Goal: Task Accomplishment & Management: Manage account settings

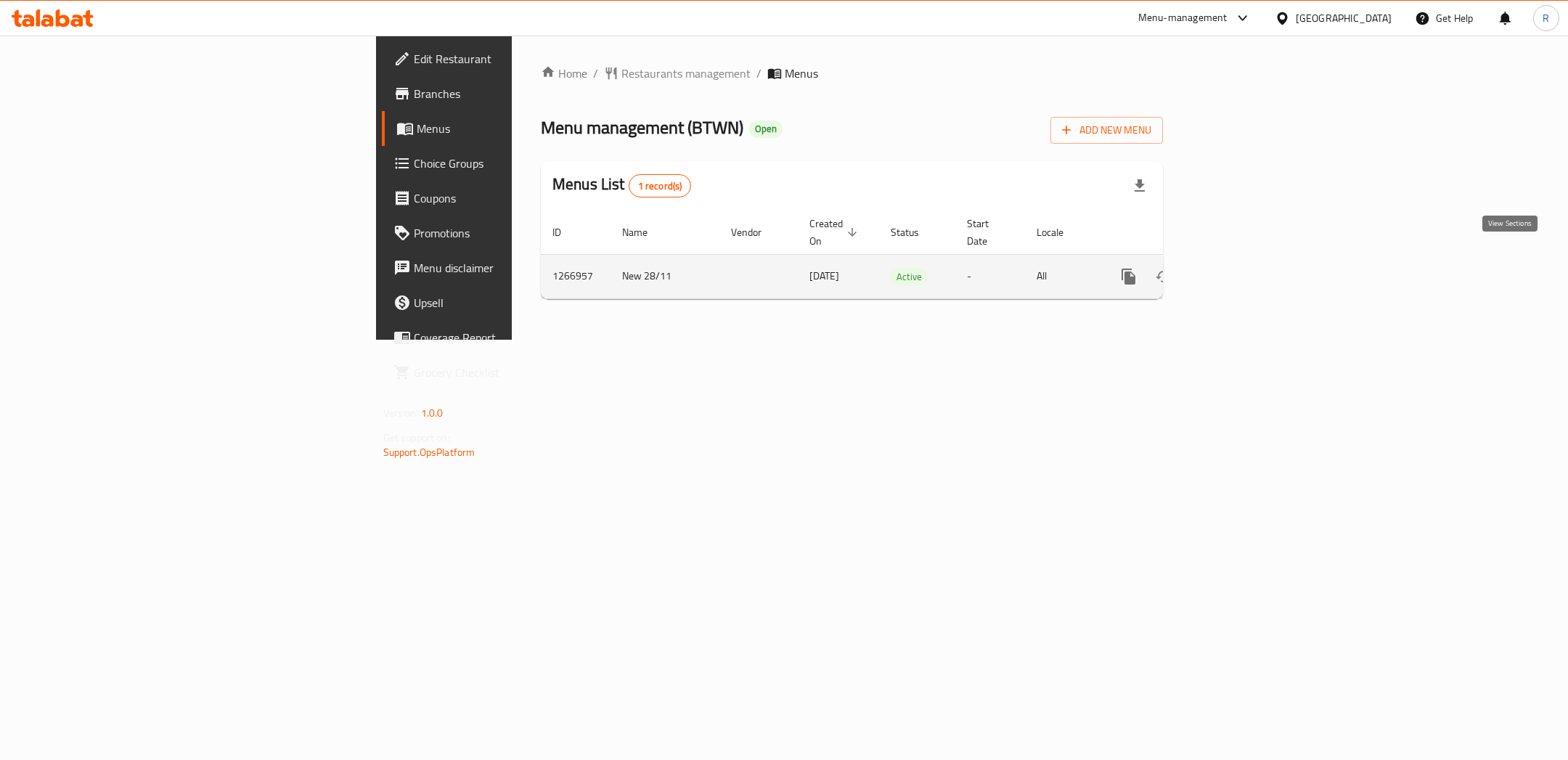
click at [1239, 270] on icon "enhanced table" at bounding box center [1232, 276] width 13 height 13
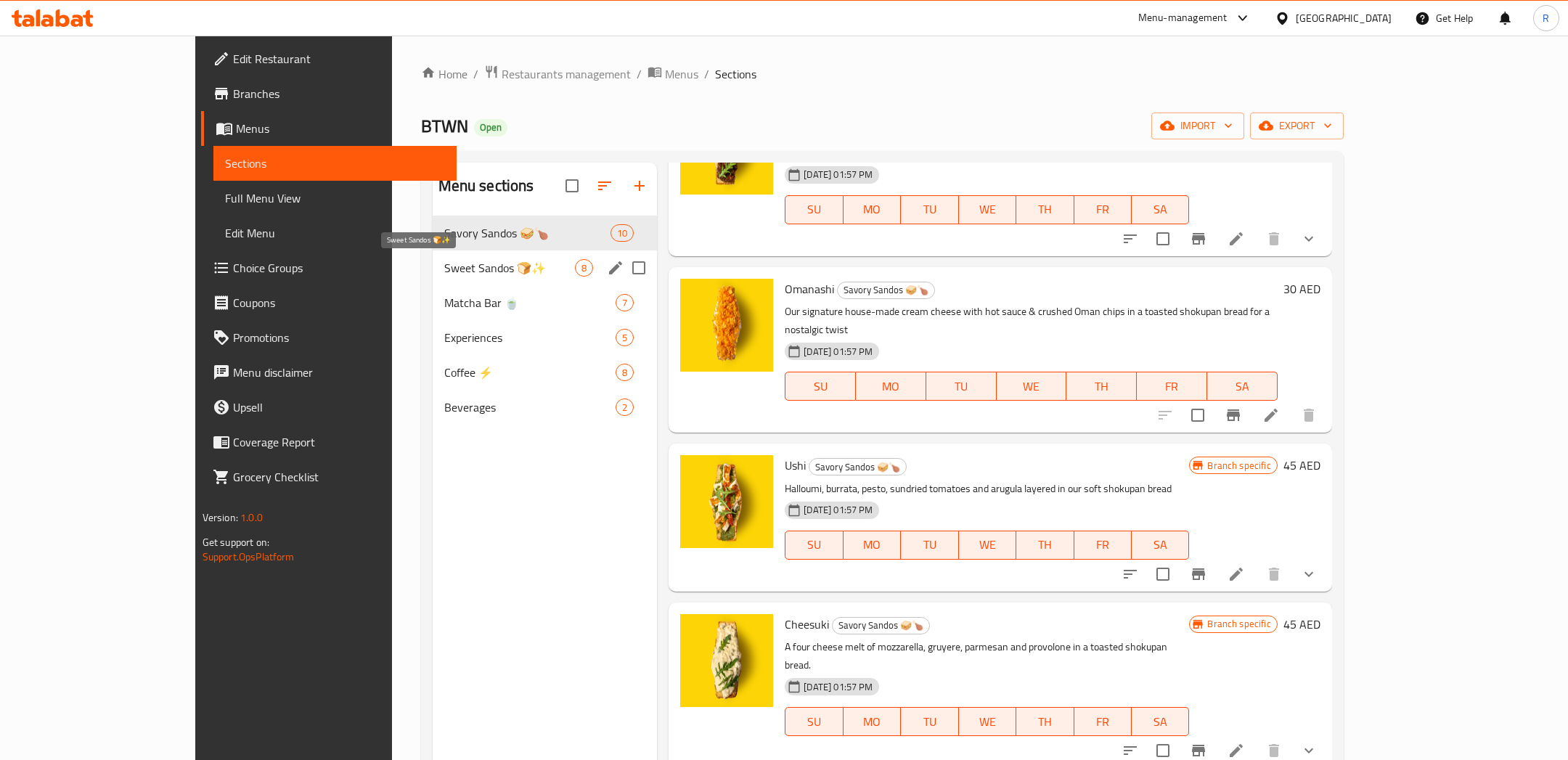
click at [444, 266] on span "Sweet Sandos 🍞✨" at bounding box center [510, 268] width 131 height 18
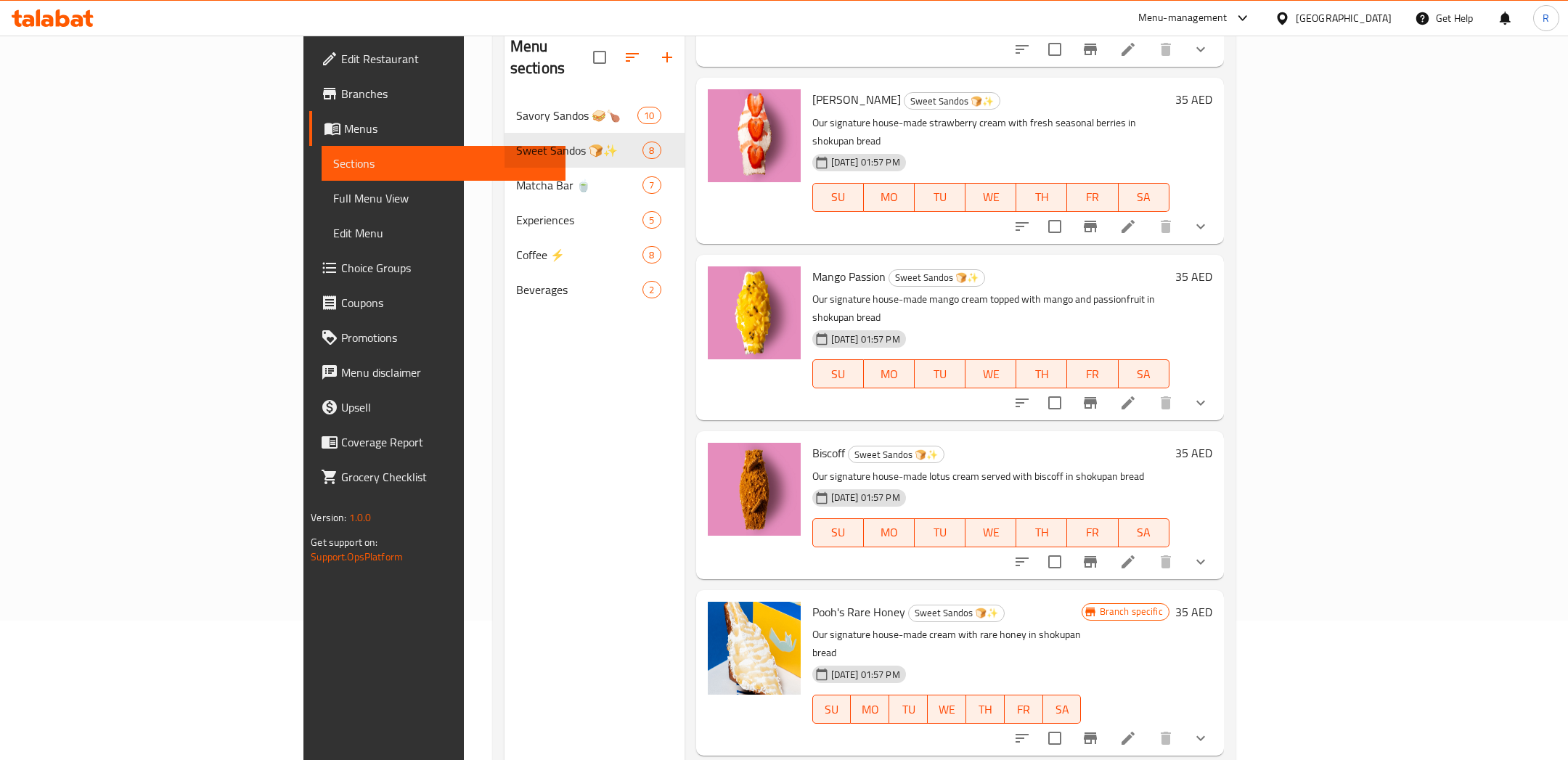
scroll to position [203, 0]
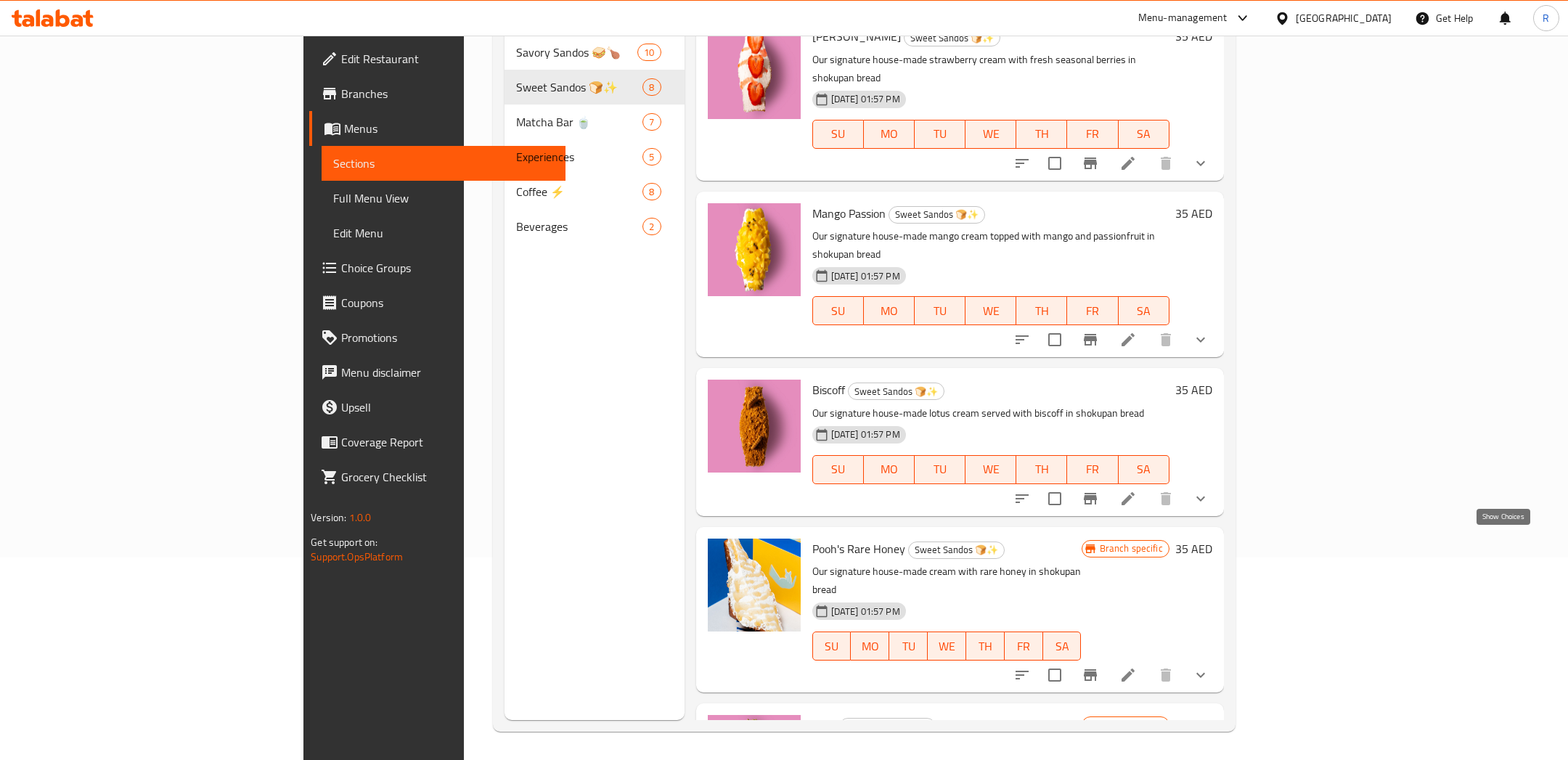
click at [1209, 666] on icon "show more" at bounding box center [1200, 675] width 18 height 18
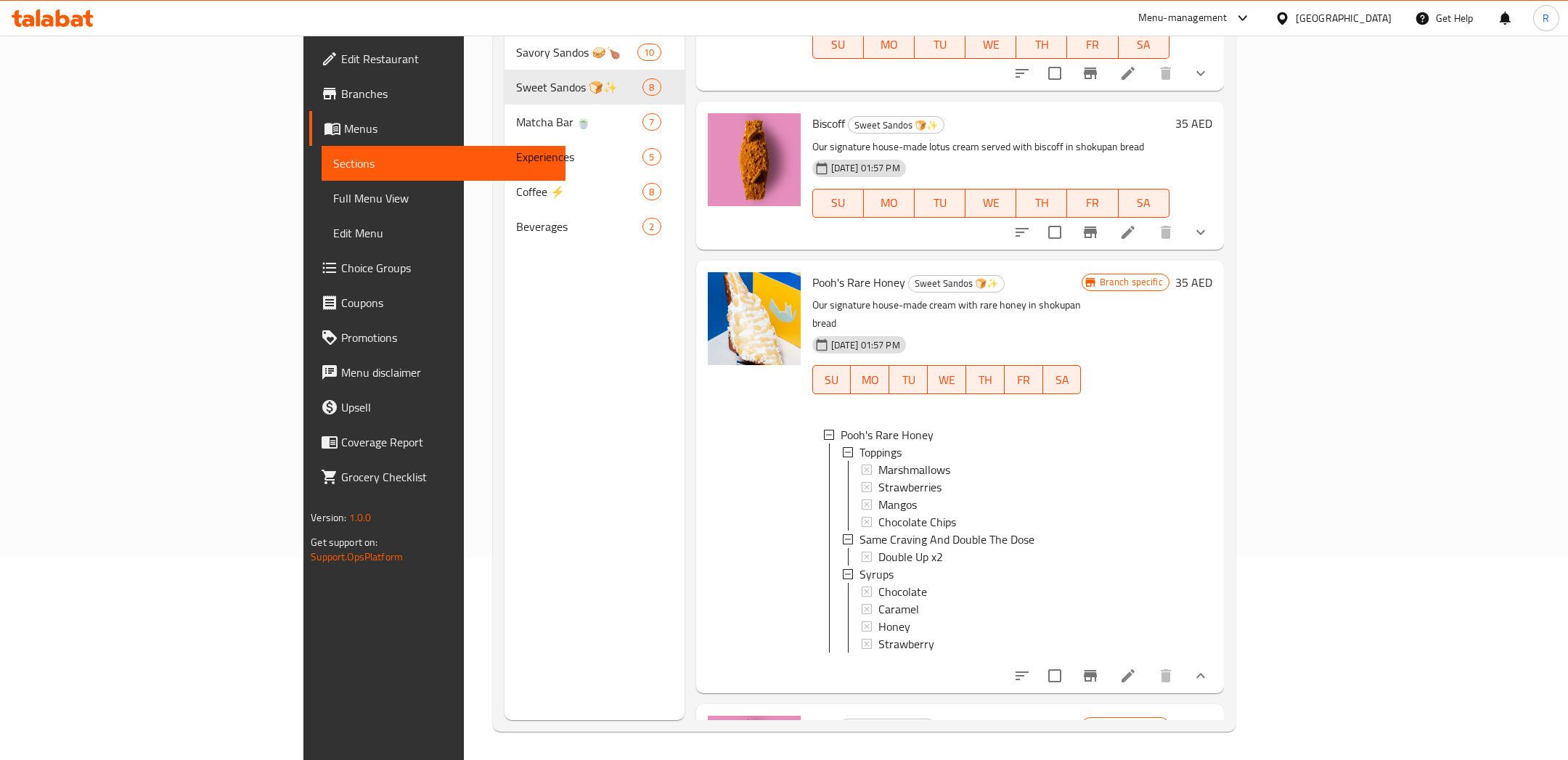
scroll to position [811, 0]
click at [1218, 657] on button "show more" at bounding box center [1200, 674] width 35 height 35
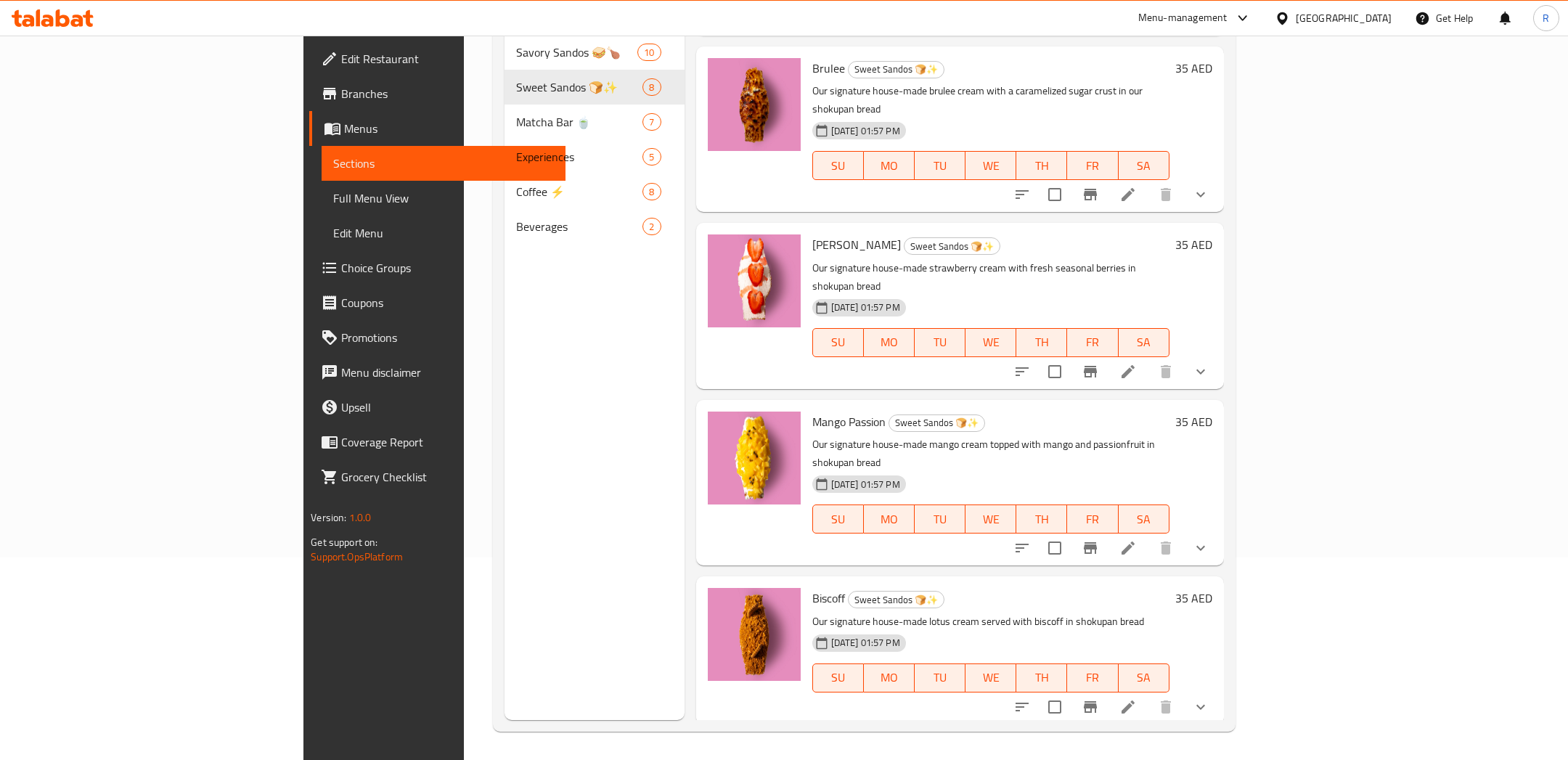
scroll to position [0, 0]
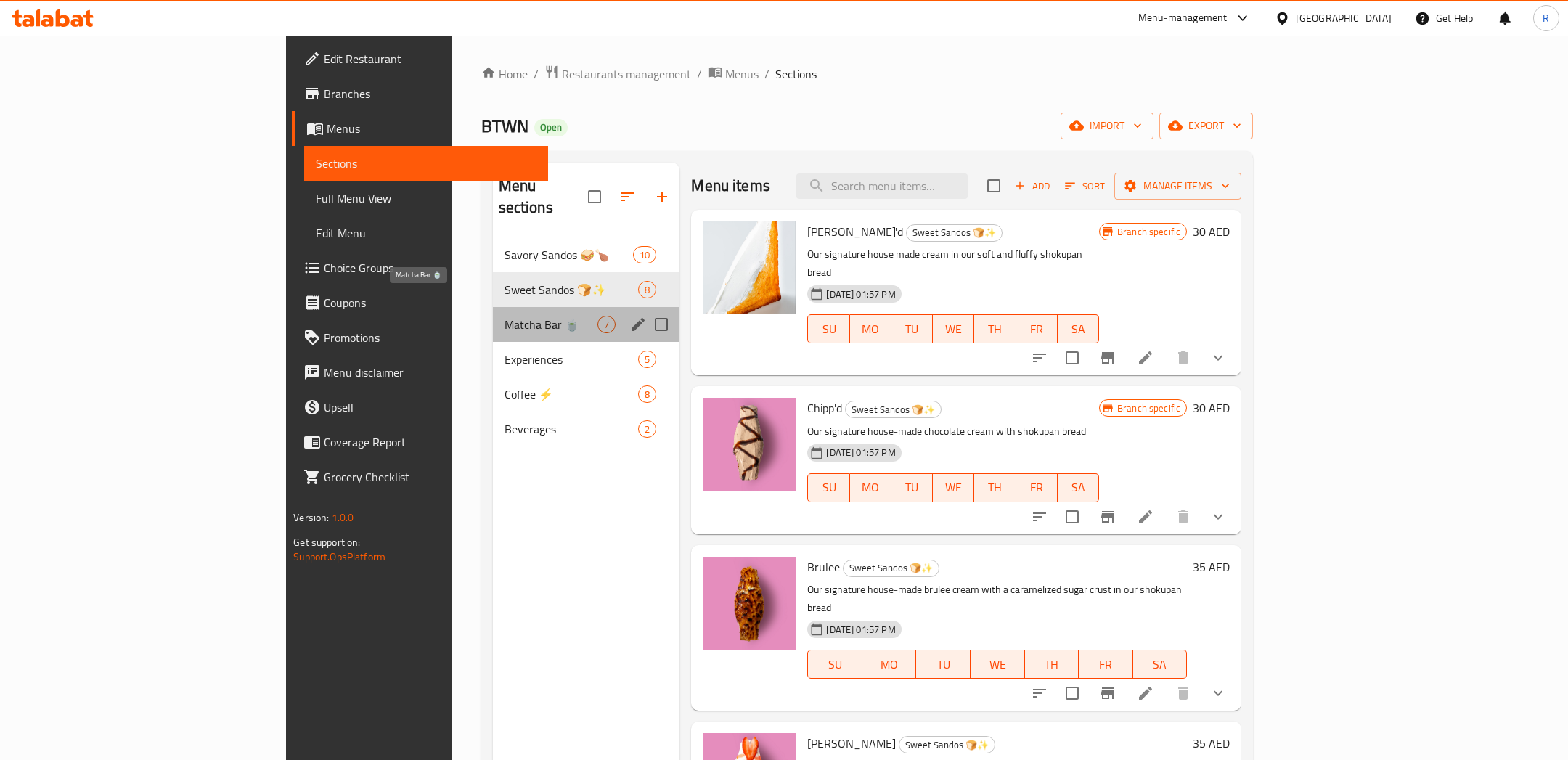
click at [504, 315] on span "Matcha Bar 🍵" at bounding box center [551, 324] width 94 height 18
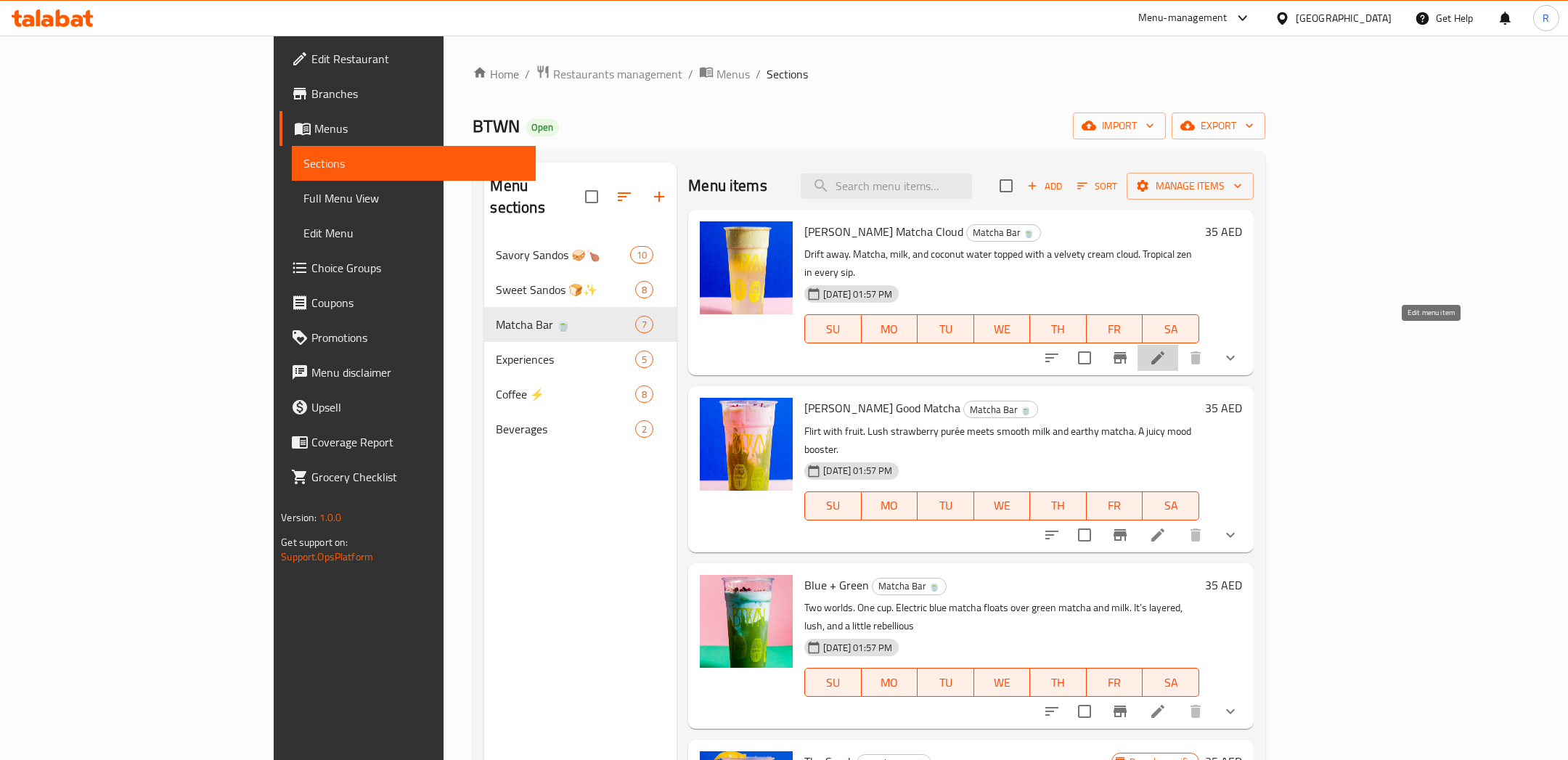
click at [1166, 349] on icon at bounding box center [1157, 358] width 18 height 18
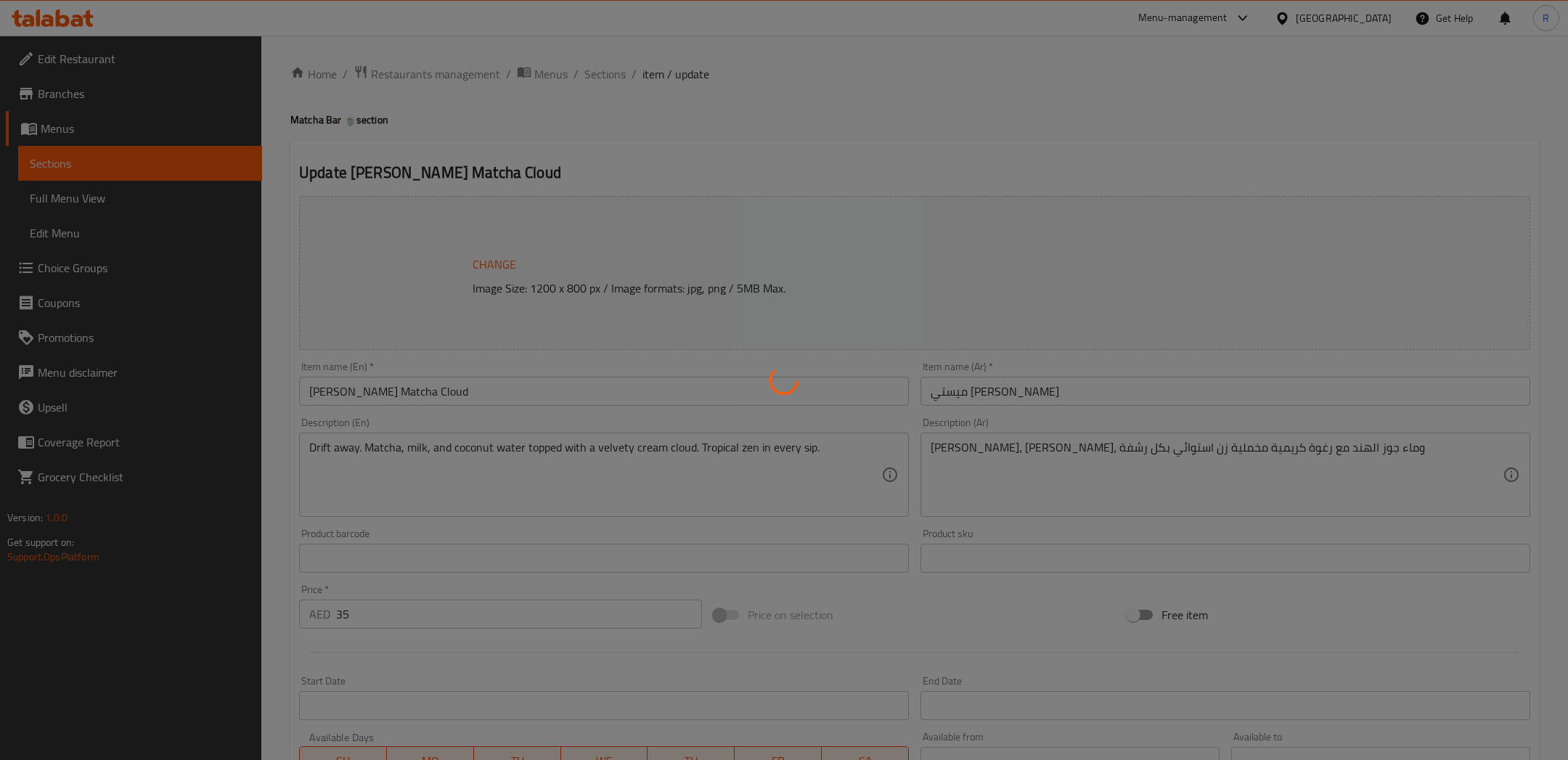
type input "إضافة الحليب النباتي"
type input "0"
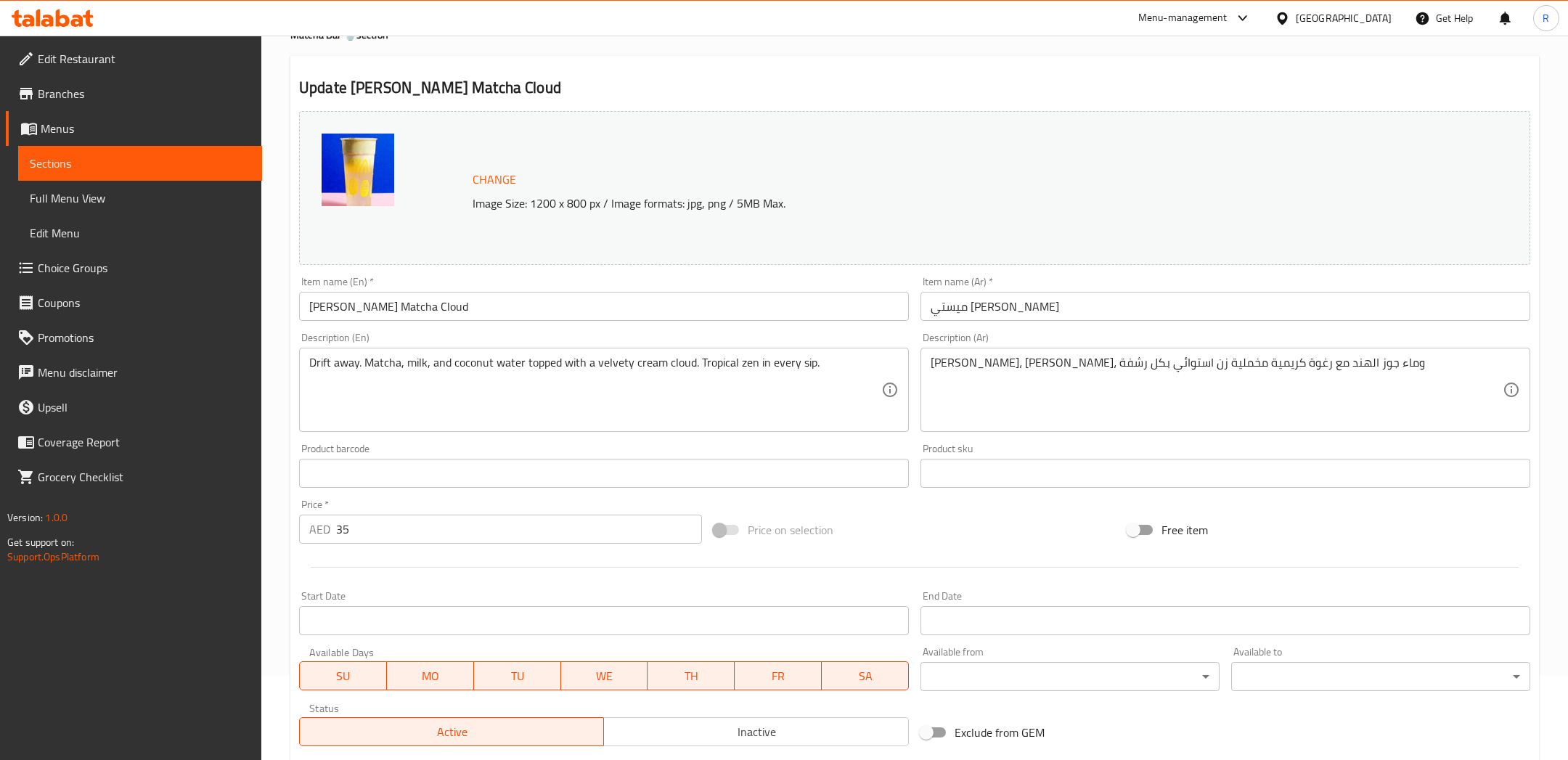
scroll to position [79, 0]
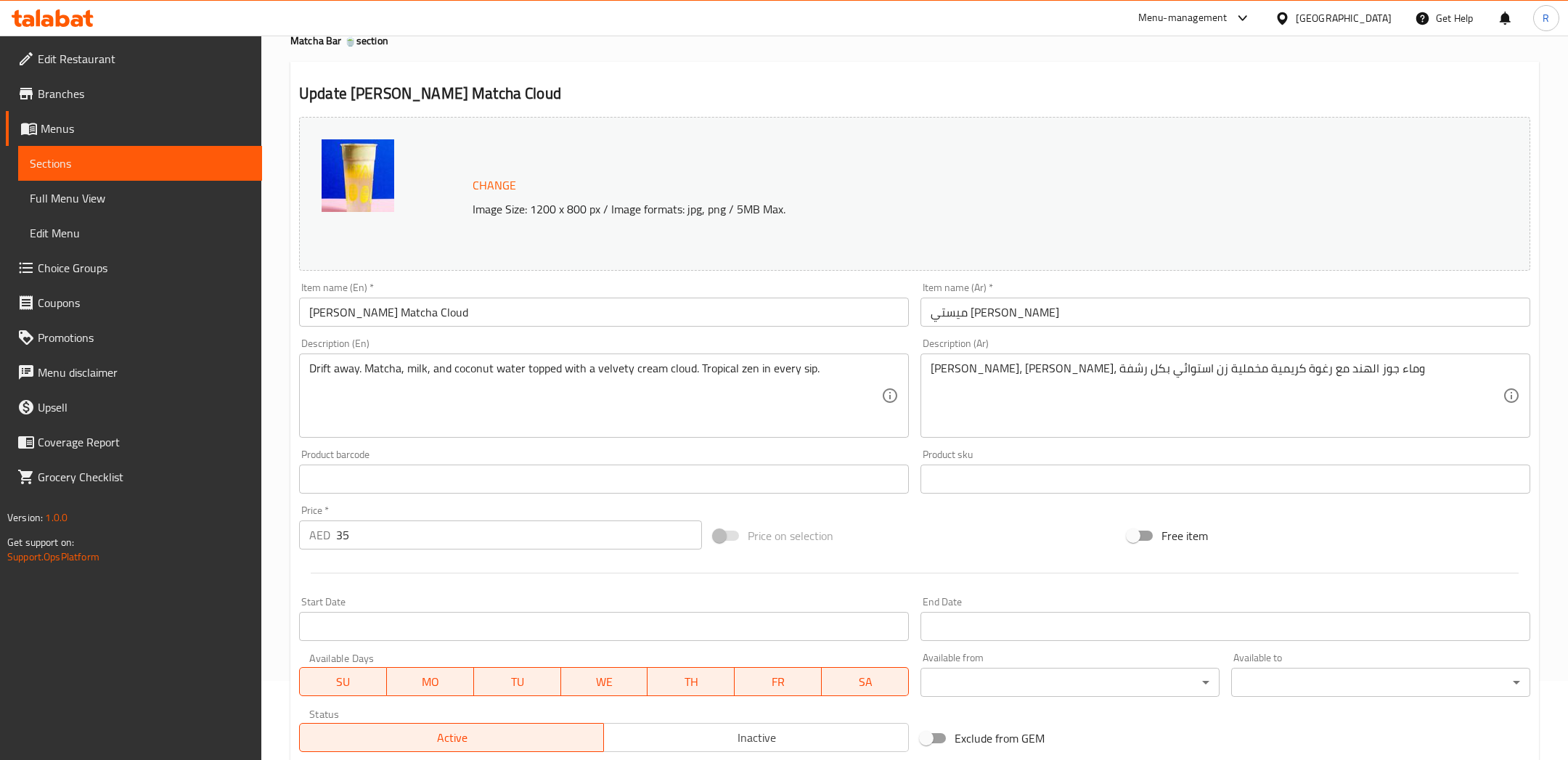
click at [486, 180] on span "Change" at bounding box center [494, 185] width 43 height 21
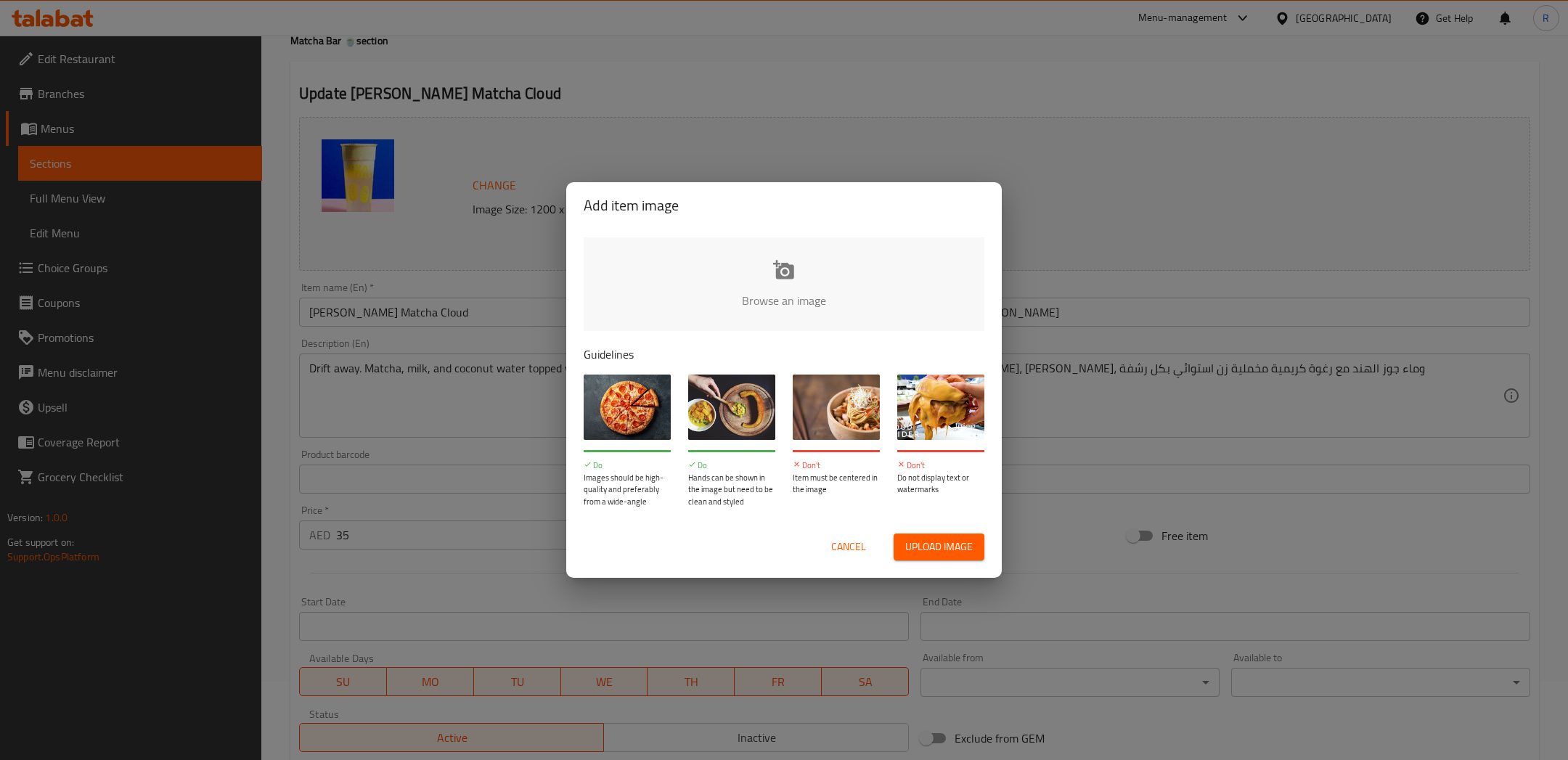
click at [1000, 113] on div "Add item image Browse an image Guidelines Do Images should be high-quality and …" at bounding box center [784, 380] width 1568 height 760
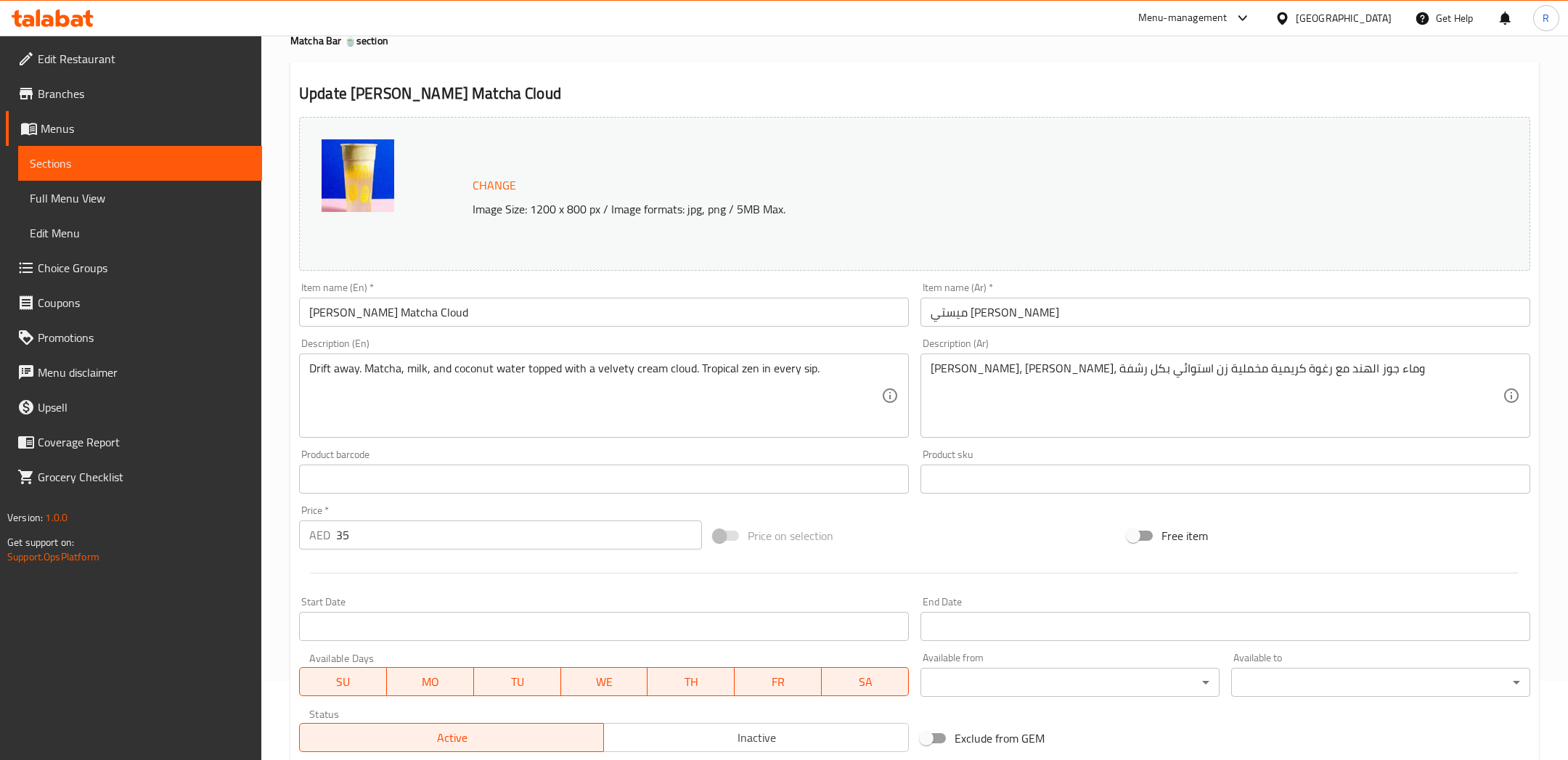
click at [480, 189] on span "Change" at bounding box center [494, 185] width 43 height 21
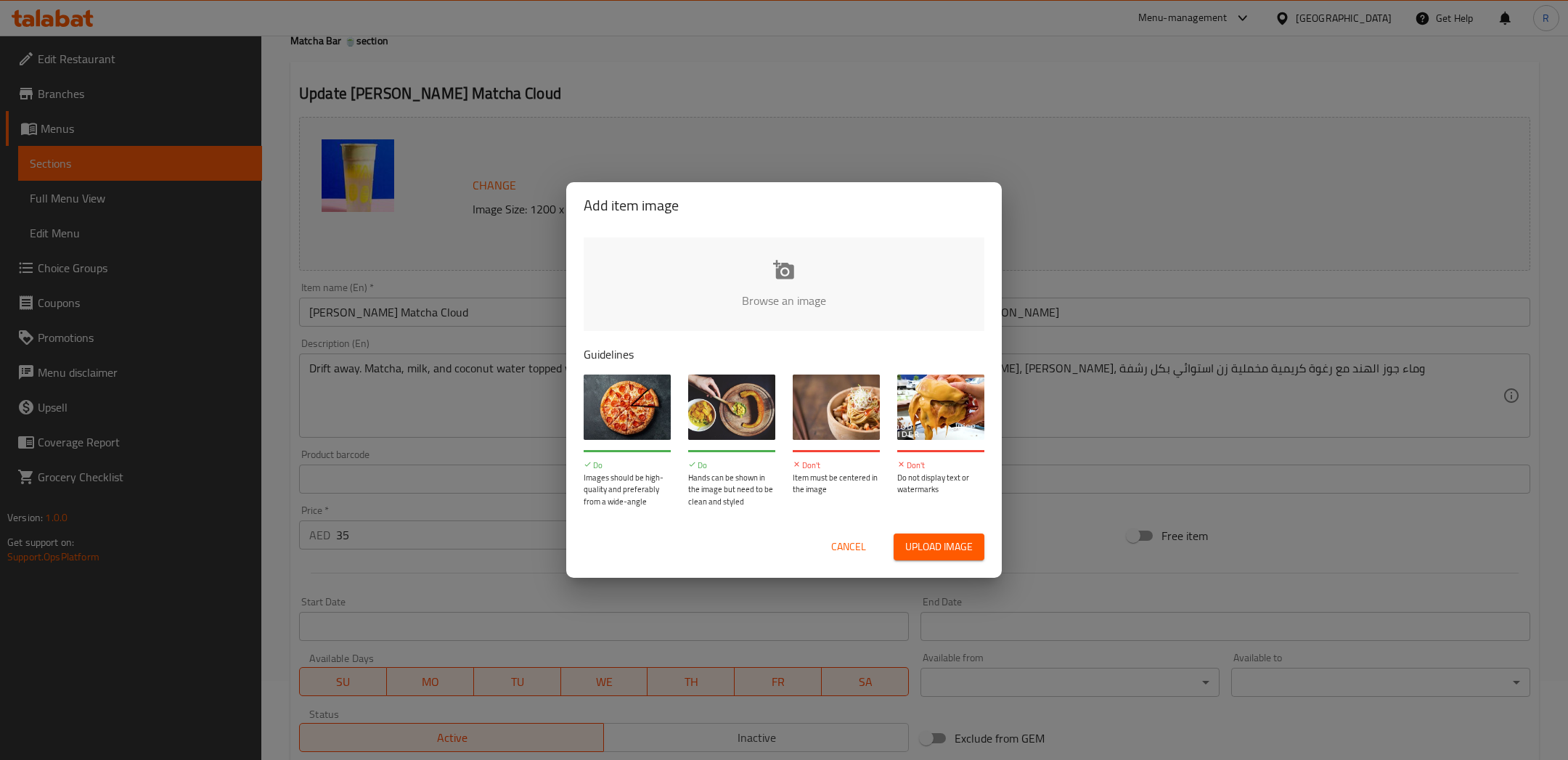
click at [903, 537] on button "Upload image" at bounding box center [939, 547] width 90 height 27
click at [943, 533] on div "Cancel Upload image" at bounding box center [784, 547] width 424 height 50
click at [948, 540] on span "Upload image" at bounding box center [939, 547] width 67 height 18
type input "C:\fakepath\Misty Matcha Cloud.jpg"
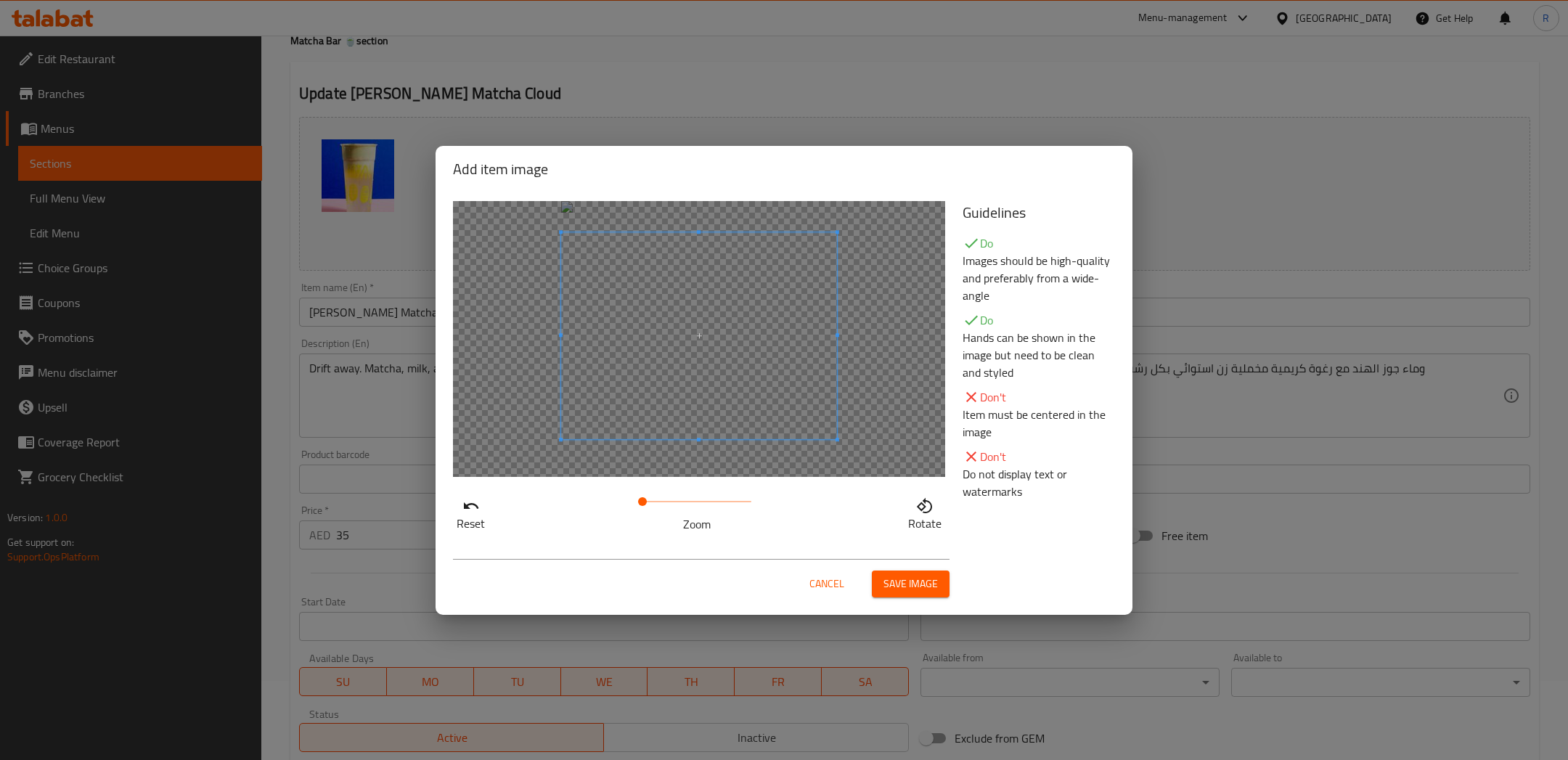
click at [730, 346] on span at bounding box center [699, 336] width 276 height 207
click at [909, 583] on span "Save image" at bounding box center [910, 583] width 54 height 18
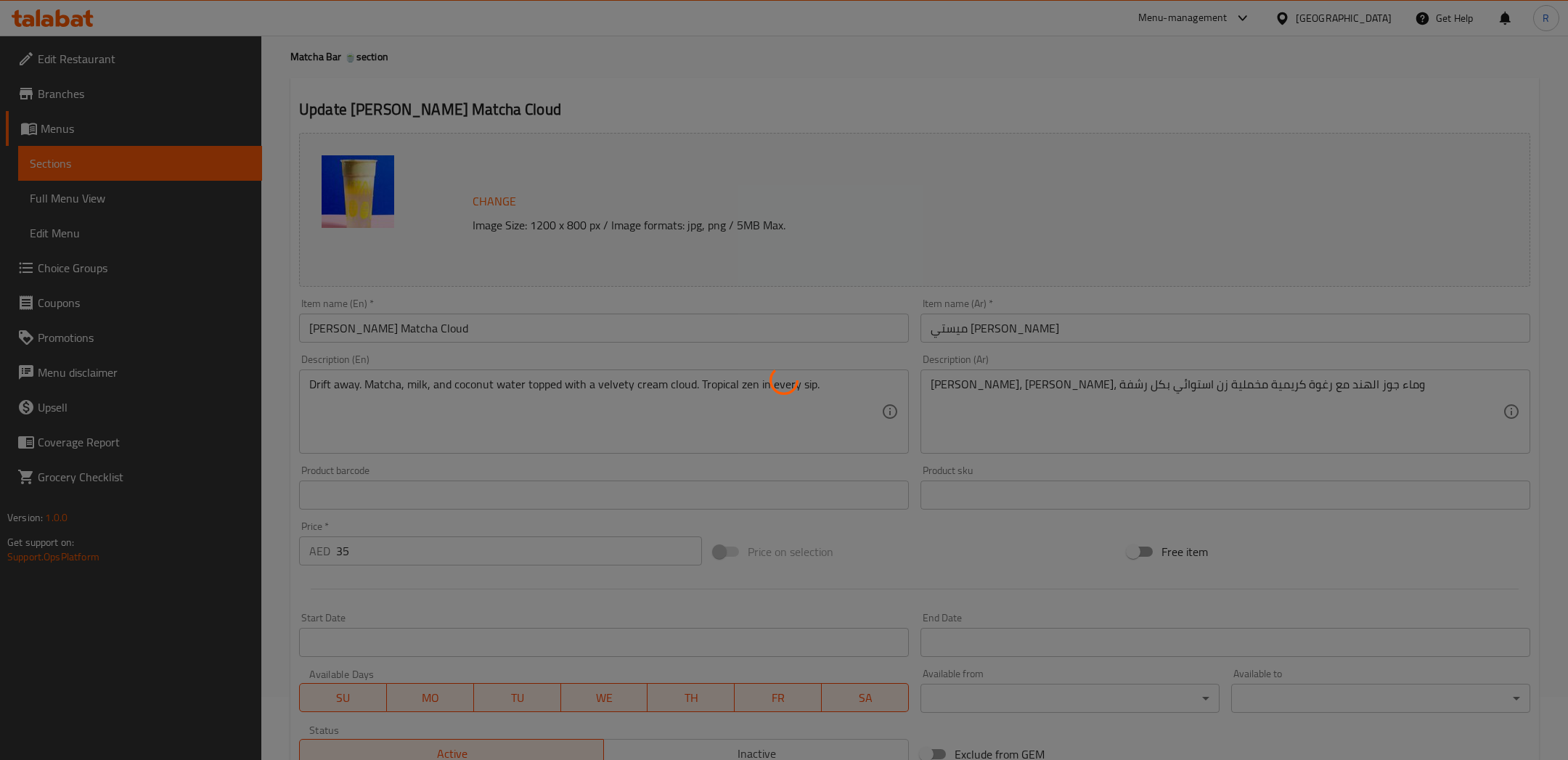
scroll to position [66, 0]
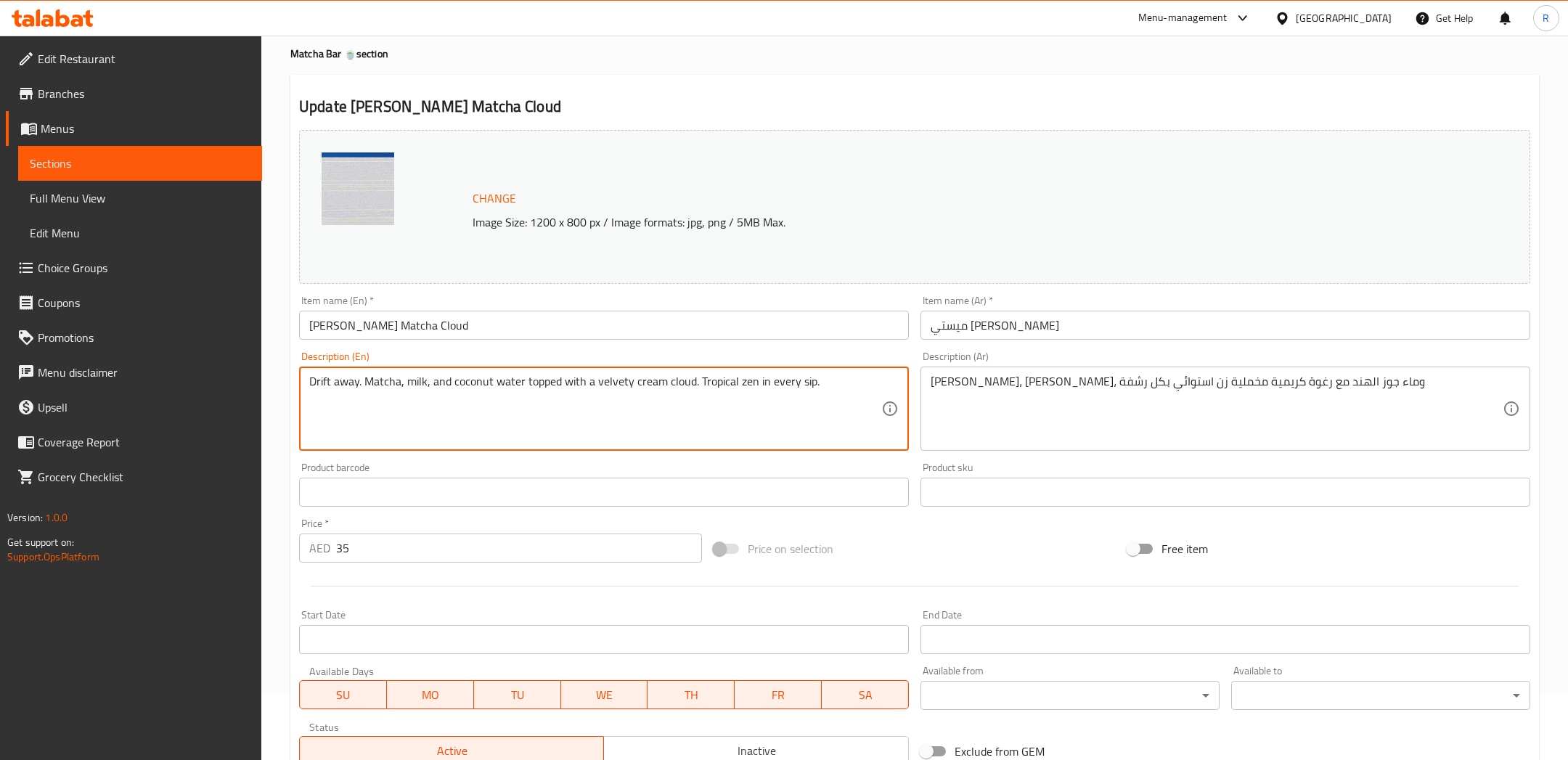
drag, startPoint x: 835, startPoint y: 387, endPoint x: 700, endPoint y: 377, distance: 135.4
drag, startPoint x: 363, startPoint y: 380, endPoint x: 215, endPoint y: 360, distance: 149.3
click at [213, 361] on div "Edit Restaurant Branches Menus Sections Full Menu View Edit Menu Choice Groups …" at bounding box center [784, 487] width 1568 height 1035
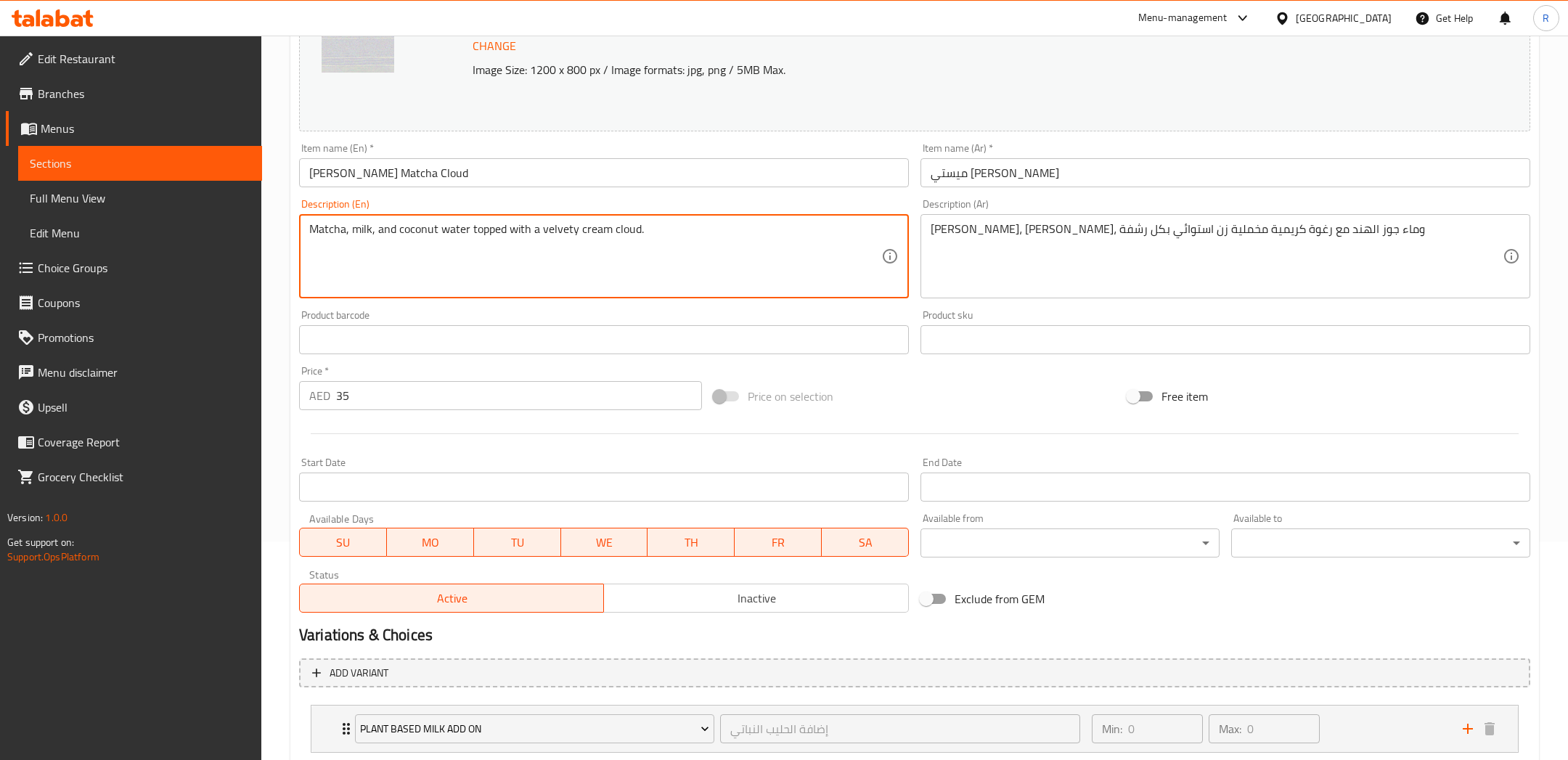
scroll to position [309, 0]
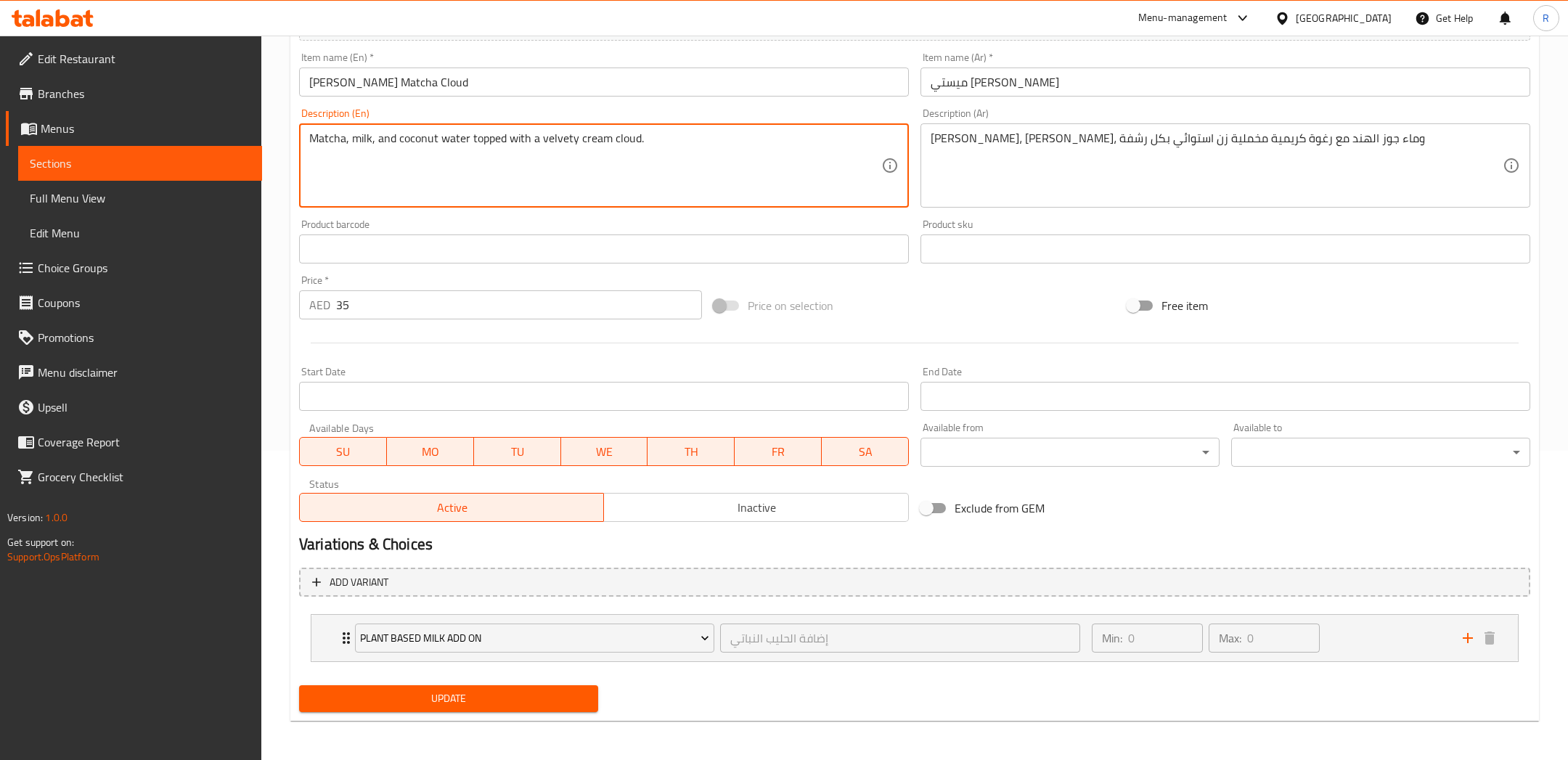
type textarea "Matcha, milk, and coconut water topped with a velvety cream cloud."
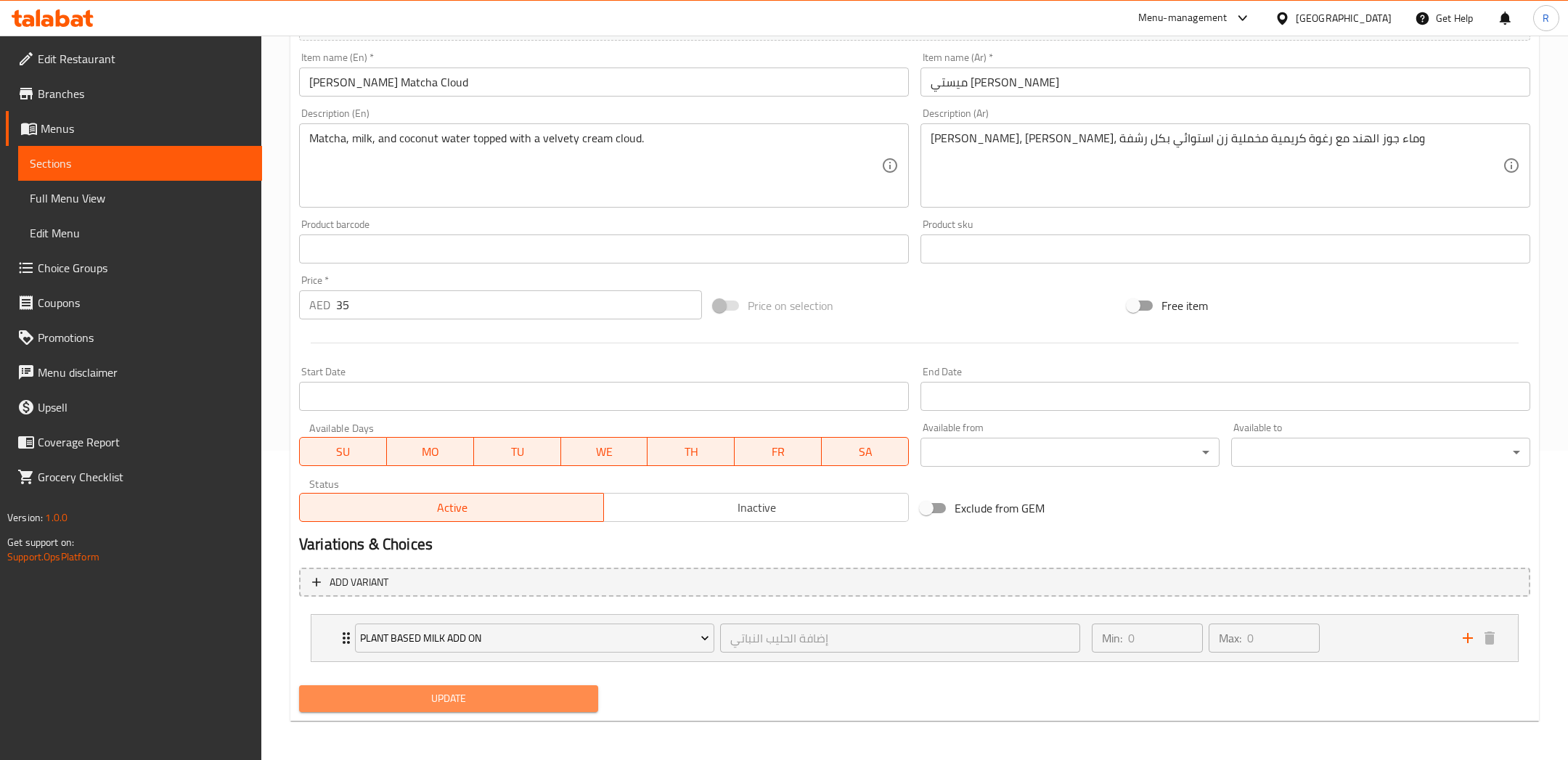
click at [454, 690] on span "Update" at bounding box center [448, 698] width 276 height 18
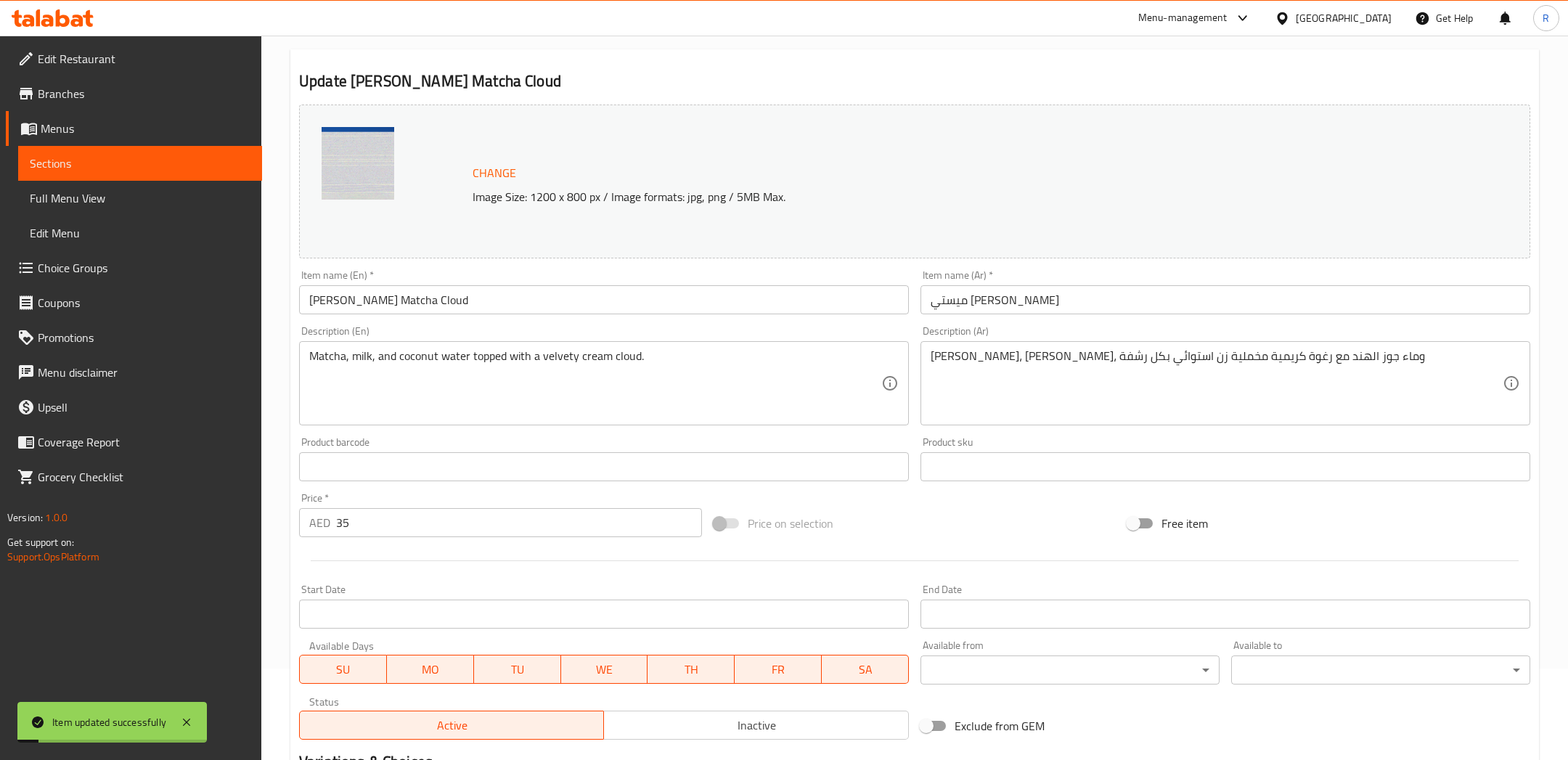
scroll to position [0, 0]
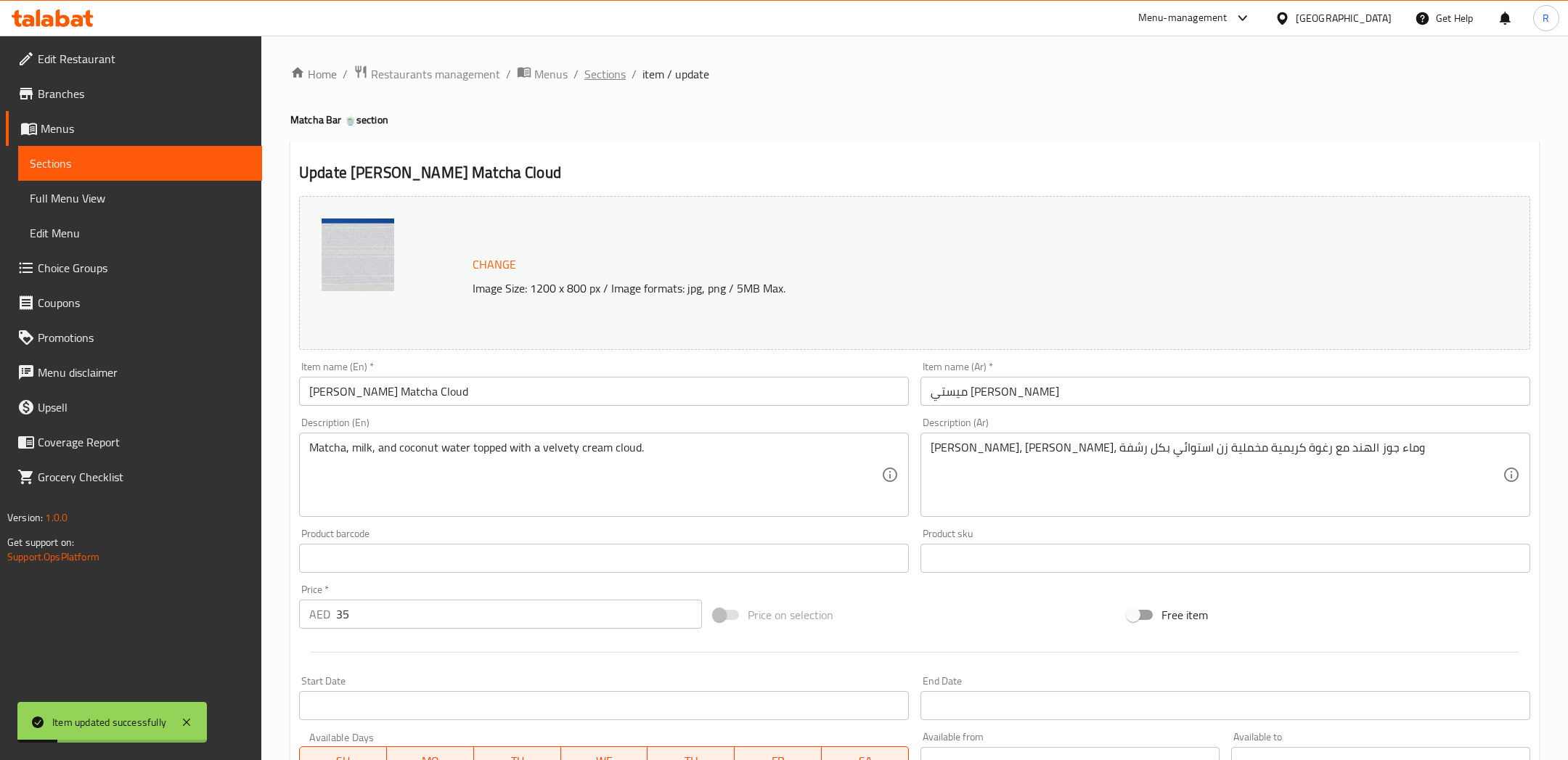
click at [616, 73] on span "Sections" at bounding box center [605, 73] width 42 height 18
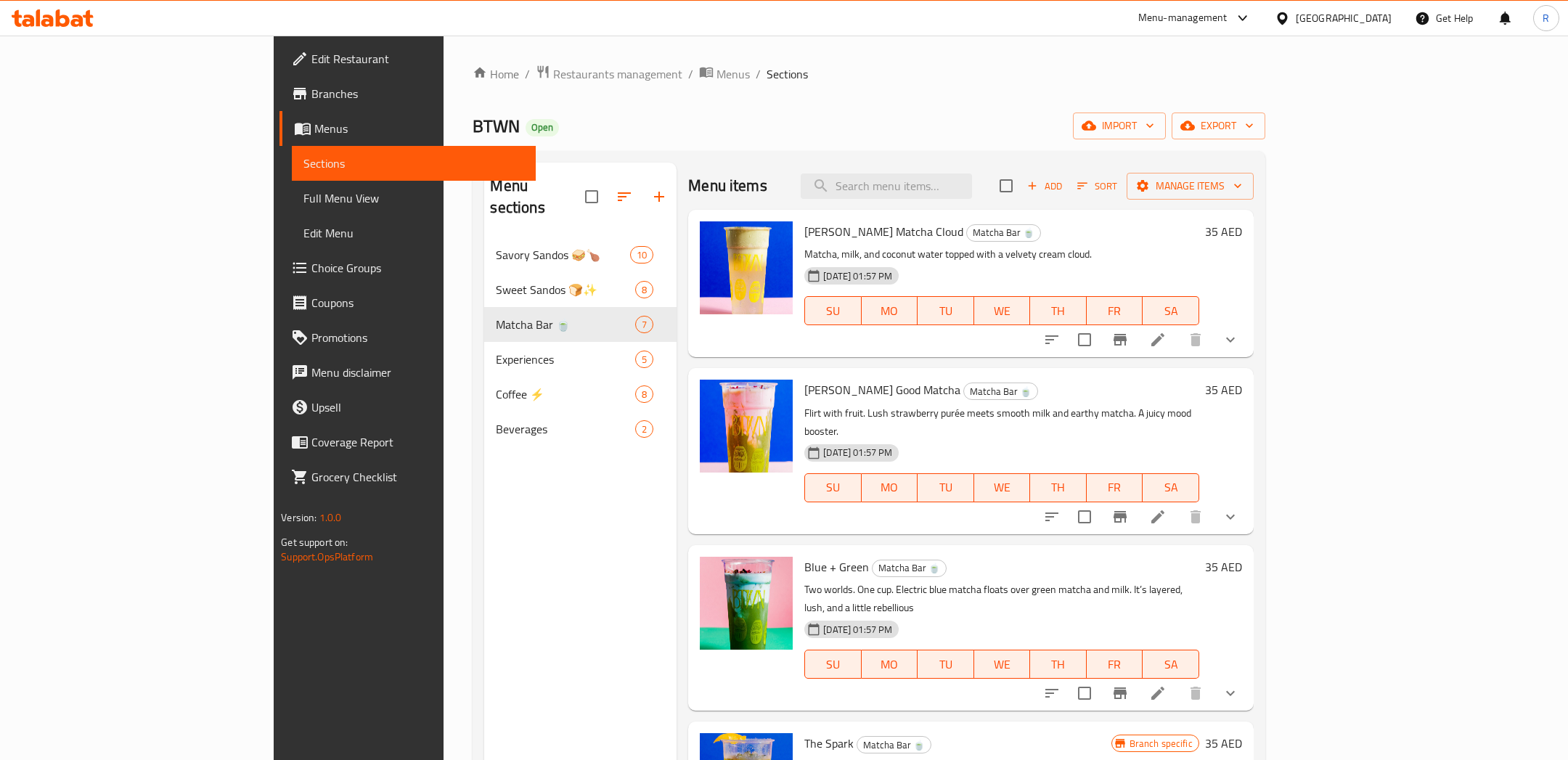
click at [1164, 687] on icon at bounding box center [1157, 693] width 13 height 13
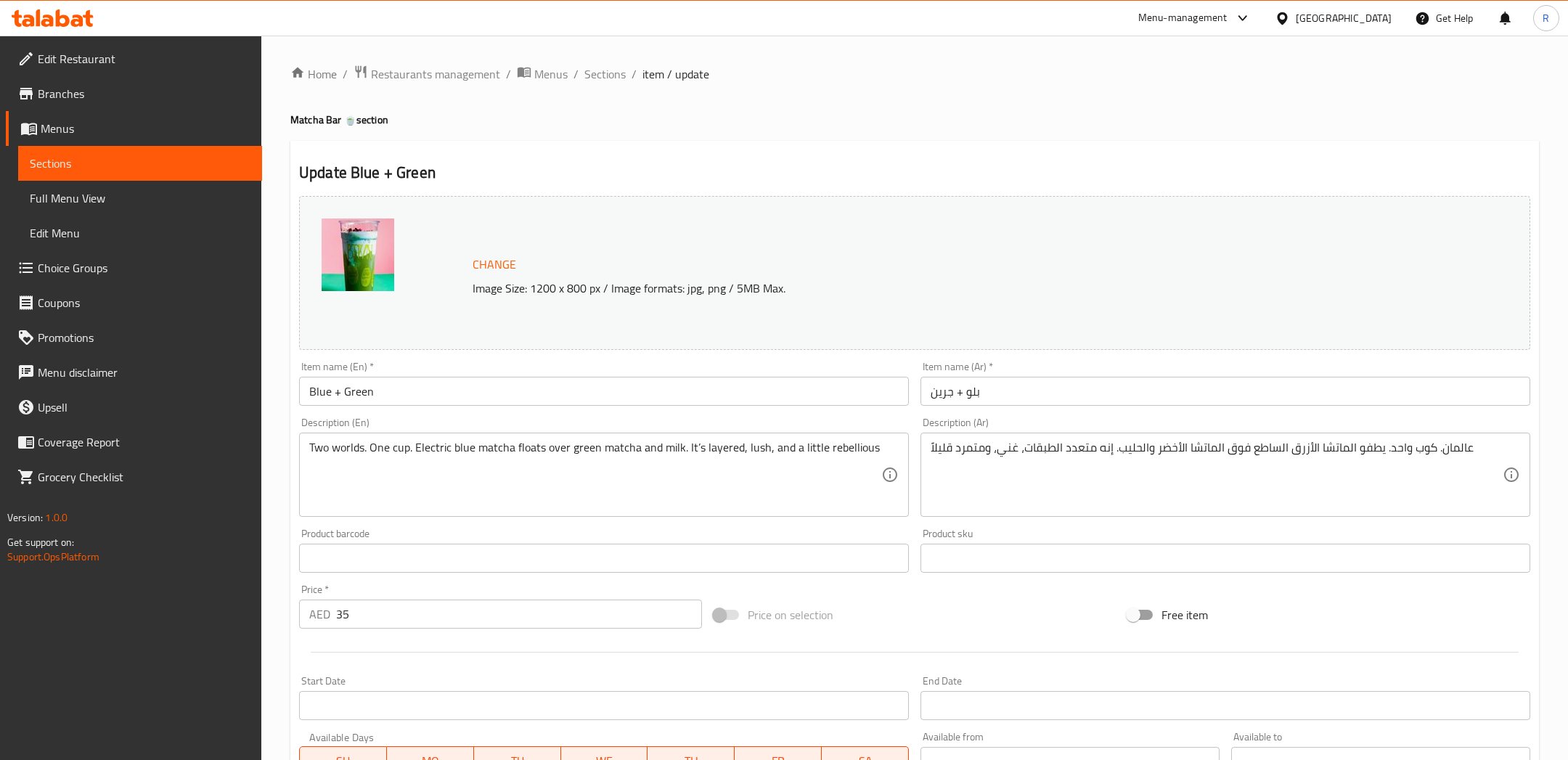
click at [479, 256] on span "Change" at bounding box center [494, 264] width 43 height 21
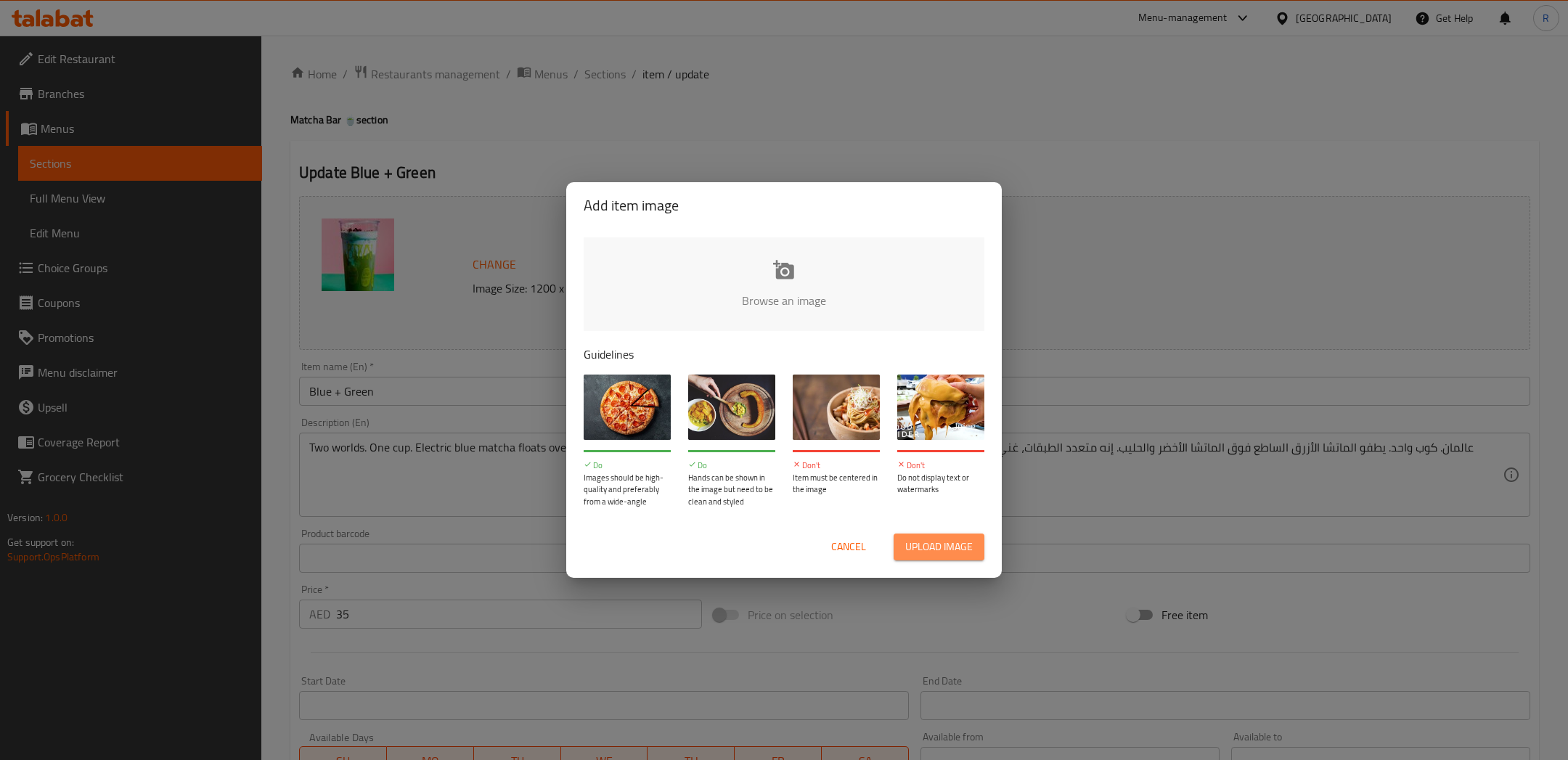
click at [956, 538] on span "Upload image" at bounding box center [939, 547] width 67 height 18
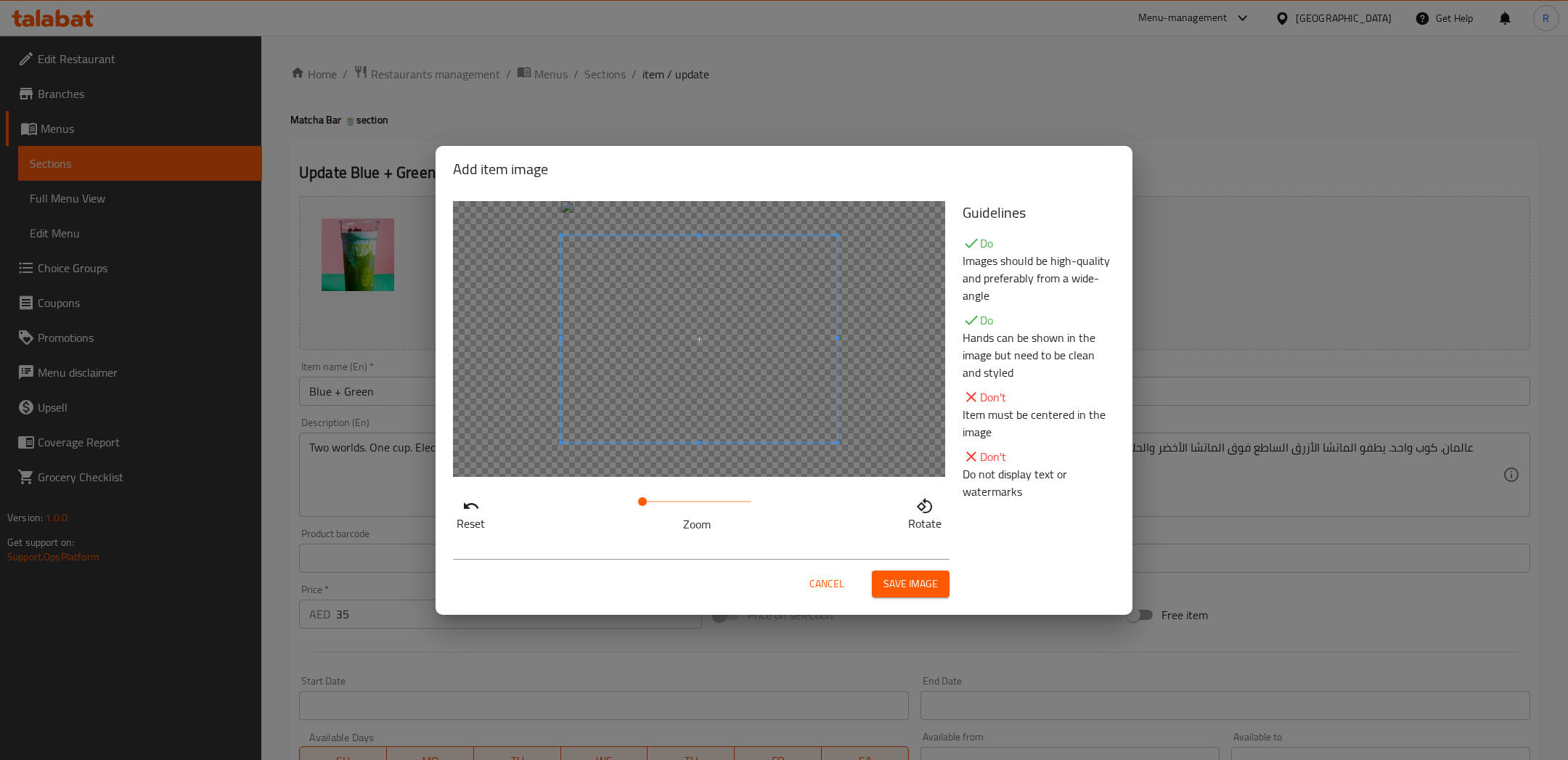
click at [905, 587] on span "Save image" at bounding box center [910, 583] width 54 height 18
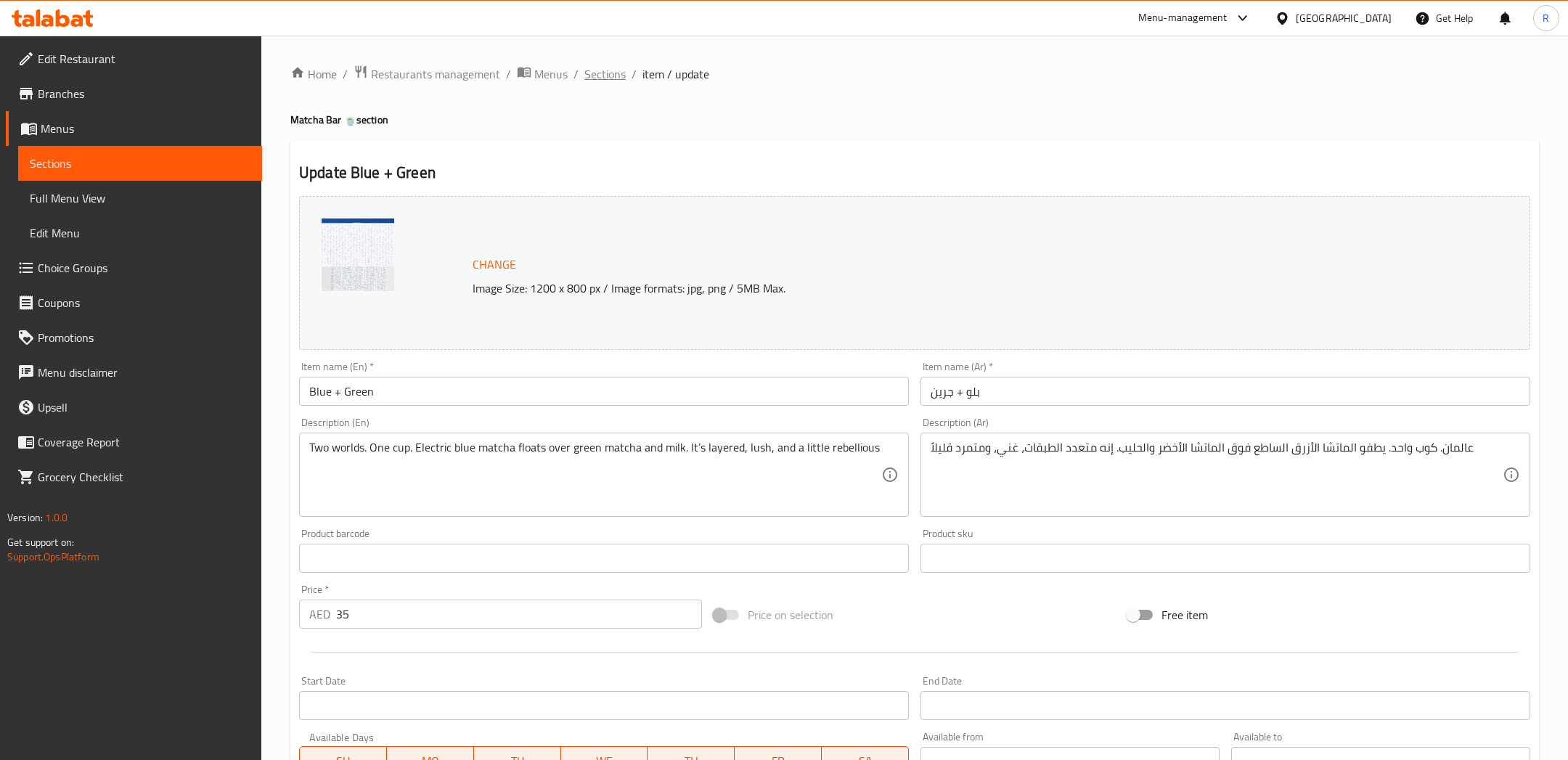
click at [608, 77] on span "Sections" at bounding box center [605, 73] width 42 height 18
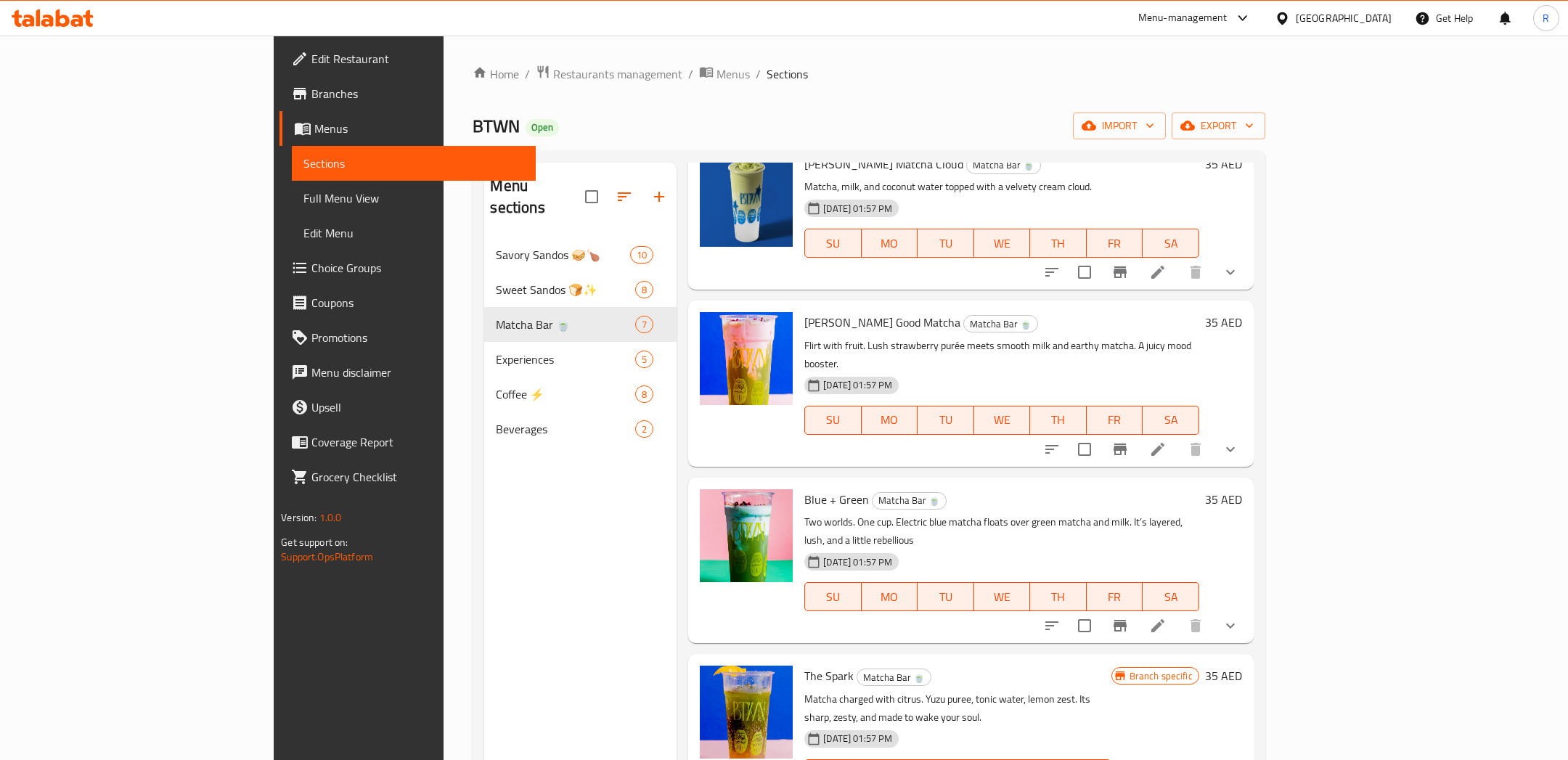
scroll to position [64, 0]
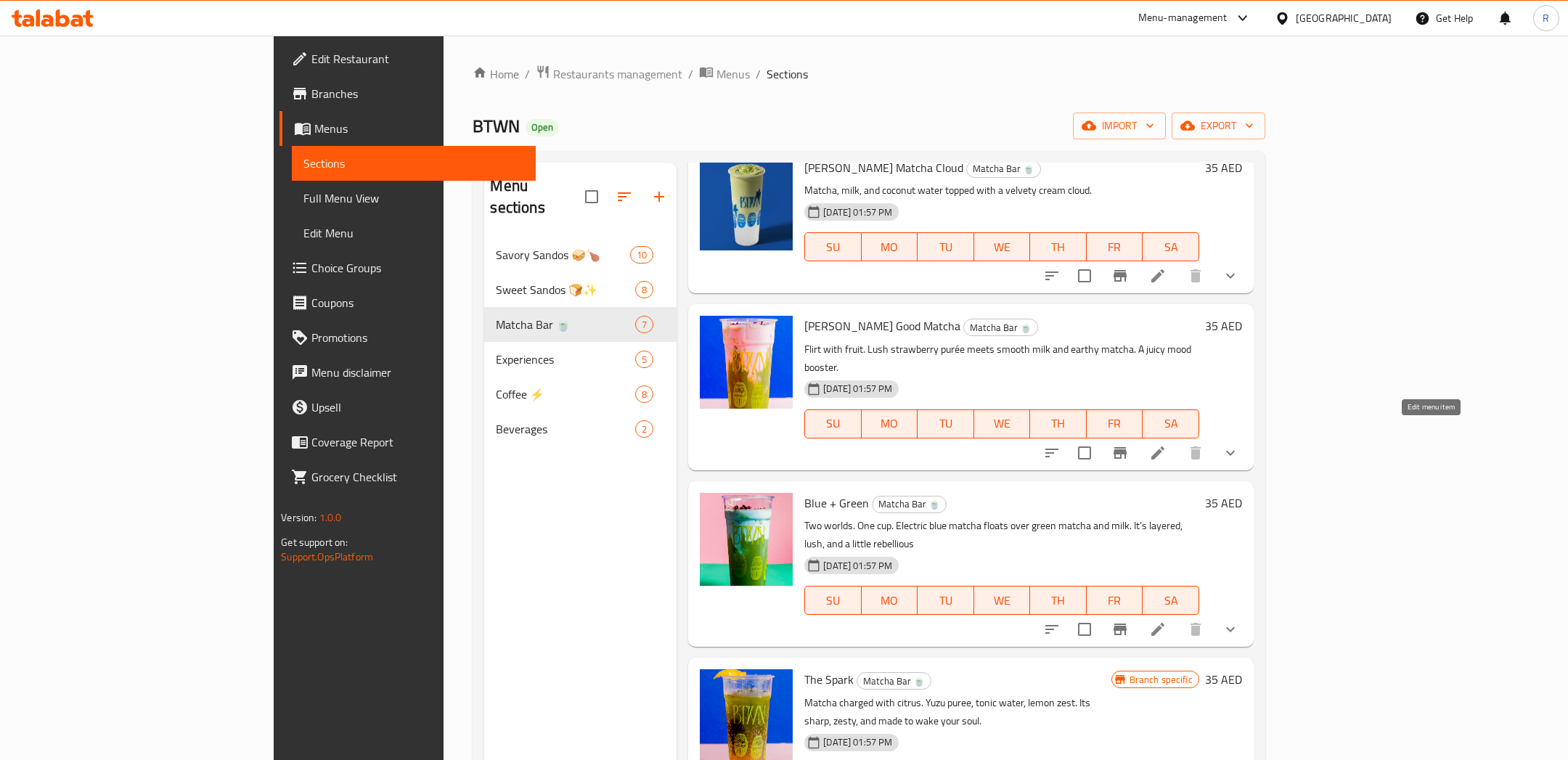
click at [1166, 444] on icon at bounding box center [1157, 452] width 18 height 18
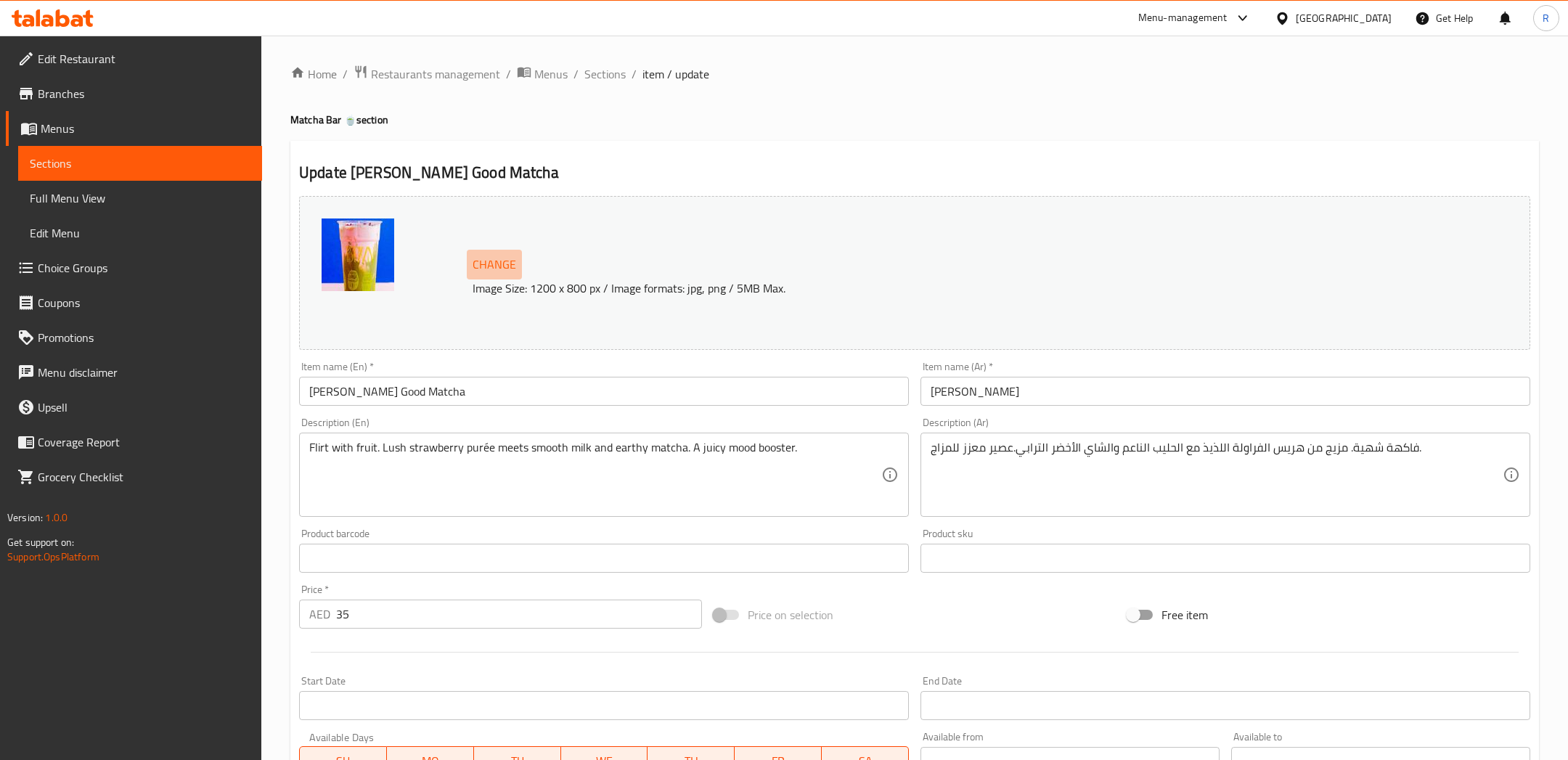
click at [512, 259] on span "Change" at bounding box center [494, 264] width 43 height 21
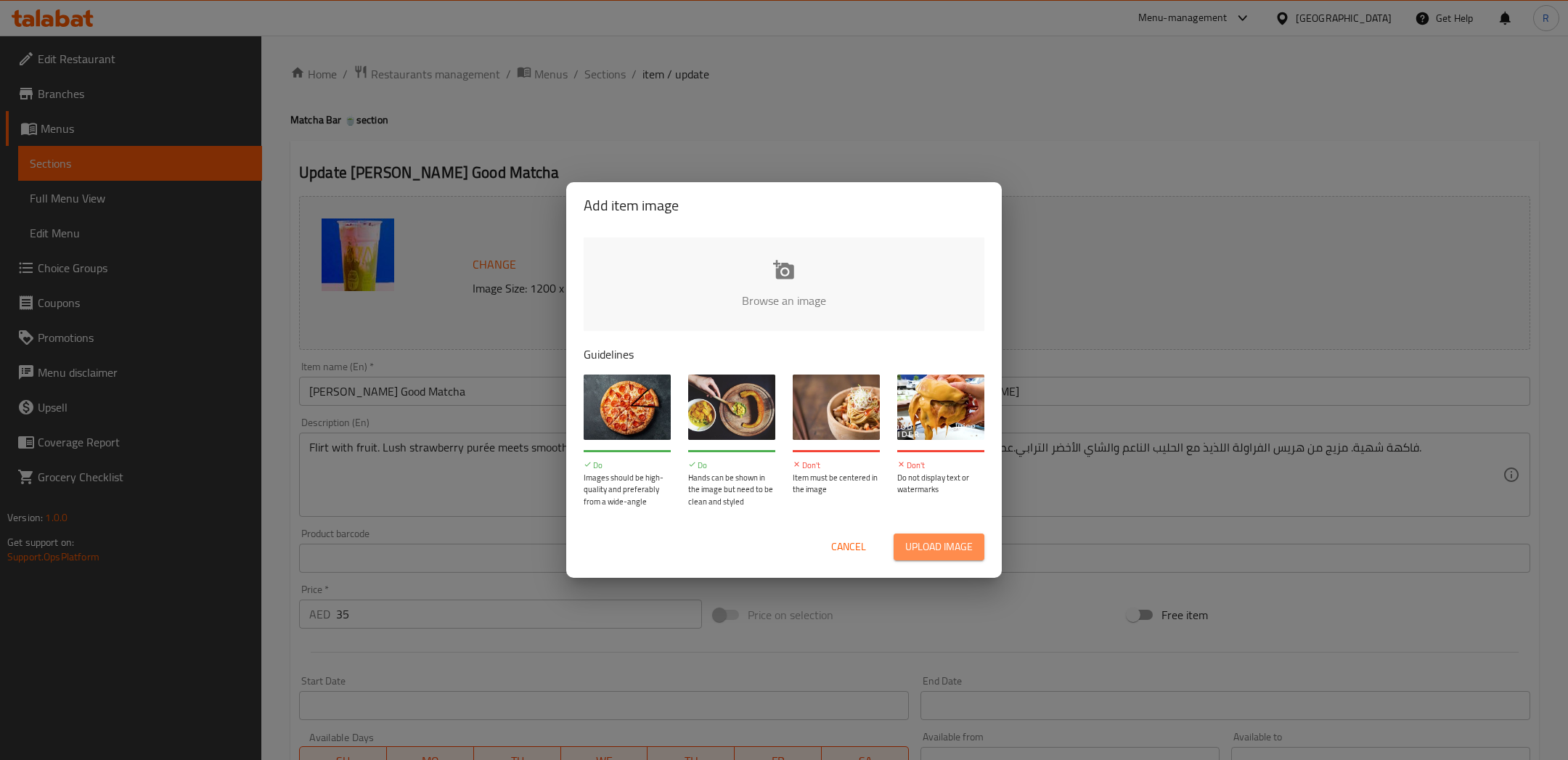
click at [932, 545] on span "Upload image" at bounding box center [939, 547] width 67 height 18
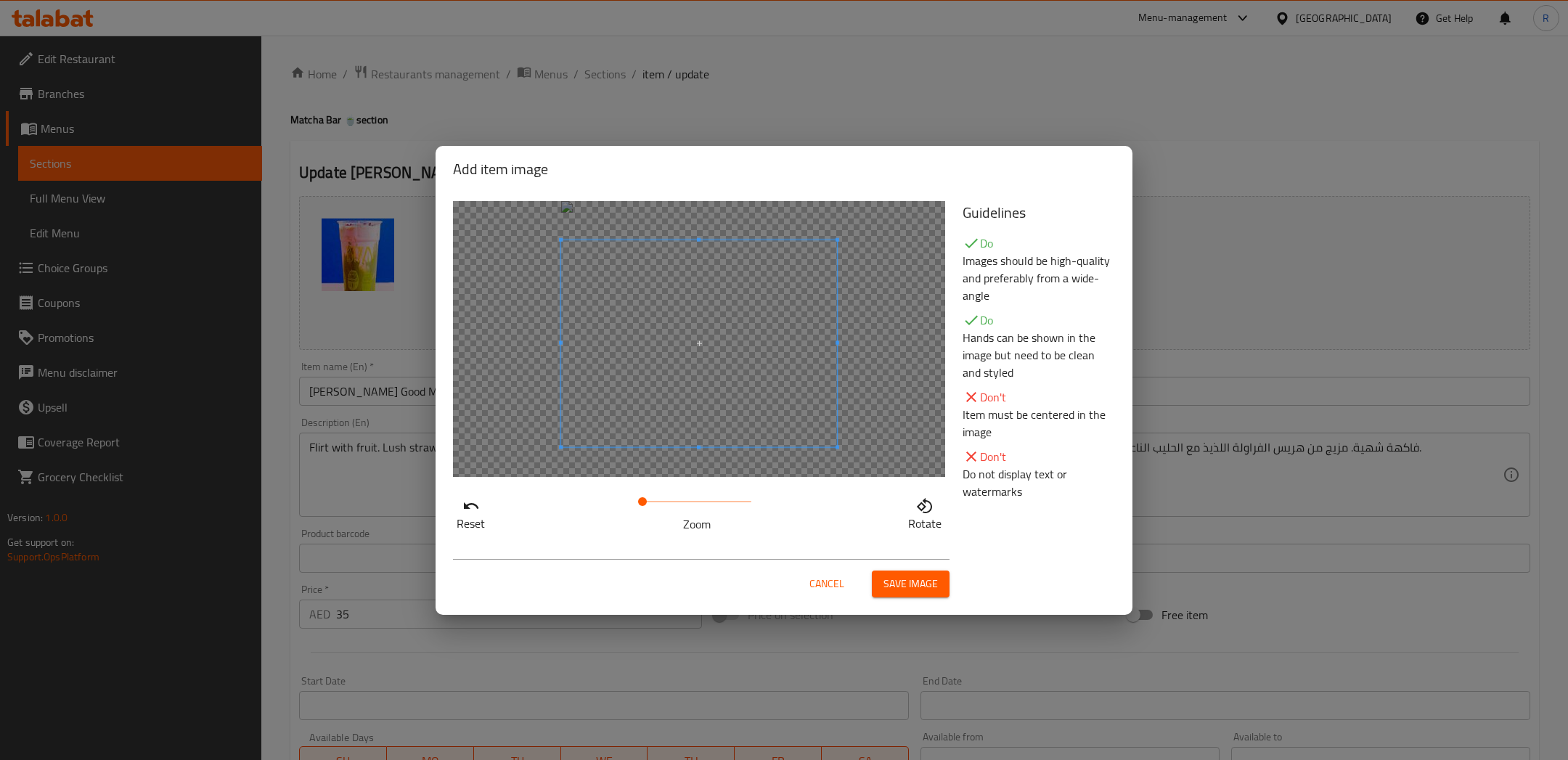
click at [734, 345] on span at bounding box center [699, 343] width 276 height 207
click at [914, 579] on span "Save image" at bounding box center [910, 583] width 54 height 18
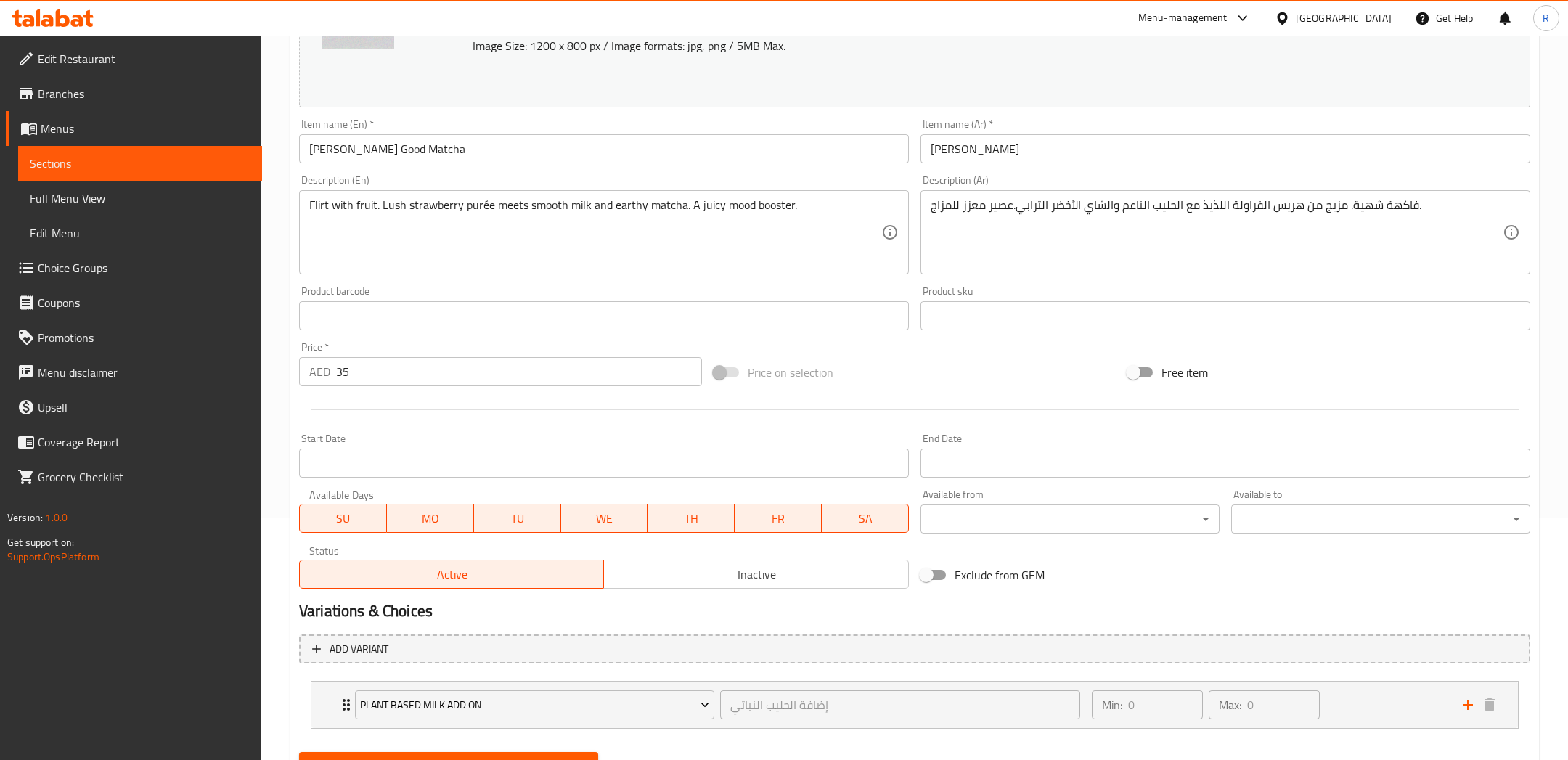
scroll to position [309, 0]
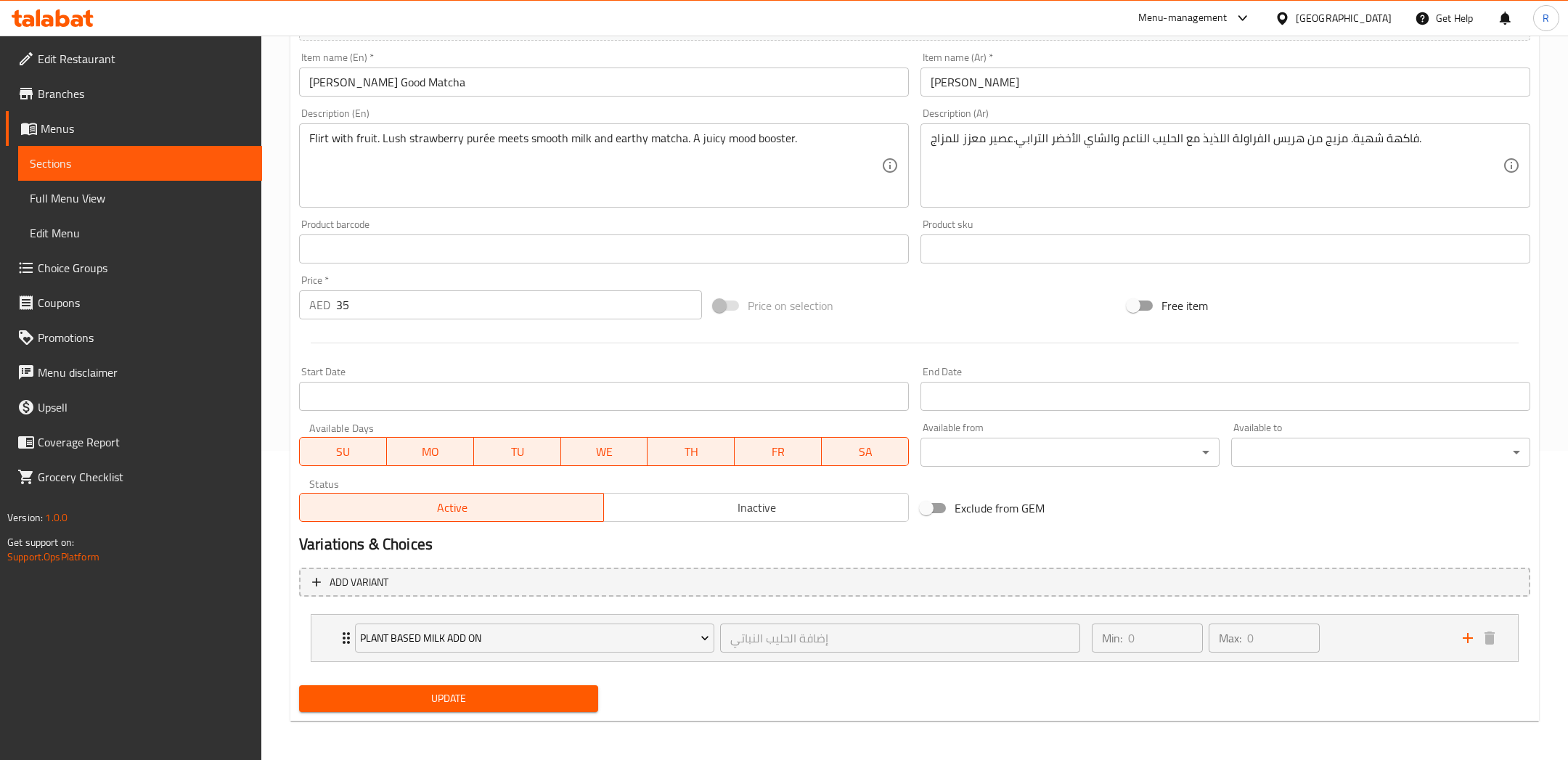
click at [533, 685] on button "Update" at bounding box center [448, 698] width 299 height 27
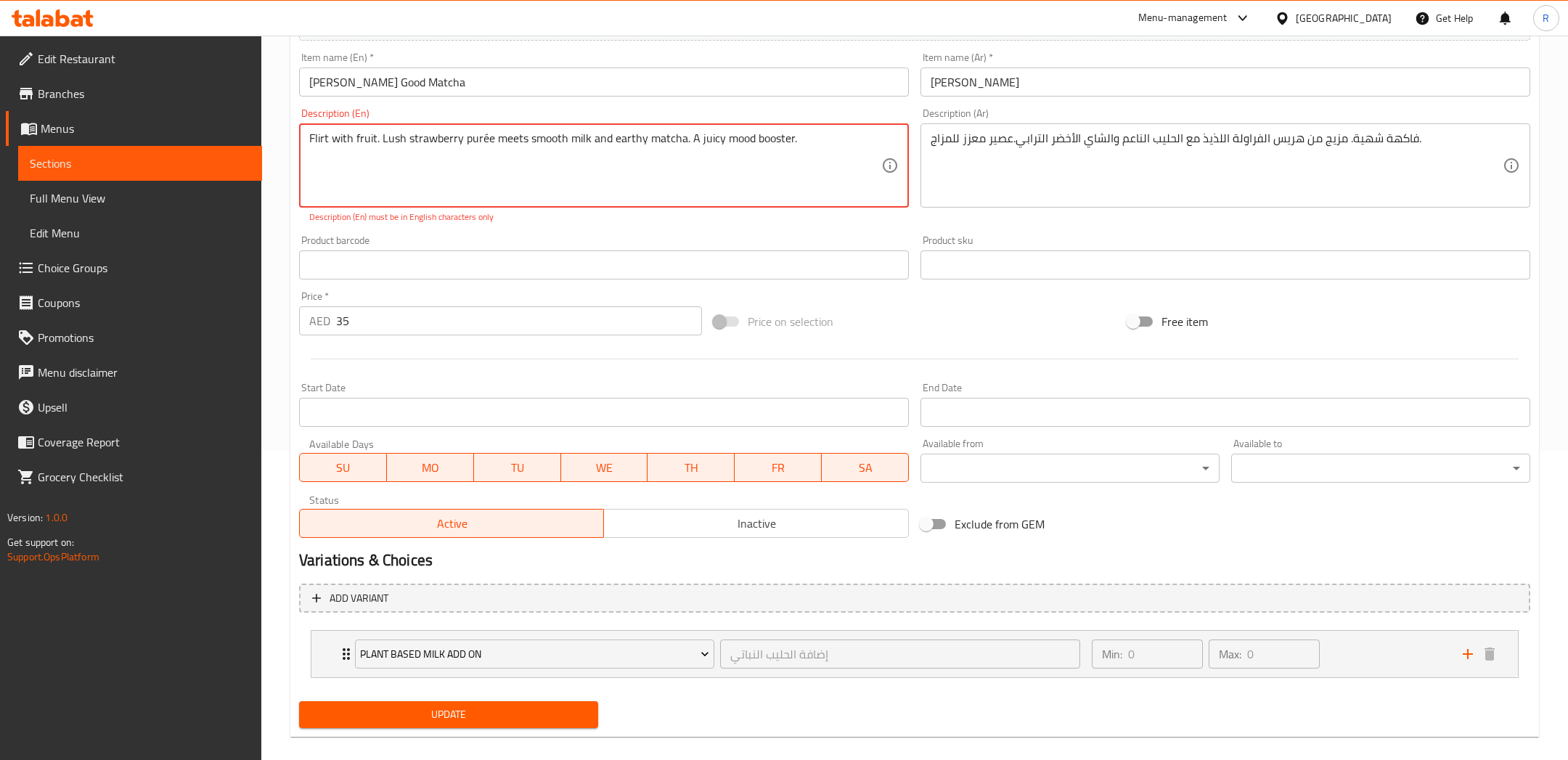
click at [486, 138] on textarea "Flirt with fruit. Lush strawberry purée meets smooth milk and earthy matcha. A …" at bounding box center [595, 165] width 572 height 69
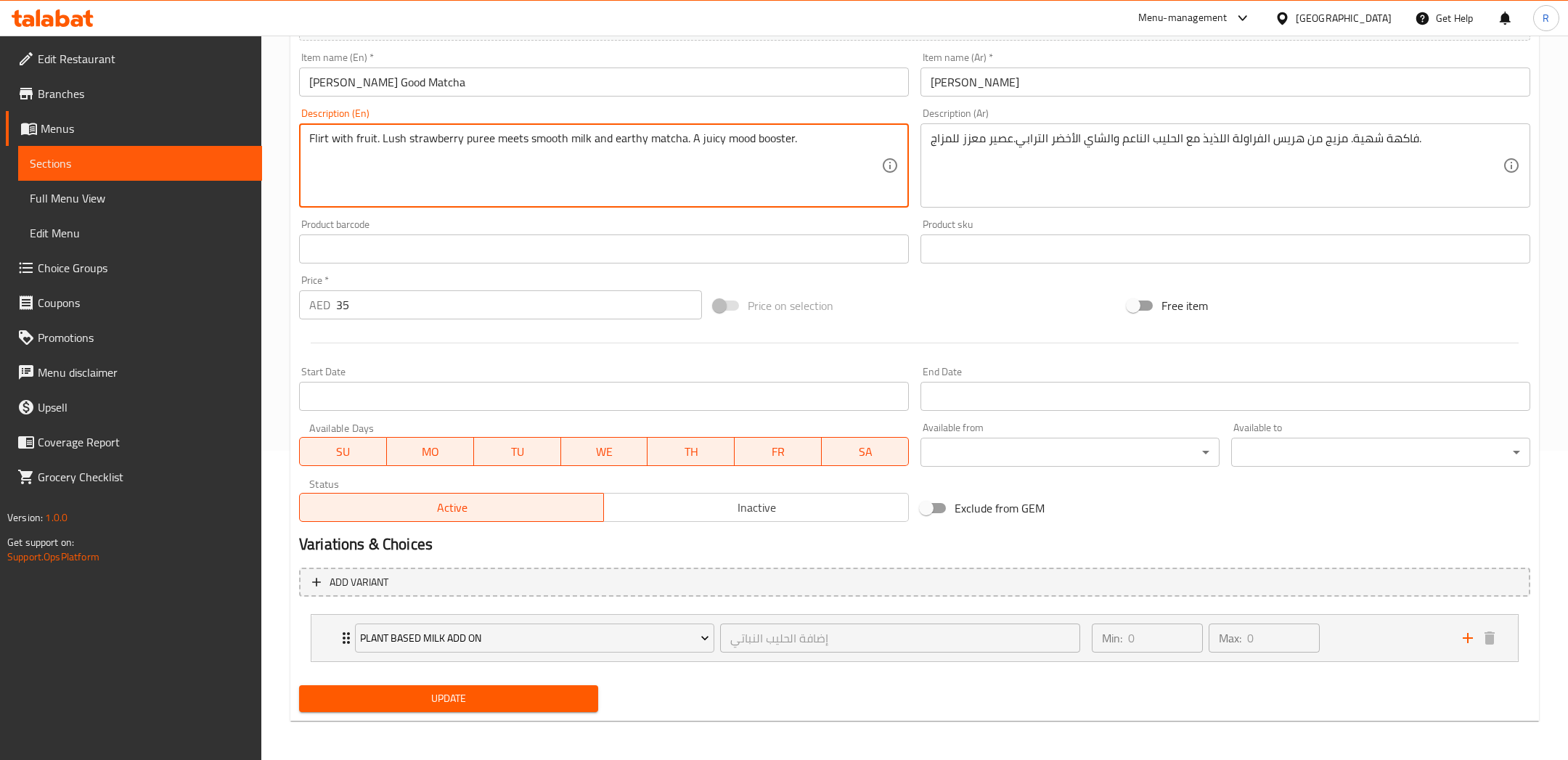
click at [483, 695] on span "Update" at bounding box center [448, 698] width 276 height 18
drag, startPoint x: 380, startPoint y: 136, endPoint x: 351, endPoint y: 127, distance: 30.4
drag, startPoint x: 738, startPoint y: 143, endPoint x: 617, endPoint y: 140, distance: 121.0
click at [617, 140] on textarea "Lush strawberry puree meets smooth milk and earthy matcha. A juicy mood booster." at bounding box center [595, 165] width 572 height 69
type textarea "Lush strawberry puree meets smooth milk and earthy matcha."
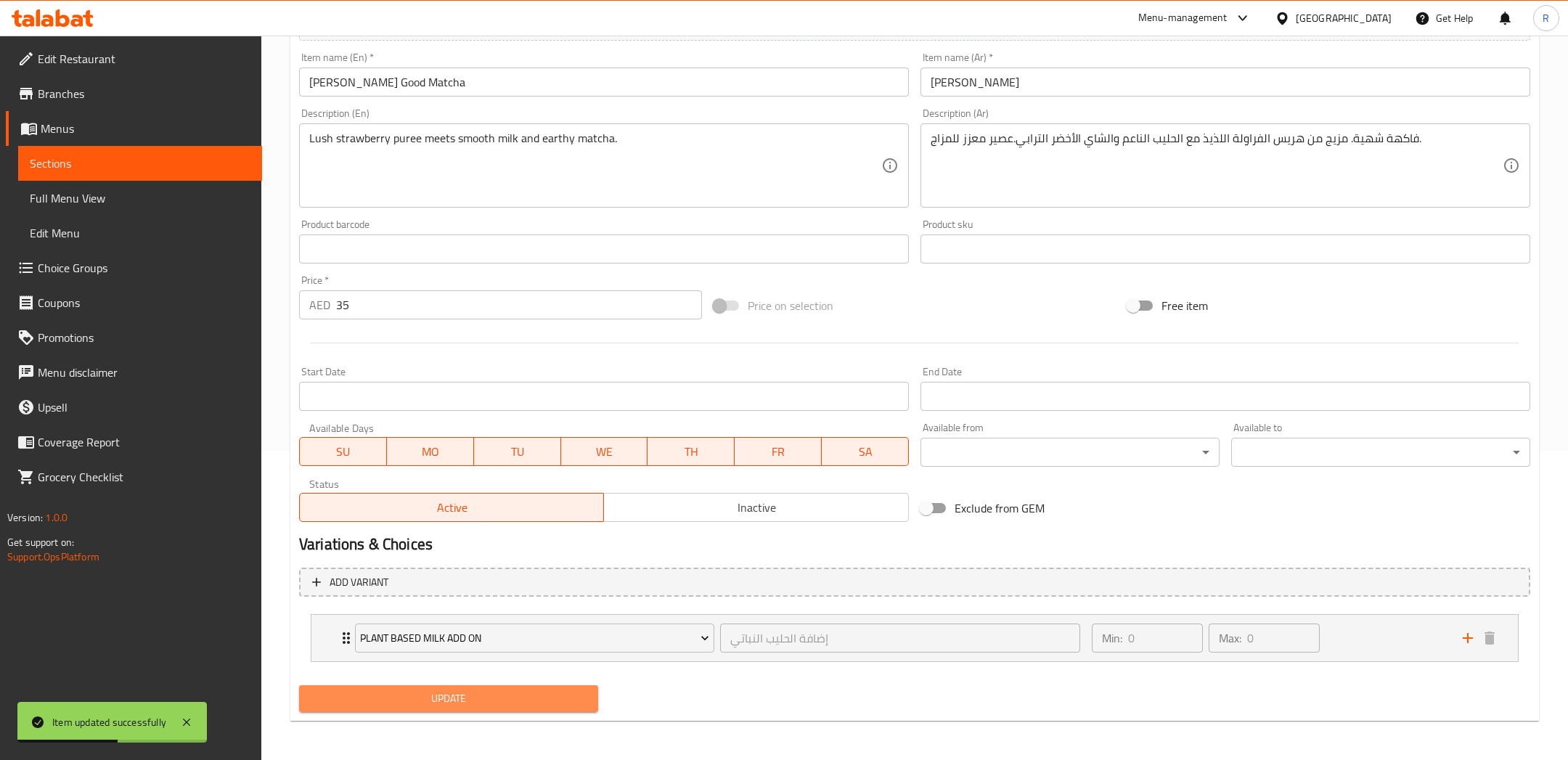
click at [421, 702] on span "Update" at bounding box center [448, 698] width 276 height 18
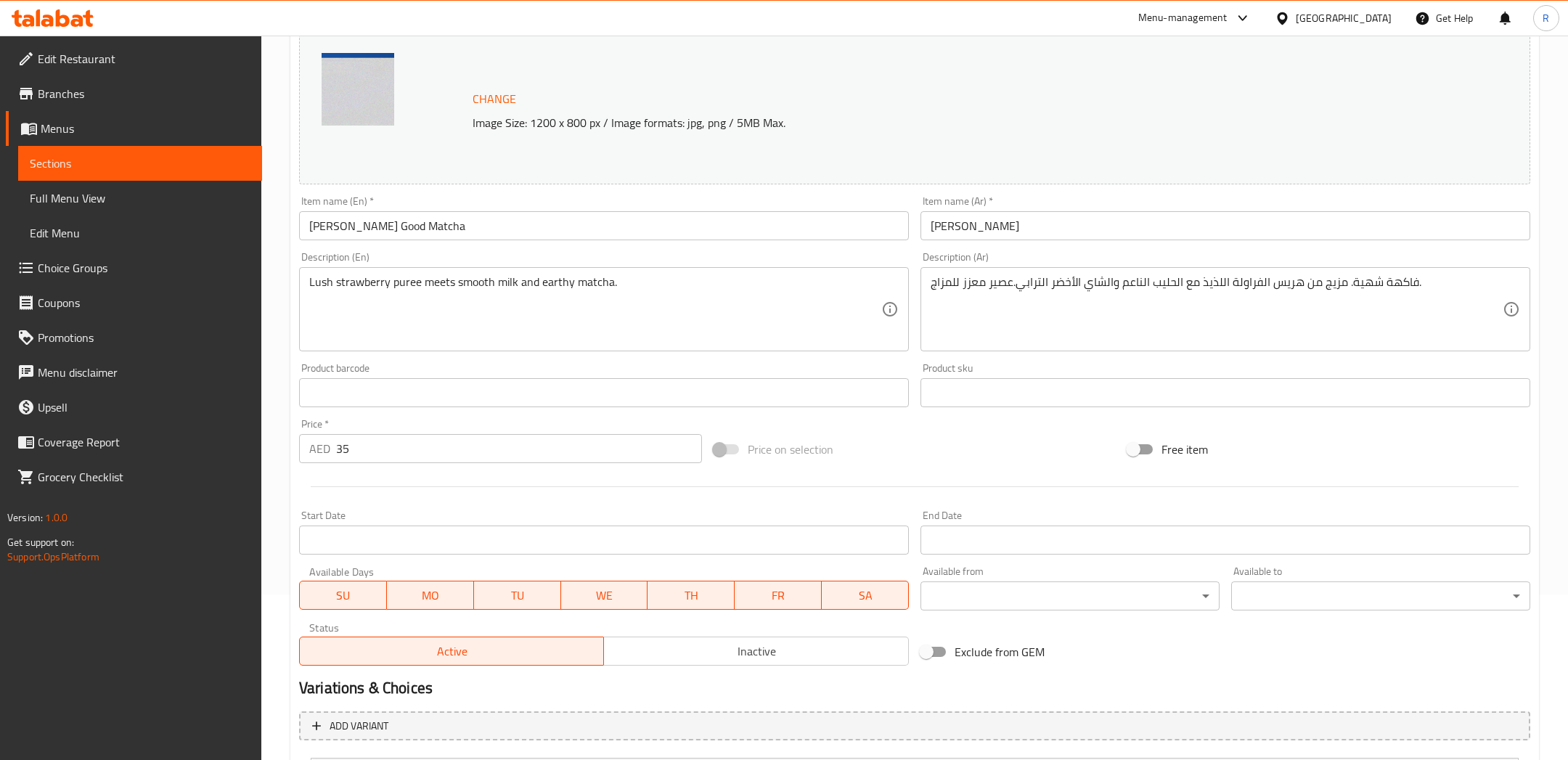
scroll to position [0, 0]
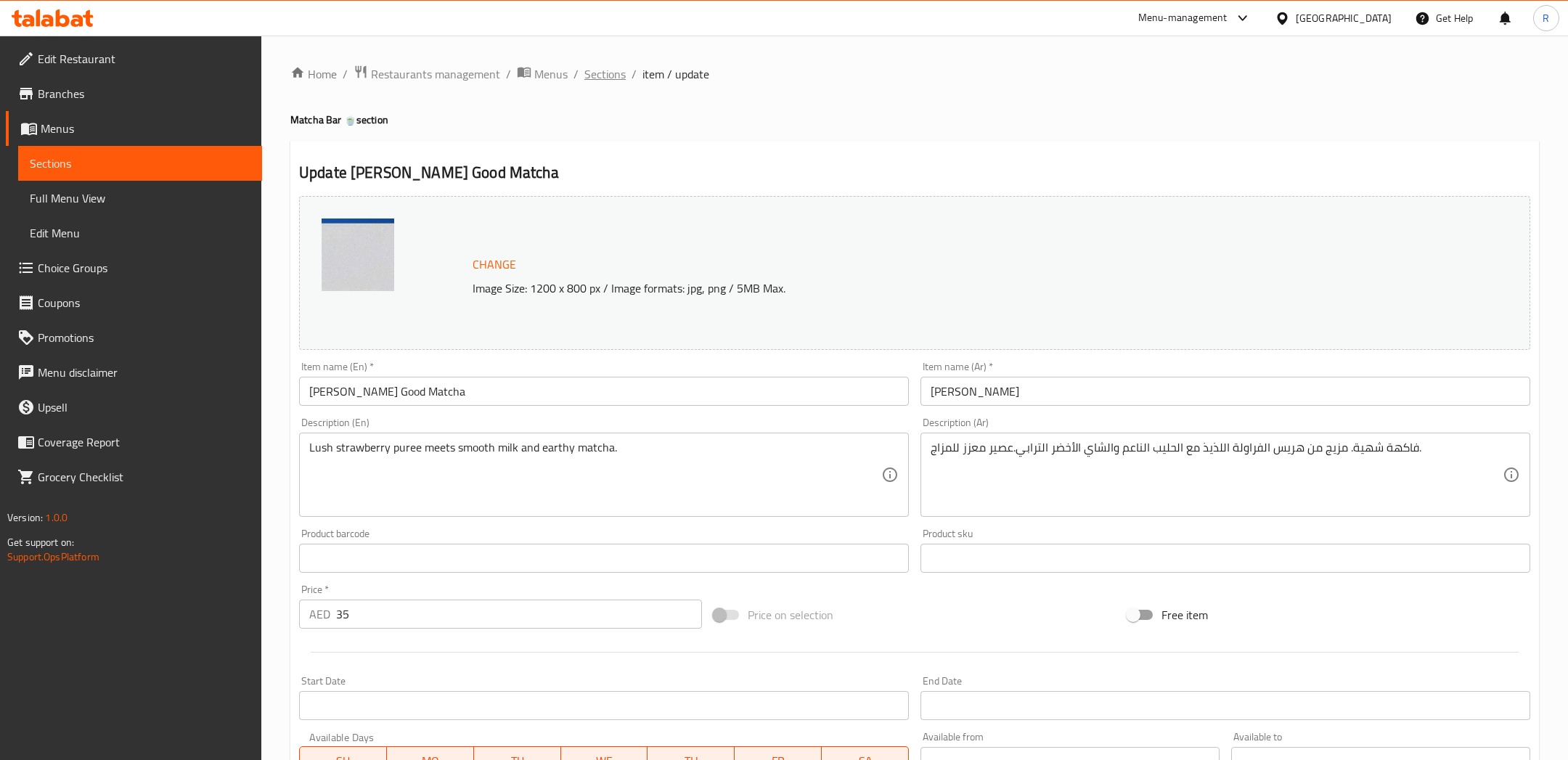
click at [598, 79] on span "Sections" at bounding box center [605, 73] width 42 height 18
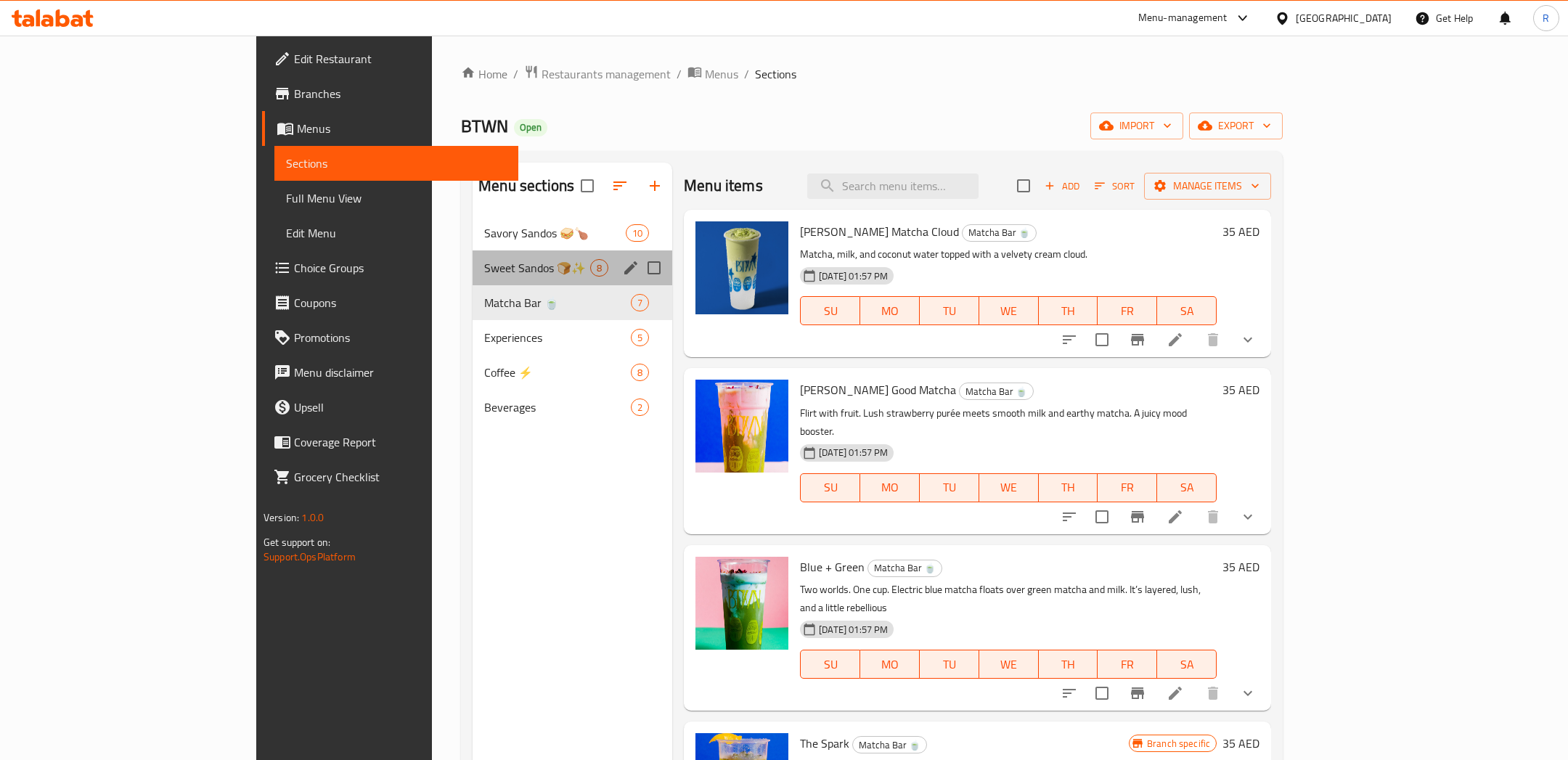
click at [472, 254] on div "Sweet Sandos 🍞✨ 8" at bounding box center [572, 268] width 199 height 35
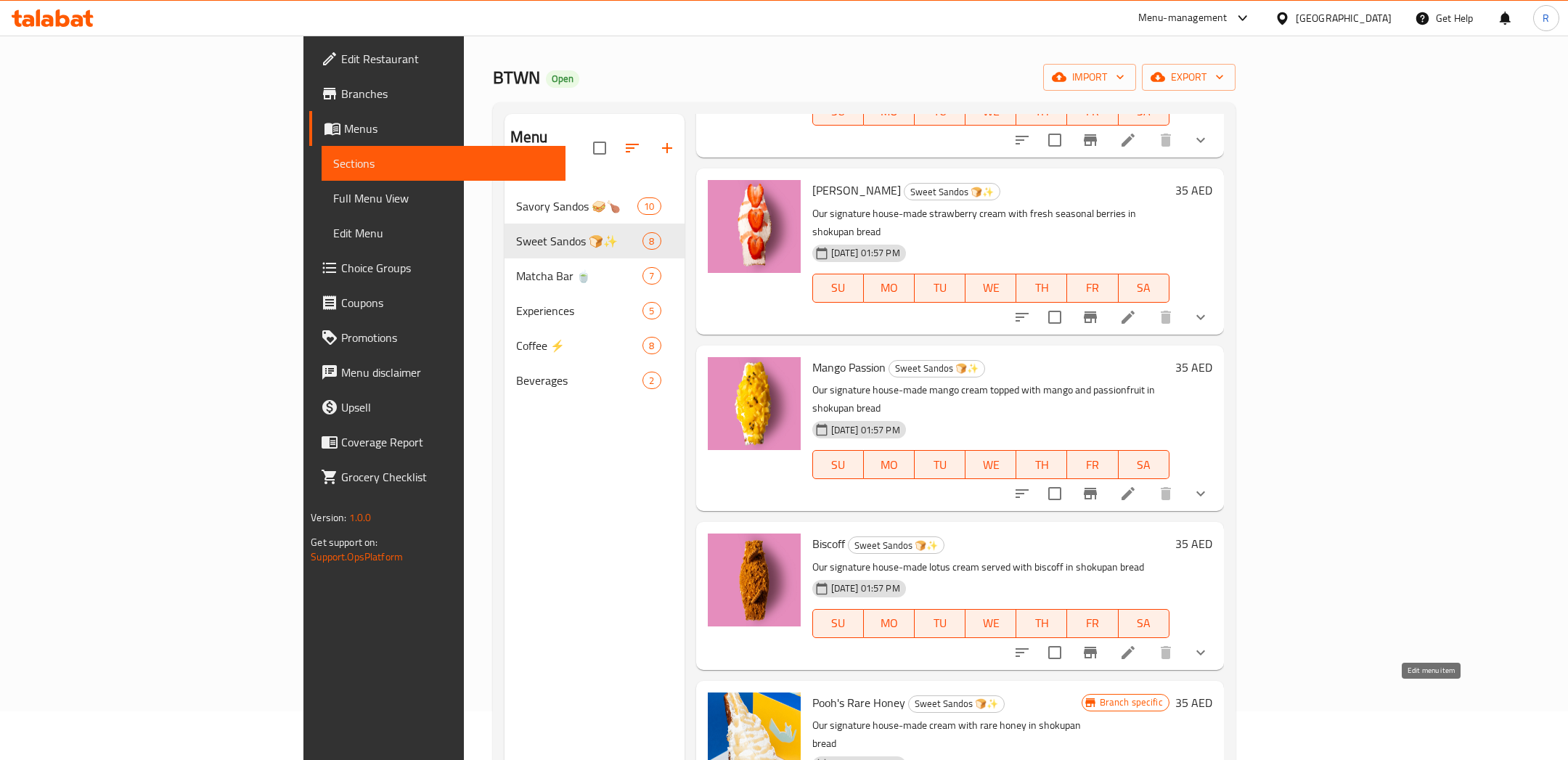
scroll to position [79, 0]
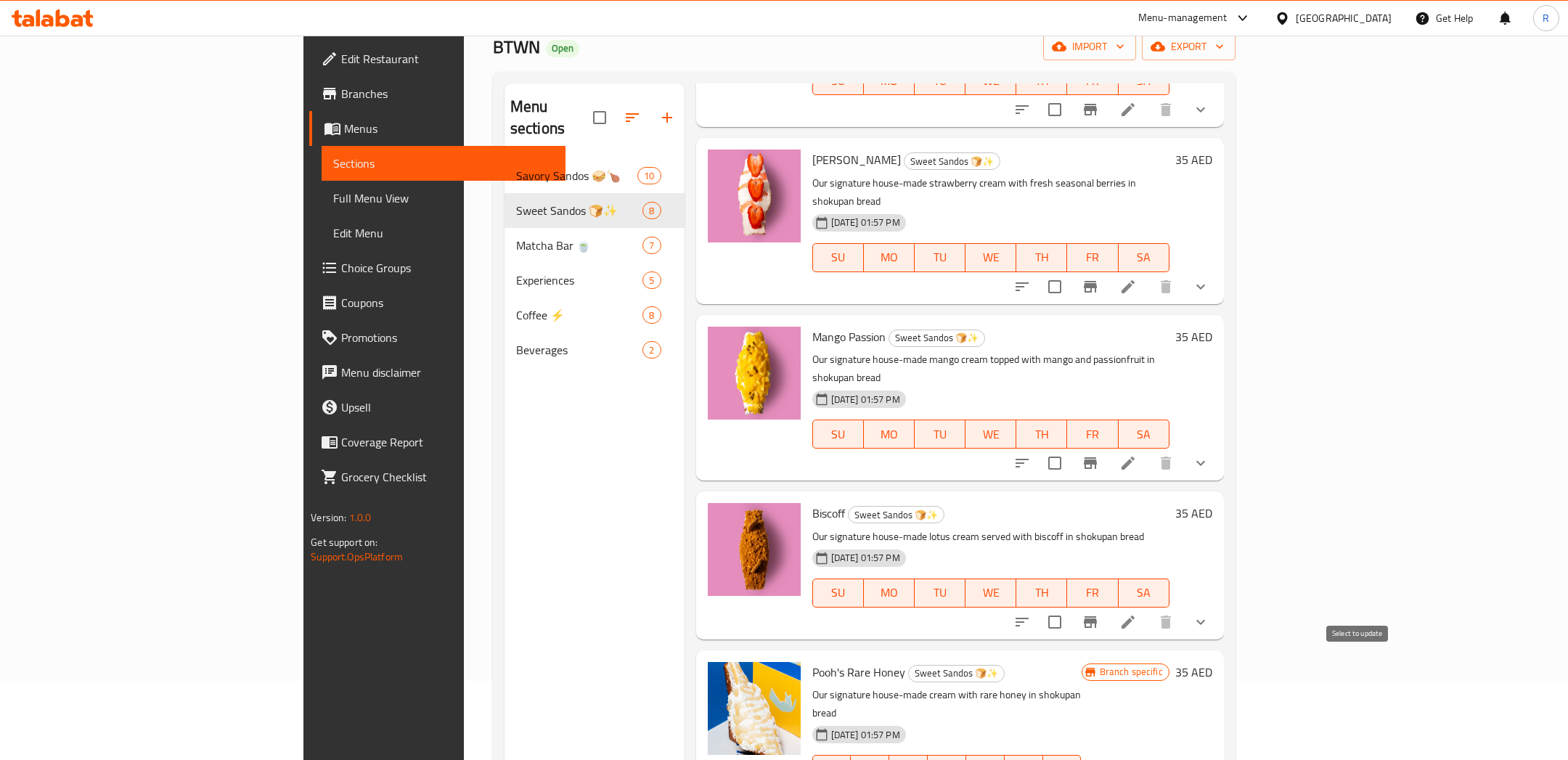
checkbox input "true"
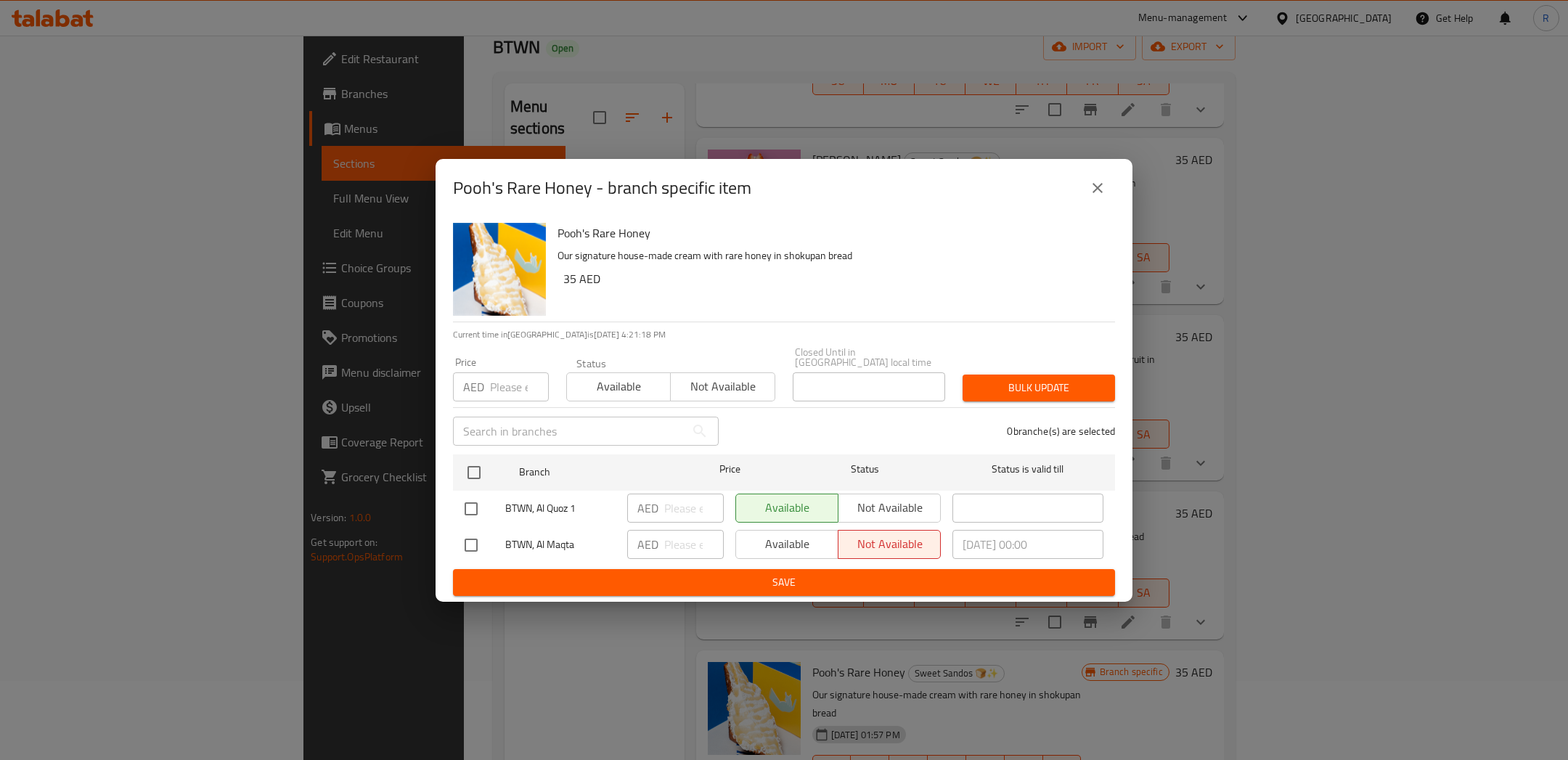
click at [891, 505] on div "Available Not available" at bounding box center [838, 508] width 206 height 29
click at [471, 512] on input "checkbox" at bounding box center [470, 508] width 30 height 30
checkbox input "true"
click at [927, 509] on span "Not available" at bounding box center [889, 507] width 90 height 21
click at [862, 577] on span "Save" at bounding box center [784, 582] width 639 height 18
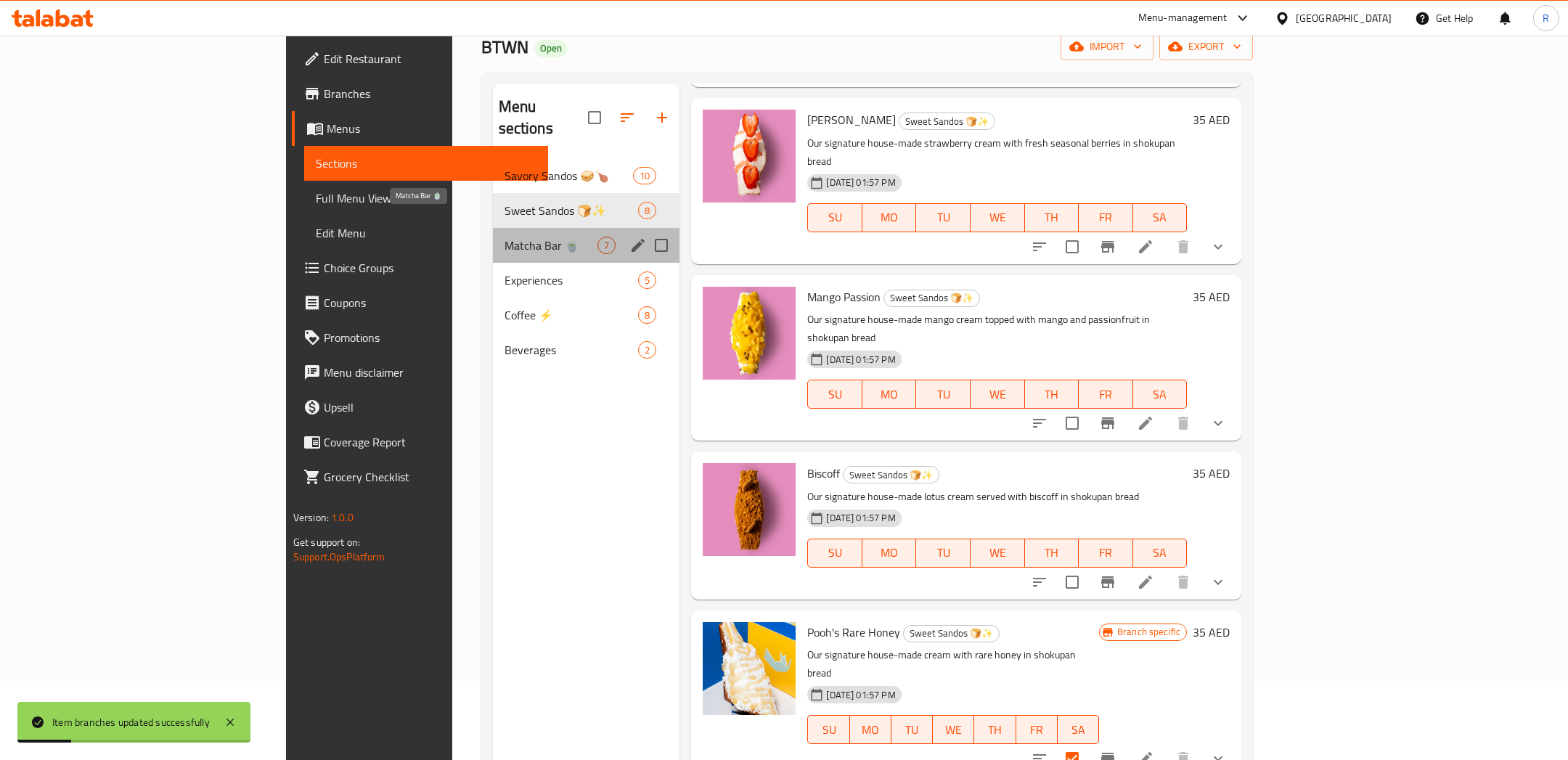
click at [504, 237] on span "Matcha Bar 🍵" at bounding box center [551, 245] width 94 height 18
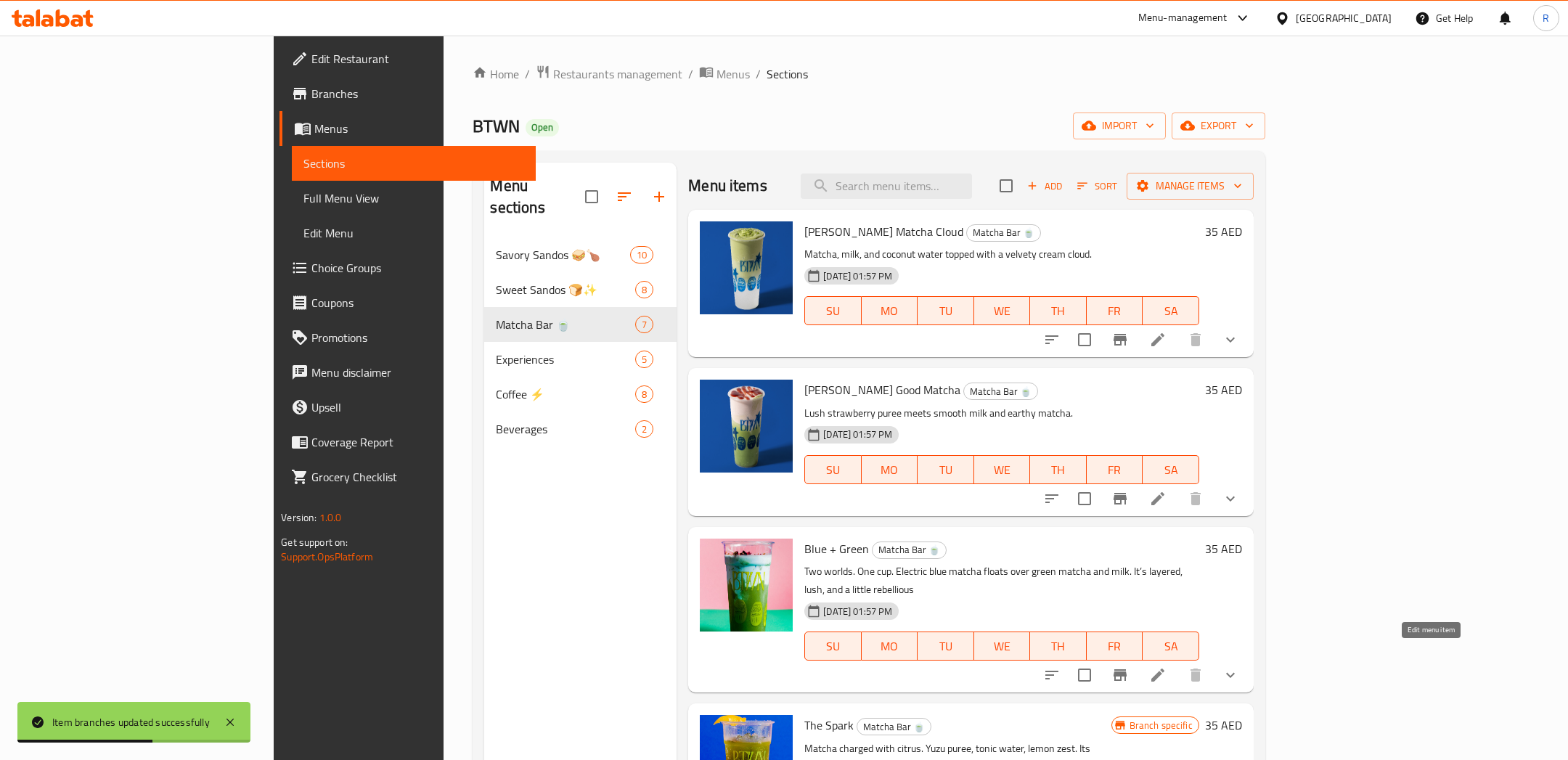
click at [1164, 669] on icon at bounding box center [1157, 675] width 13 height 13
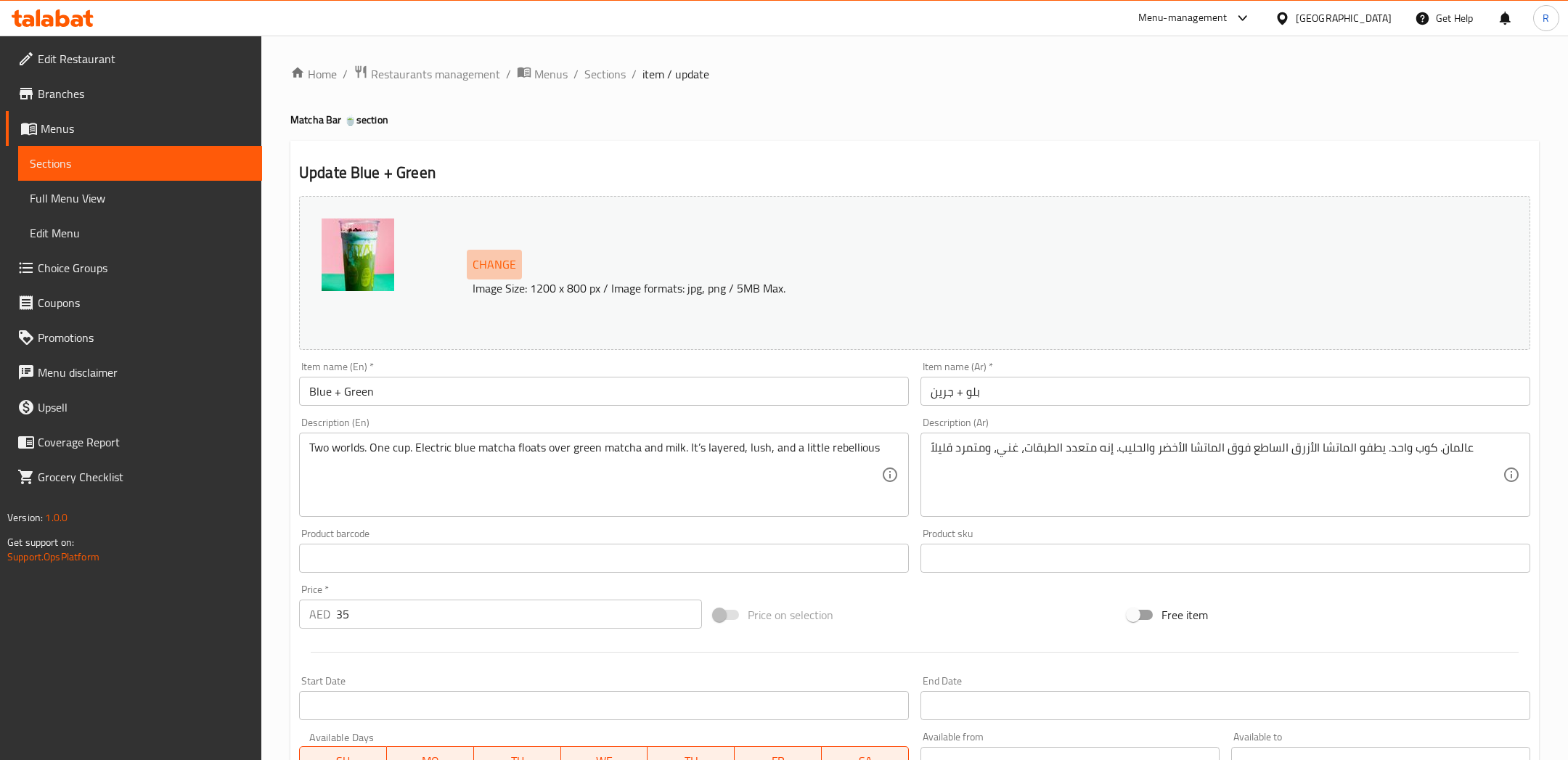
click at [505, 261] on span "Change" at bounding box center [494, 264] width 43 height 21
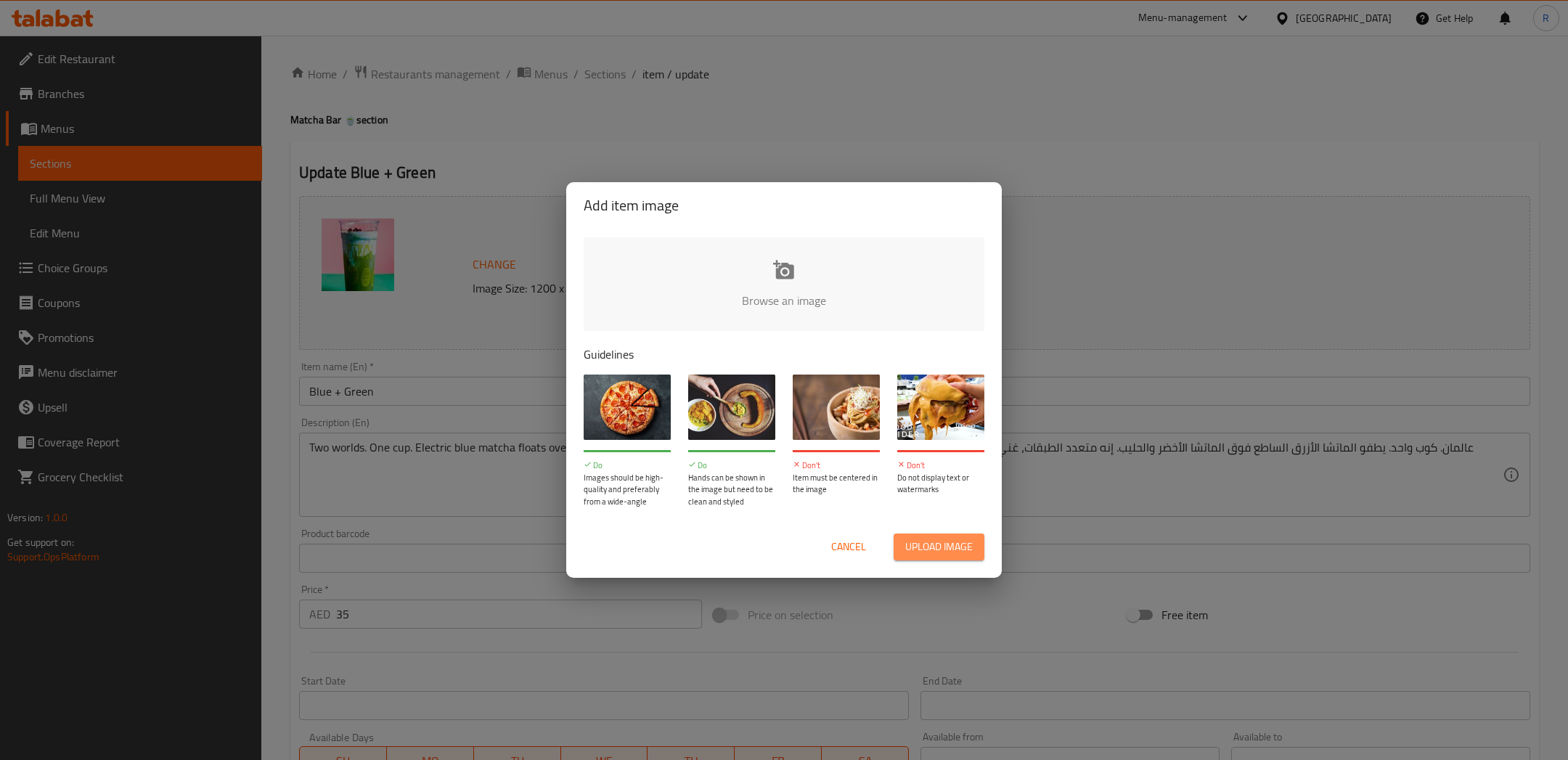
click at [919, 538] on span "Upload image" at bounding box center [939, 547] width 67 height 18
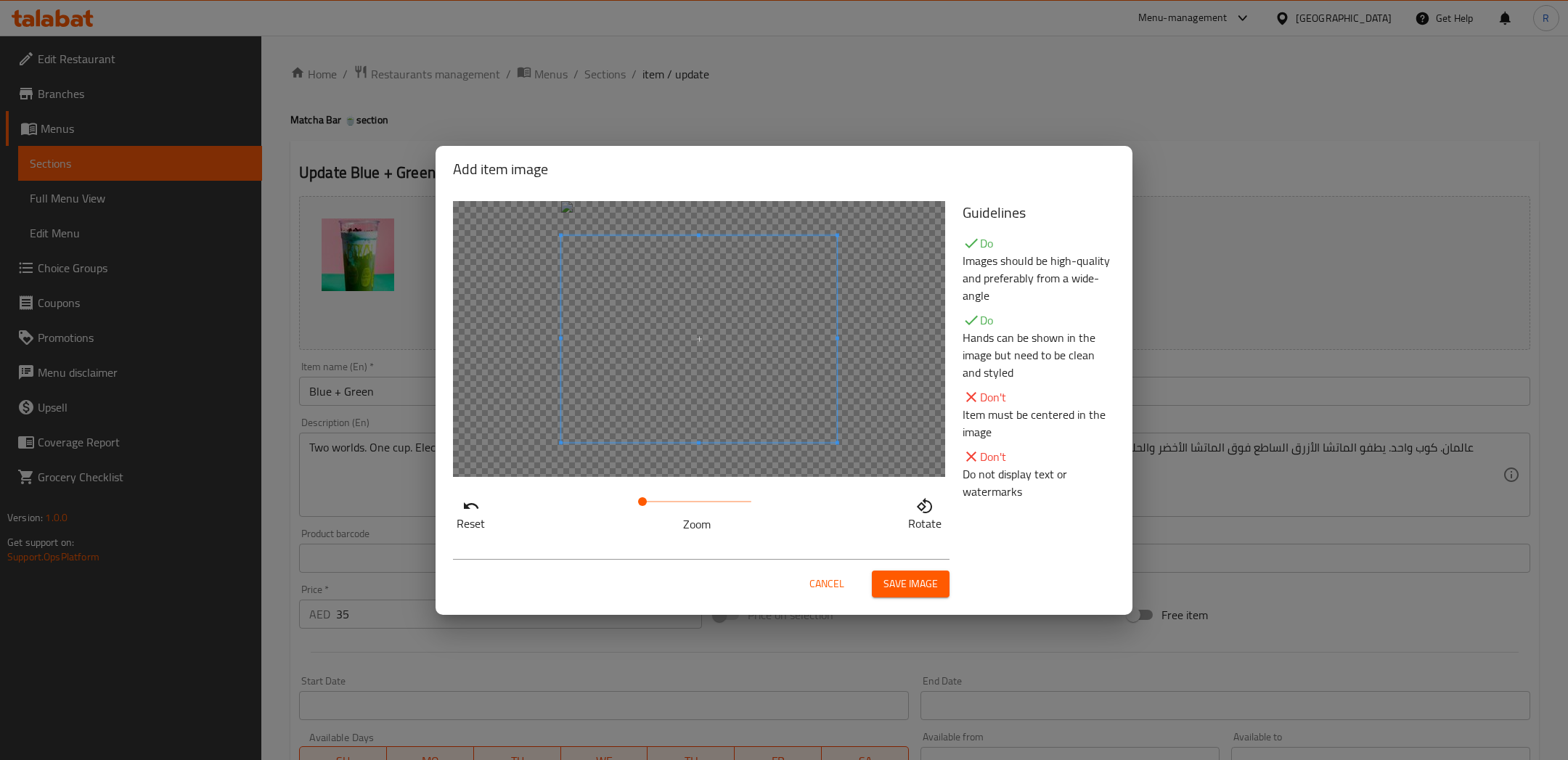
click at [907, 585] on span "Save image" at bounding box center [910, 583] width 54 height 18
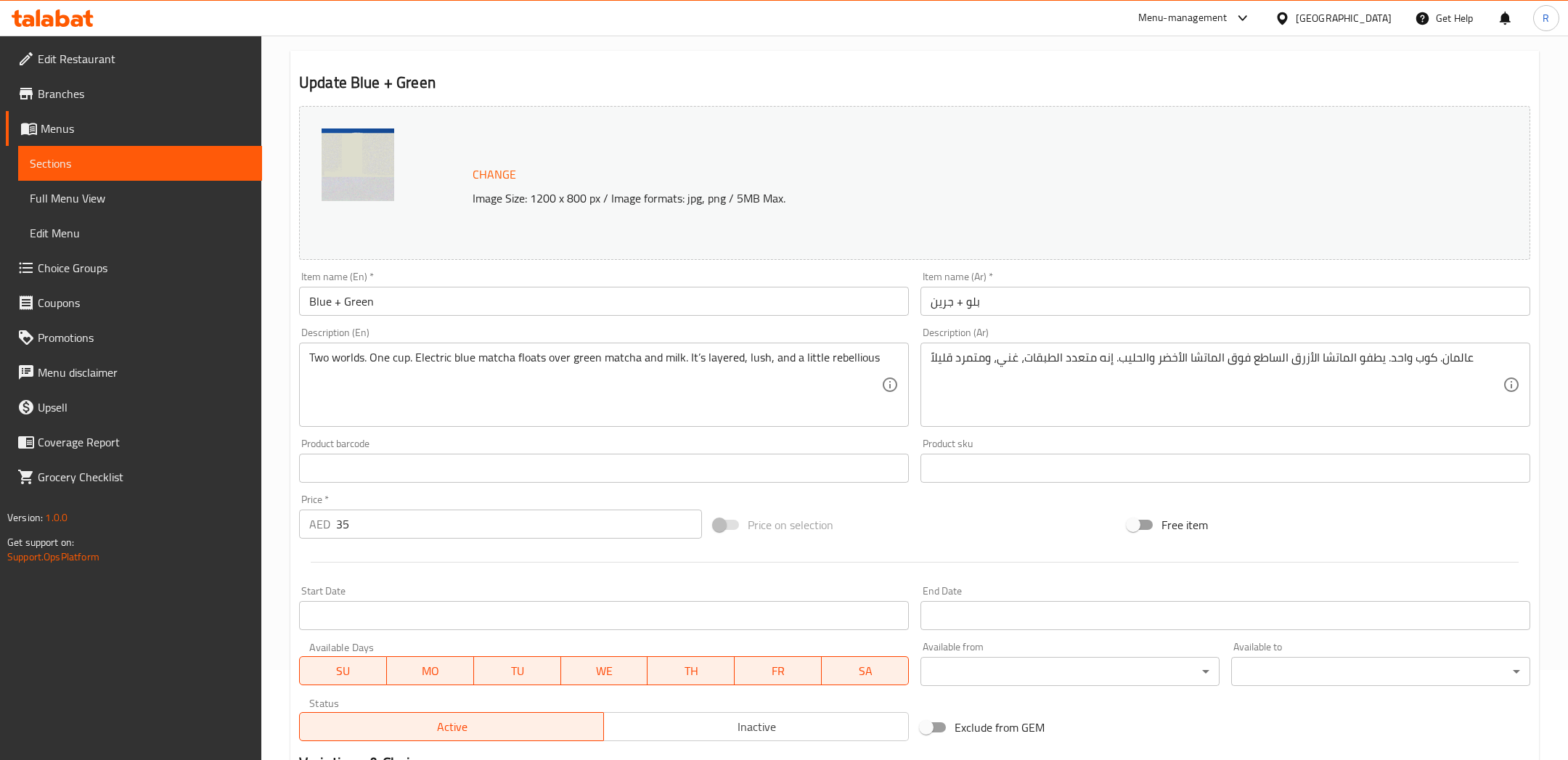
scroll to position [309, 0]
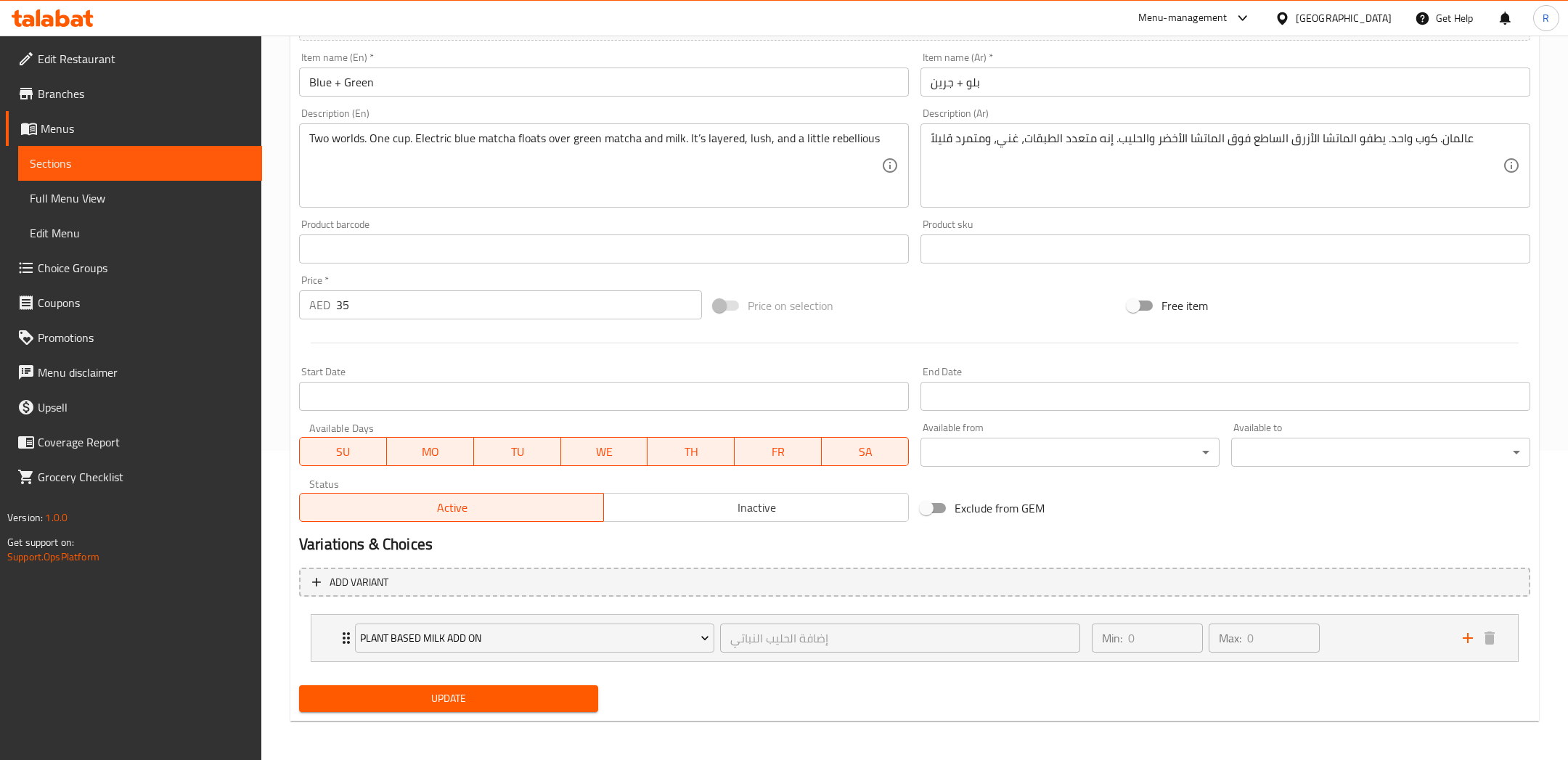
click at [457, 687] on button "Update" at bounding box center [448, 698] width 299 height 27
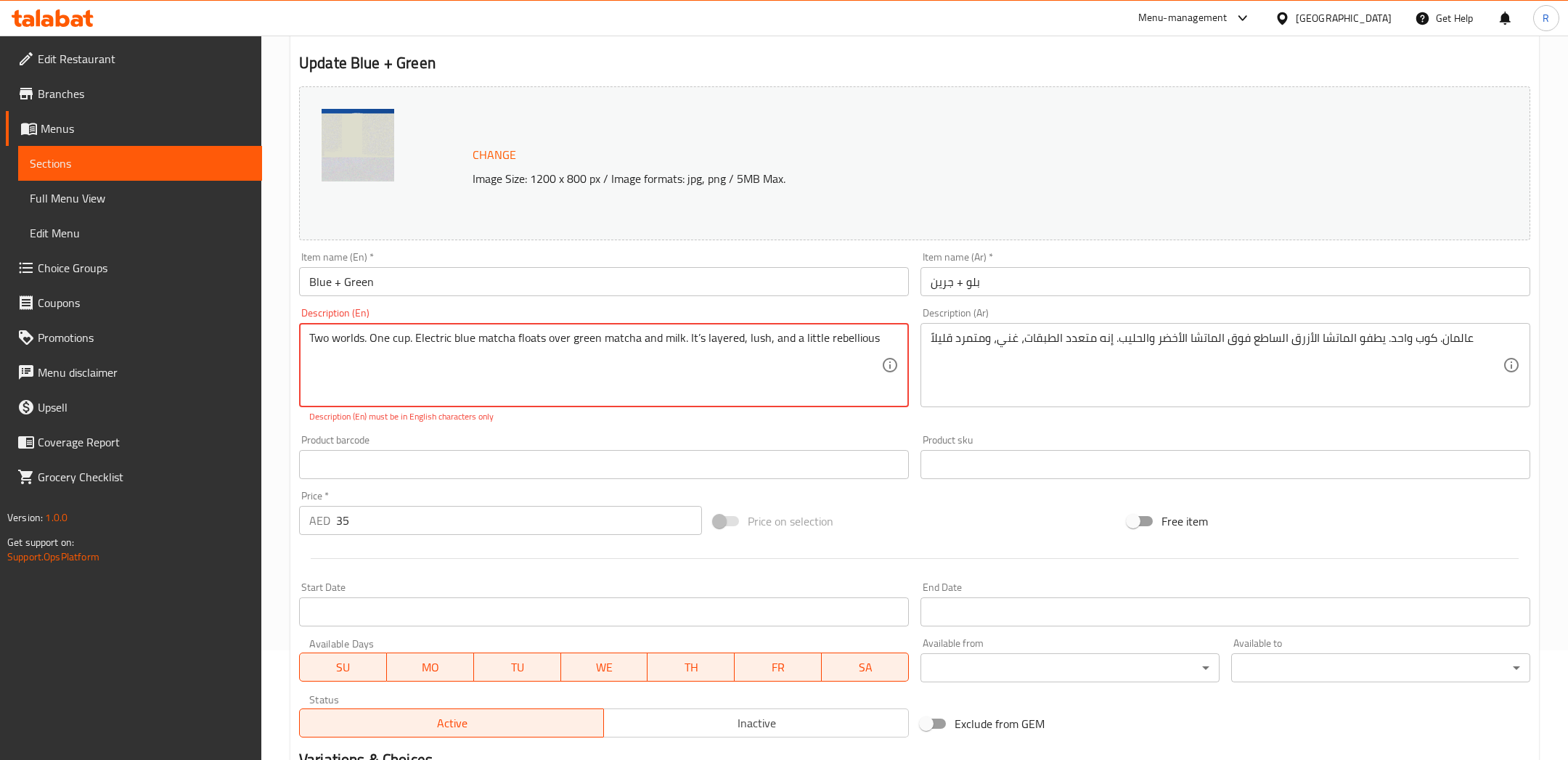
scroll to position [85, 0]
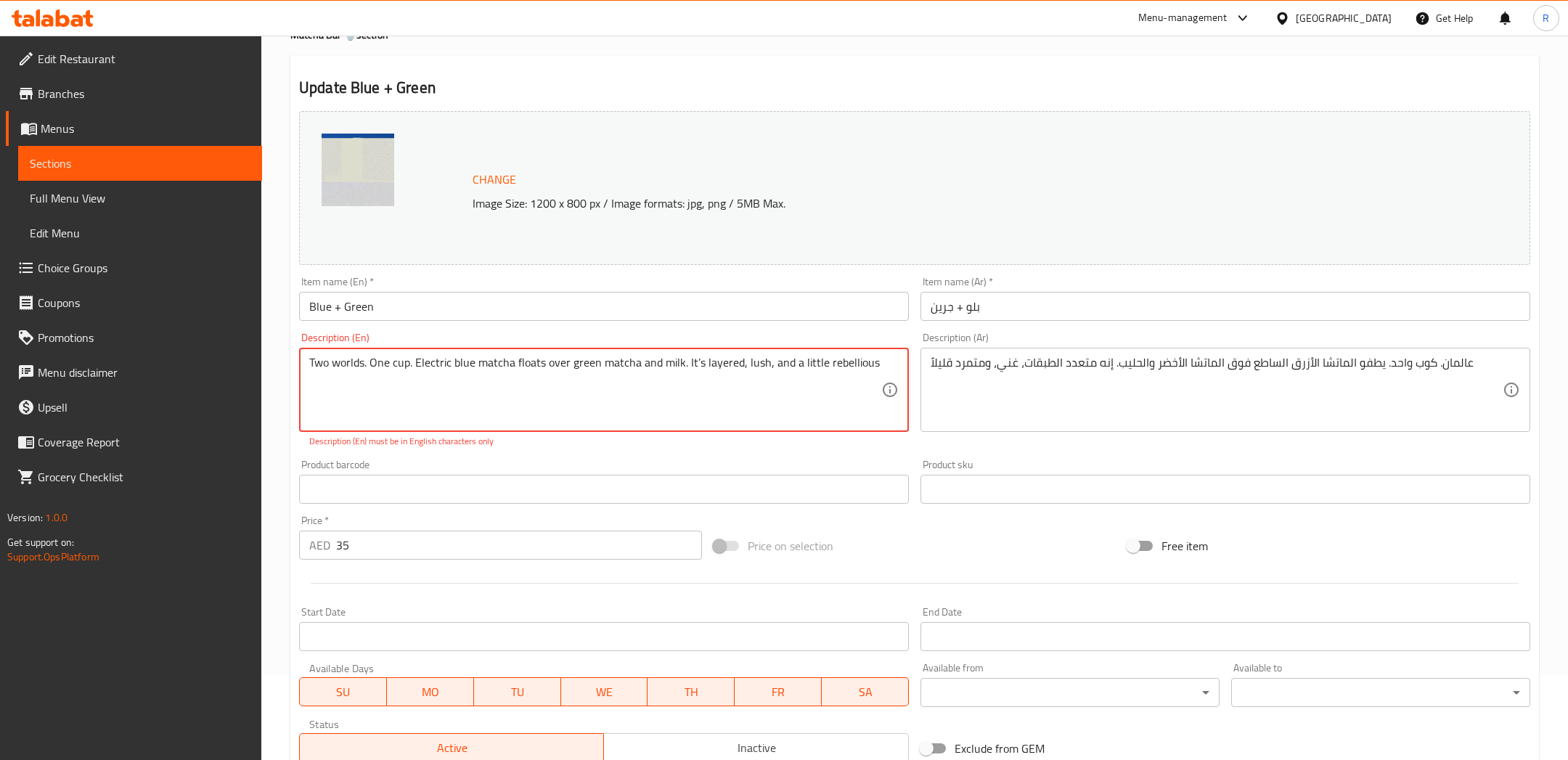
drag, startPoint x: 413, startPoint y: 362, endPoint x: 250, endPoint y: 358, distance: 163.0
click at [250, 358] on div "Edit Restaurant Branches Menus Sections Full Menu View Edit Menu Choice Groups …" at bounding box center [784, 475] width 1568 height 1051
click at [775, 371] on textarea "Electric blue matcha floats over green matcha and milk. It’s layered, lush, and…" at bounding box center [595, 390] width 572 height 69
click at [315, 363] on textarea "Electric blue matcha floats over green matcha and milk. It’s layered, lush, and…" at bounding box center [595, 390] width 572 height 69
click at [314, 363] on textarea "Electric blue matcha floats over green matcha and milk. It’s layered, lush, and…" at bounding box center [595, 390] width 572 height 69
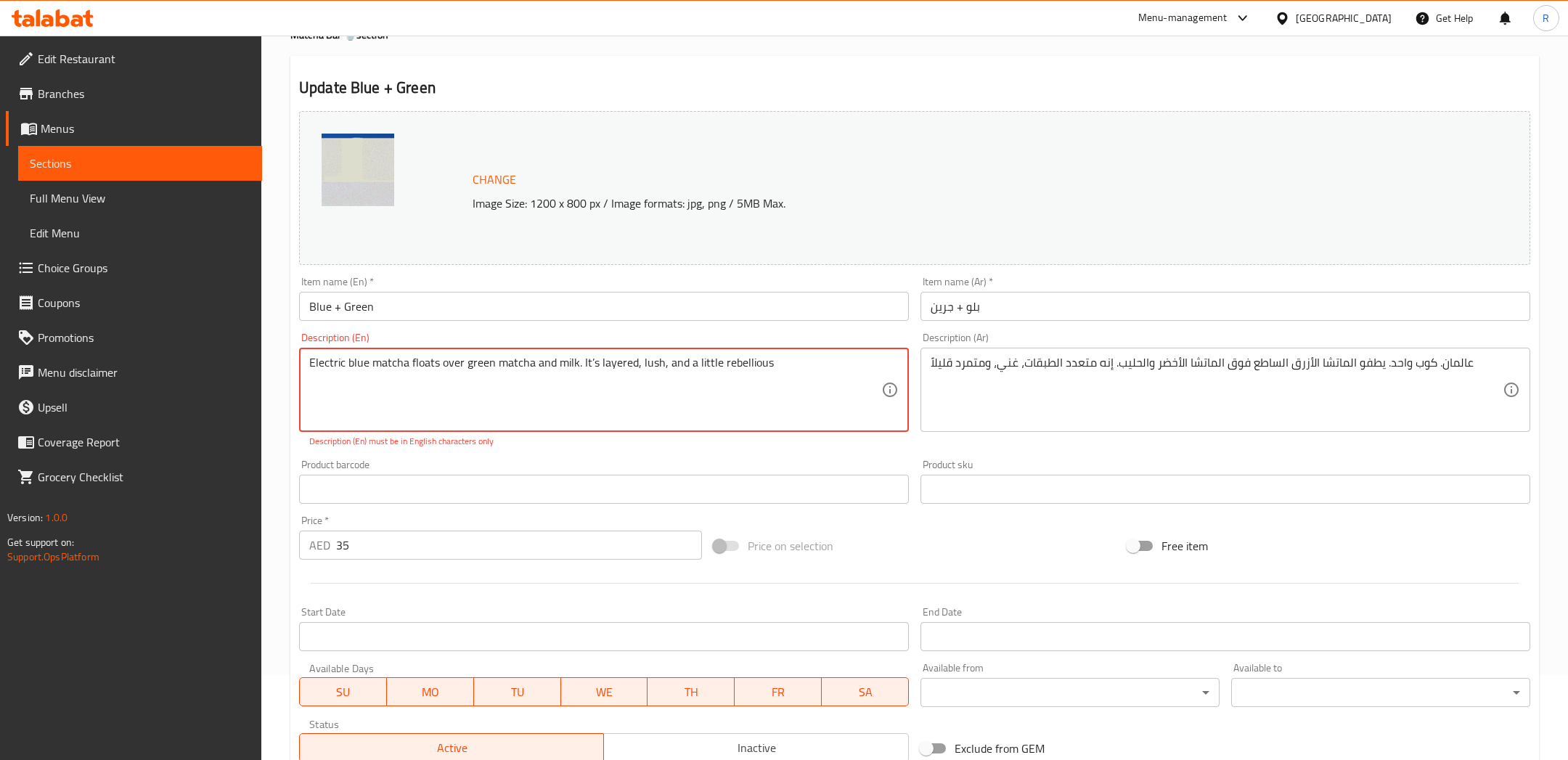
drag, startPoint x: 785, startPoint y: 366, endPoint x: 162, endPoint y: 303, distance: 626.2
click at [162, 303] on div "Edit Restaurant Branches Menus Sections Full Menu View Edit Menu Choice Groups …" at bounding box center [784, 475] width 1568 height 1051
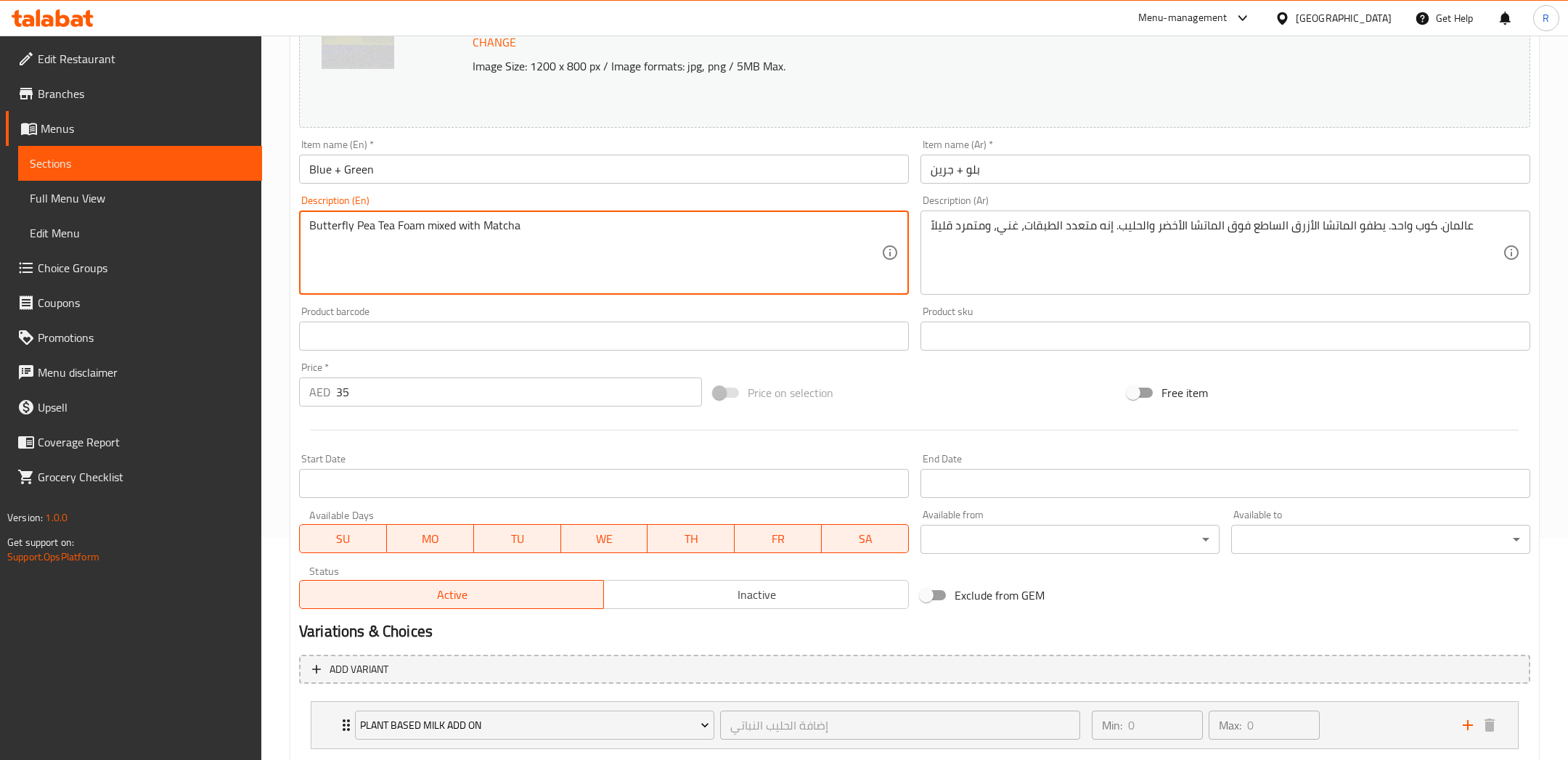
scroll to position [309, 0]
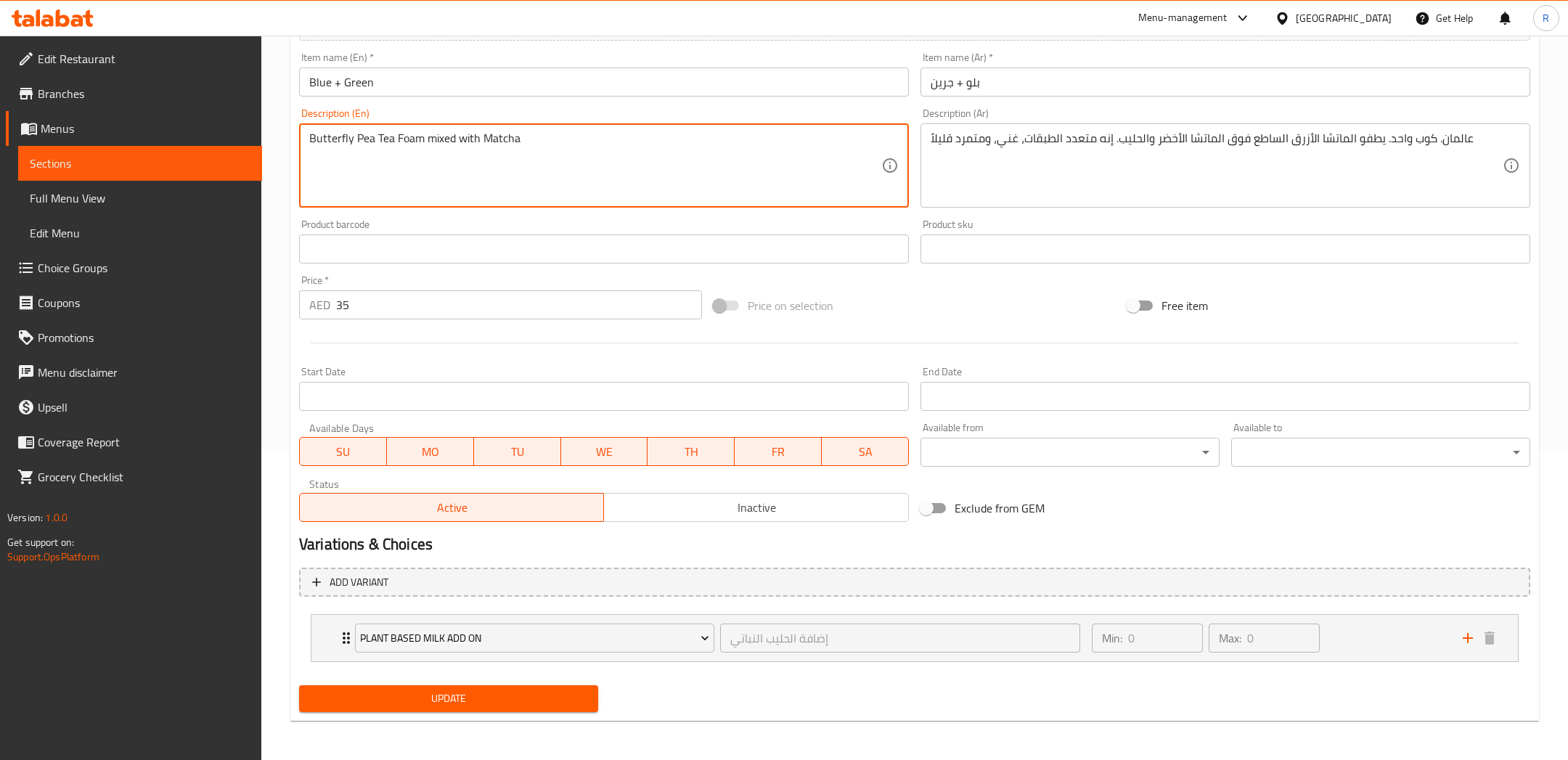
type textarea "Butterfly Pea Tea Foam mixed with Matcha"
click at [432, 695] on span "Update" at bounding box center [448, 698] width 276 height 18
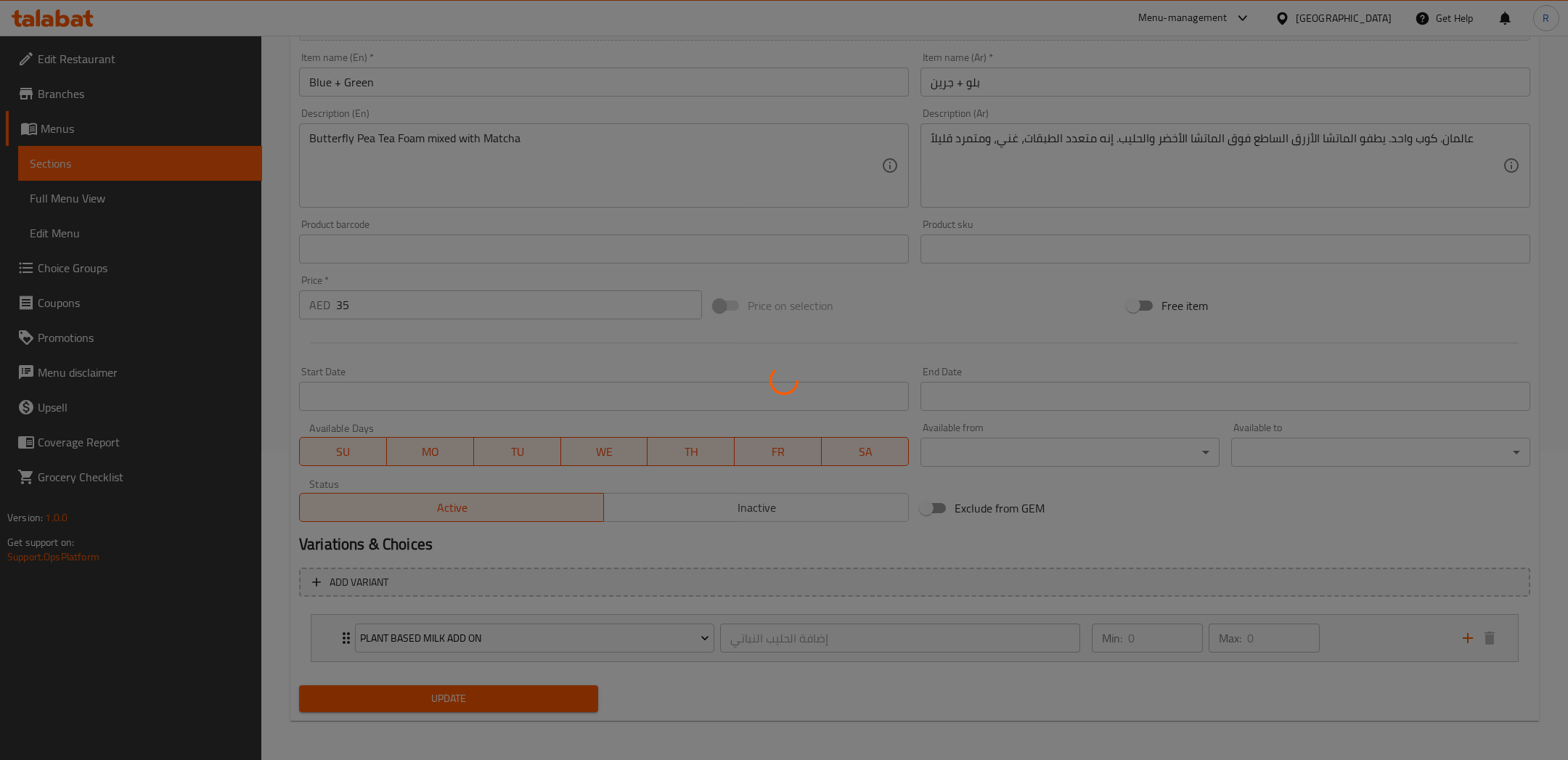
scroll to position [0, 0]
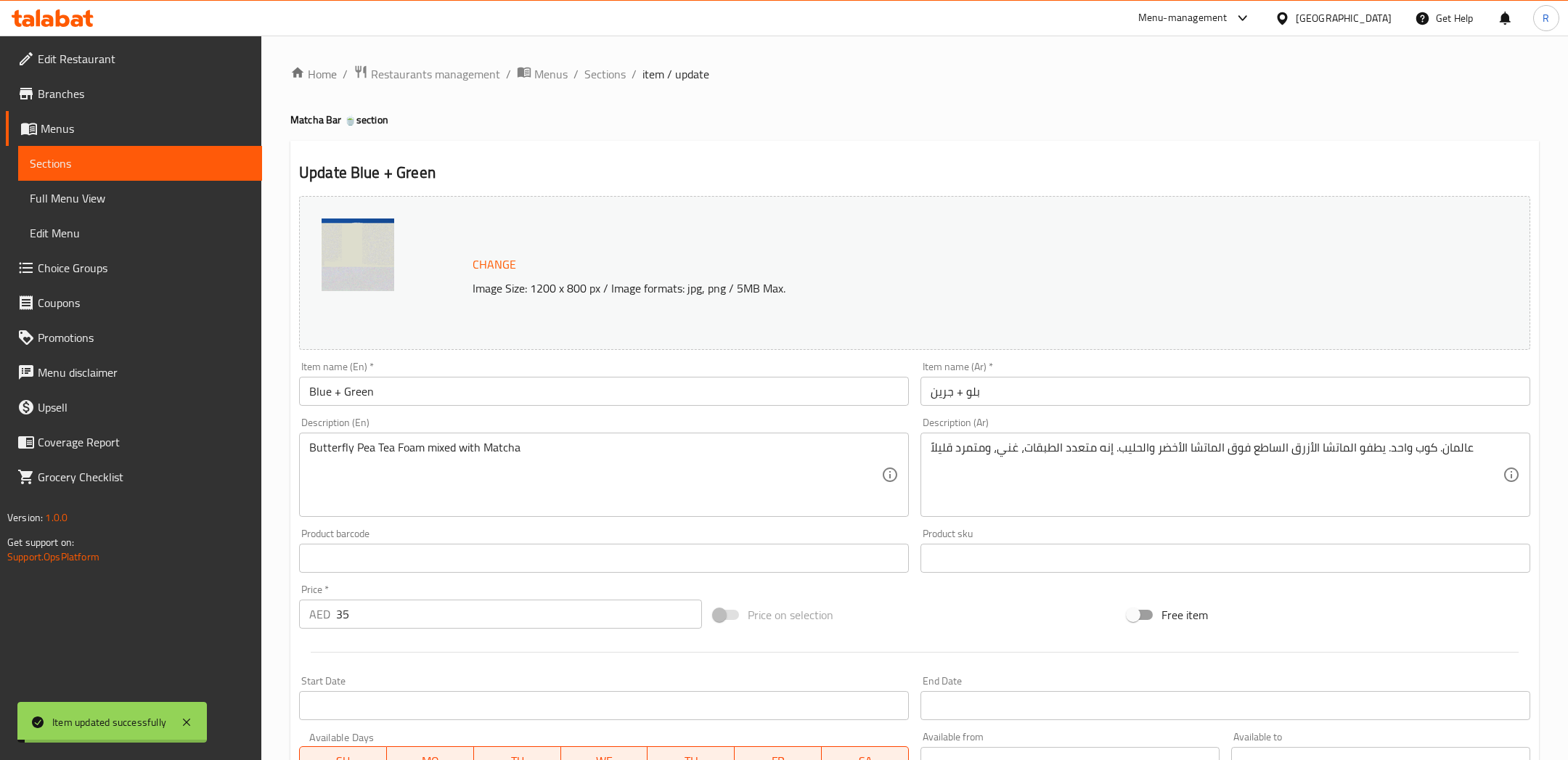
click at [612, 71] on span "Sections" at bounding box center [605, 73] width 42 height 18
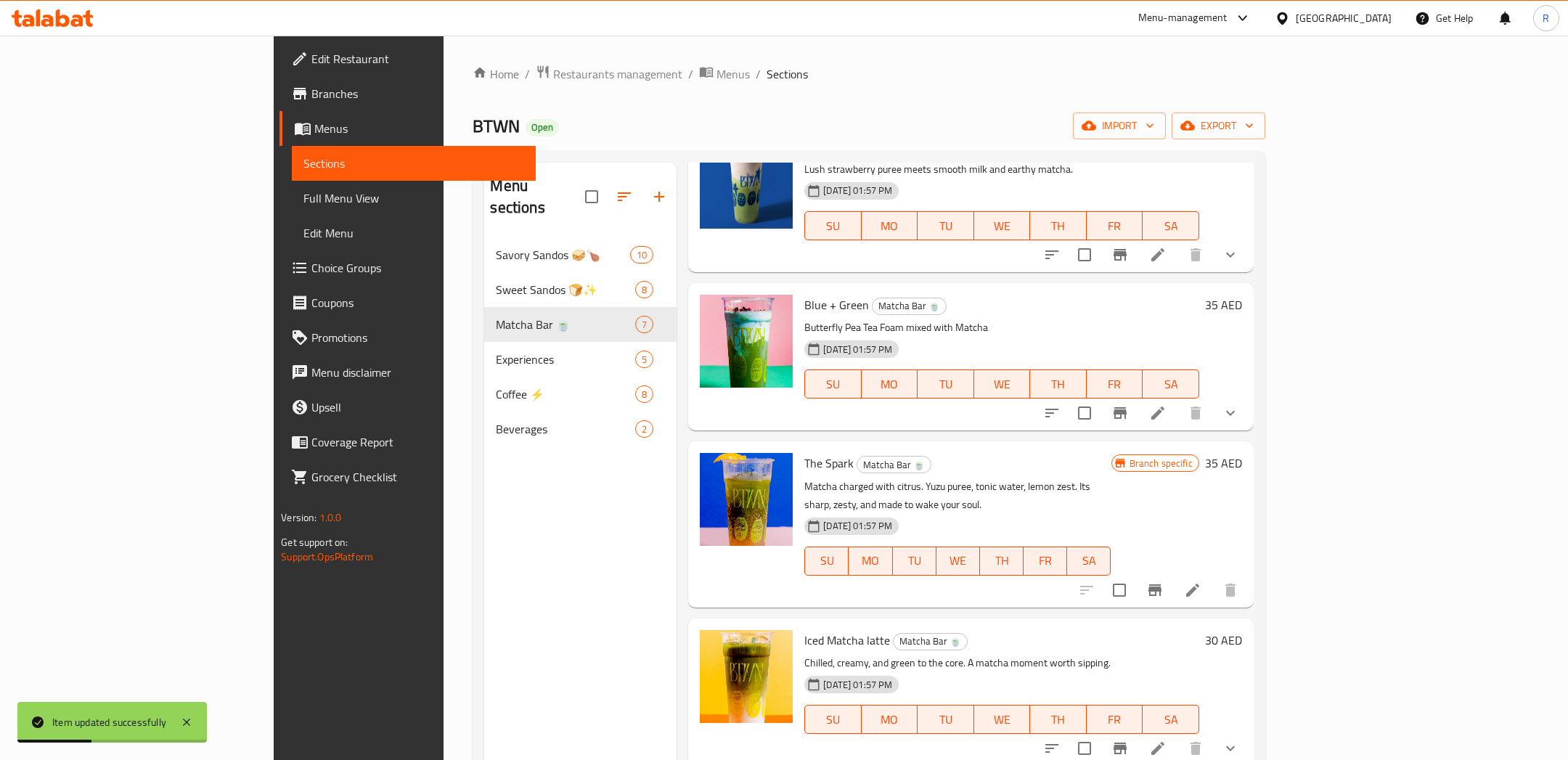
scroll to position [251, 0]
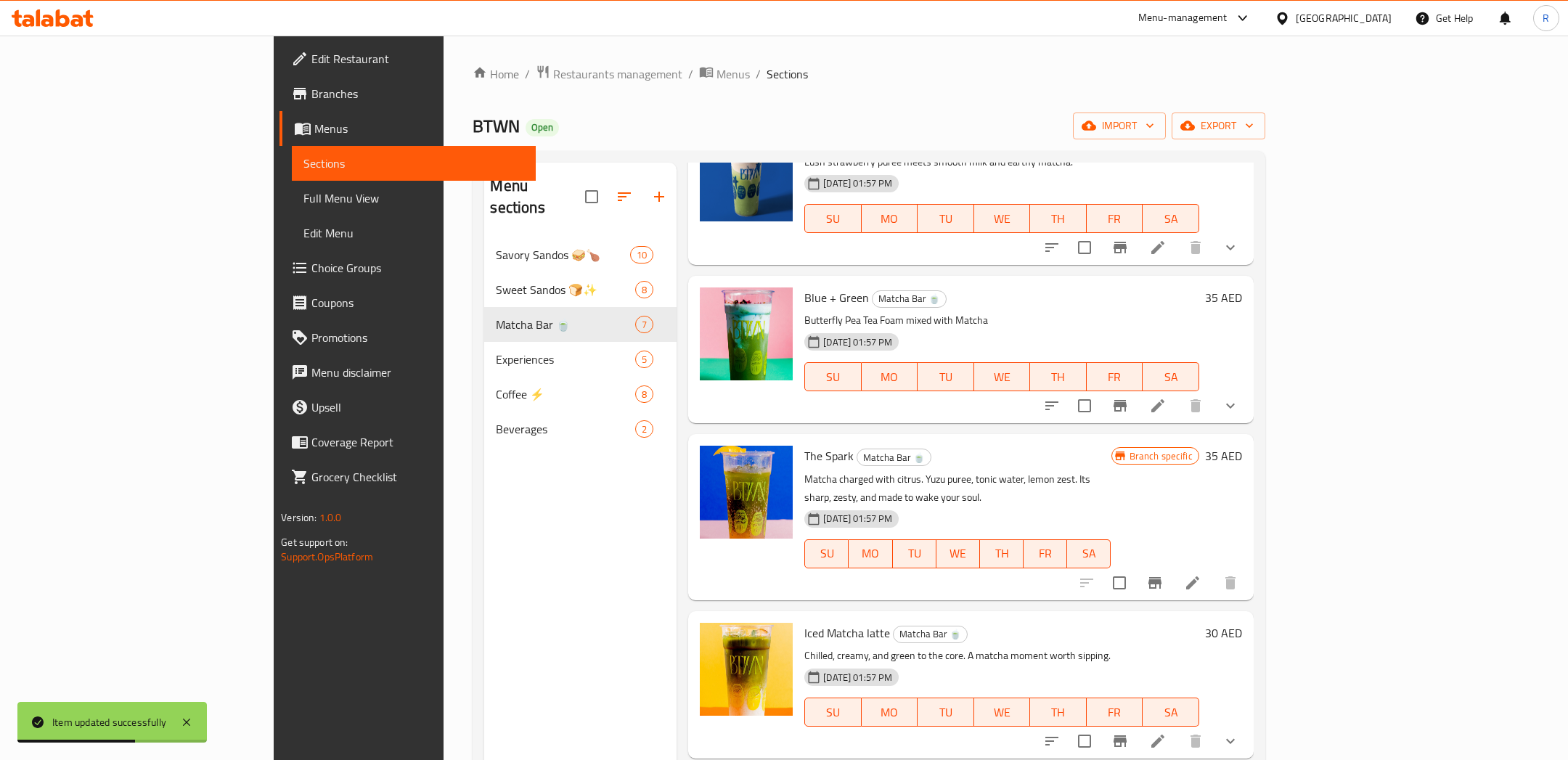
click at [1164, 402] on icon at bounding box center [1157, 405] width 13 height 13
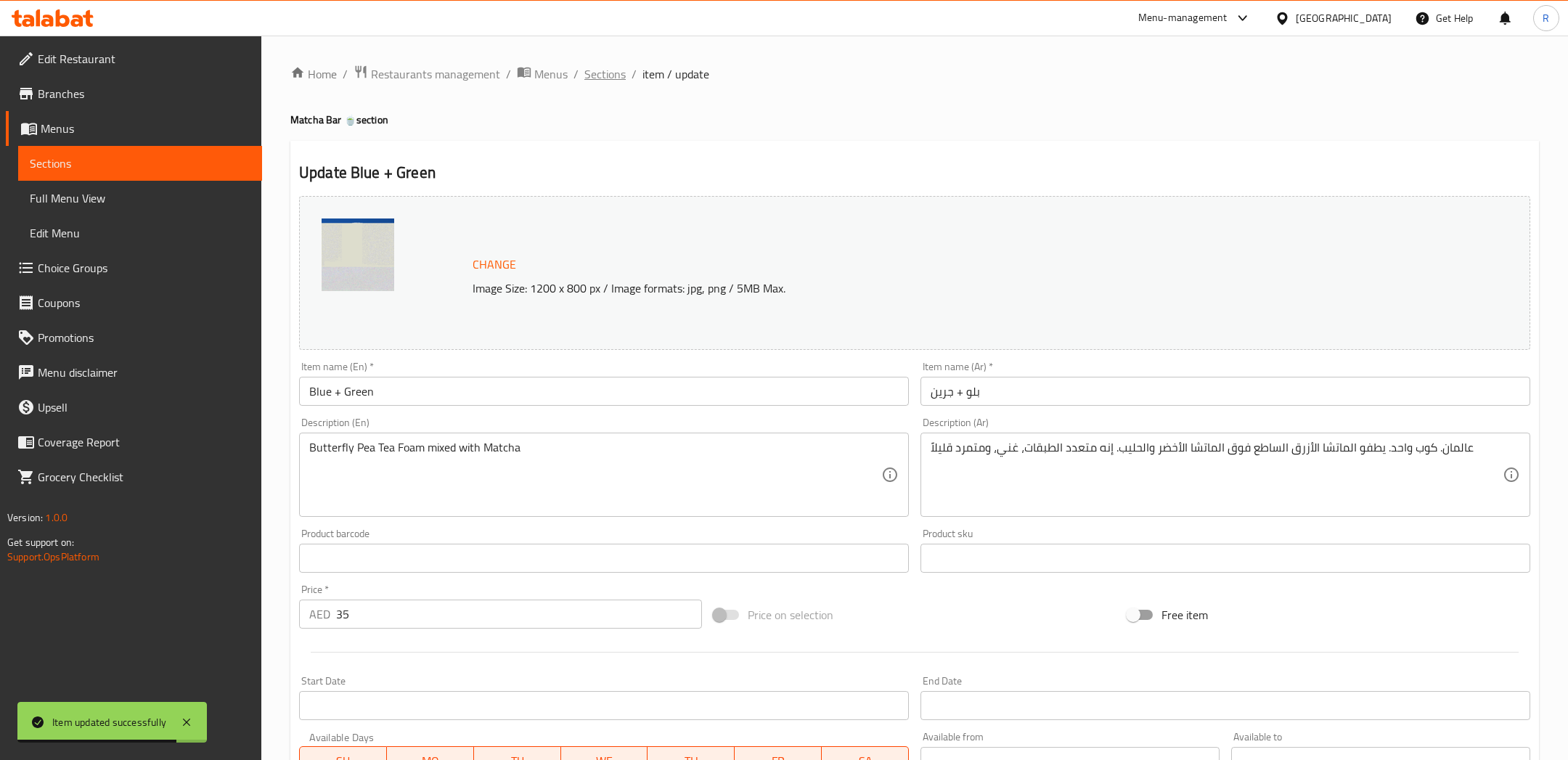
click at [611, 75] on span "Sections" at bounding box center [605, 73] width 42 height 18
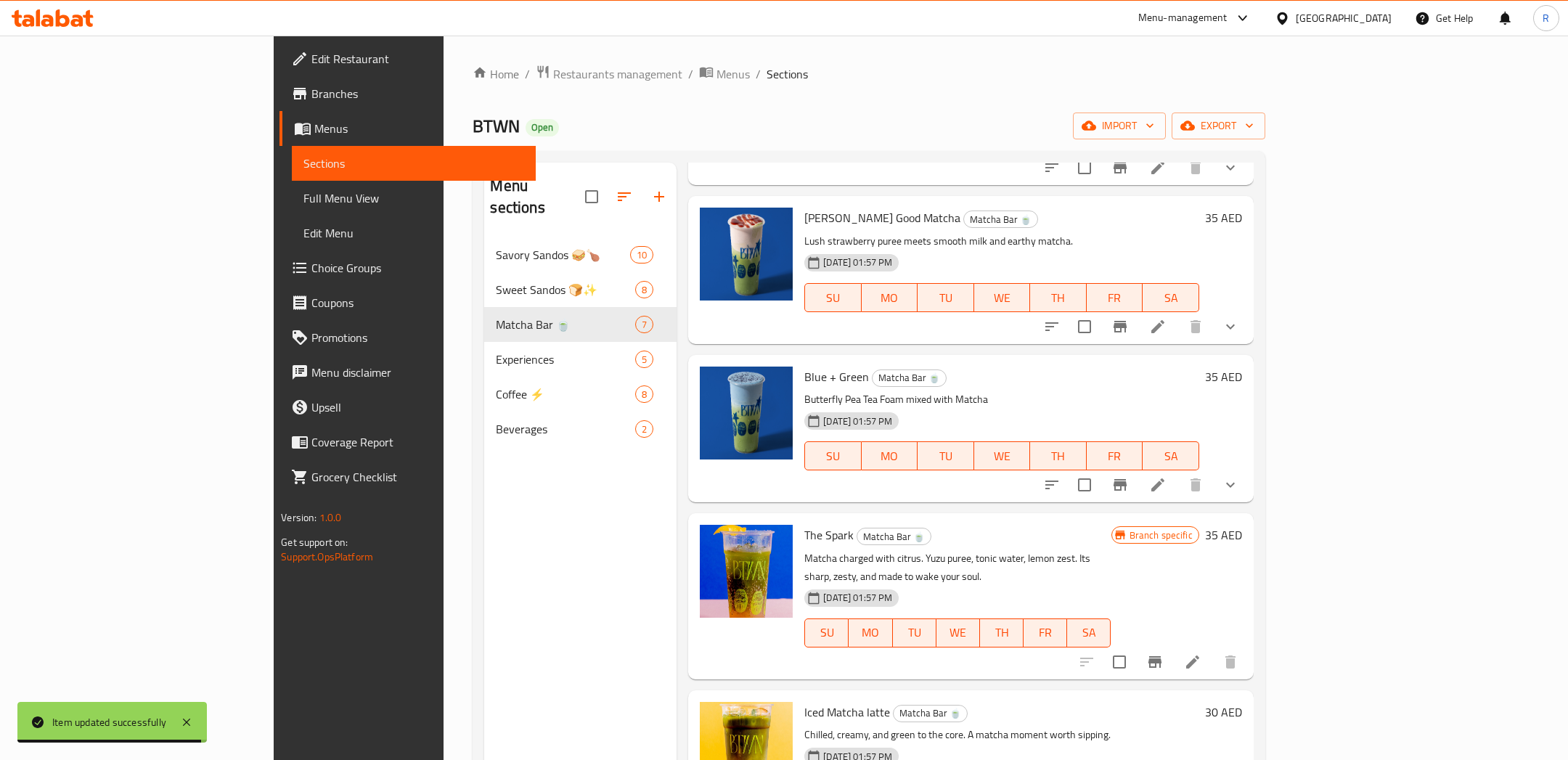
scroll to position [183, 0]
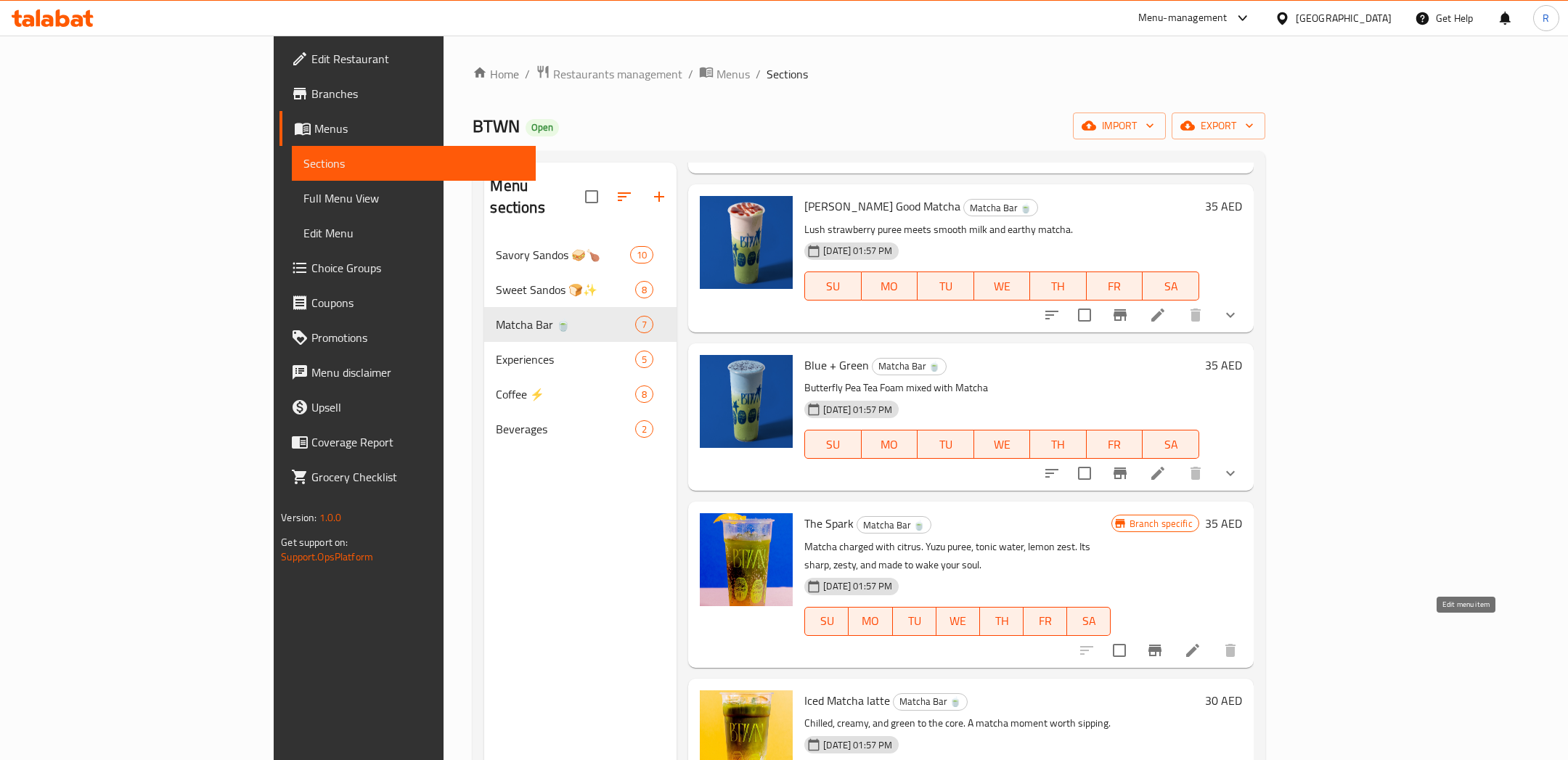
click at [1199, 644] on icon at bounding box center [1192, 650] width 13 height 13
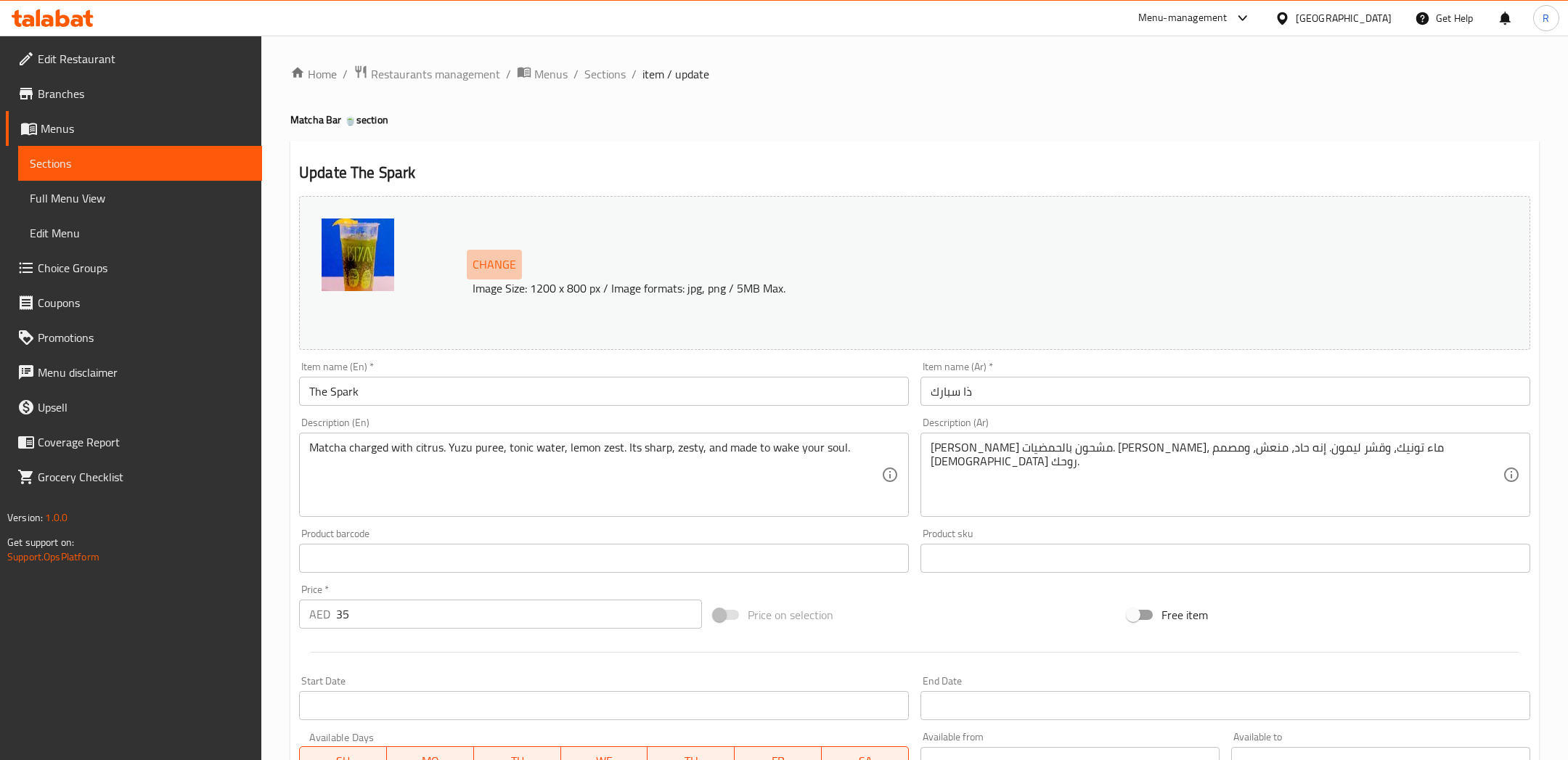
click at [483, 260] on span "Change" at bounding box center [494, 264] width 43 height 21
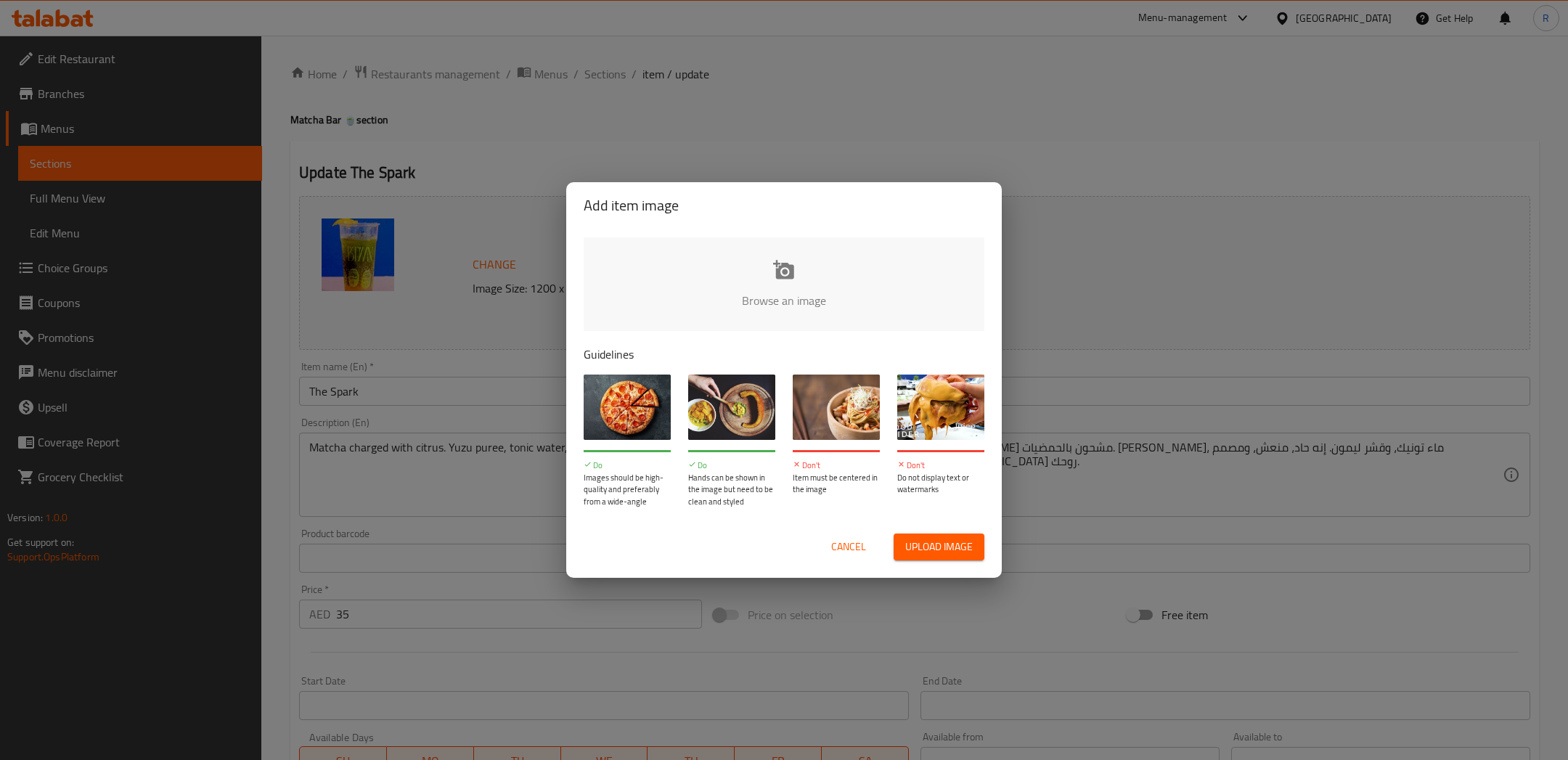
click at [847, 549] on span "Cancel" at bounding box center [848, 547] width 35 height 18
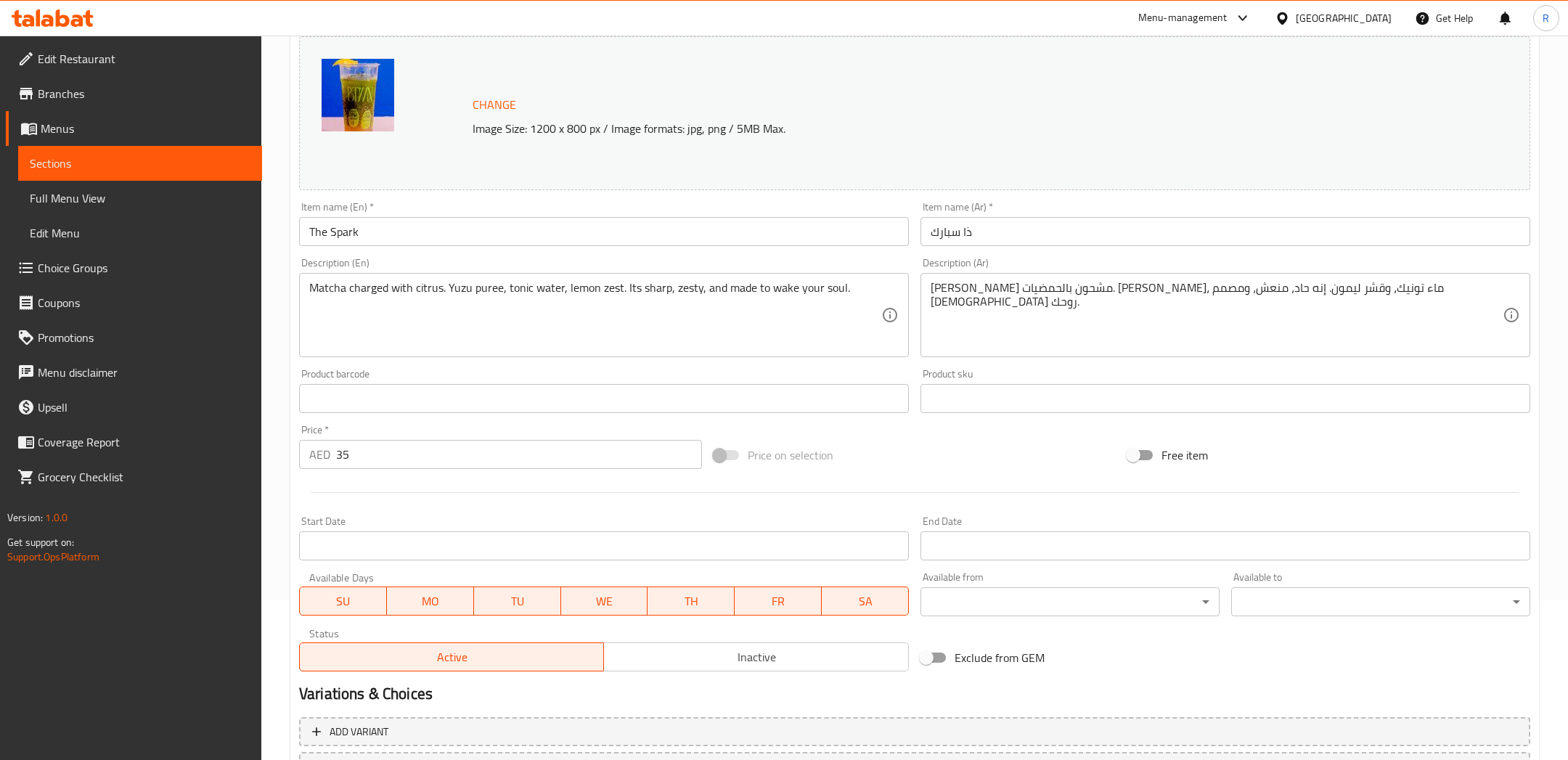
scroll to position [36, 0]
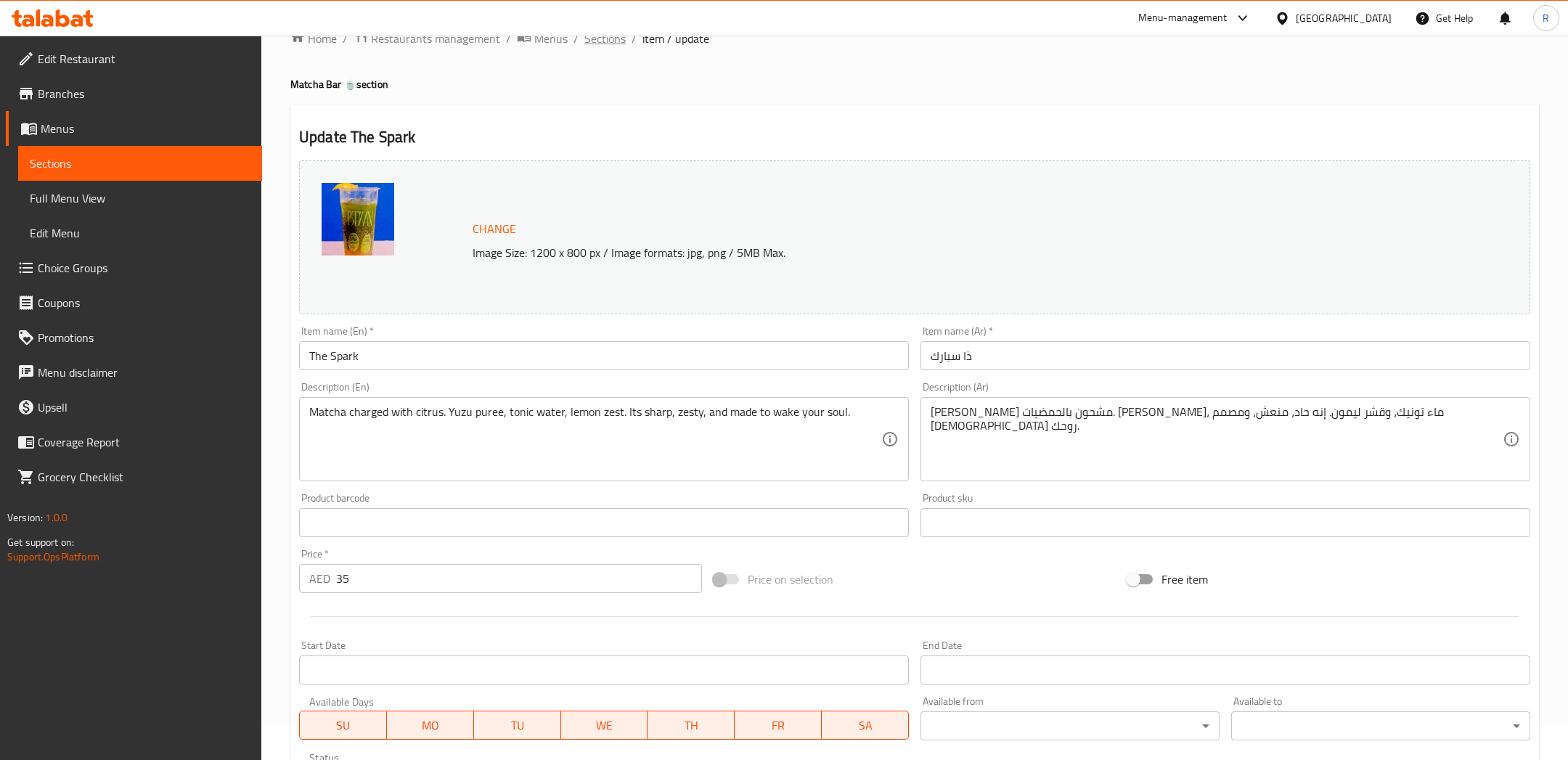
click at [606, 38] on span "Sections" at bounding box center [605, 38] width 42 height 18
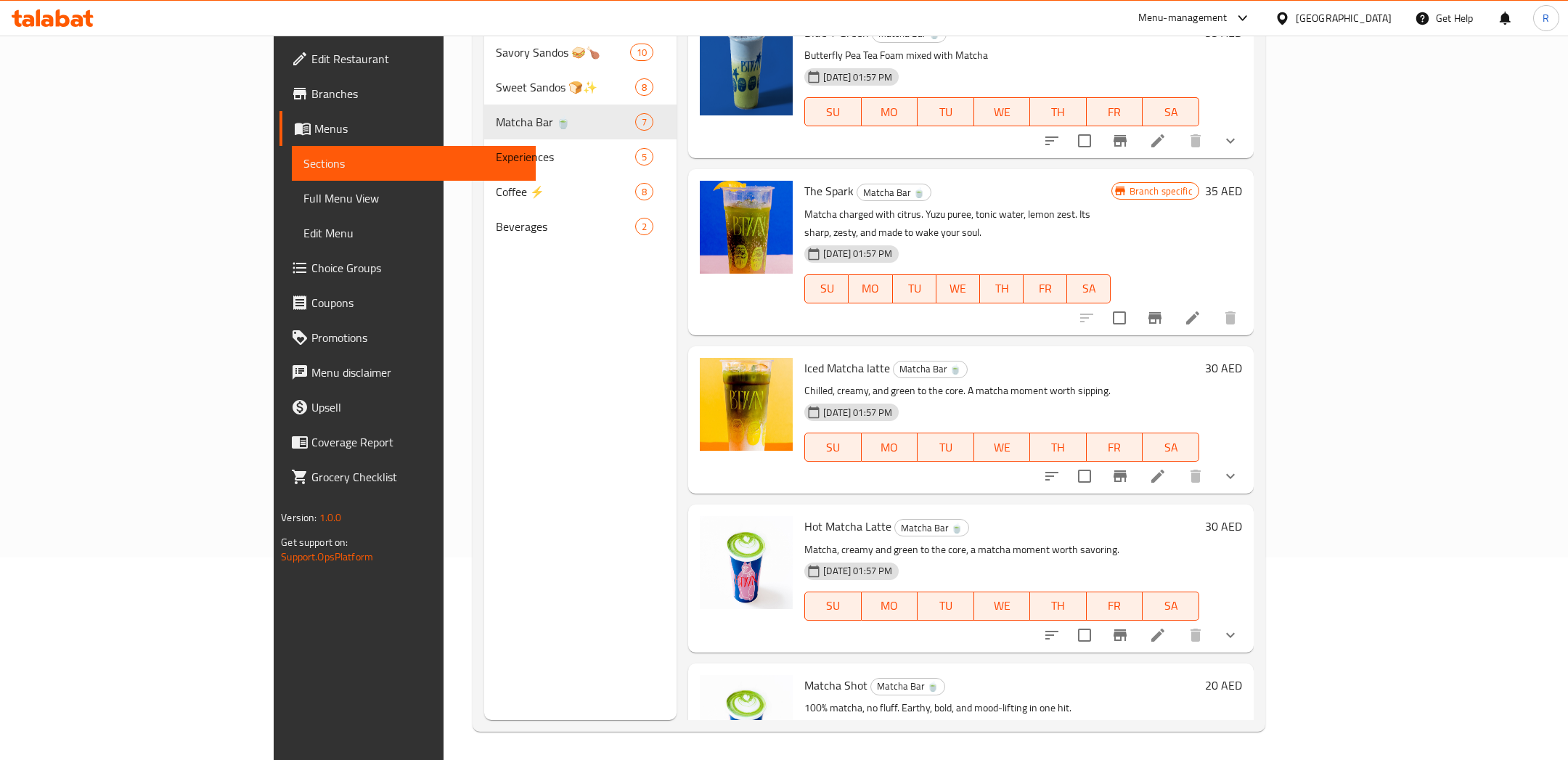
scroll to position [293, 0]
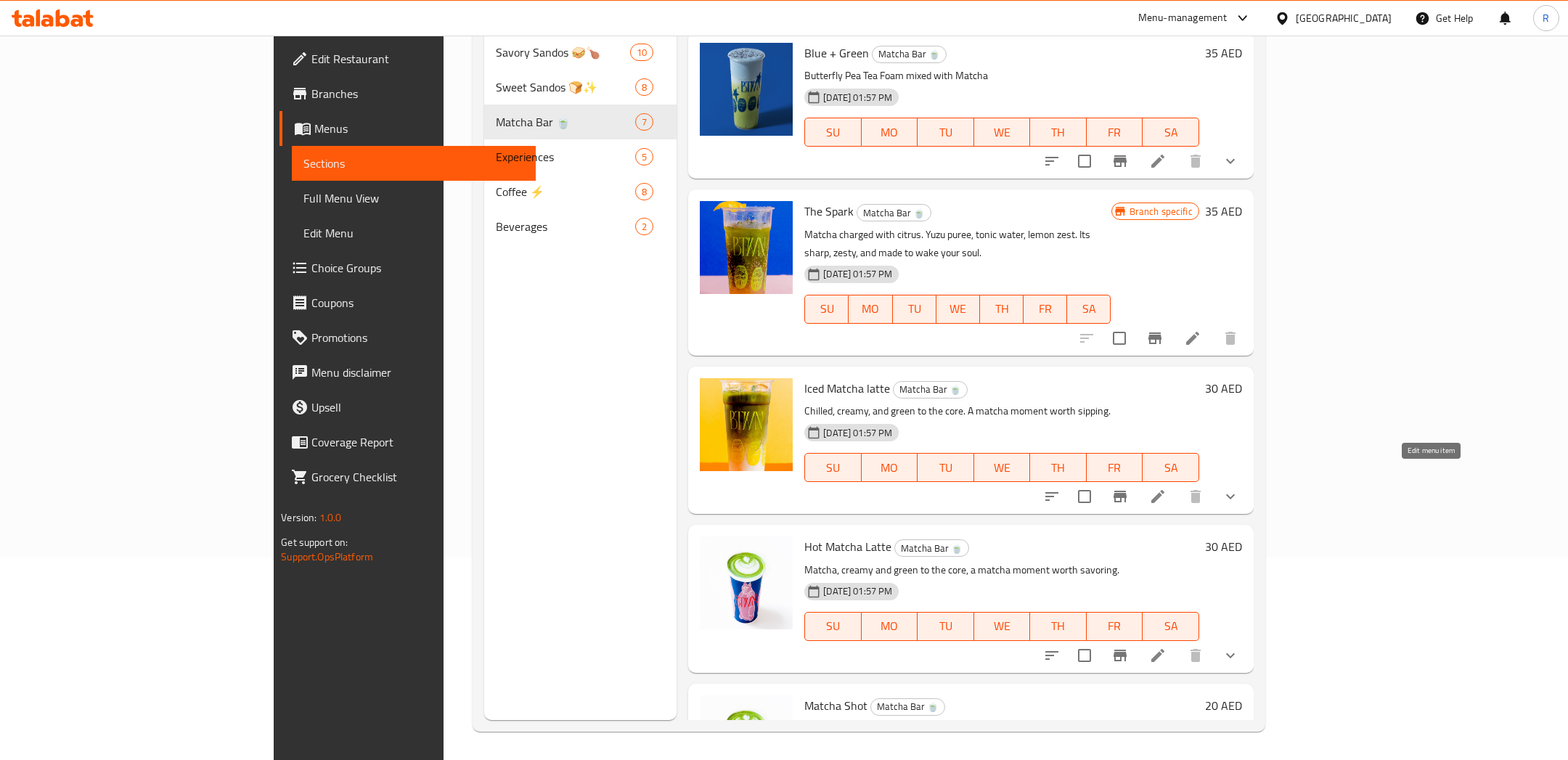
click at [1166, 488] on icon at bounding box center [1157, 496] width 18 height 18
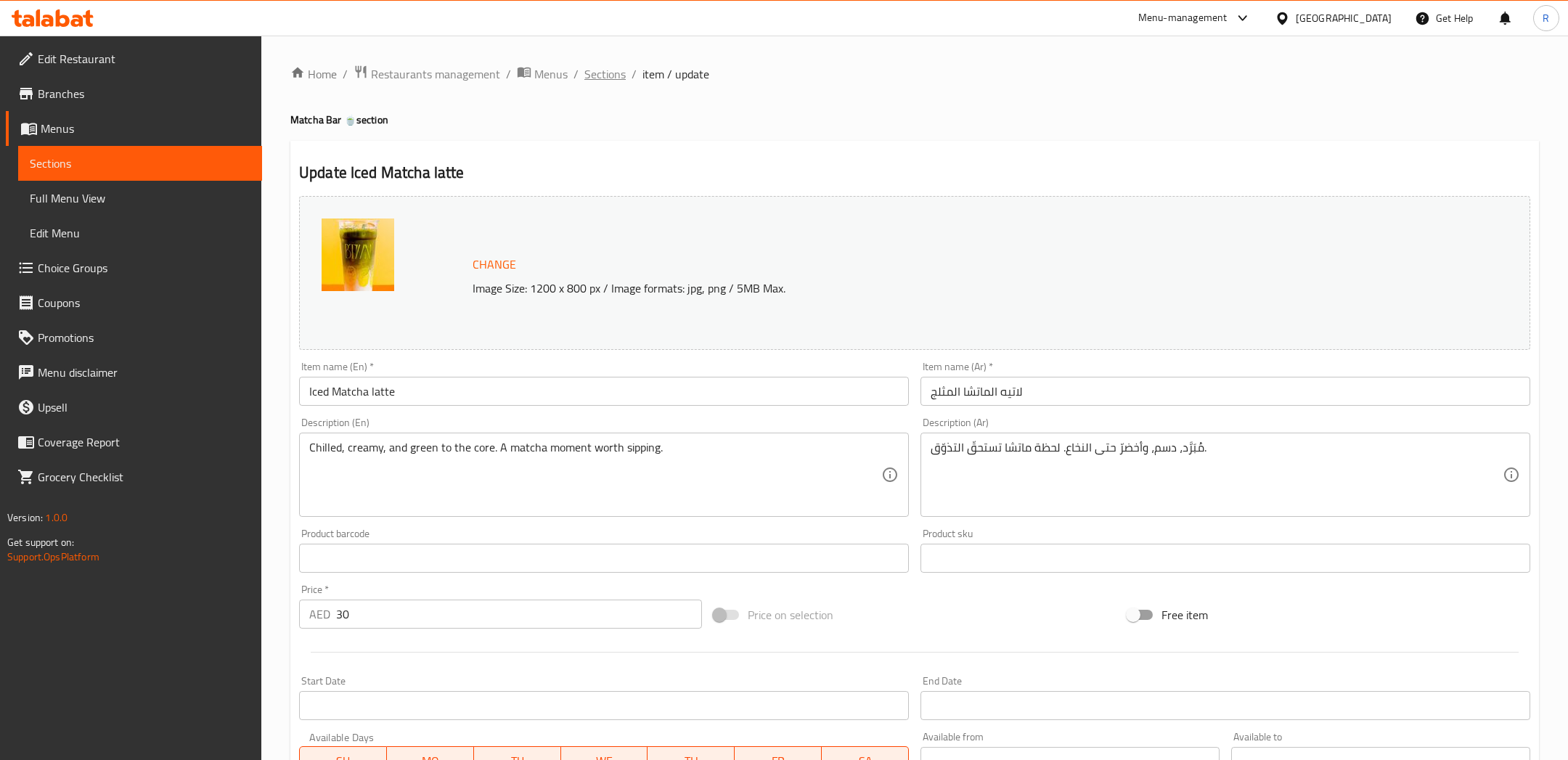
click at [620, 80] on span "Sections" at bounding box center [605, 73] width 42 height 18
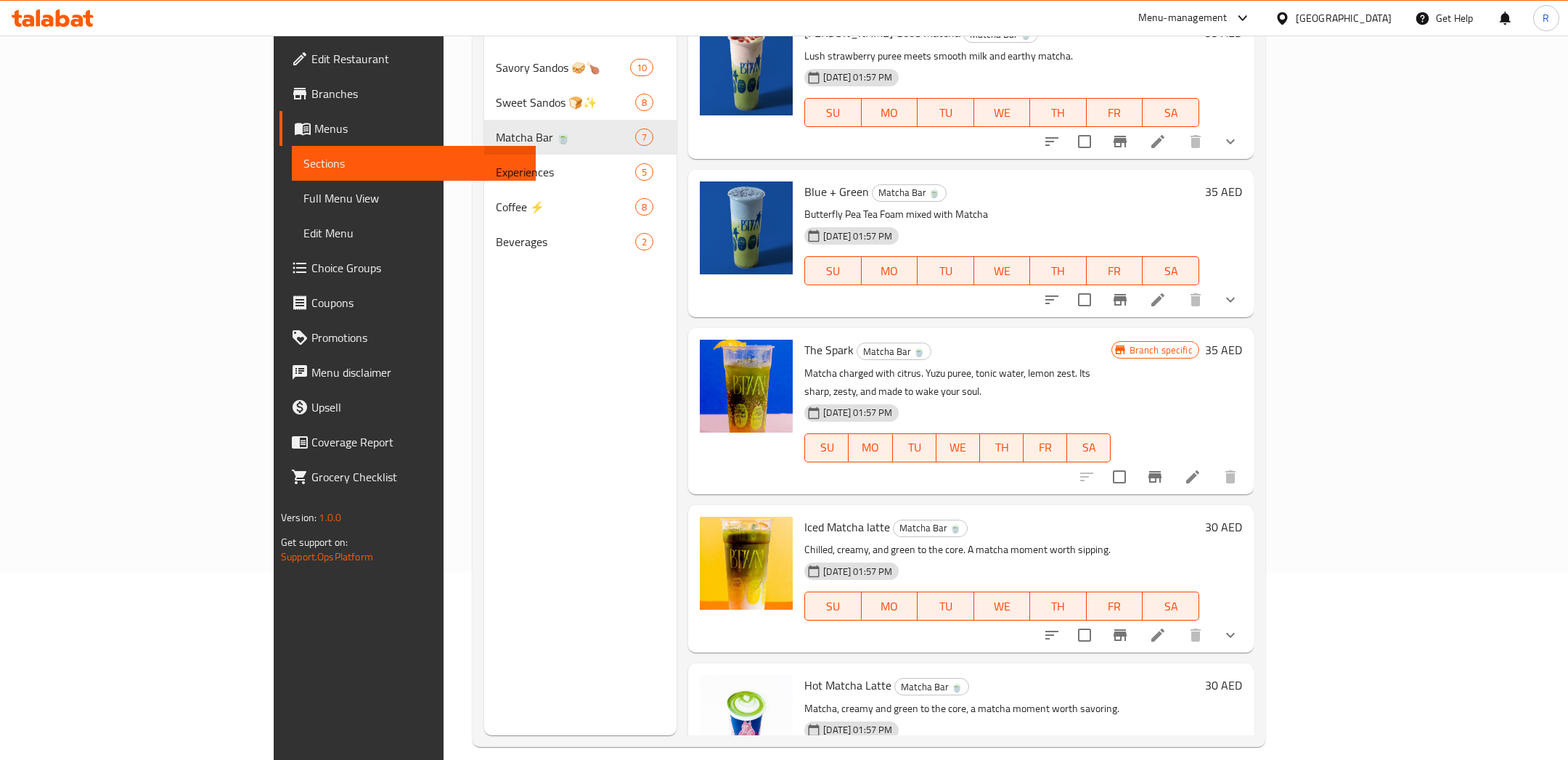
scroll to position [150, 0]
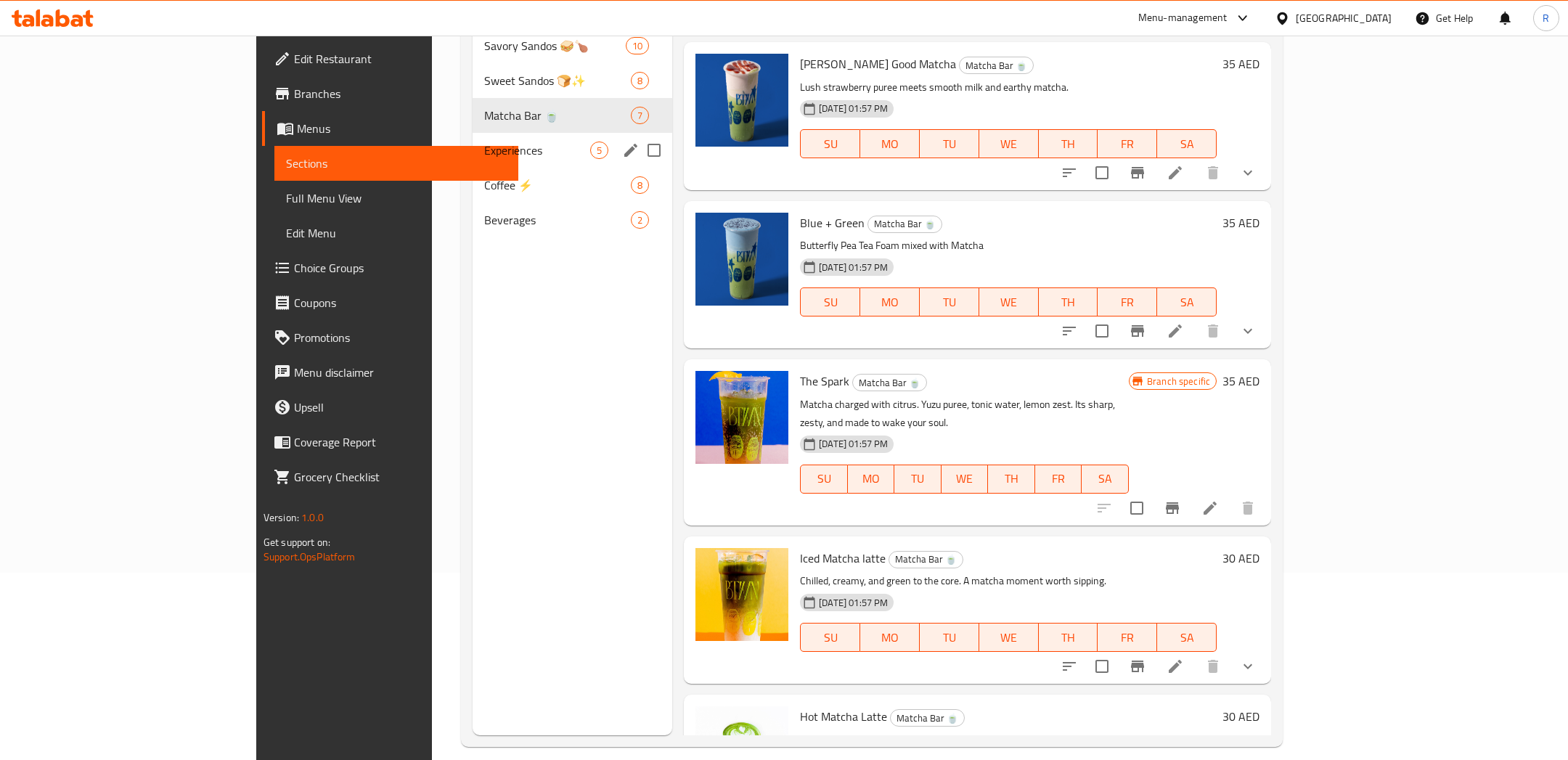
click at [484, 151] on span "Experiences" at bounding box center [537, 150] width 106 height 18
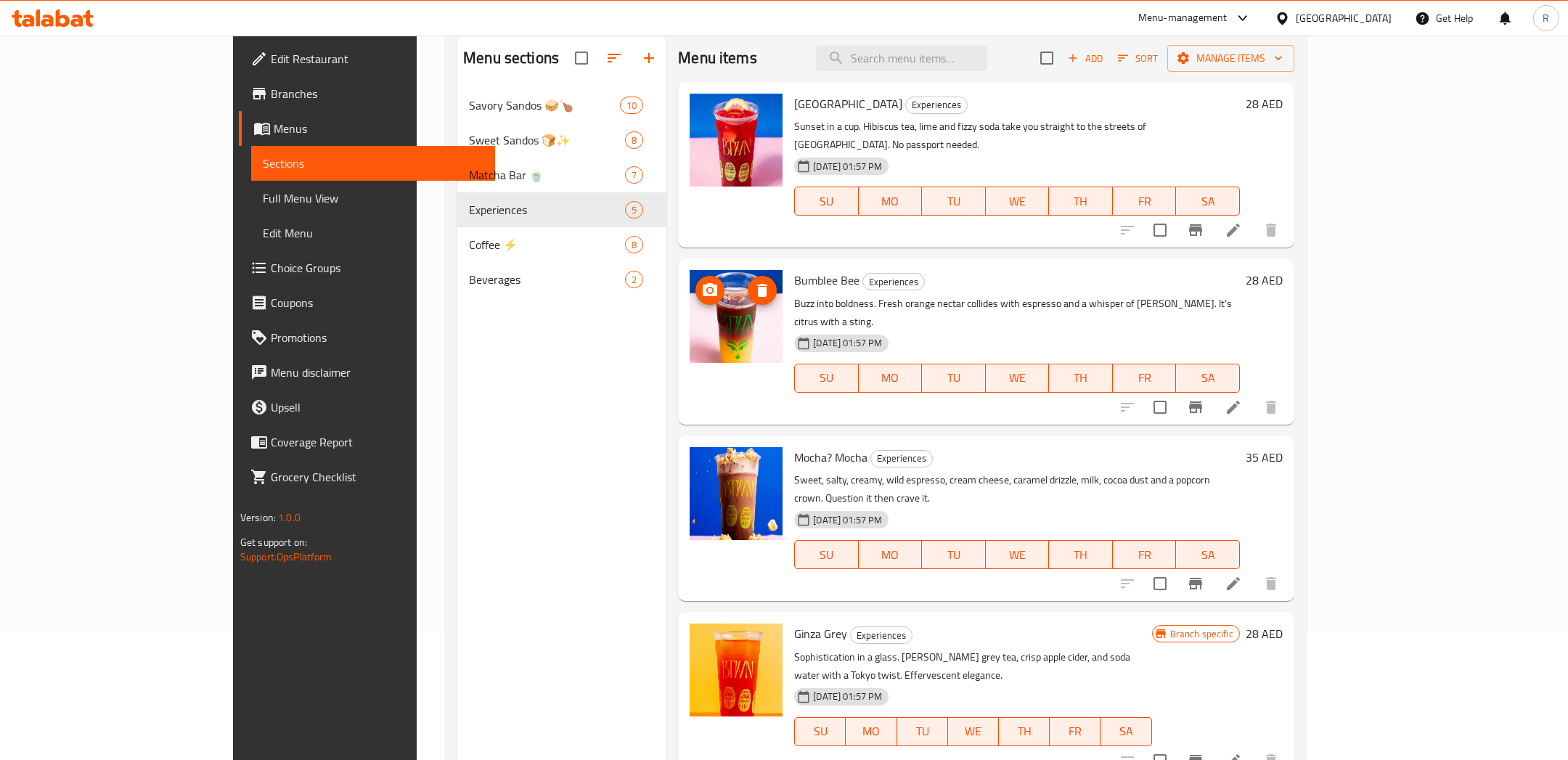
scroll to position [101, 0]
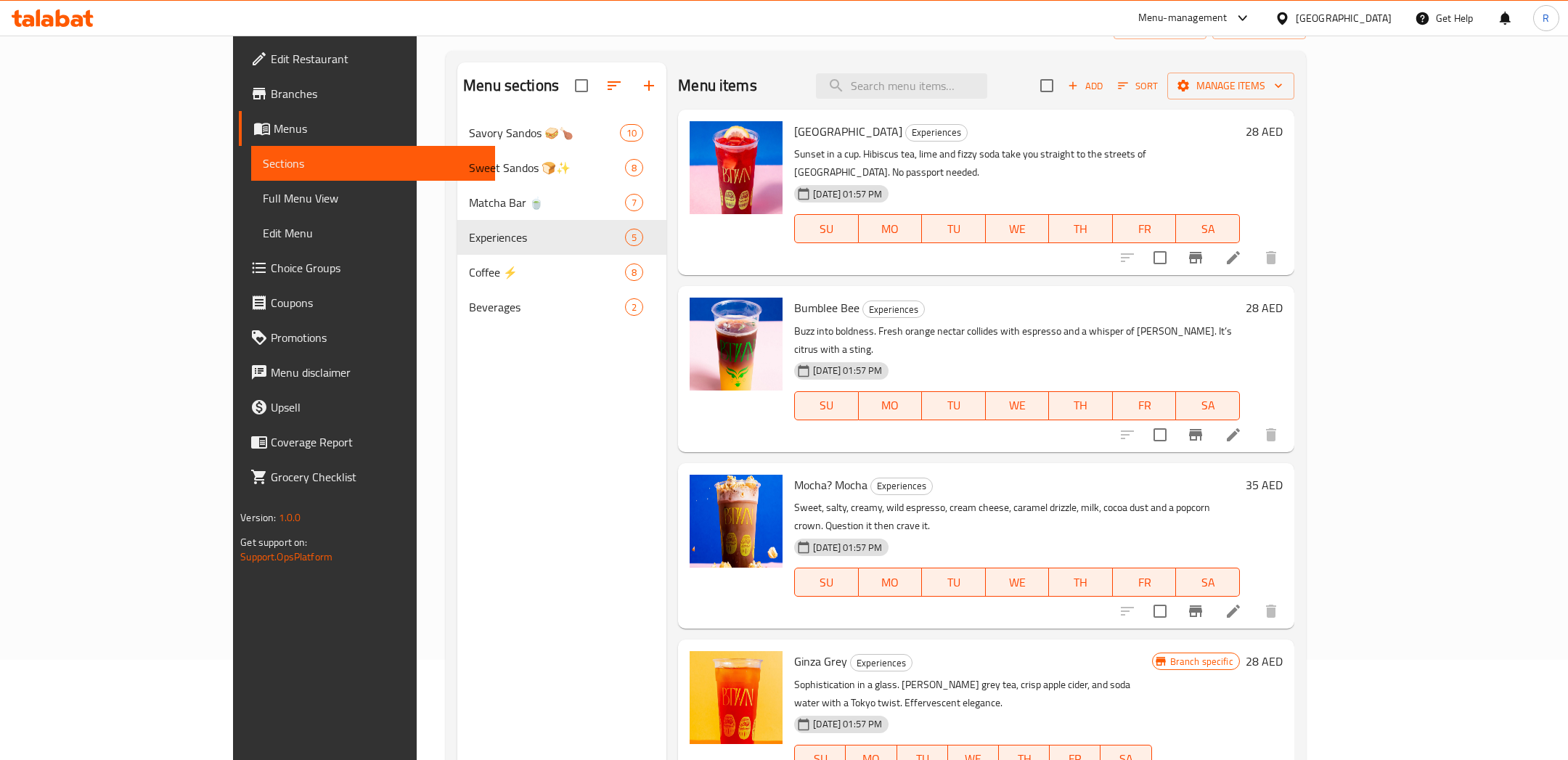
click at [1242, 426] on icon at bounding box center [1233, 435] width 18 height 18
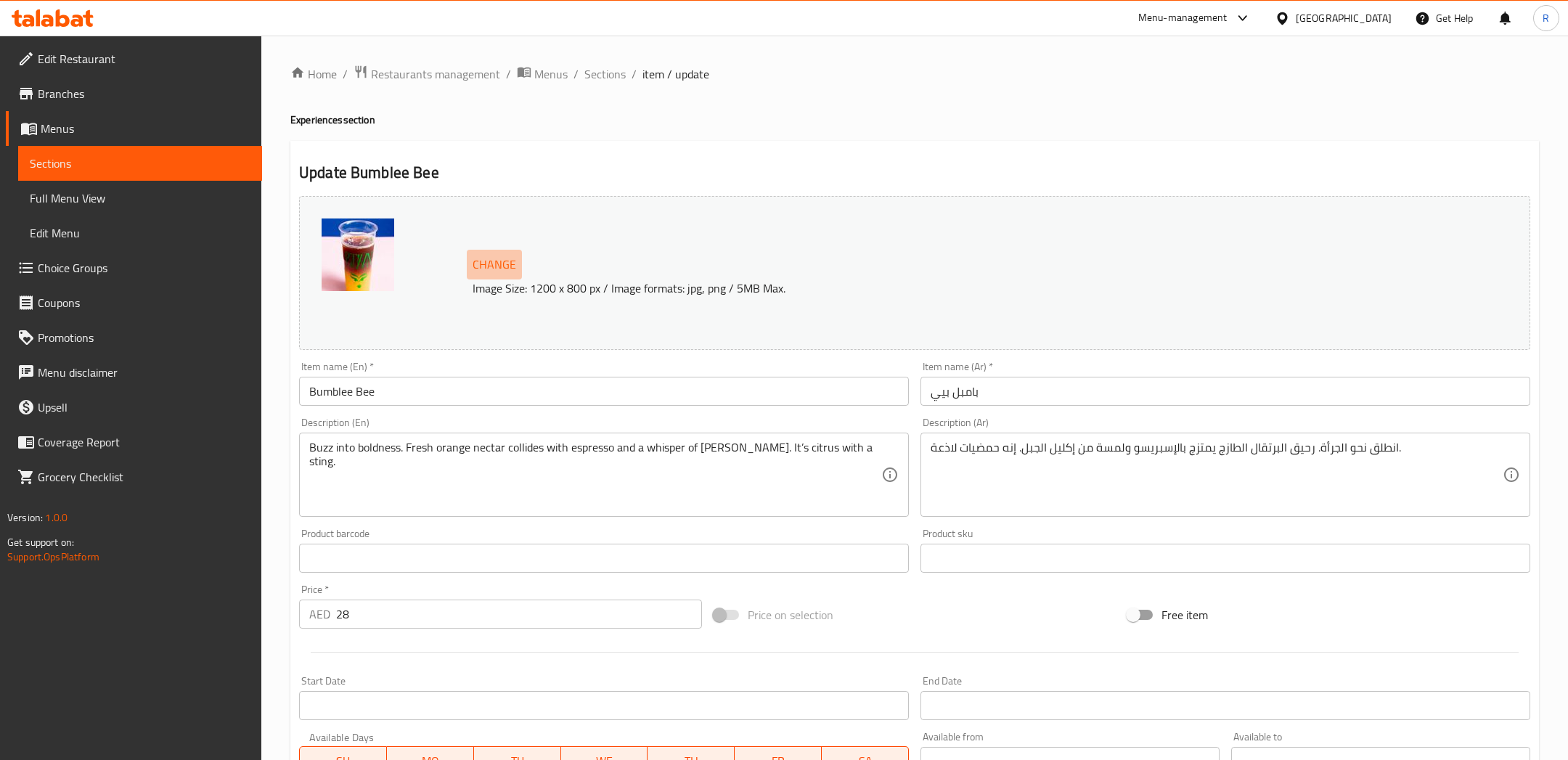
click at [486, 265] on span "Change" at bounding box center [494, 264] width 43 height 21
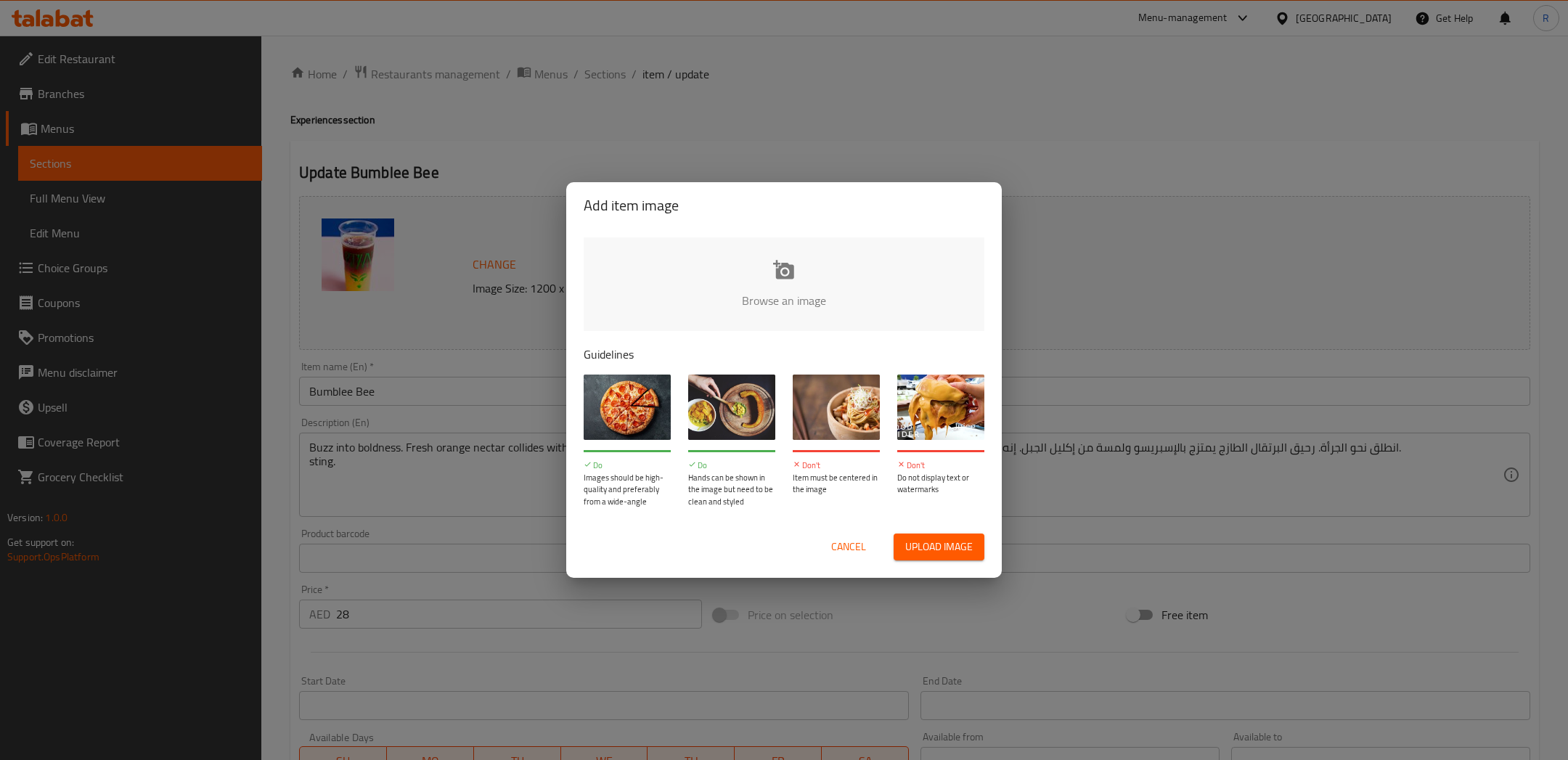
click at [944, 545] on span "Upload image" at bounding box center [939, 547] width 67 height 18
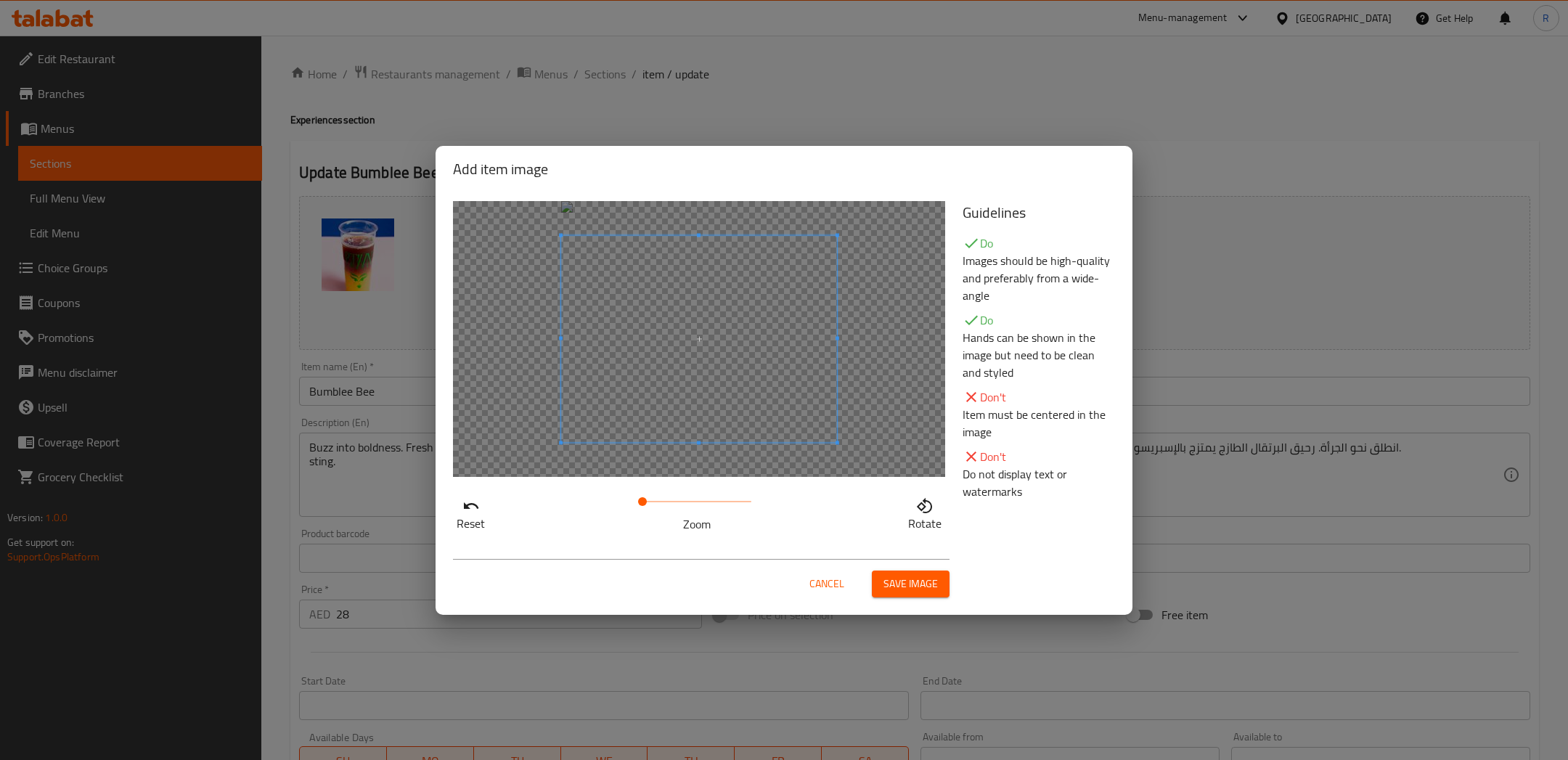
click at [900, 586] on span "Save image" at bounding box center [910, 583] width 54 height 18
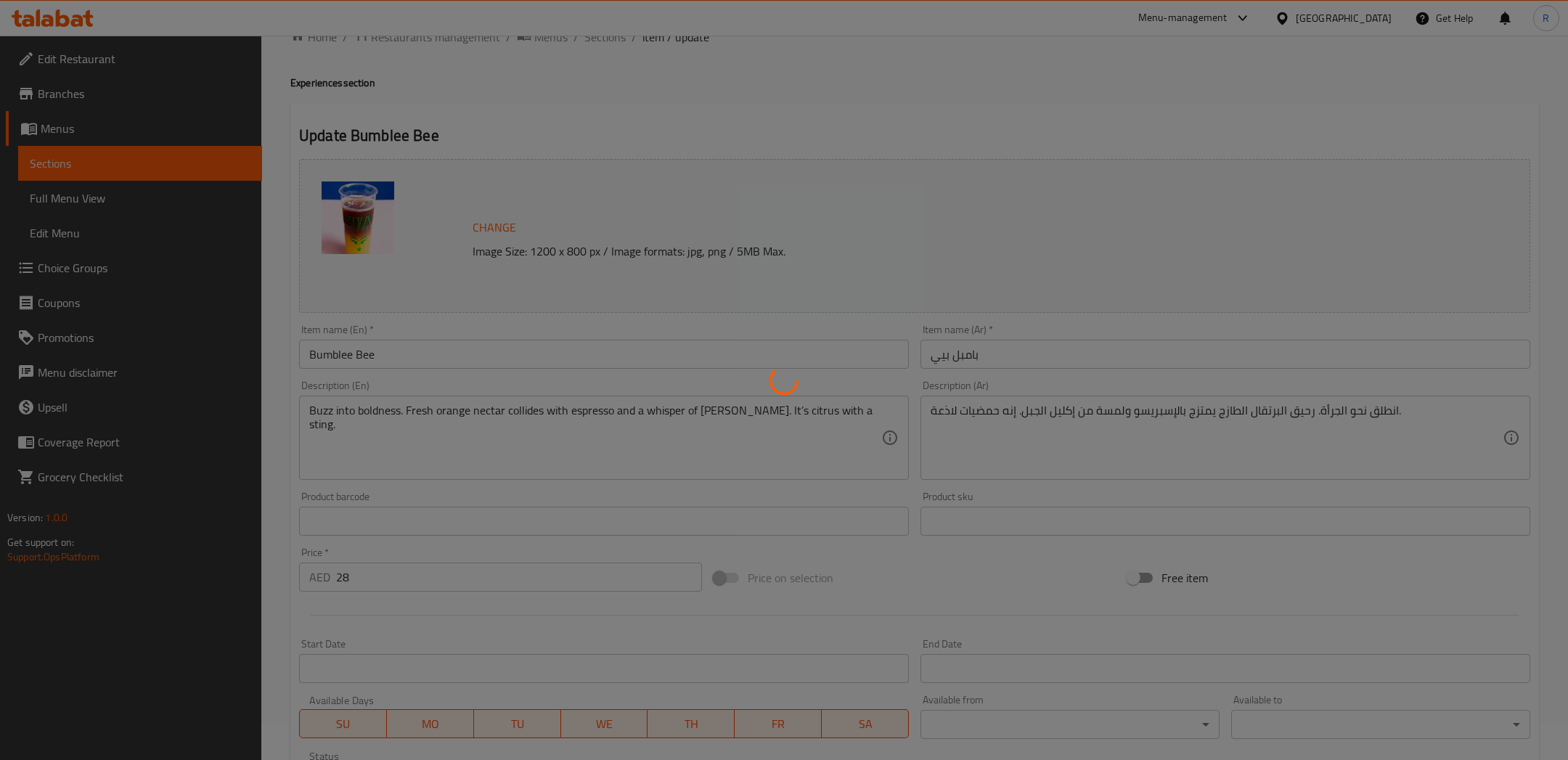
scroll to position [62, 0]
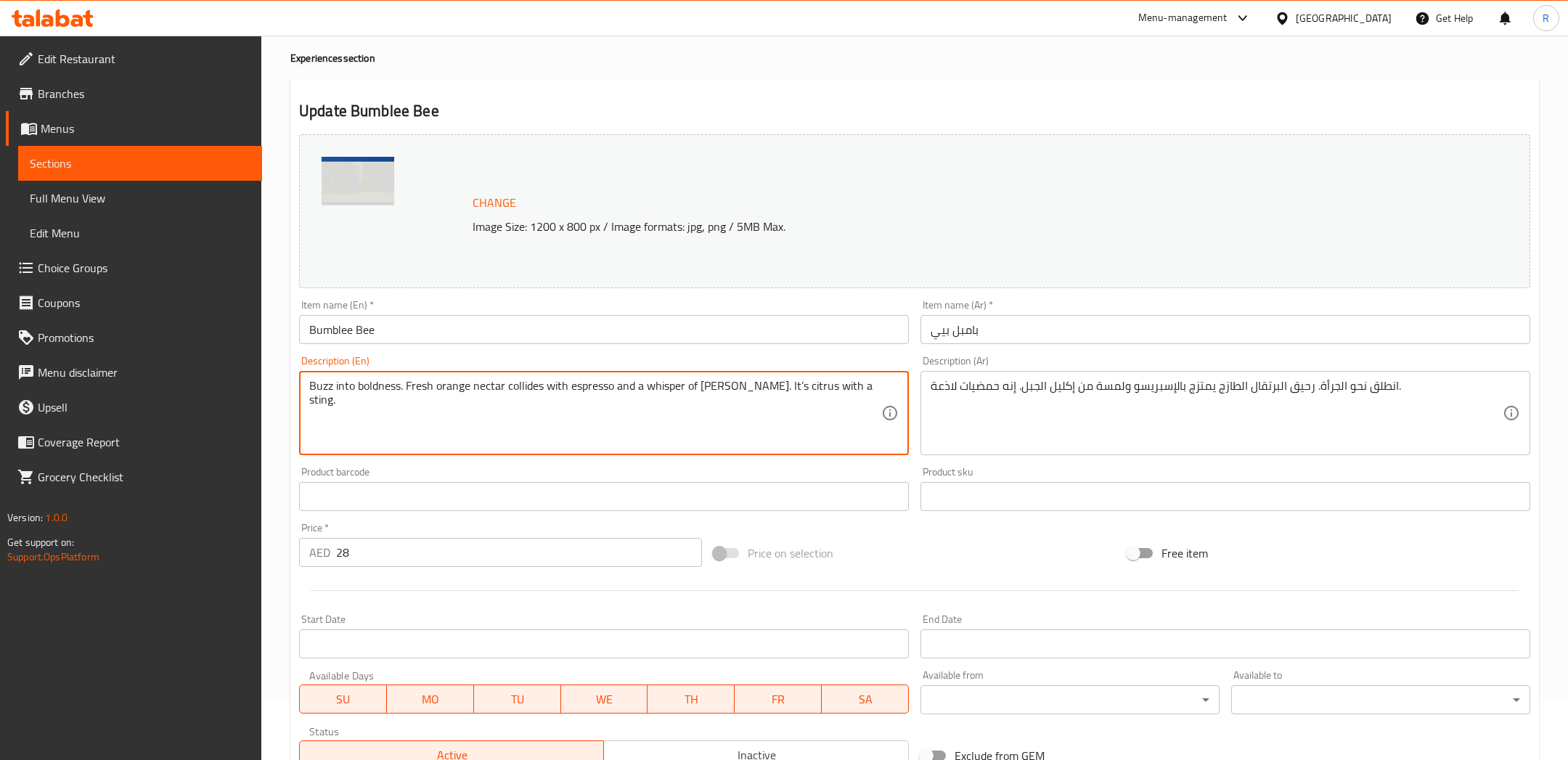
drag, startPoint x: 855, startPoint y: 388, endPoint x: 752, endPoint y: 387, distance: 103.0
drag, startPoint x: 757, startPoint y: 390, endPoint x: 504, endPoint y: 378, distance: 253.3
click at [504, 379] on textarea "Buzz into boldness. Fresh orange nectar collides with espresso and a whisper of…" at bounding box center [595, 413] width 572 height 69
drag, startPoint x: 407, startPoint y: 383, endPoint x: 240, endPoint y: 373, distance: 167.3
click at [254, 373] on div "Edit Restaurant Branches Menus Sections Full Menu View Edit Menu Choice Groups …" at bounding box center [784, 479] width 1568 height 1011
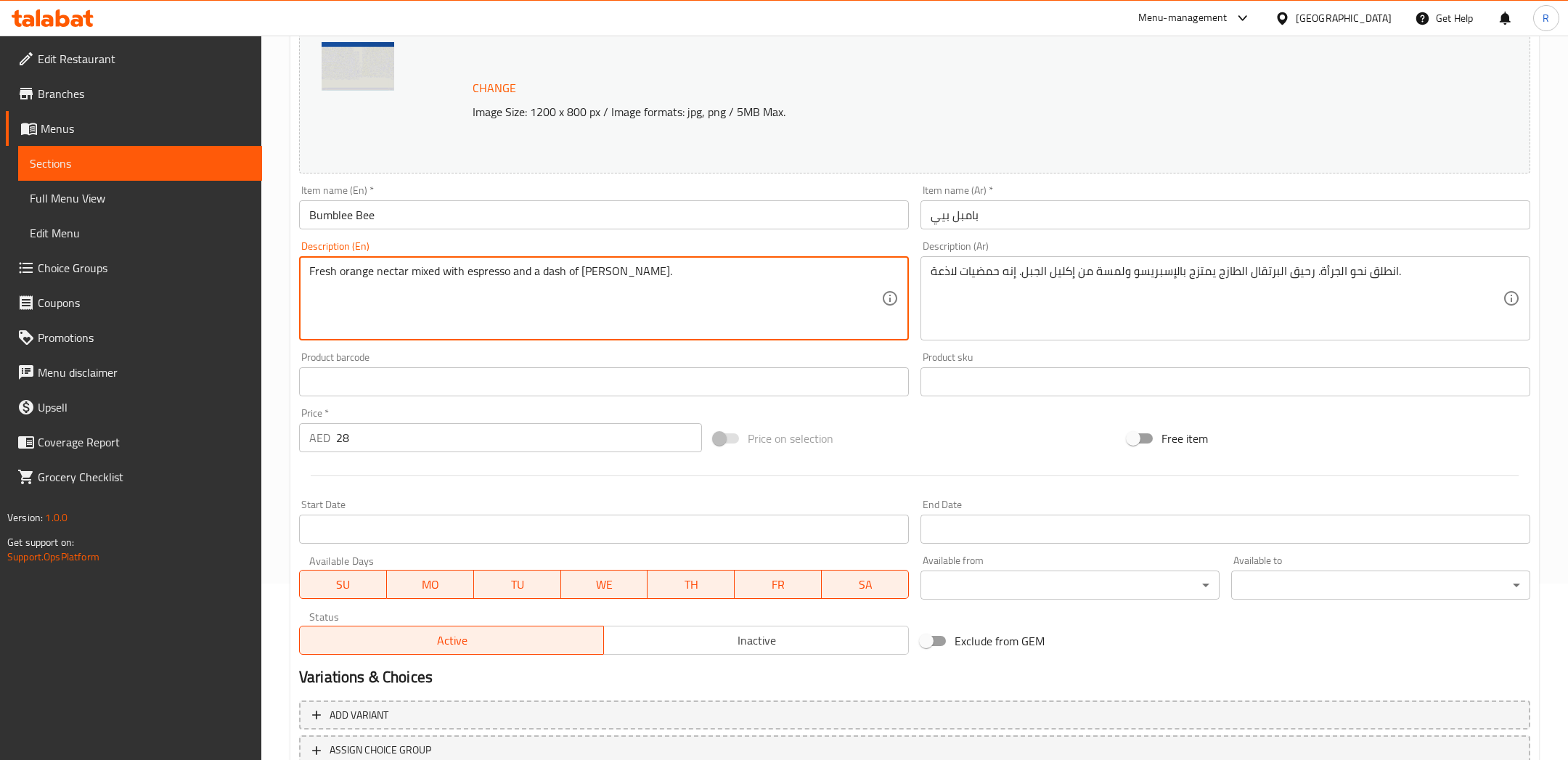
scroll to position [285, 0]
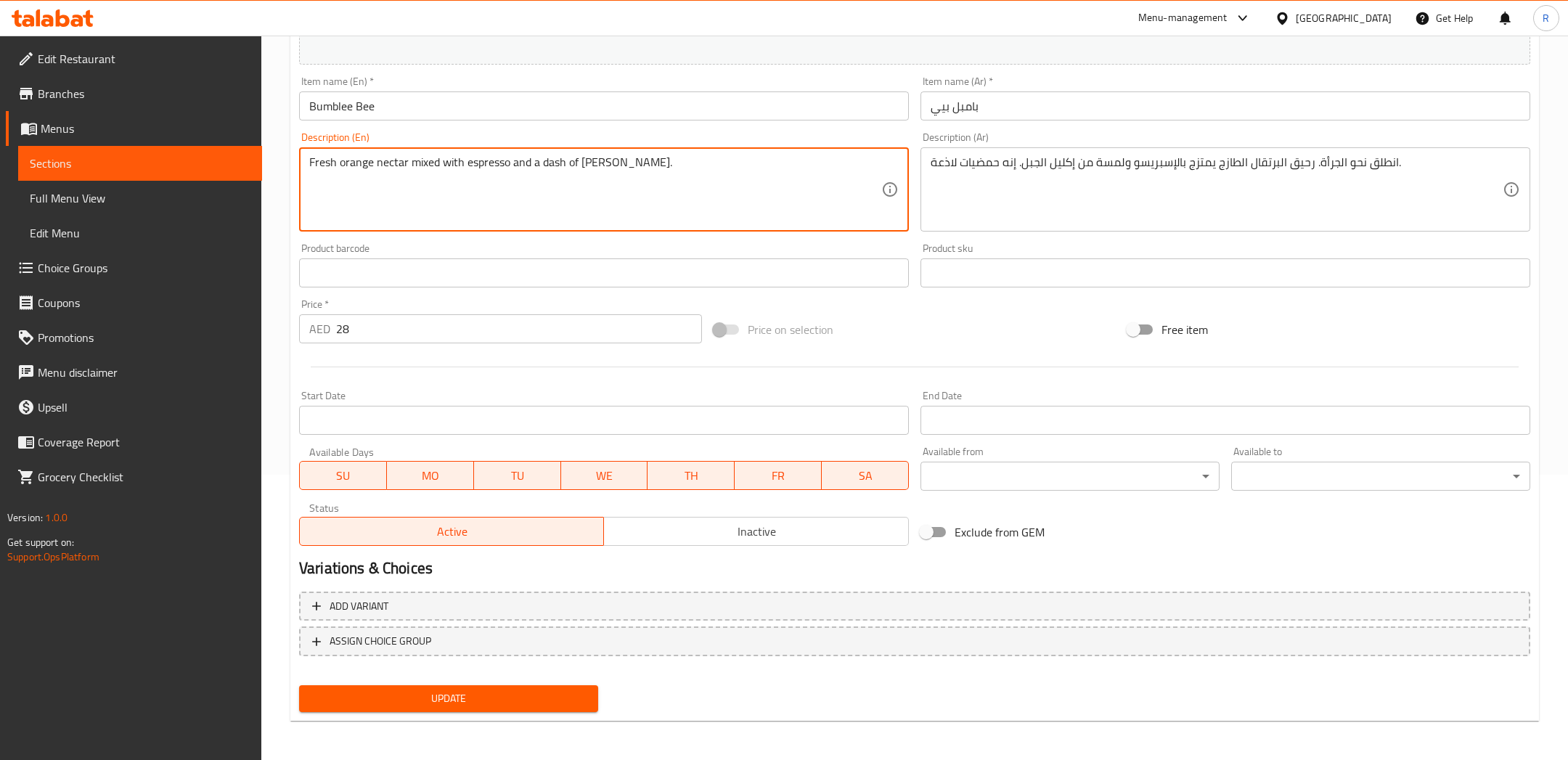
type textarea "Fresh orange nectar mixed with espresso and a dash of rosemary."
click at [453, 680] on div "Update" at bounding box center [448, 699] width 311 height 39
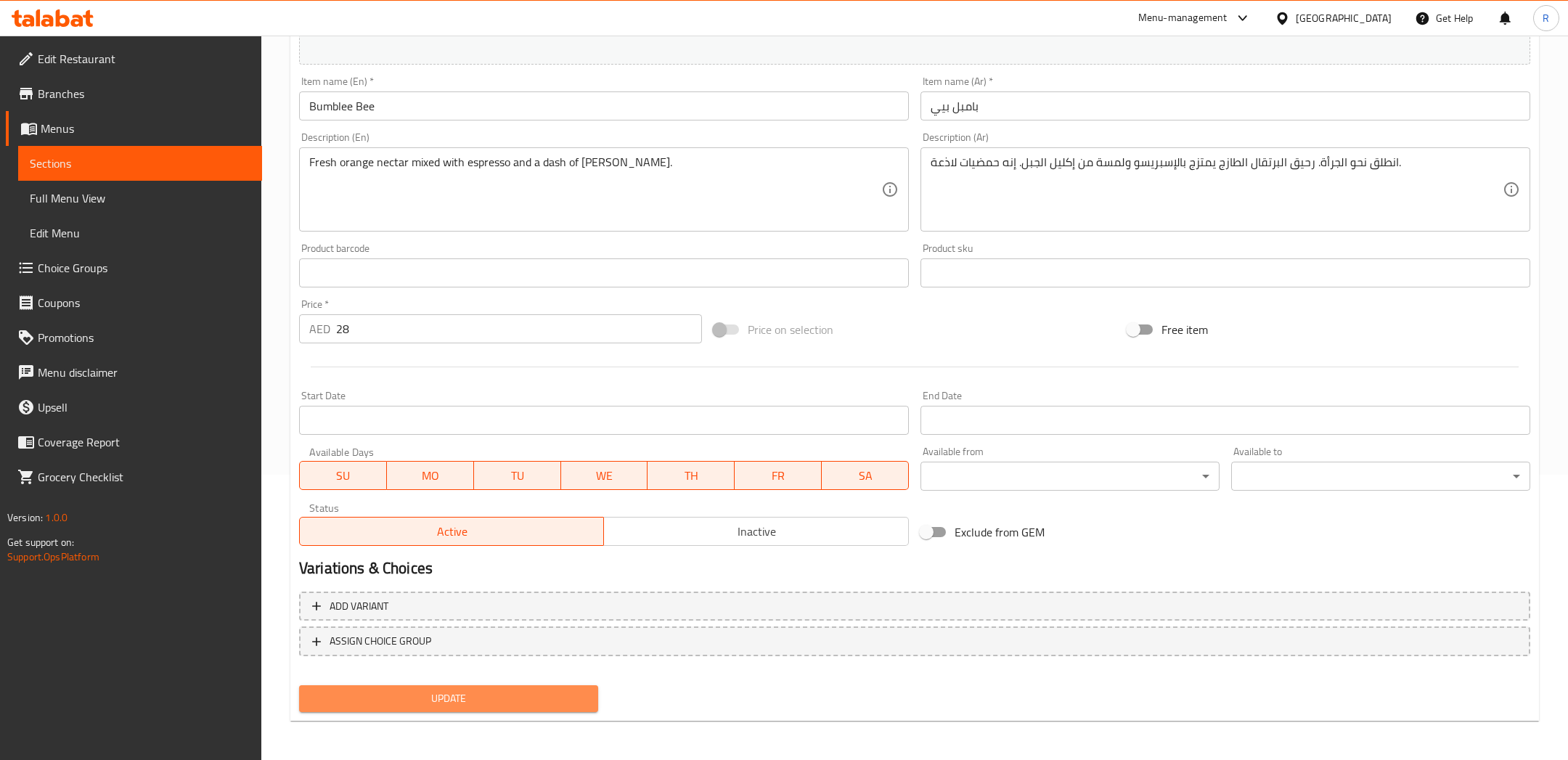
click at [453, 694] on span "Update" at bounding box center [448, 698] width 276 height 18
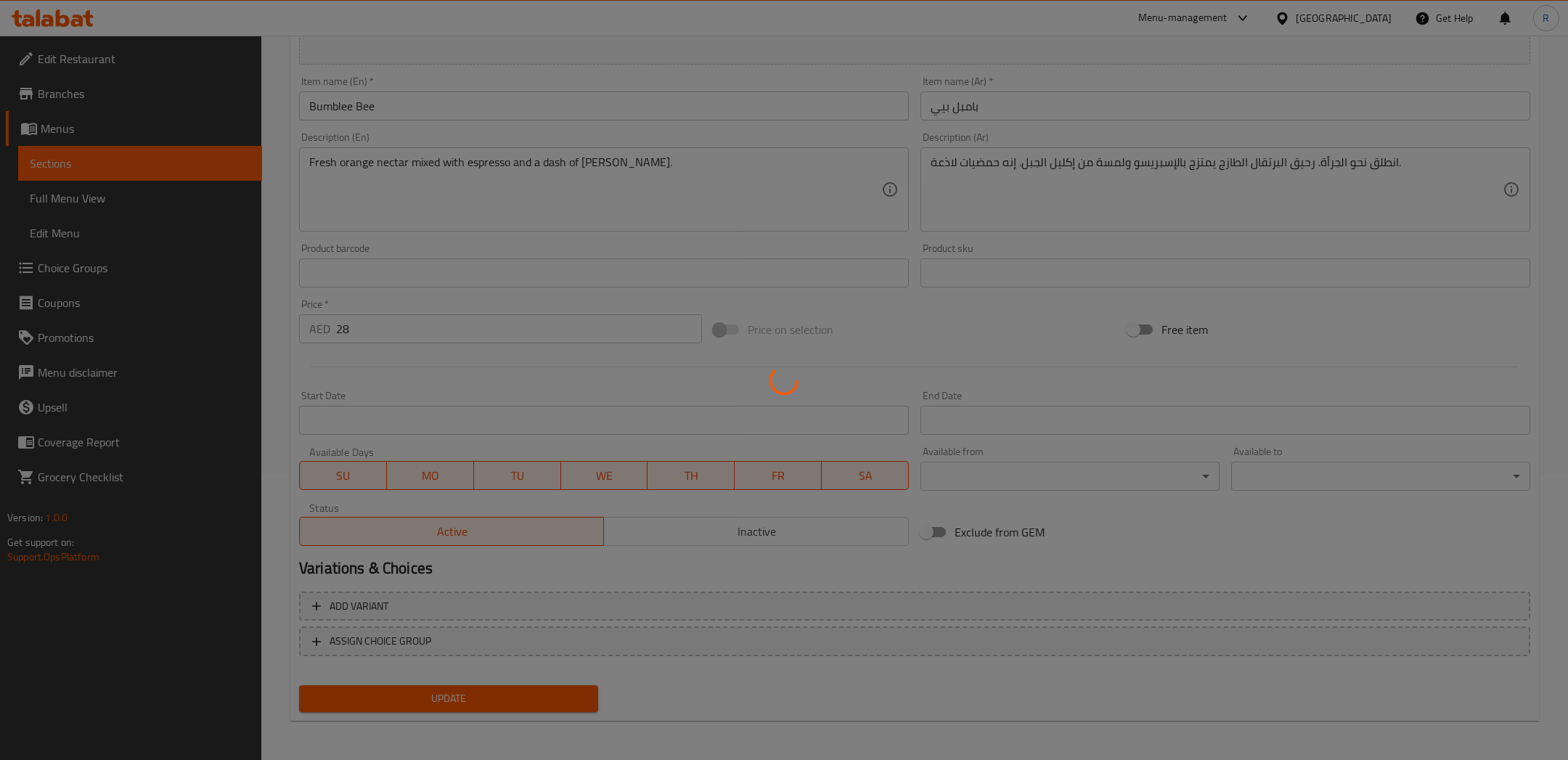
scroll to position [0, 0]
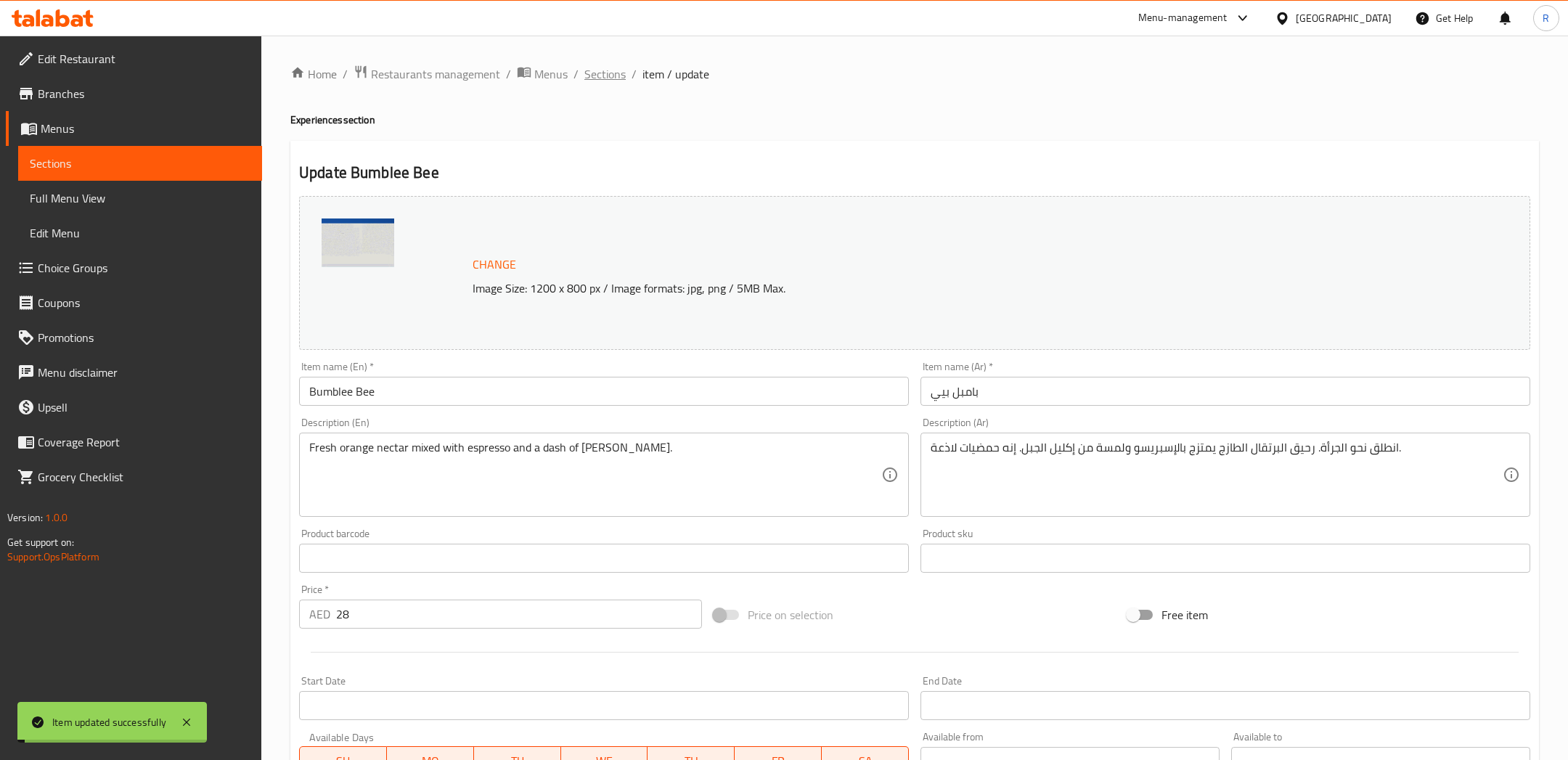
click at [612, 74] on span "Sections" at bounding box center [605, 73] width 42 height 18
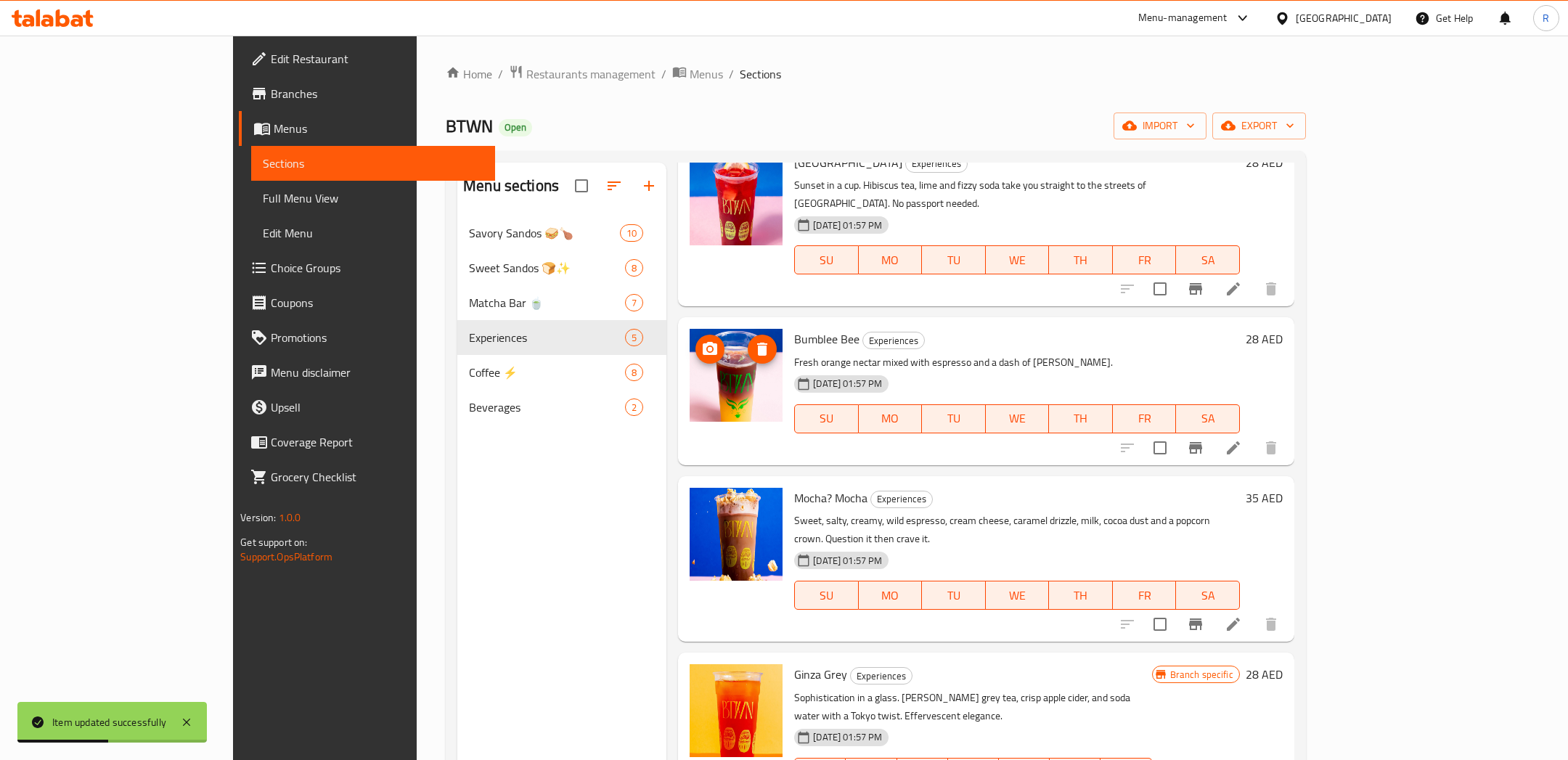
scroll to position [67, 0]
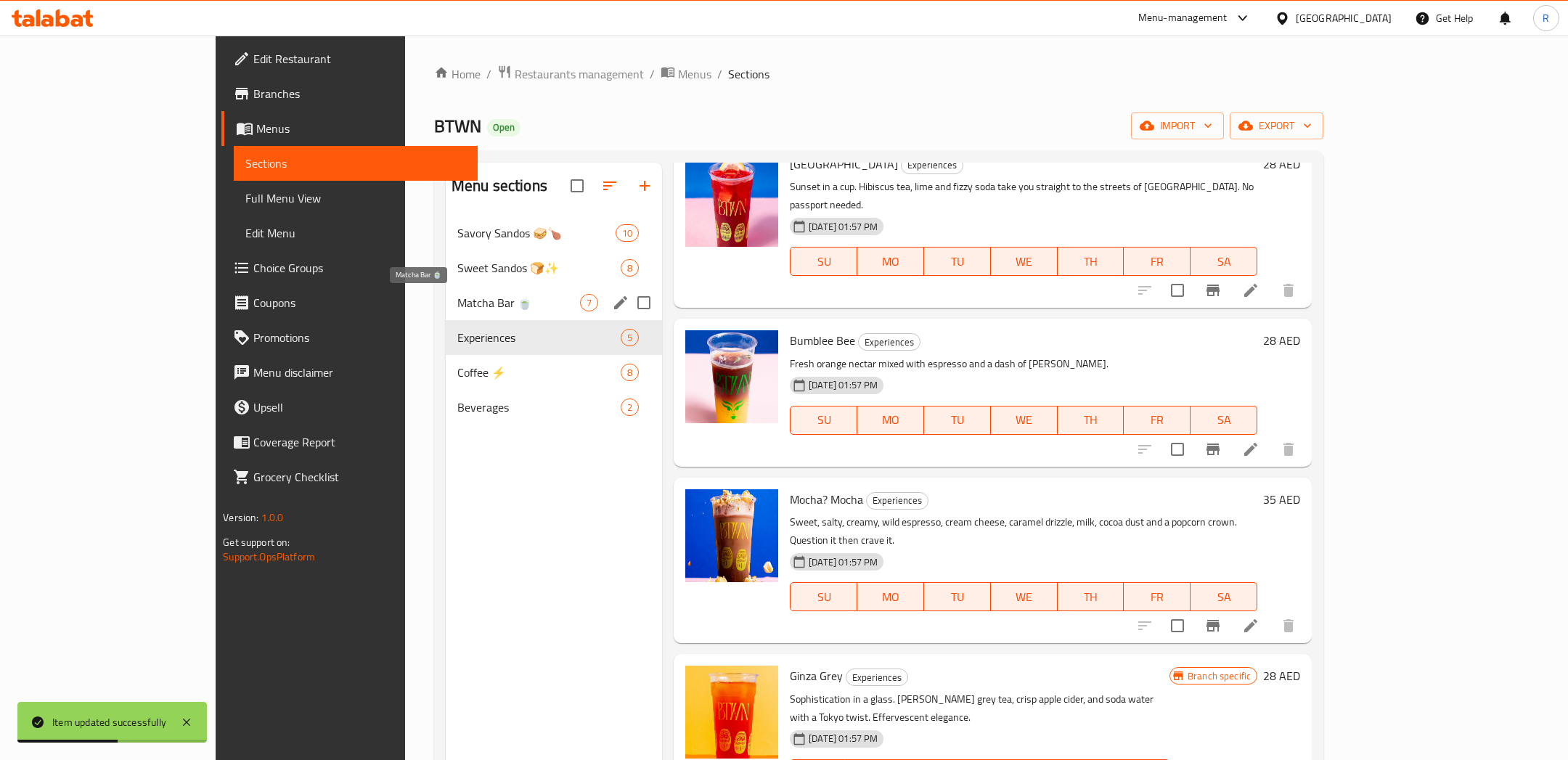
click at [457, 300] on span "Matcha Bar 🍵" at bounding box center [518, 302] width 123 height 18
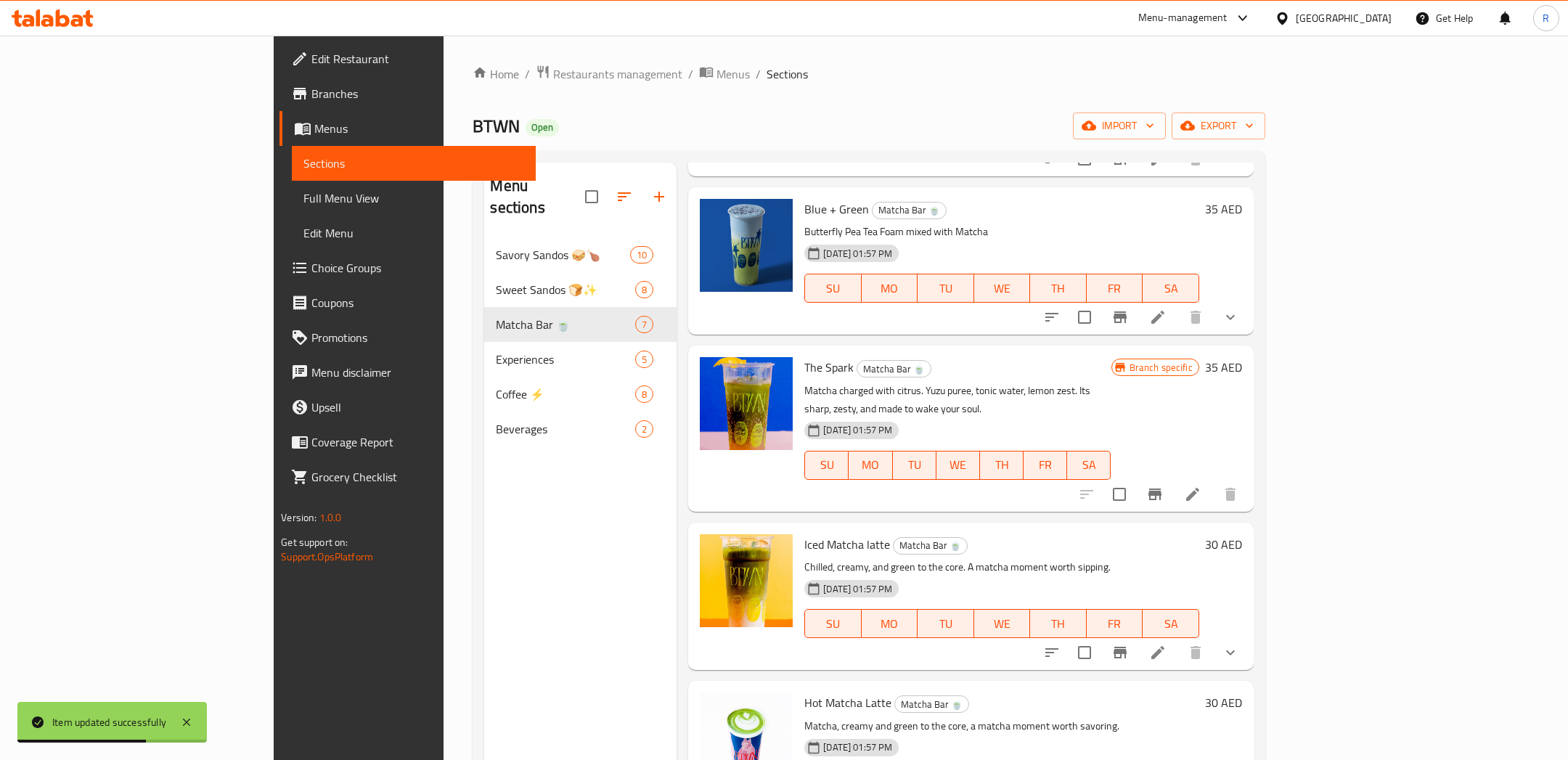
scroll to position [385, 0]
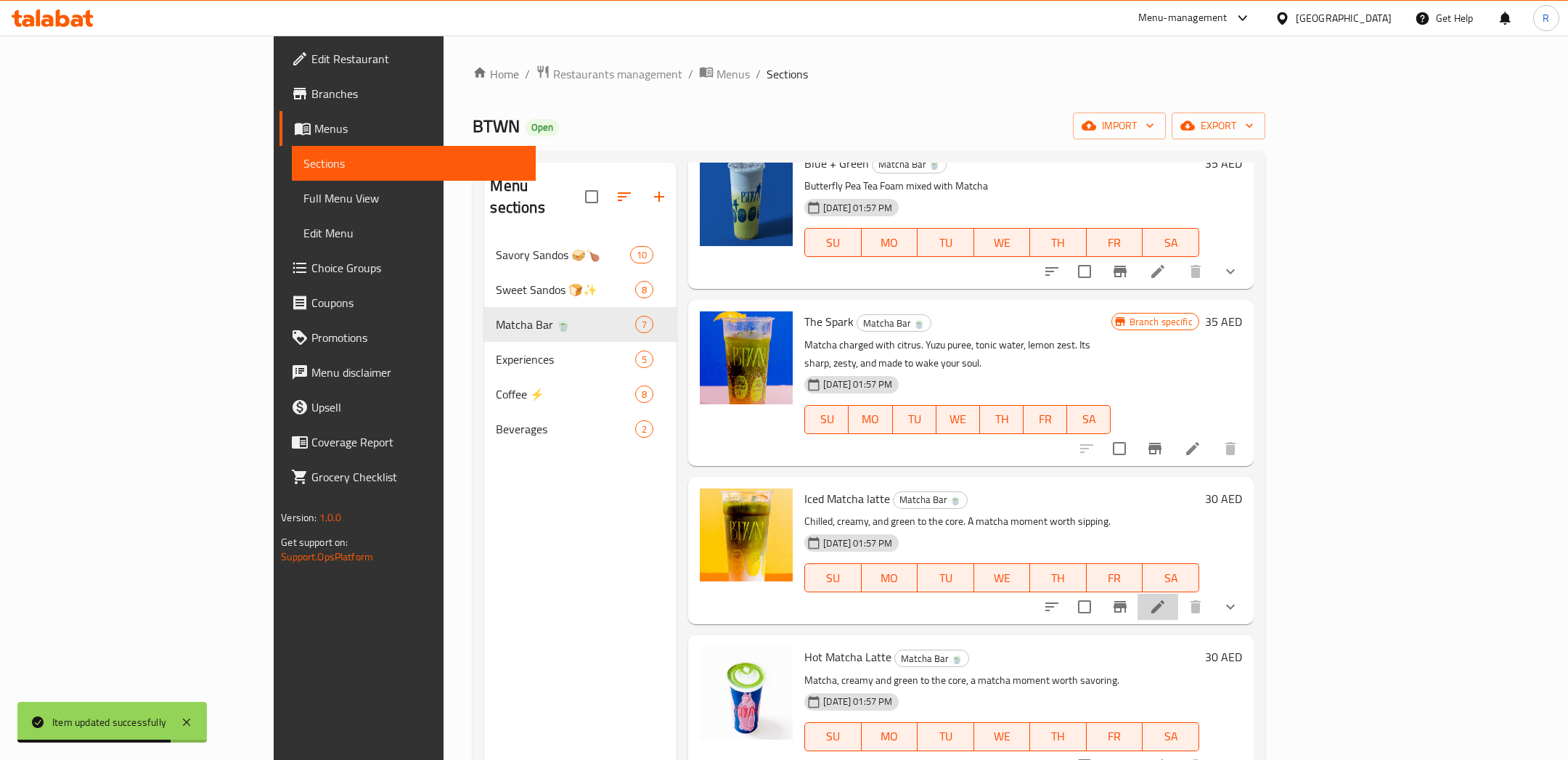
click at [1178, 594] on li at bounding box center [1157, 607] width 41 height 26
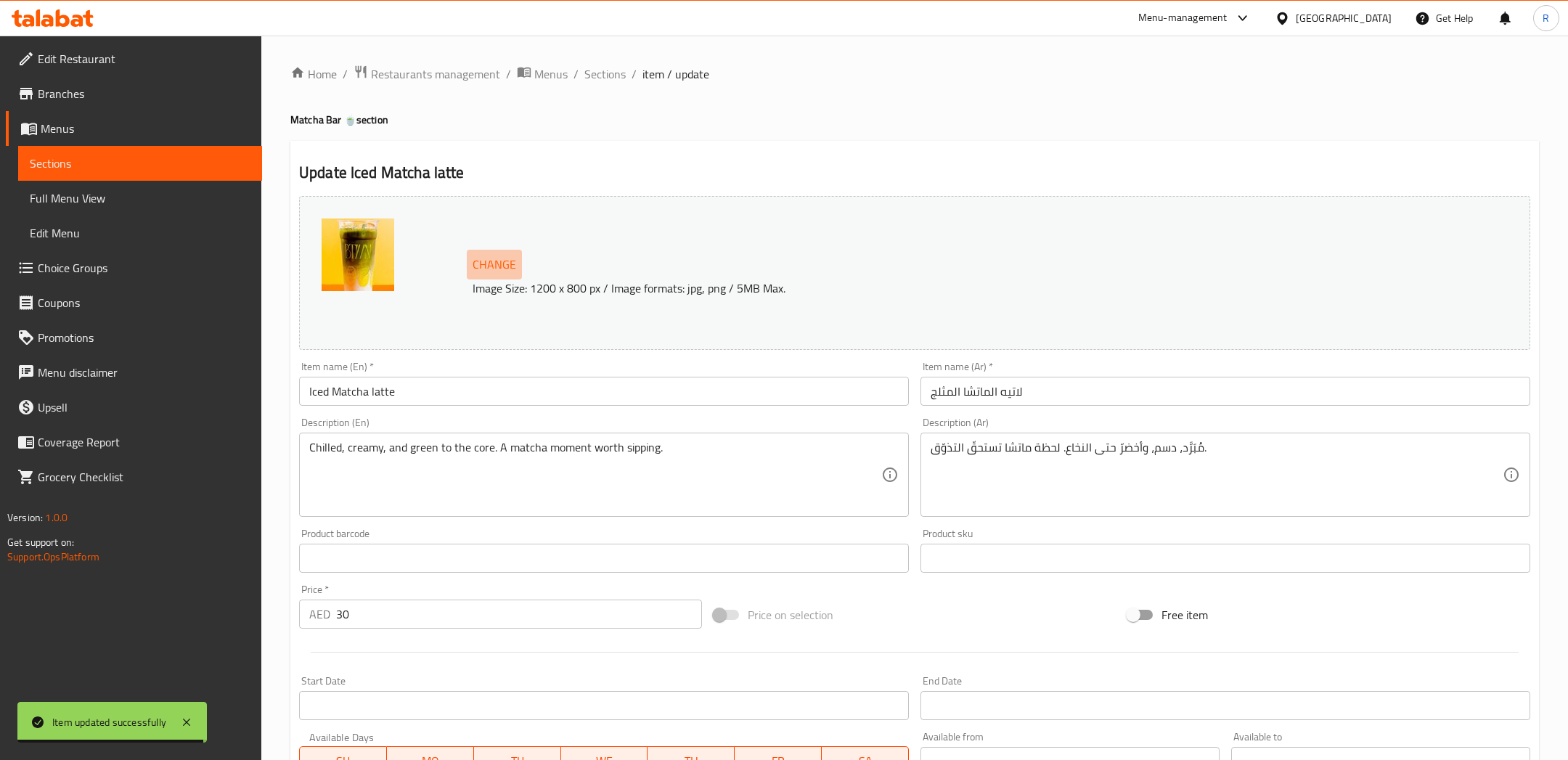
click at [486, 254] on span "Change" at bounding box center [494, 264] width 43 height 21
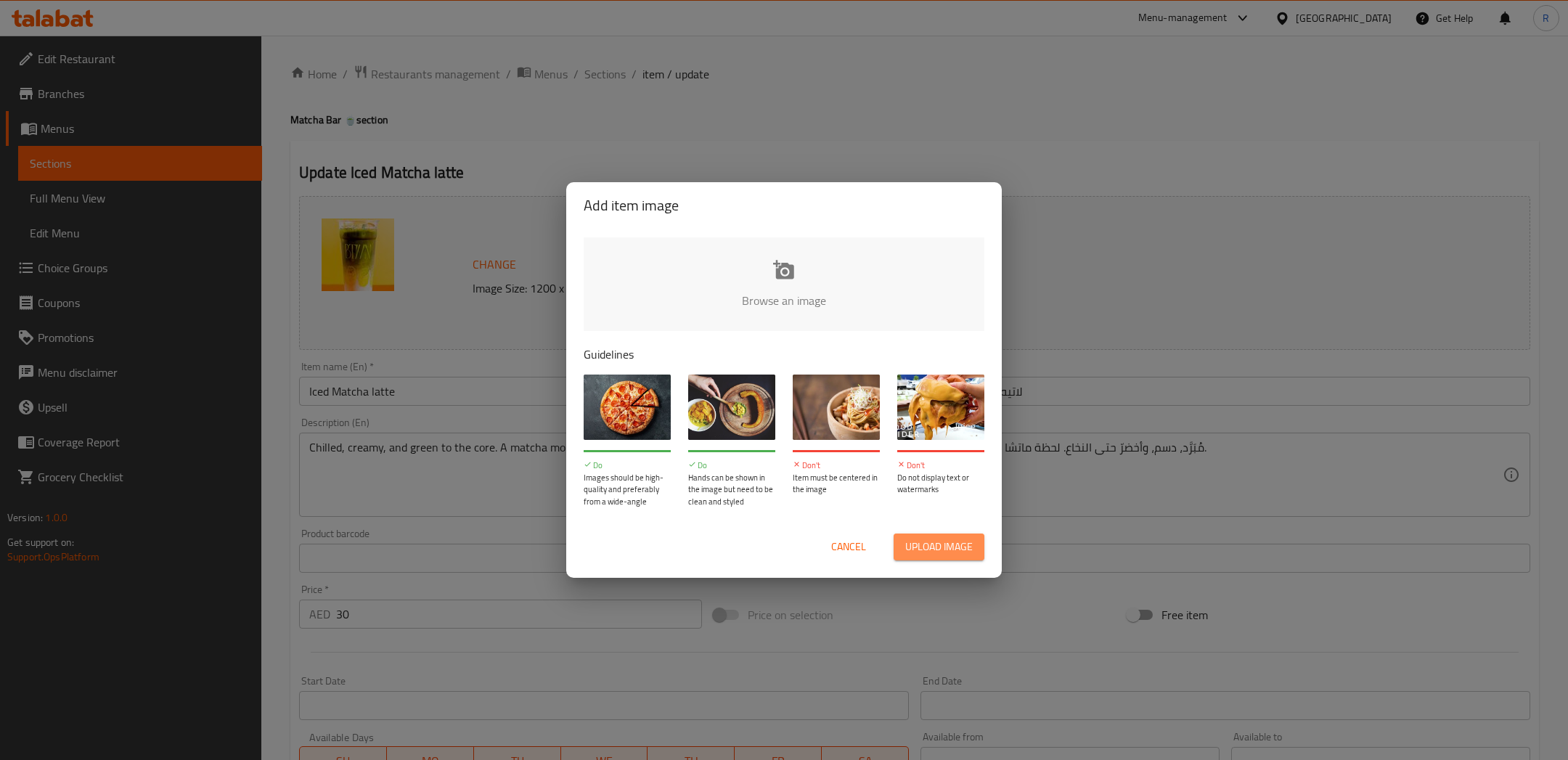
click at [924, 535] on button "Upload image" at bounding box center [939, 547] width 90 height 27
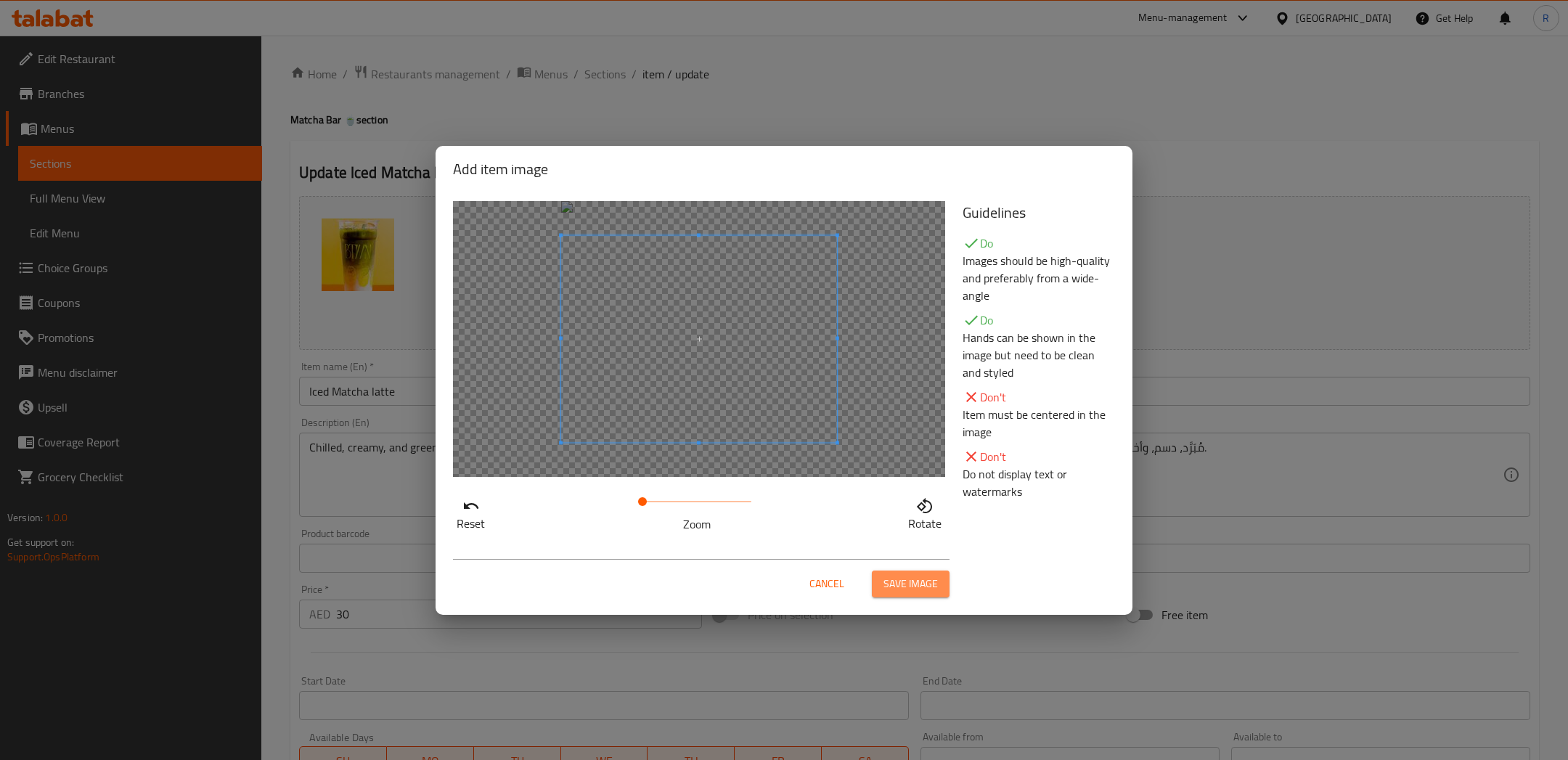
click at [905, 584] on span "Save image" at bounding box center [910, 583] width 54 height 18
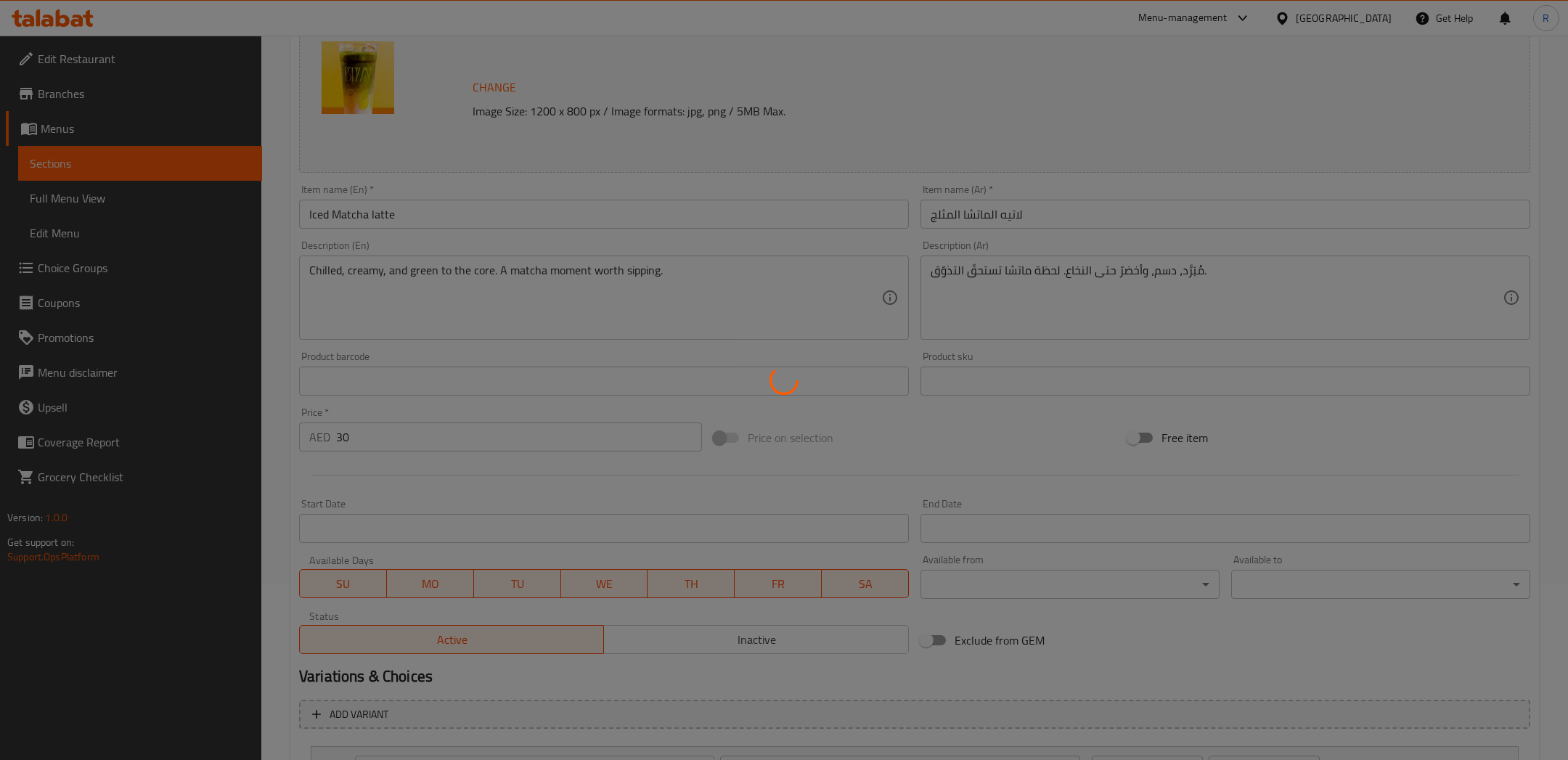
scroll to position [309, 0]
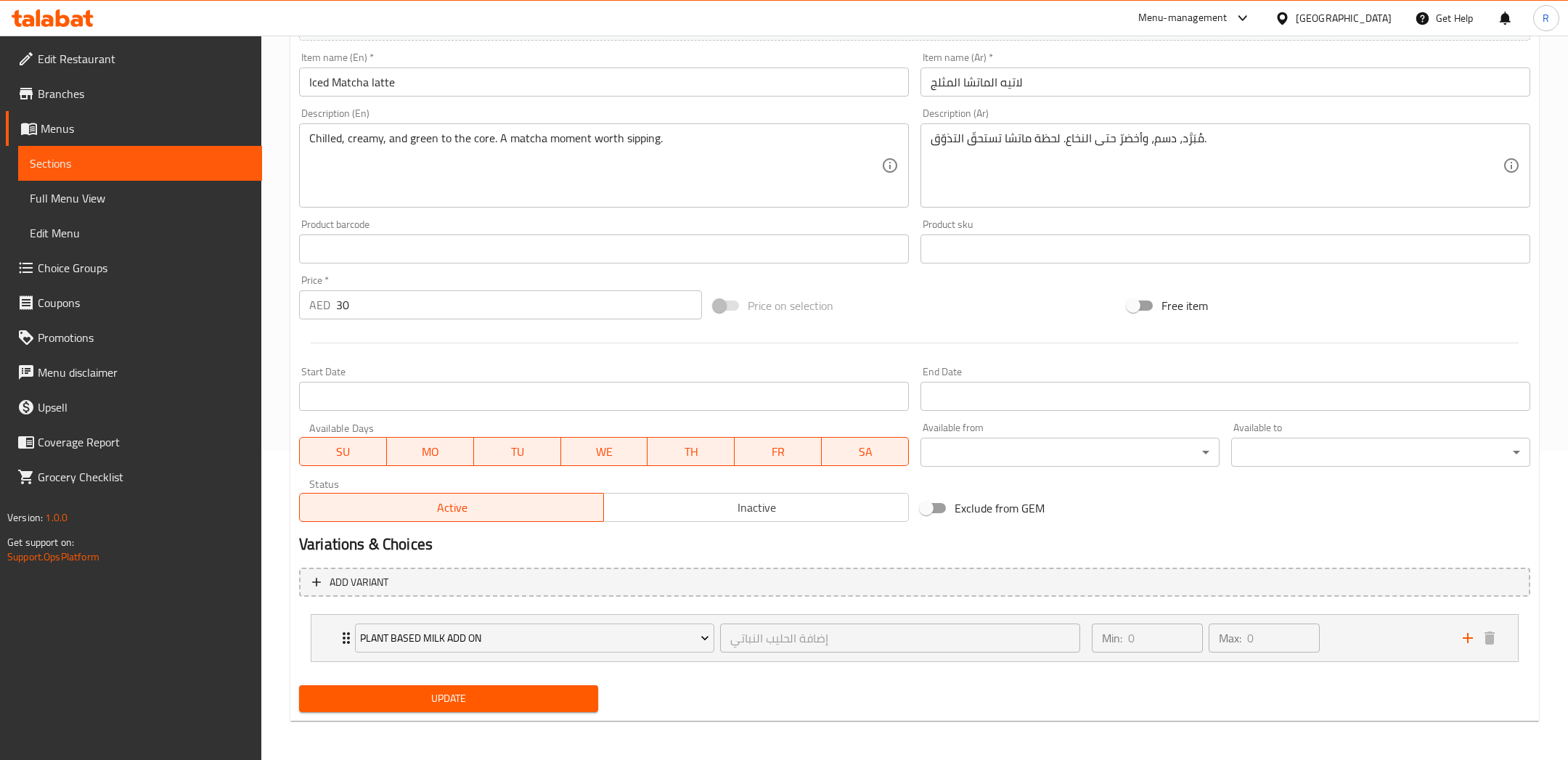
click at [534, 700] on span "Update" at bounding box center [448, 698] width 276 height 18
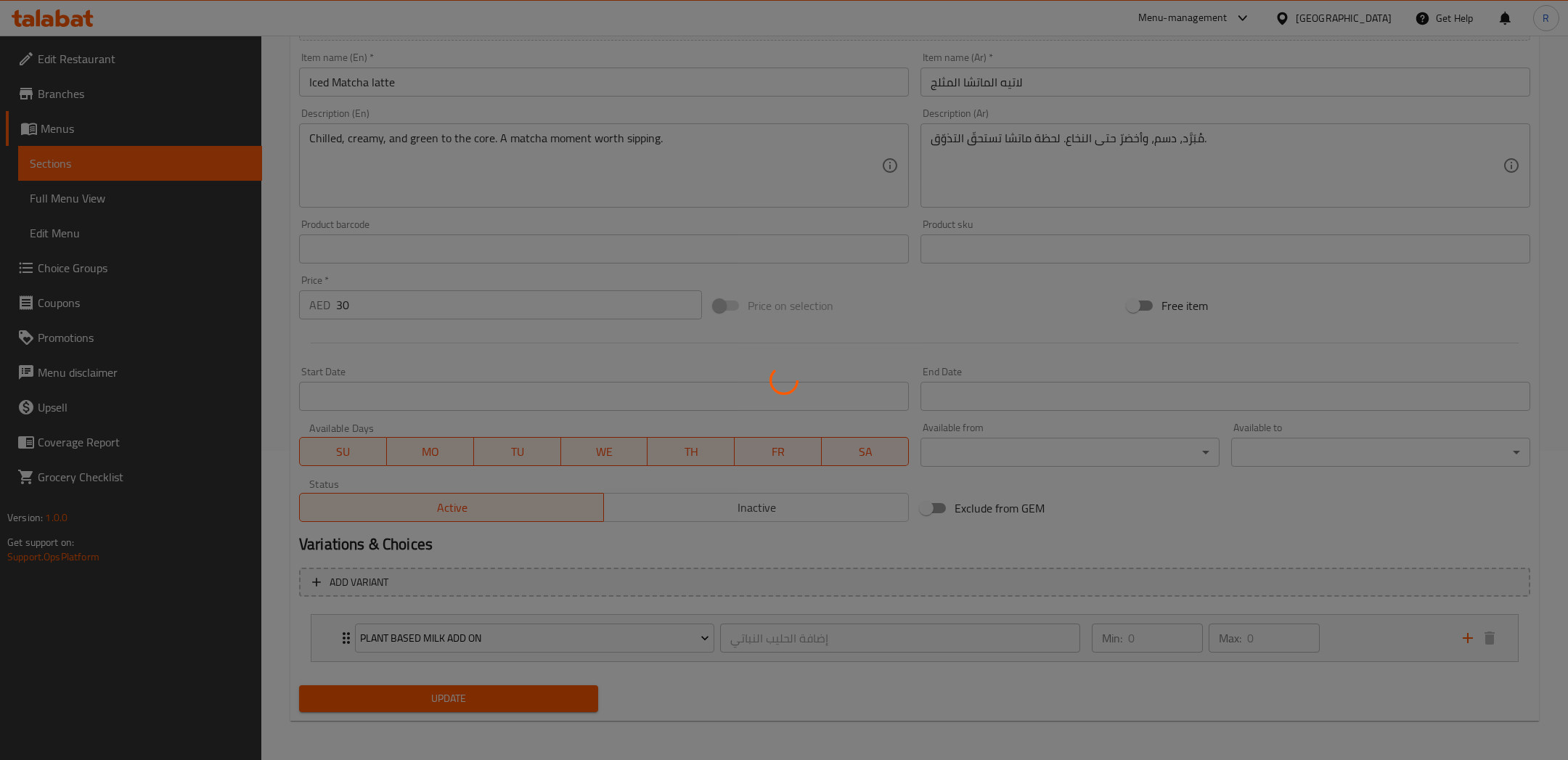
scroll to position [0, 0]
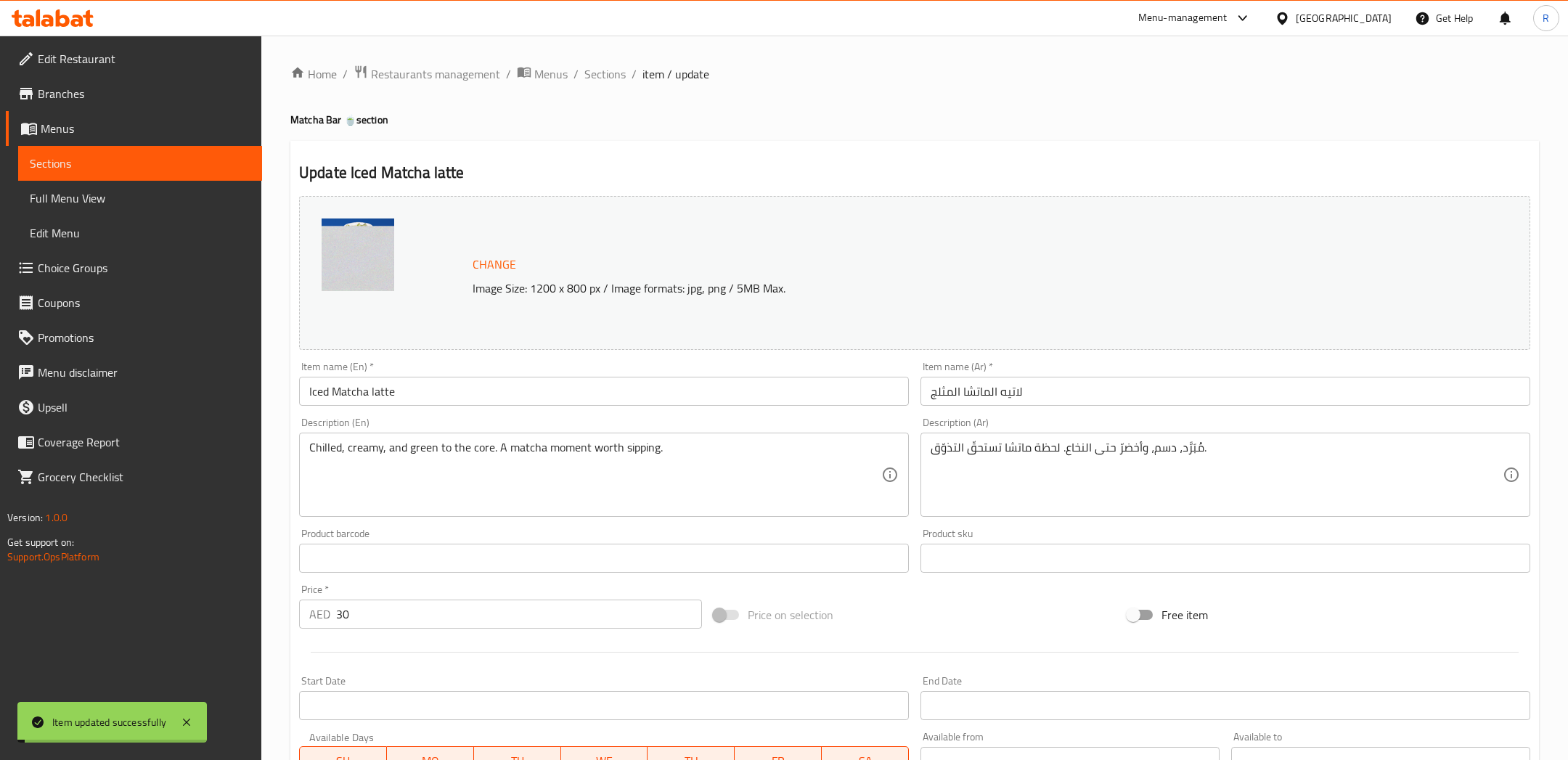
click at [602, 75] on span "Sections" at bounding box center [605, 73] width 42 height 18
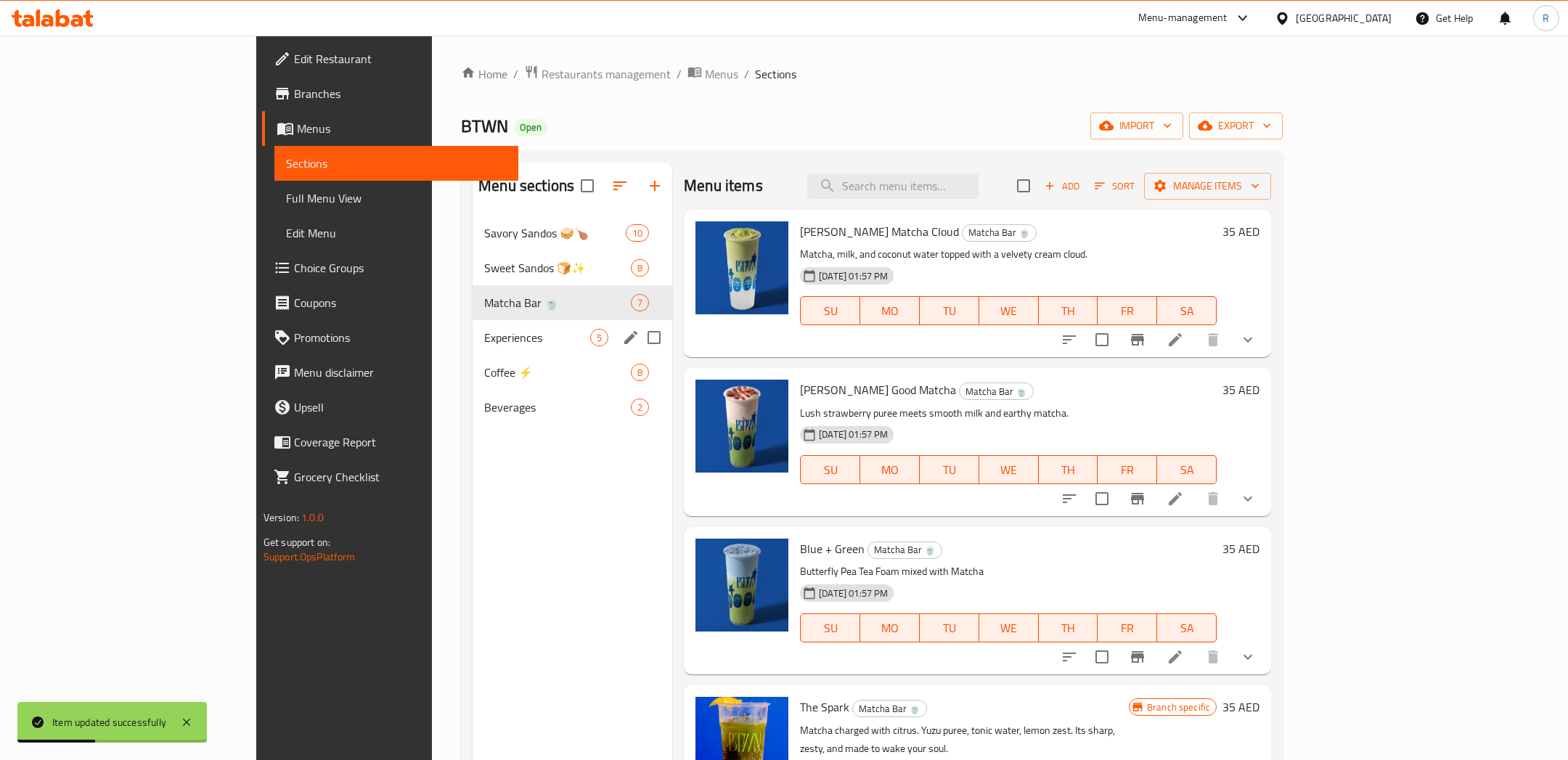
click at [484, 341] on span "Experiences" at bounding box center [537, 337] width 106 height 18
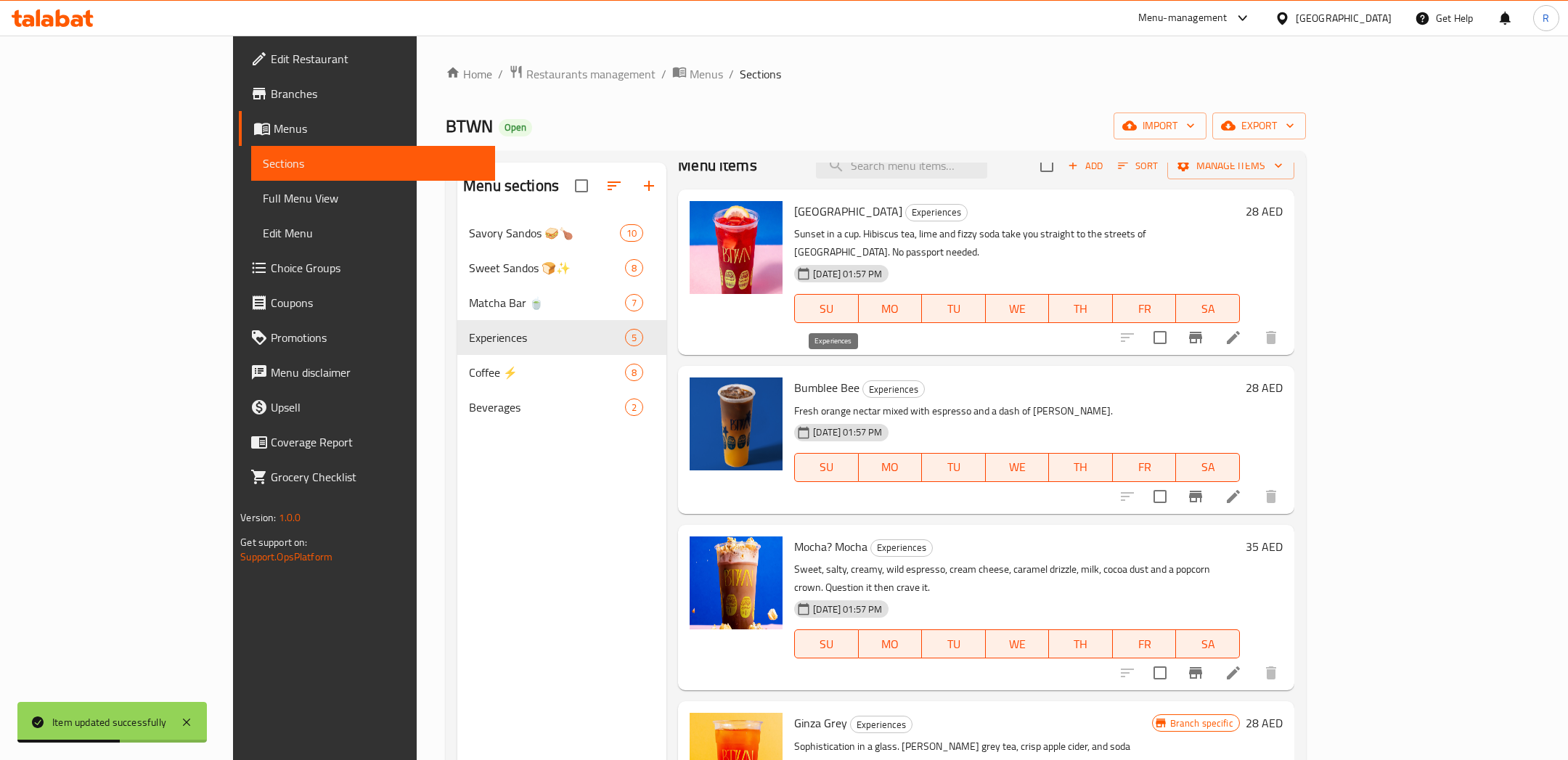
scroll to position [26, 0]
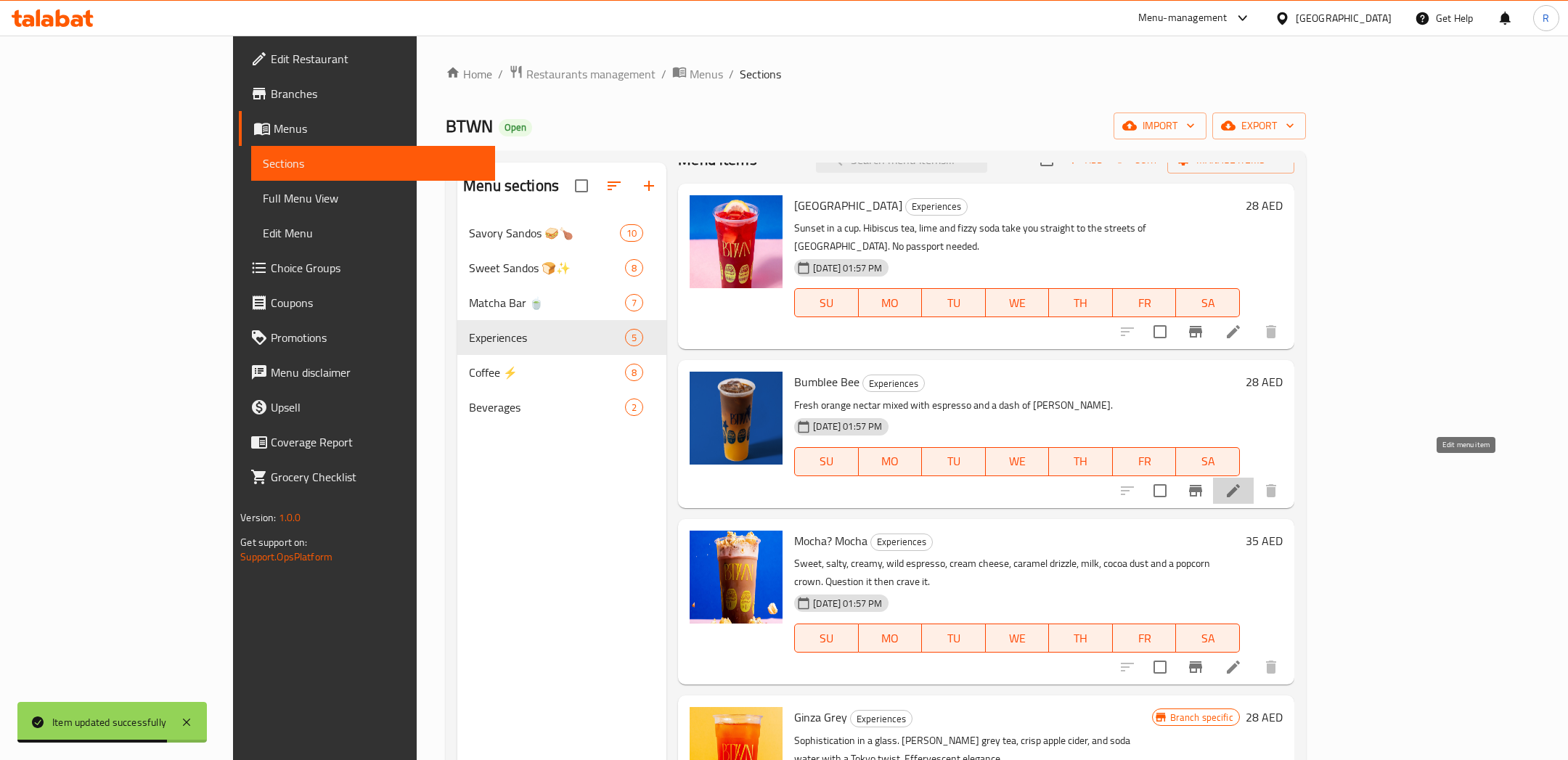
click at [1242, 482] on icon at bounding box center [1233, 490] width 18 height 18
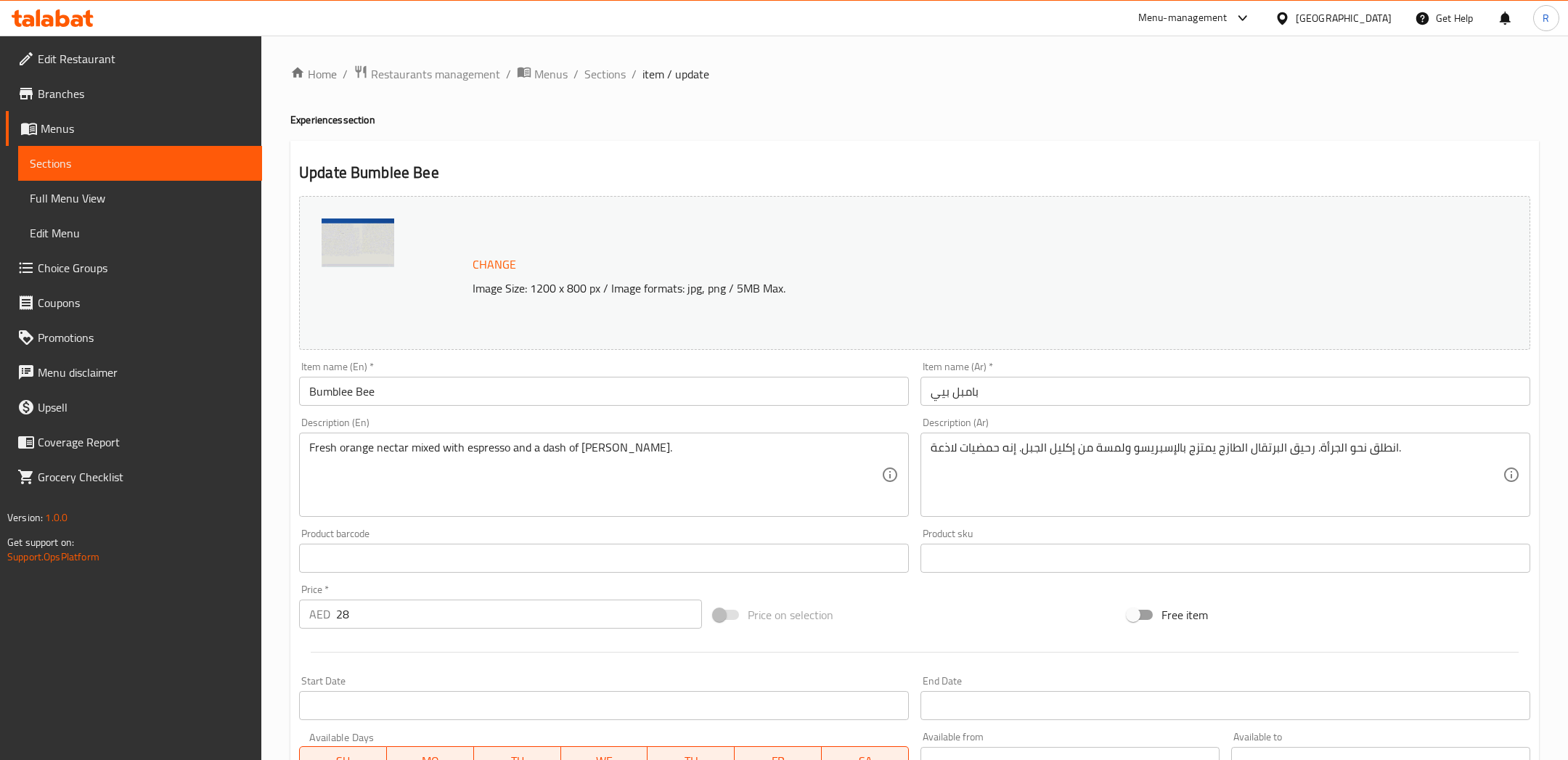
click at [356, 389] on input "Bumblee Bee" at bounding box center [604, 391] width 609 height 29
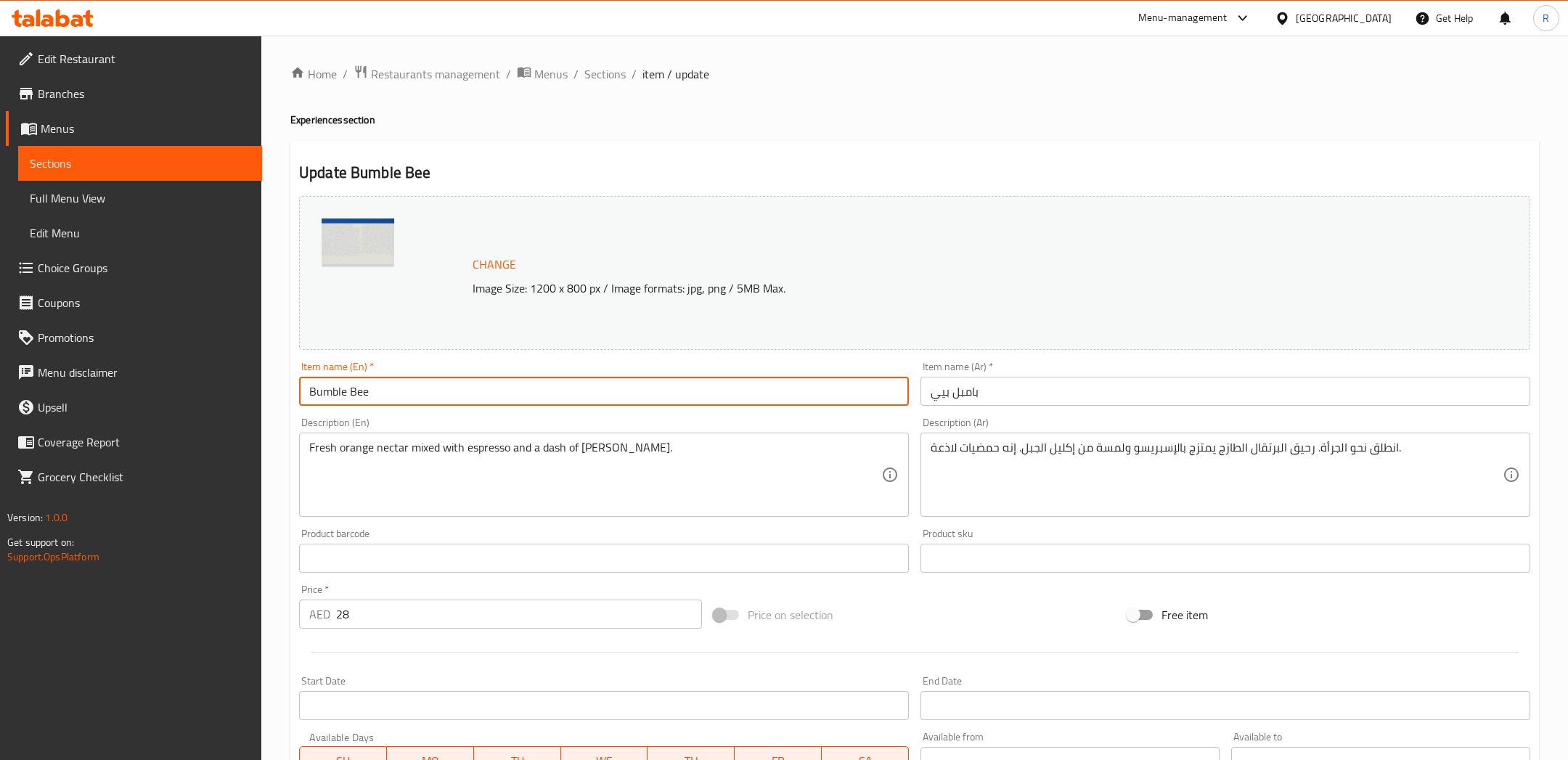
scroll to position [285, 0]
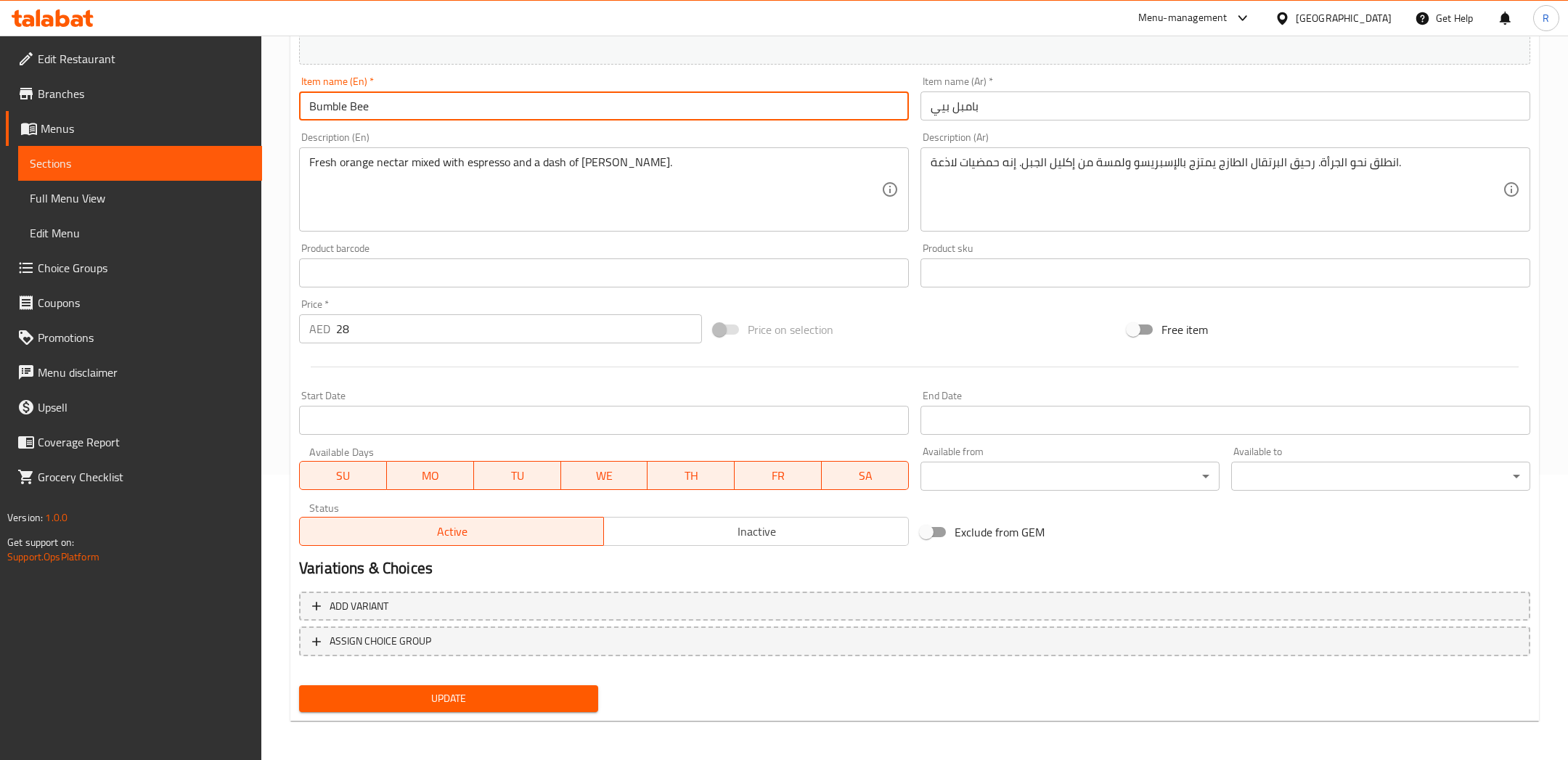
type input "Bumble Bee"
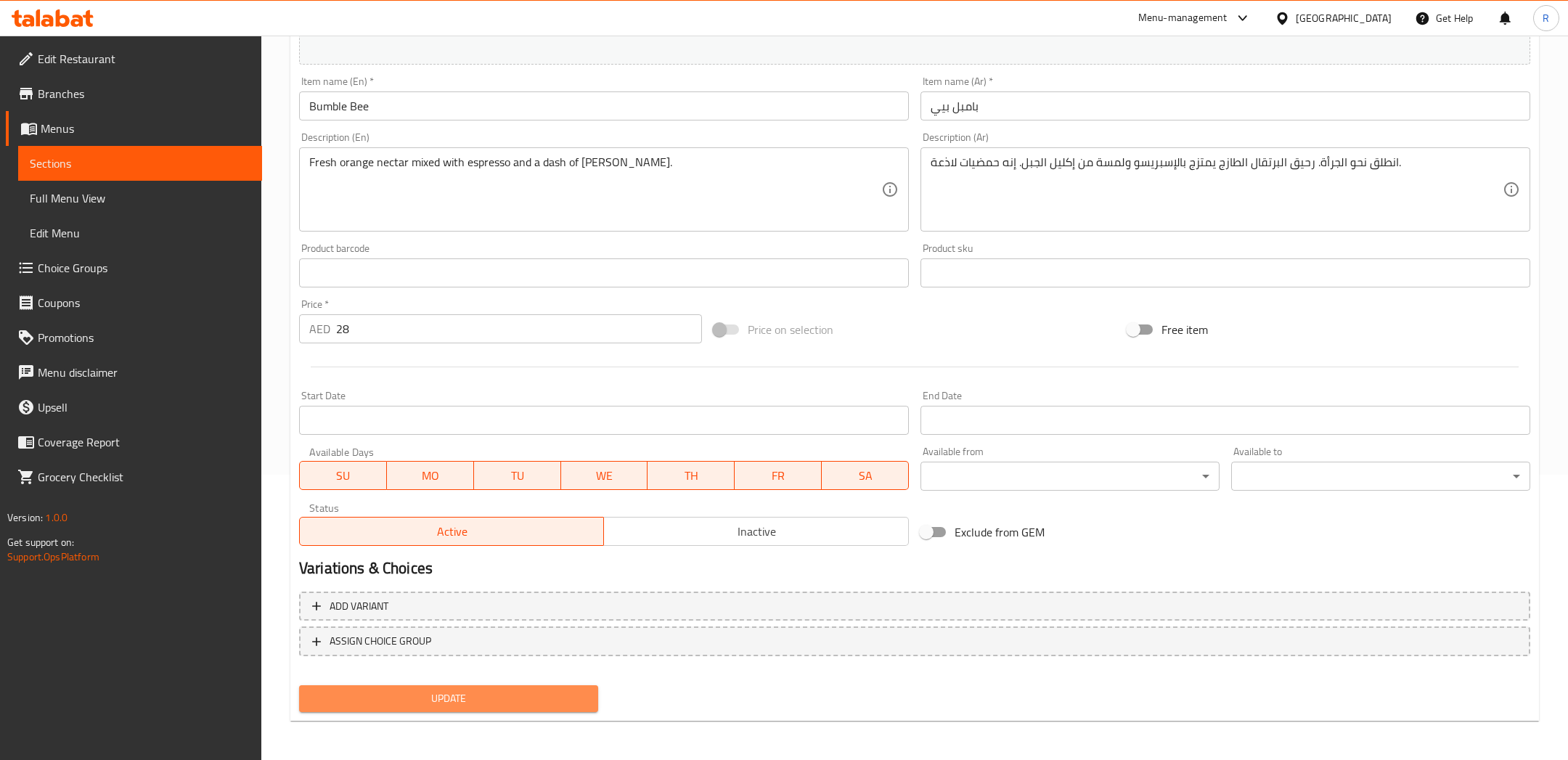
click at [545, 699] on span "Update" at bounding box center [448, 698] width 276 height 18
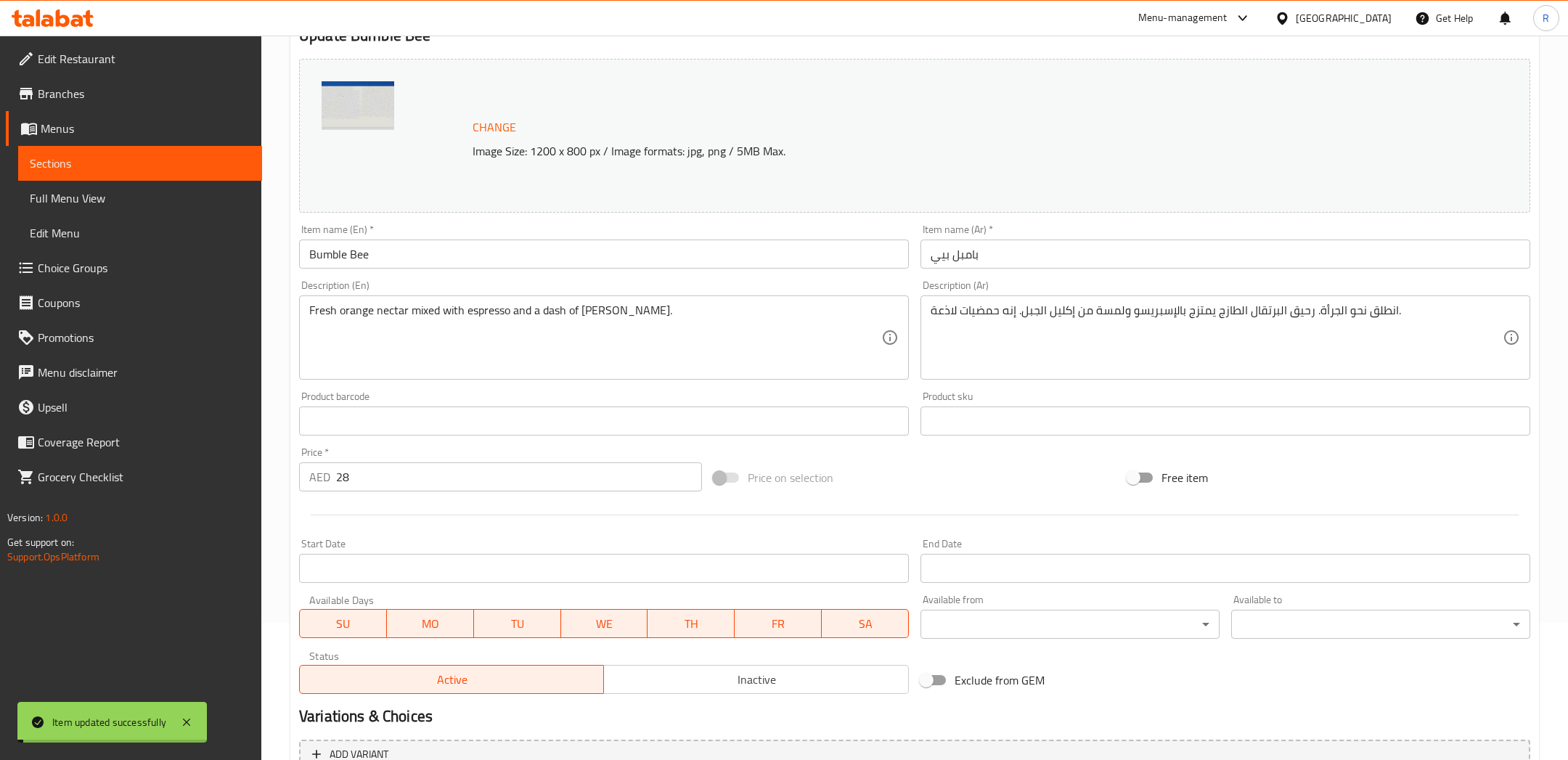
scroll to position [0, 0]
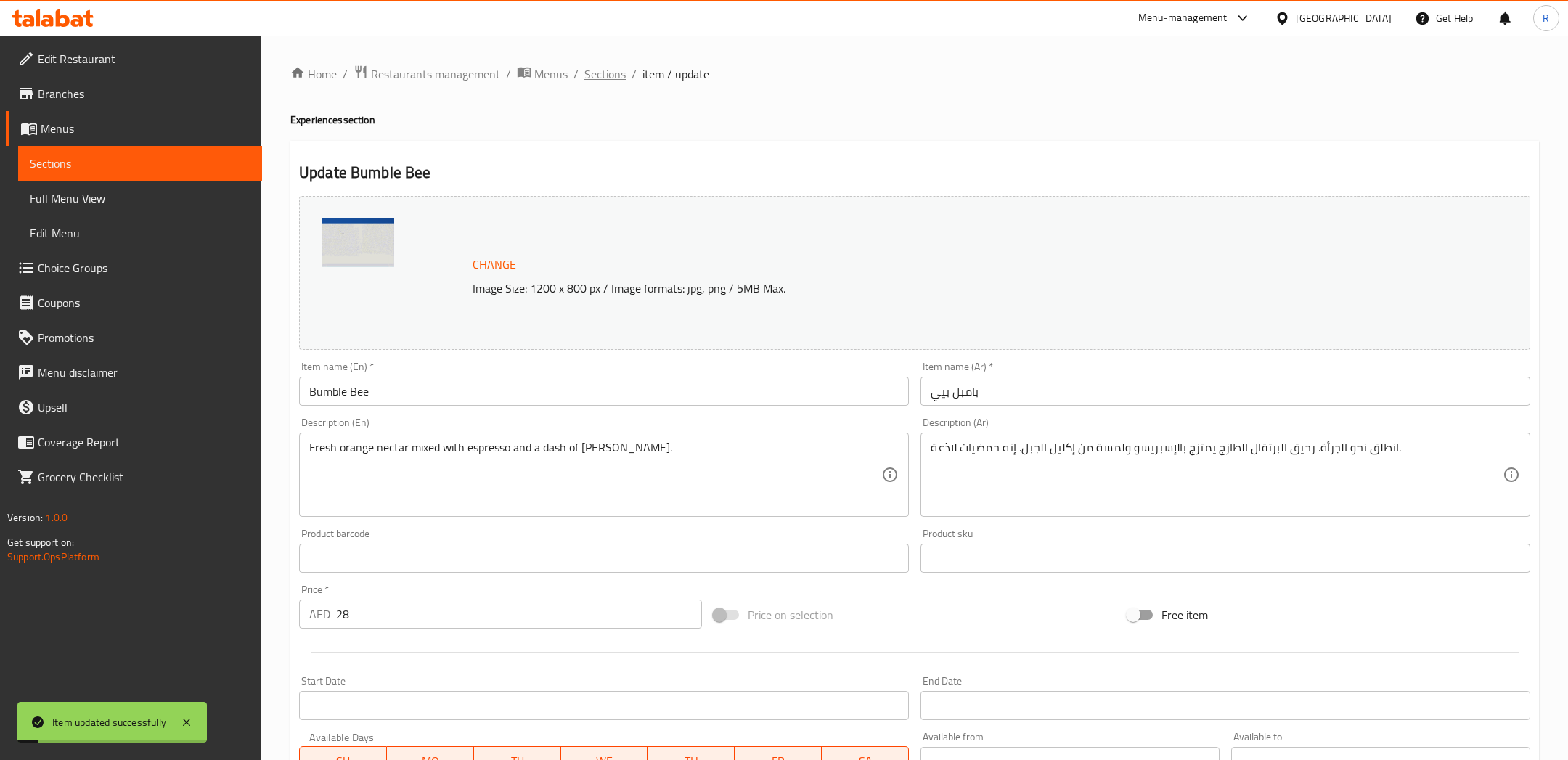
click at [602, 71] on span "Sections" at bounding box center [605, 73] width 42 height 18
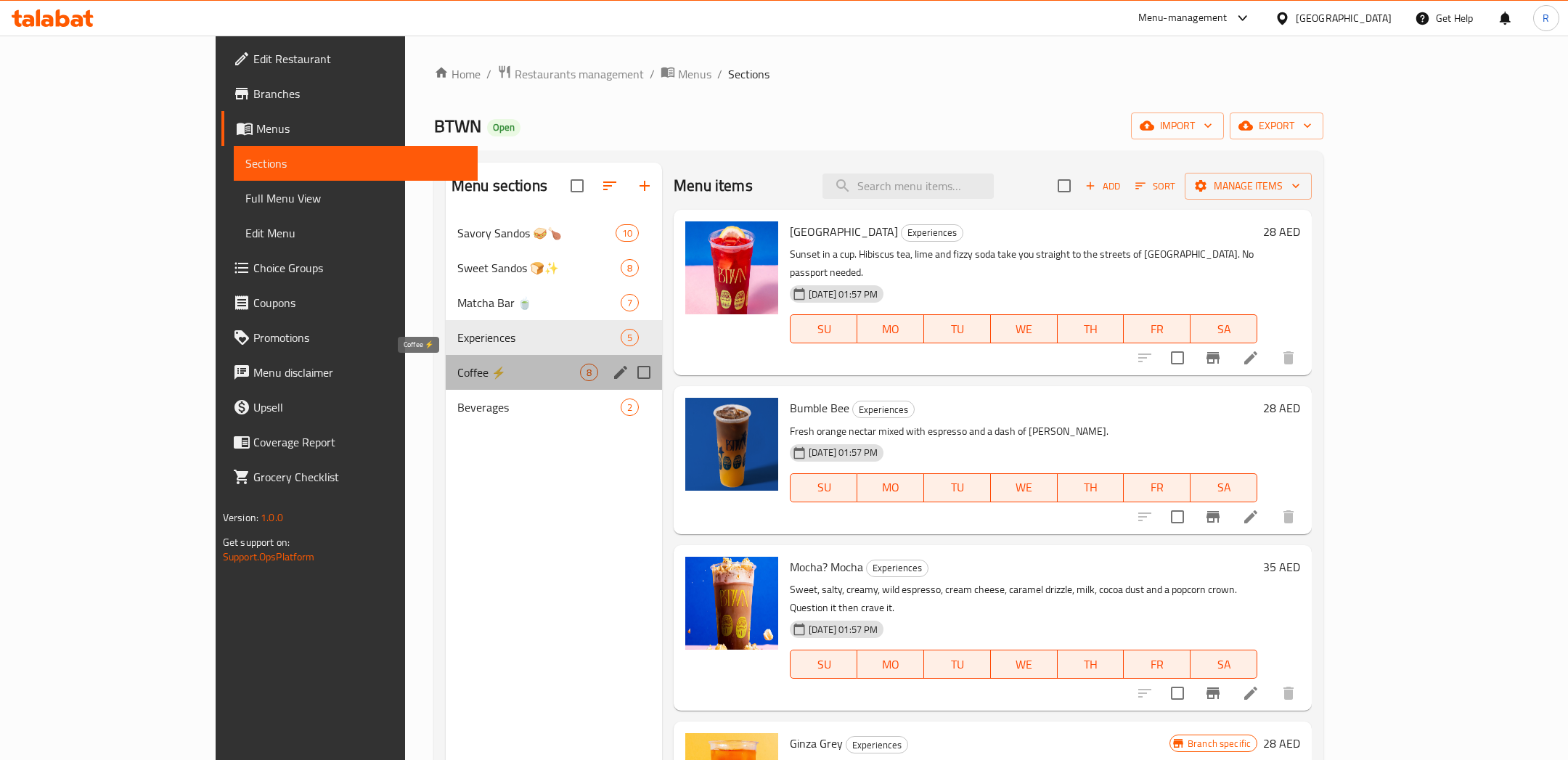
click at [460, 374] on span "Coffee ⚡" at bounding box center [518, 372] width 123 height 18
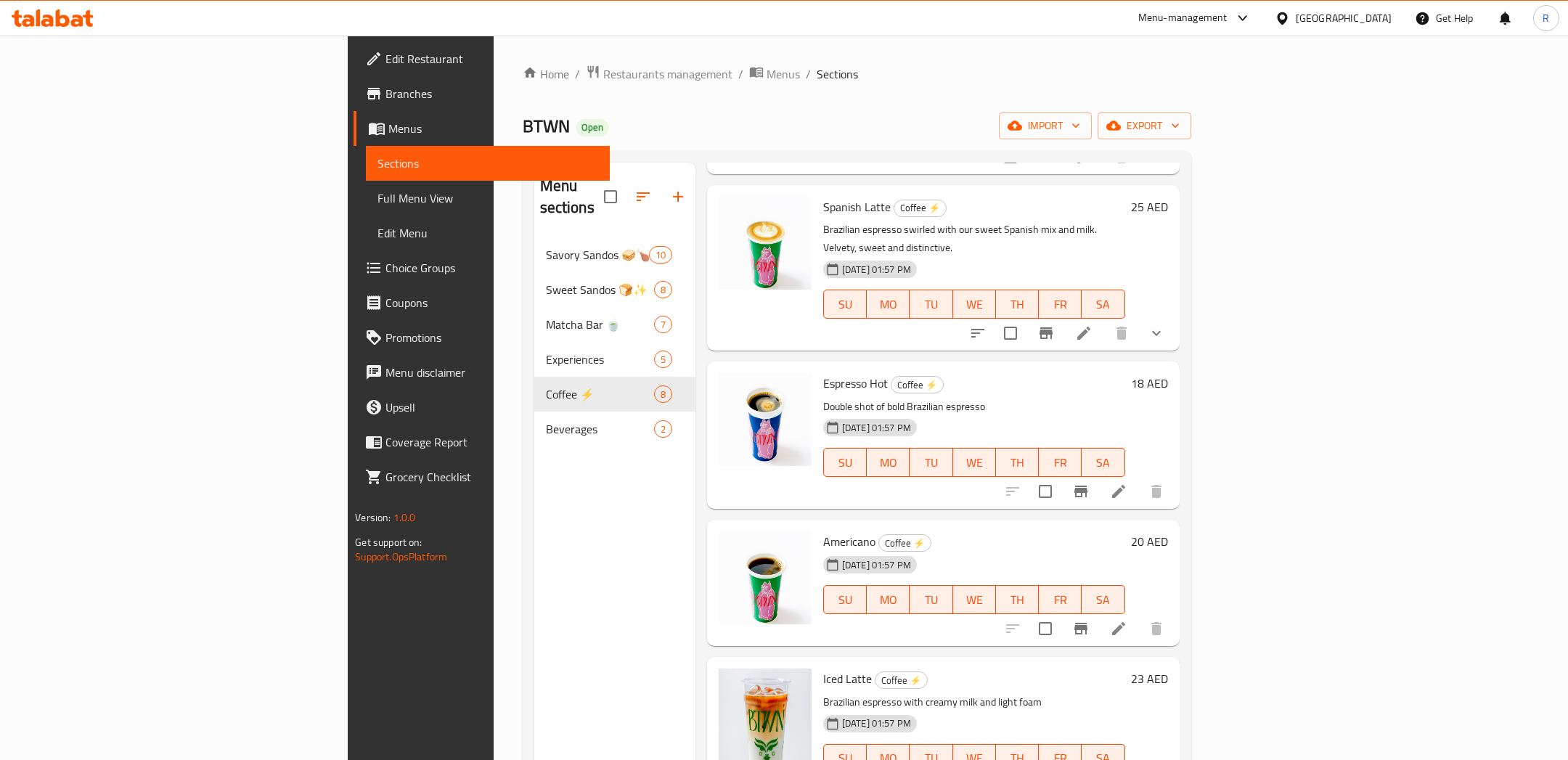
scroll to position [203, 0]
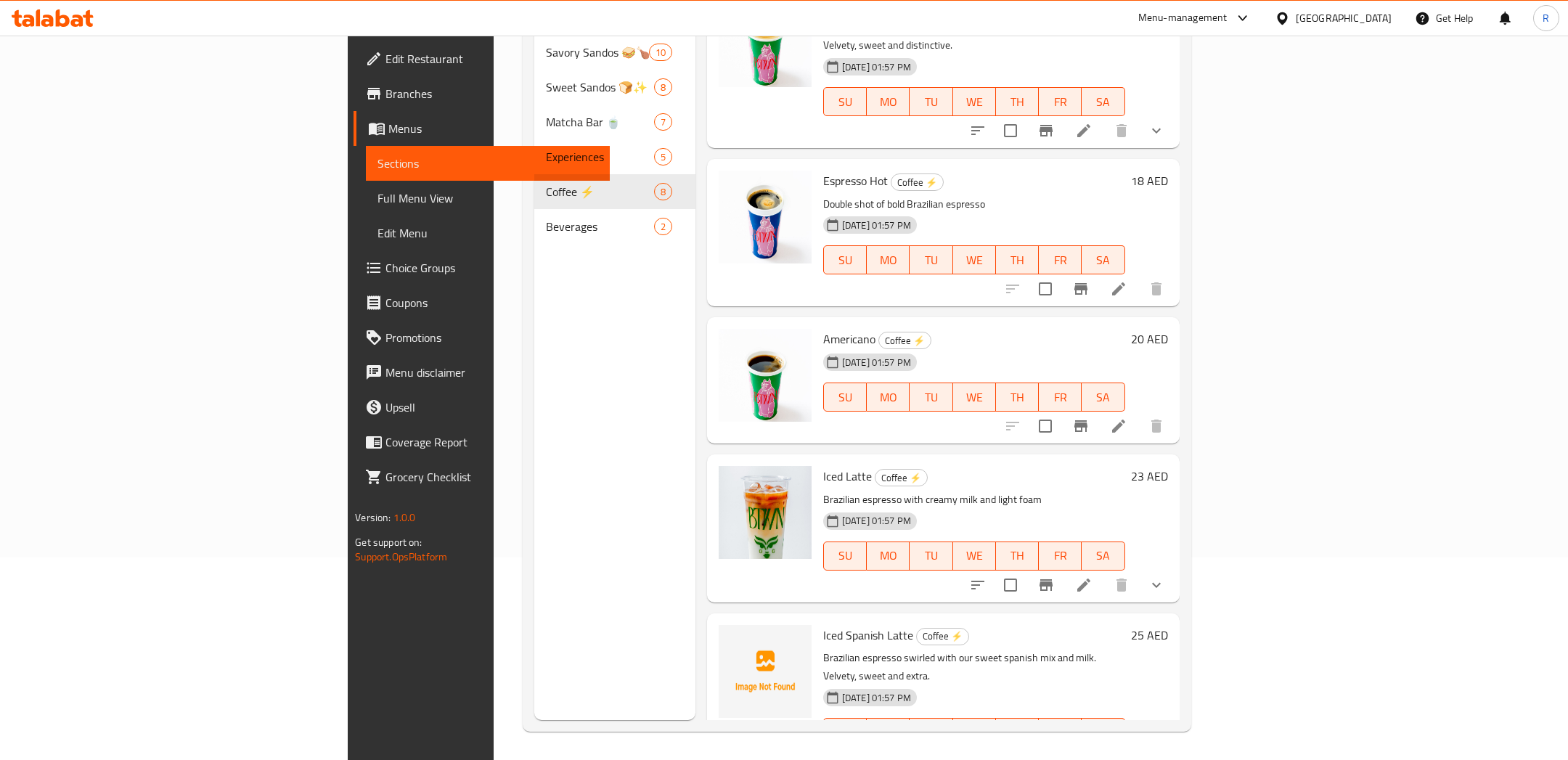
click at [1092, 576] on icon at bounding box center [1083, 584] width 18 height 18
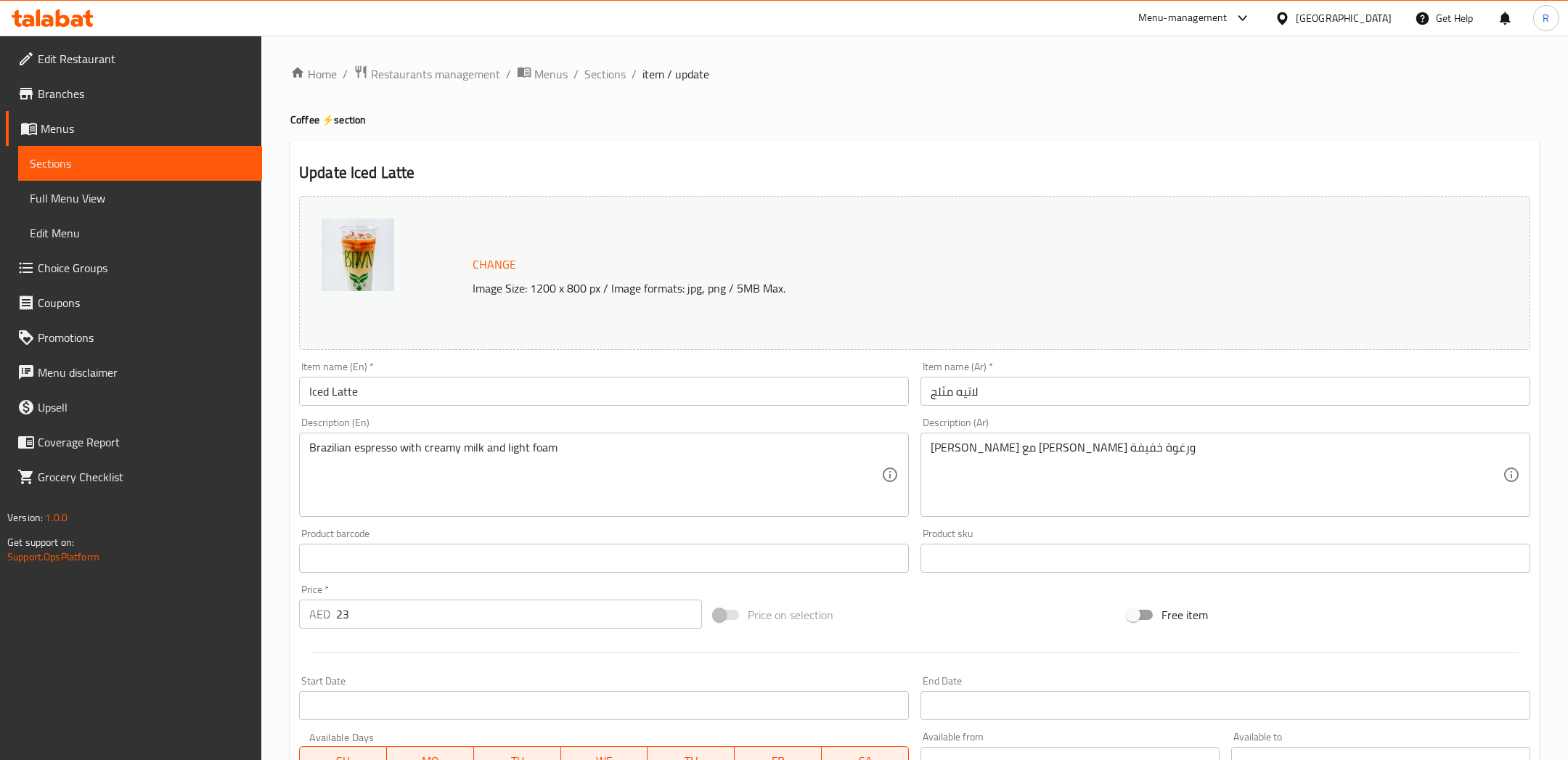
click at [478, 264] on span "Change" at bounding box center [494, 264] width 43 height 21
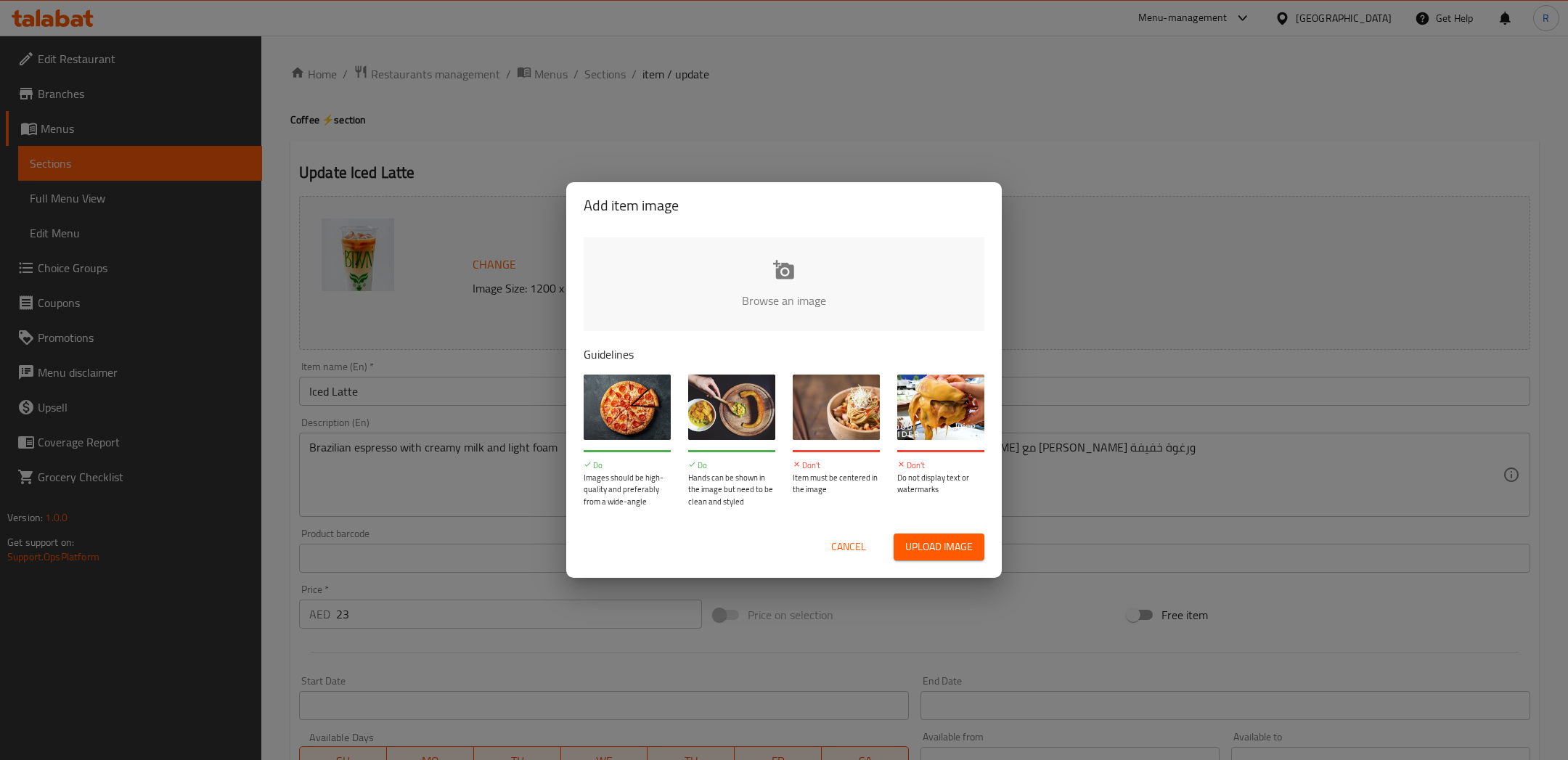
click at [911, 548] on span "Upload image" at bounding box center [939, 547] width 67 height 18
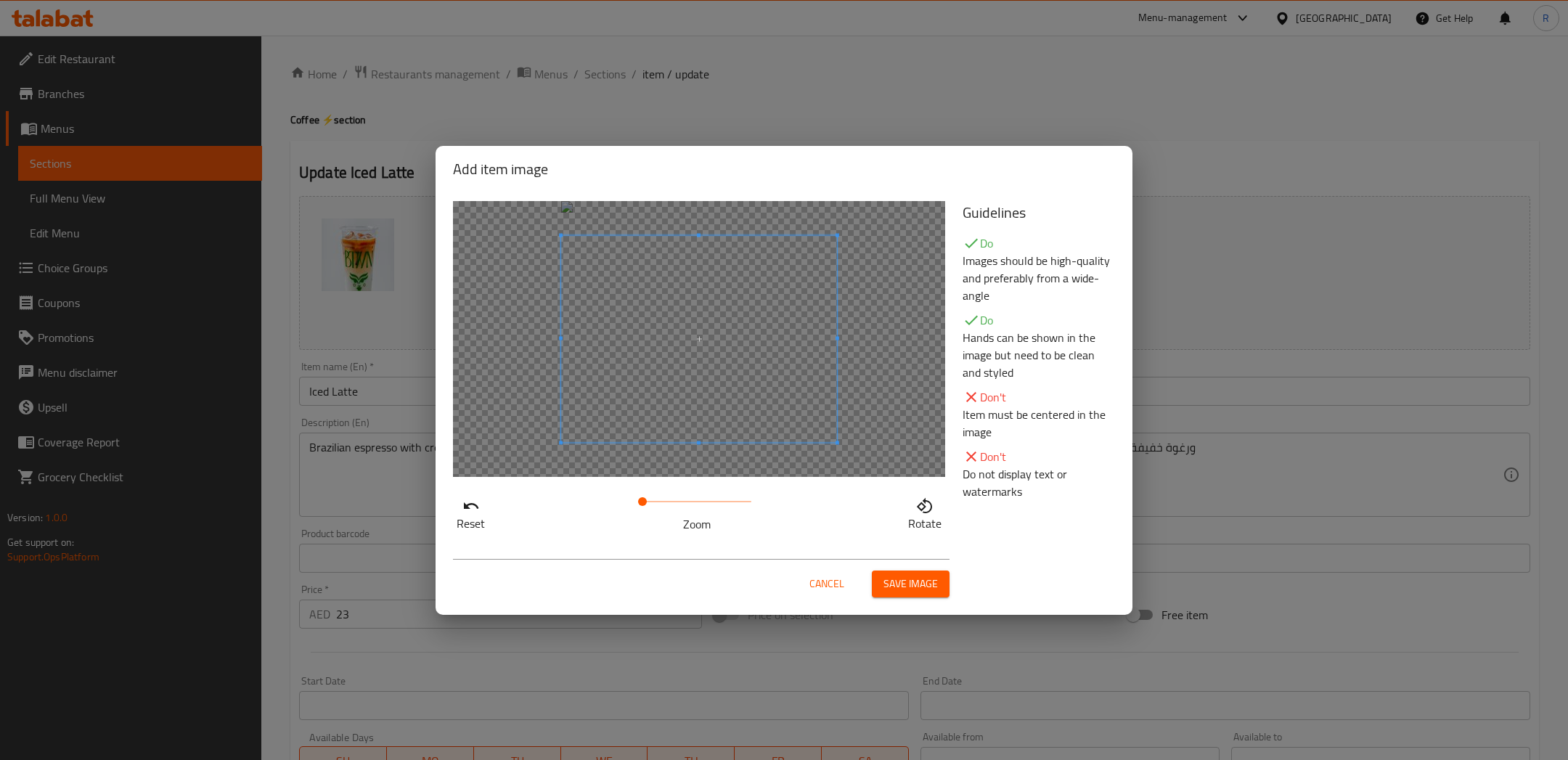
click at [941, 582] on button "Save image" at bounding box center [910, 584] width 77 height 27
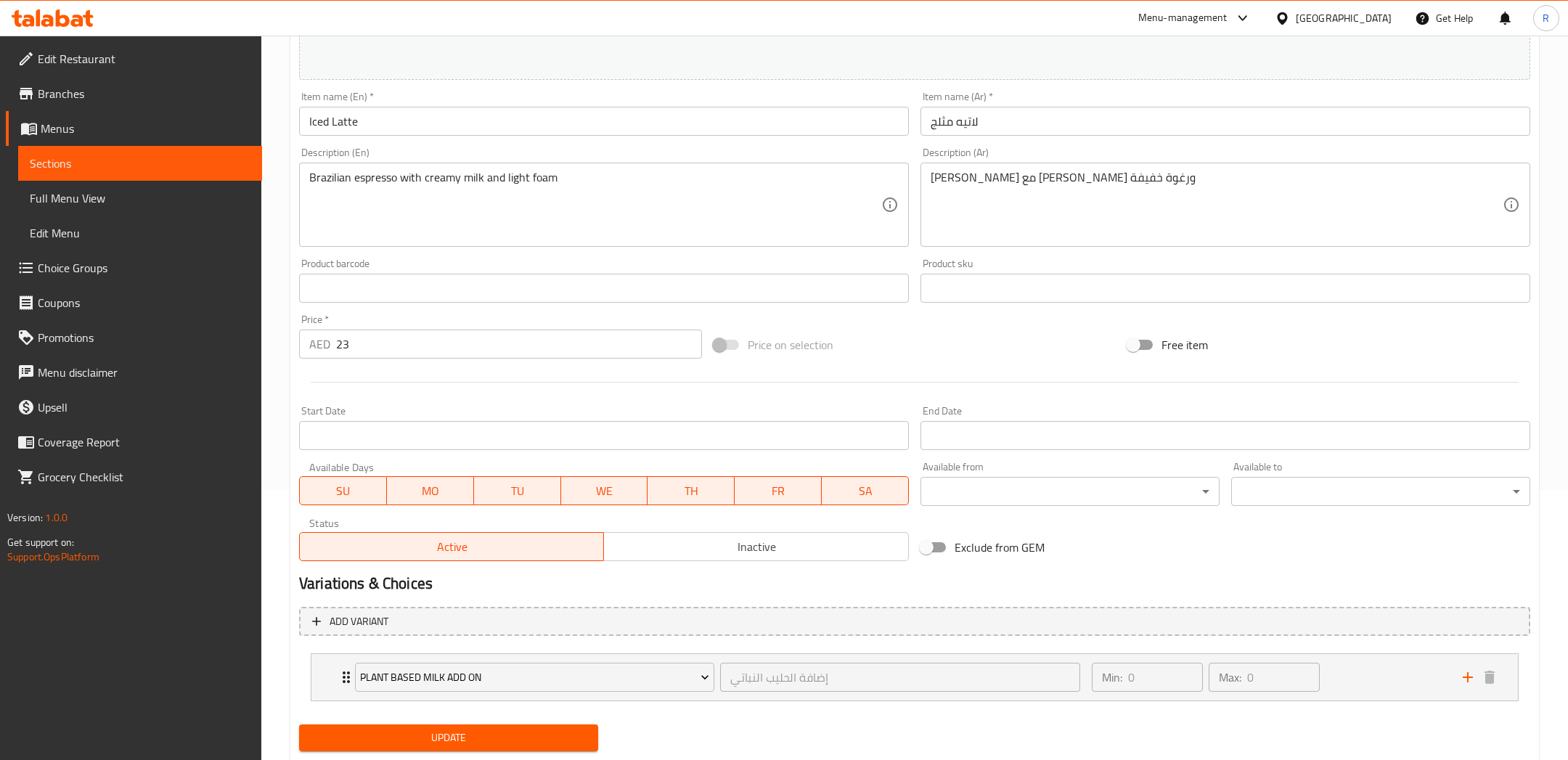
scroll to position [309, 0]
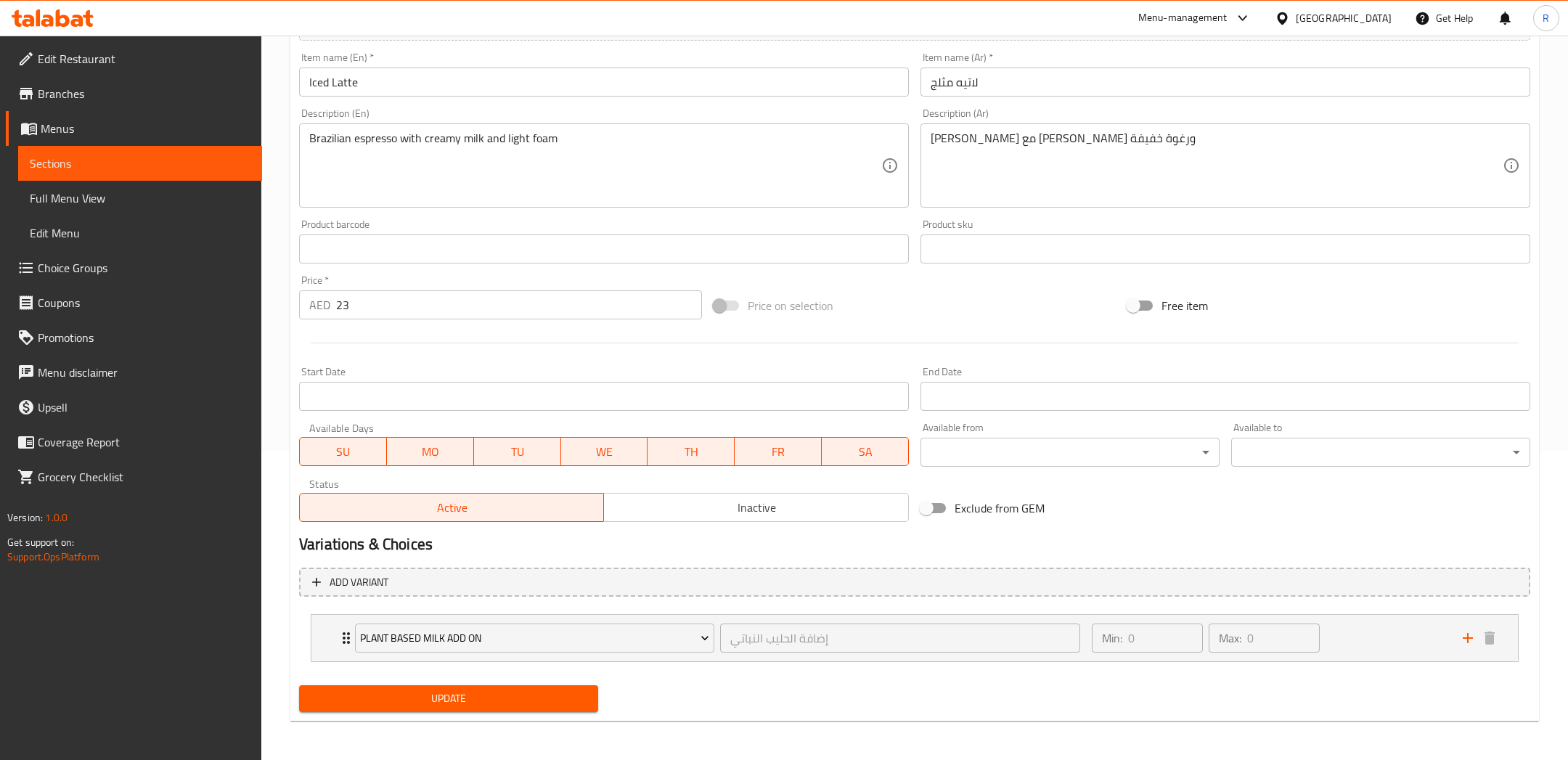
click at [531, 702] on span "Update" at bounding box center [448, 698] width 276 height 18
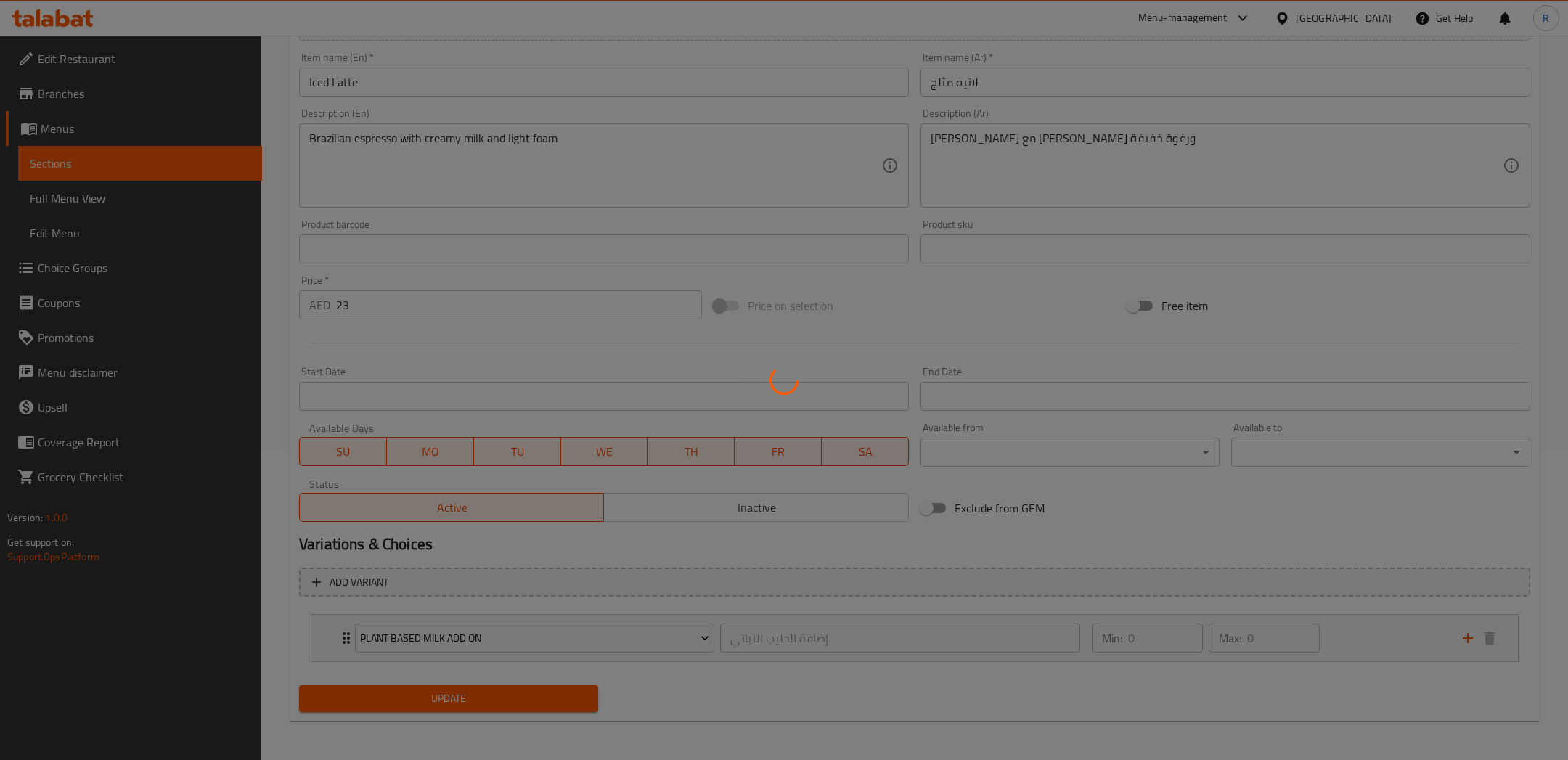
scroll to position [0, 0]
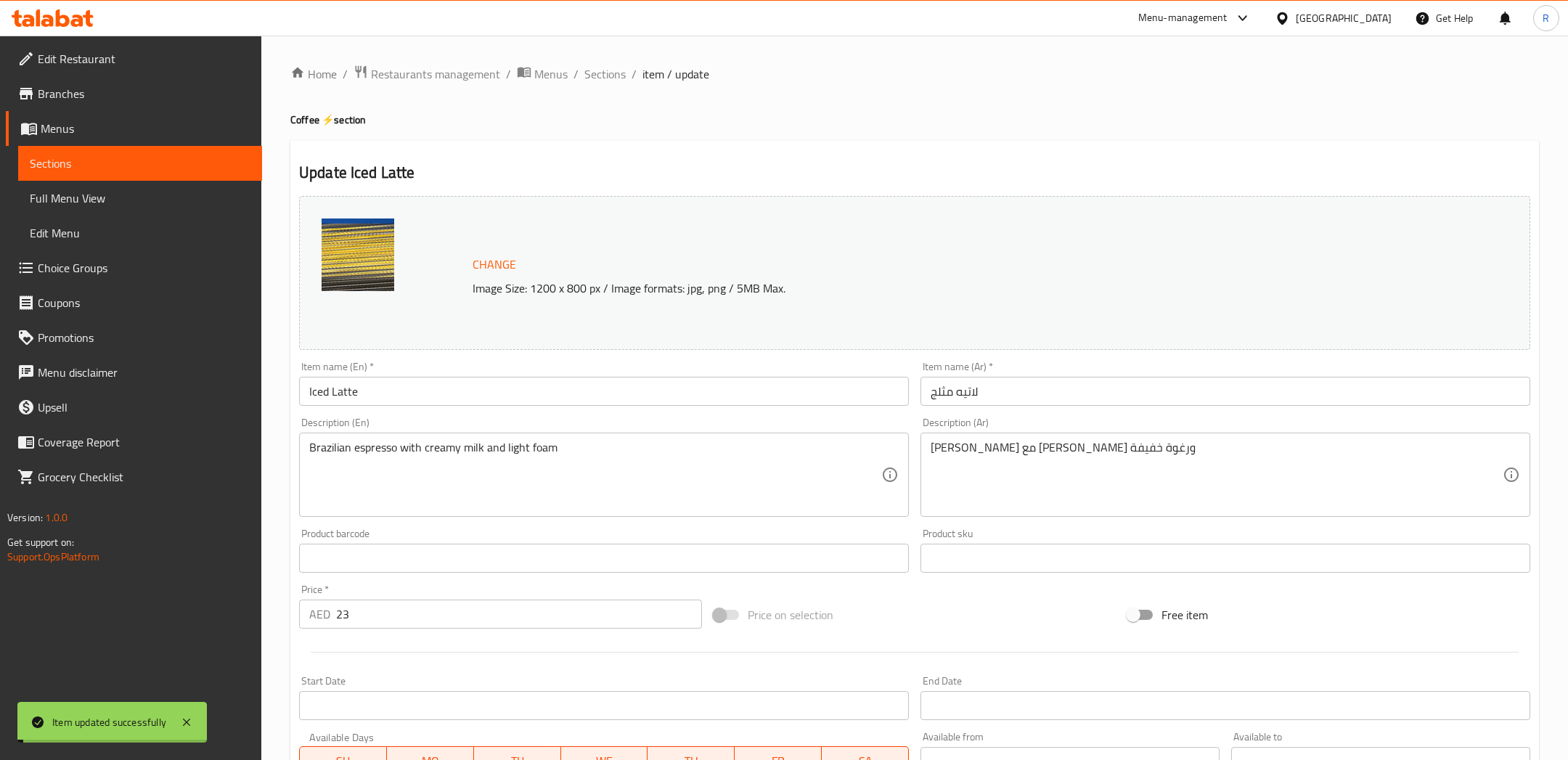
click at [615, 80] on span "Sections" at bounding box center [605, 73] width 42 height 18
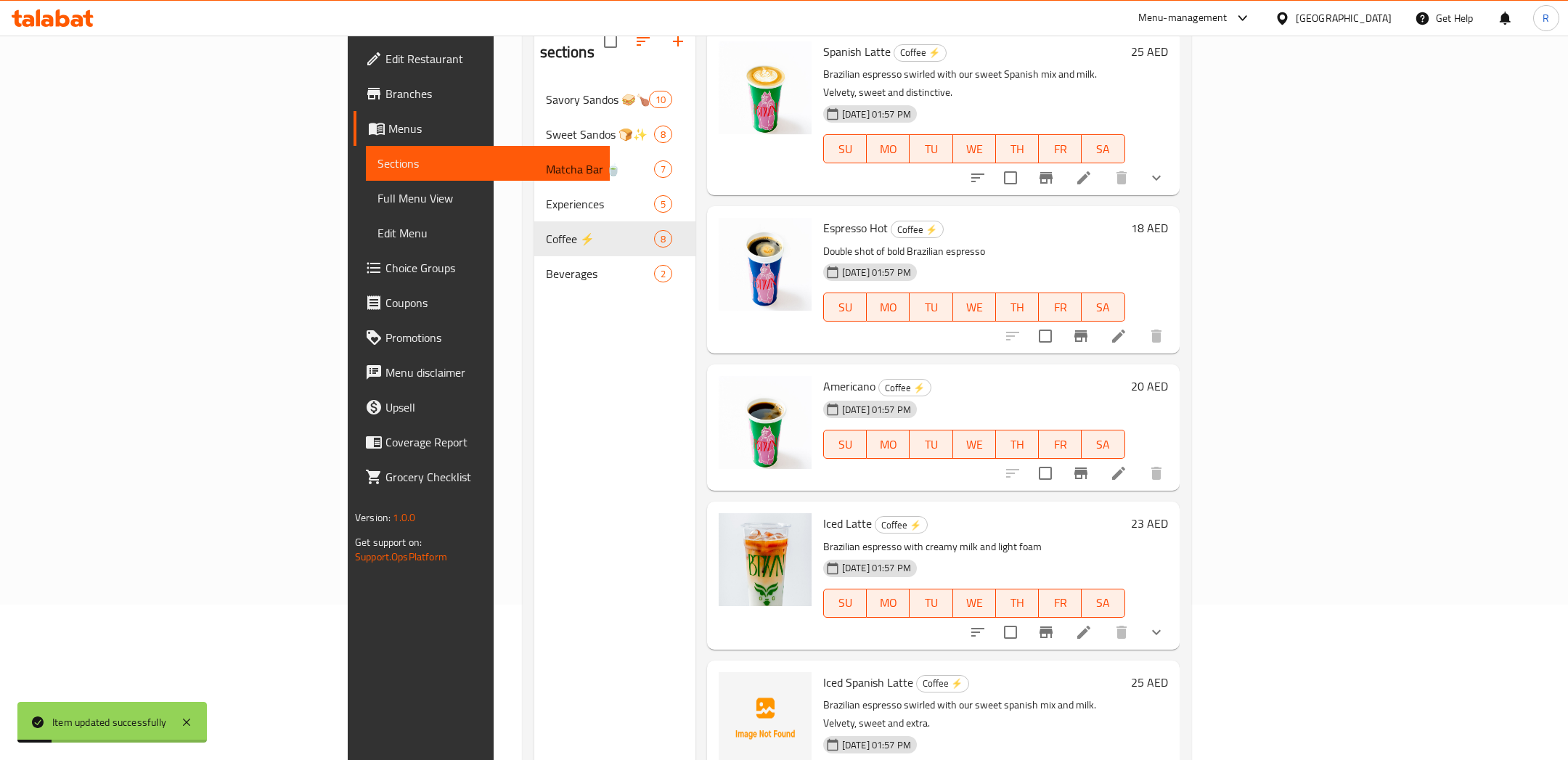
scroll to position [203, 0]
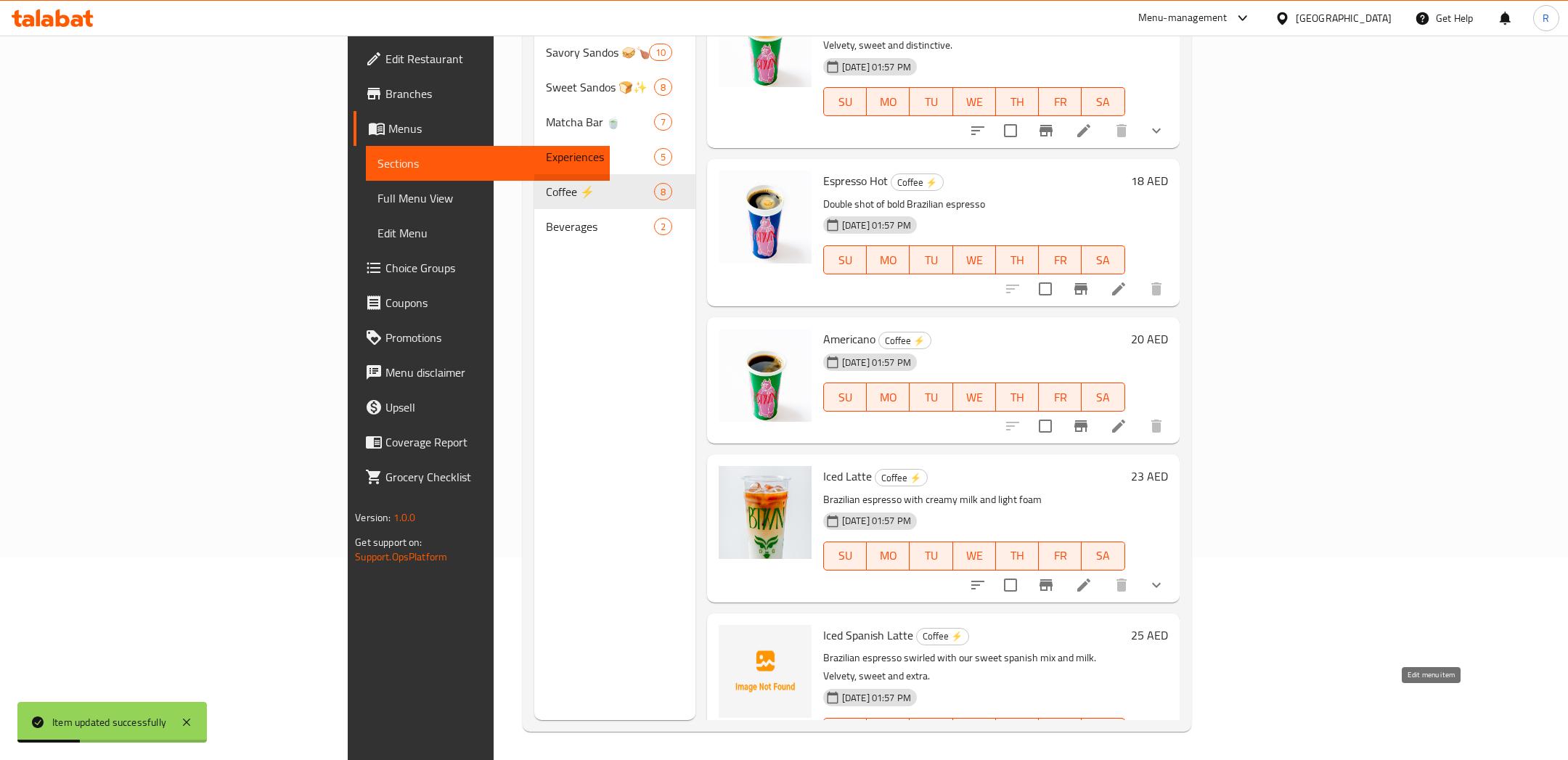
click at [1090, 755] on icon at bounding box center [1083, 761] width 13 height 13
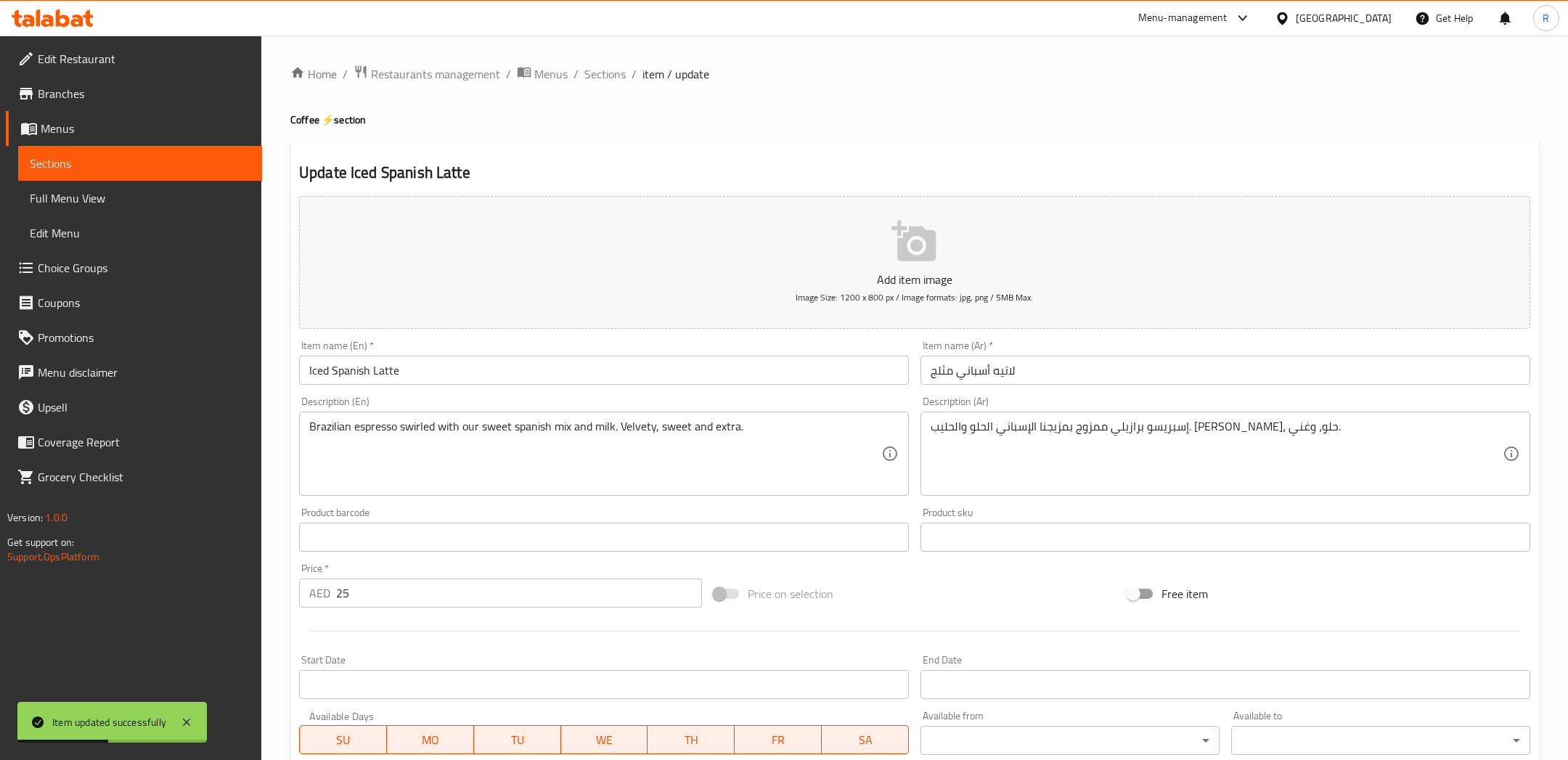
click at [865, 299] on span "Image Size: 1200 x 800 px / Image formats: jpg, png / 5MB Max." at bounding box center [914, 298] width 237 height 17
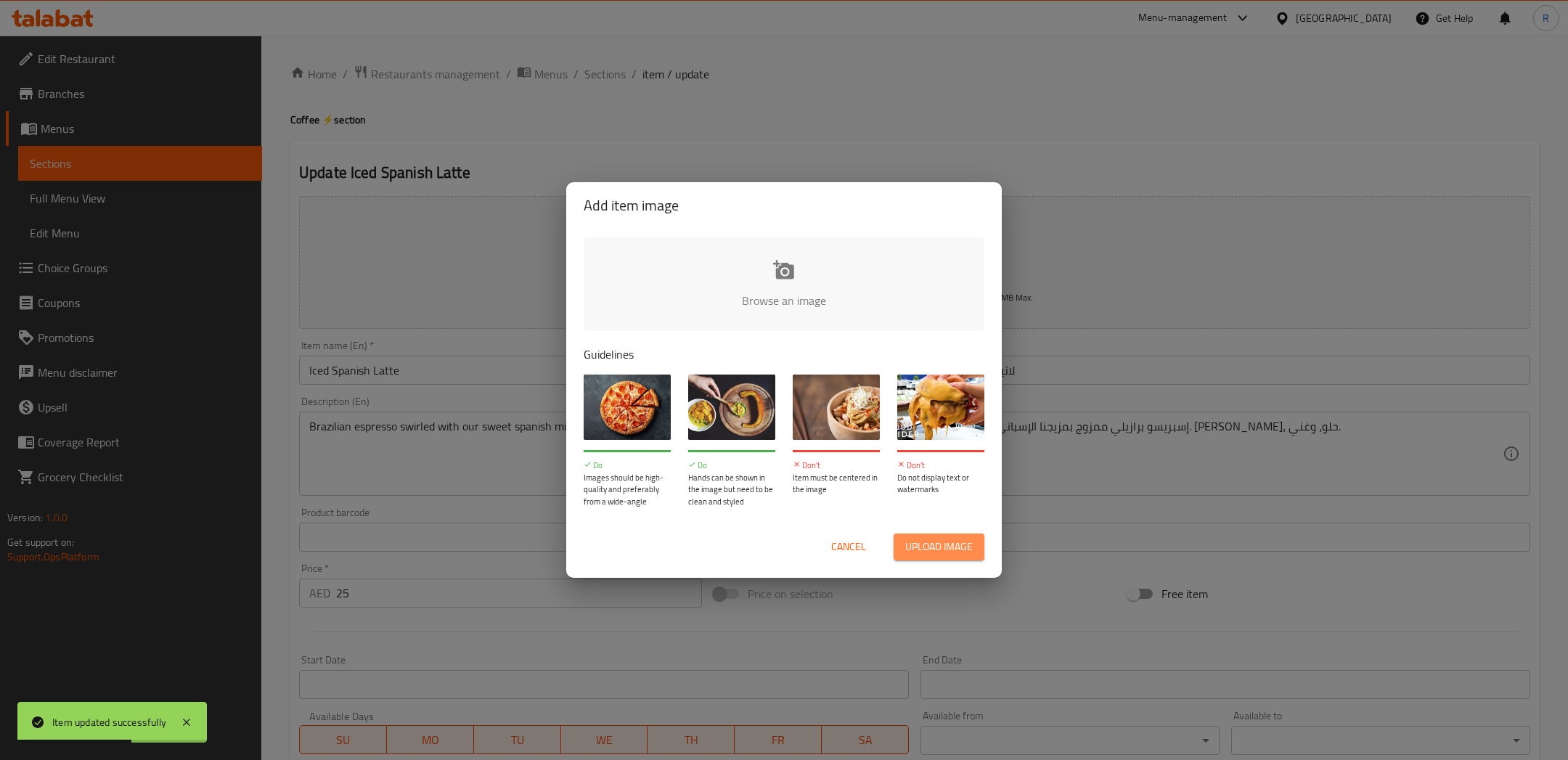
click at [919, 548] on span "Upload image" at bounding box center [939, 547] width 67 height 18
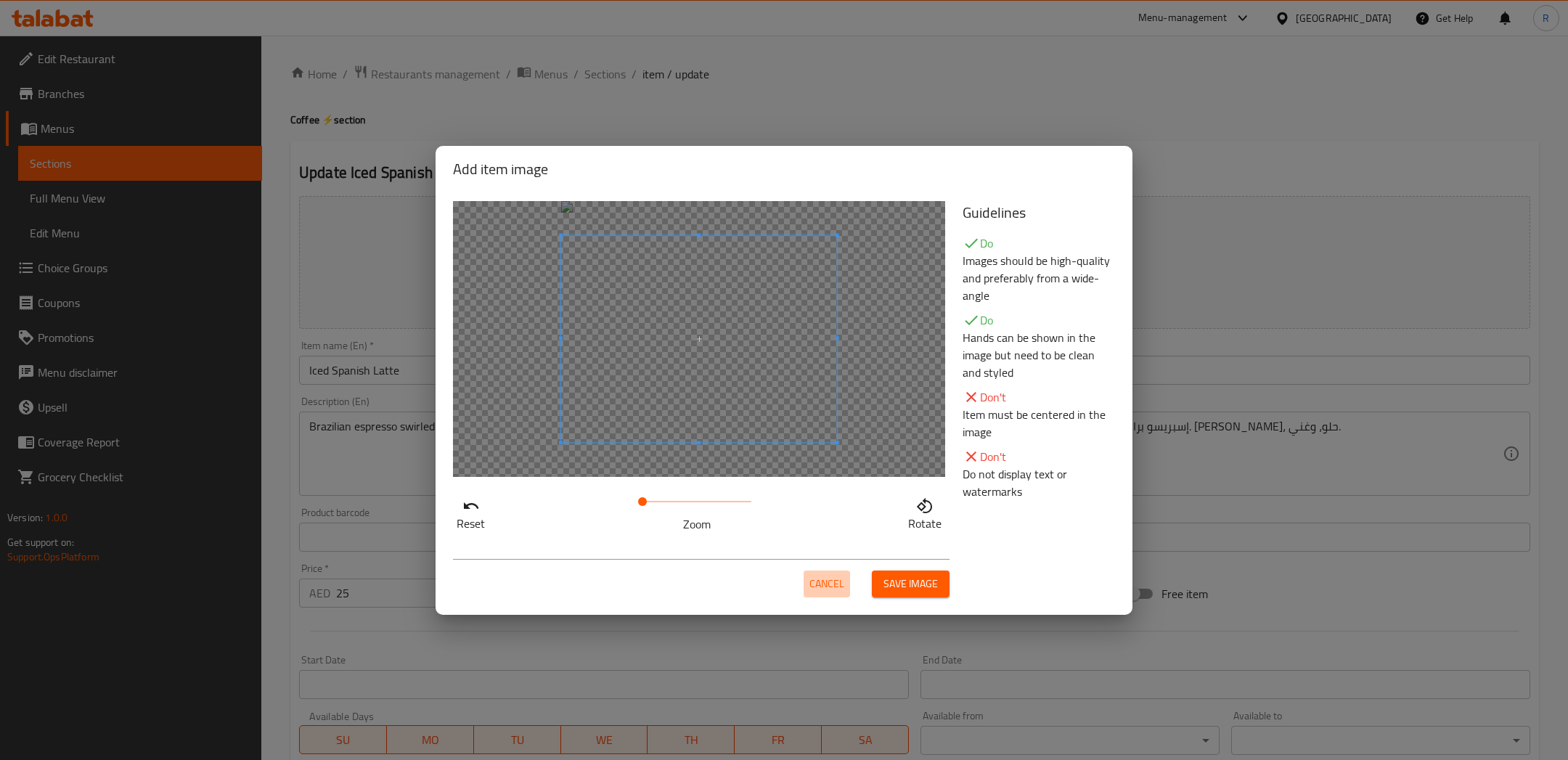
click at [822, 577] on span "Cancel" at bounding box center [827, 583] width 35 height 18
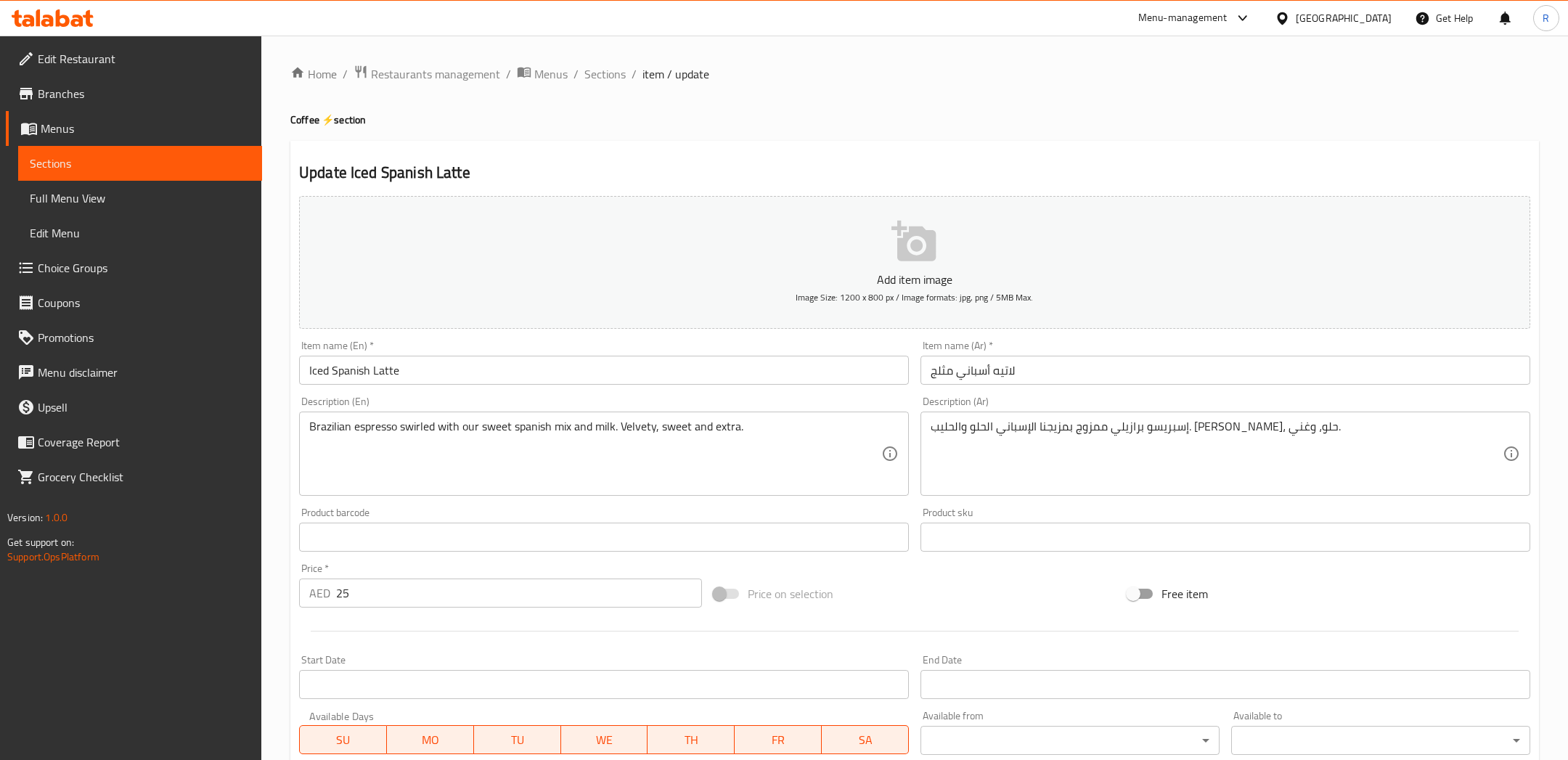
click at [943, 286] on p "Add item image" at bounding box center [915, 279] width 1186 height 18
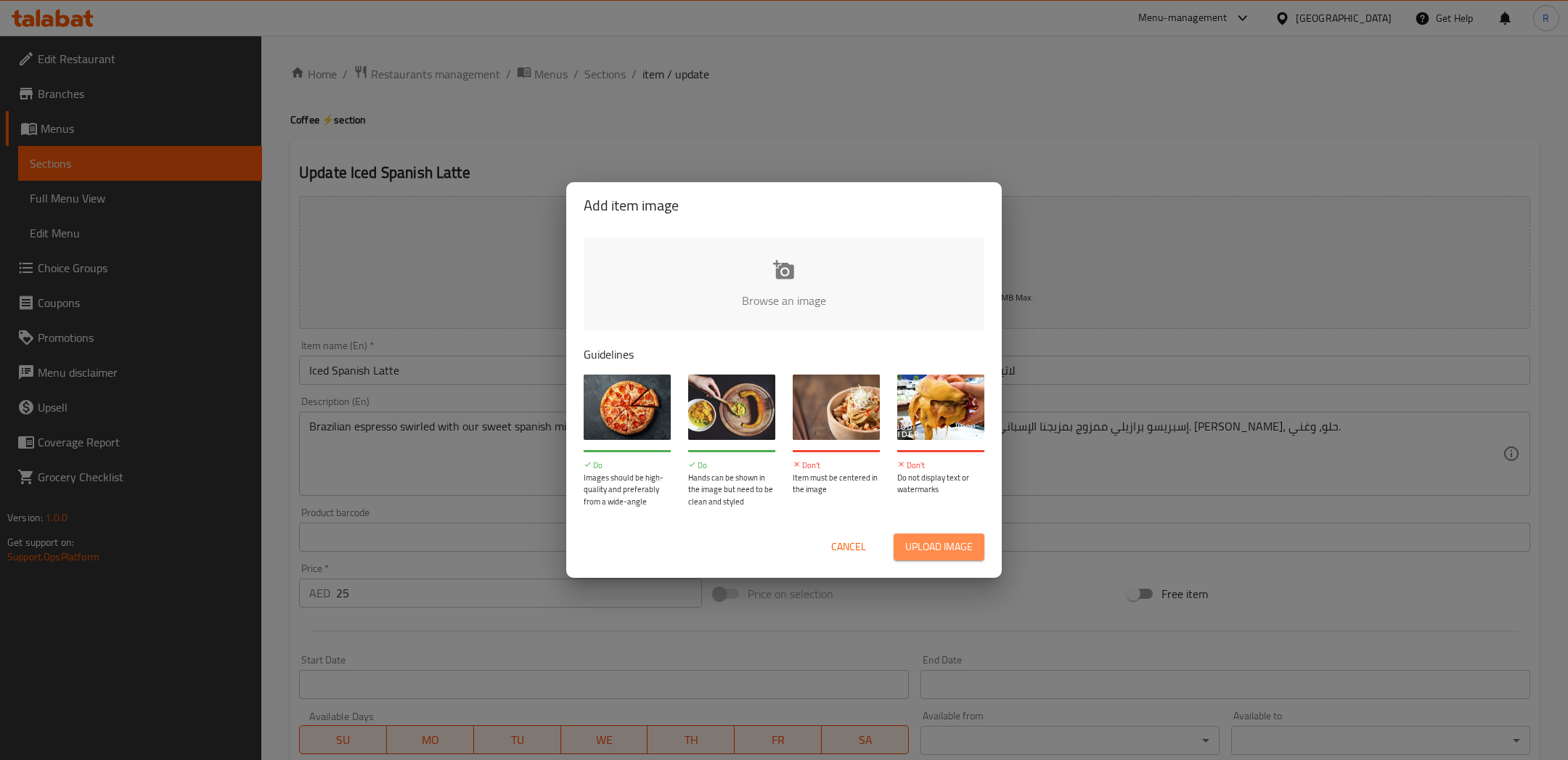
click at [927, 546] on span "Upload image" at bounding box center [939, 547] width 67 height 18
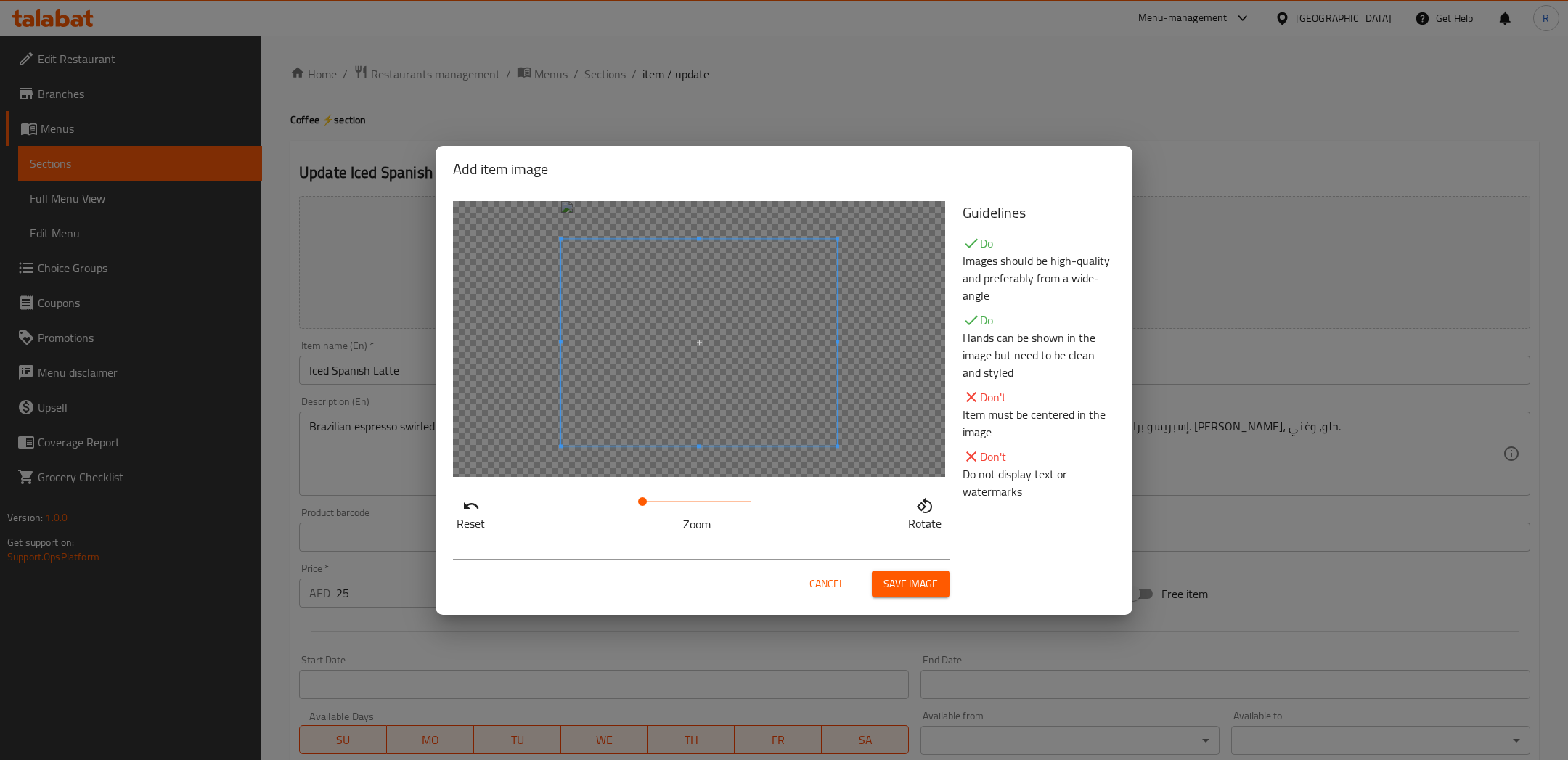
click at [741, 367] on span at bounding box center [699, 343] width 276 height 207
click at [902, 577] on span "Save image" at bounding box center [910, 583] width 54 height 18
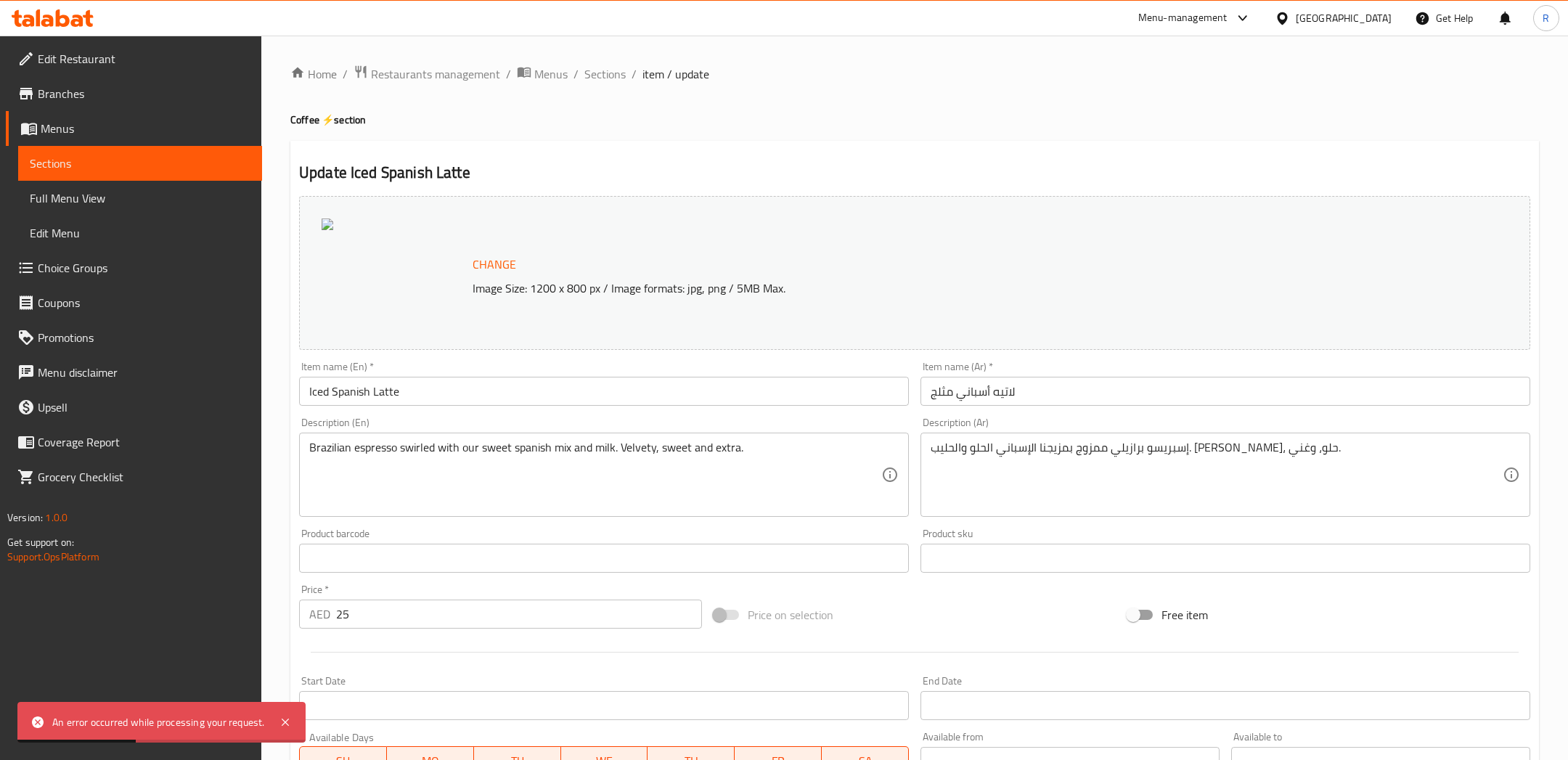
click at [502, 268] on span "Change" at bounding box center [494, 264] width 43 height 21
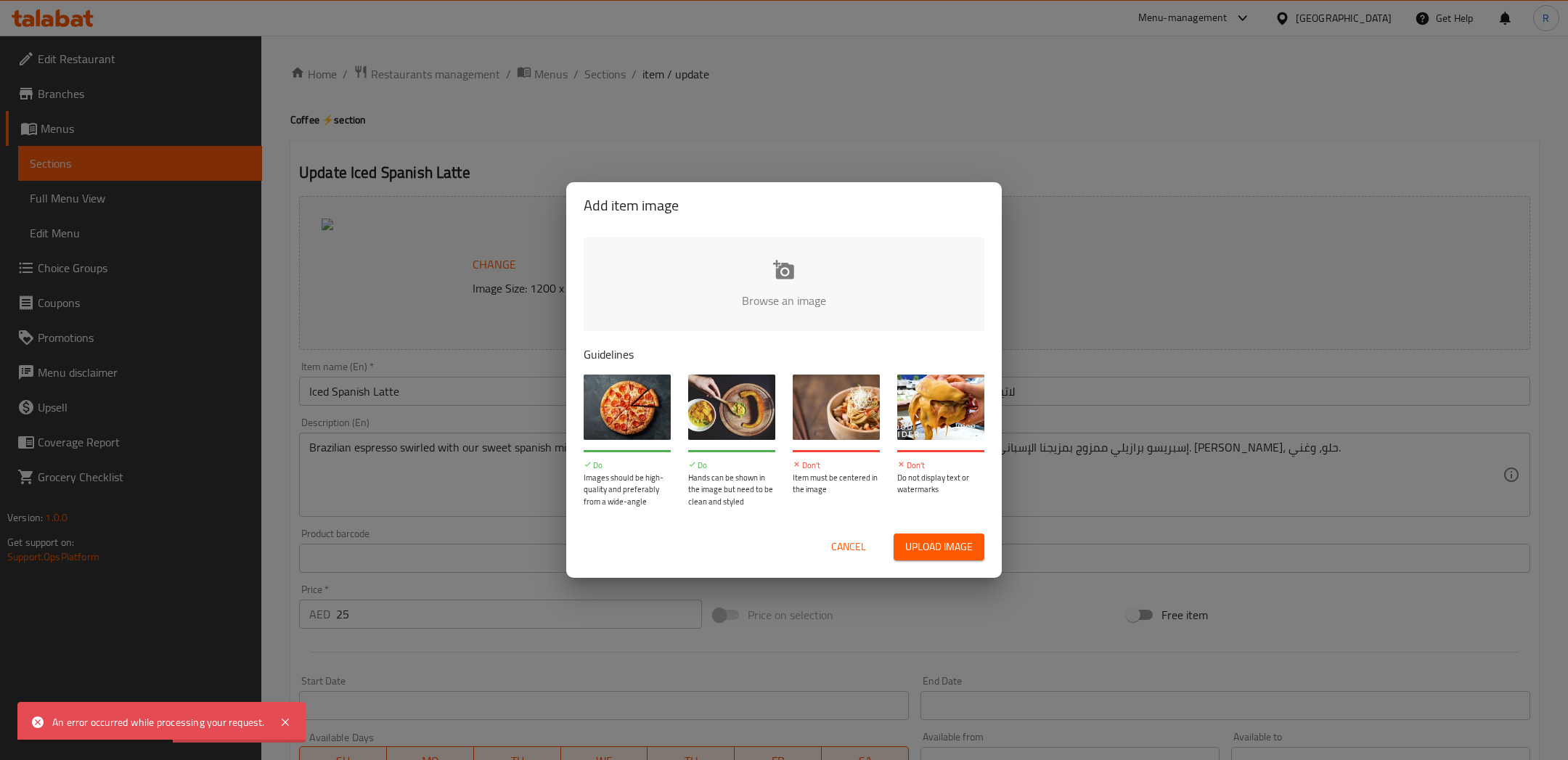
click at [940, 539] on span "Upload image" at bounding box center [939, 547] width 67 height 18
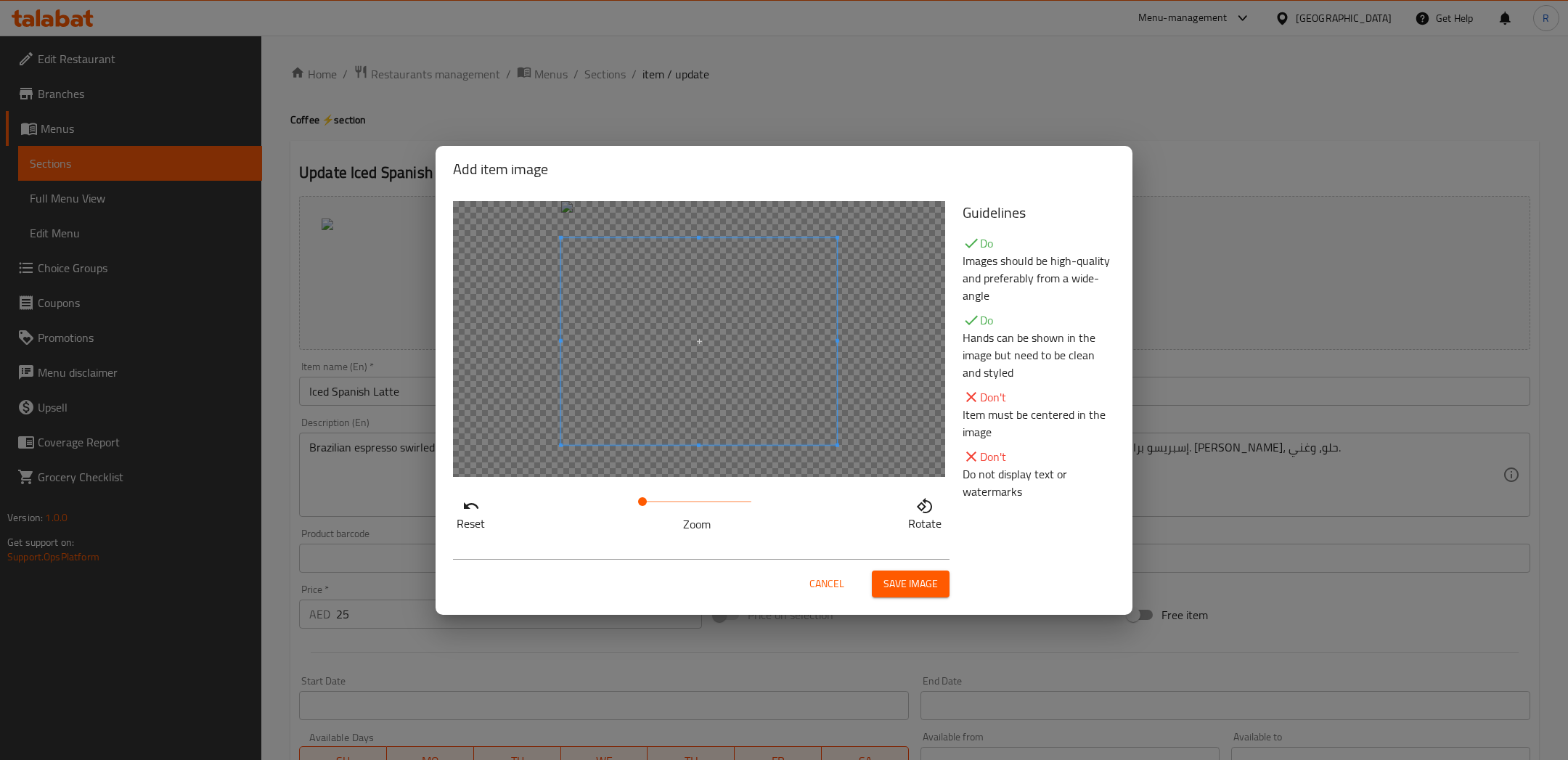
click at [724, 408] on span at bounding box center [699, 341] width 276 height 207
click at [917, 569] on div "Cancel Save image" at bounding box center [701, 578] width 496 height 39
click at [924, 578] on span "Save image" at bounding box center [910, 583] width 54 height 18
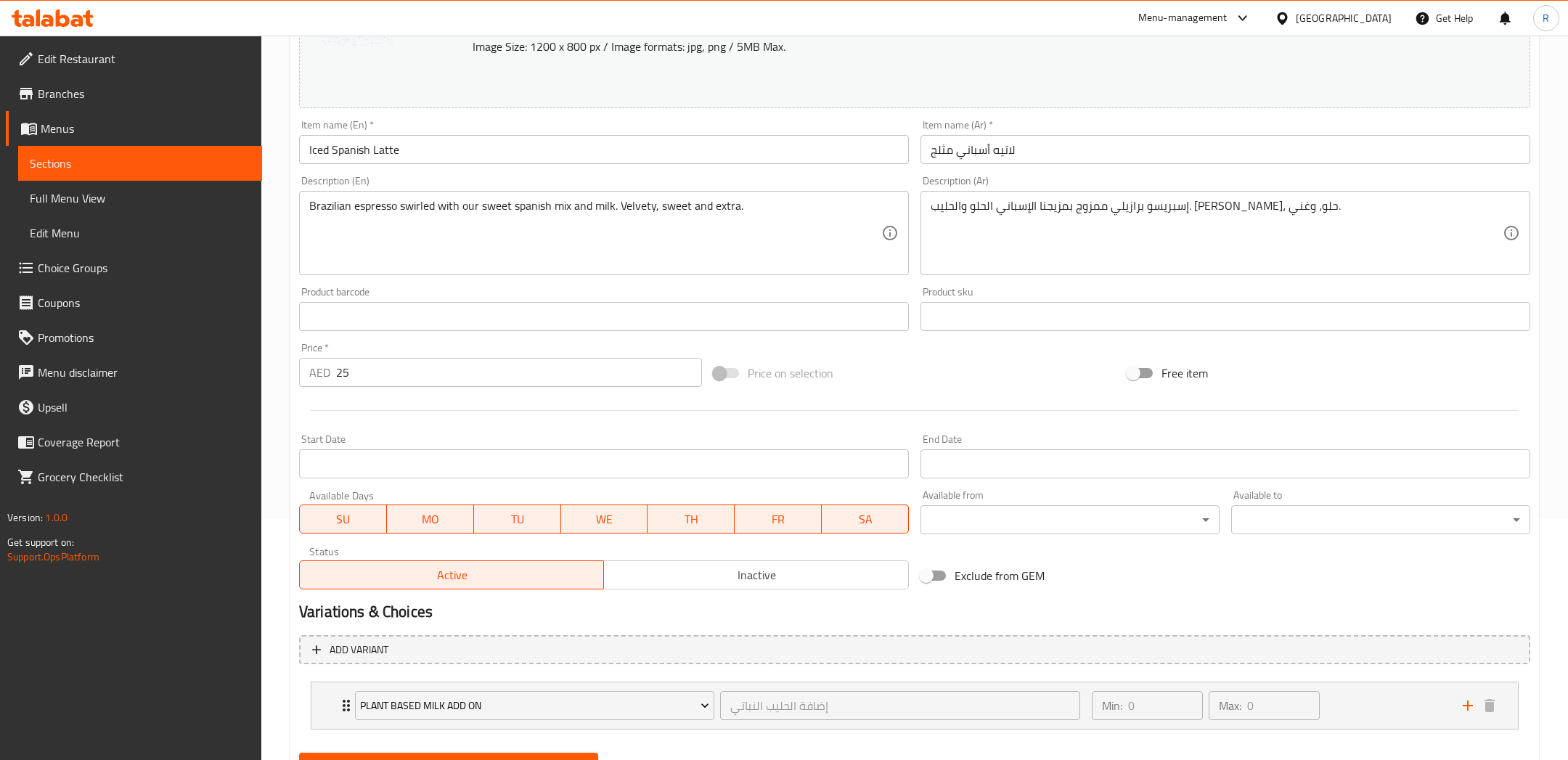
scroll to position [309, 0]
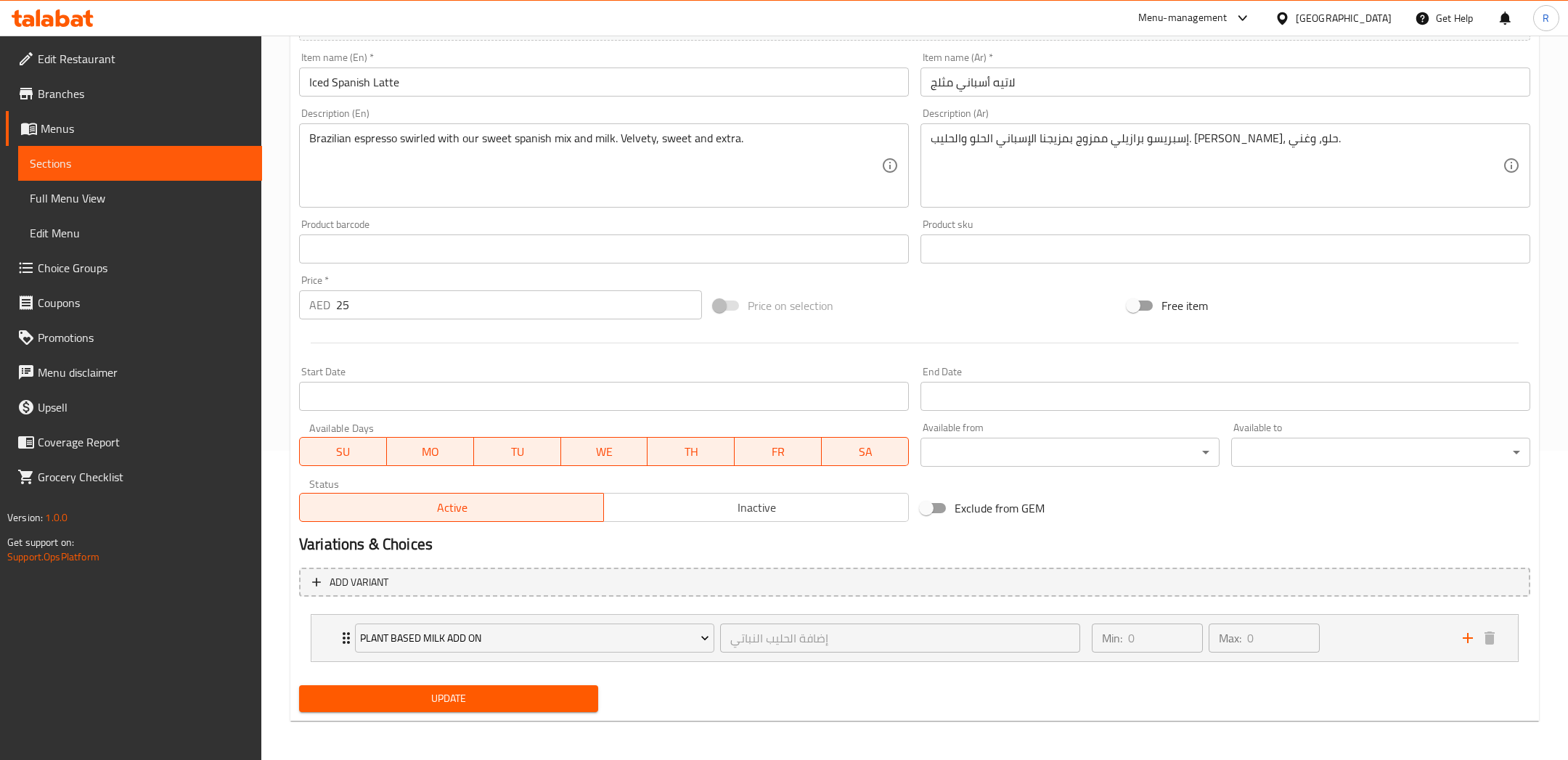
click at [532, 697] on span "Update" at bounding box center [448, 698] width 276 height 18
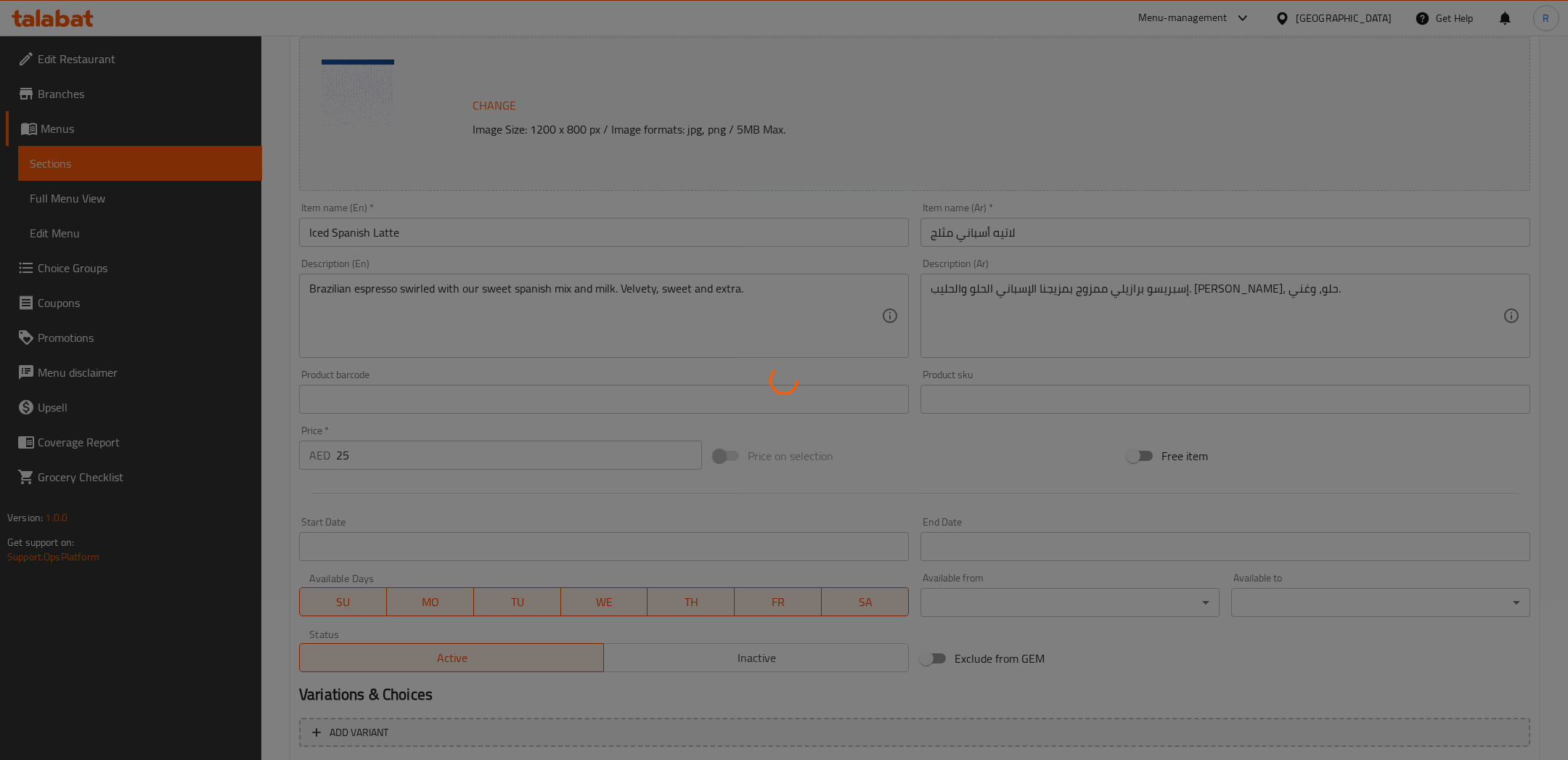
scroll to position [0, 0]
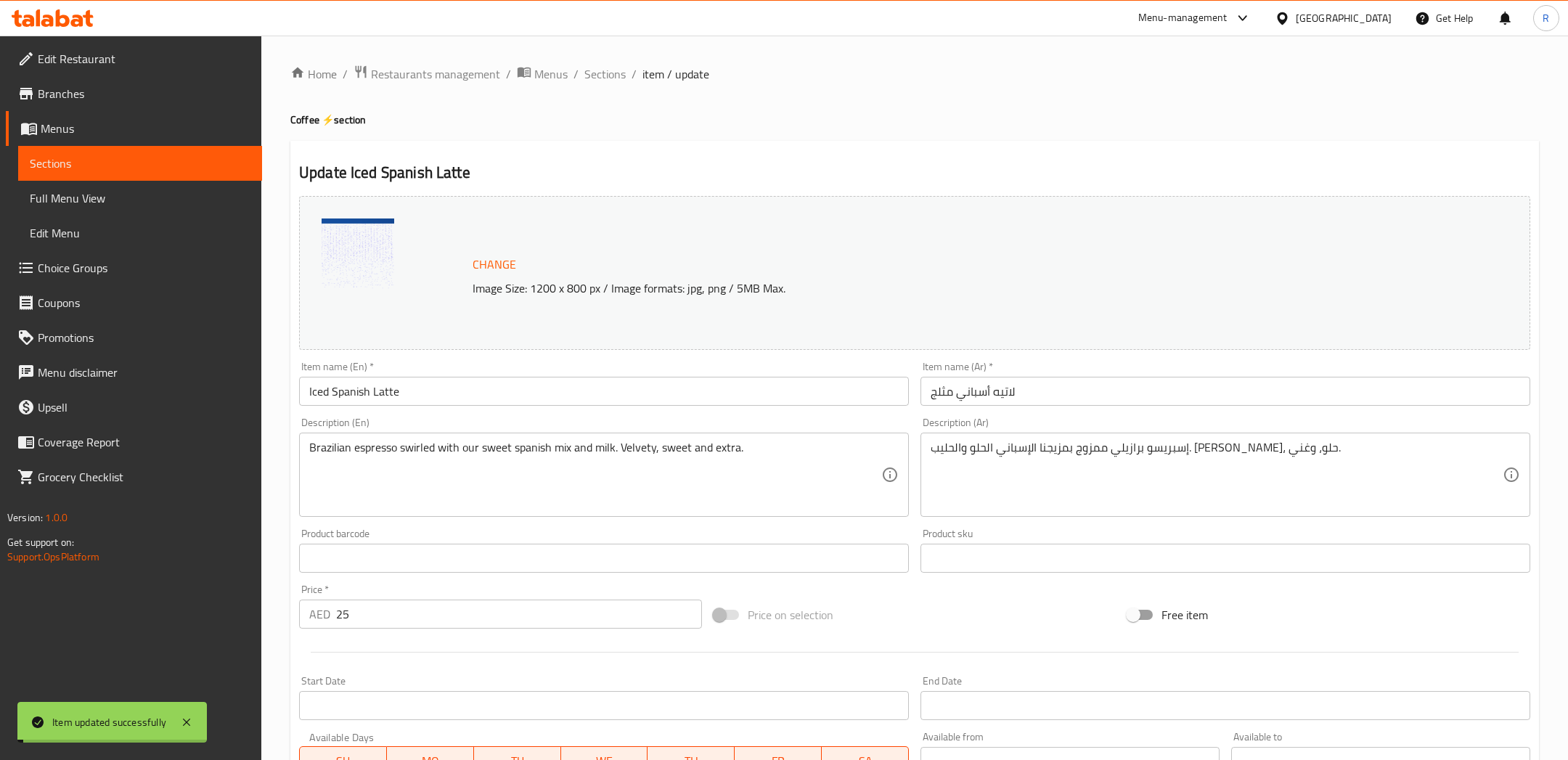
click at [612, 77] on span "Sections" at bounding box center [605, 73] width 42 height 18
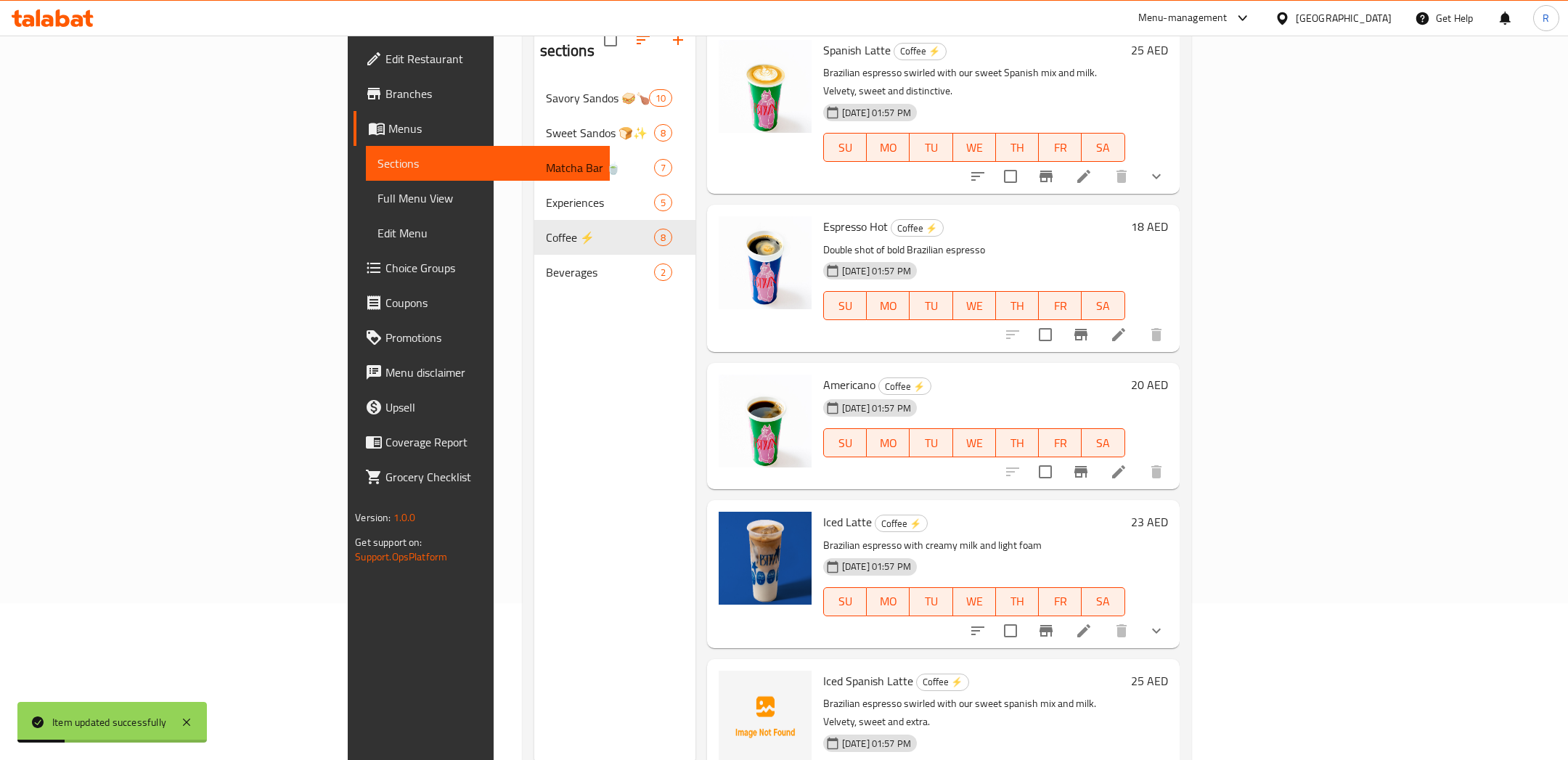
scroll to position [203, 0]
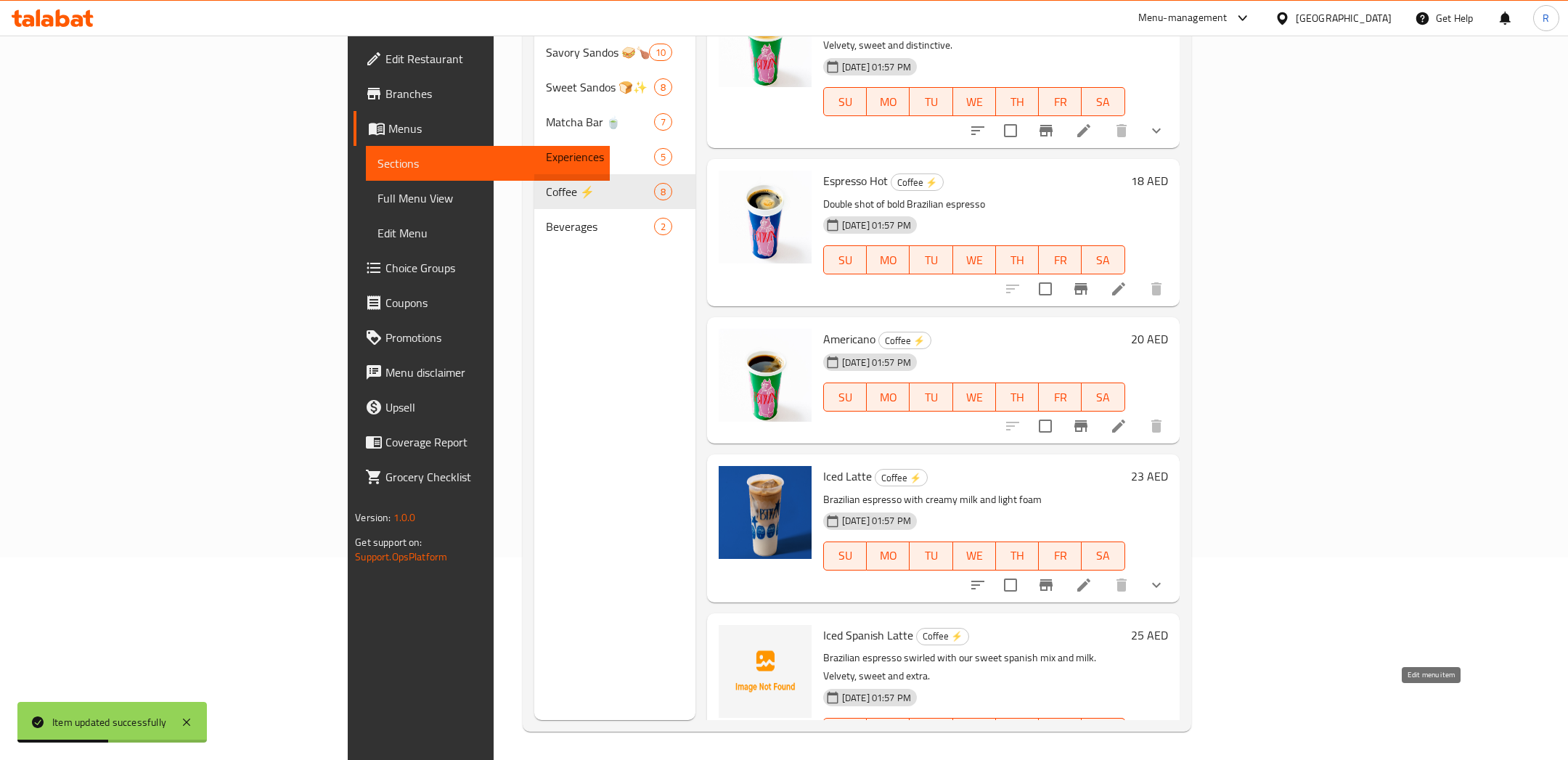
click at [1090, 755] on icon at bounding box center [1083, 761] width 13 height 13
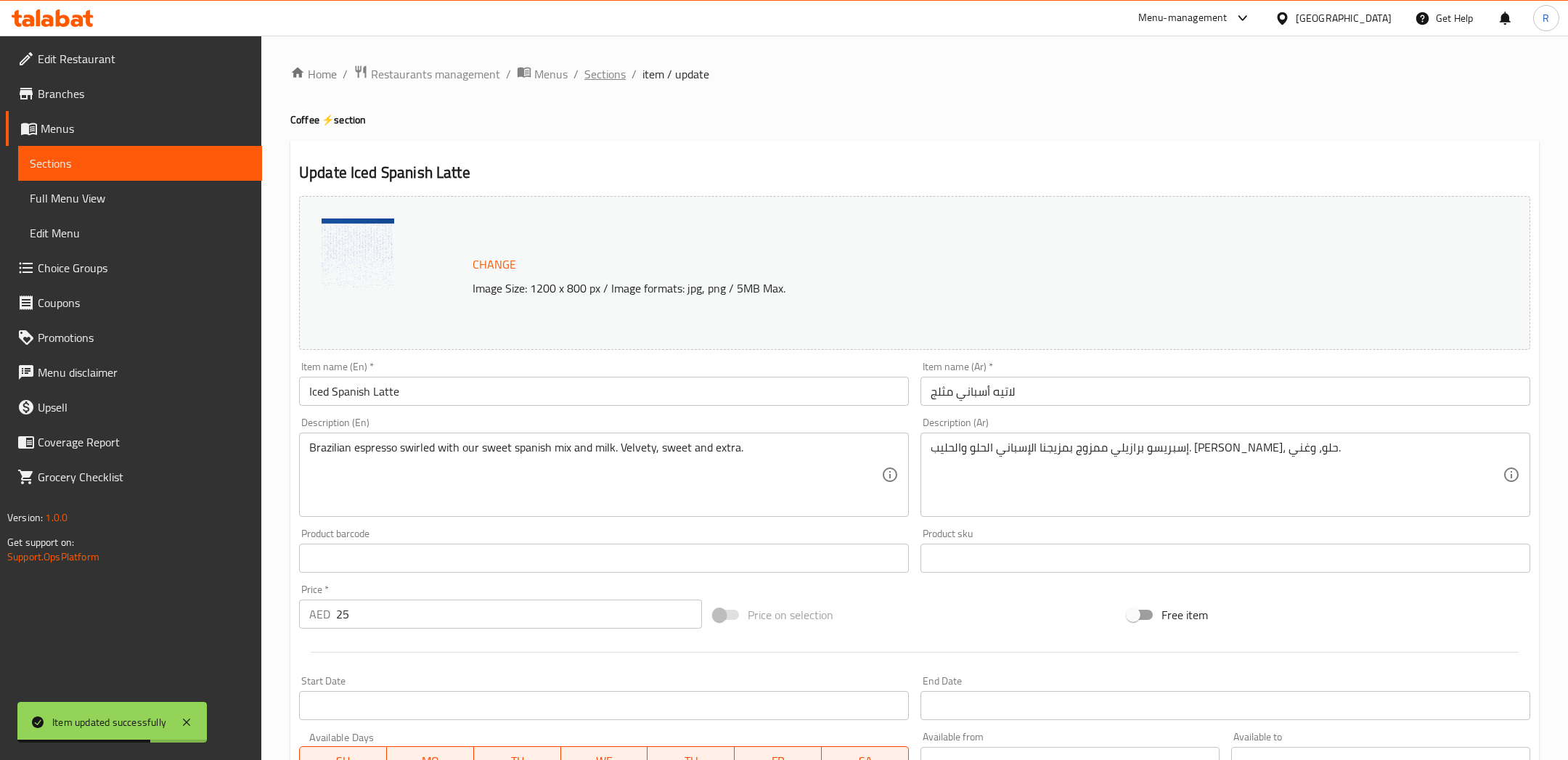
click at [602, 77] on span "Sections" at bounding box center [605, 73] width 42 height 18
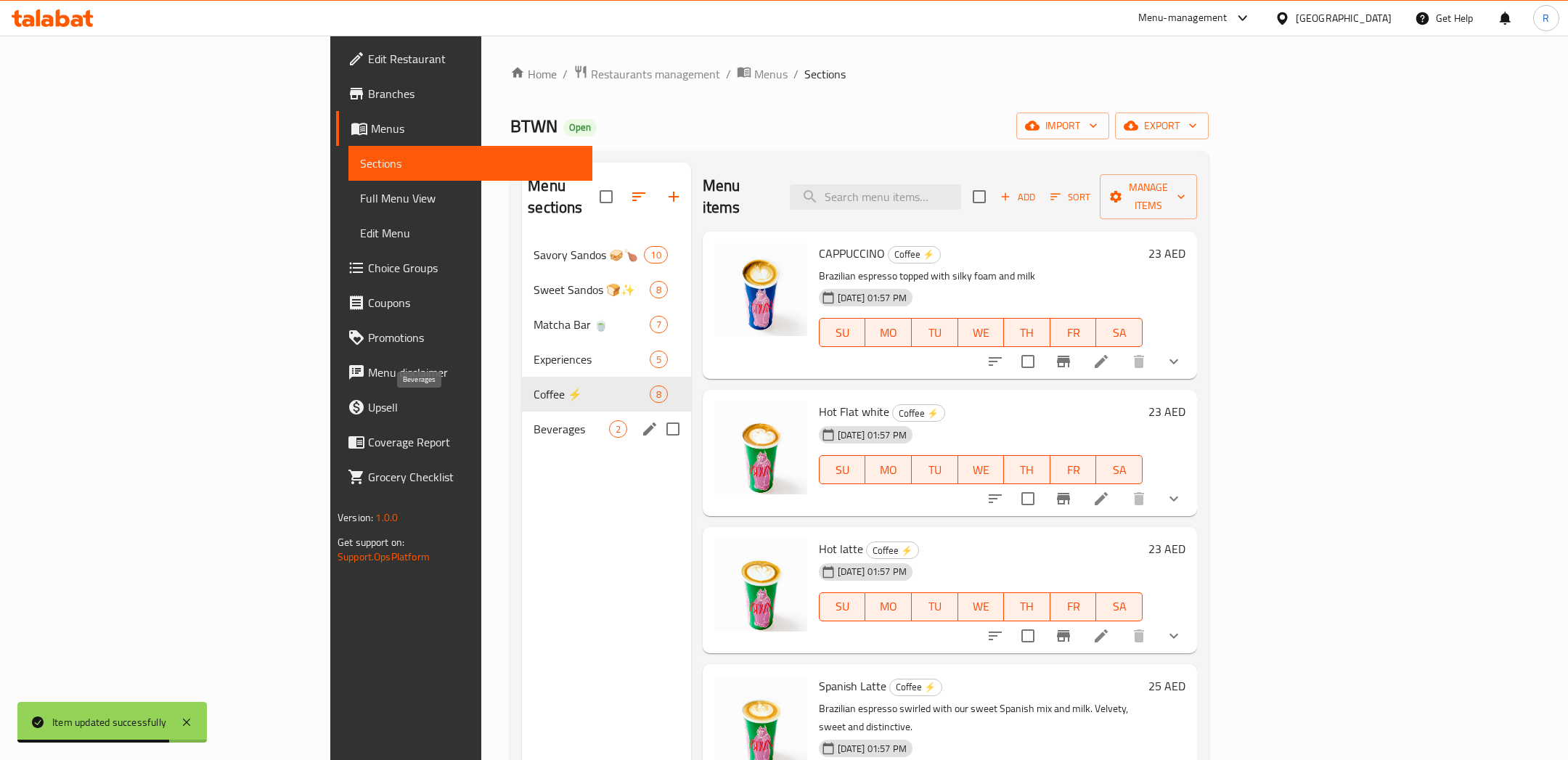
click at [533, 420] on span "Beverages" at bounding box center [571, 428] width 75 height 18
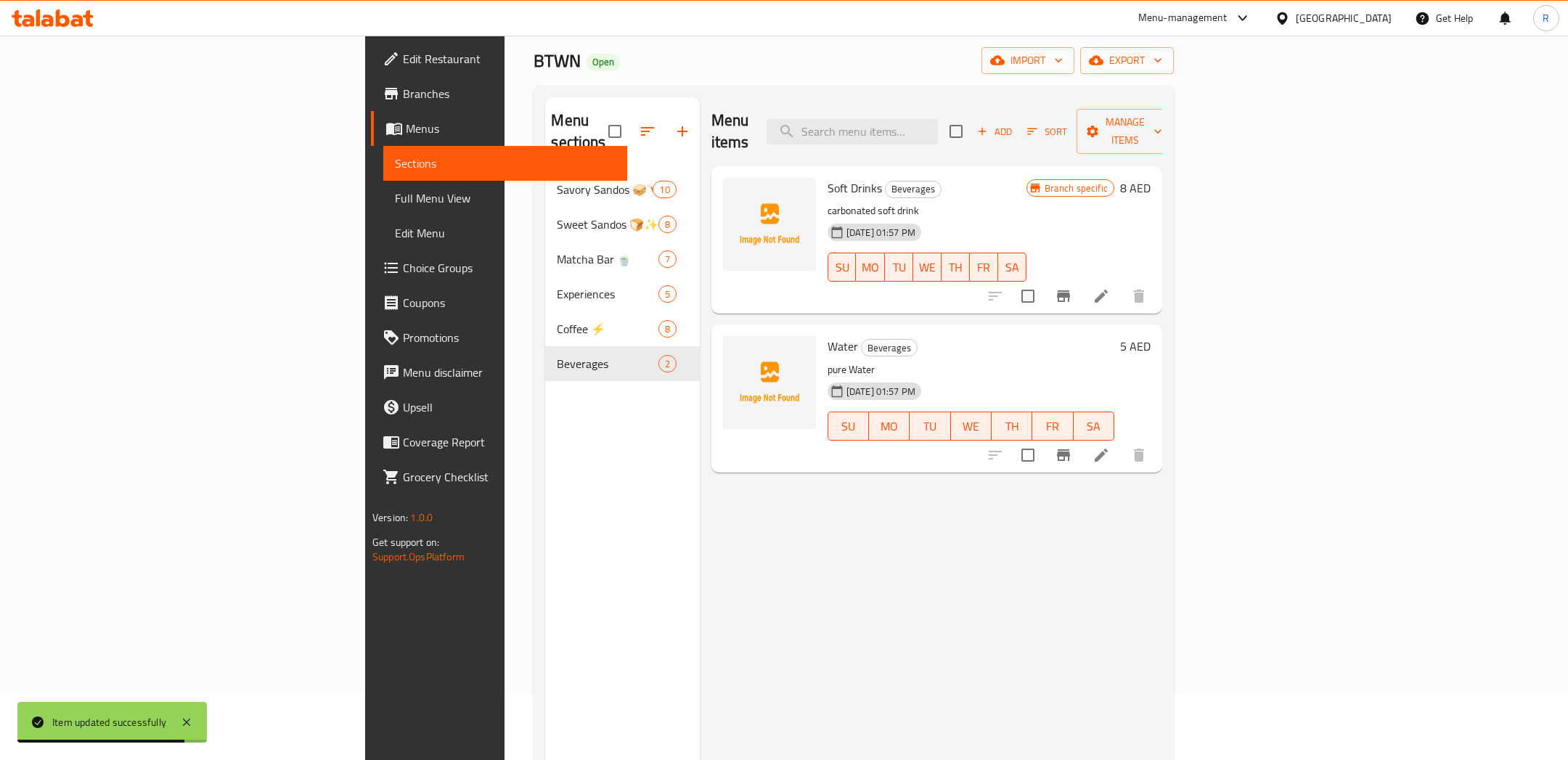
scroll to position [70, 0]
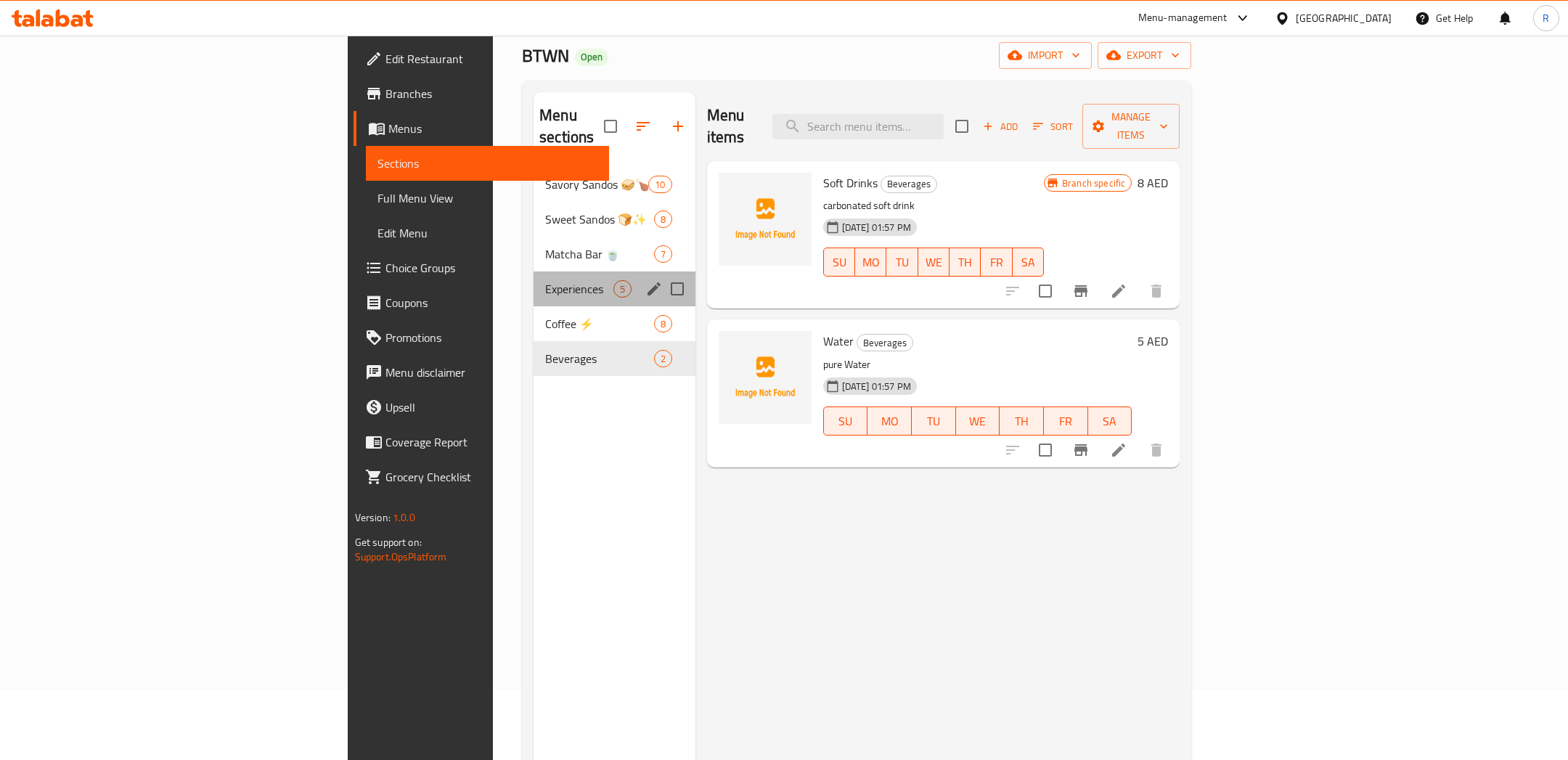
click at [533, 271] on div "Experiences 5" at bounding box center [614, 288] width 162 height 35
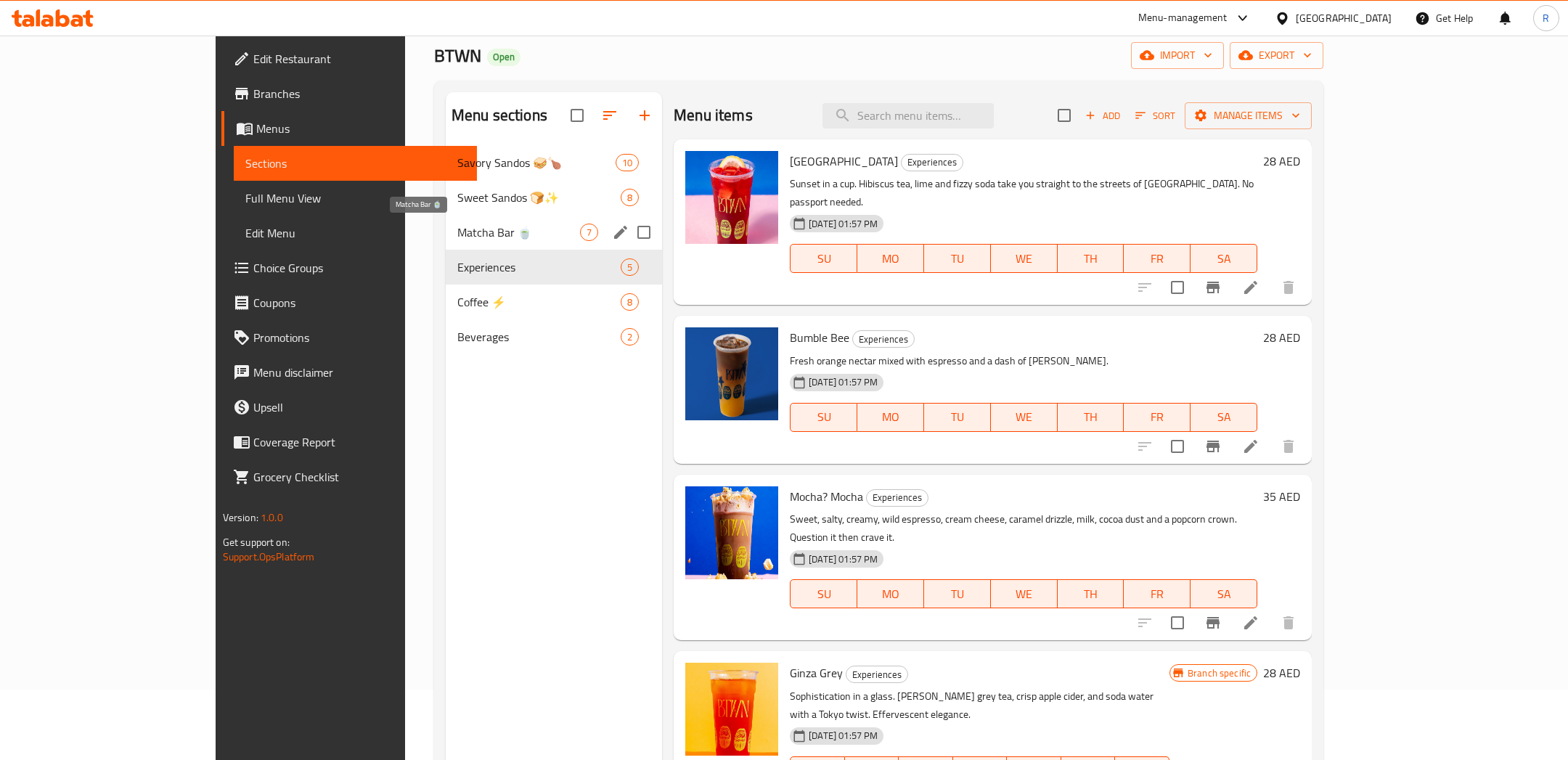
click at [457, 223] on span "Matcha Bar 🍵" at bounding box center [518, 232] width 123 height 18
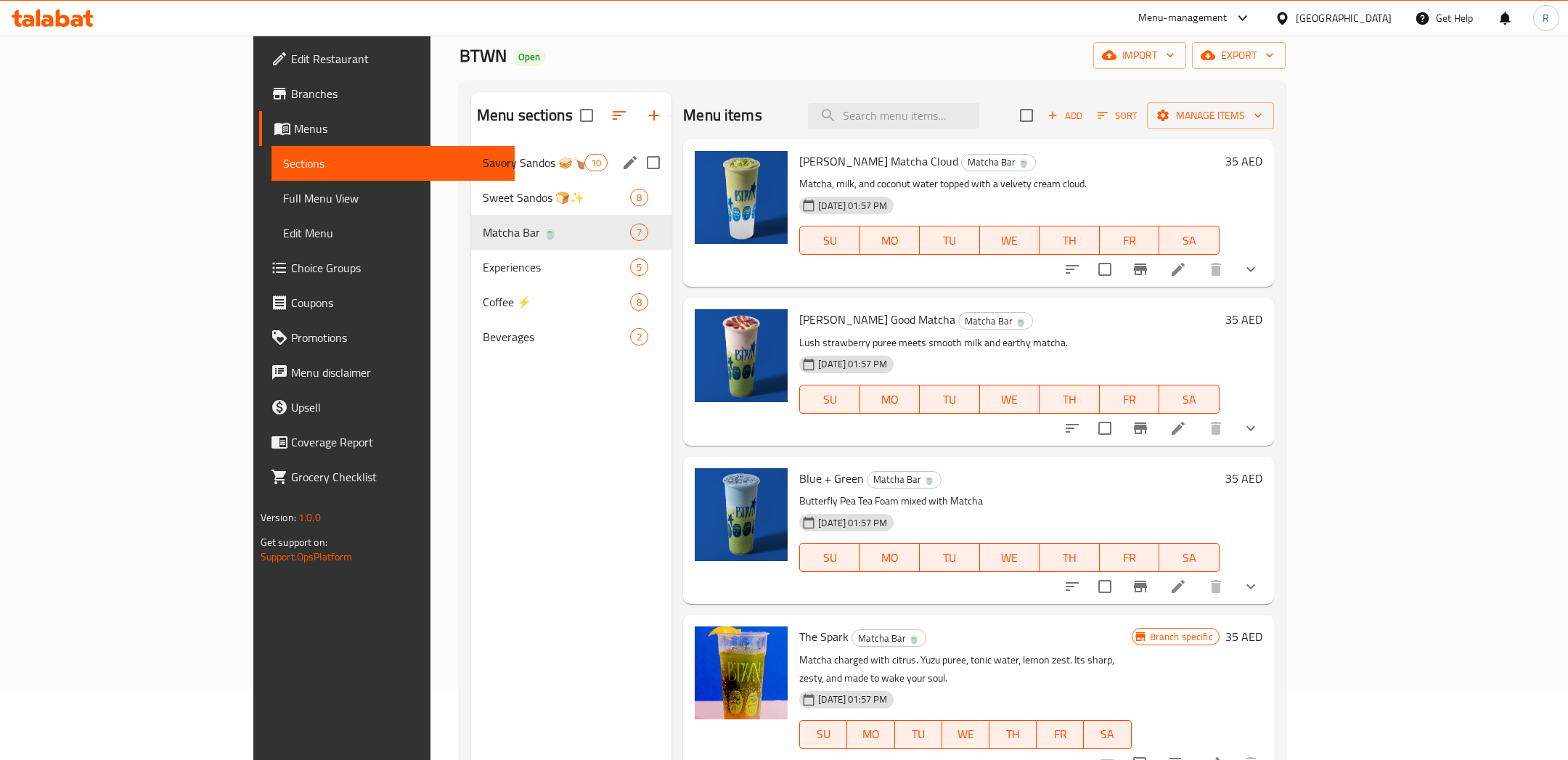
scroll to position [5, 0]
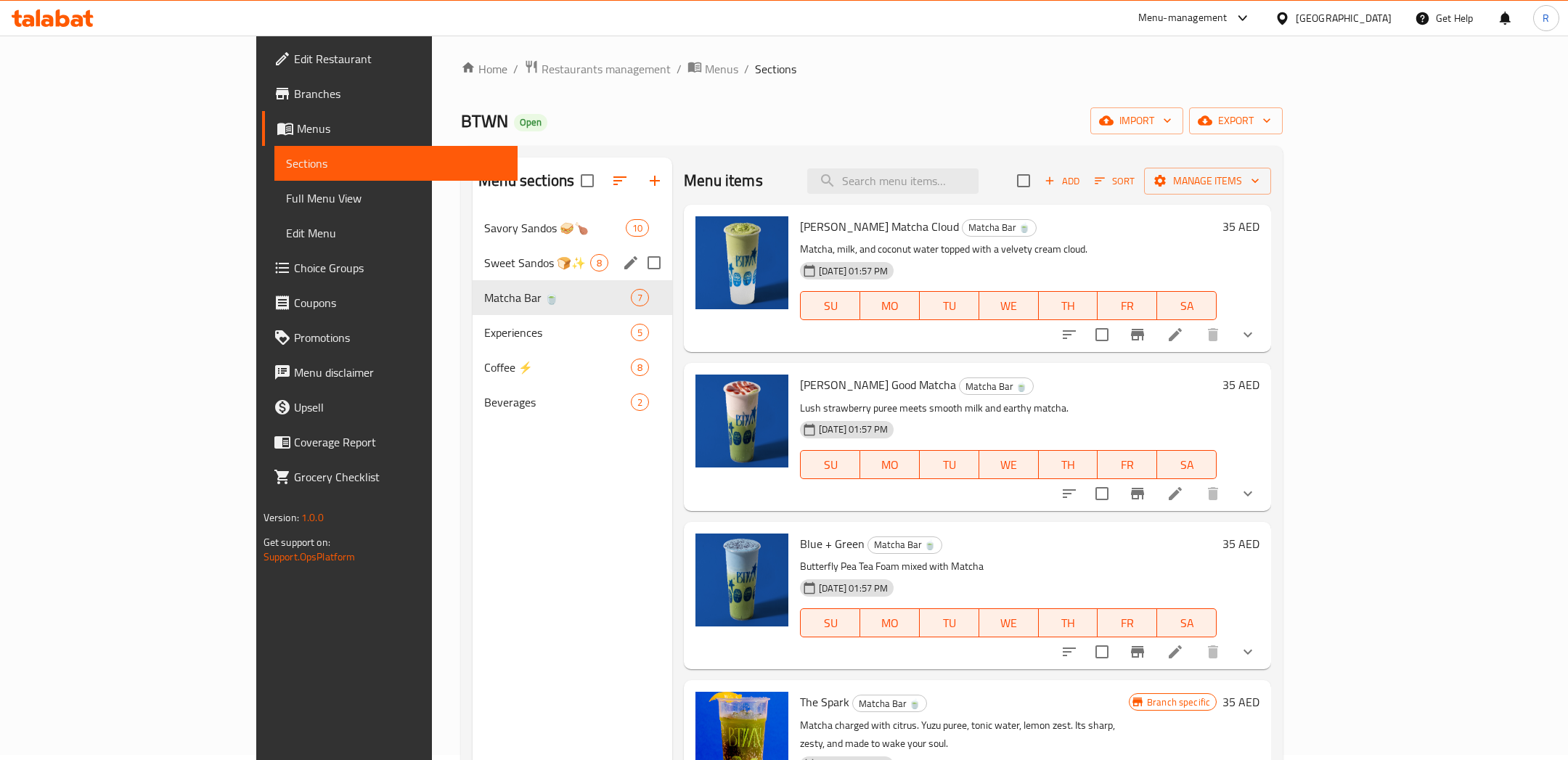
click at [513, 247] on div "Sweet Sandos 🍞✨ 8" at bounding box center [572, 262] width 199 height 35
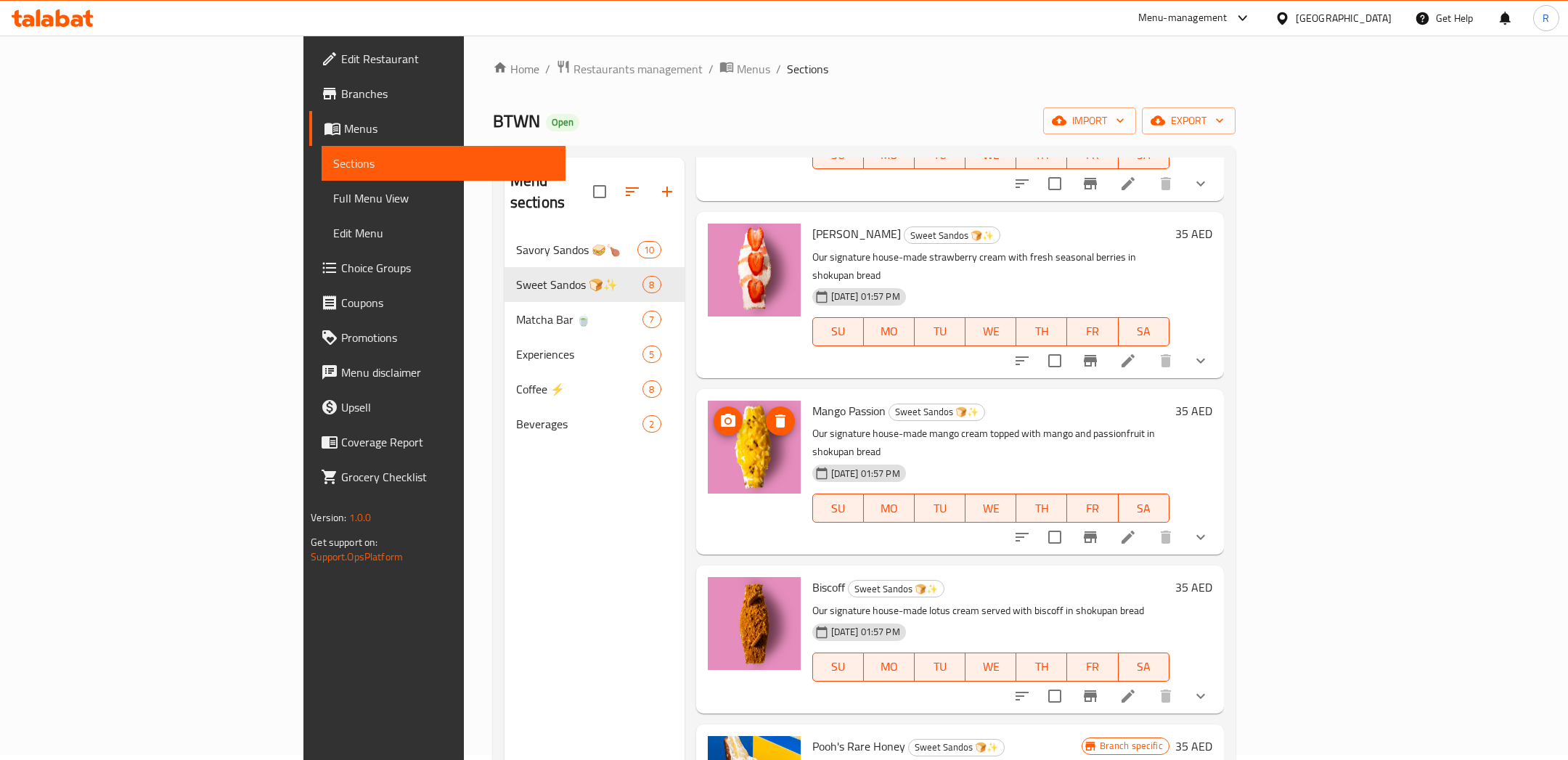
scroll to position [168, 0]
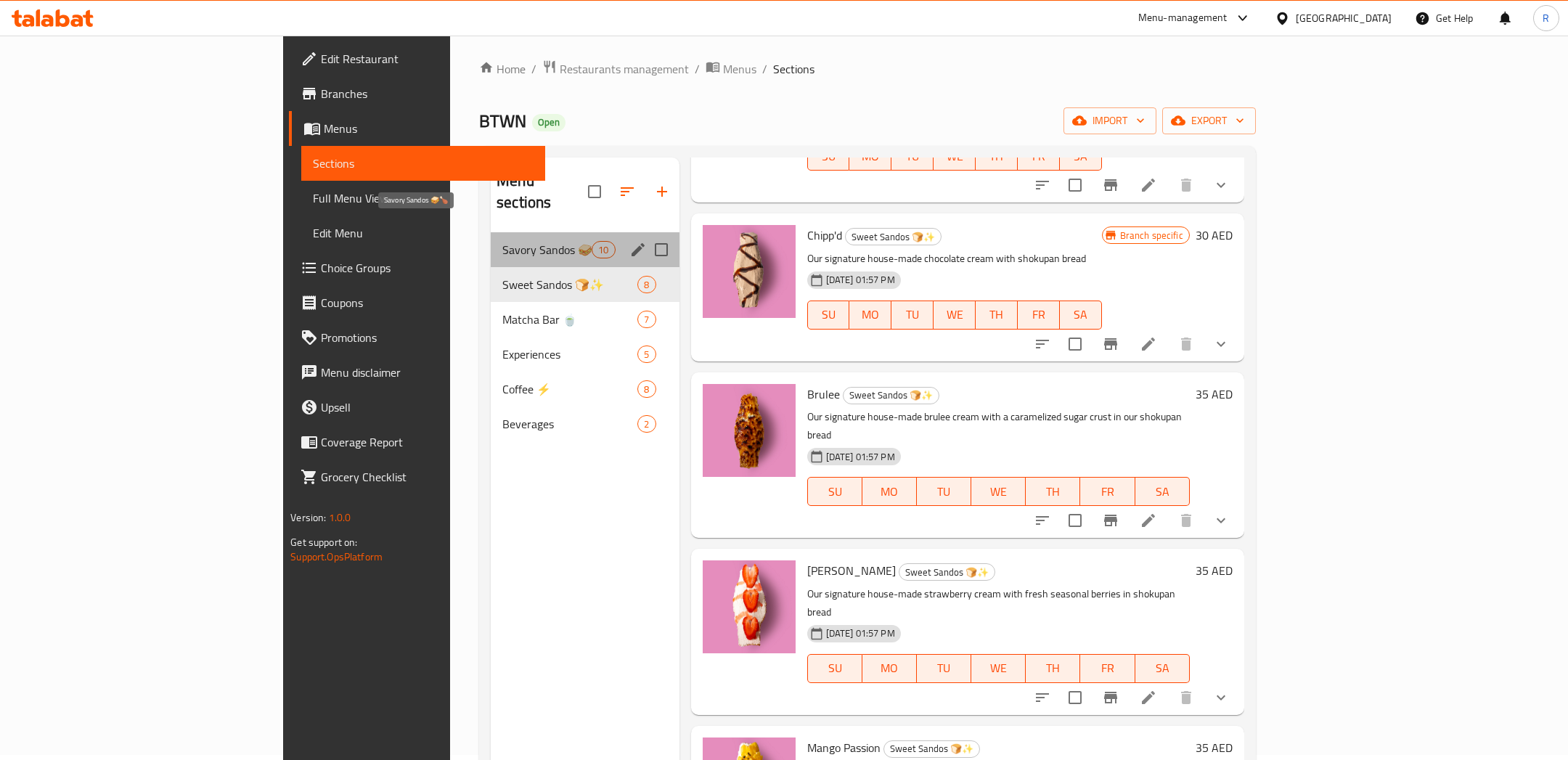
click at [503, 241] on span "Savory Sandos 🥪🍗" at bounding box center [547, 250] width 89 height 18
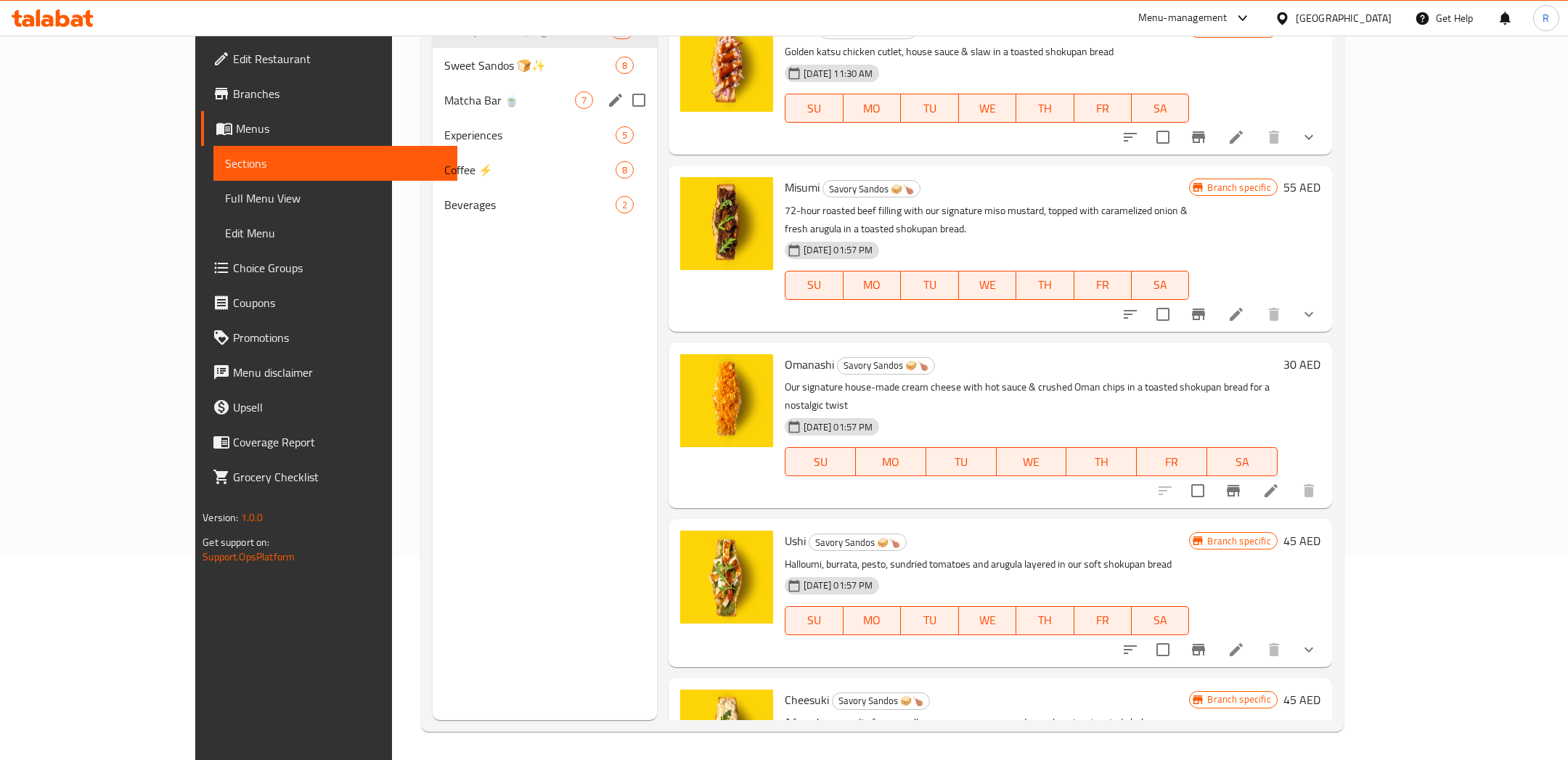
click at [432, 110] on div "Matcha Bar 🍵 7" at bounding box center [544, 100] width 225 height 35
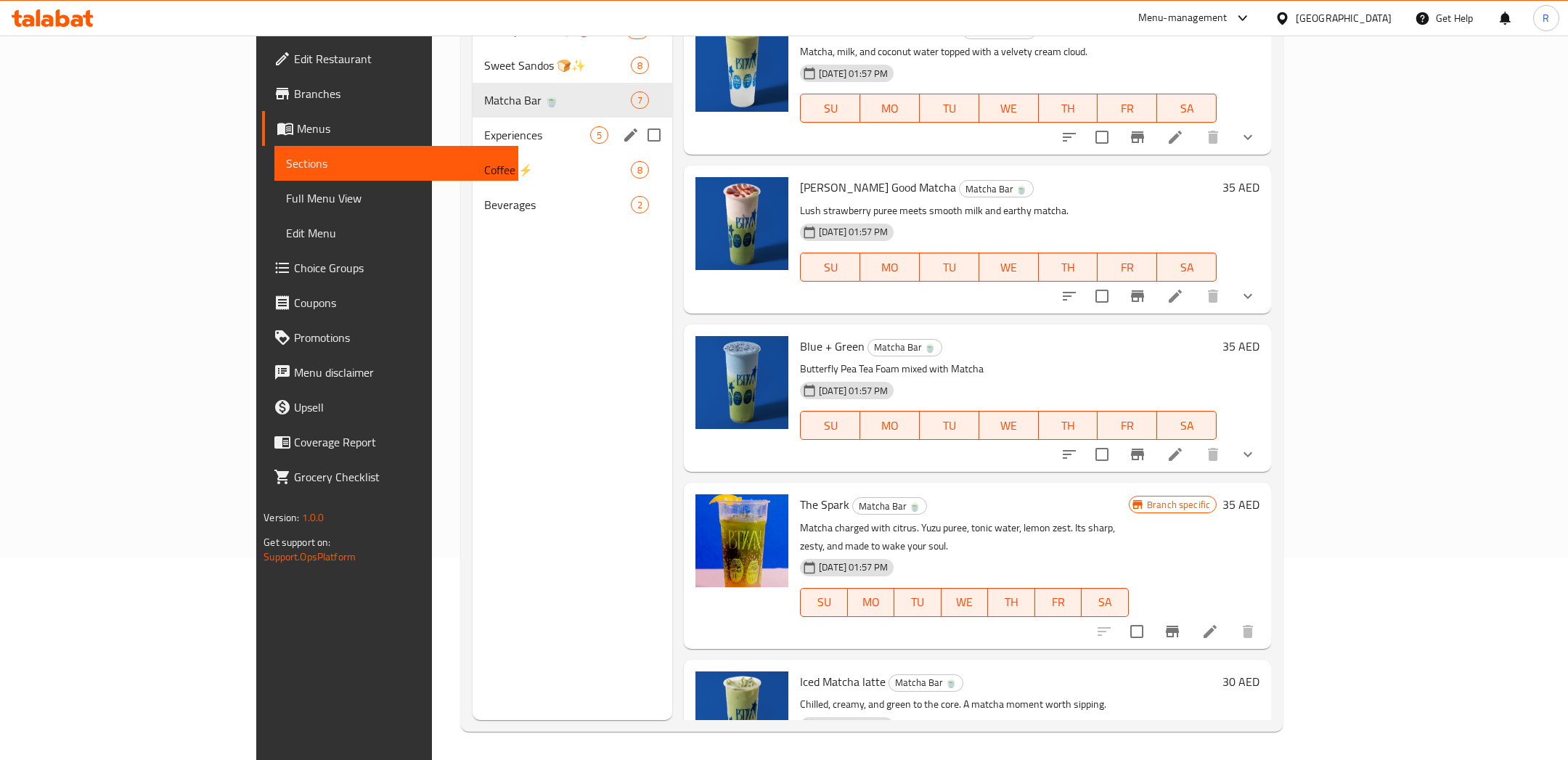
click at [472, 148] on div "Experiences 5" at bounding box center [572, 135] width 199 height 35
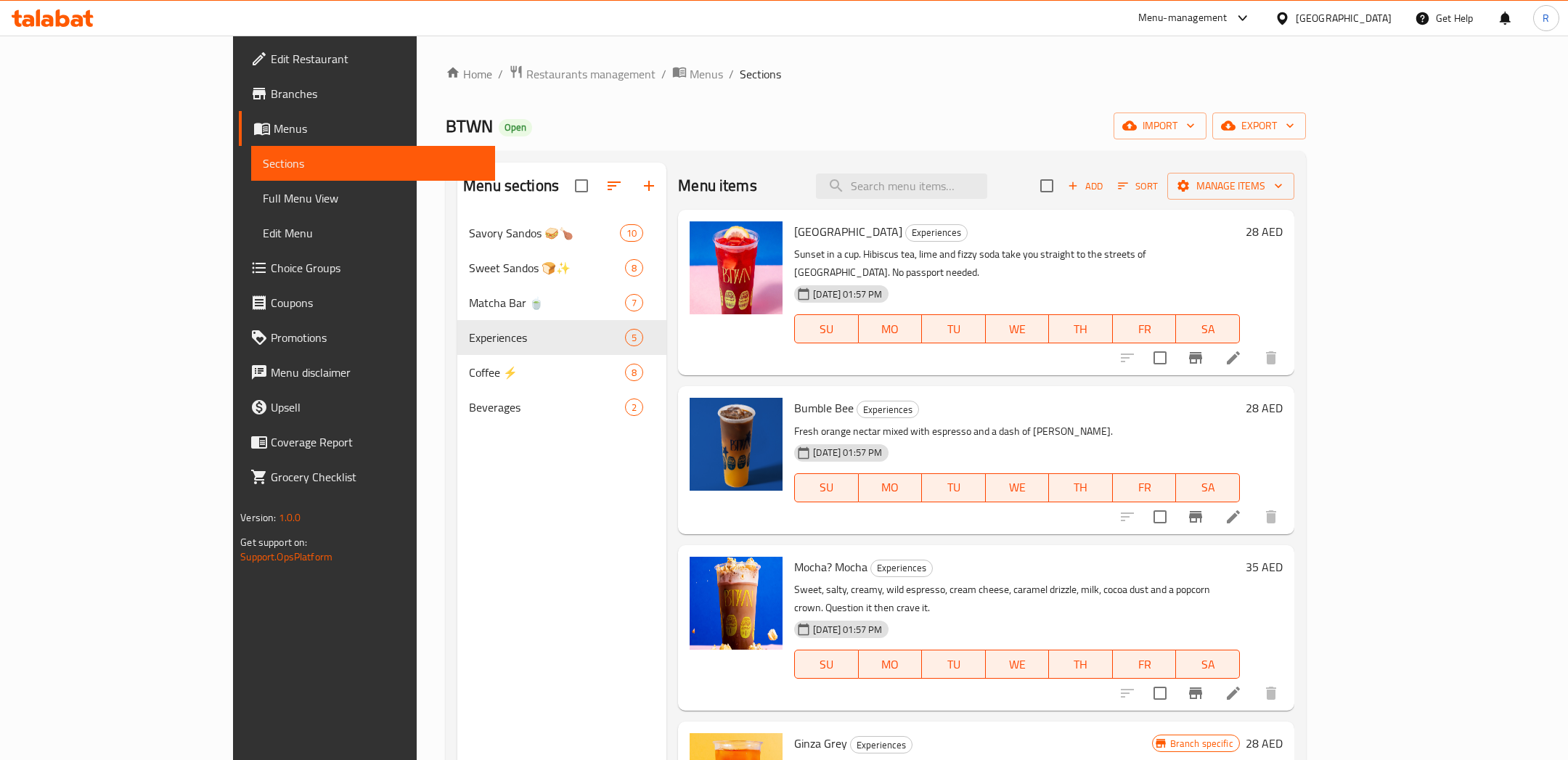
scroll to position [69, 0]
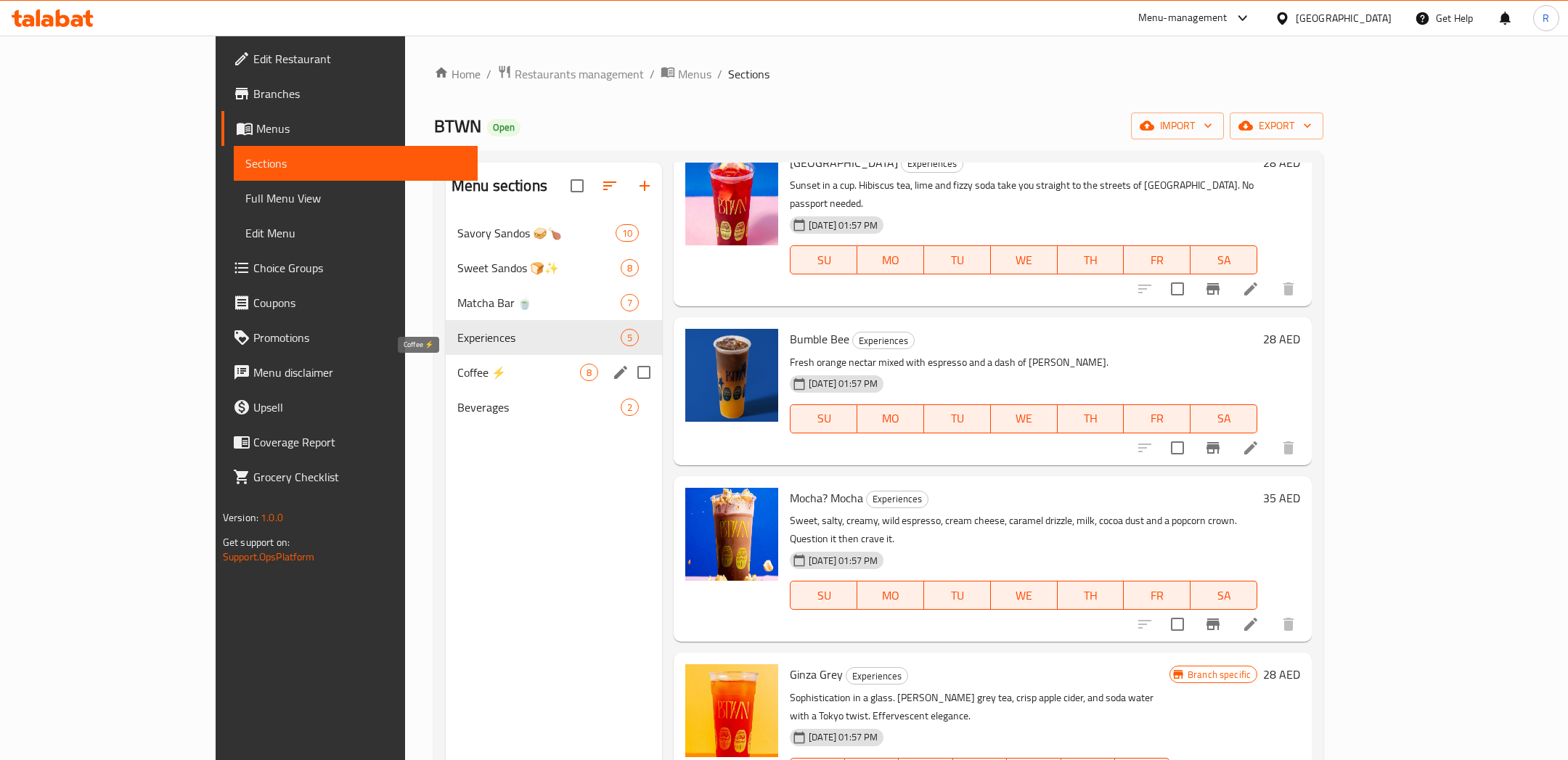
click at [457, 371] on span "Coffee ⚡" at bounding box center [518, 372] width 123 height 18
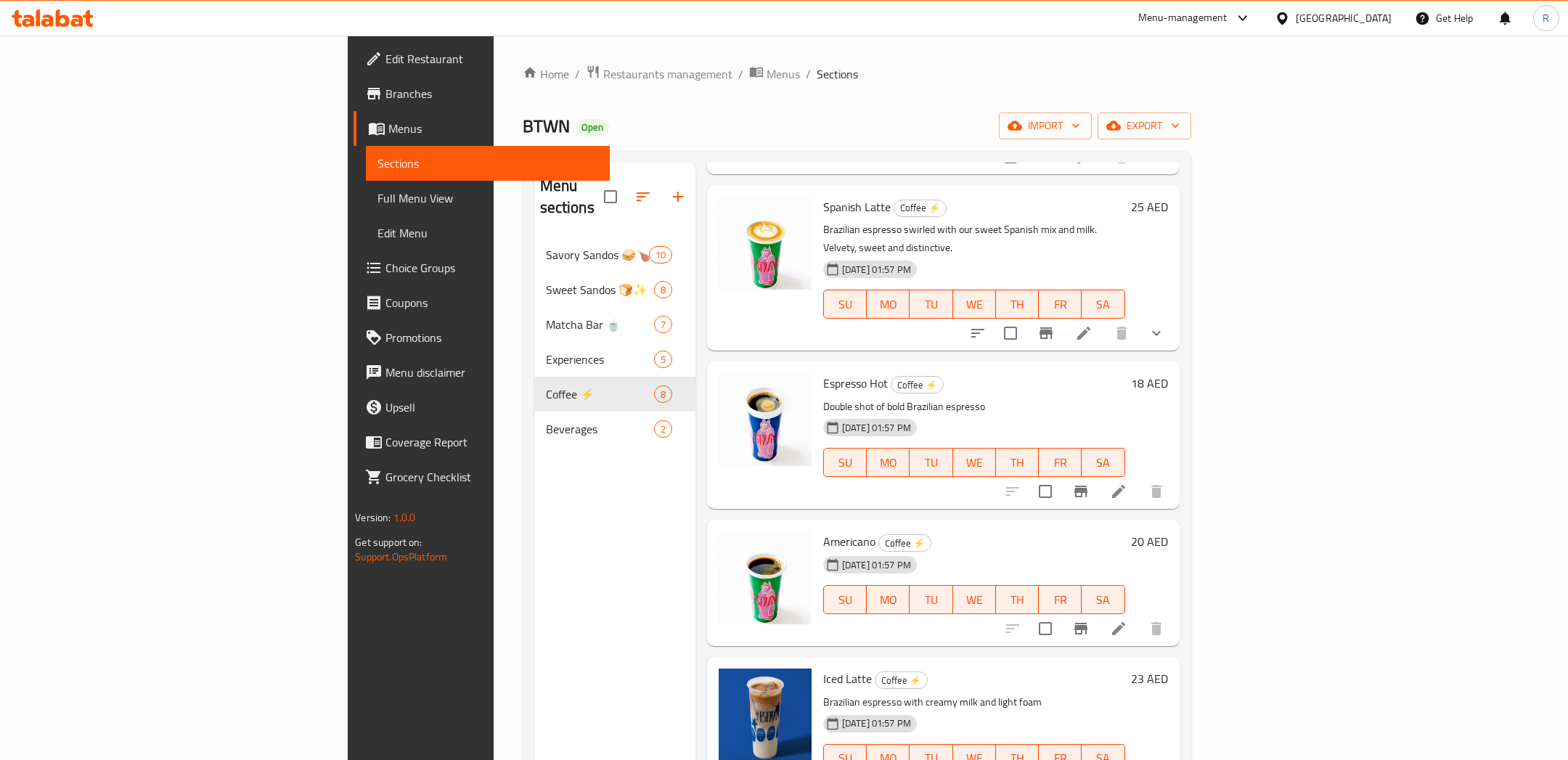
scroll to position [203, 0]
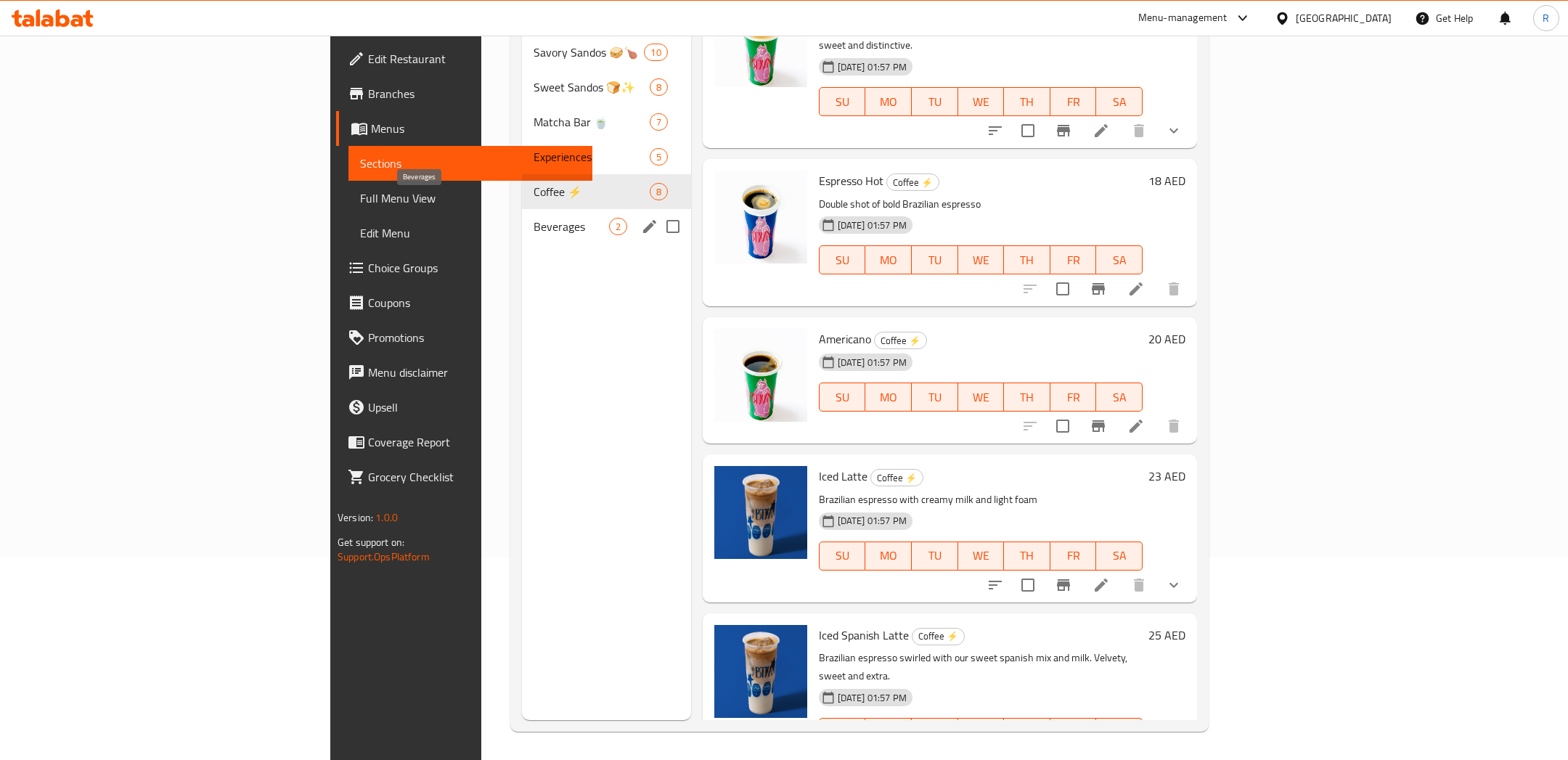
click at [533, 218] on span "Beverages" at bounding box center [571, 227] width 75 height 18
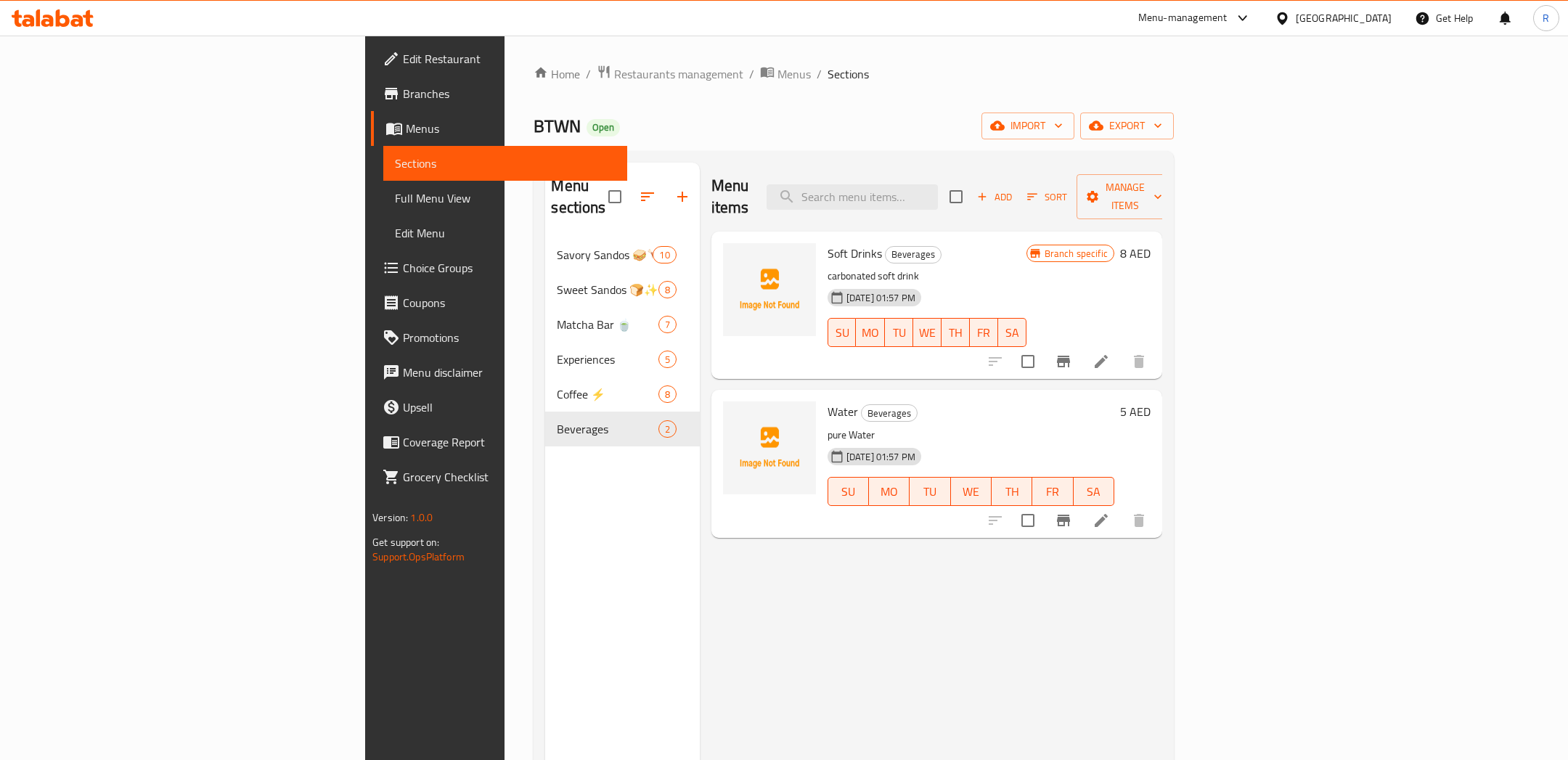
click at [1121, 507] on li at bounding box center [1101, 520] width 41 height 26
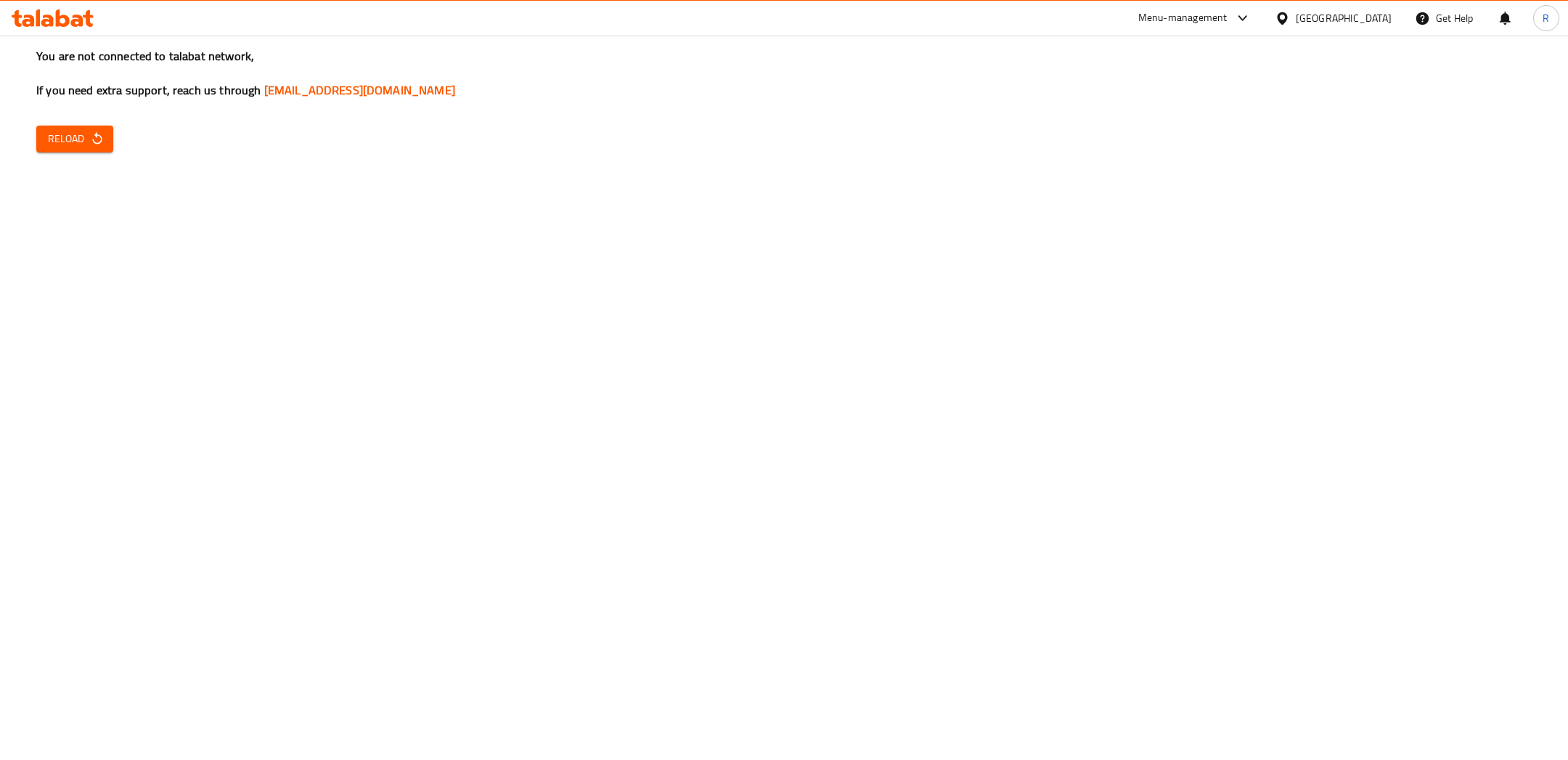
click at [114, 142] on div "You are not connected to talabat network, If you need extra support, reach us t…" at bounding box center [784, 380] width 1568 height 760
click at [84, 142] on span "Reload" at bounding box center [74, 138] width 53 height 18
click at [90, 141] on icon "button" at bounding box center [97, 138] width 15 height 15
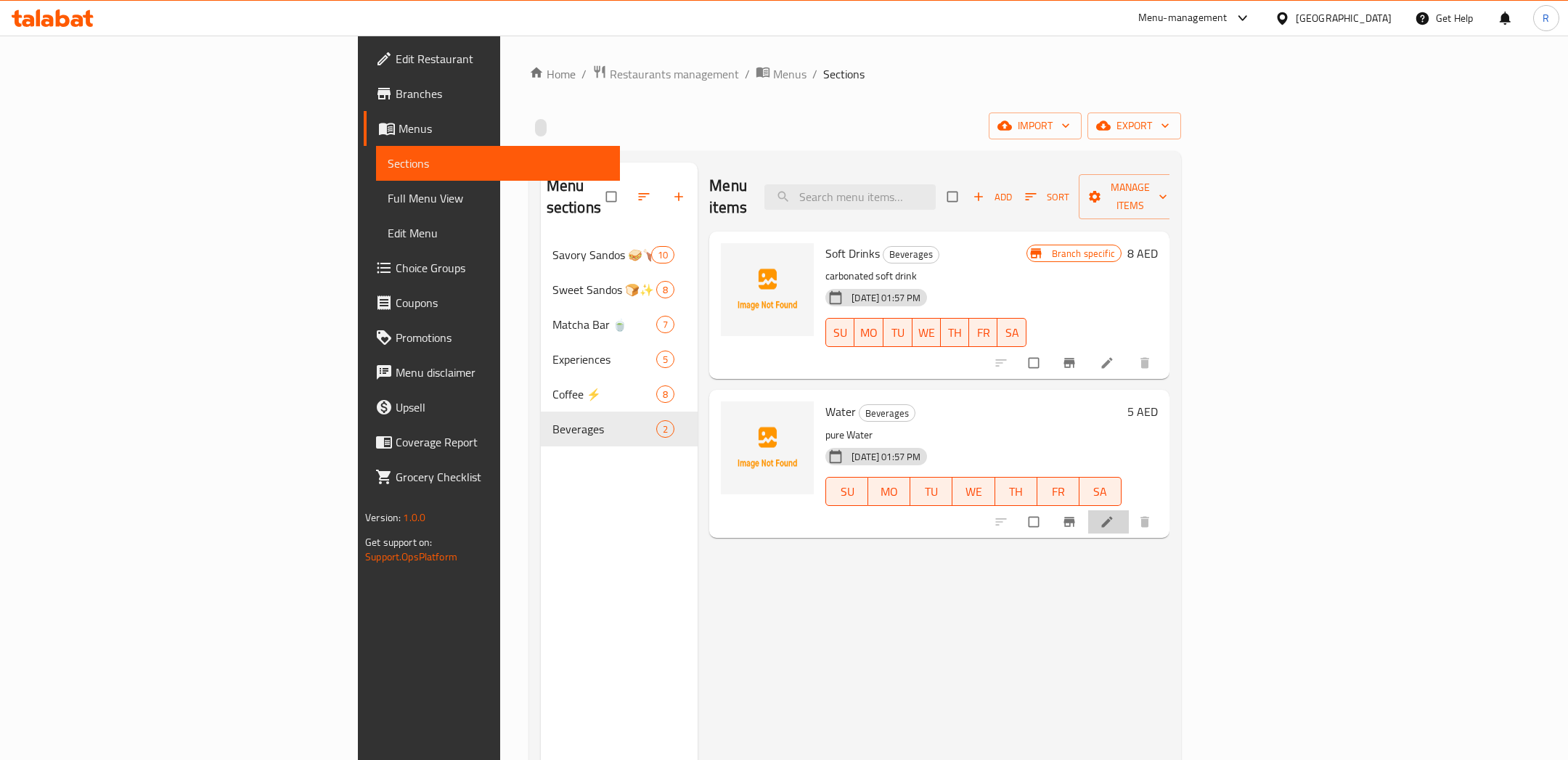
click at [1112, 516] on icon at bounding box center [1106, 521] width 11 height 11
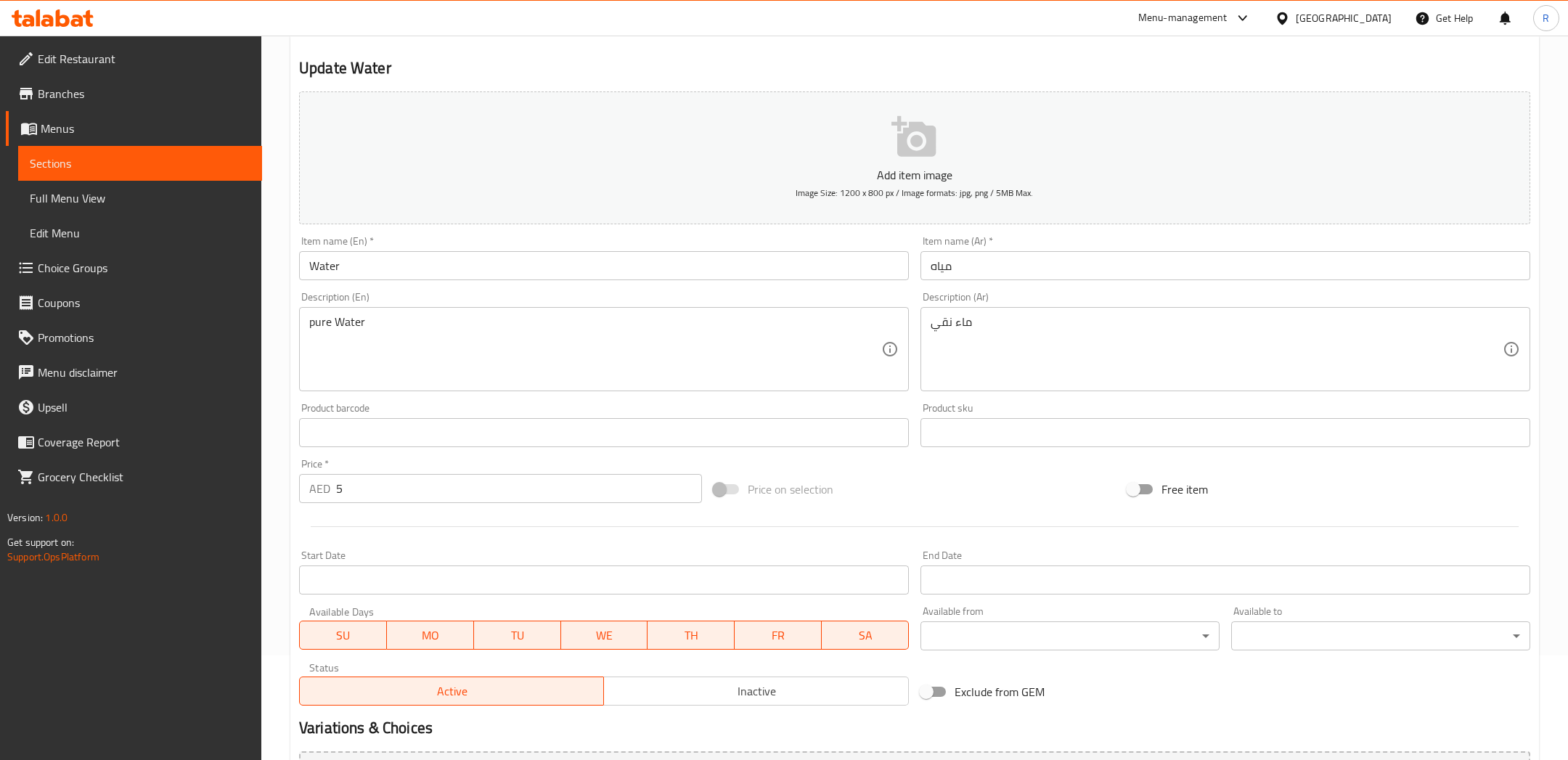
scroll to position [111, 0]
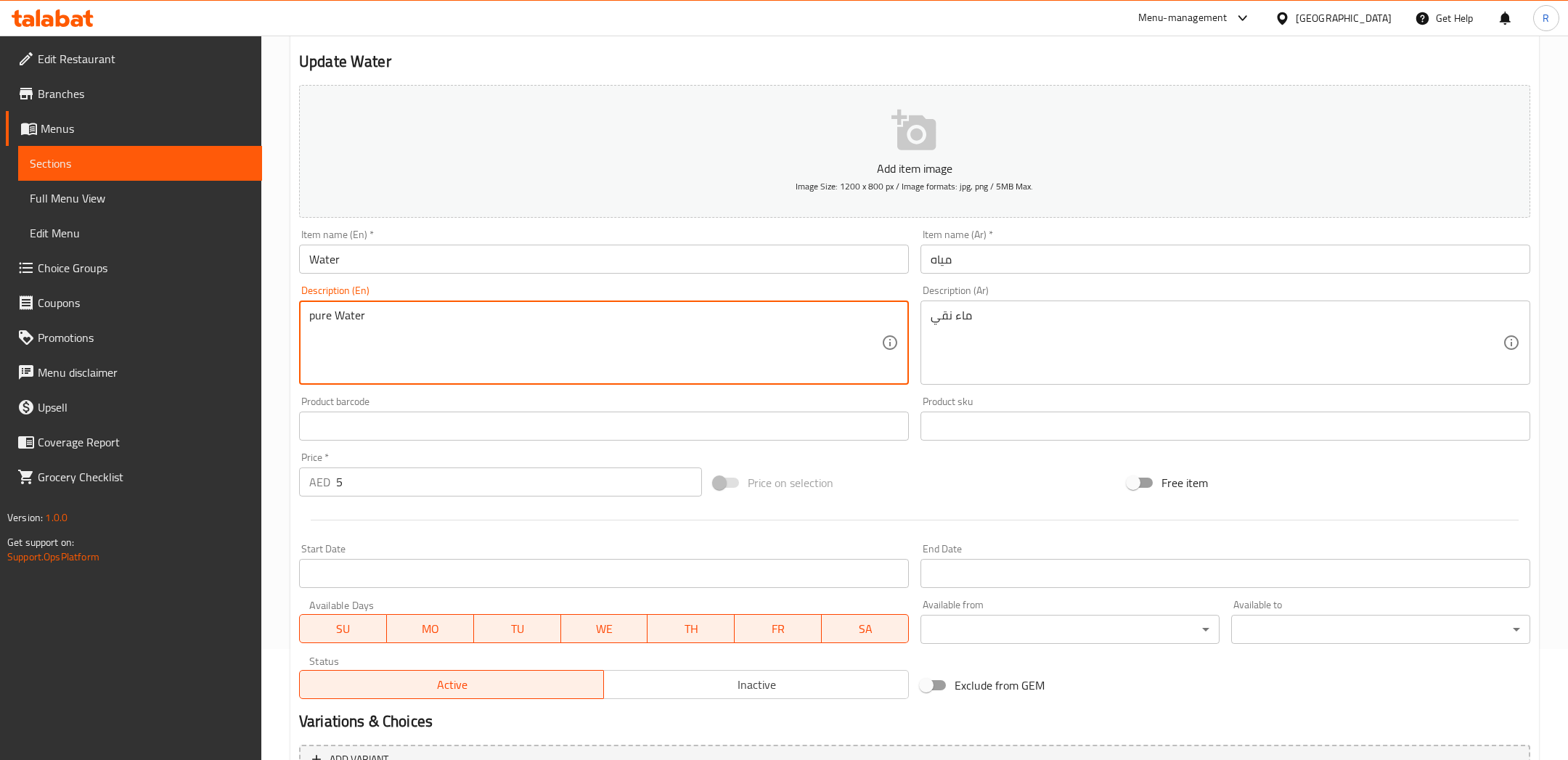
drag, startPoint x: 482, startPoint y: 307, endPoint x: 285, endPoint y: 295, distance: 197.4
drag, startPoint x: 437, startPoint y: 329, endPoint x: 257, endPoint y: 302, distance: 182.0
click at [257, 302] on div "Edit Restaurant Branches Menus Sections Full Menu View Edit Menu Choice Groups …" at bounding box center [784, 419] width 1568 height 990
click at [808, 156] on button "Add item image Image Size: 1200 x 800 px / Image formats: jpg, png / 5MB Max." at bounding box center [915, 152] width 1231 height 133
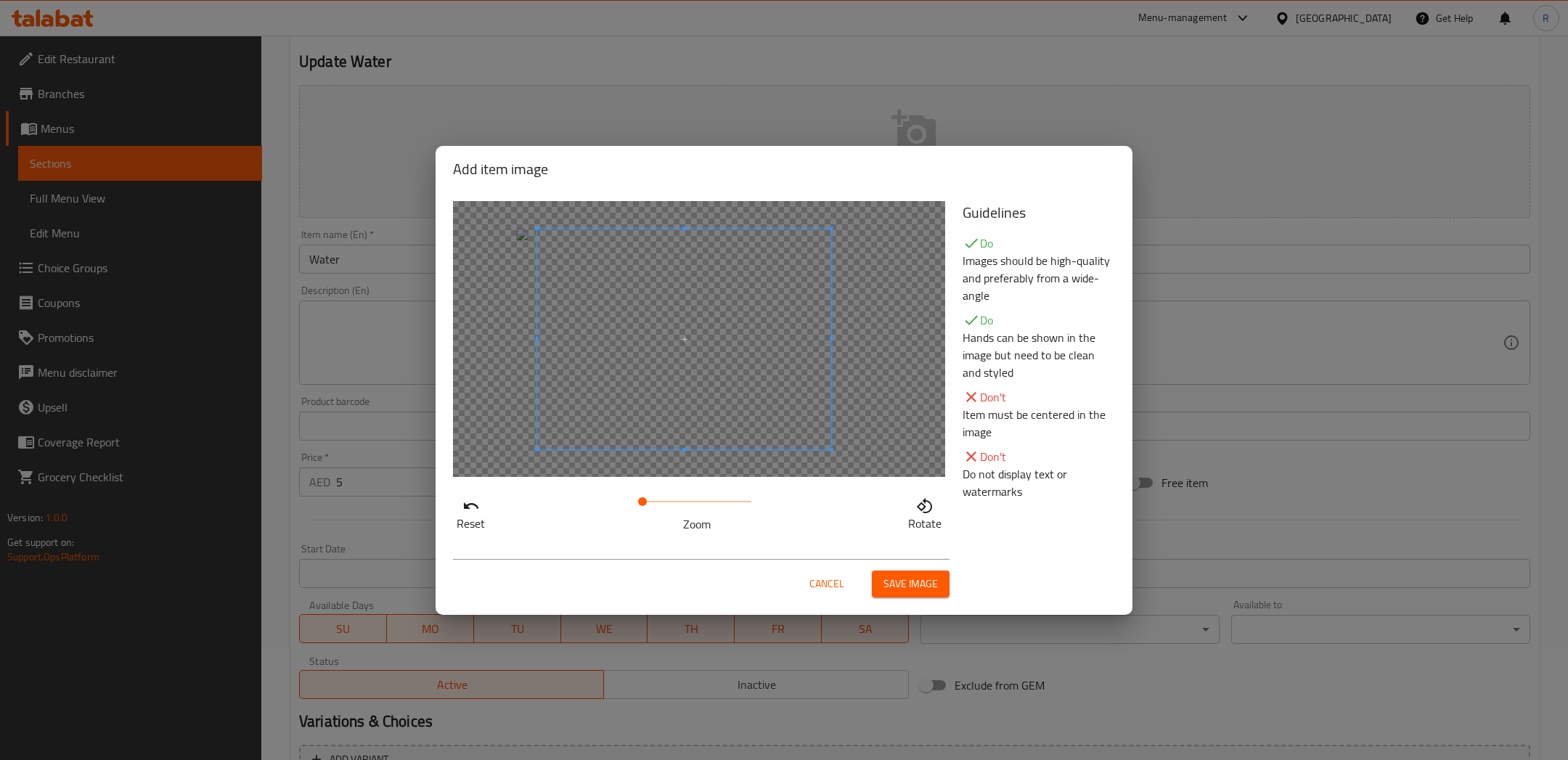
click at [755, 387] on span at bounding box center [684, 339] width 294 height 220
click at [912, 595] on button "Save image" at bounding box center [910, 584] width 77 height 27
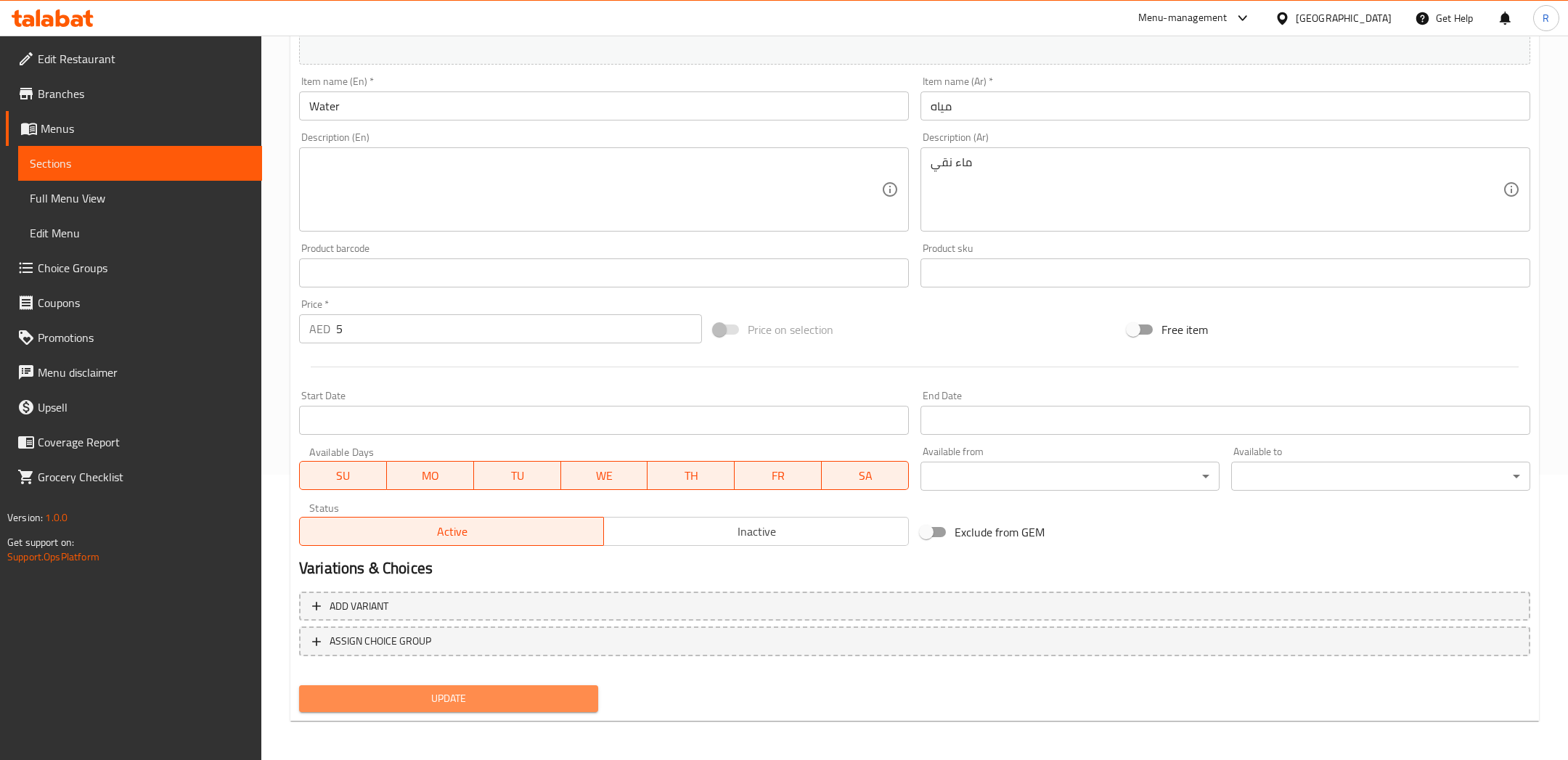
click at [473, 703] on span "Update" at bounding box center [448, 698] width 276 height 18
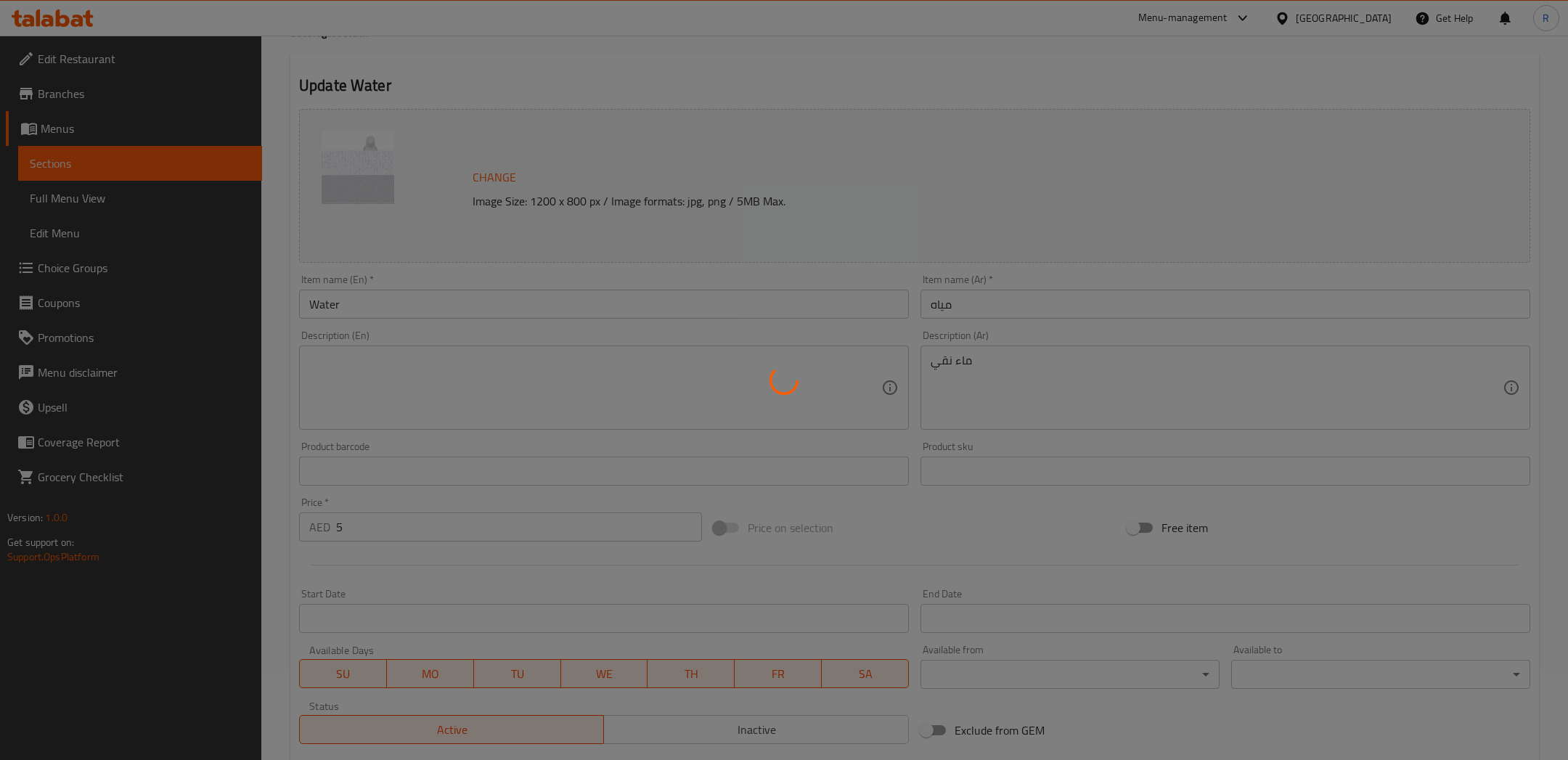
scroll to position [0, 0]
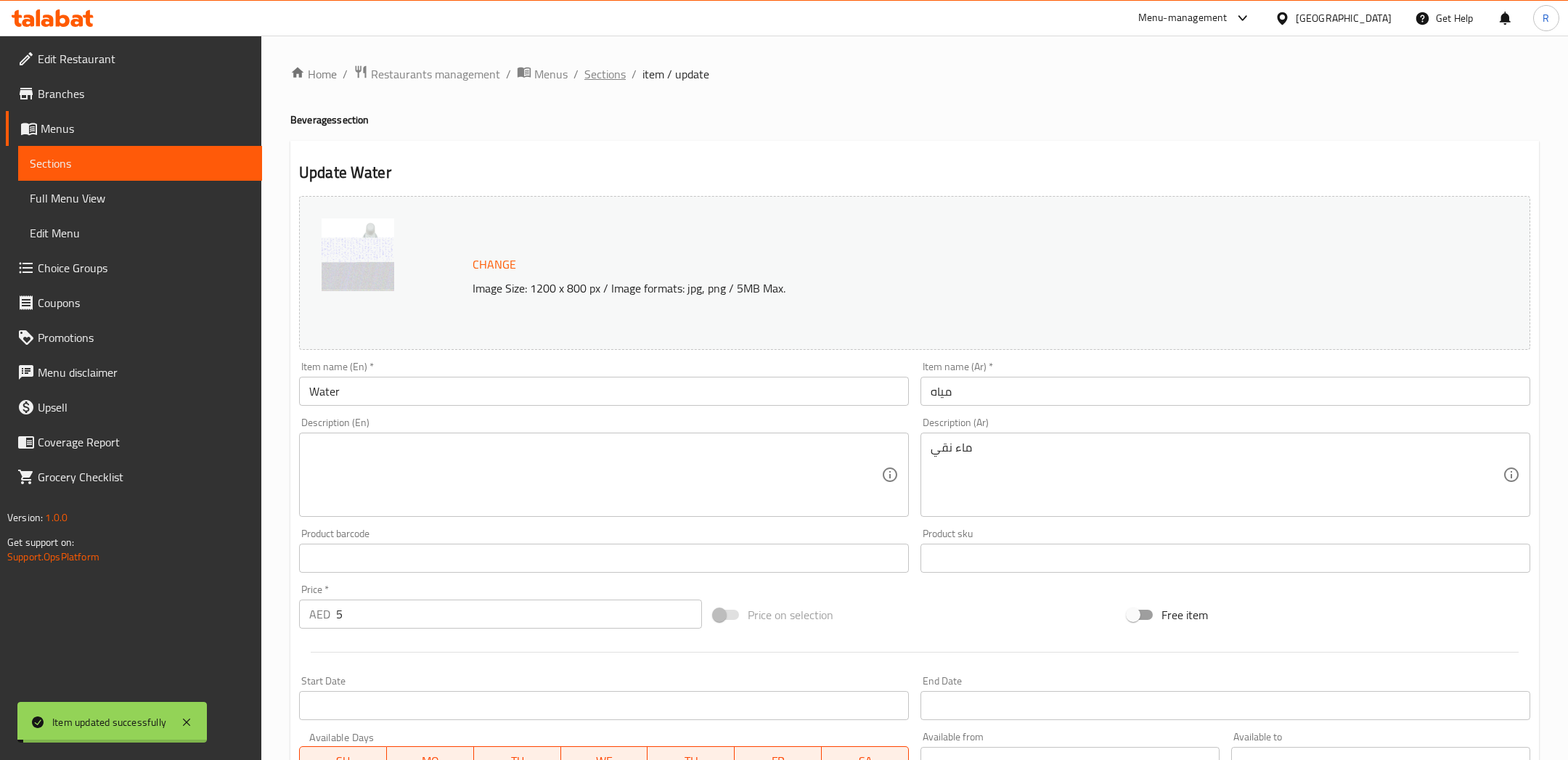
click at [612, 77] on span "Sections" at bounding box center [605, 73] width 42 height 18
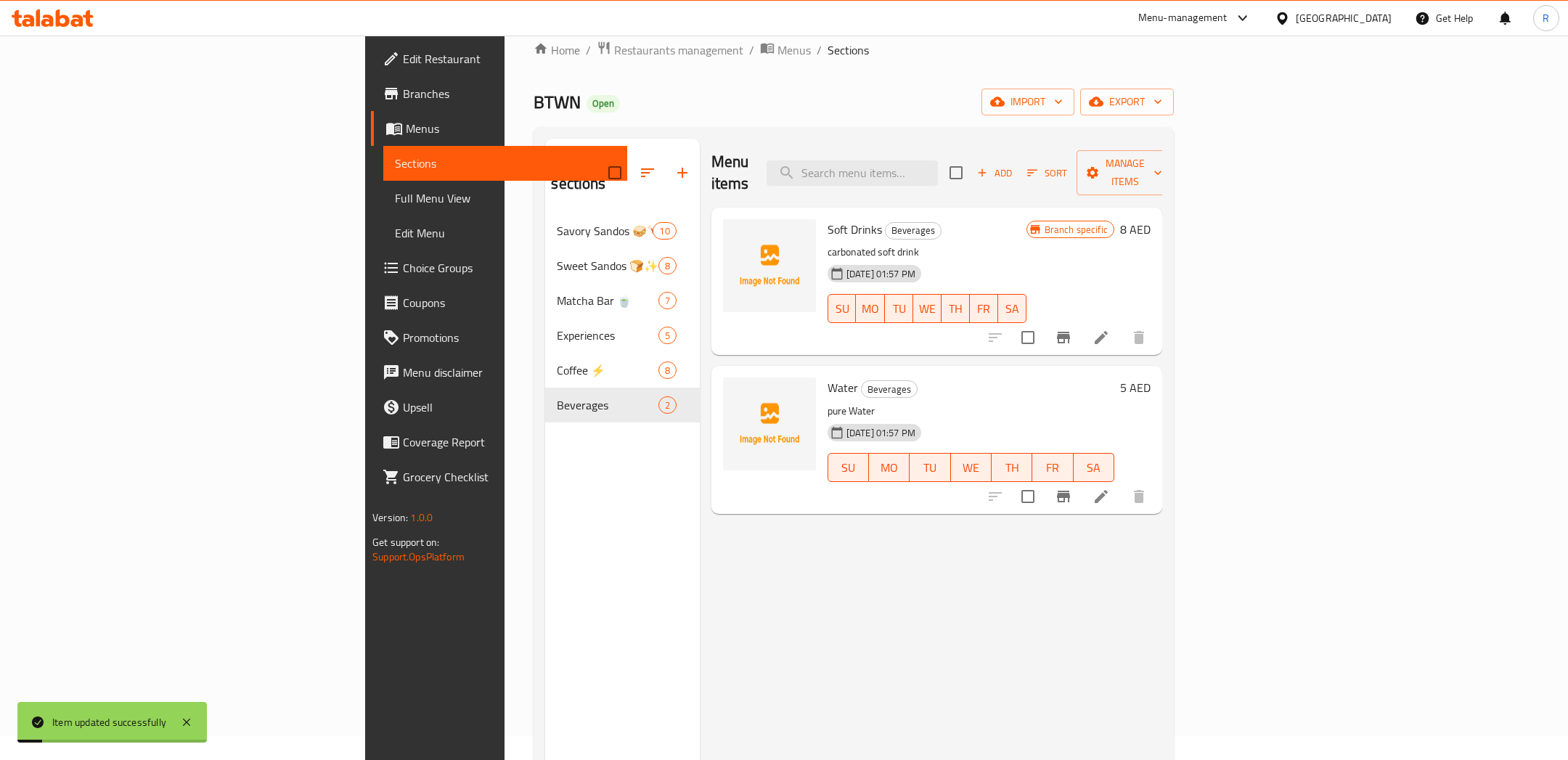
scroll to position [50, 0]
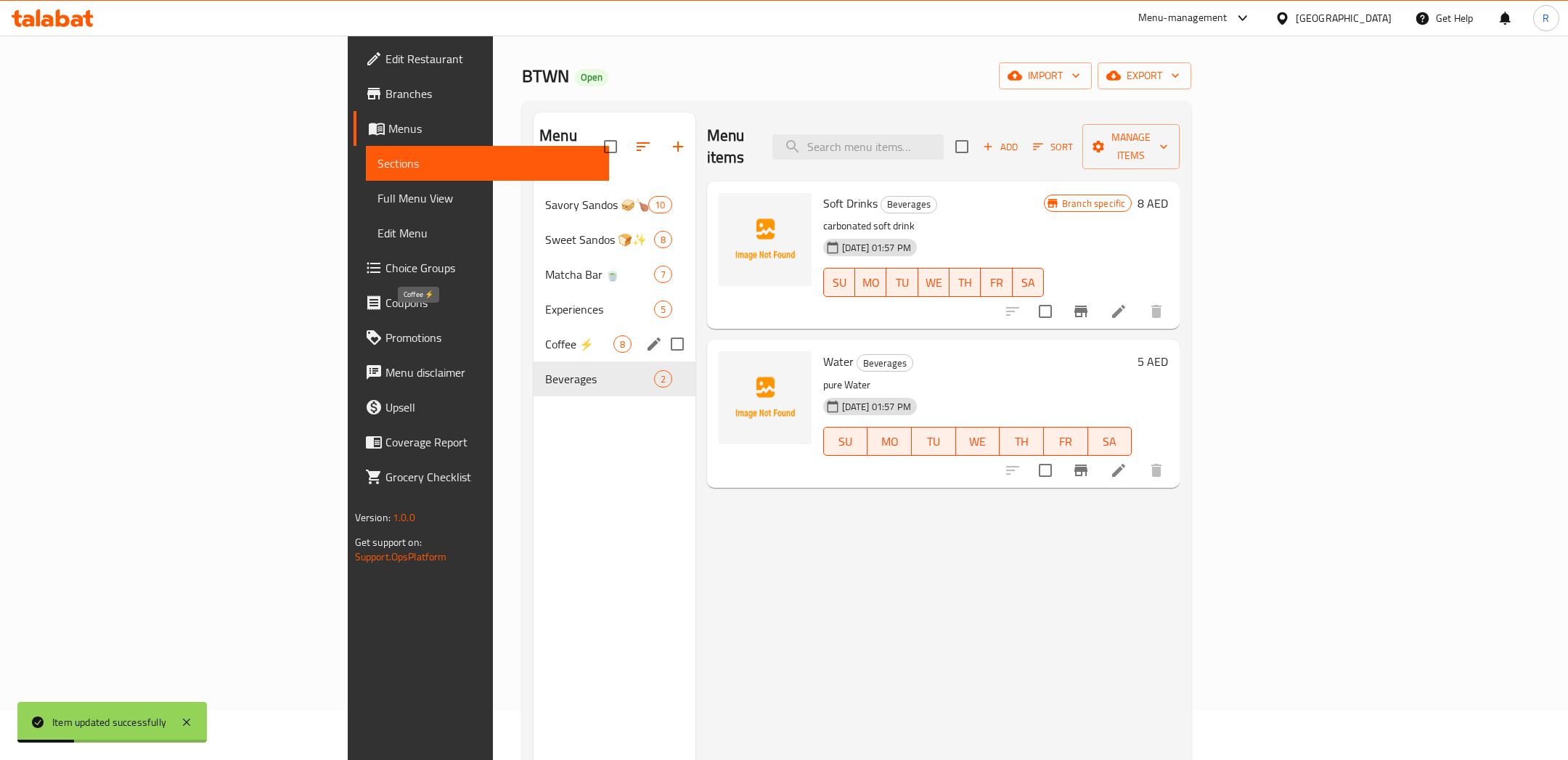
click at [545, 336] on span "Coffee ⚡" at bounding box center [578, 344] width 67 height 18
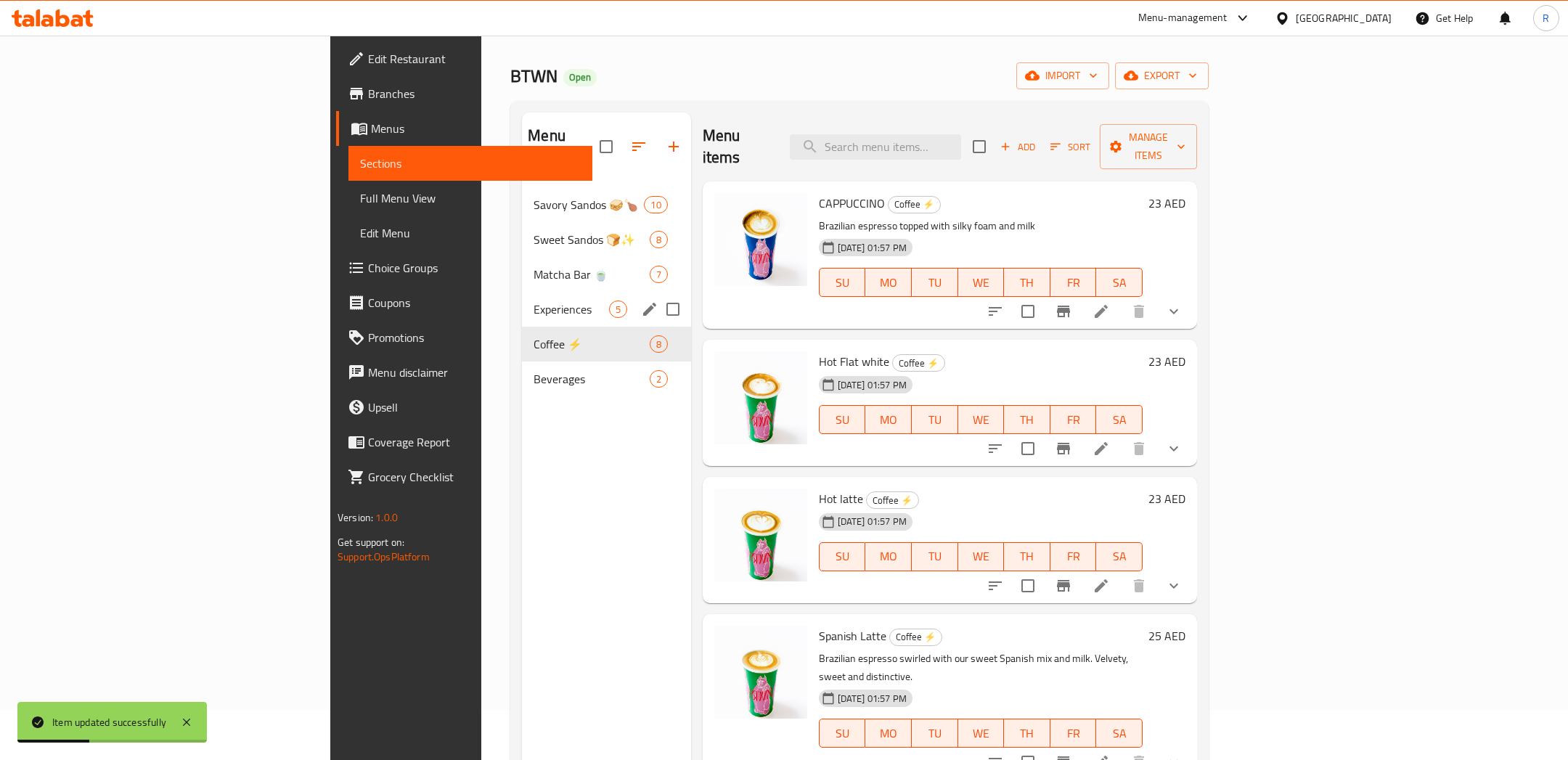
click at [522, 298] on div "Experiences 5" at bounding box center [606, 308] width 169 height 35
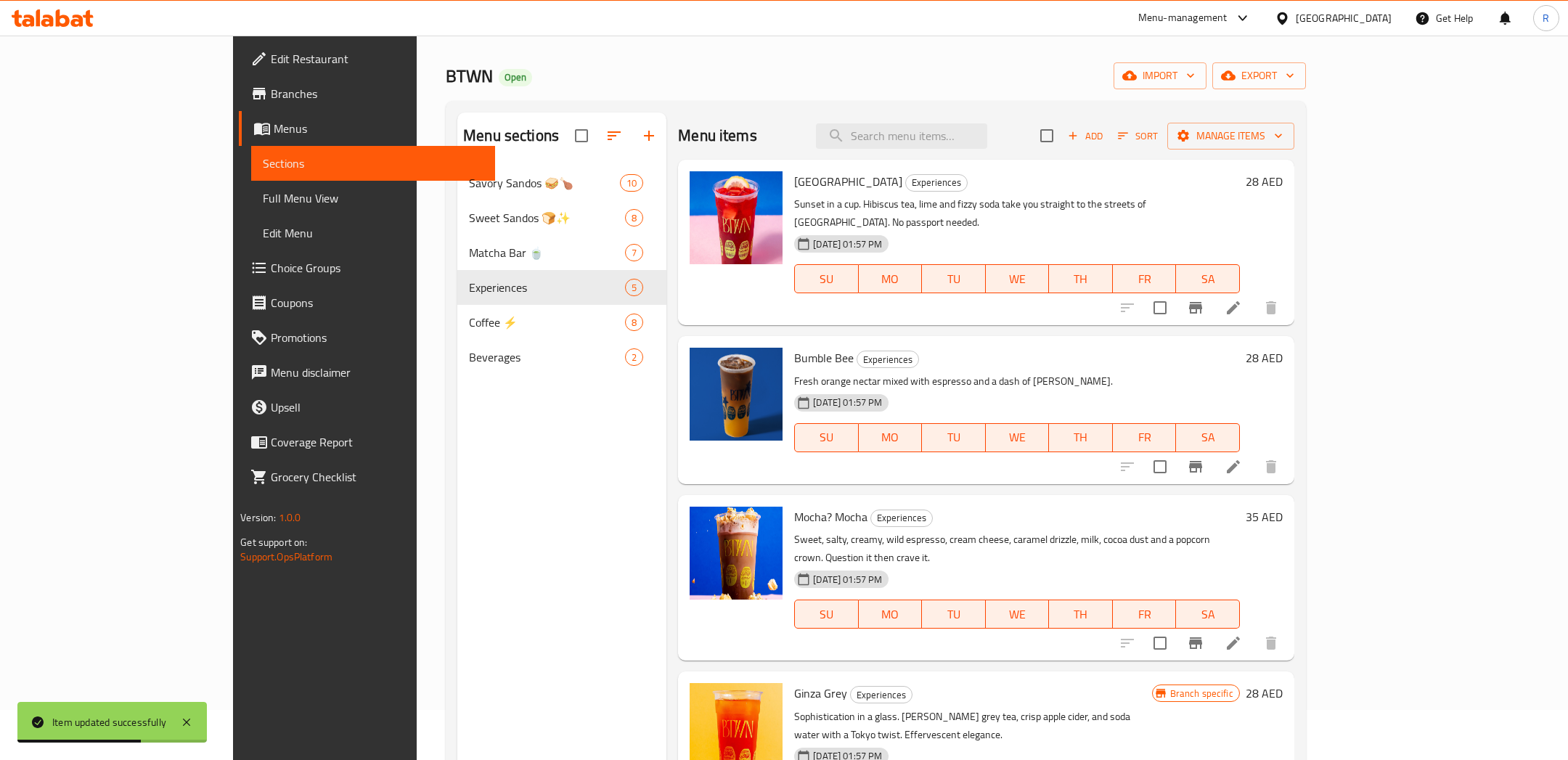
click at [640, 139] on icon "button" at bounding box center [649, 135] width 18 height 18
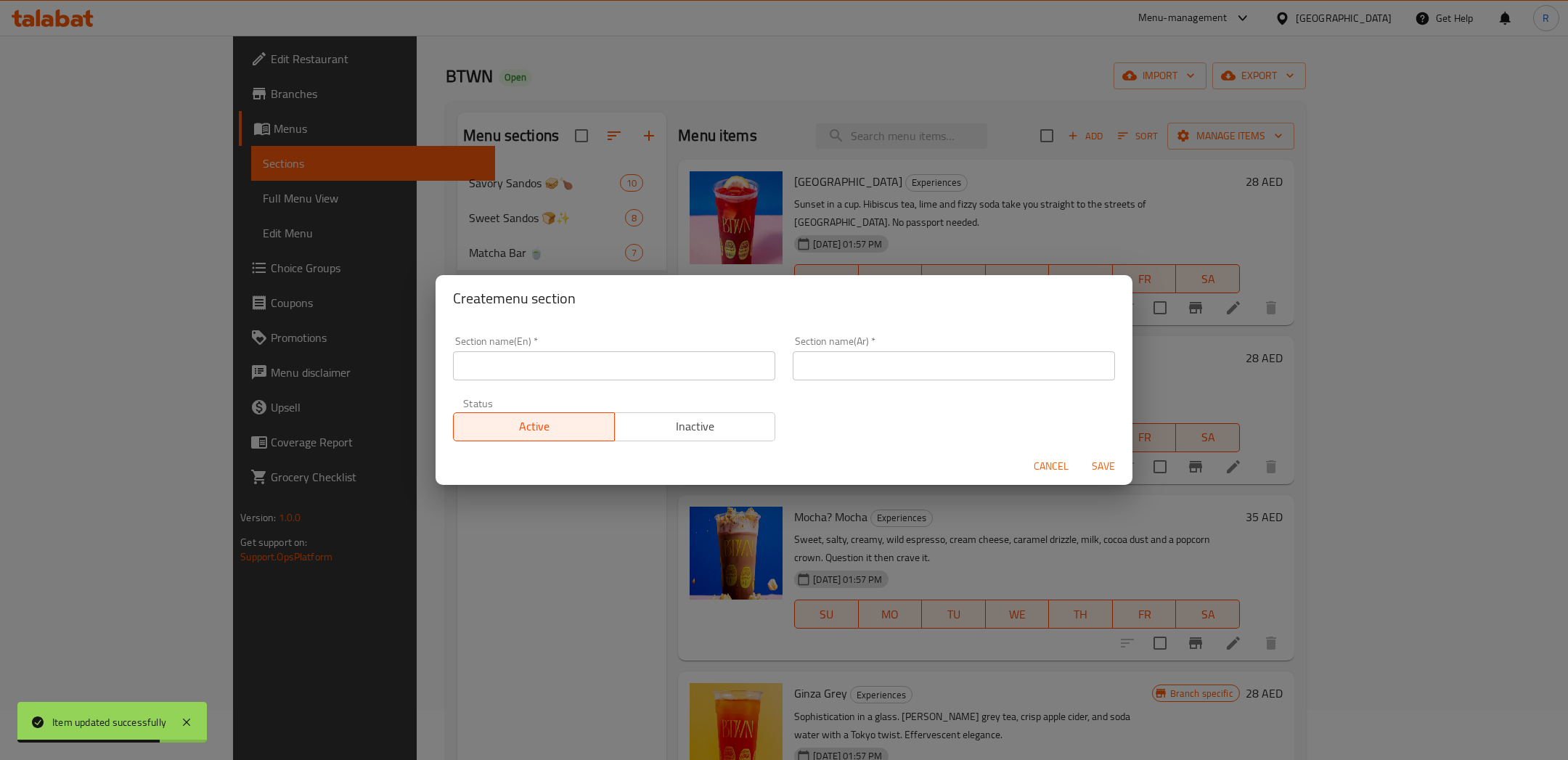
click at [612, 369] on input "text" at bounding box center [614, 366] width 322 height 29
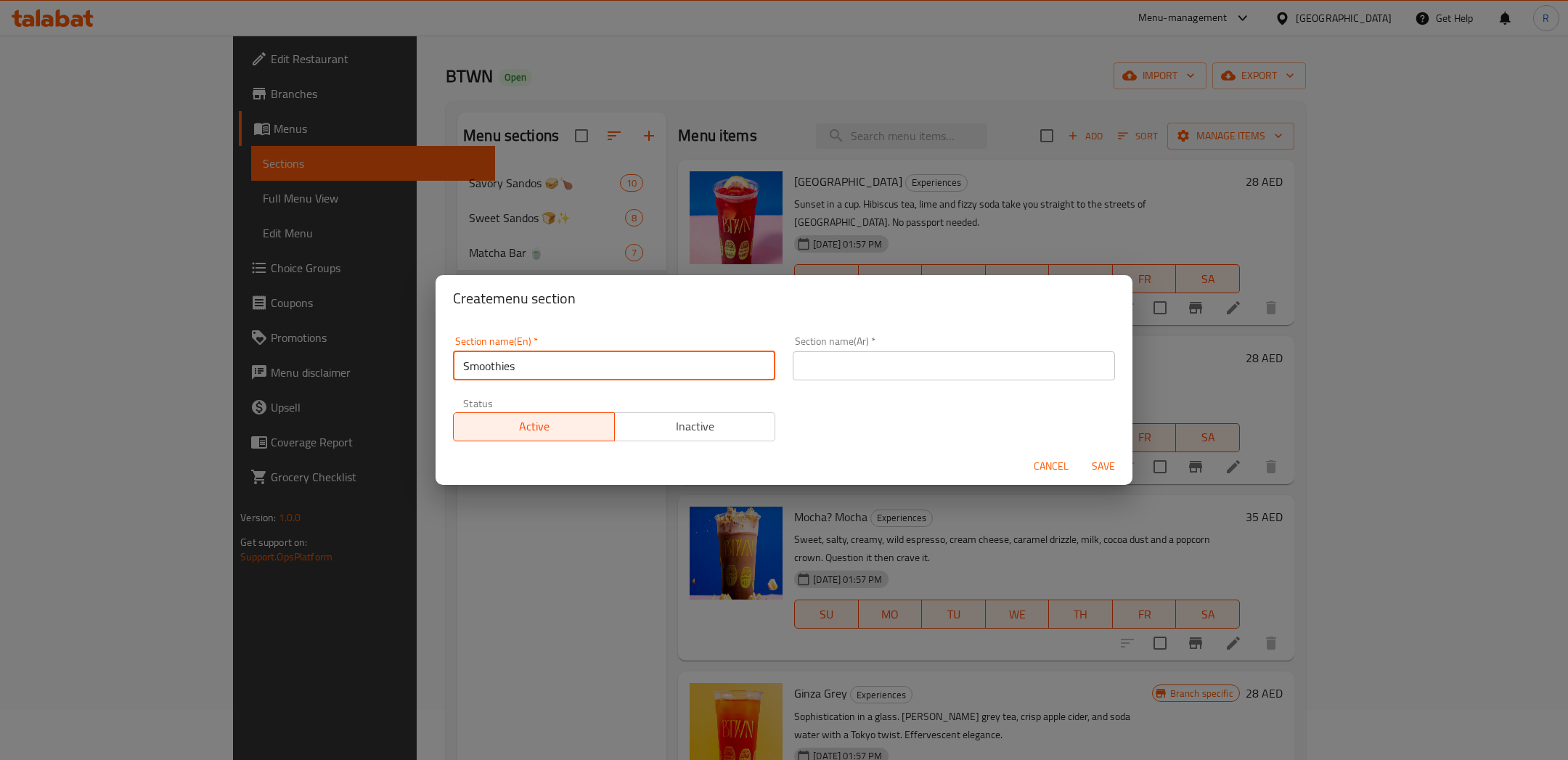
paste input "ID,Name (En),Name (Ar),Coverage areas,Open,Busy,Closed,Routing Method,POS branc…"
type input "Smoothies"
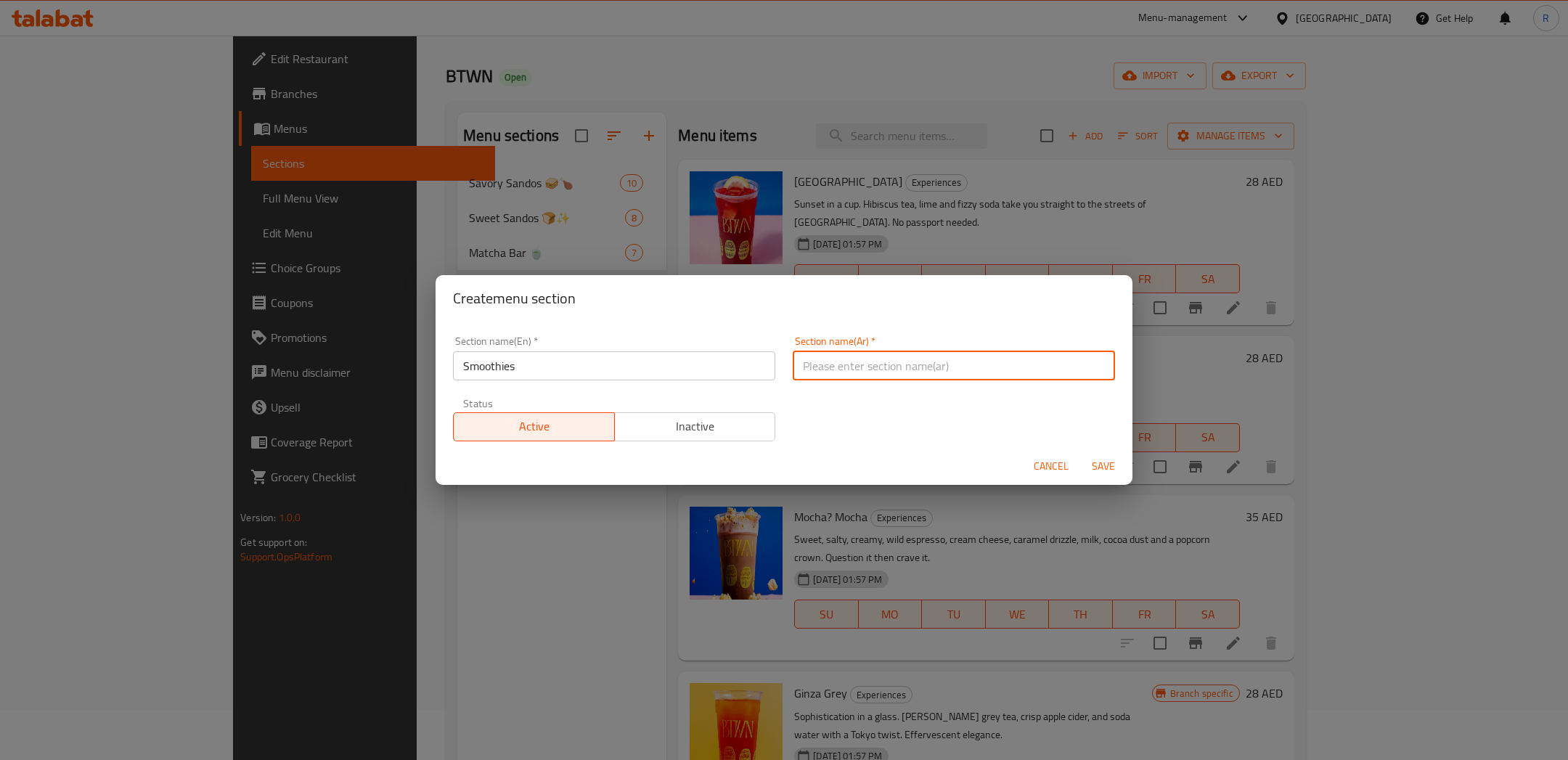
click at [894, 362] on input "text" at bounding box center [953, 366] width 322 height 29
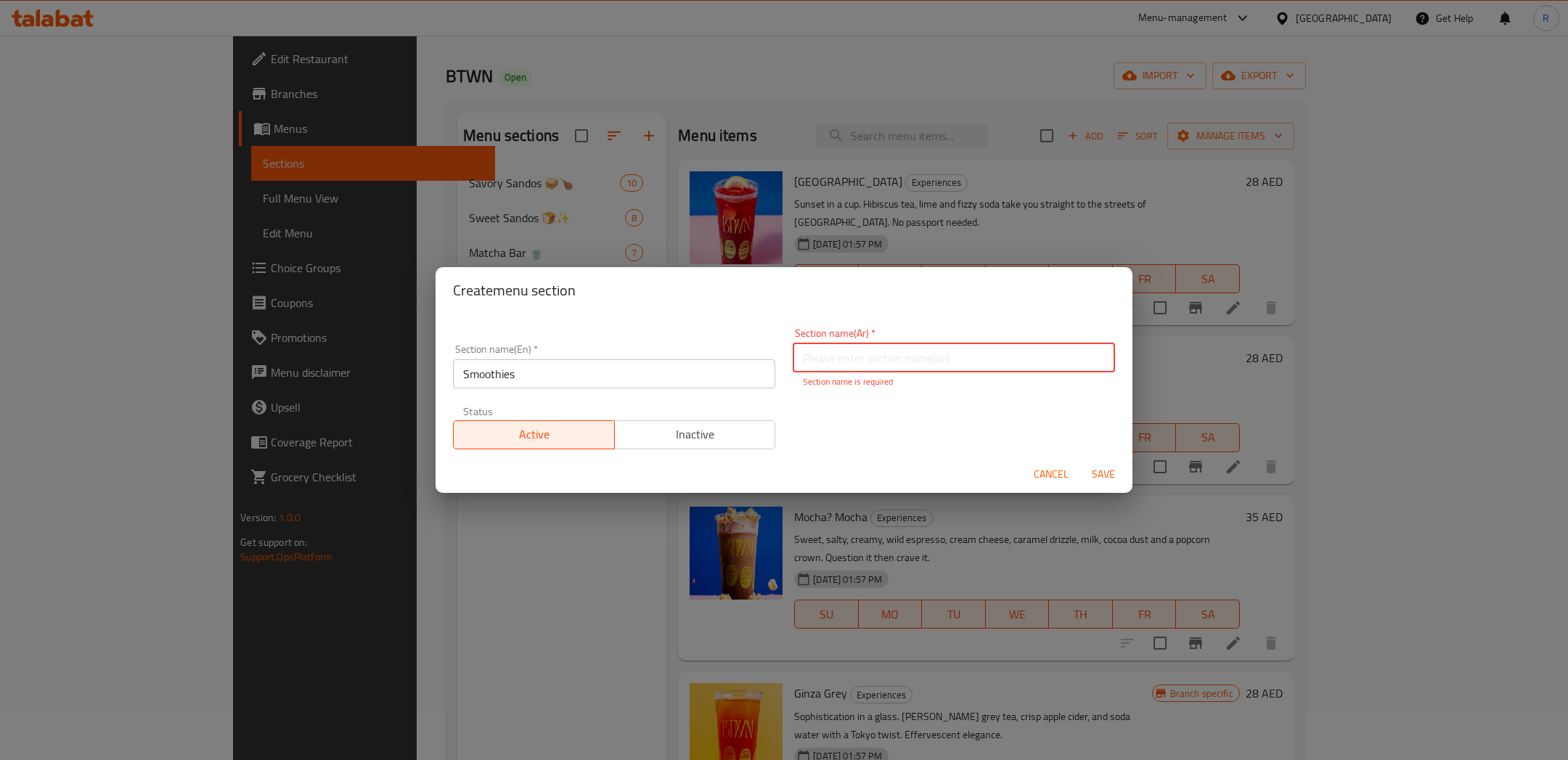
paste input "سموثيز"
type input "سموثيز"
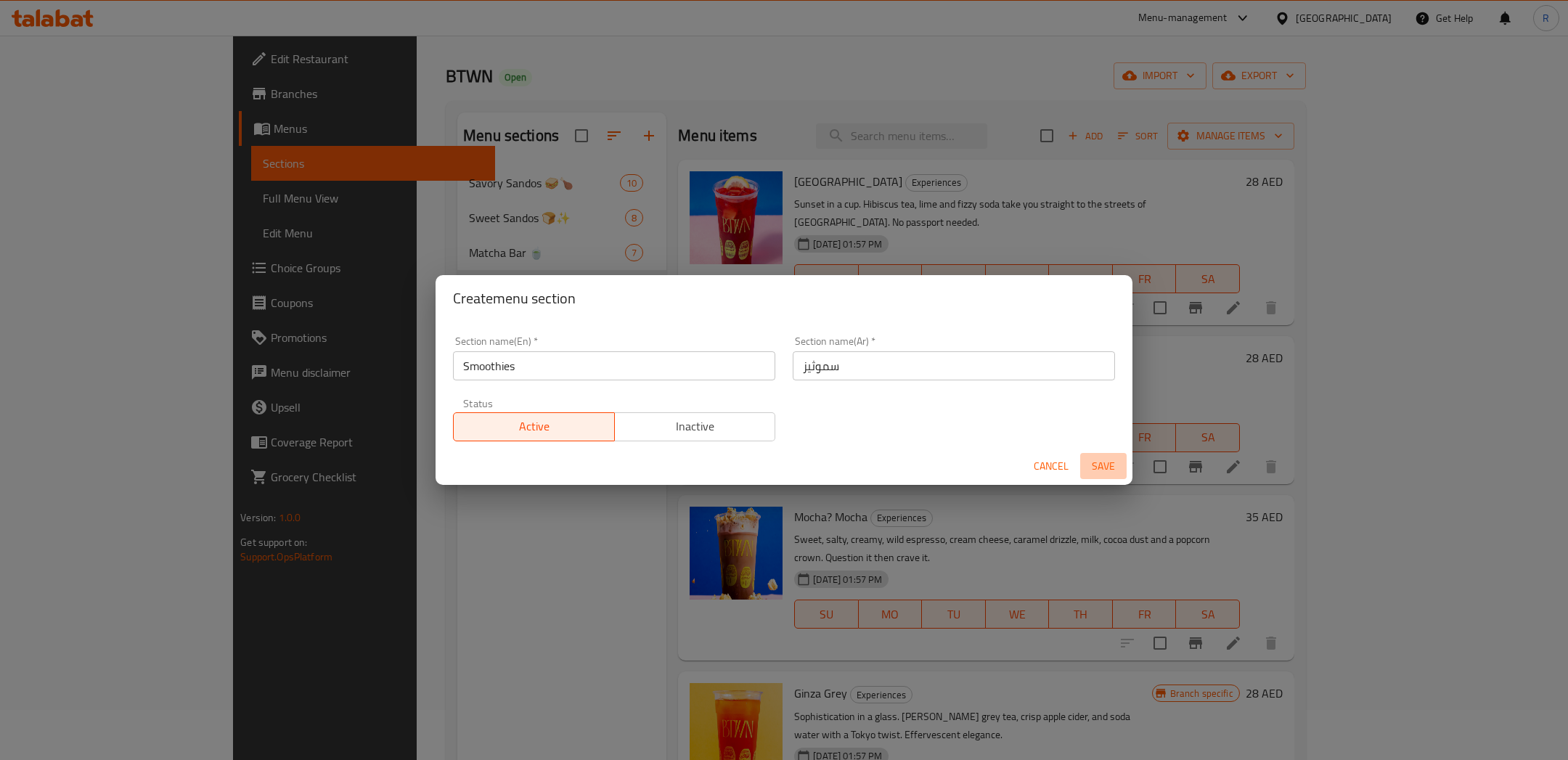
click at [1102, 475] on span "Save" at bounding box center [1103, 465] width 35 height 18
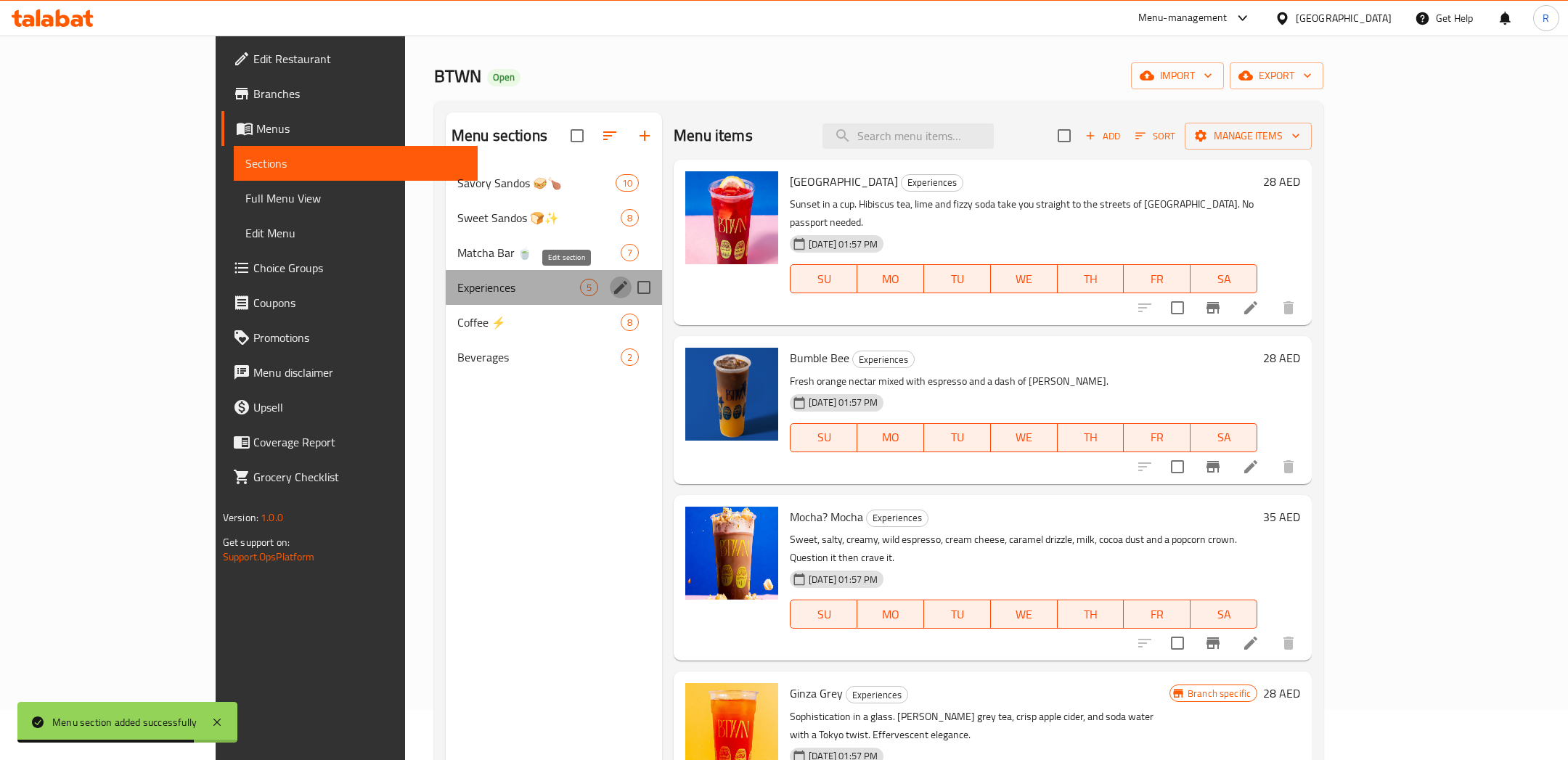
click at [612, 281] on icon "edit" at bounding box center [620, 287] width 18 height 18
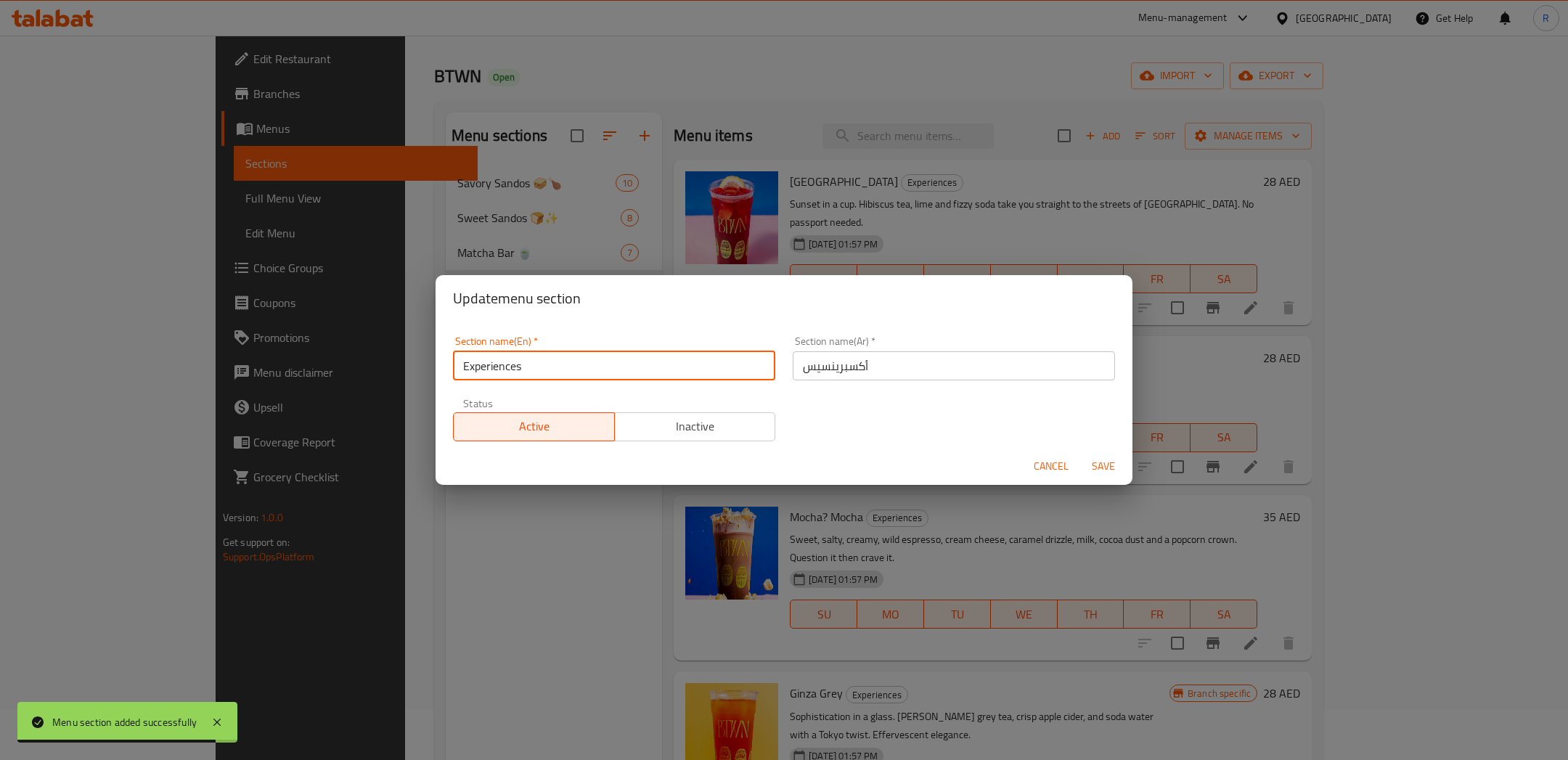
drag, startPoint x: 565, startPoint y: 369, endPoint x: 326, endPoint y: 343, distance: 240.4
click at [328, 343] on div "Update menu section Section name(En)   * Experiences Section name(En) * Section…" at bounding box center [784, 380] width 1568 height 760
type input "Signature Drinks 🥤"
click at [1102, 462] on button "Save" at bounding box center [1103, 466] width 46 height 27
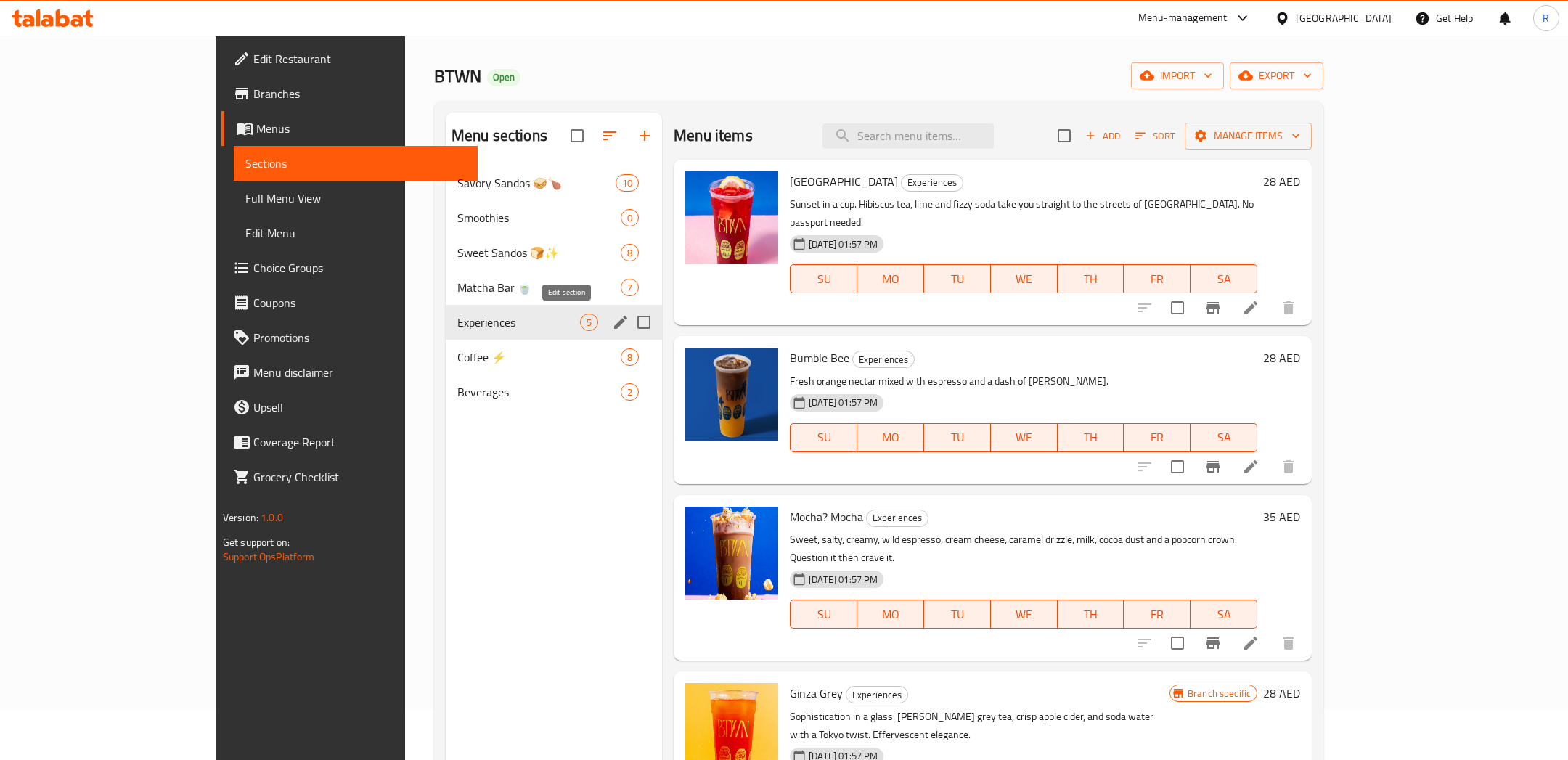
click at [612, 322] on icon "edit" at bounding box center [620, 322] width 18 height 18
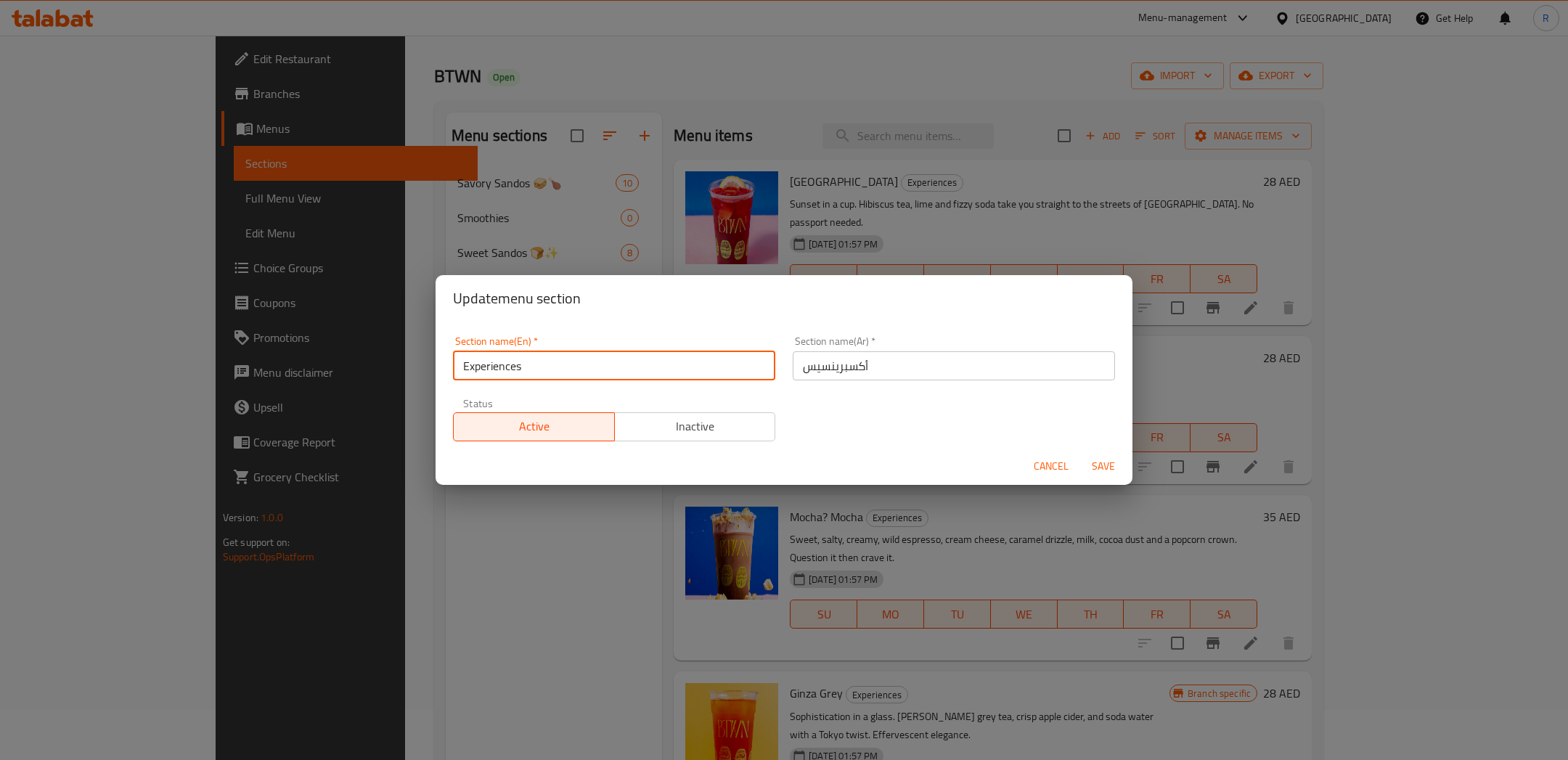
drag, startPoint x: 656, startPoint y: 373, endPoint x: 371, endPoint y: 314, distance: 291.0
click at [371, 314] on div "Update menu section Section name(En)   * Experiences Section name(En) * Section…" at bounding box center [784, 380] width 1568 height 760
type input "W"
click at [513, 368] on input "Signature 🥤" at bounding box center [614, 366] width 322 height 29
click at [1109, 473] on span "Save" at bounding box center [1103, 465] width 35 height 18
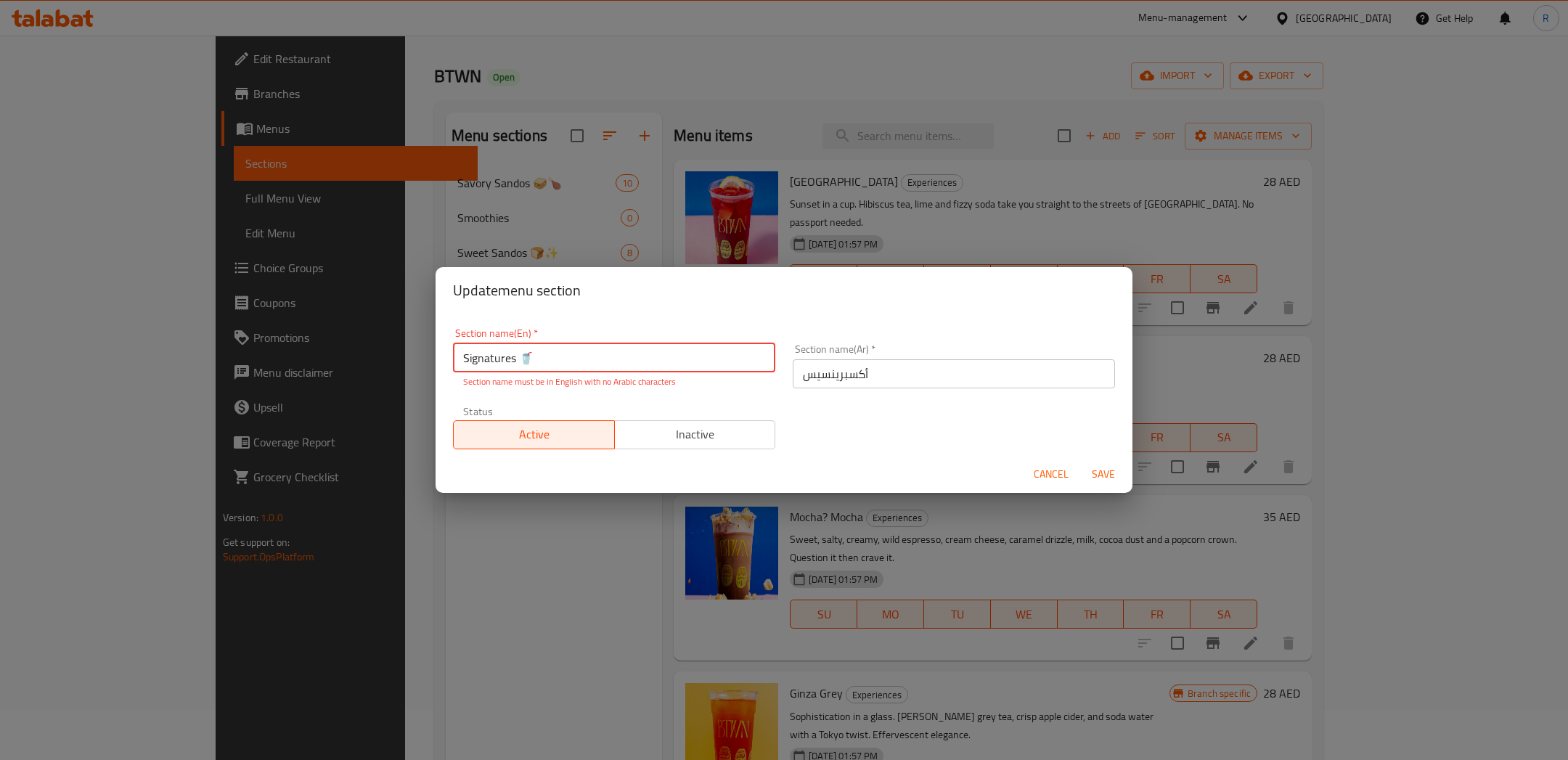
click at [651, 351] on input "Signatures 🥤" at bounding box center [614, 358] width 322 height 29
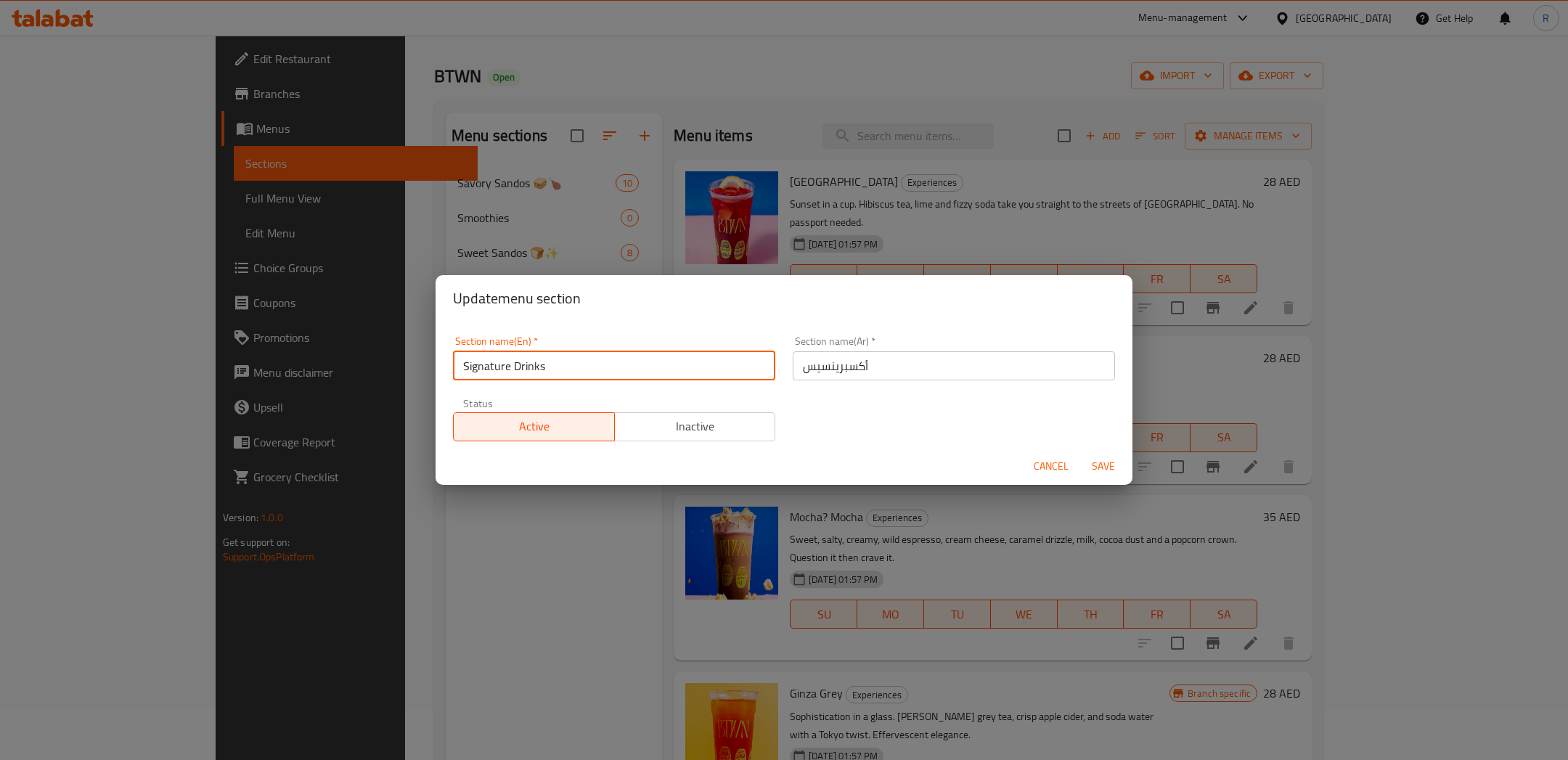
type input "Signature Drinks"
click at [1099, 465] on span "Save" at bounding box center [1103, 465] width 35 height 18
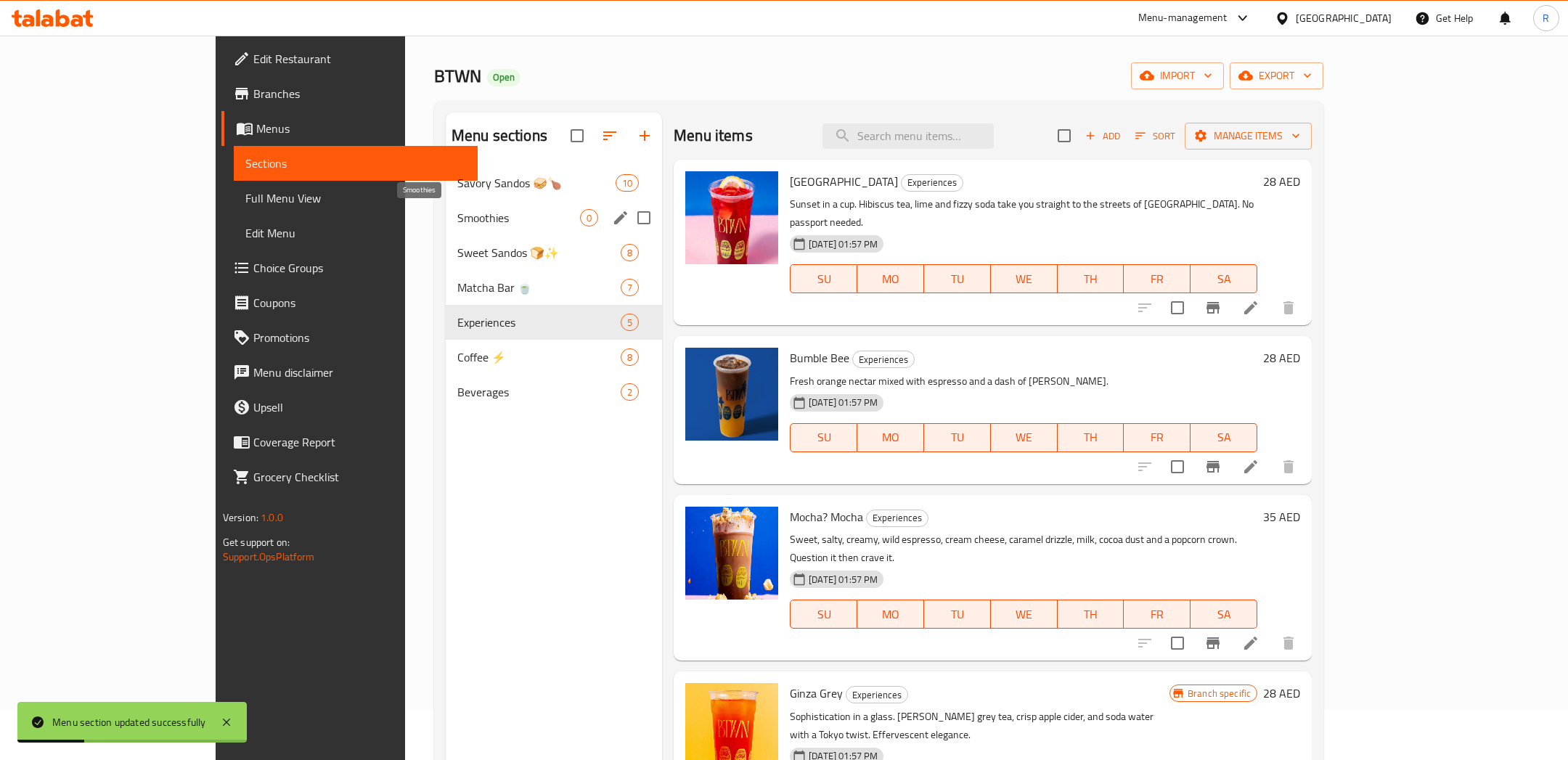
click at [485, 214] on span "Smoothies" at bounding box center [518, 217] width 123 height 18
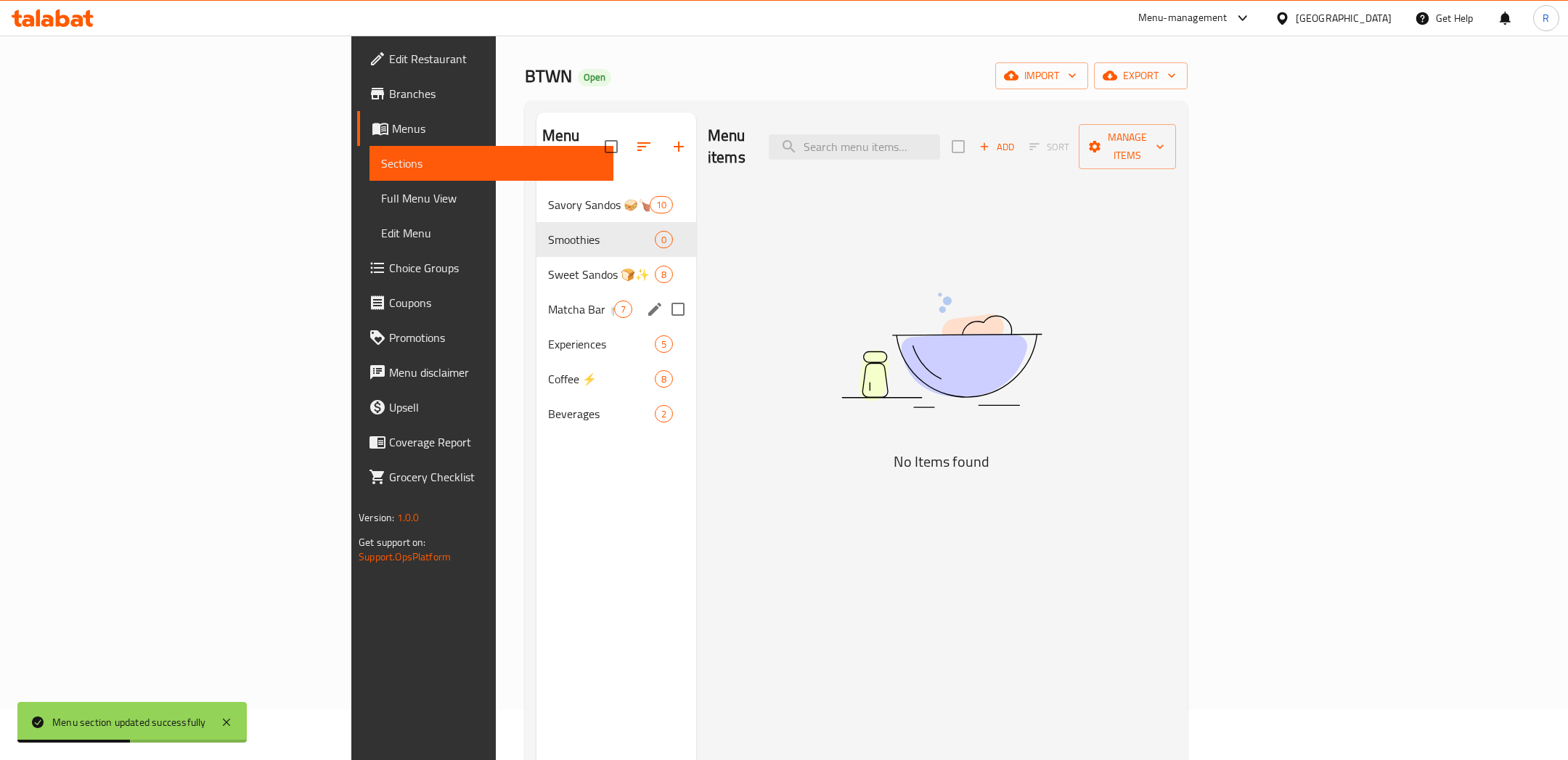
drag, startPoint x: 513, startPoint y: 212, endPoint x: 507, endPoint y: 193, distance: 19.9
click at [537, 196] on div "Savory Sandos 🥪🍗 10 Smoothies 0 Sweet Sandos 🍞✨ 8 Matcha Bar 🍵 7 Experiences 5 …" at bounding box center [616, 308] width 160 height 244
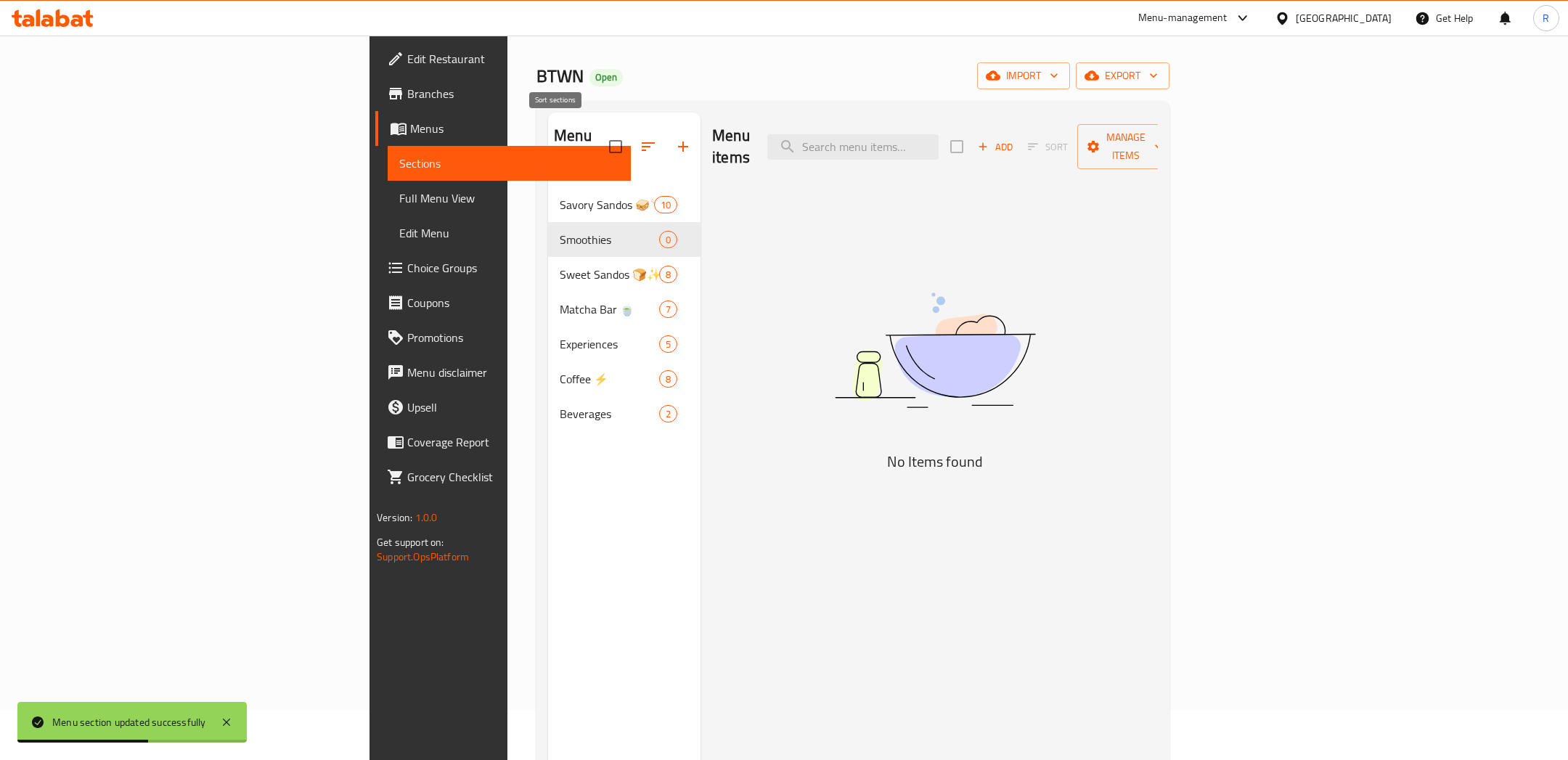
click at [639, 138] on icon "button" at bounding box center [648, 146] width 18 height 18
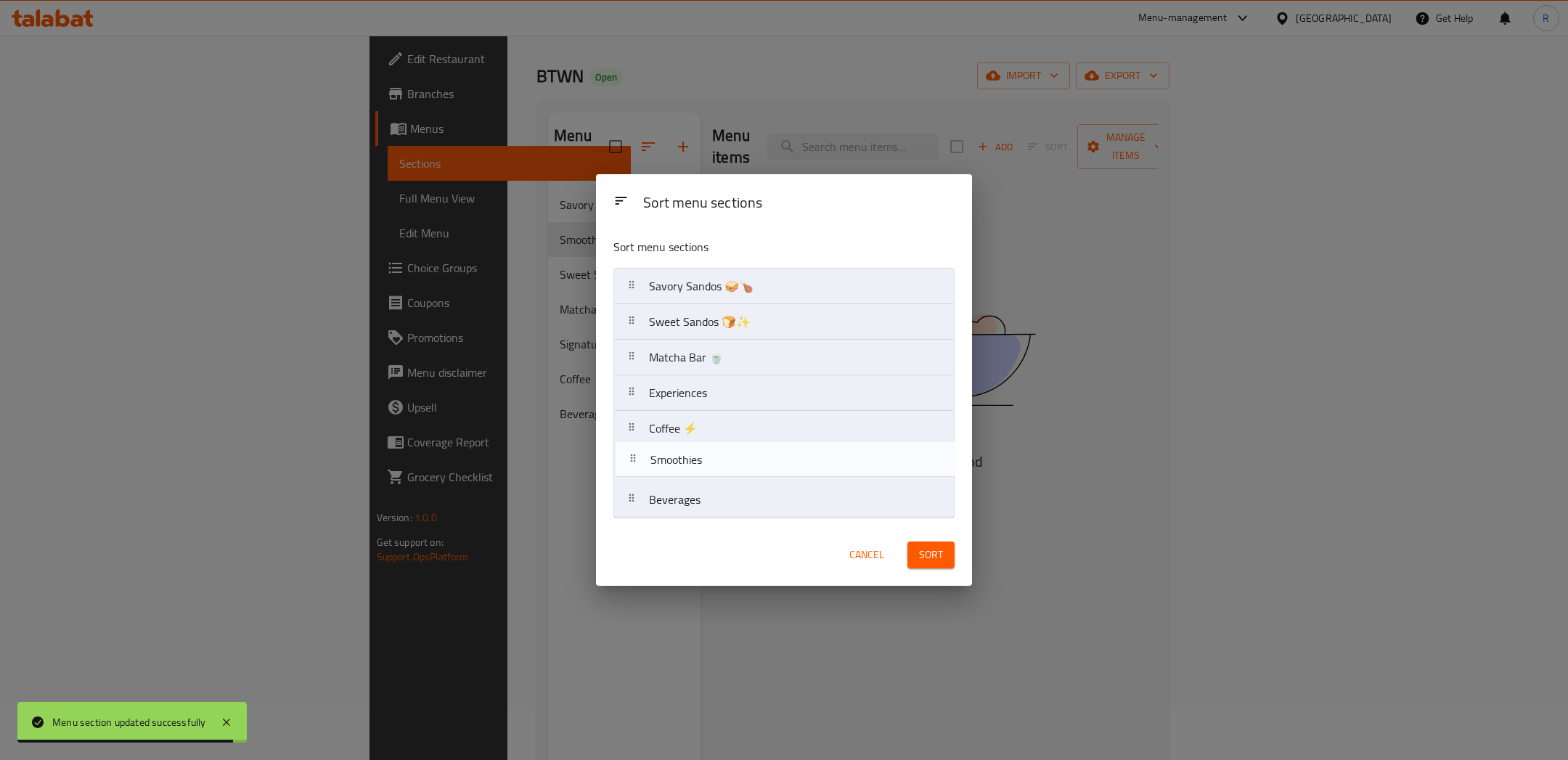
drag, startPoint x: 659, startPoint y: 328, endPoint x: 660, endPoint y: 470, distance: 142.0
click at [660, 470] on nav "Savory Sandos 🥪🍗 Smoothies Sweet Sandos 🍞✨ Matcha Bar 🍵 Experiences Coffee ⚡ Be…" at bounding box center [783, 393] width 340 height 250
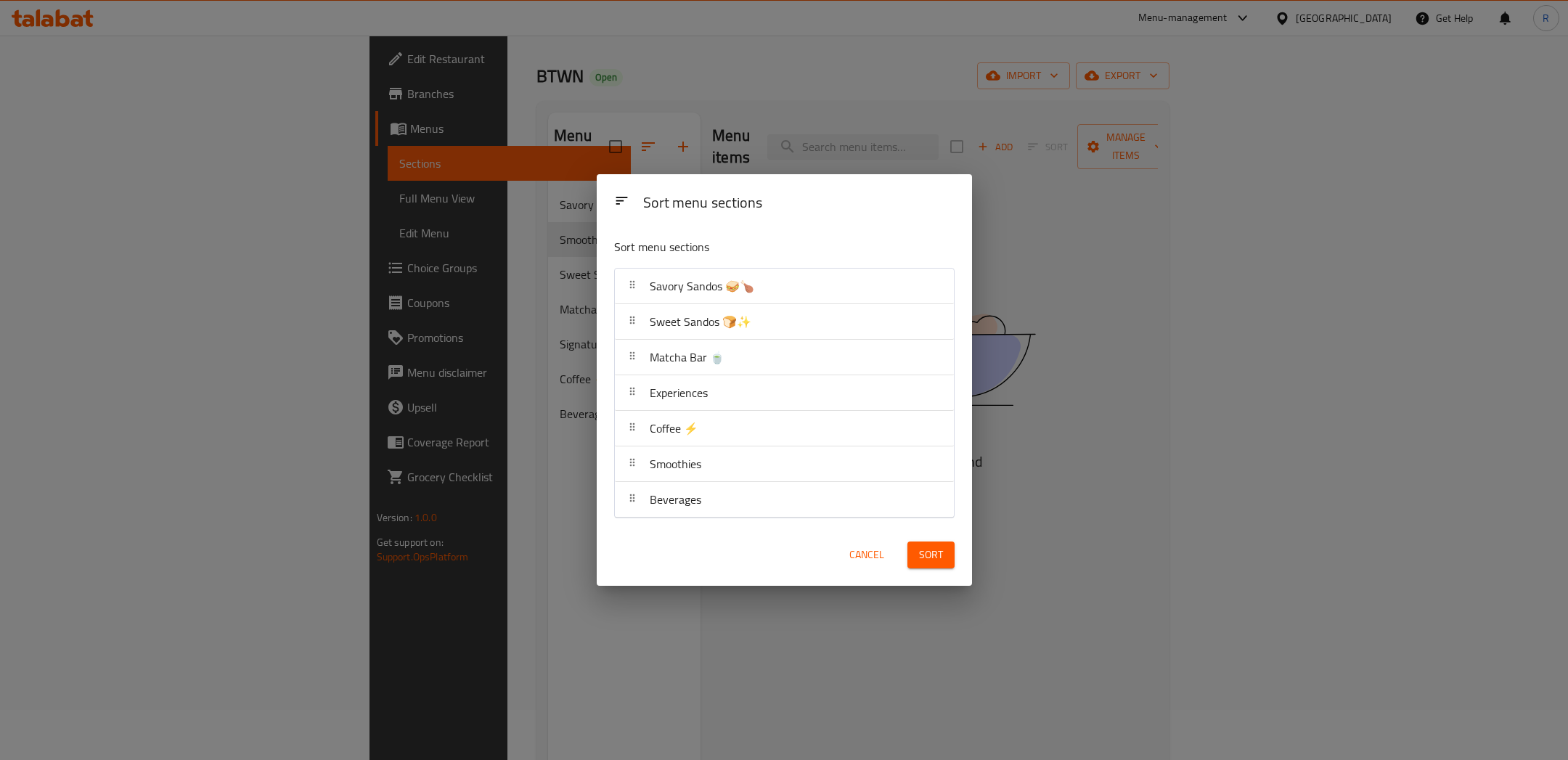
click at [924, 561] on span "Sort" at bounding box center [930, 554] width 24 height 18
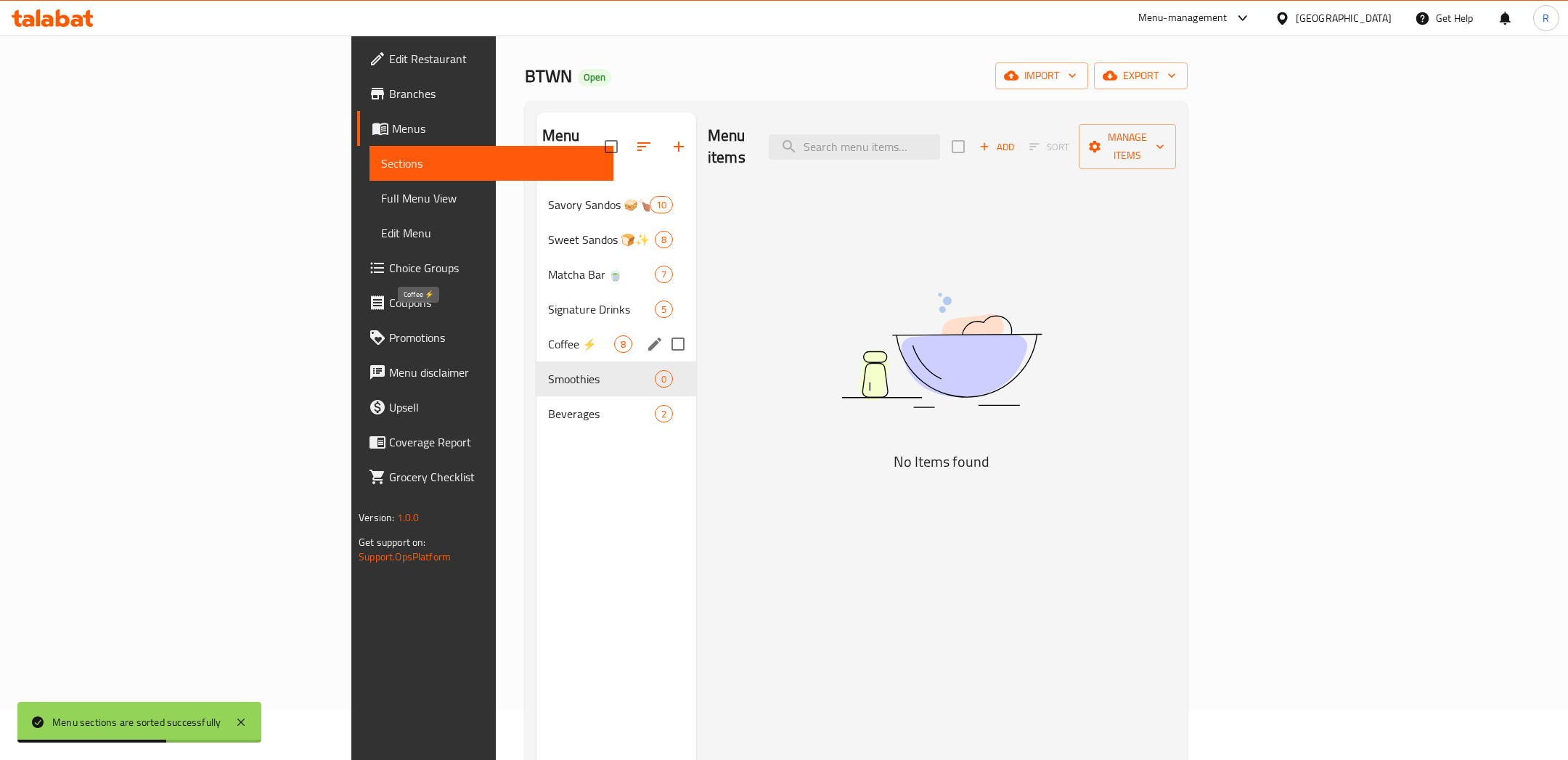
drag, startPoint x: 471, startPoint y: 362, endPoint x: 463, endPoint y: 332, distance: 31.0
click at [537, 329] on div "Savory Sandos 🥪🍗 10 Sweet Sandos 🍞✨ 8 Matcha Bar 🍵 7 Signature Drinks 5 Coffee …" at bounding box center [616, 308] width 160 height 244
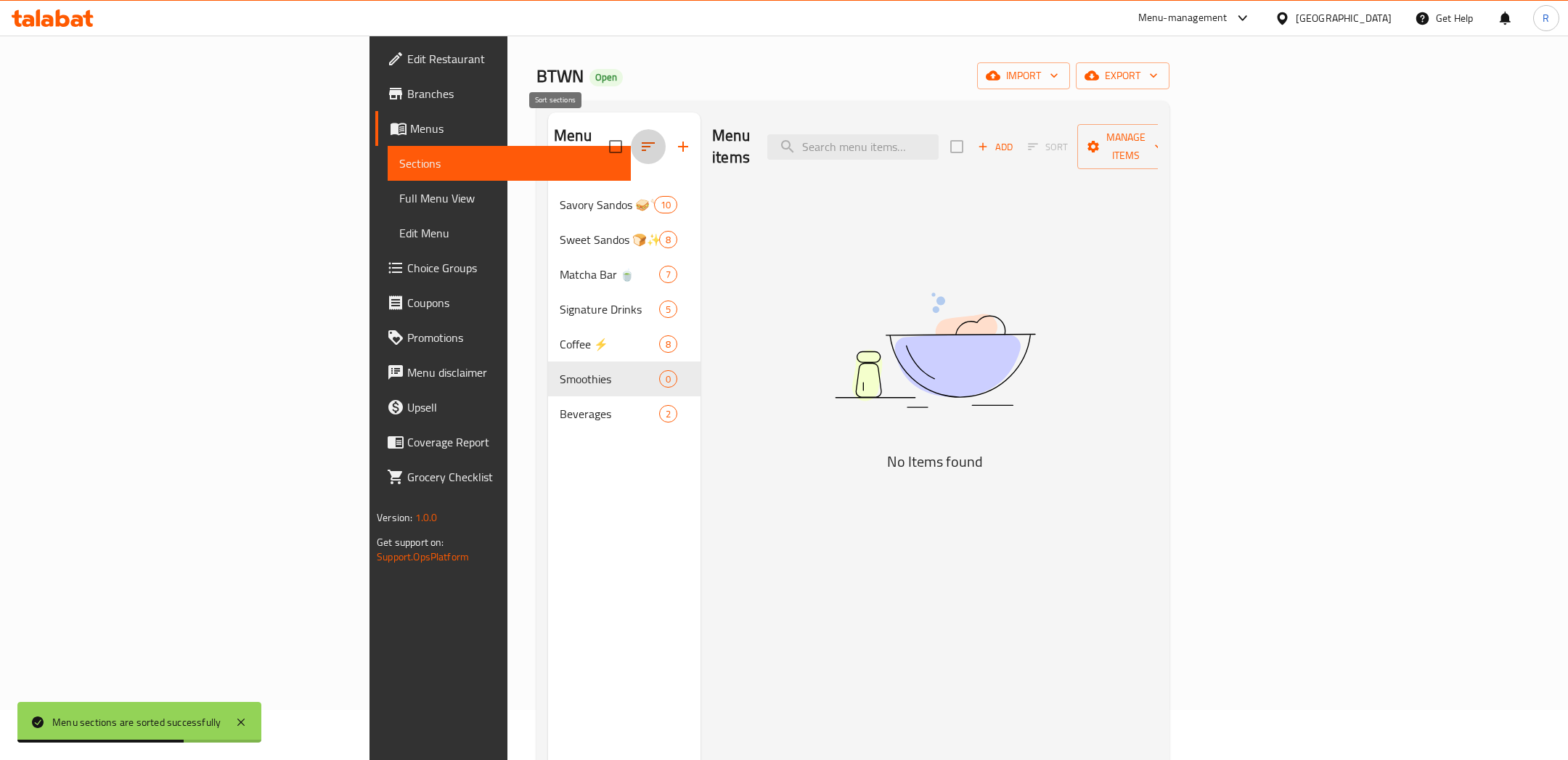
click at [639, 138] on icon "button" at bounding box center [648, 146] width 18 height 18
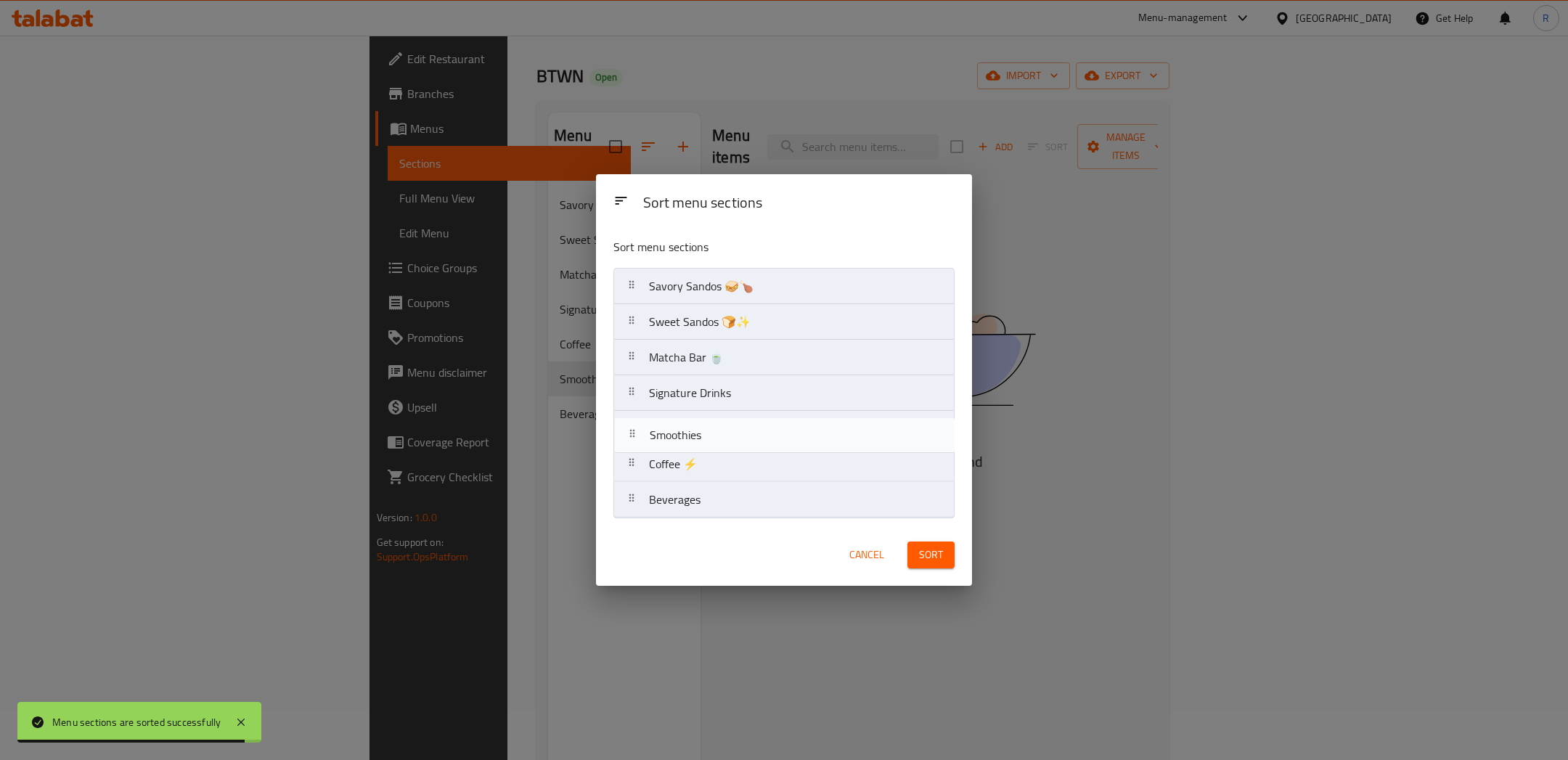
drag, startPoint x: 634, startPoint y: 466, endPoint x: 635, endPoint y: 431, distance: 35.0
click at [635, 431] on nav "Savory Sandos 🥪🍗 Sweet Sandos 🍞✨ Matcha Bar 🍵 Signature Drinks Coffee ⚡ Smoothi…" at bounding box center [783, 393] width 340 height 250
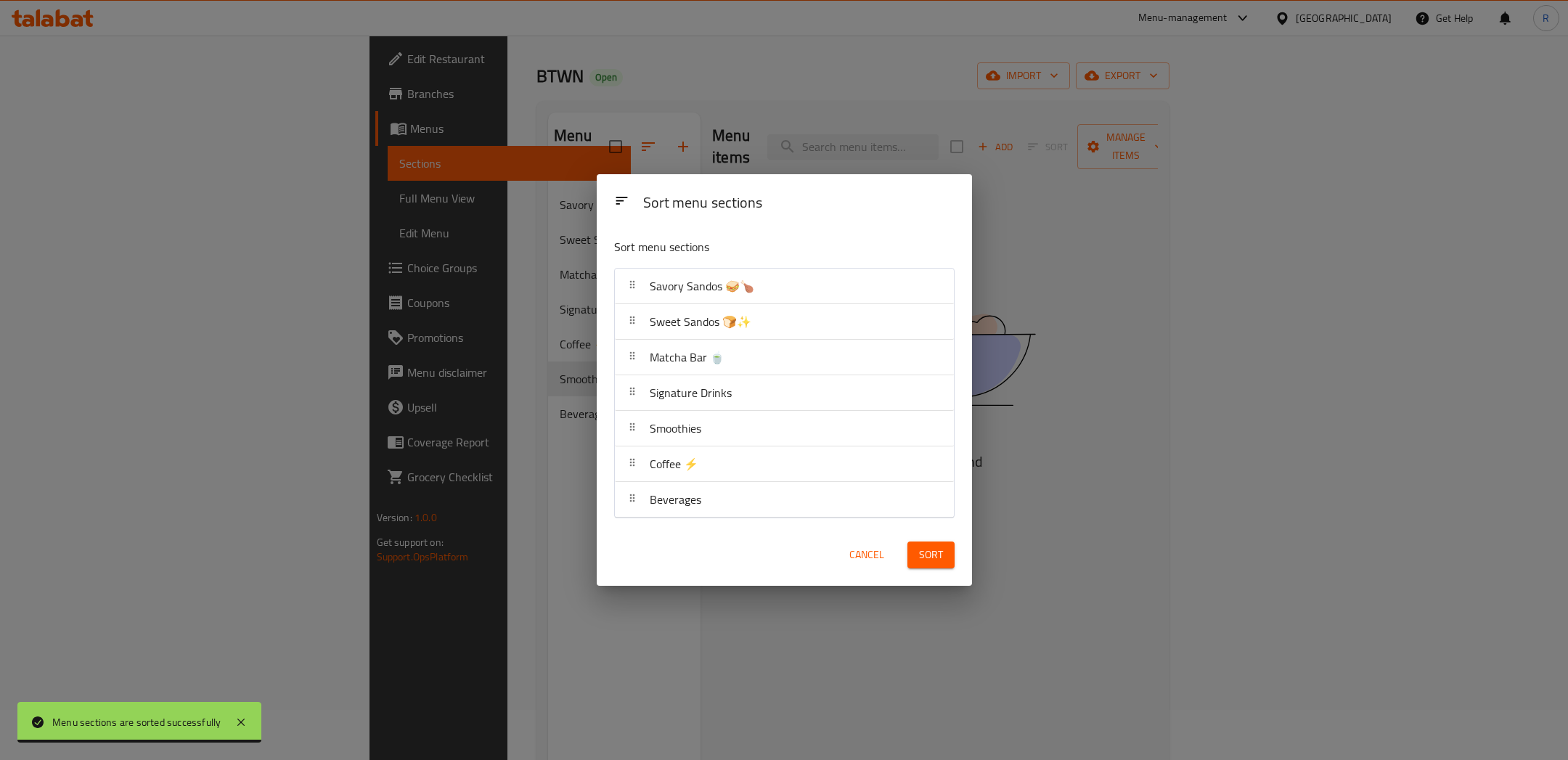
click at [911, 553] on button "Sort" at bounding box center [930, 554] width 47 height 27
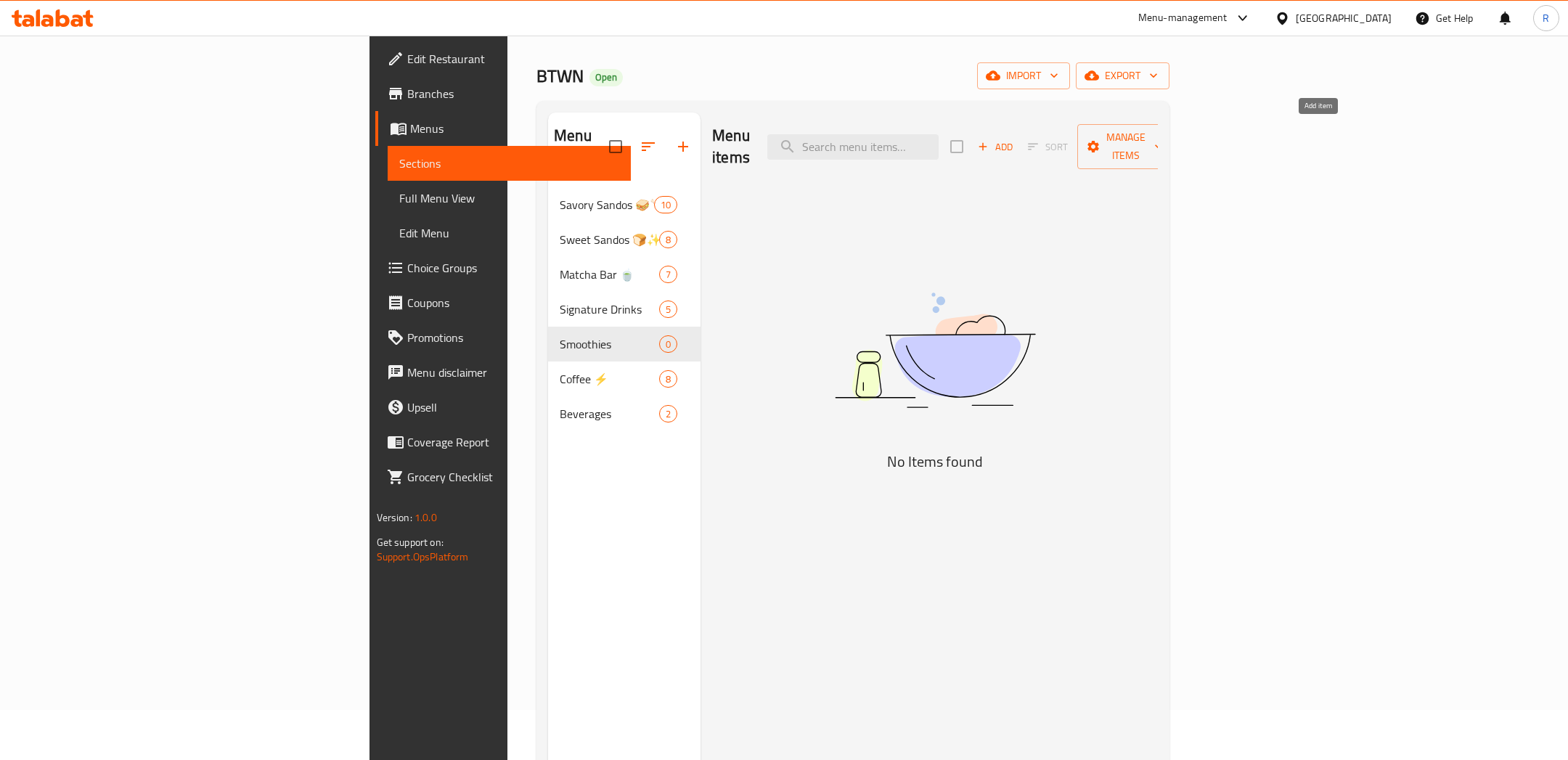
click at [989, 140] on icon "button" at bounding box center [983, 146] width 13 height 13
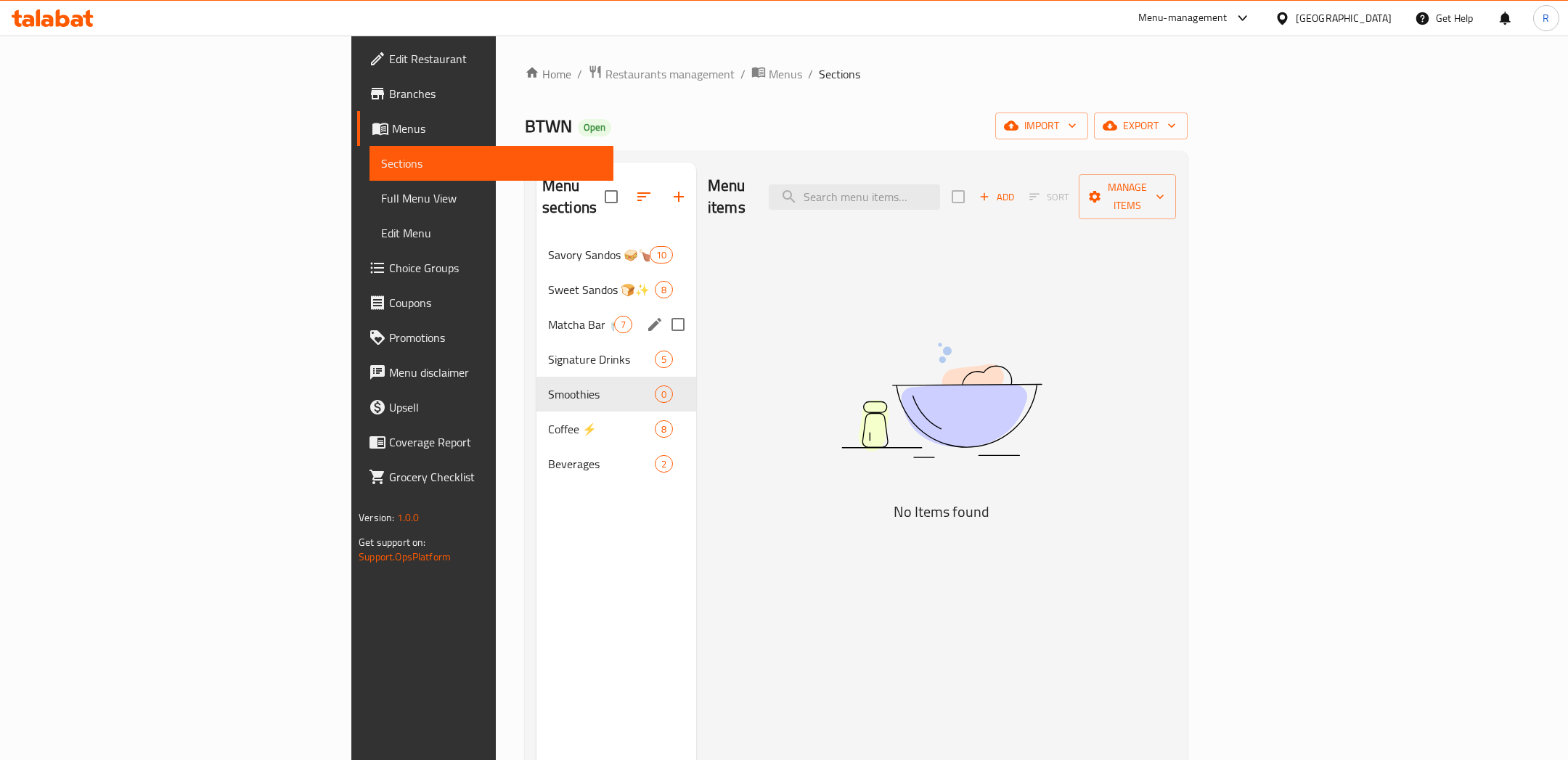
scroll to position [50, 0]
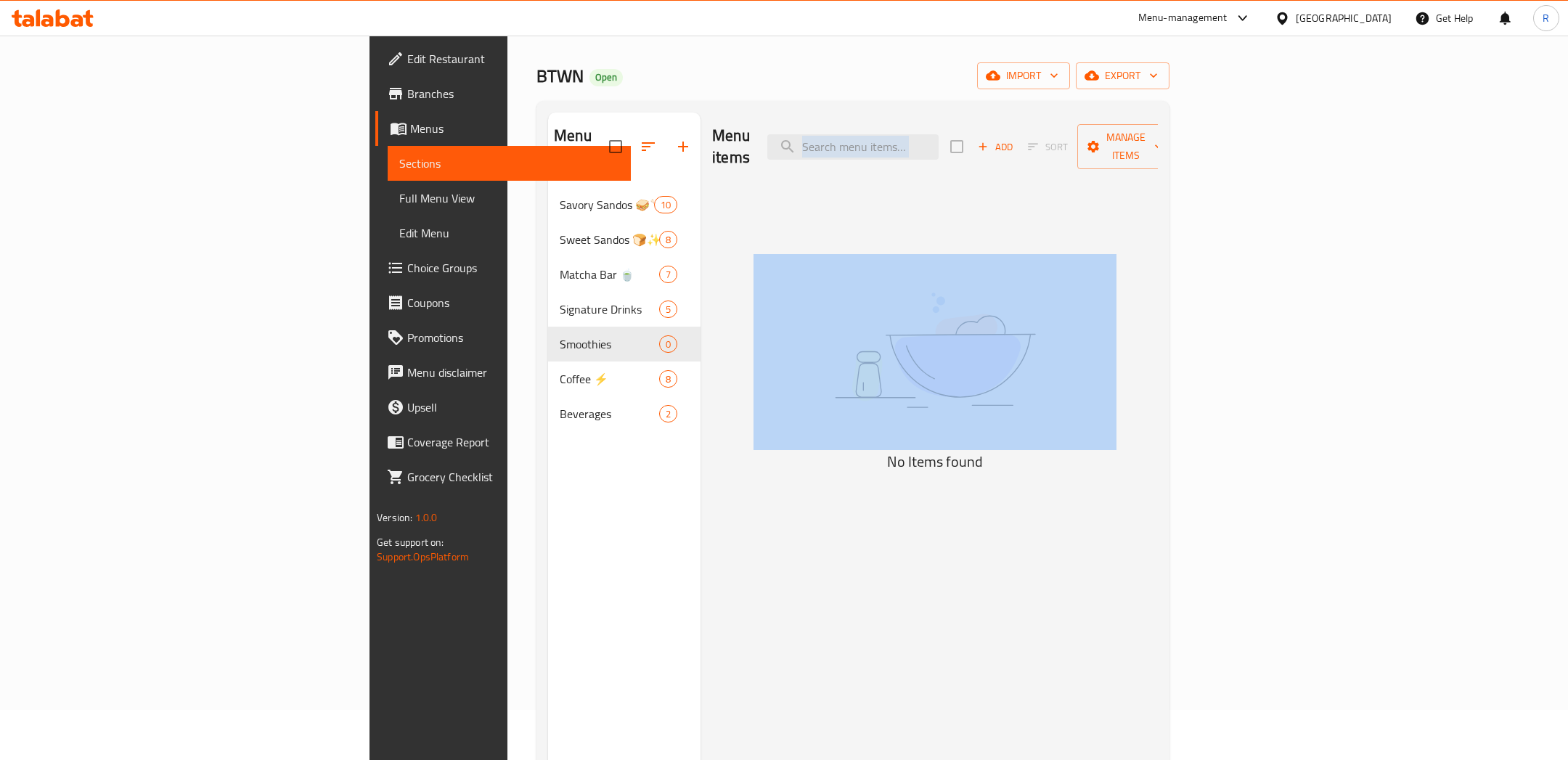
drag, startPoint x: 677, startPoint y: 216, endPoint x: 1156, endPoint y: 358, distance: 499.6
click at [1153, 358] on div "Menu items Add Sort Manage items No Items found" at bounding box center [929, 492] width 457 height 760
click at [1157, 290] on div "Menu items Add Sort Manage items No Items found" at bounding box center [929, 492] width 457 height 760
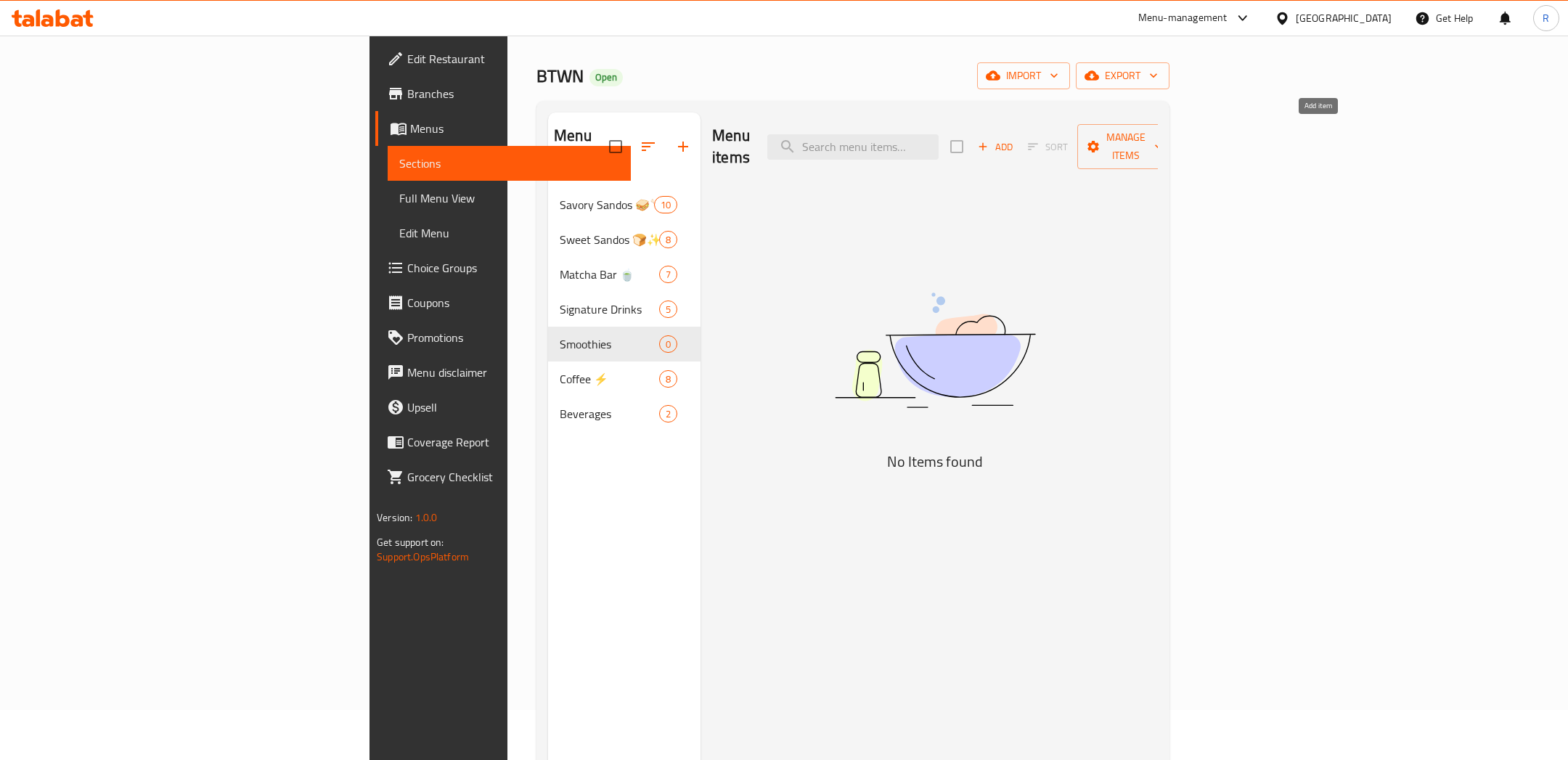
click at [1014, 138] on span "Add" at bounding box center [995, 147] width 39 height 17
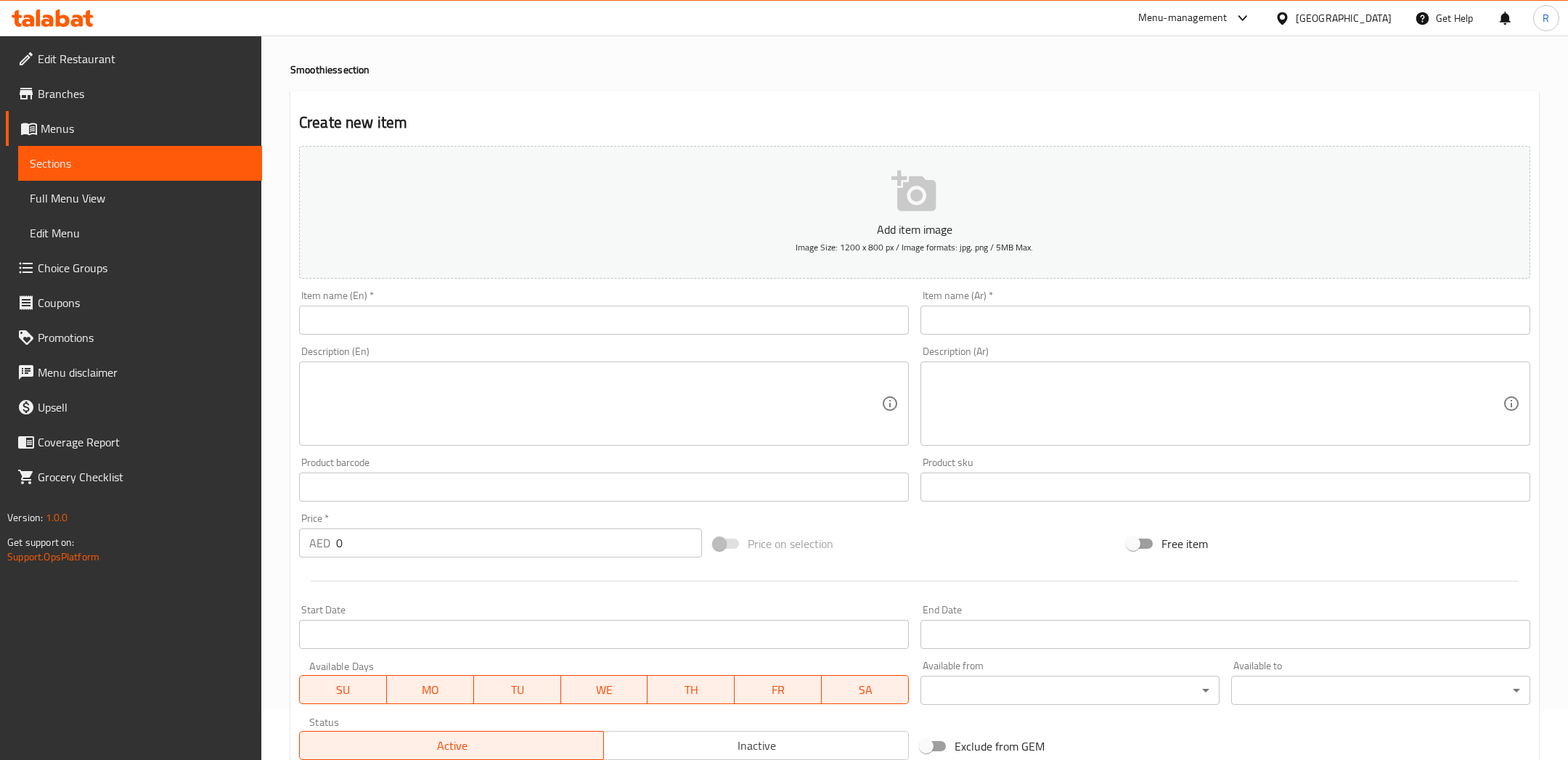
click at [692, 314] on input "text" at bounding box center [604, 320] width 609 height 29
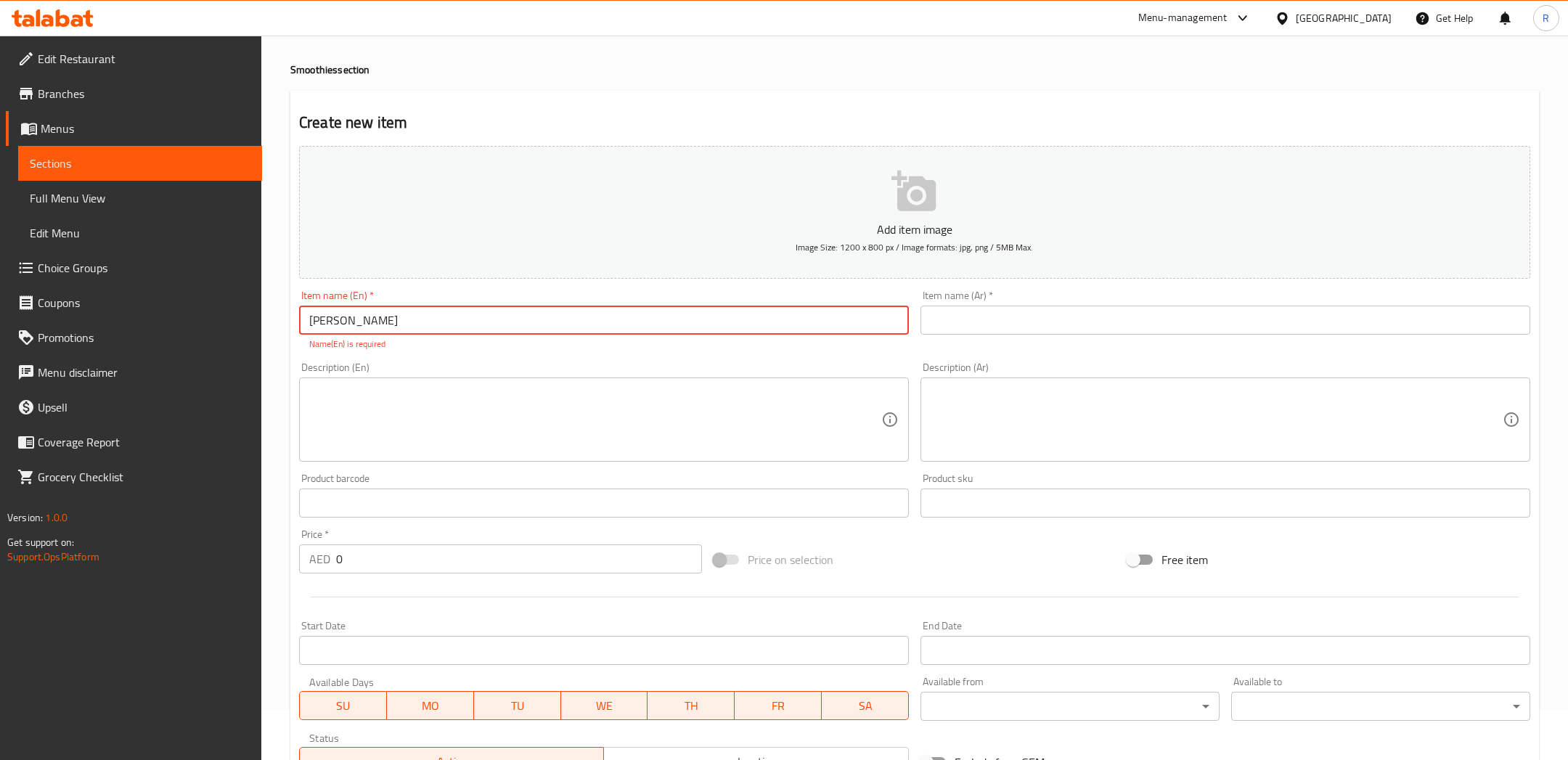
type input "[PERSON_NAME]"
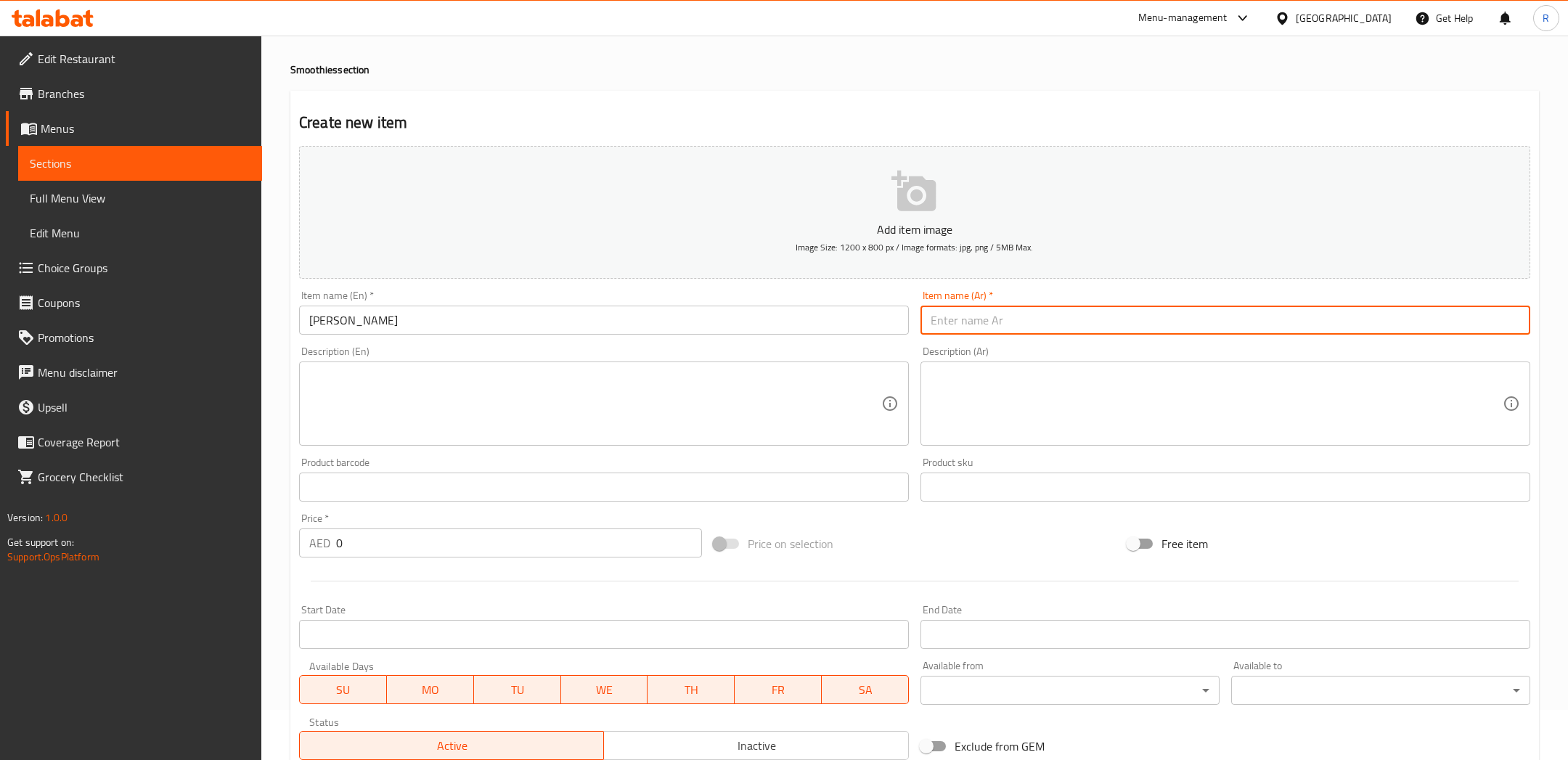
click at [962, 328] on input "text" at bounding box center [1225, 320] width 609 height 29
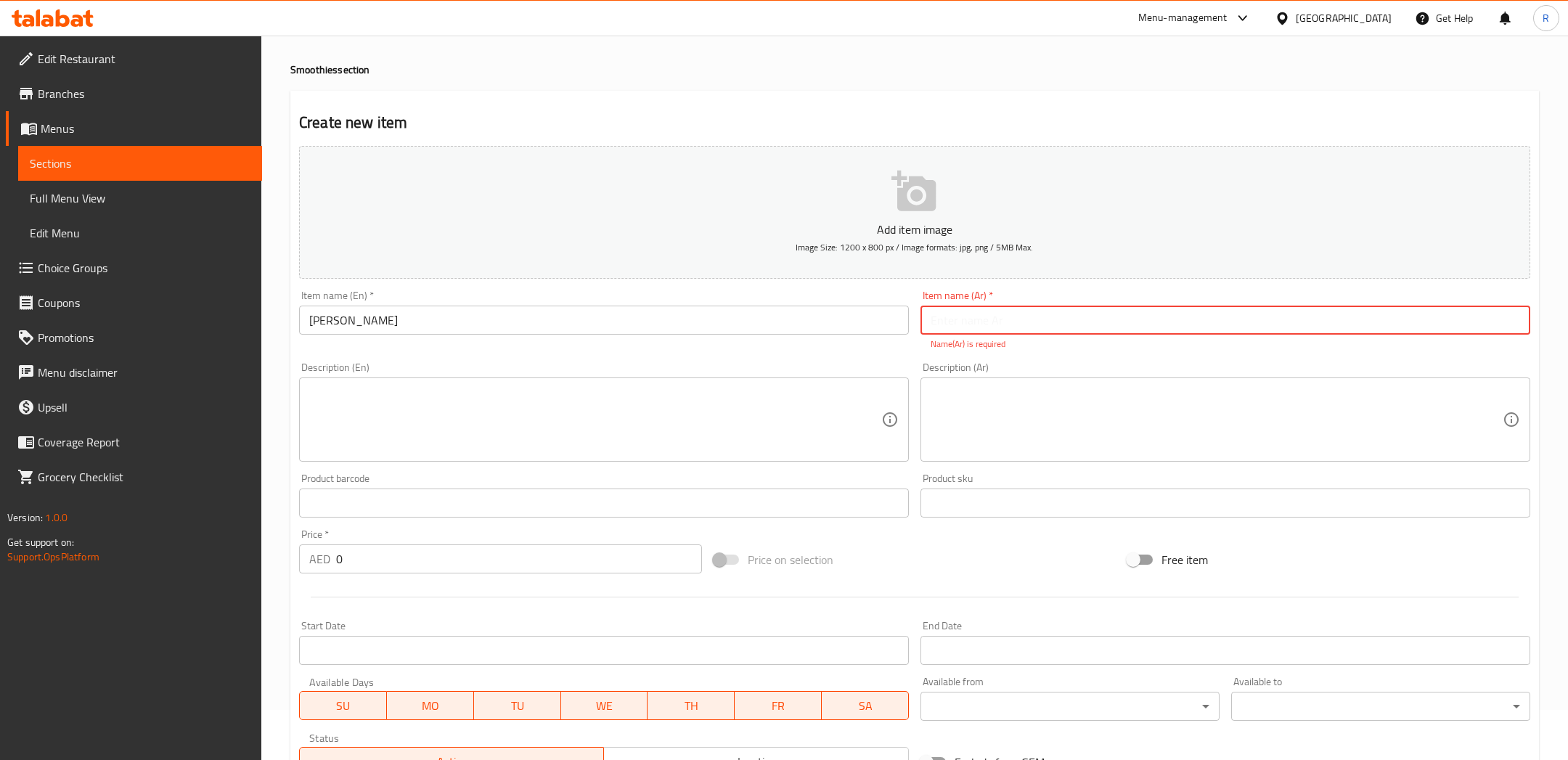
paste input "سموثي مانجو"
type input "سموثي مانجو"
click at [660, 407] on textarea at bounding box center [595, 419] width 572 height 69
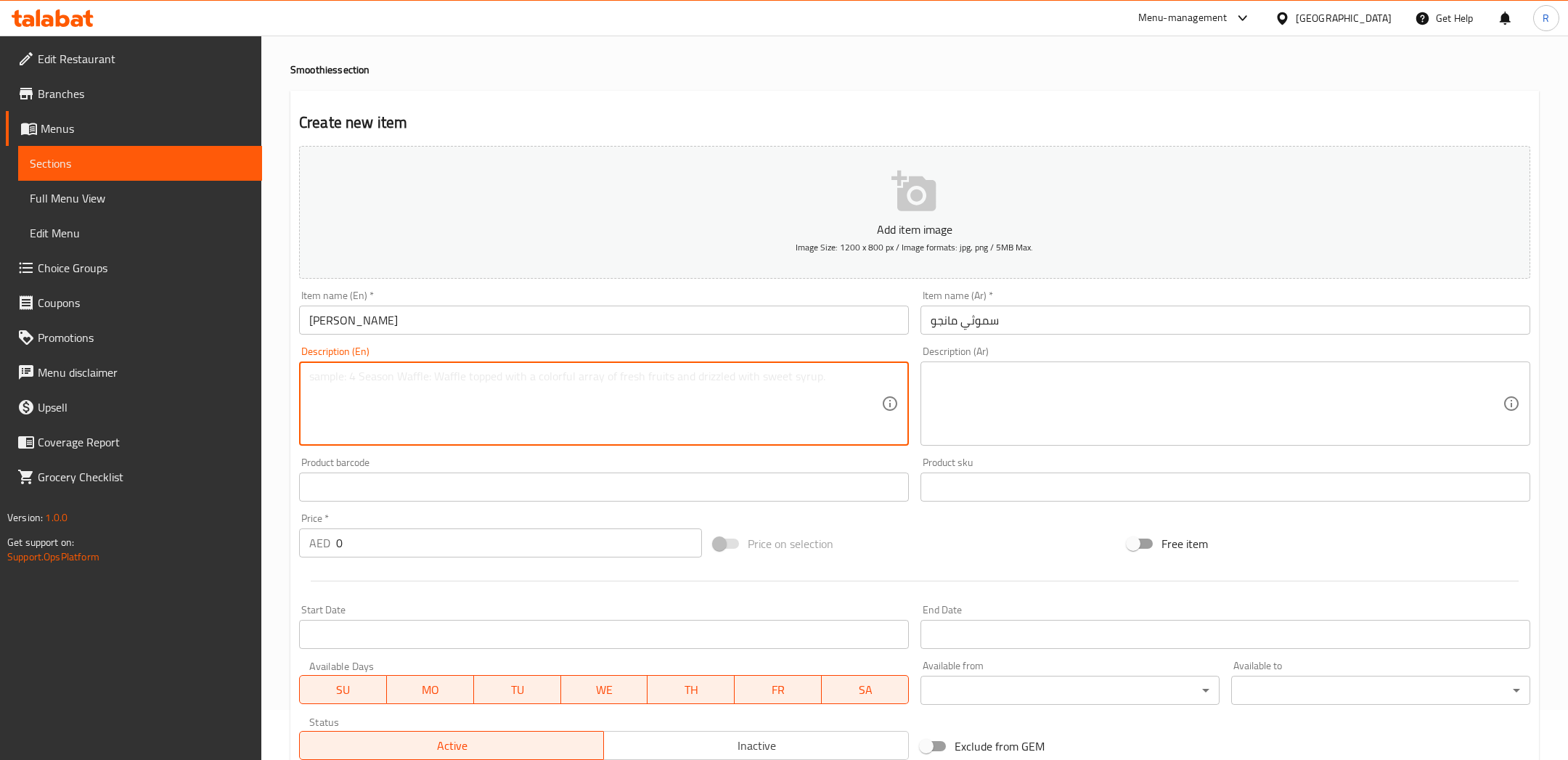
paste textarea "Mango Smoothie made fresh mango and creamy milk."
type textarea "Mango Smoothie made fresh mango and creamy milk."
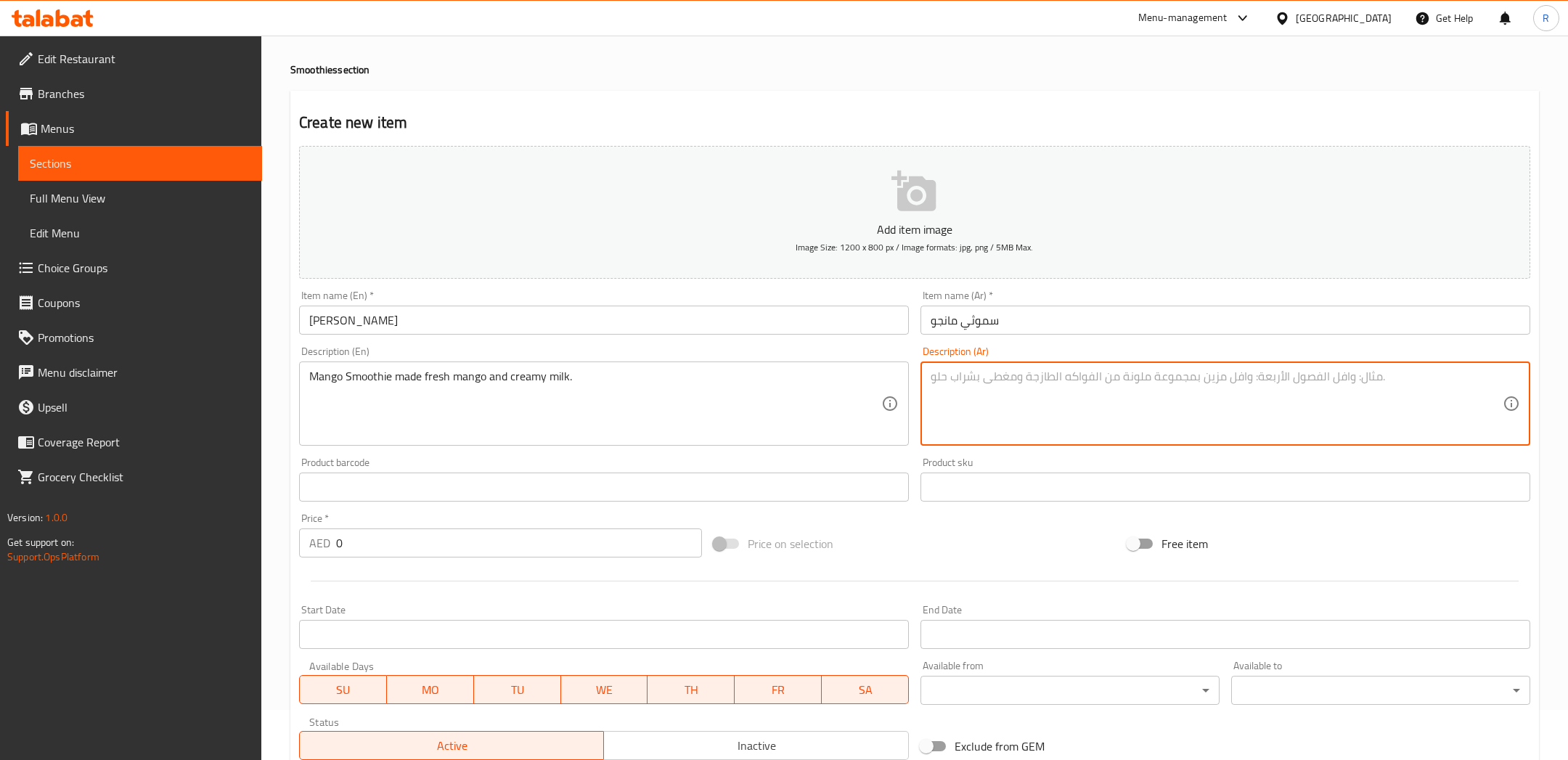
click at [1160, 405] on textarea at bounding box center [1216, 404] width 572 height 69
paste textarea "محضر من مانجو طازج وحليب كريمي"
type textarea "محضر من مانجو طازج وحليب كريمي"
click at [469, 537] on input "0" at bounding box center [519, 543] width 366 height 29
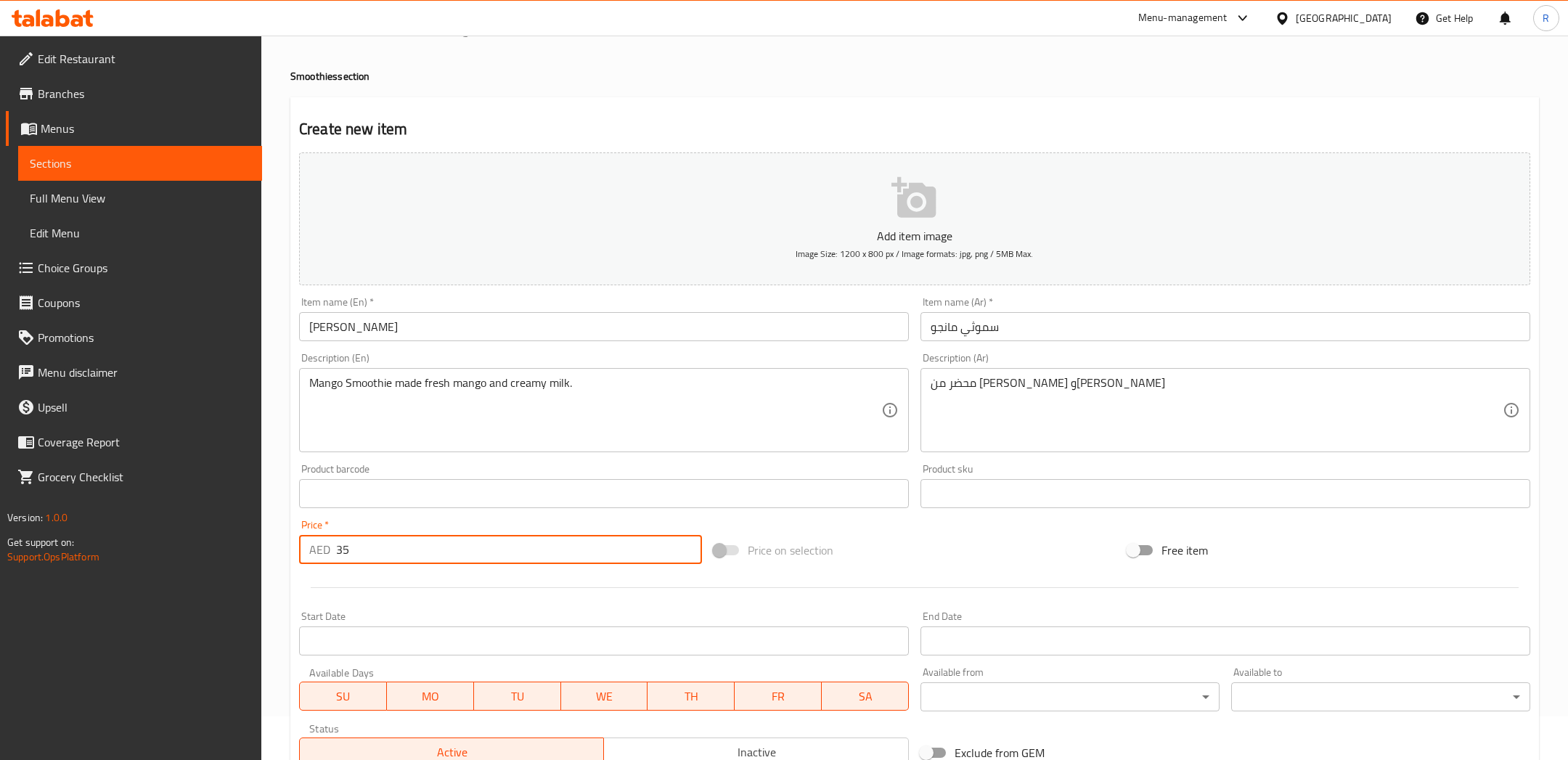
scroll to position [9, 0]
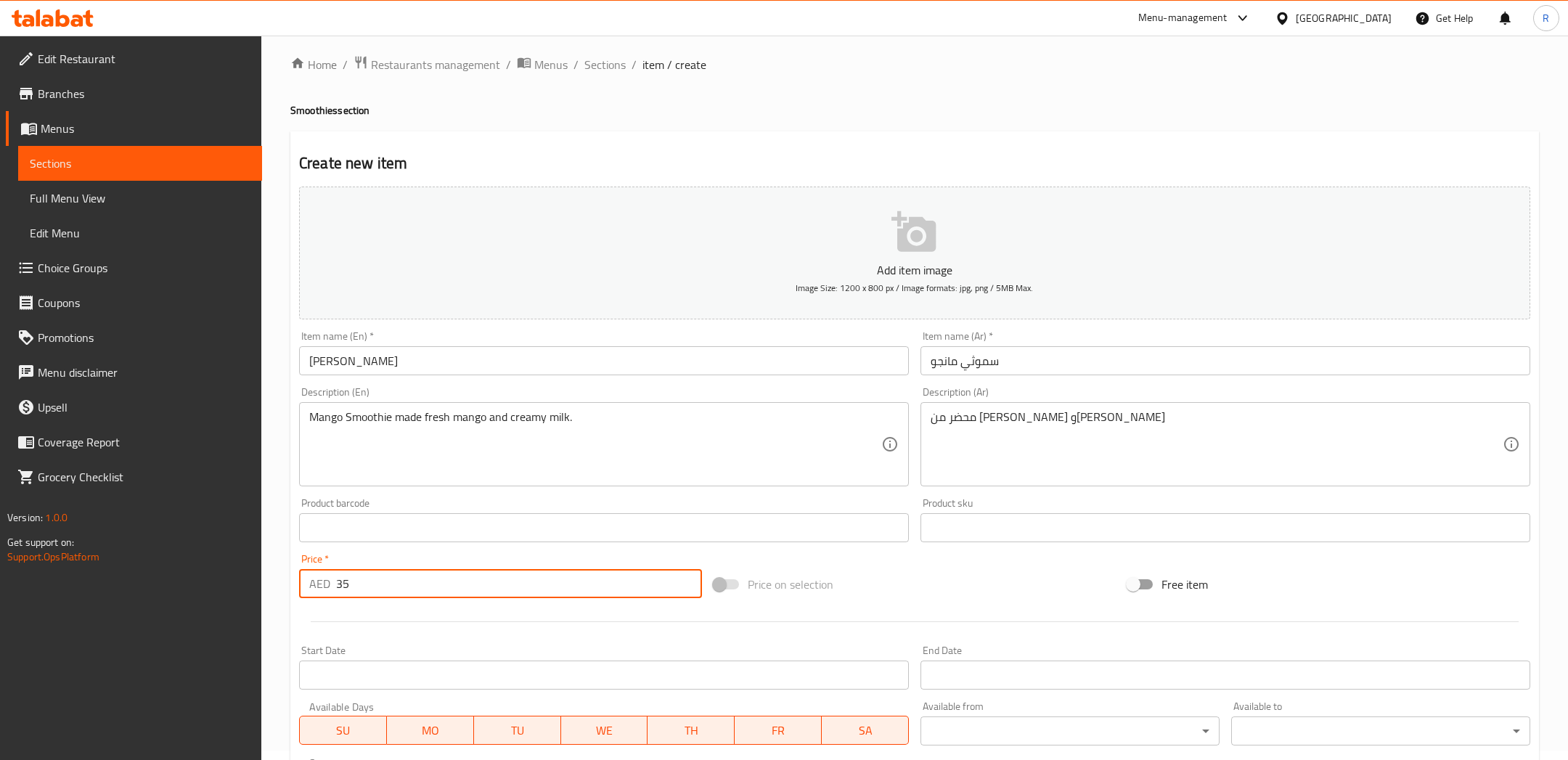
type input "35"
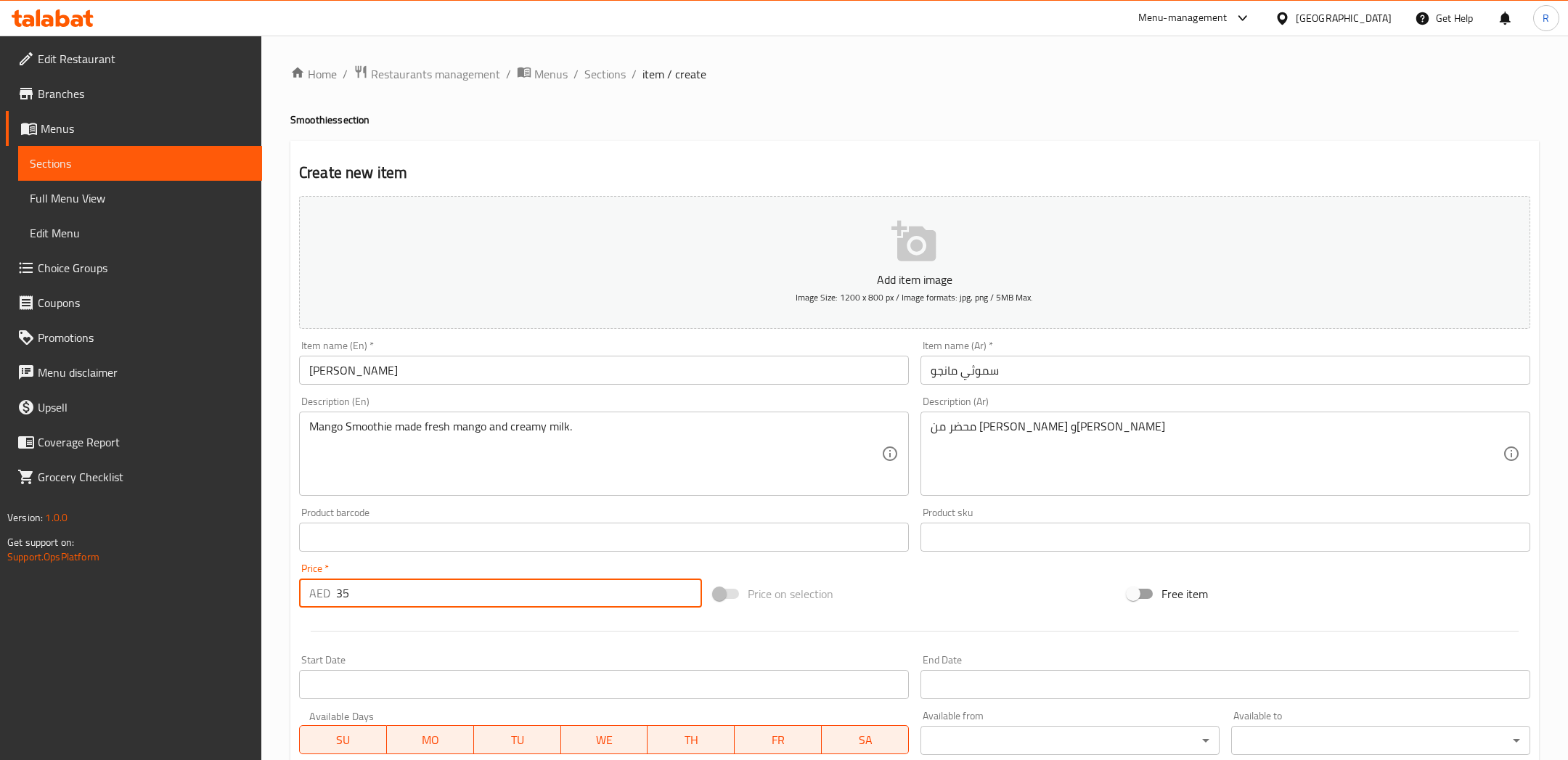
scroll to position [264, 0]
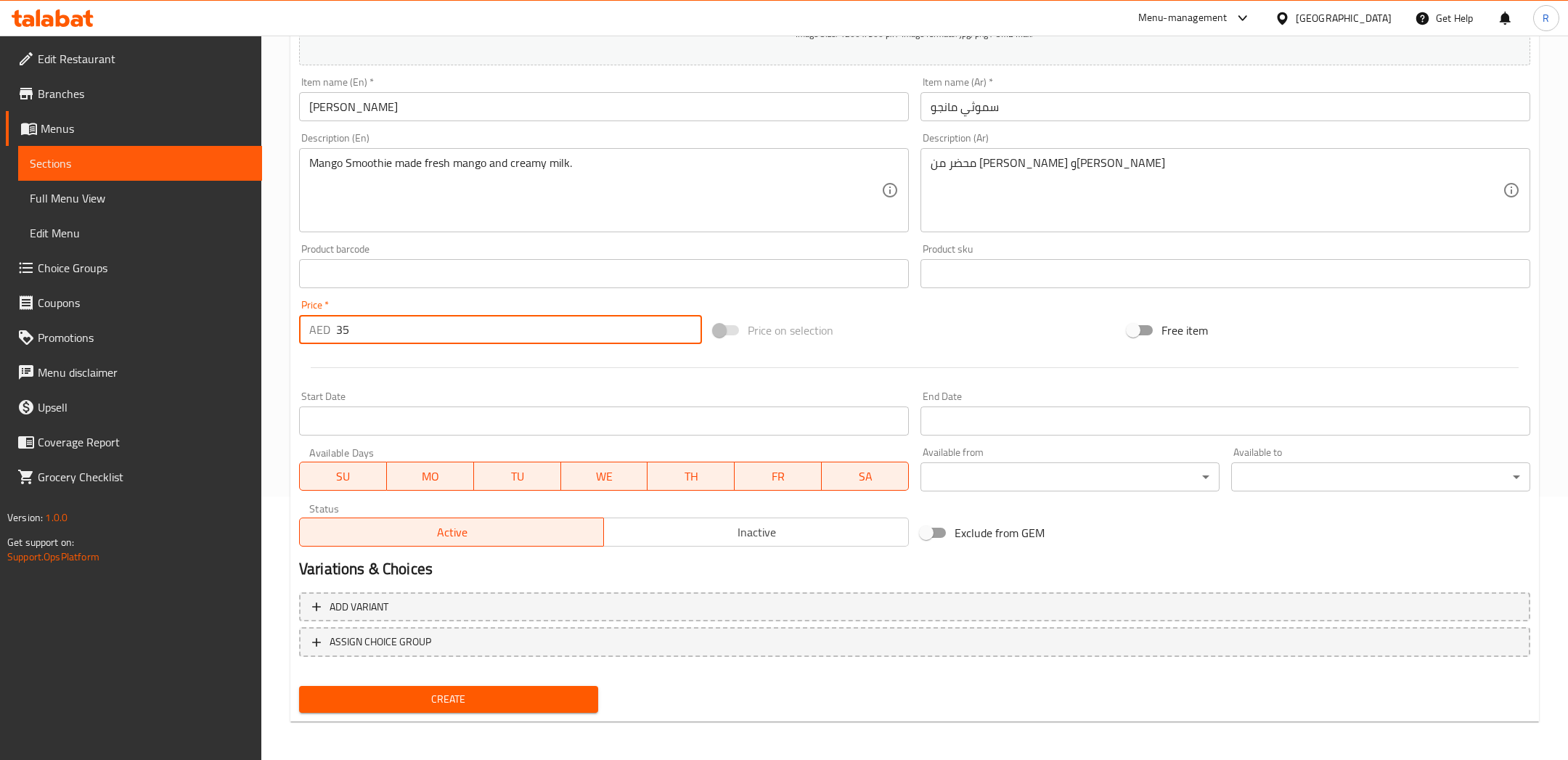
click at [469, 693] on span "Create" at bounding box center [448, 699] width 276 height 18
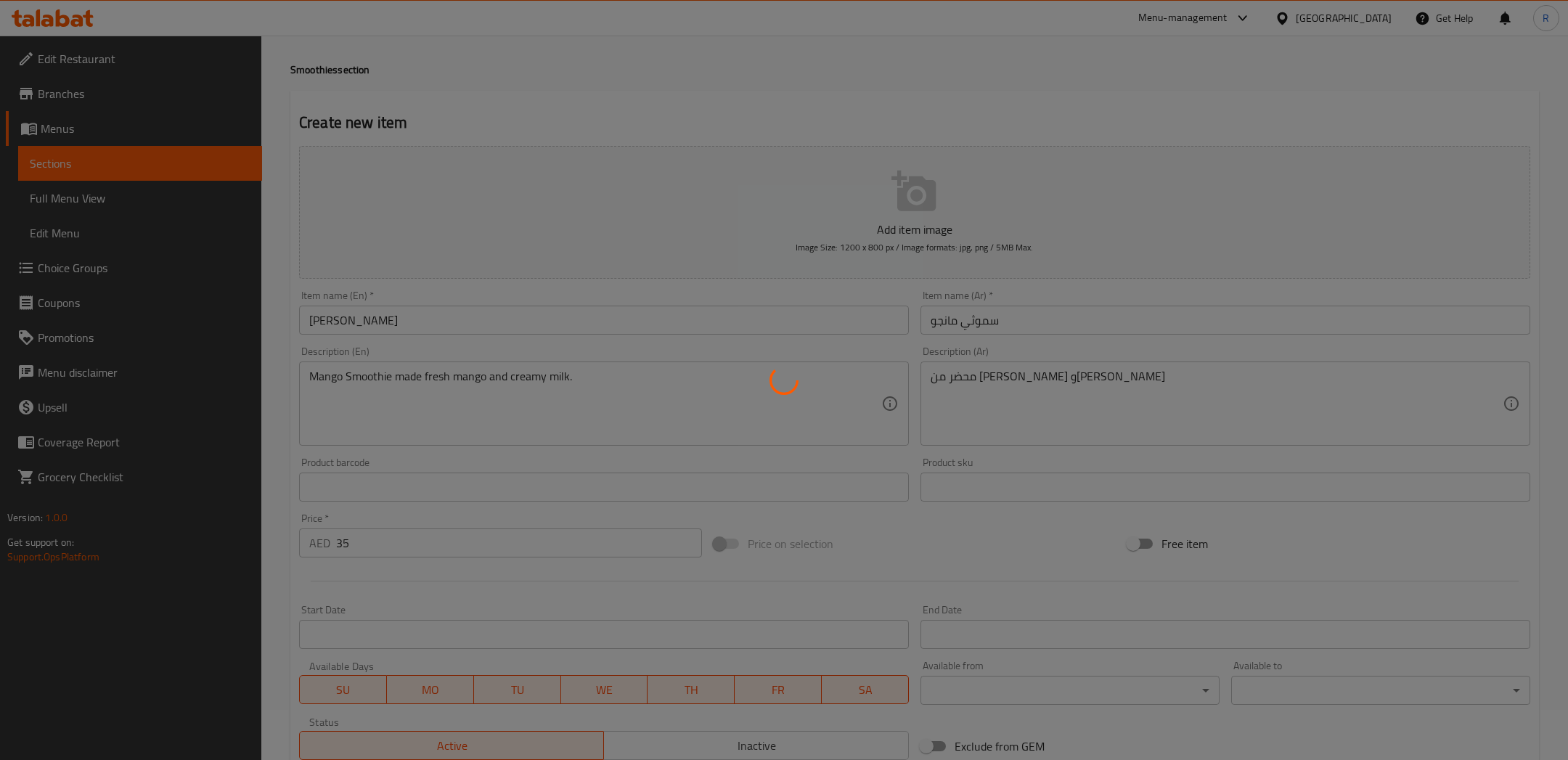
scroll to position [49, 0]
type input "0"
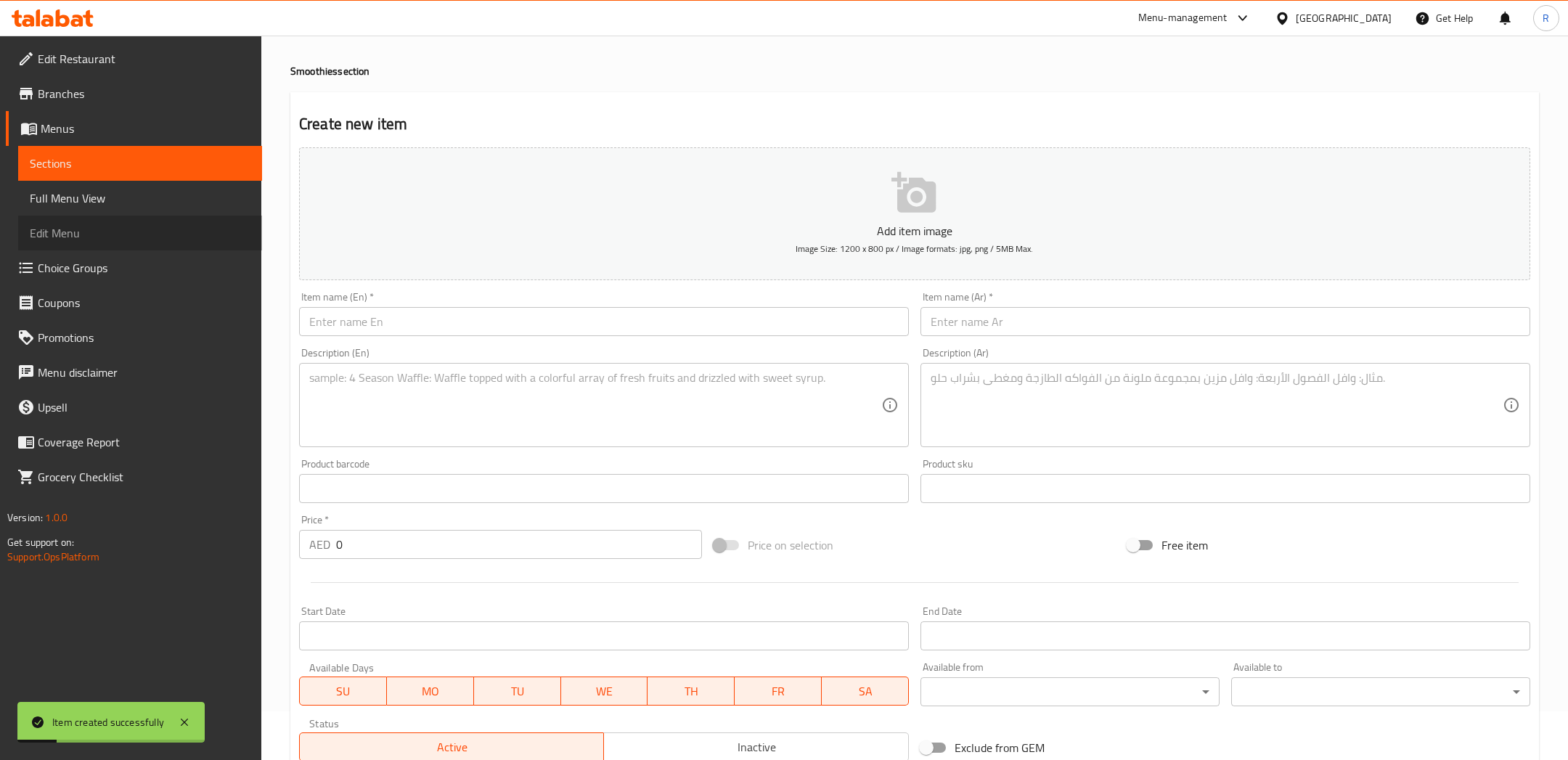
click at [92, 239] on span "Edit Menu" at bounding box center [139, 233] width 220 height 18
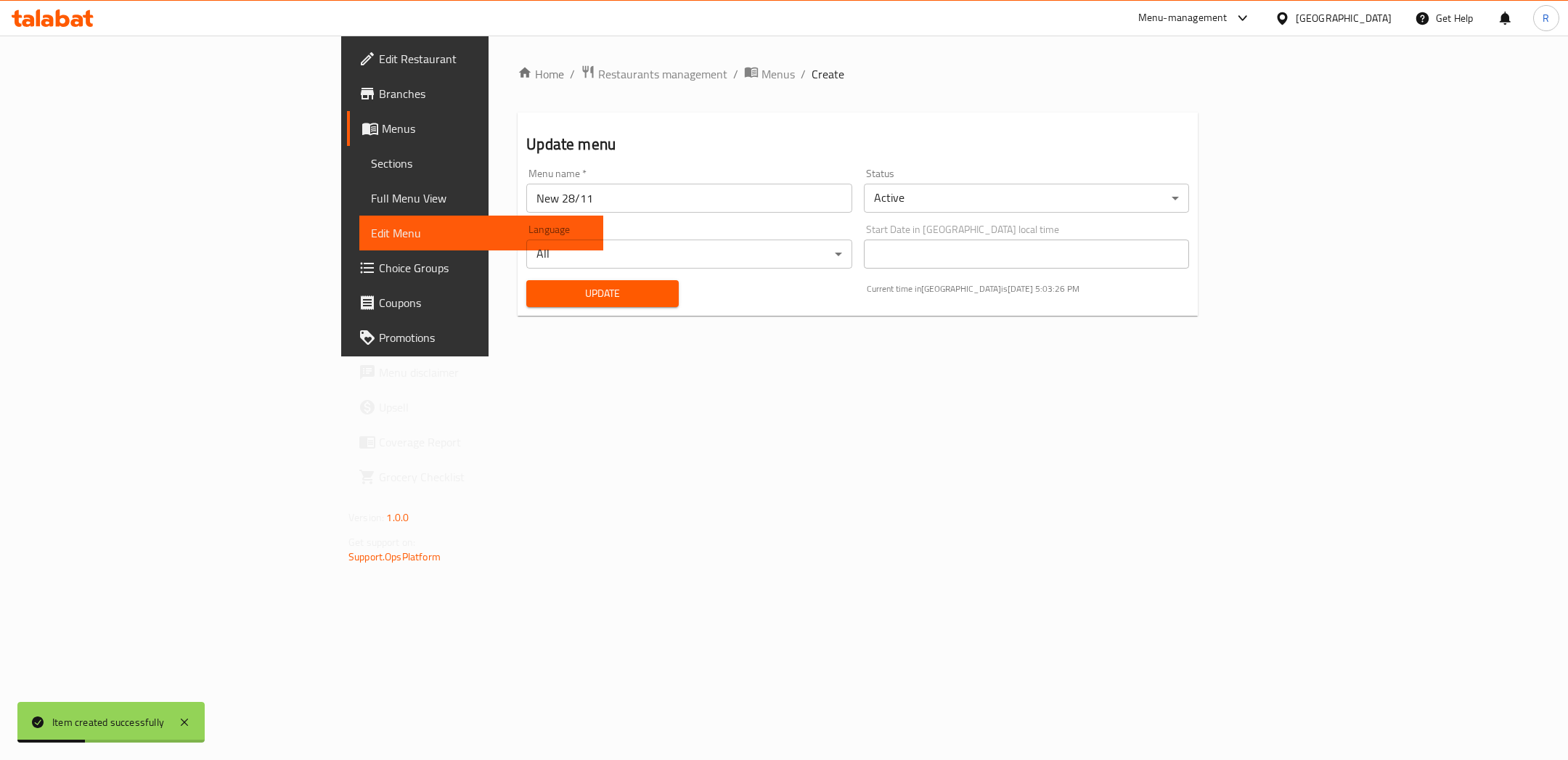
click at [371, 198] on span "Full Menu View" at bounding box center [481, 198] width 220 height 18
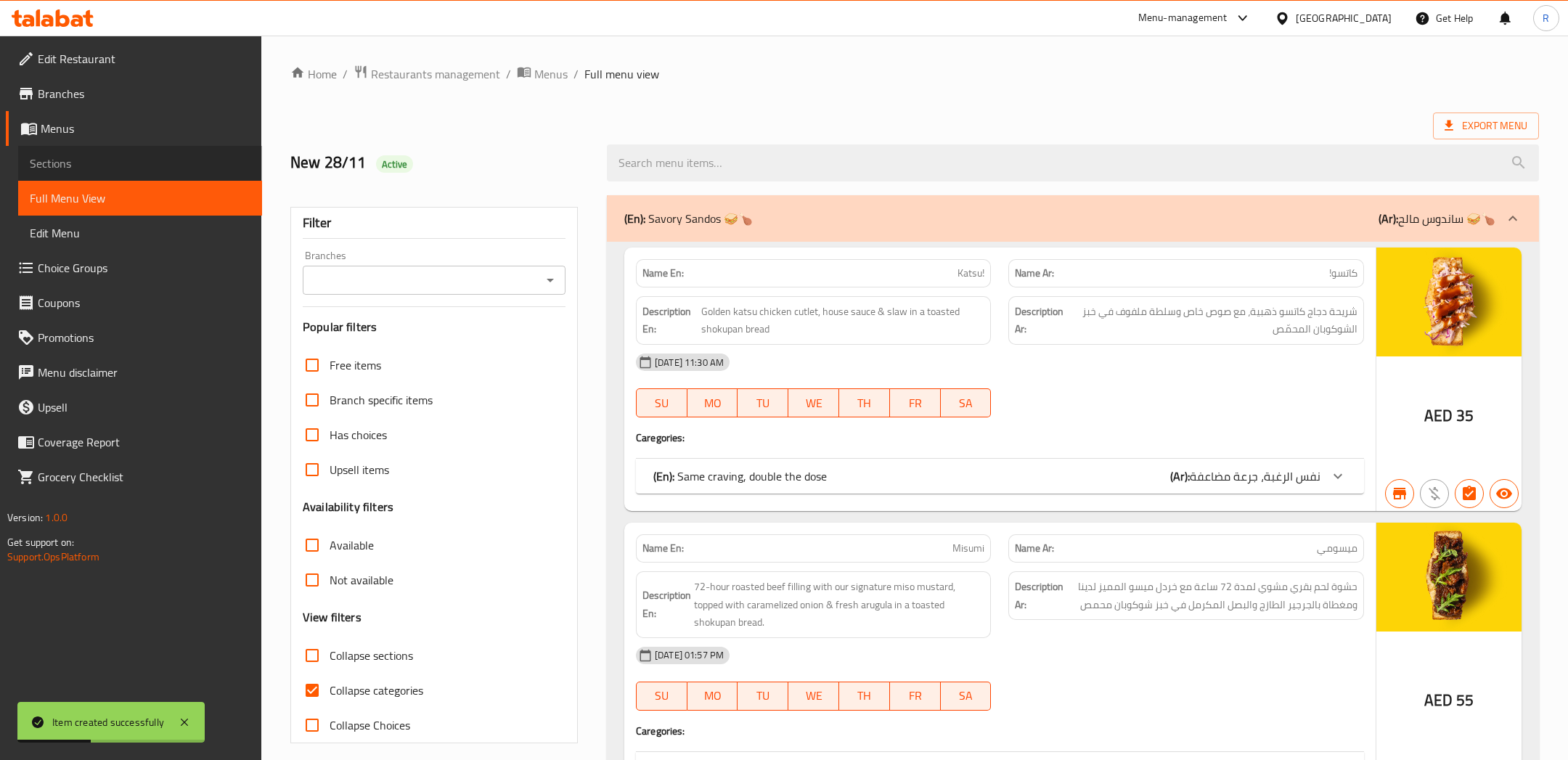
click at [61, 165] on span "Sections" at bounding box center [139, 163] width 220 height 18
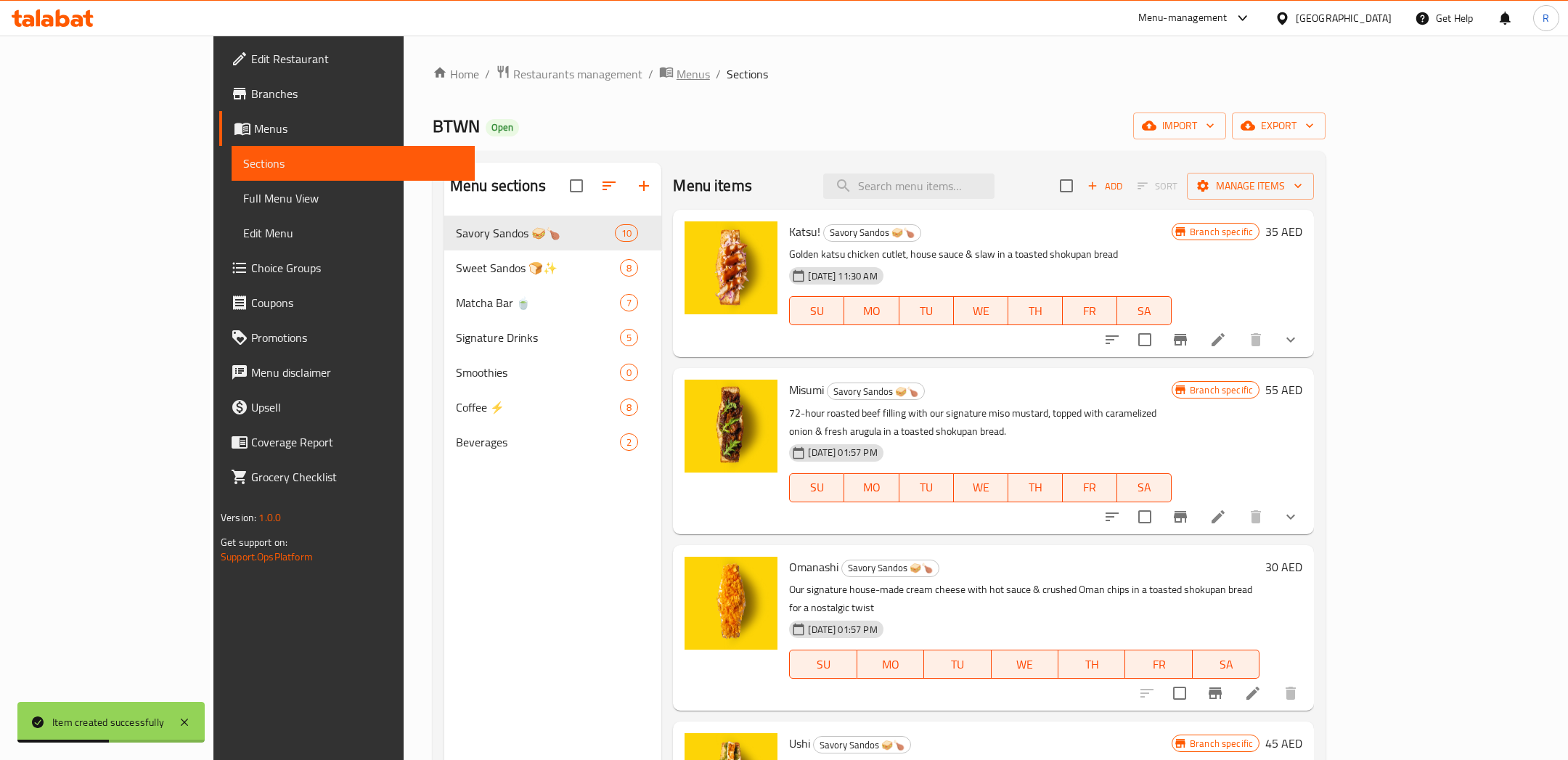
click at [659, 71] on icon "breadcrumb" at bounding box center [666, 72] width 15 height 15
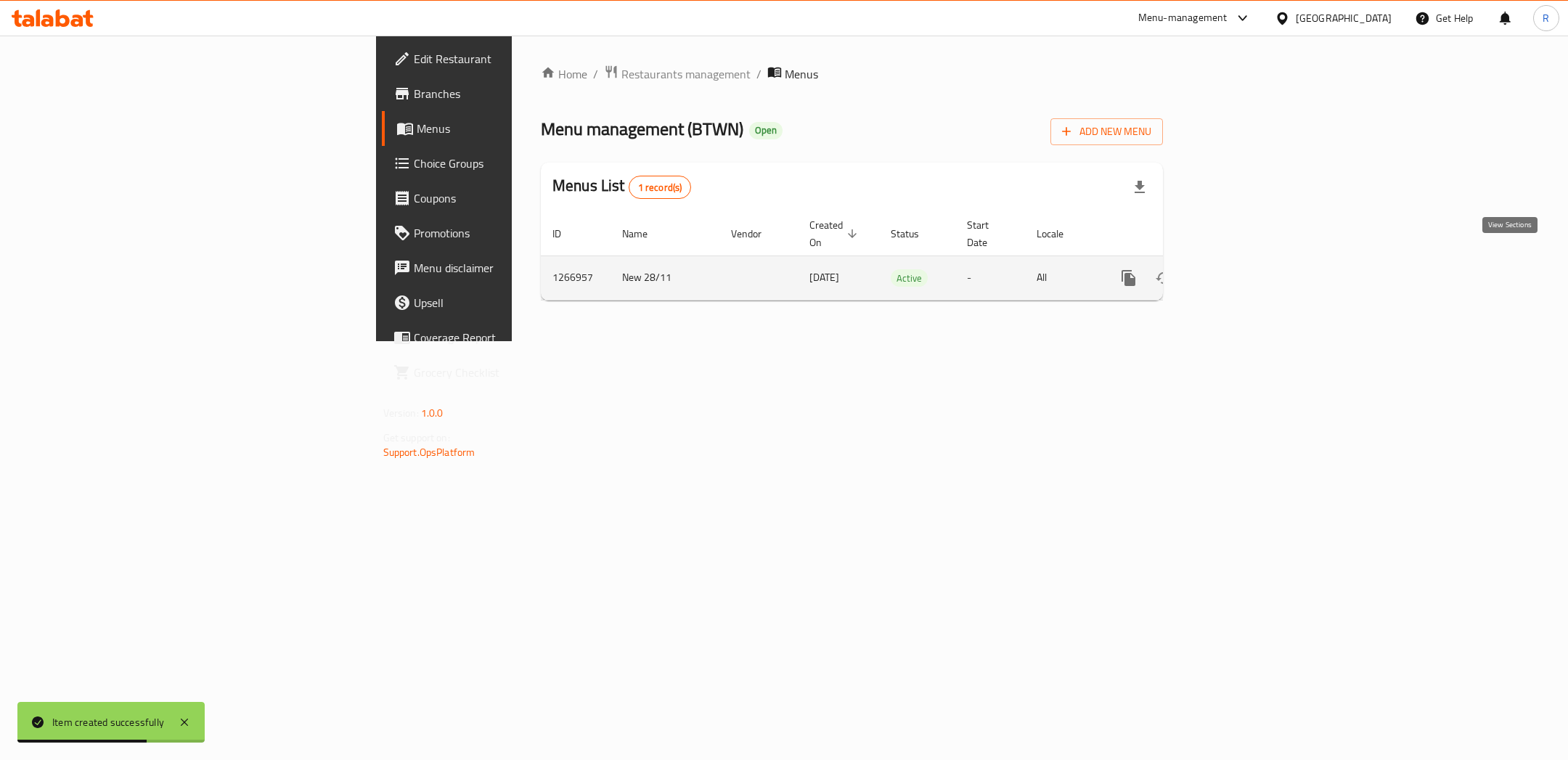
click at [1242, 269] on icon "enhanced table" at bounding box center [1233, 278] width 18 height 18
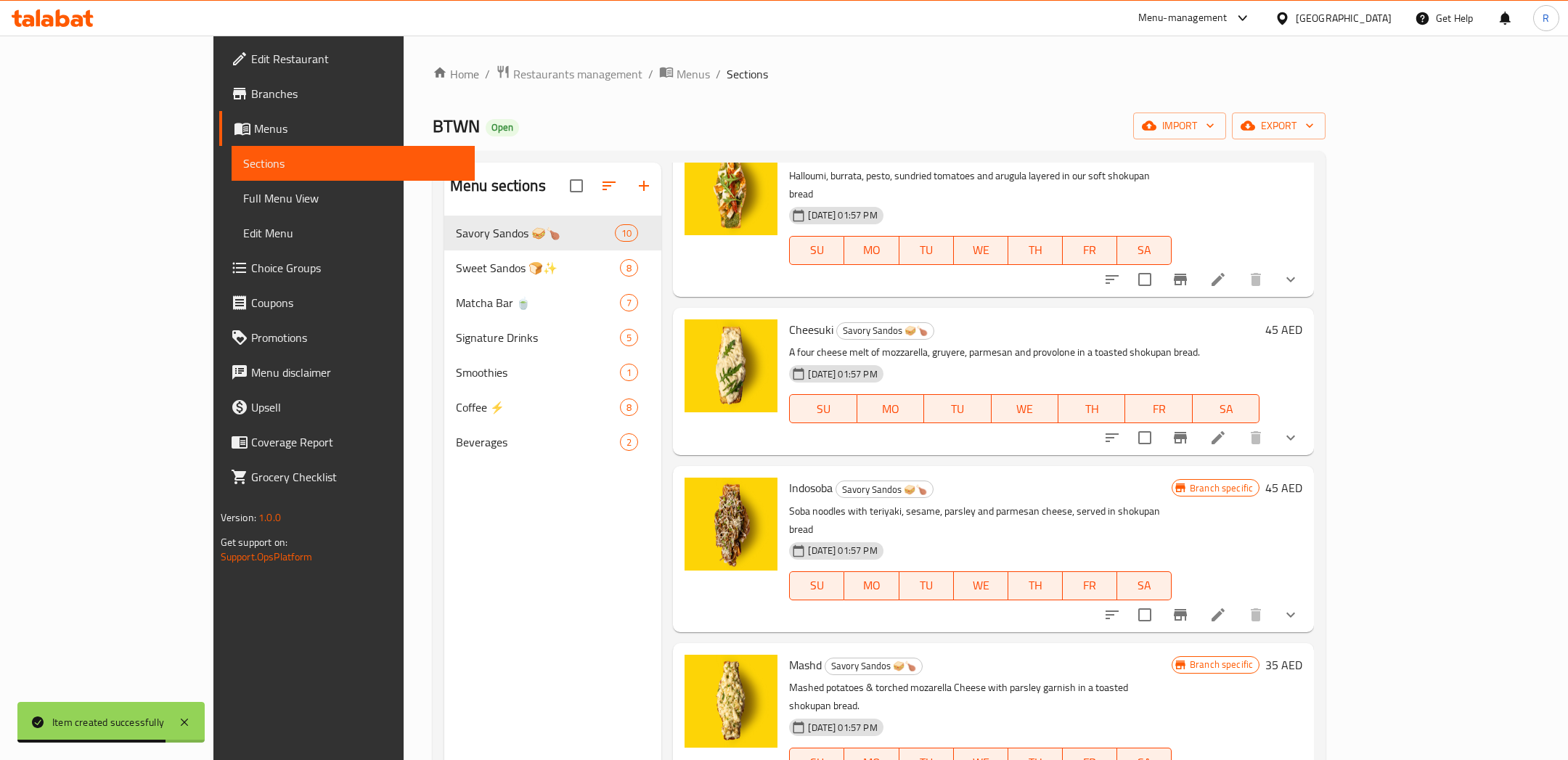
scroll to position [478, 0]
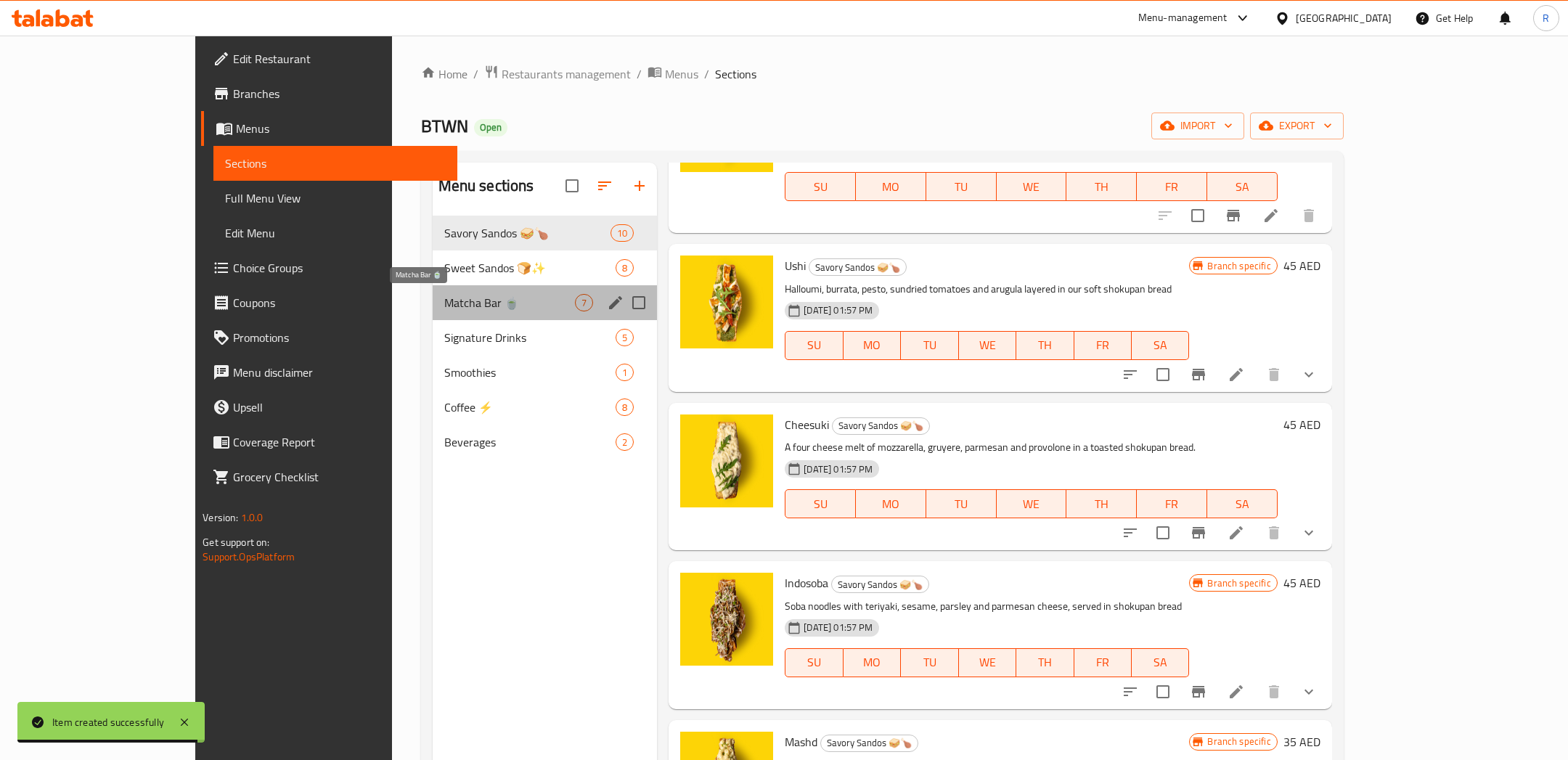
click at [444, 296] on span "Matcha Bar 🍵" at bounding box center [510, 302] width 131 height 18
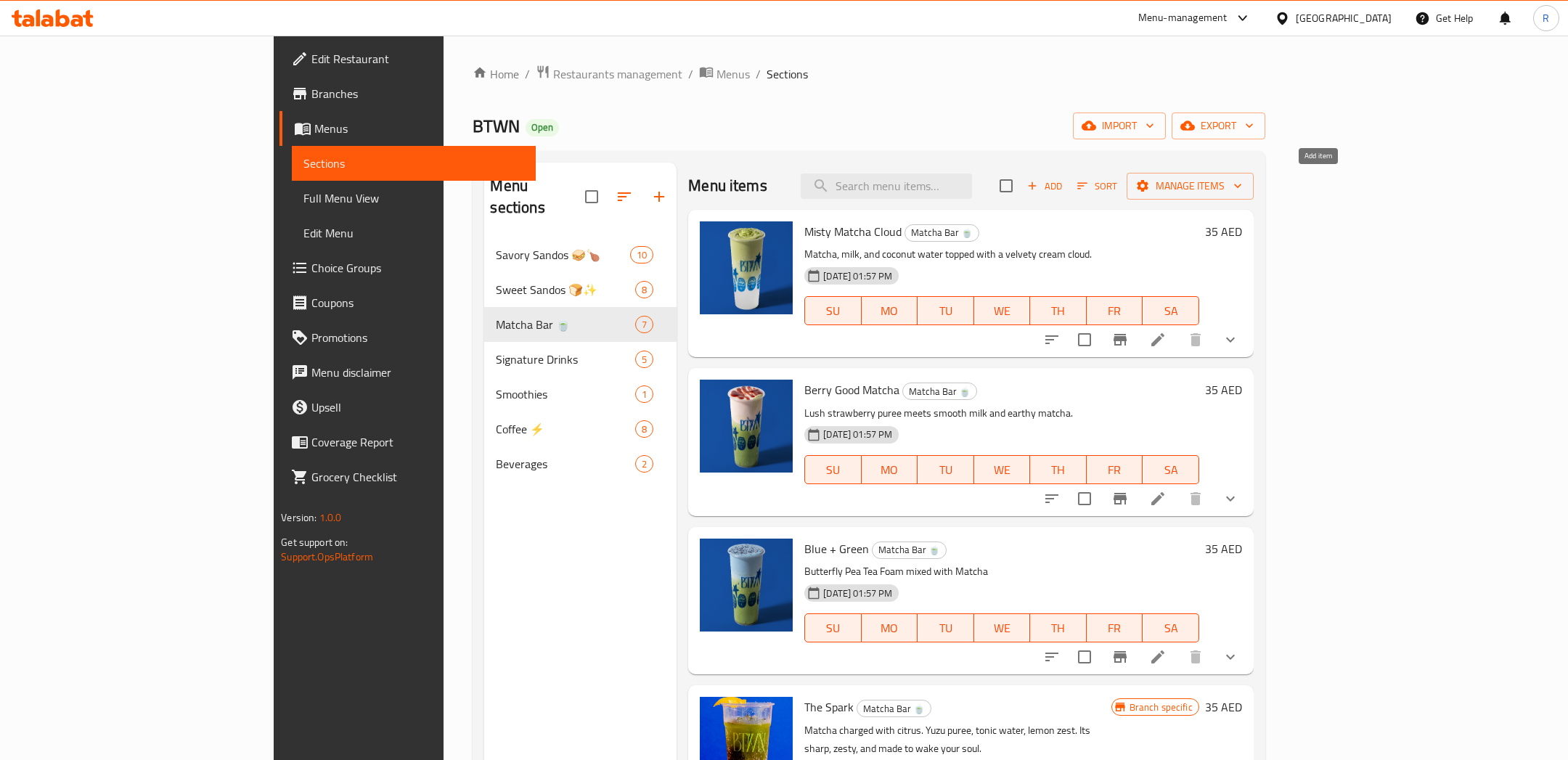
click at [1038, 186] on icon "button" at bounding box center [1031, 186] width 13 height 13
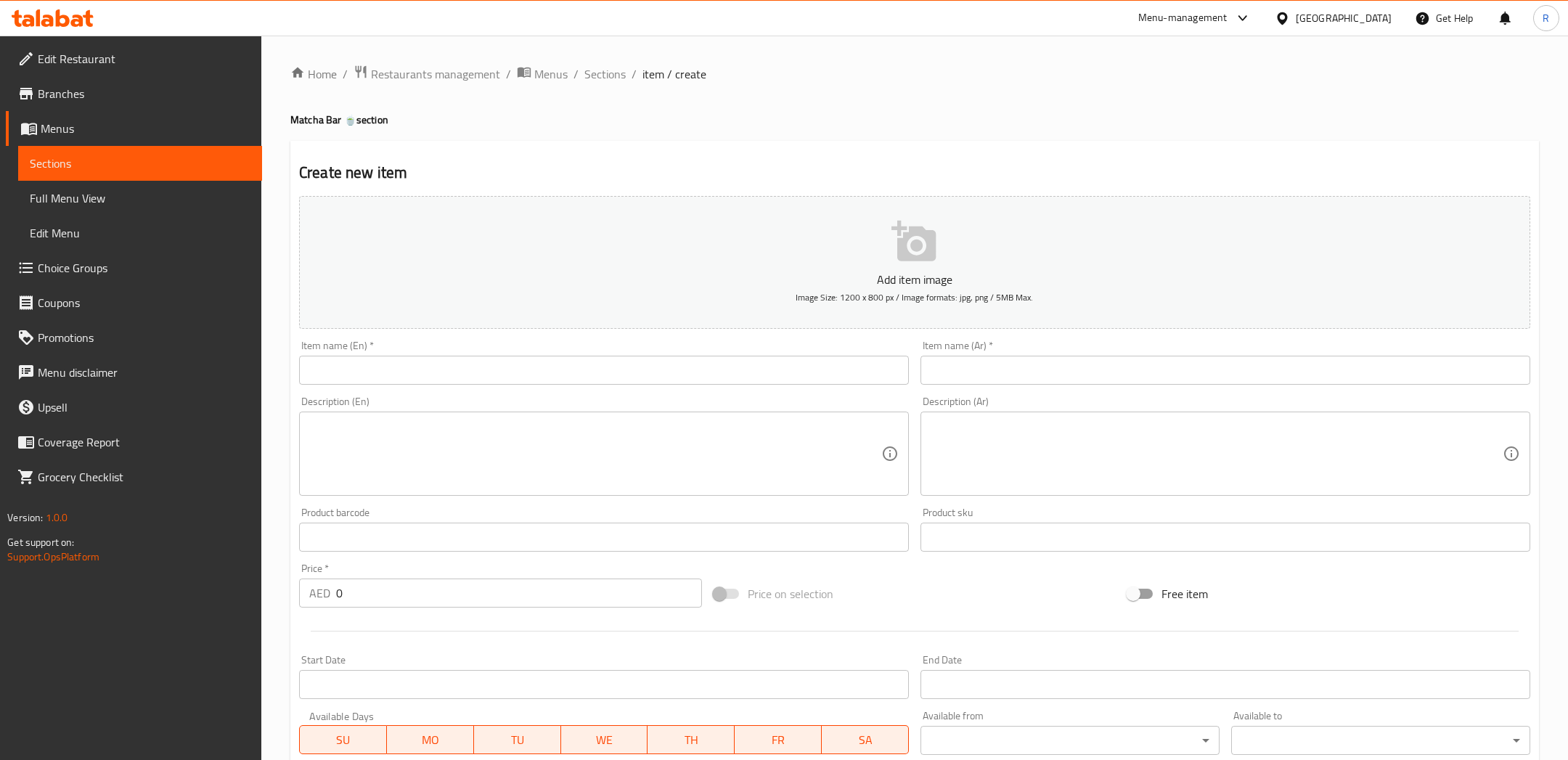
click at [717, 374] on input "text" at bounding box center [604, 370] width 609 height 29
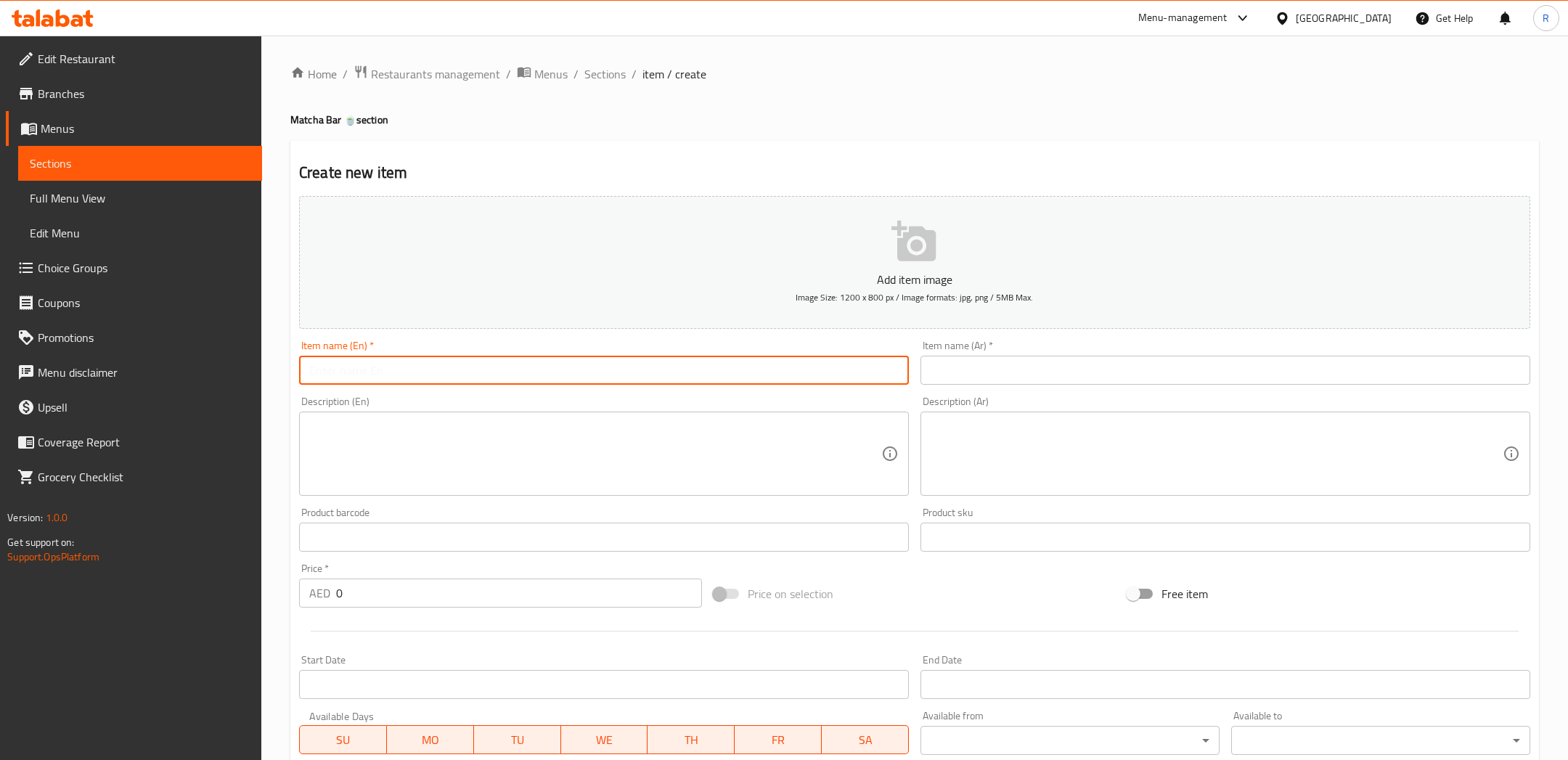
type input "M"
type input "v"
type input "Vanilla Matcha"
click at [1101, 383] on input "text" at bounding box center [1225, 370] width 609 height 29
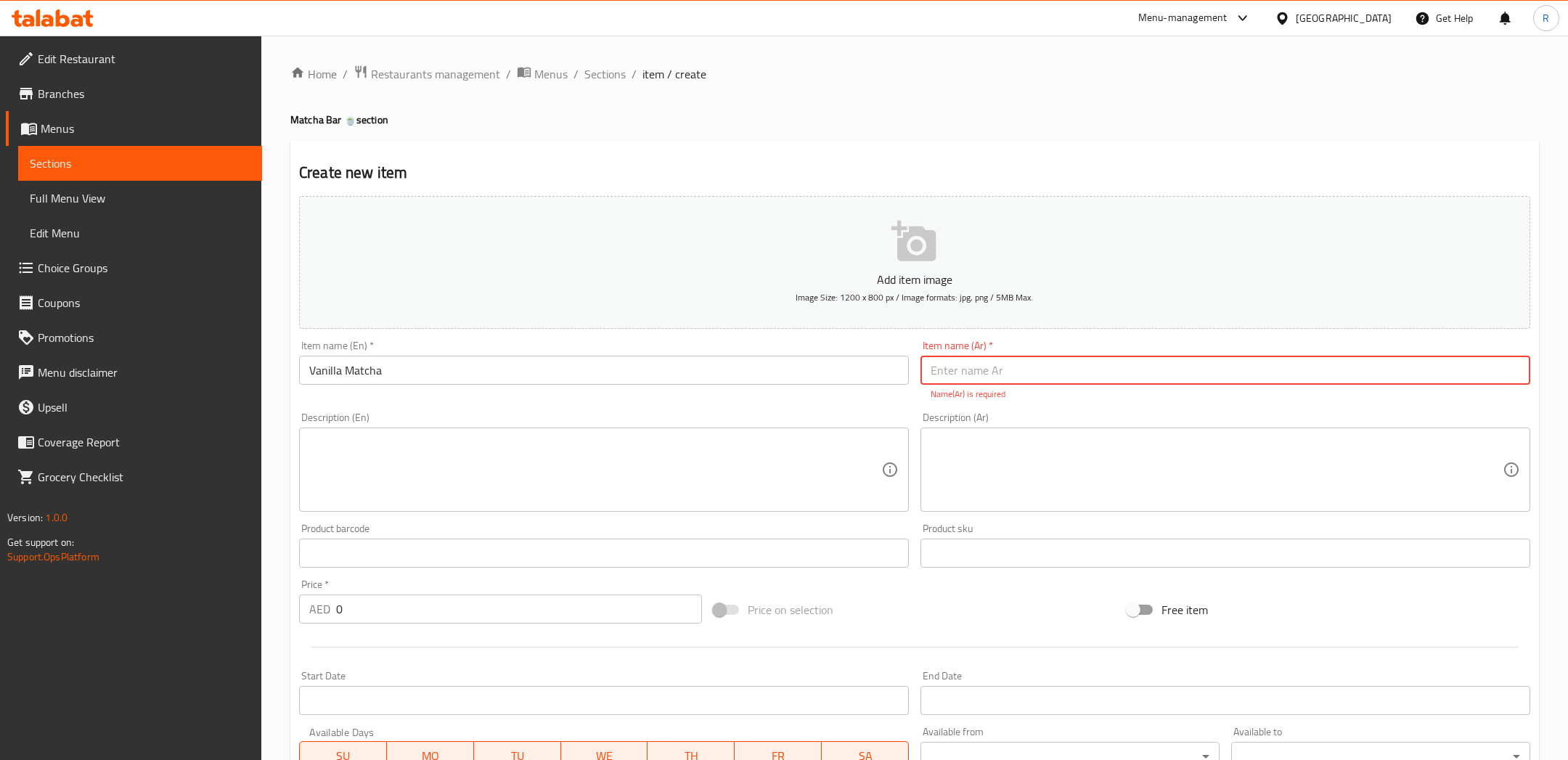
click at [605, 468] on textarea at bounding box center [595, 469] width 572 height 69
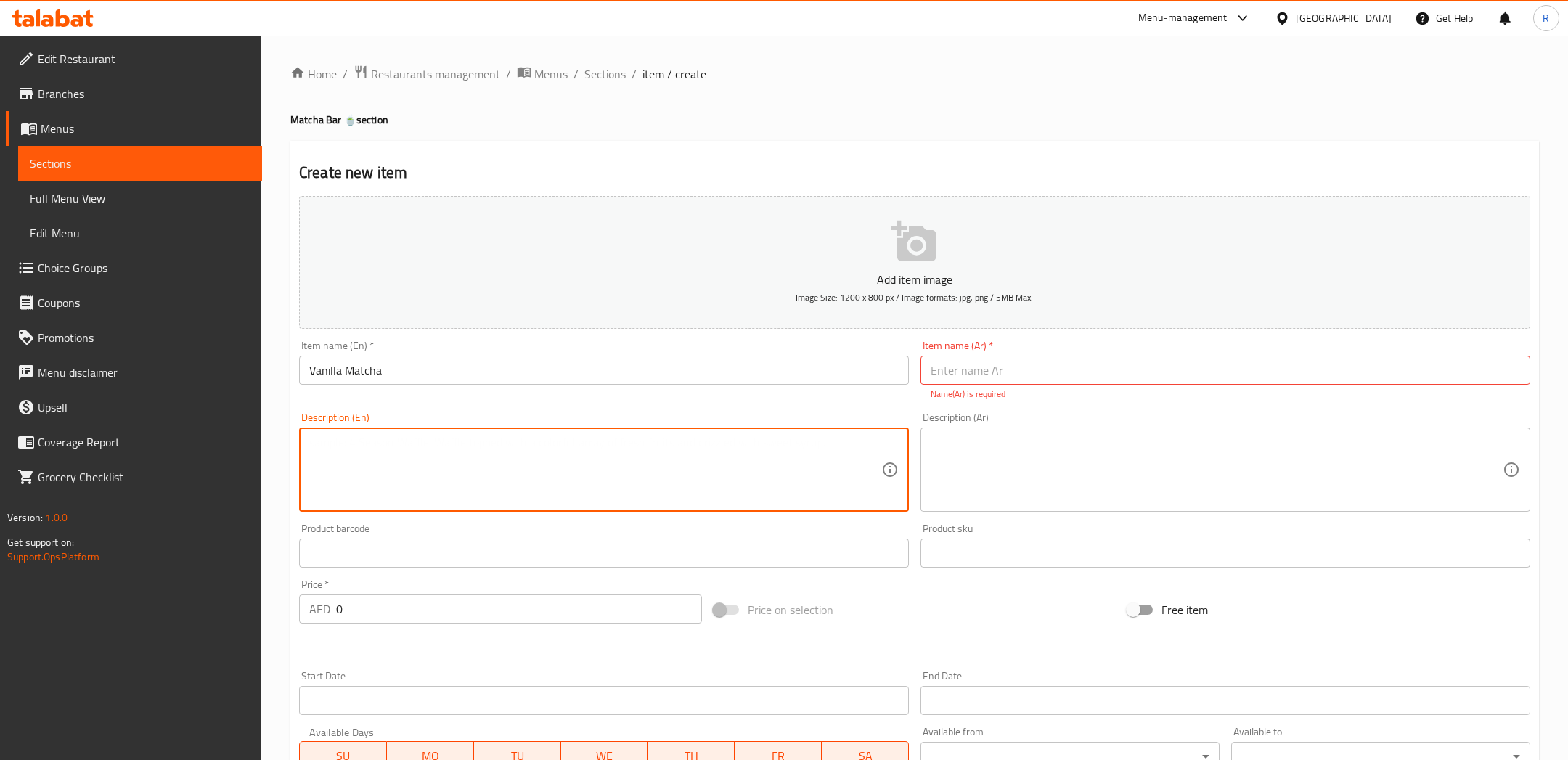
paste textarea "Blend of smooth vanilla, creamy milk and vibrant Matcha."
type textarea "Blend of smooth vanilla, creamy milk and vibrant Matcha."
click at [963, 377] on input "text" at bounding box center [1225, 370] width 609 height 29
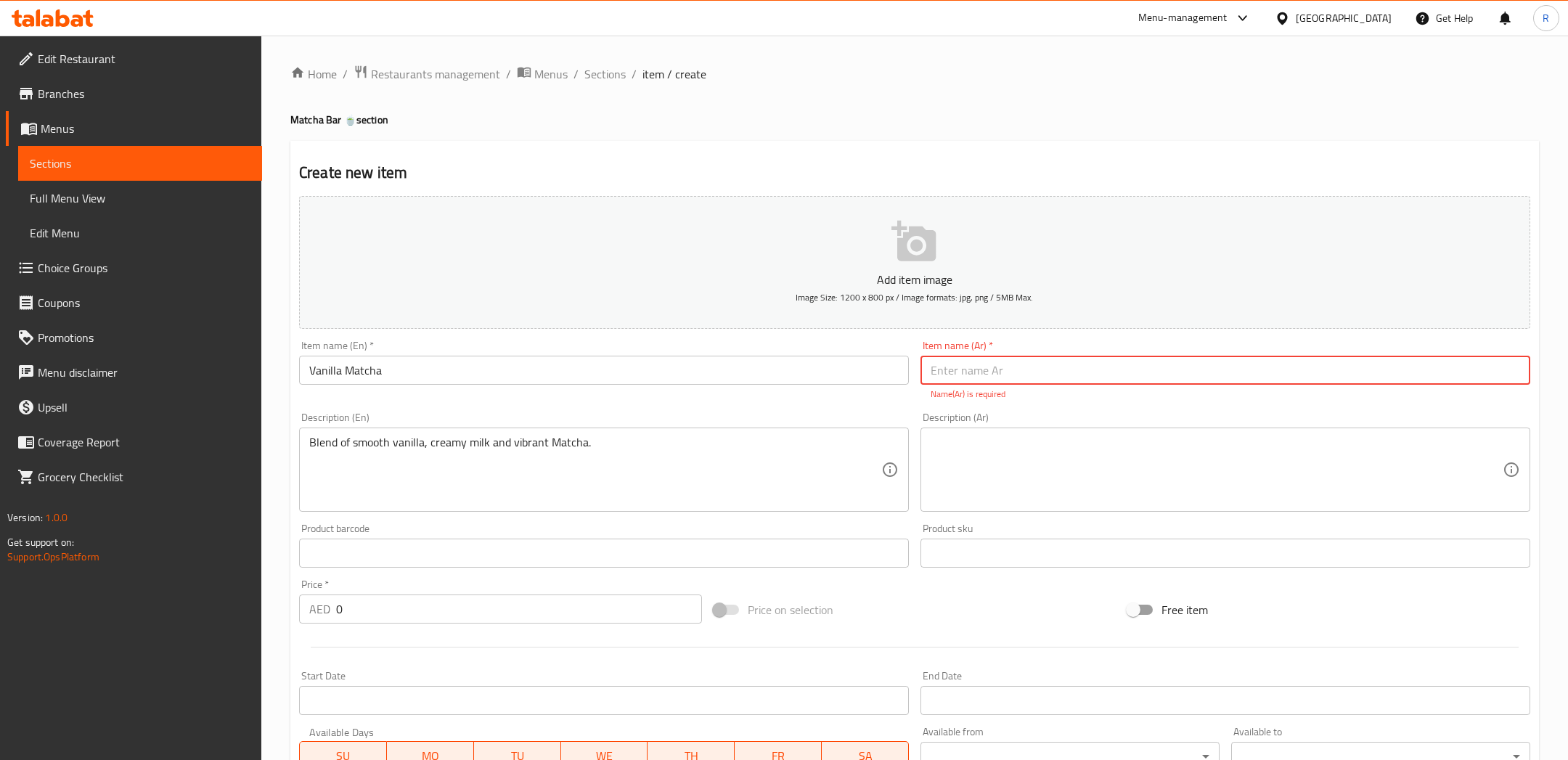
paste input "فانيلا ماتشا مزيج ماتشا ناعم مع لمسة فانيلا عطرية"
drag, startPoint x: 1118, startPoint y: 368, endPoint x: 911, endPoint y: 360, distance: 207.2
click at [911, 360] on div "Add item image Image Size: 1200 x 800 px / Image formats: jpg, png / 5MB Max. I…" at bounding box center [914, 511] width 1242 height 642
type input "فانيلا ماتشا"
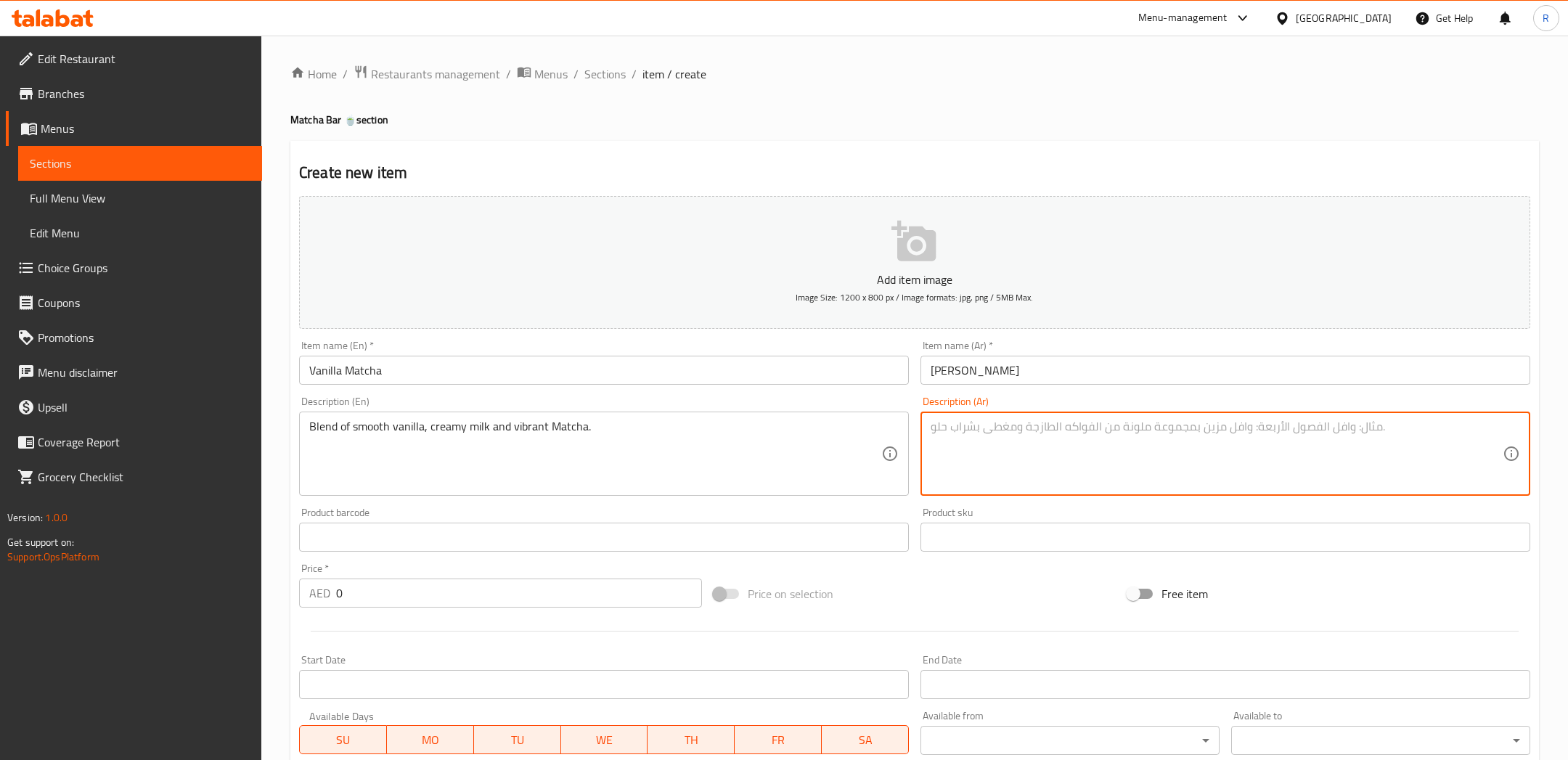
click at [1035, 482] on textarea at bounding box center [1216, 454] width 572 height 69
paste textarea "مزيج ماتشا ناعم مع لمسة فانيلا عطرية"
type textarea "مزيج ماتشا ناعم مع لمسة فانيلا عطرية"
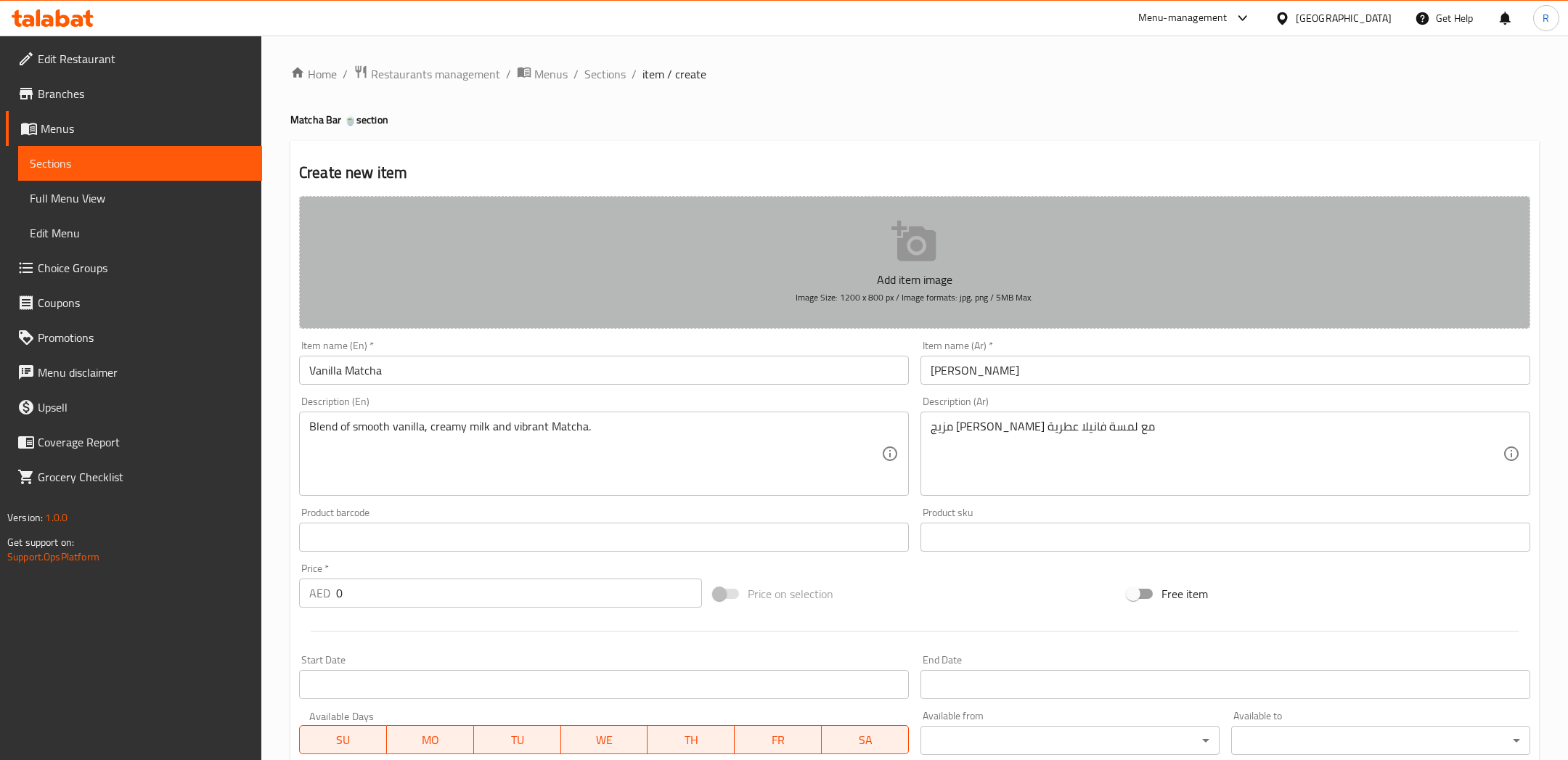
click at [847, 219] on button "Add item image Image Size: 1200 x 800 px / Image formats: jpg, png / 5MB Max." at bounding box center [915, 262] width 1231 height 133
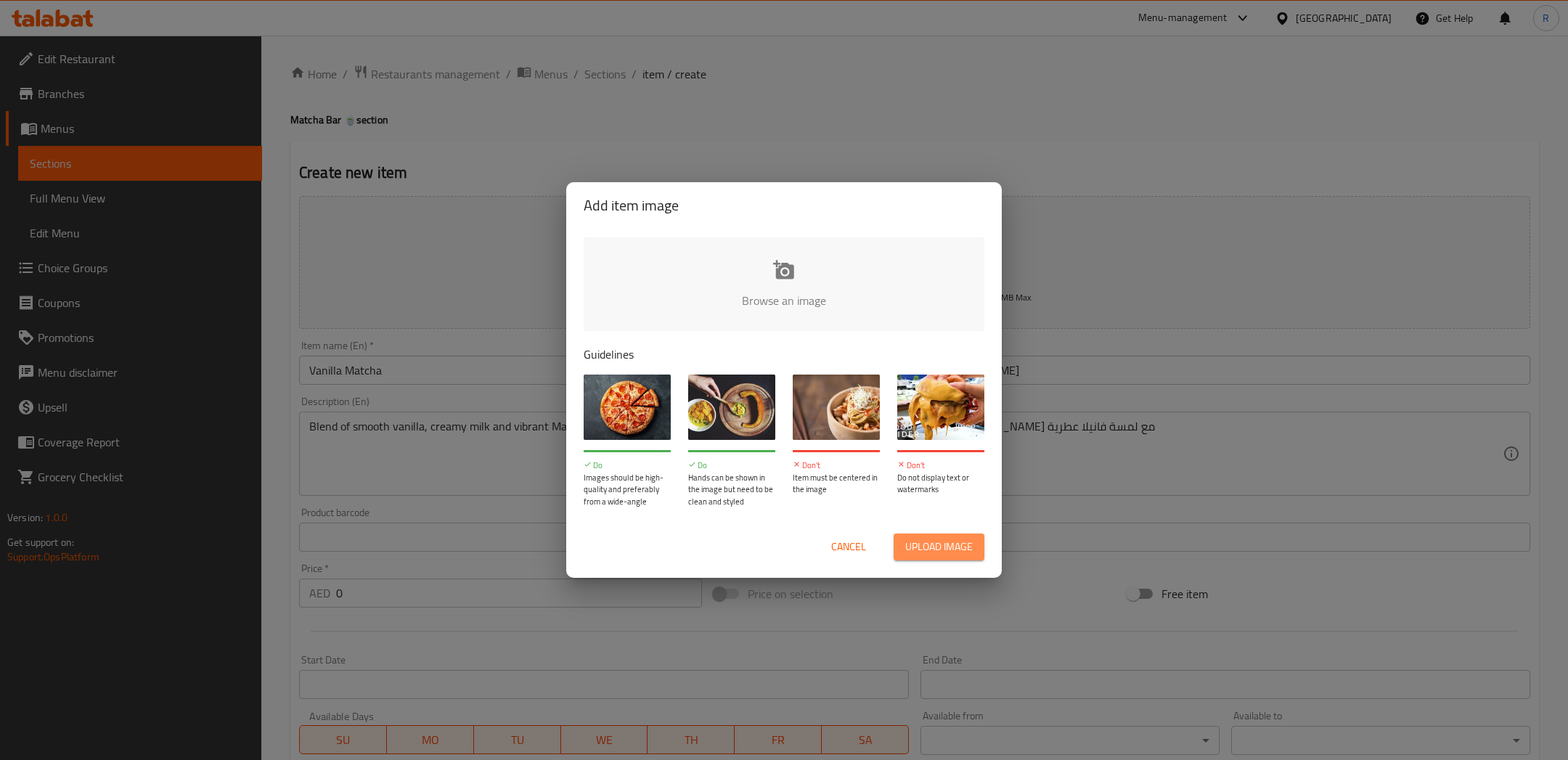
click at [925, 552] on span "Upload image" at bounding box center [939, 547] width 67 height 18
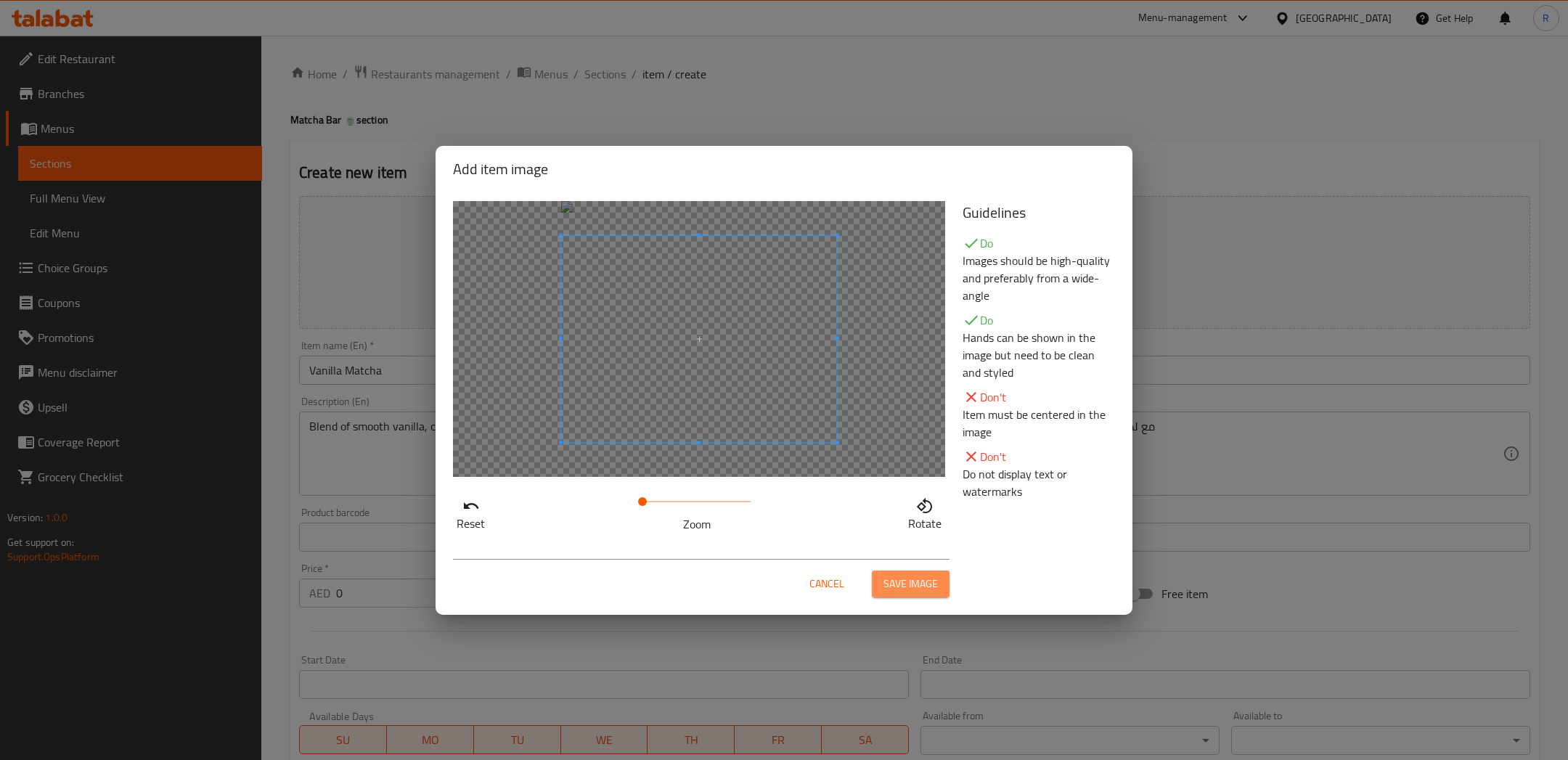
click at [905, 584] on span "Save image" at bounding box center [910, 583] width 54 height 18
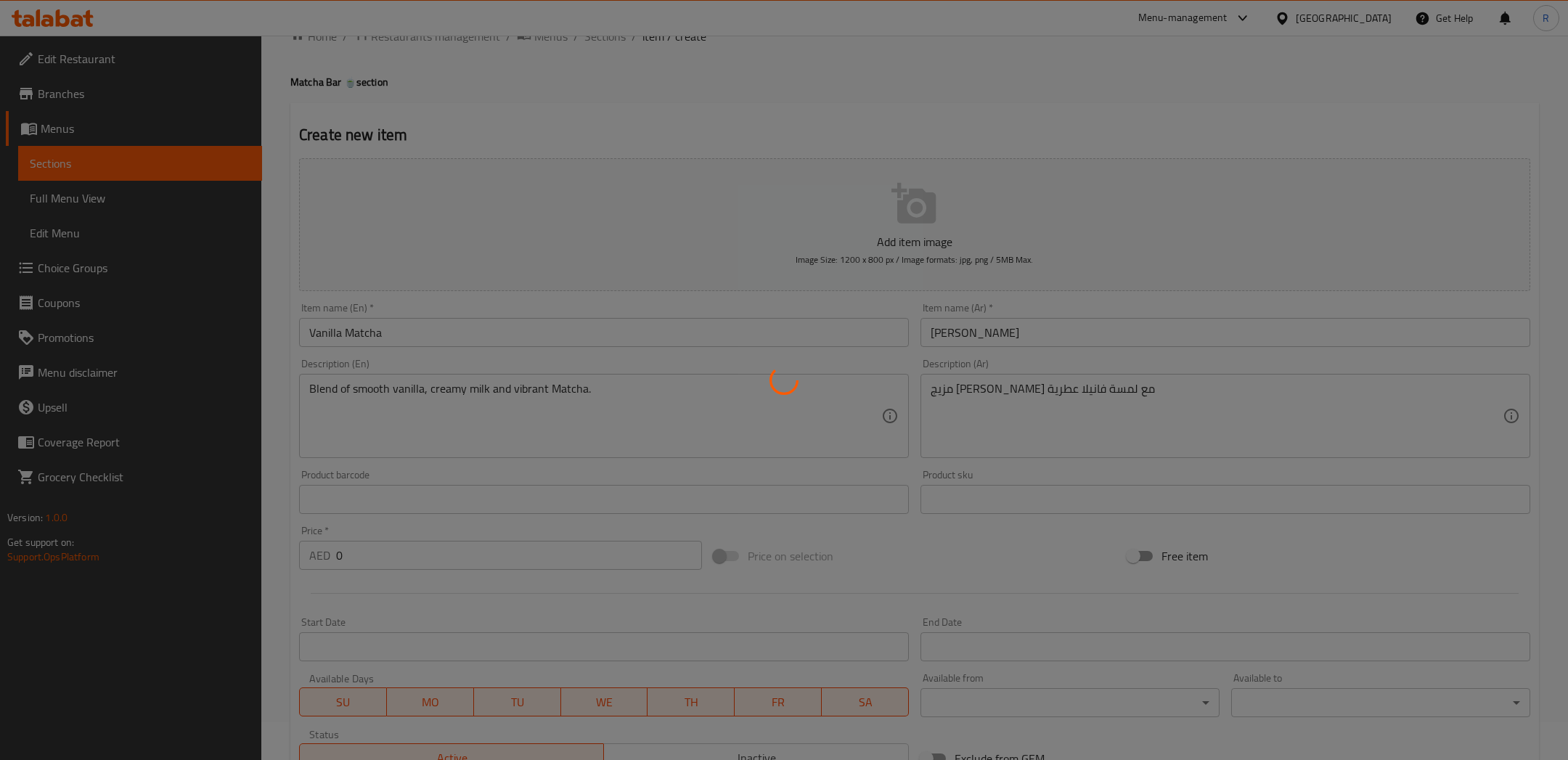
scroll to position [53, 0]
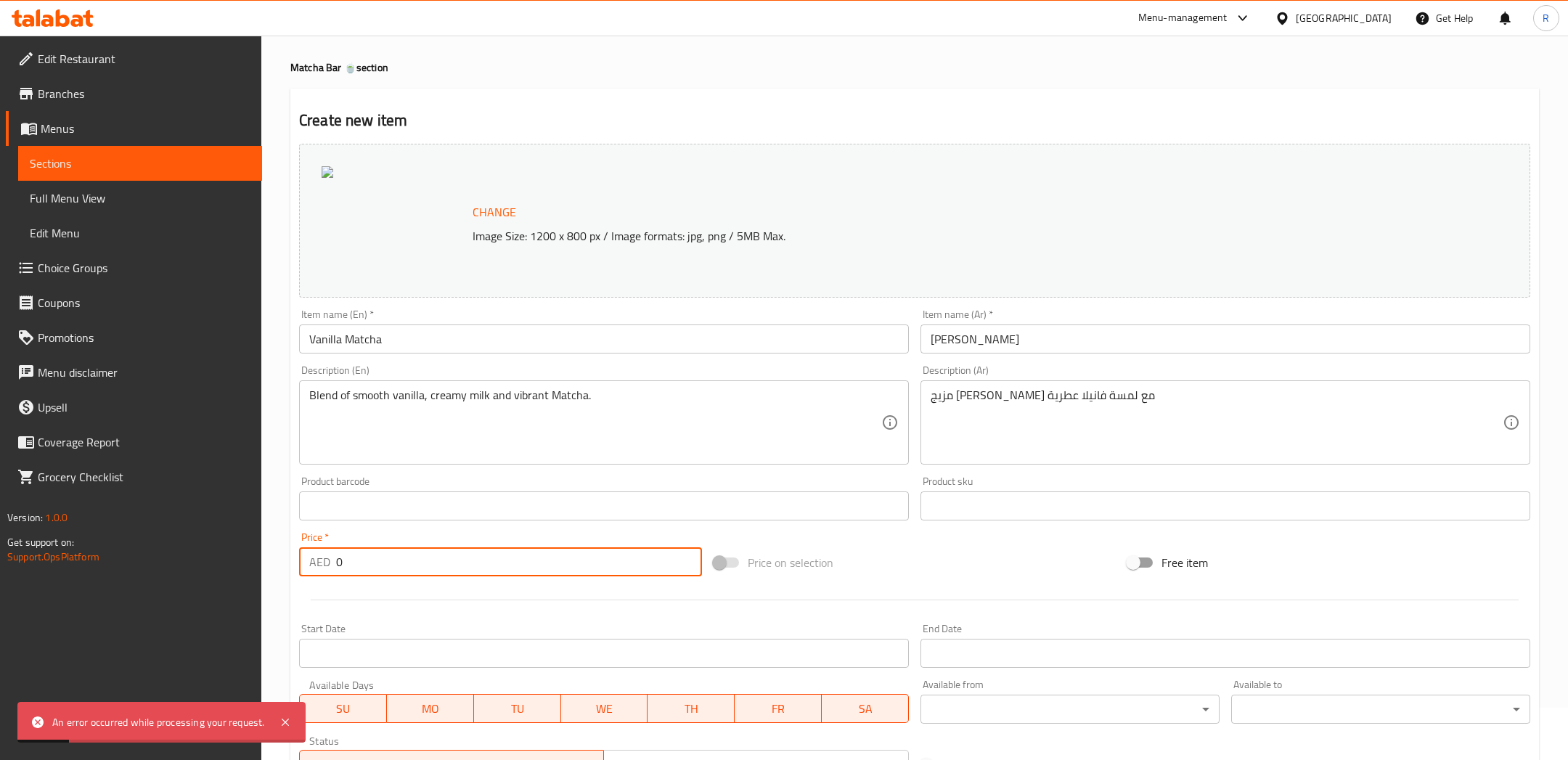
drag, startPoint x: 430, startPoint y: 571, endPoint x: 258, endPoint y: 533, distance: 176.1
click at [258, 533] on div "Edit Restaurant Branches Menus Sections Full Menu View Edit Menu Choice Groups …" at bounding box center [784, 489] width 1568 height 1011
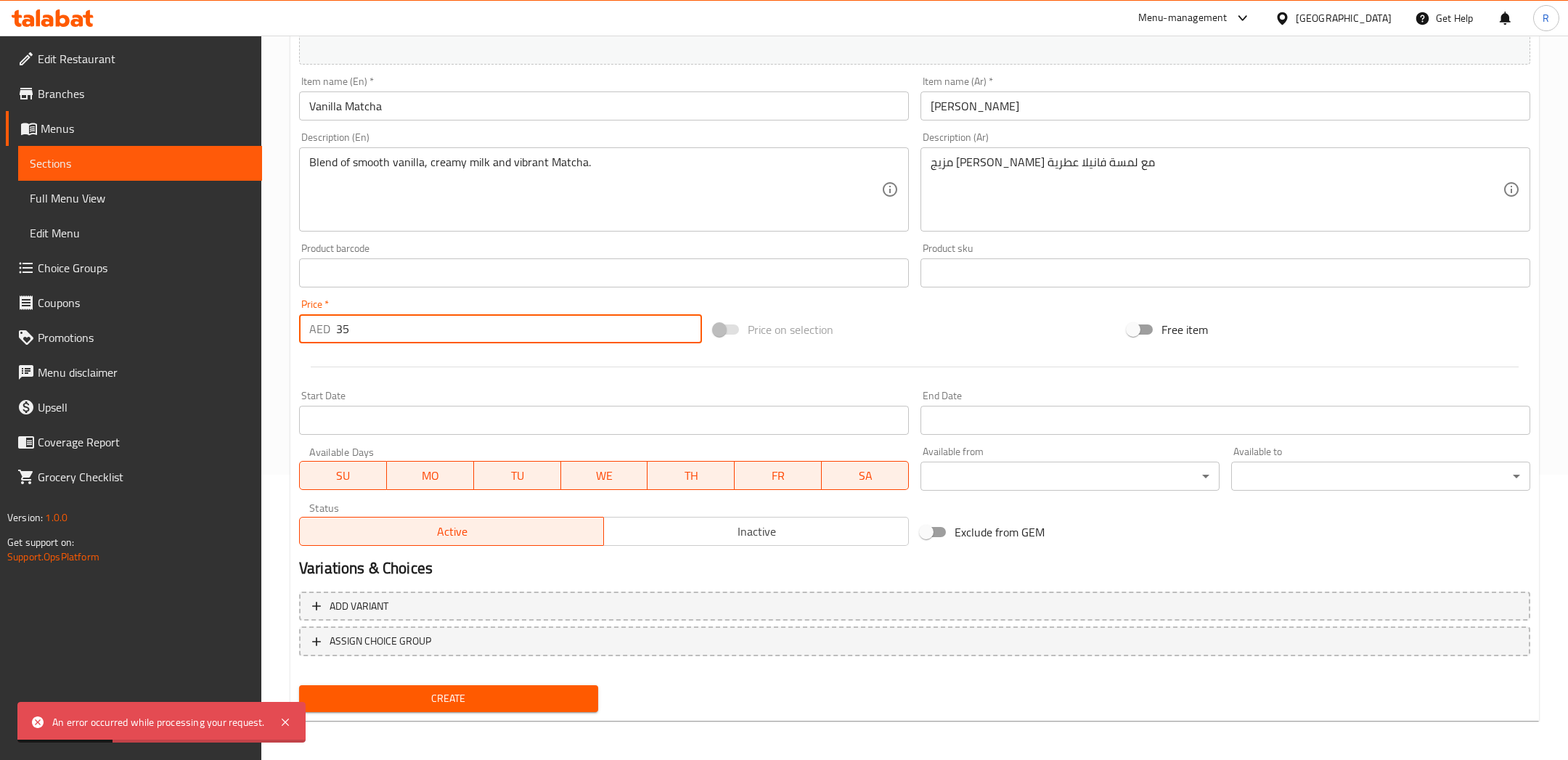
type input "35"
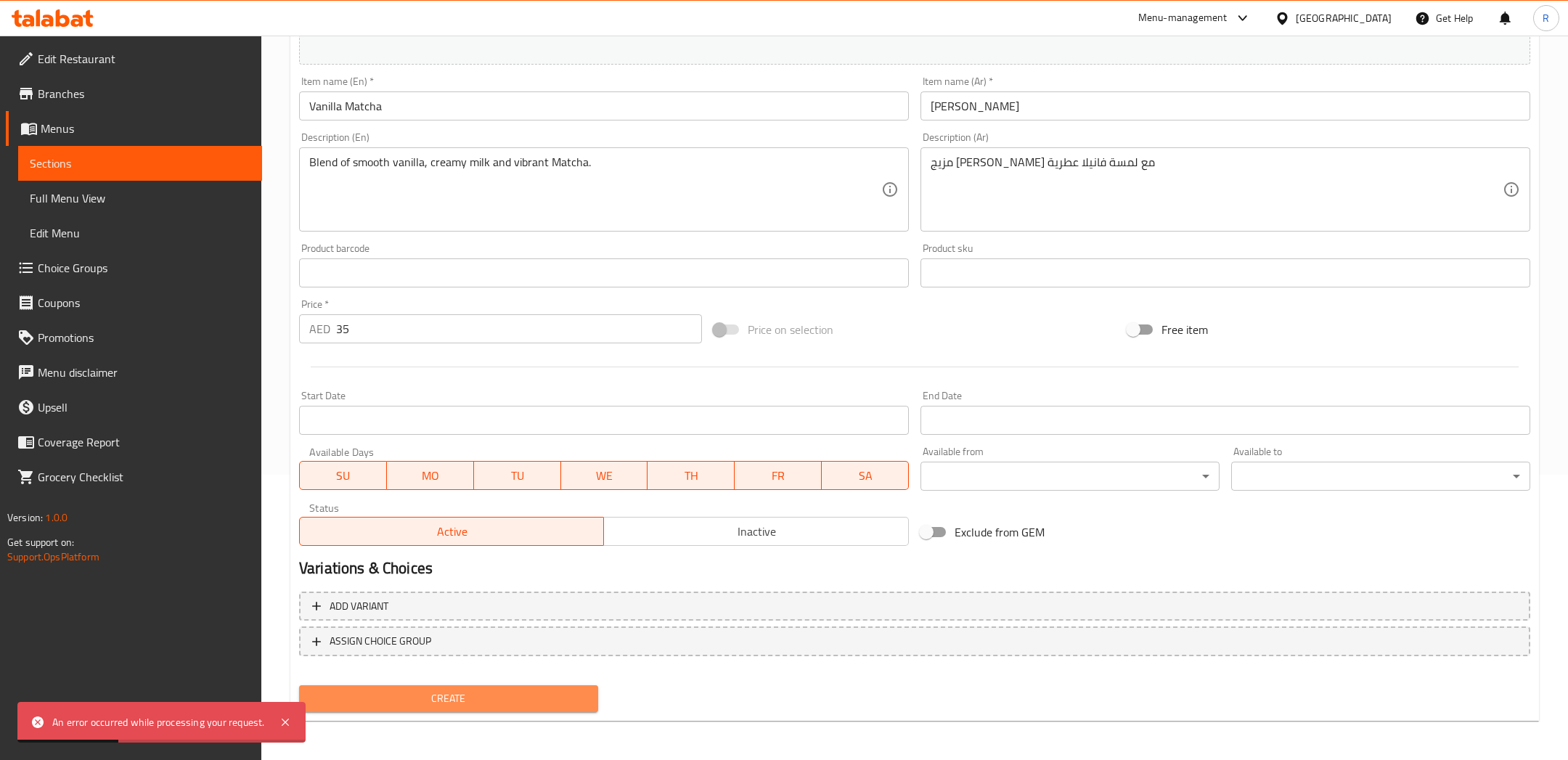
click at [340, 695] on span "Create" at bounding box center [448, 698] width 276 height 18
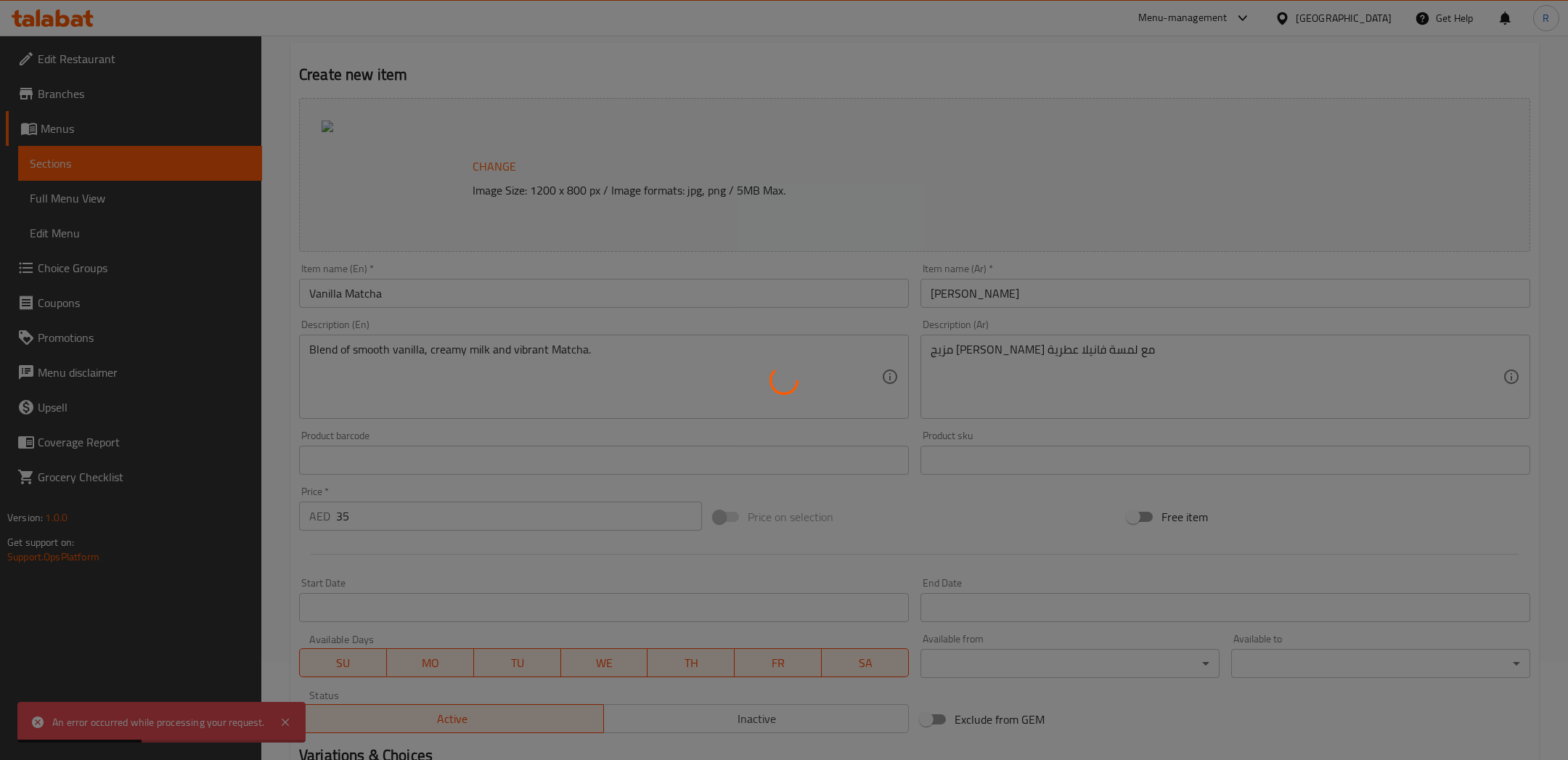
type input "0"
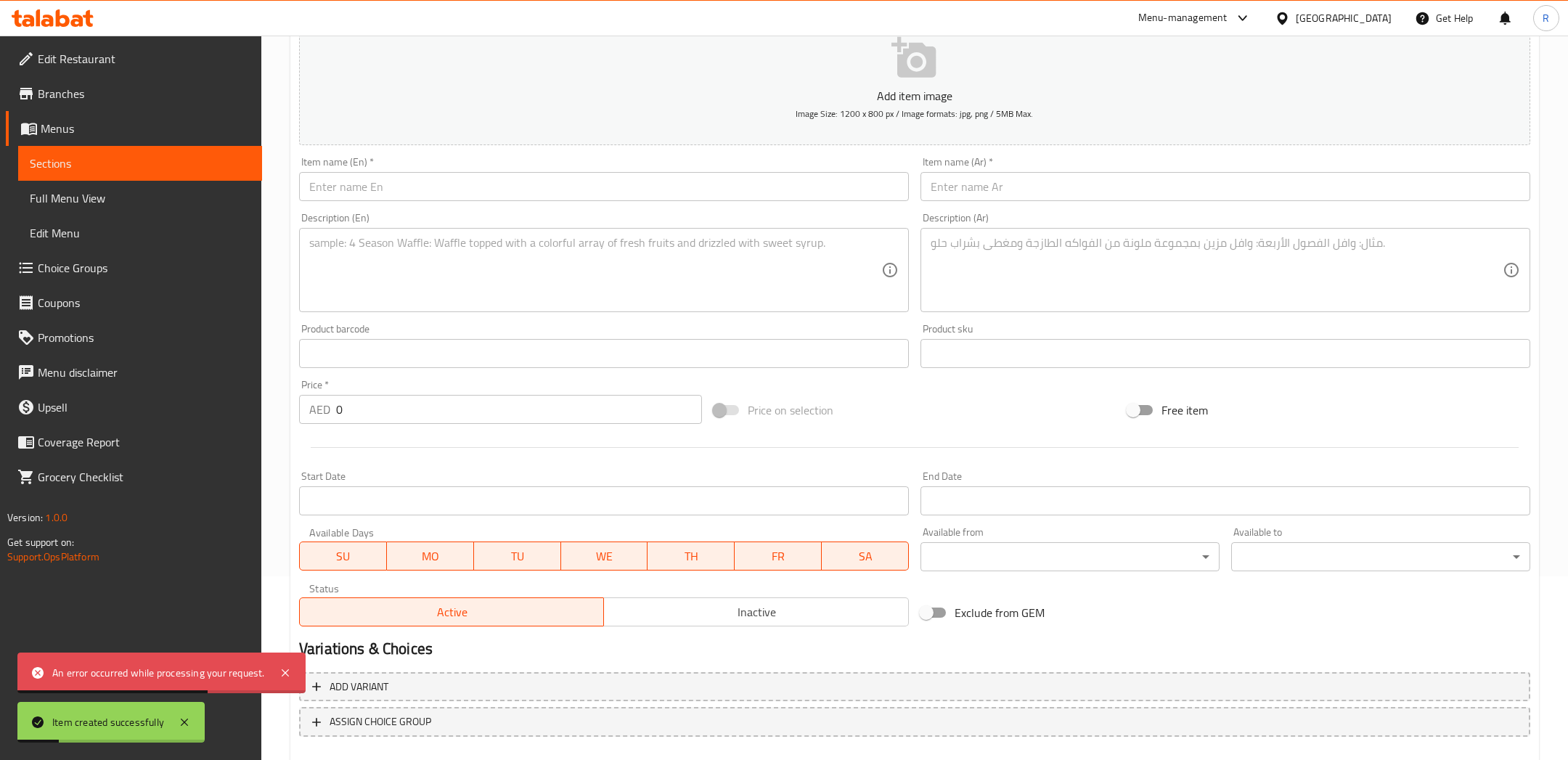
scroll to position [264, 0]
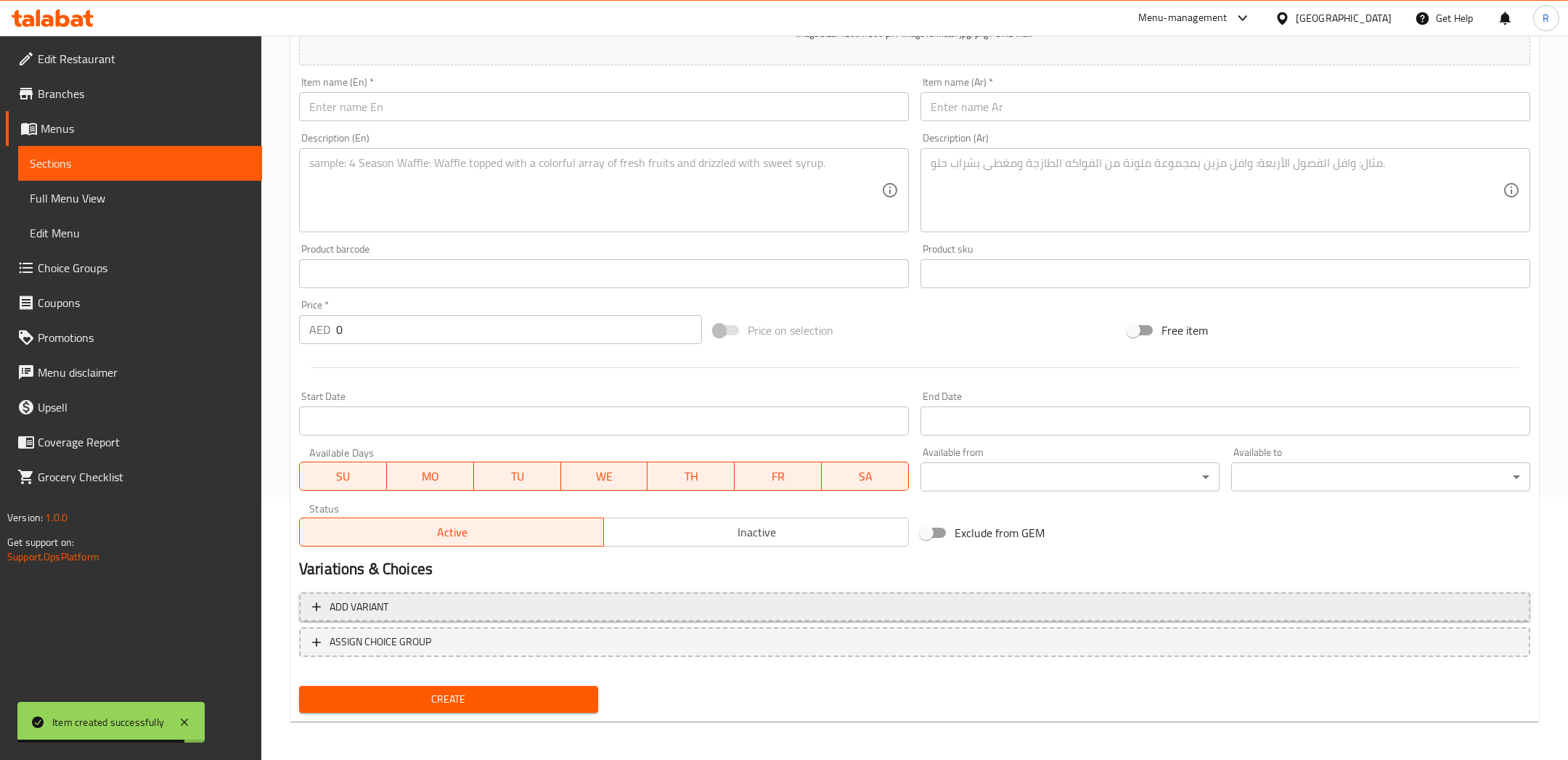
click at [380, 593] on button "Add variant" at bounding box center [915, 607] width 1231 height 29
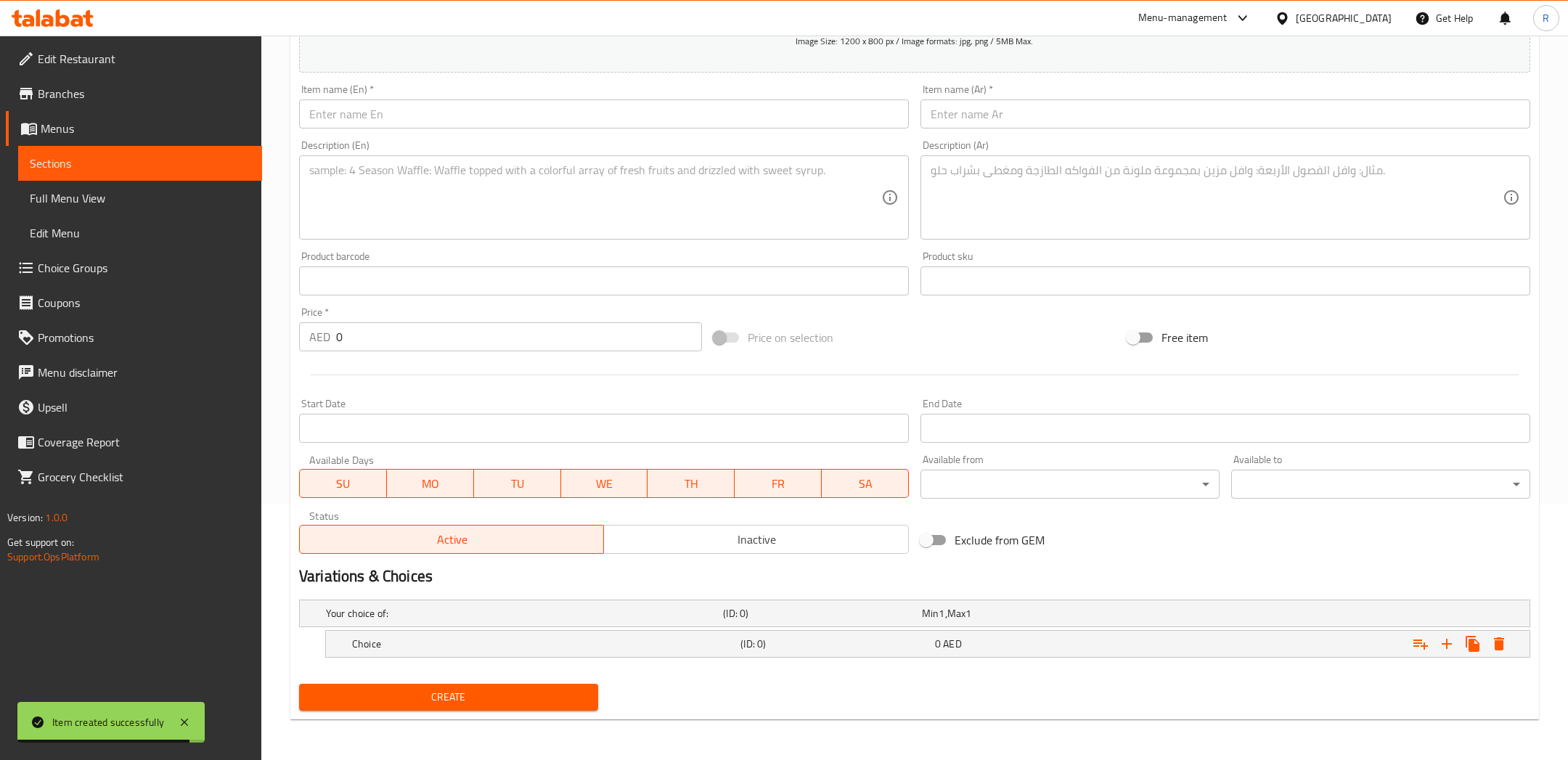
scroll to position [254, 0]
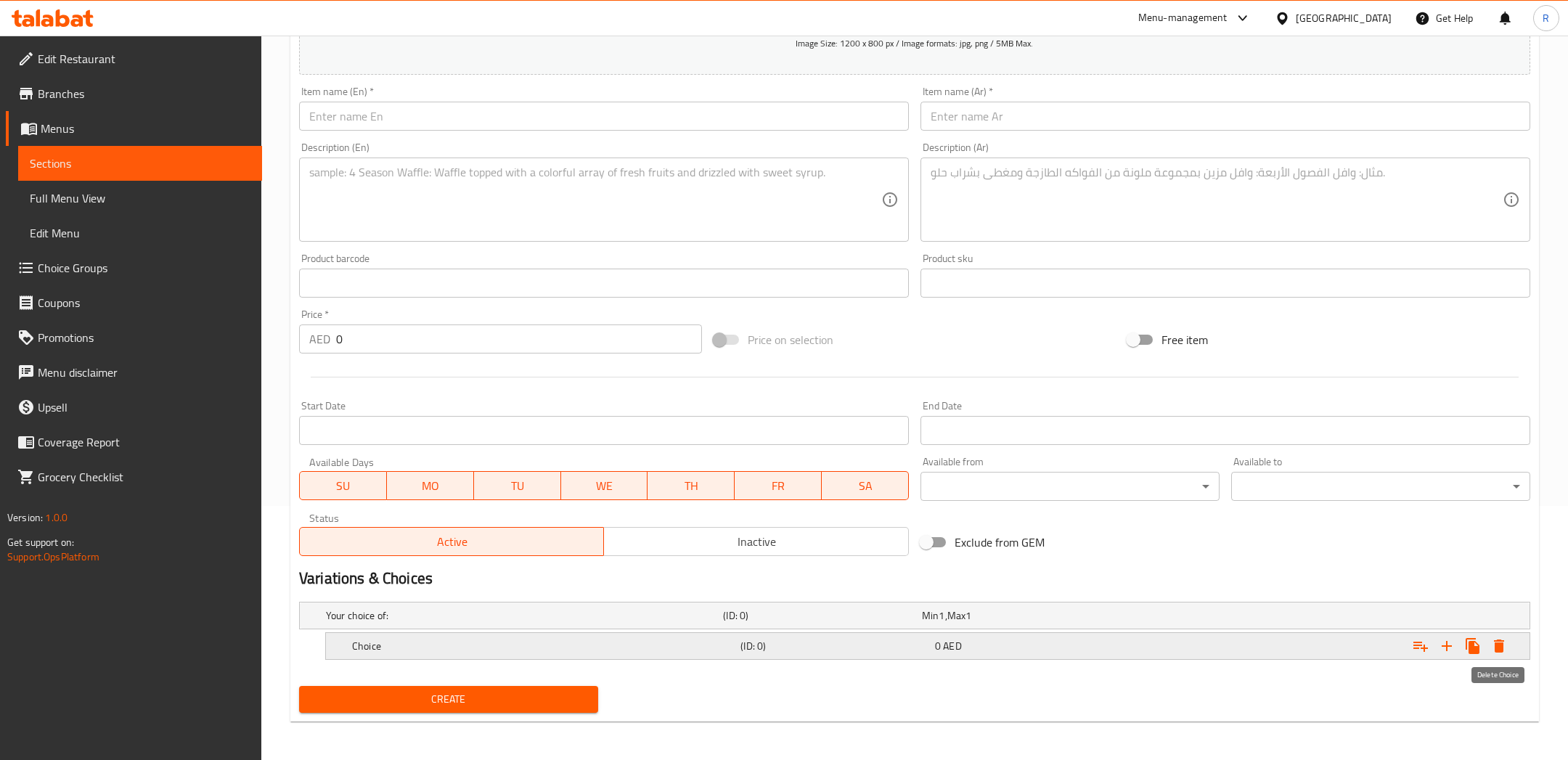
click at [1508, 637] on button "Expand" at bounding box center [1498, 646] width 26 height 26
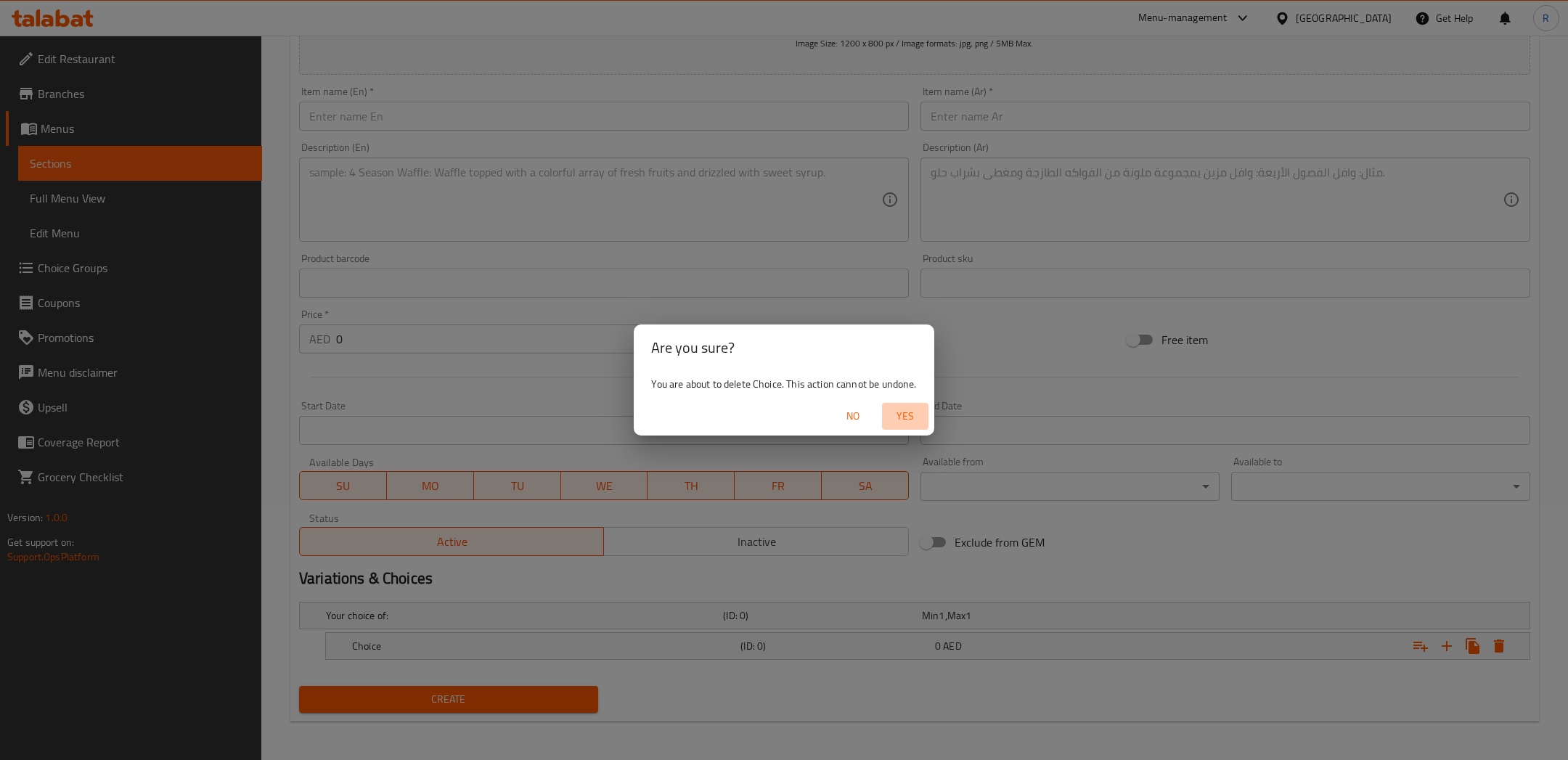
click at [905, 422] on span "Yes" at bounding box center [905, 416] width 35 height 18
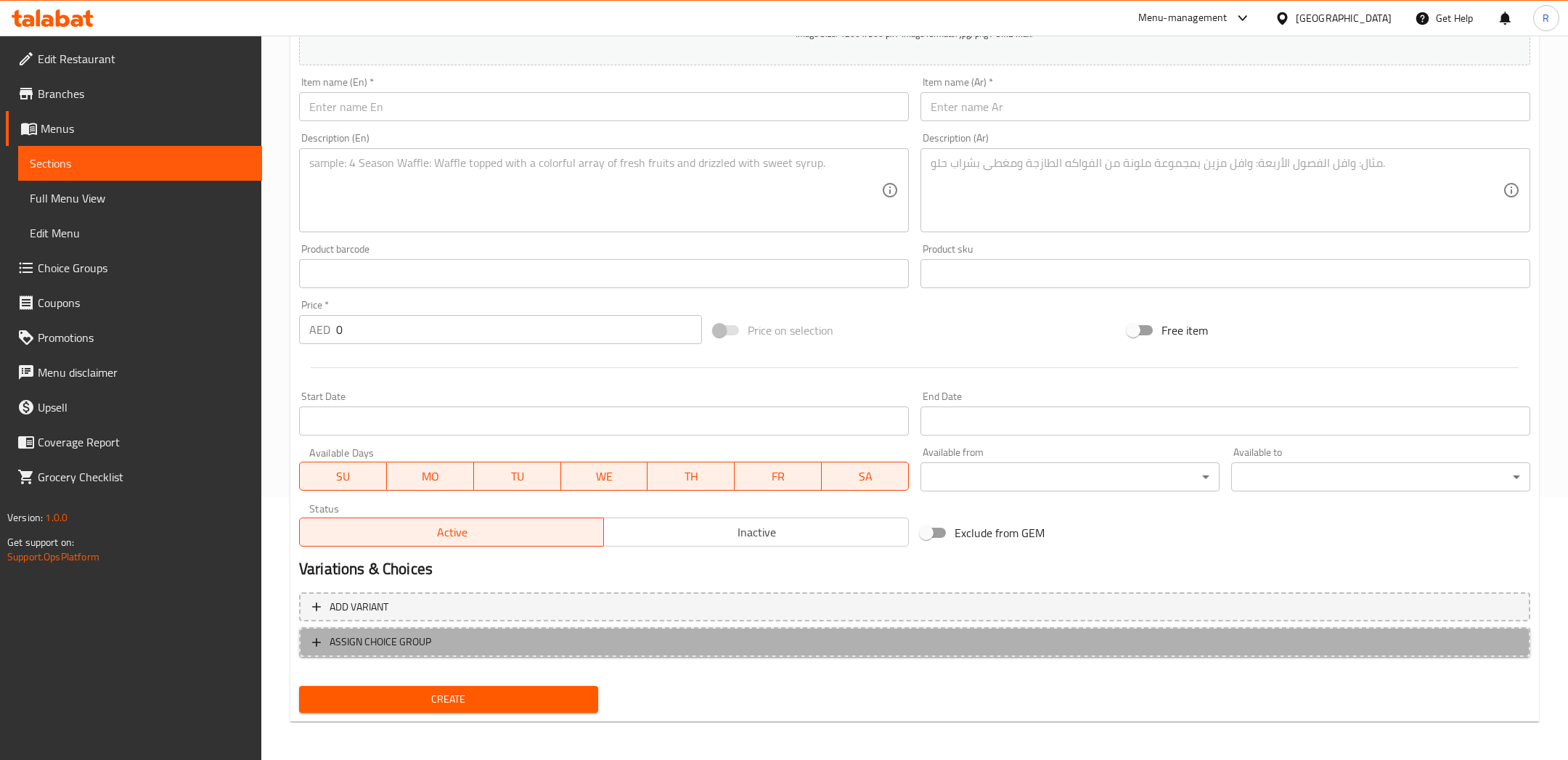
click at [483, 633] on span "ASSIGN CHOICE GROUP" at bounding box center [915, 642] width 1205 height 18
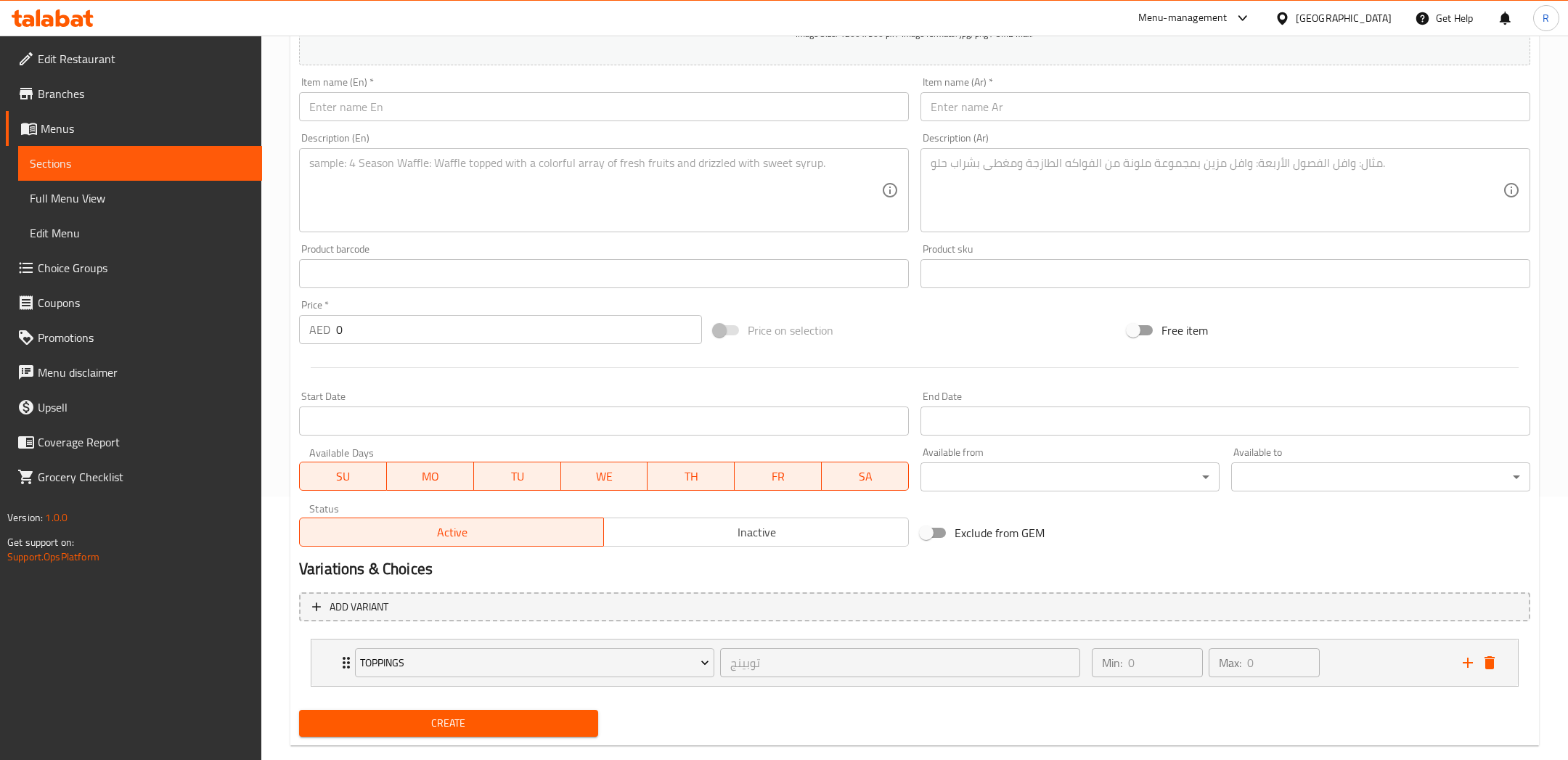
scroll to position [288, 0]
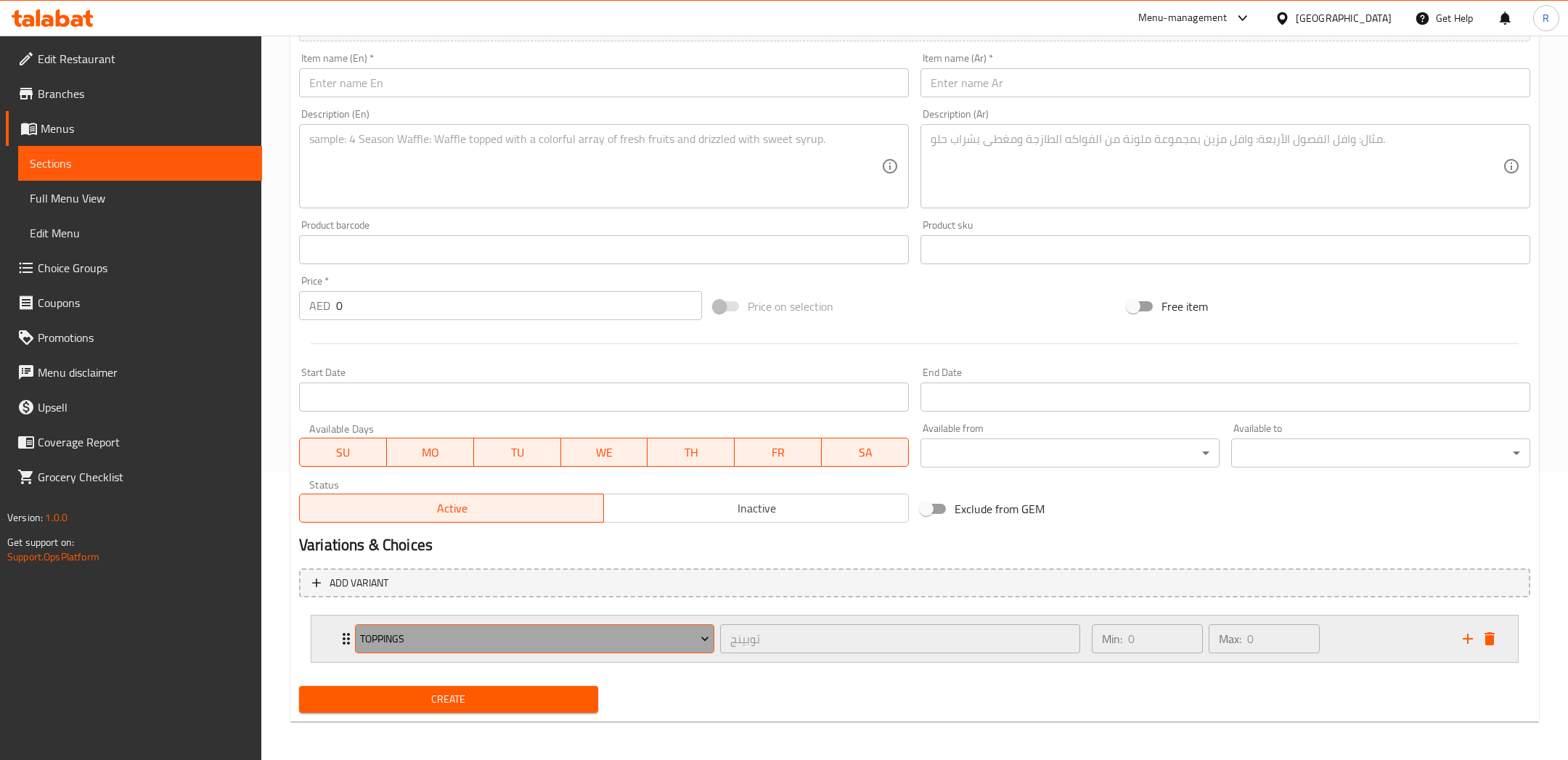
click at [671, 642] on span "Toppings" at bounding box center [535, 639] width 349 height 18
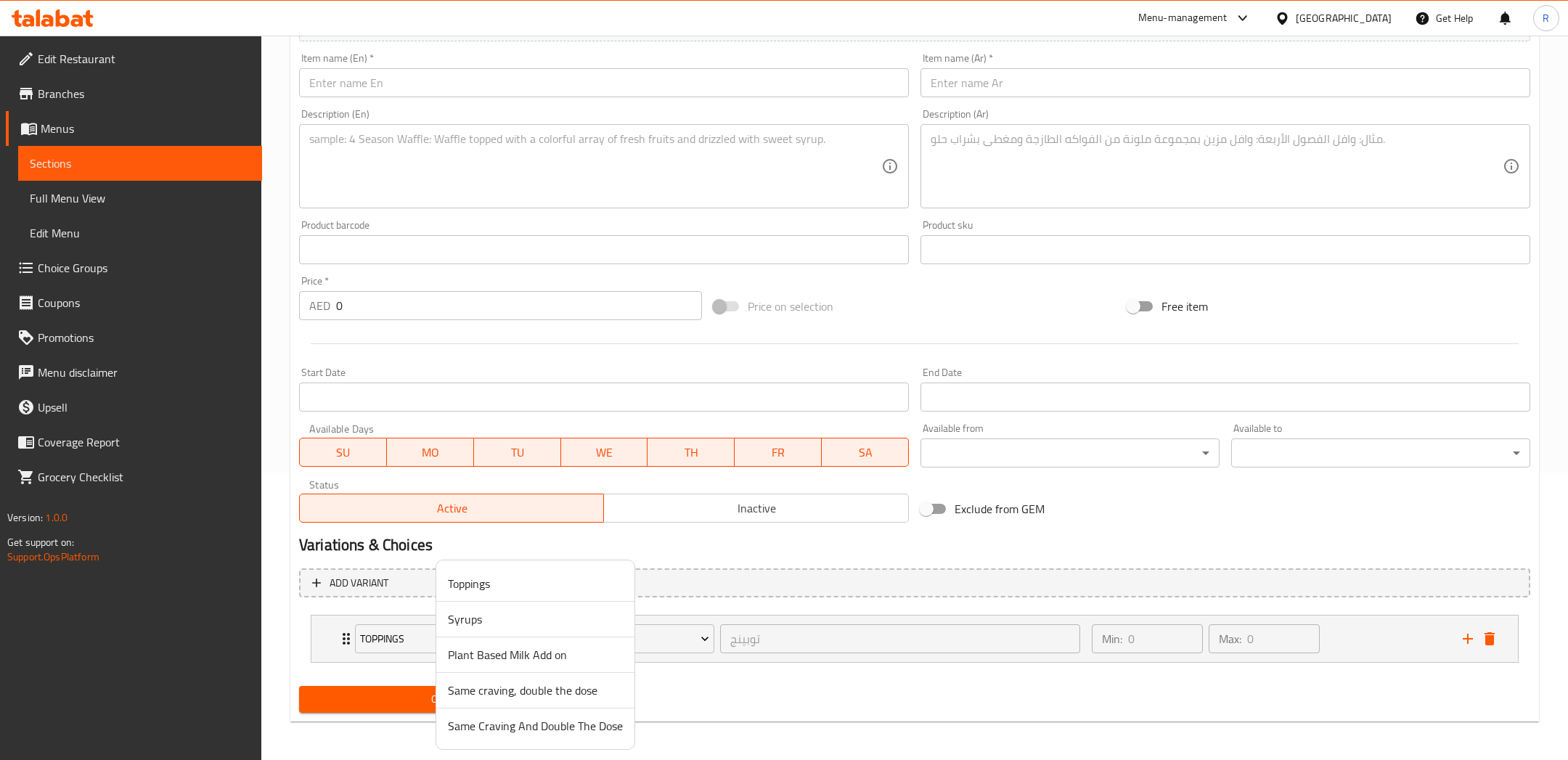
click at [479, 651] on span "Plant Based Milk Add on" at bounding box center [535, 654] width 175 height 18
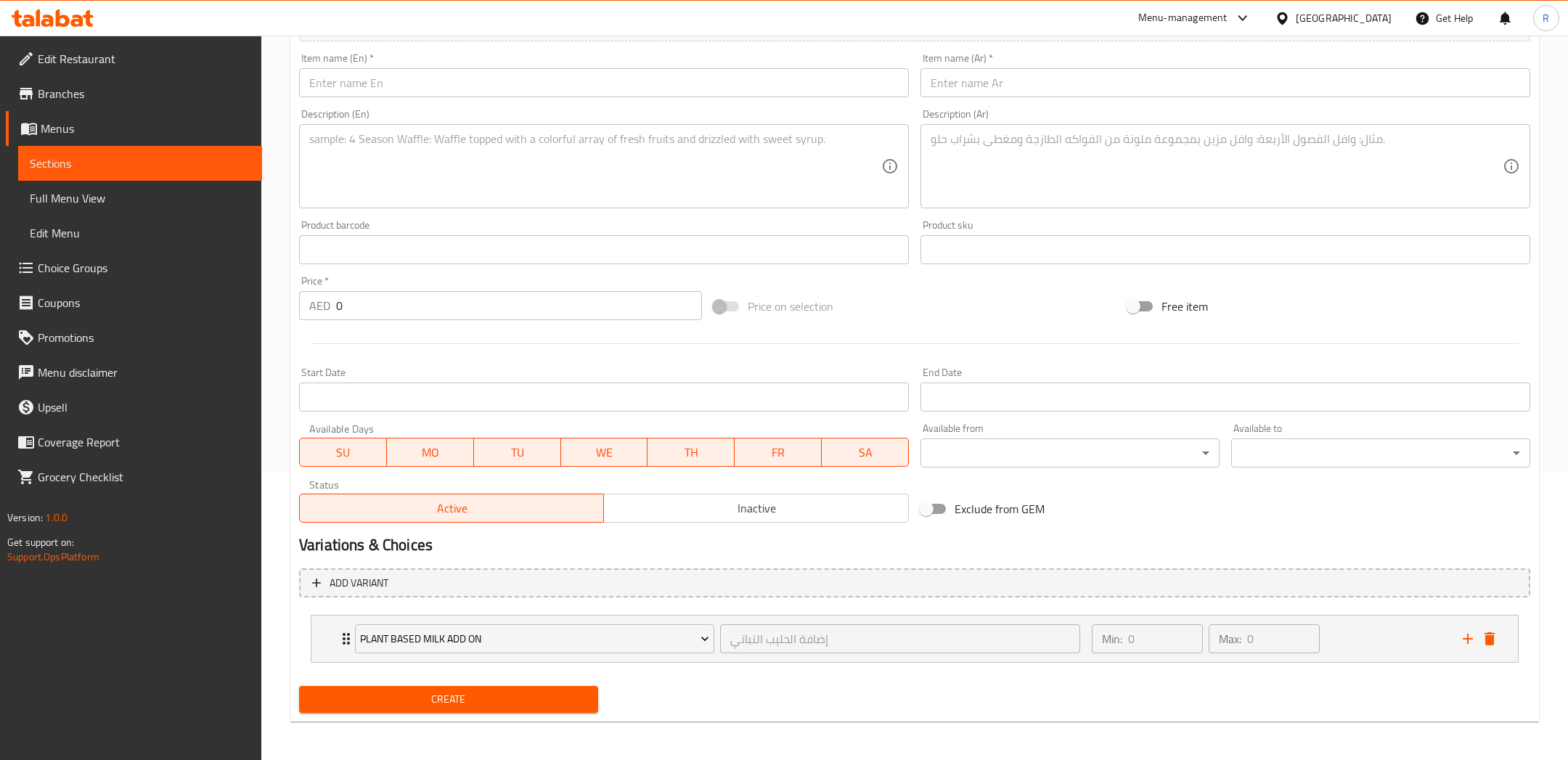
click at [493, 697] on span "Create" at bounding box center [448, 699] width 276 height 18
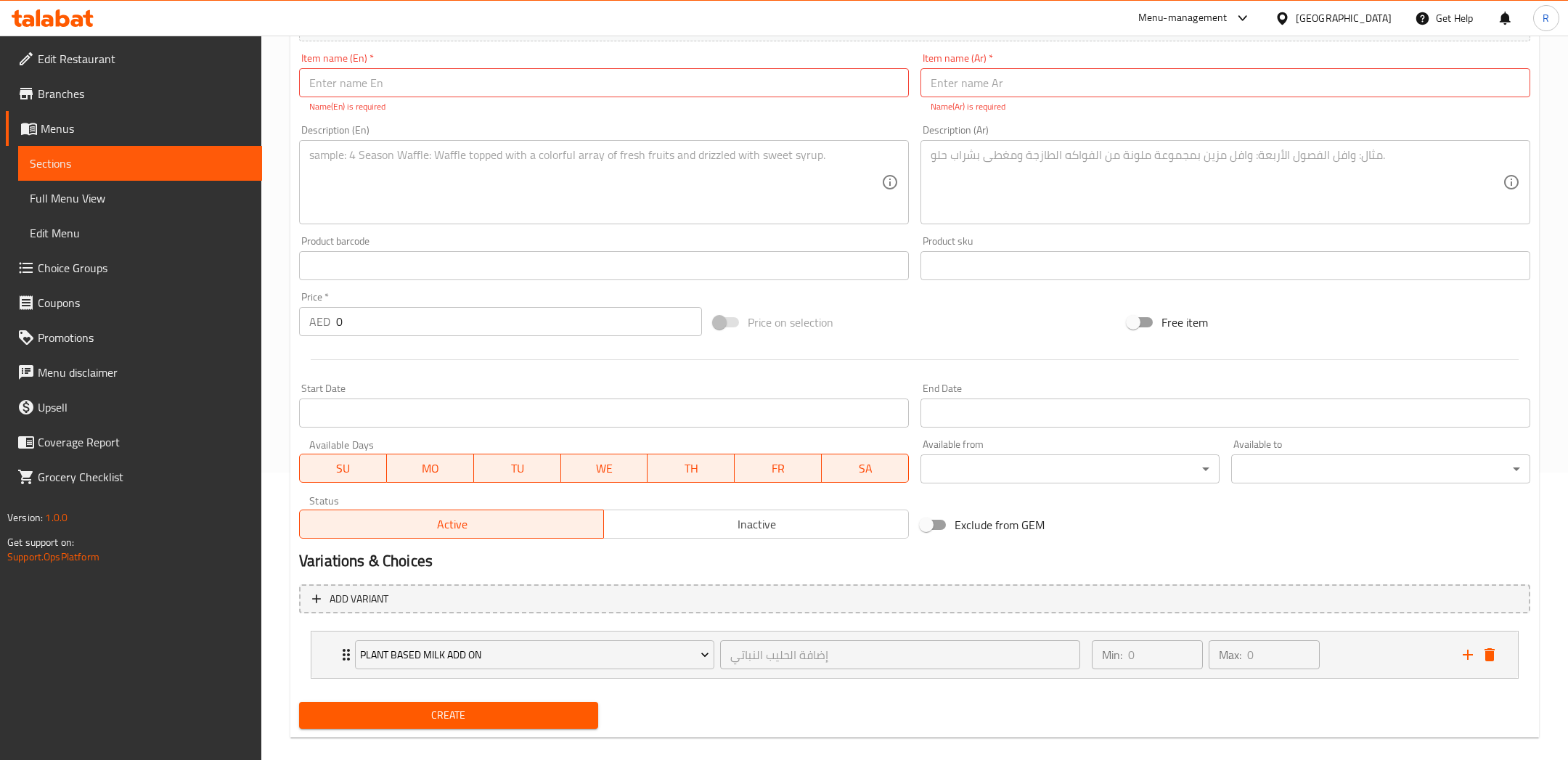
scroll to position [303, 0]
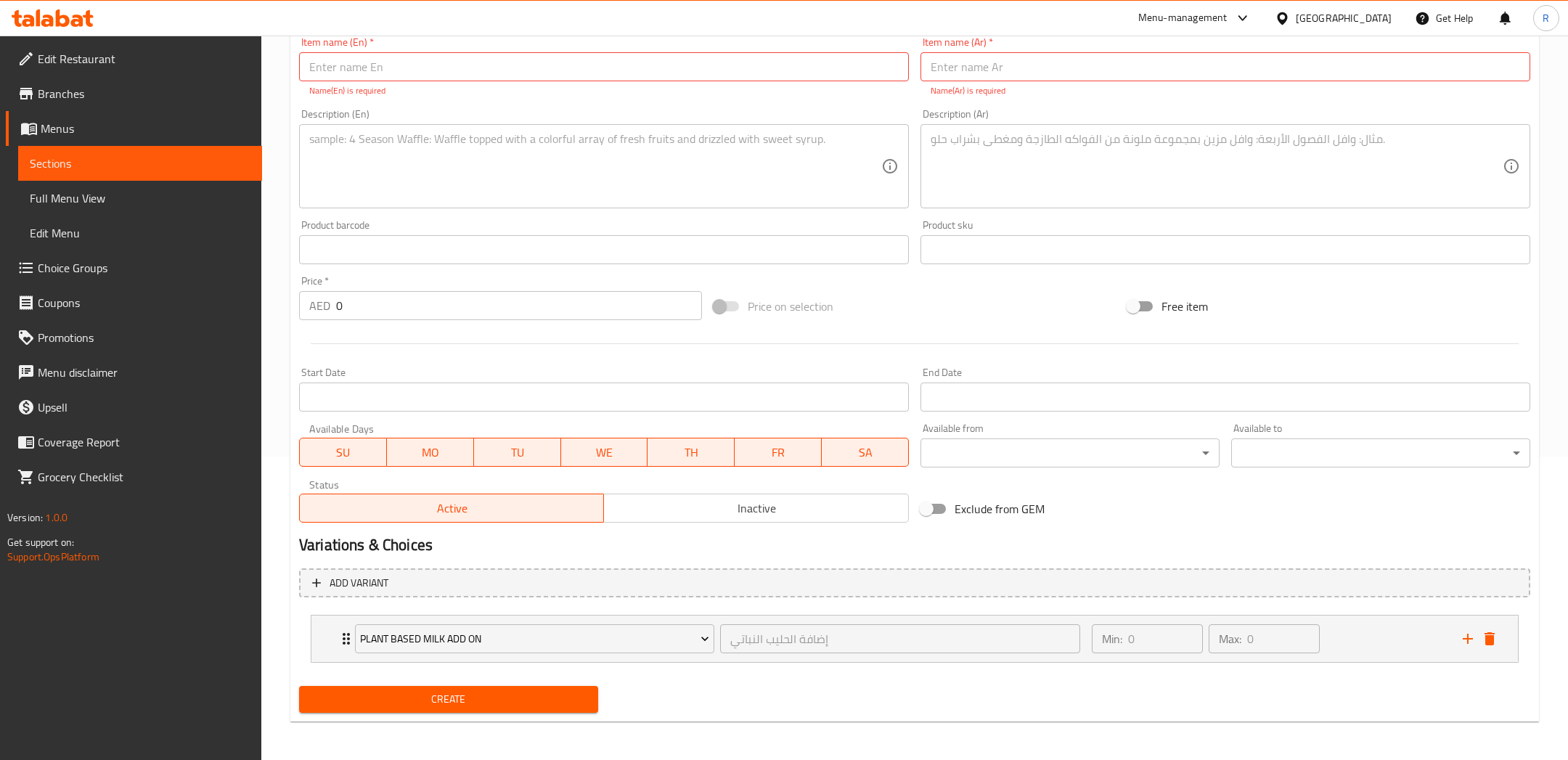
click at [513, 697] on span "Create" at bounding box center [448, 699] width 276 height 18
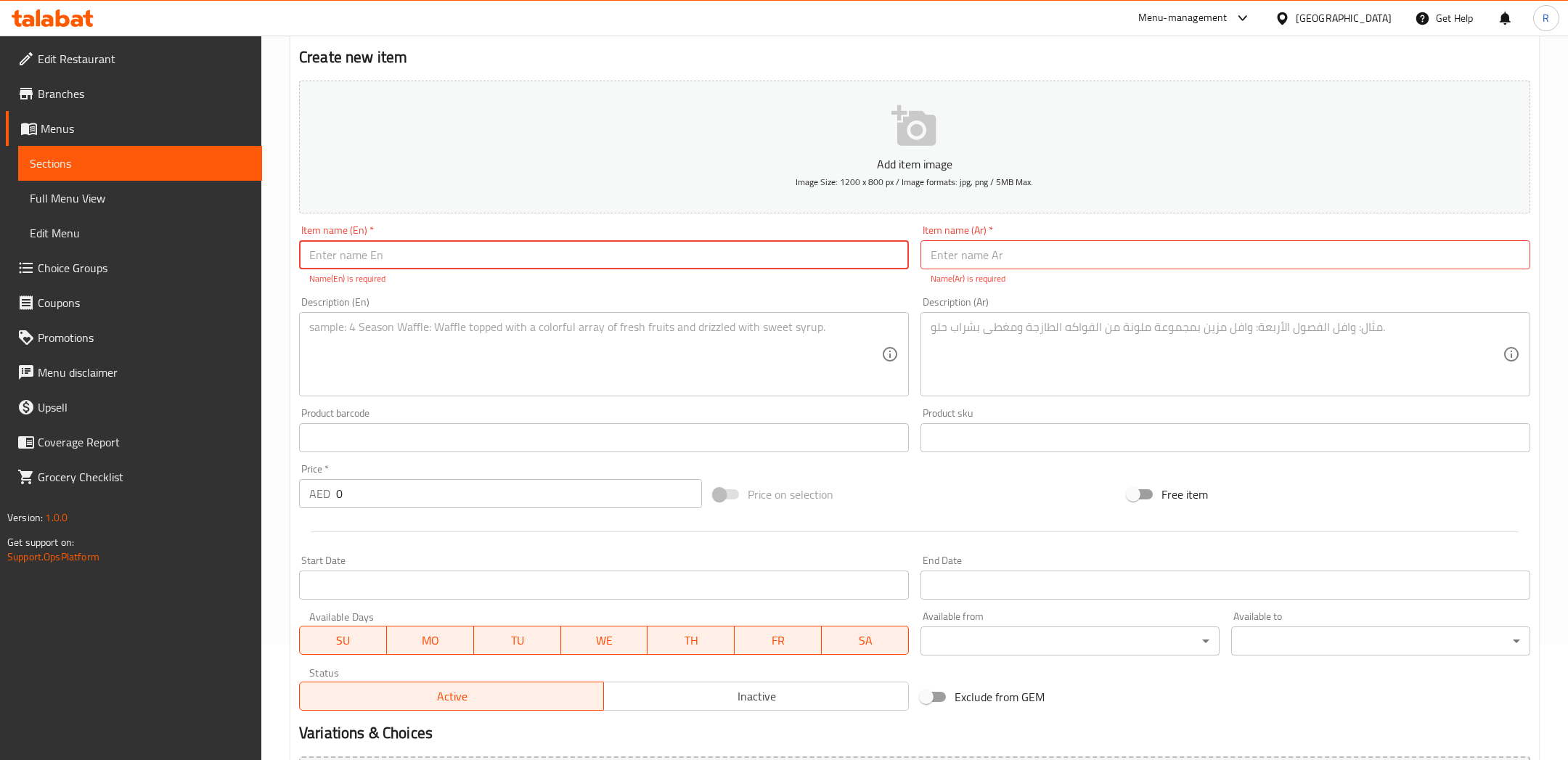
scroll to position [59, 0]
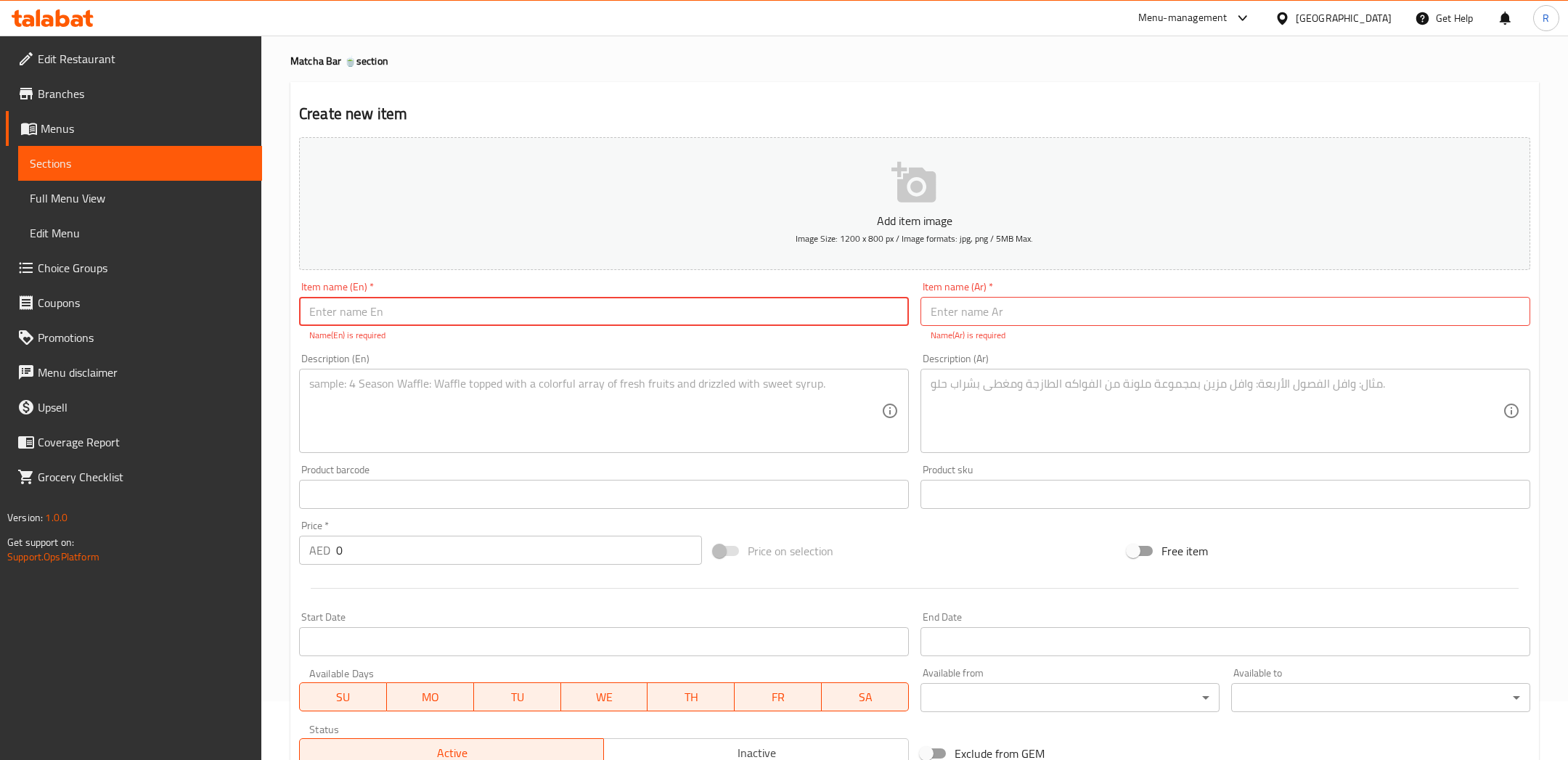
click at [165, 158] on span "Sections" at bounding box center [139, 163] width 220 height 18
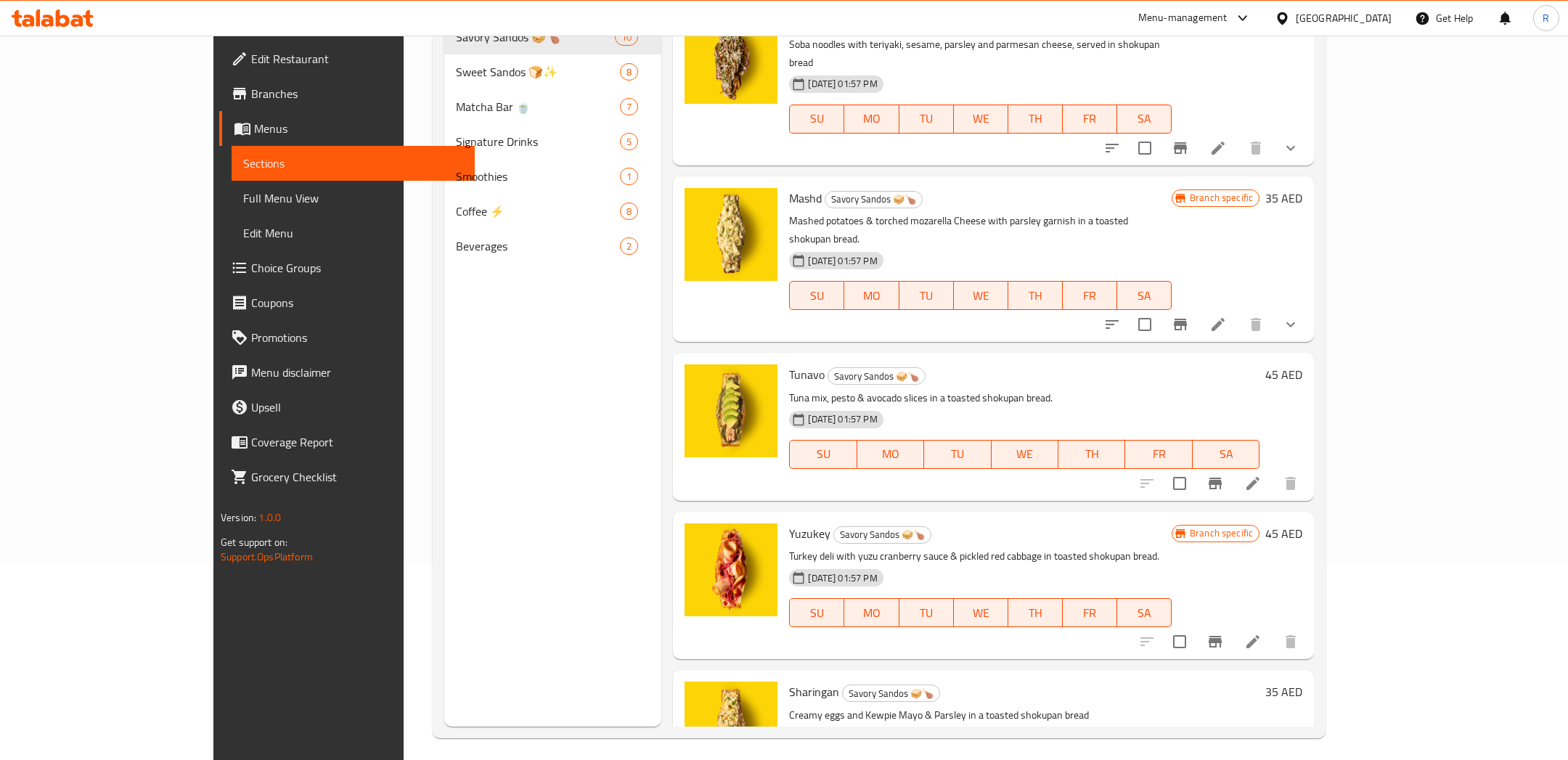
scroll to position [203, 0]
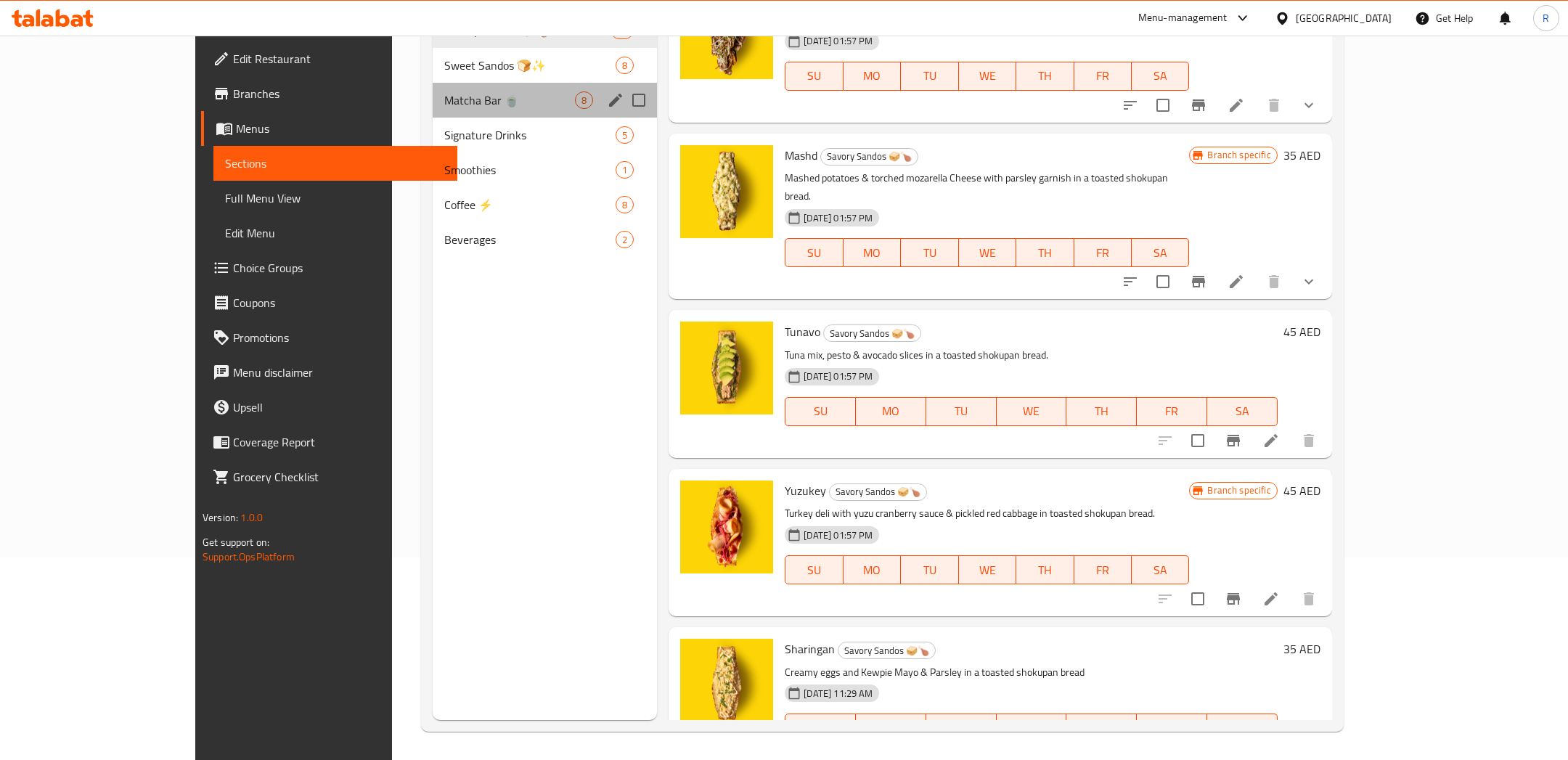
click at [432, 108] on div "Matcha Bar 🍵 8" at bounding box center [544, 100] width 225 height 35
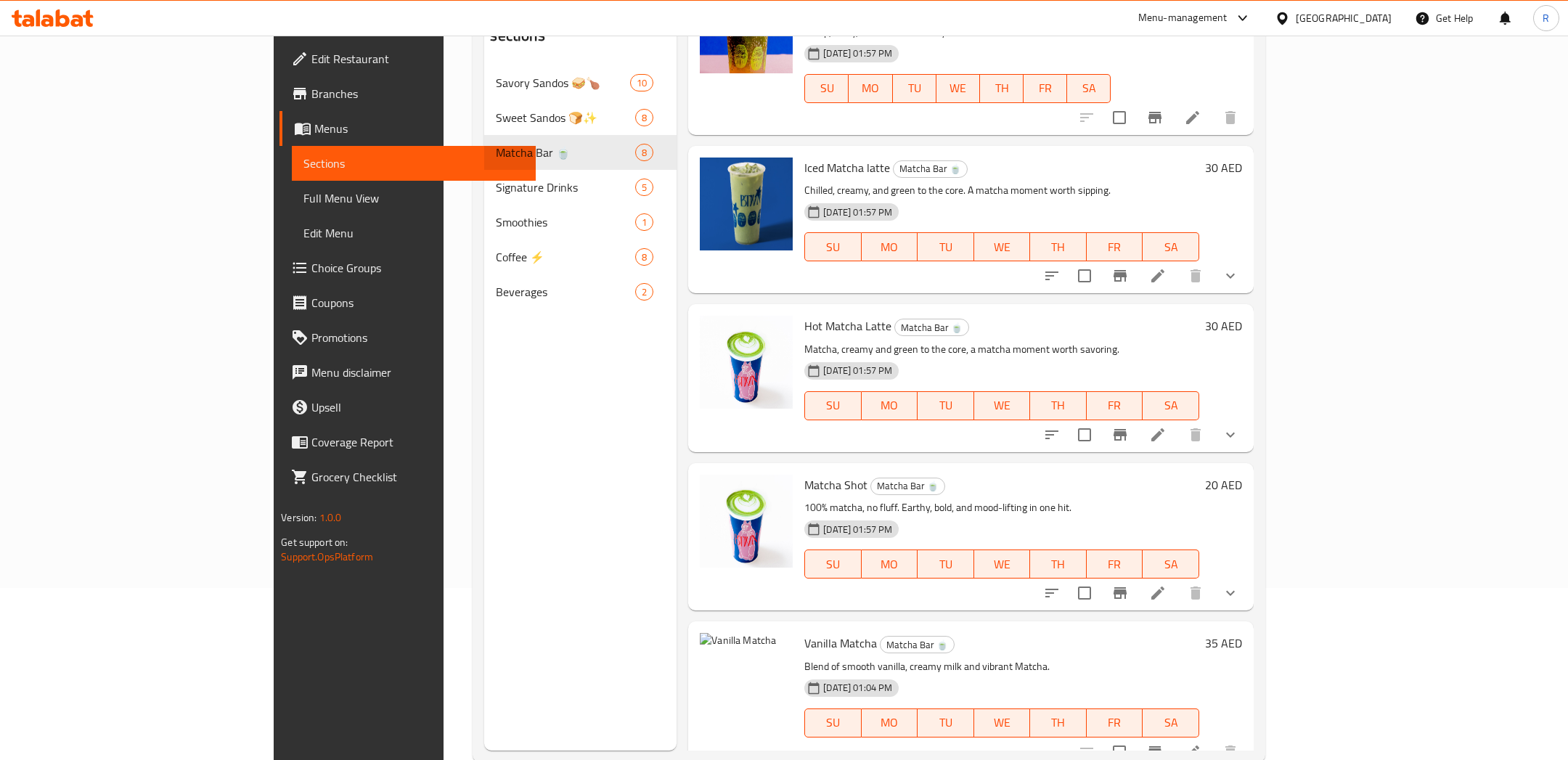
scroll to position [203, 0]
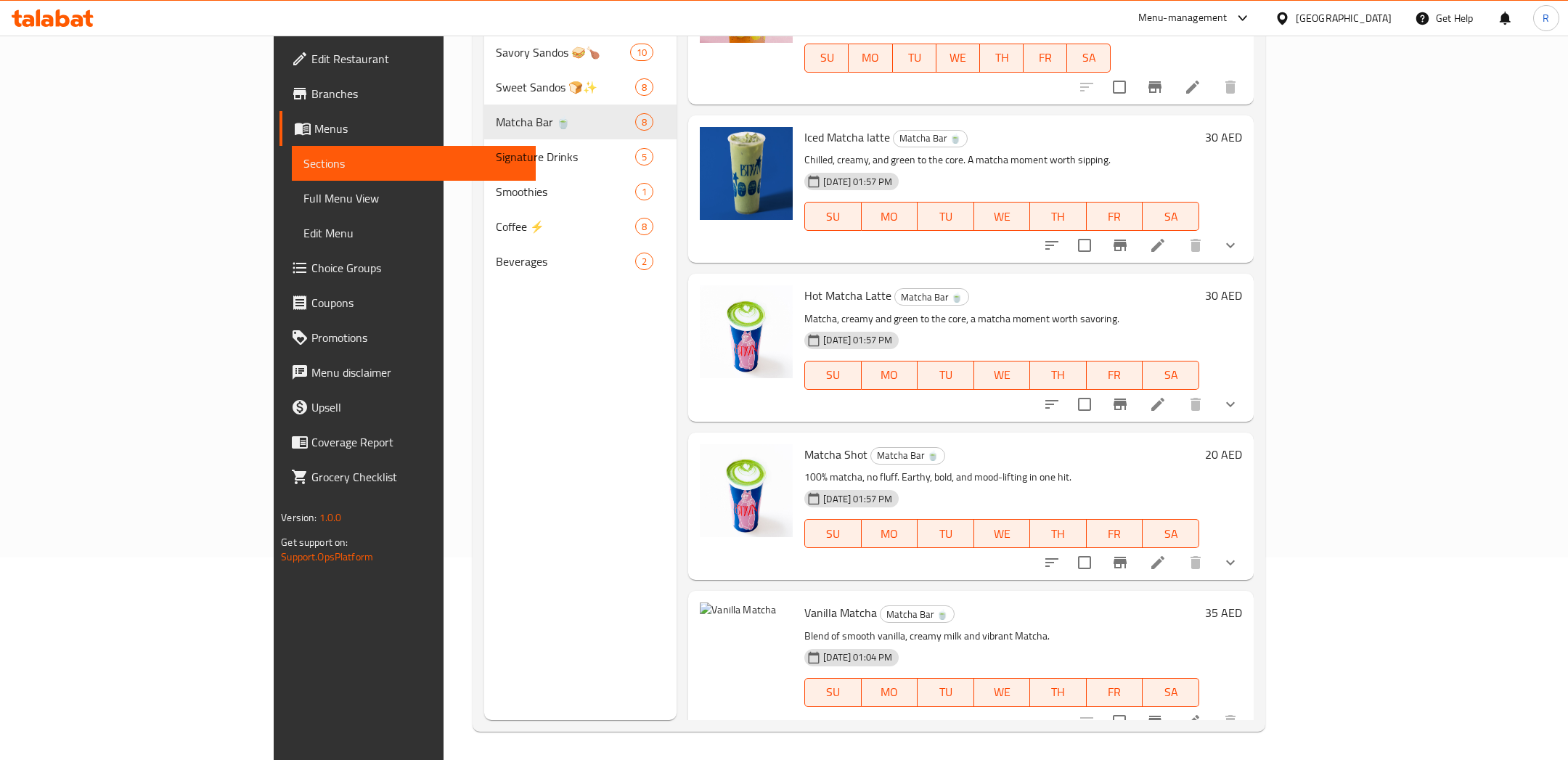
click at [1199, 715] on icon at bounding box center [1192, 721] width 13 height 13
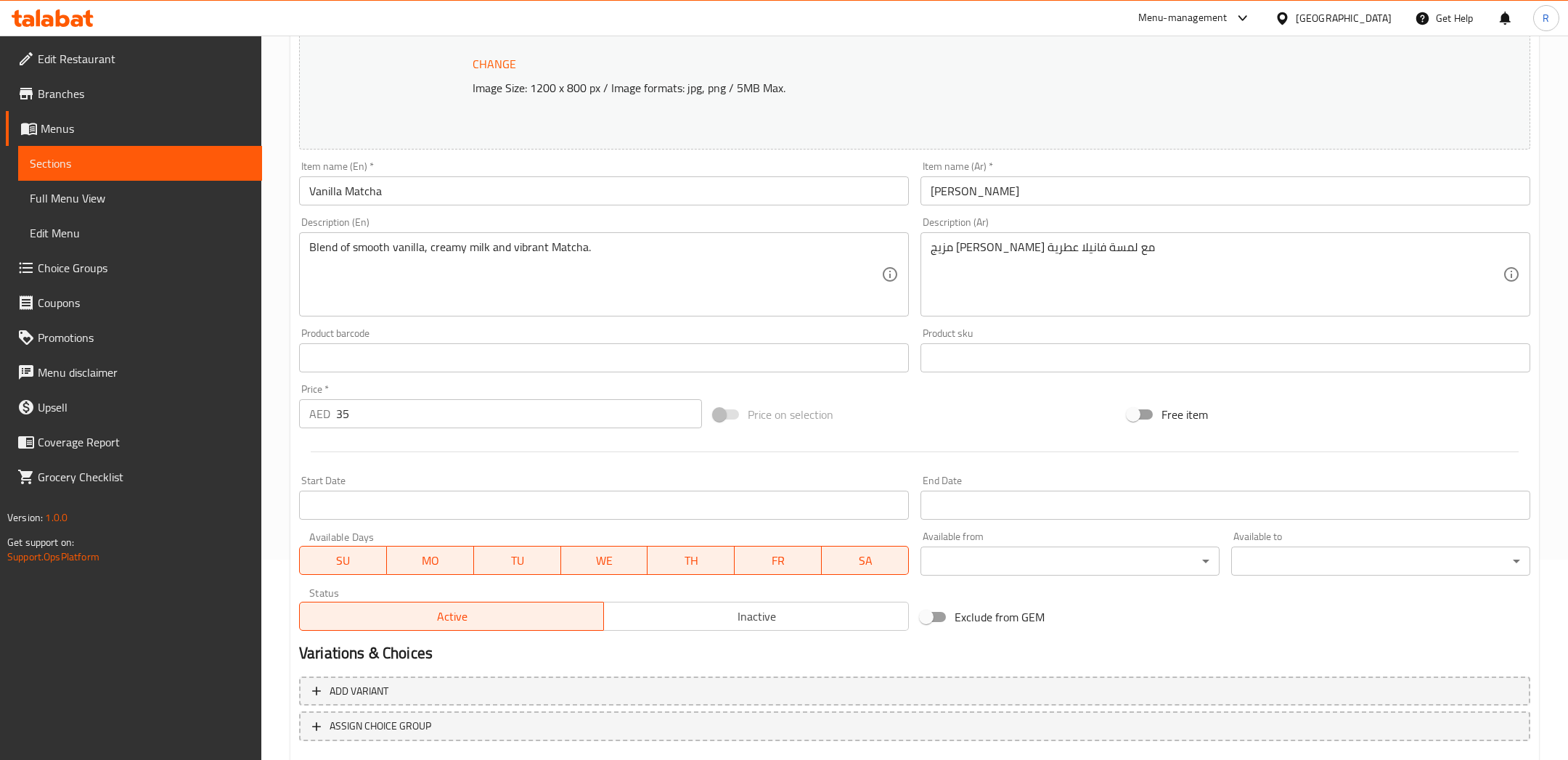
scroll to position [285, 0]
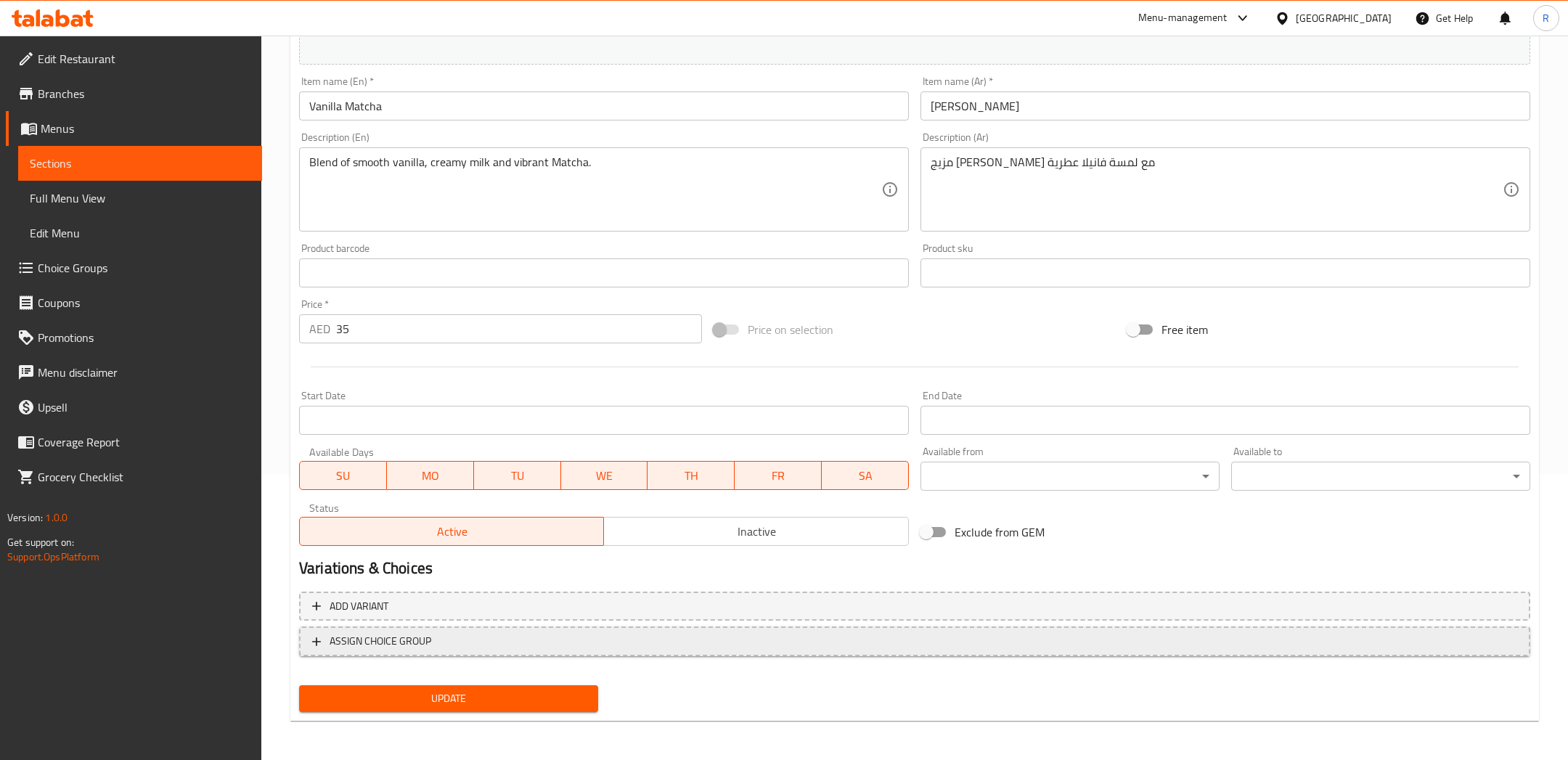
click at [673, 645] on span "ASSIGN CHOICE GROUP" at bounding box center [915, 641] width 1205 height 18
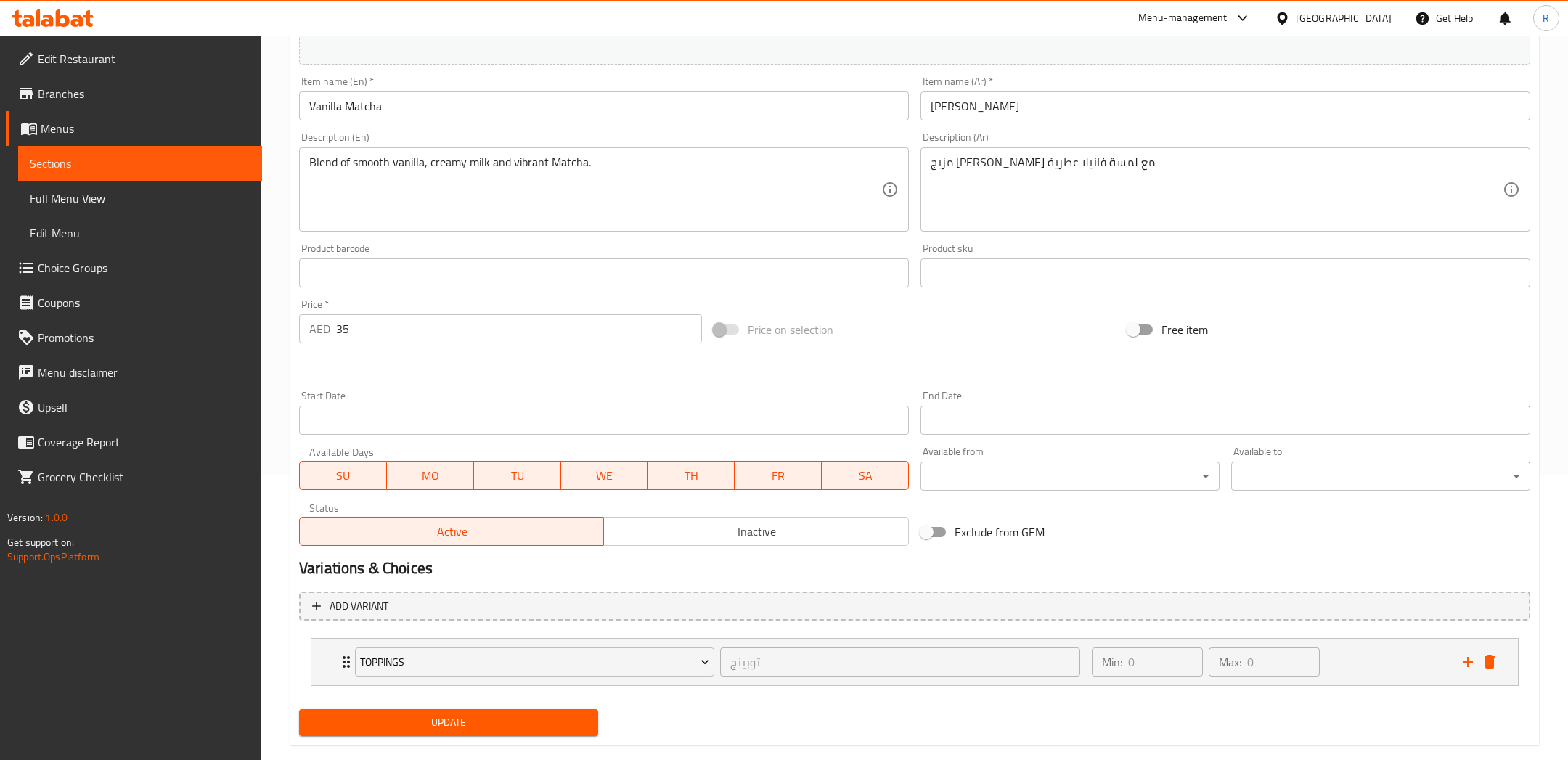
scroll to position [309, 0]
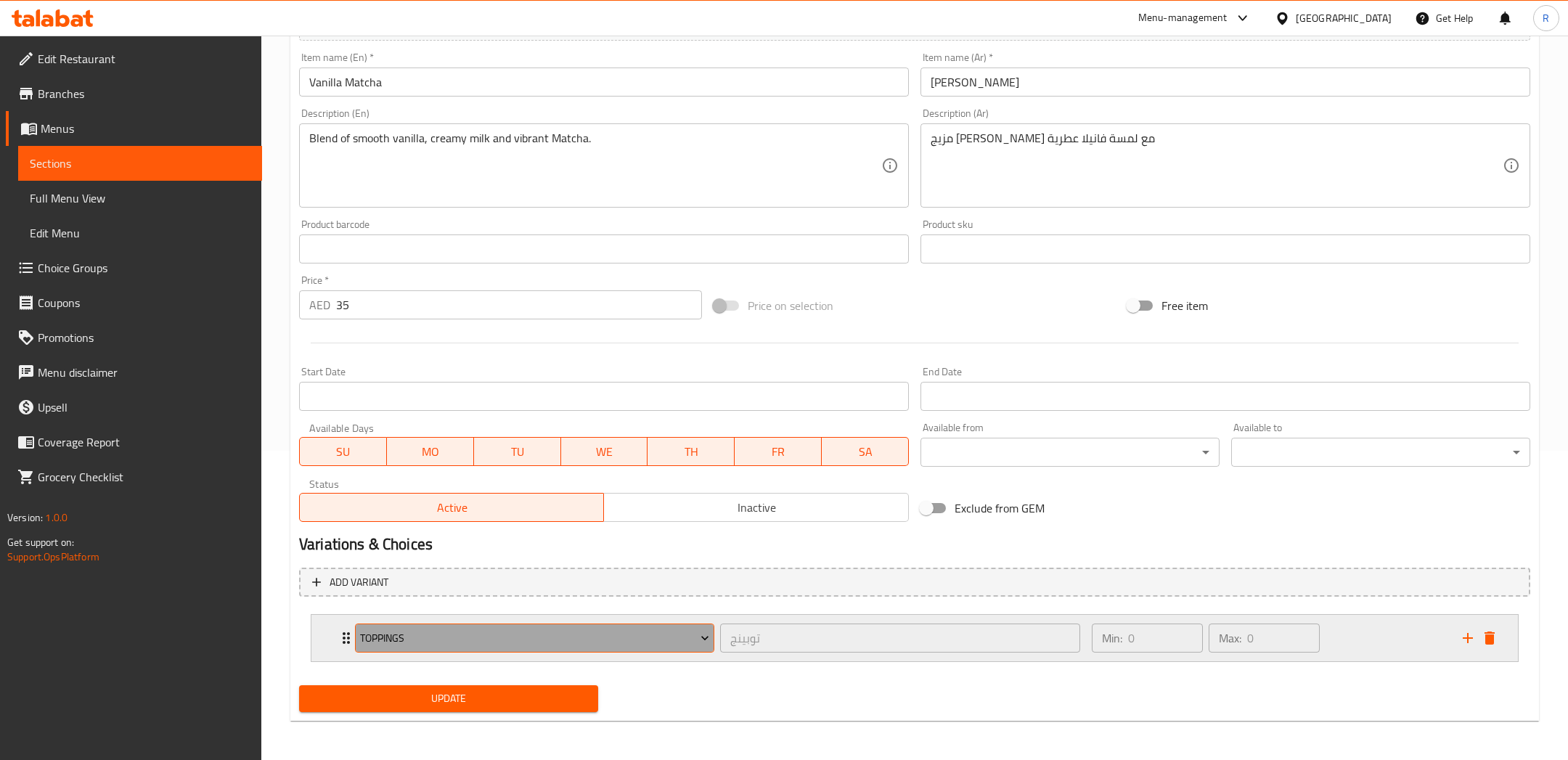
click at [625, 634] on span "Toppings" at bounding box center [535, 638] width 349 height 18
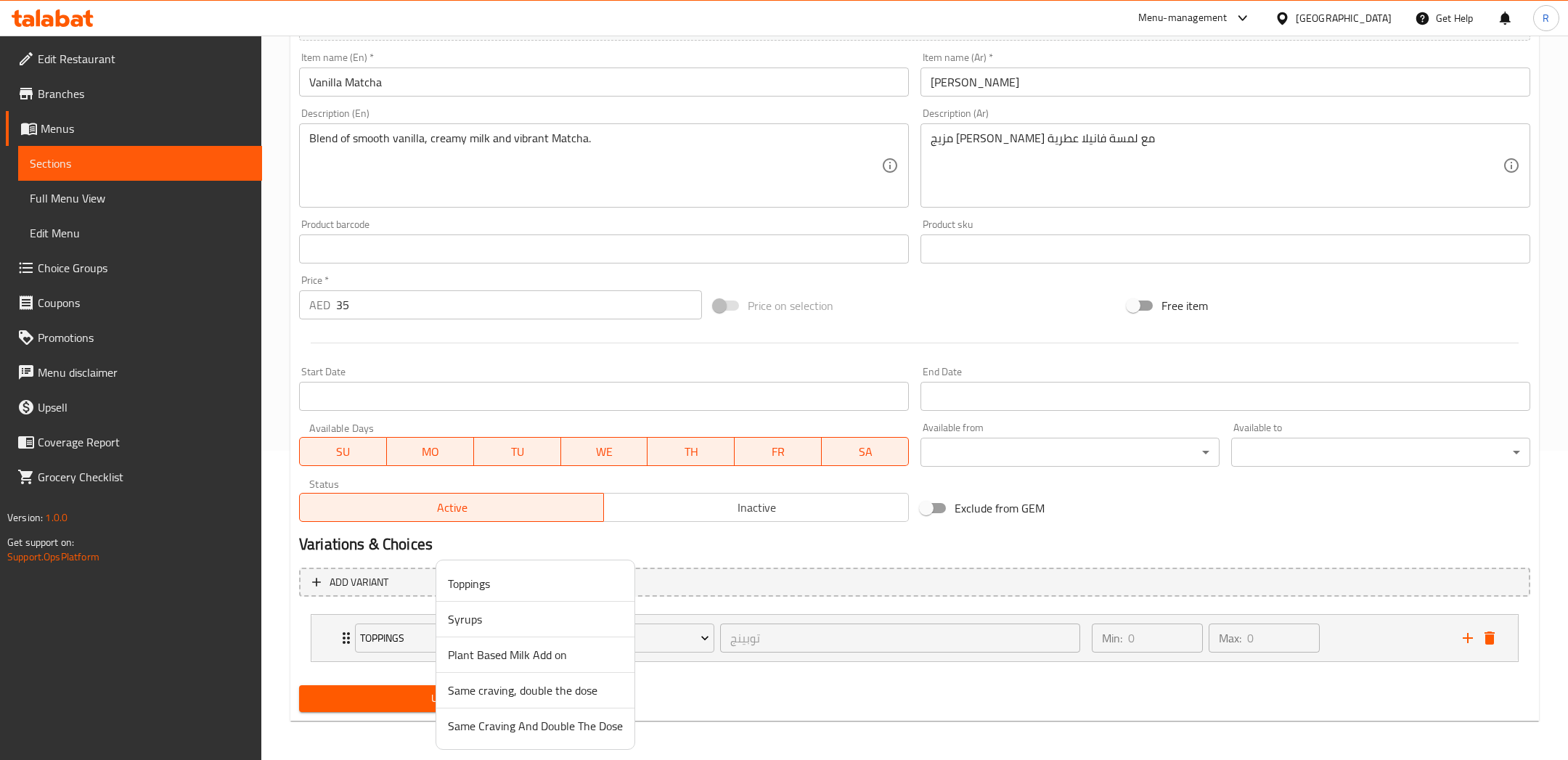
click at [522, 659] on span "Plant Based Milk Add on" at bounding box center [535, 654] width 175 height 18
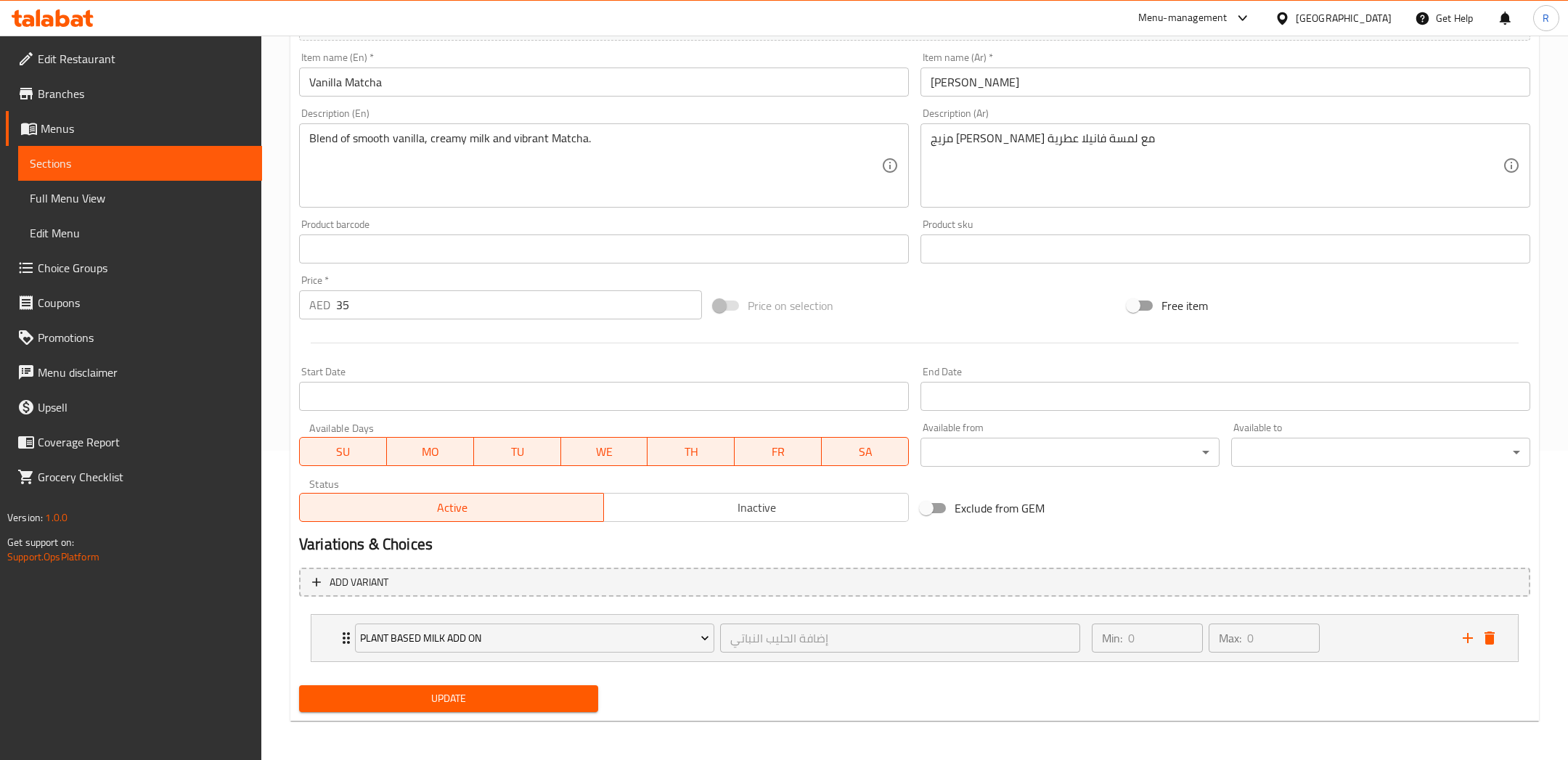
click at [422, 695] on span "Update" at bounding box center [448, 698] width 276 height 18
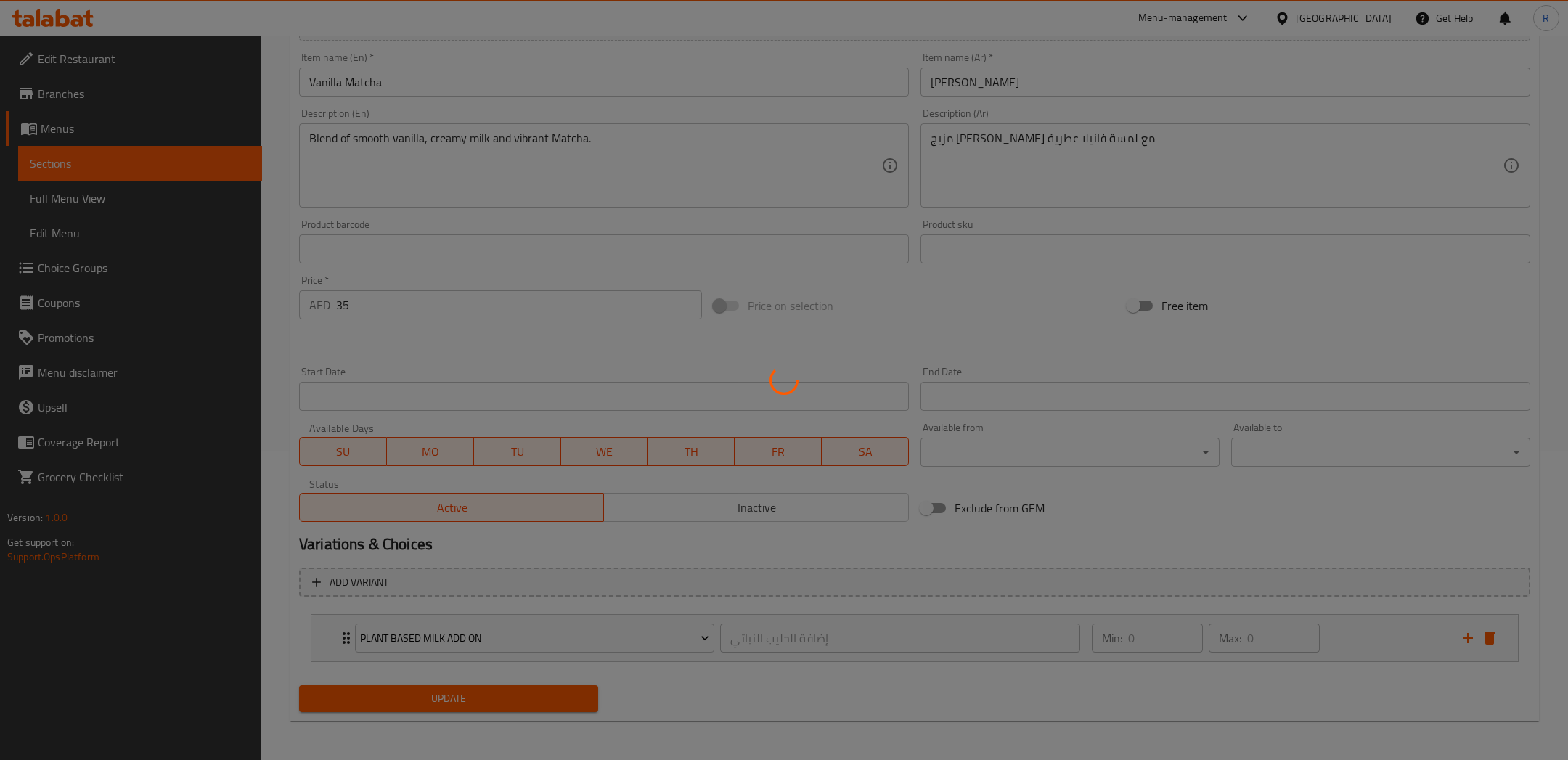
scroll to position [89, 0]
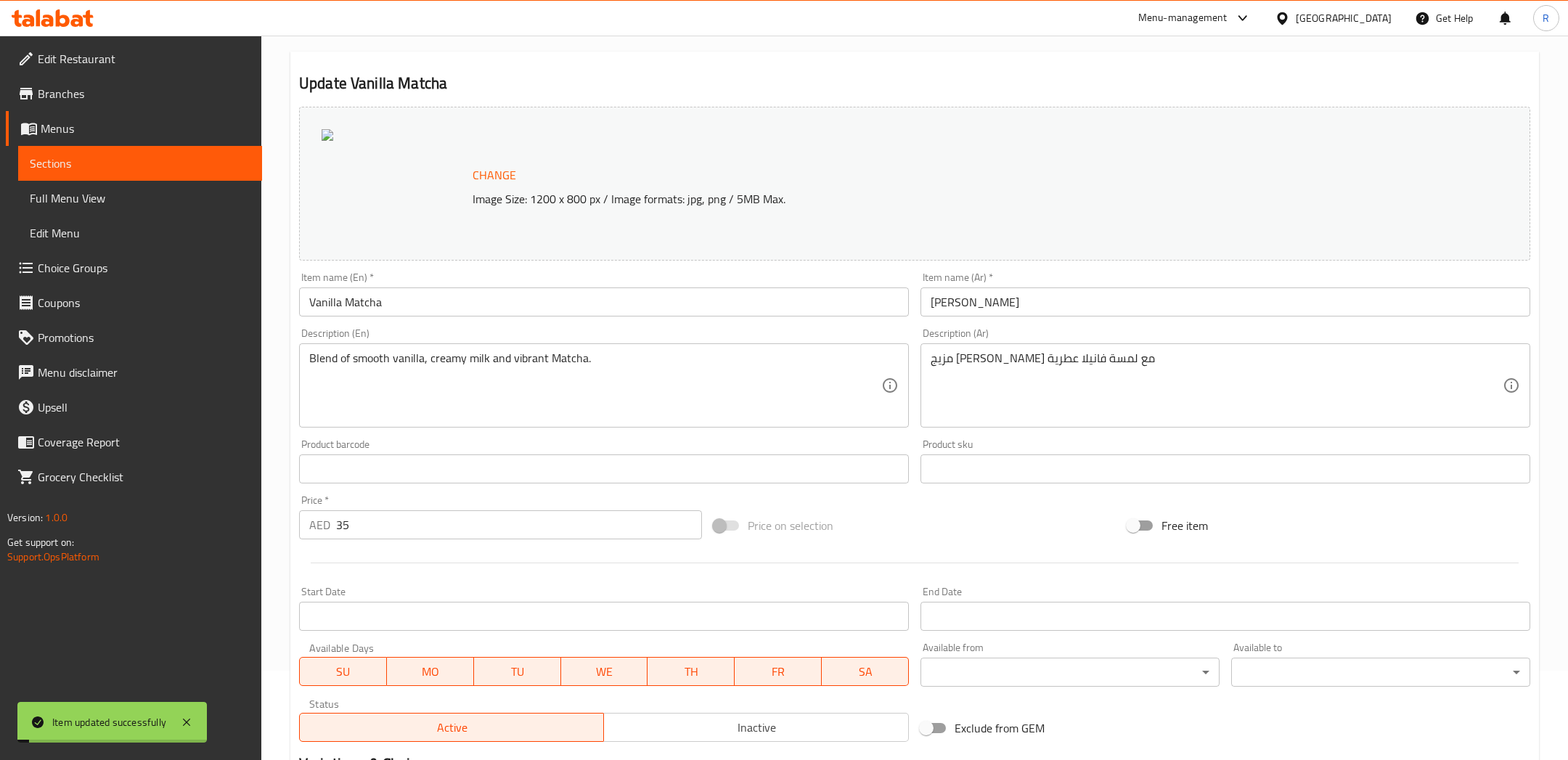
click at [146, 163] on span "Sections" at bounding box center [139, 163] width 220 height 18
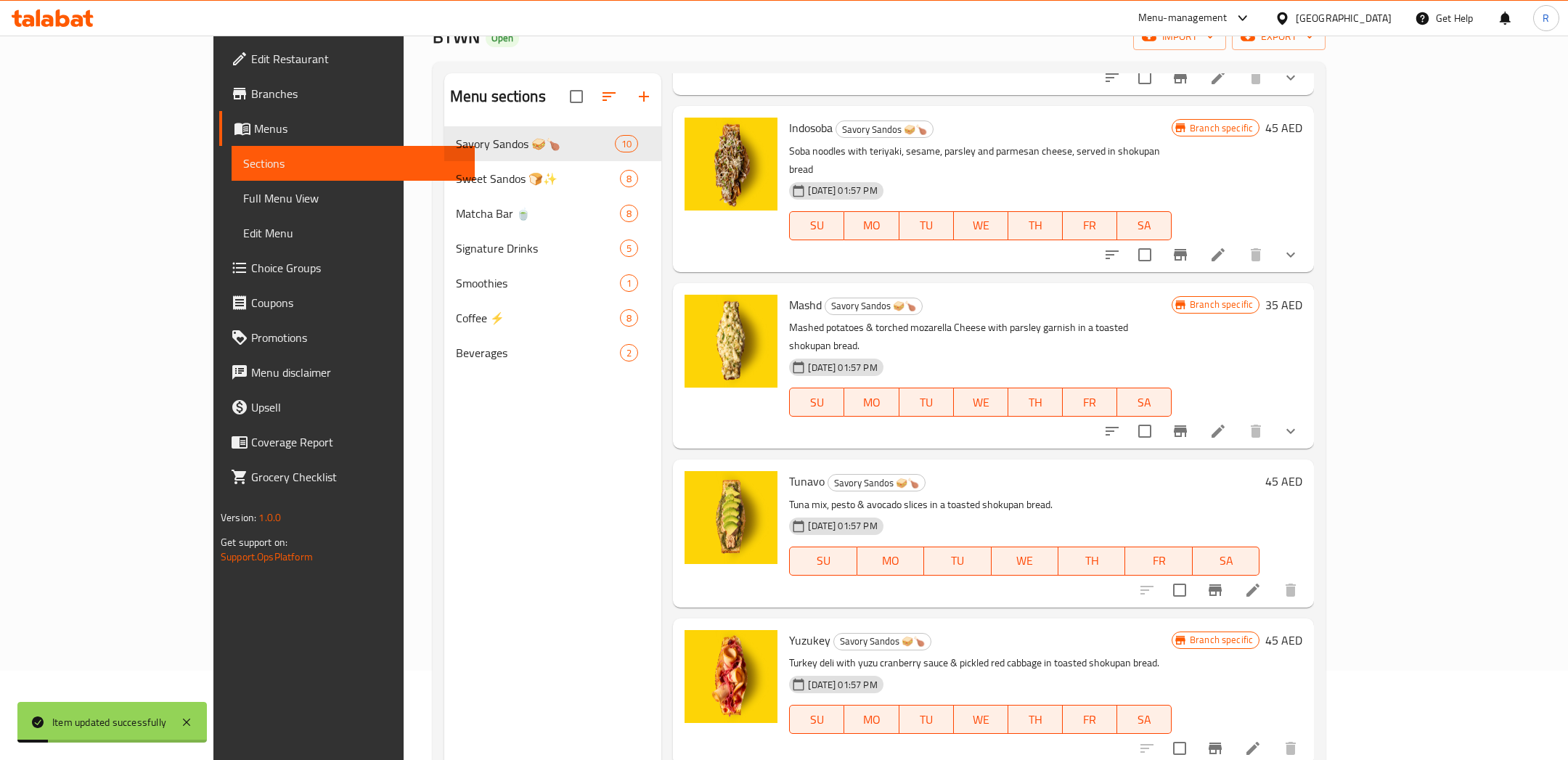
scroll to position [203, 0]
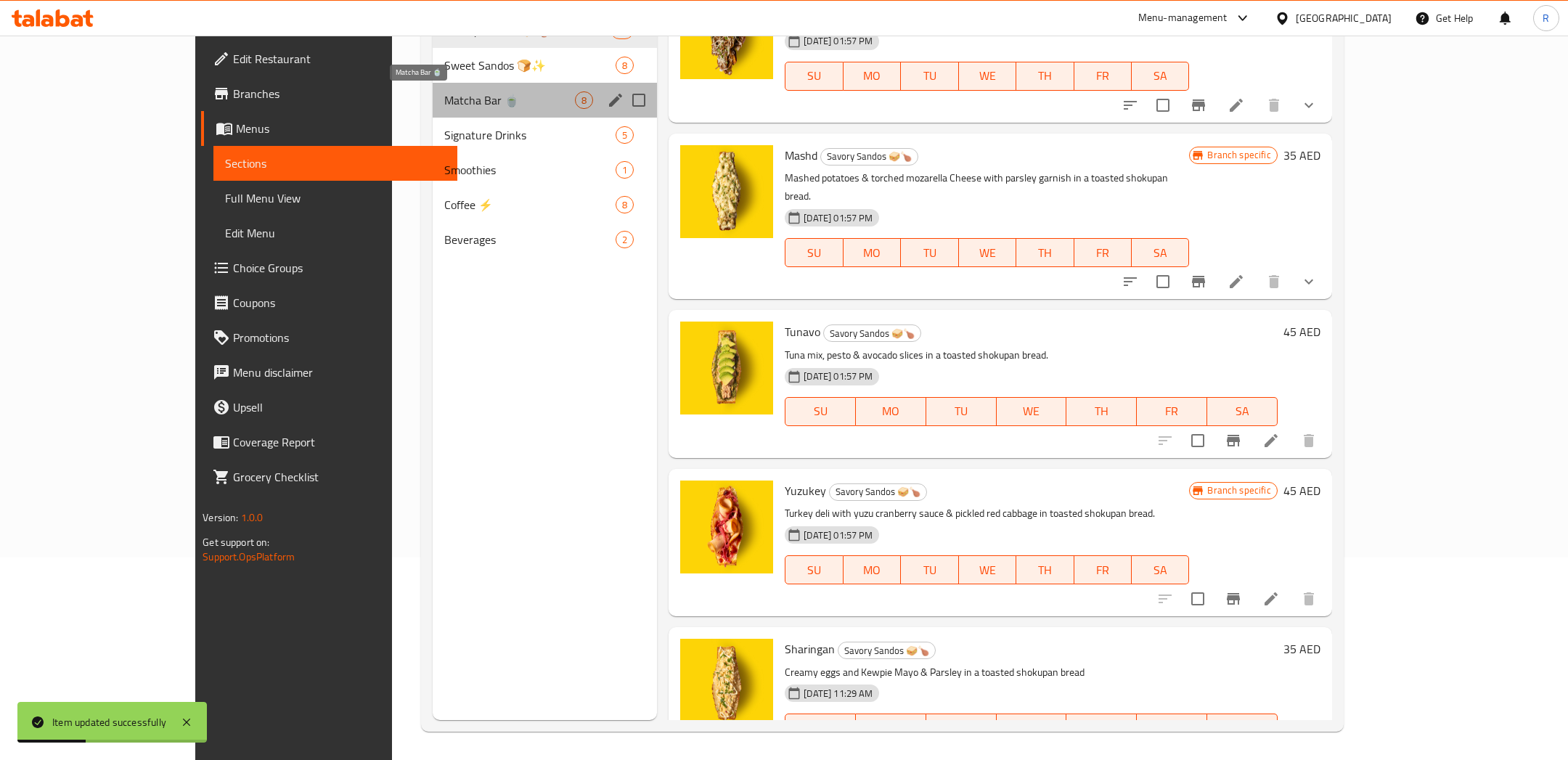
click at [444, 97] on span "Matcha Bar 🍵" at bounding box center [510, 100] width 131 height 18
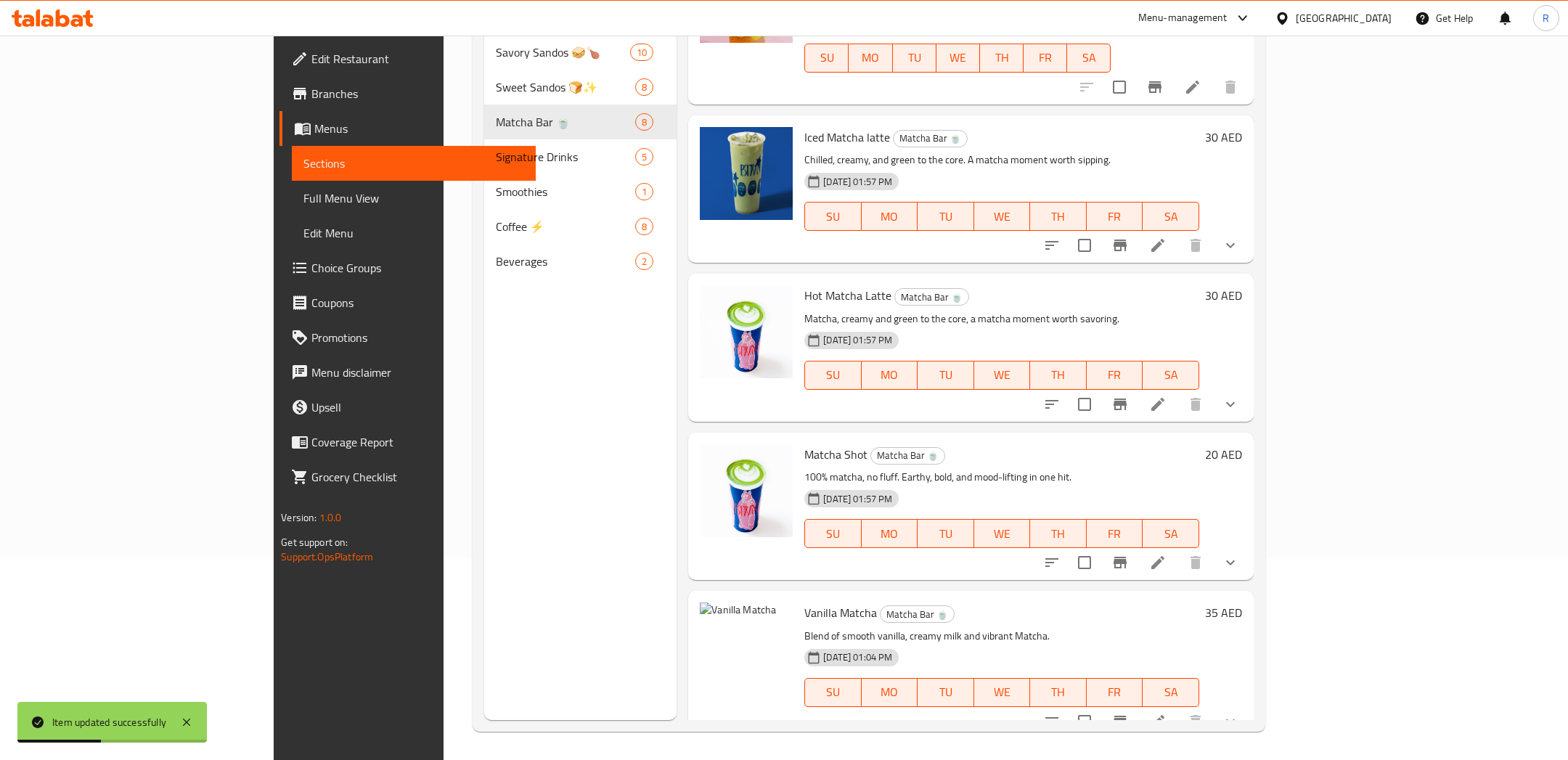
scroll to position [202, 0]
click at [1060, 714] on icon "sort-choices" at bounding box center [1052, 722] width 18 height 18
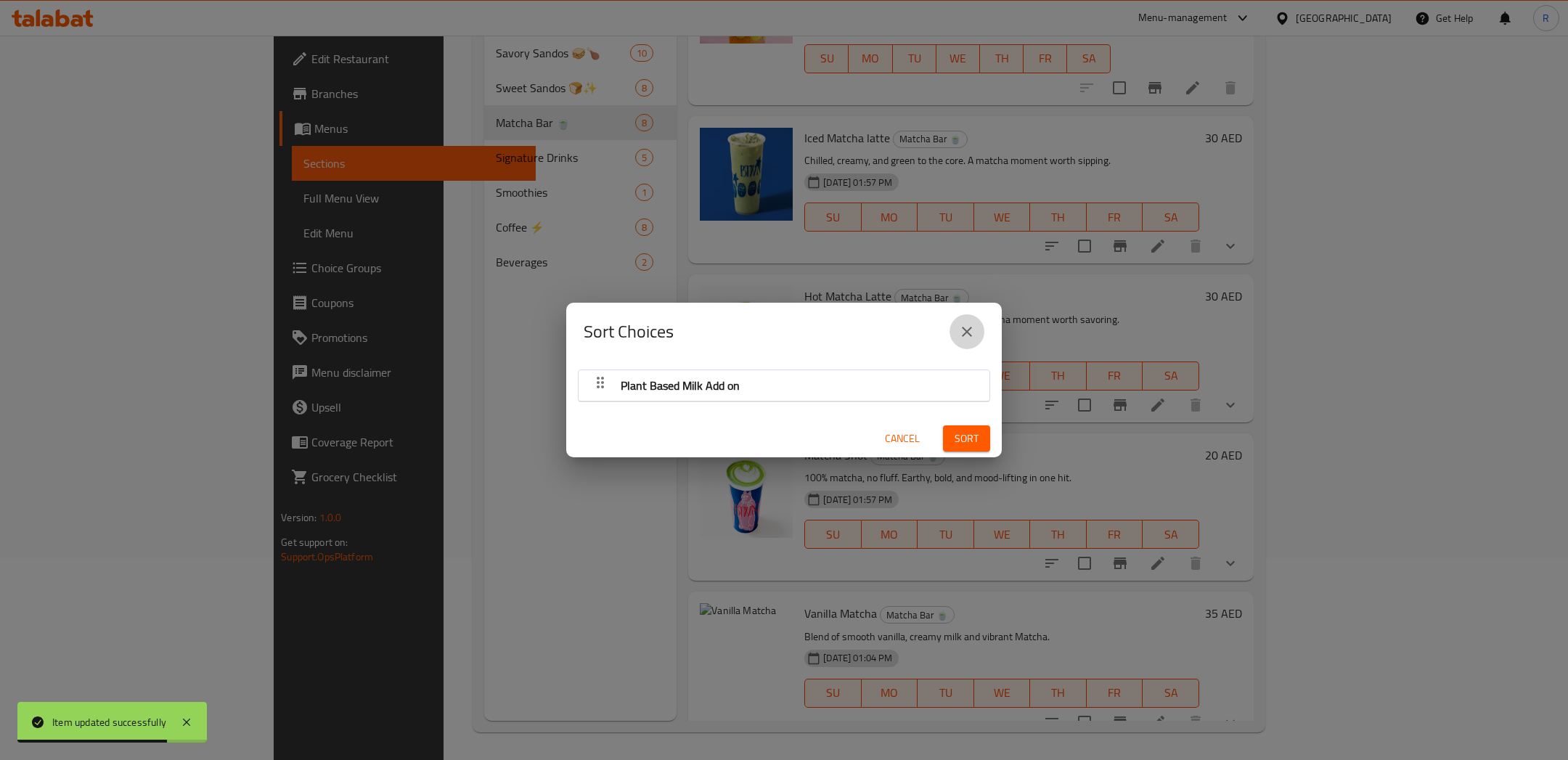
click at [977, 336] on button "close" at bounding box center [966, 331] width 35 height 35
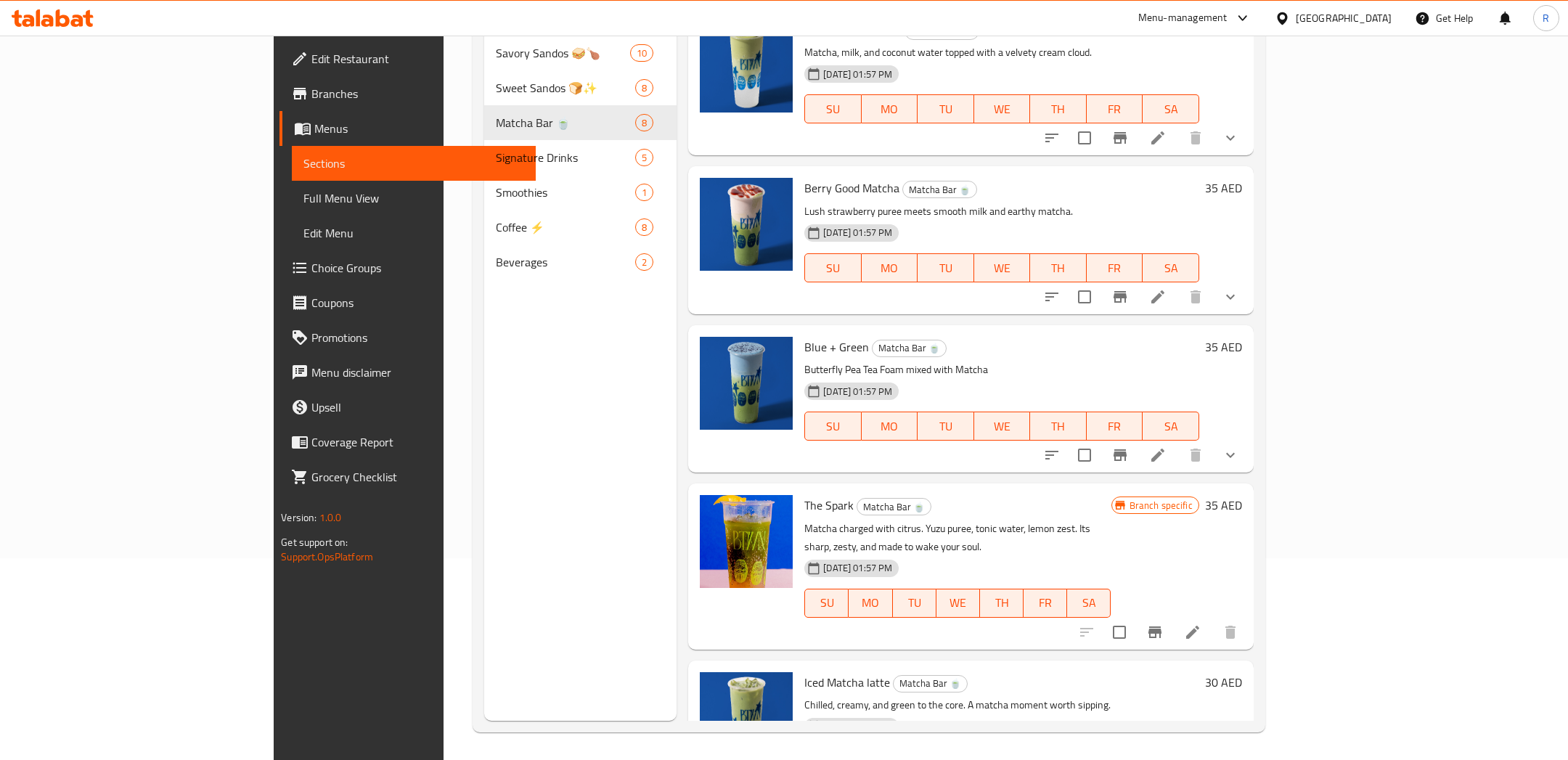
scroll to position [0, 0]
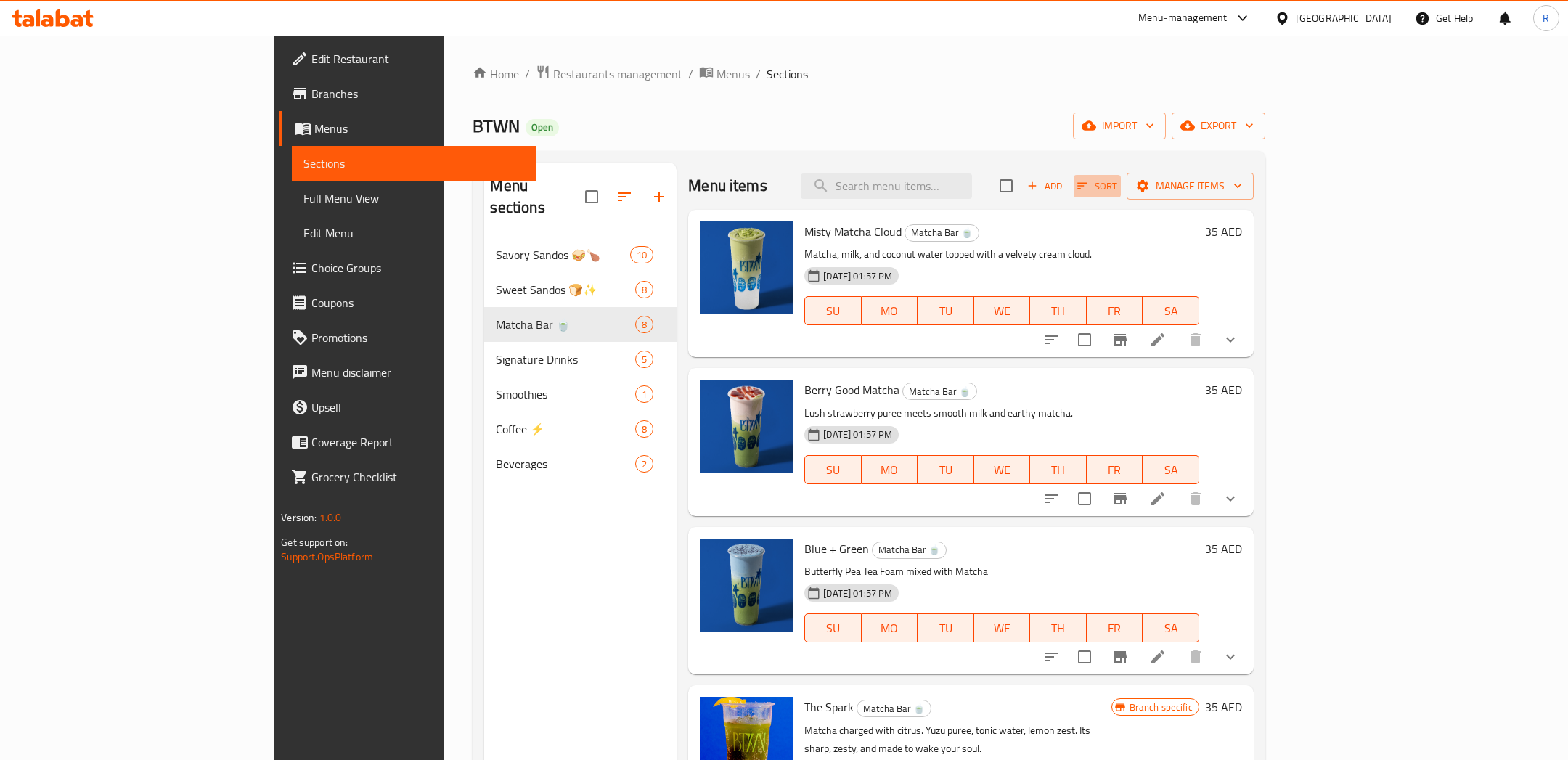
click at [1117, 178] on span "Sort" at bounding box center [1097, 186] width 40 height 17
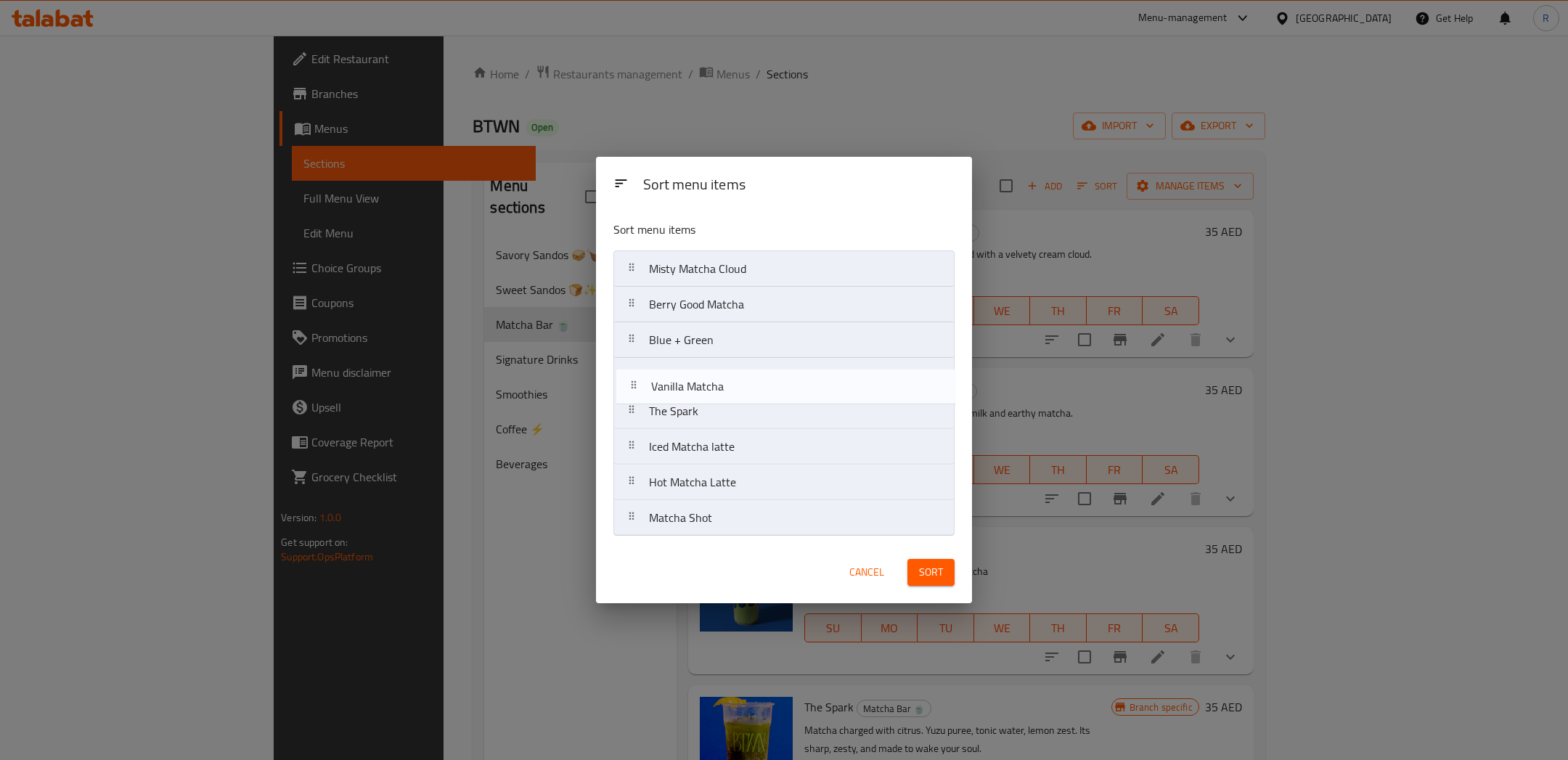
drag, startPoint x: 638, startPoint y: 515, endPoint x: 640, endPoint y: 367, distance: 148.0
click at [640, 367] on nav "Misty Matcha Cloud Berry Good Matcha Blue + Green The Spark Iced Matcha latte H…" at bounding box center [783, 394] width 340 height 286
drag, startPoint x: 643, startPoint y: 441, endPoint x: 649, endPoint y: 253, distance: 188.1
click at [649, 253] on nav "Misty Matcha Cloud Berry Good Matcha Blue + Green Vanilla Matcha The Spark Iced…" at bounding box center [783, 394] width 340 height 286
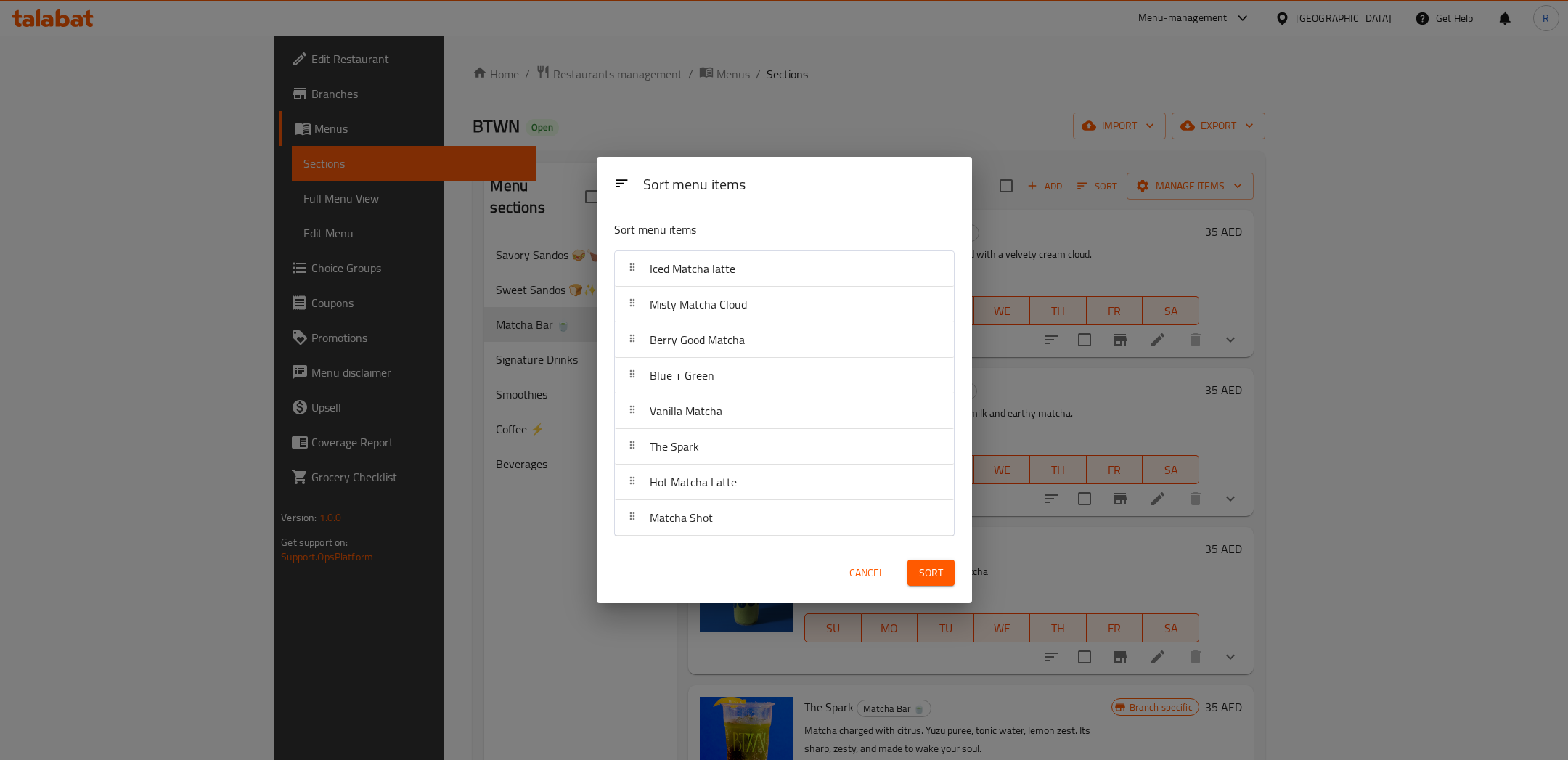
click at [929, 572] on span "Sort" at bounding box center [930, 572] width 24 height 18
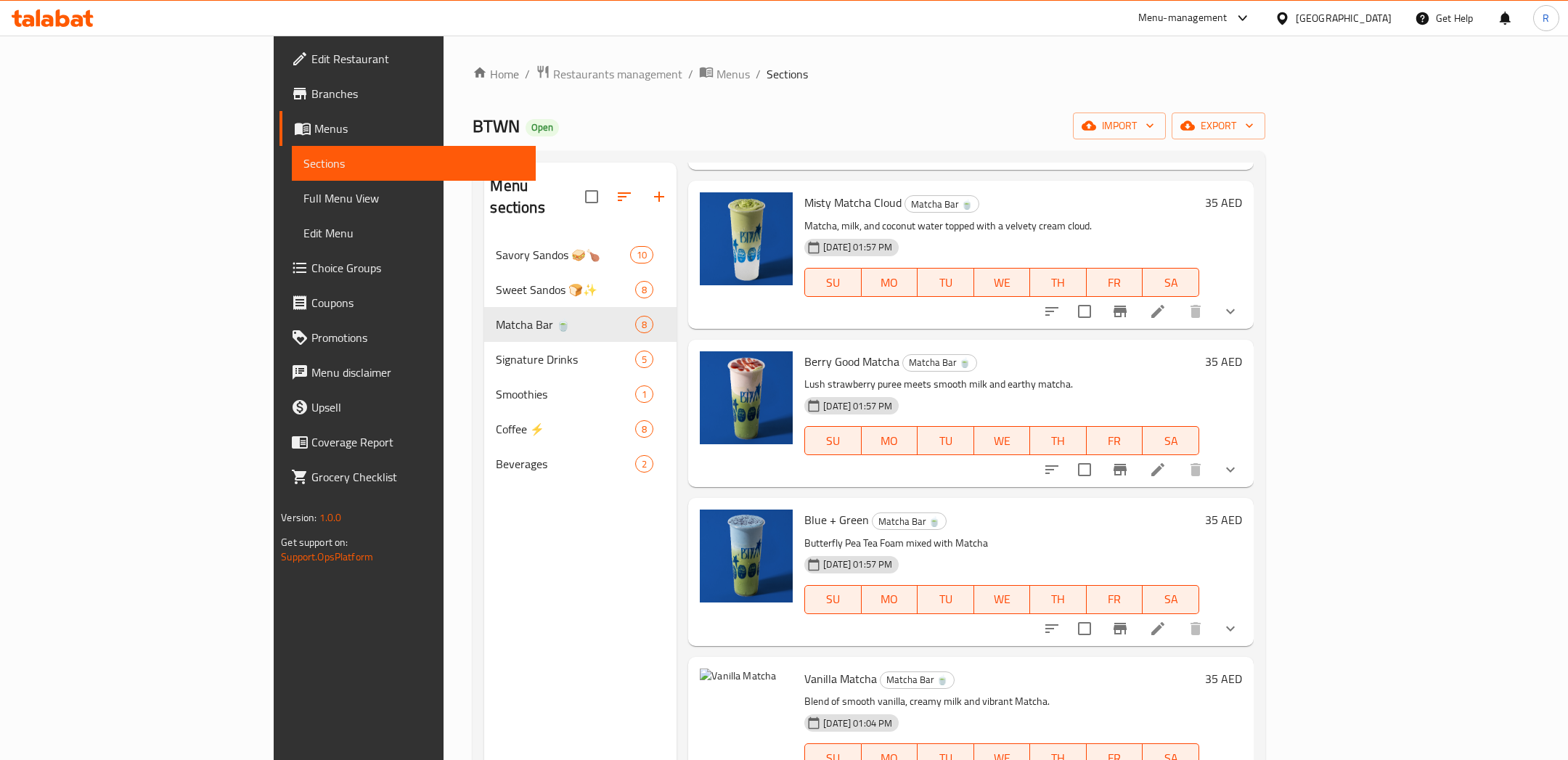
scroll to position [218, 0]
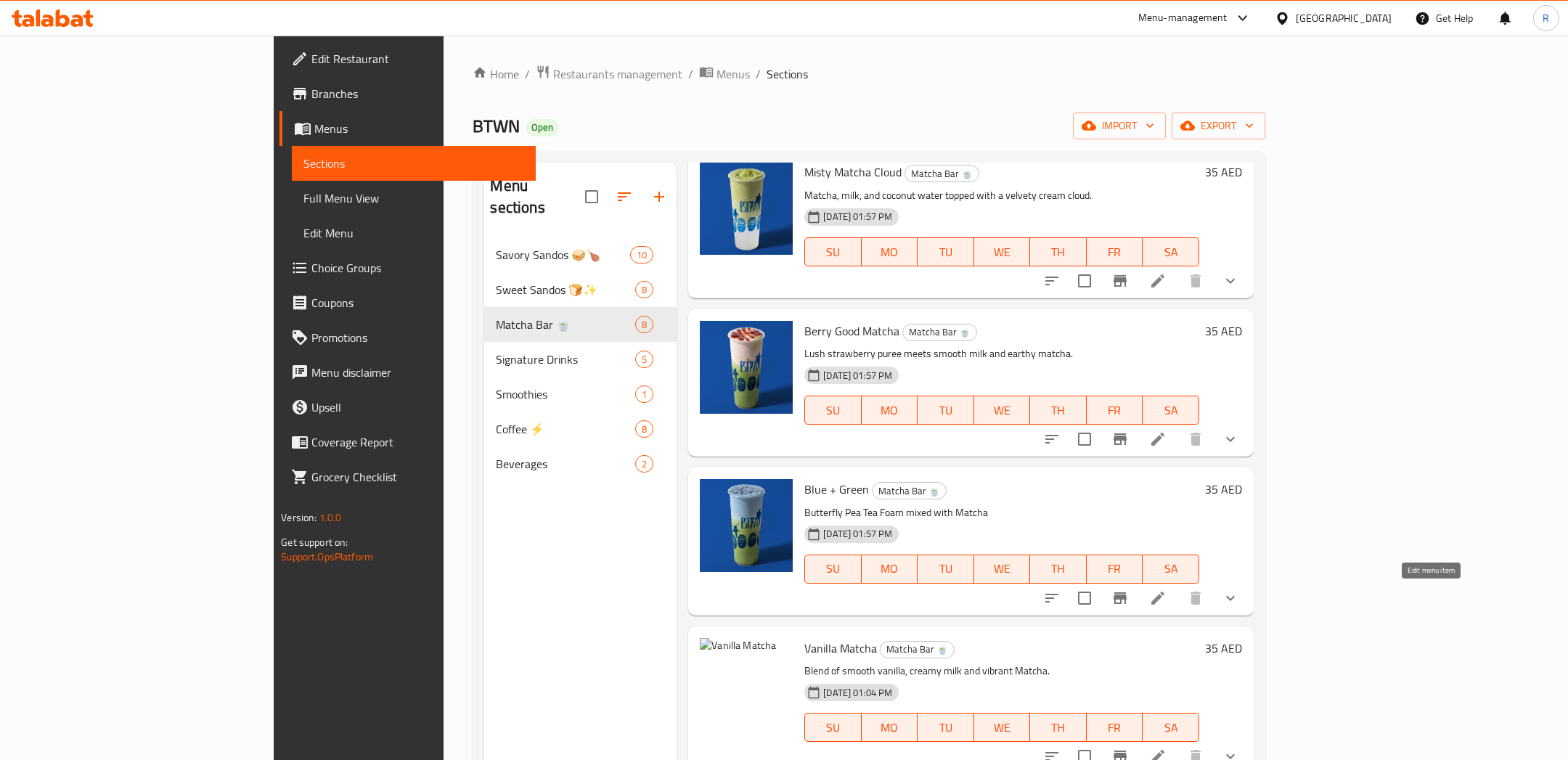
click at [1164, 600] on icon at bounding box center [1157, 598] width 13 height 13
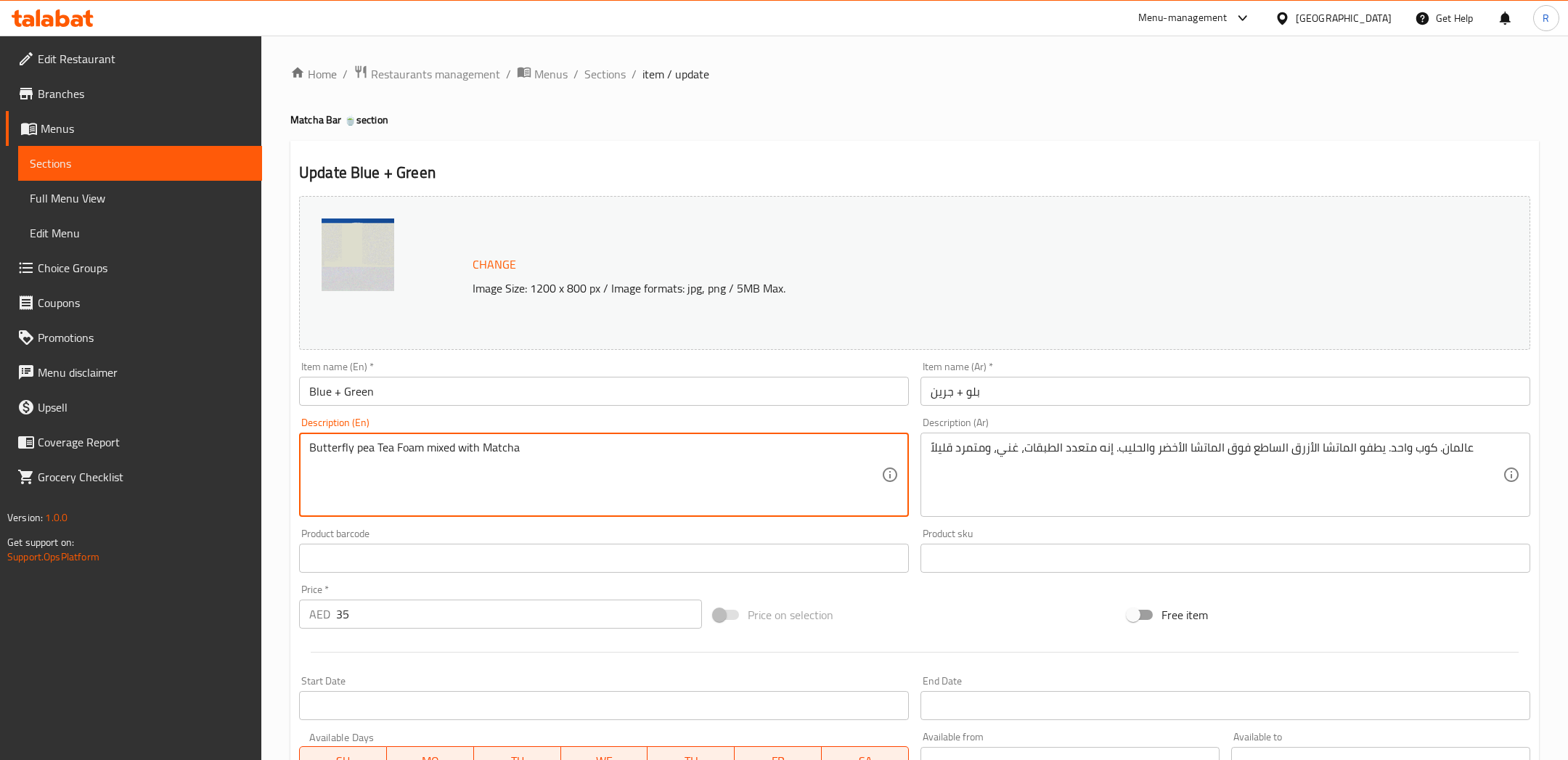
click at [382, 447] on textarea "Butterfly pea Tea Foam mixed with Matcha" at bounding box center [595, 475] width 572 height 69
click at [399, 445] on textarea "Butterfly pea tea Foam mixed with Matcha" at bounding box center [595, 475] width 572 height 69
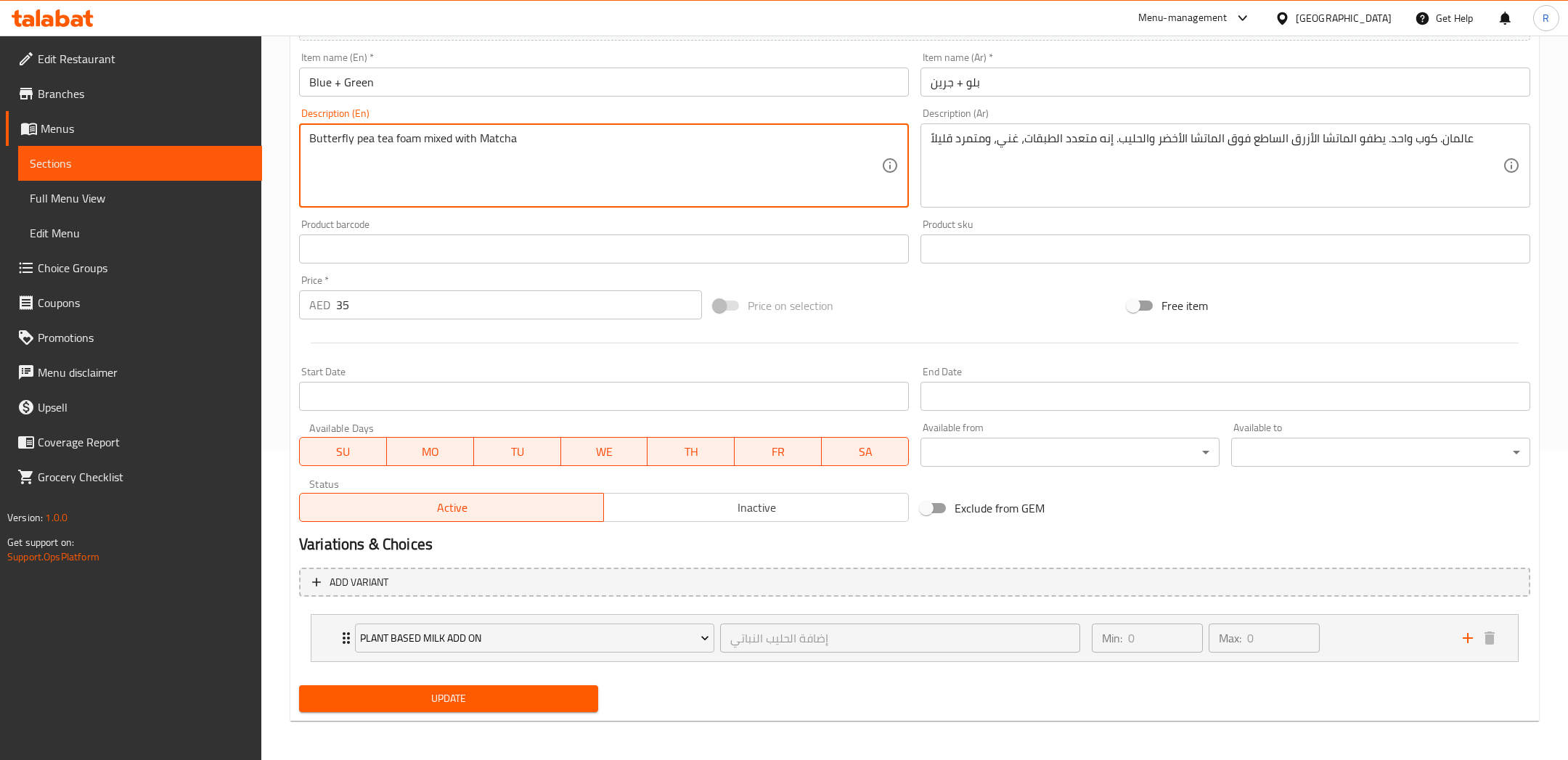
type textarea "Butterfly pea tea foam mixed with Matcha"
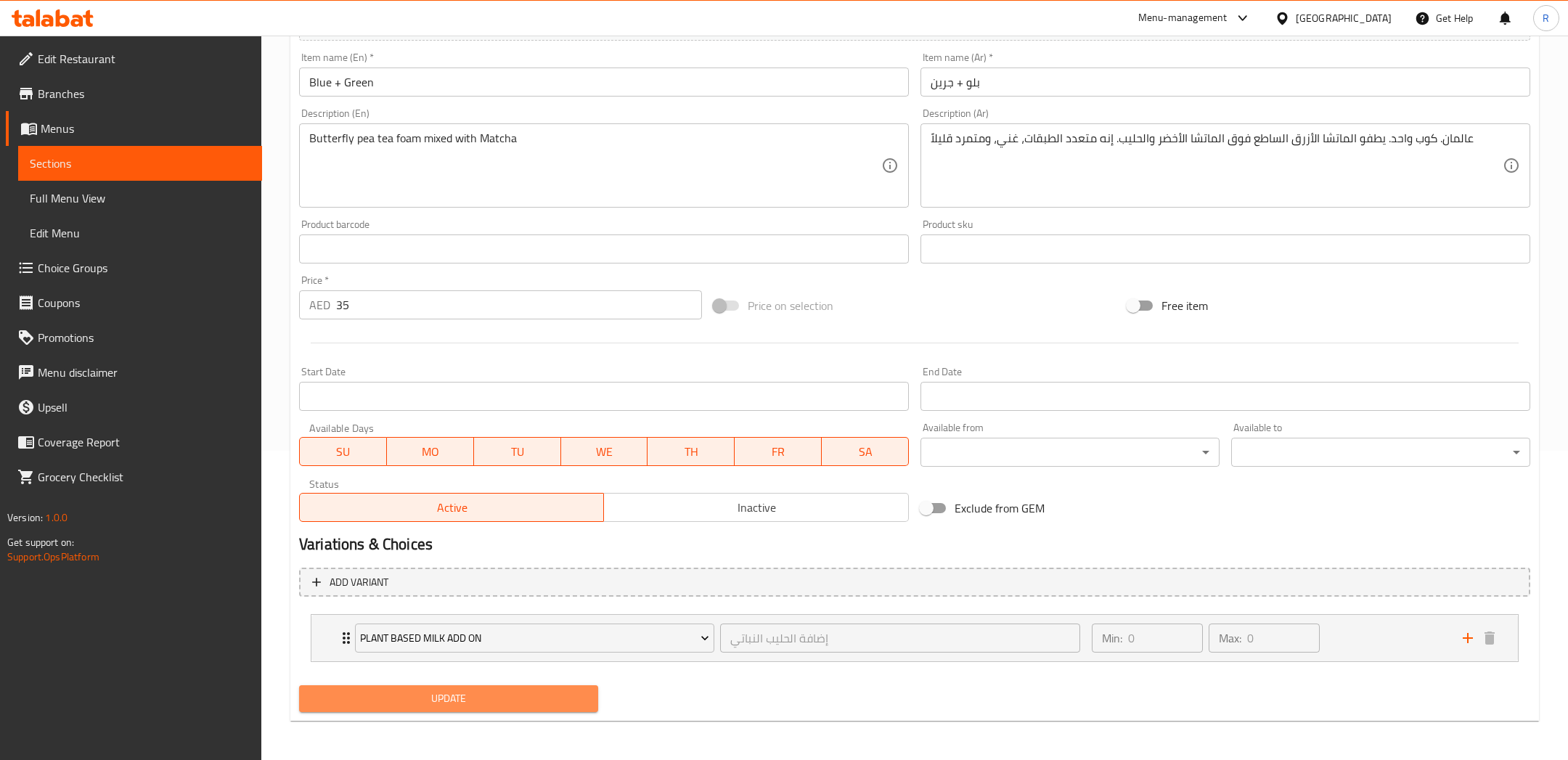
click at [524, 687] on button "Update" at bounding box center [448, 698] width 299 height 27
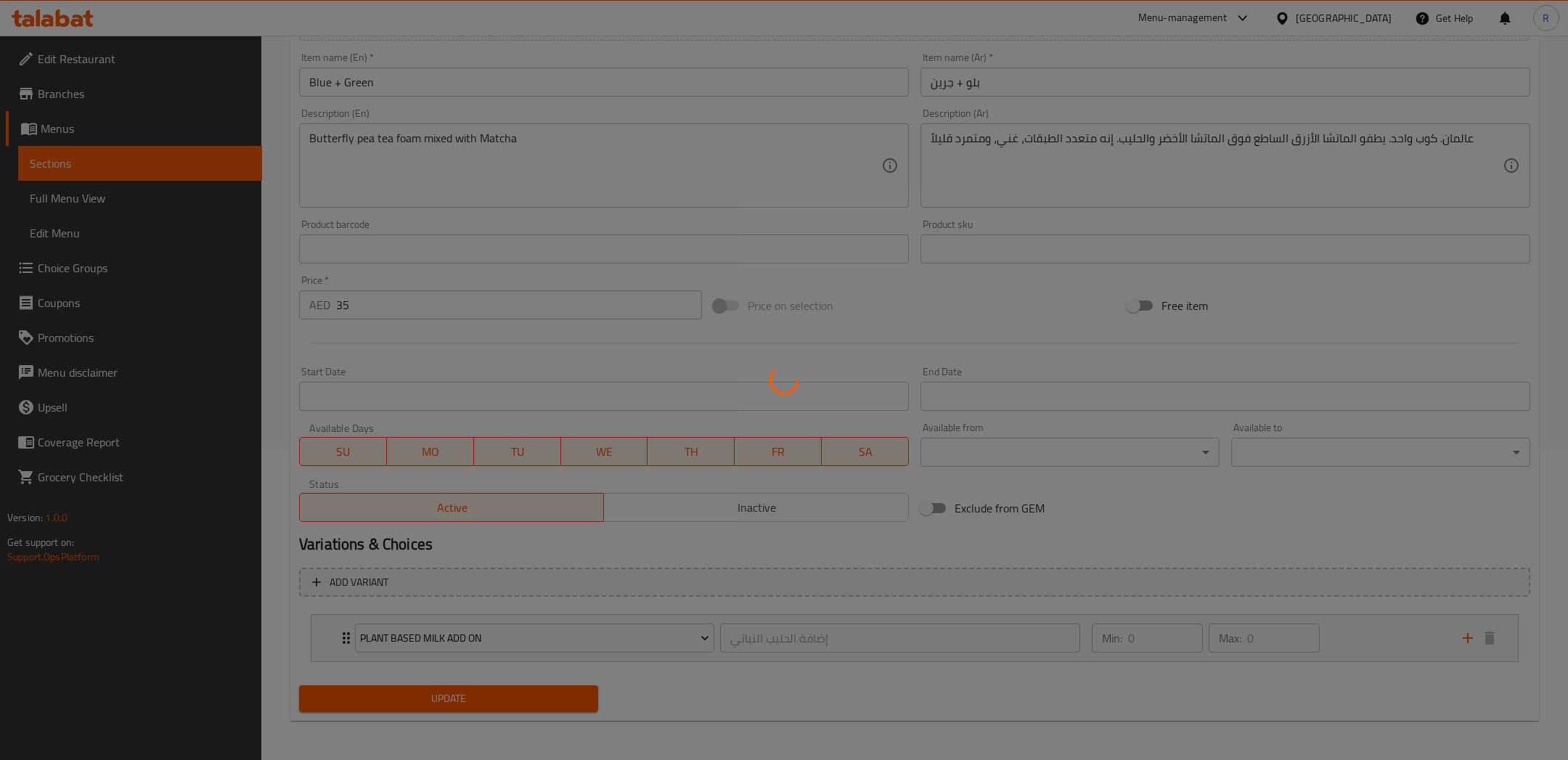
scroll to position [0, 0]
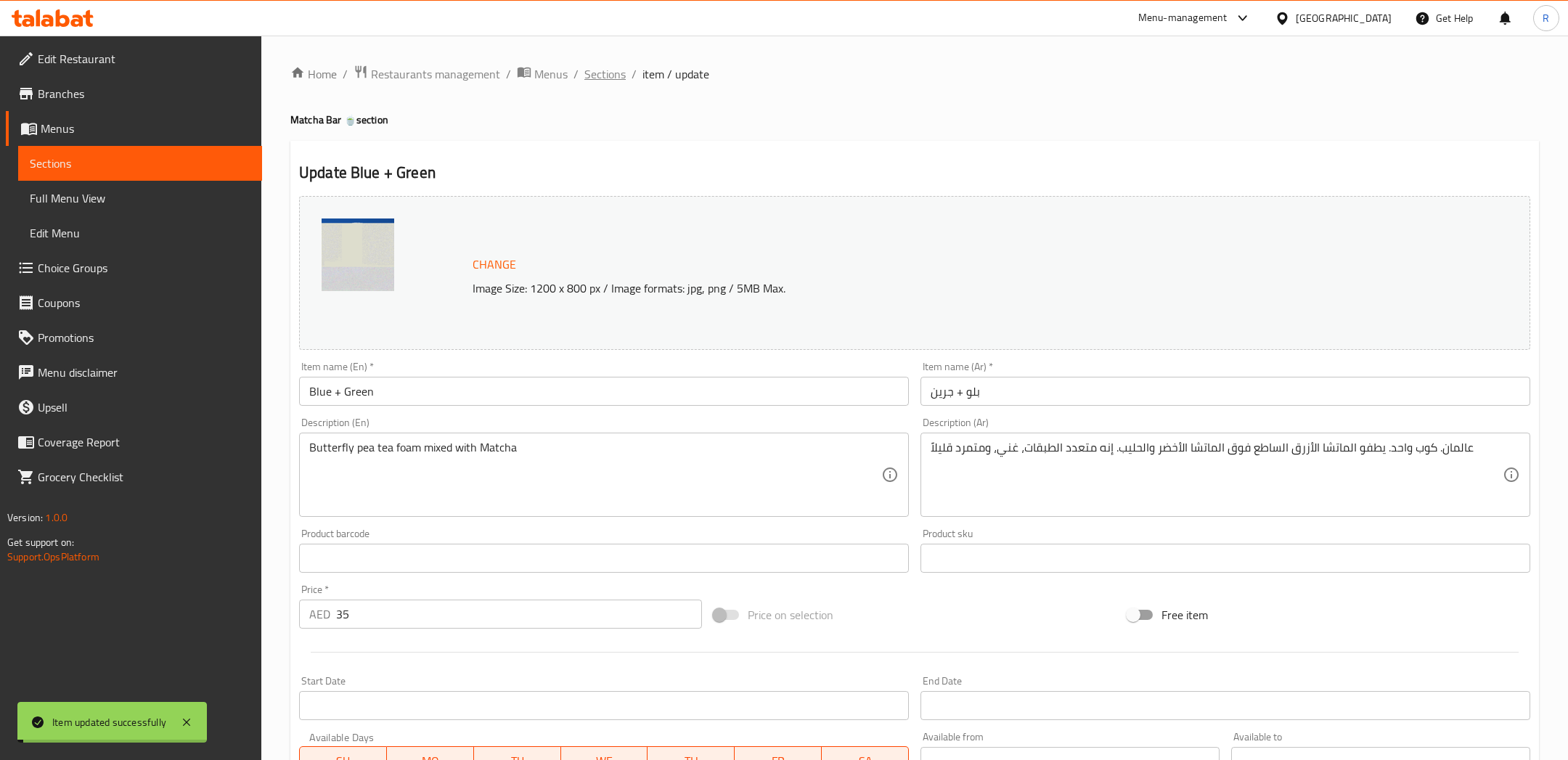
click at [602, 75] on span "Sections" at bounding box center [605, 73] width 42 height 18
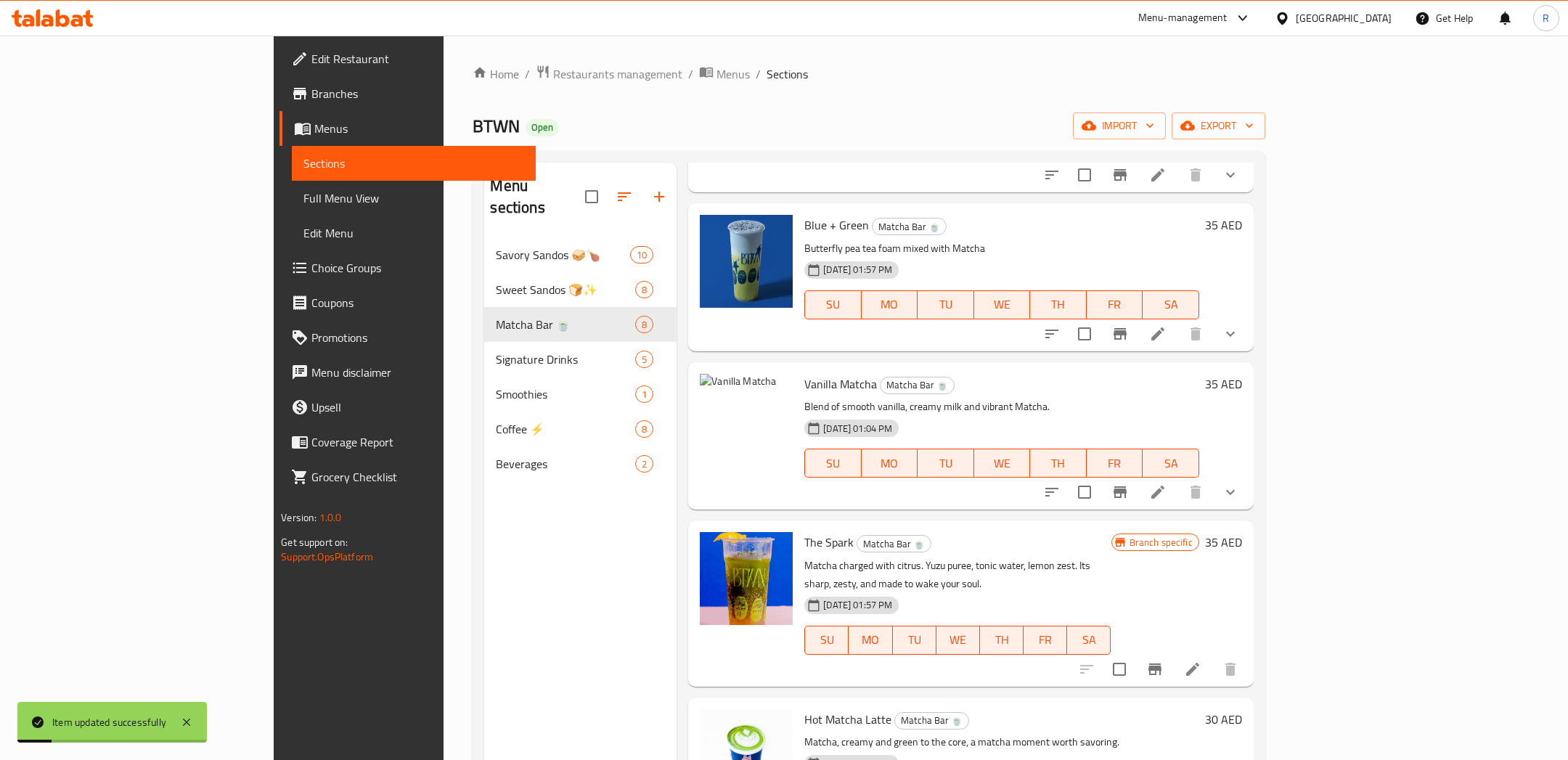
scroll to position [486, 0]
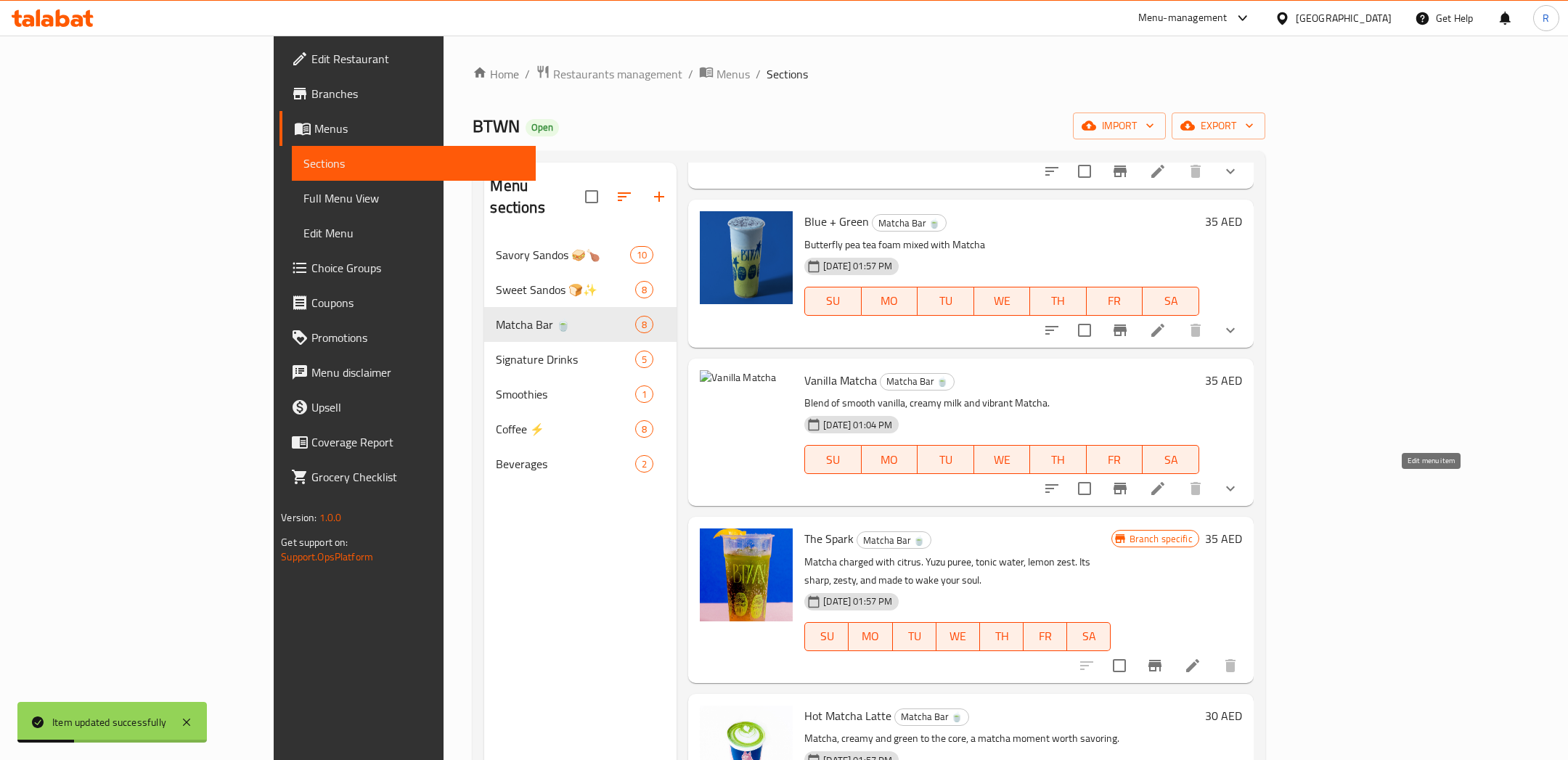
click at [1166, 491] on icon at bounding box center [1157, 488] width 18 height 18
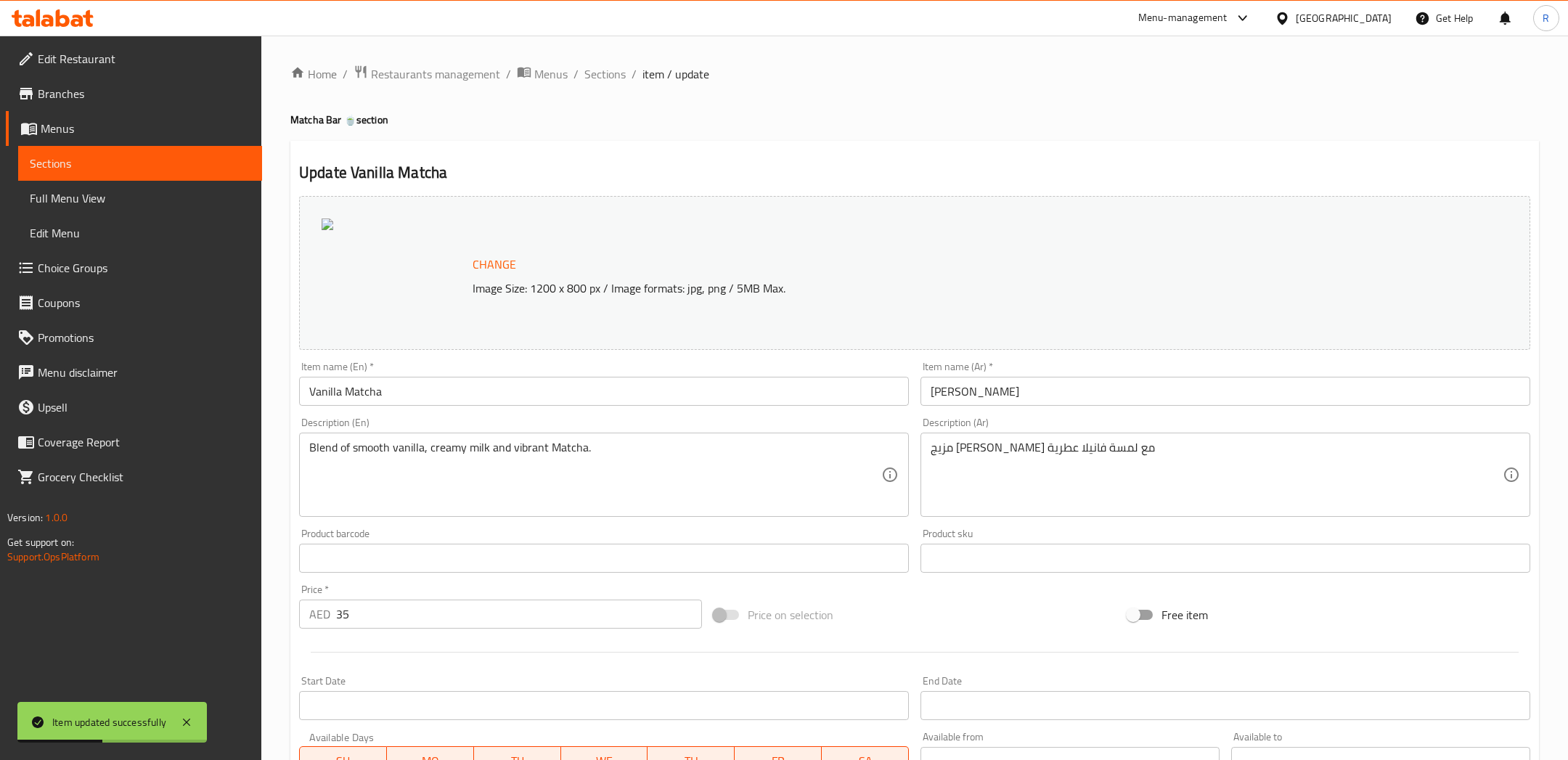
click at [491, 254] on span "Change" at bounding box center [494, 264] width 43 height 21
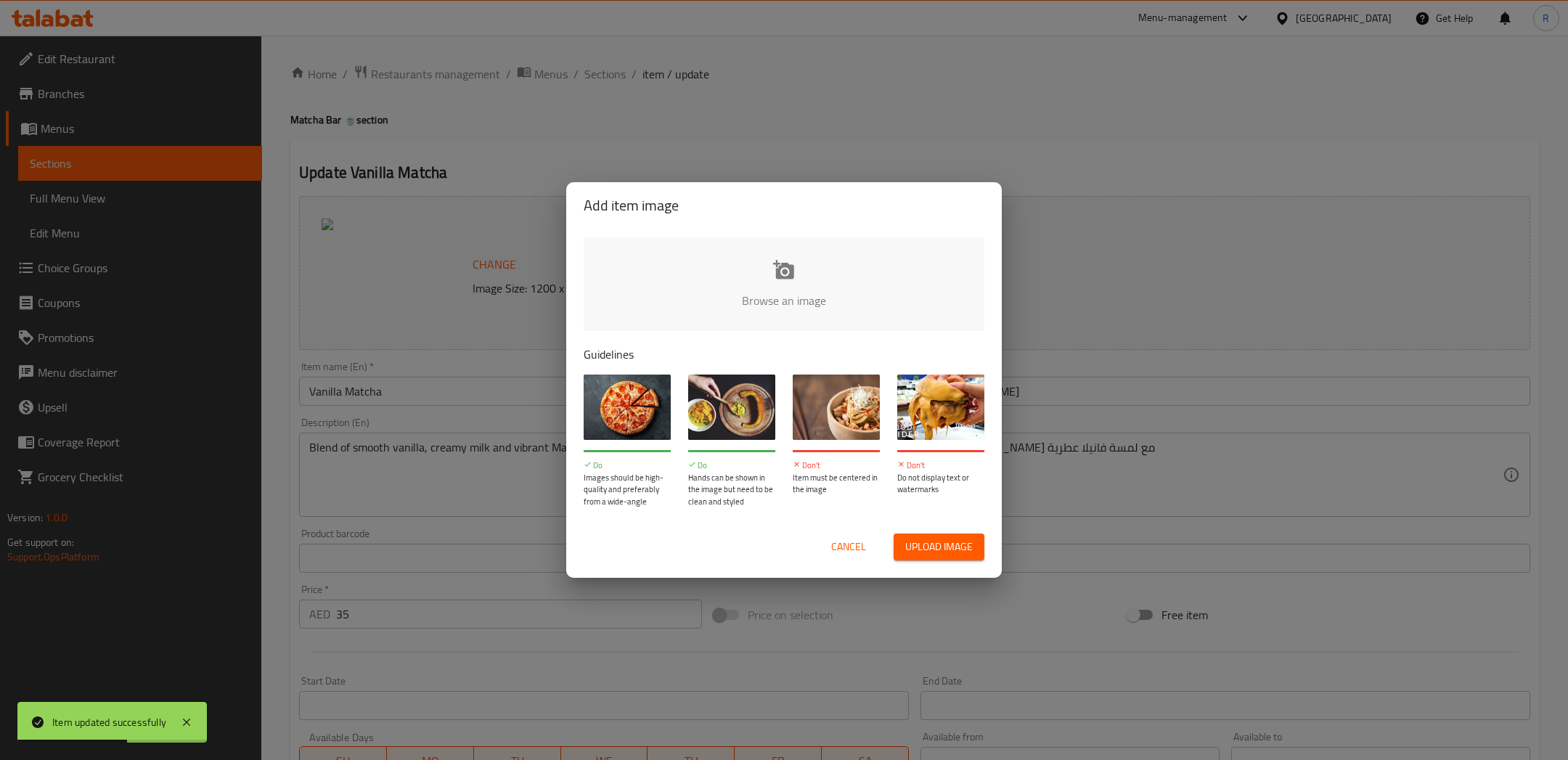
click at [948, 555] on span "Upload image" at bounding box center [939, 547] width 67 height 18
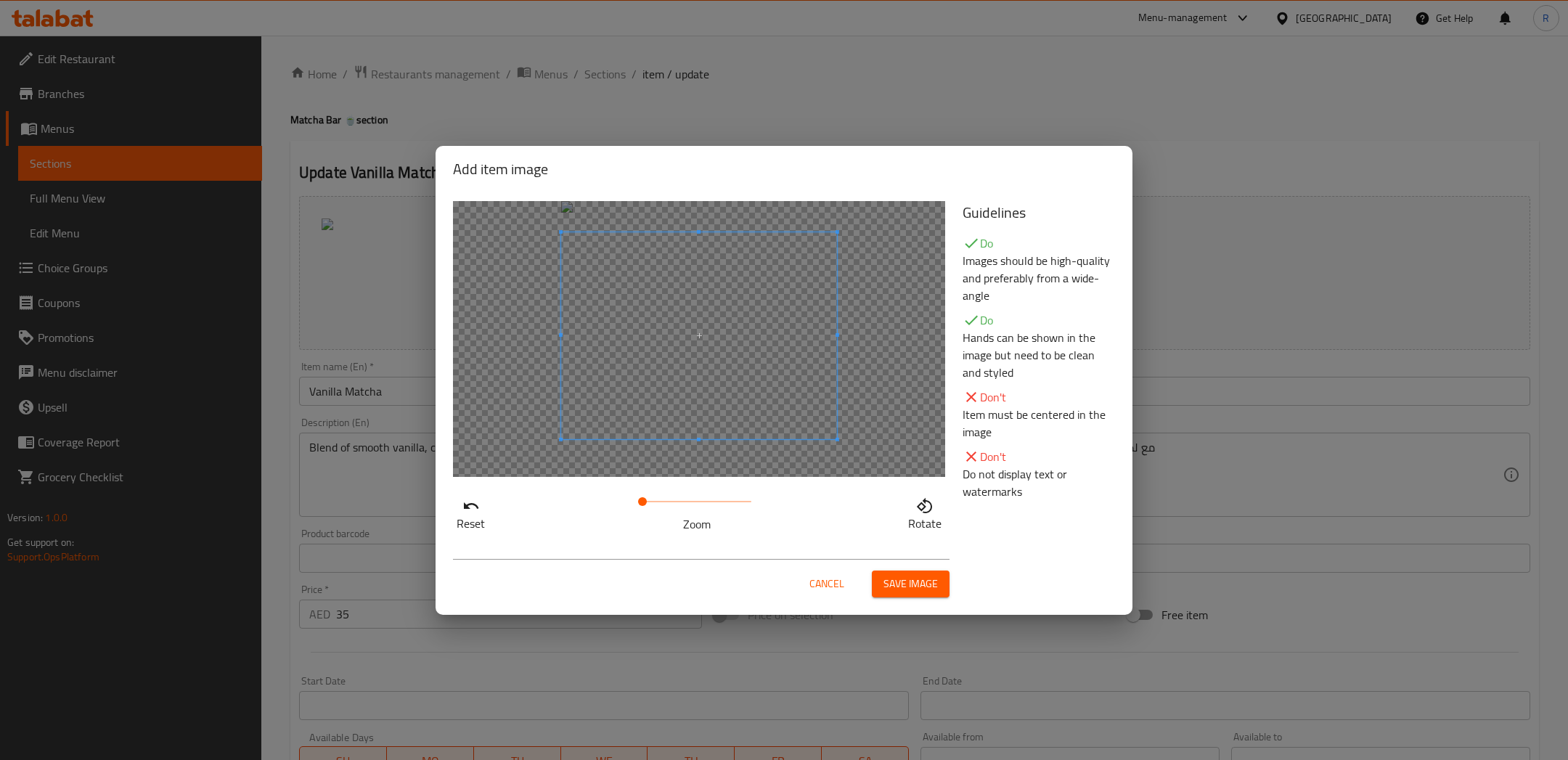
click at [666, 363] on span at bounding box center [699, 335] width 276 height 207
click at [688, 361] on span at bounding box center [699, 335] width 276 height 207
click at [912, 581] on span "Save image" at bounding box center [910, 583] width 54 height 18
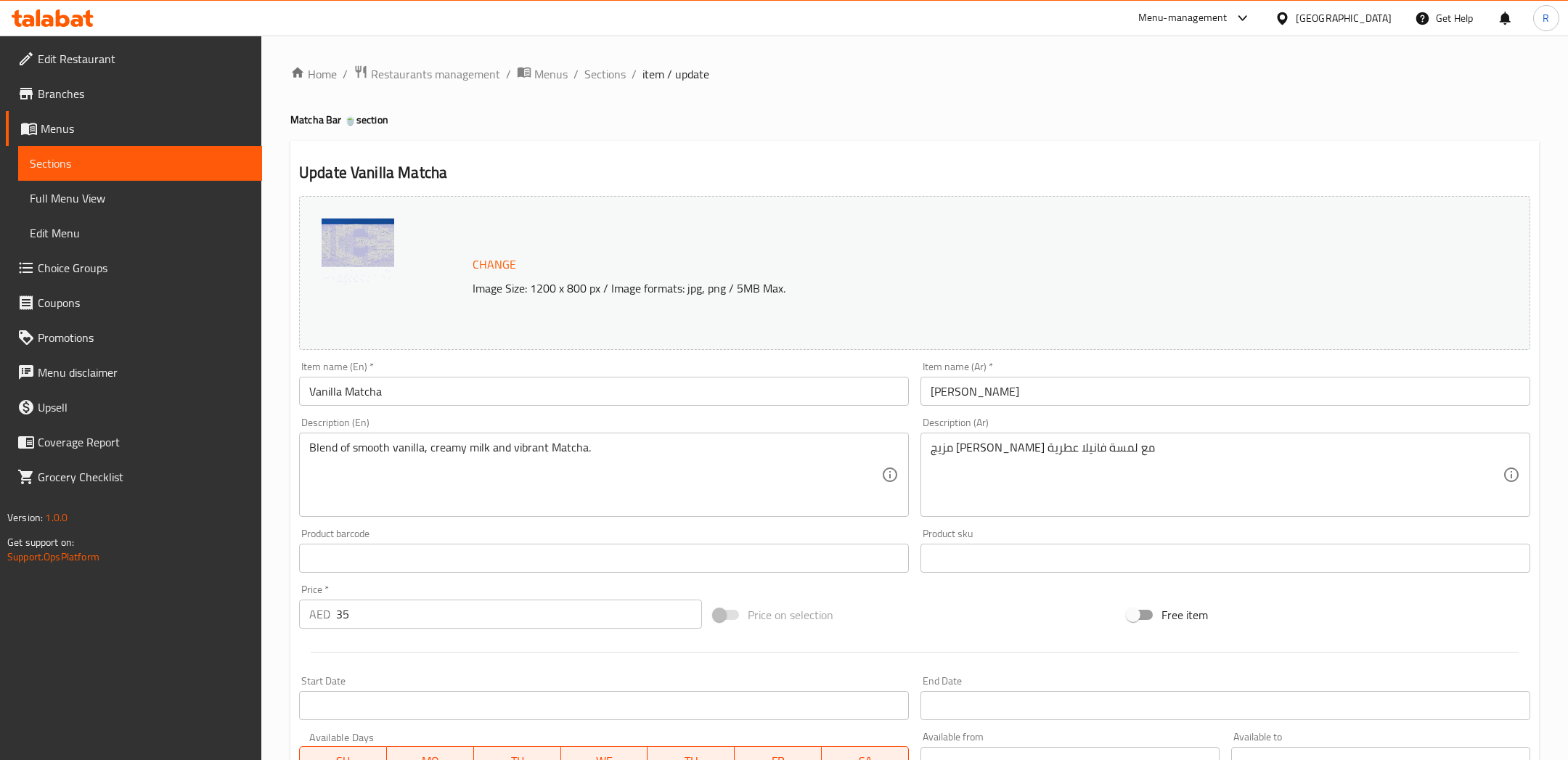
scroll to position [309, 0]
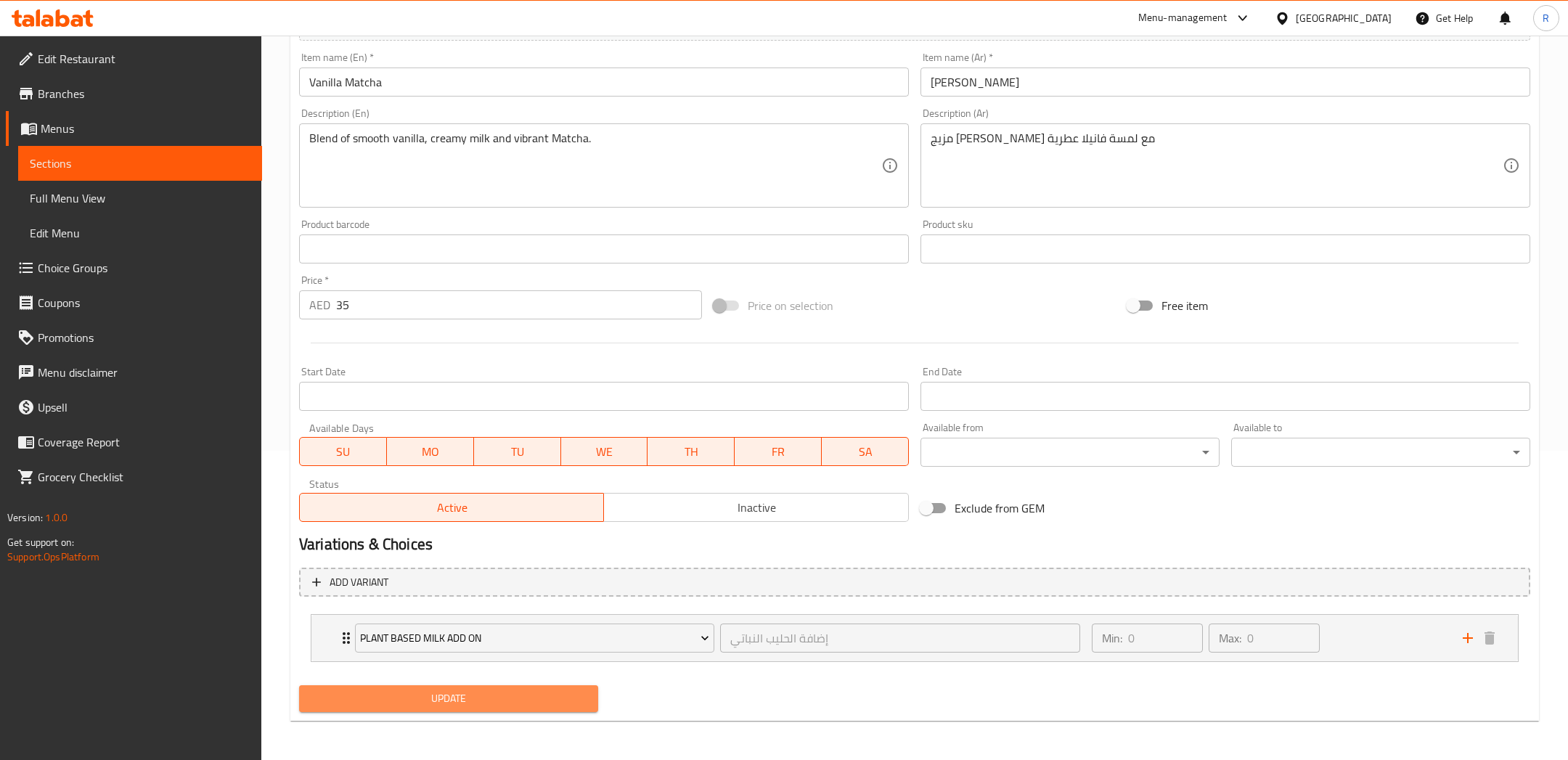
click at [373, 708] on button "Update" at bounding box center [448, 698] width 299 height 27
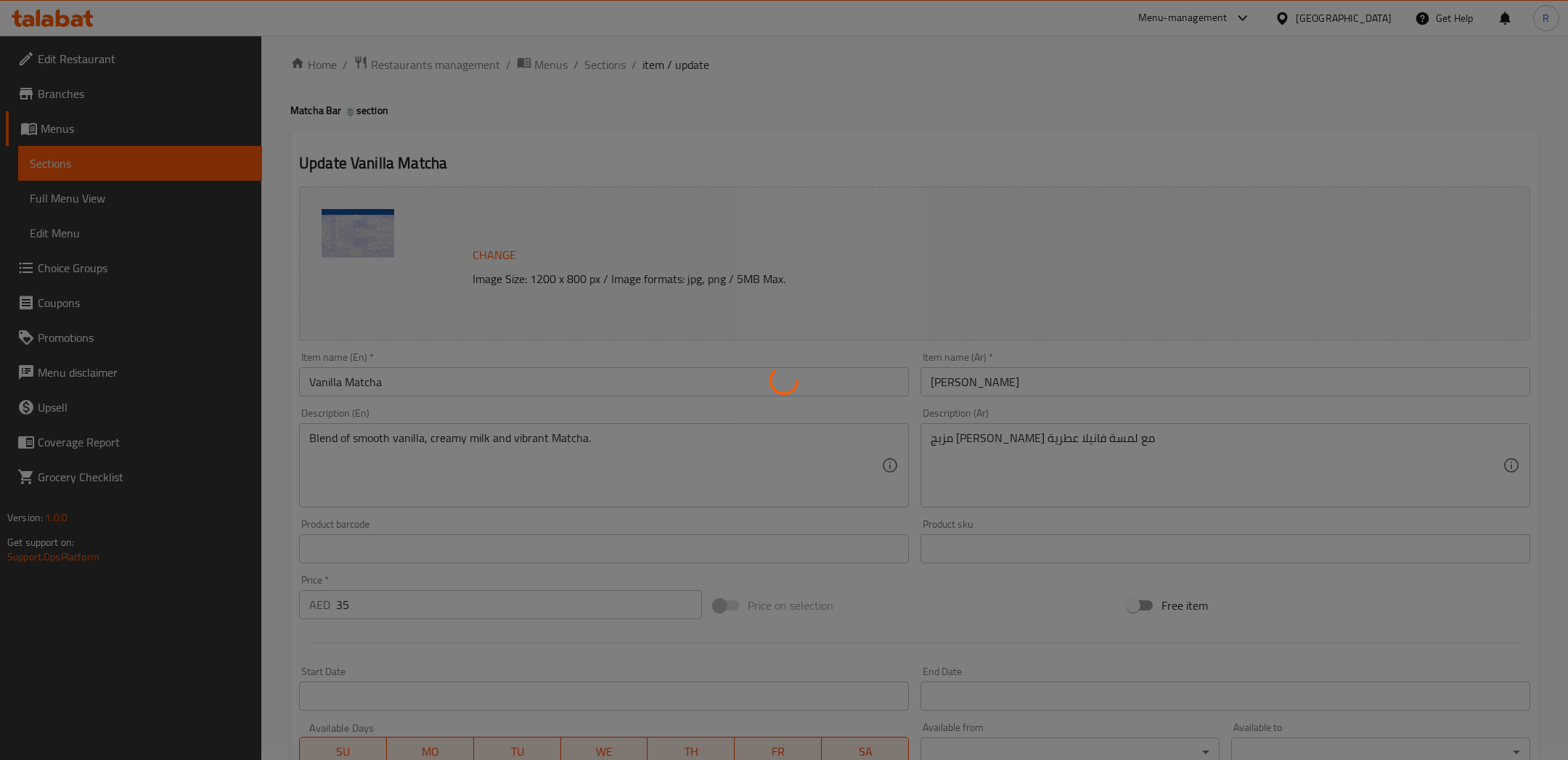
scroll to position [0, 0]
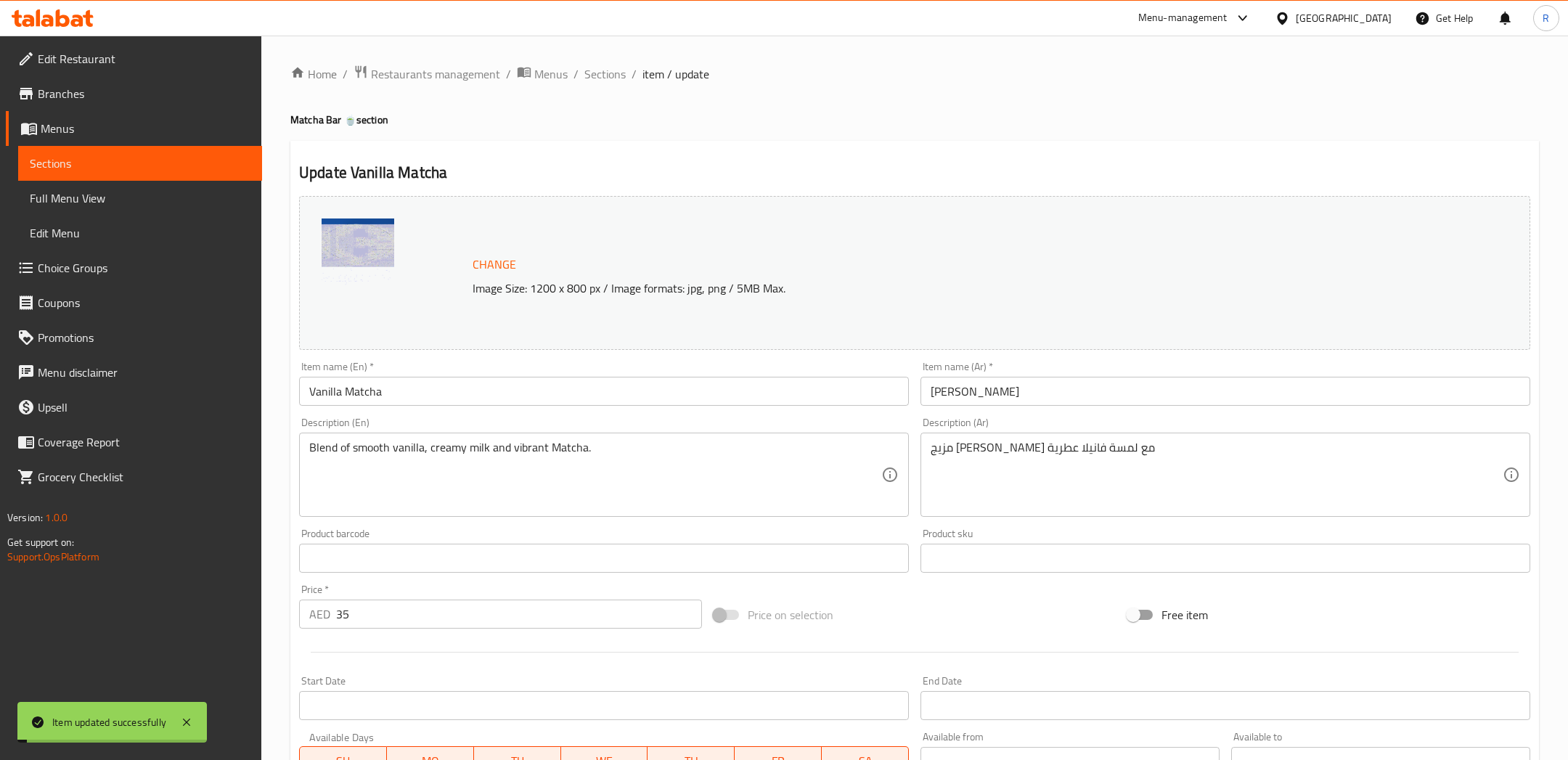
click at [608, 77] on span "Sections" at bounding box center [605, 73] width 42 height 18
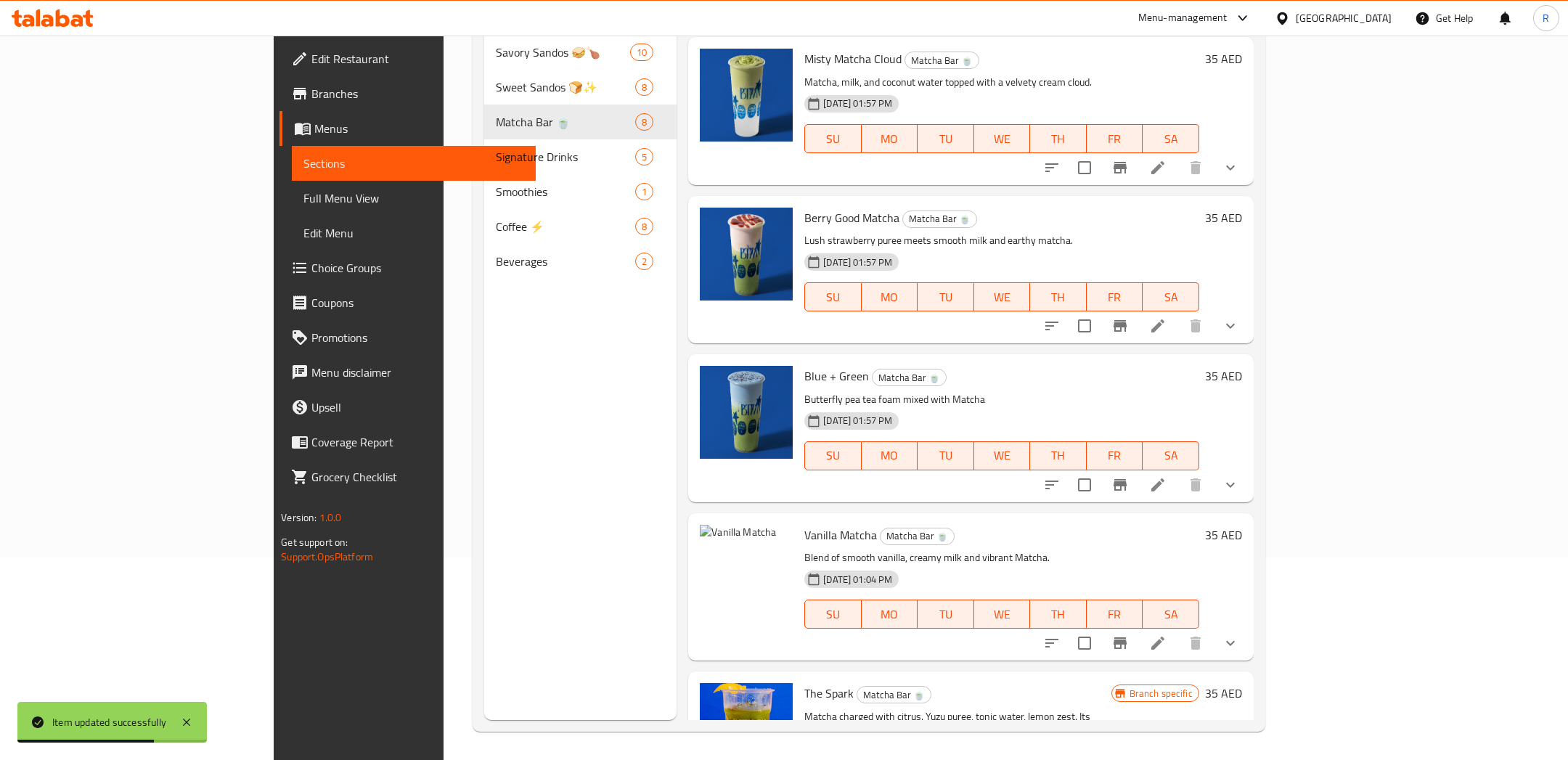
scroll to position [103, 0]
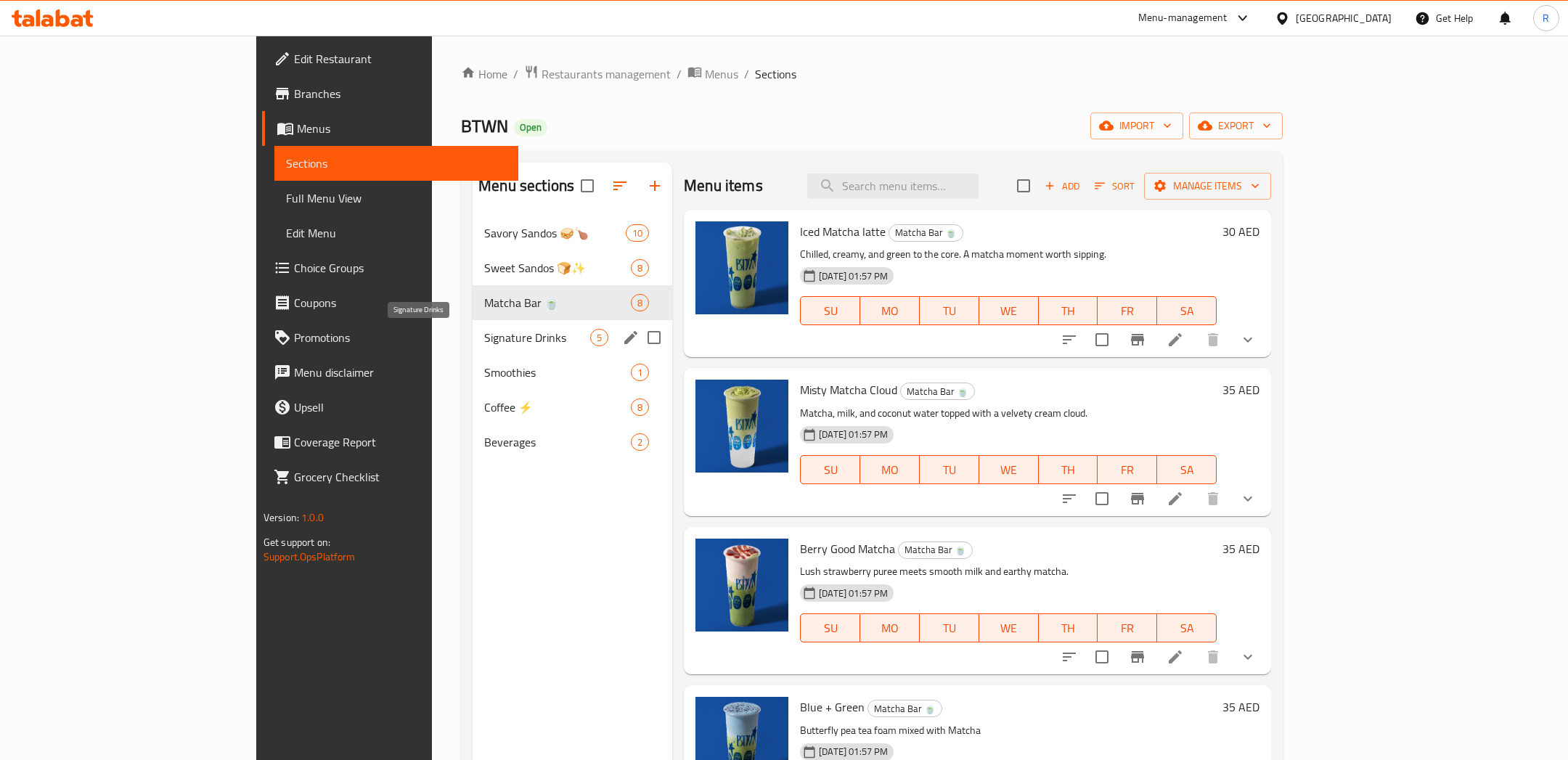
click at [484, 336] on span "Signature Drinks" at bounding box center [537, 337] width 106 height 18
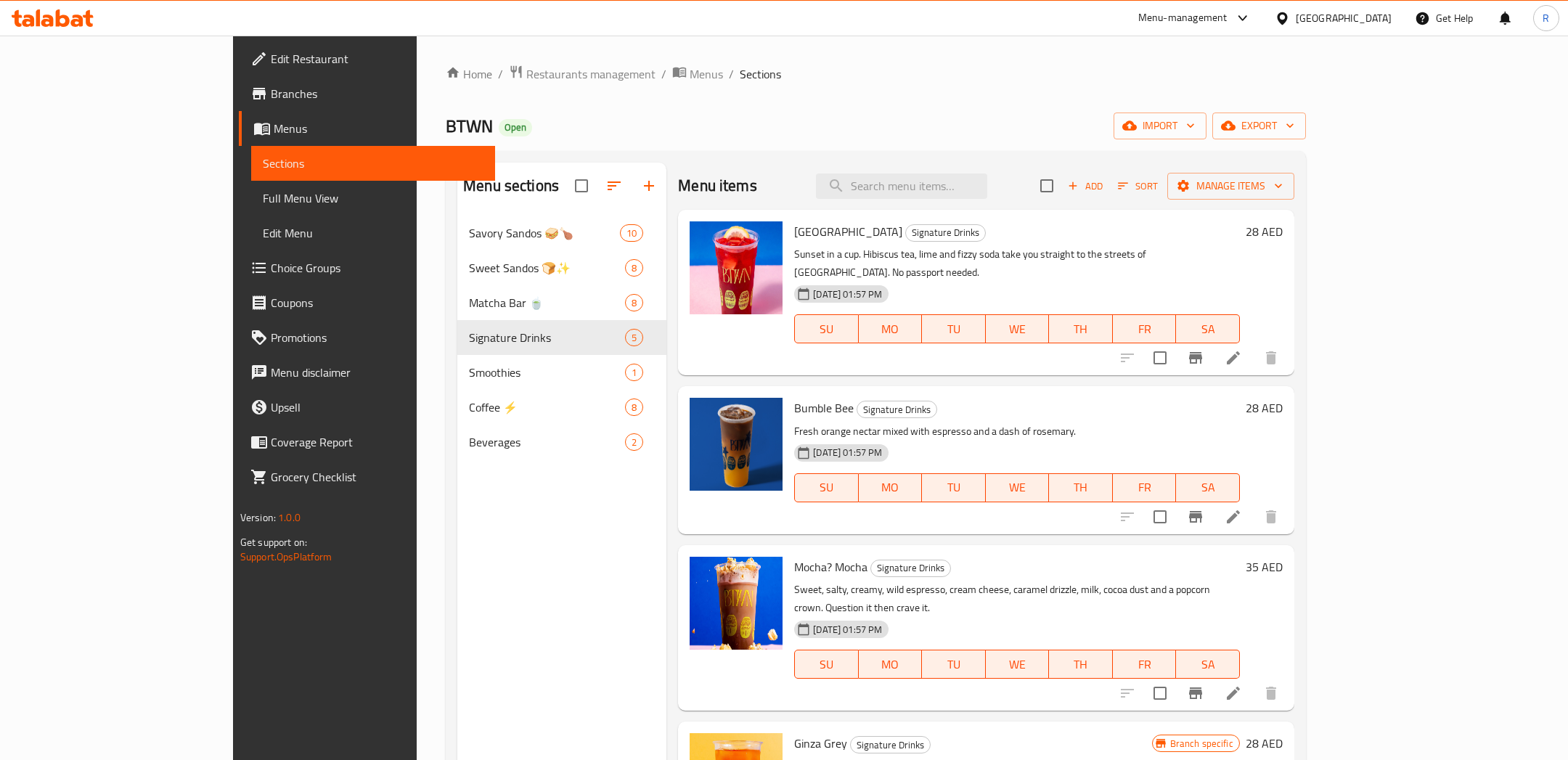
scroll to position [69, 0]
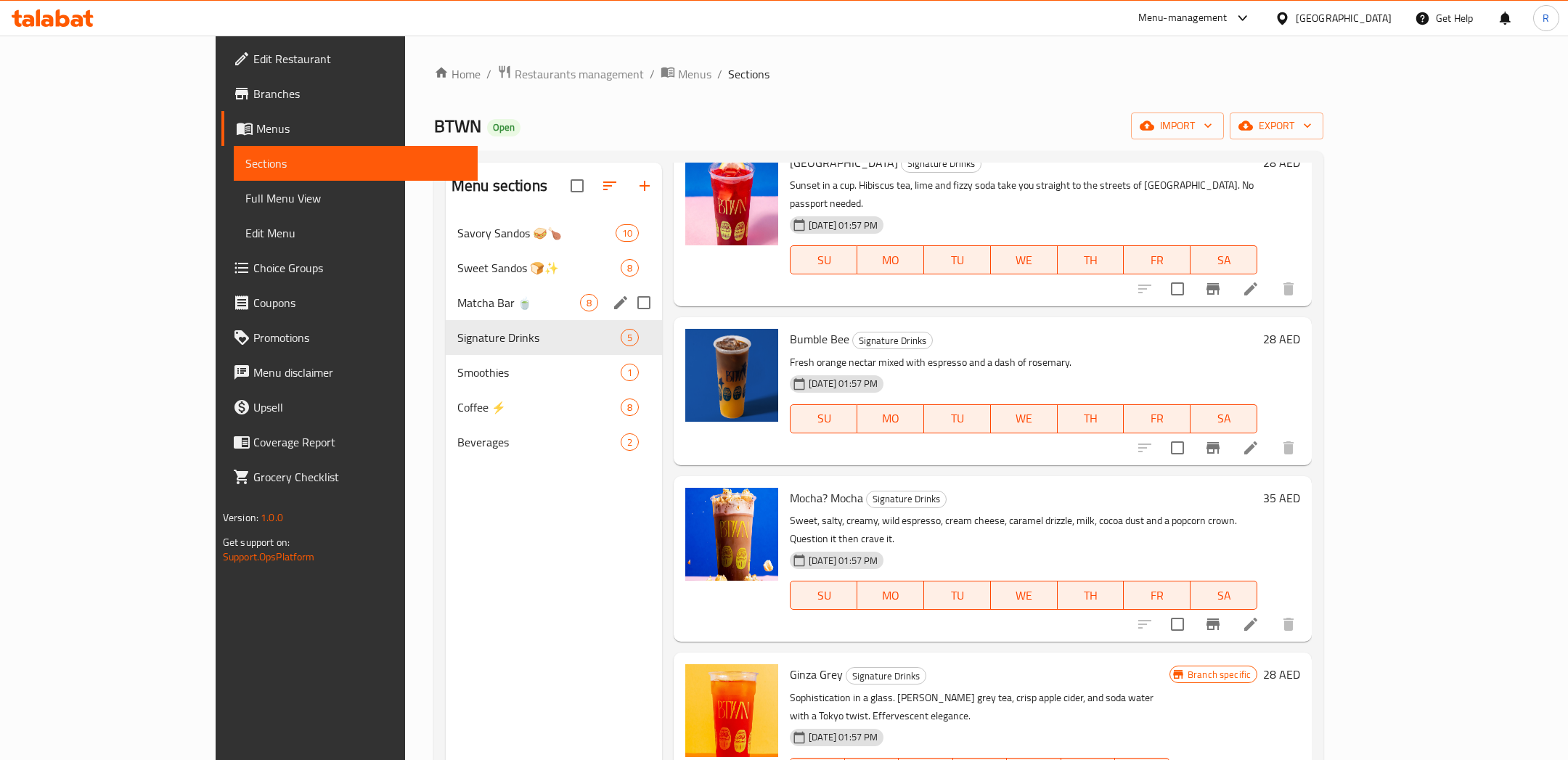
click at [447, 311] on div "Matcha Bar 🍵 8" at bounding box center [554, 302] width 216 height 35
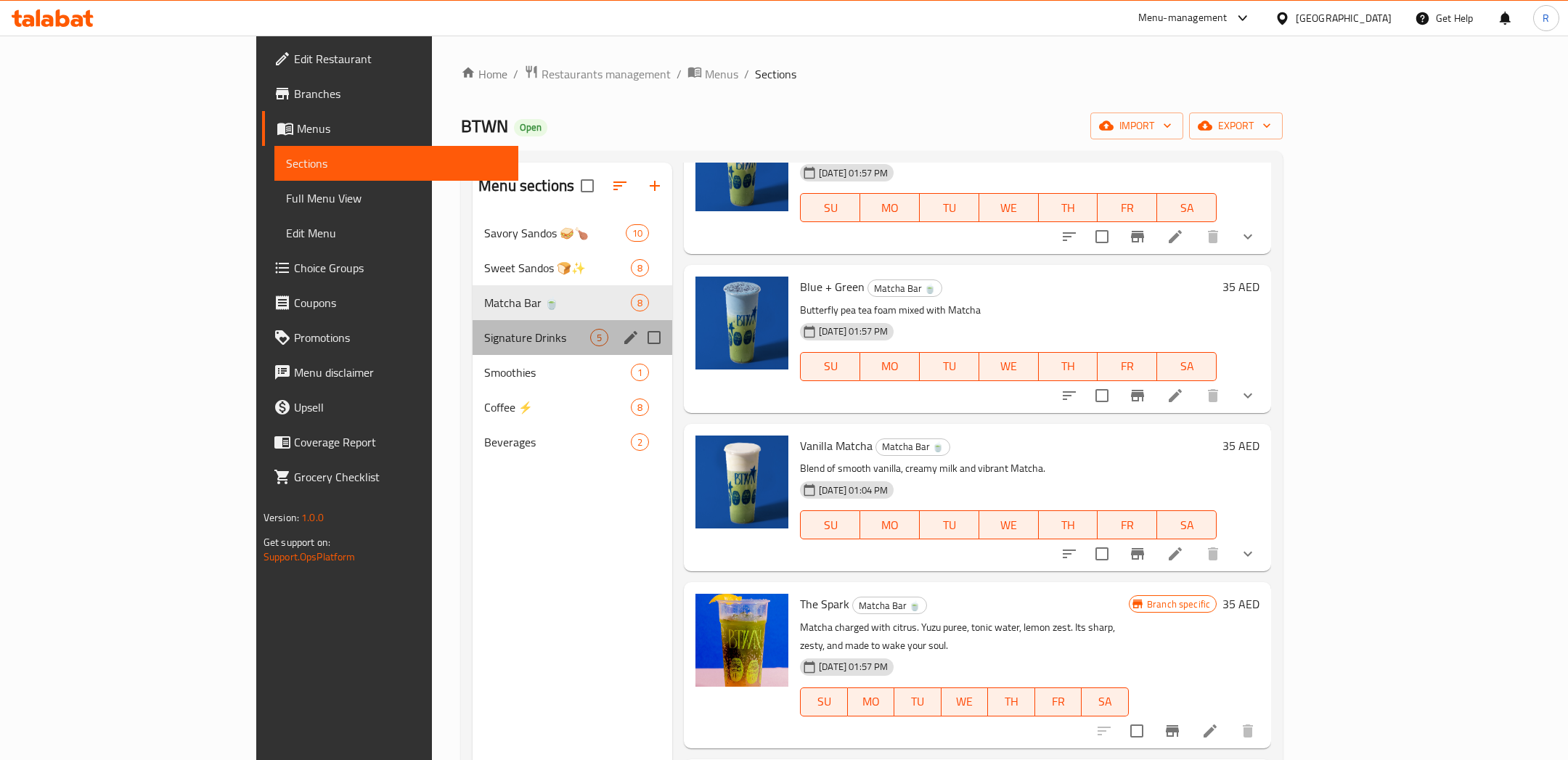
click at [472, 352] on div "Signature Drinks 5" at bounding box center [572, 337] width 199 height 35
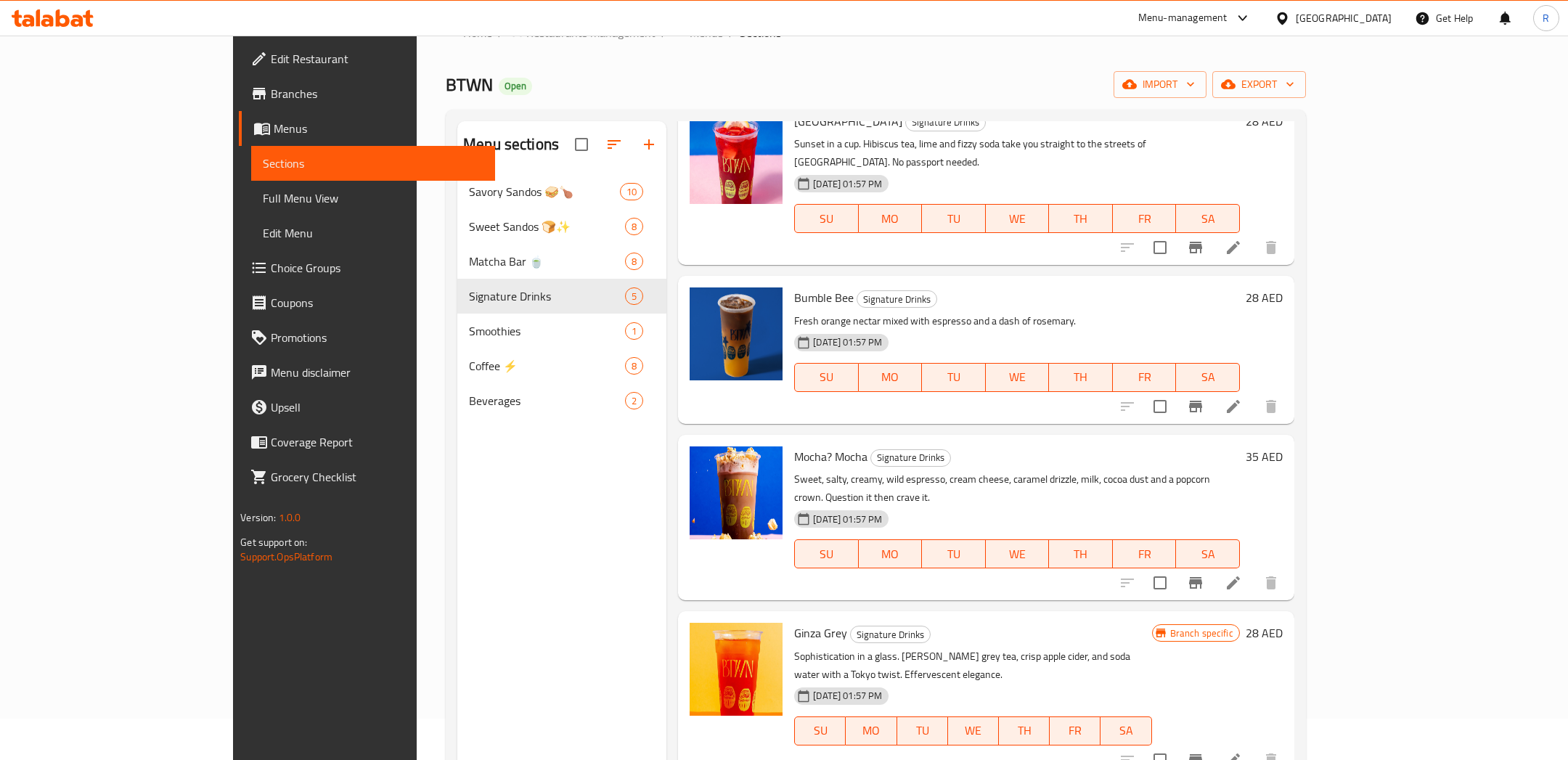
scroll to position [70, 0]
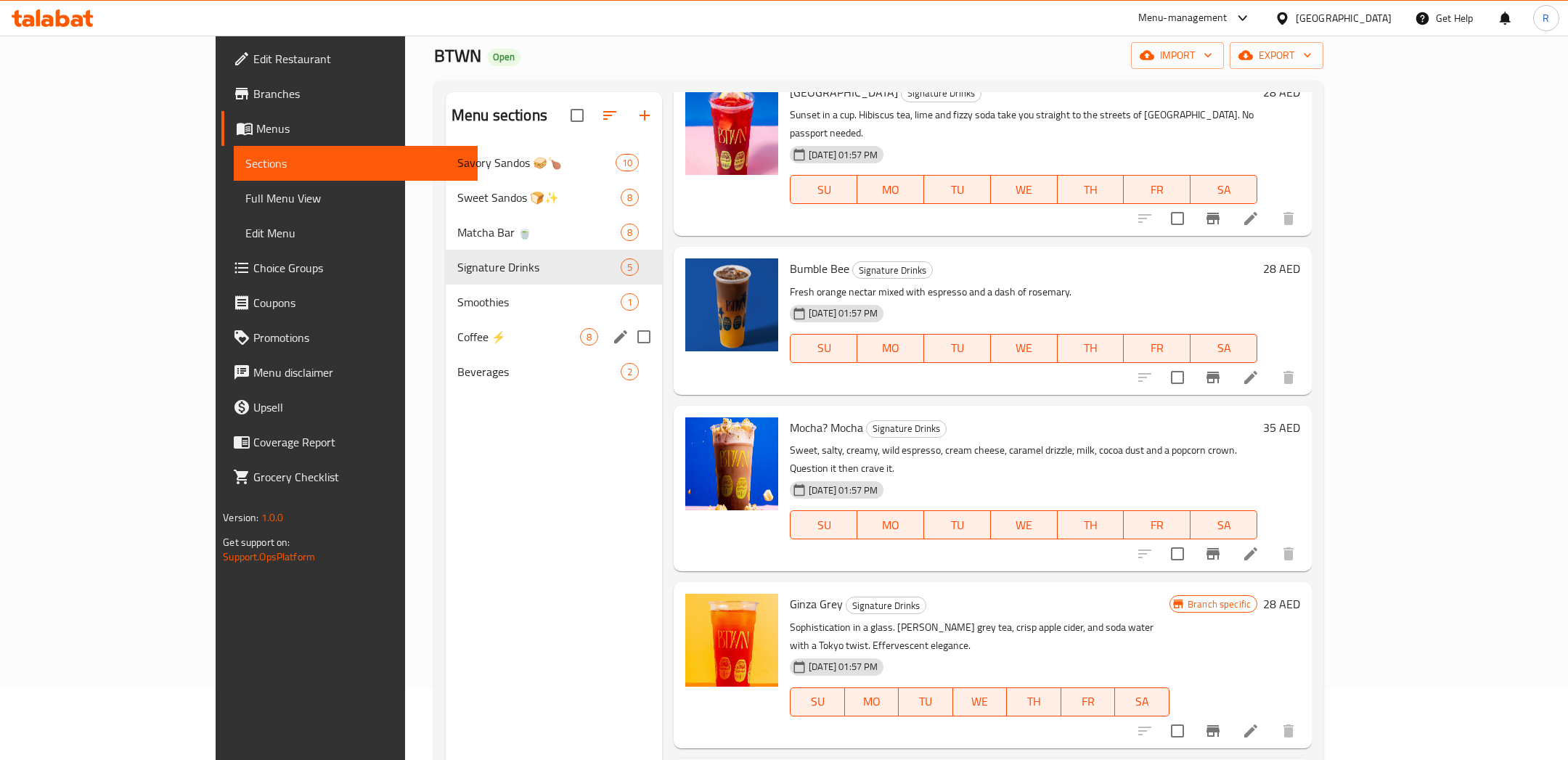
click at [457, 331] on span "Coffee ⚡" at bounding box center [518, 336] width 123 height 18
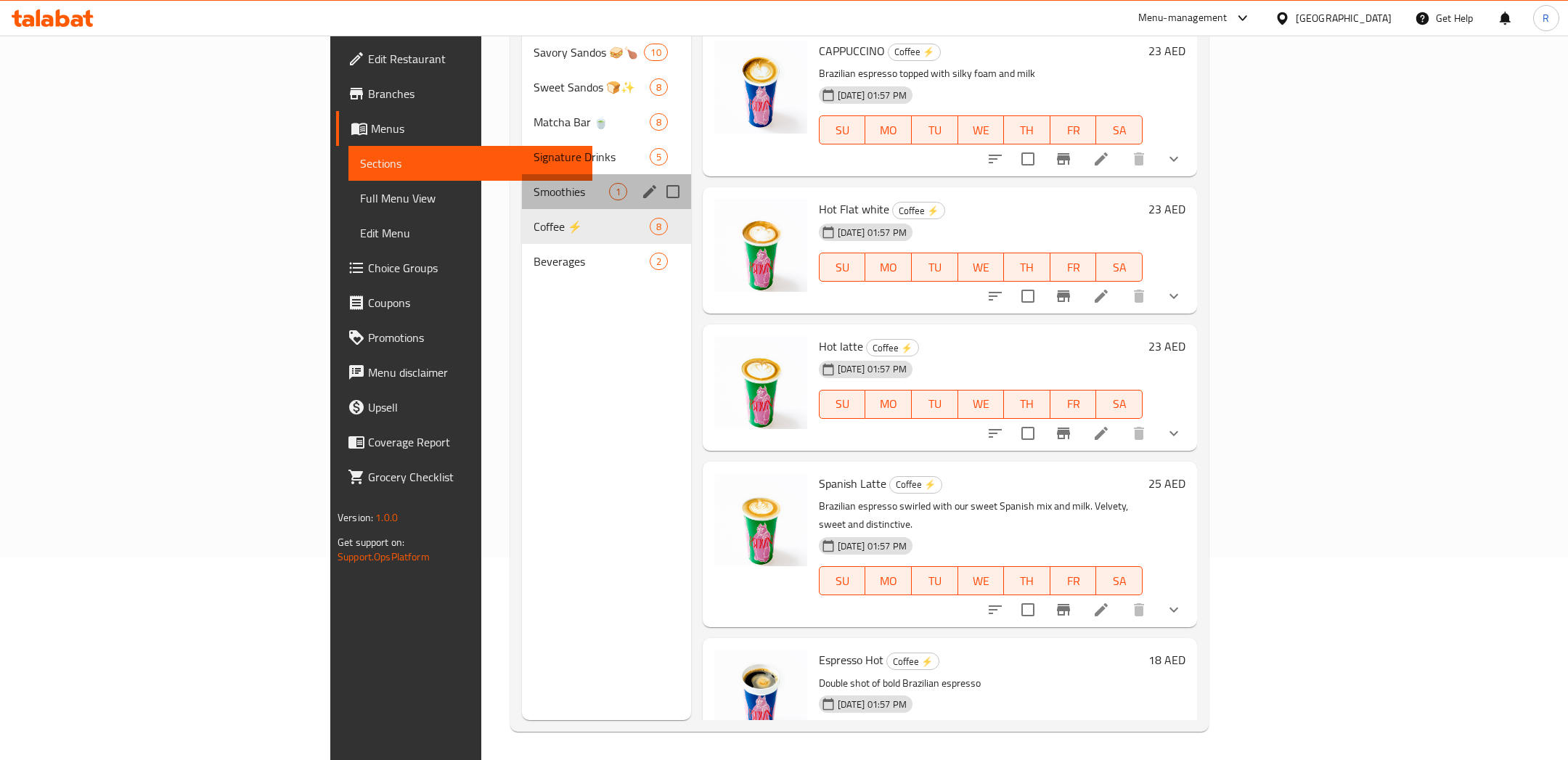
click at [533, 183] on span "Smoothies" at bounding box center [571, 192] width 75 height 18
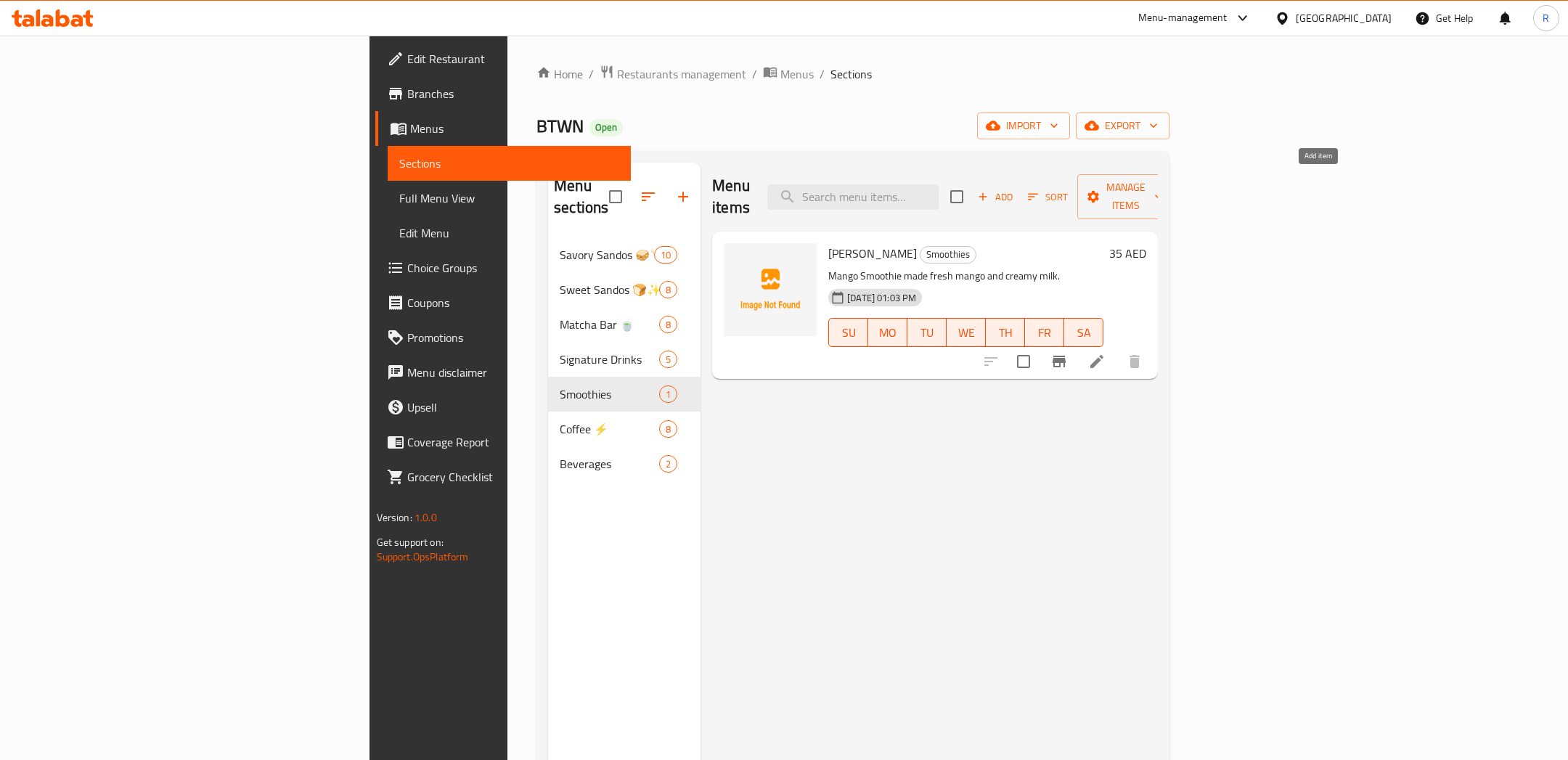
click at [1014, 189] on span "Add" at bounding box center [995, 197] width 39 height 17
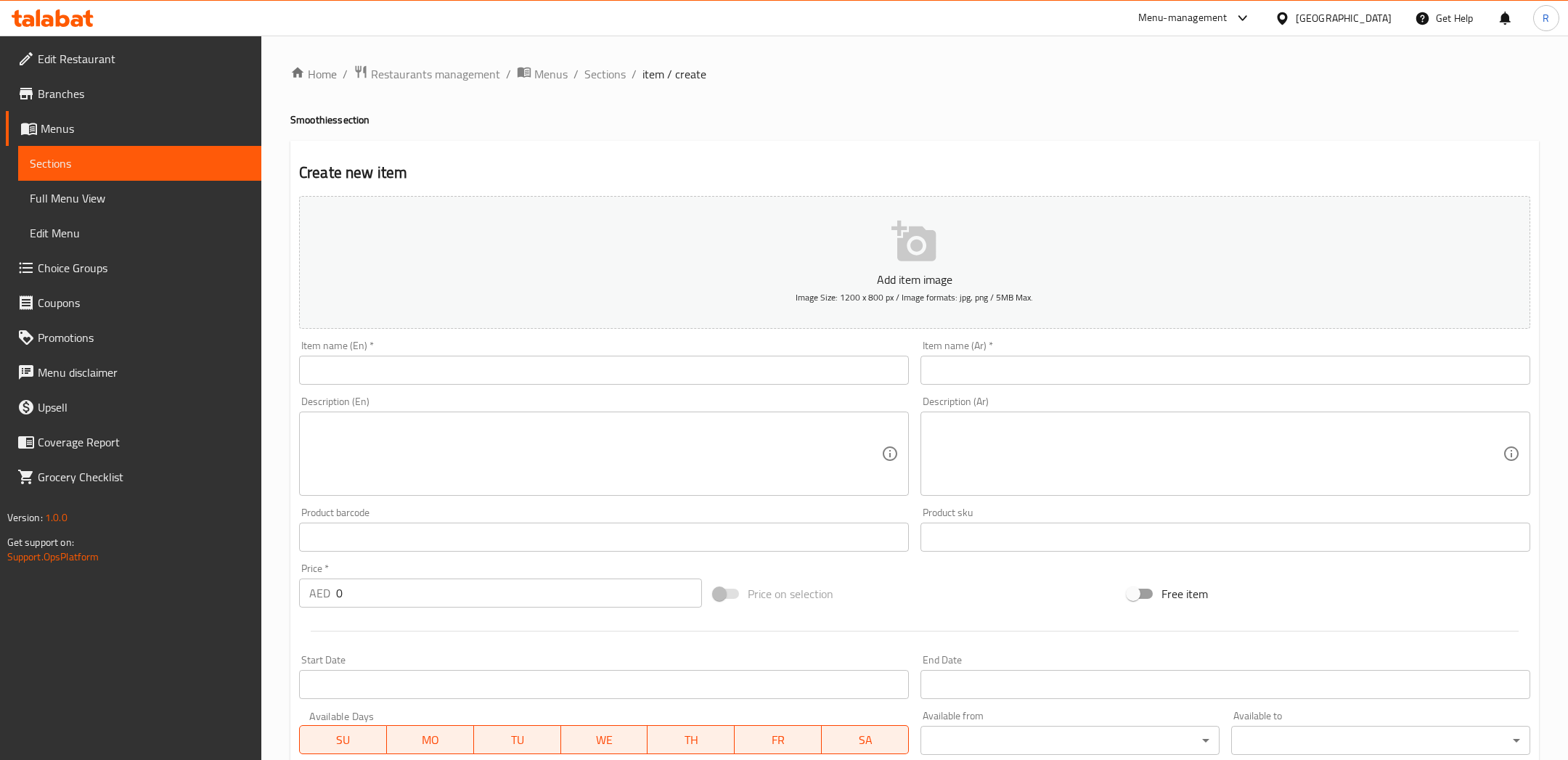
click at [775, 346] on div "Item name (En)   * Item name (En) *" at bounding box center [604, 362] width 609 height 44
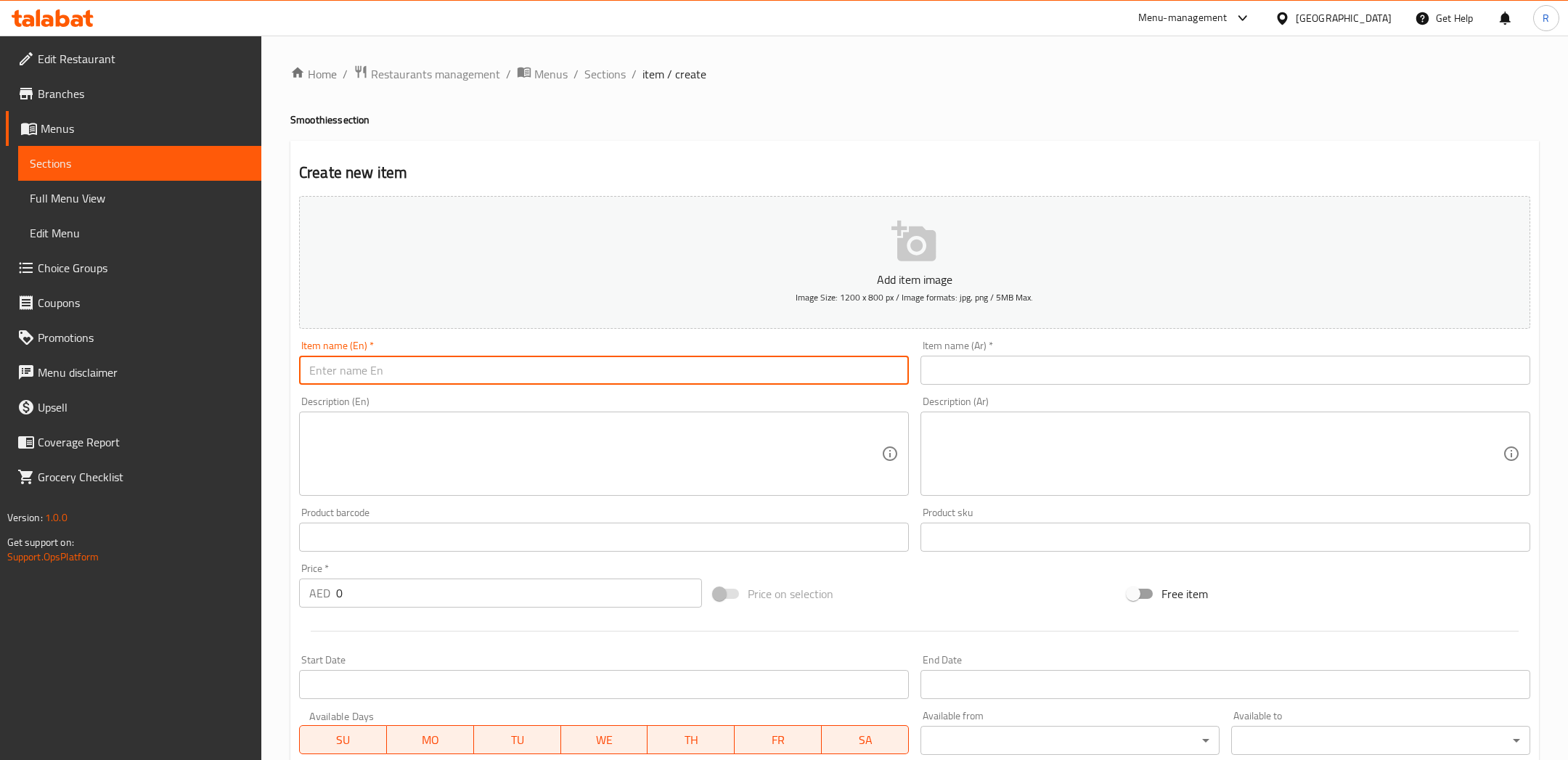
click at [785, 359] on input "text" at bounding box center [604, 370] width 609 height 29
type input "Strawberry Smoothie"
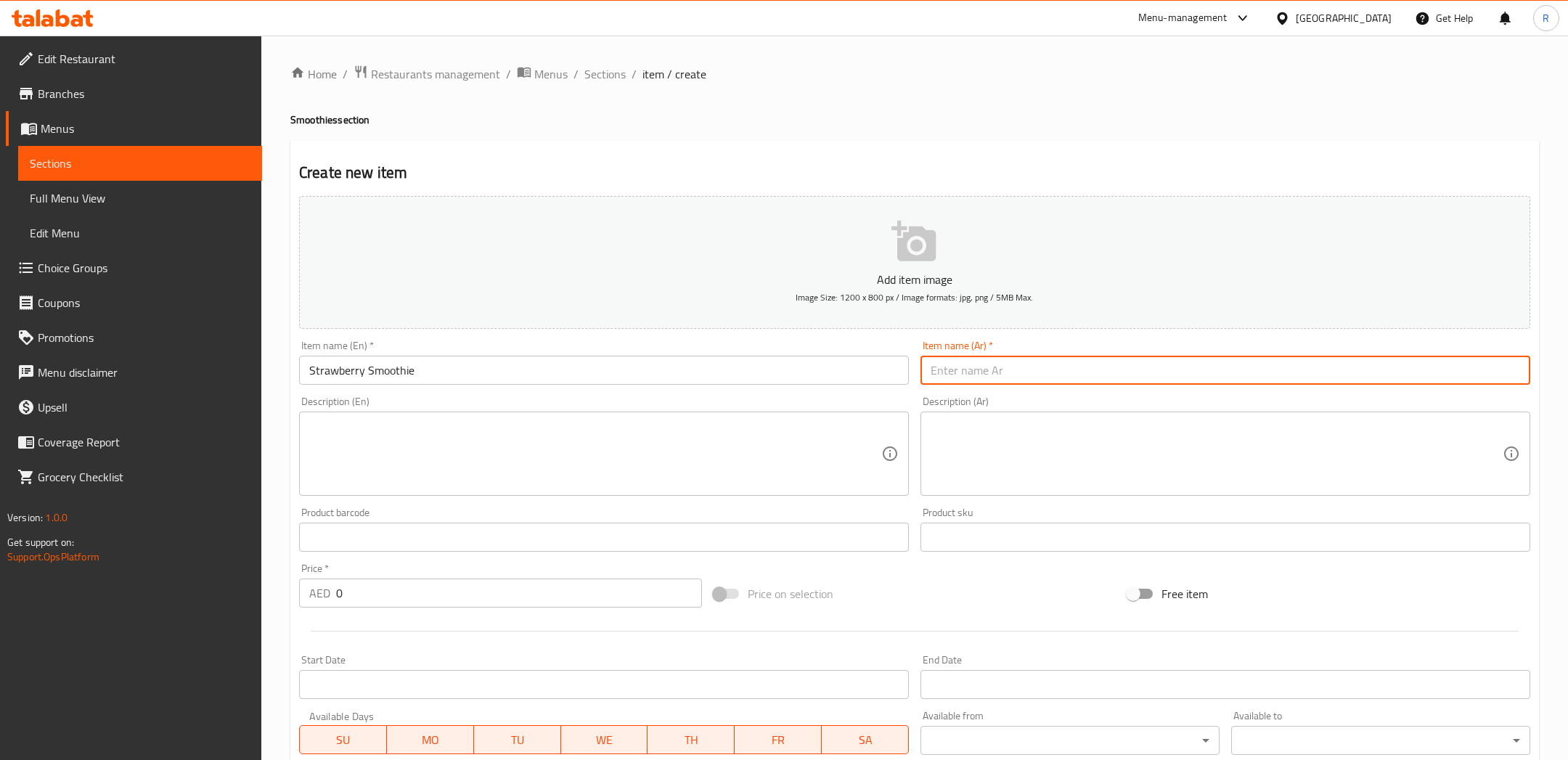
click at [1044, 367] on input "text" at bounding box center [1225, 370] width 609 height 29
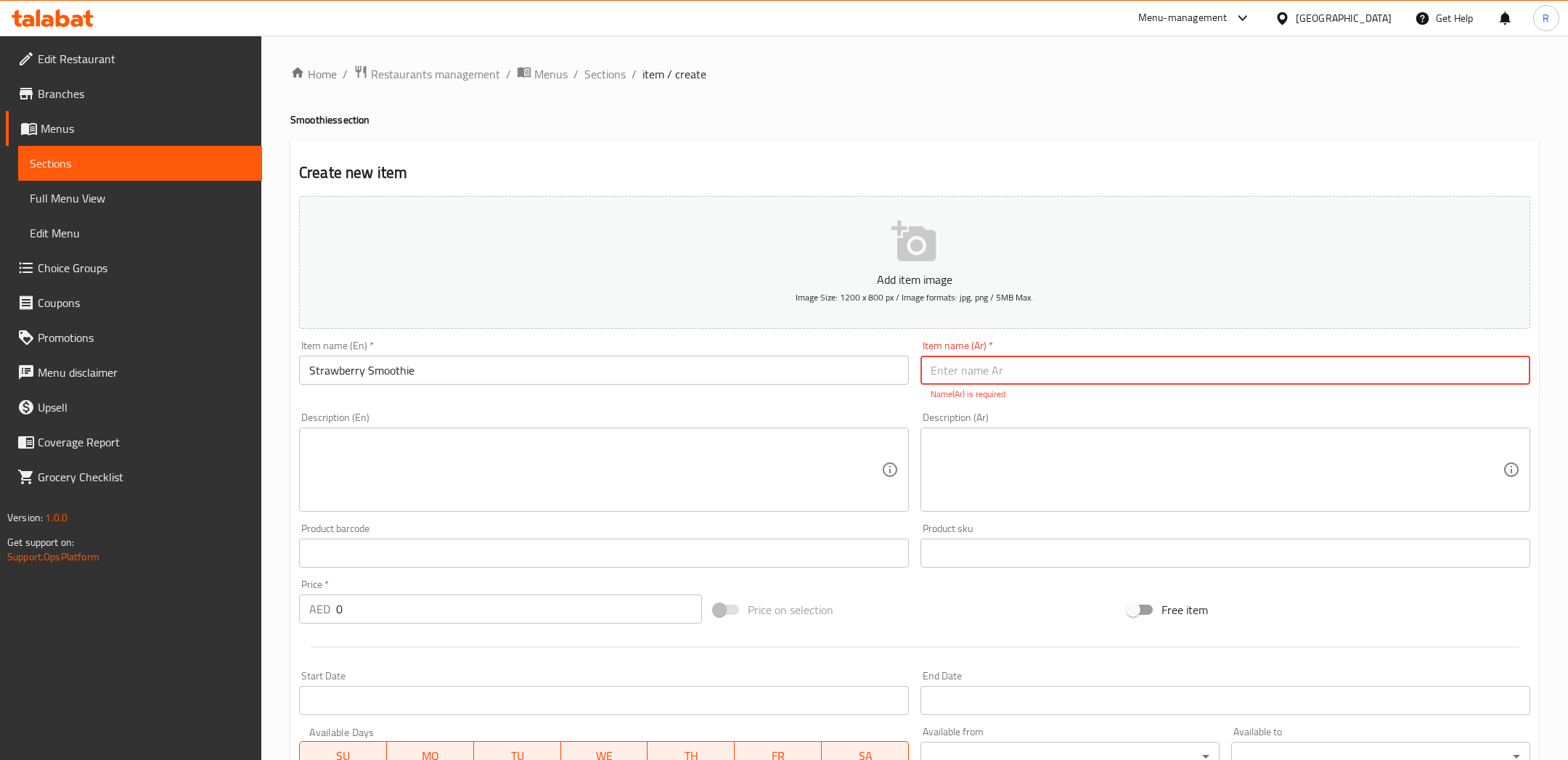
paste input "سموثي فراولة"
type input "سموثي فراولة"
click at [1053, 480] on textarea at bounding box center [1216, 469] width 572 height 69
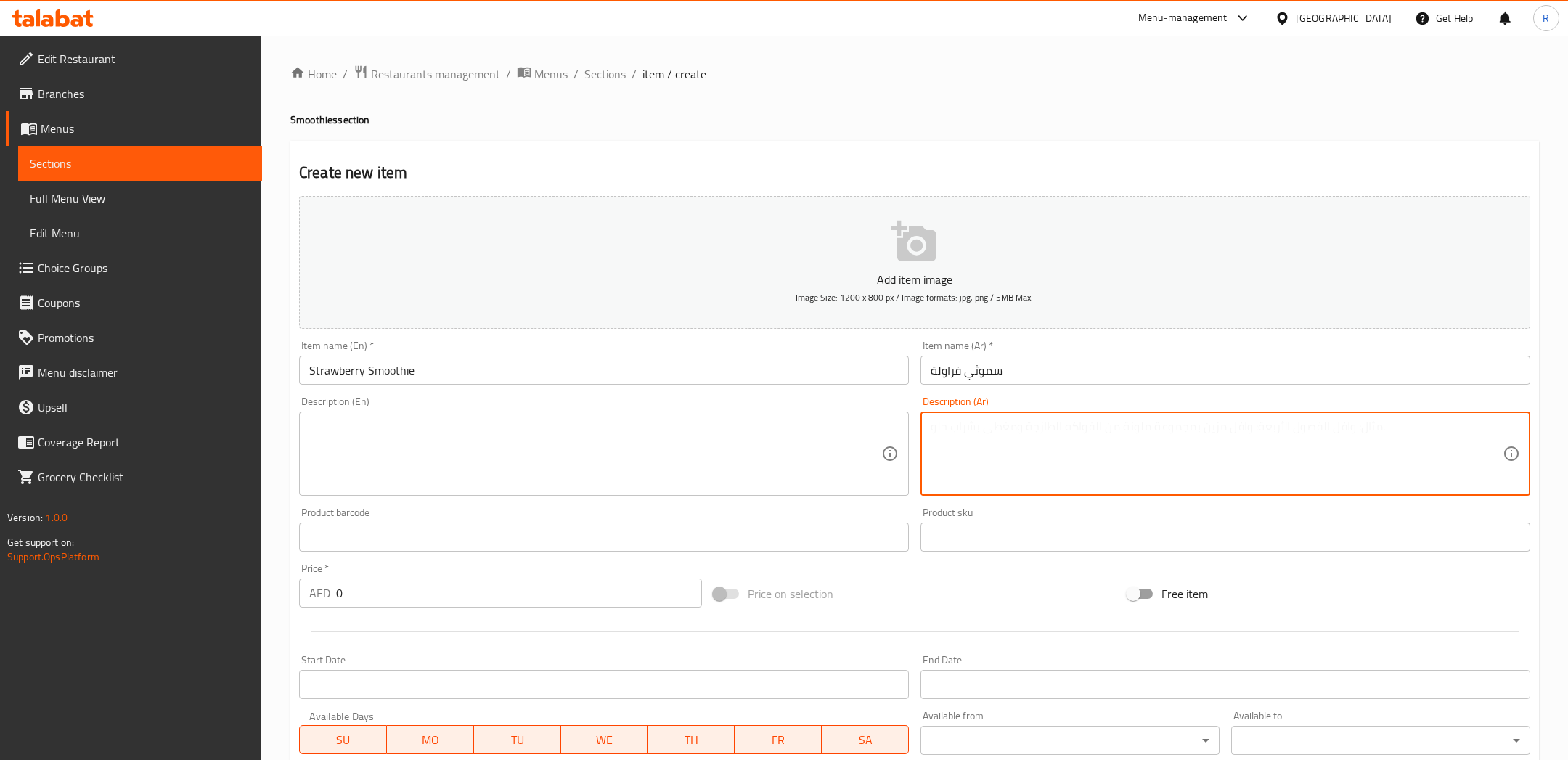
paste textarea "محضر من فراولة طازجة [PERSON_NAME]"
type textarea "محضر من فراولة طازجة [PERSON_NAME]"
click at [718, 444] on textarea at bounding box center [595, 454] width 572 height 69
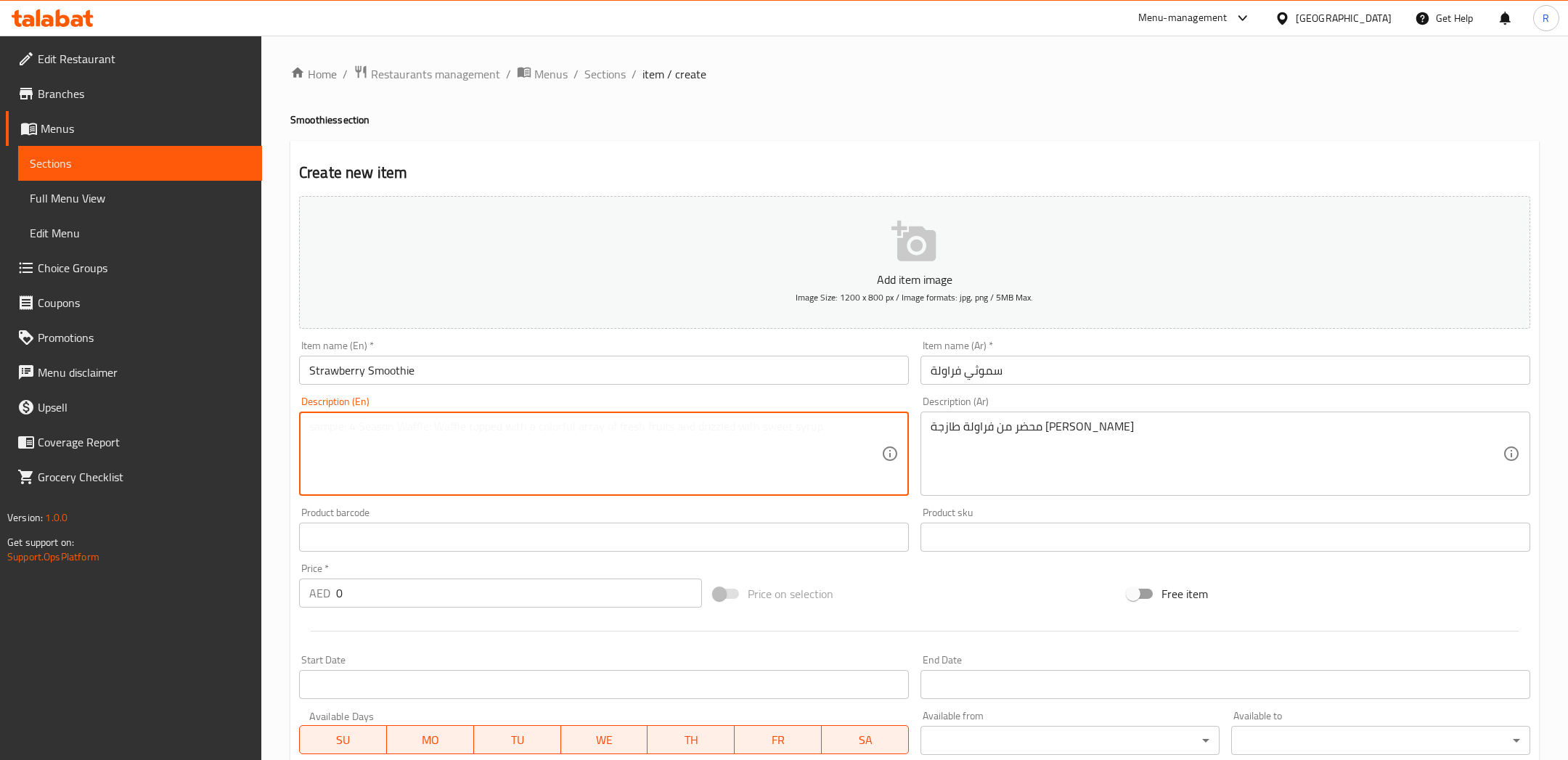
paste textarea "Made with fresh strawberries blended to perfection with creamy milk."
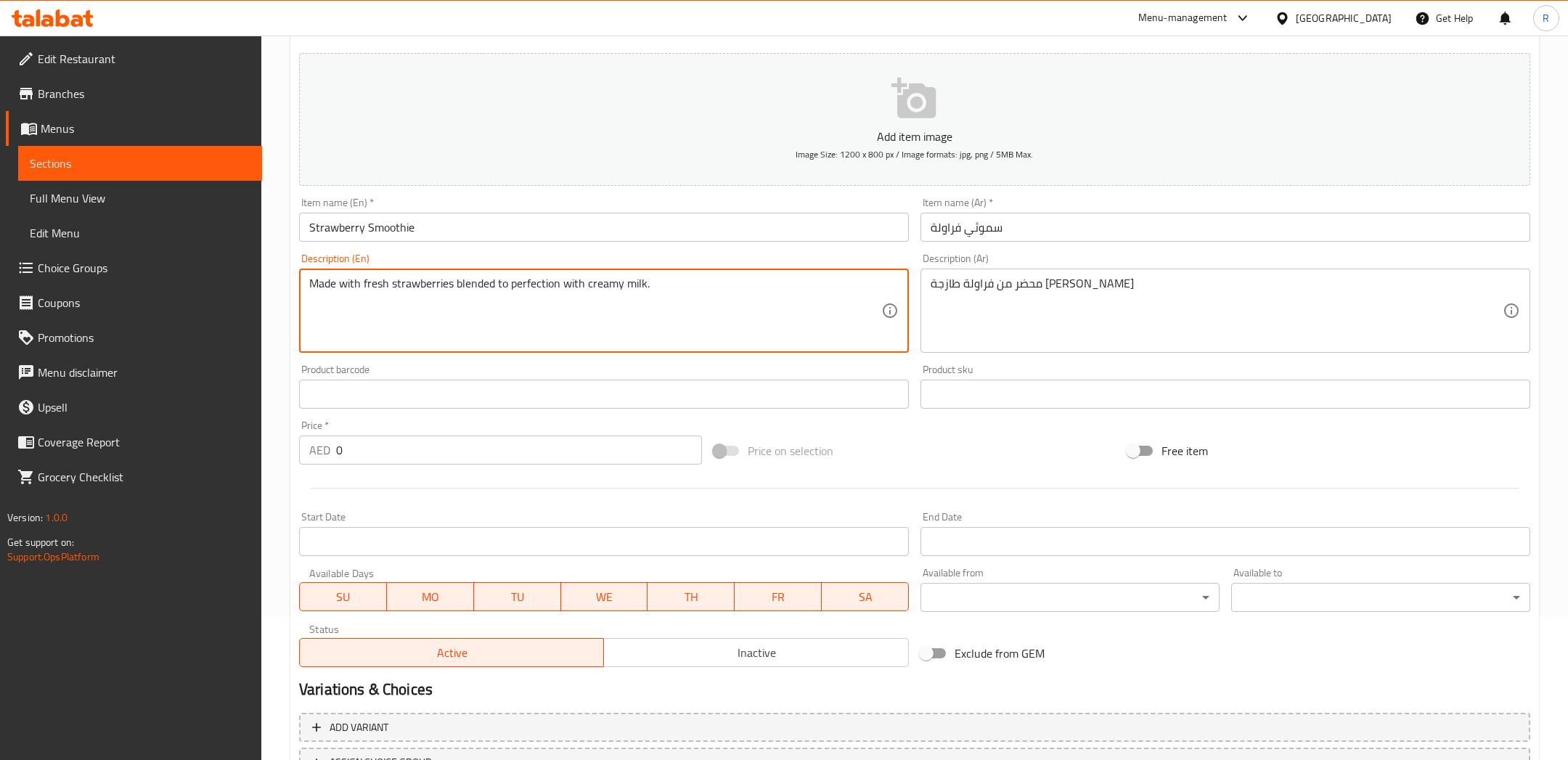
scroll to position [264, 0]
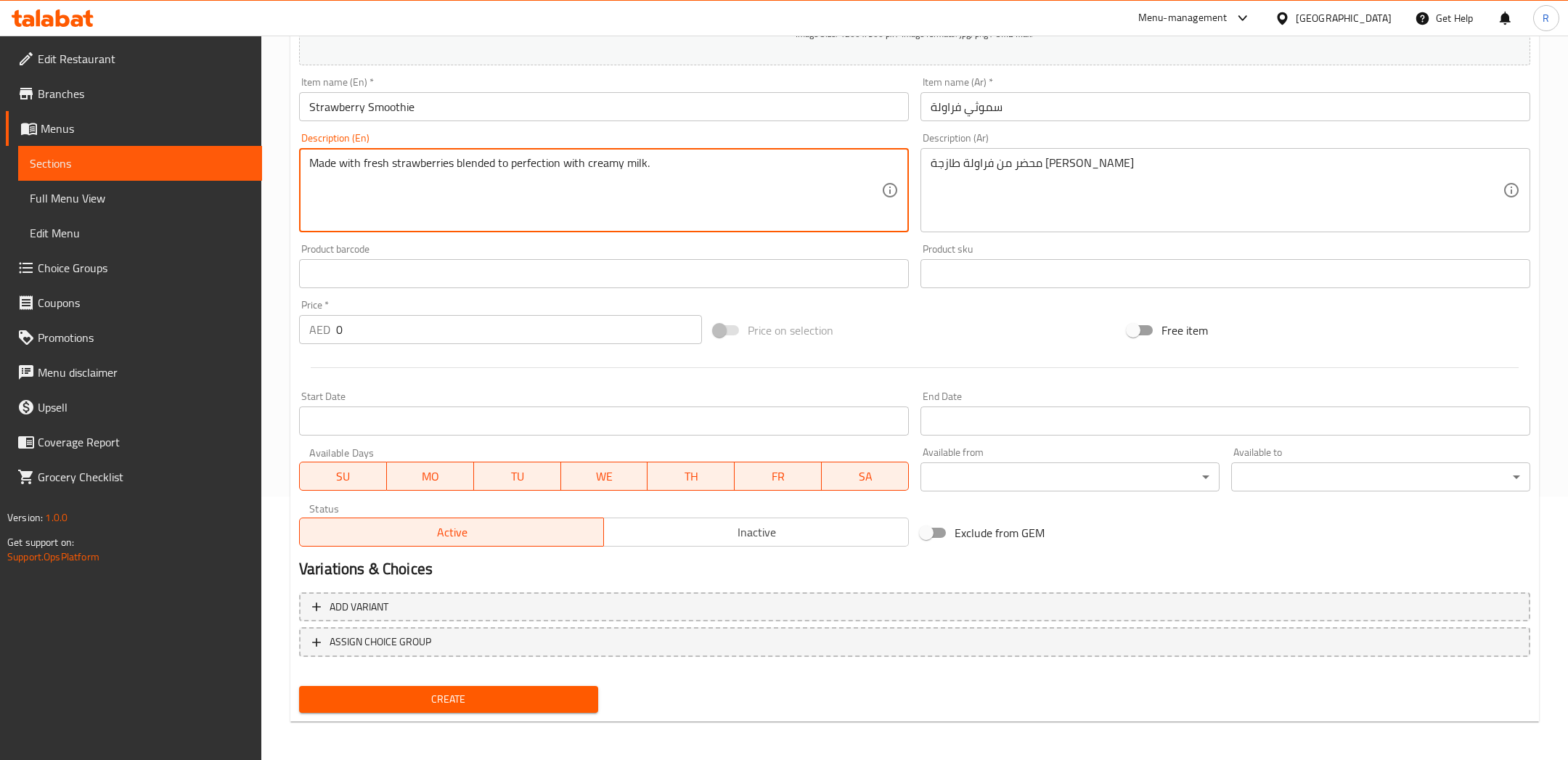
type textarea "Made with fresh strawberries blended to perfection with creamy milk."
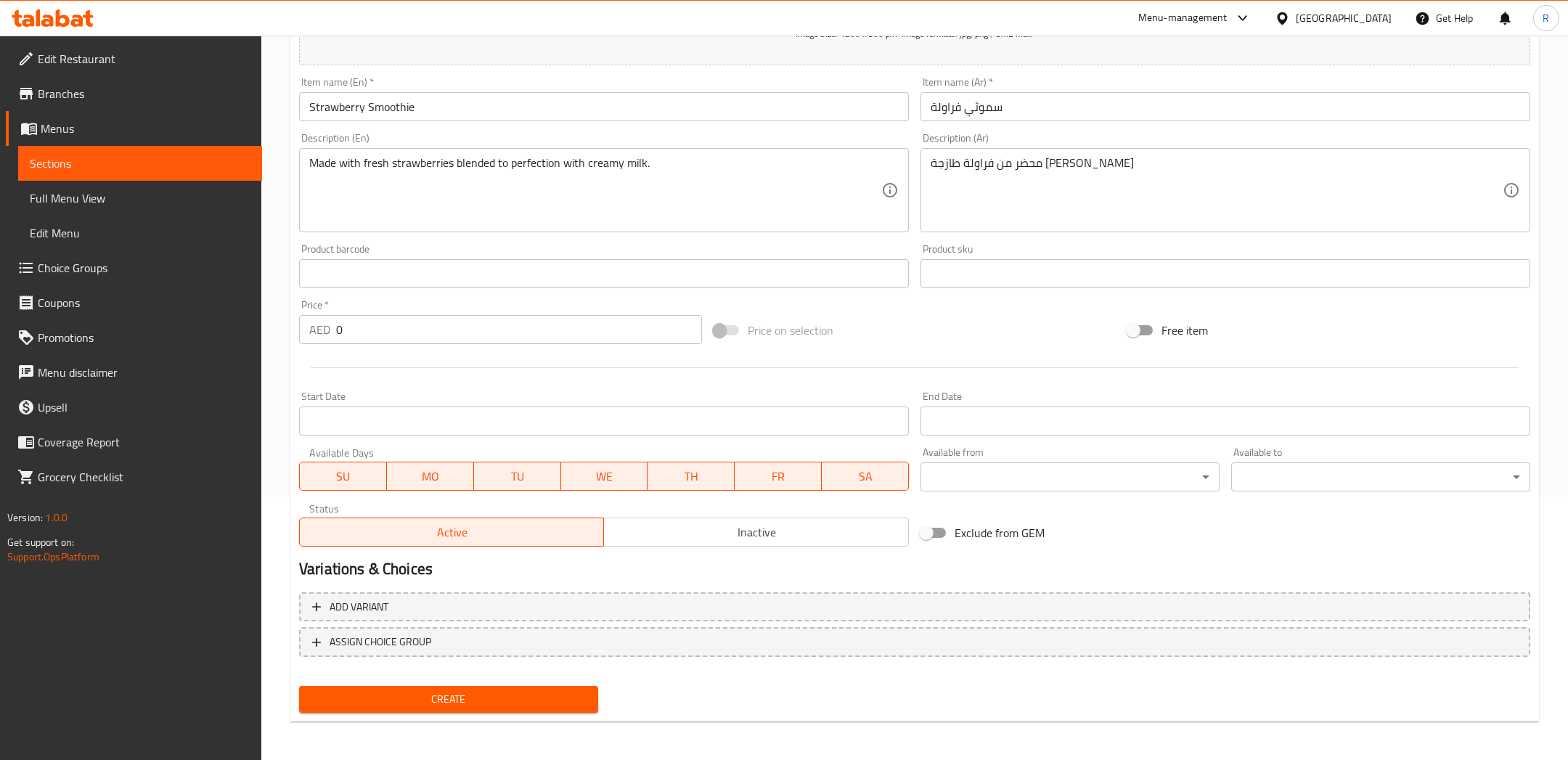
click at [458, 312] on div "Price   * AED 0 Price *" at bounding box center [500, 322] width 403 height 44
click at [481, 330] on input "0" at bounding box center [519, 329] width 366 height 29
type input "35"
click at [526, 700] on span "Create" at bounding box center [448, 699] width 276 height 18
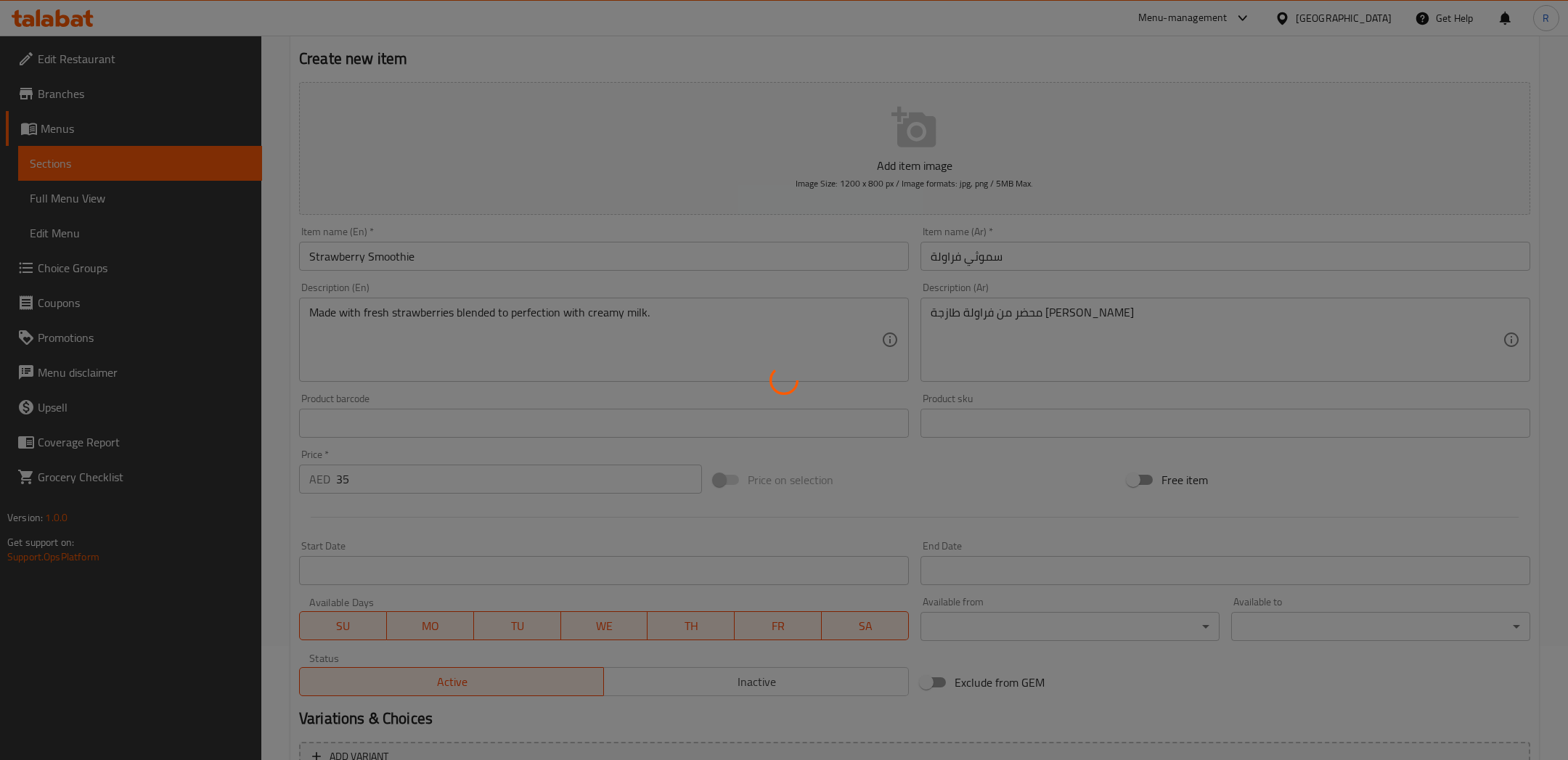
scroll to position [0, 0]
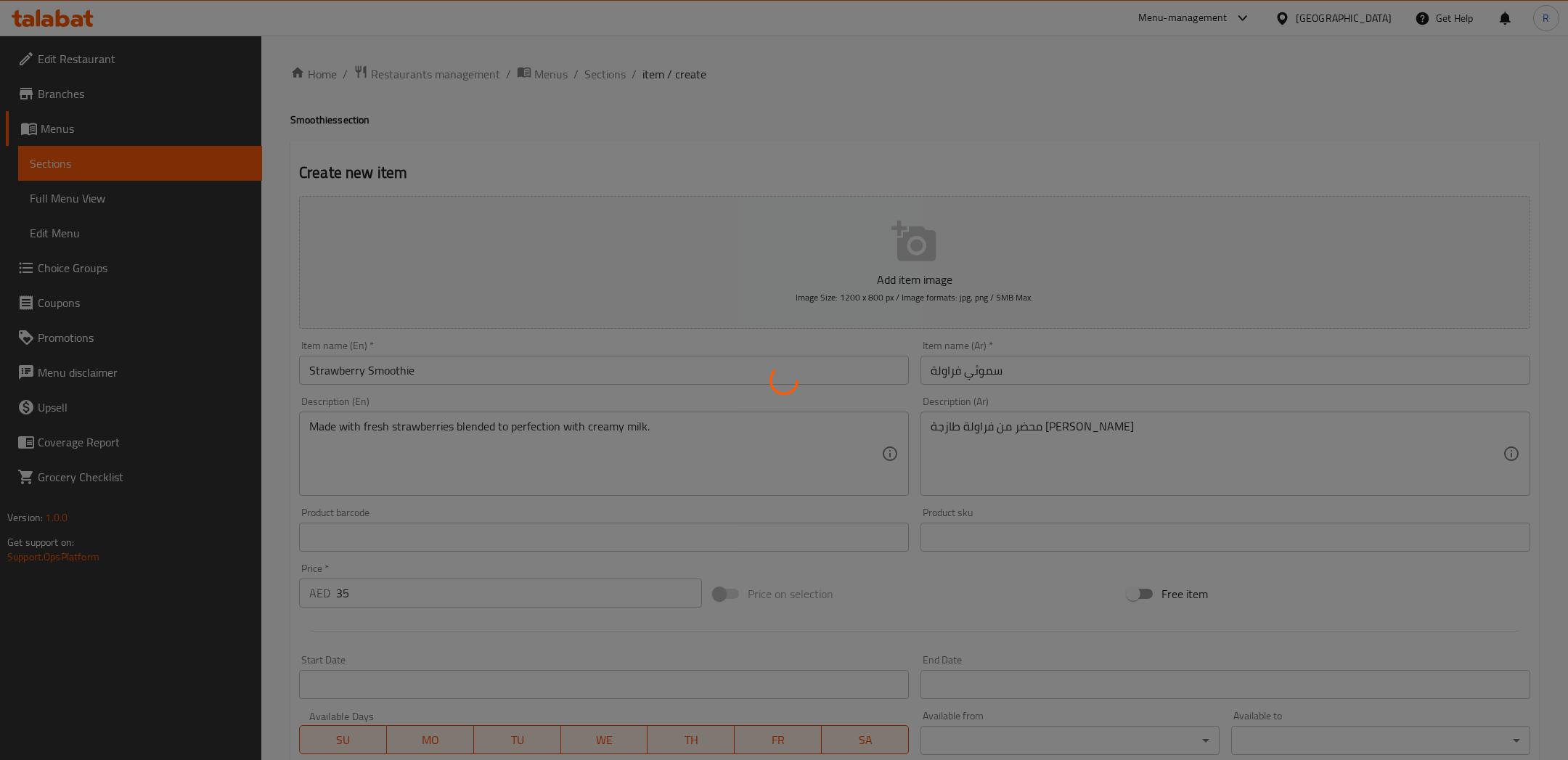
type input "0"
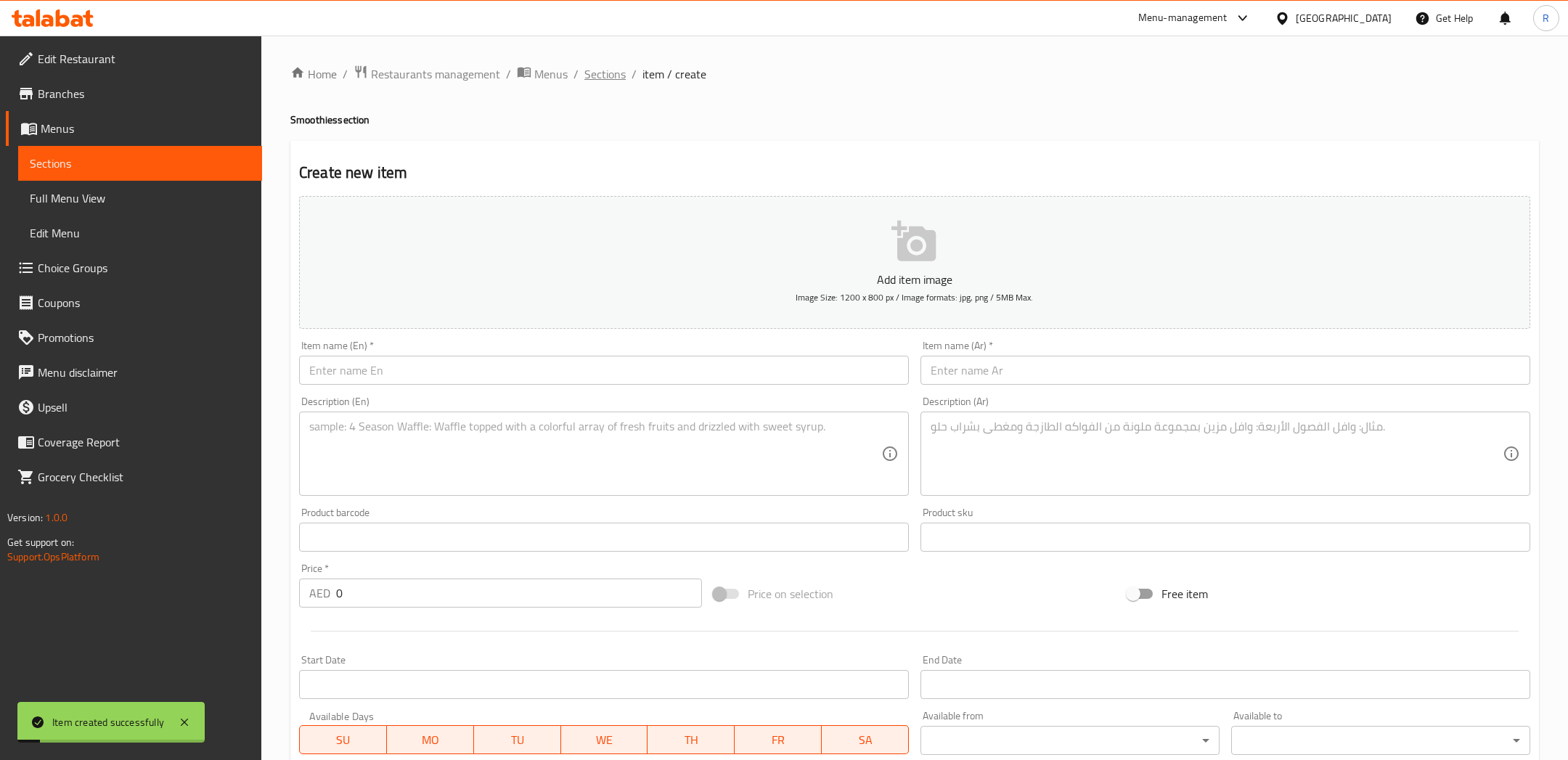
click at [616, 75] on span "Sections" at bounding box center [605, 73] width 42 height 18
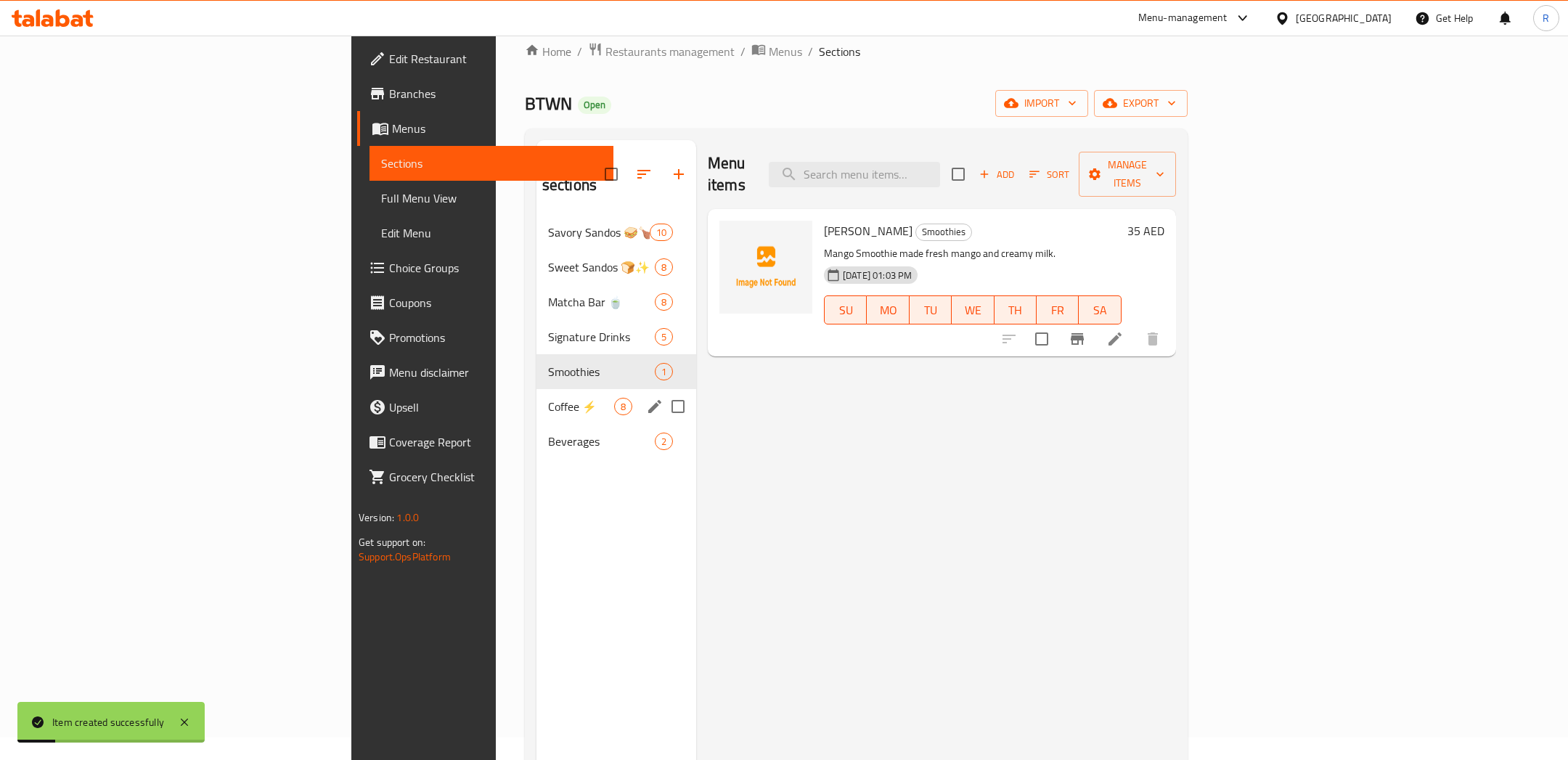
scroll to position [25, 0]
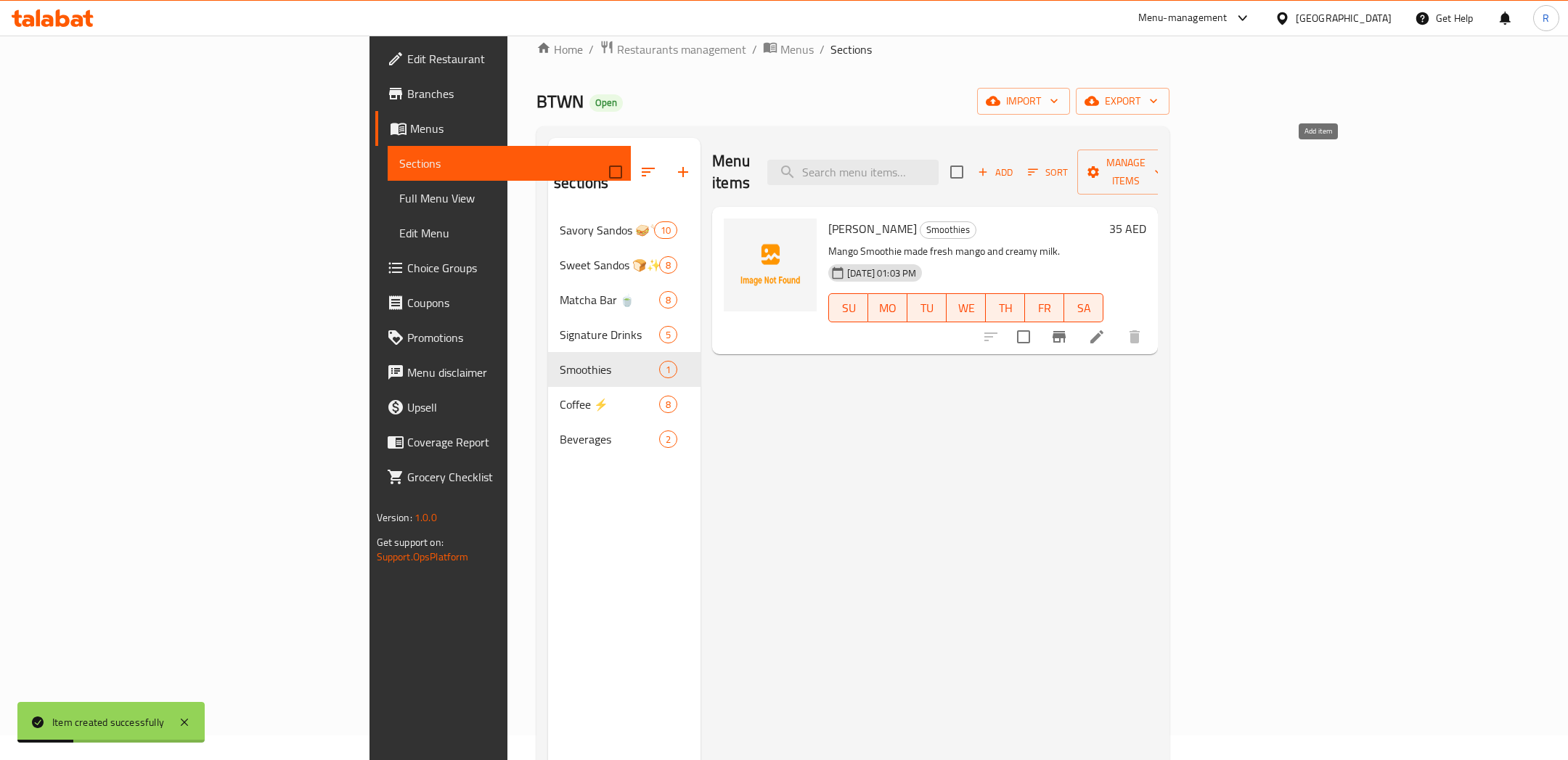
click at [1014, 164] on span "Add" at bounding box center [995, 172] width 39 height 17
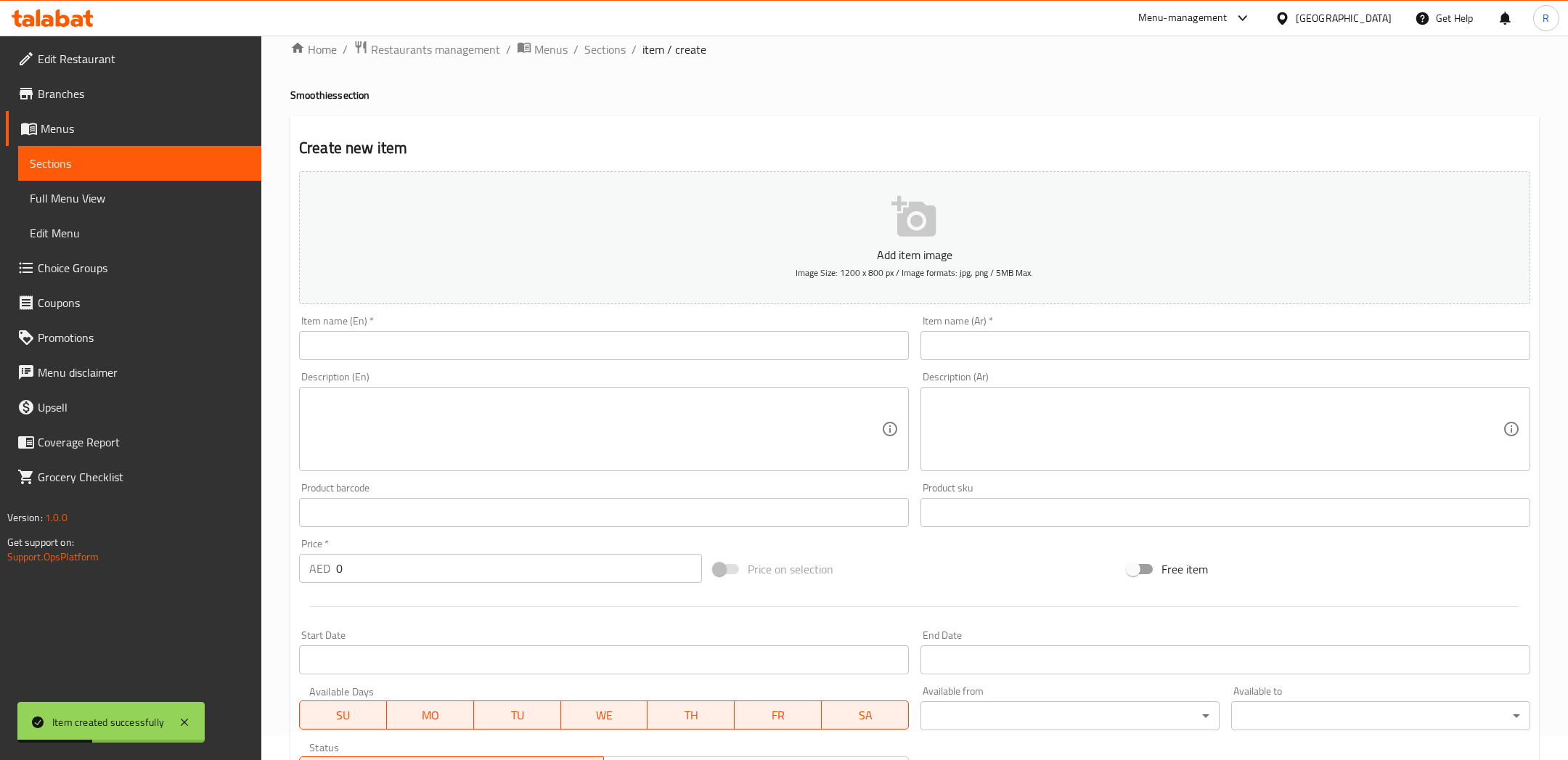
click at [612, 344] on input "text" at bounding box center [604, 346] width 609 height 29
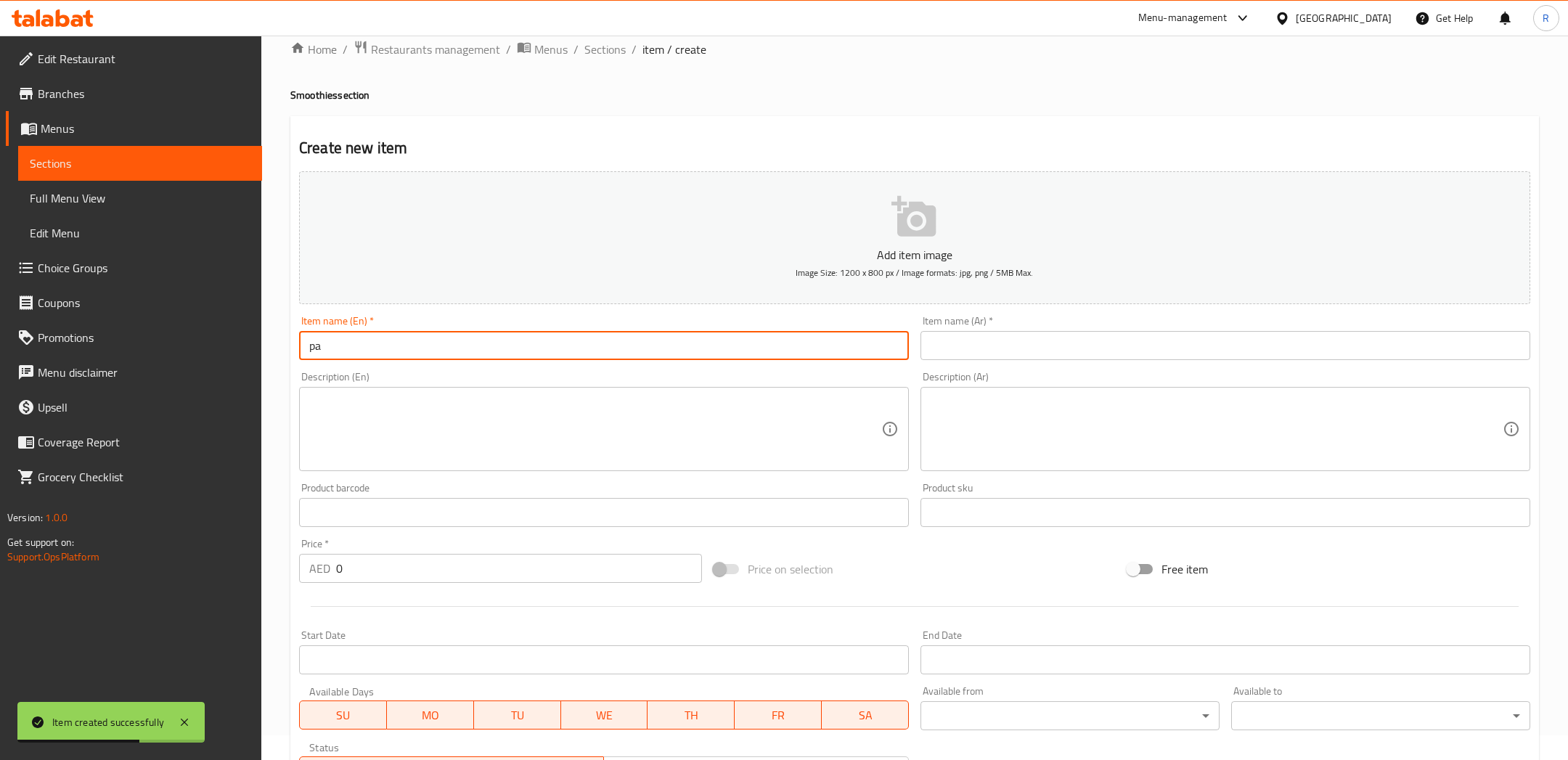
type input "p"
type input "Passionfruit Smoothie"
click at [1009, 346] on input "text" at bounding box center [1225, 346] width 609 height 29
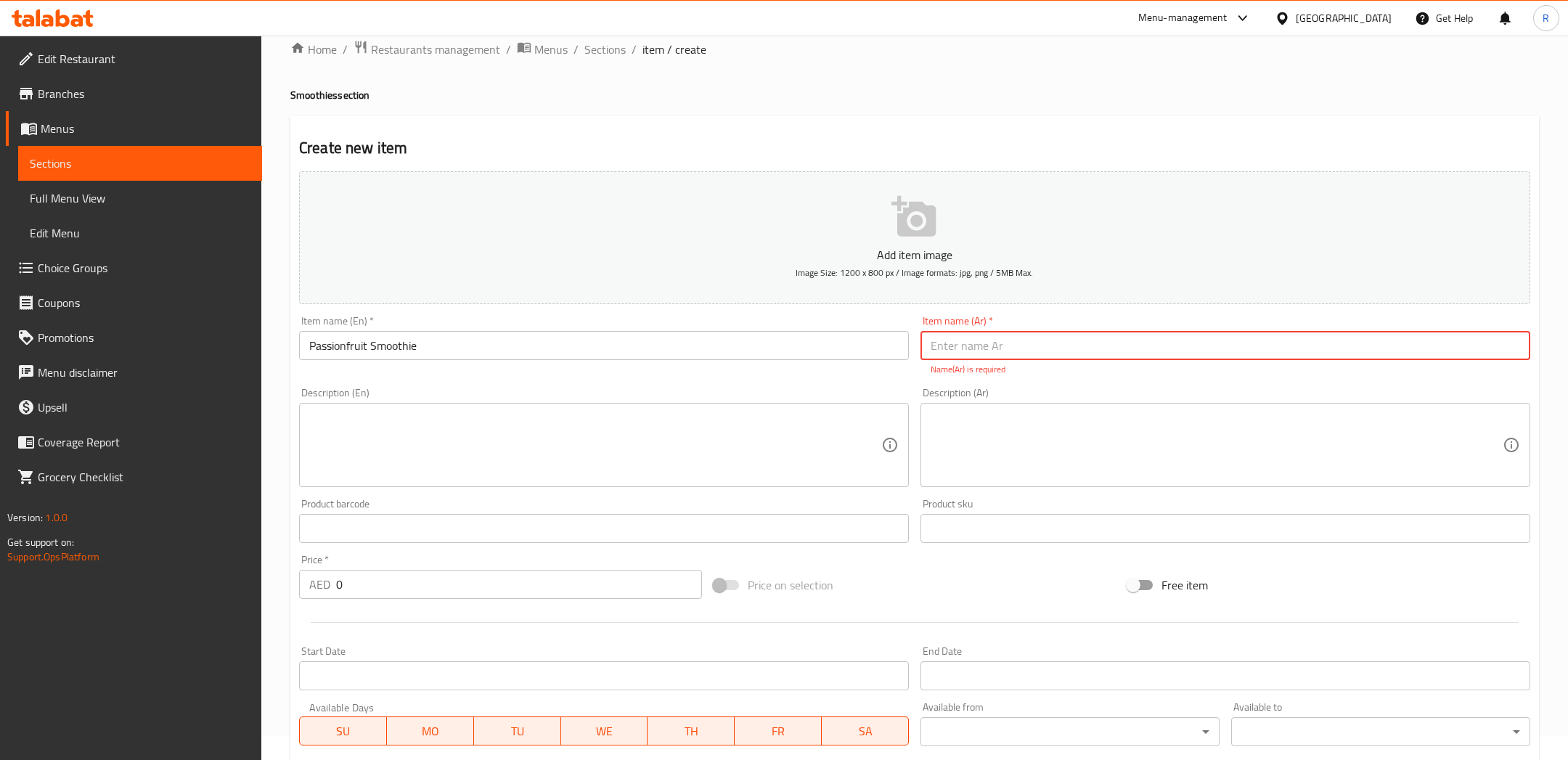
click at [981, 439] on textarea at bounding box center [1216, 445] width 572 height 69
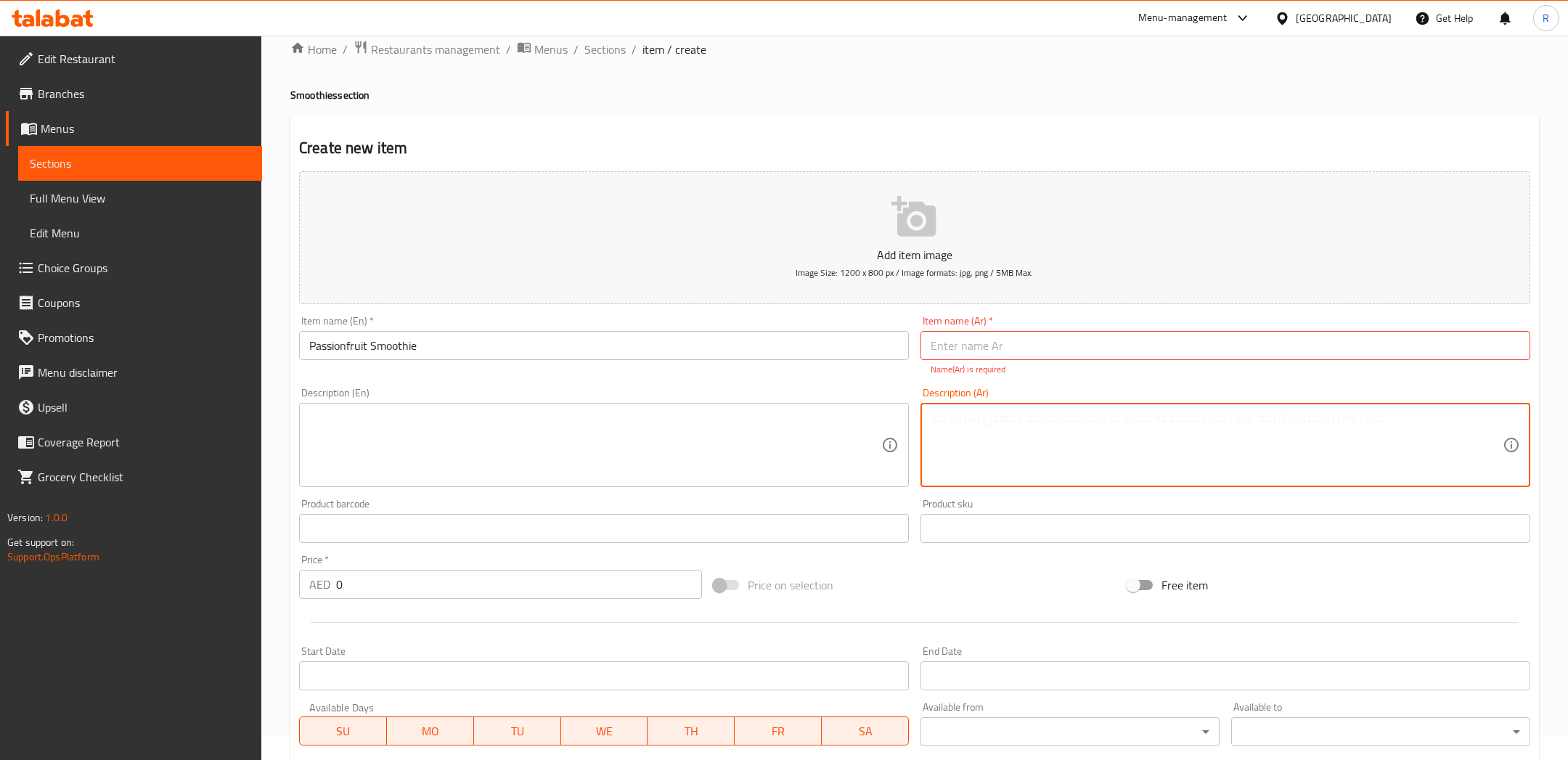
paste textarea "محضر من باشن فروت طازج وحليب كريمي"
type textarea "محضر من باشن فروت طازج وحليب كريمي"
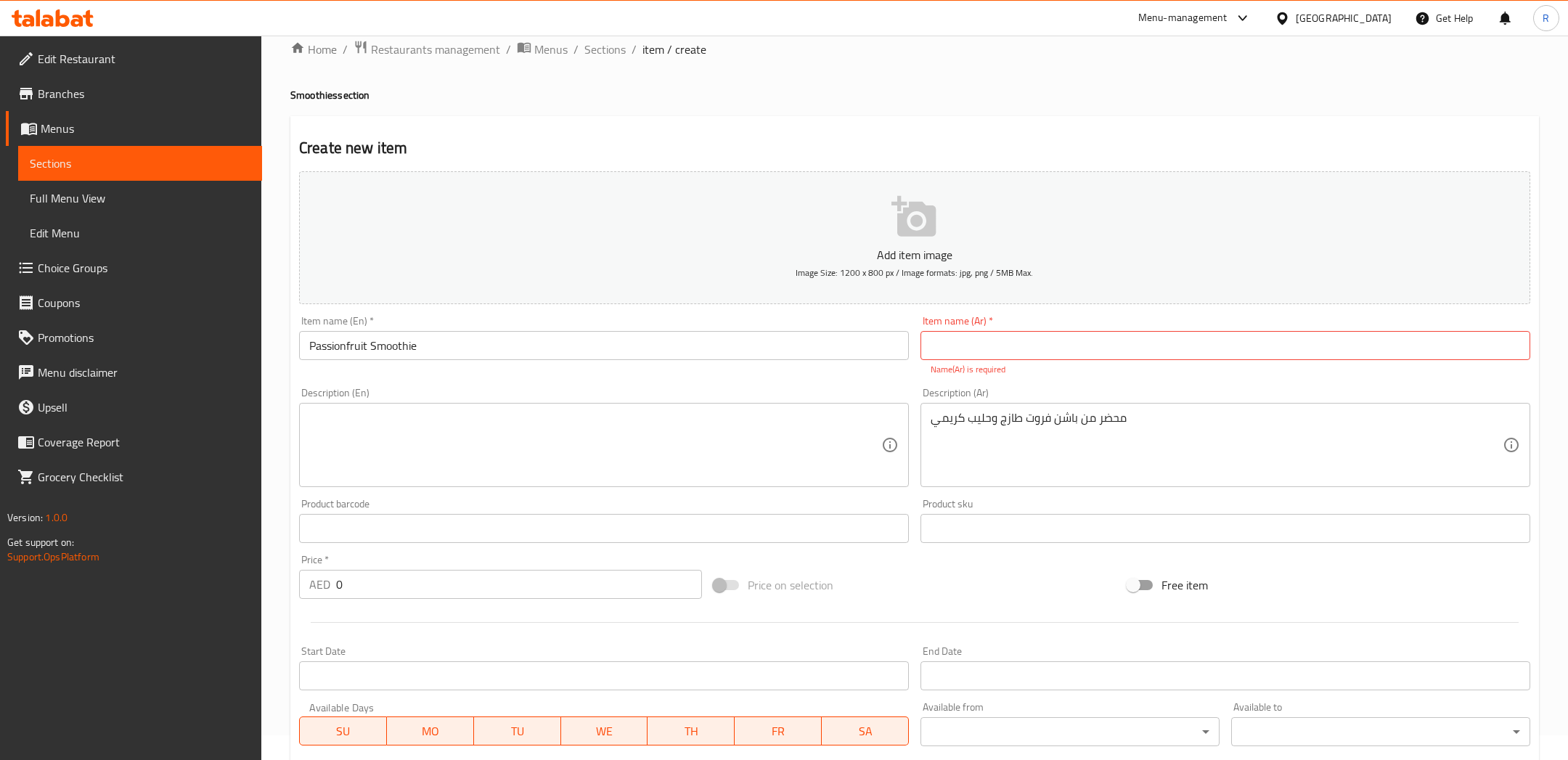
click at [1000, 328] on div "Item name (Ar)   * Item name (Ar) * Name(Ar) is required" at bounding box center [1225, 346] width 609 height 60
click at [976, 339] on input "text" at bounding box center [1225, 346] width 609 height 29
paste input "سموثي باشن فروت"
type input "سموثي باشن فروت"
click at [694, 426] on textarea at bounding box center [595, 445] width 572 height 69
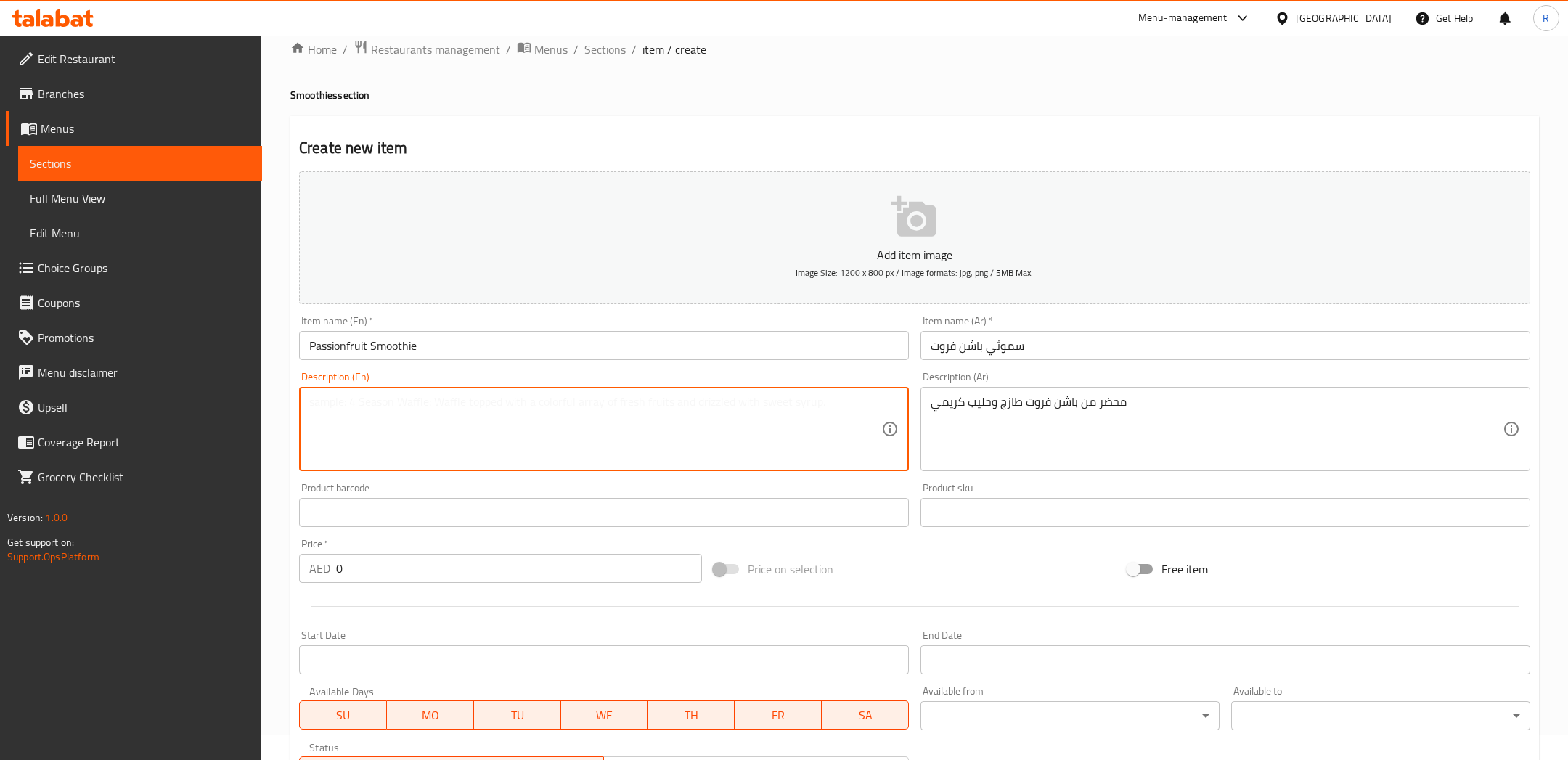
paste textarea "A delightful blend of tangy passionfruit and creamy milk."
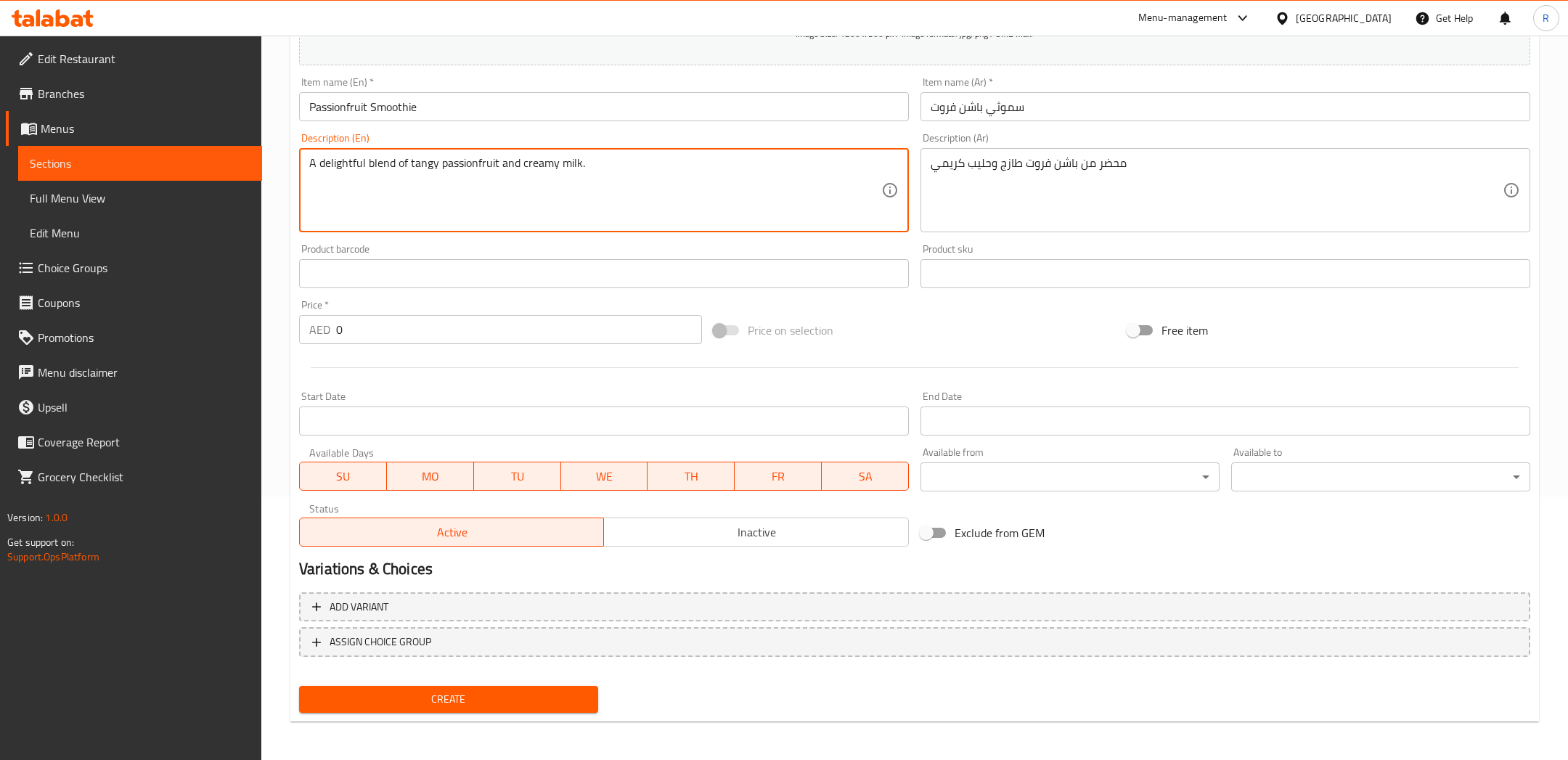
type textarea "A delightful blend of tangy passionfruit and creamy milk."
click at [536, 700] on span "Create" at bounding box center [448, 699] width 276 height 18
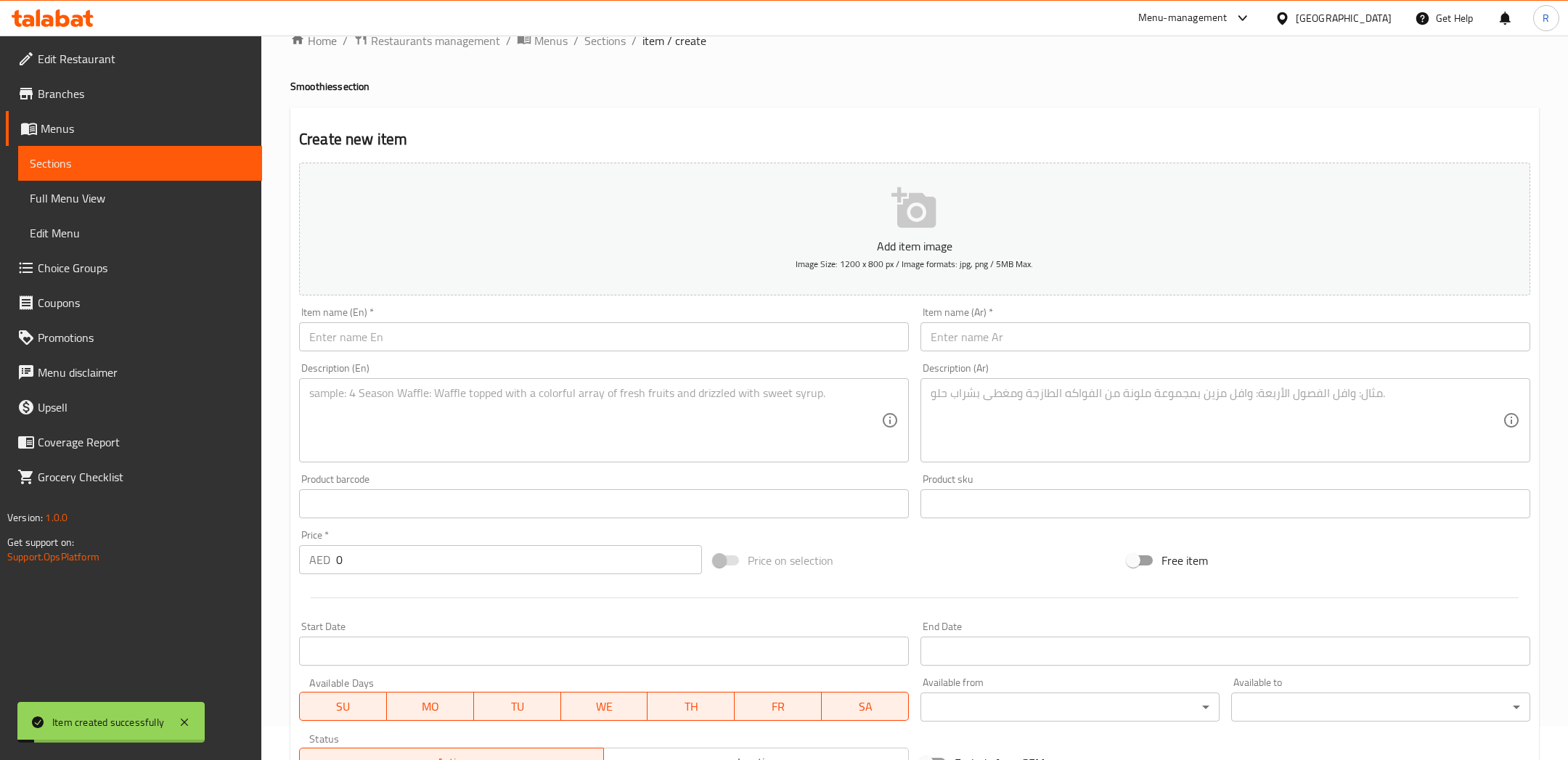
scroll to position [27, 0]
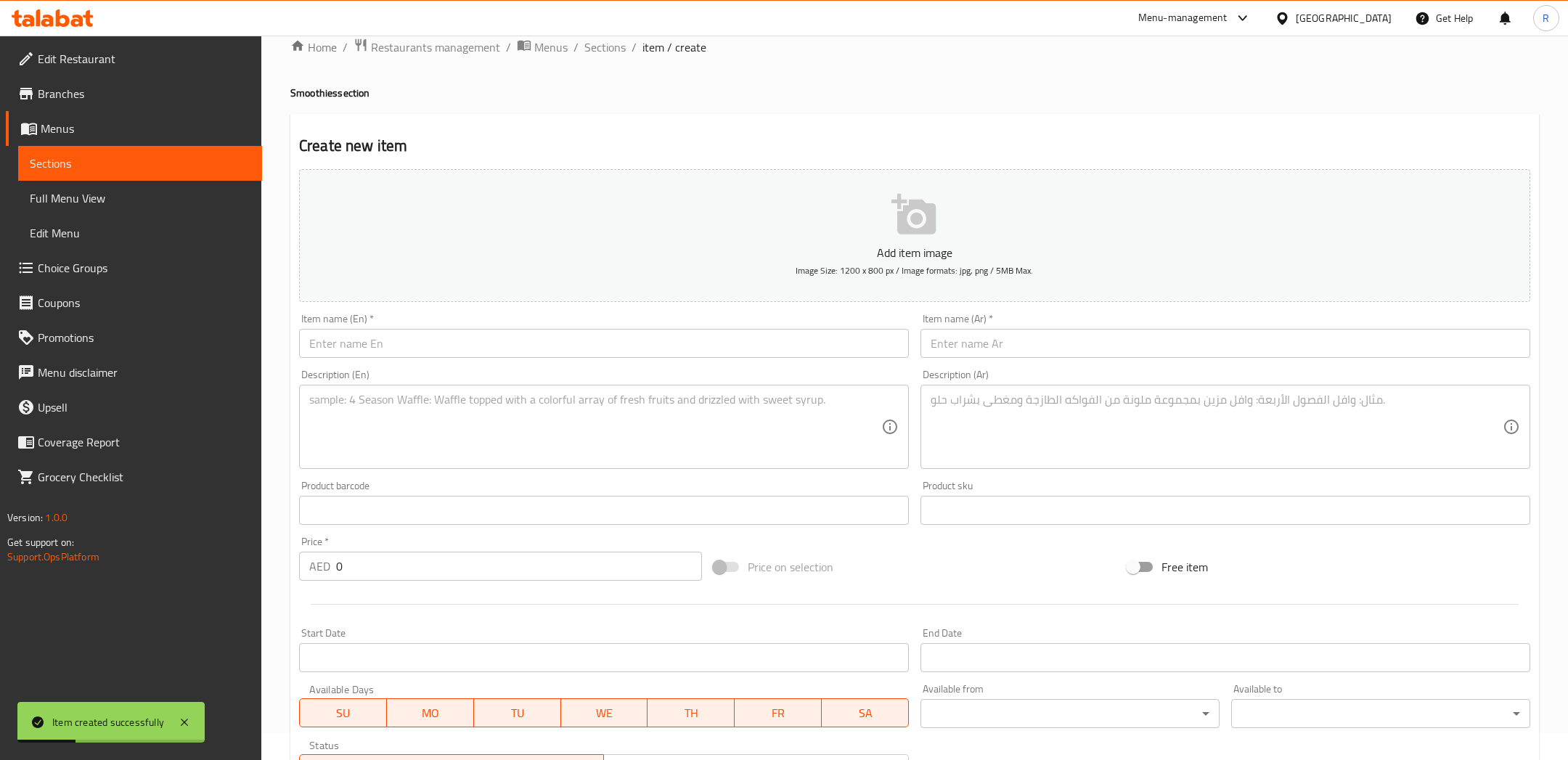
click at [63, 167] on span "Sections" at bounding box center [139, 163] width 220 height 18
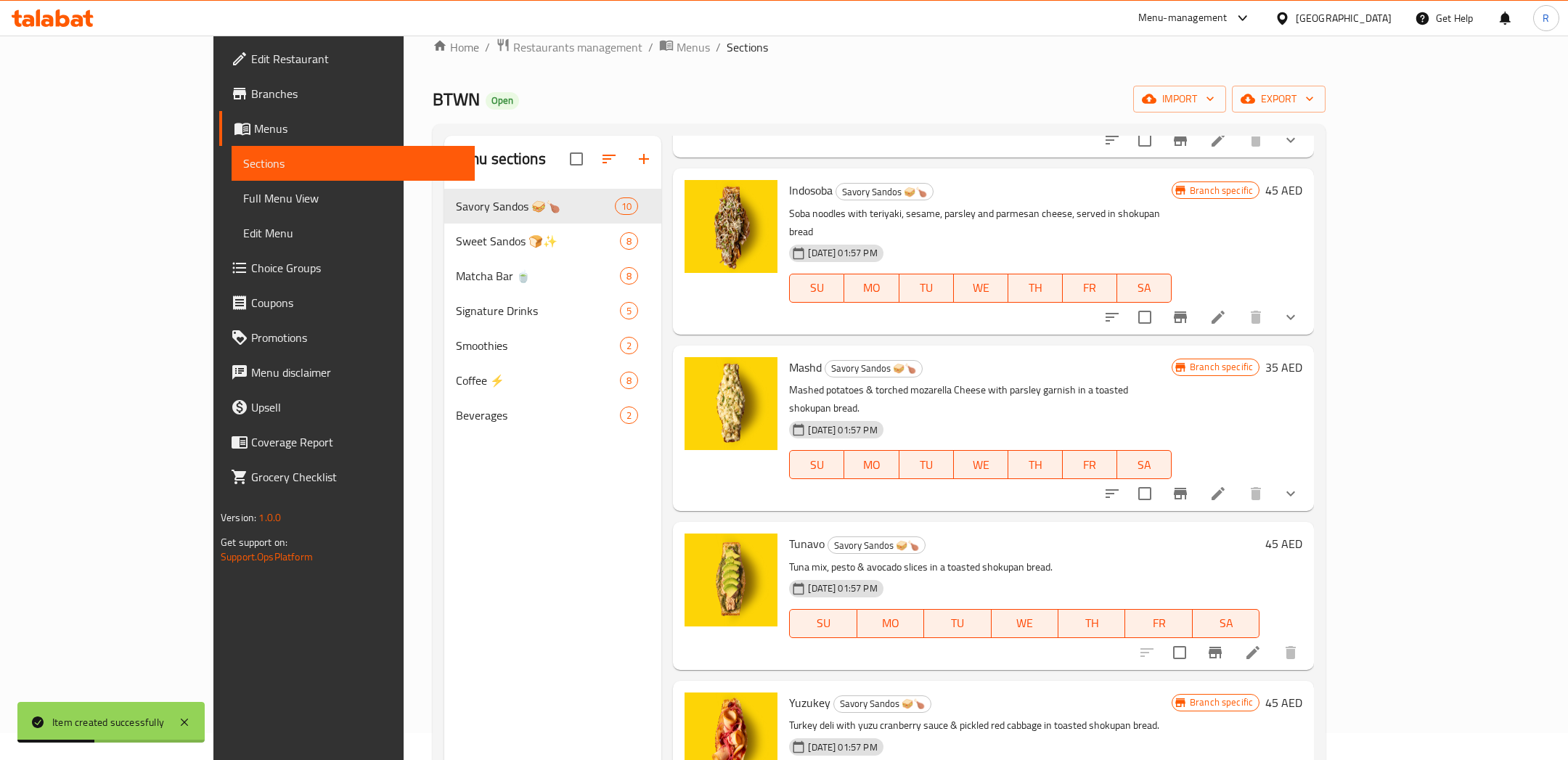
scroll to position [203, 0]
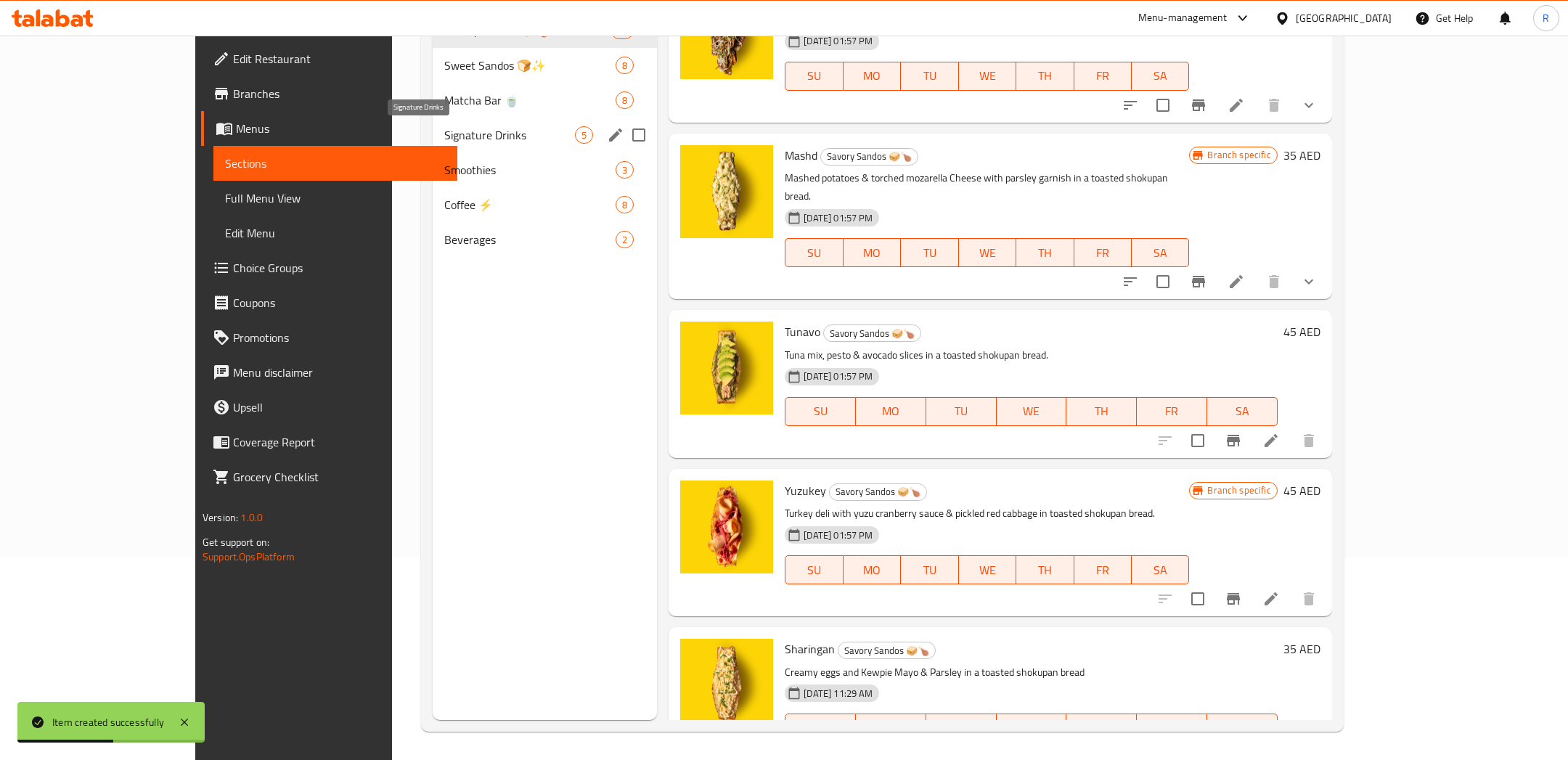
click at [444, 126] on span "Signature Drinks" at bounding box center [510, 135] width 131 height 18
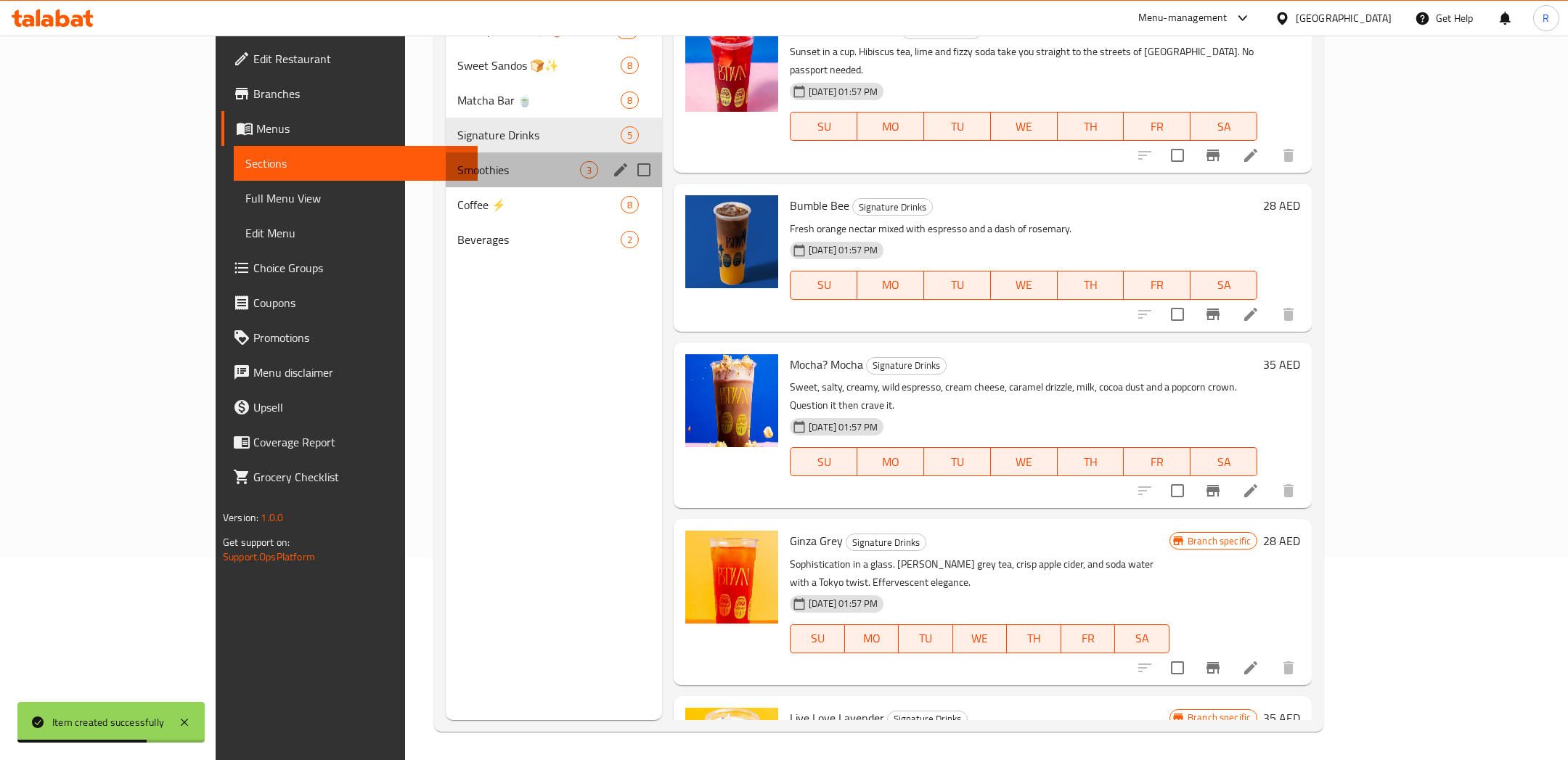
click at [445, 183] on div "Smoothies 3" at bounding box center [554, 169] width 216 height 35
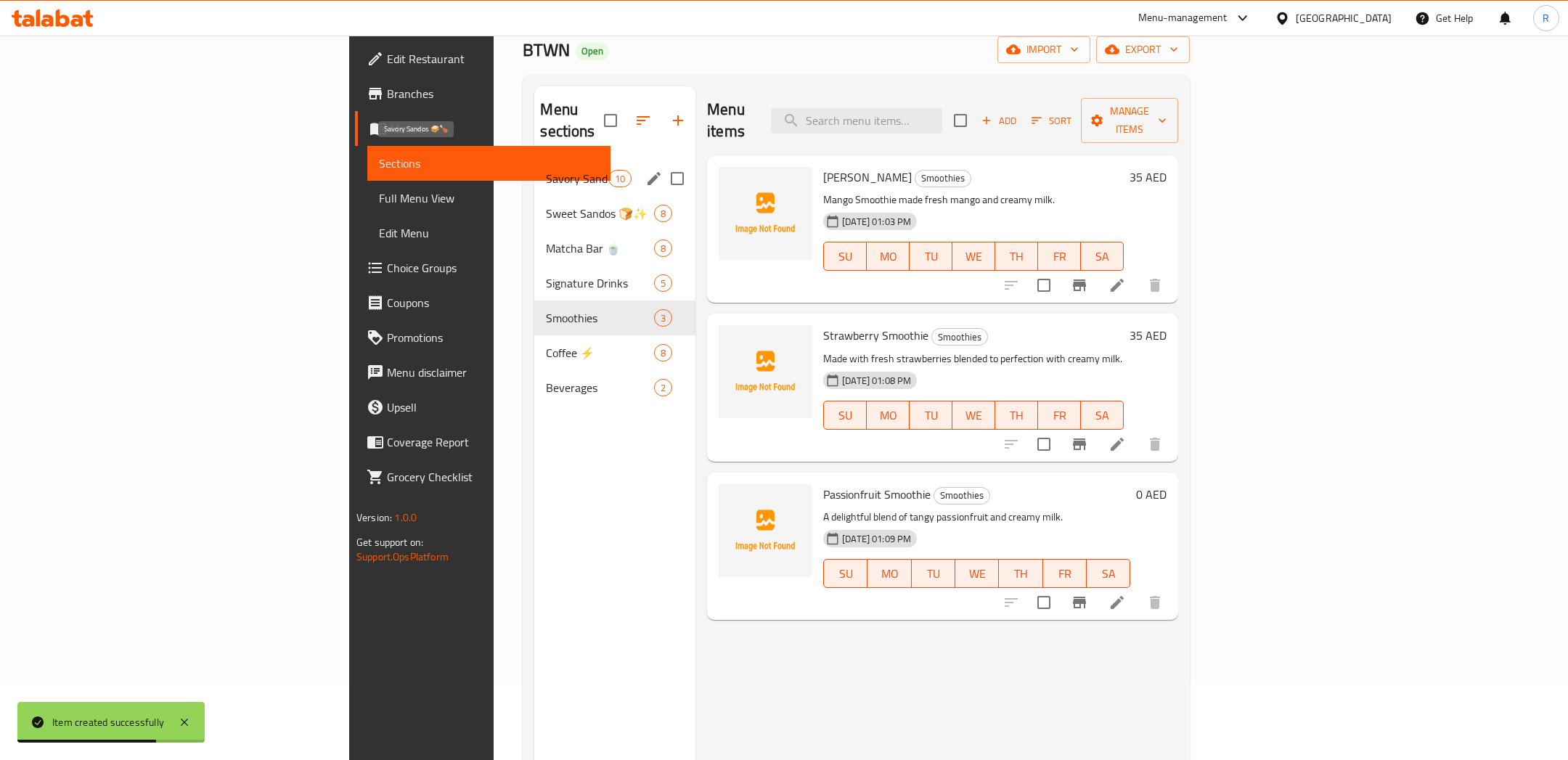
scroll to position [36, 0]
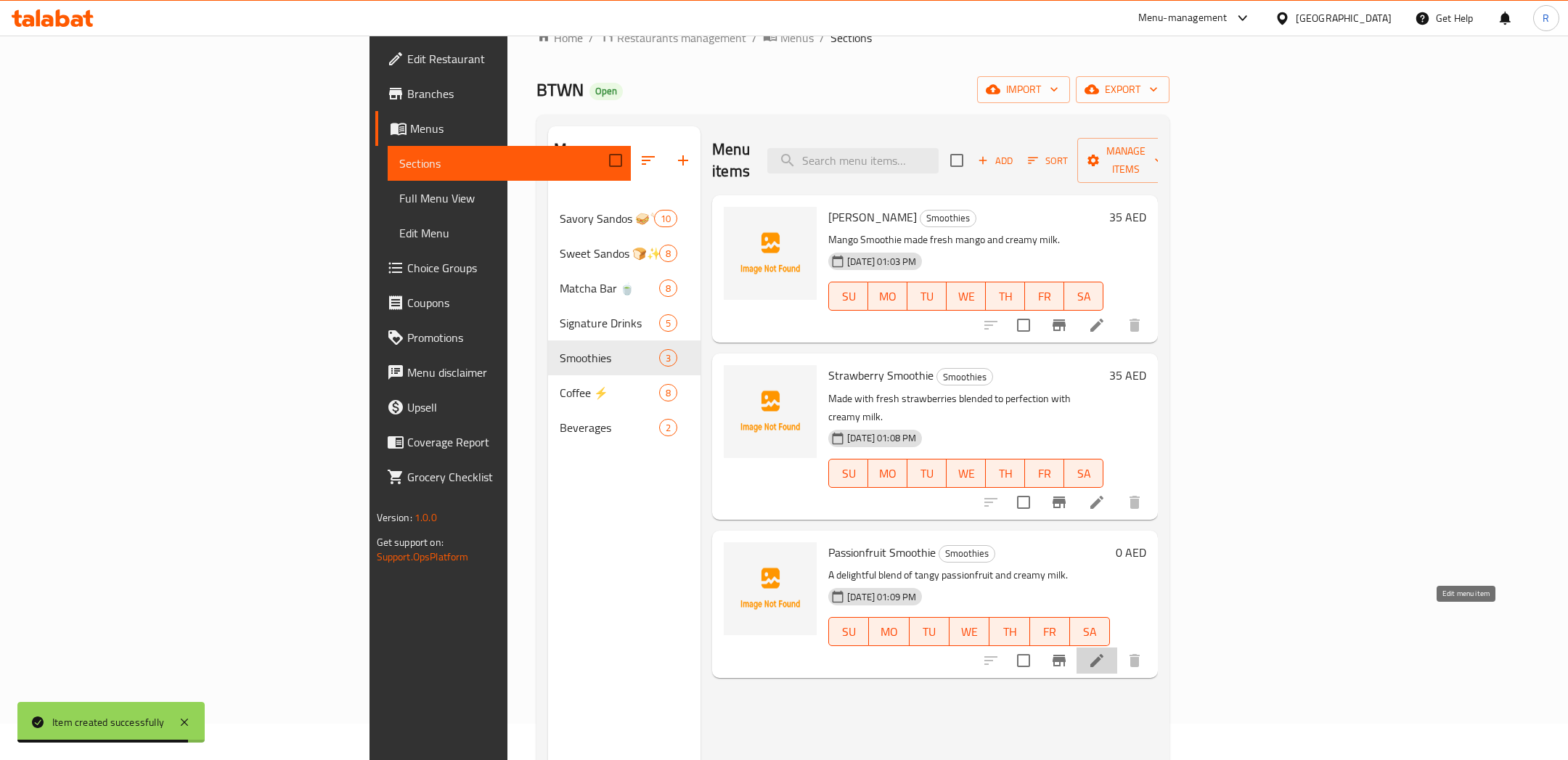
click at [1106, 652] on icon at bounding box center [1096, 660] width 18 height 18
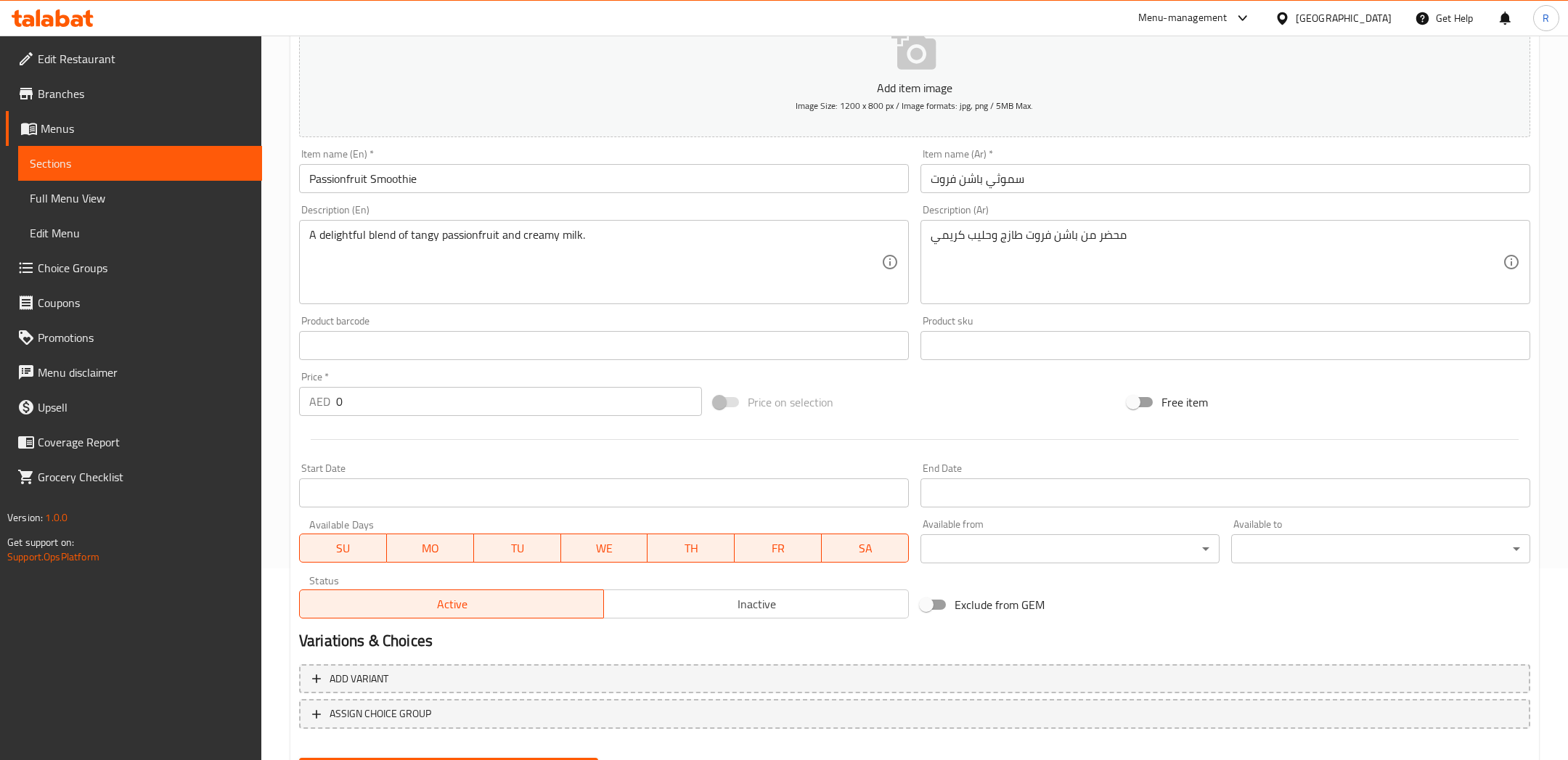
scroll to position [212, 0]
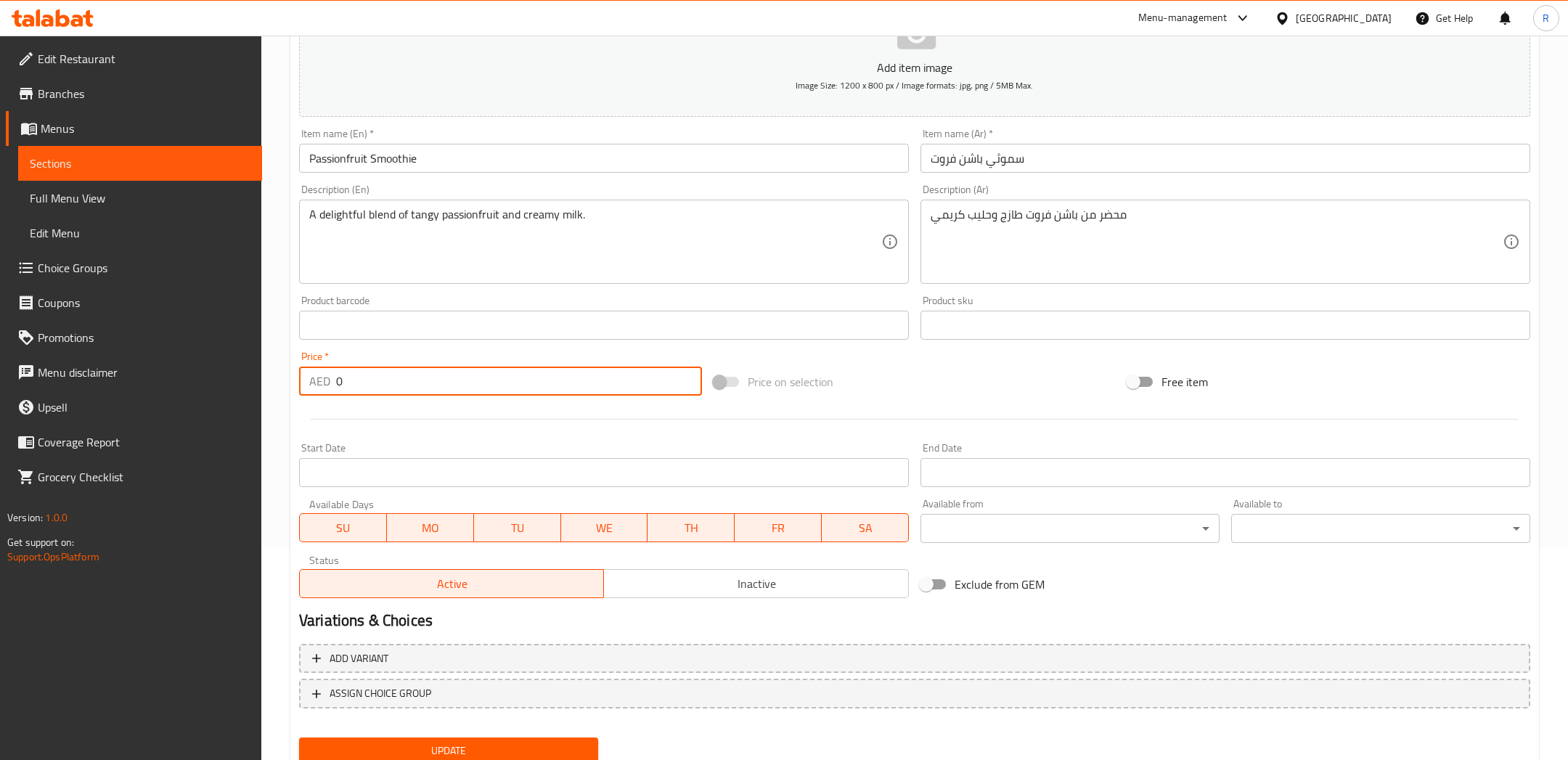
click at [413, 376] on input "0" at bounding box center [519, 381] width 366 height 29
type input "35"
click at [443, 754] on span "Update" at bounding box center [448, 750] width 276 height 18
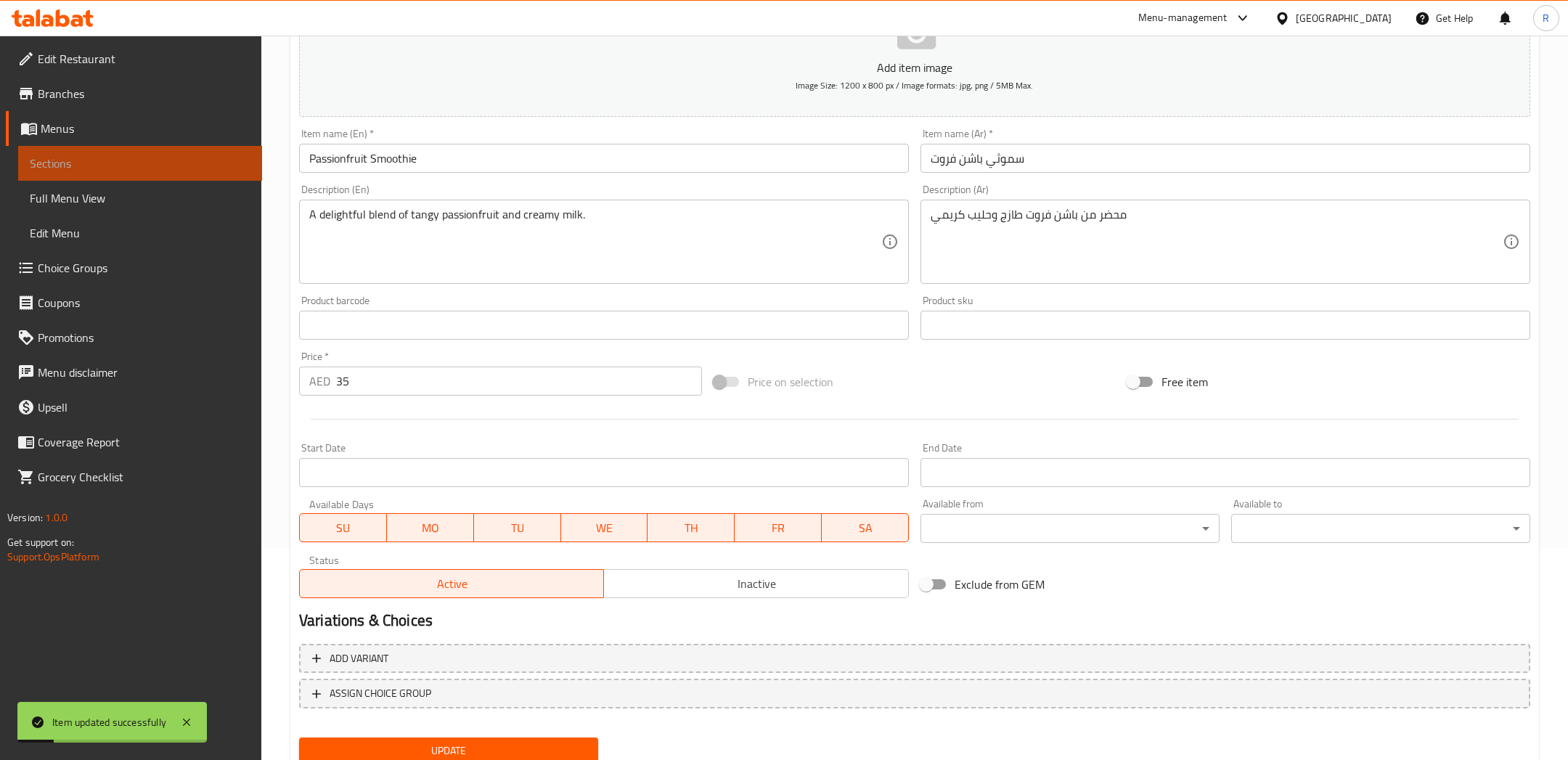
click at [203, 163] on span "Sections" at bounding box center [139, 163] width 220 height 18
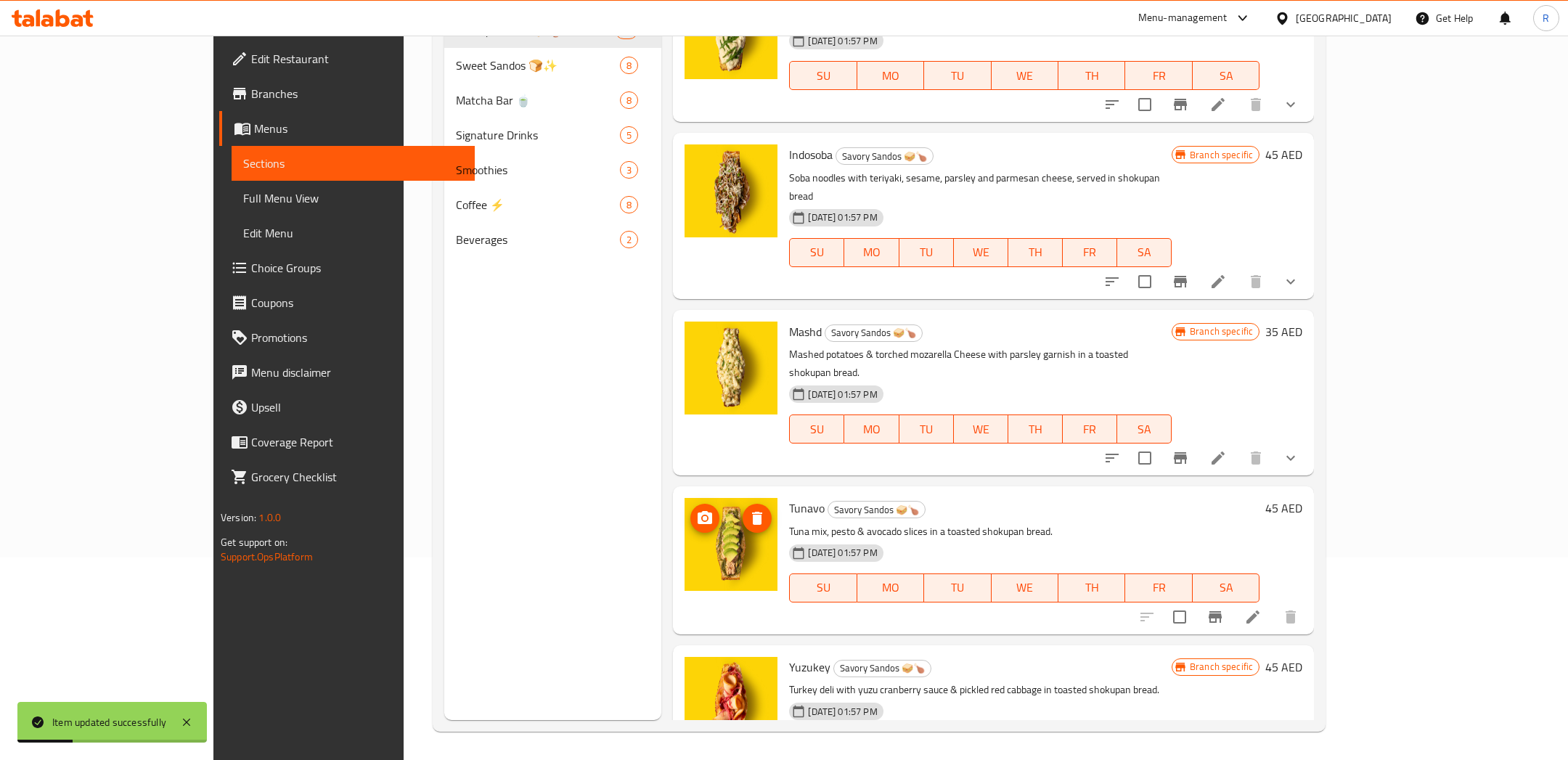
scroll to position [861, 0]
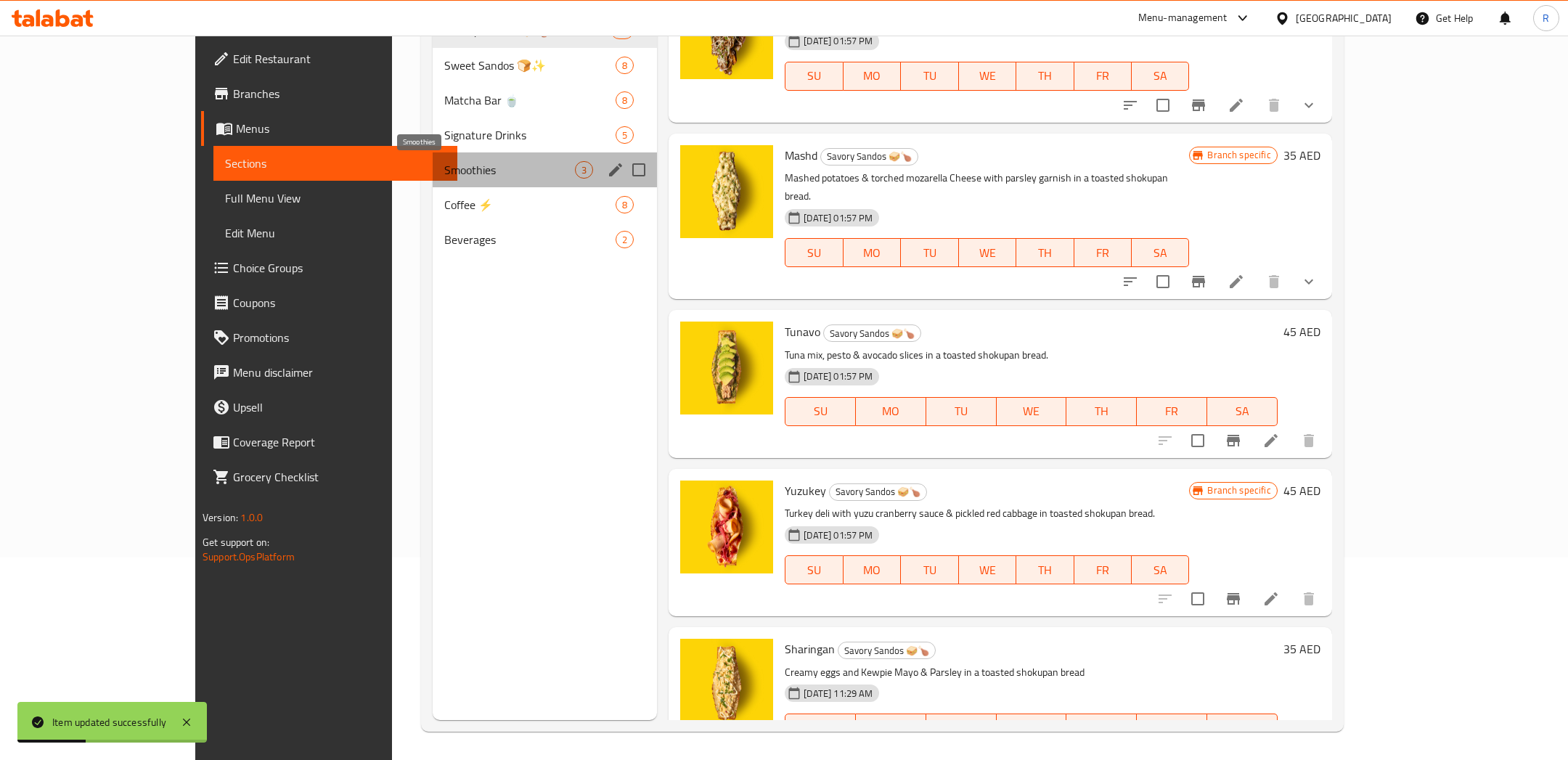
click at [444, 168] on span "Smoothies" at bounding box center [510, 169] width 131 height 18
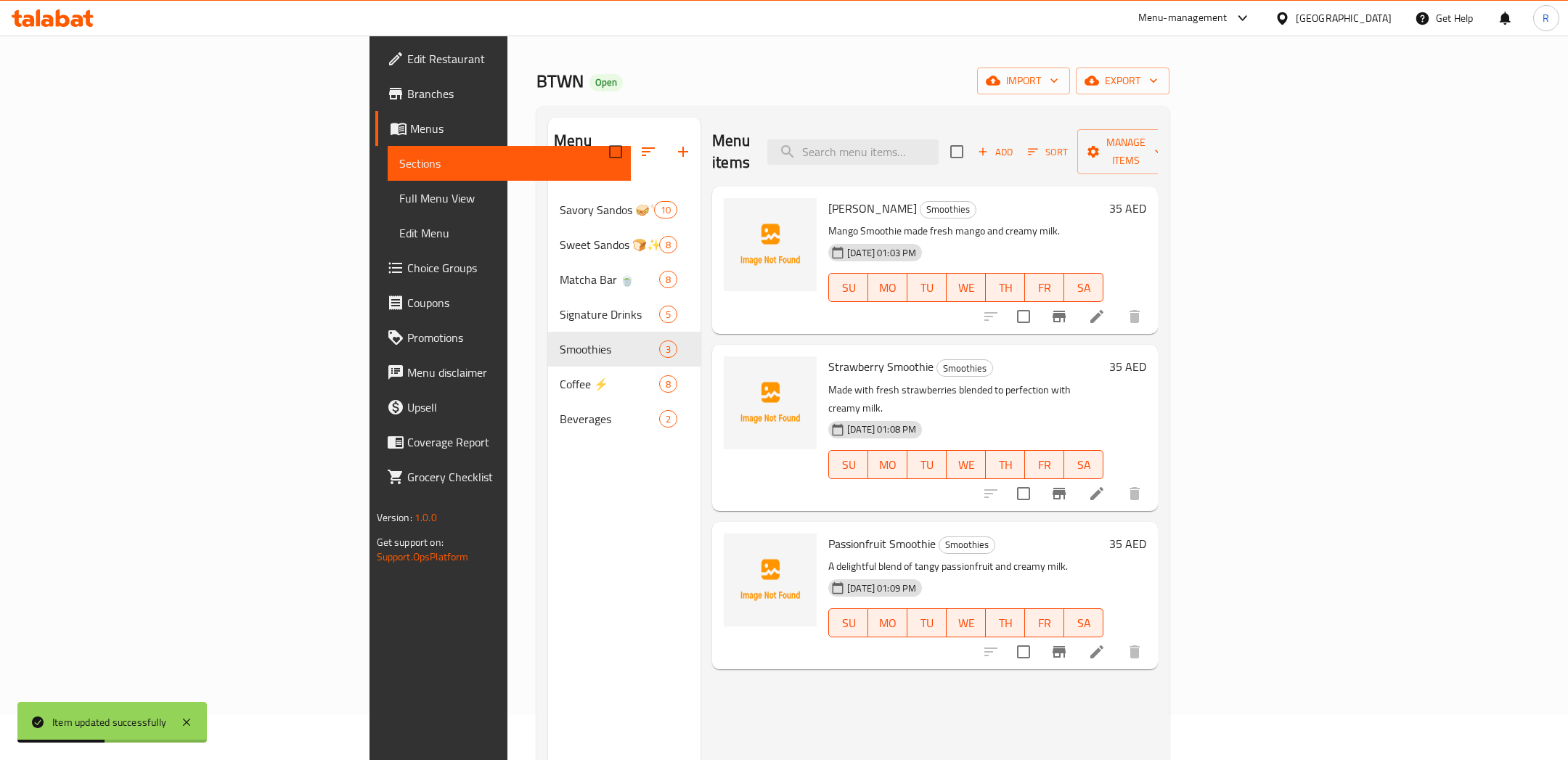
scroll to position [54, 0]
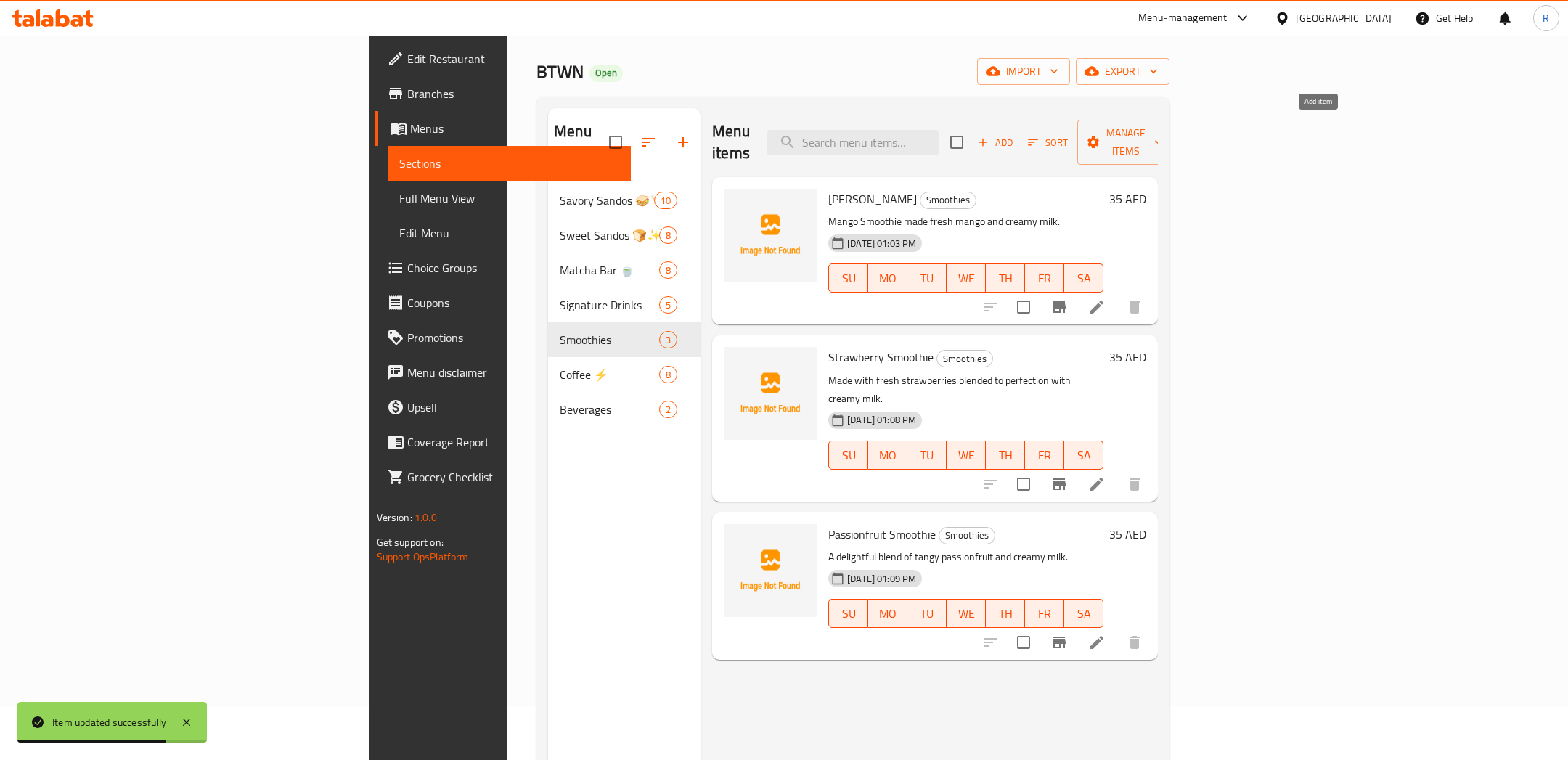
click at [1014, 135] on span "Add" at bounding box center [995, 143] width 39 height 17
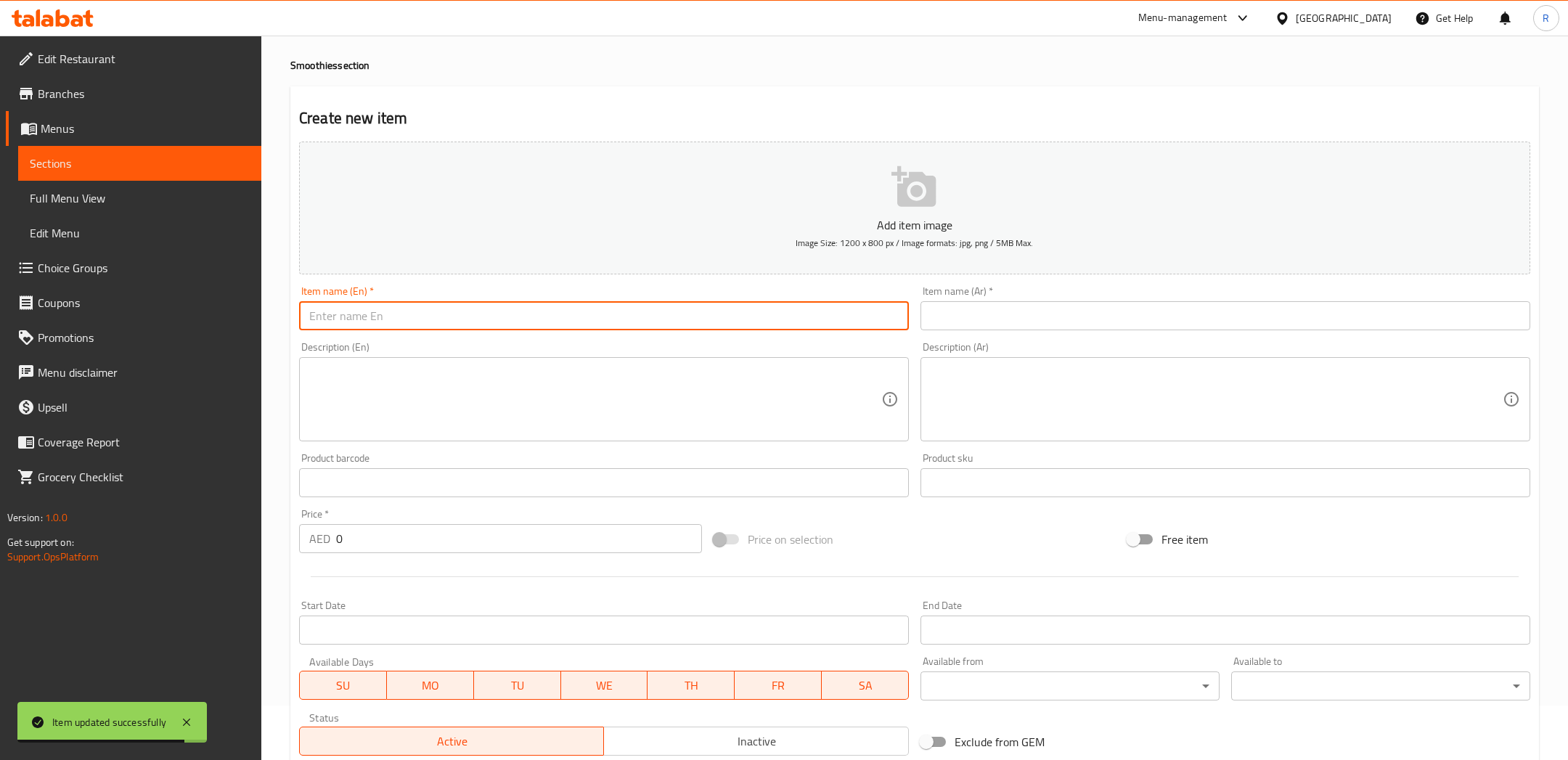
click at [506, 304] on input "text" at bounding box center [604, 316] width 609 height 29
type input "Acai Smoothie"
click at [1023, 322] on input "text" at bounding box center [1225, 316] width 609 height 29
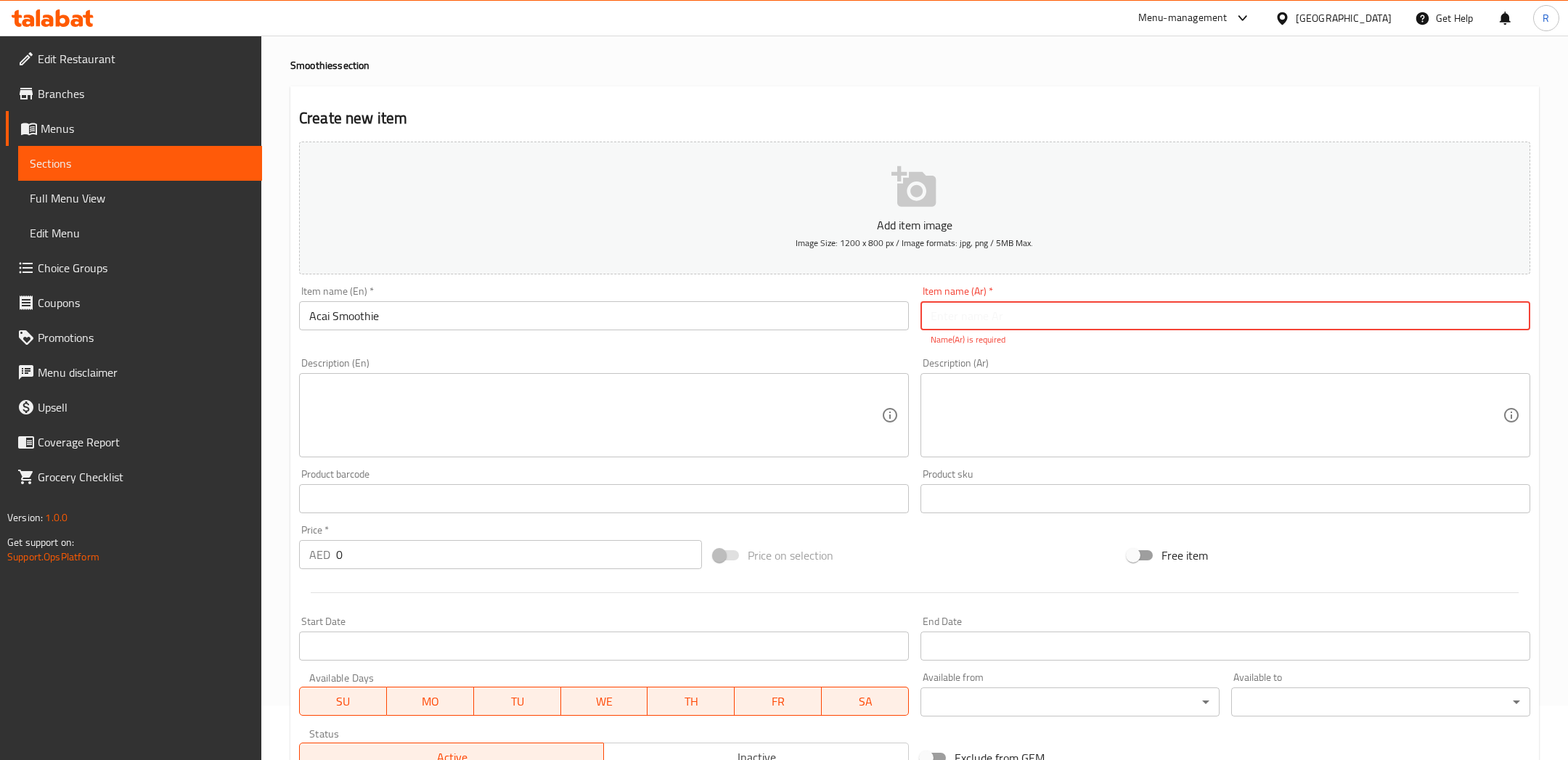
paste input "سموثي آساي"
type input "سموثي آساي"
click at [1082, 418] on textarea at bounding box center [1216, 415] width 572 height 69
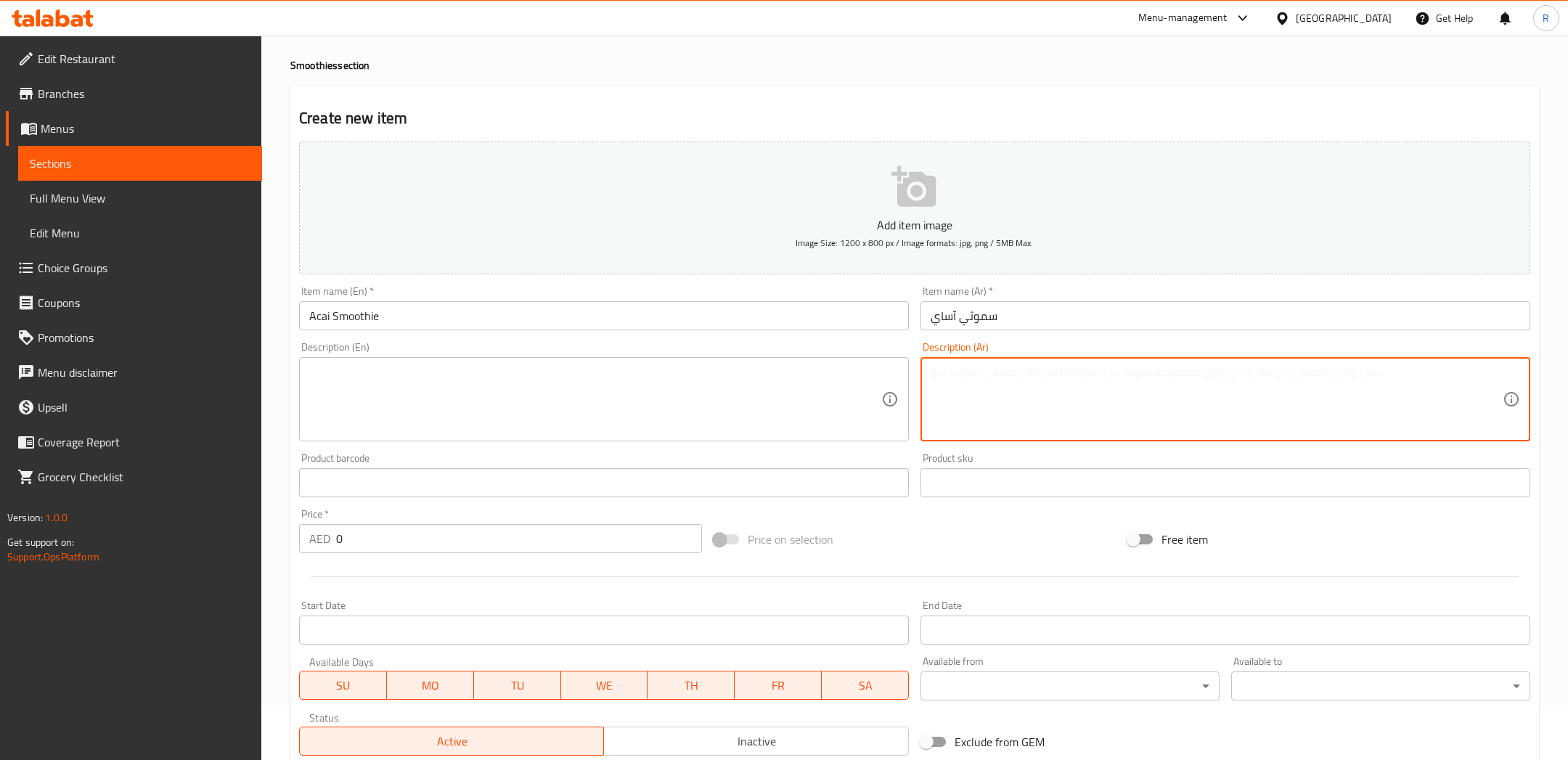
paste textarea "محضر من آساي طازج وحليب كريمي"
type textarea "محضر من آساي طازج وحليب كريمي"
click at [701, 404] on textarea at bounding box center [595, 399] width 572 height 69
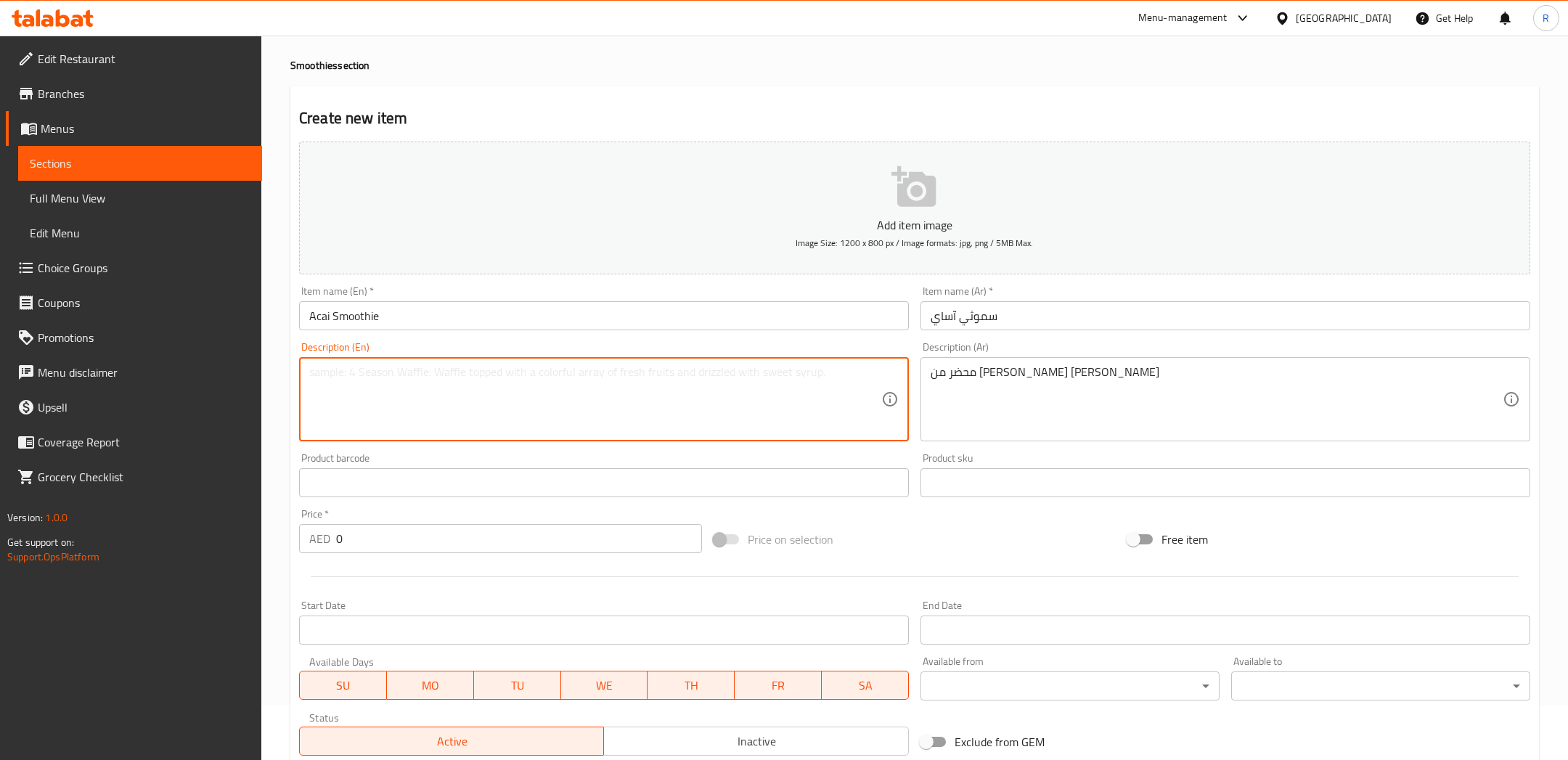
paste textarea "Blend of creamy peanut butter mixed with fresh strawberries and blueberries, al…"
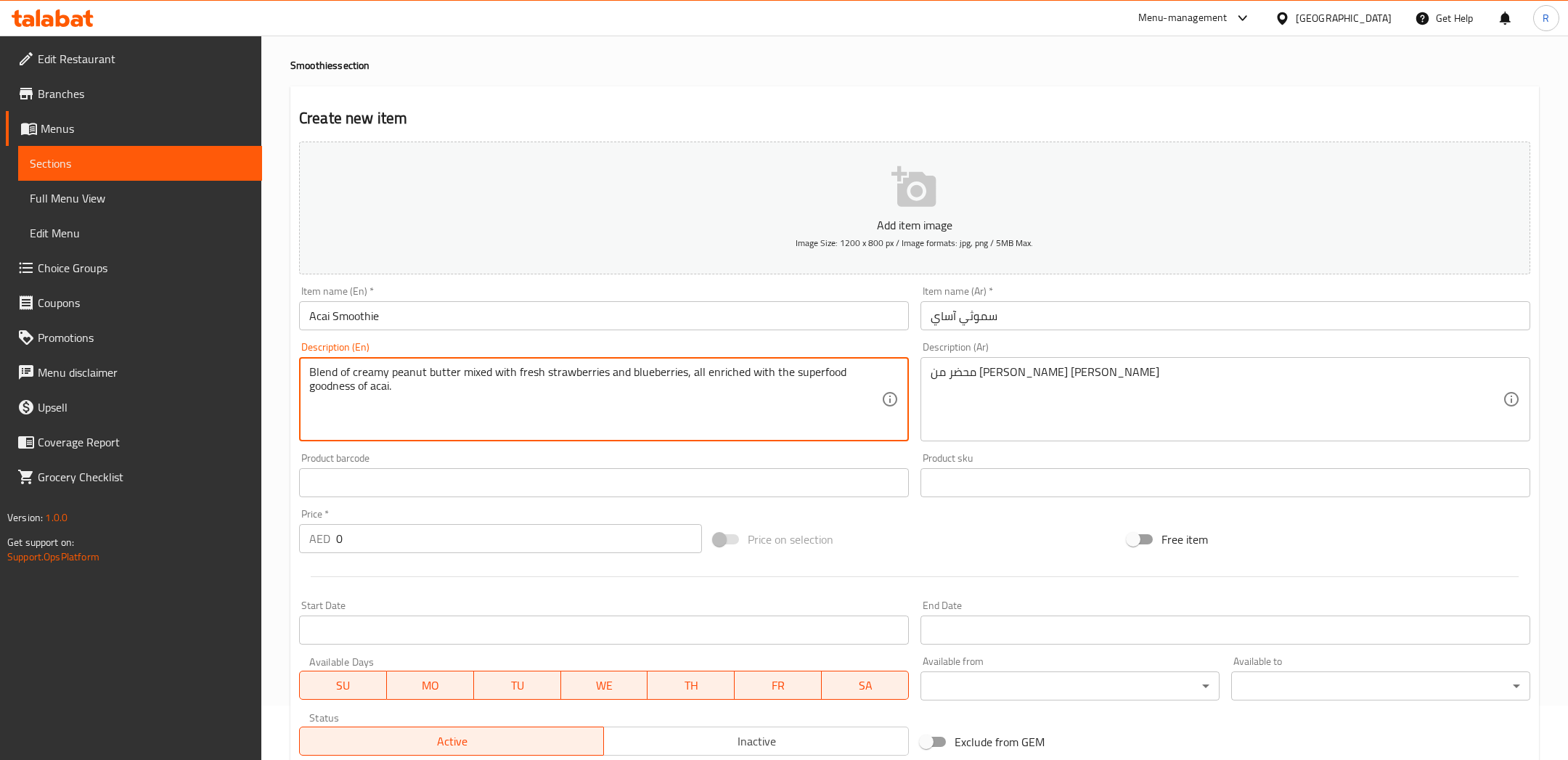
type textarea "Blend of creamy peanut butter mixed with fresh strawberries and blueberries, al…"
click at [840, 223] on p "Add item image" at bounding box center [915, 225] width 1186 height 18
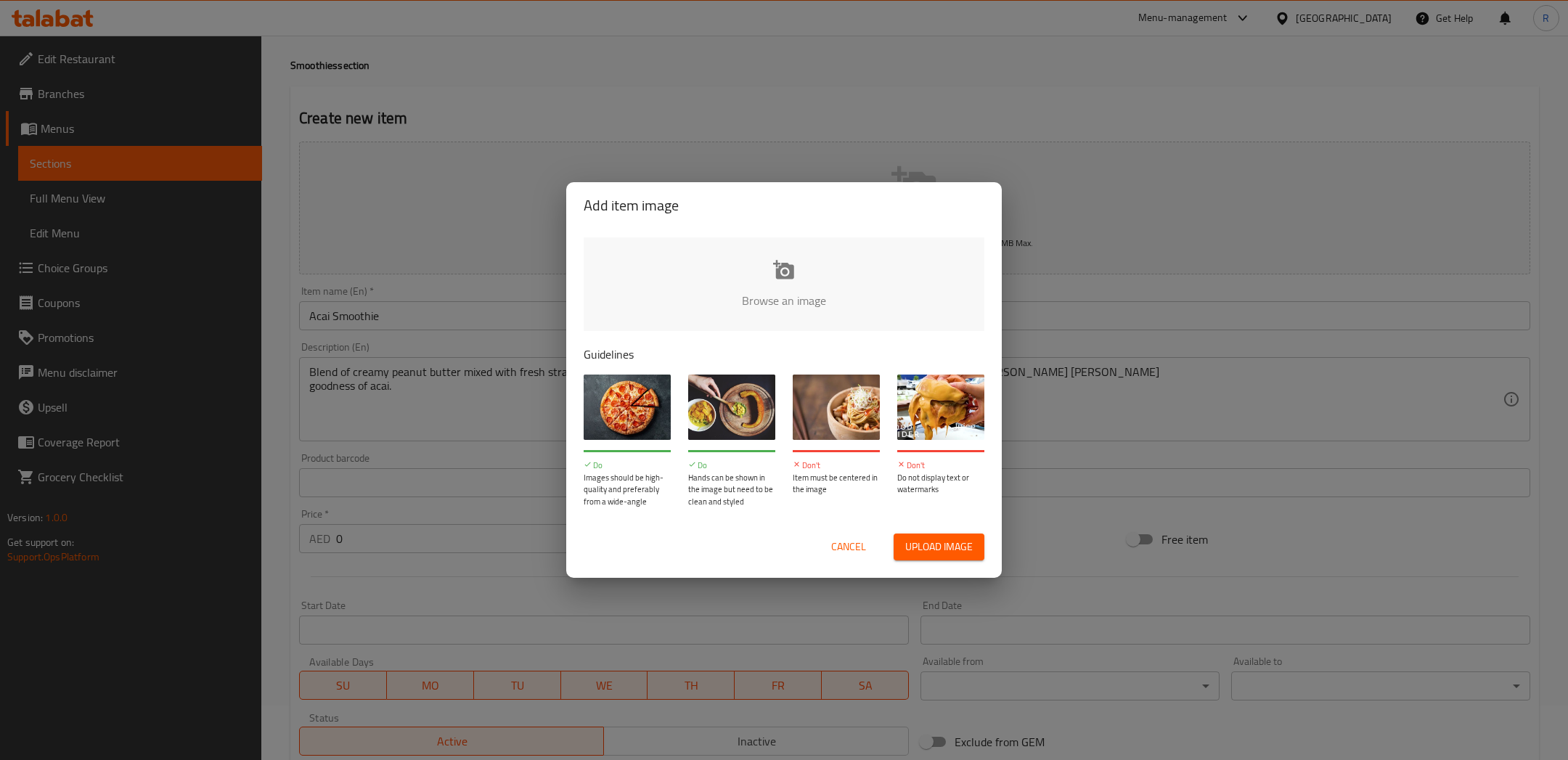
click at [948, 549] on span "Upload image" at bounding box center [939, 547] width 67 height 18
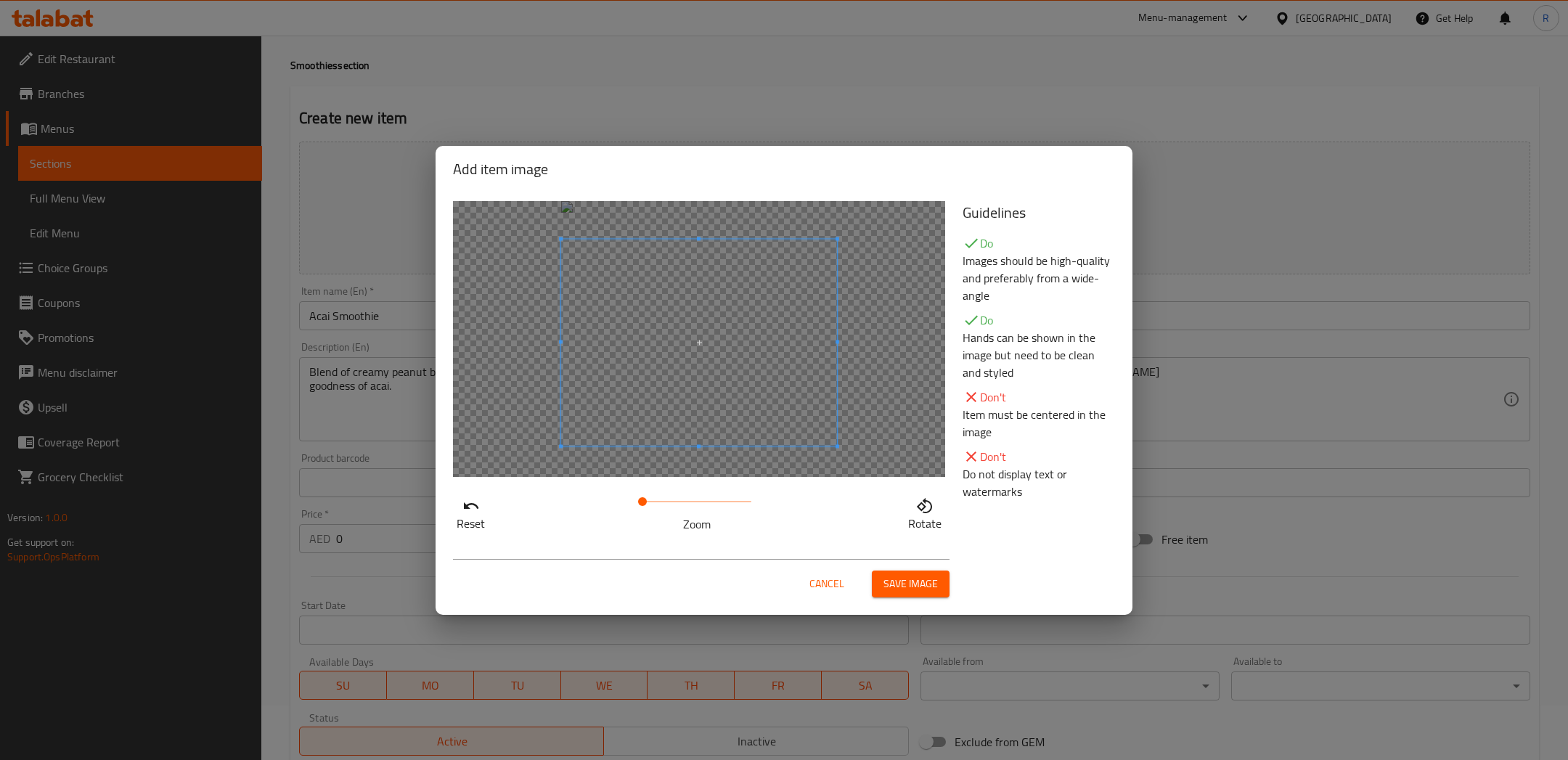
click at [705, 361] on span at bounding box center [699, 343] width 276 height 207
click at [939, 581] on button "Save image" at bounding box center [910, 584] width 77 height 27
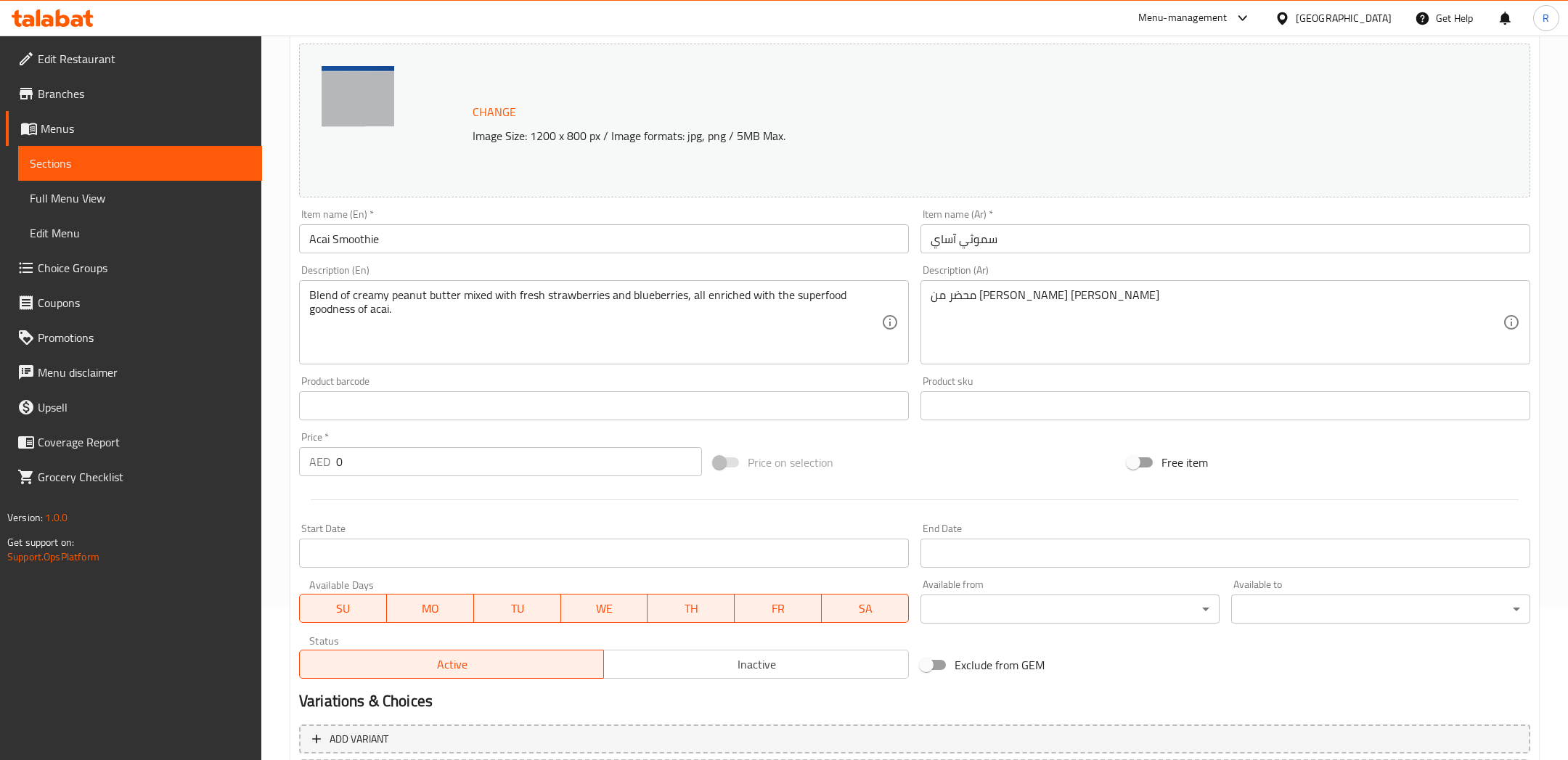
scroll to position [285, 0]
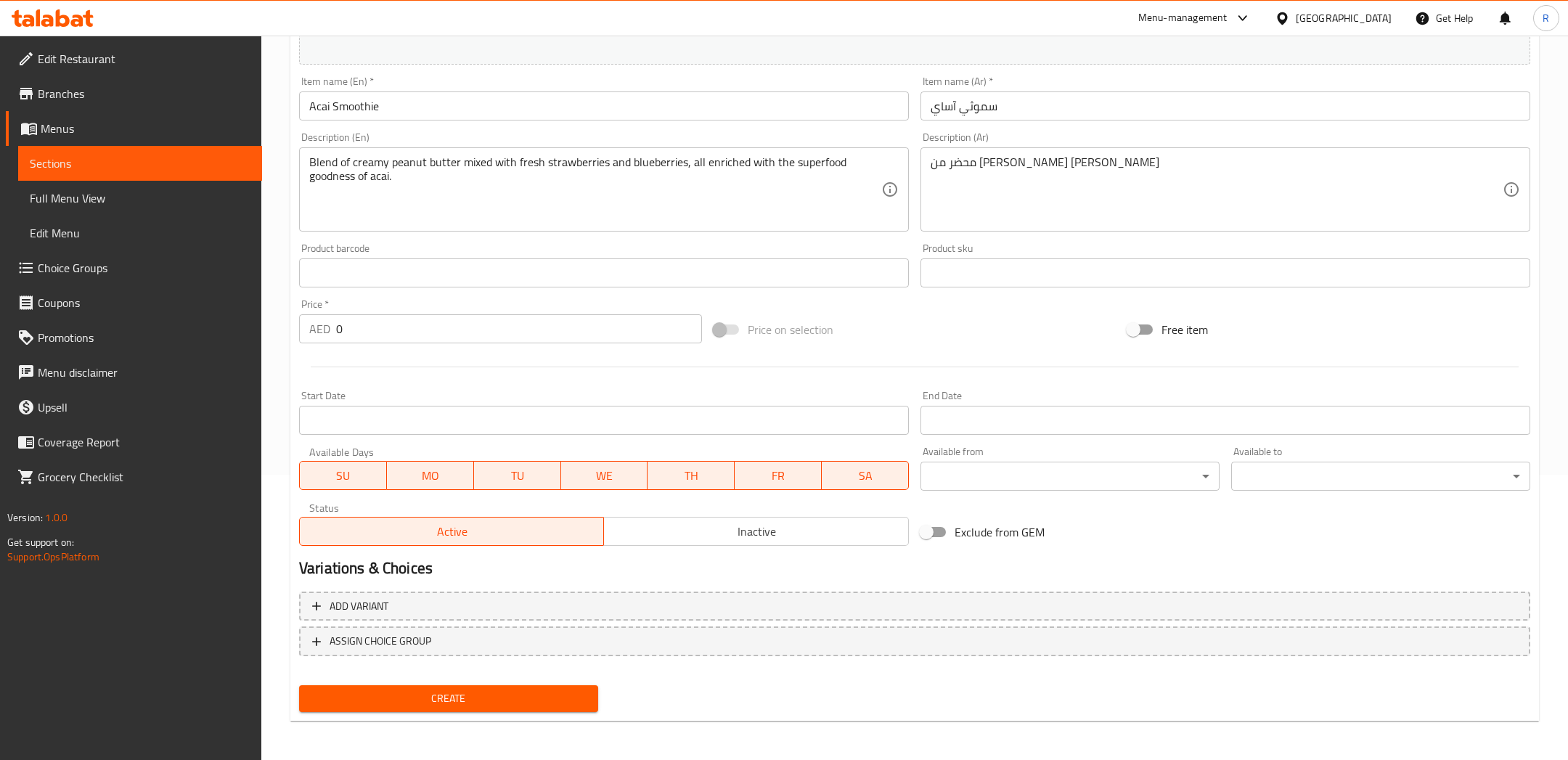
click at [442, 329] on input "0" at bounding box center [519, 329] width 366 height 29
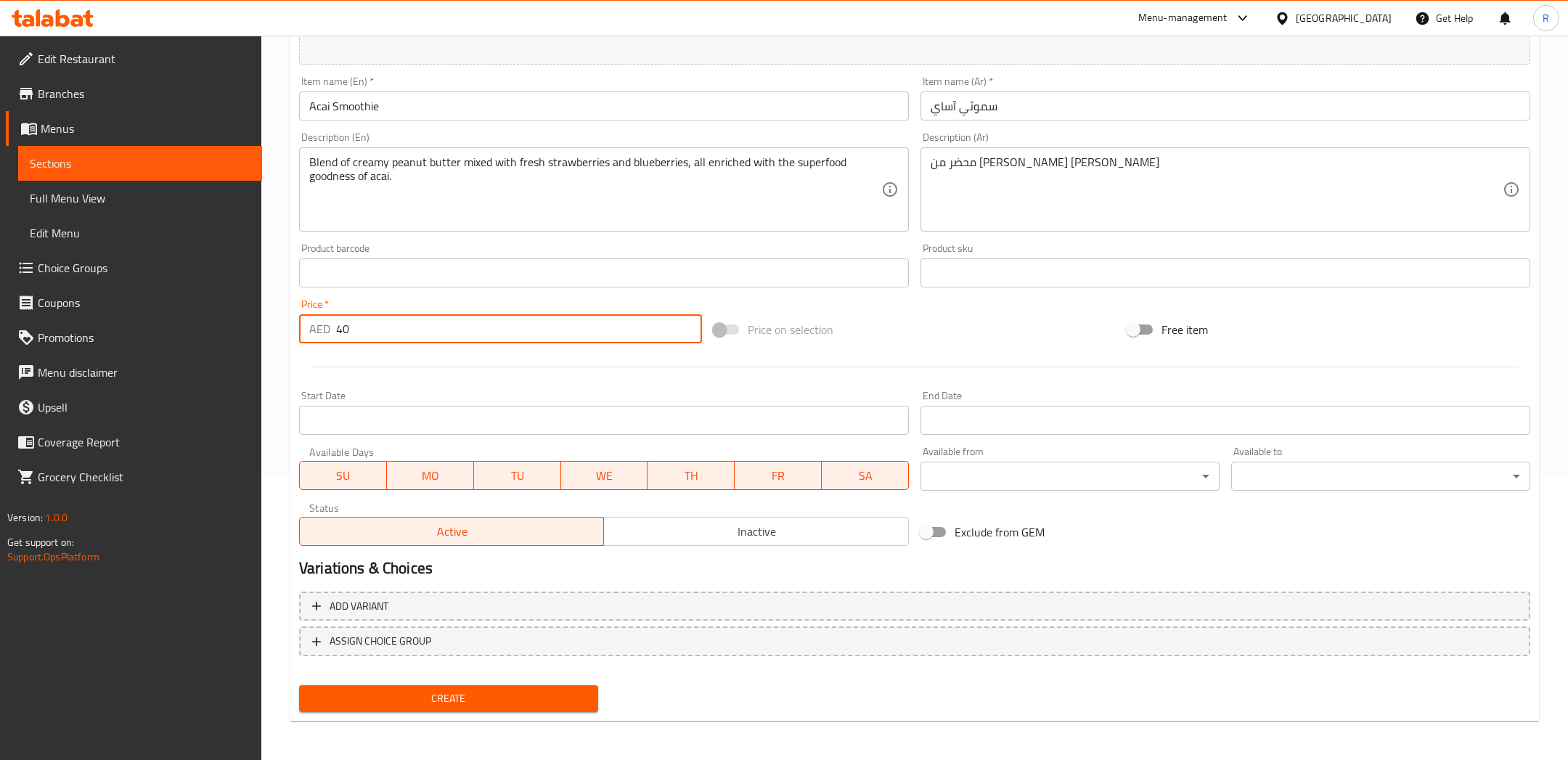
type input "40"
click at [390, 697] on span "Create" at bounding box center [448, 698] width 276 height 18
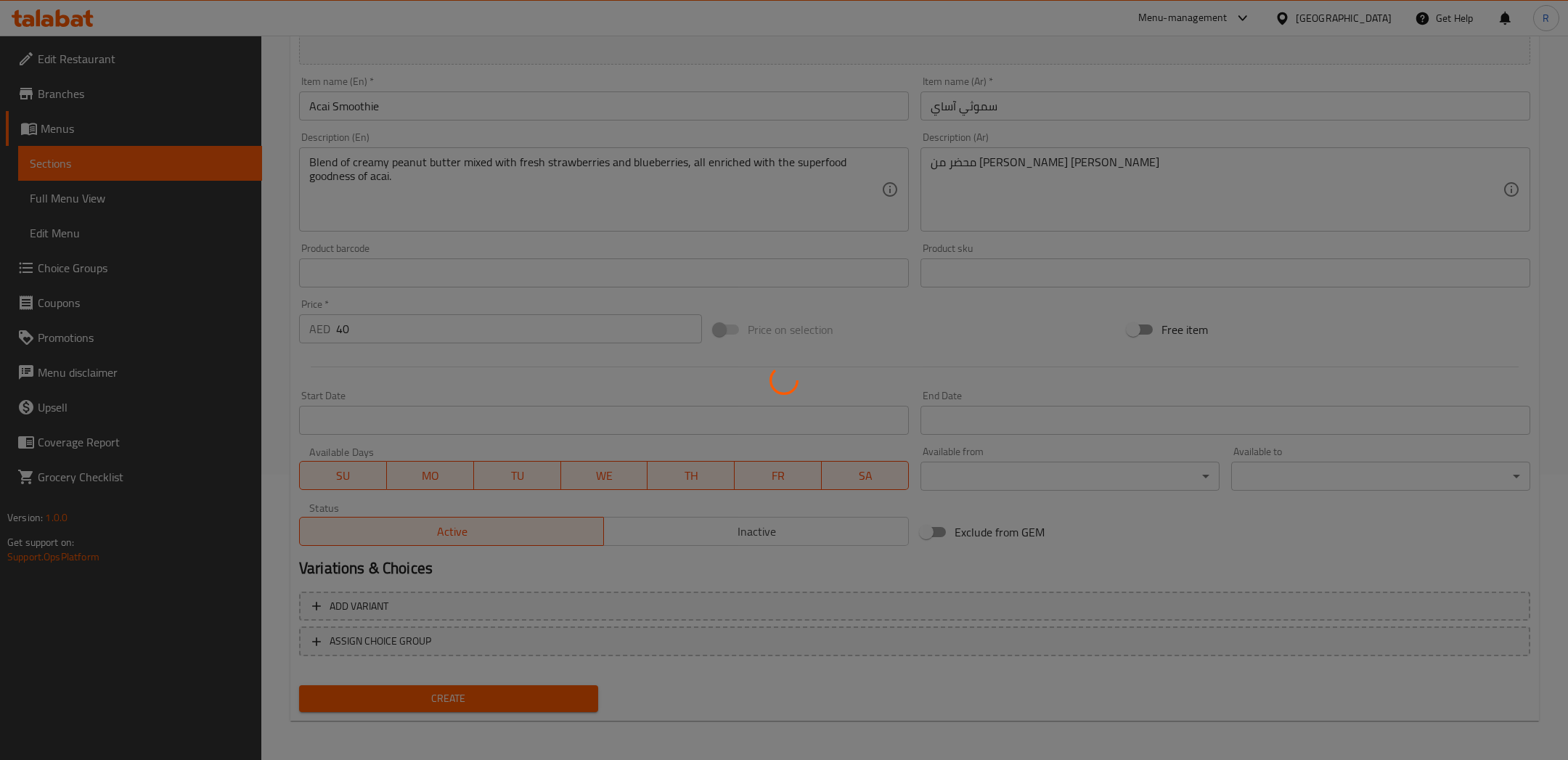
type input "0"
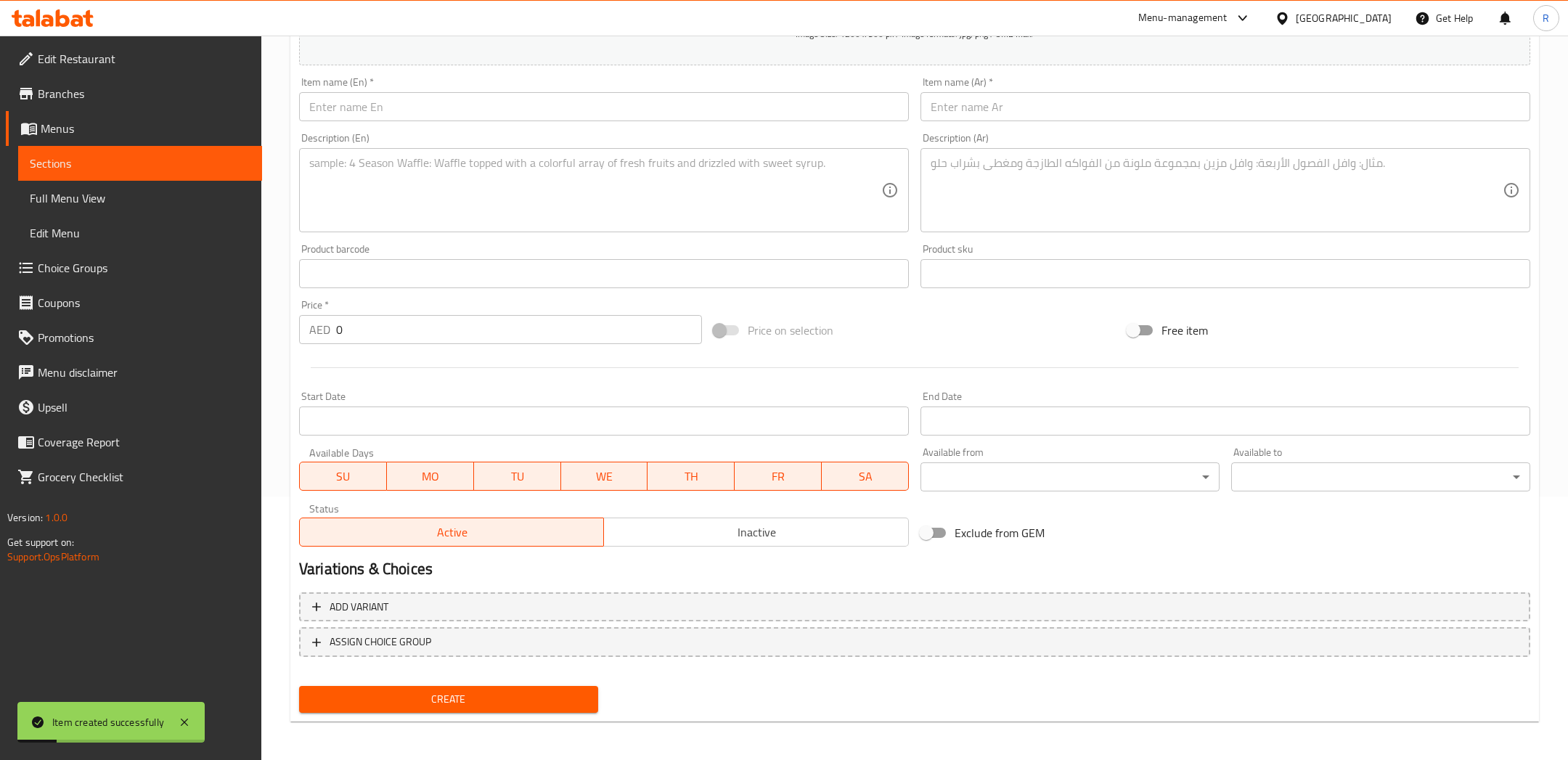
scroll to position [0, 0]
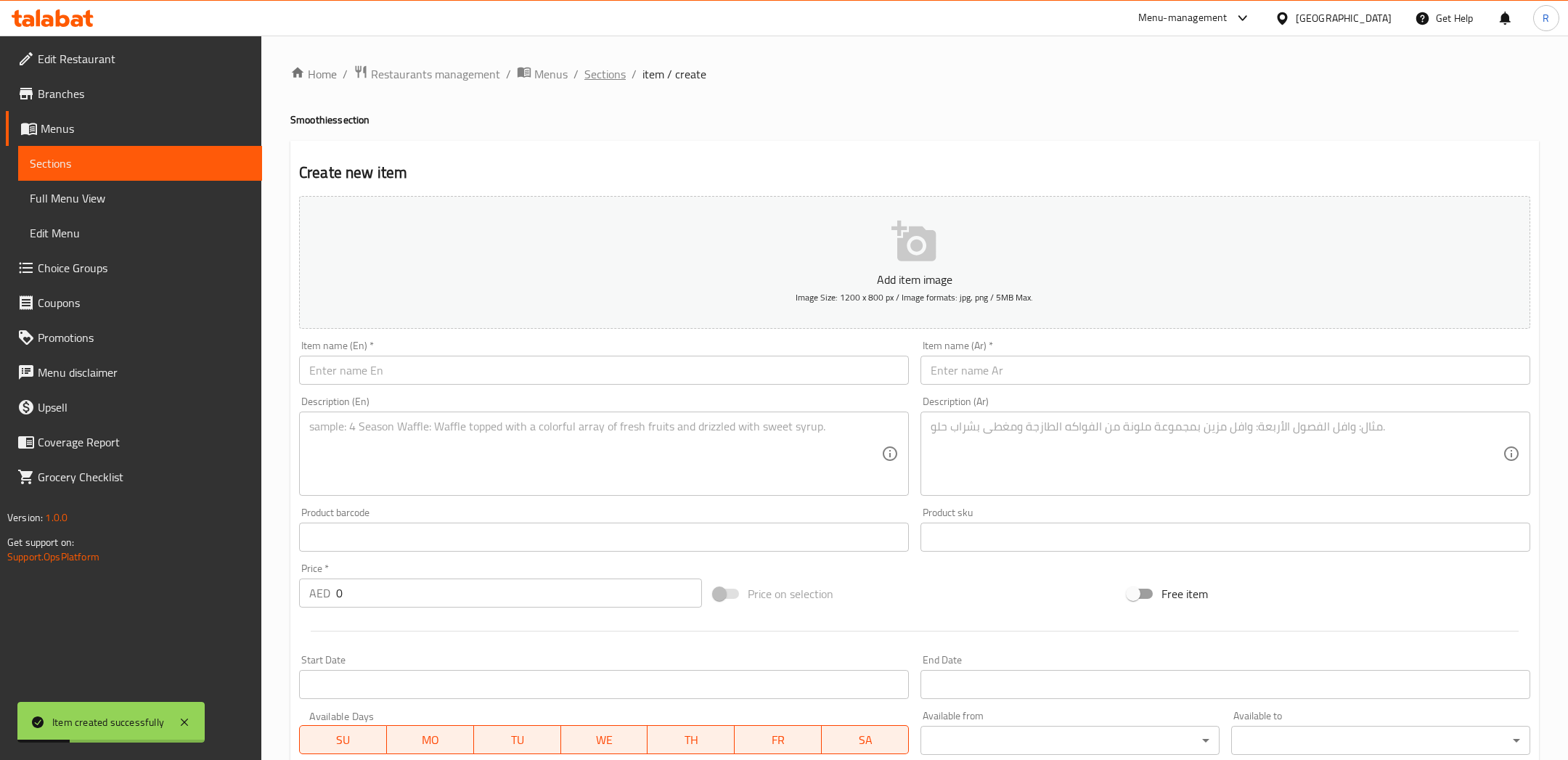
click at [607, 73] on span "Sections" at bounding box center [605, 73] width 42 height 18
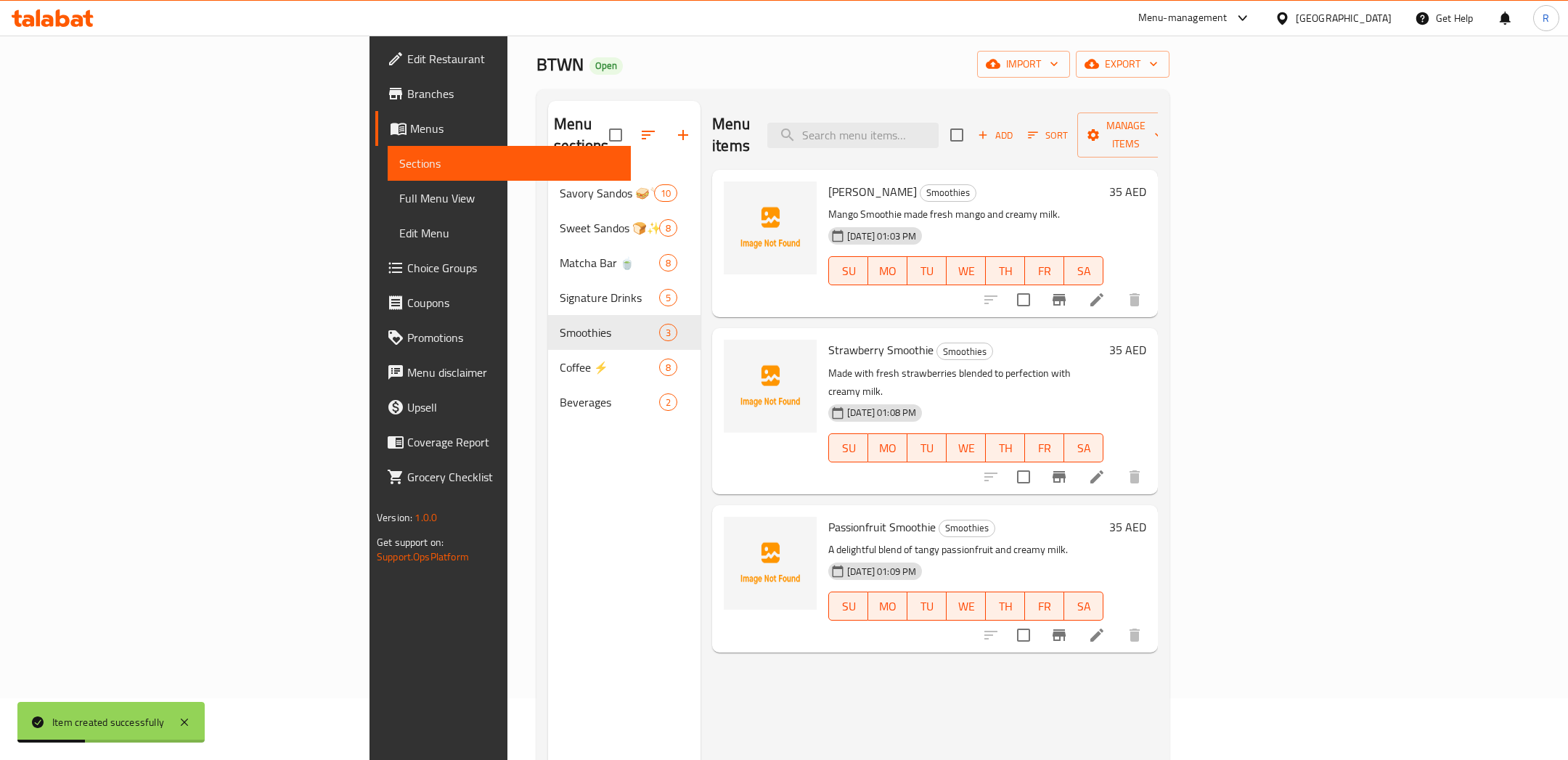
scroll to position [63, 0]
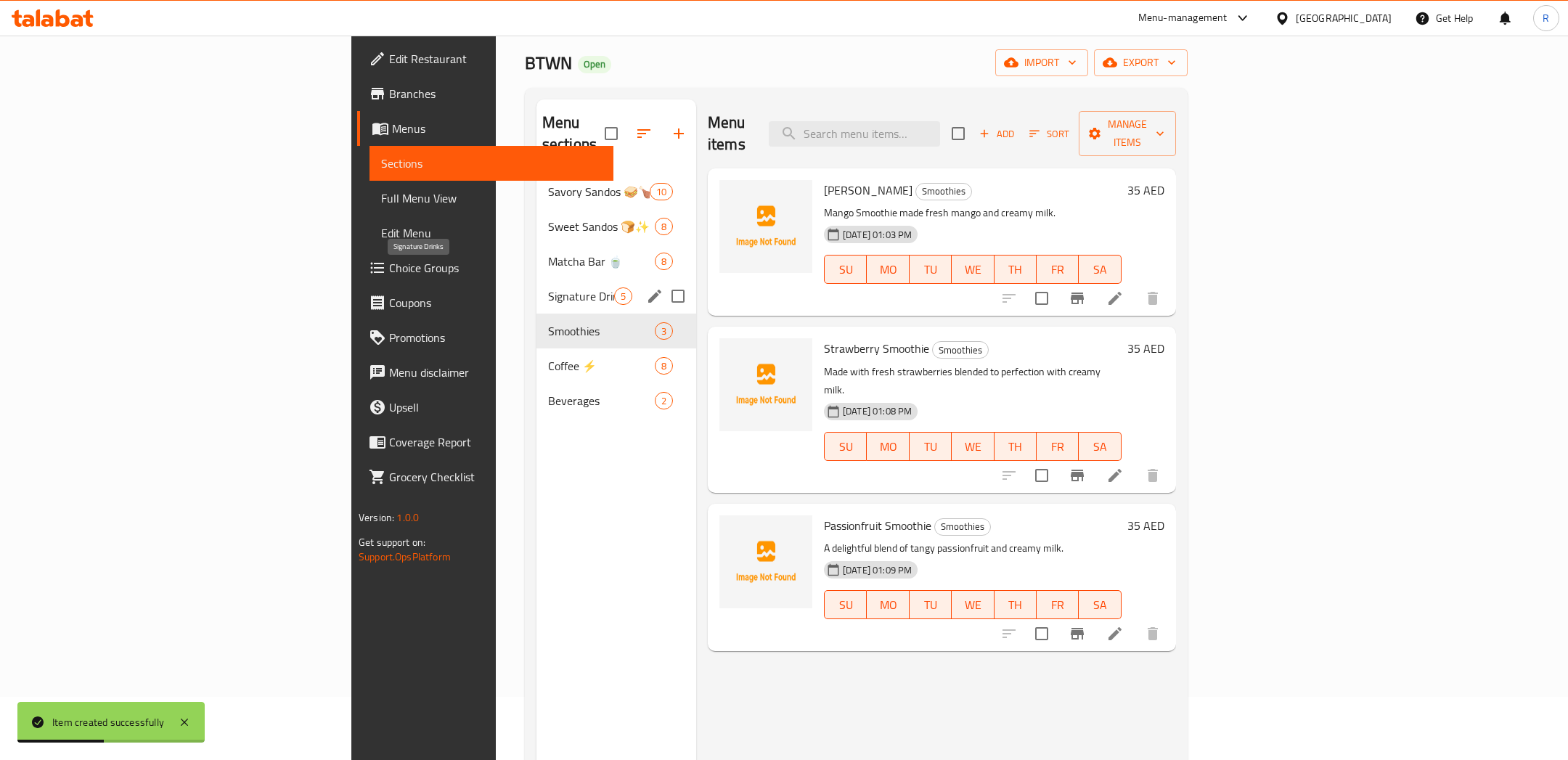
click at [548, 288] on span "Signature Drinks" at bounding box center [581, 296] width 66 height 18
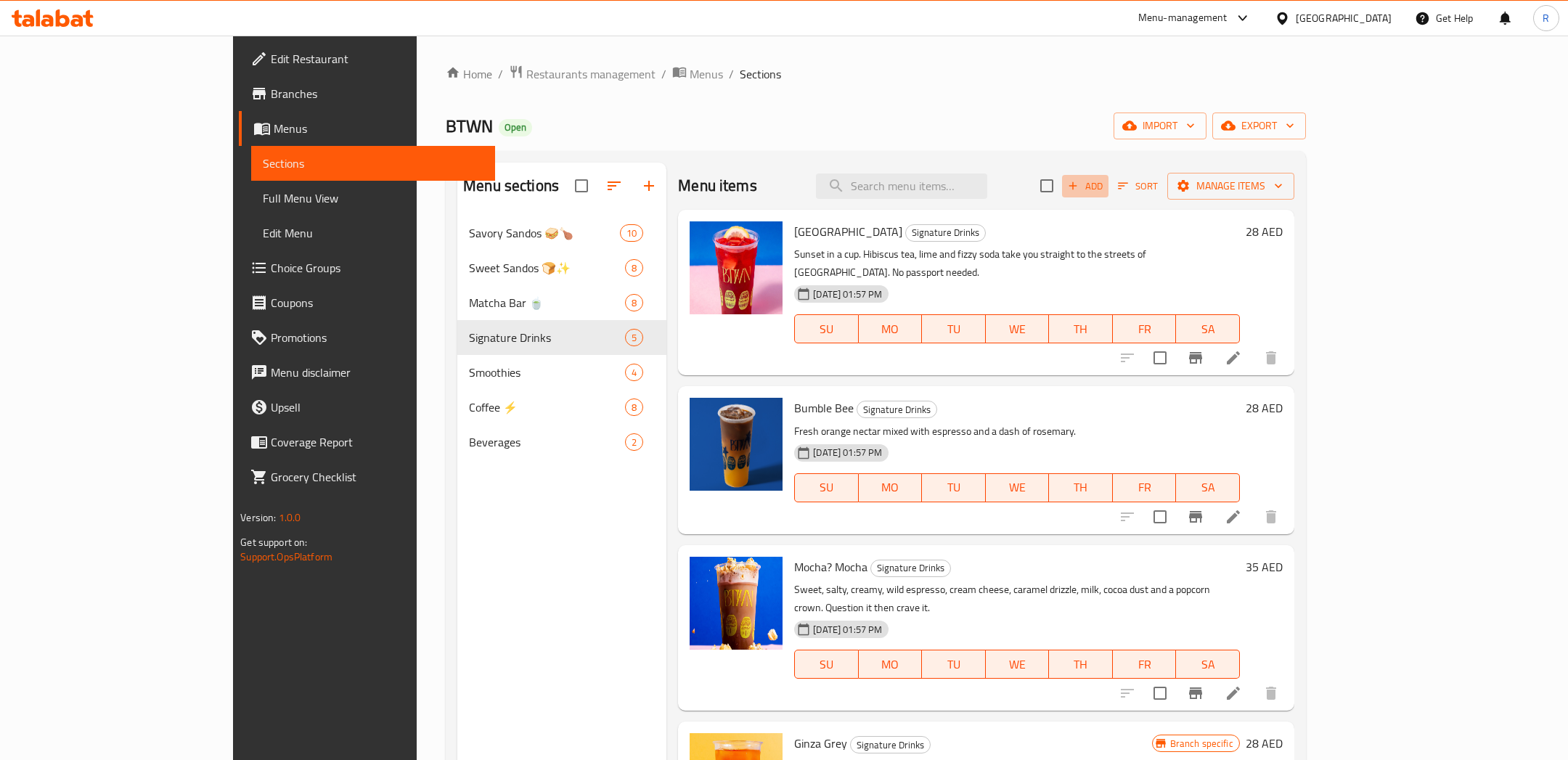
click at [1105, 179] on span "Add" at bounding box center [1085, 186] width 39 height 17
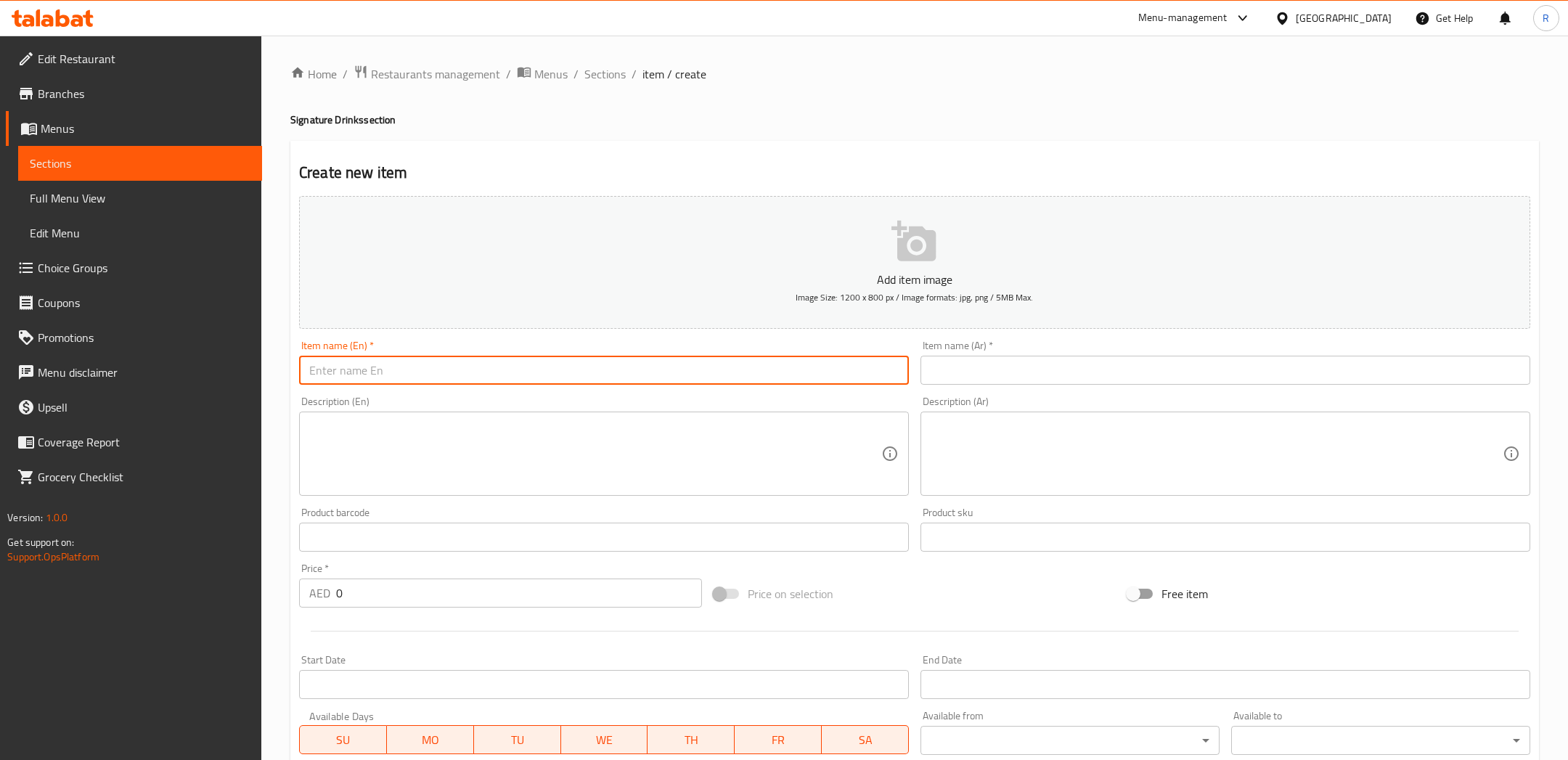
click at [725, 364] on input "text" at bounding box center [604, 370] width 609 height 29
type input "Strawberry Mojito"
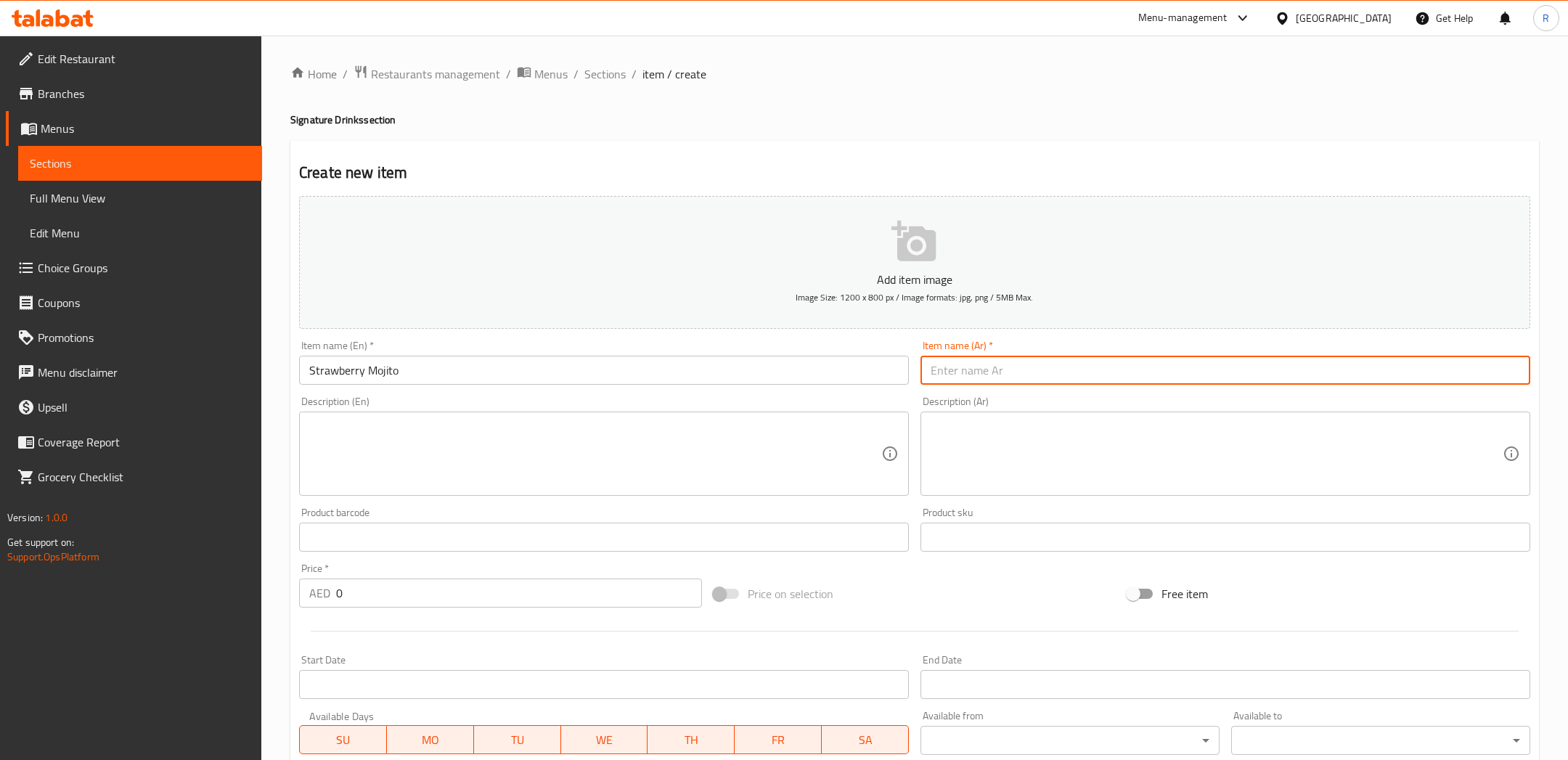
click at [1289, 382] on input "text" at bounding box center [1225, 370] width 609 height 29
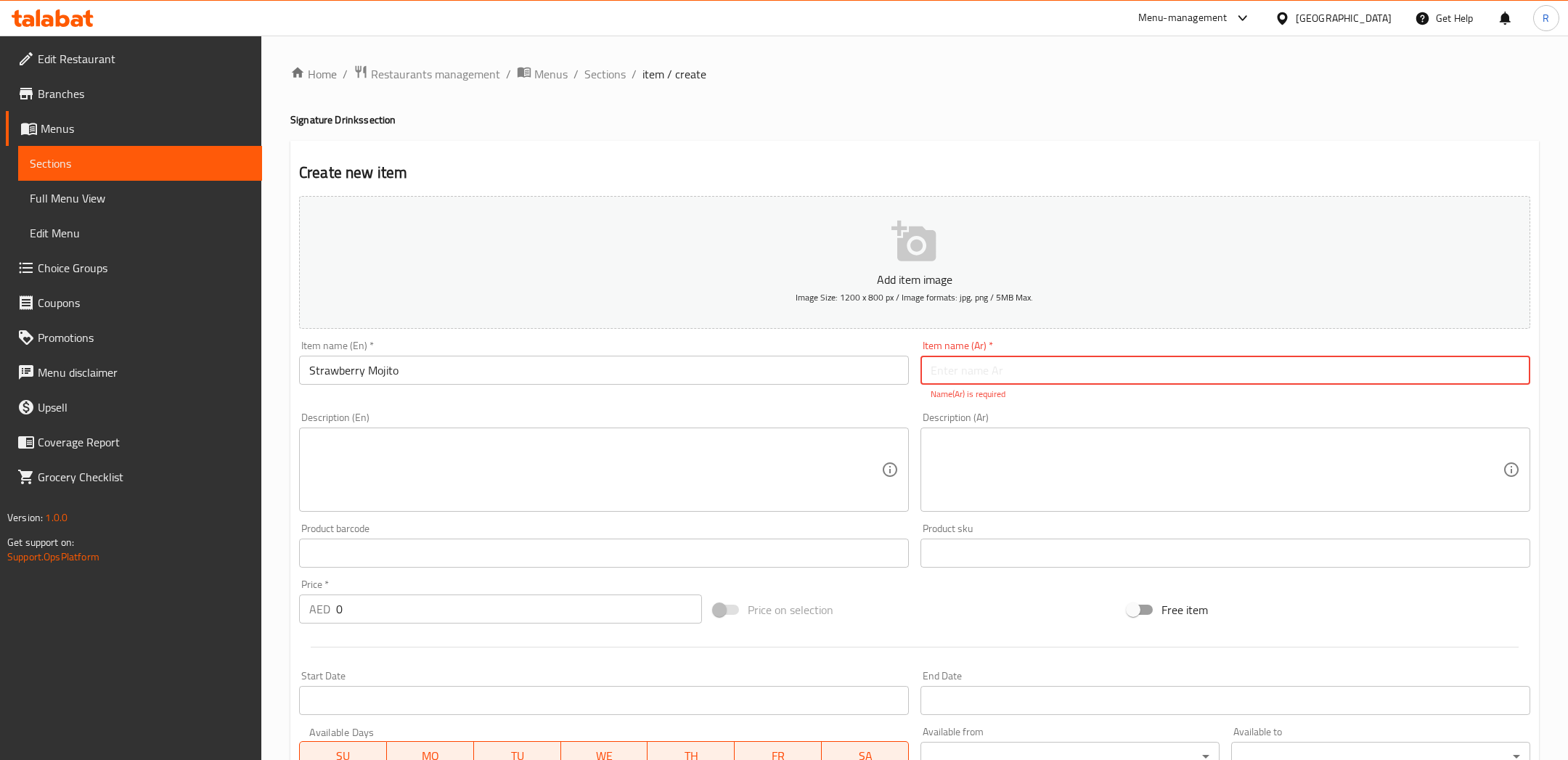
paste input "موهيتو فراولة"
type input "موهيتو فراولة"
click at [705, 501] on div "Add item image Image Size: 1200 x 800 px / Image formats: jpg, png / 5MB Max. I…" at bounding box center [914, 511] width 1242 height 642
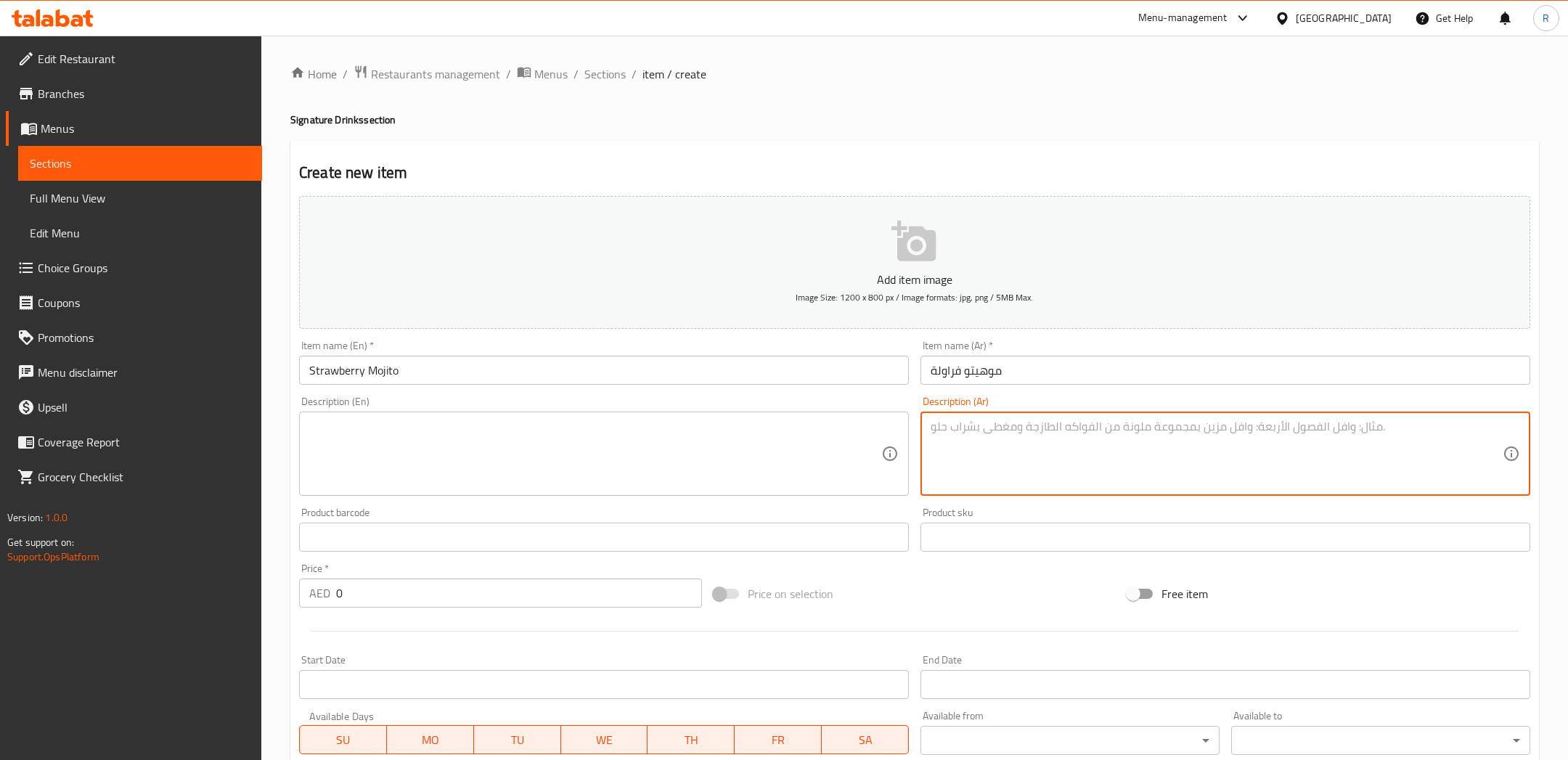
click at [1099, 444] on textarea at bounding box center [1216, 454] width 572 height 69
paste textarea "منعش بنكهات الفراولة والنعناع"
type textarea "منعش بنكهات الفراولة والنعناع"
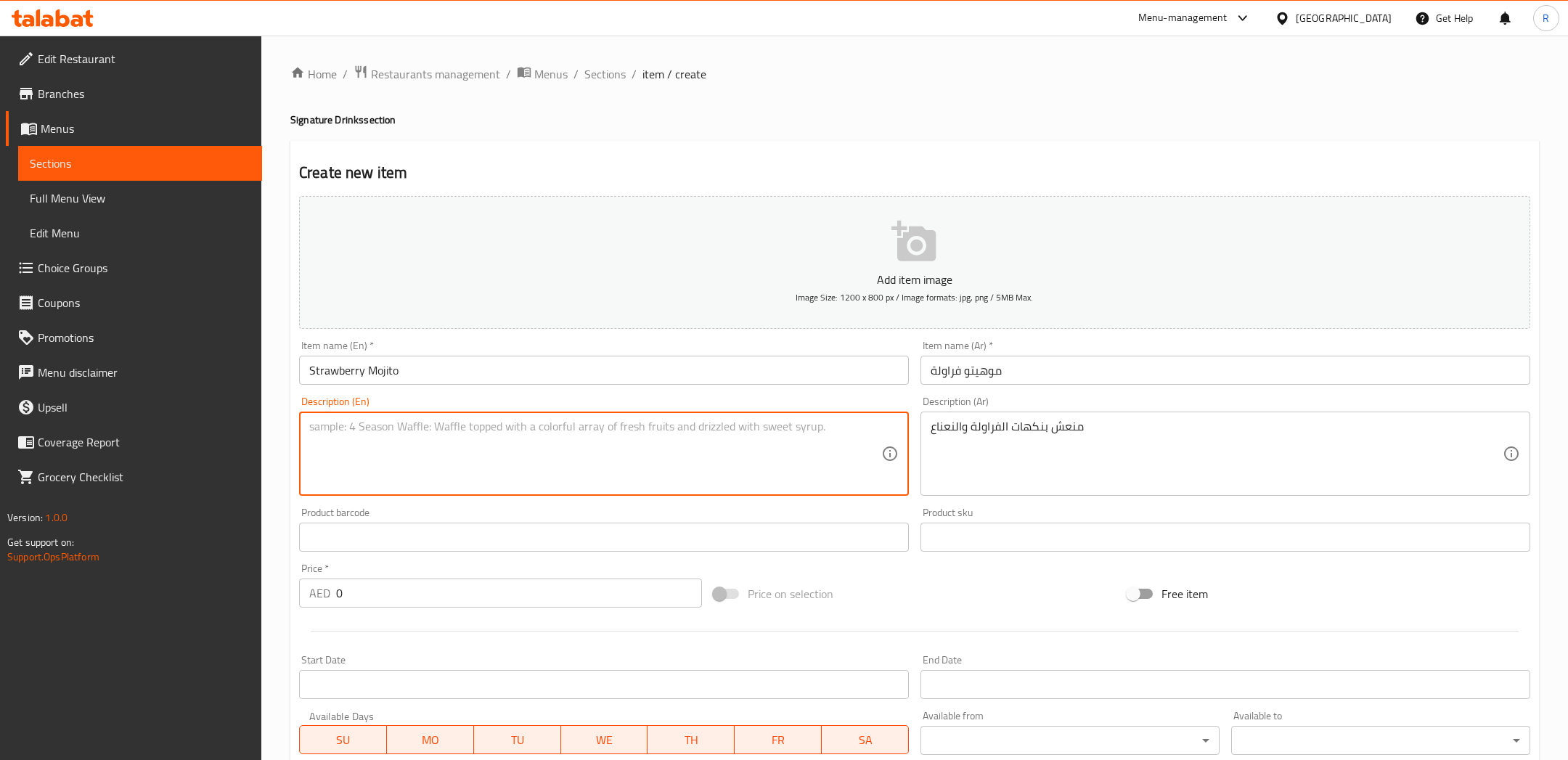
click at [725, 458] on textarea at bounding box center [595, 454] width 572 height 69
paste textarea "Strawberries with fragrant mint leaves and a splash of zesty lemon, all topped …"
type textarea "Strawberries with fragrant mint leaves and a splash of zesty lemon, all topped …"
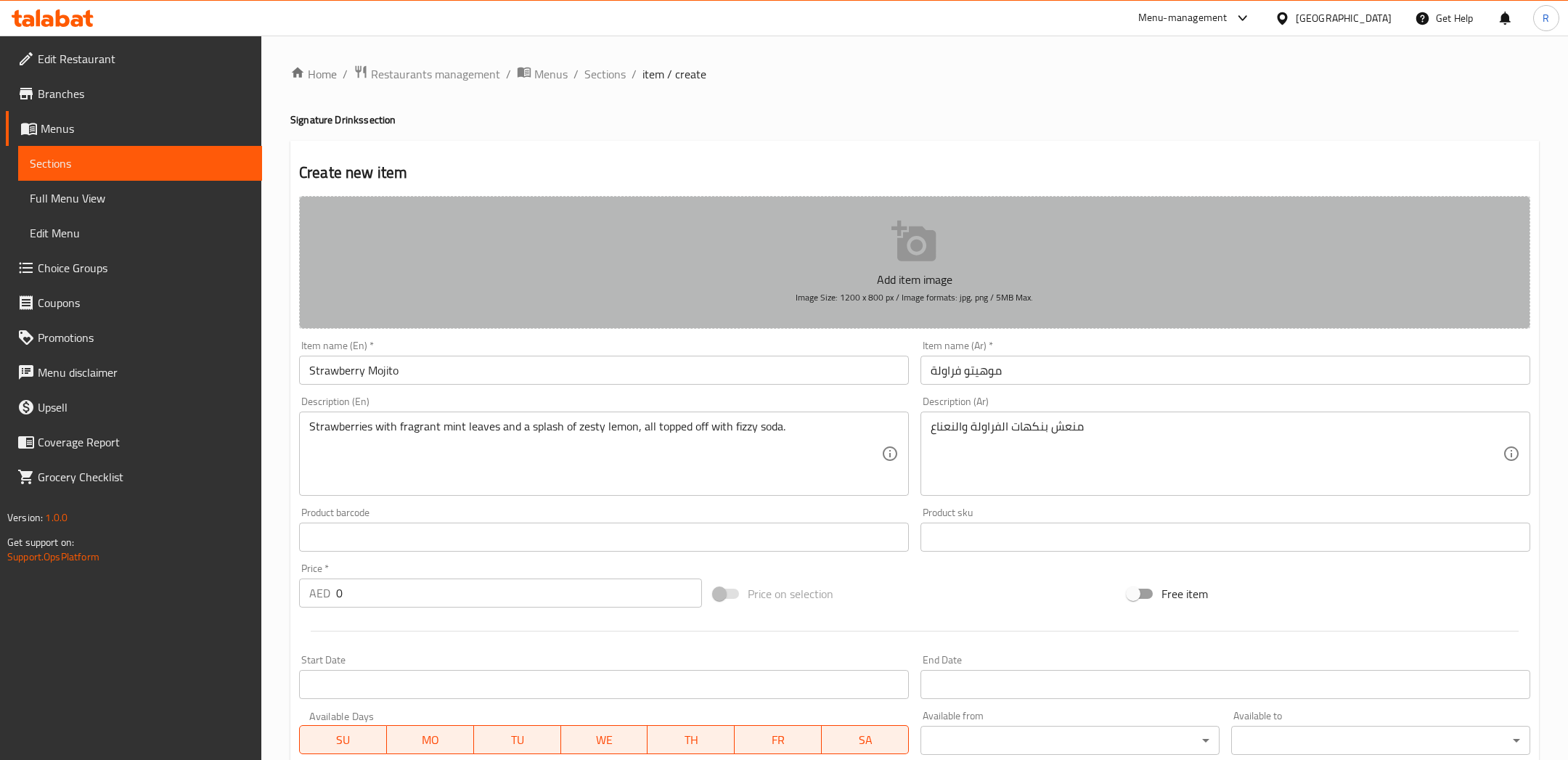
click at [922, 279] on p "Add item image" at bounding box center [915, 279] width 1186 height 18
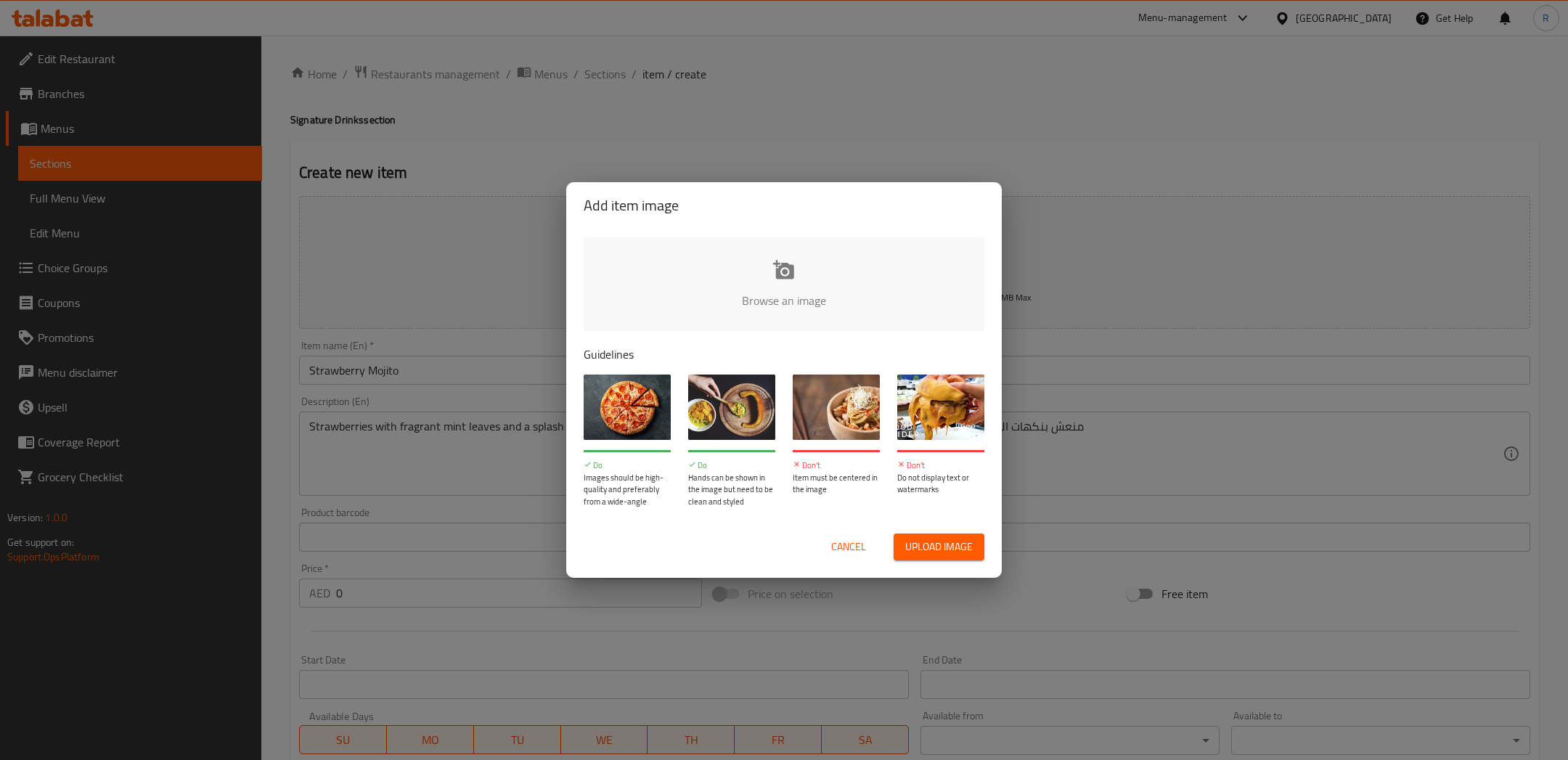
click at [923, 544] on span "Upload image" at bounding box center [939, 547] width 67 height 18
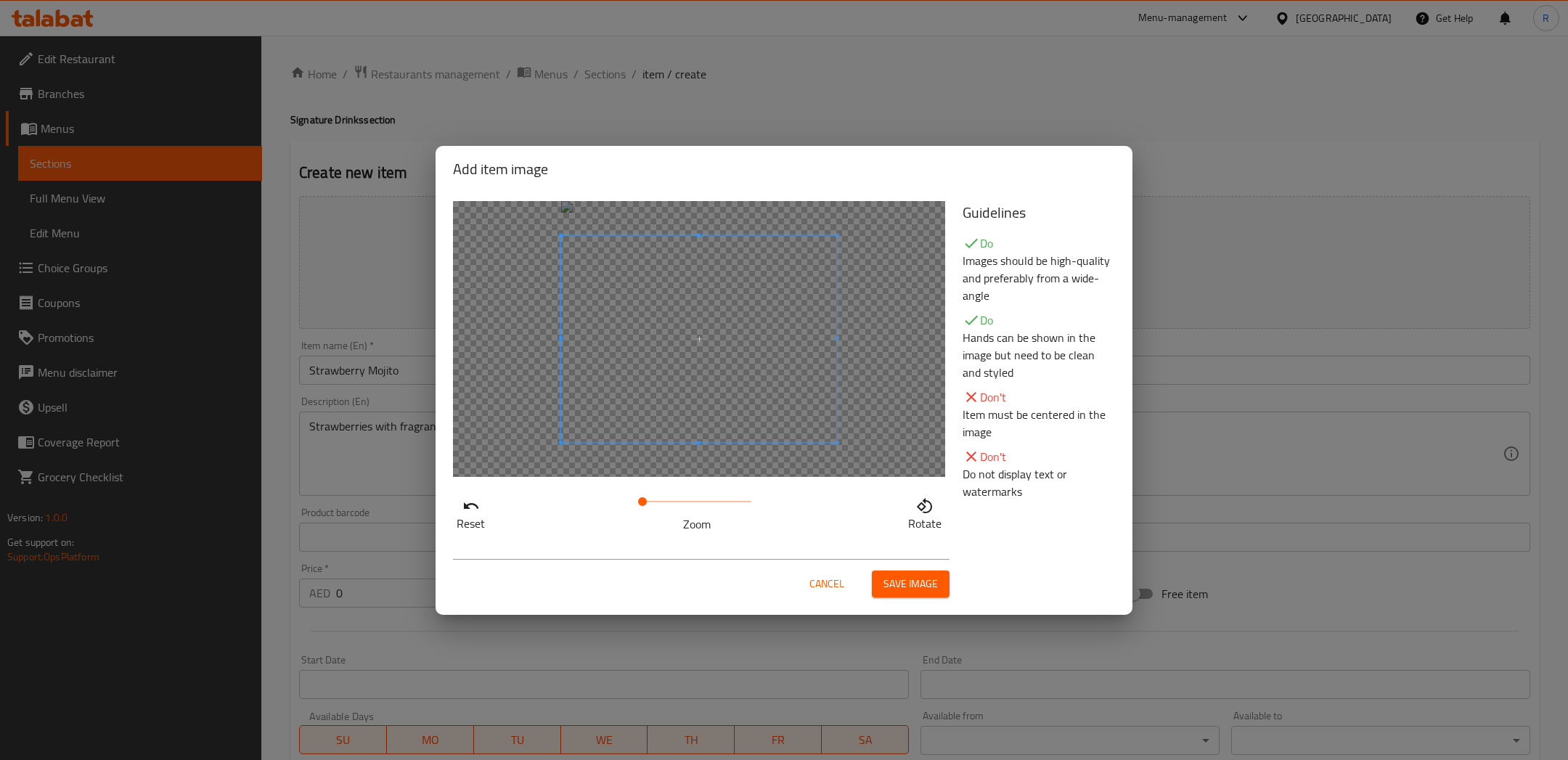
click at [683, 396] on span at bounding box center [699, 339] width 276 height 207
click at [915, 581] on span "Save image" at bounding box center [910, 583] width 54 height 18
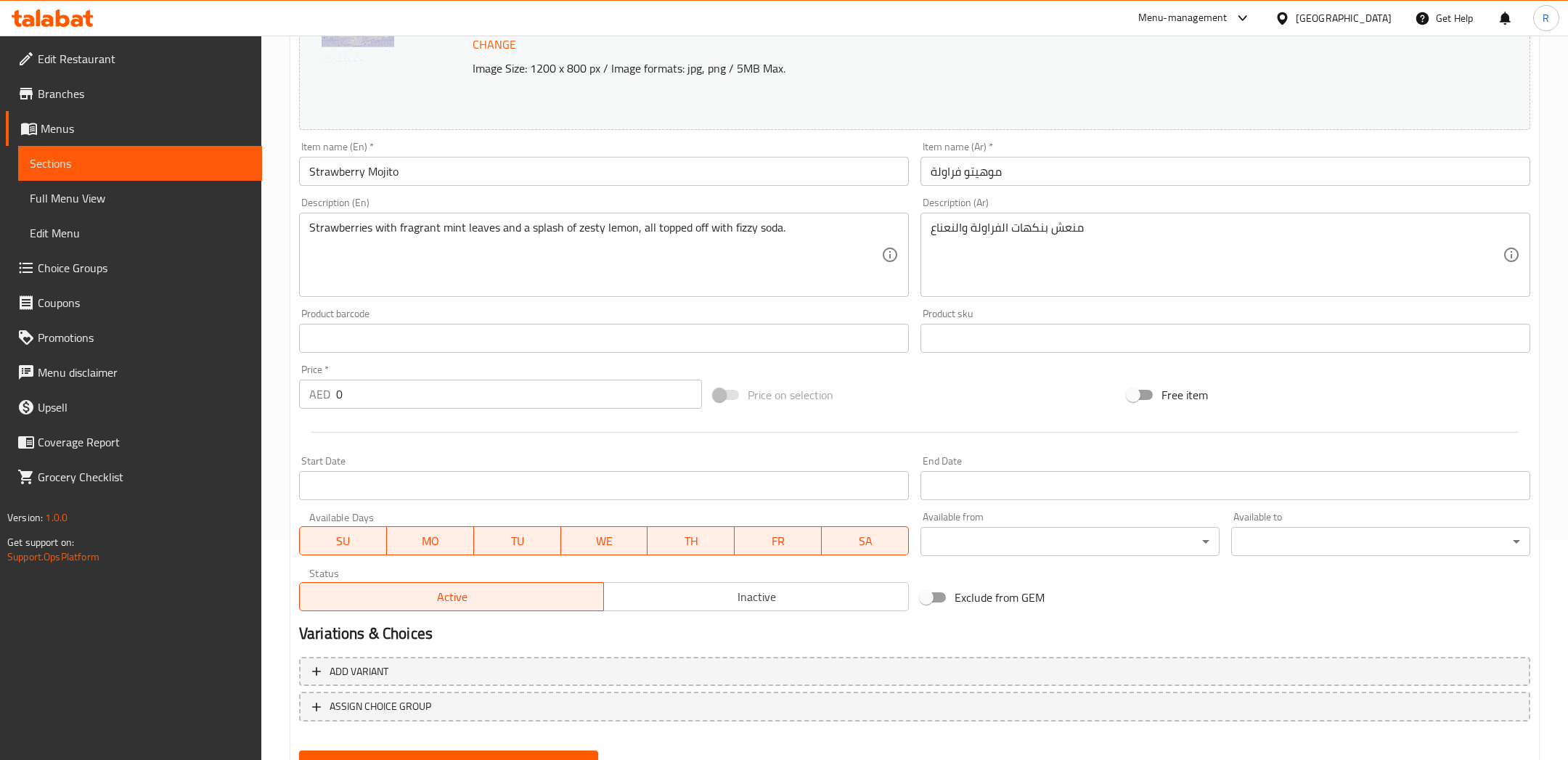
scroll to position [236, 0]
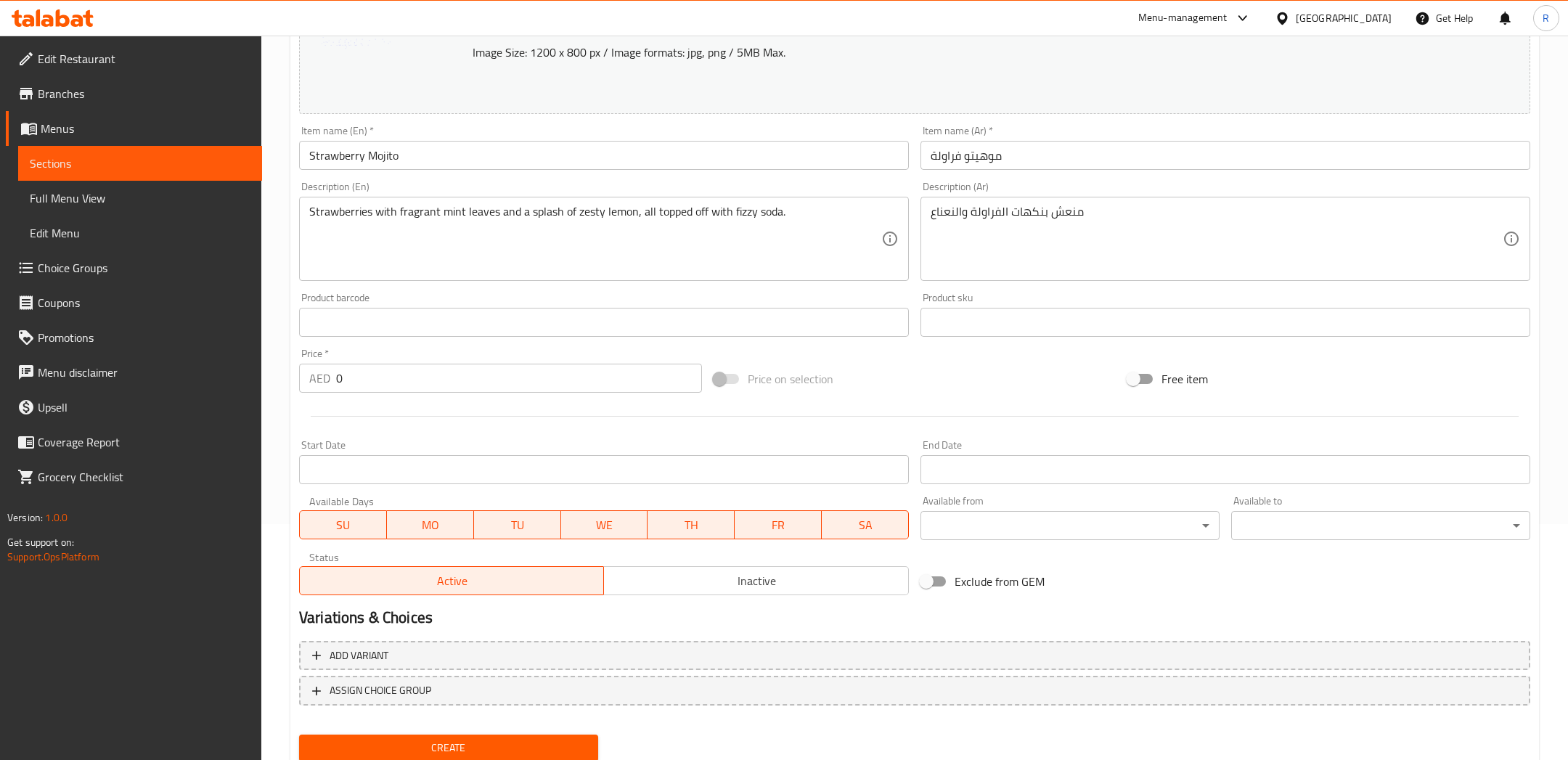
click at [460, 381] on input "0" at bounding box center [519, 378] width 366 height 29
type input "35"
click at [442, 749] on span "Create" at bounding box center [448, 748] width 276 height 18
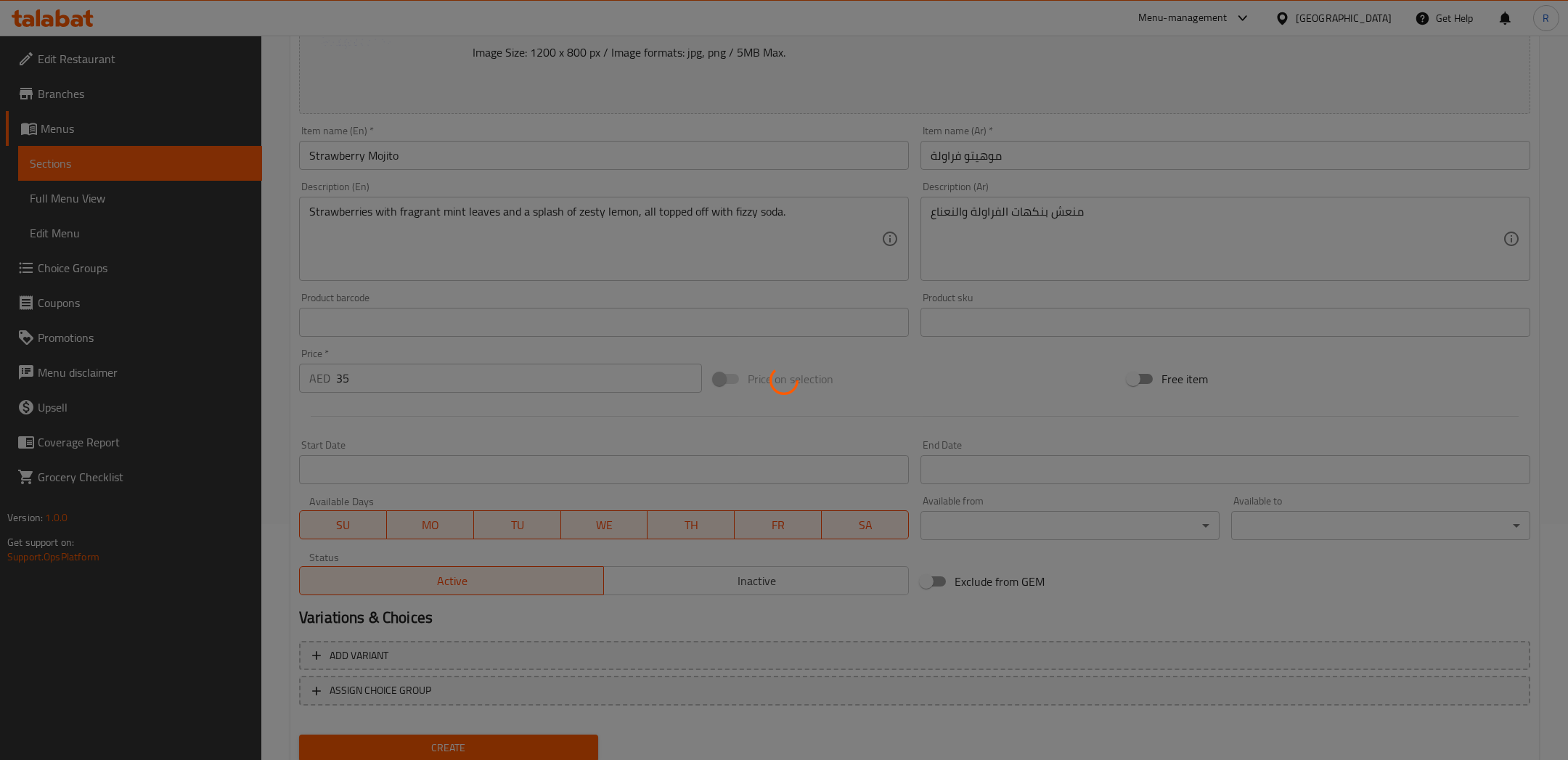
scroll to position [0, 0]
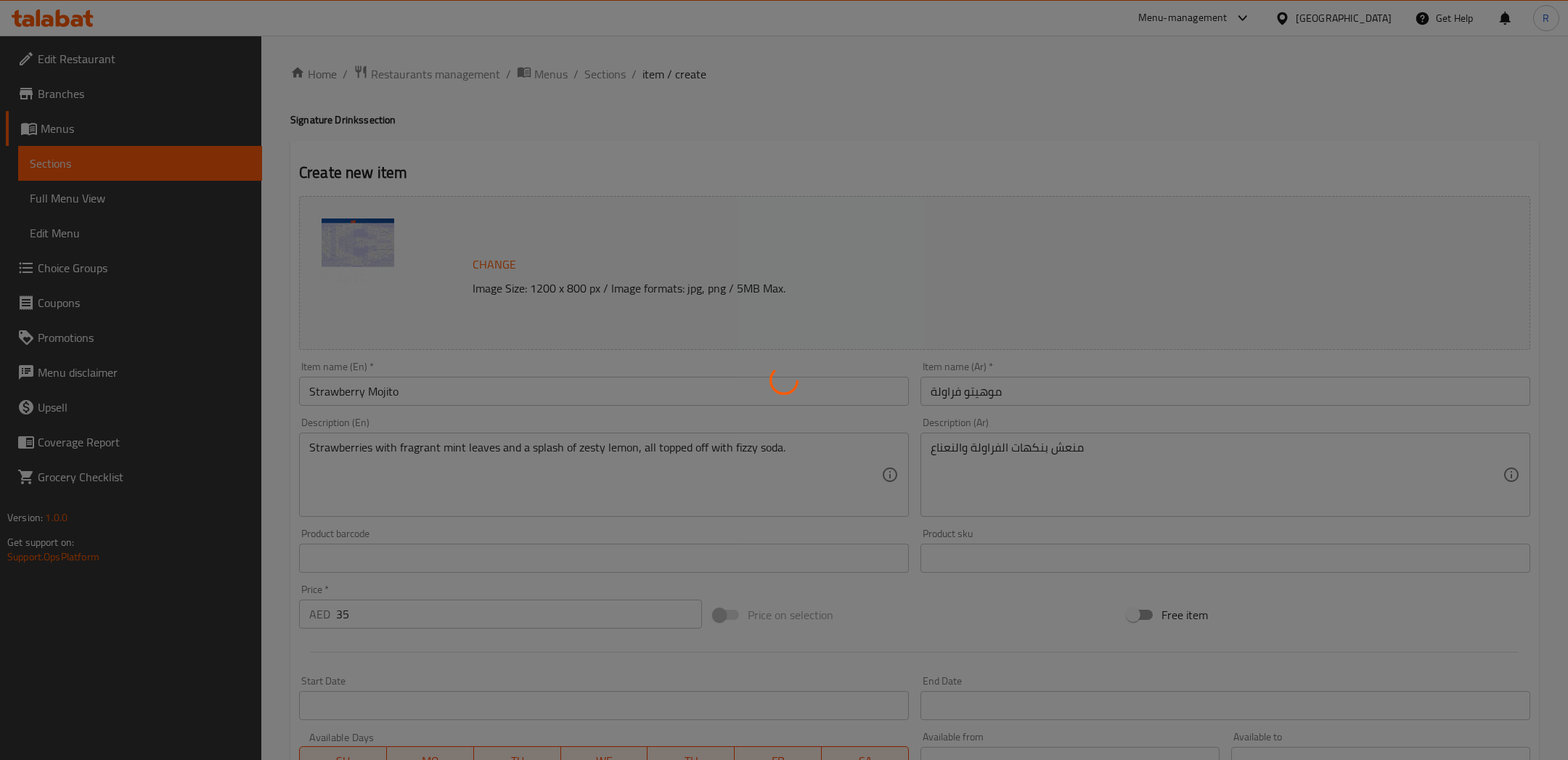
type input "0"
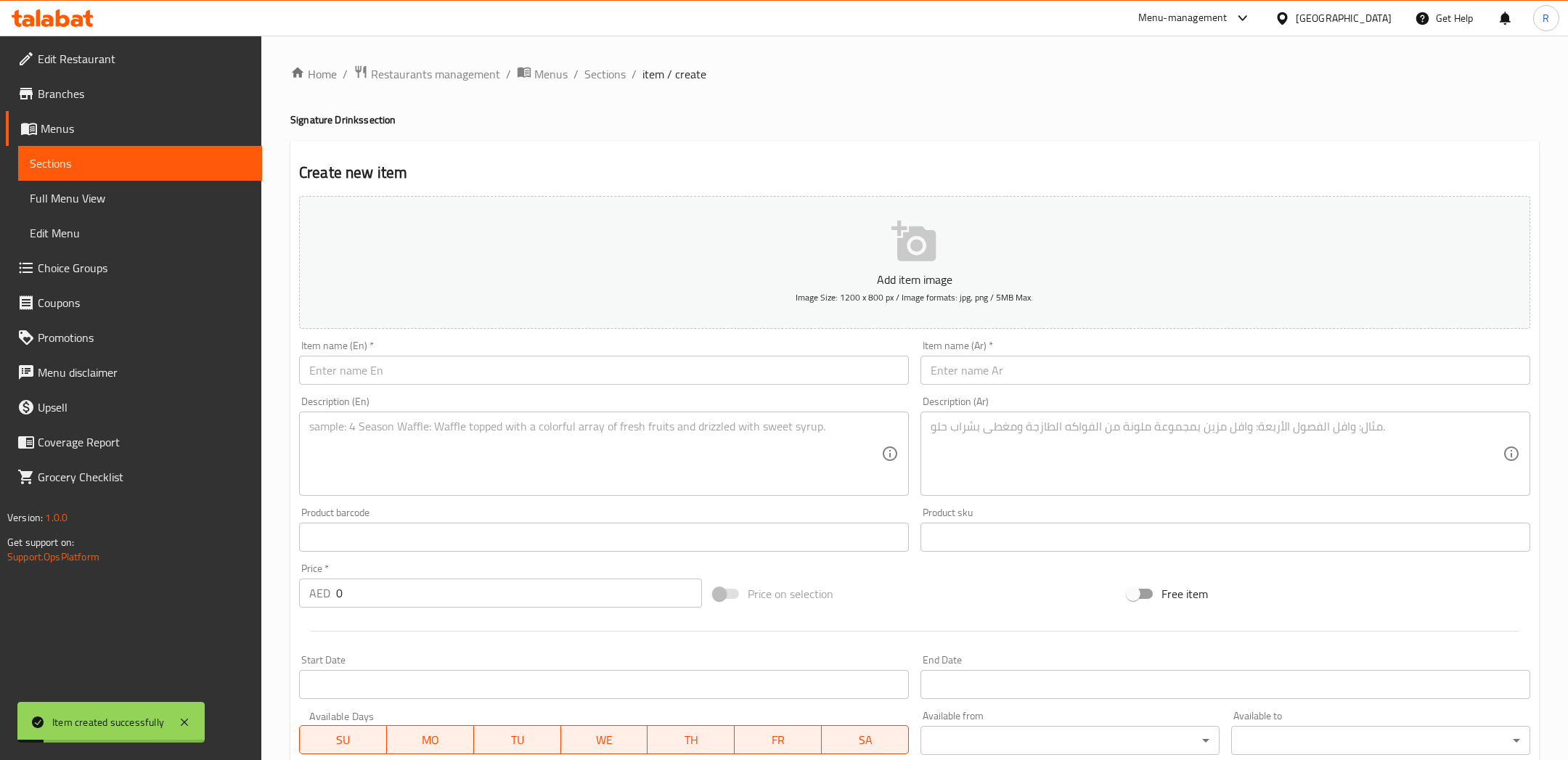
scroll to position [12, 0]
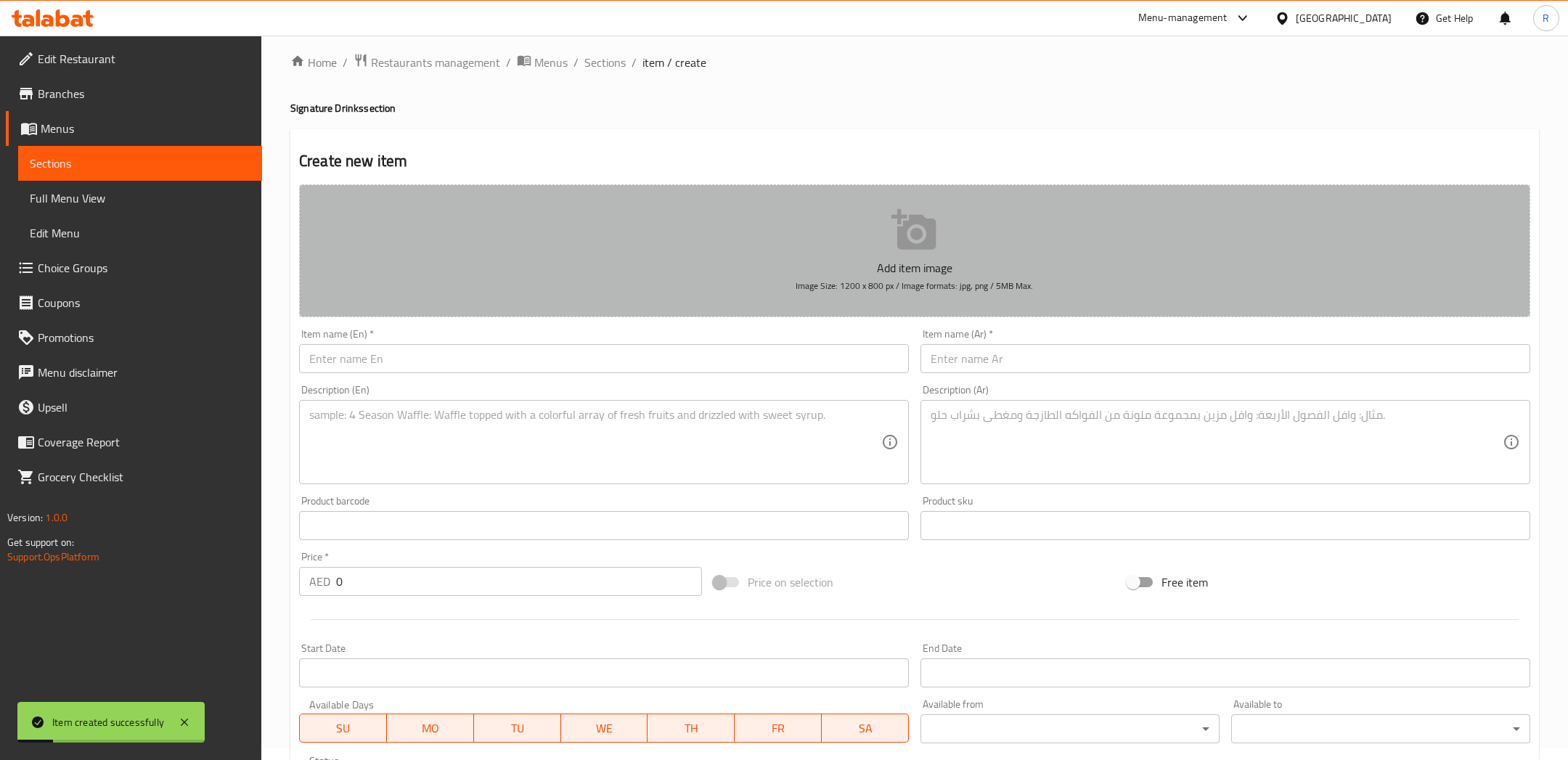
click at [786, 262] on p "Add item image" at bounding box center [915, 268] width 1186 height 18
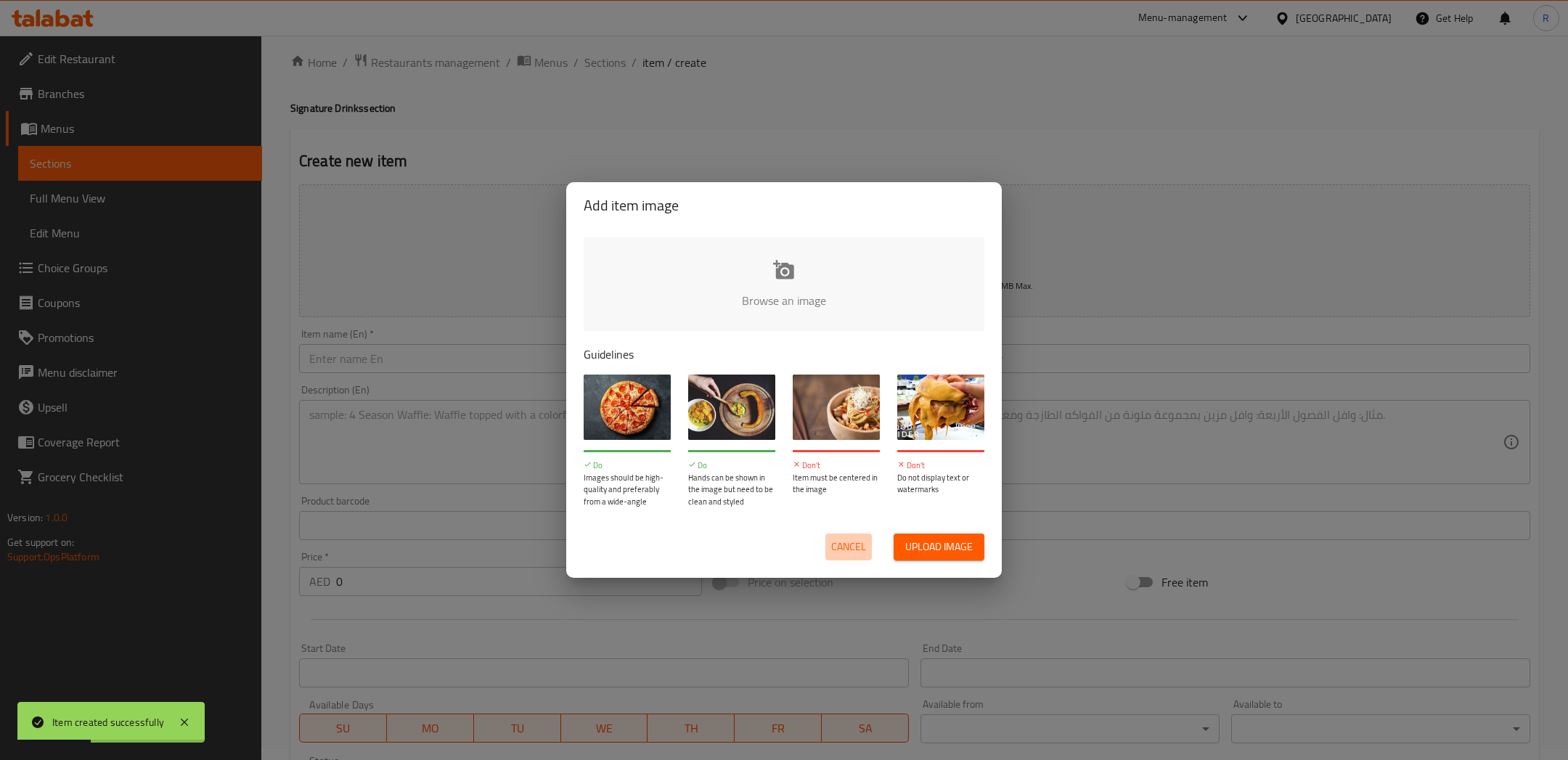
click at [868, 533] on button "Cancel" at bounding box center [848, 547] width 46 height 27
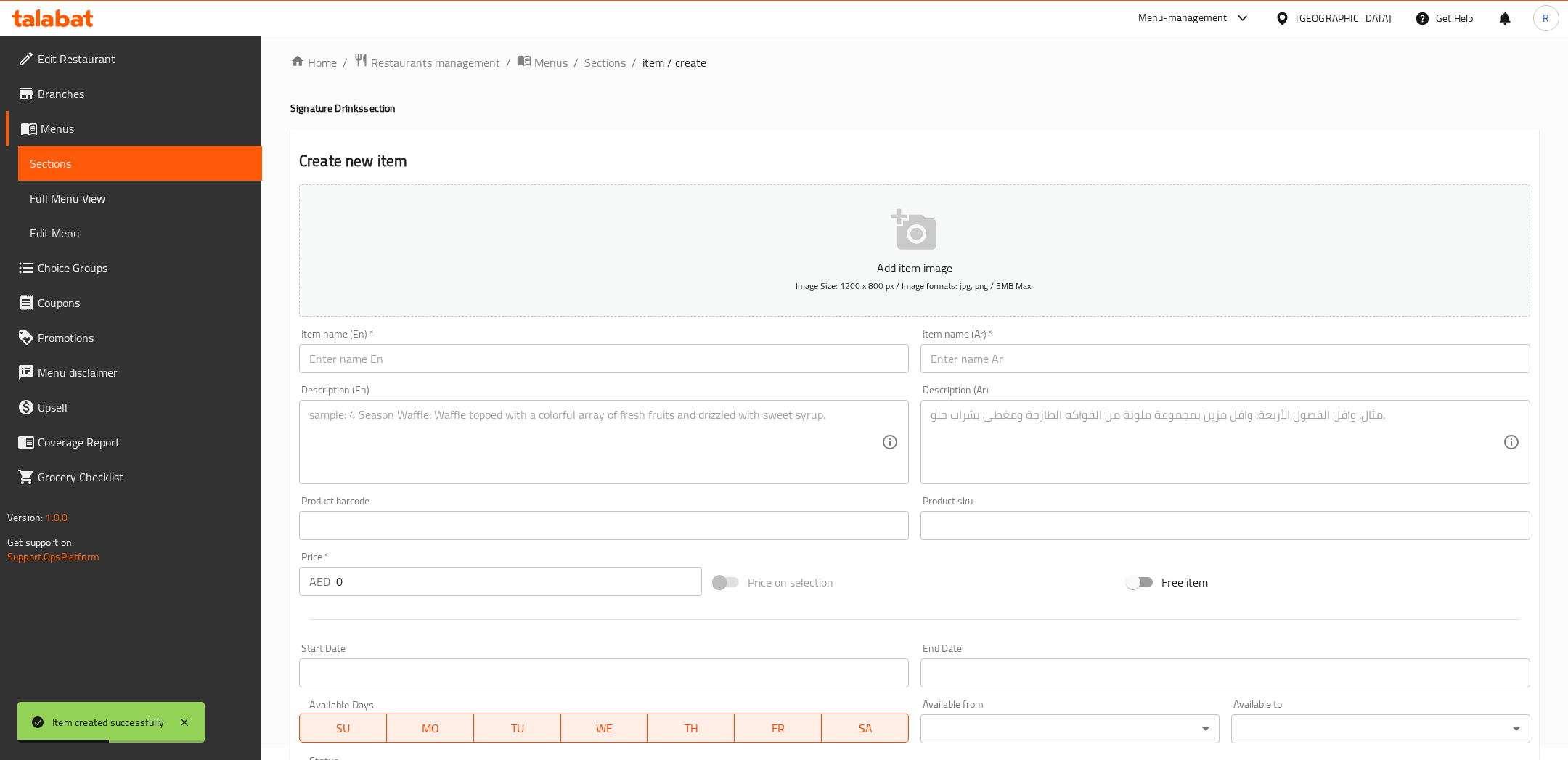
click at [455, 349] on input "text" at bounding box center [604, 359] width 609 height 29
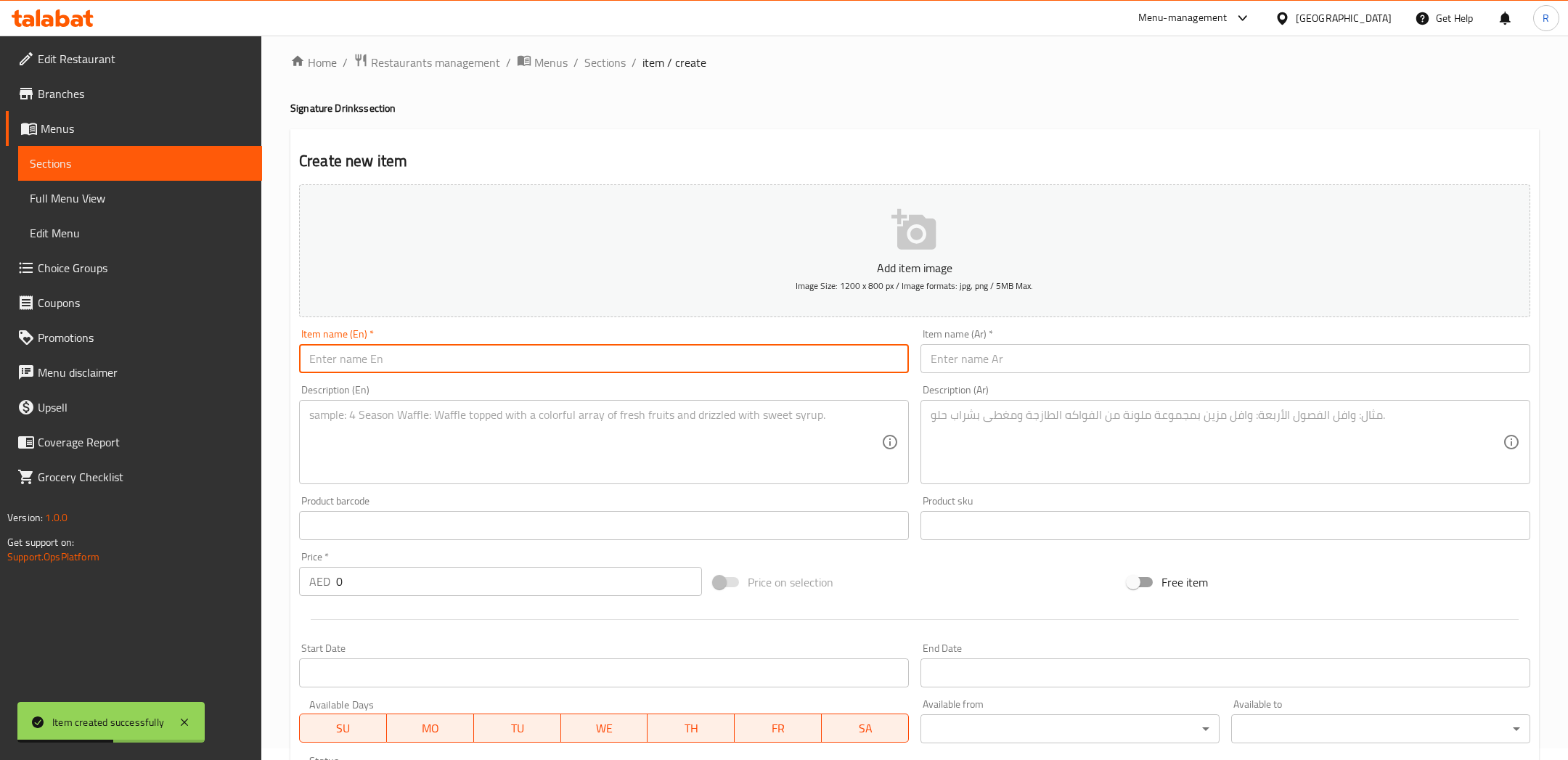
type input "p"
type input "Passionfruit Mojito"
click at [983, 356] on input "text" at bounding box center [1225, 359] width 609 height 29
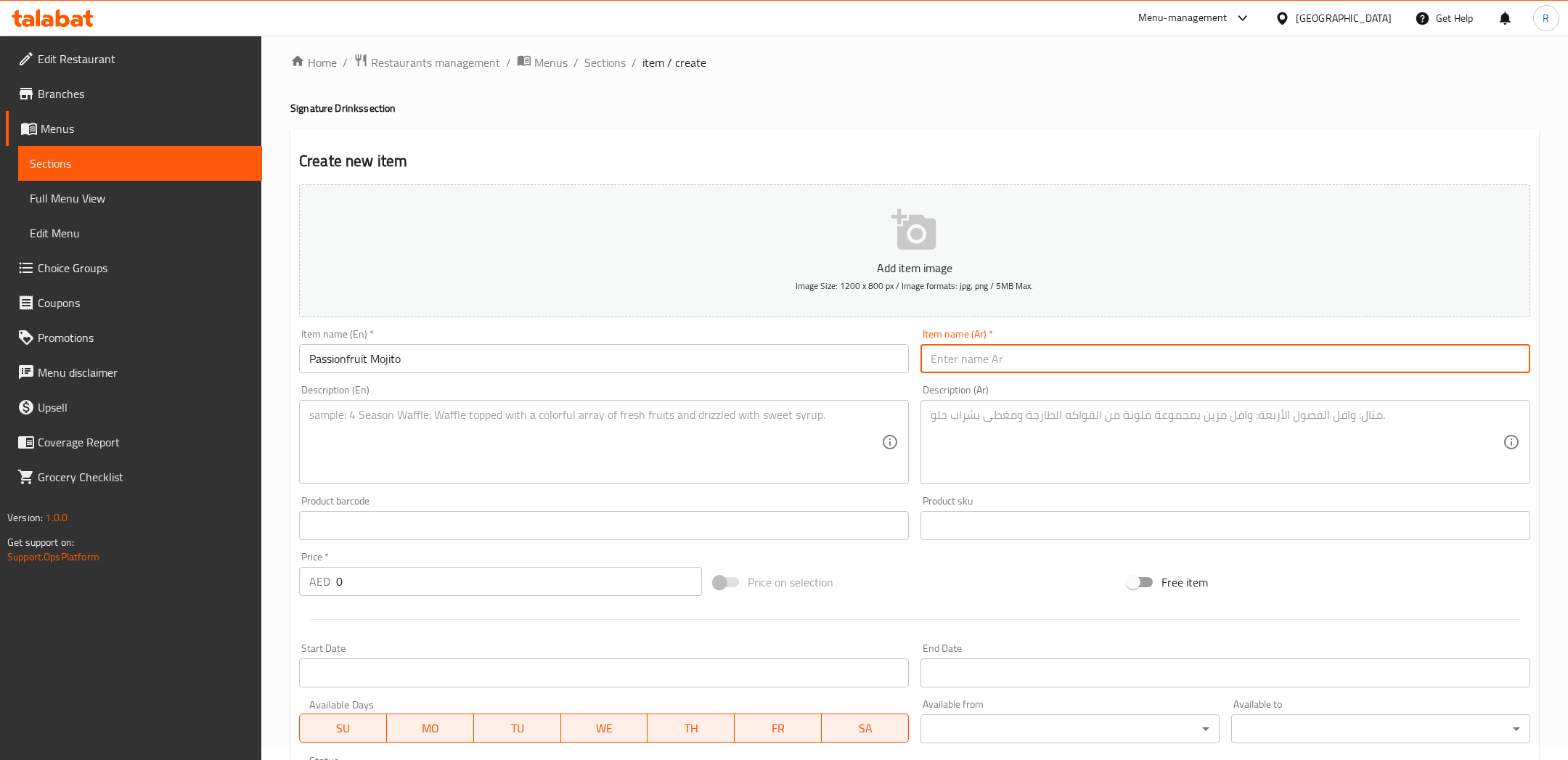
paste input "موهيتو باشن فروت"
type input "موهيتو باشن فروت"
click at [586, 448] on textarea at bounding box center [595, 442] width 572 height 69
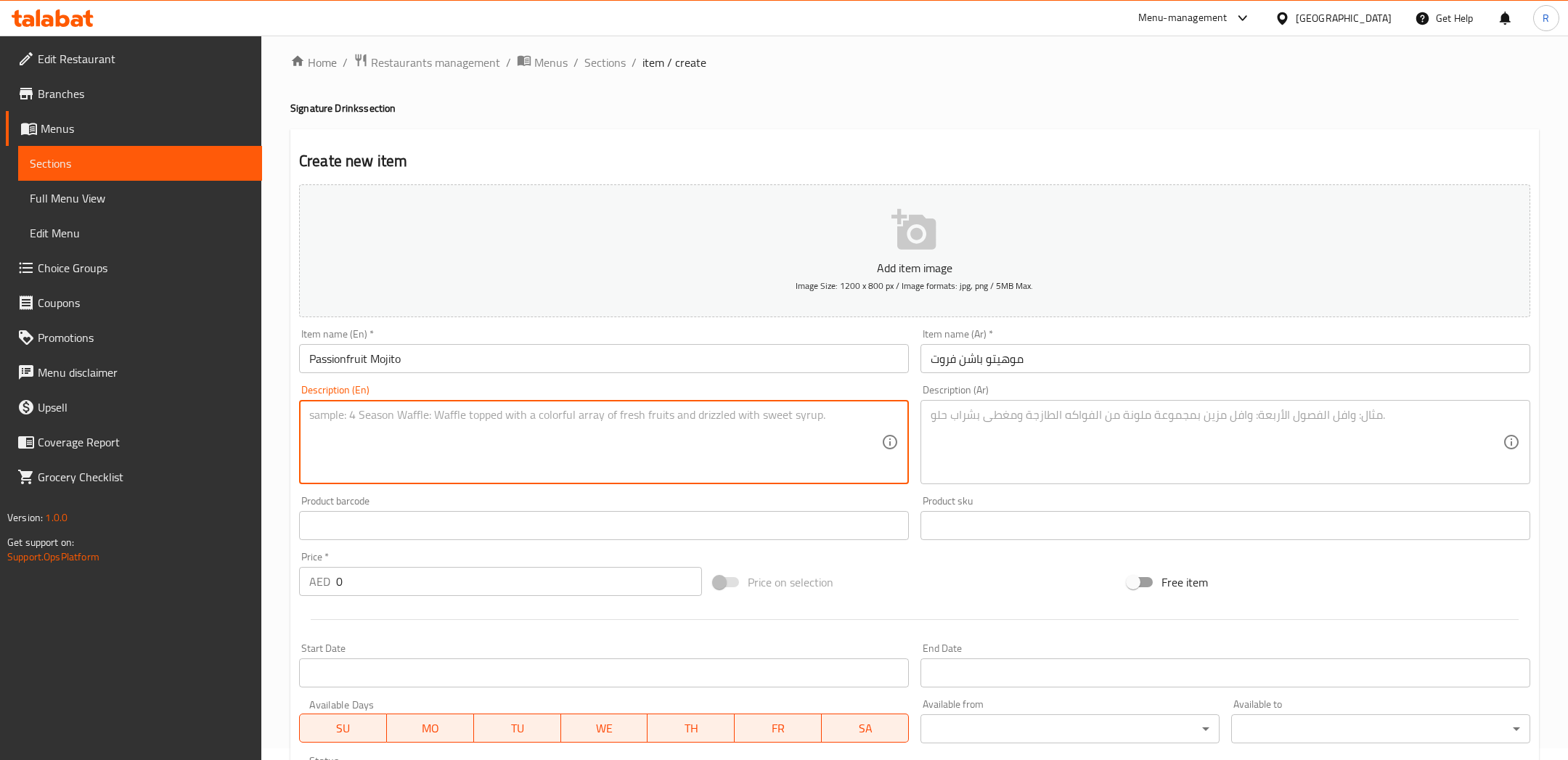
paste textarea "Refreshing cocktail that combines the tropical flavor of passionfruit with the …"
type textarea "Refreshing cocktail that combines the tropical flavor of passionfruit with the …"
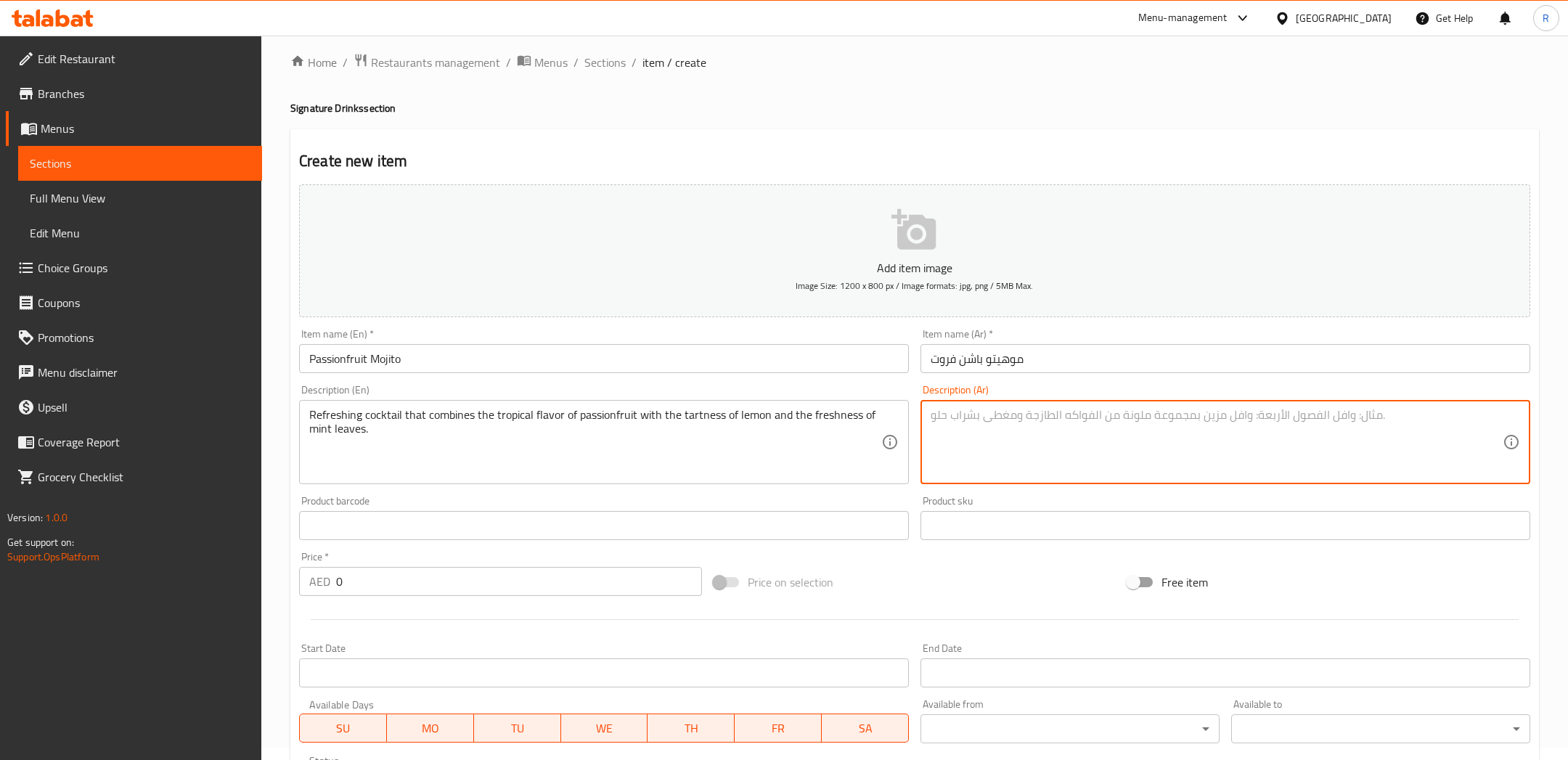
click at [1029, 420] on textarea at bounding box center [1216, 442] width 572 height 69
paste textarea "منعش بنكهات الباشن فروت والنعناع"
type textarea "منعش بنكهات الباشن فروت والنعناع"
click at [796, 257] on button "Add item image Image Size: 1200 x 800 px / Image formats: jpg, png / 5MB Max." at bounding box center [915, 250] width 1231 height 133
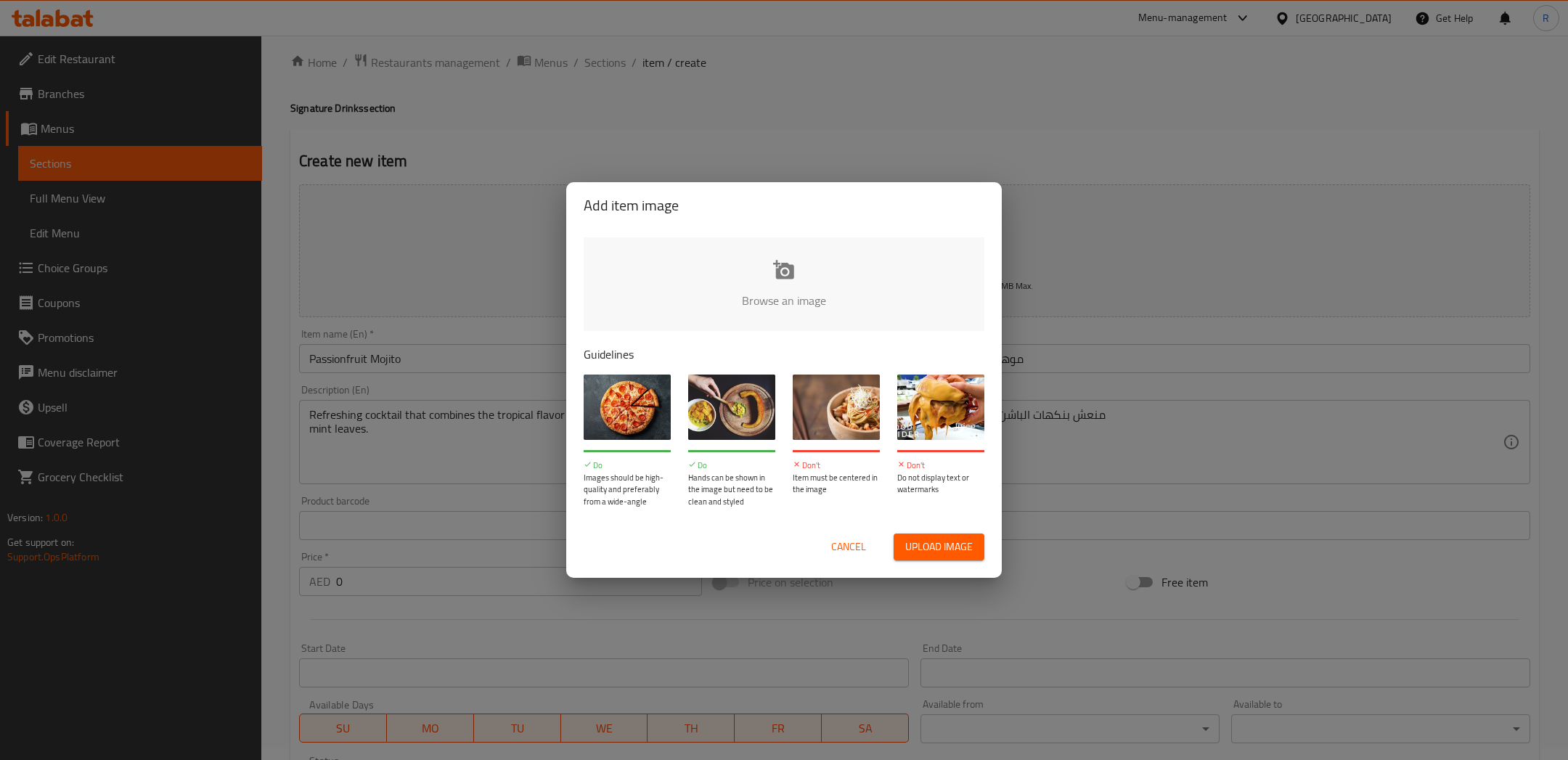
click at [949, 534] on button "Upload image" at bounding box center [939, 547] width 90 height 27
type input "C:\fakepath\Passionfruit Mojito (1).jpg"
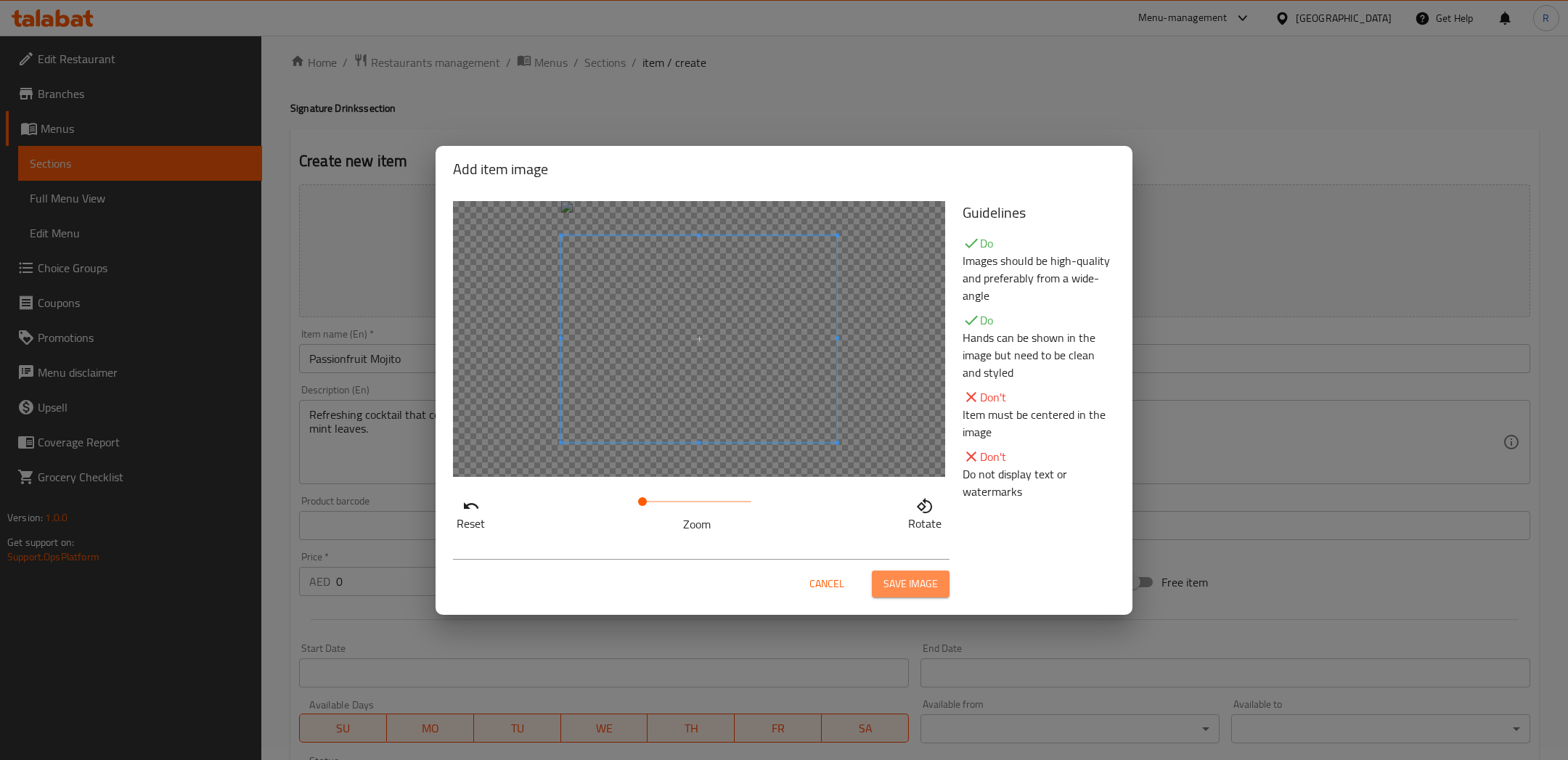
click at [914, 585] on span "Save image" at bounding box center [910, 583] width 54 height 18
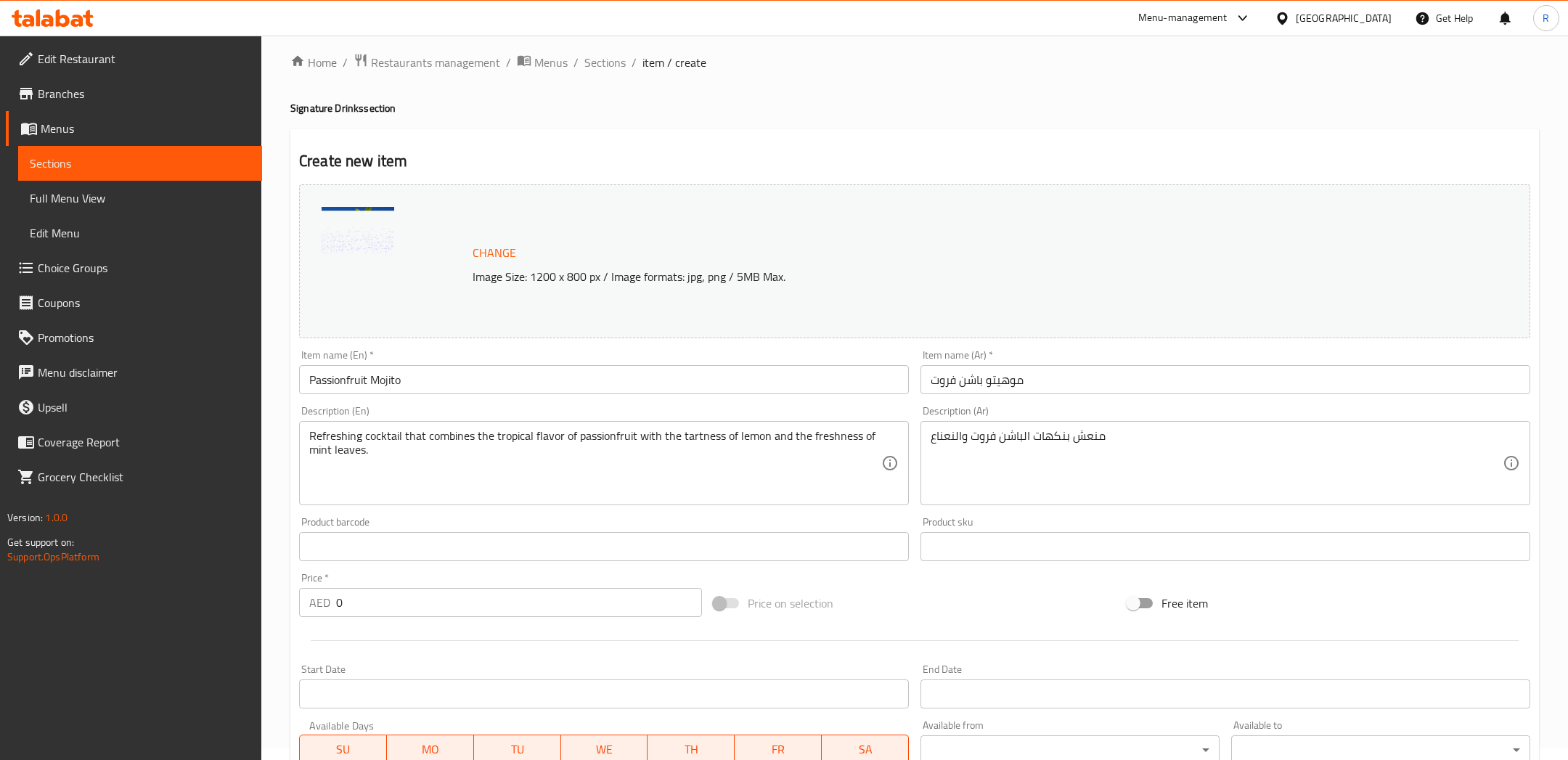
click at [527, 605] on input "0" at bounding box center [519, 602] width 366 height 29
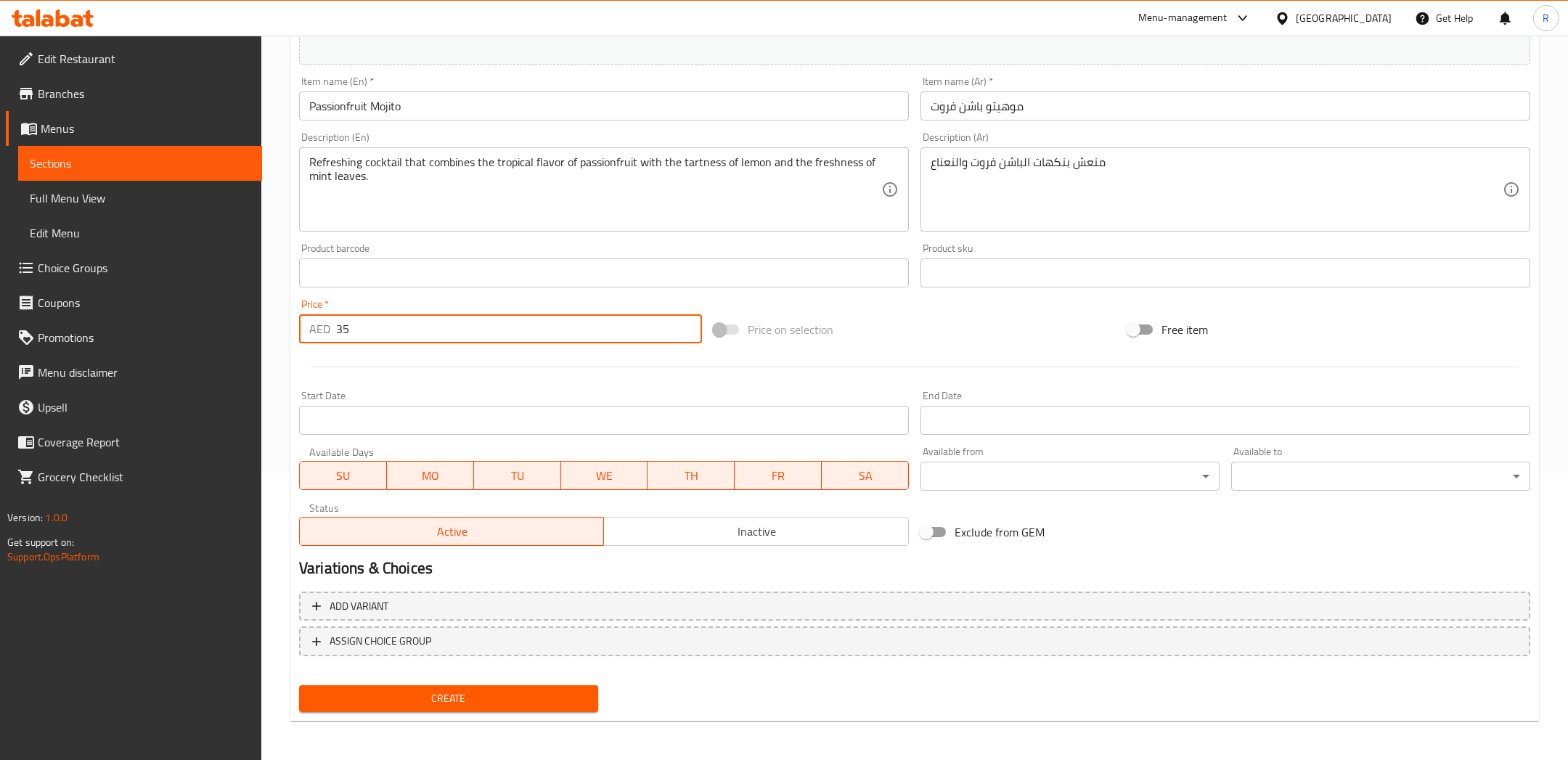
type input "35"
click at [431, 680] on div "Create" at bounding box center [448, 699] width 311 height 39
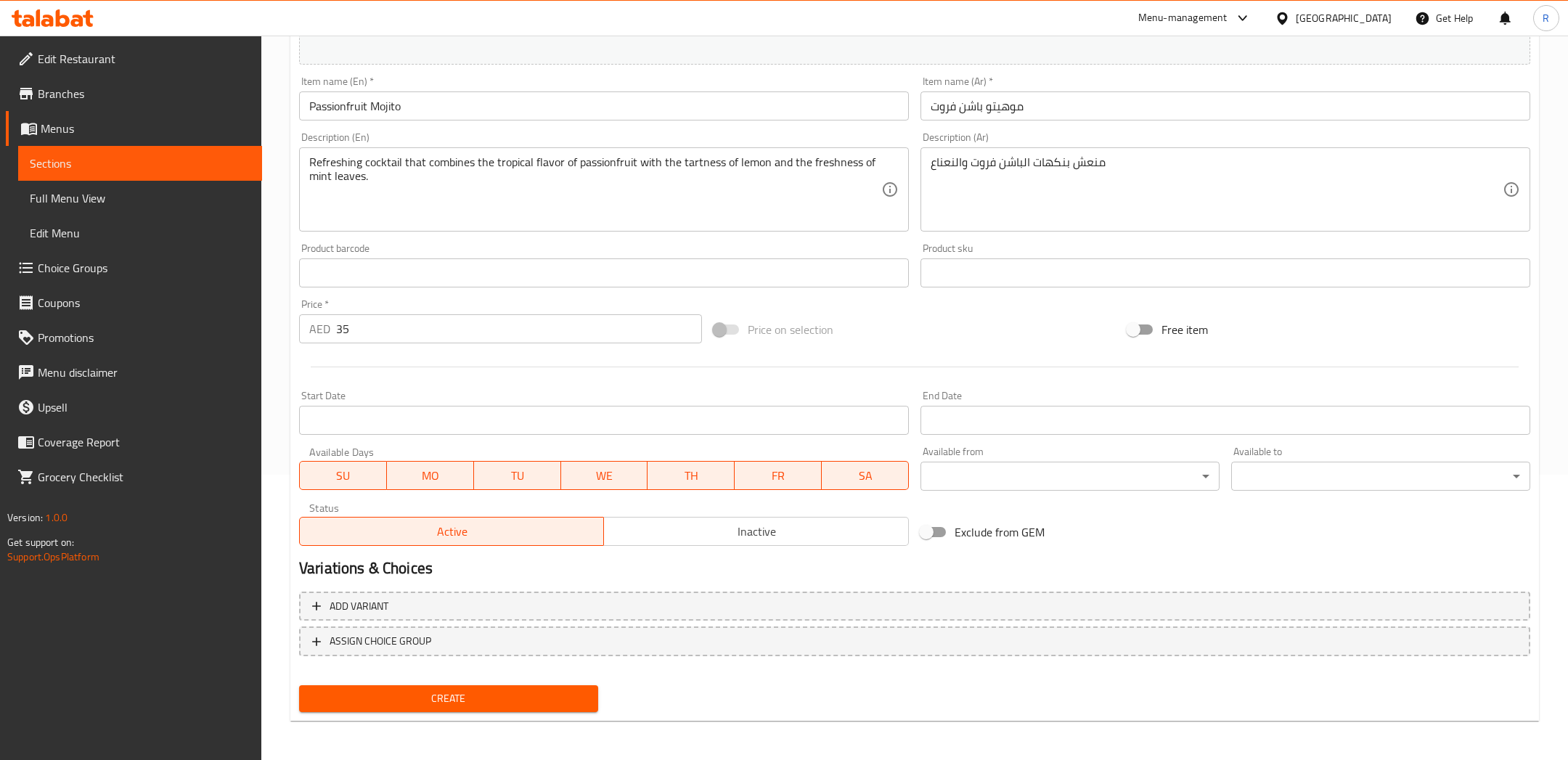
click at [468, 697] on span "Create" at bounding box center [448, 698] width 276 height 18
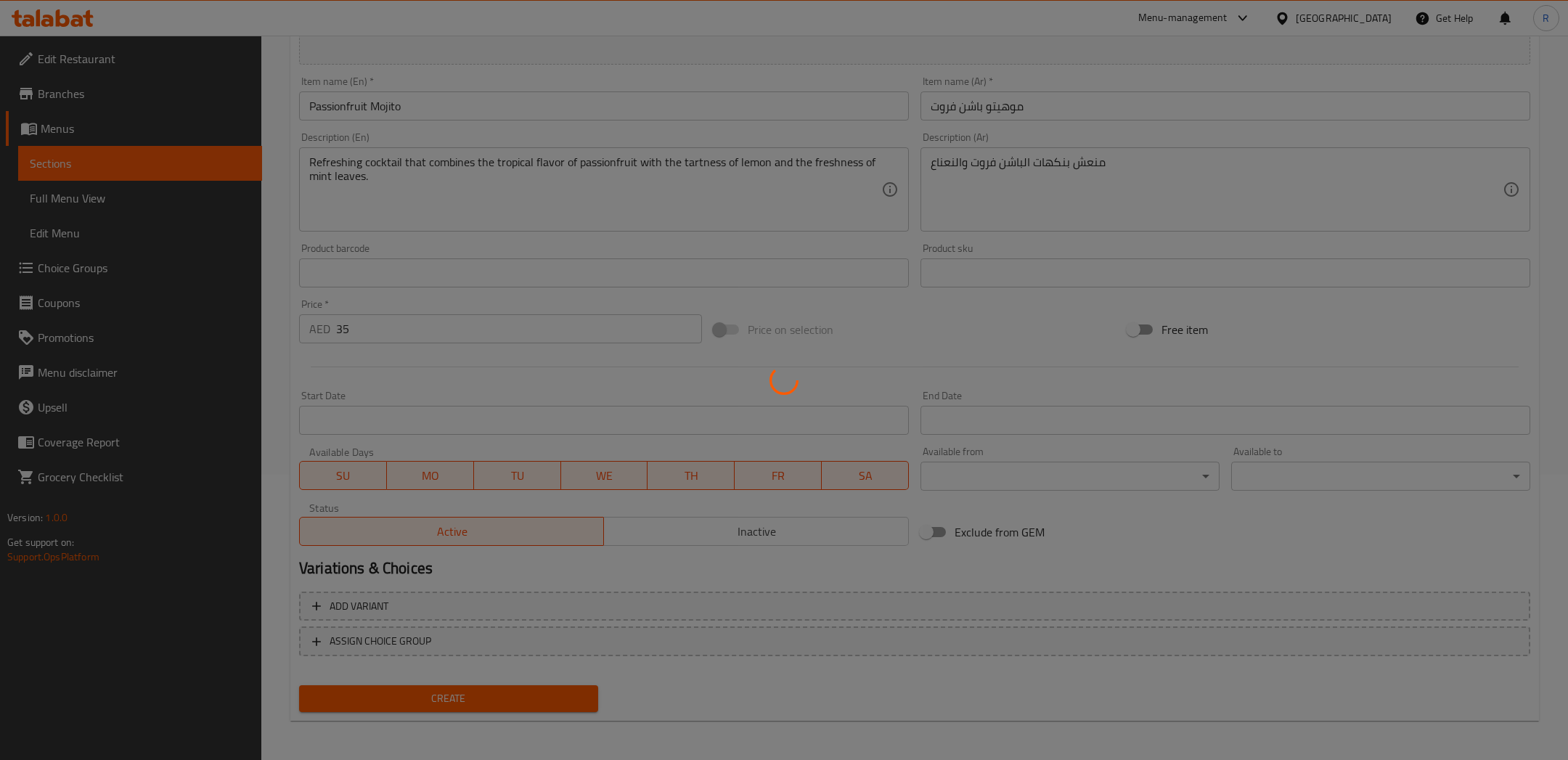
scroll to position [0, 0]
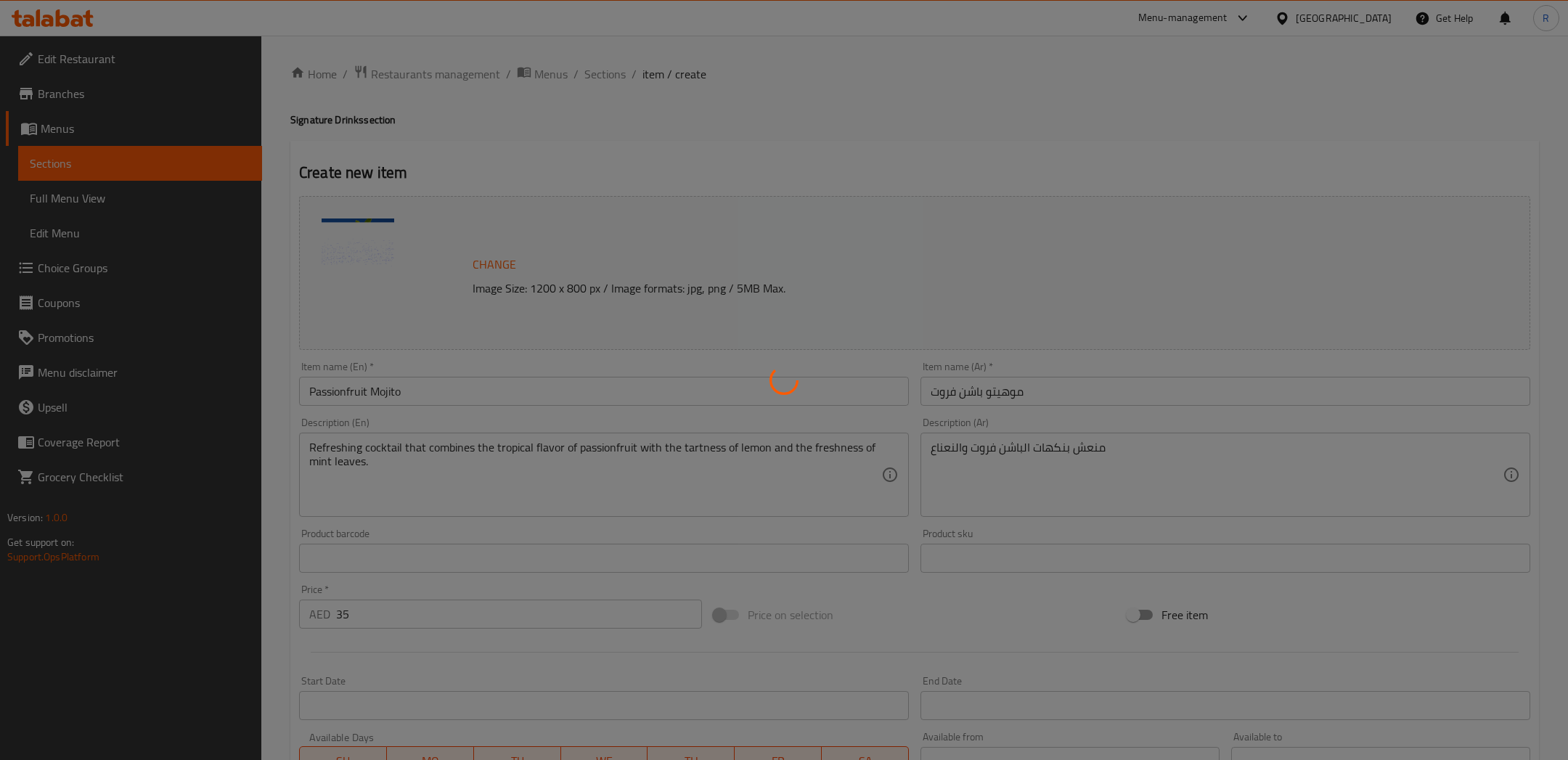
type input "0"
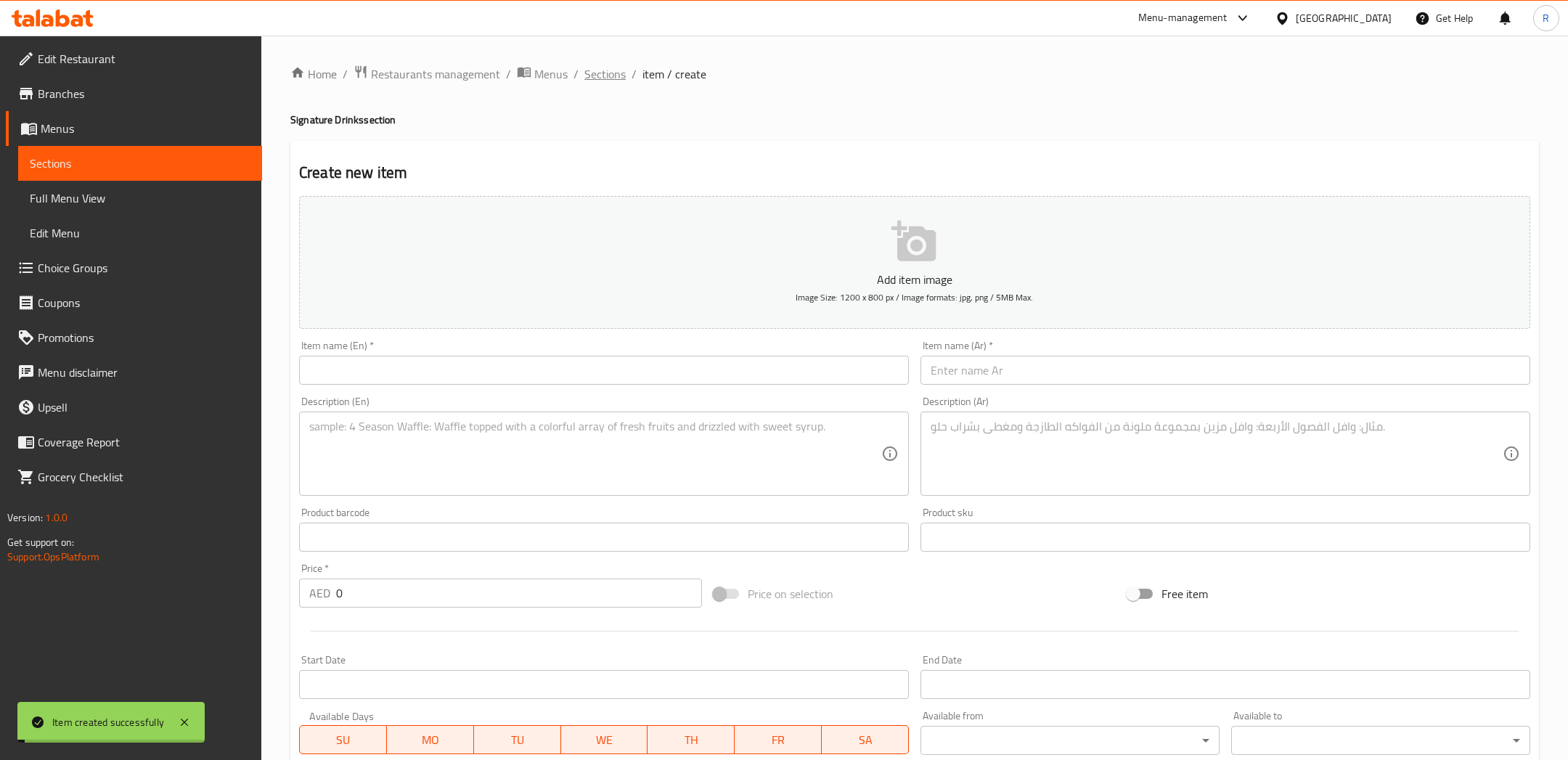
click at [607, 76] on span "Sections" at bounding box center [605, 73] width 42 height 18
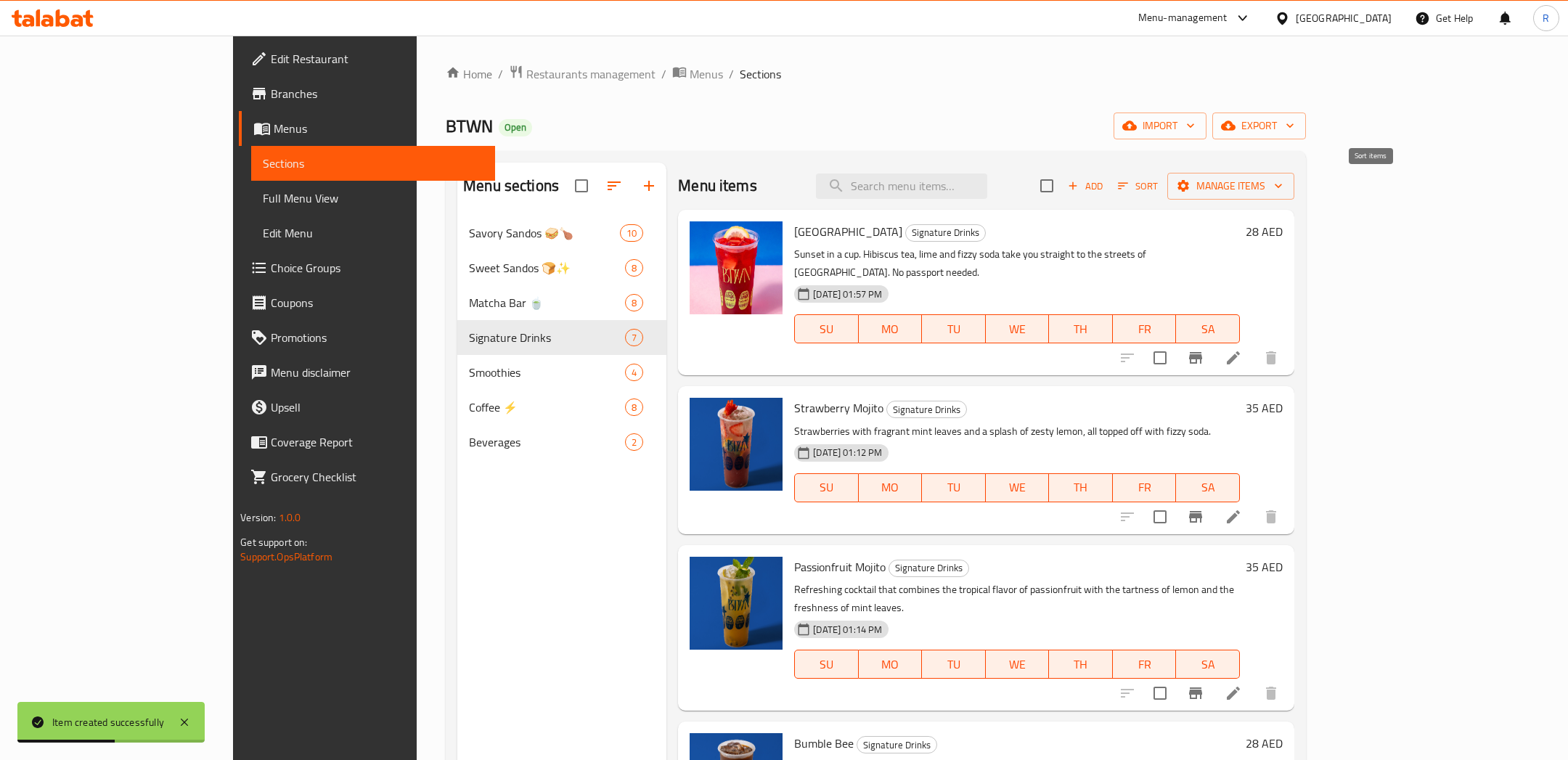
click at [1157, 186] on span "Sort" at bounding box center [1138, 186] width 40 height 17
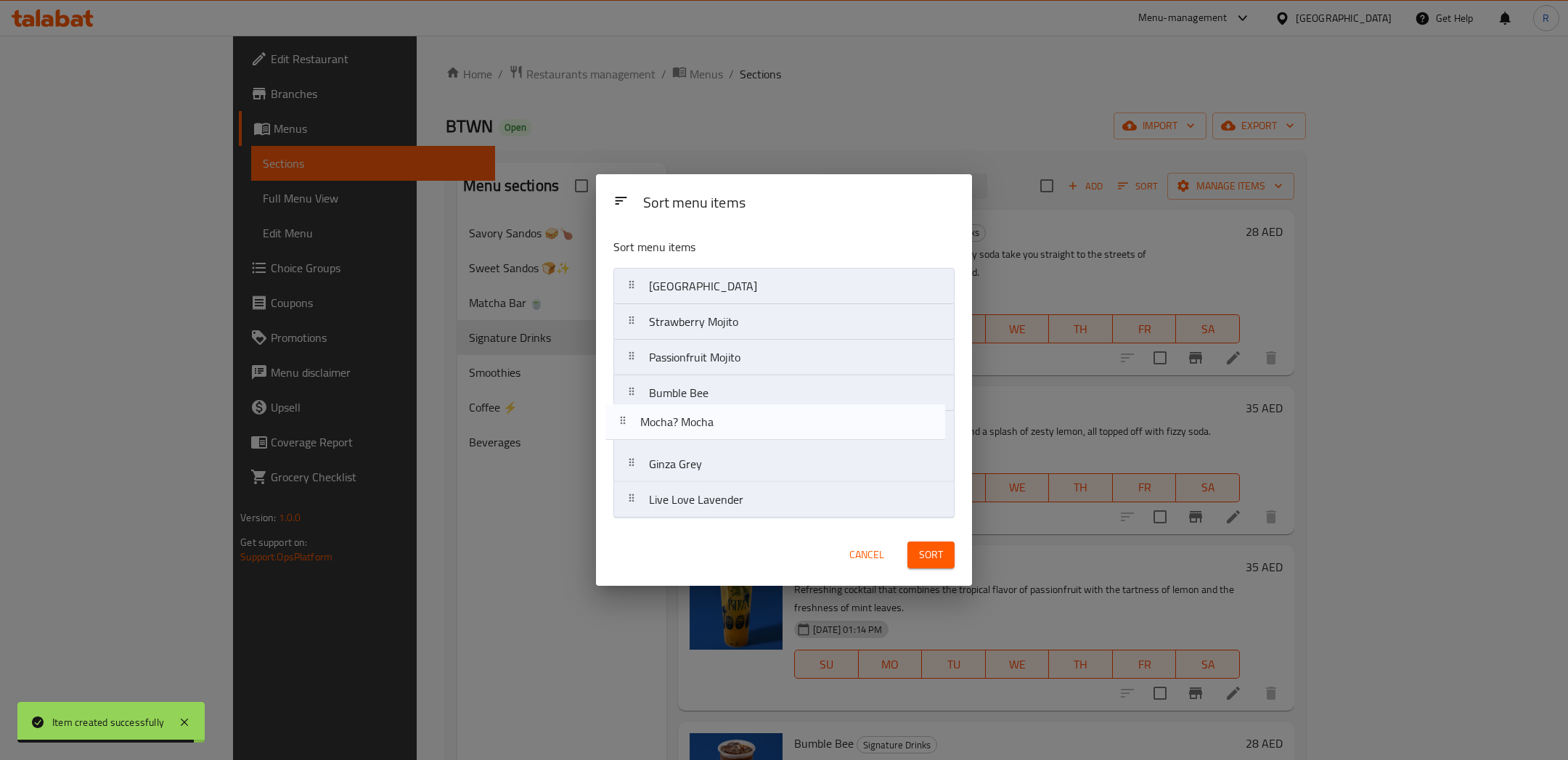
click at [693, 438] on nav "Little Havana Strawberry Mojito Passionfruit Mojito Bumble Bee Mocha? Mocha Gin…" at bounding box center [783, 393] width 340 height 250
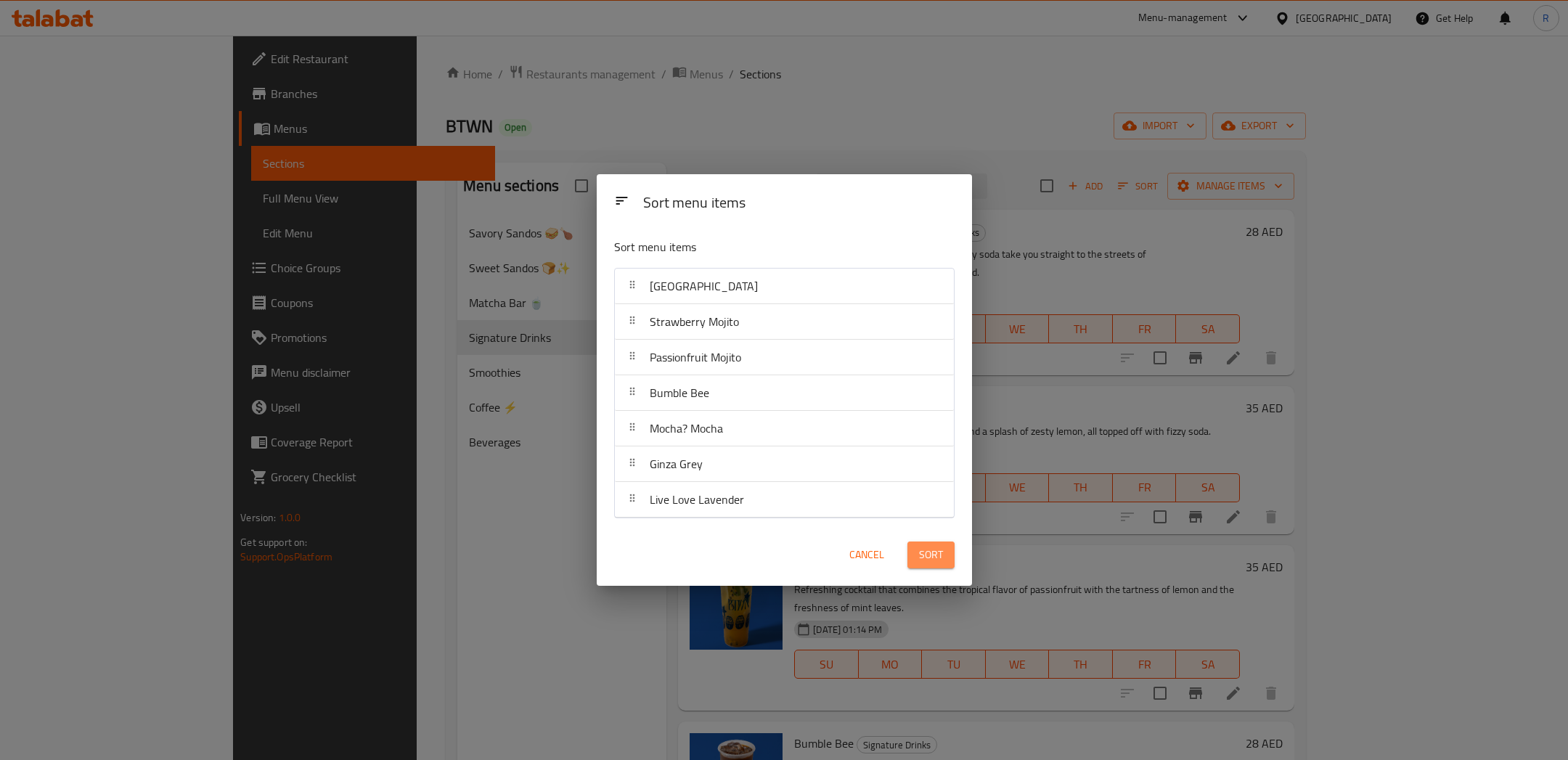
click at [925, 557] on span "Sort" at bounding box center [930, 554] width 24 height 18
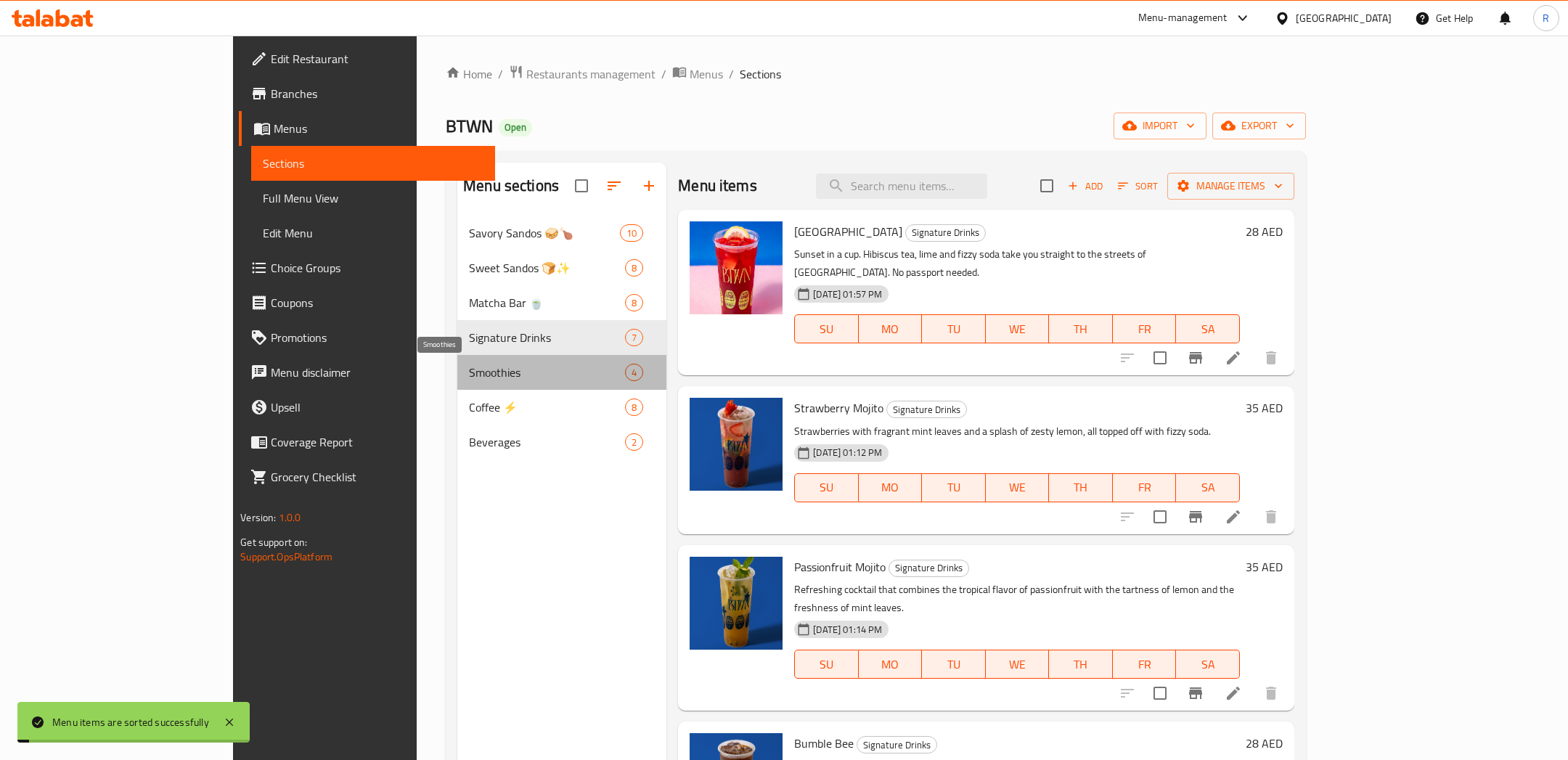
click at [469, 373] on span "Smoothies" at bounding box center [547, 372] width 156 height 18
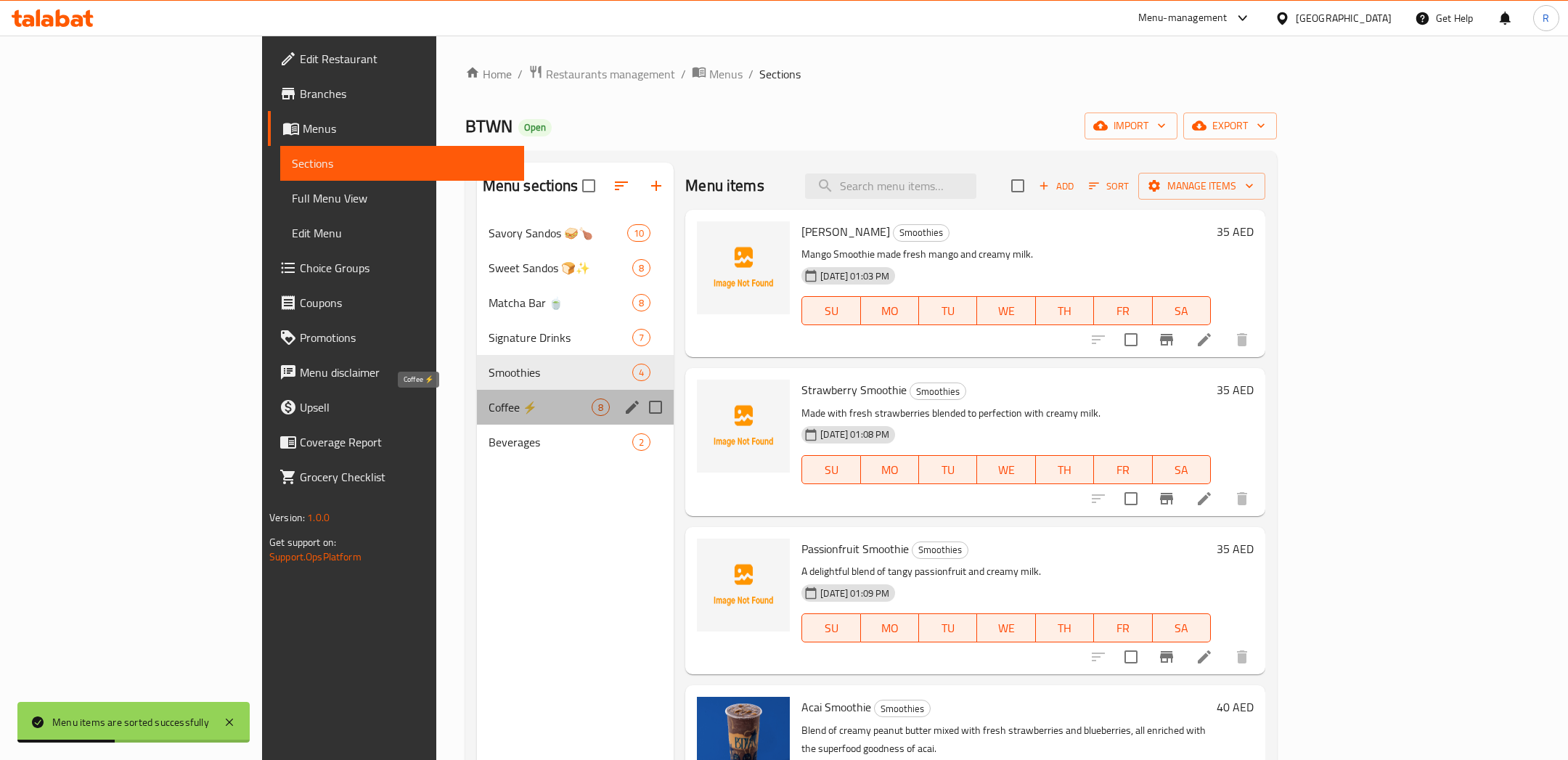
click at [489, 405] on span "Coffee ⚡" at bounding box center [540, 407] width 103 height 18
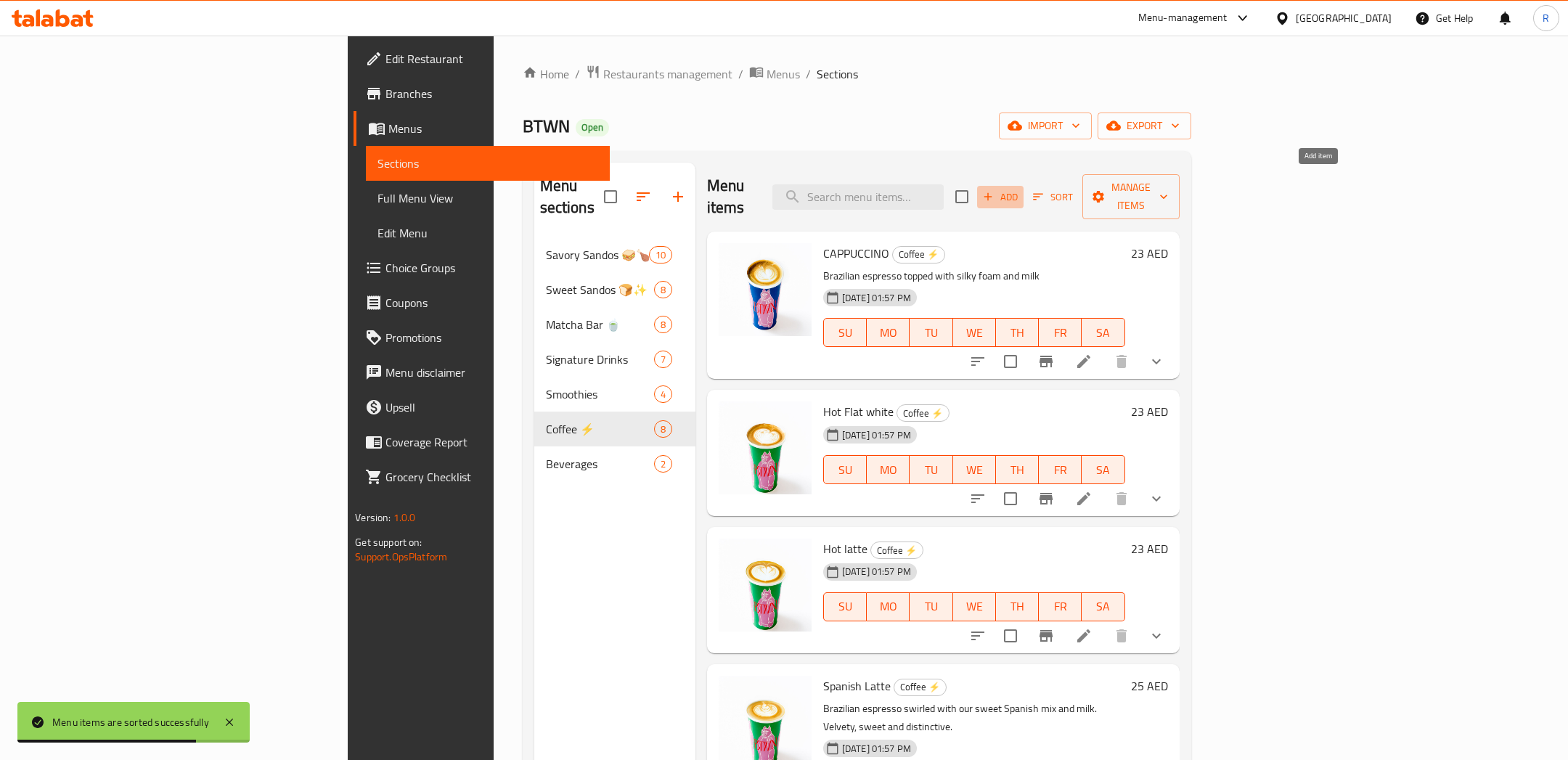
click at [1020, 189] on span "Add" at bounding box center [1000, 197] width 39 height 17
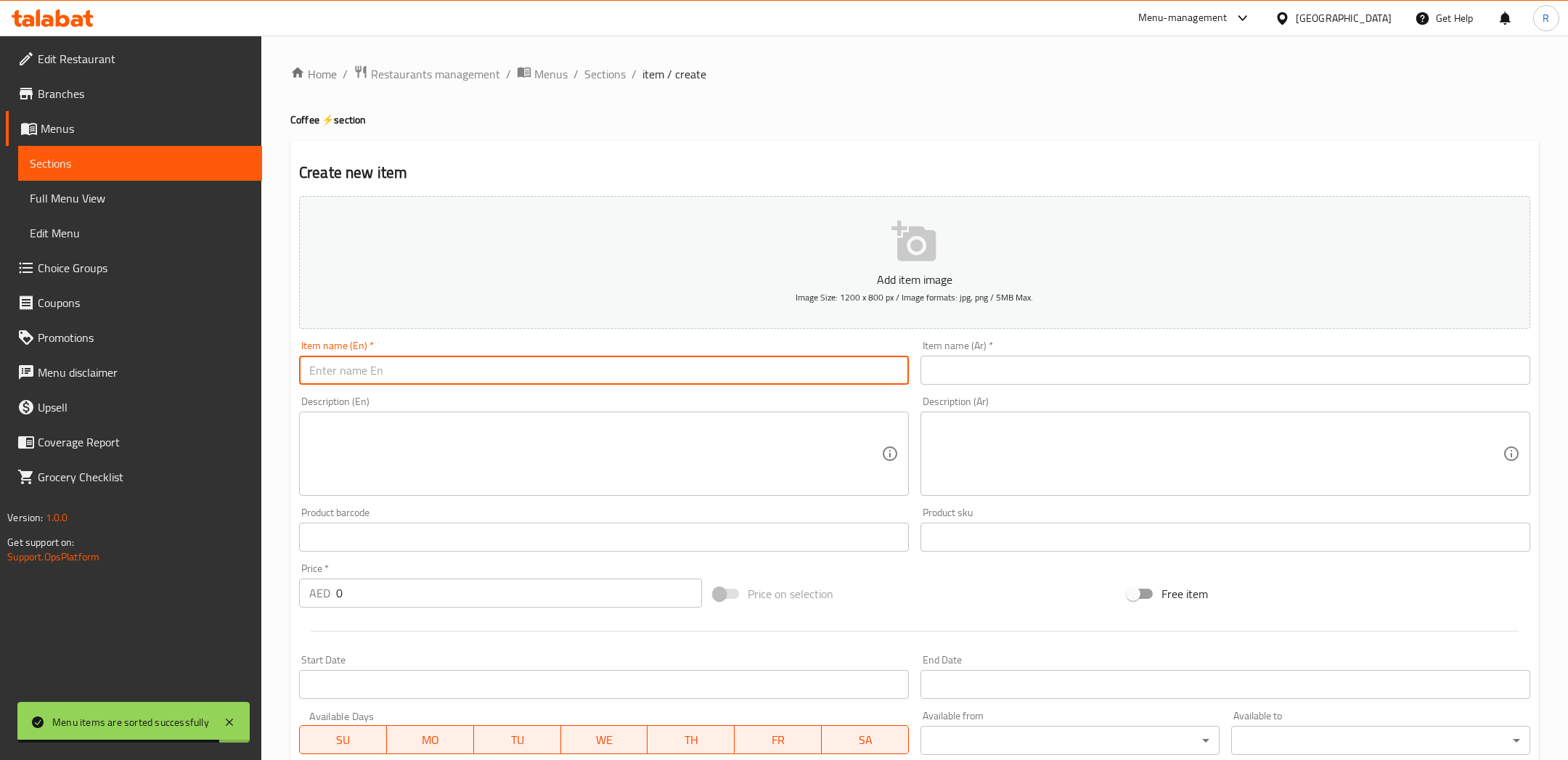
click at [633, 373] on input "text" at bounding box center [604, 370] width 609 height 29
type input "Iced V60"
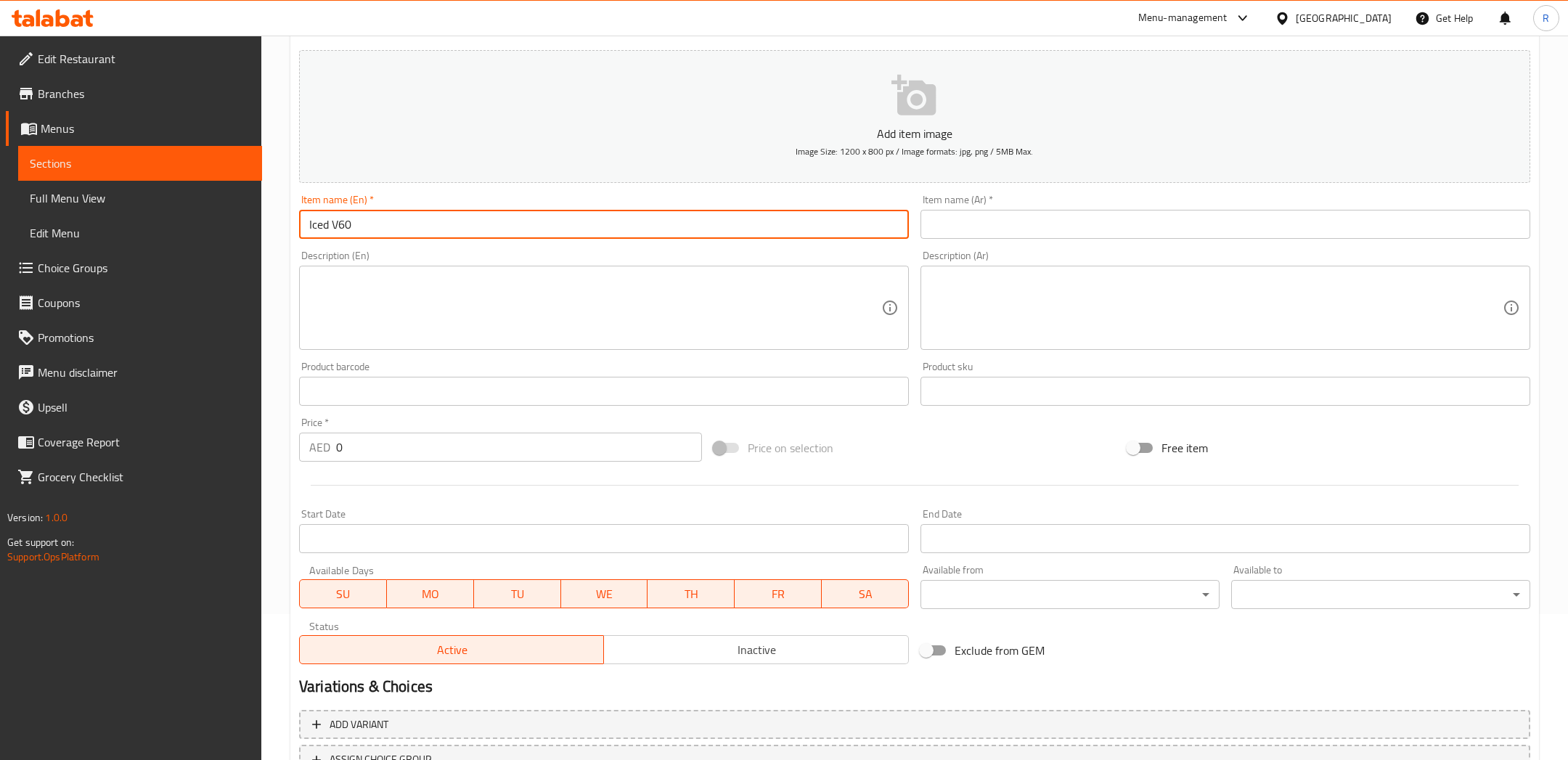
scroll to position [155, 0]
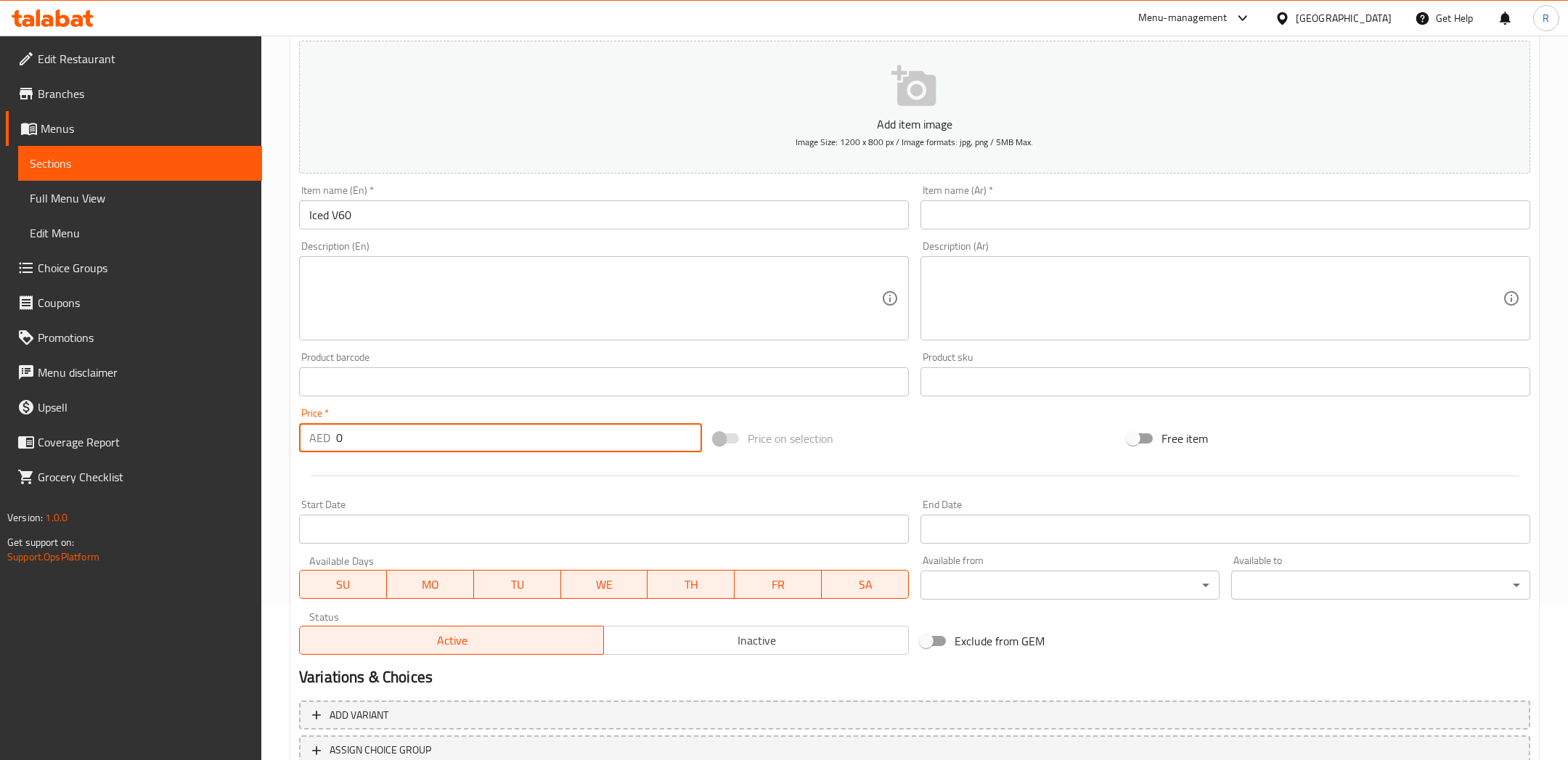
click at [463, 443] on input "0" at bounding box center [519, 438] width 366 height 29
type input "28"
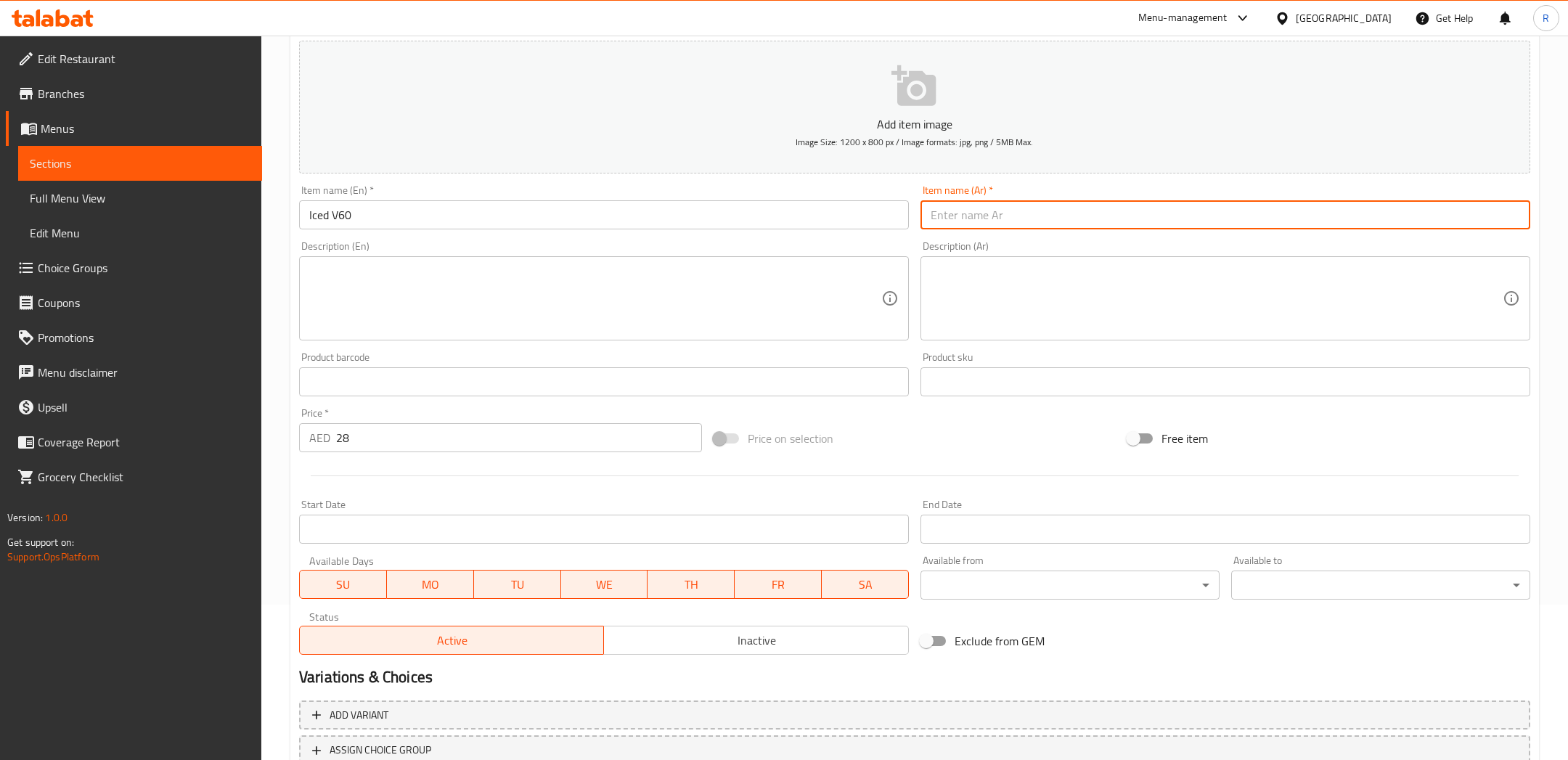
click at [977, 206] on input "text" at bounding box center [1225, 215] width 609 height 29
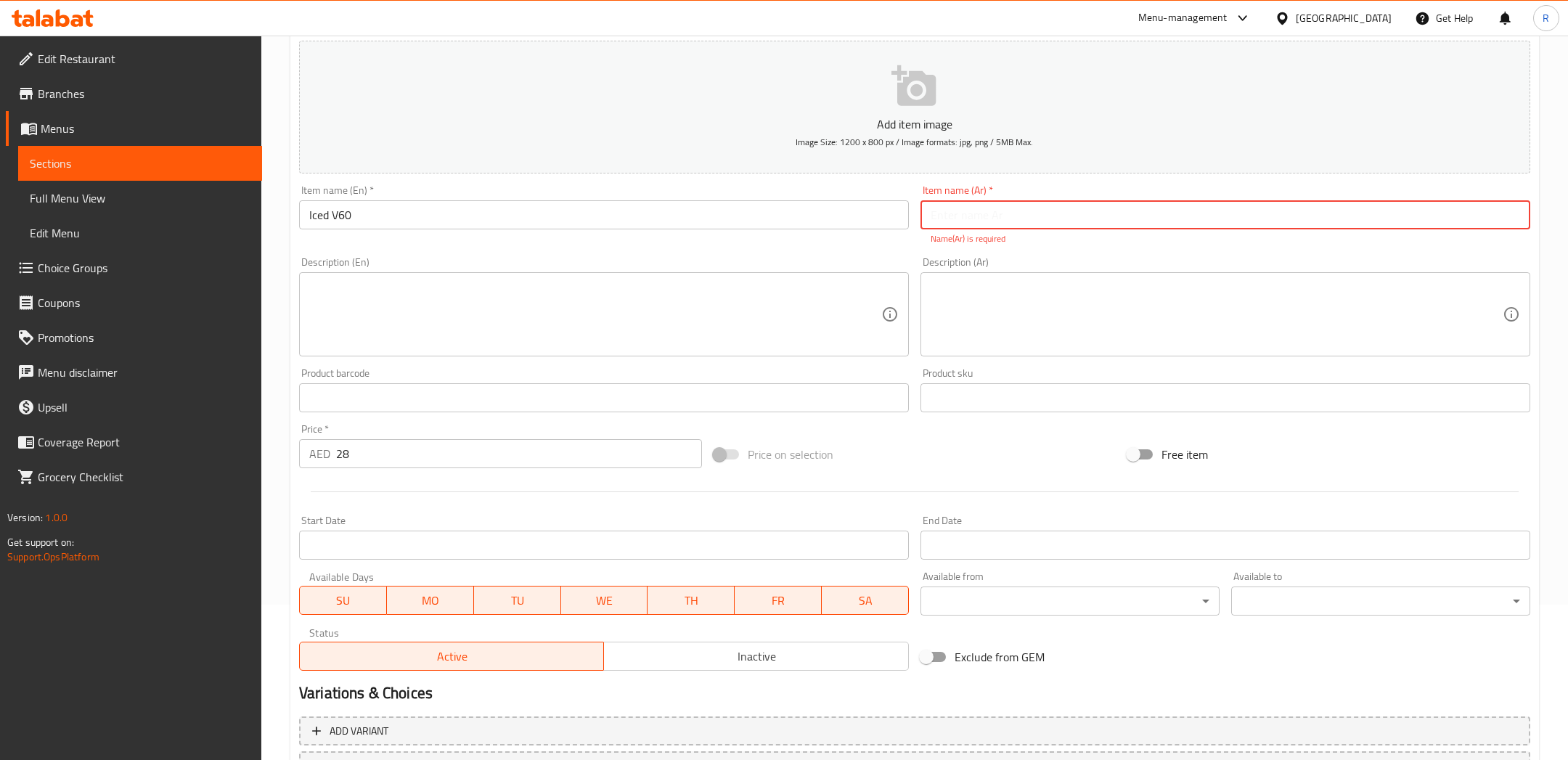
paste input "V60 مثلج"
type input "V60 مثلج"
click at [1029, 341] on textarea at bounding box center [1216, 314] width 572 height 69
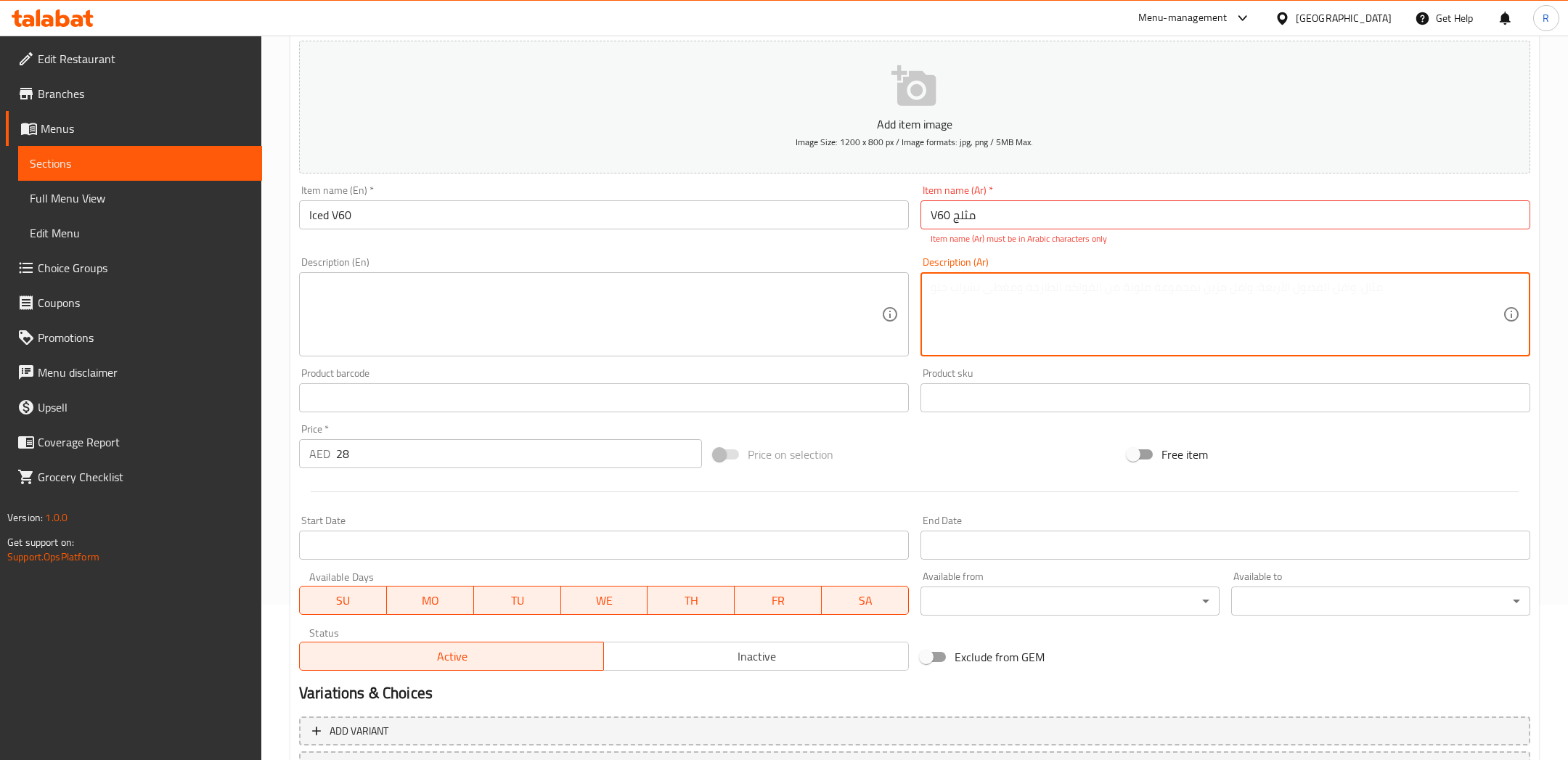
paste textarea "قهوة مختصة مُحضرة بطريقة V60"
type textarea "قهوة مختصة مُحضرة بطريقة V60"
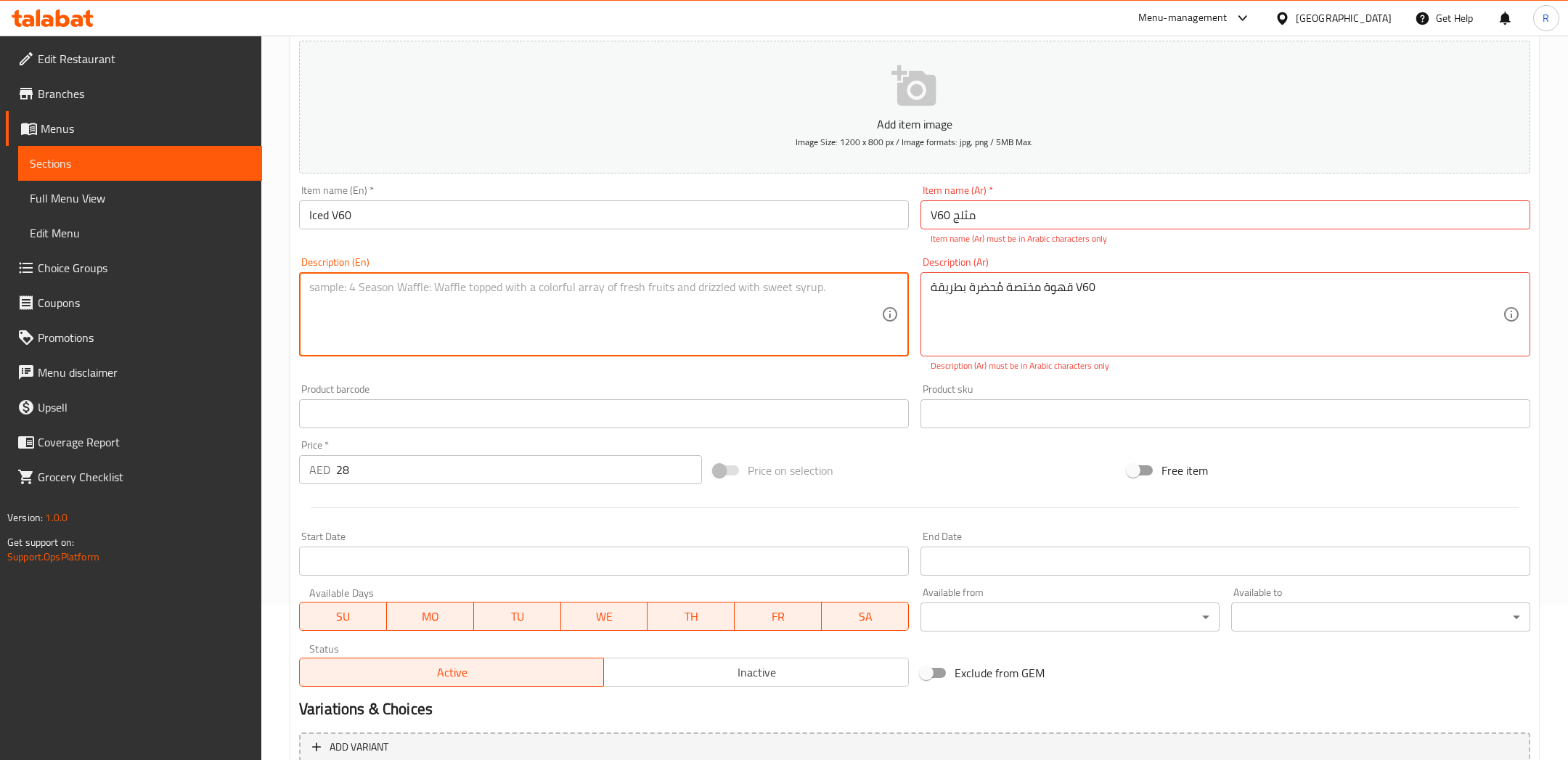
click at [680, 333] on textarea at bounding box center [595, 314] width 572 height 69
type textarea "C"
paste textarea "Manually brewed with Ethiopian beans. Flavor Profile of Banana, Passion fruit a…"
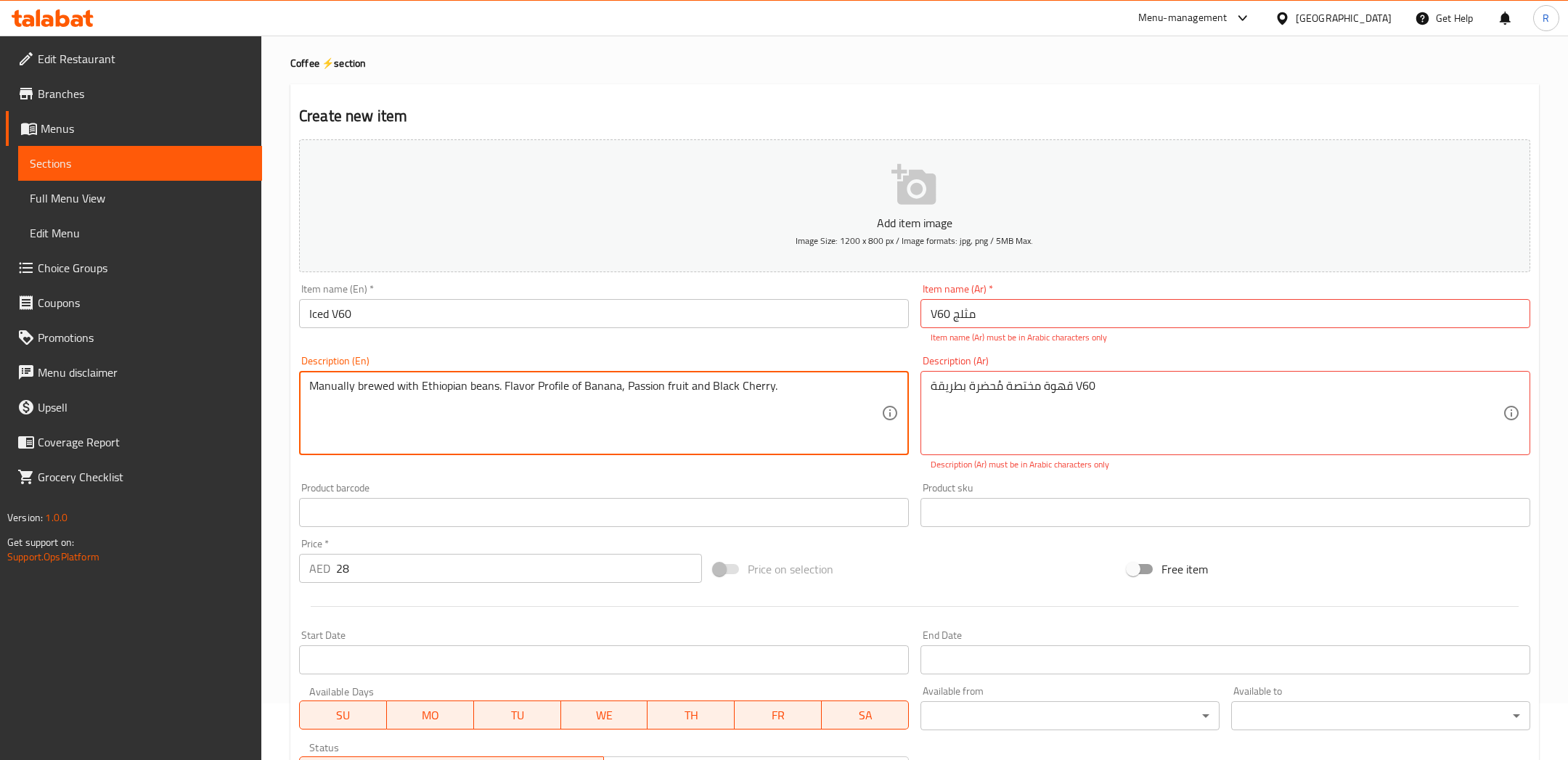
scroll to position [24, 0]
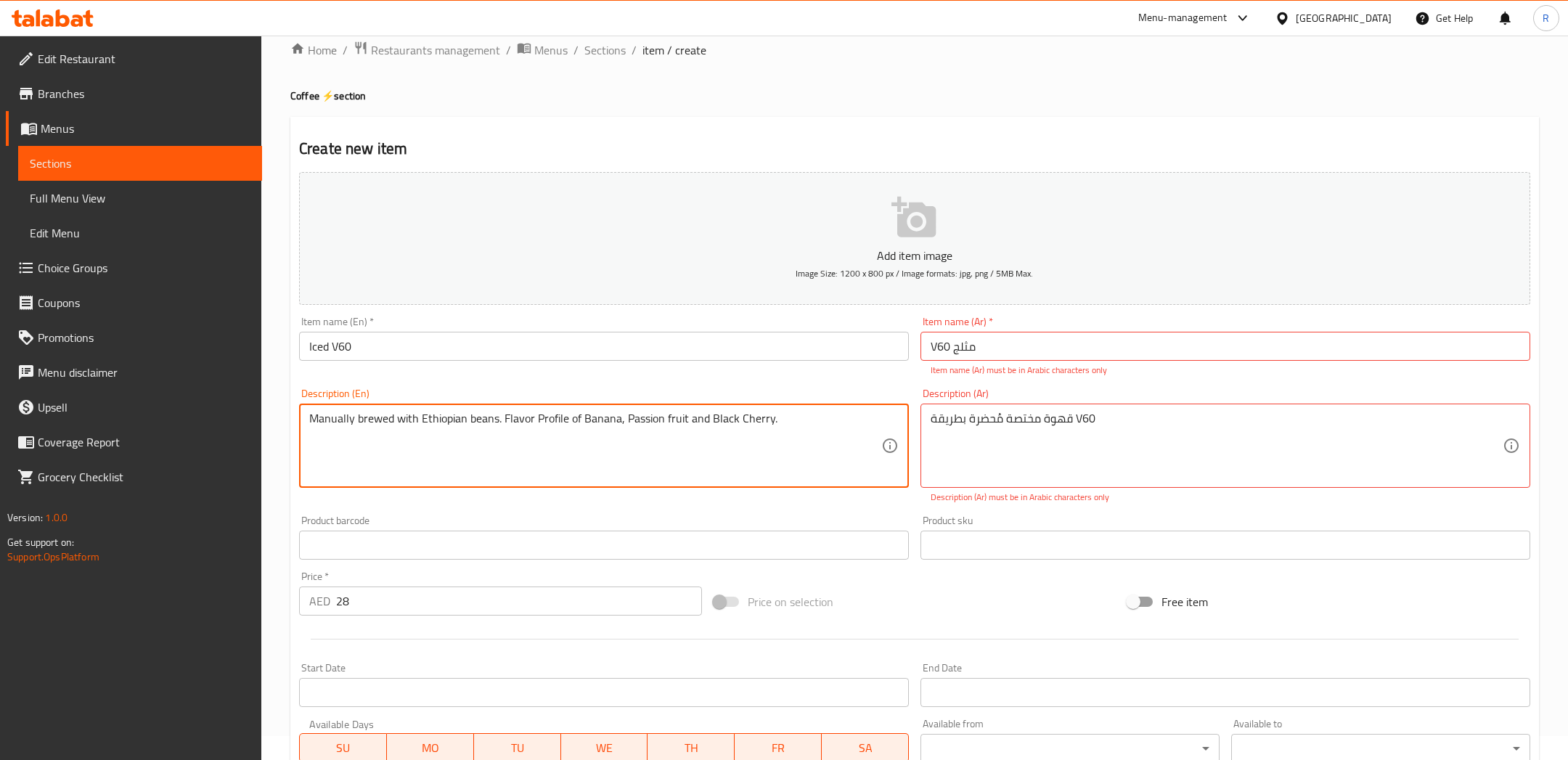
type textarea "Manually brewed with Ethiopian beans. Flavor Profile of Banana, Passion fruit a…"
click at [841, 188] on button "Add item image Image Size: 1200 x 800 px / Image formats: jpg, png / 5MB Max." at bounding box center [915, 238] width 1231 height 133
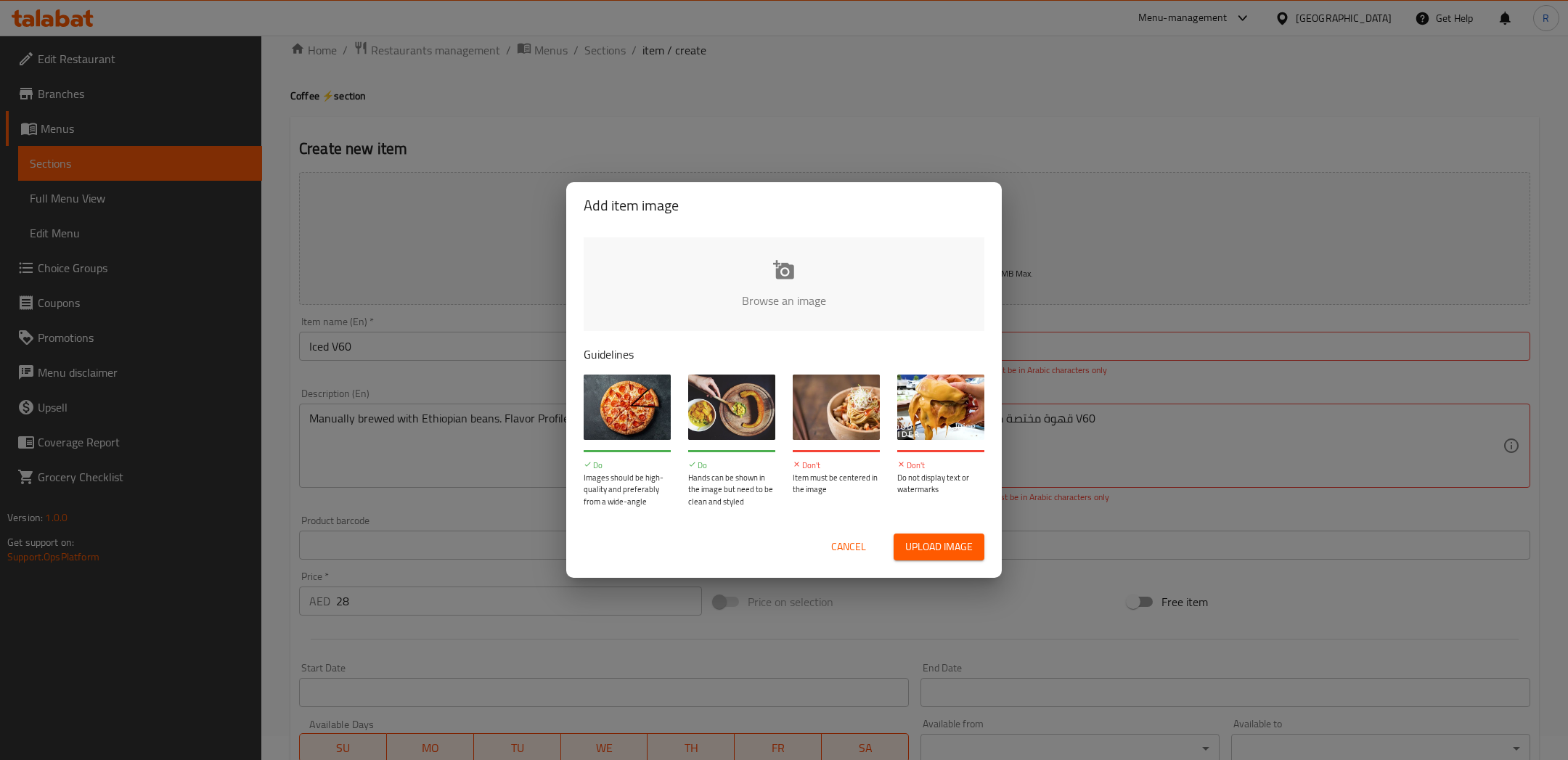
click at [848, 562] on div "Cancel Upload image" at bounding box center [784, 547] width 424 height 50
click at [844, 555] on span "Cancel" at bounding box center [848, 547] width 35 height 18
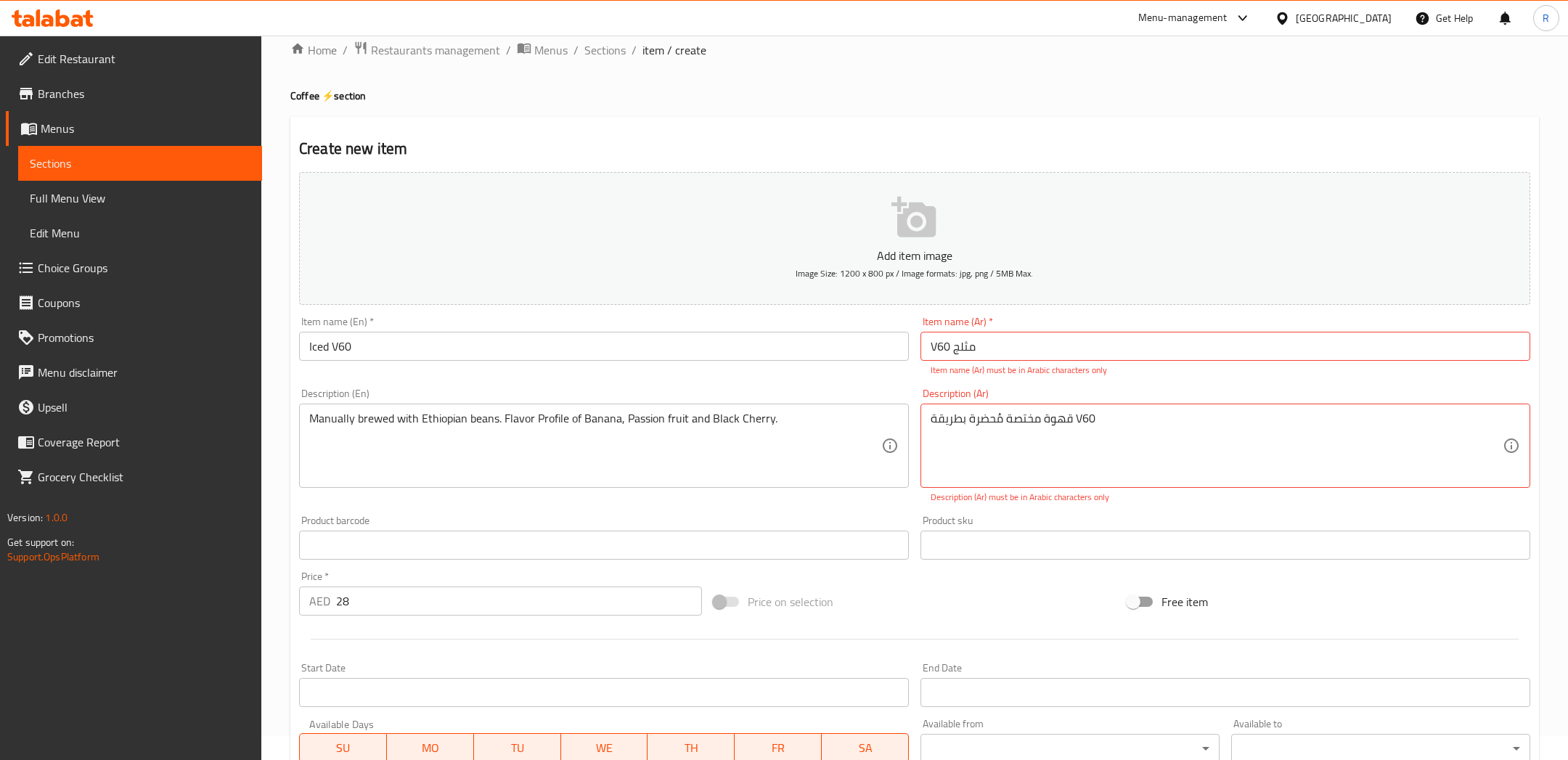
scroll to position [295, 0]
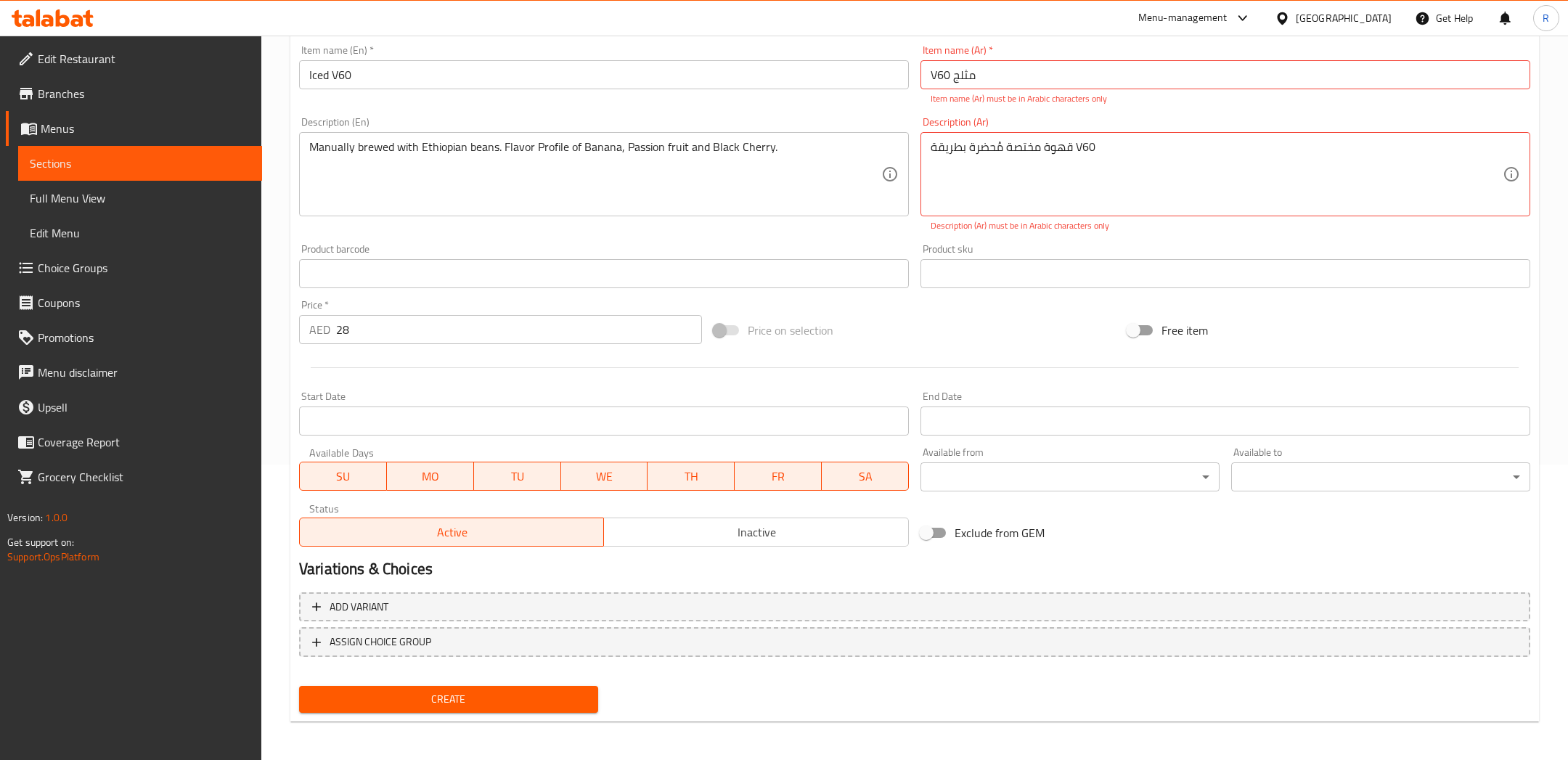
click at [559, 695] on span "Create" at bounding box center [448, 699] width 276 height 18
drag, startPoint x: 1000, startPoint y: 77, endPoint x: 955, endPoint y: 77, distance: 45.0
click at [997, 77] on input "V60 مثلج" at bounding box center [1225, 75] width 609 height 29
drag, startPoint x: 949, startPoint y: 77, endPoint x: 894, endPoint y: 77, distance: 55.0
click at [894, 77] on div "Add item image Image Size: 1200 x 800 px / Image formats: jpg, png / 5MB Max. I…" at bounding box center [914, 223] width 1242 height 657
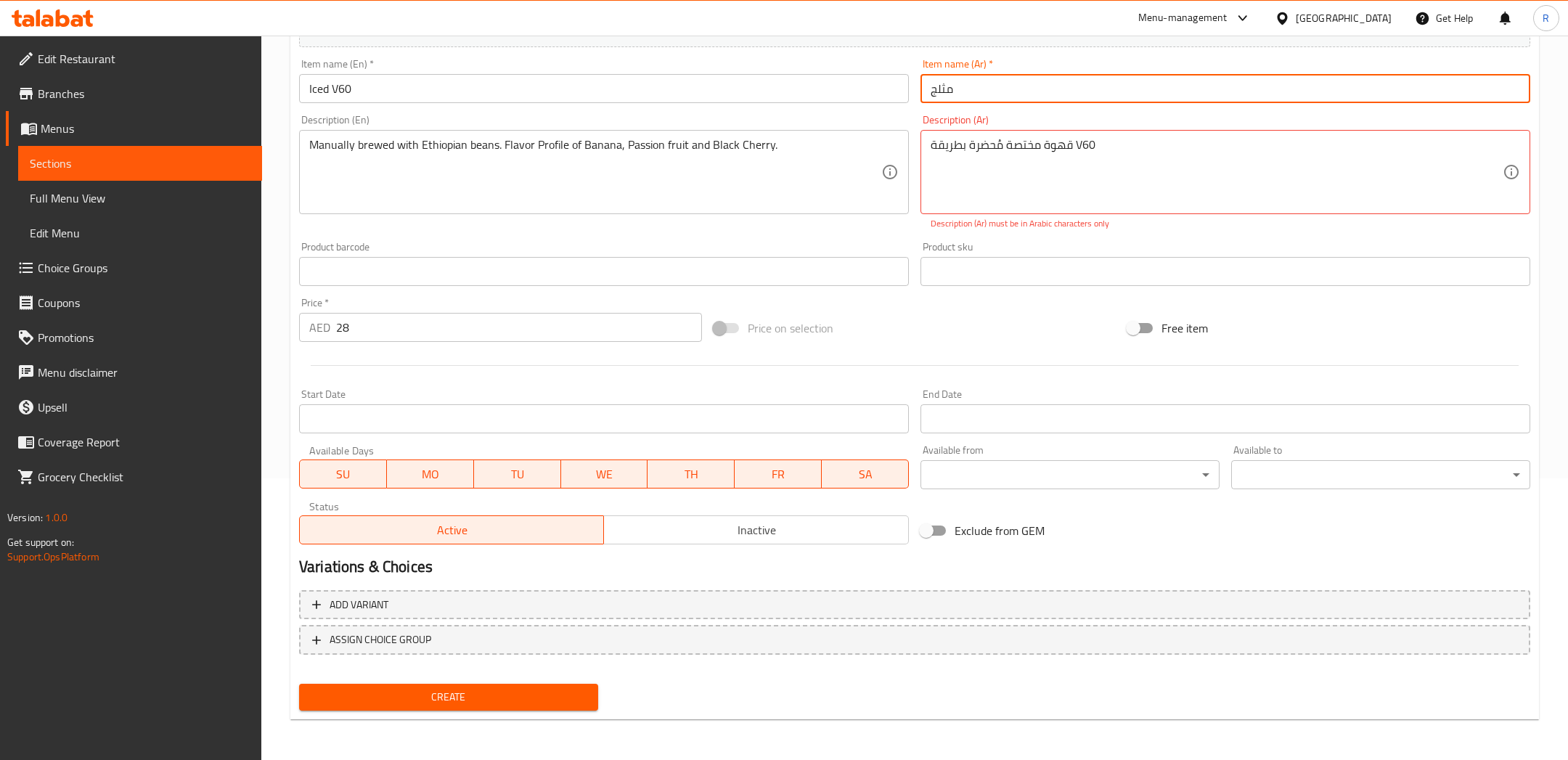
scroll to position [278, 0]
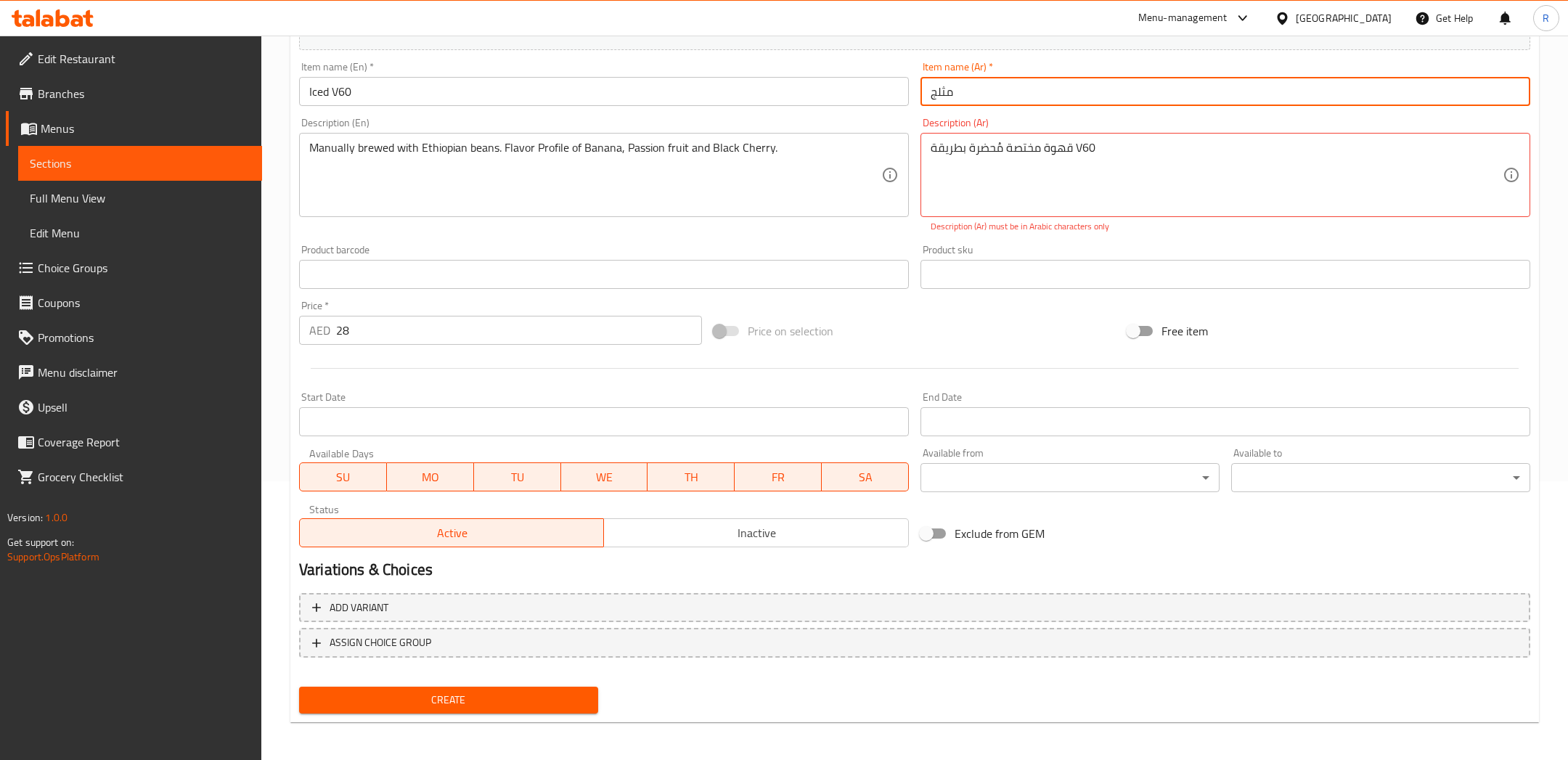
type input "مثلج"
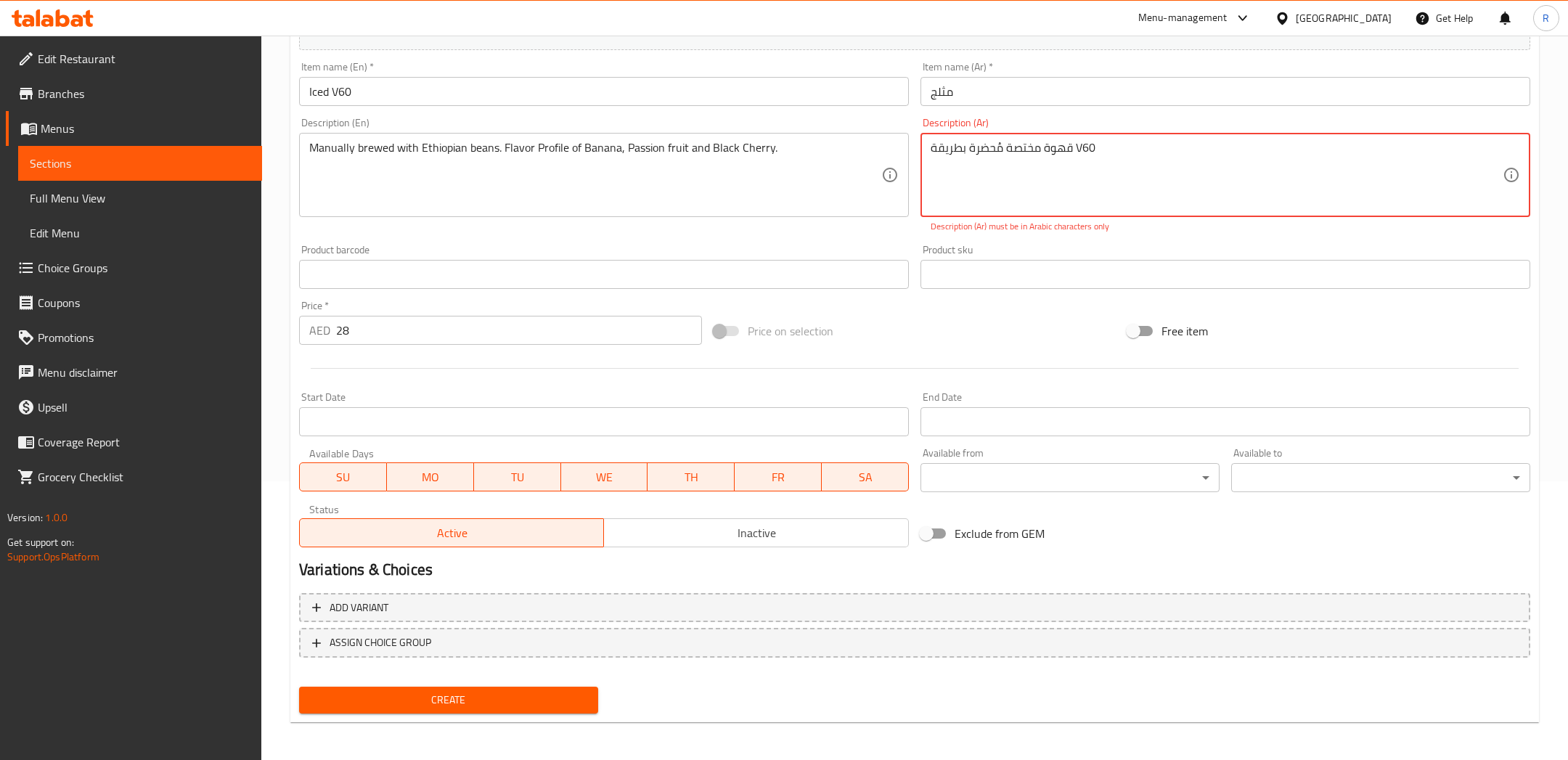
drag, startPoint x: 1115, startPoint y: 148, endPoint x: 1076, endPoint y: 148, distance: 39.0
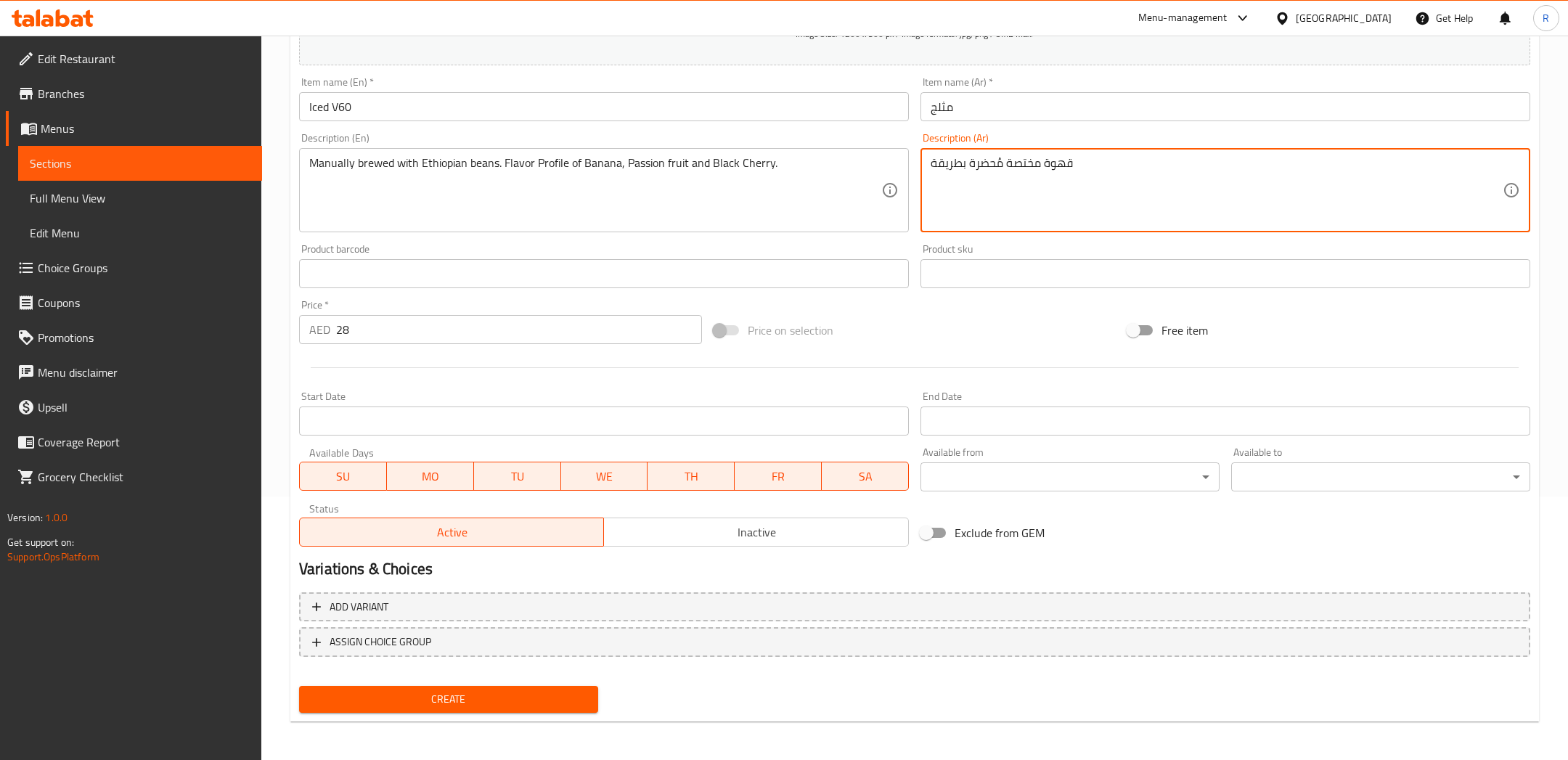
type textarea "قهوة مختصة مُحضرة بطريقة"
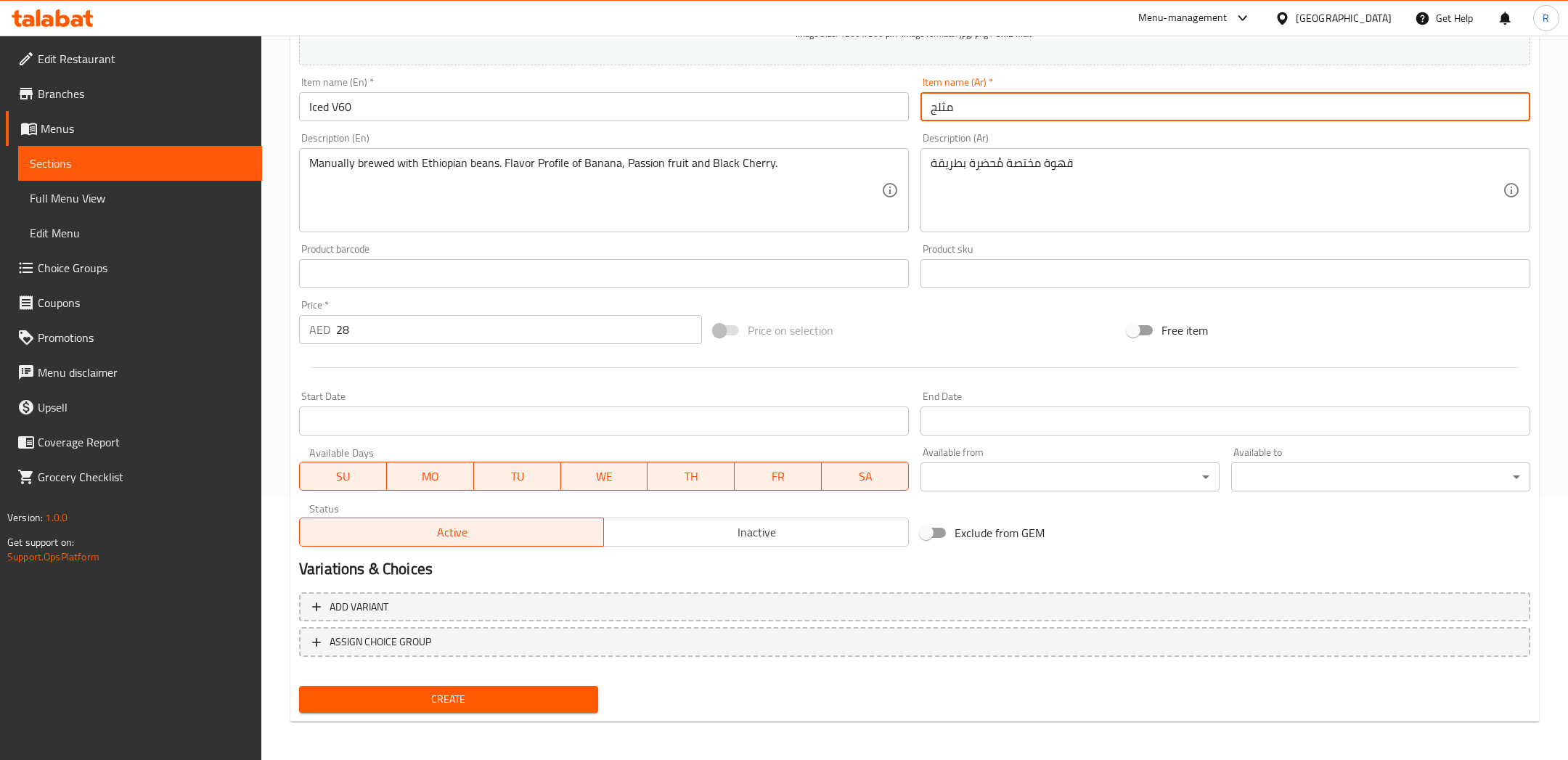
drag, startPoint x: 980, startPoint y: 103, endPoint x: 928, endPoint y: 103, distance: 52.0
click at [928, 103] on input "مثلج" at bounding box center [1225, 107] width 609 height 29
paste input "Manually brewed with Ethiopian beans. Flavor Profile of Banana, Passion fruit a…"
paste input "في ٦٠"
type input "في ٦٠ مثلج"
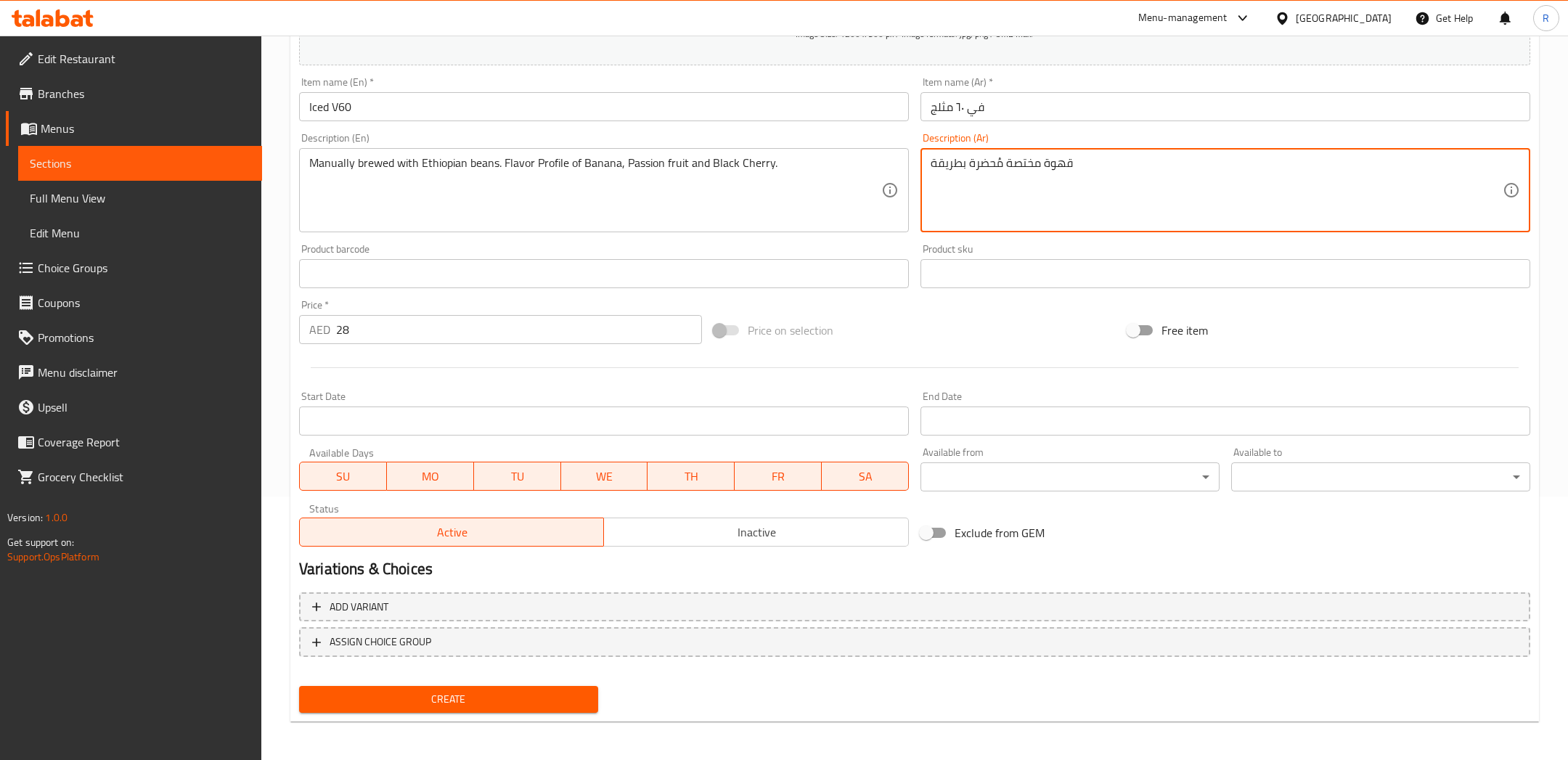
drag, startPoint x: 1145, startPoint y: 161, endPoint x: 928, endPoint y: 166, distance: 217.1
click at [928, 166] on div "قهوة مختصة مُحضرة بطريقة Description (Ar)" at bounding box center [1225, 189] width 609 height 84
click at [930, 167] on textarea "قهوة مختصة مُحضرة بطريقة" at bounding box center [1216, 190] width 572 height 69
paste textarea "في ٦٠ مثلج"
click at [1100, 156] on textarea "قهوة مختصة مُحضرة بطريقة" at bounding box center [1216, 190] width 572 height 69
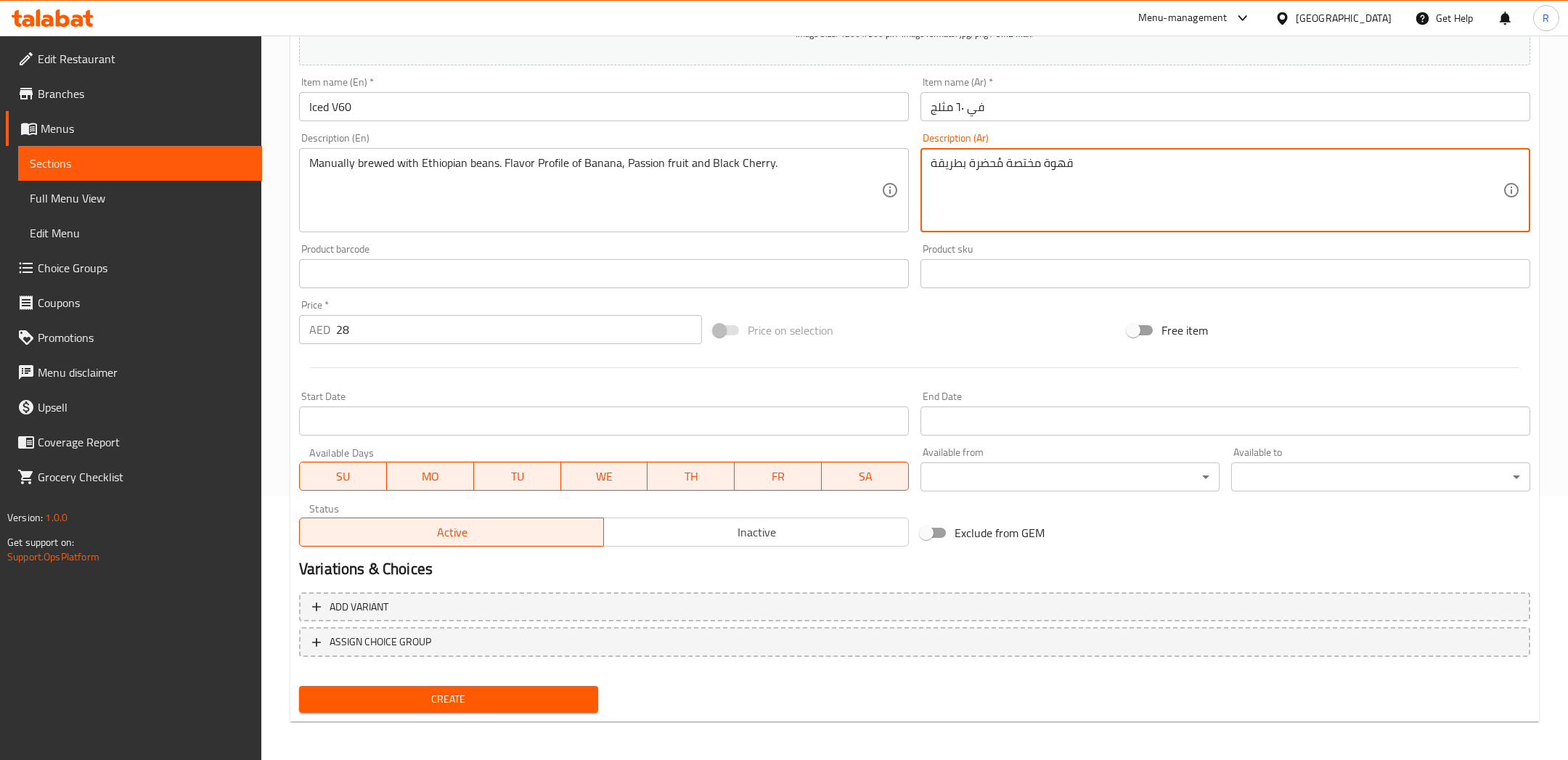
paste textarea "في ٦٠ مثلج"
drag, startPoint x: 956, startPoint y: 157, endPoint x: 1151, endPoint y: 179, distance: 196.2
click at [1151, 179] on textarea "قهوة مختصة مُحضرة بطريقة في ٦٠ مثلج" at bounding box center [1216, 190] width 572 height 69
type textarea "قهوة مختصة مُحضرة بطريقة في ٦٠"
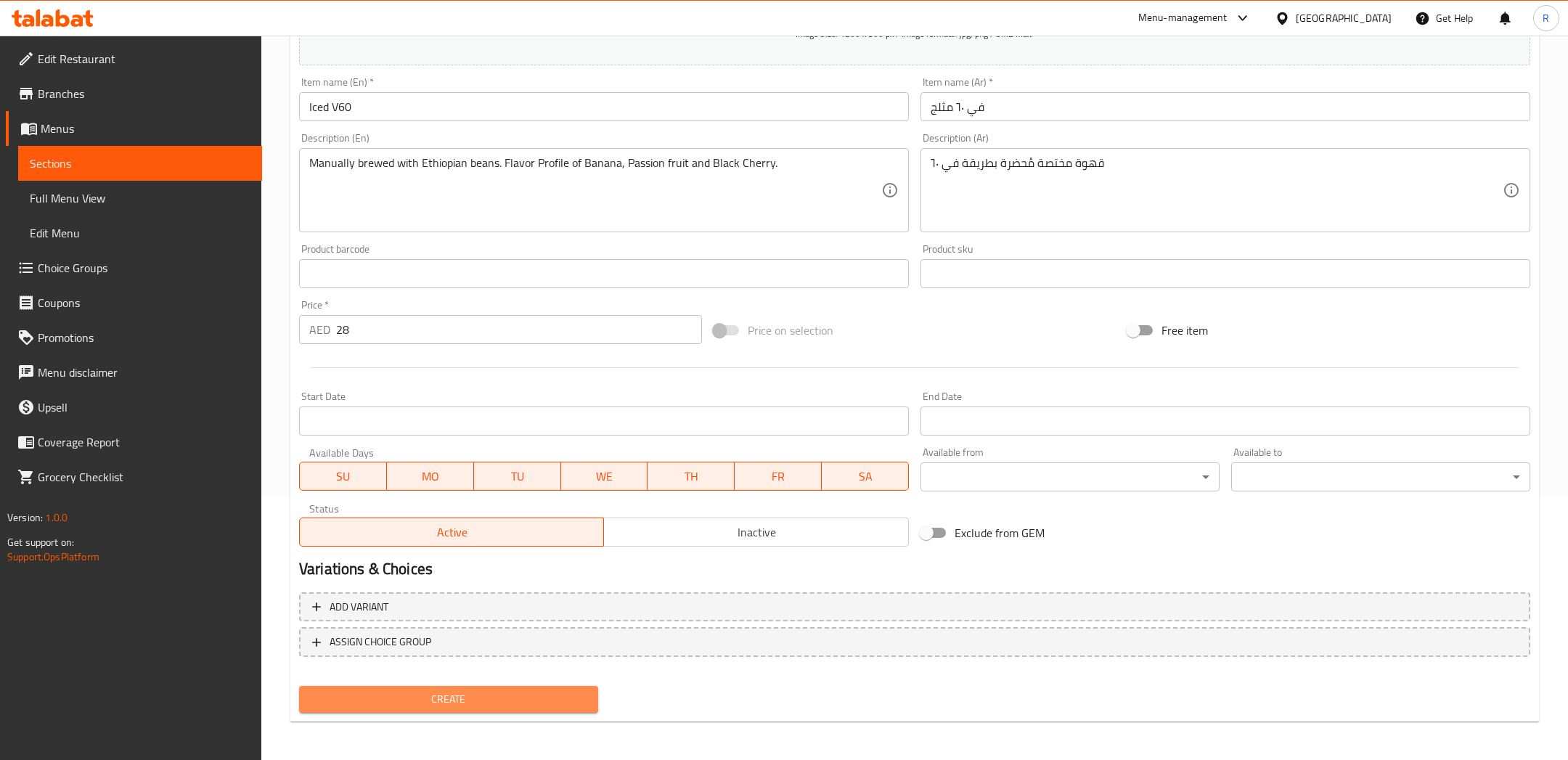
click at [511, 696] on span "Create" at bounding box center [448, 699] width 276 height 18
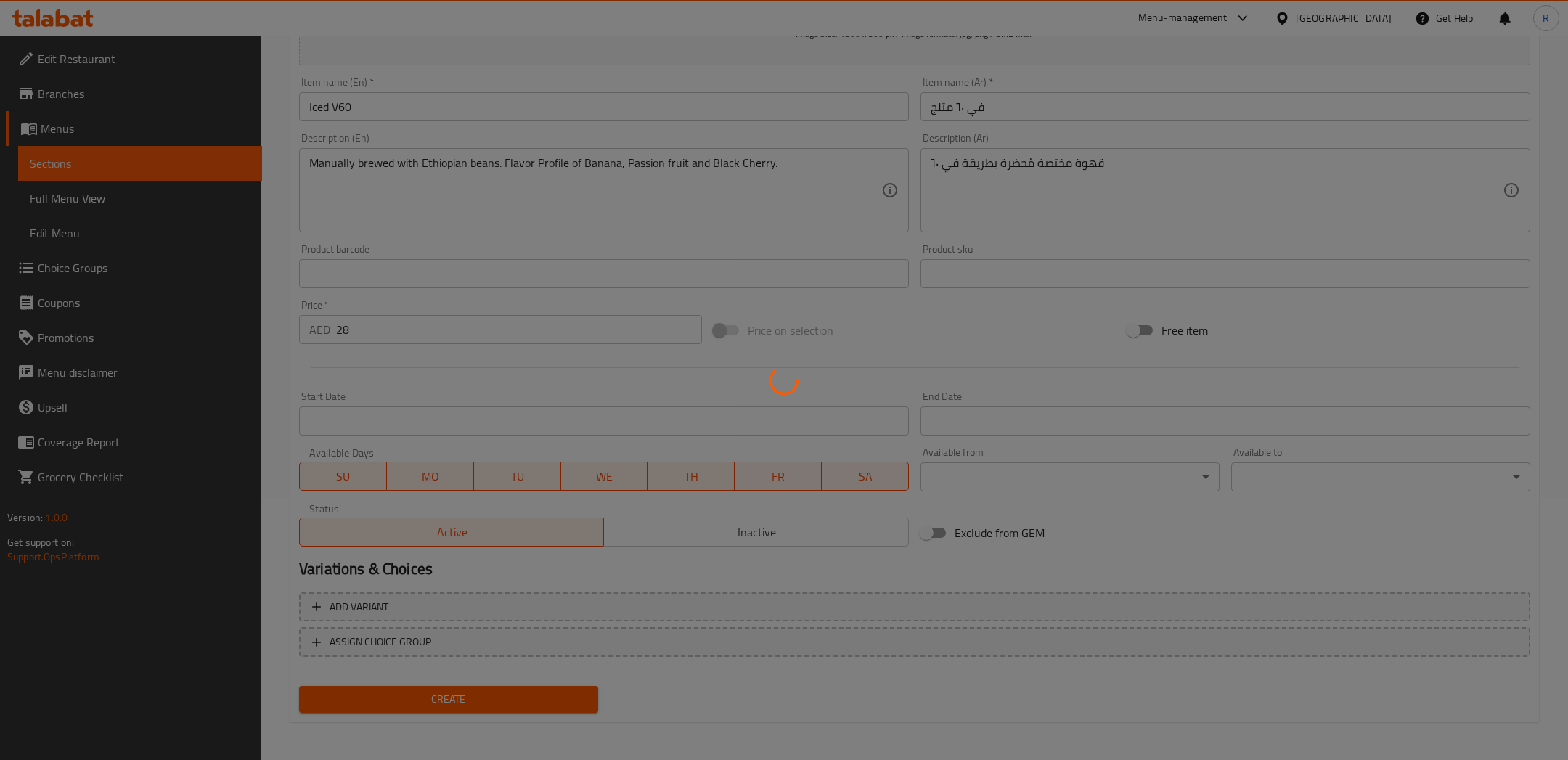
scroll to position [0, 0]
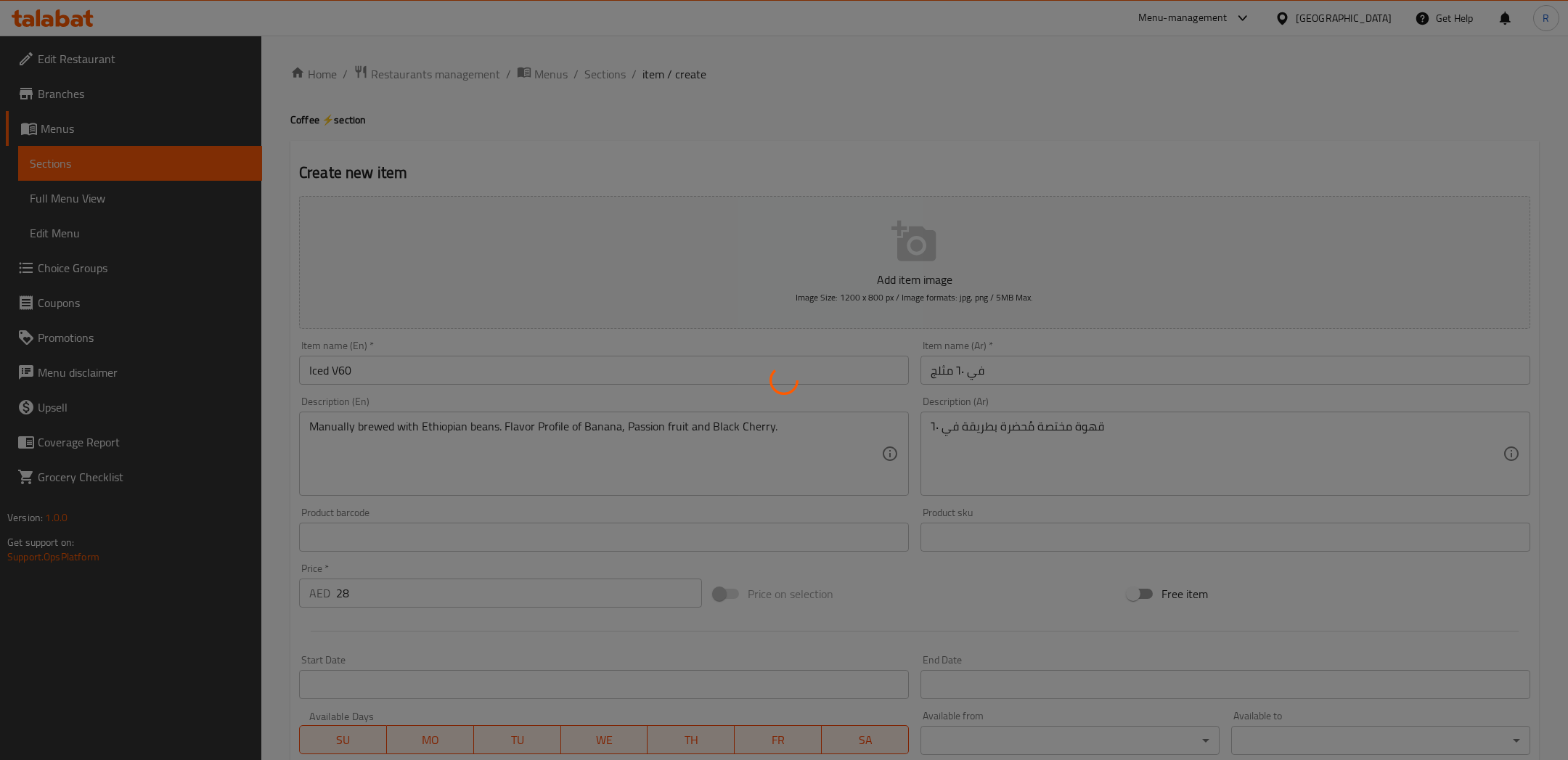
type input "0"
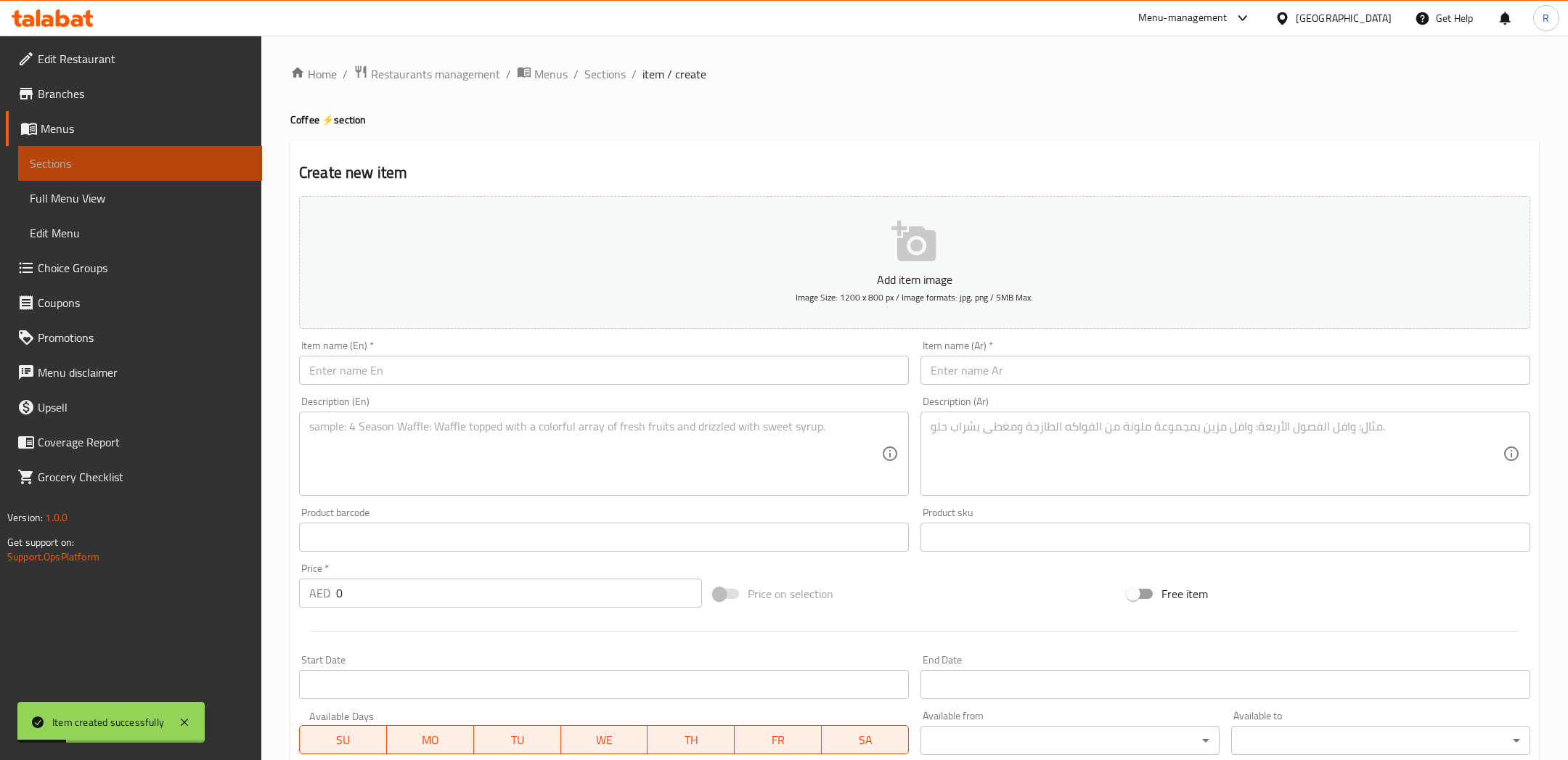
click at [84, 158] on span "Sections" at bounding box center [139, 163] width 220 height 18
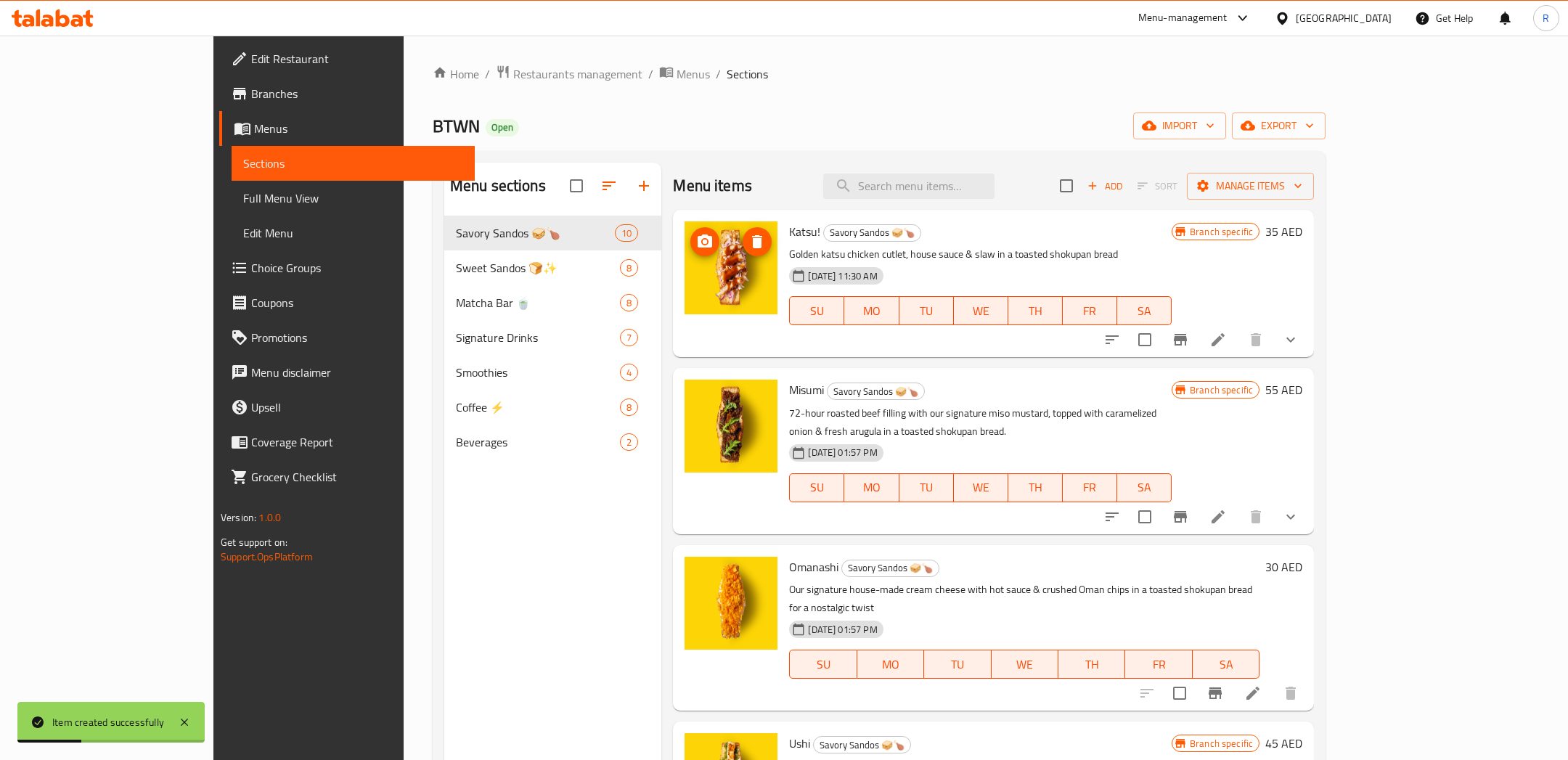
scroll to position [155, 0]
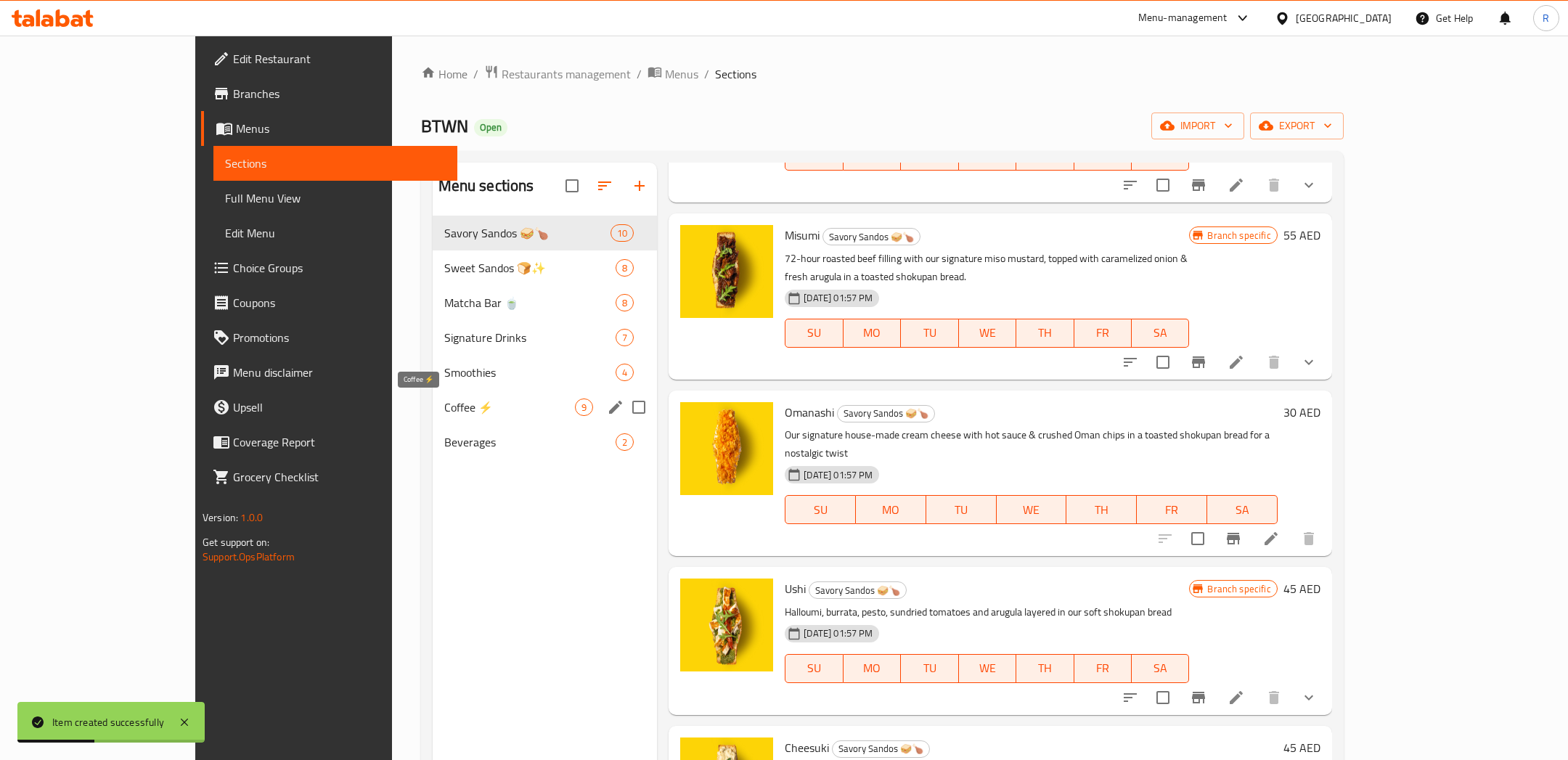
click at [444, 405] on span "Coffee ⚡" at bounding box center [510, 407] width 131 height 18
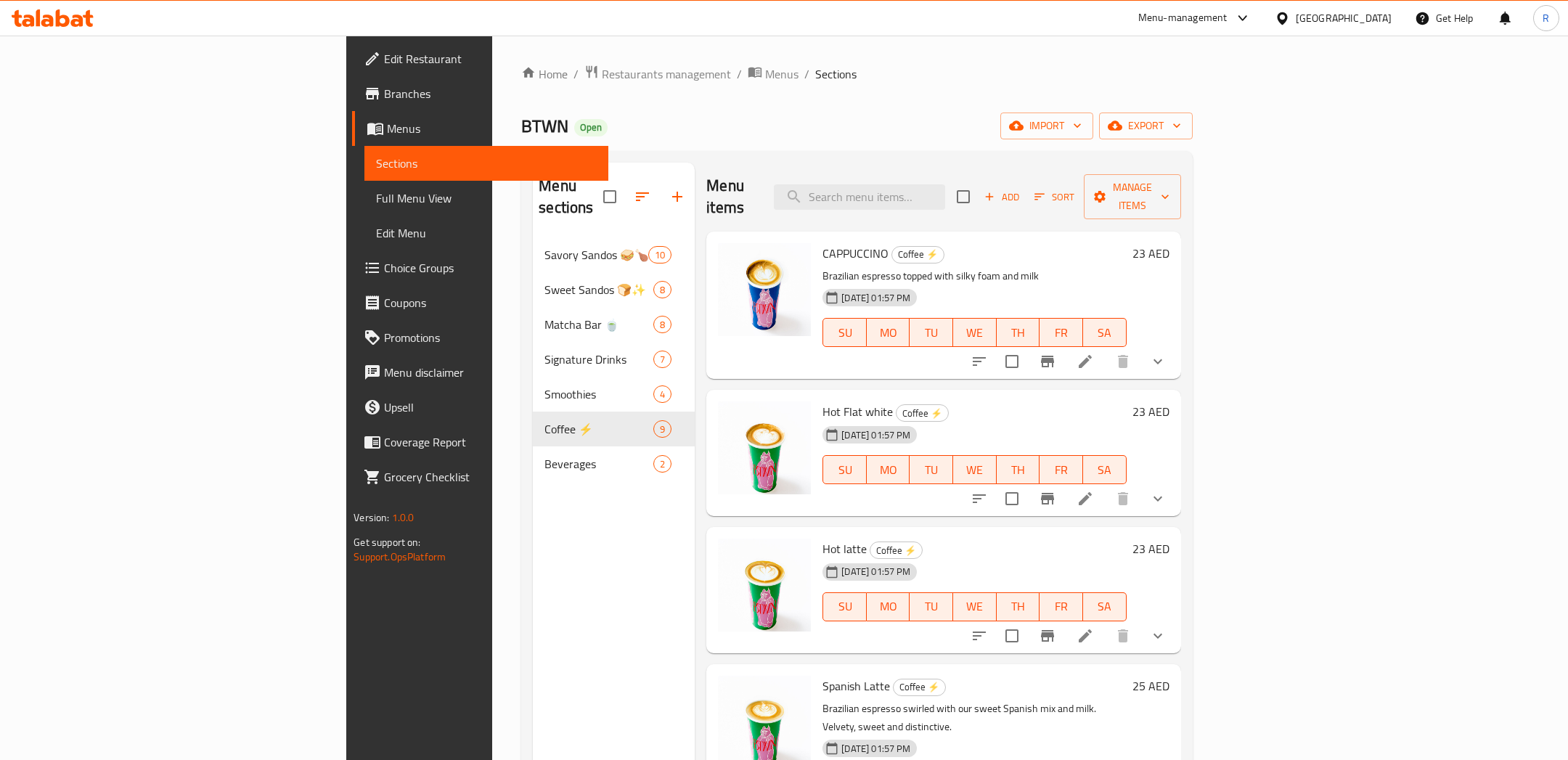
click at [1021, 190] on span "Add" at bounding box center [1001, 197] width 39 height 17
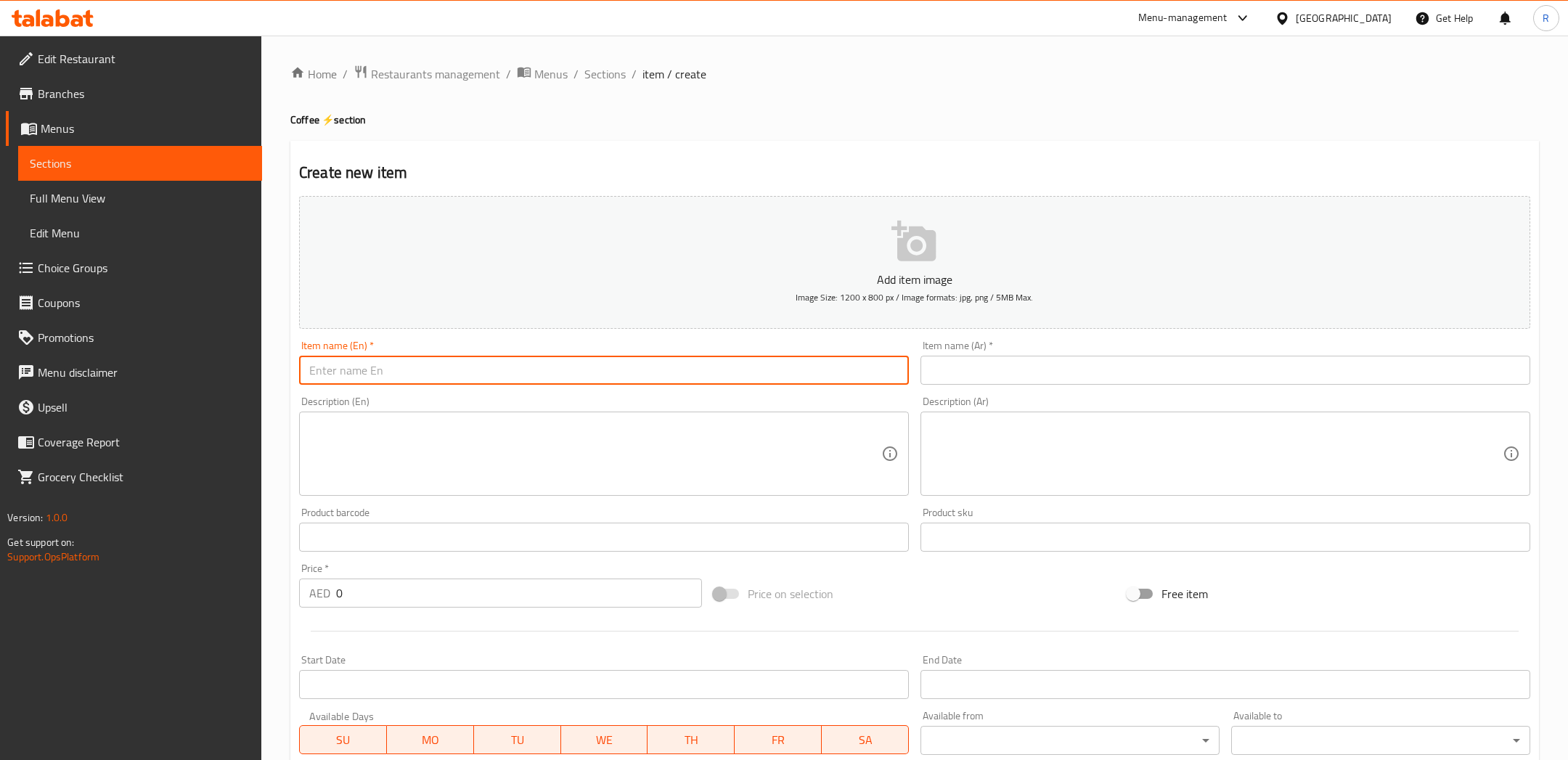
click at [736, 375] on input "text" at bounding box center [604, 370] width 609 height 29
type input "H"
type input "V60 (Hot)"
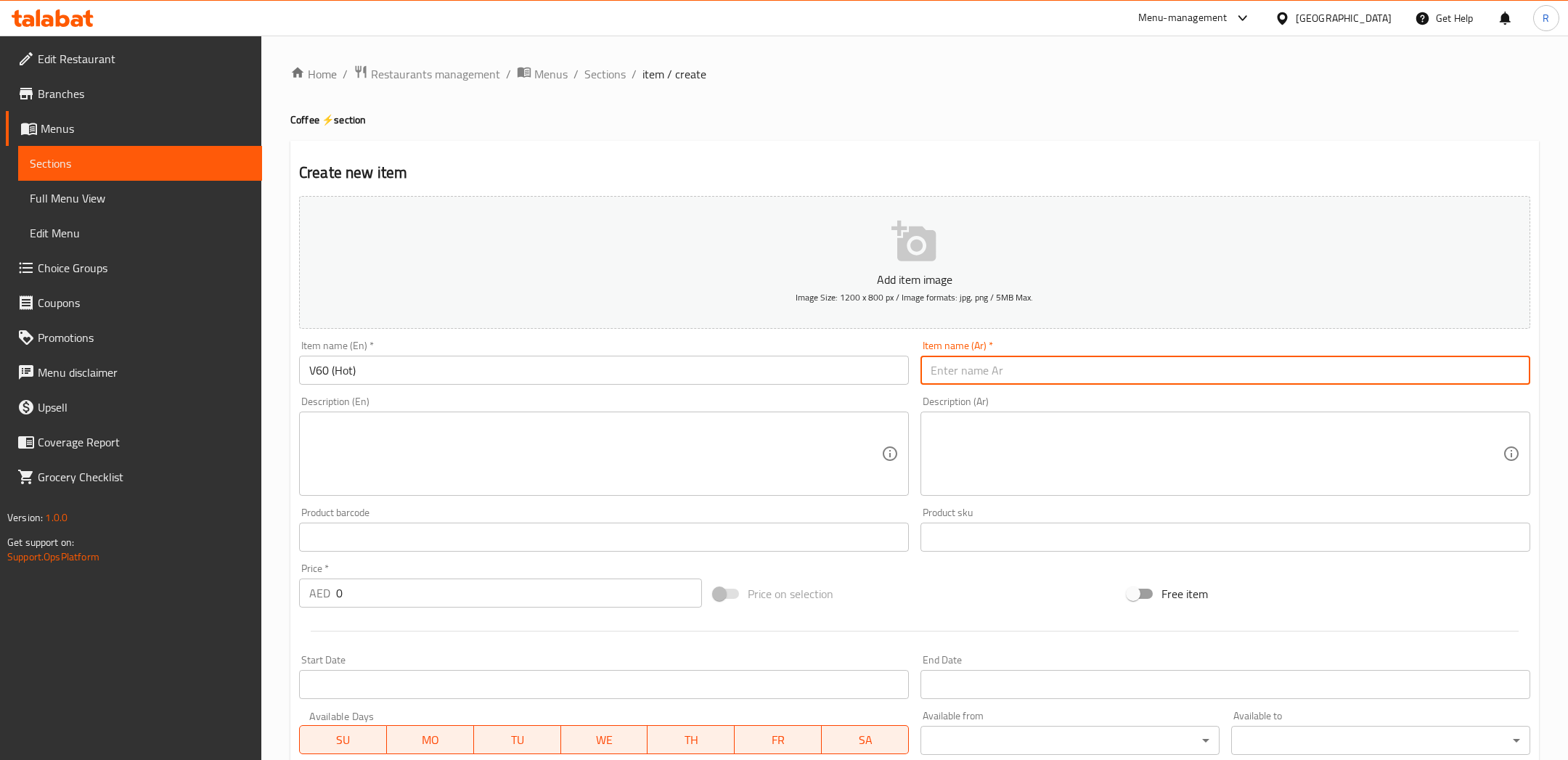
click at [1016, 376] on input "text" at bounding box center [1225, 370] width 609 height 29
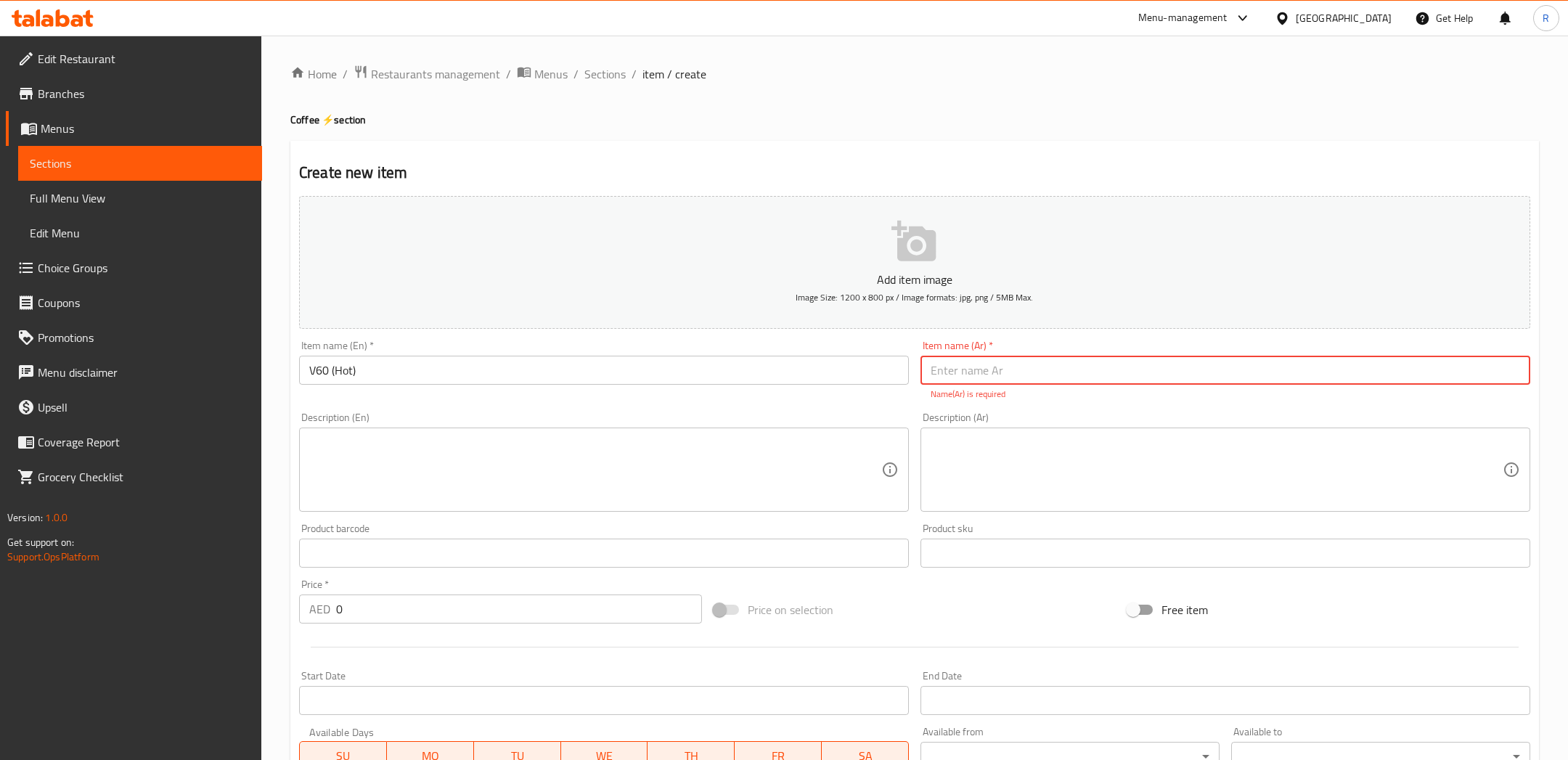
paste input "في ٦٠ ساخن"
type input "في ٦٠ ساخن"
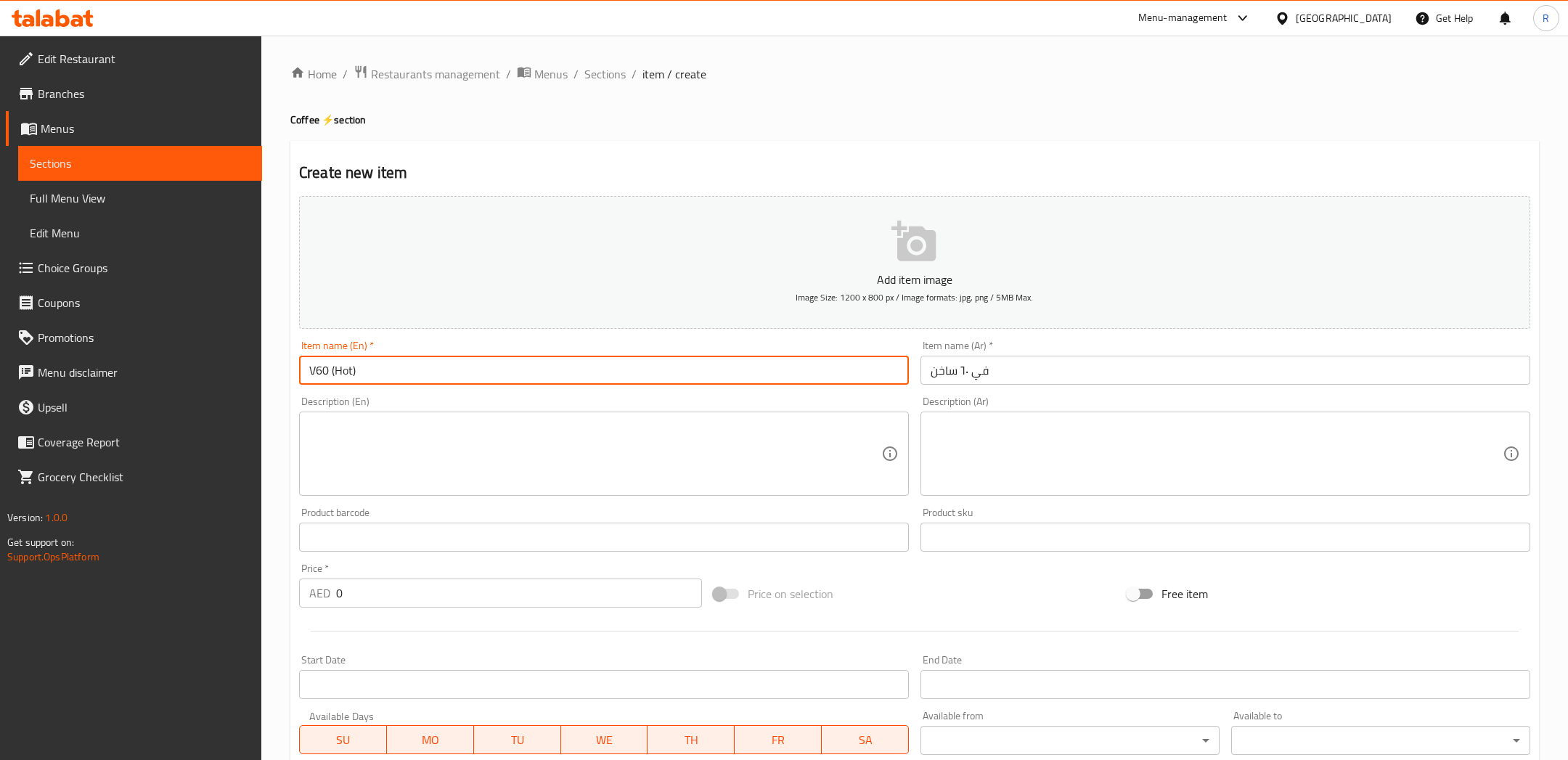
drag, startPoint x: 367, startPoint y: 370, endPoint x: 332, endPoint y: 370, distance: 35.0
click at [332, 370] on input "V60 (Hot)" at bounding box center [604, 370] width 609 height 29
type input "V"
type input "Hot V60"
click at [373, 435] on textarea at bounding box center [595, 454] width 572 height 69
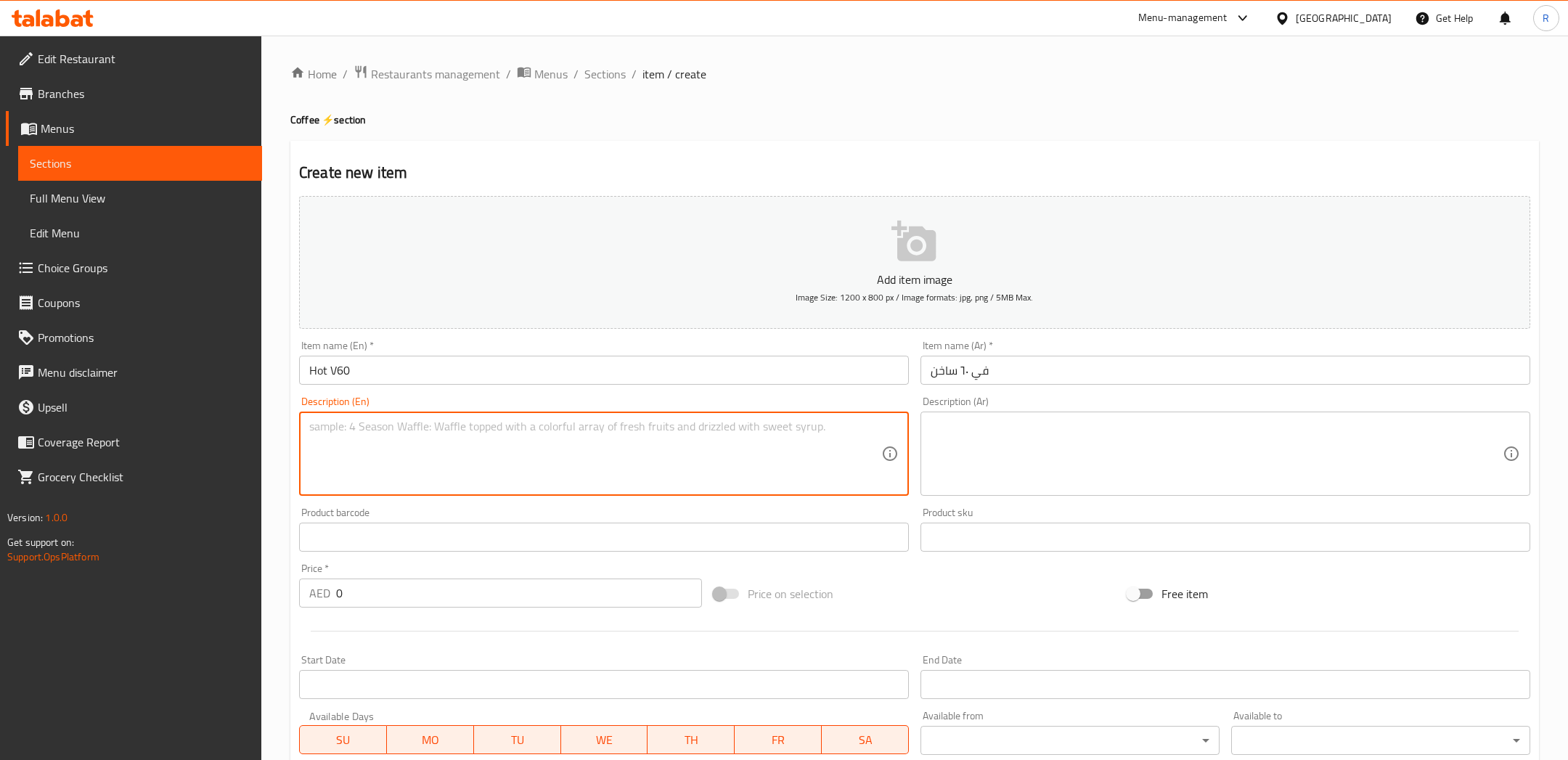
paste textarea "Manually brewed with Ethiopian beans with a flavor profile of Banana, Passionfr…"
type textarea "Manually brewed with Ethiopian beans with a flavor profile of Banana, Passionfr…"
click at [1099, 462] on textarea at bounding box center [1216, 454] width 572 height 69
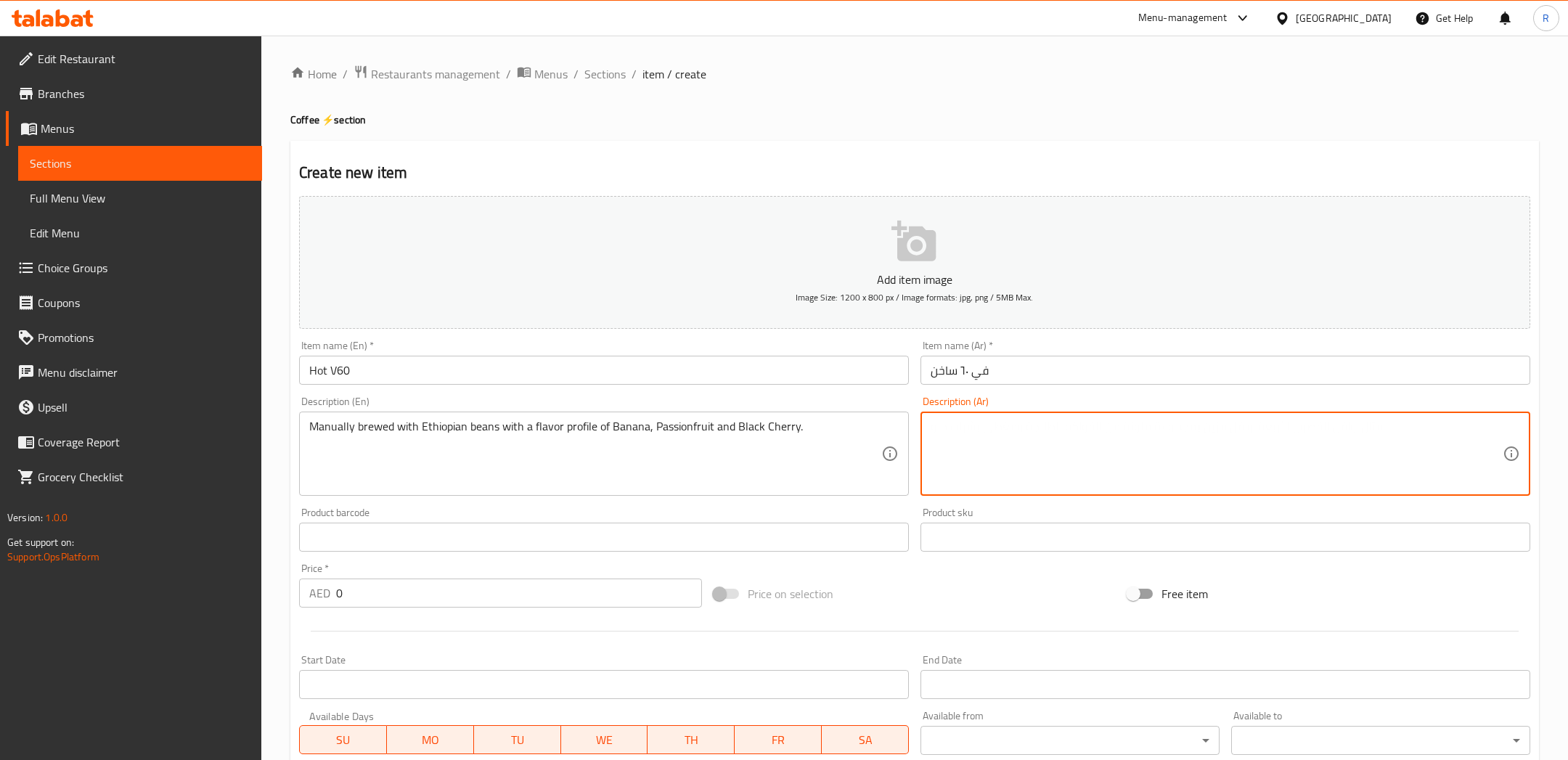
paste textarea "قهوة مختصة محضّرة يدوياً بطريقة الترشيح الساخن"
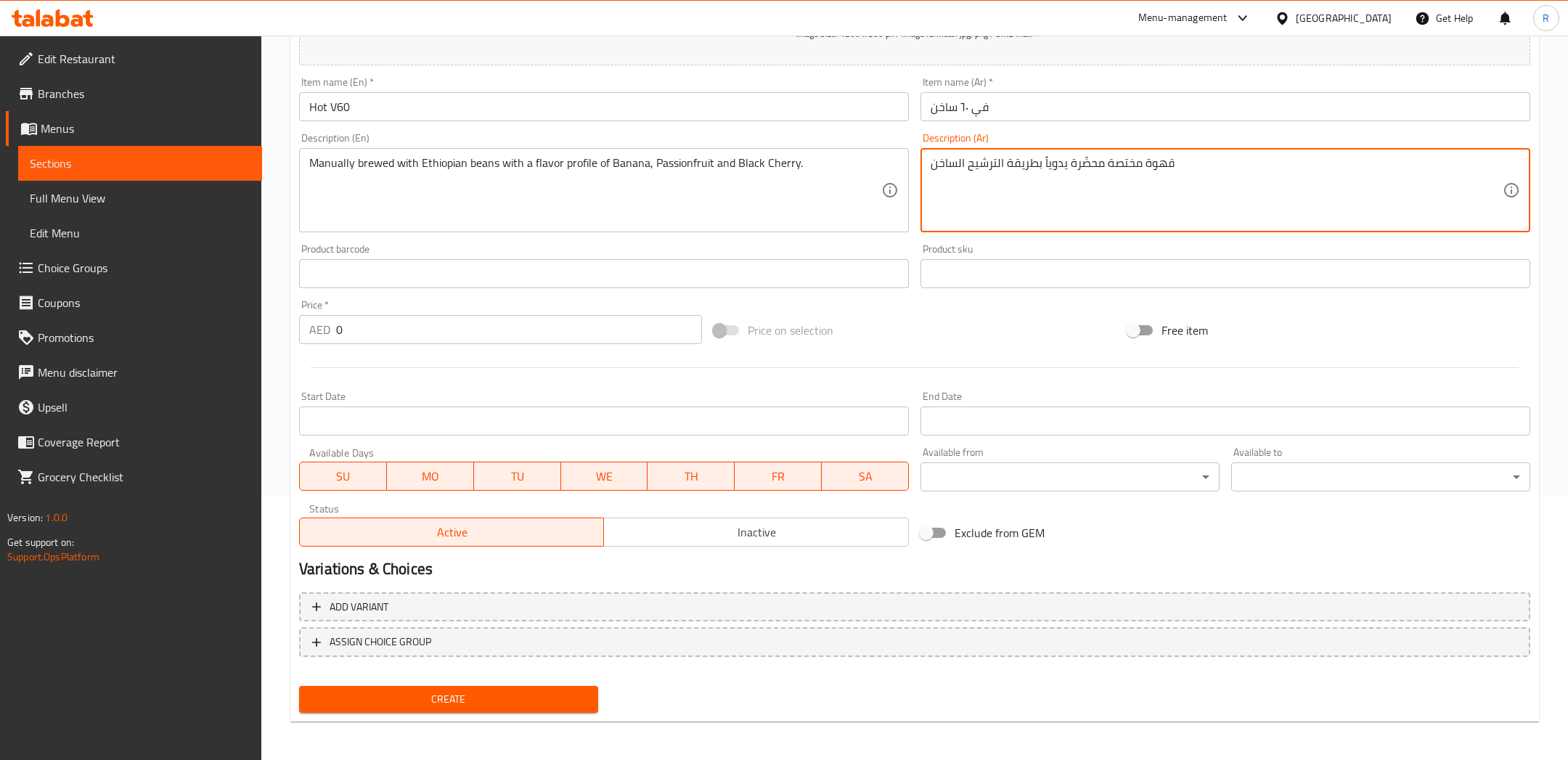
type textarea "قهوة مختصة محضّرة يدوياً بطريقة الترشيح الساخن"
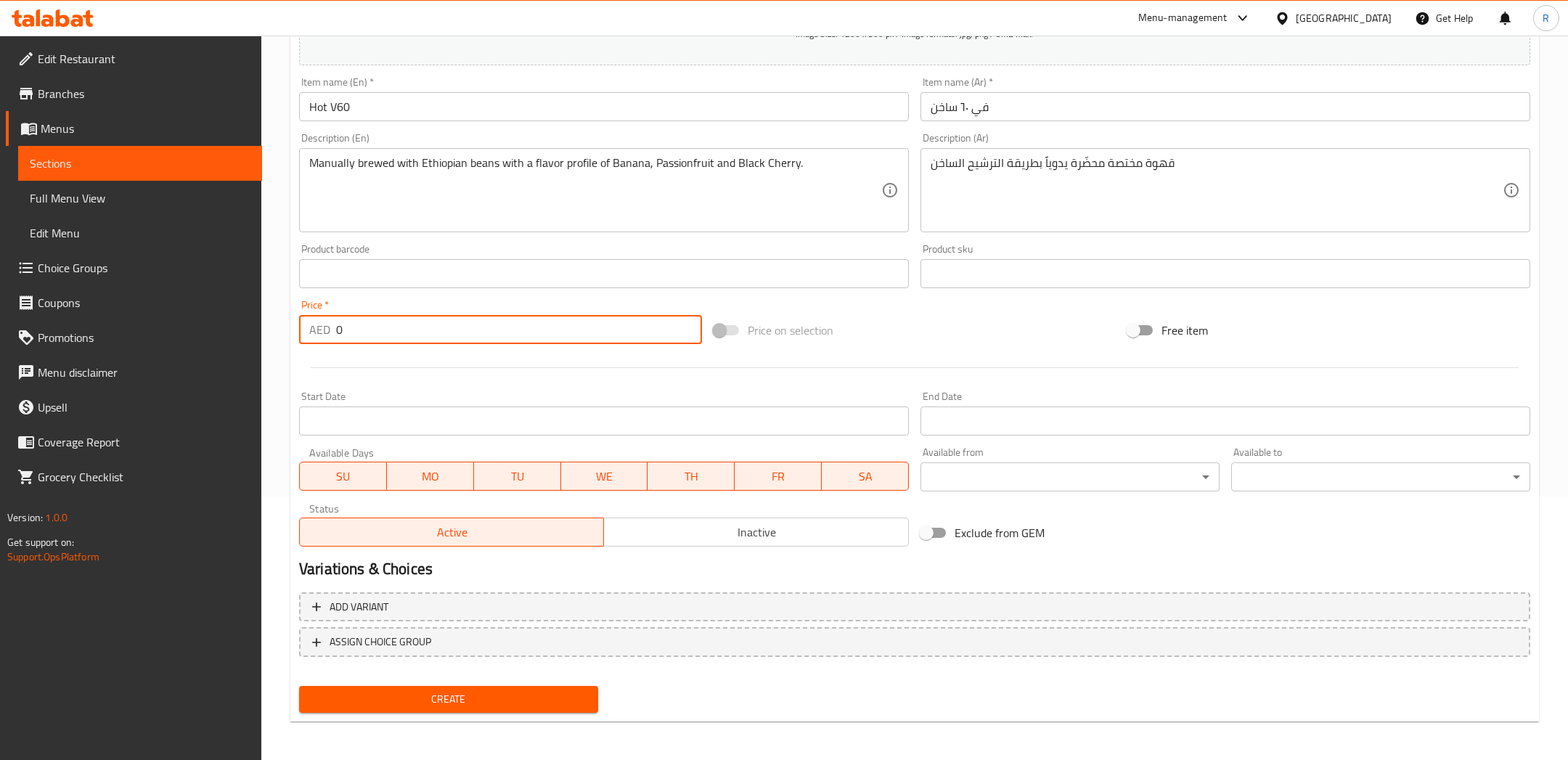
click at [438, 338] on input "0" at bounding box center [519, 329] width 366 height 29
type input "28"
click at [470, 706] on button "Create" at bounding box center [448, 699] width 299 height 27
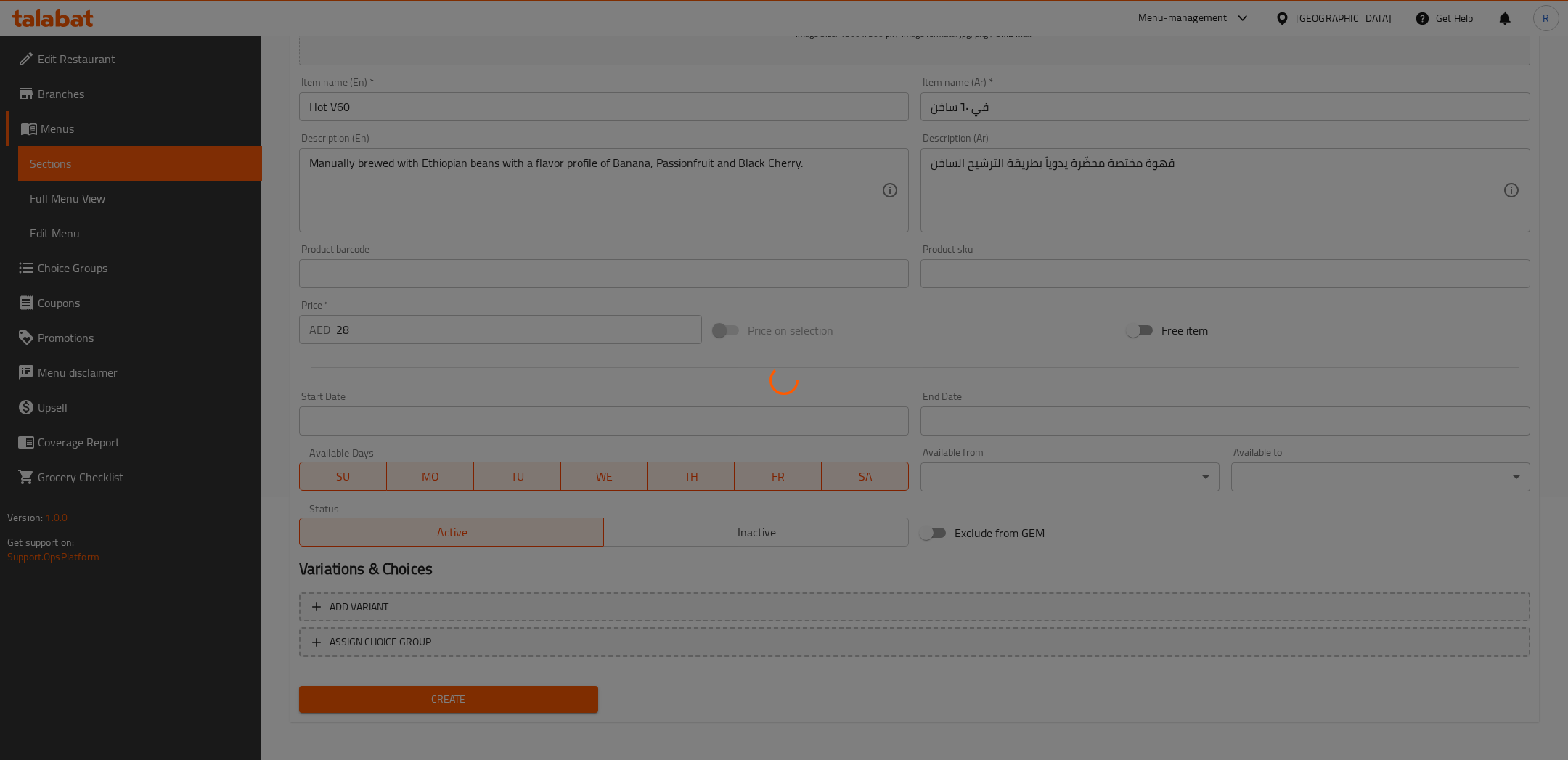
type input "0"
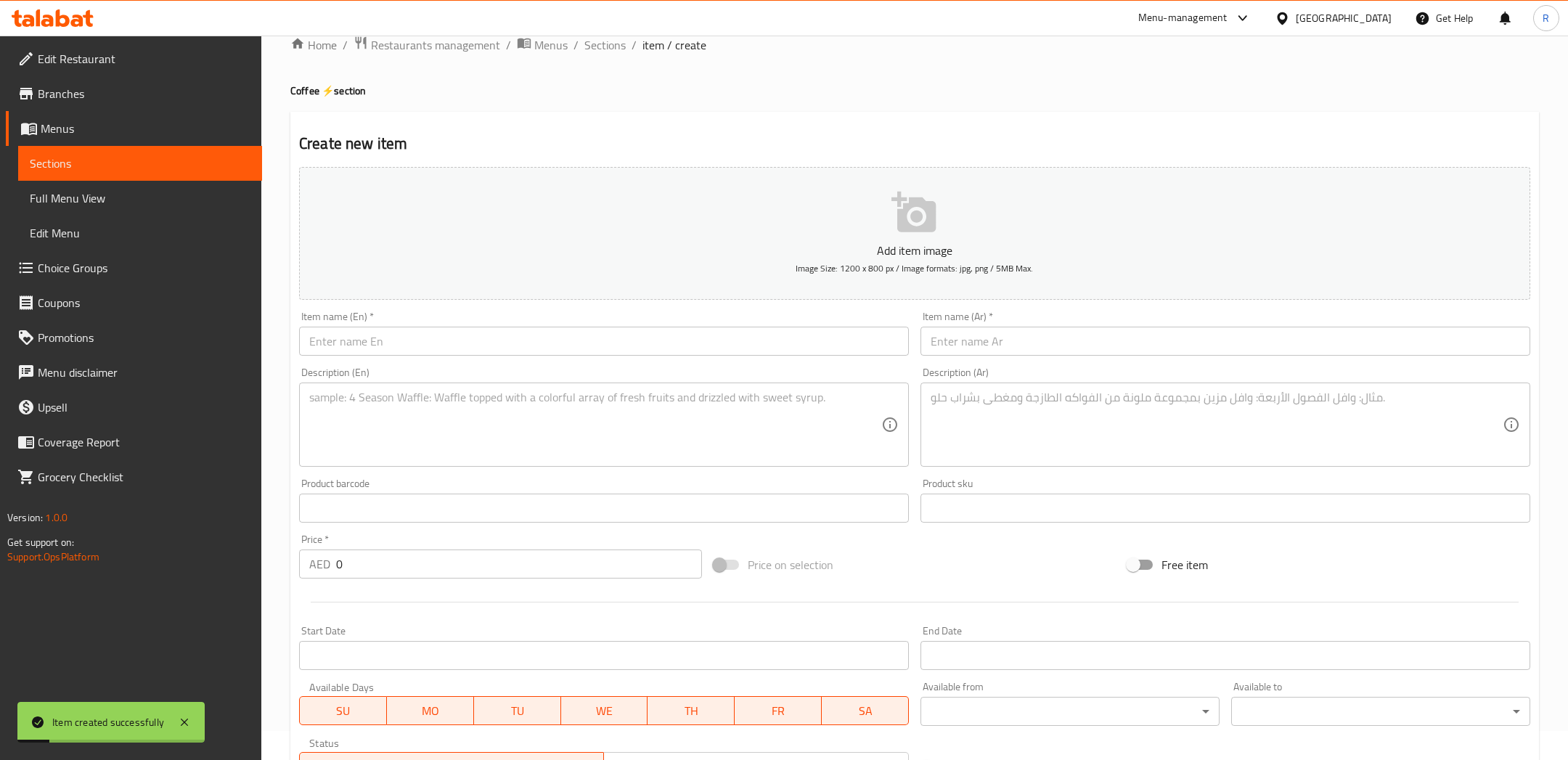
scroll to position [0, 0]
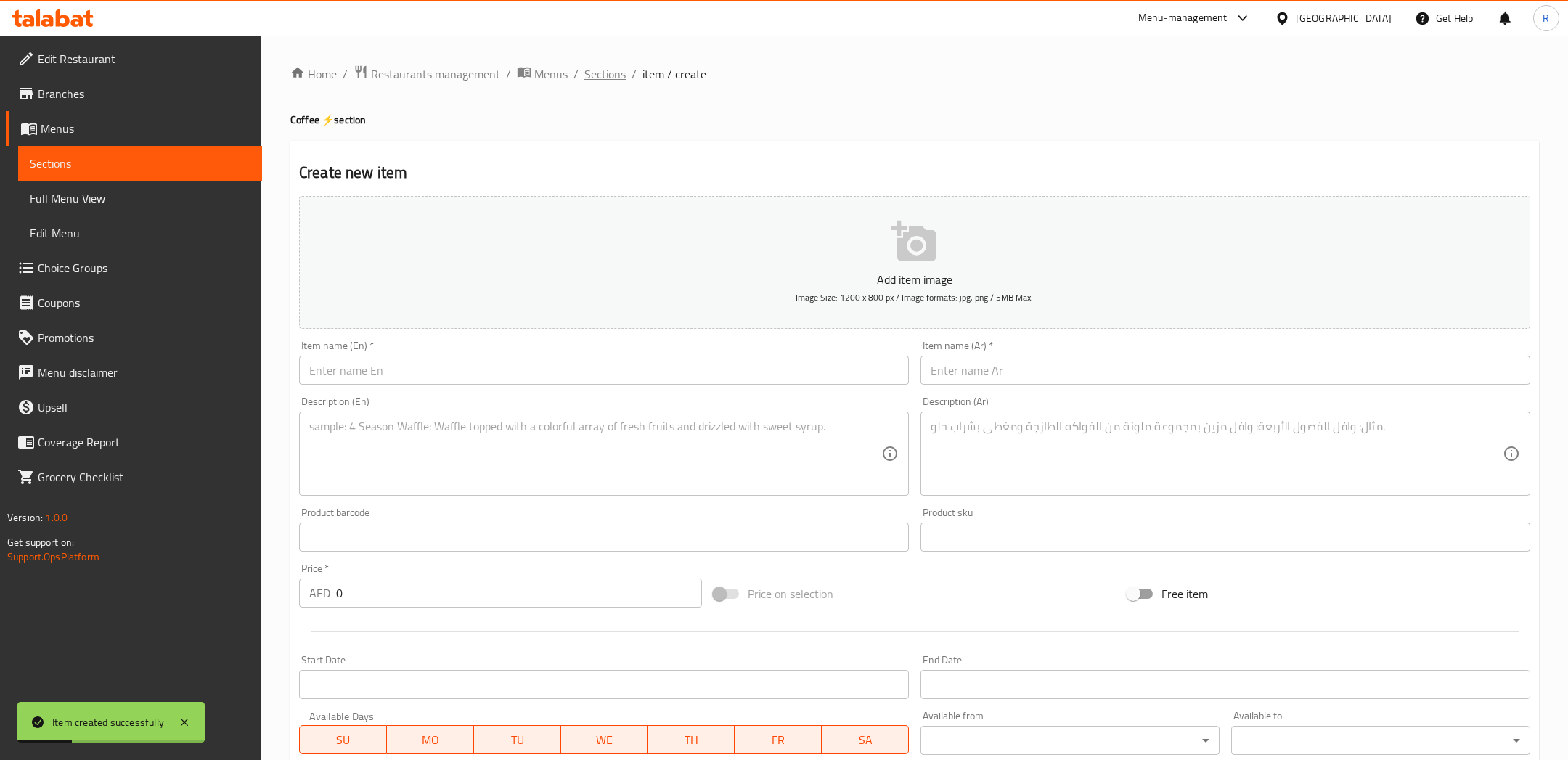
click at [599, 73] on span "Sections" at bounding box center [605, 73] width 42 height 18
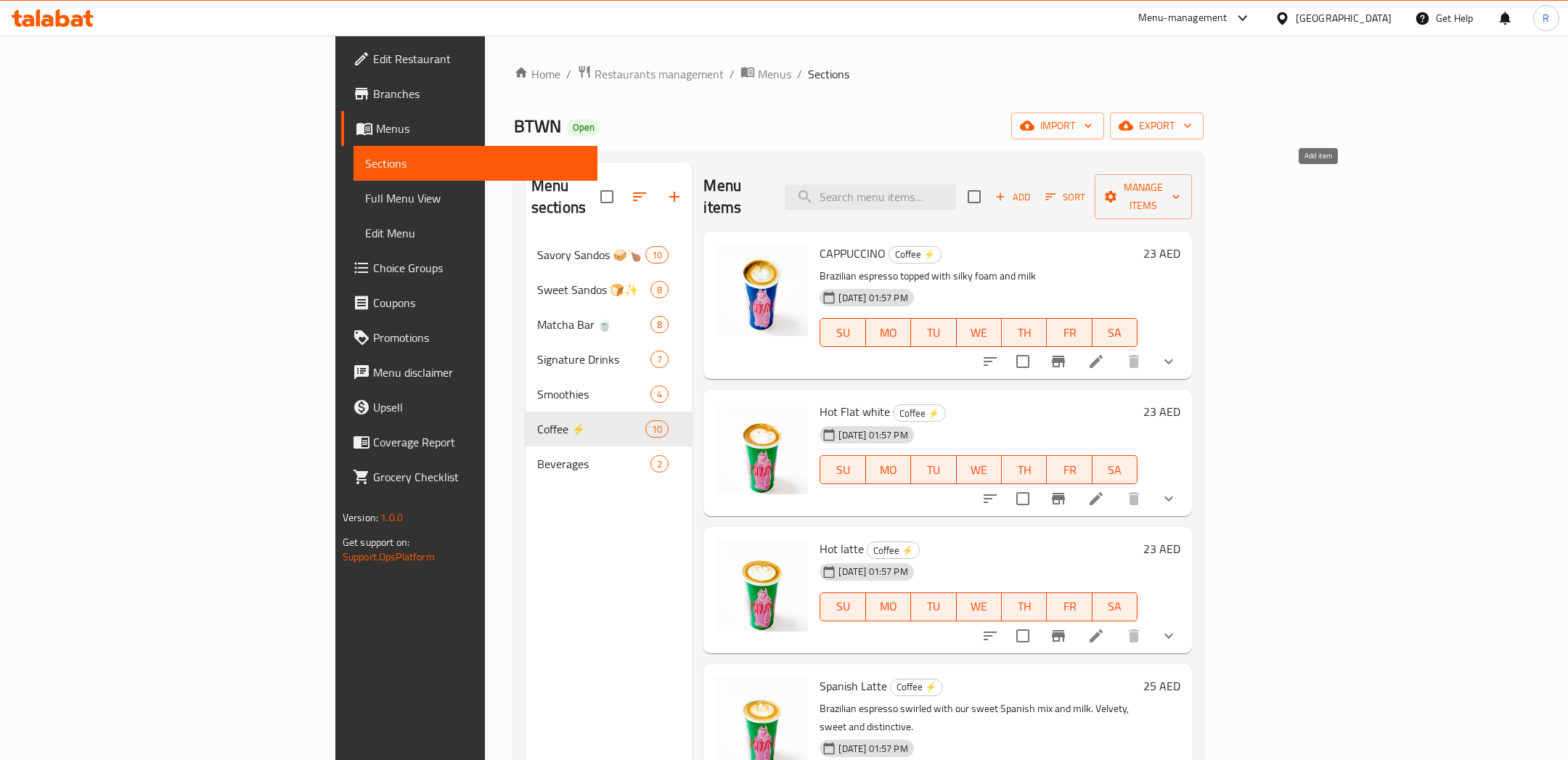
click at [1032, 189] on span "Add" at bounding box center [1012, 197] width 39 height 17
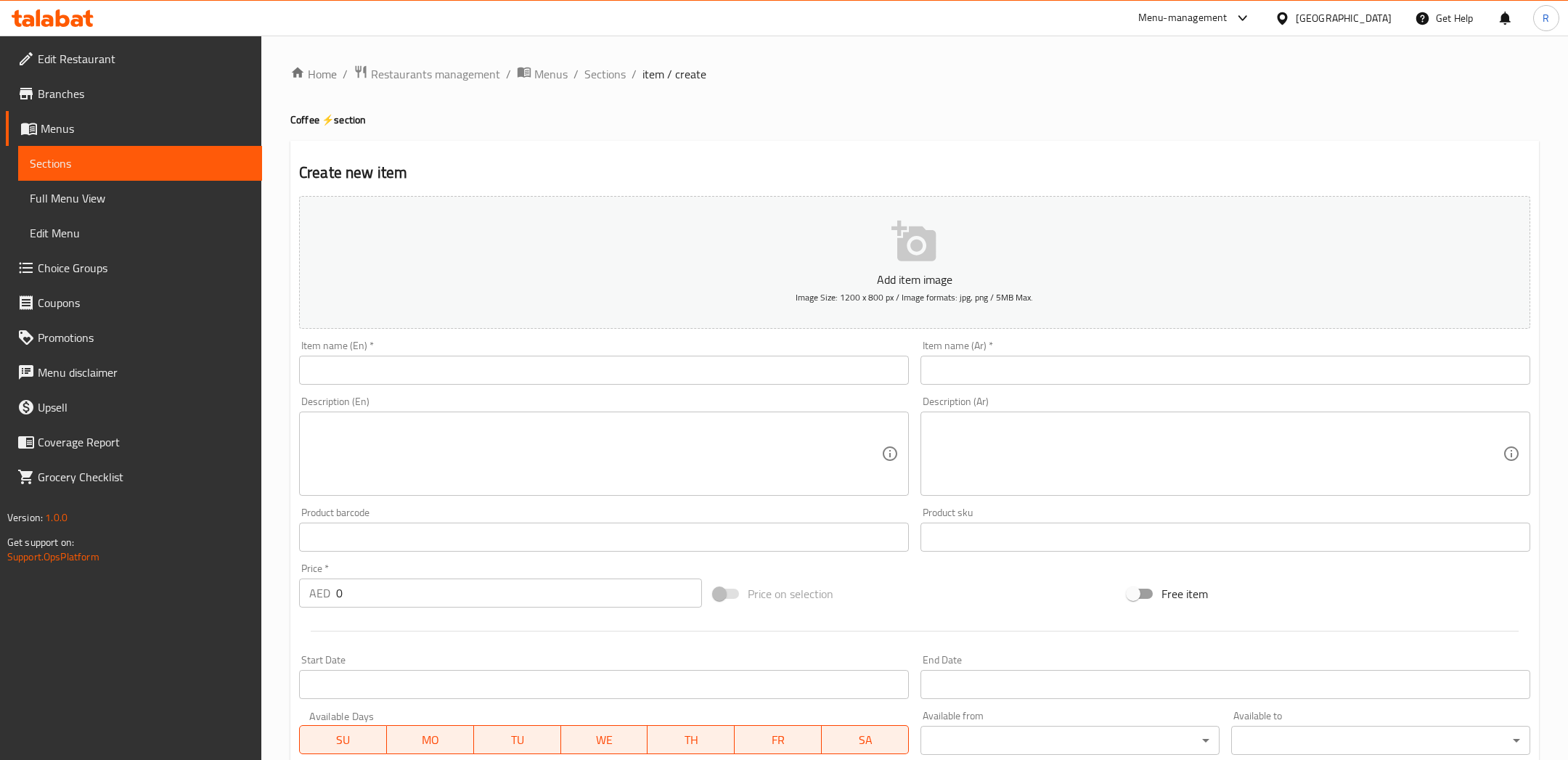
click at [564, 374] on input "text" at bounding box center [604, 370] width 609 height 29
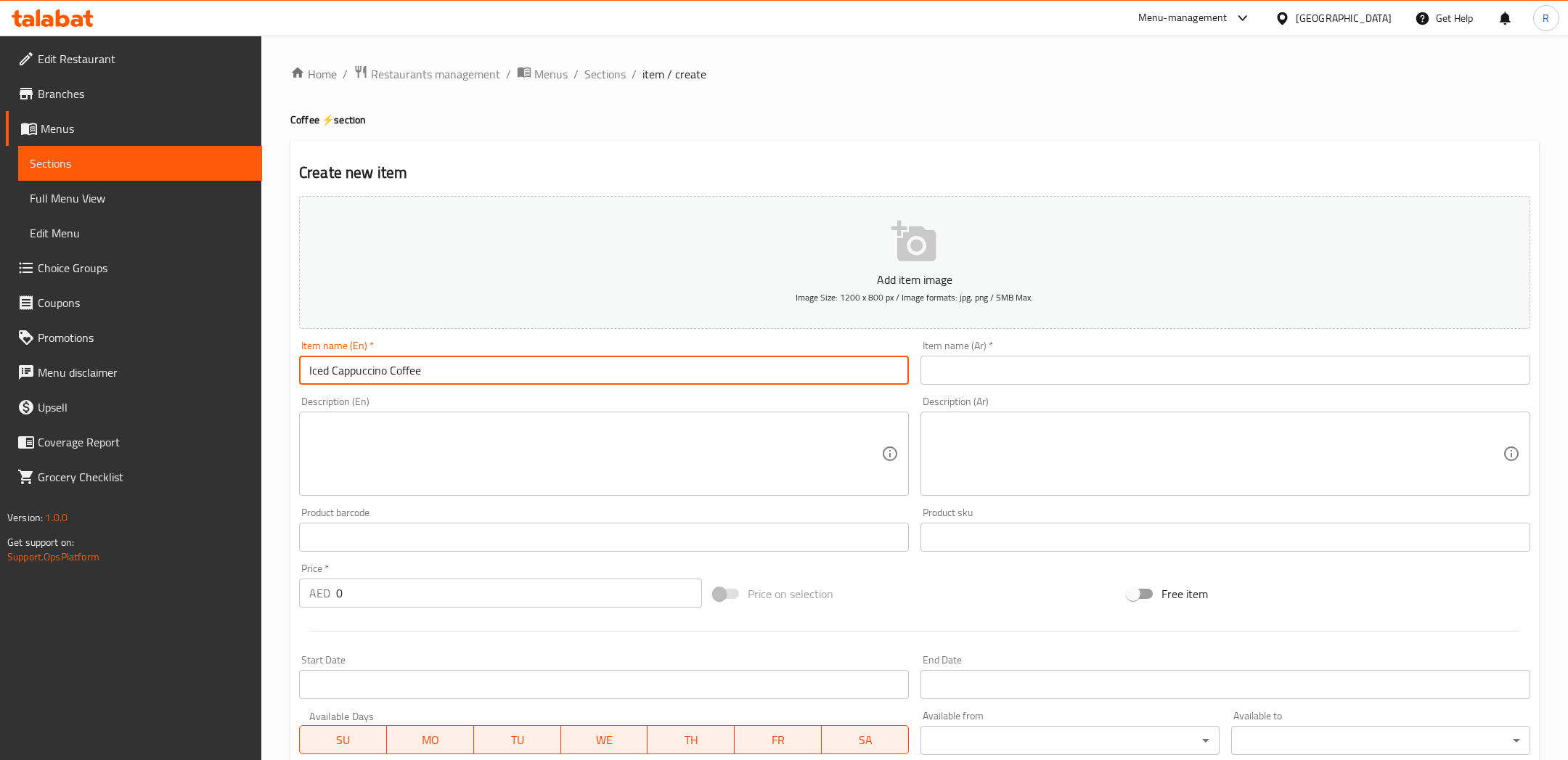
drag, startPoint x: 426, startPoint y: 376, endPoint x: 393, endPoint y: 373, distance: 33.1
click at [393, 373] on input "Iced Cappuccino Coffee" at bounding box center [604, 370] width 609 height 29
type input "Iced Cappuccino"
click at [945, 360] on input "text" at bounding box center [1225, 370] width 609 height 29
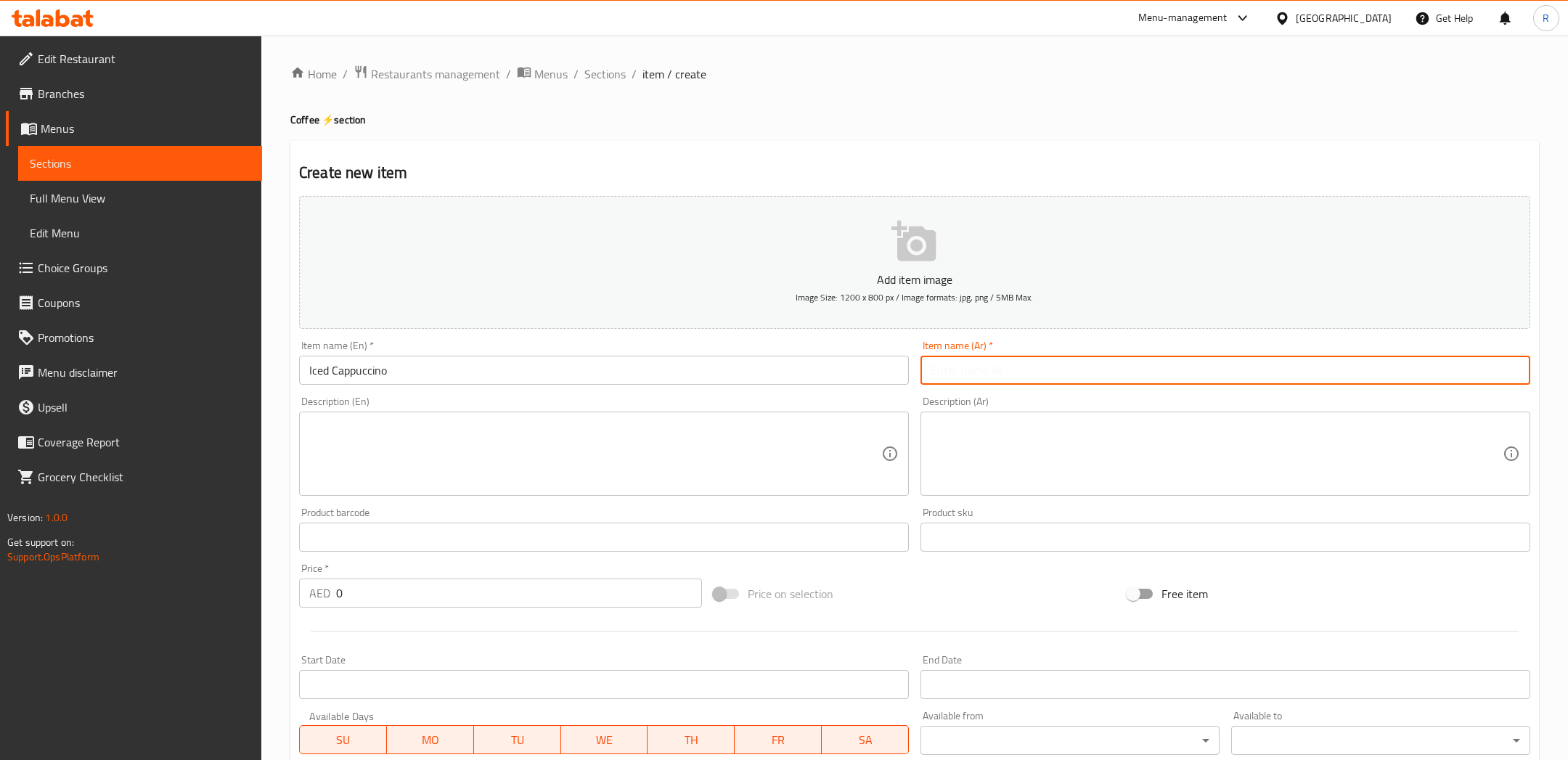
type input "قهوة كابتشينو مثلجة"
click at [1013, 465] on textarea at bounding box center [1216, 454] width 572 height 69
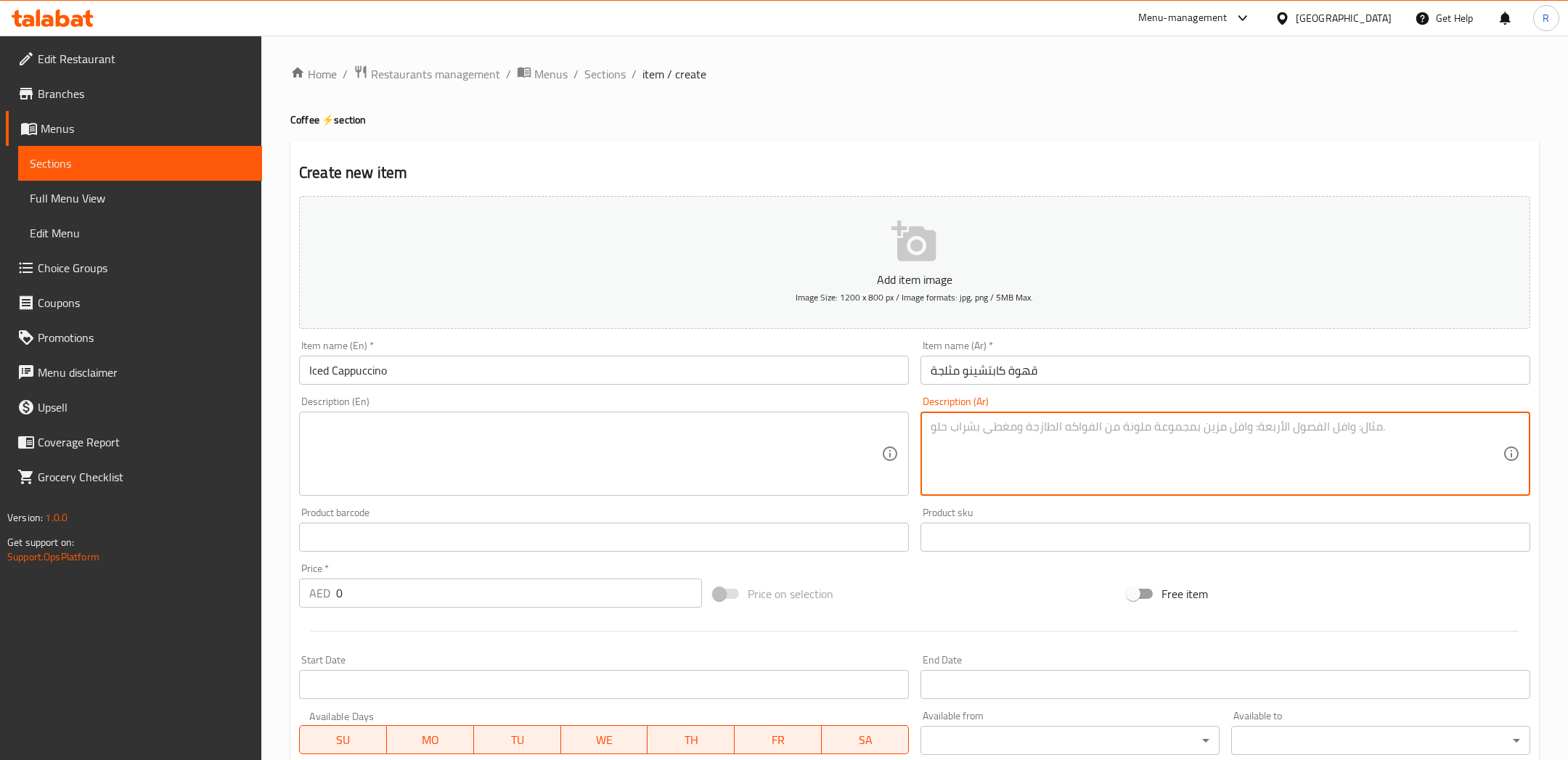
click at [677, 452] on textarea at bounding box center [595, 454] width 572 height 69
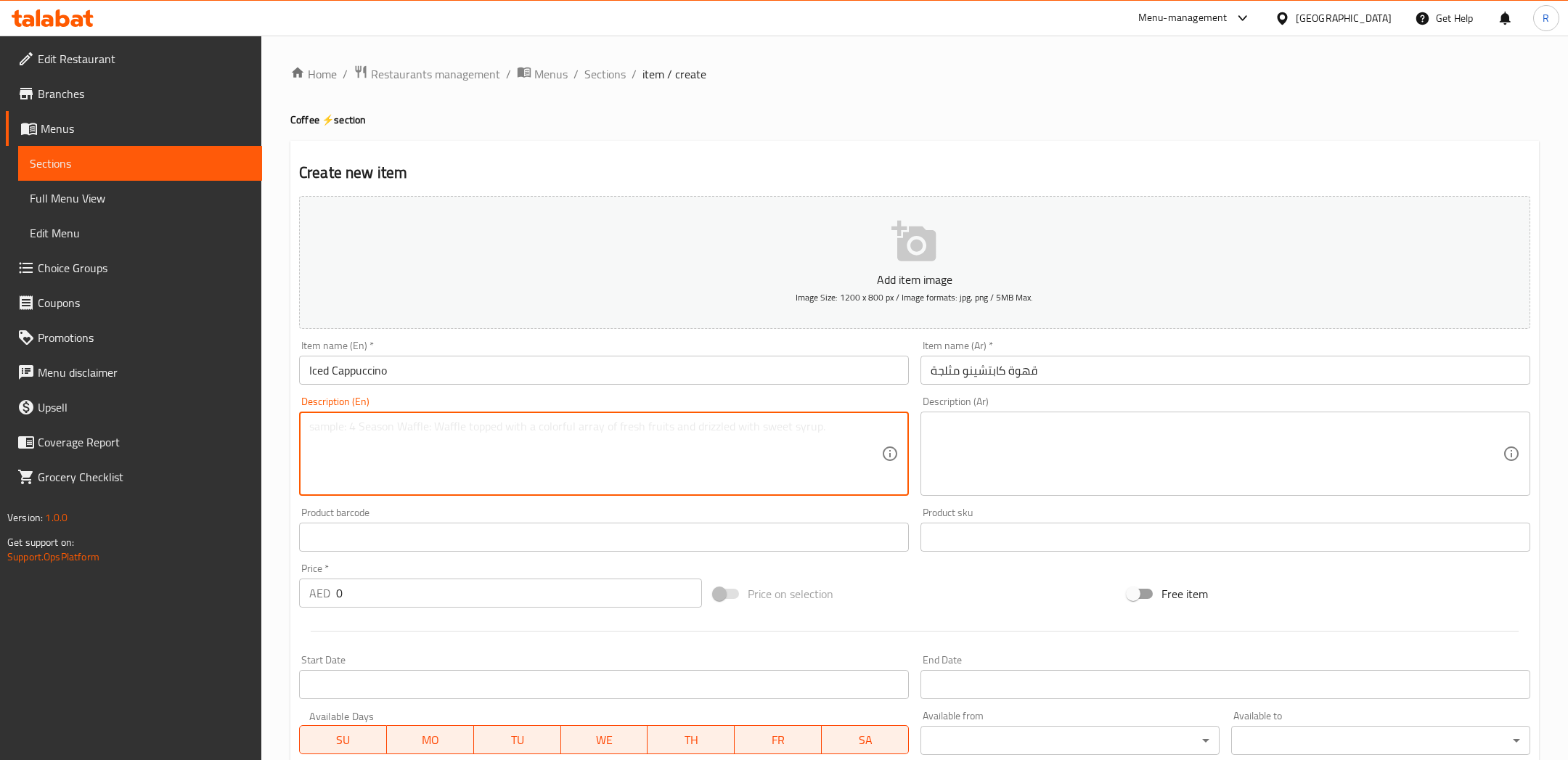
paste textarea "Brazilian espresso swirled with our sweet Spanish mix and milk. Velvety, sweet,…"
drag, startPoint x: 588, startPoint y: 424, endPoint x: 514, endPoint y: 424, distance: 74.0
click at [514, 424] on textarea "Brazilian espresso swirled with our sweet Spanish mix and milk. Velvety, sweet,…" at bounding box center [595, 454] width 572 height 69
click at [514, 427] on textarea "Brazilian espresso swirled with our sweet d milk. Velvety, sweet, and extra." at bounding box center [595, 454] width 572 height 69
drag, startPoint x: 520, startPoint y: 427, endPoint x: 479, endPoint y: 427, distance: 41.0
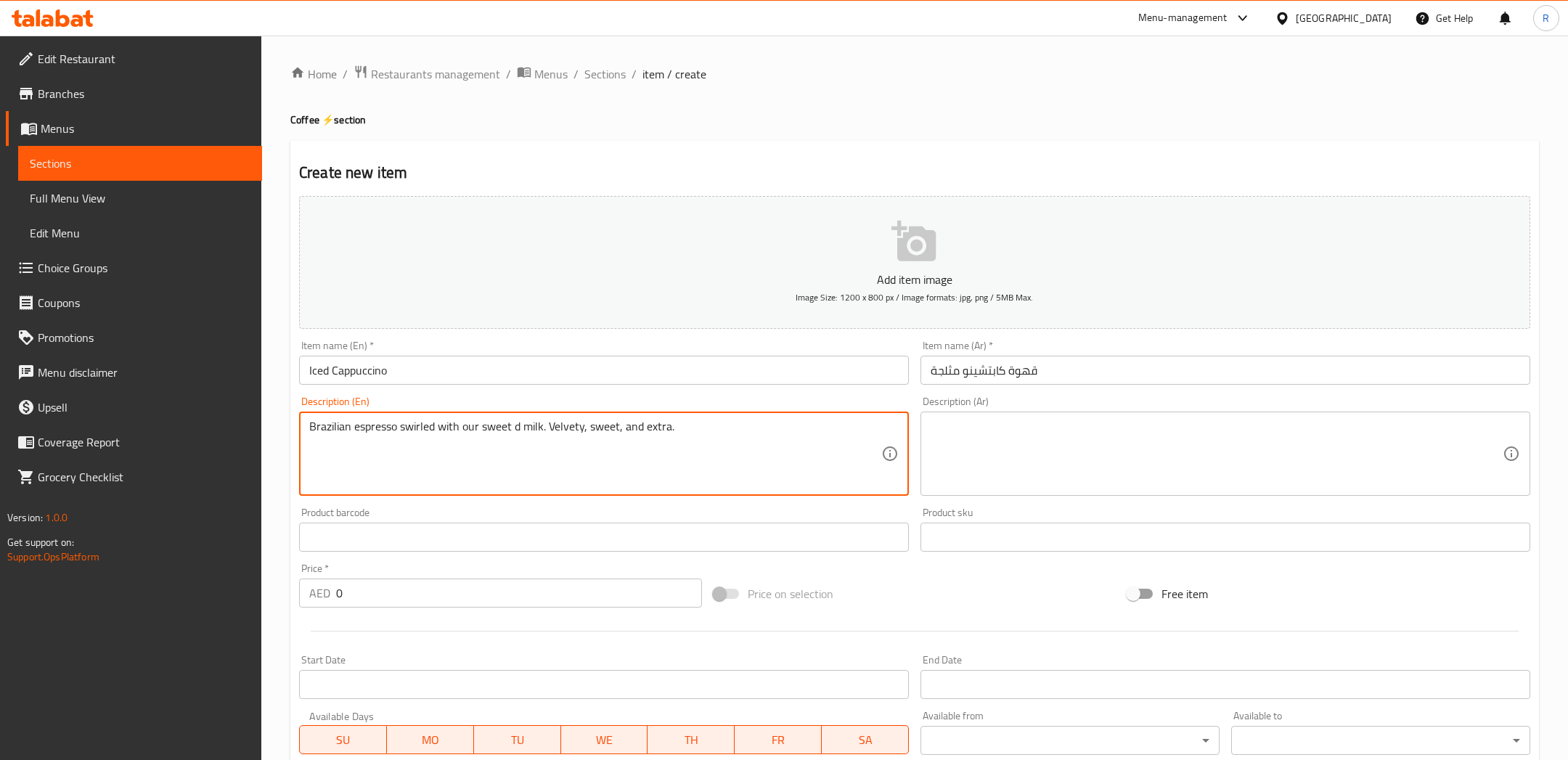
click at [479, 427] on textarea "Brazilian espresso swirled with our sweet d milk. Velvety, sweet, and extra." at bounding box center [595, 454] width 572 height 69
drag, startPoint x: 633, startPoint y: 426, endPoint x: 600, endPoint y: 426, distance: 33.0
click at [600, 426] on textarea "Brazilian espresso swirled with our milk. Velvety, sweet, and extra." at bounding box center [595, 454] width 572 height 69
type textarea "Brazilian espresso swirled with our milk. Velvety, sweet, and rich."
click at [1120, 407] on div "Description (Ar) Description (Ar)" at bounding box center [1225, 446] width 609 height 100
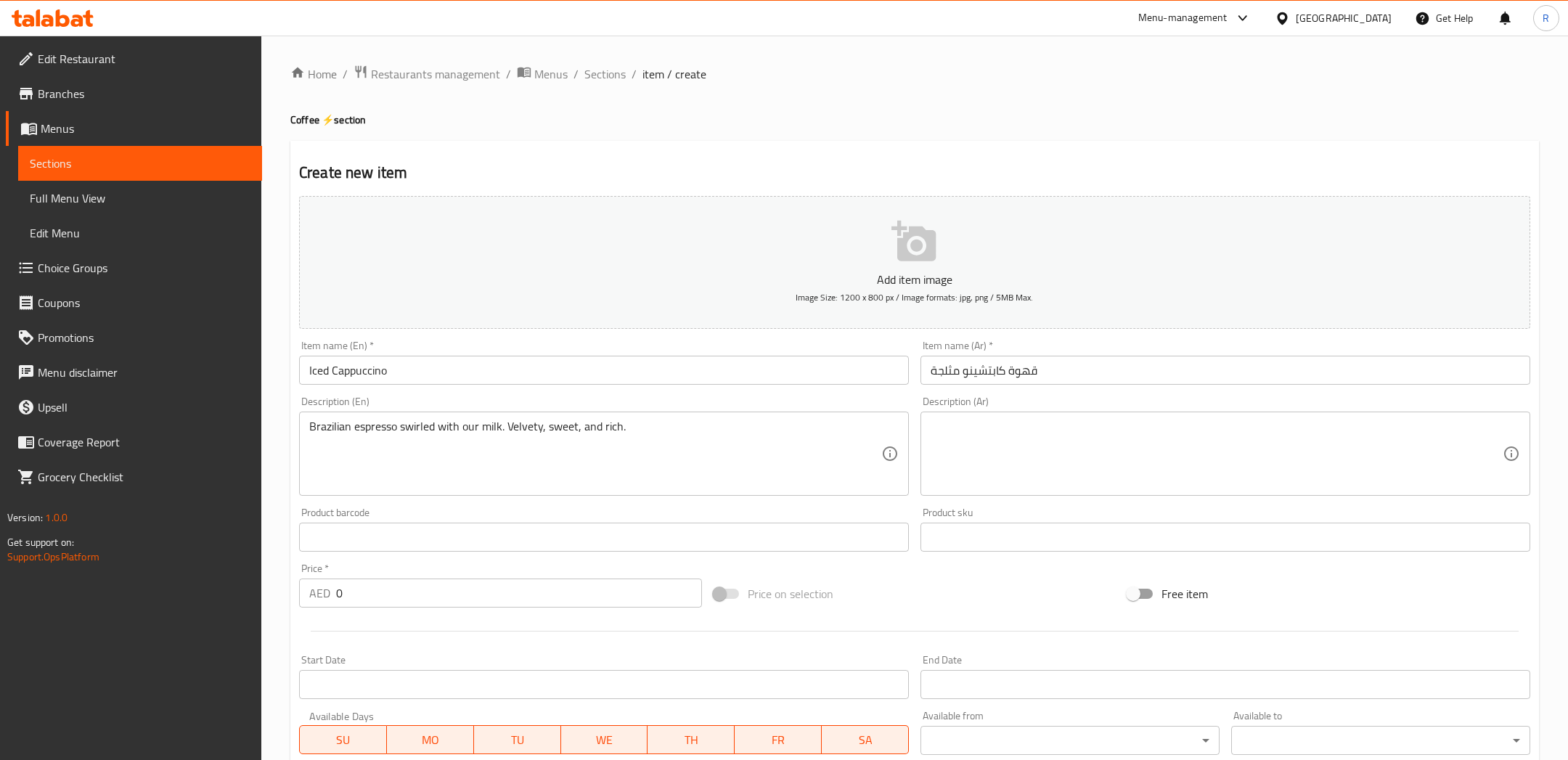
click at [1120, 463] on textarea at bounding box center [1216, 454] width 572 height 69
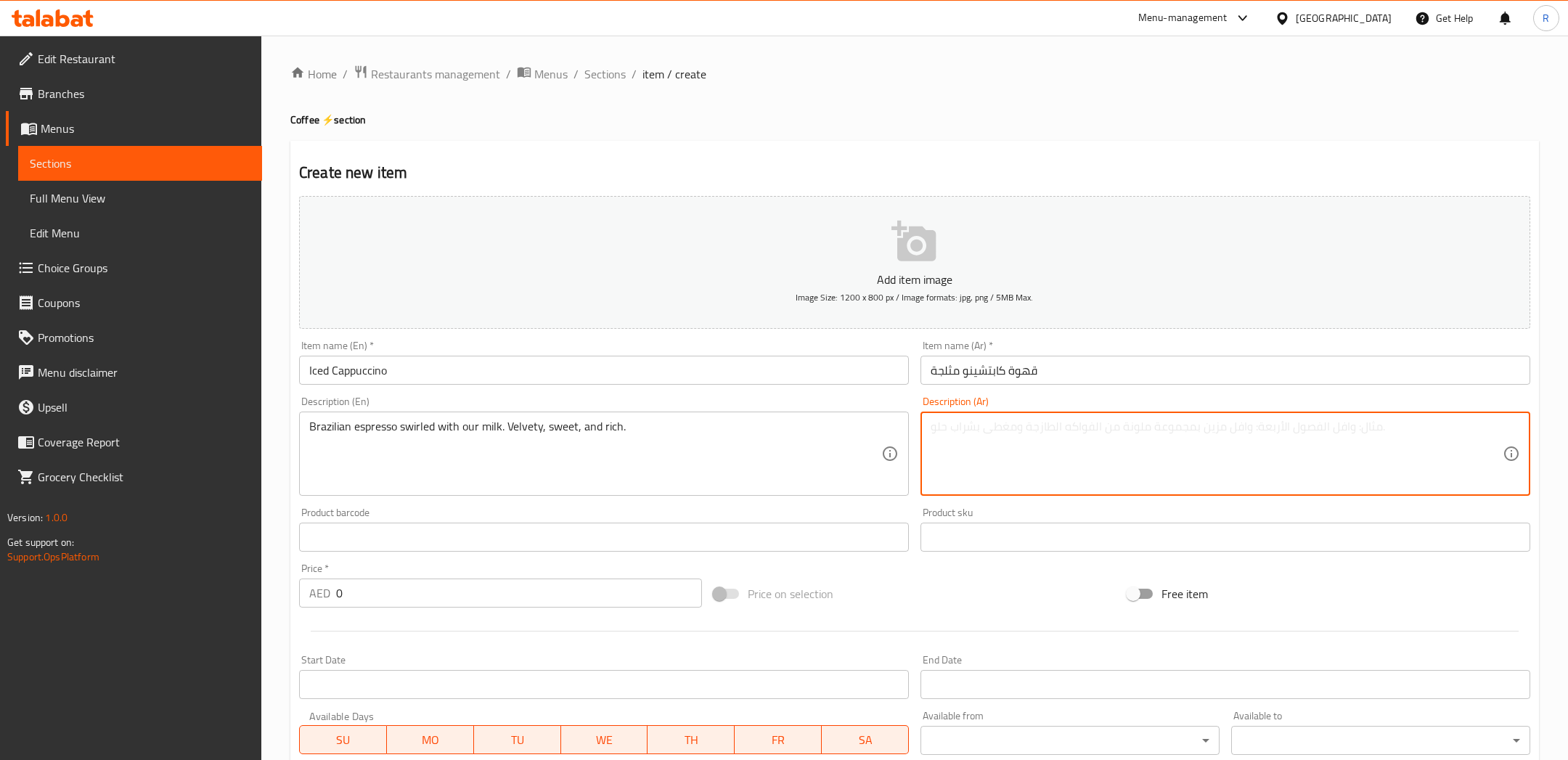
paste textarea "قهوة إسبرسو ممزوجة مع حليب بارد ورغوة خفيفة منعشة"
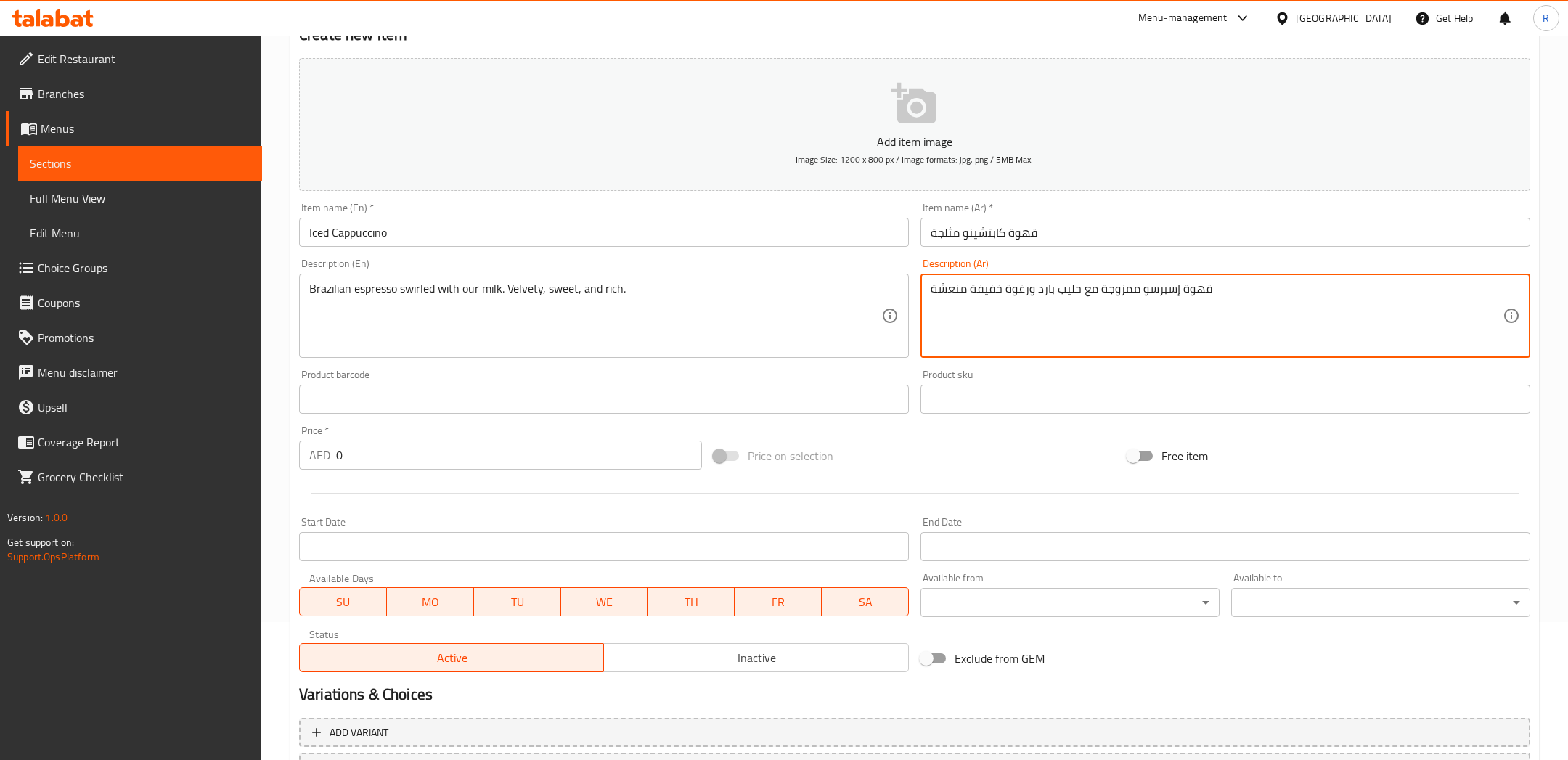
scroll to position [145, 0]
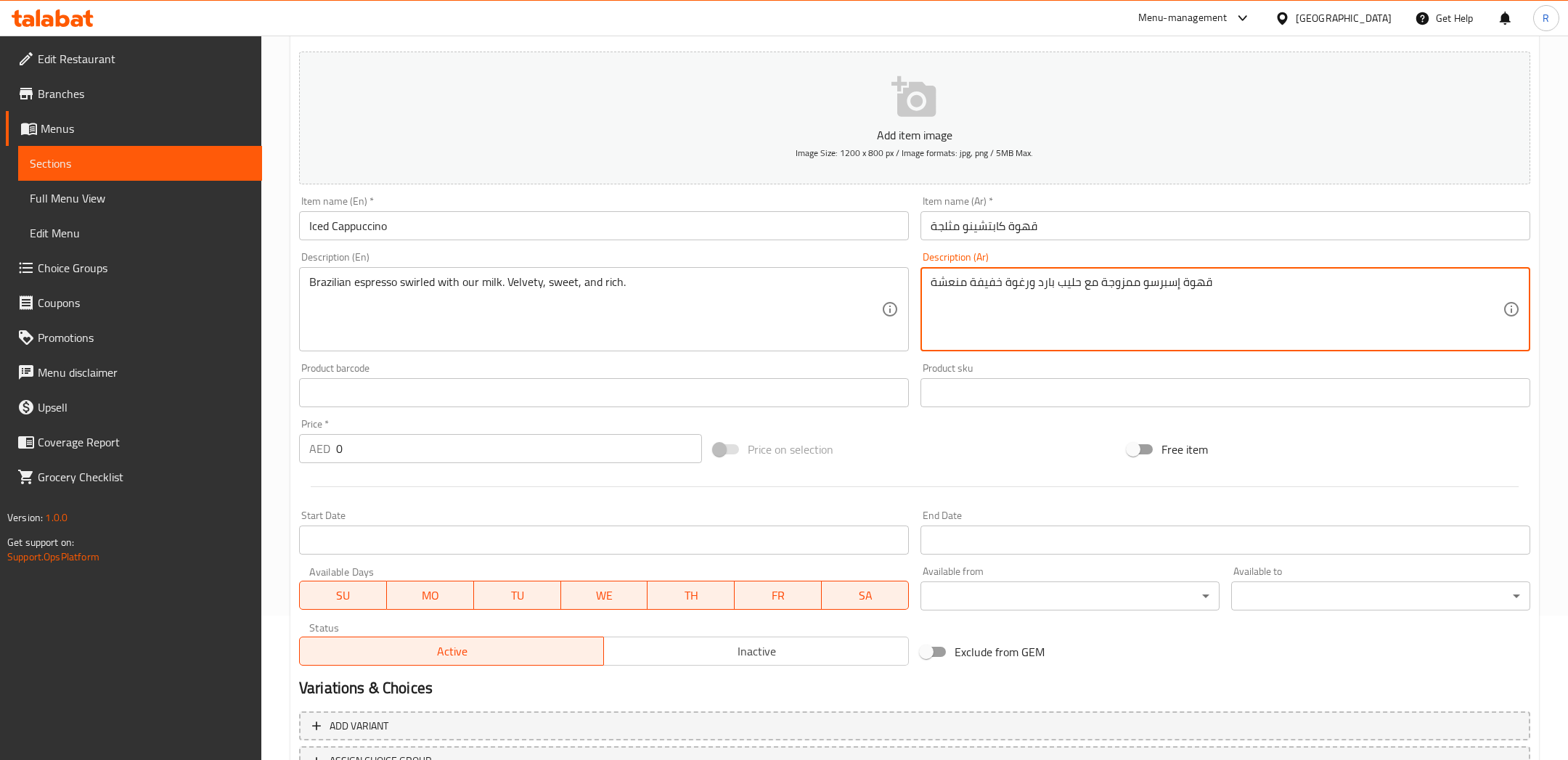
type textarea "قهوة إسبرسو ممزوجة مع حليب بارد ورغوة خفيفة منعشة"
click at [476, 458] on input "0" at bounding box center [519, 448] width 366 height 29
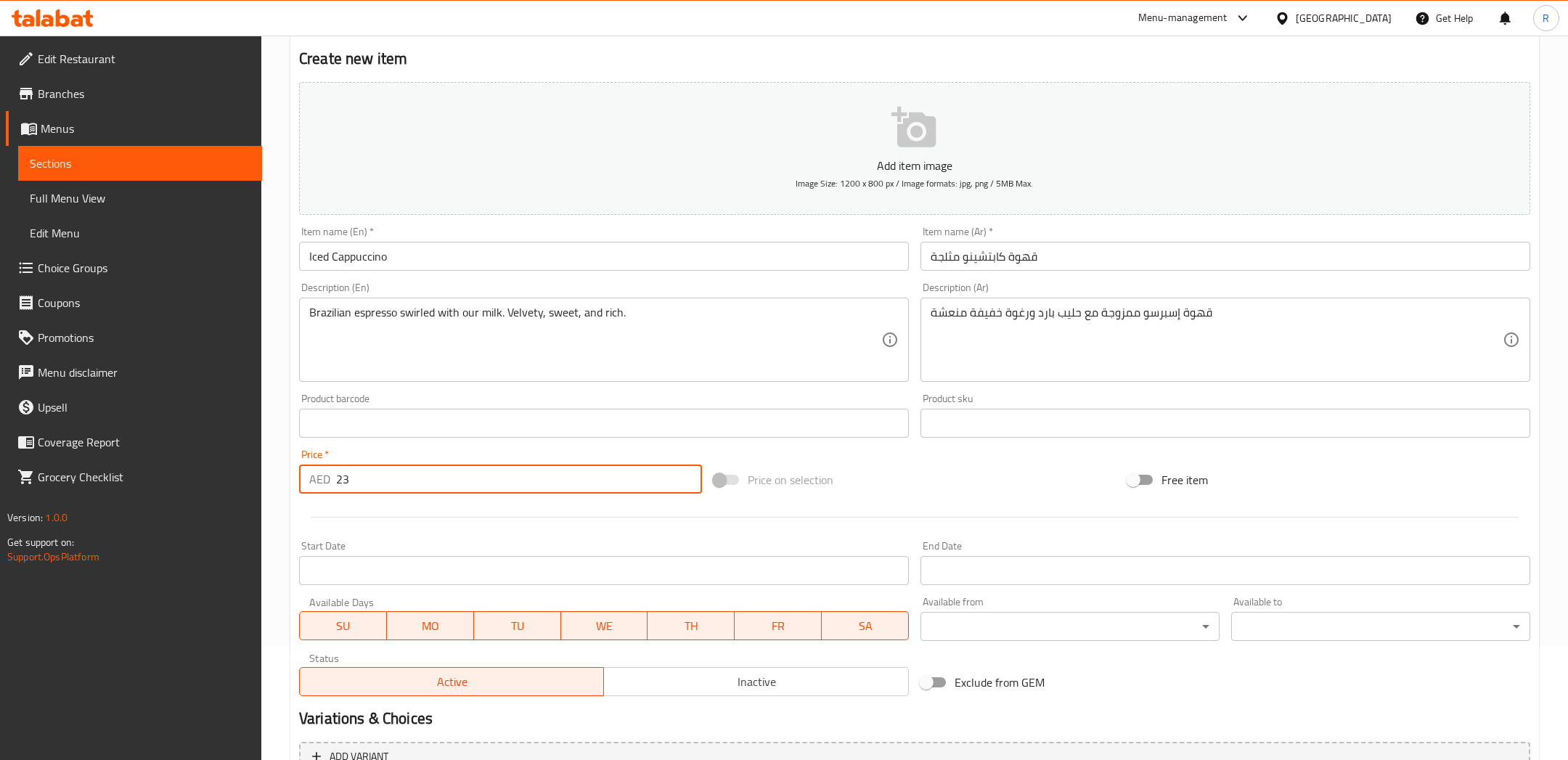
scroll to position [264, 0]
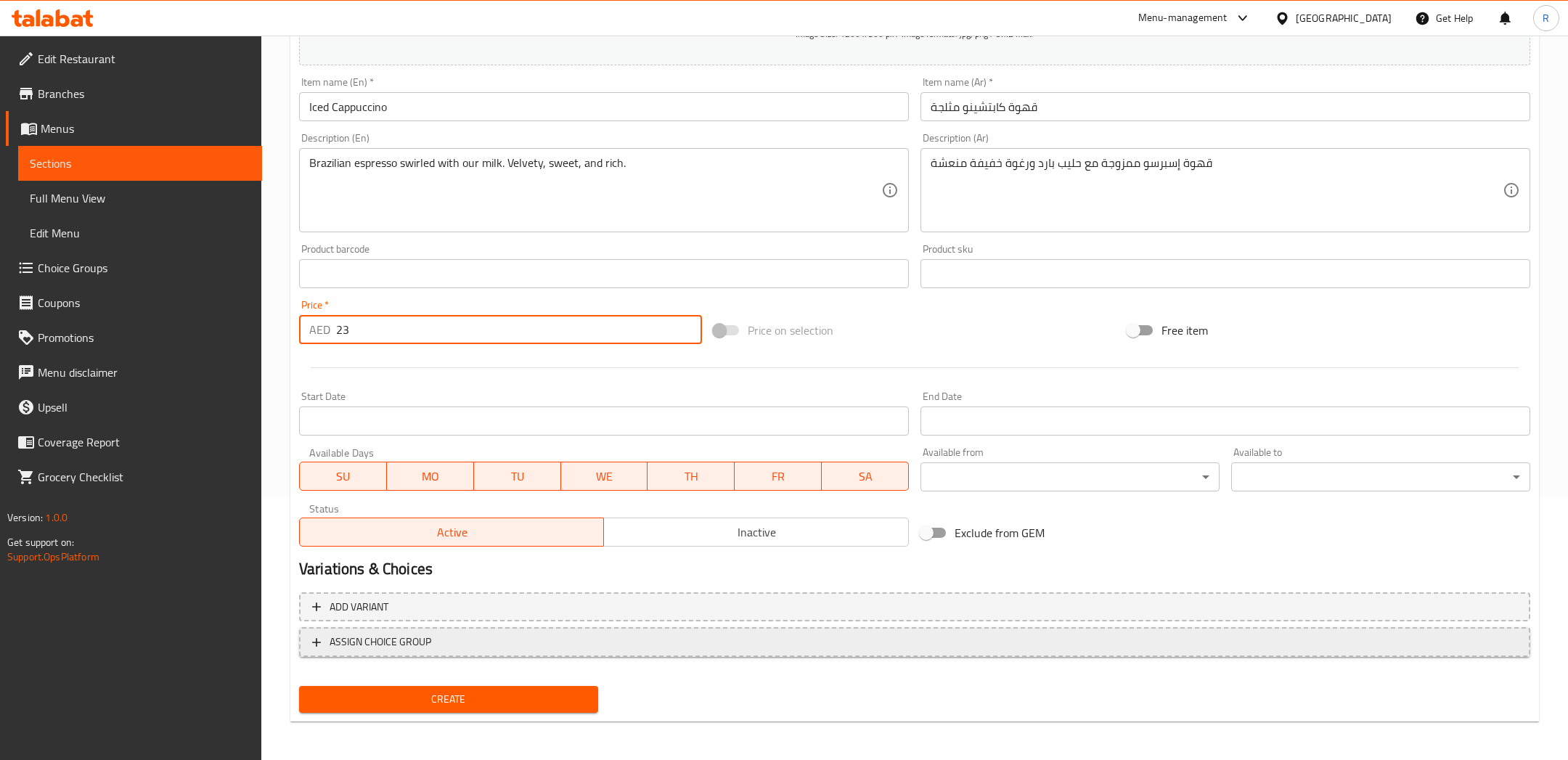
type input "23"
click at [465, 647] on span "ASSIGN CHOICE GROUP" at bounding box center [915, 642] width 1205 height 18
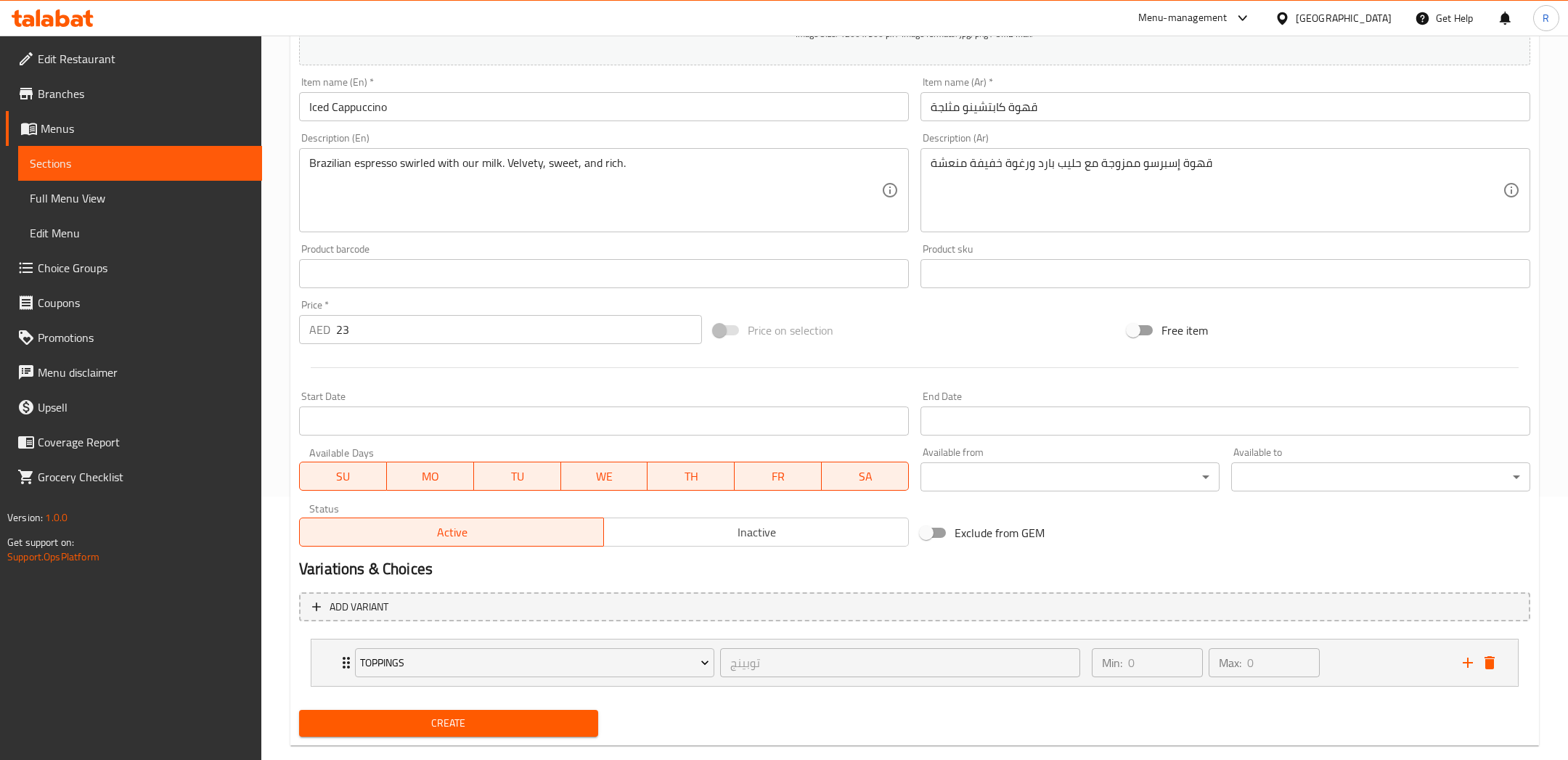
scroll to position [288, 0]
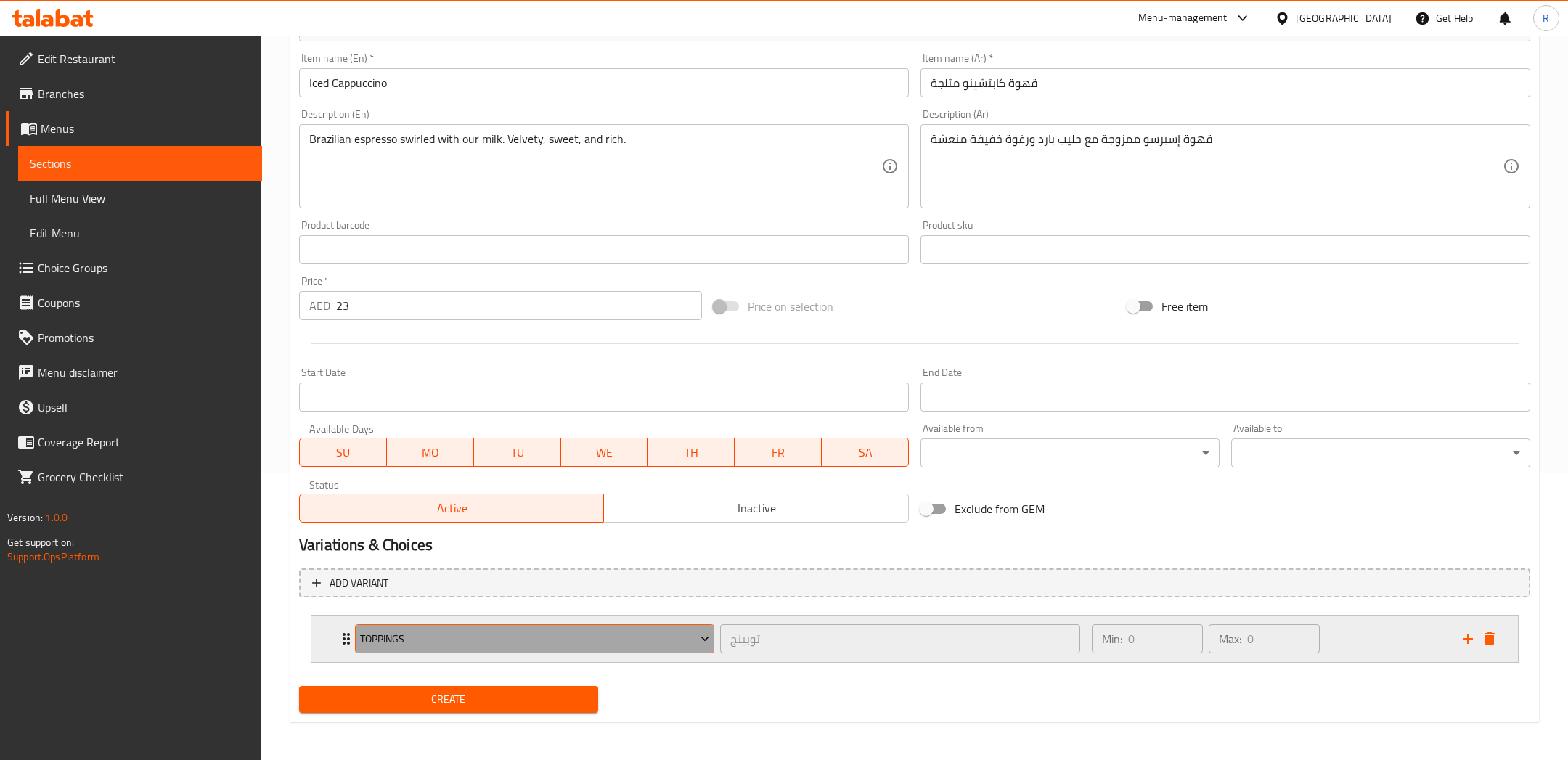
click at [649, 624] on button "Toppings" at bounding box center [534, 639] width 360 height 29
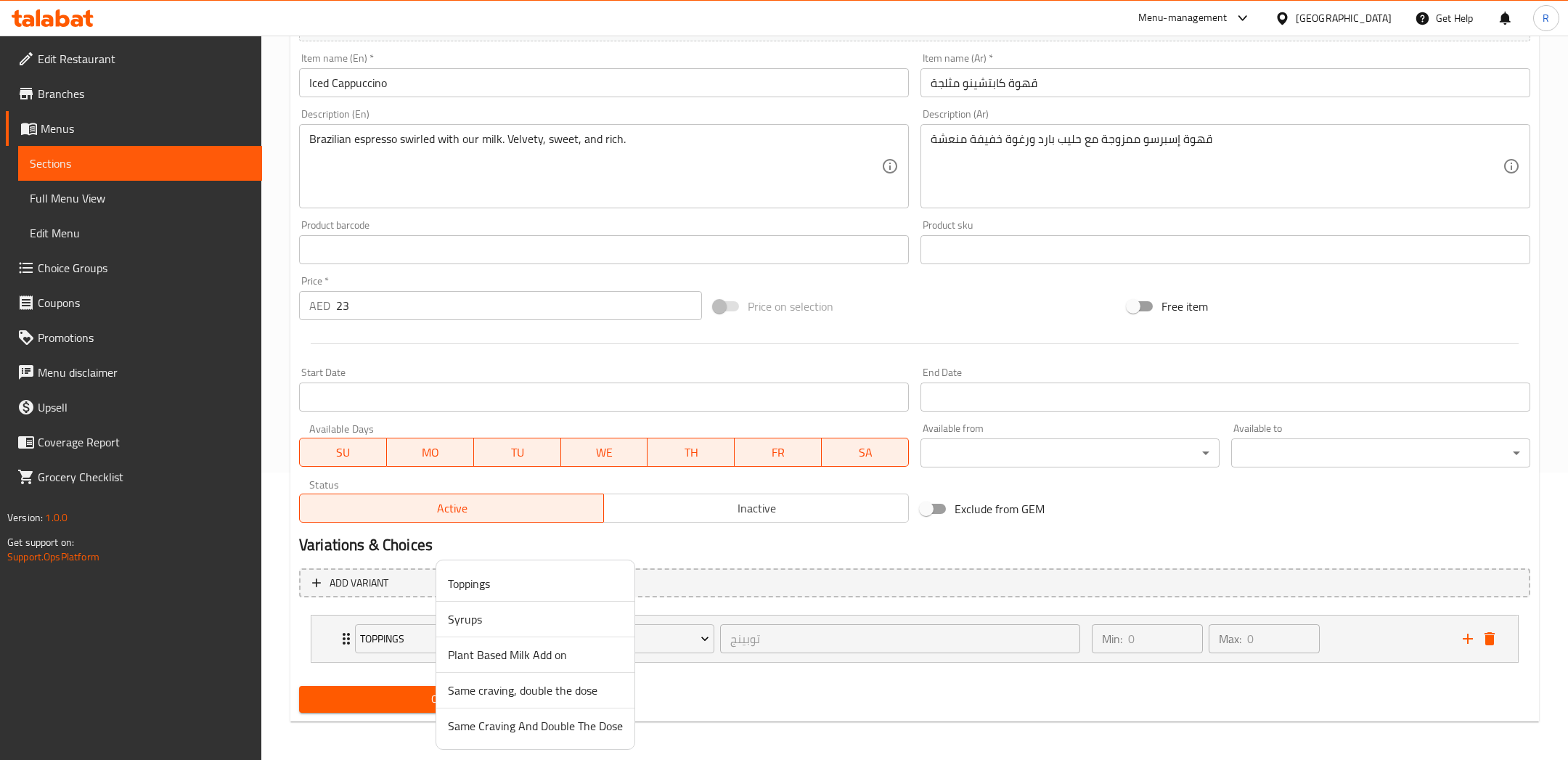
click at [506, 652] on span "Plant Based Milk Add on" at bounding box center [535, 654] width 175 height 18
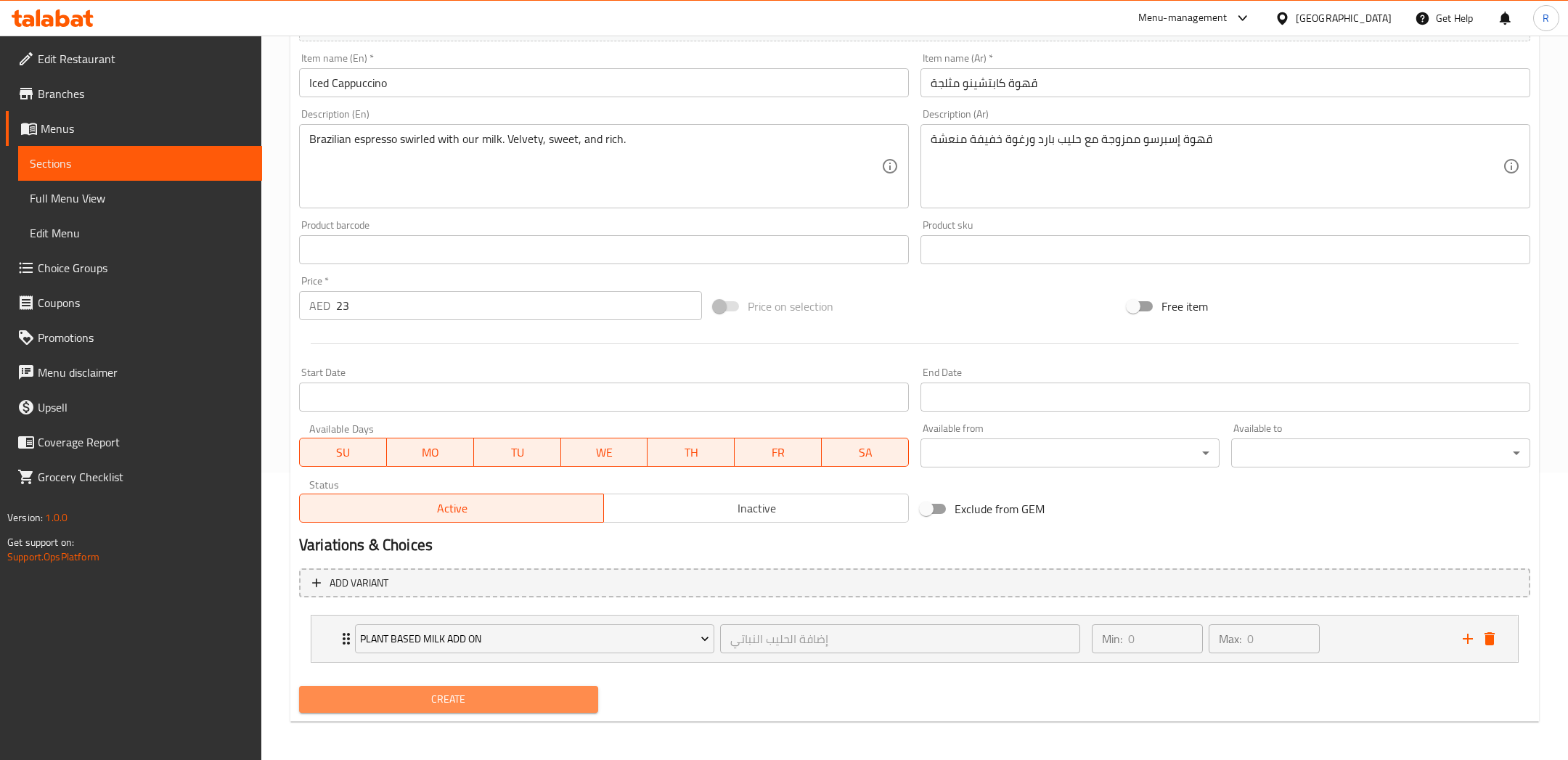
click at [529, 699] on span "Create" at bounding box center [448, 699] width 276 height 18
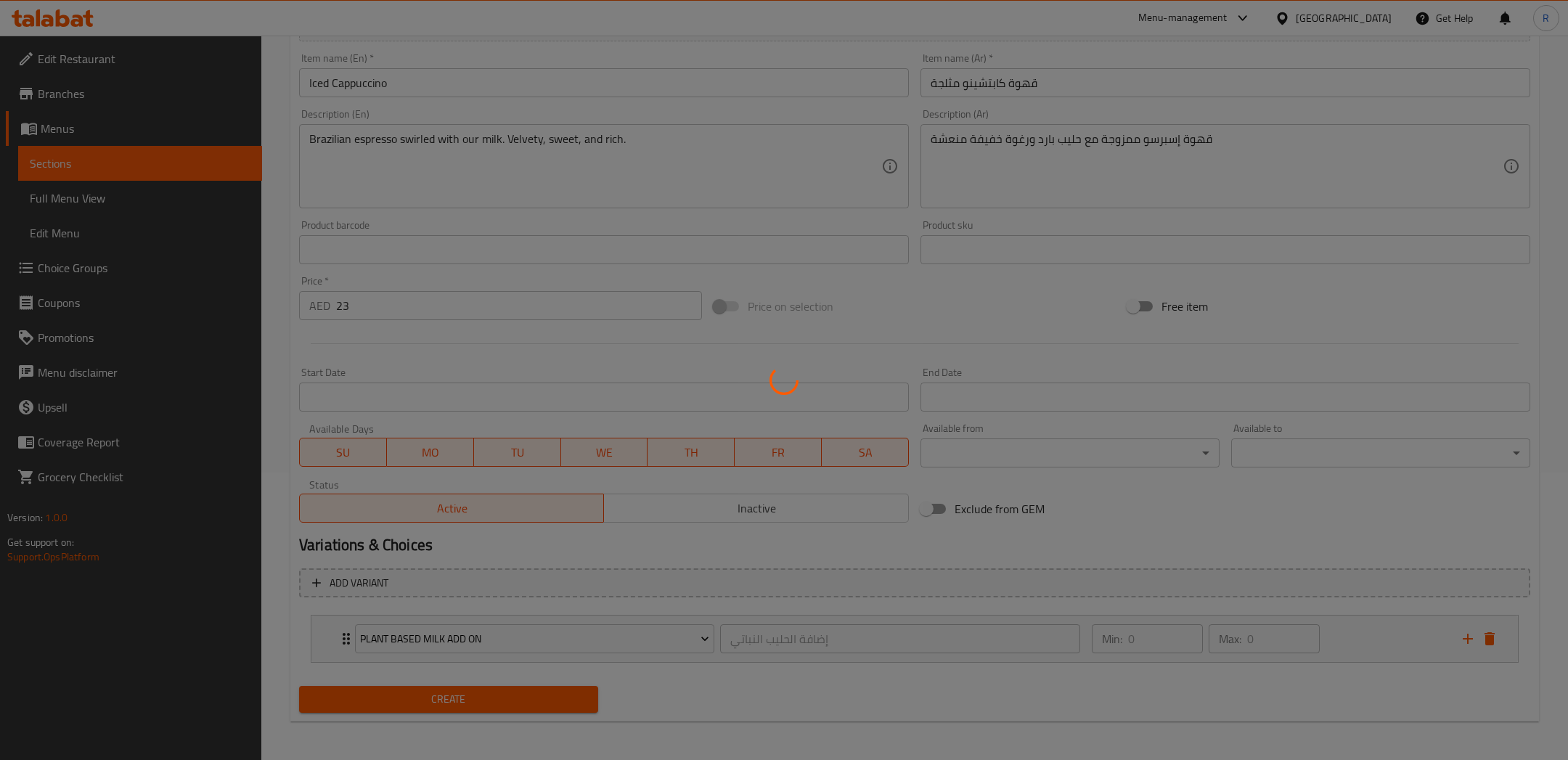
type input "0"
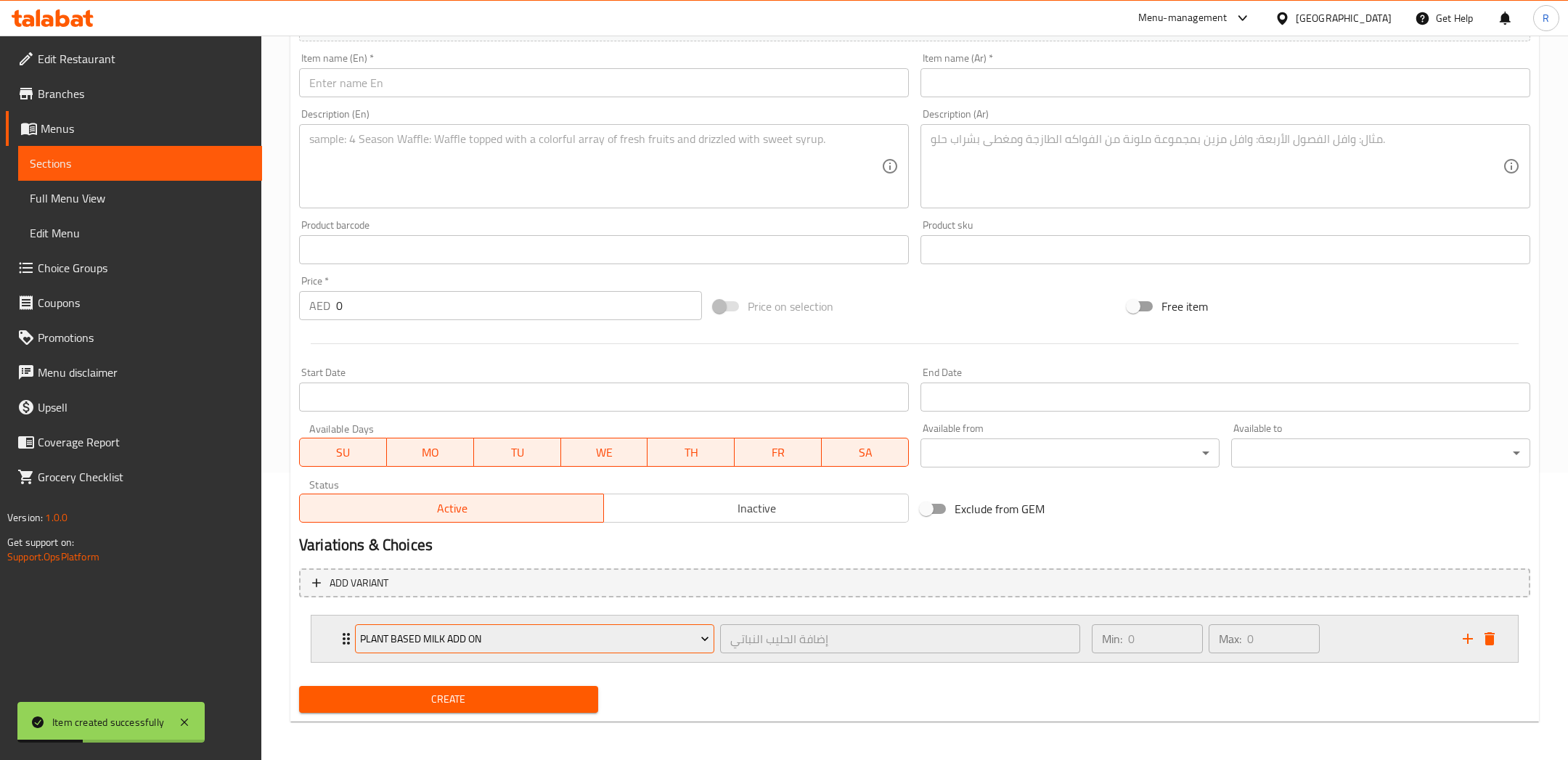
click at [687, 646] on button "Plant Based Milk Add on" at bounding box center [534, 639] width 360 height 29
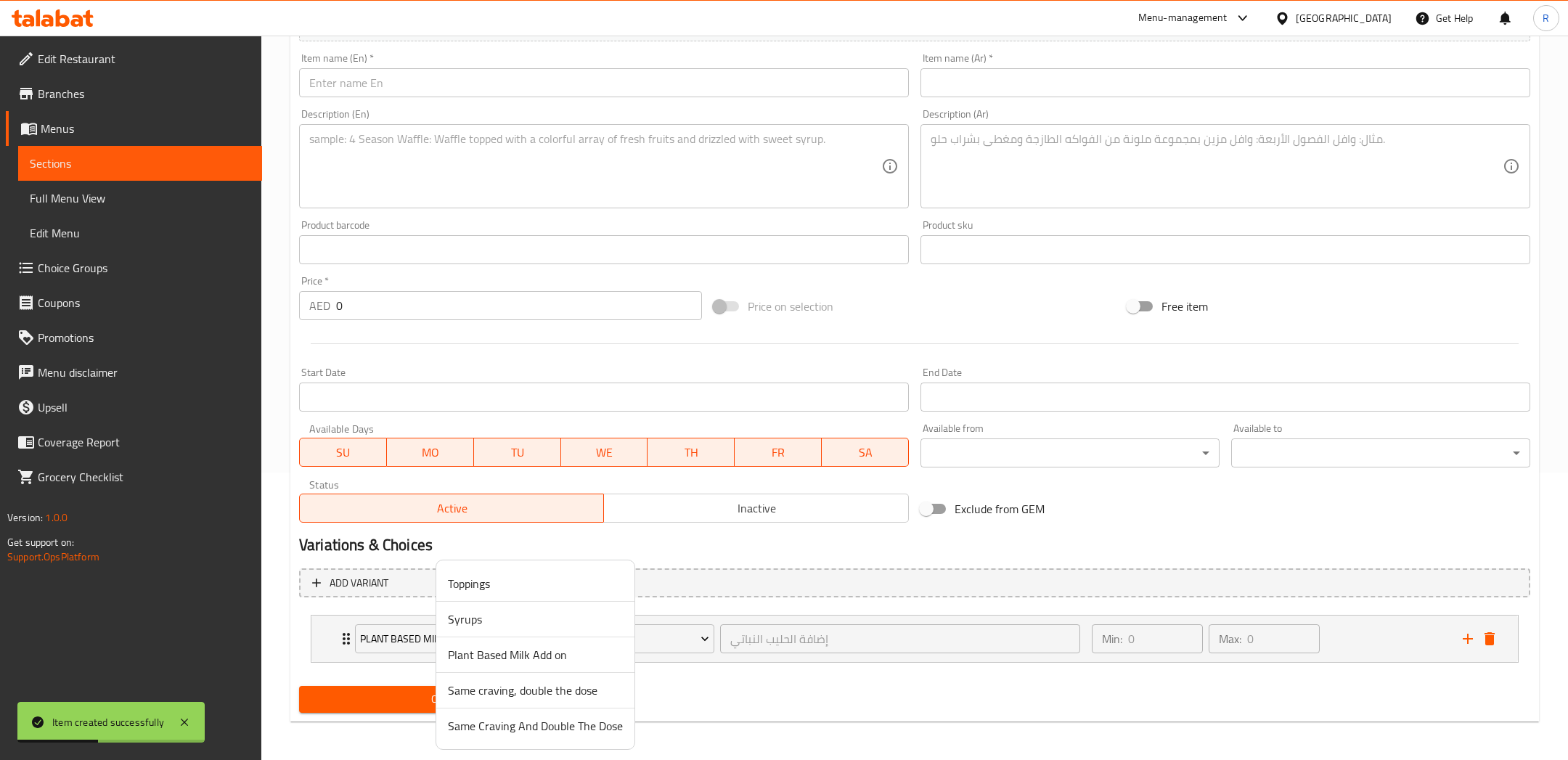
click at [792, 619] on div at bounding box center [784, 380] width 1568 height 760
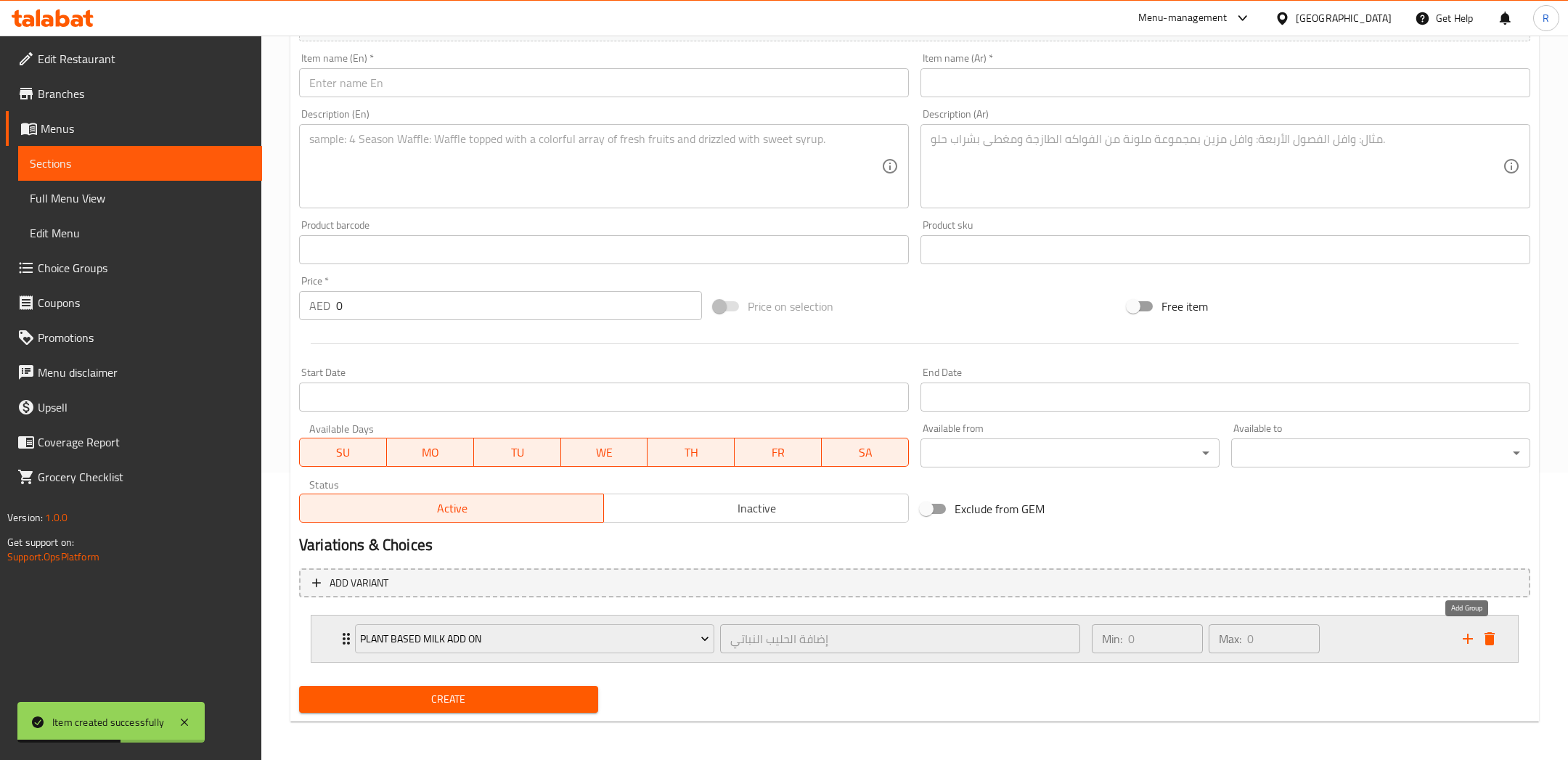
click at [1468, 636] on icon "add" at bounding box center [1467, 638] width 10 height 10
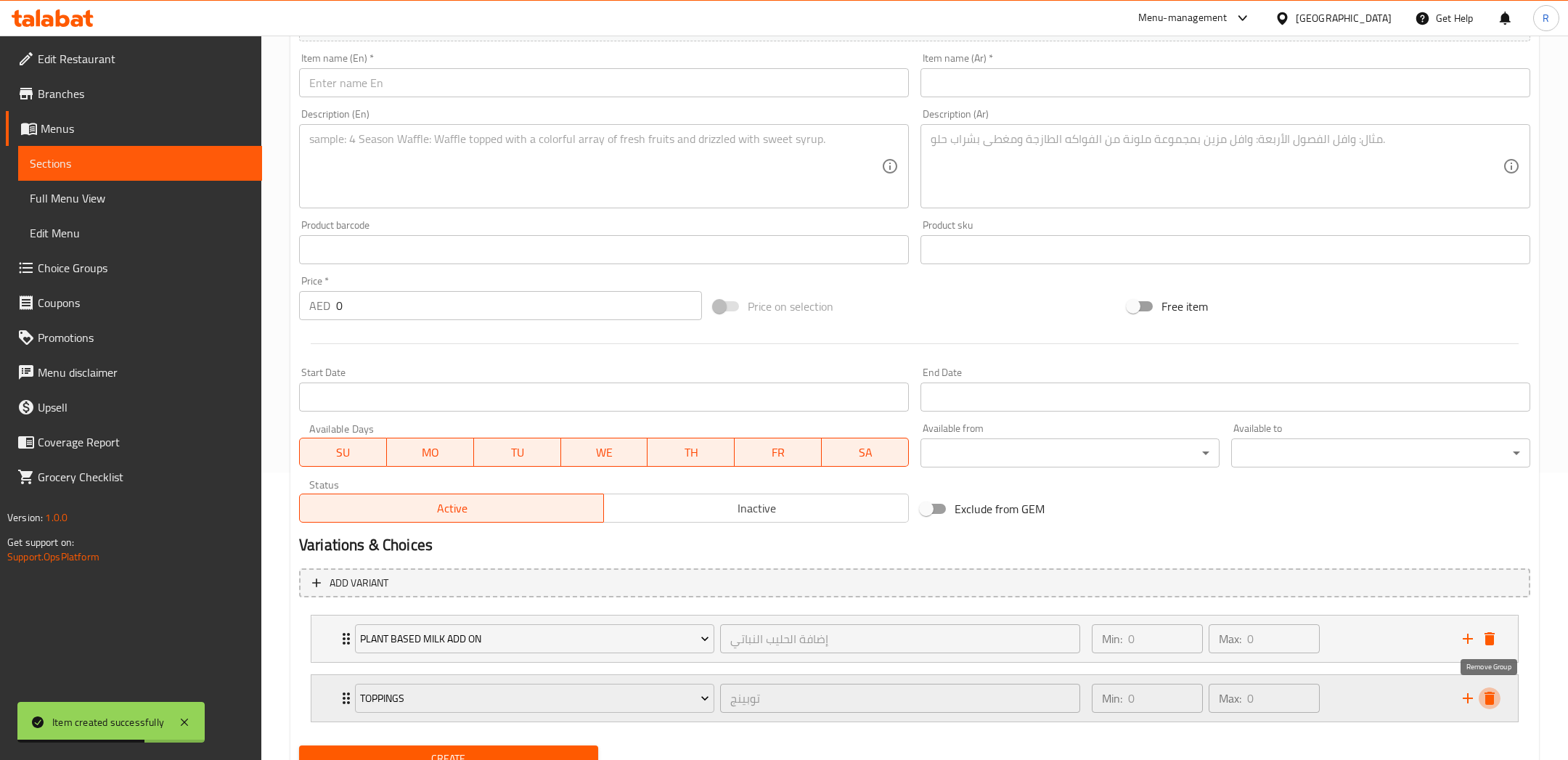
click at [1495, 694] on icon "delete" at bounding box center [1489, 698] width 18 height 18
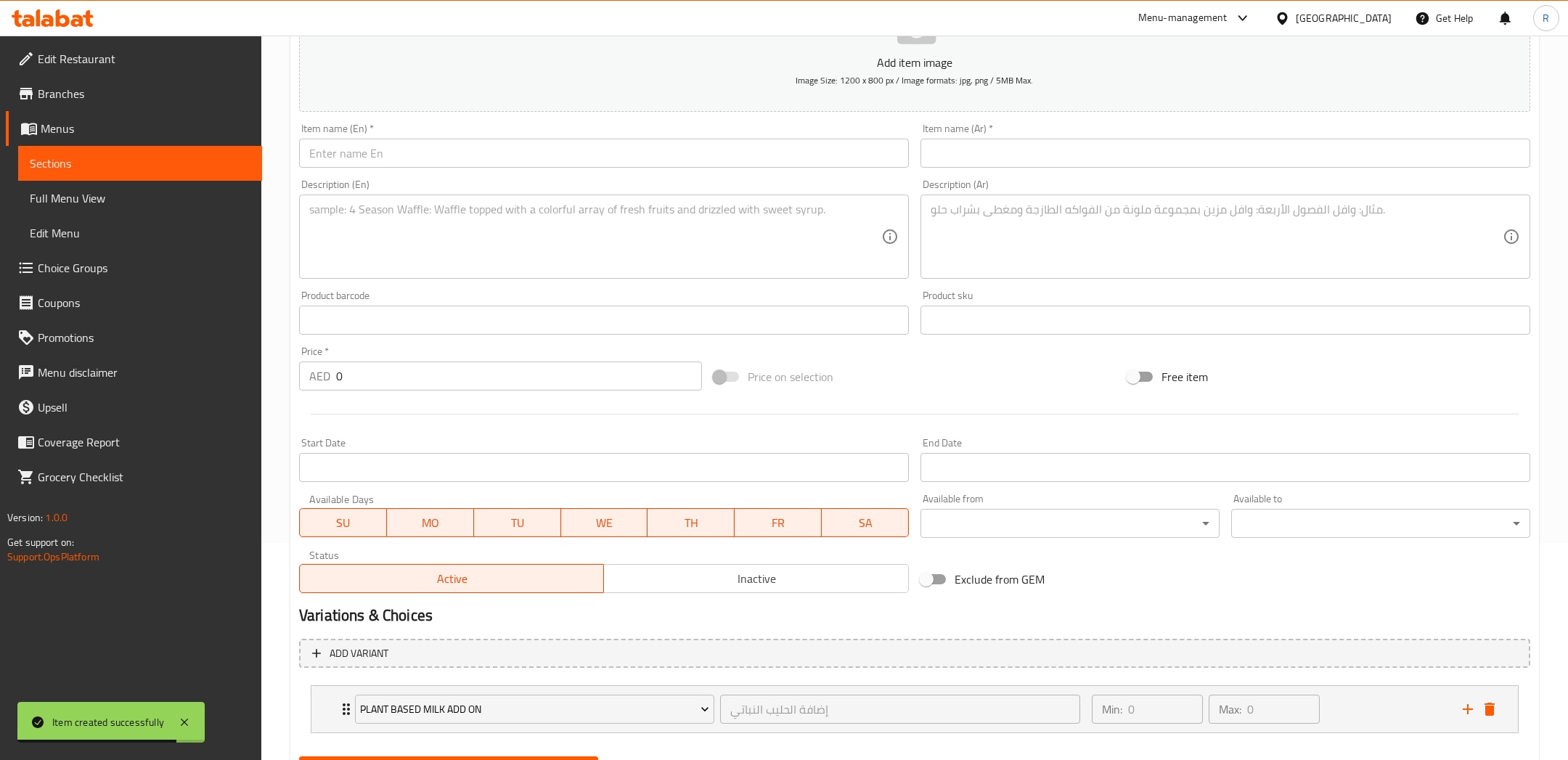
click at [145, 171] on span "Sections" at bounding box center [139, 163] width 220 height 18
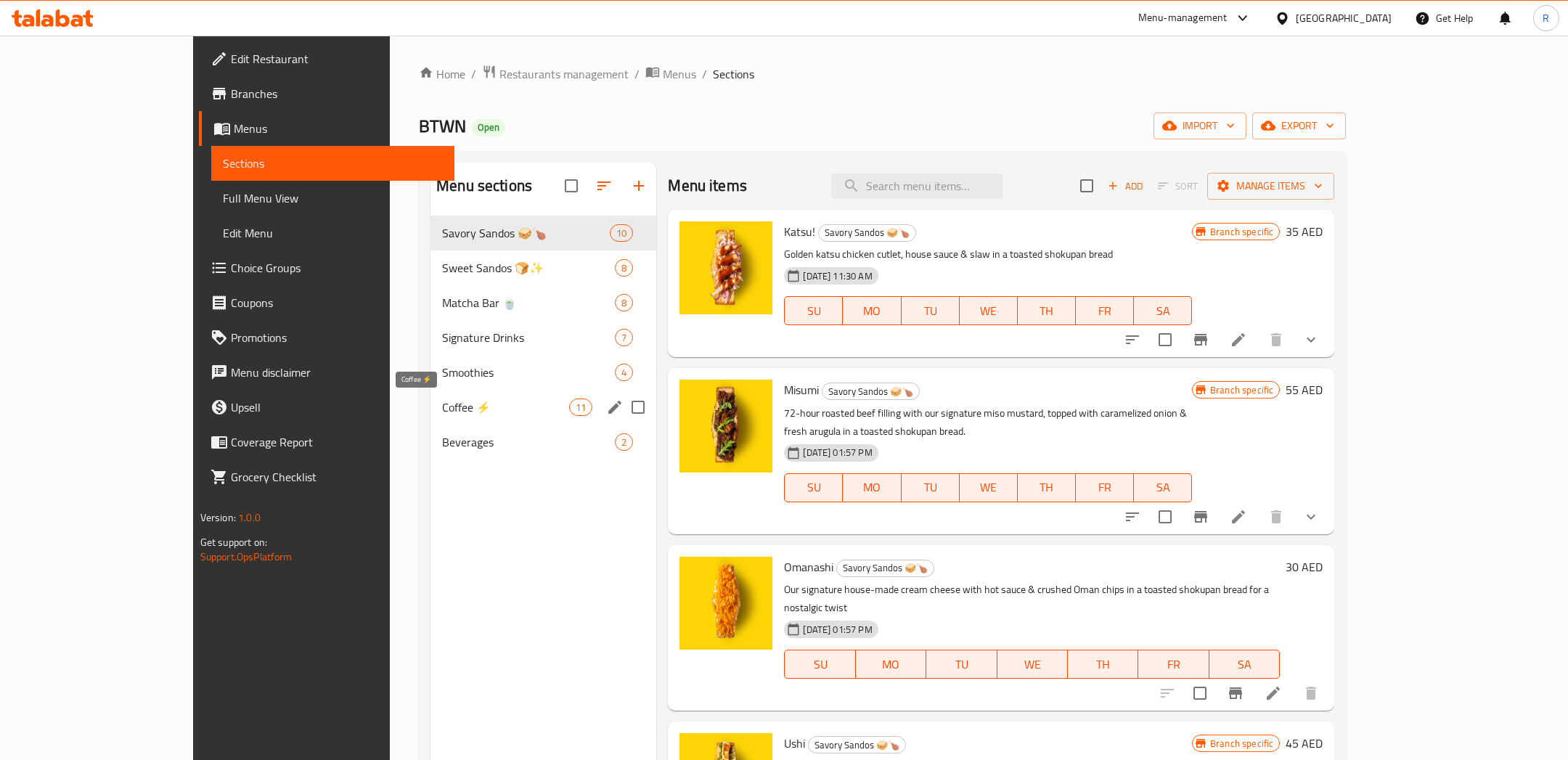
click at [442, 408] on span "Coffee ⚡" at bounding box center [506, 407] width 127 height 18
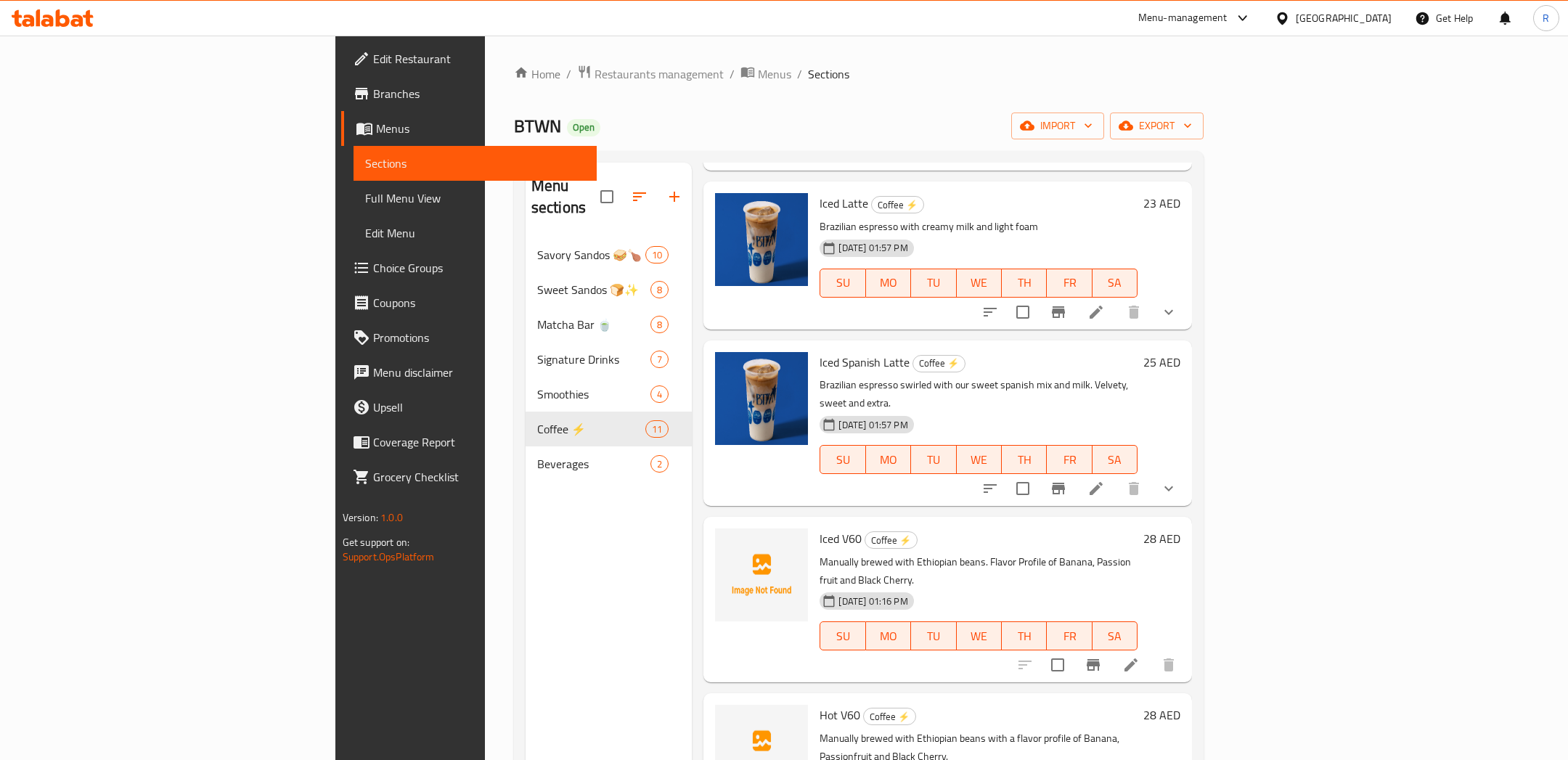
scroll to position [203, 0]
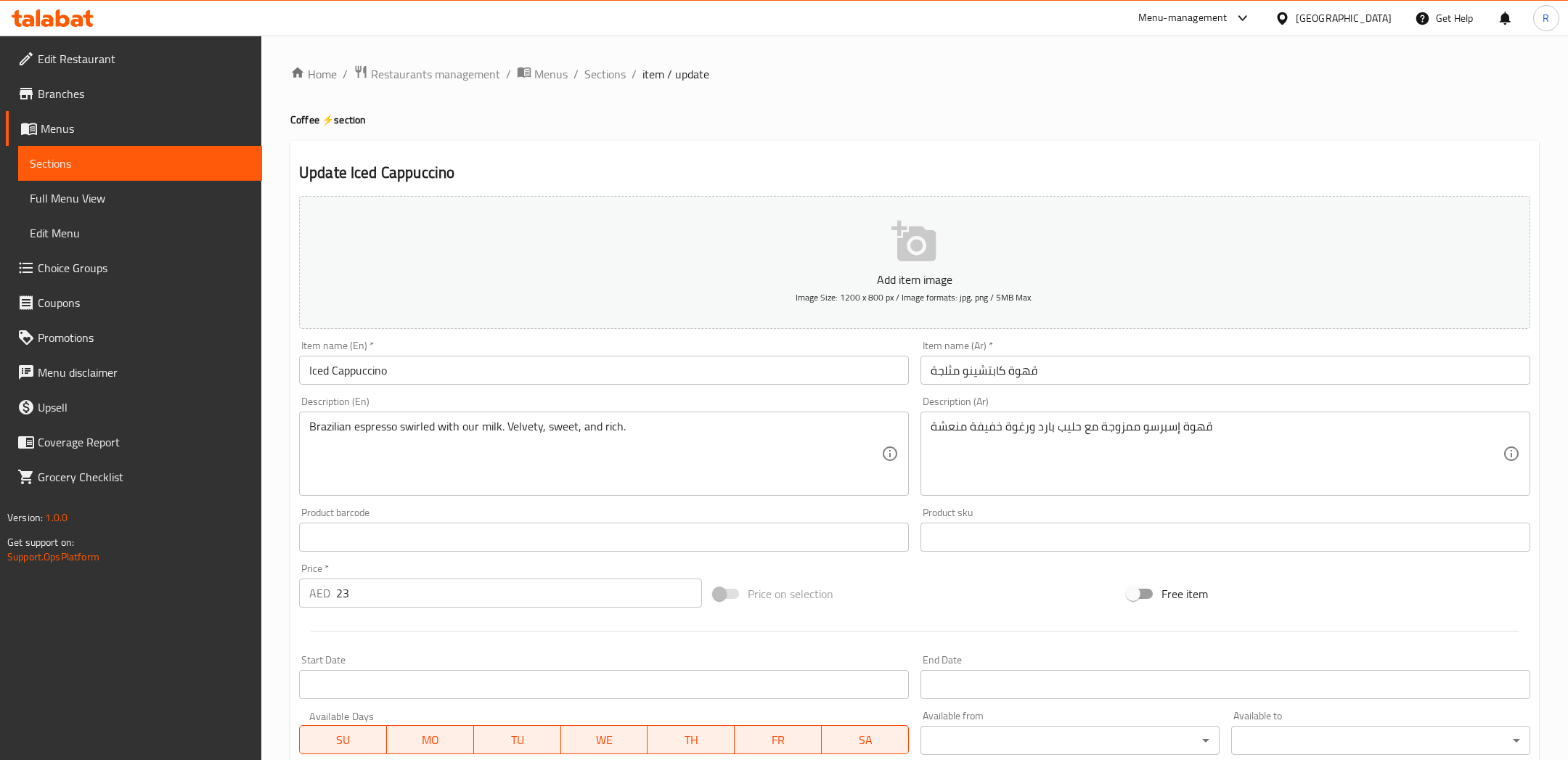
click at [736, 266] on button "Add item image Image Size: 1200 x 800 px / Image formats: jpg, png / 5MB Max." at bounding box center [915, 262] width 1231 height 133
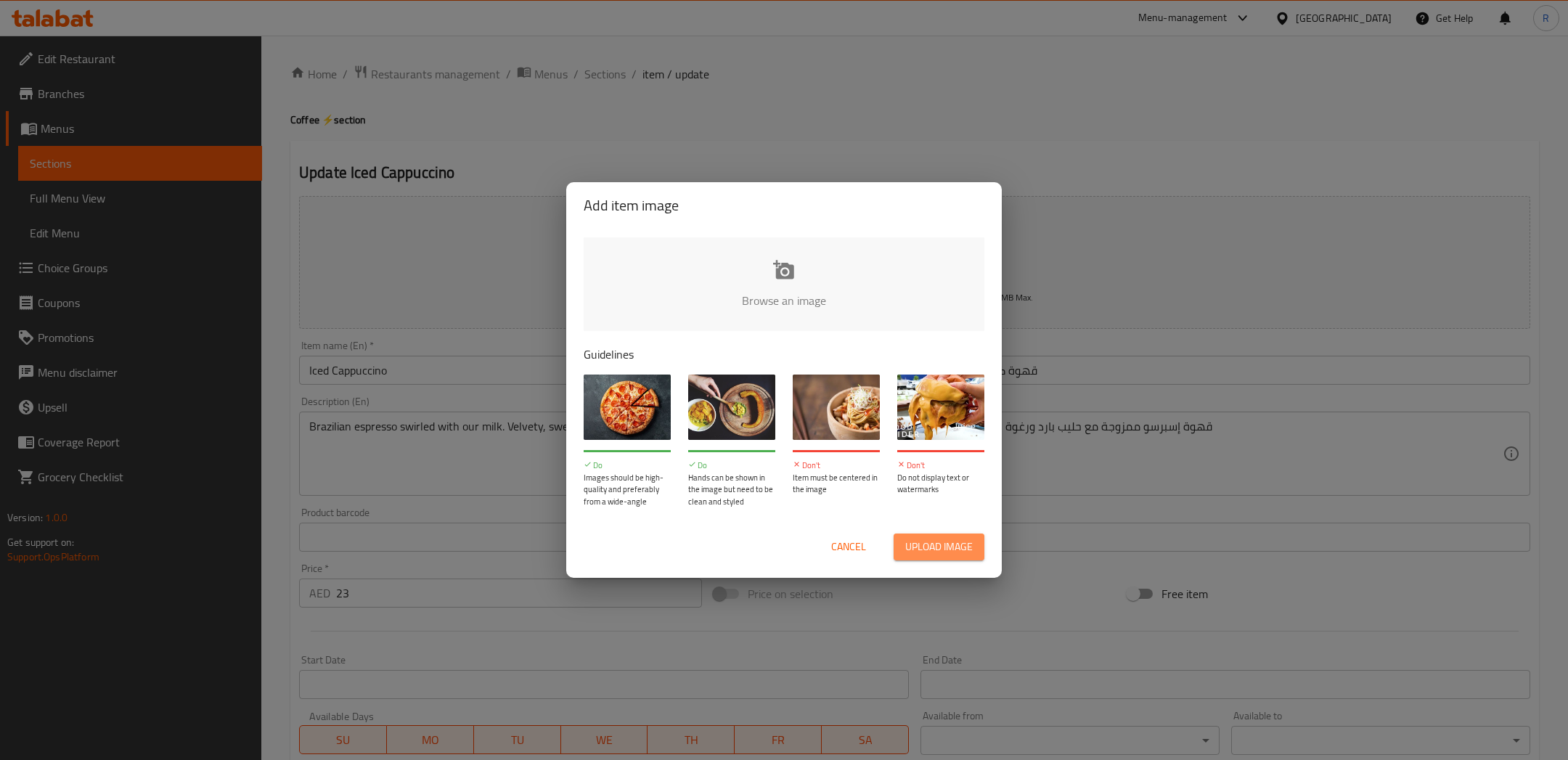
click at [936, 550] on span "Upload image" at bounding box center [939, 547] width 67 height 18
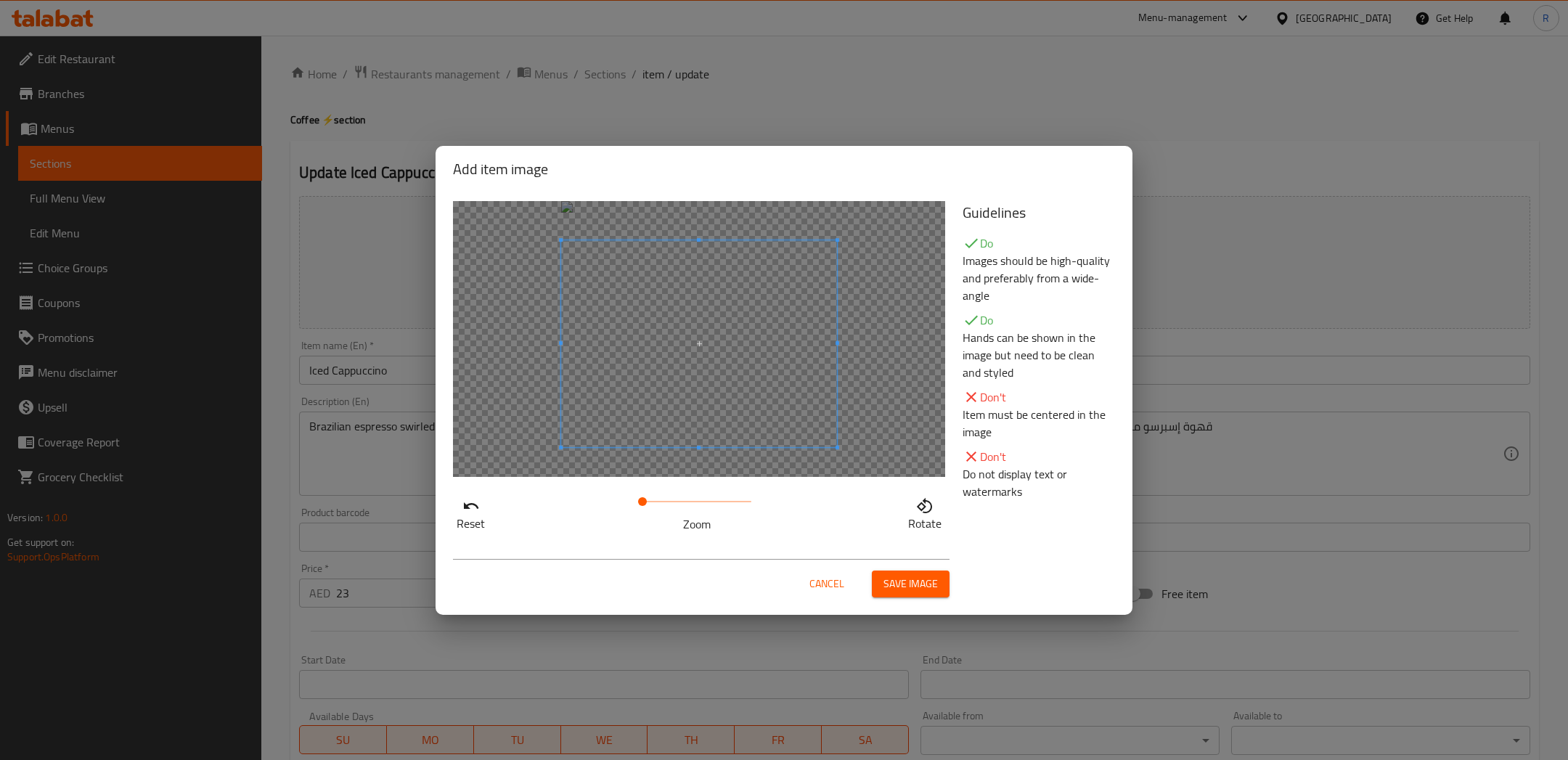
click at [733, 387] on span at bounding box center [699, 344] width 276 height 207
click at [902, 580] on span "Save image" at bounding box center [910, 583] width 54 height 18
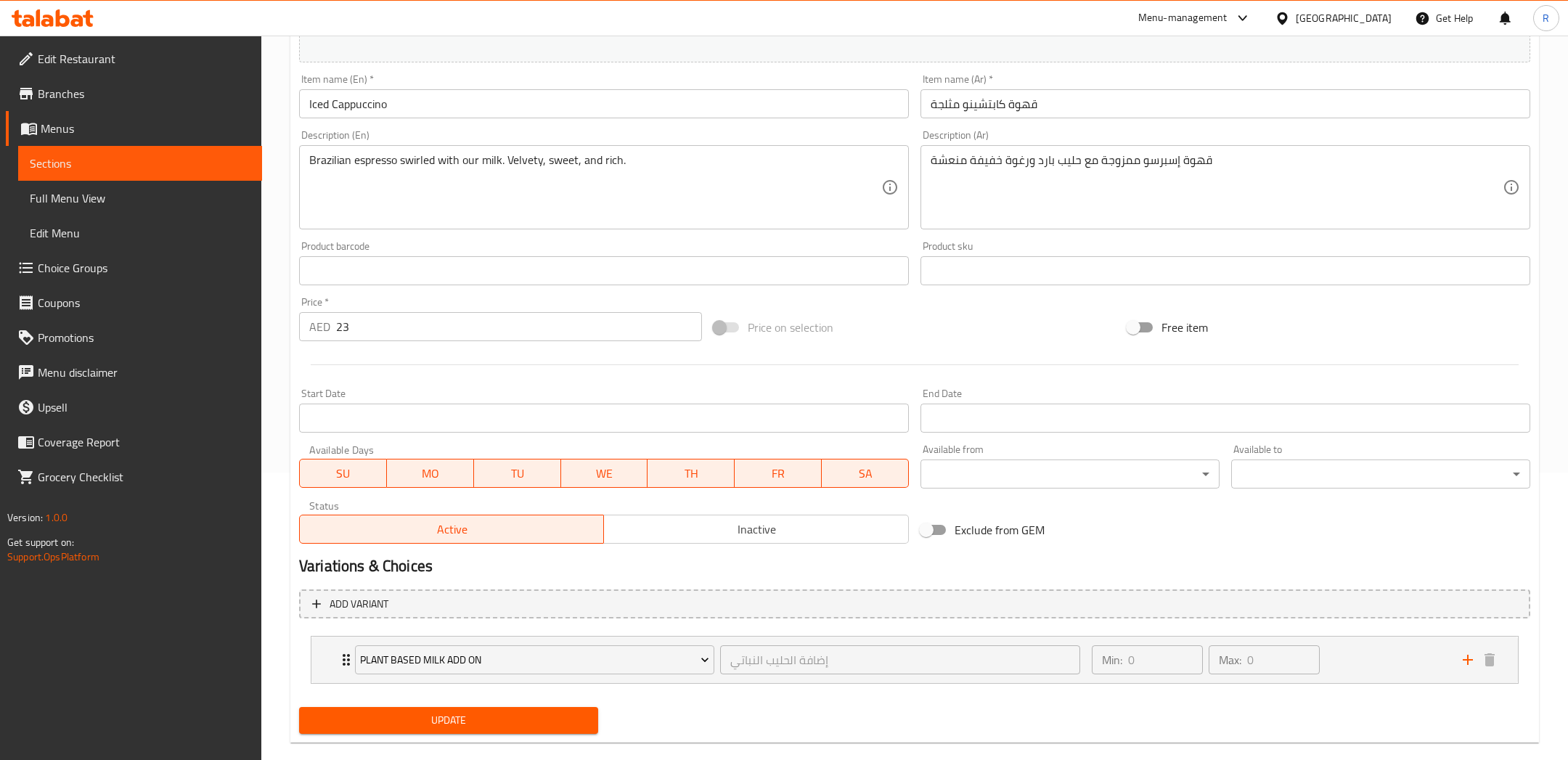
scroll to position [291, 0]
click at [479, 716] on span "Update" at bounding box center [448, 716] width 276 height 18
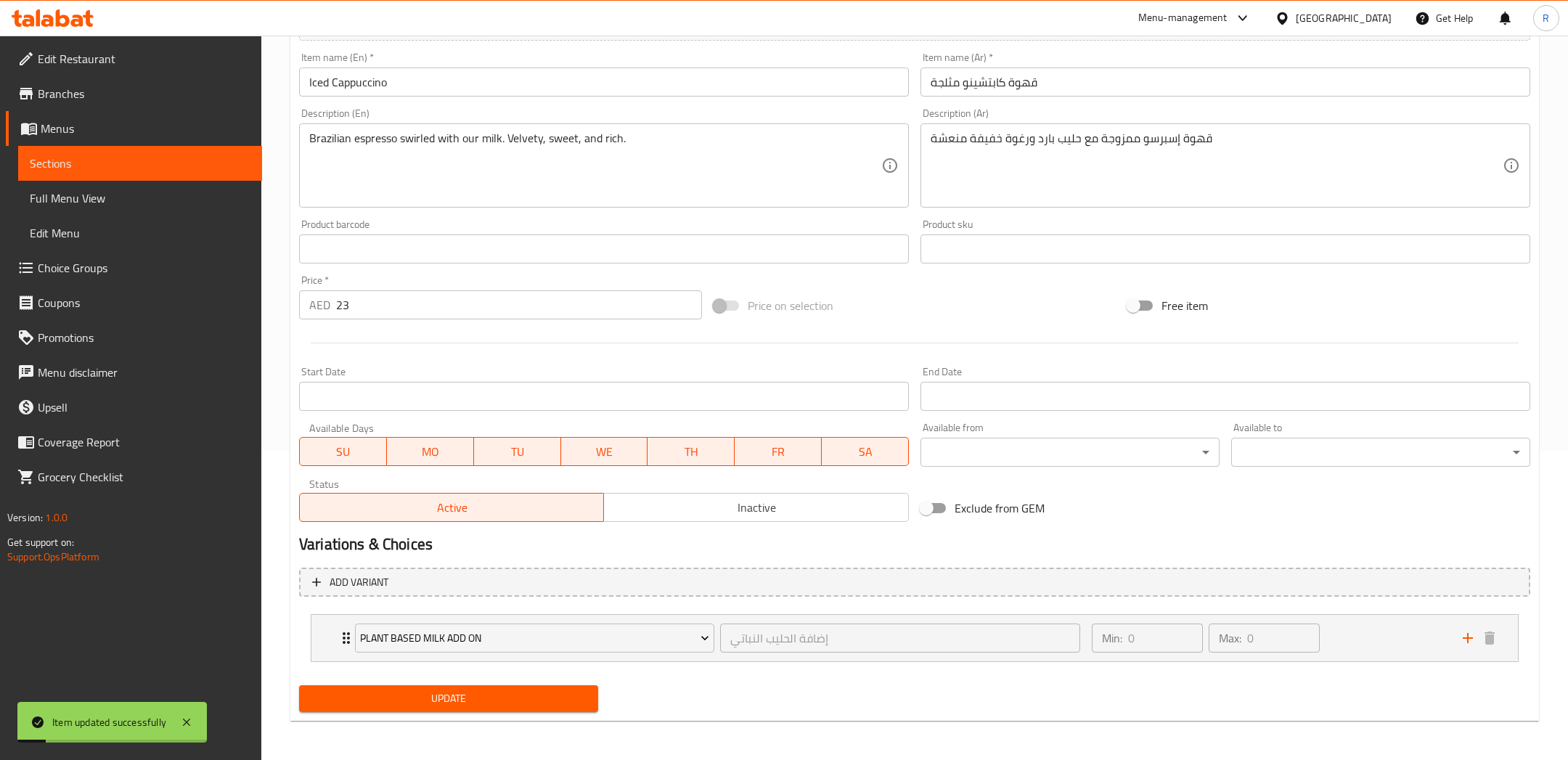
scroll to position [0, 0]
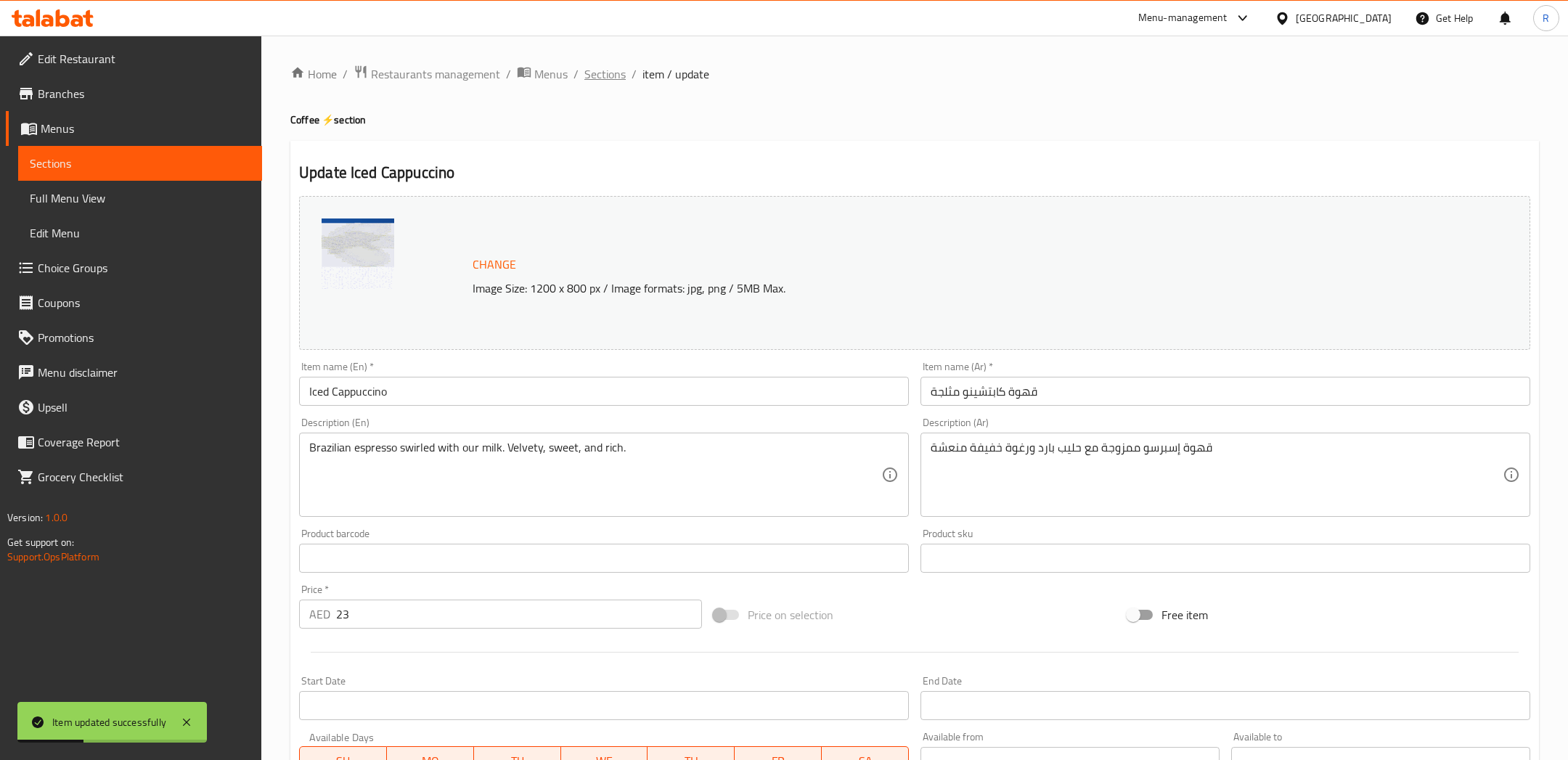
click at [593, 82] on span "Sections" at bounding box center [605, 73] width 42 height 18
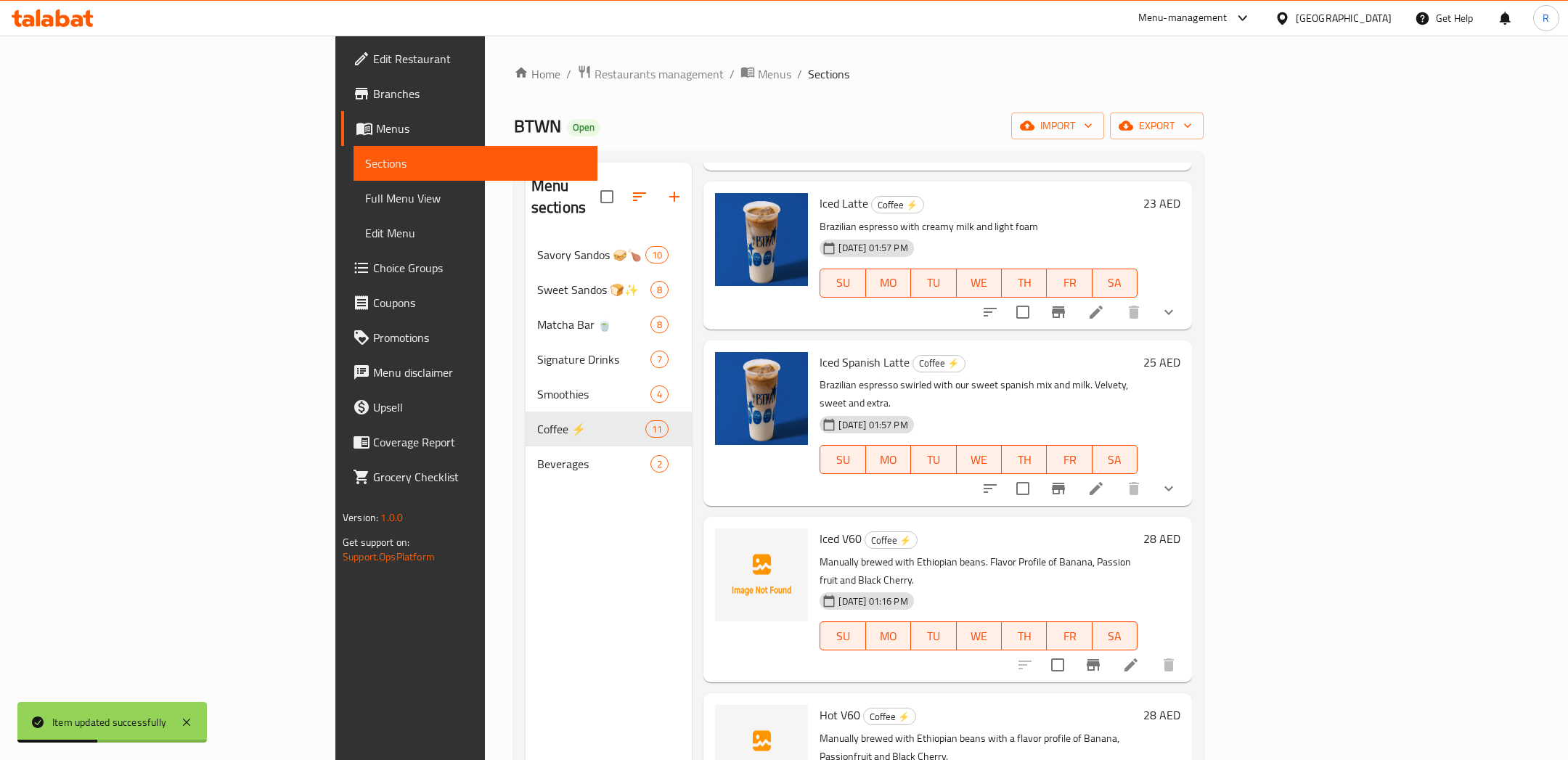
scroll to position [203, 0]
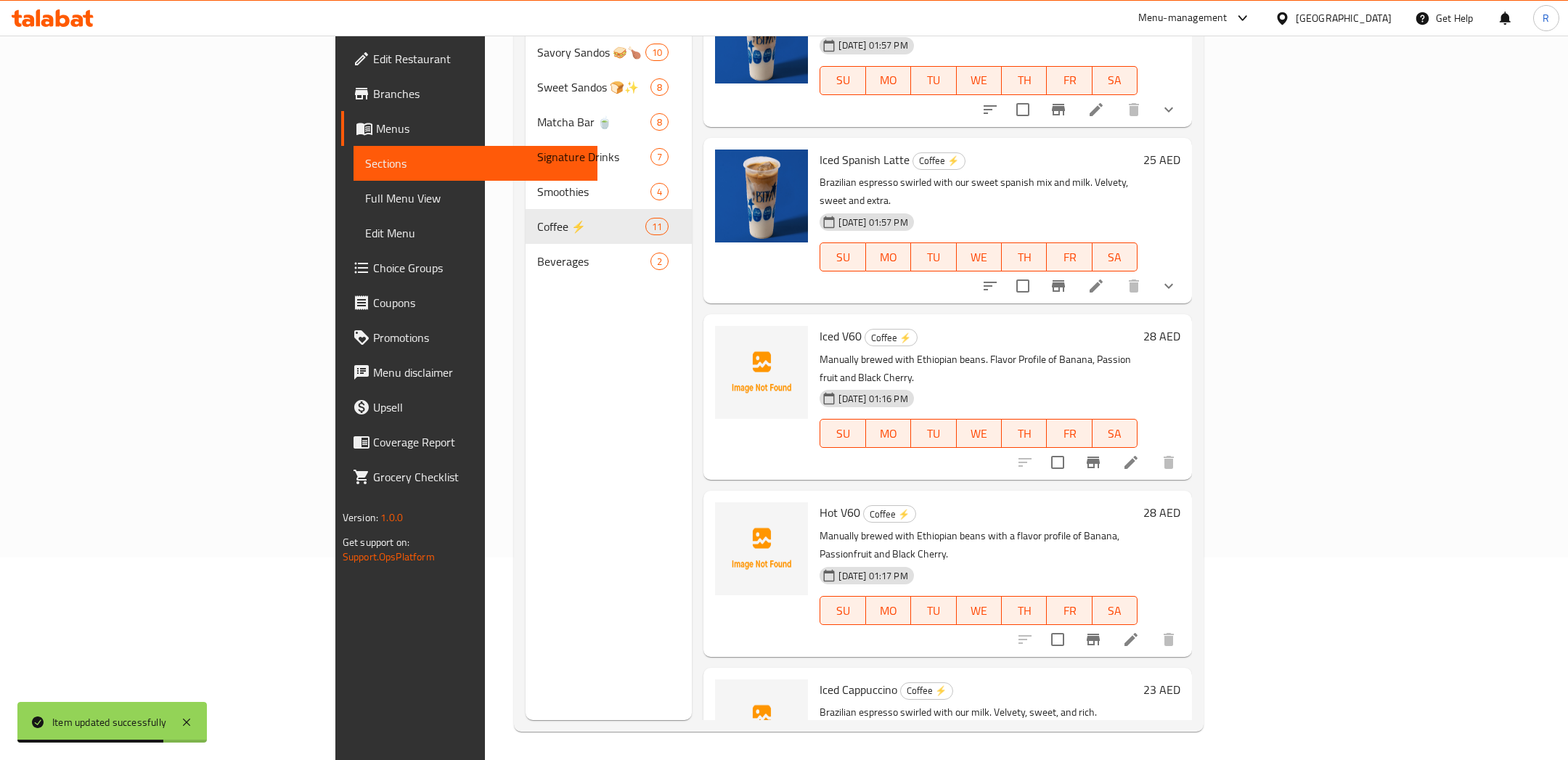
drag, startPoint x: 1329, startPoint y: 698, endPoint x: 1215, endPoint y: 398, distance: 320.9
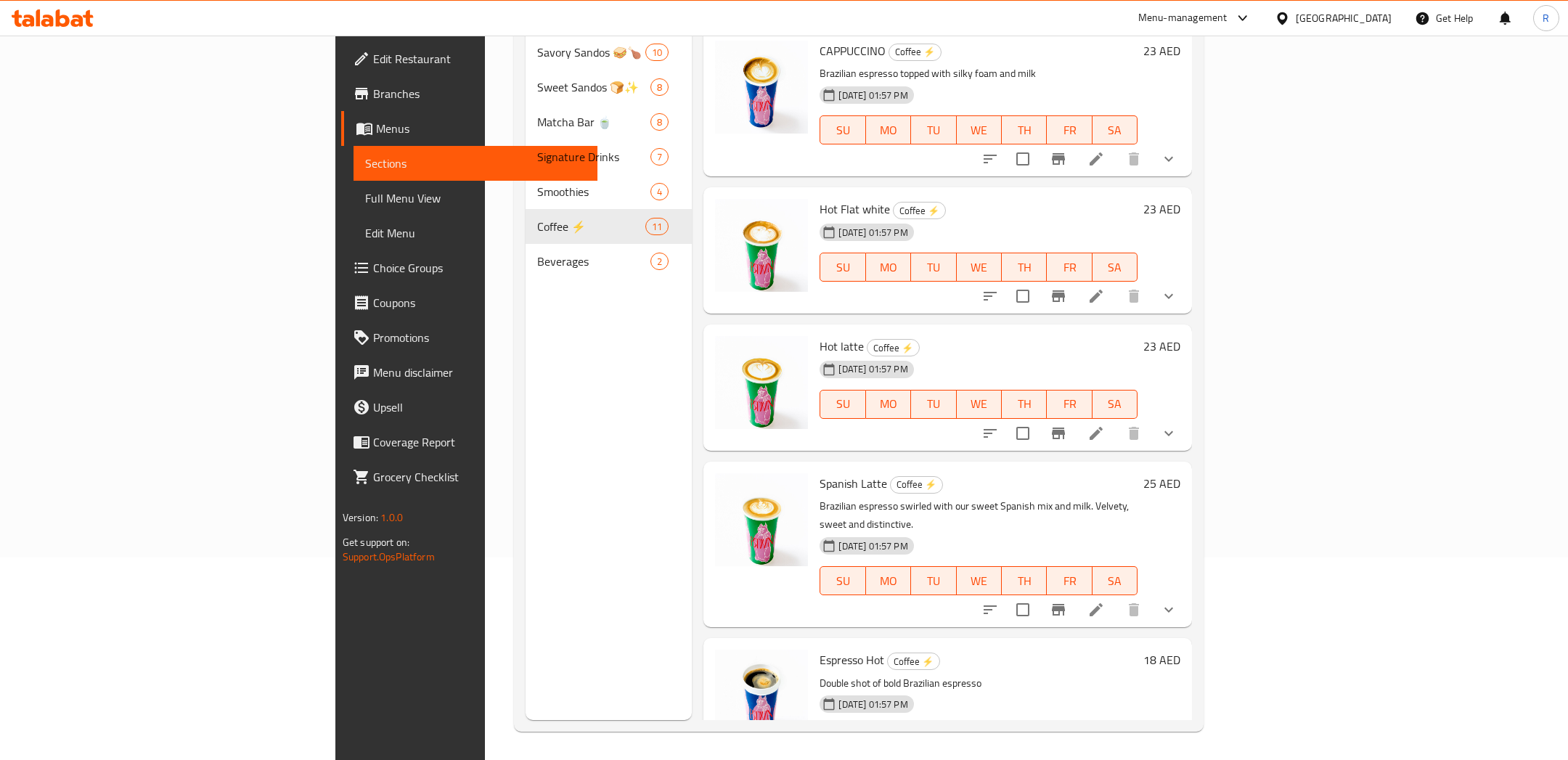
scroll to position [0, 0]
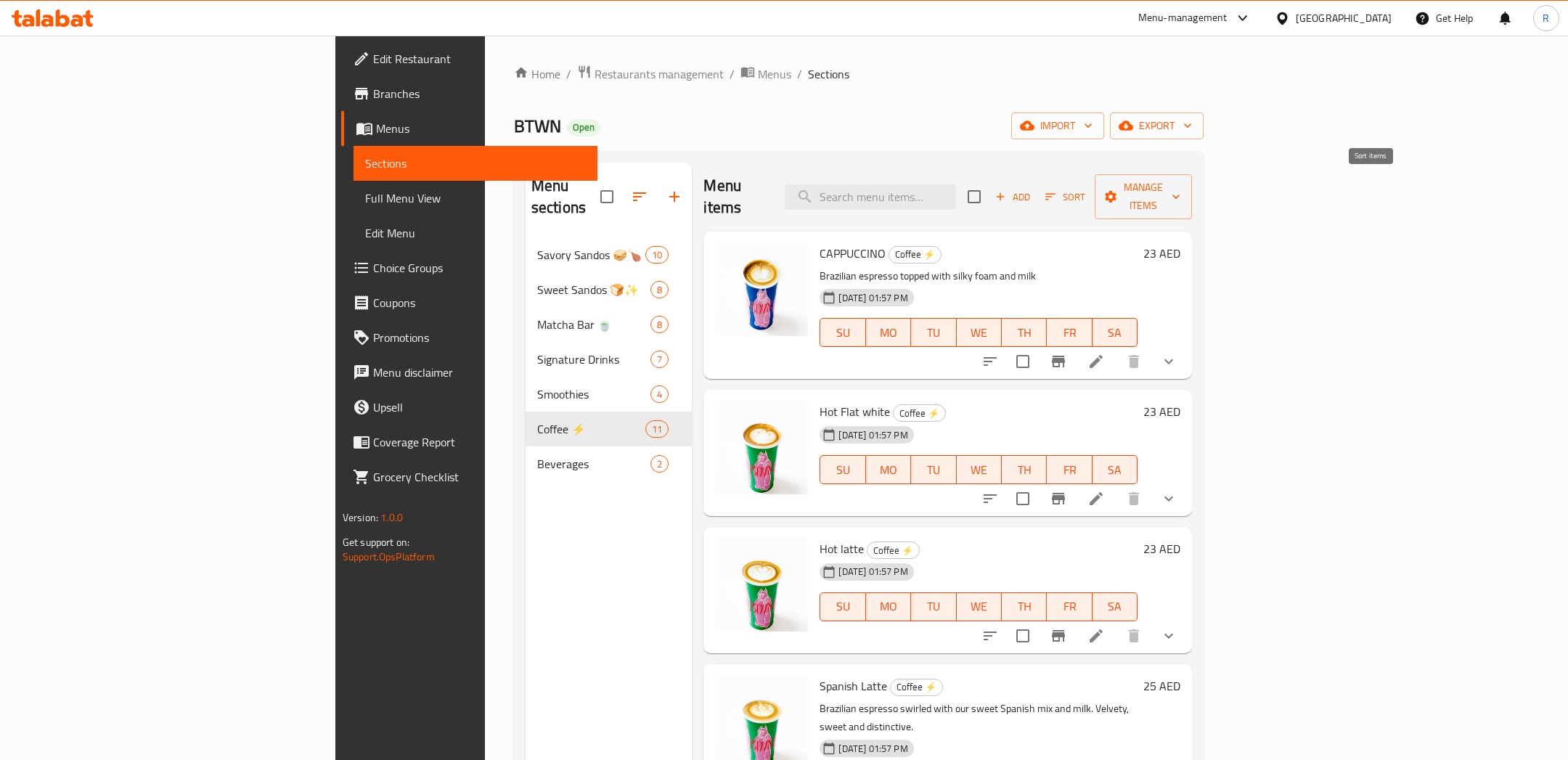
click at [1085, 189] on span "Sort" at bounding box center [1065, 197] width 40 height 17
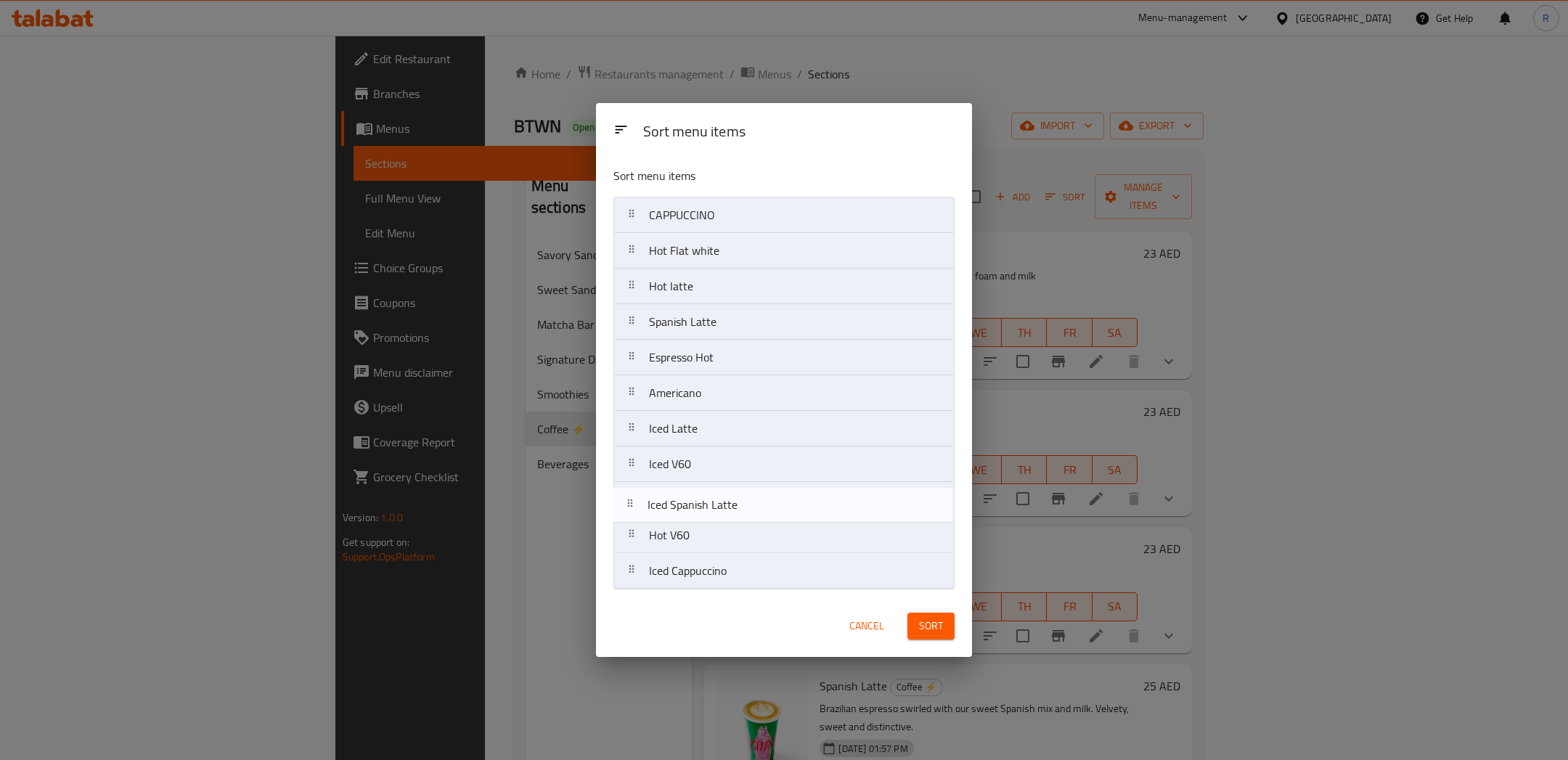
drag, startPoint x: 697, startPoint y: 469, endPoint x: 695, endPoint y: 518, distance: 49.0
click at [695, 518] on nav "CAPPUCCINO Hot Flat white Hot latte Spanish Latte Espresso Hot Americano Iced L…" at bounding box center [783, 393] width 340 height 393
drag, startPoint x: 645, startPoint y: 536, endPoint x: 659, endPoint y: 329, distance: 207.5
click at [659, 329] on nav "CAPPUCCINO Hot Flat white Hot latte Spanish Latte Espresso Hot Americano Iced L…" at bounding box center [783, 393] width 340 height 393
drag, startPoint x: 636, startPoint y: 510, endPoint x: 646, endPoint y: 505, distance: 11.2
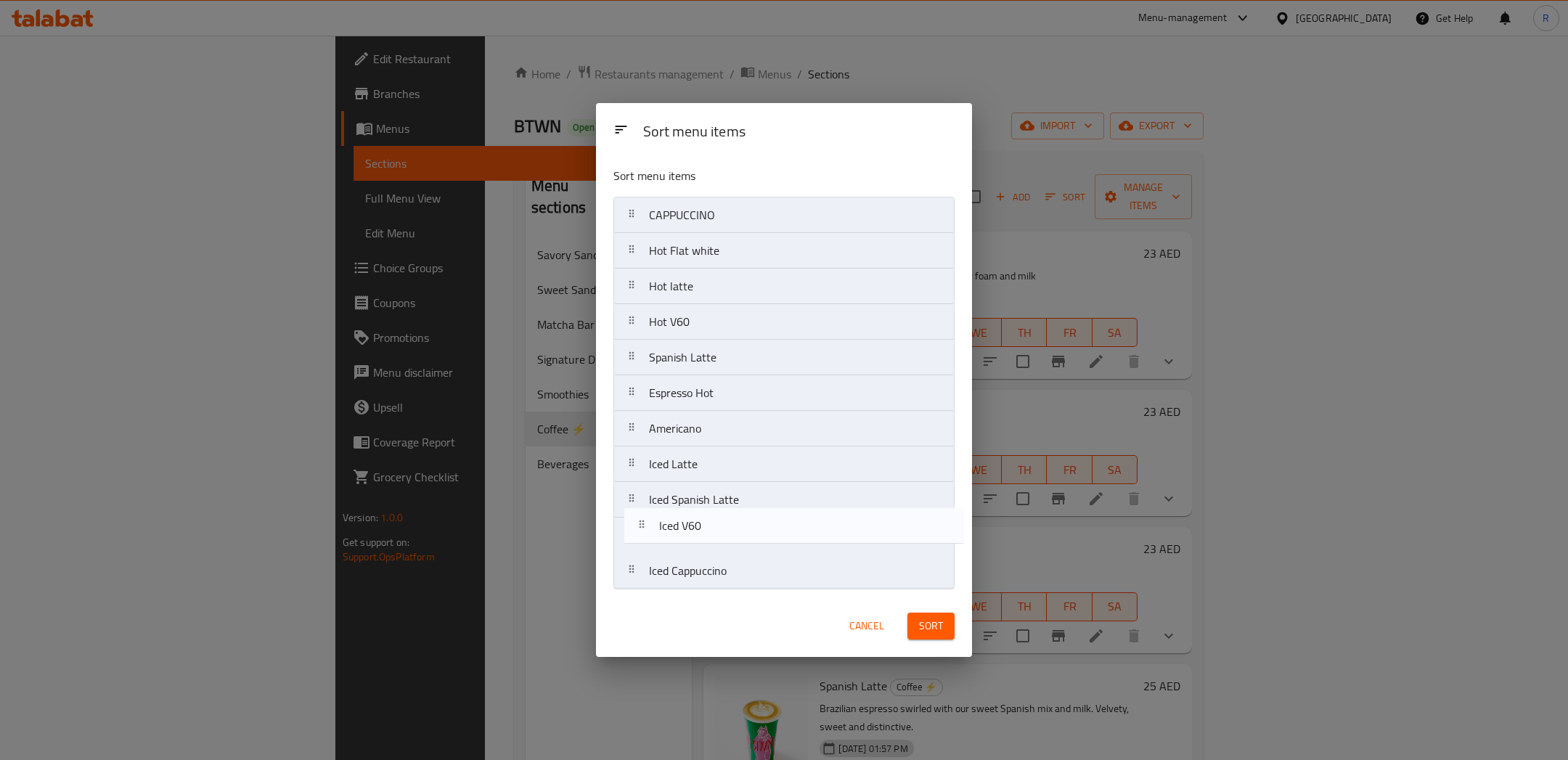
click at [646, 505] on nav "CAPPUCCINO Hot Flat white Hot latte Hot V60 Spanish Latte Espresso Hot American…" at bounding box center [783, 393] width 340 height 393
drag, startPoint x: 636, startPoint y: 499, endPoint x: 646, endPoint y: 205, distance: 294.2
click at [646, 205] on nav "CAPPUCCINO Hot Flat white Hot latte Hot V60 Spanish Latte Espresso Hot American…" at bounding box center [783, 393] width 340 height 393
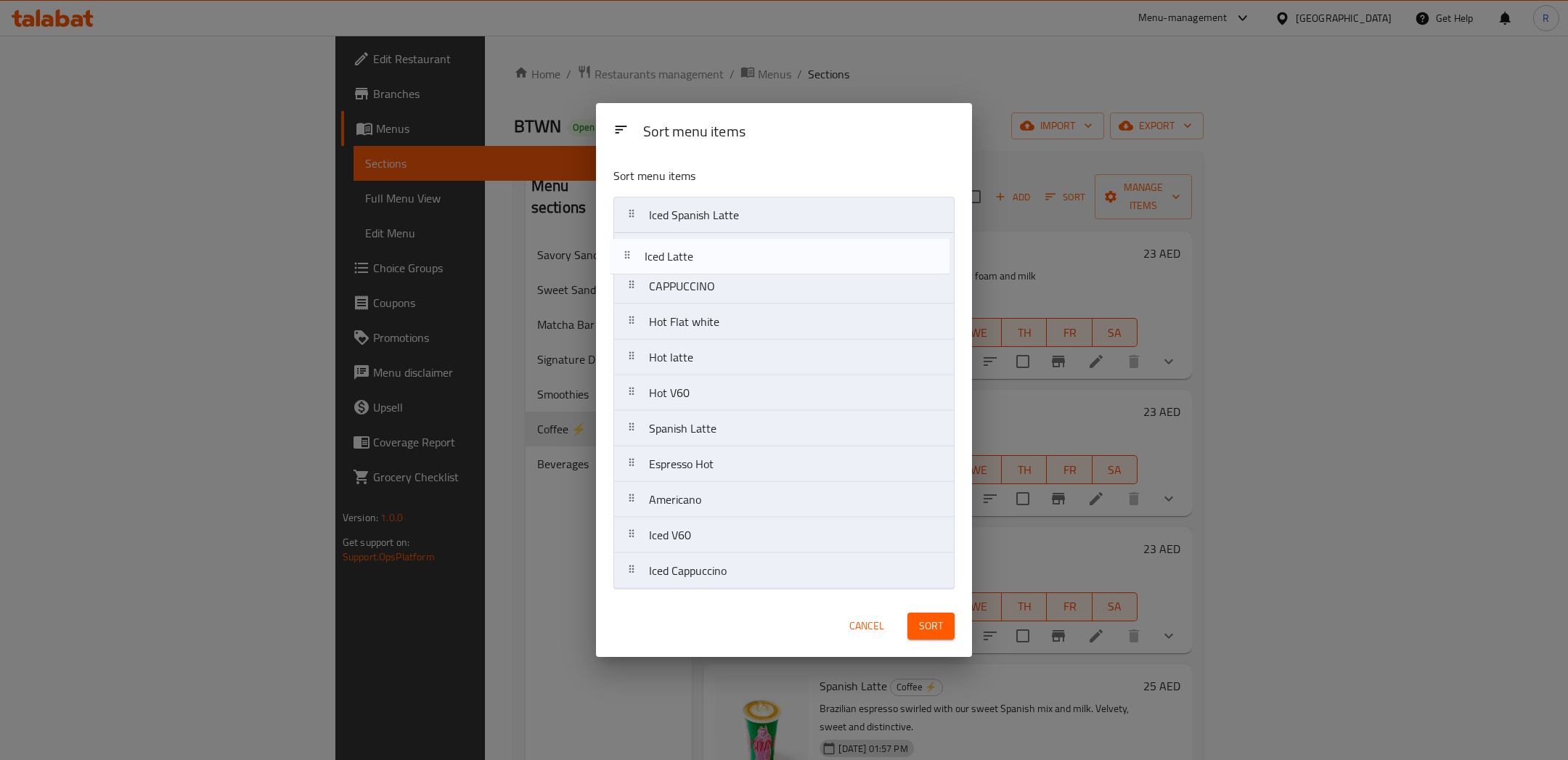
drag, startPoint x: 633, startPoint y: 502, endPoint x: 628, endPoint y: 254, distance: 248.1
click at [628, 254] on nav "Iced Spanish Latte CAPPUCCINO Hot Flat white Hot latte Hot V60 Spanish Latte Es…" at bounding box center [783, 393] width 340 height 393
drag, startPoint x: 628, startPoint y: 579, endPoint x: 637, endPoint y: 291, distance: 288.1
click at [637, 291] on nav "Iced Spanish Latte Iced Latte CAPPUCCINO Hot Flat white Hot latte Hot V60 Spani…" at bounding box center [783, 393] width 340 height 393
drag, startPoint x: 640, startPoint y: 580, endPoint x: 667, endPoint y: 257, distance: 324.1
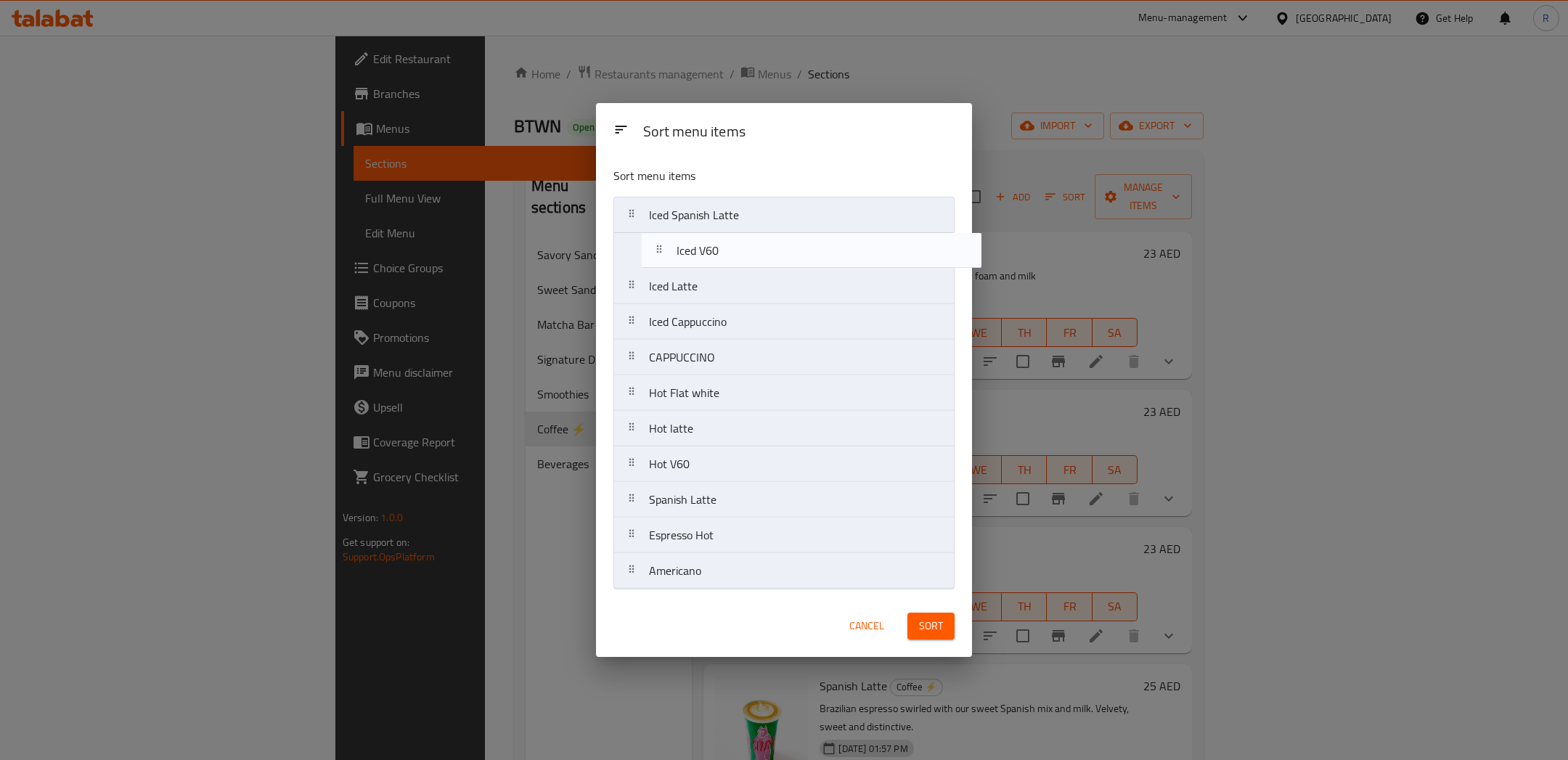
click at [667, 257] on nav "Iced Spanish Latte Iced Latte Iced Cappuccino CAPPUCCINO Hot Flat white Hot lat…" at bounding box center [783, 393] width 340 height 393
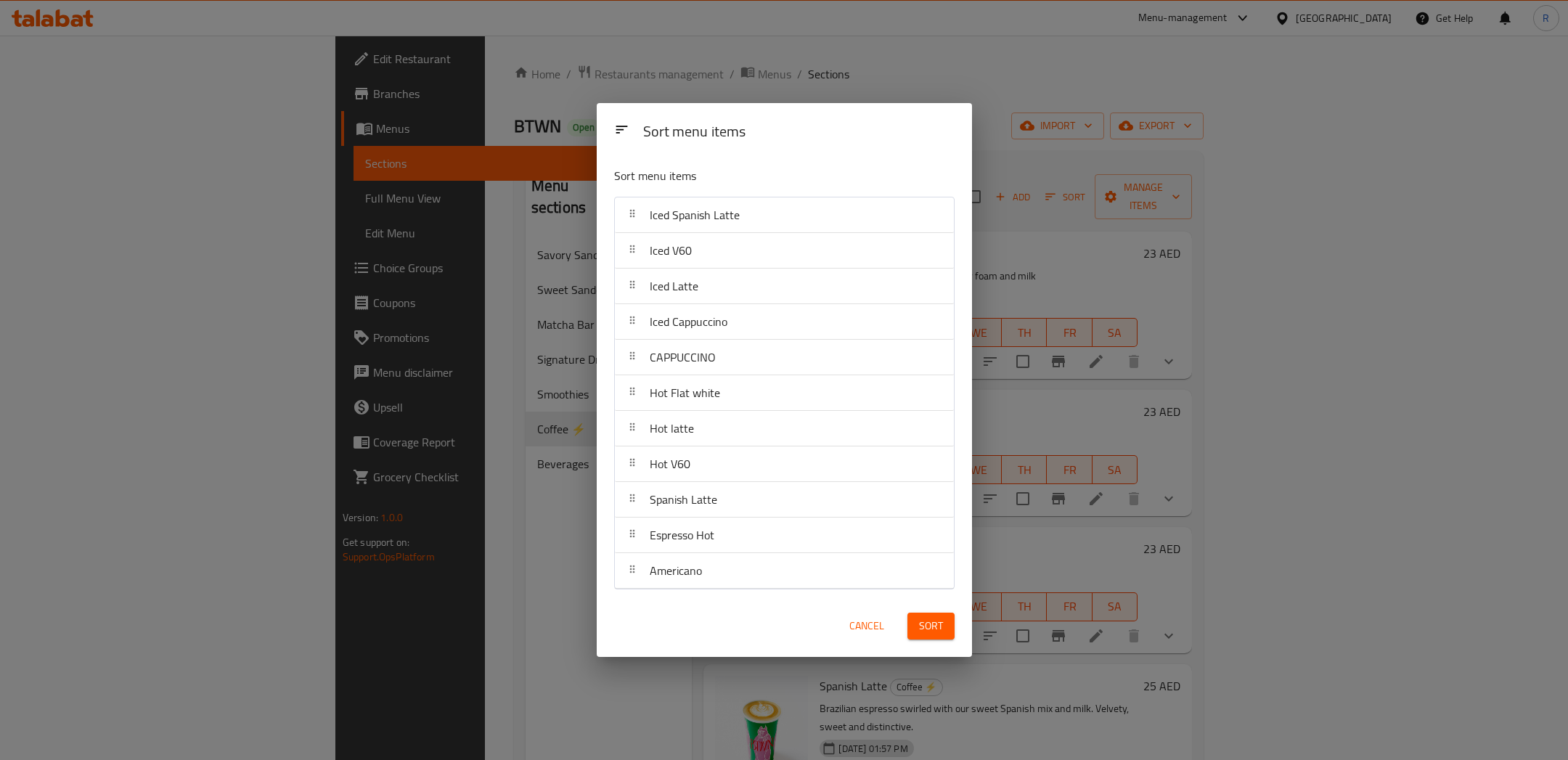
click at [924, 623] on span "Sort" at bounding box center [930, 625] width 24 height 18
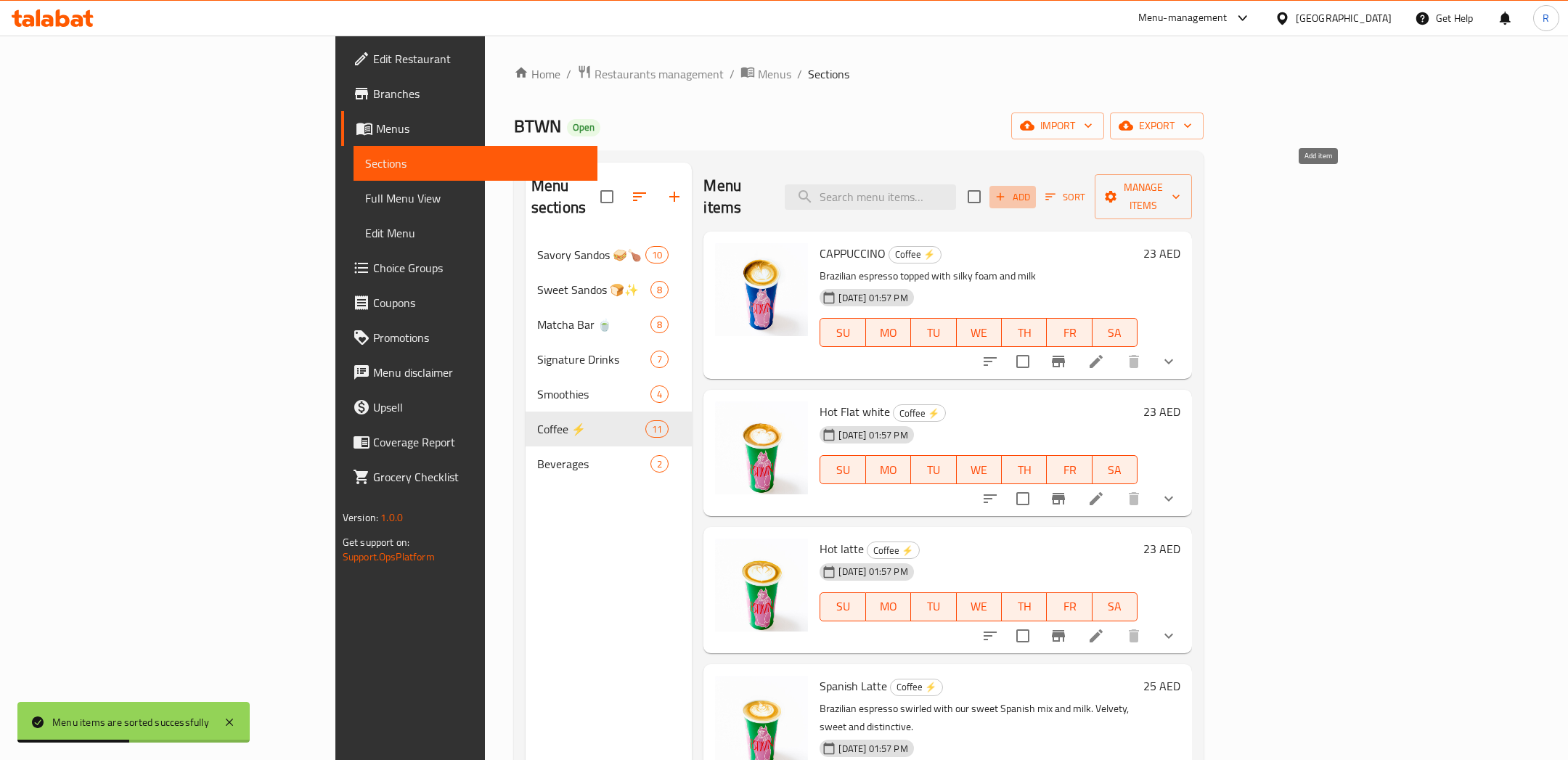
click at [1032, 191] on span "Add" at bounding box center [1012, 197] width 39 height 17
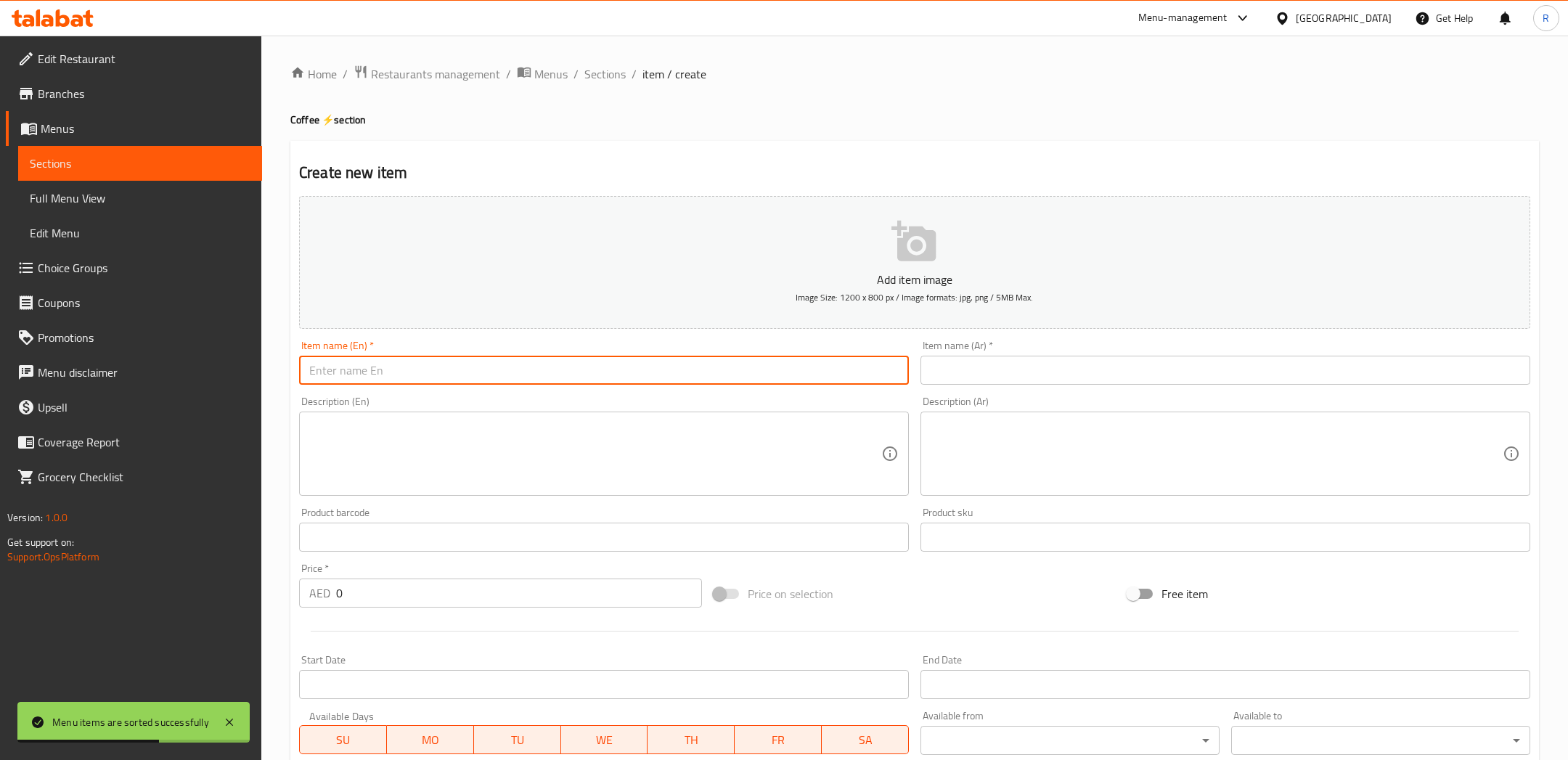
click at [830, 378] on input "text" at bounding box center [604, 370] width 609 height 29
drag, startPoint x: 479, startPoint y: 369, endPoint x: 384, endPoint y: 366, distance: 95.0
click at [384, 366] on input "Iced Americano Coffee" at bounding box center [604, 370] width 609 height 29
type input "Iced Americano"
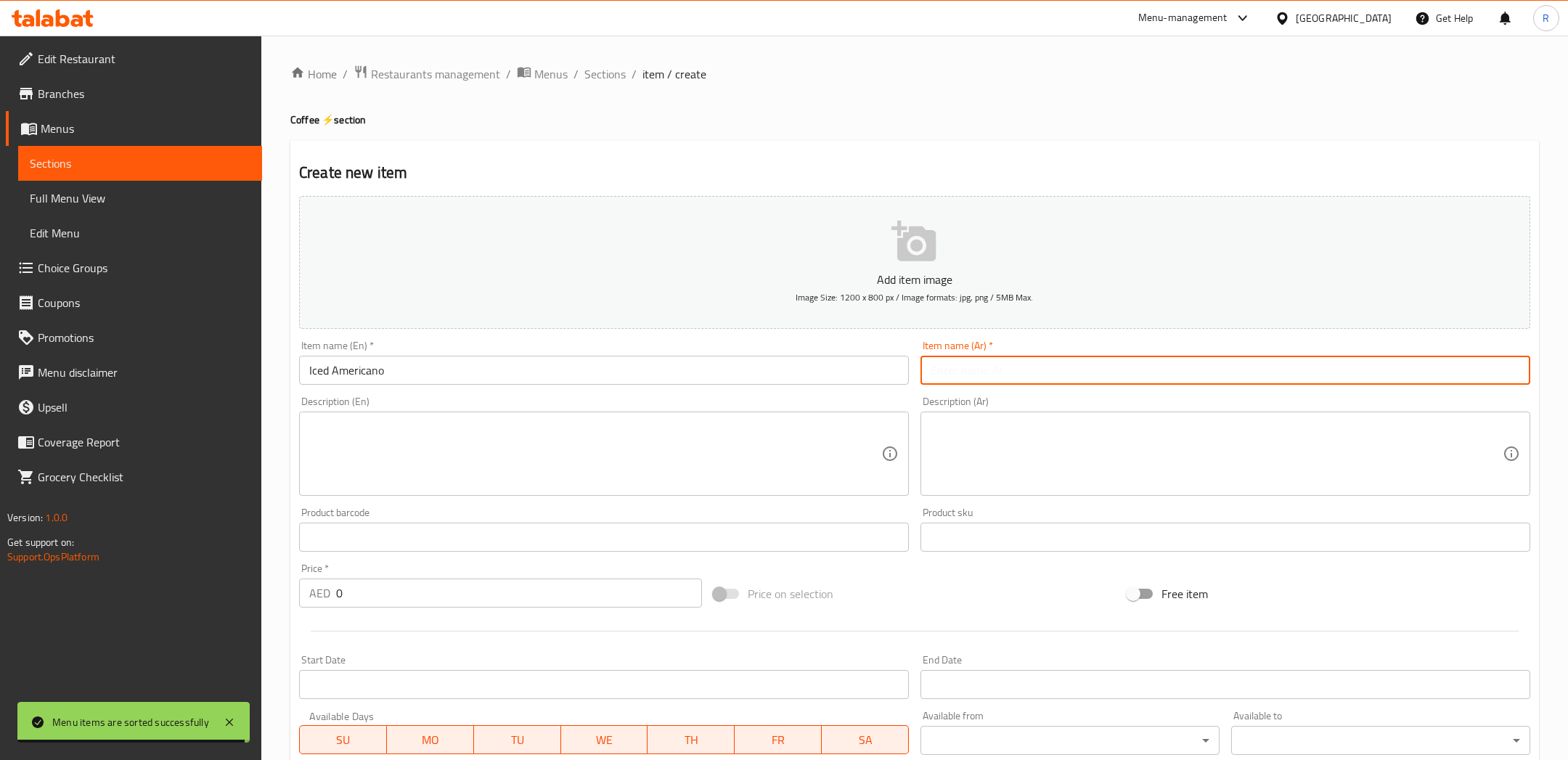
click at [1000, 366] on input "text" at bounding box center [1225, 370] width 609 height 29
type input "قهوة أمريكانو مثلجة"
click at [762, 479] on textarea at bounding box center [595, 454] width 572 height 69
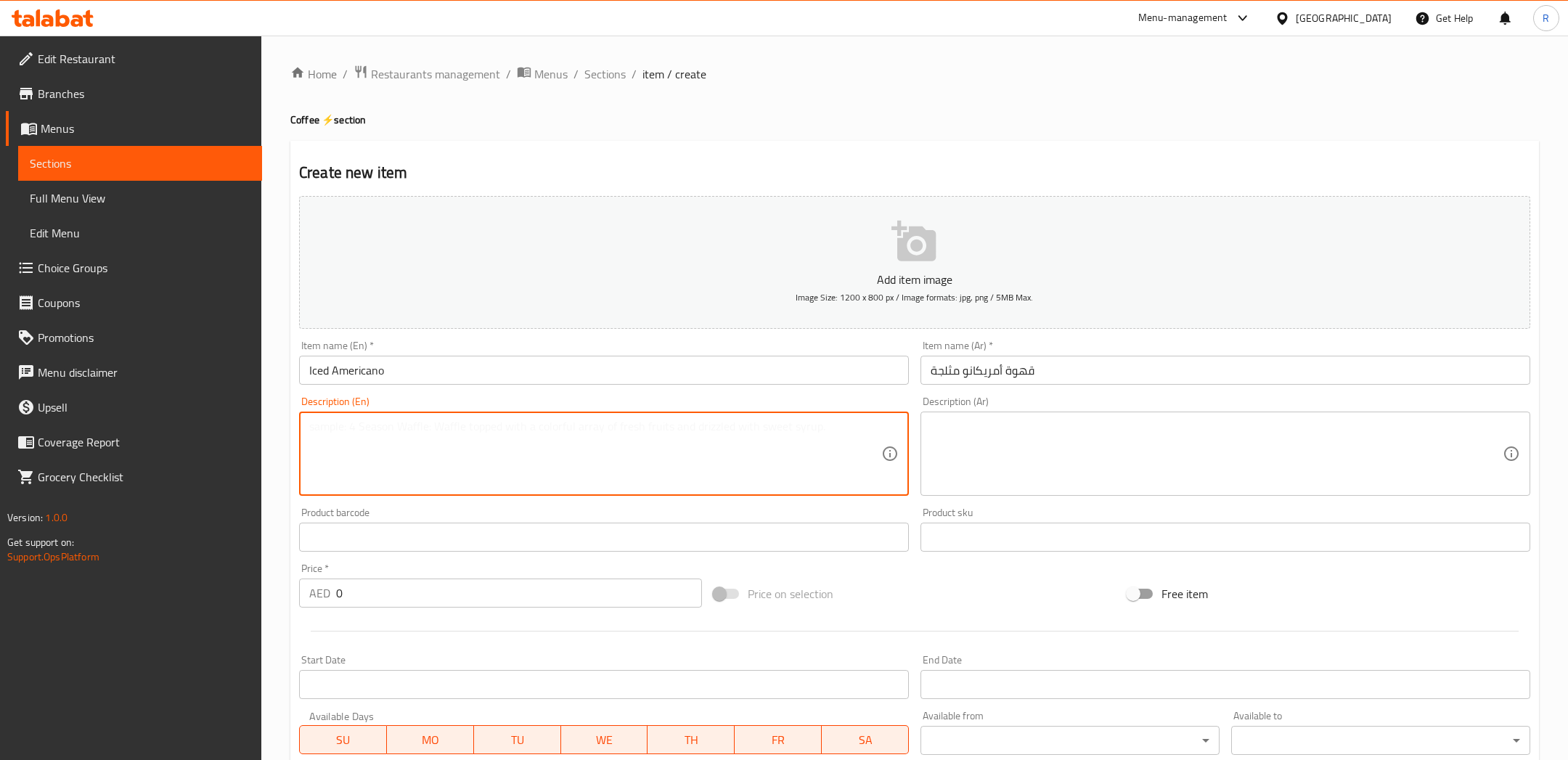
paste textarea "Smooth Brazilian Espresso diluted with water."
type textarea "Smooth Brazilian Espresso diluted with water."
click at [1105, 451] on textarea at bounding box center [1216, 454] width 572 height 69
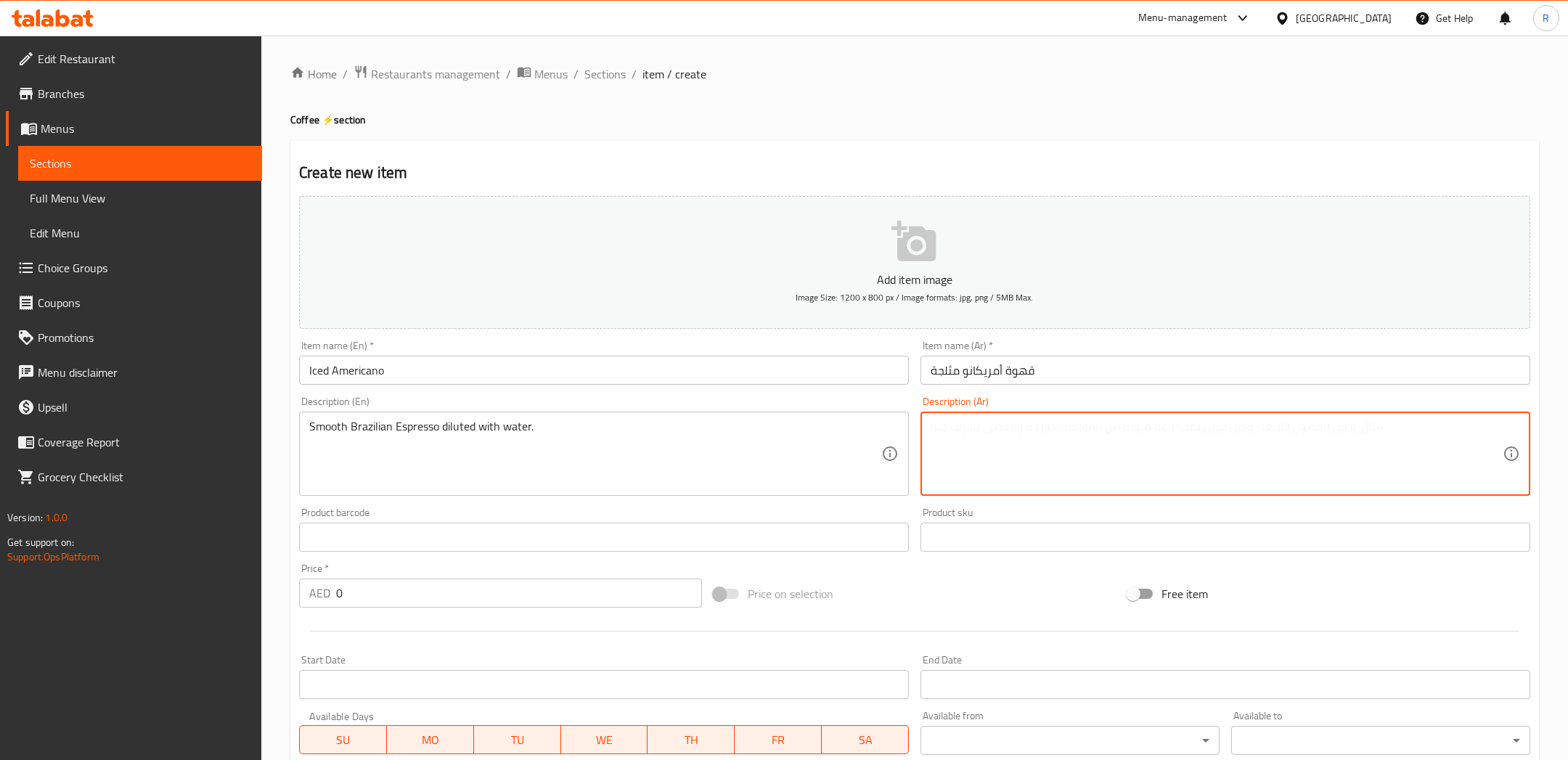
paste textarea "إسبرسو مركز مخفف بماء بارد لمذاق نقي ومنعش"
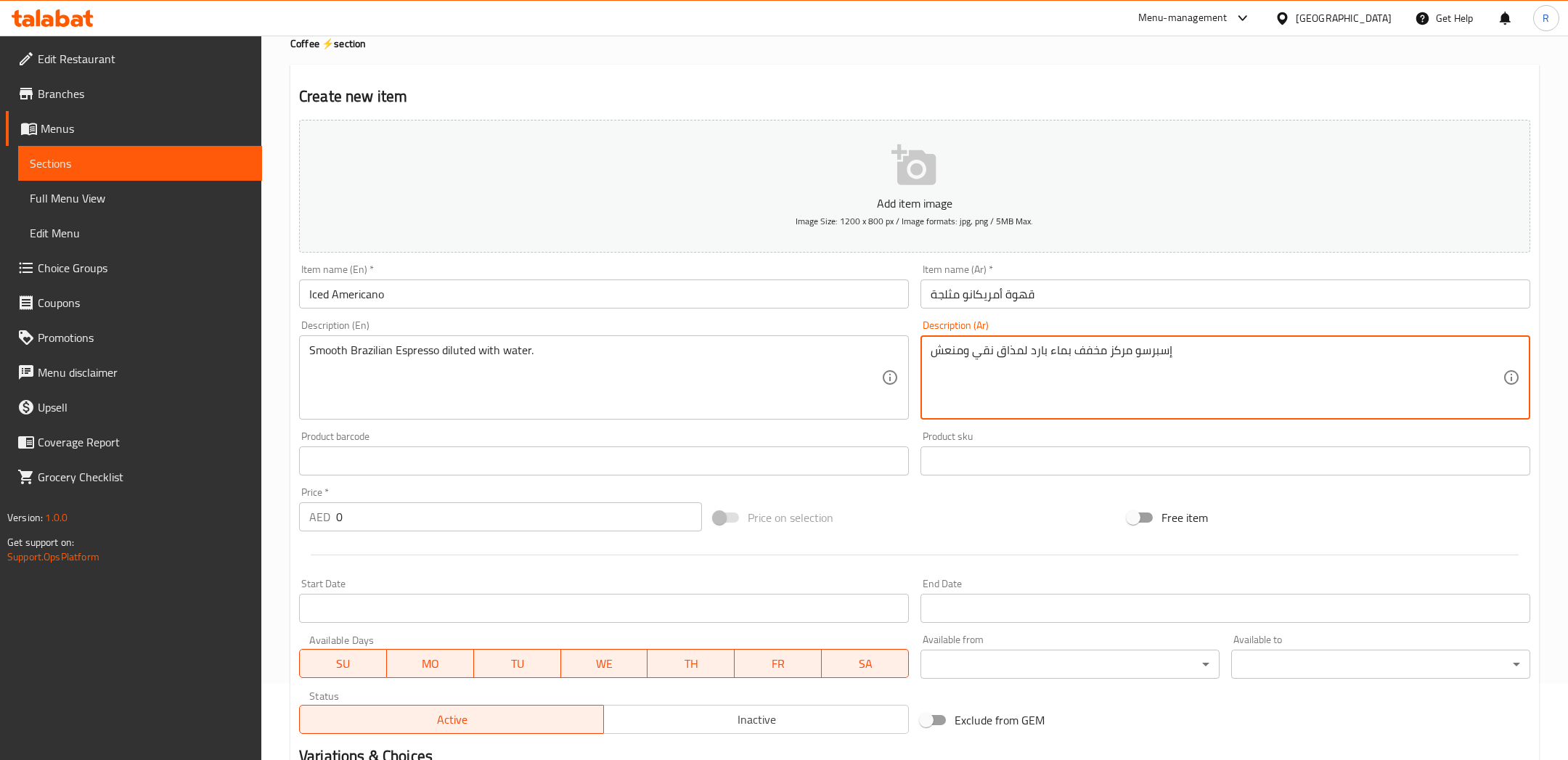
scroll to position [74, 0]
type textarea "إسبرسو مركز مخفف بماء بارد لمذاق نقي ومنعش"
click at [959, 156] on button "Add item image Image Size: 1200 x 800 px / Image formats: jpg, png / 5MB Max." at bounding box center [915, 189] width 1231 height 133
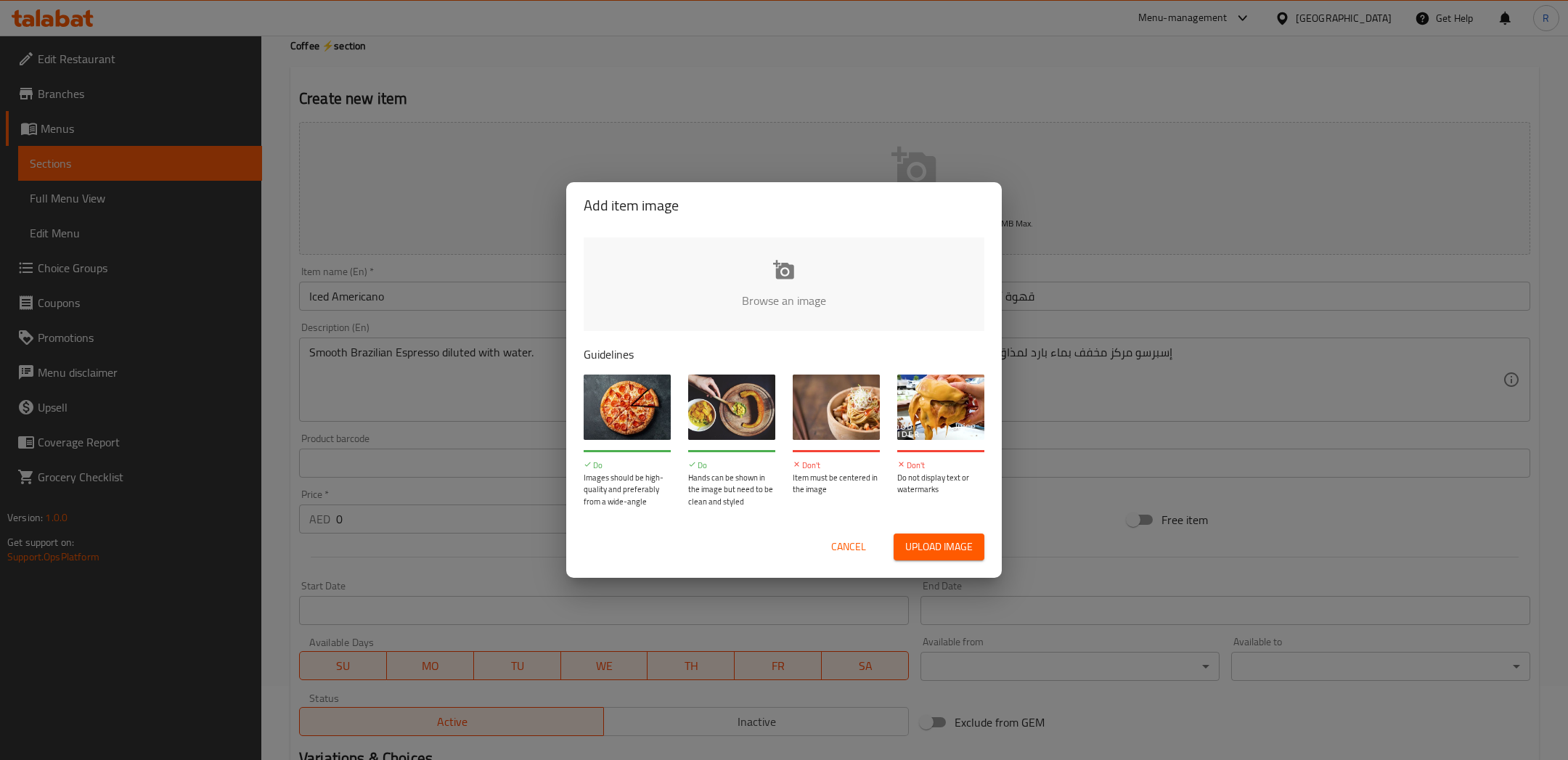
click at [936, 527] on div "Cancel Upload image" at bounding box center [784, 547] width 424 height 50
click at [927, 547] on span "Upload image" at bounding box center [939, 547] width 67 height 18
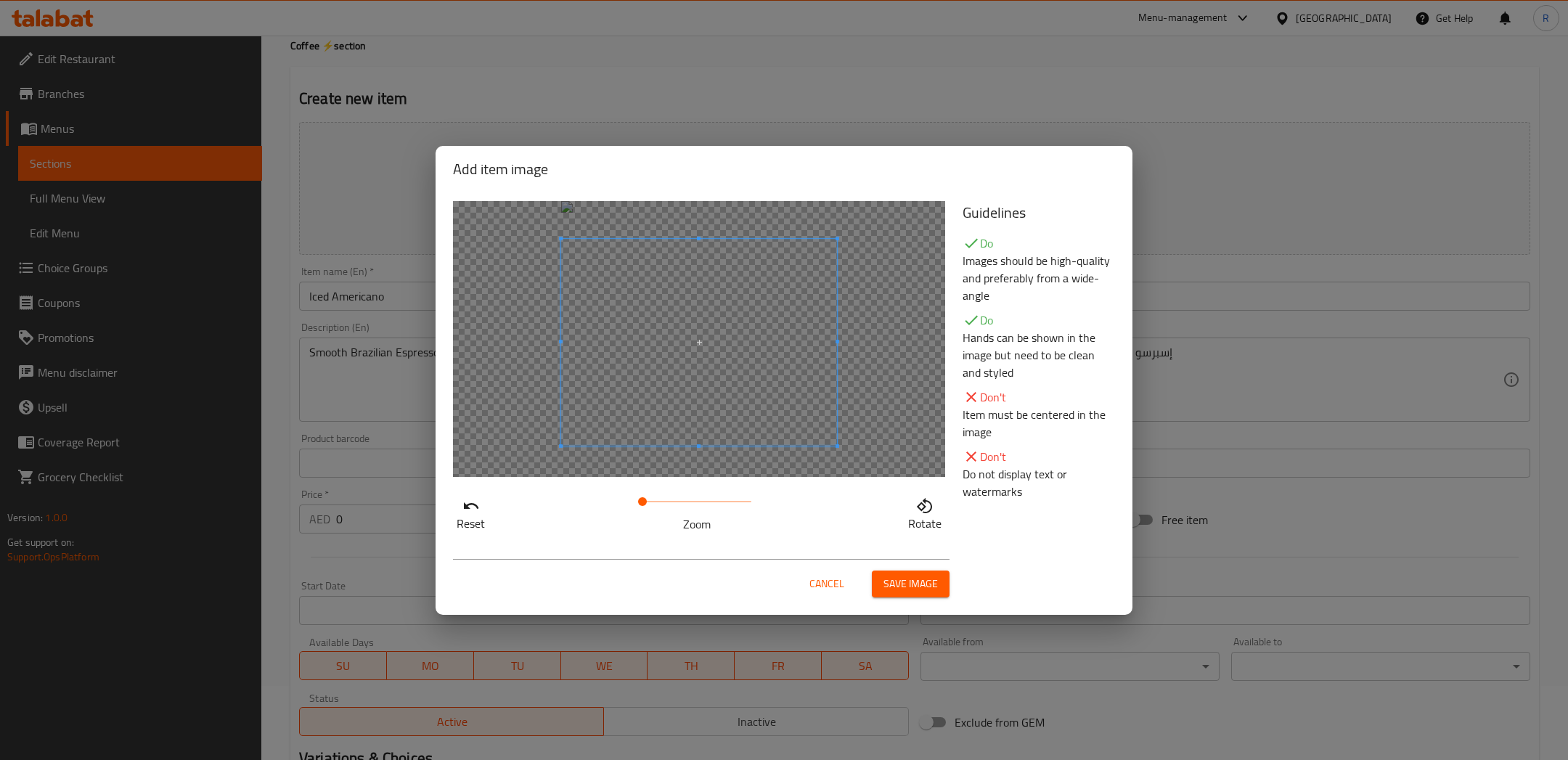
click at [748, 405] on span at bounding box center [699, 343] width 276 height 207
click at [912, 575] on span "Save image" at bounding box center [910, 583] width 54 height 18
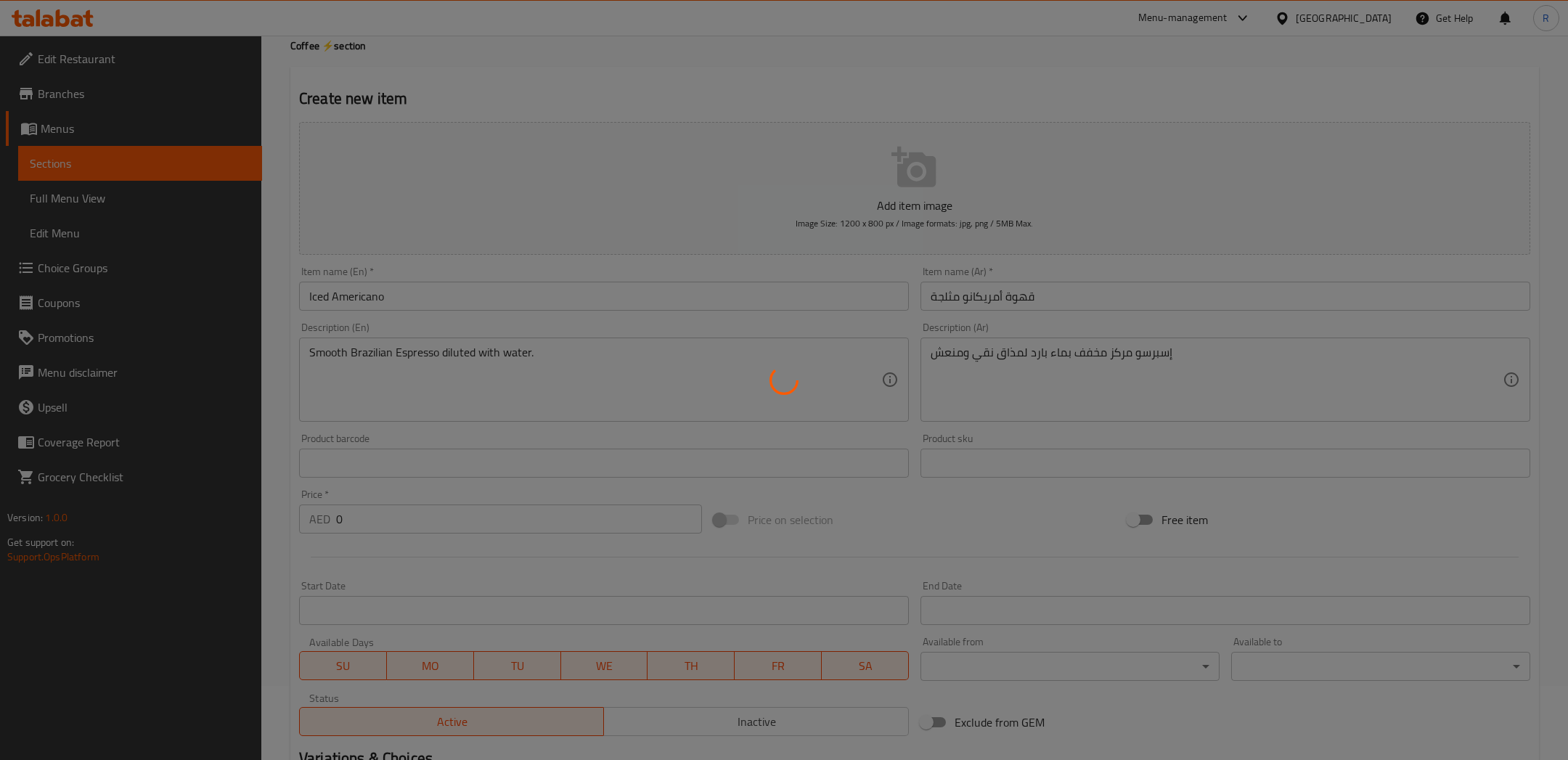
scroll to position [114, 0]
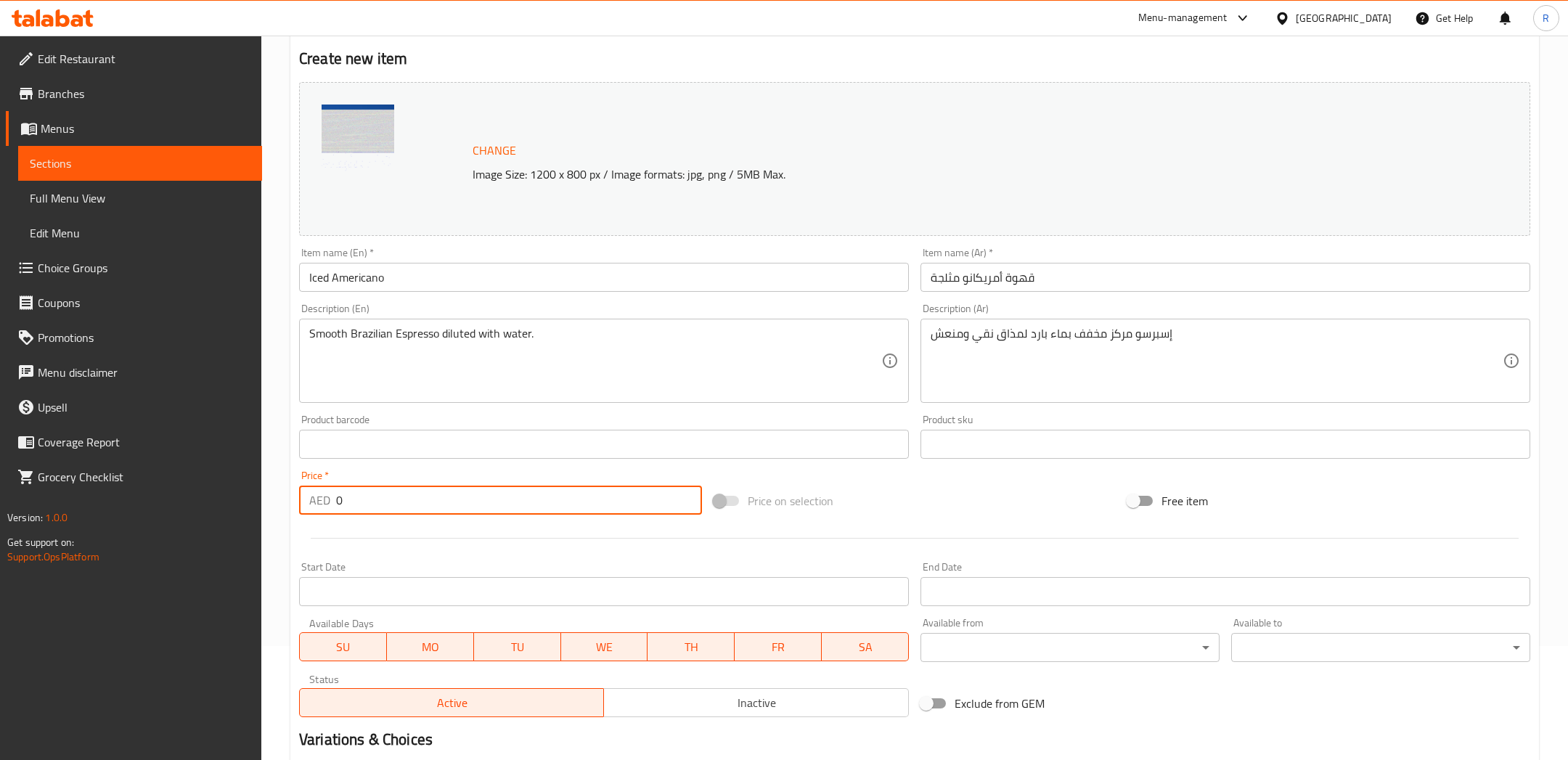
drag, startPoint x: 443, startPoint y: 489, endPoint x: 397, endPoint y: 487, distance: 46.0
click at [419, 489] on input "0" at bounding box center [519, 500] width 366 height 29
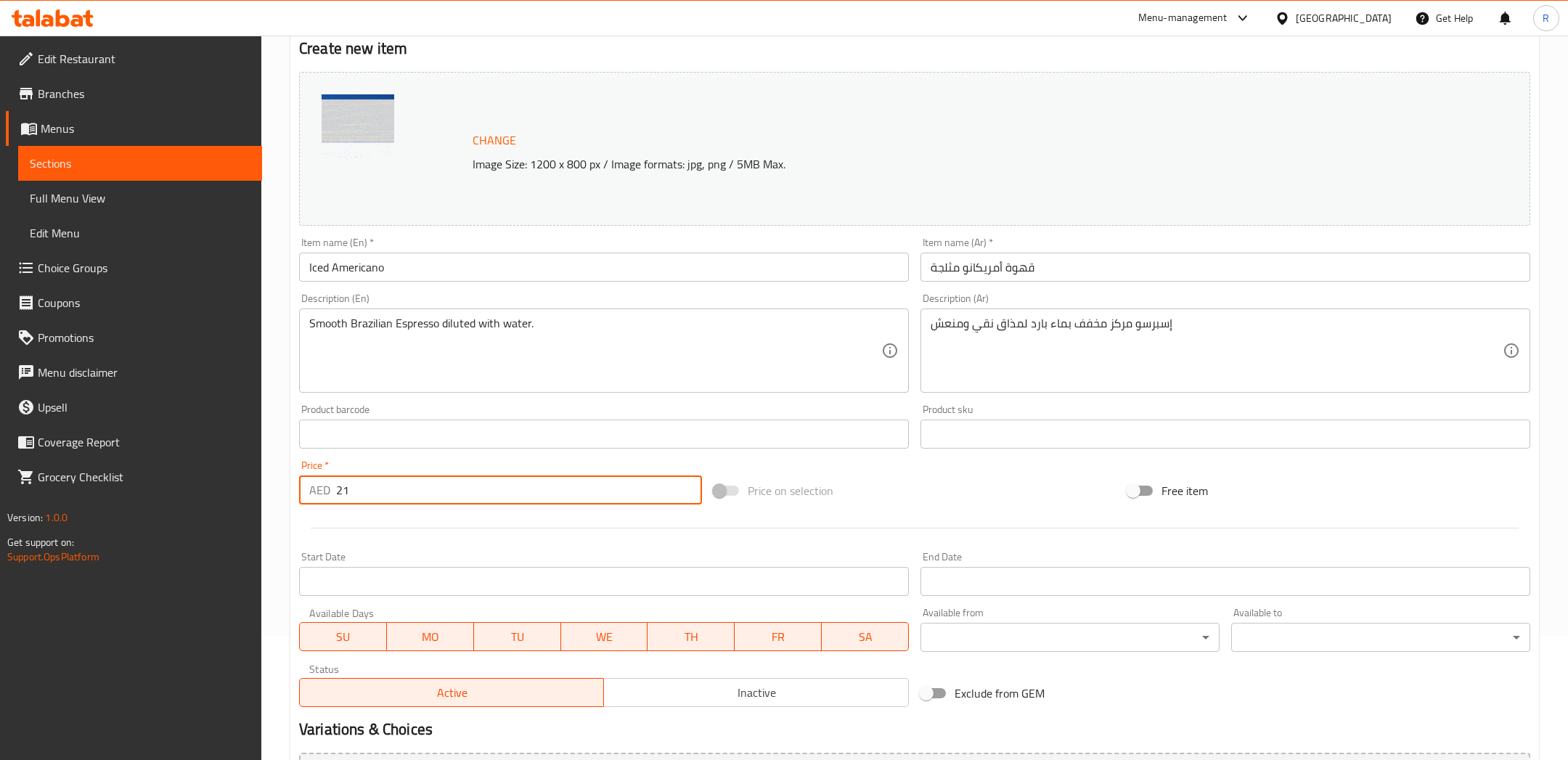
scroll to position [285, 0]
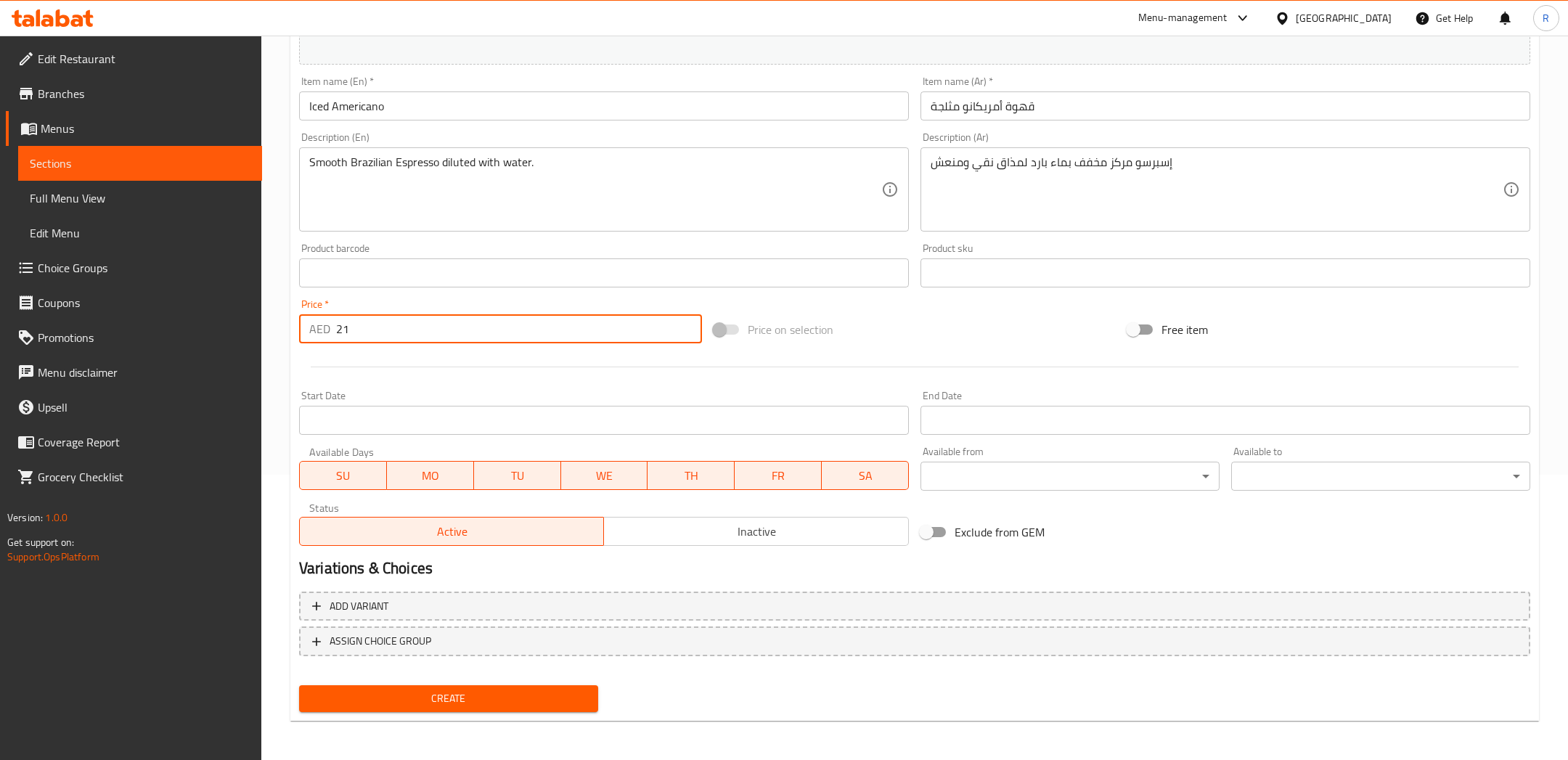
type input "21"
click at [467, 698] on span "Create" at bounding box center [448, 698] width 276 height 18
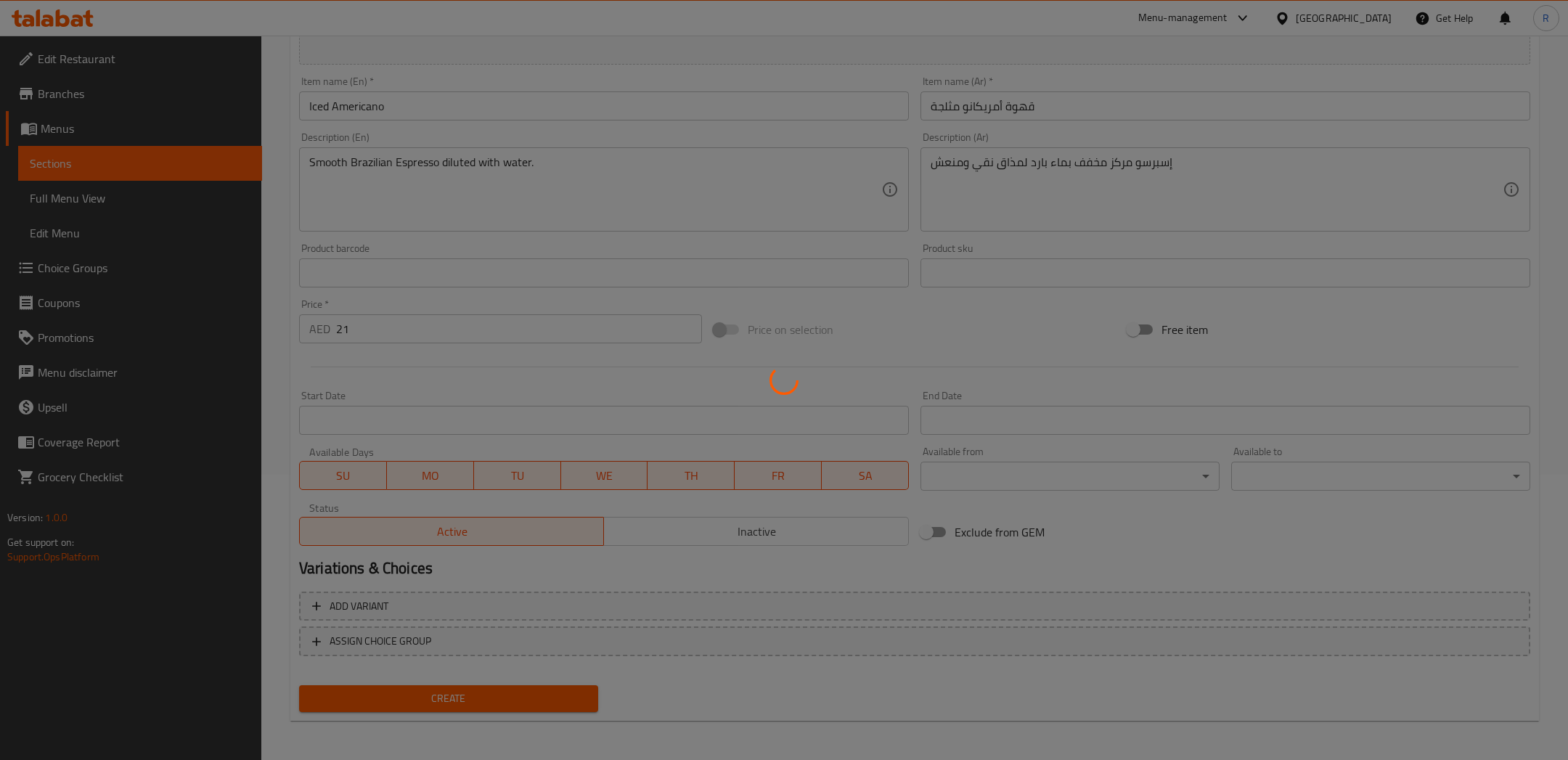
scroll to position [0, 0]
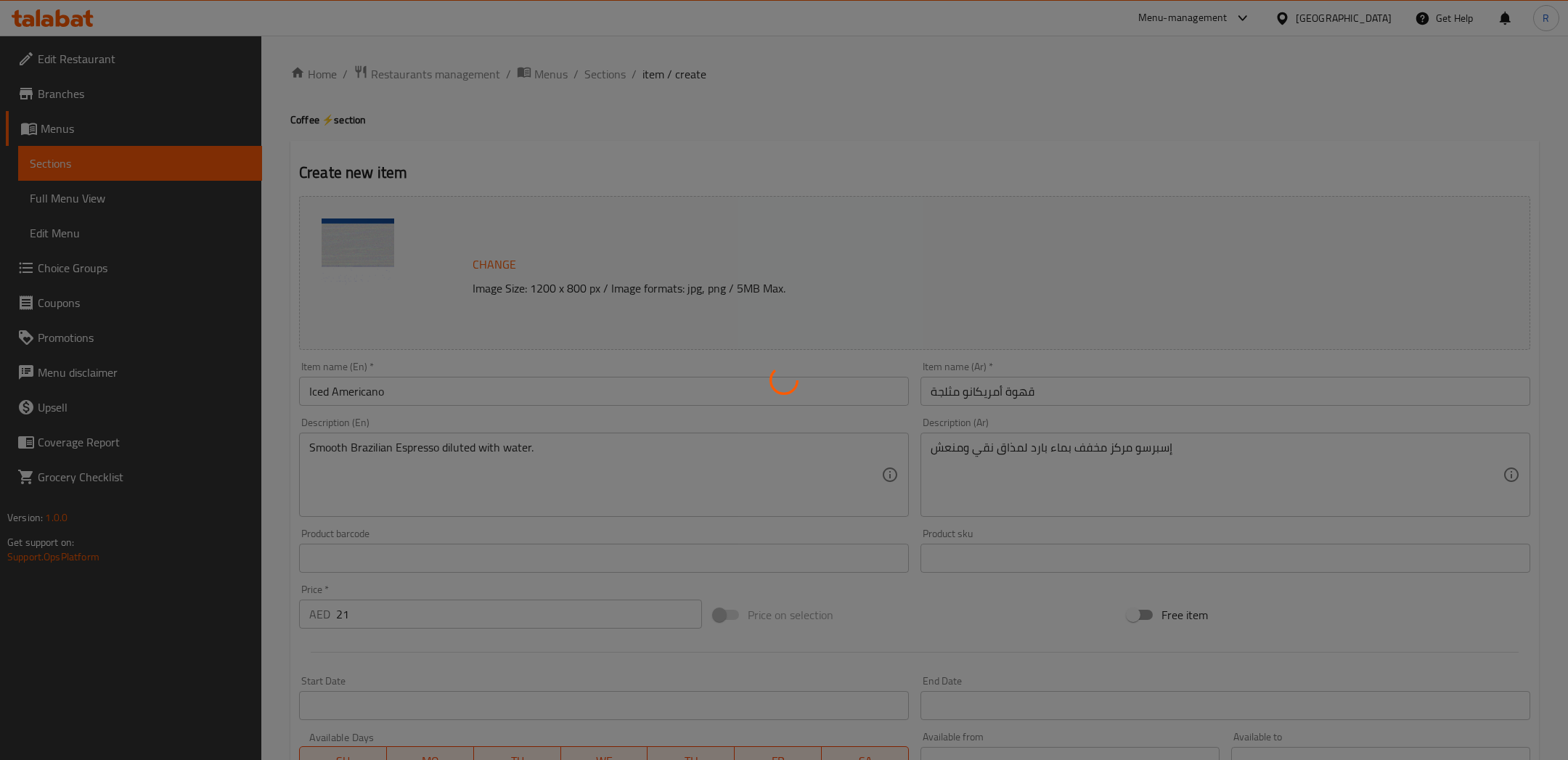
type input "0"
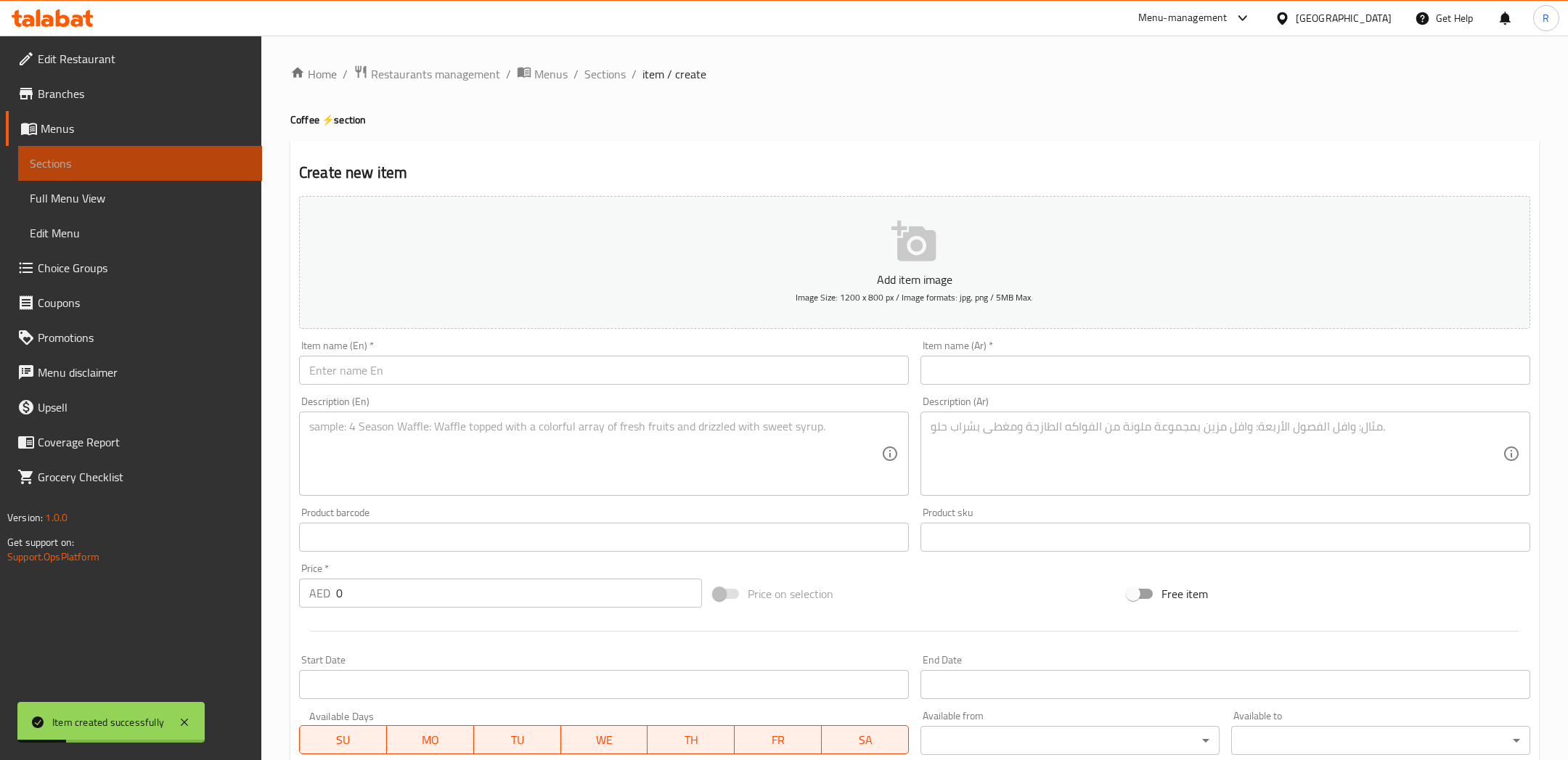
click at [167, 152] on link "Sections" at bounding box center [139, 163] width 244 height 35
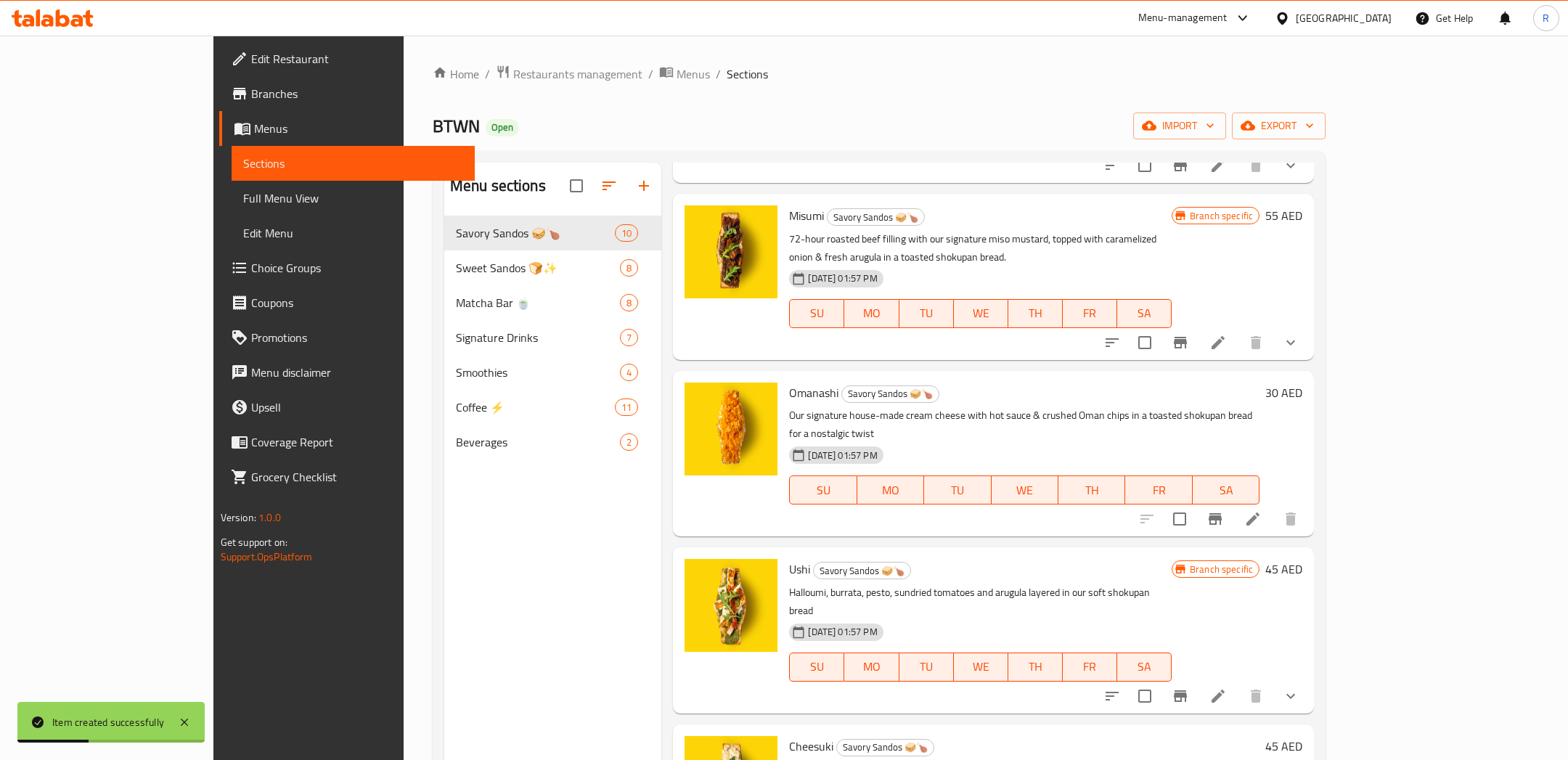
scroll to position [489, 0]
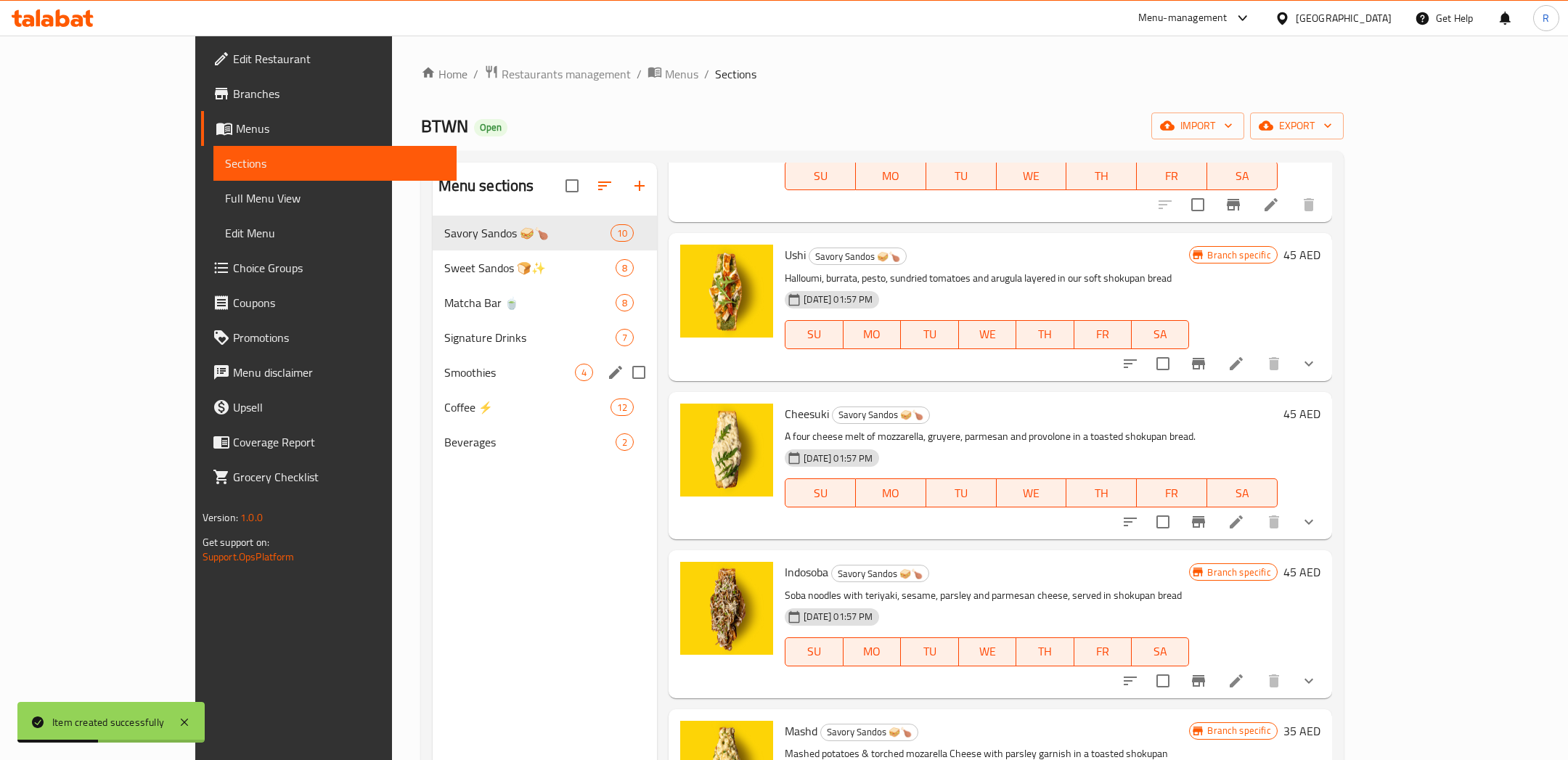
click at [444, 398] on span "Coffee ⚡" at bounding box center [527, 407] width 166 height 18
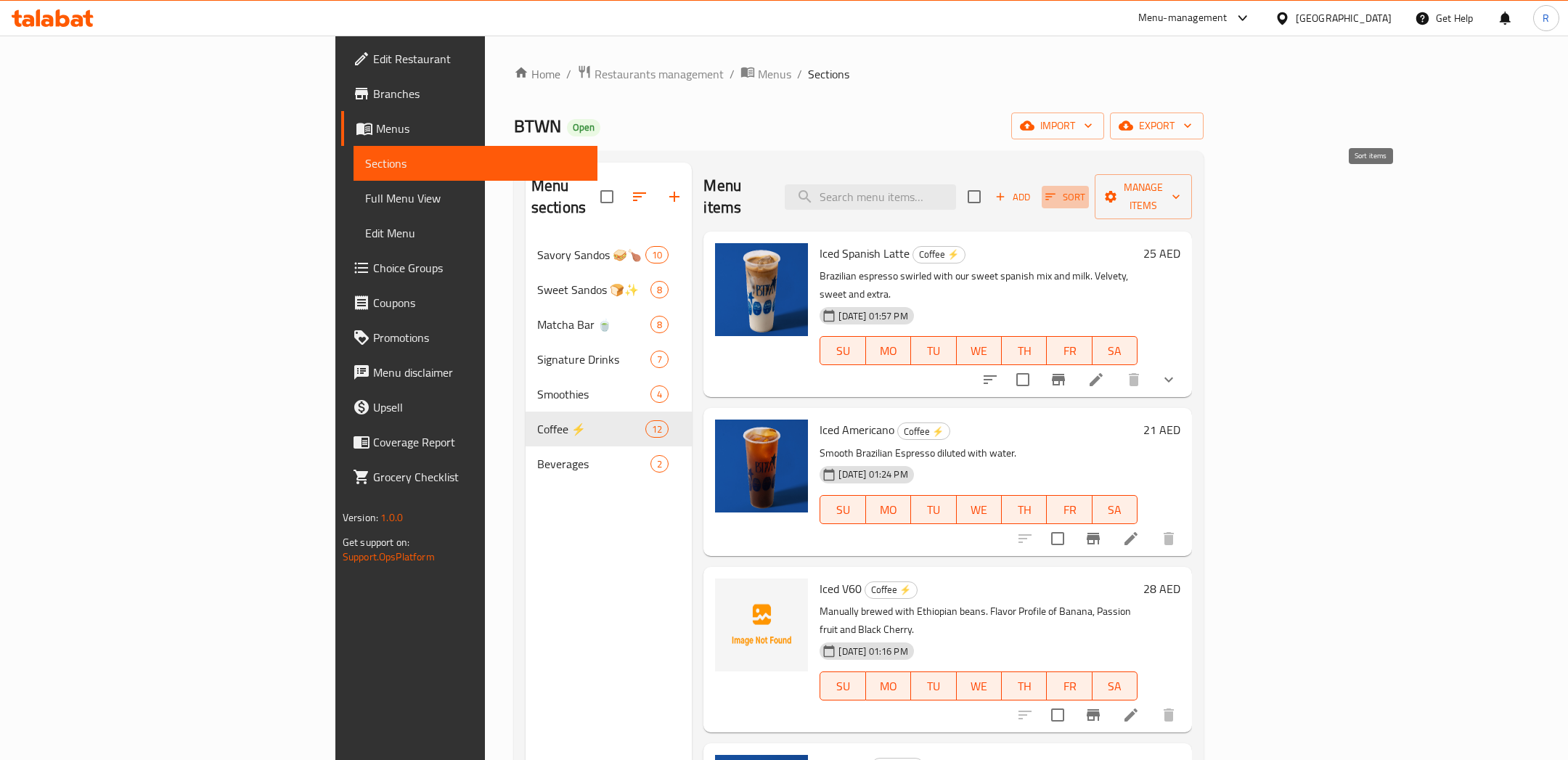
click at [1057, 190] on icon "button" at bounding box center [1050, 196] width 13 height 13
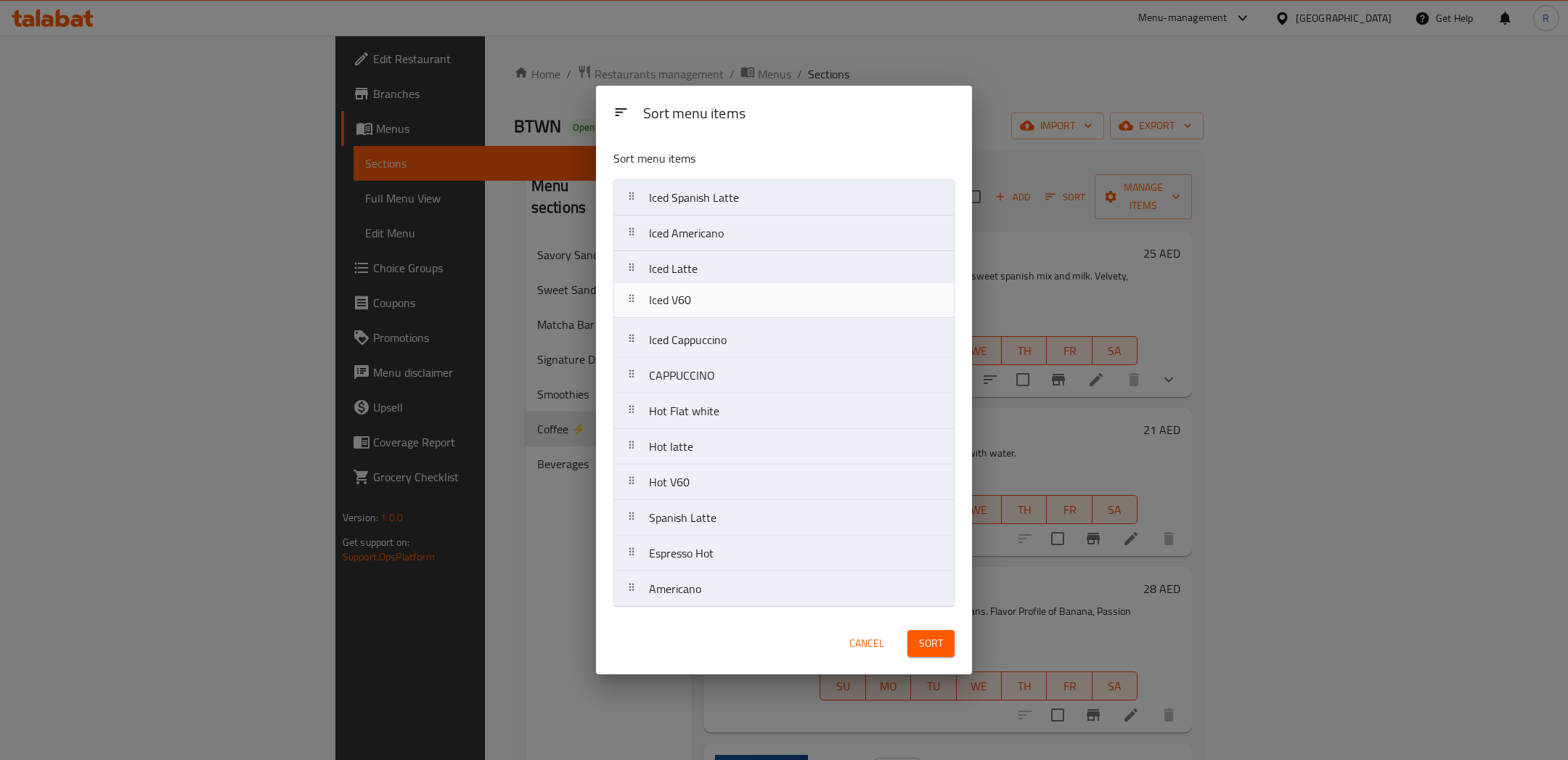
drag, startPoint x: 704, startPoint y: 276, endPoint x: 704, endPoint y: 311, distance: 35.0
click at [704, 311] on nav "Iced Spanish Latte Iced Americano Iced V60 Iced Latte Iced Cappuccino CAPPUCCIN…" at bounding box center [783, 394] width 340 height 428
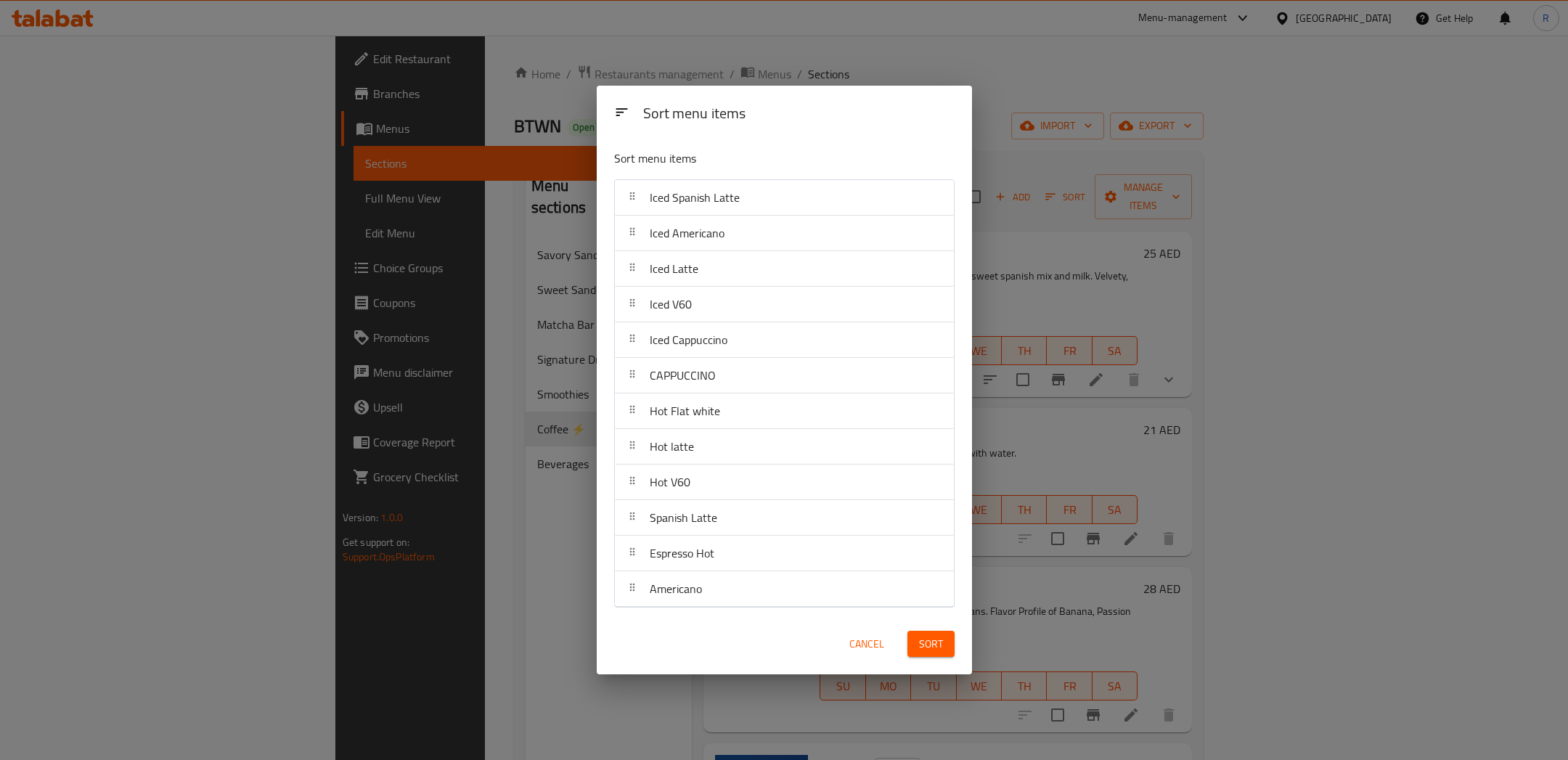
click at [939, 638] on span "Sort" at bounding box center [930, 643] width 24 height 18
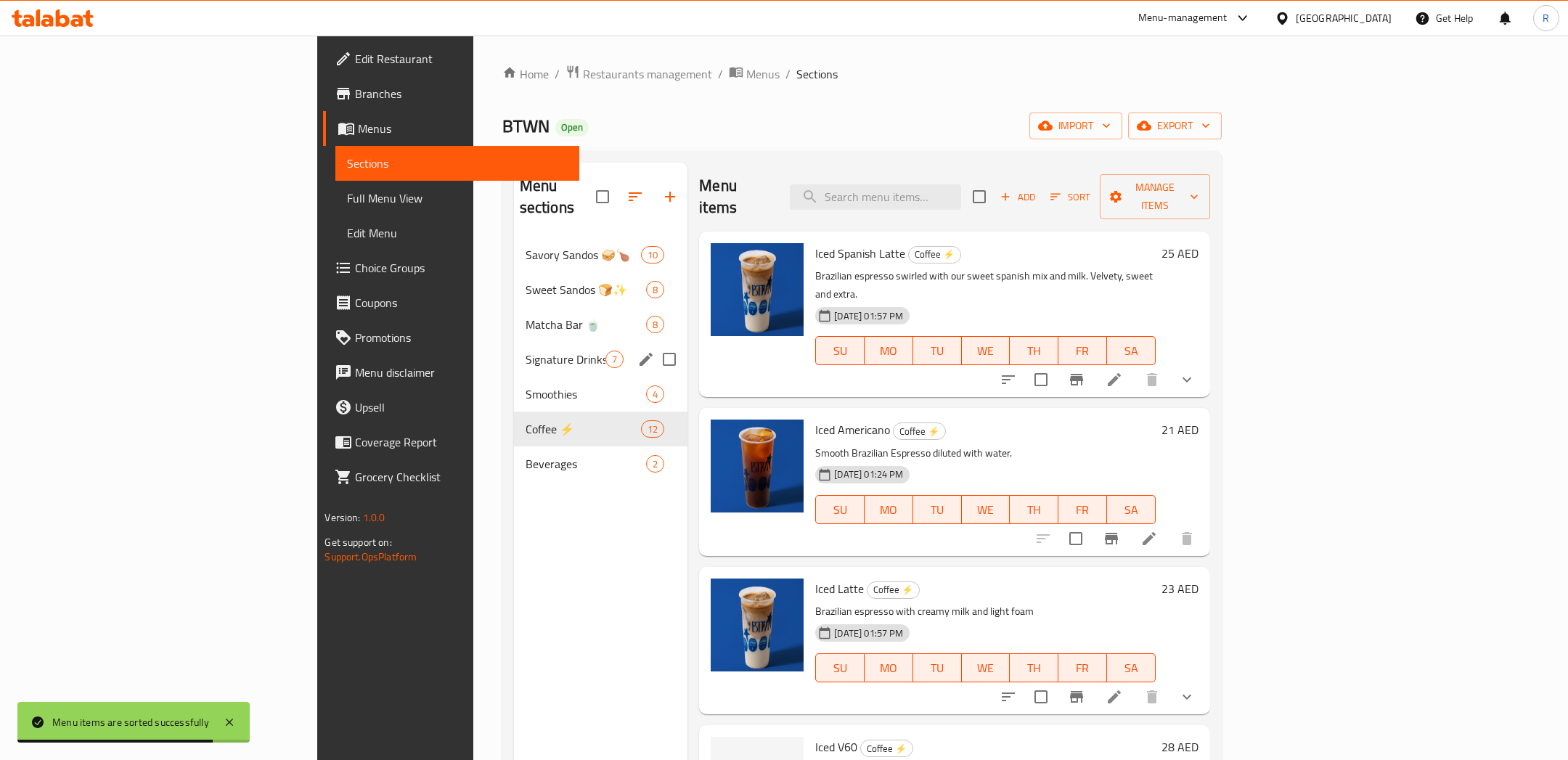
click at [514, 349] on div "Signature Drinks 7" at bounding box center [601, 359] width 174 height 35
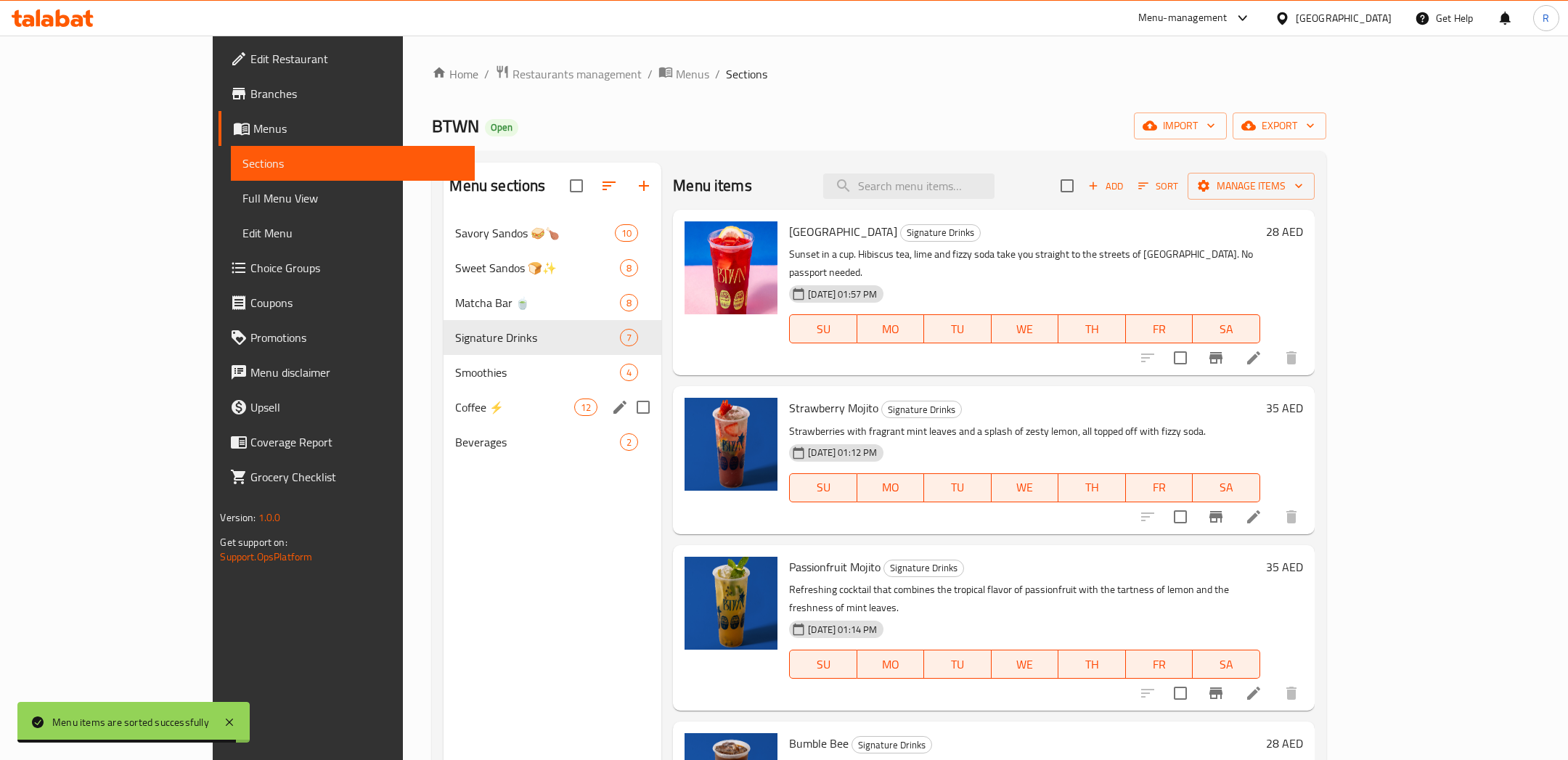
click at [484, 390] on div "Coffee ⚡ 12" at bounding box center [553, 407] width 218 height 35
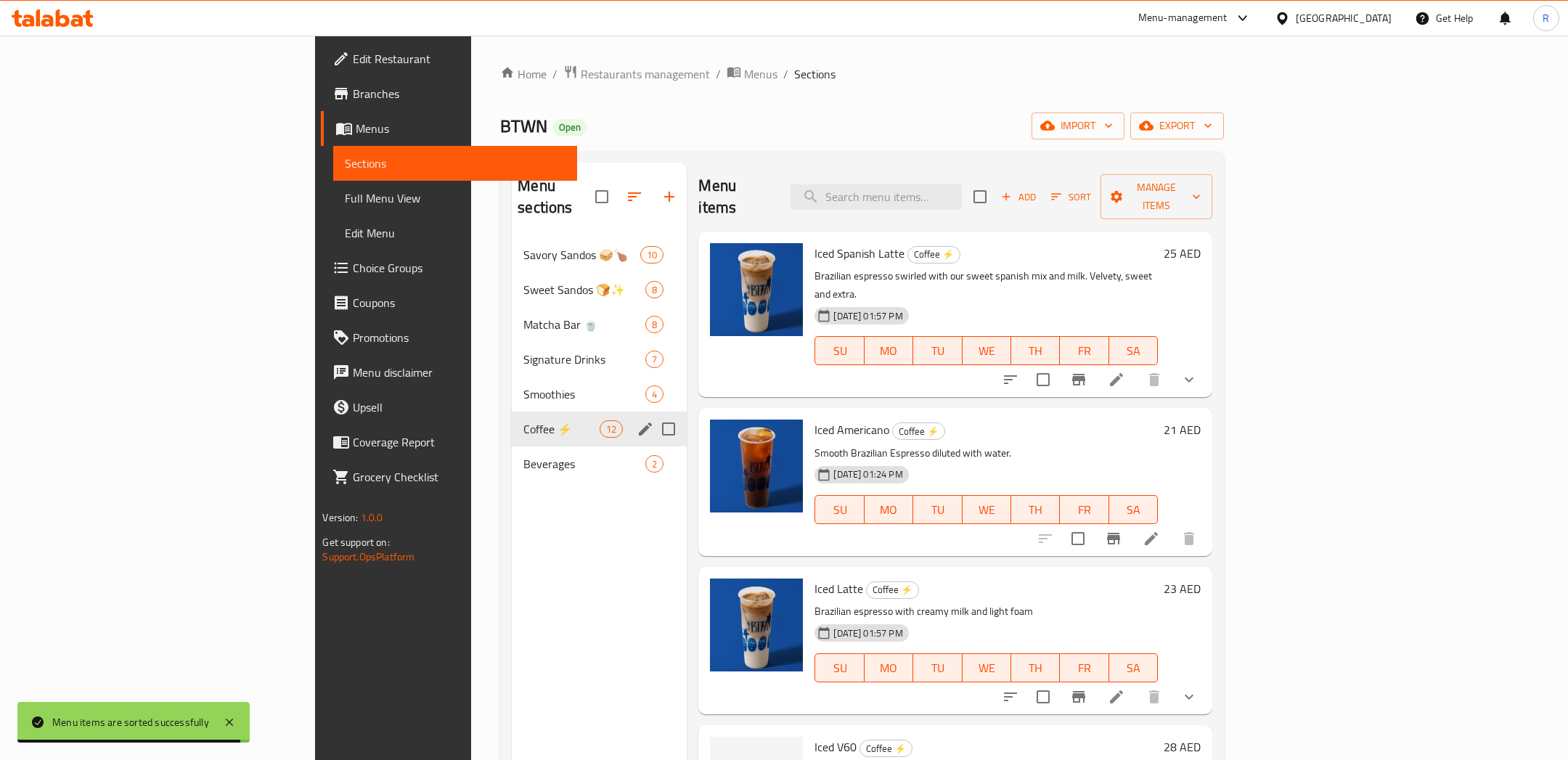
click at [523, 385] on span "Smoothies" at bounding box center [585, 394] width 122 height 18
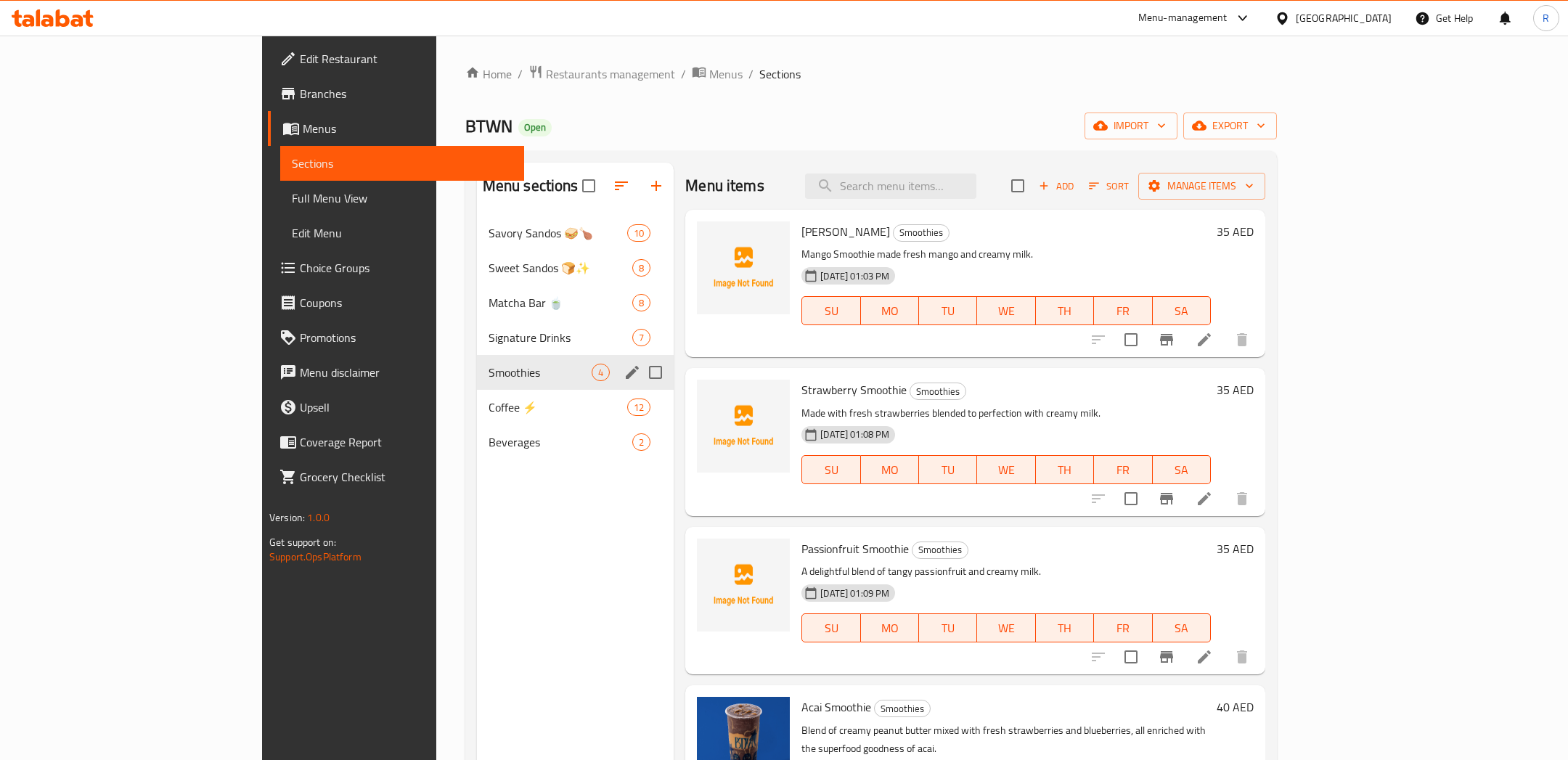
click at [489, 329] on span "Signature Drinks" at bounding box center [561, 337] width 144 height 18
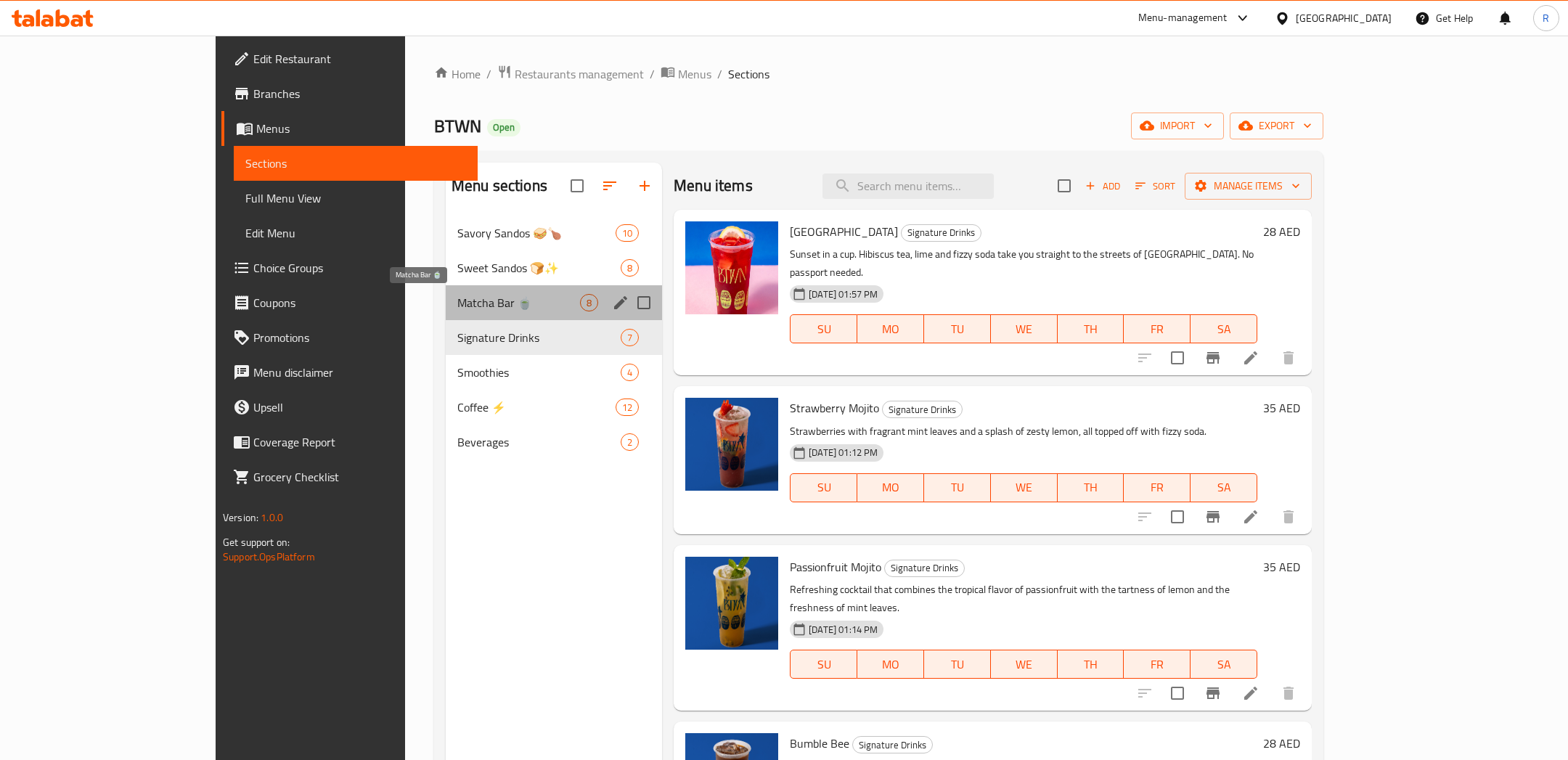
click at [457, 301] on span "Matcha Bar 🍵" at bounding box center [518, 302] width 123 height 18
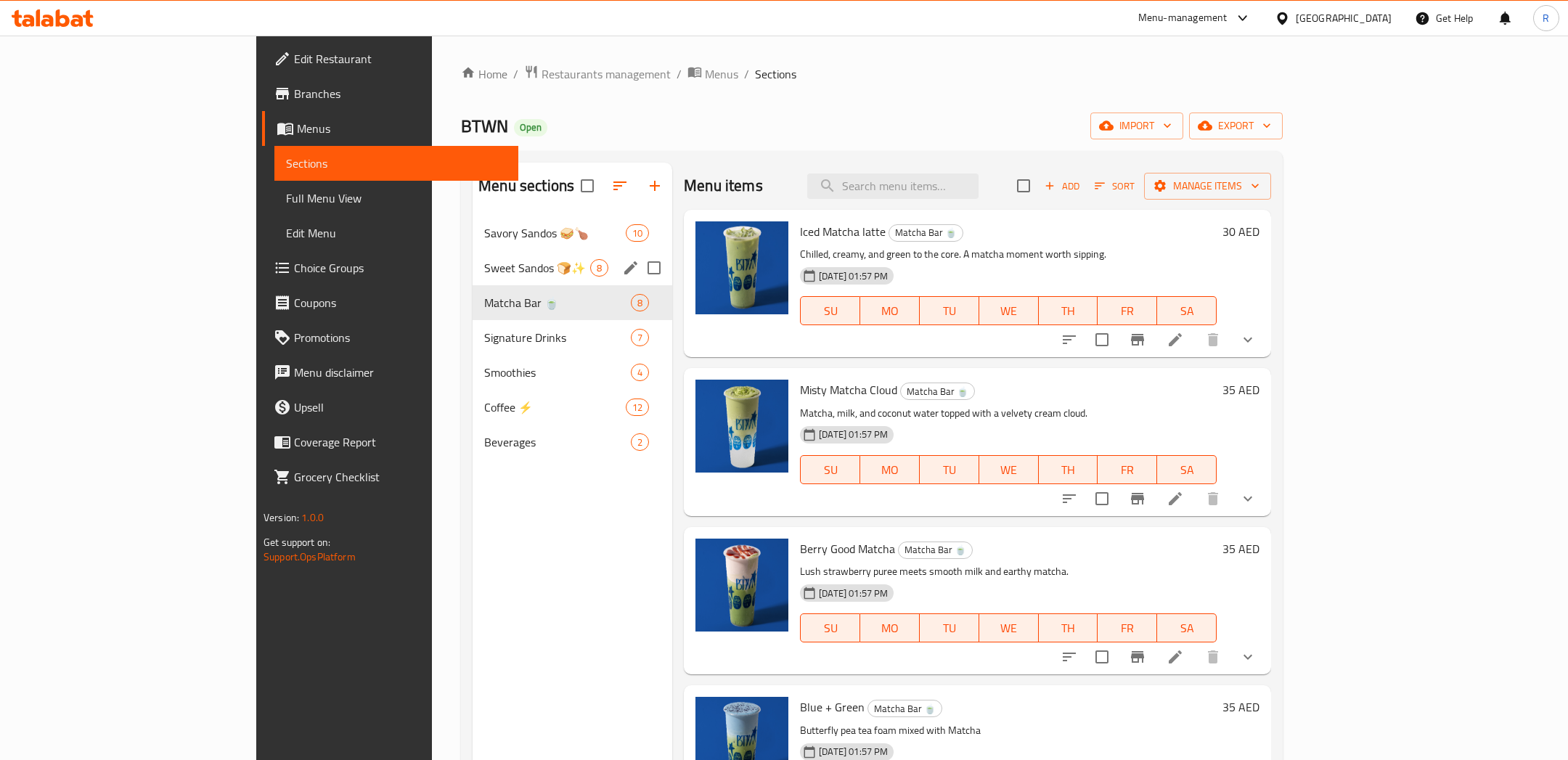
click at [472, 280] on div "Sweet Sandos 🍞✨ 8" at bounding box center [572, 268] width 199 height 35
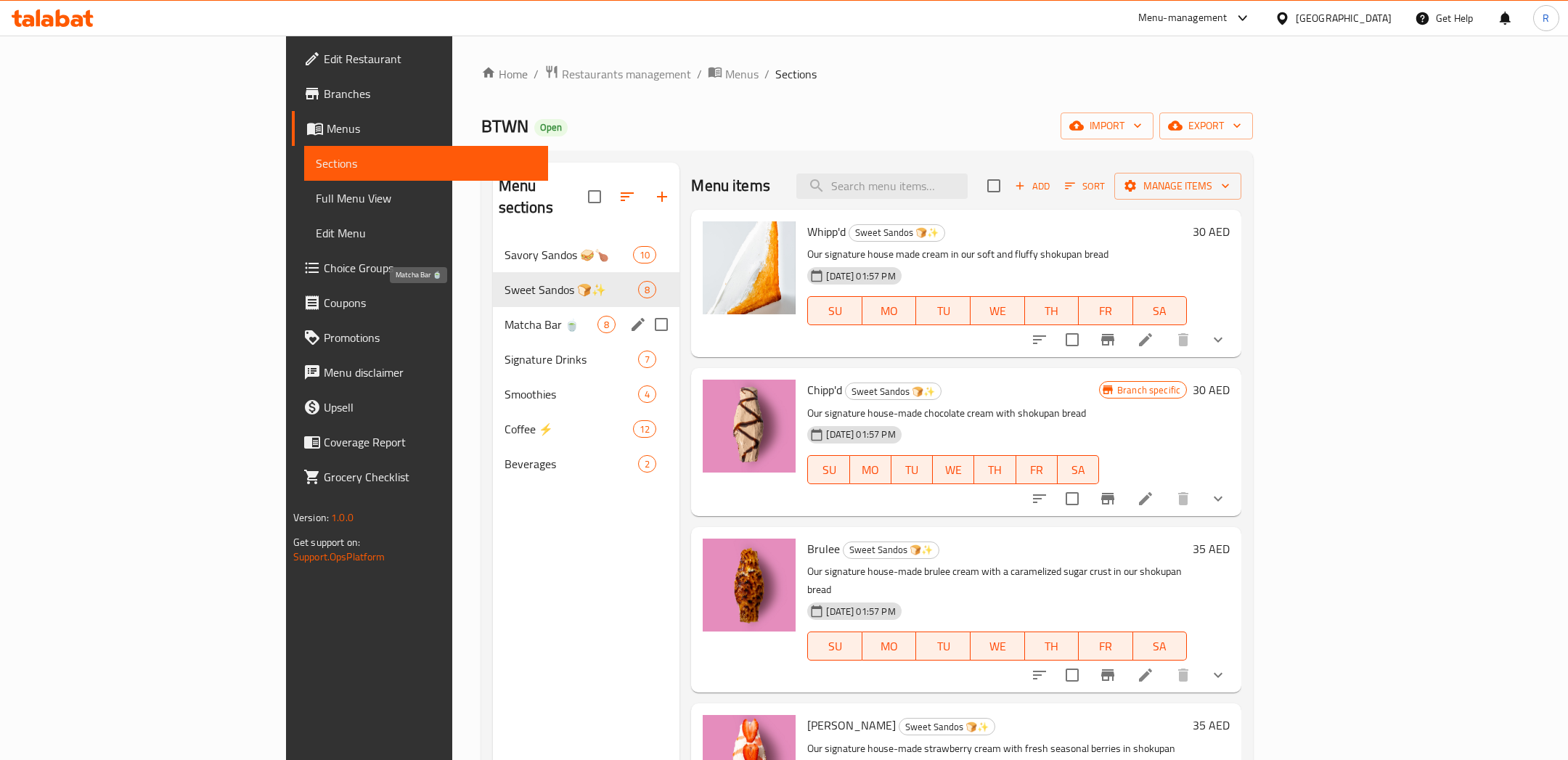
click at [504, 315] on span "Matcha Bar 🍵" at bounding box center [551, 324] width 94 height 18
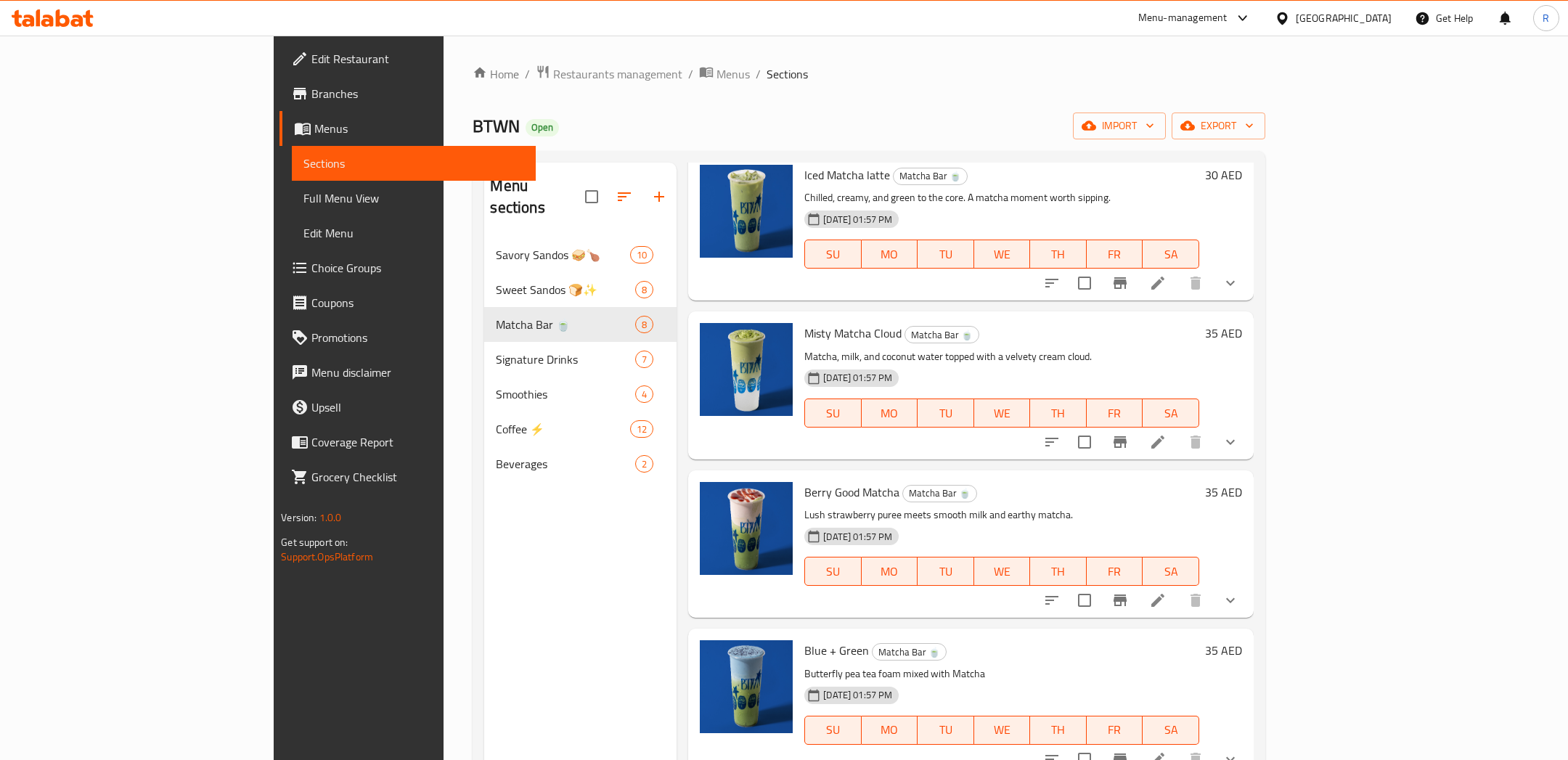
scroll to position [42, 0]
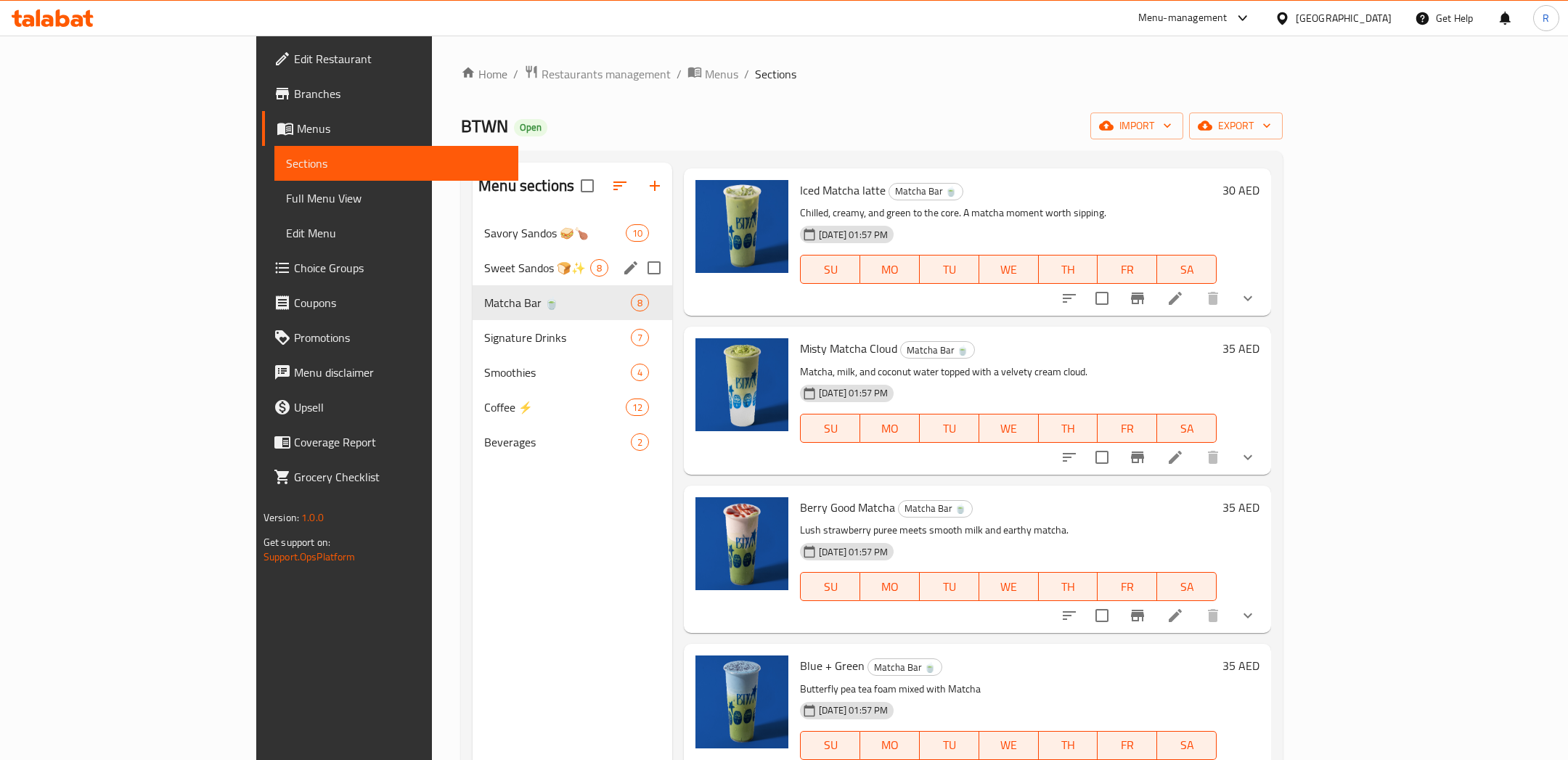
click at [472, 241] on div "Savory Sandos 🥪🍗 10" at bounding box center [572, 233] width 199 height 35
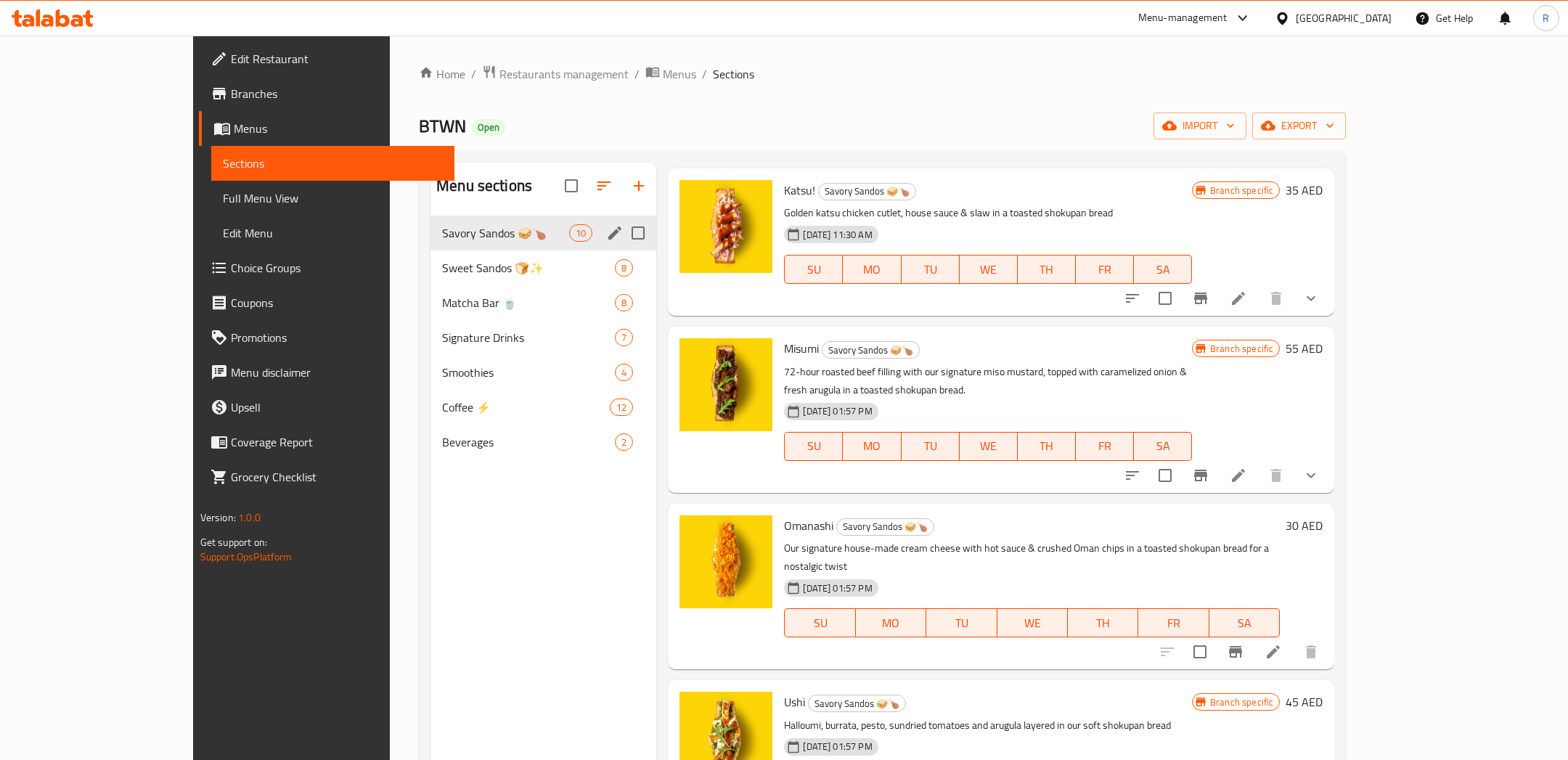
click at [470, 262] on span "Sweet Sandos 🍞✨" at bounding box center [528, 268] width 172 height 18
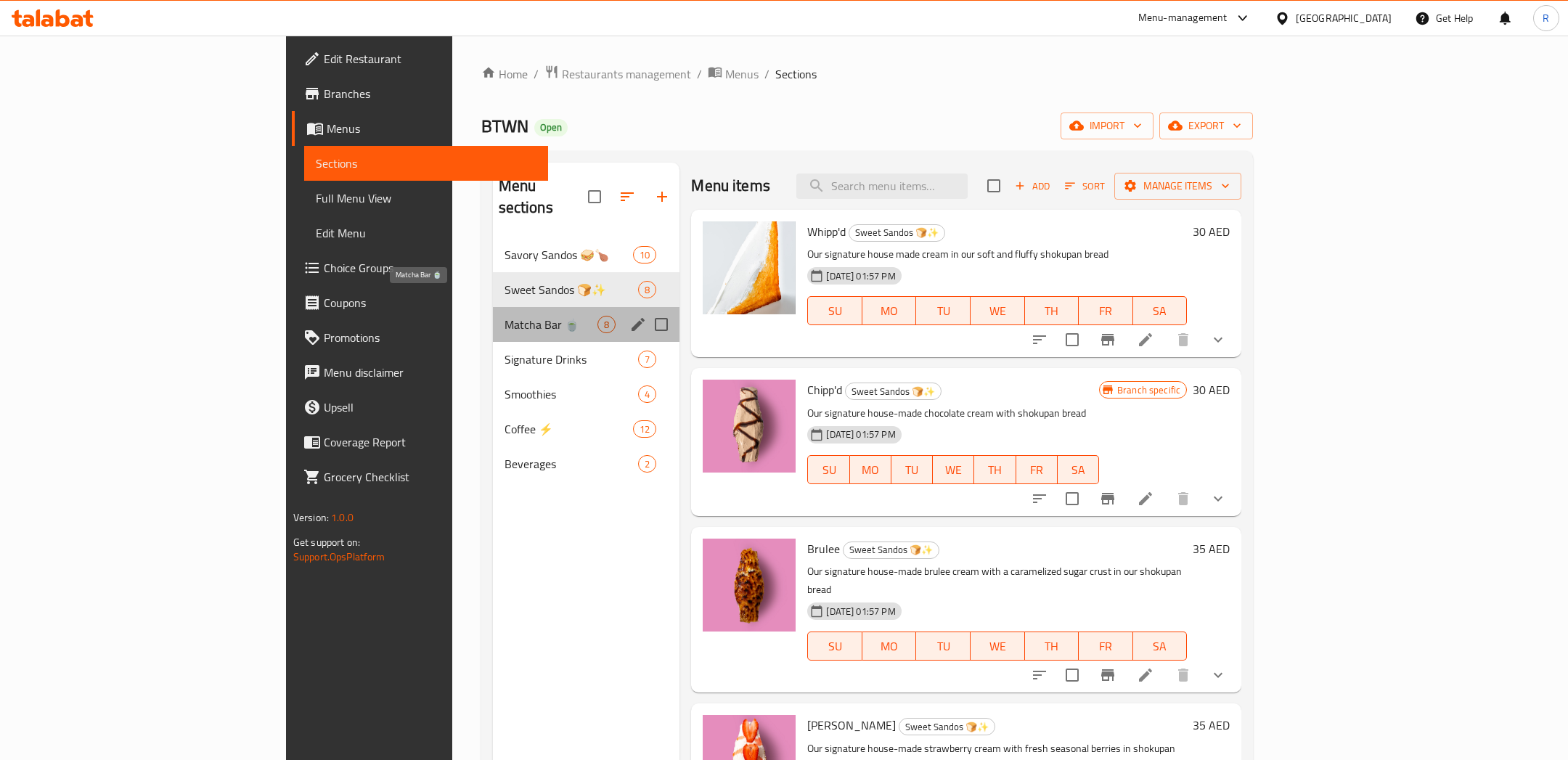
click at [504, 315] on span "Matcha Bar 🍵" at bounding box center [551, 324] width 94 height 18
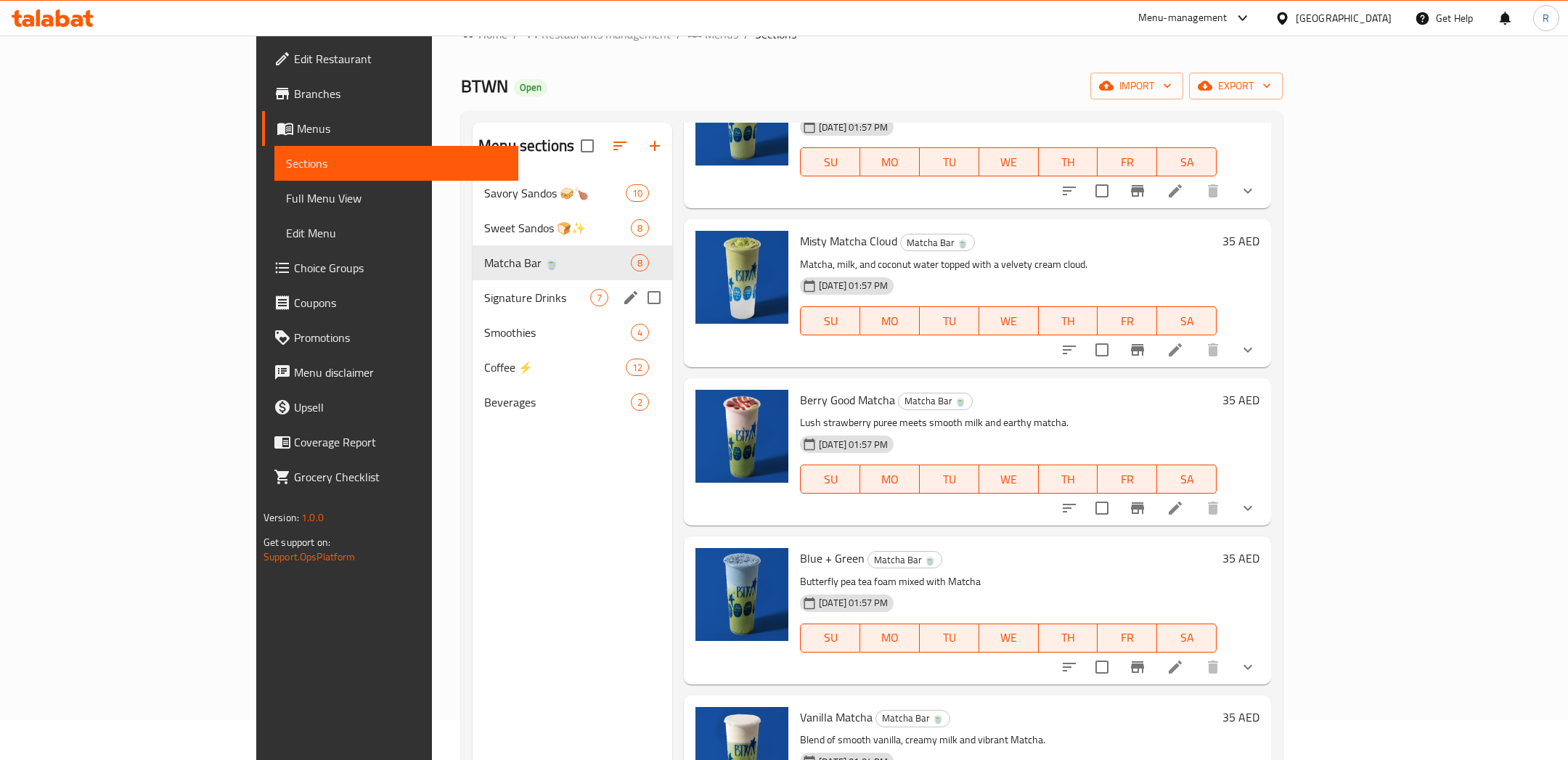
scroll to position [37, 0]
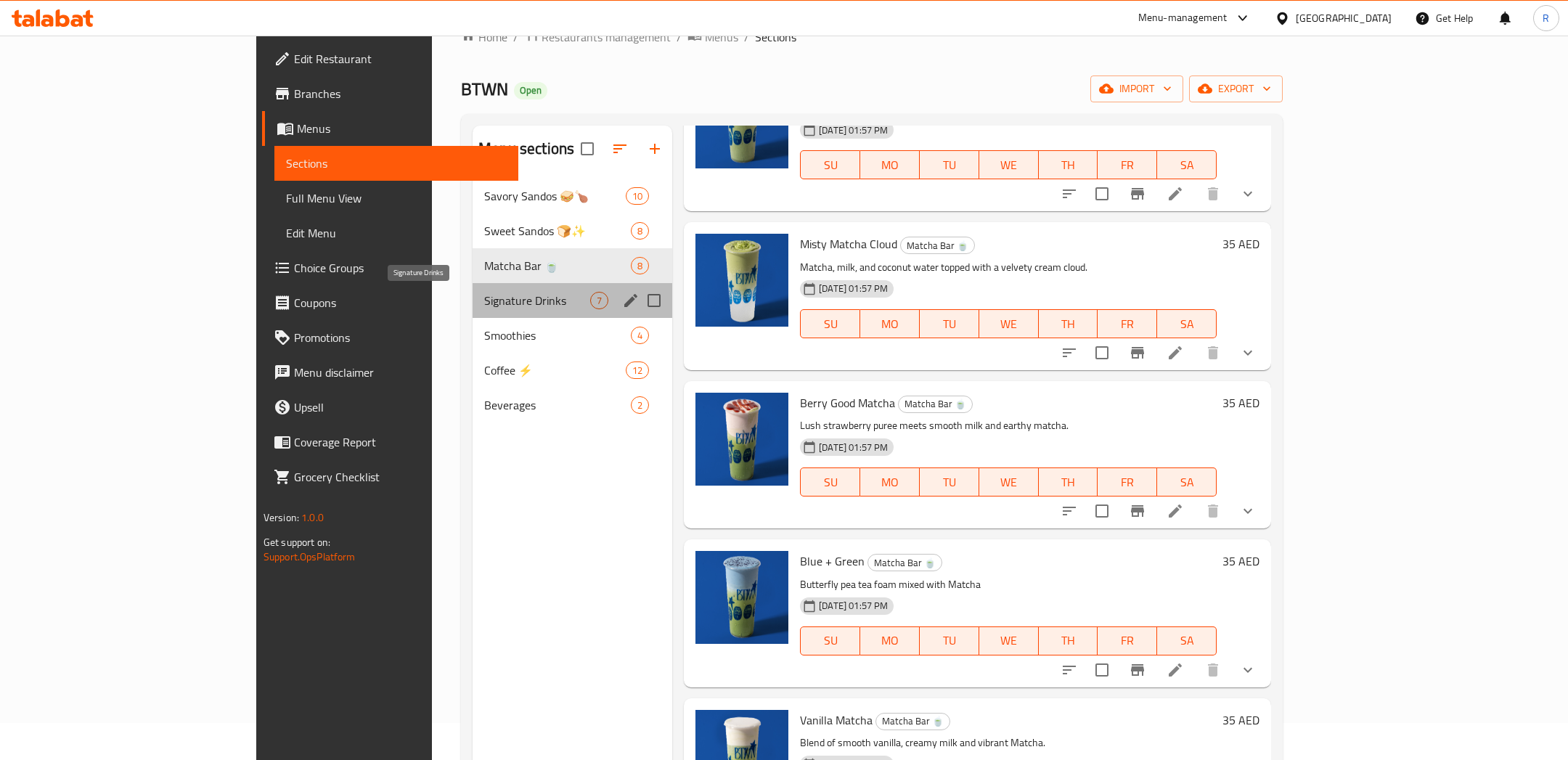
click at [484, 292] on span "Signature Drinks" at bounding box center [537, 300] width 106 height 18
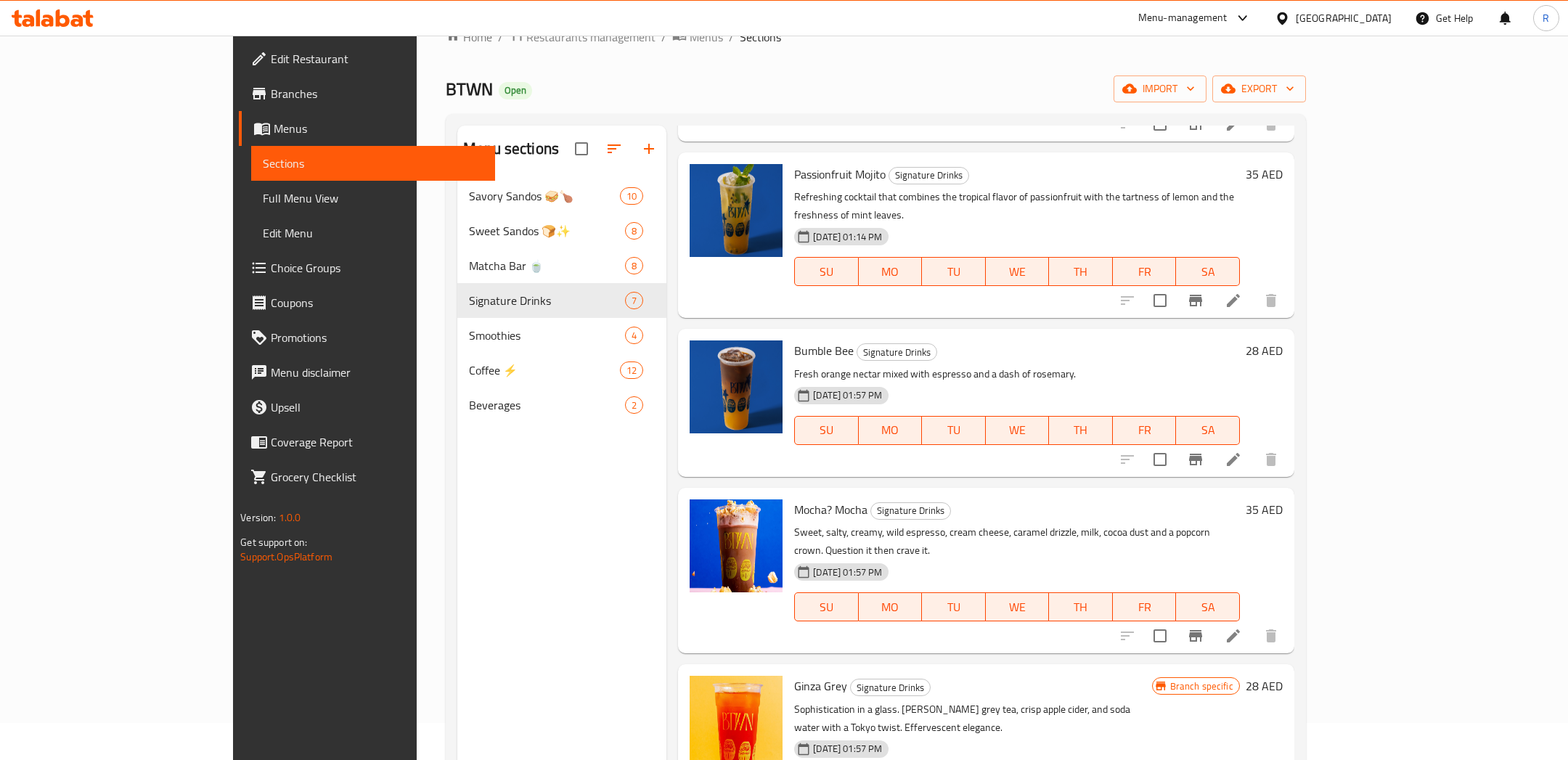
scroll to position [385, 0]
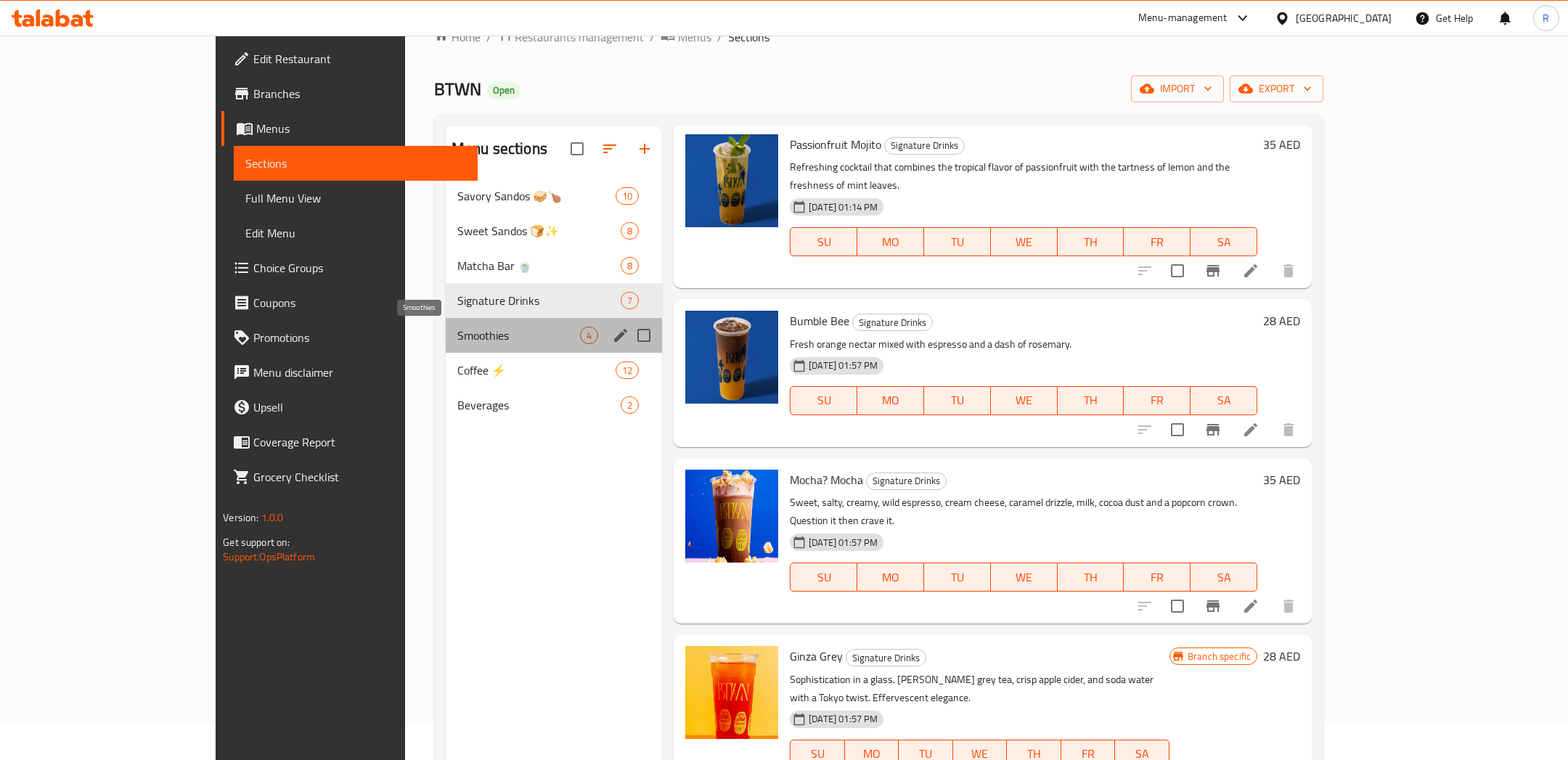
click at [475, 334] on span "Smoothies" at bounding box center [518, 335] width 123 height 18
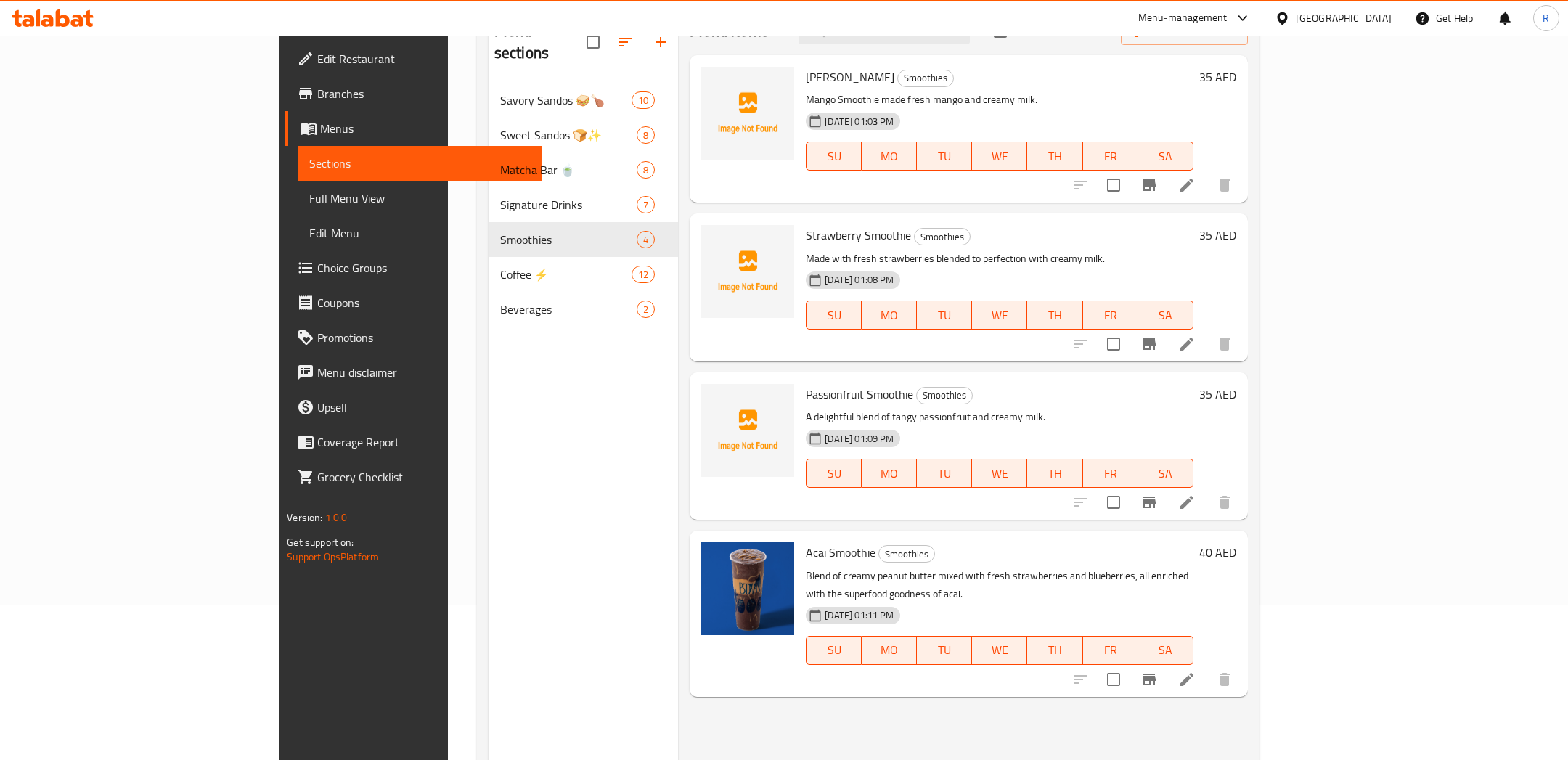
scroll to position [141, 0]
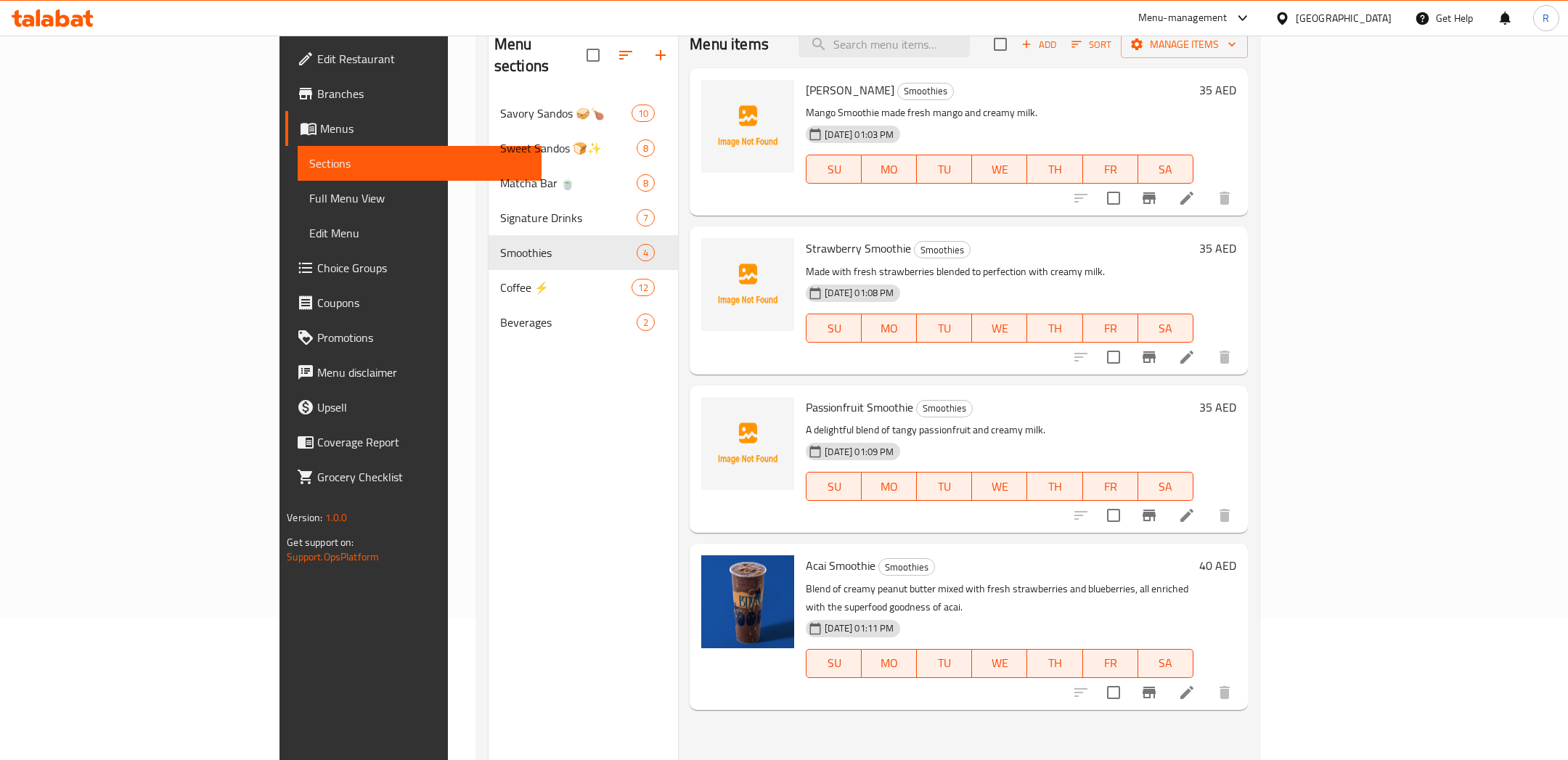
click at [1207, 197] on li at bounding box center [1186, 198] width 41 height 26
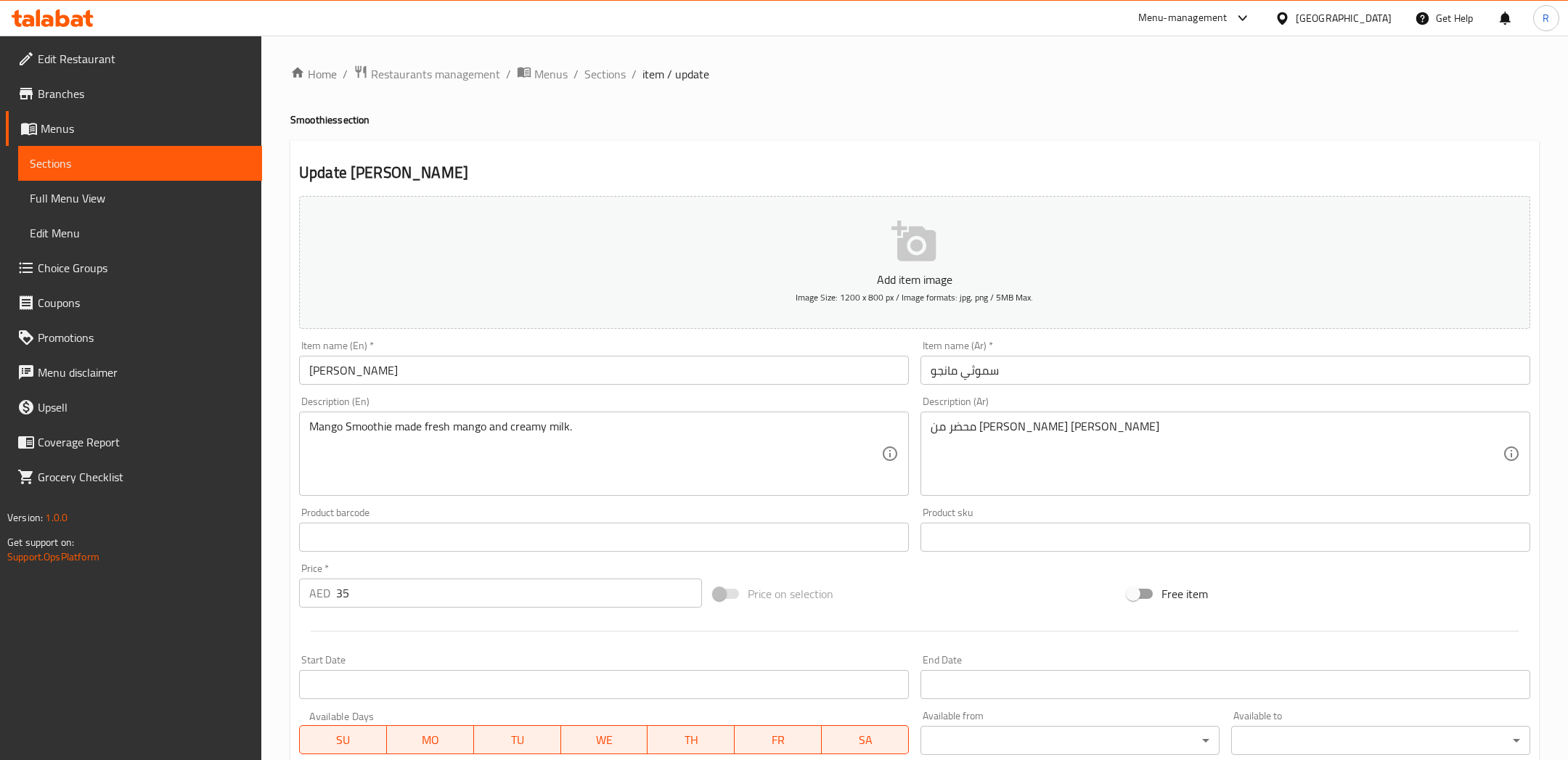
scroll to position [18, 0]
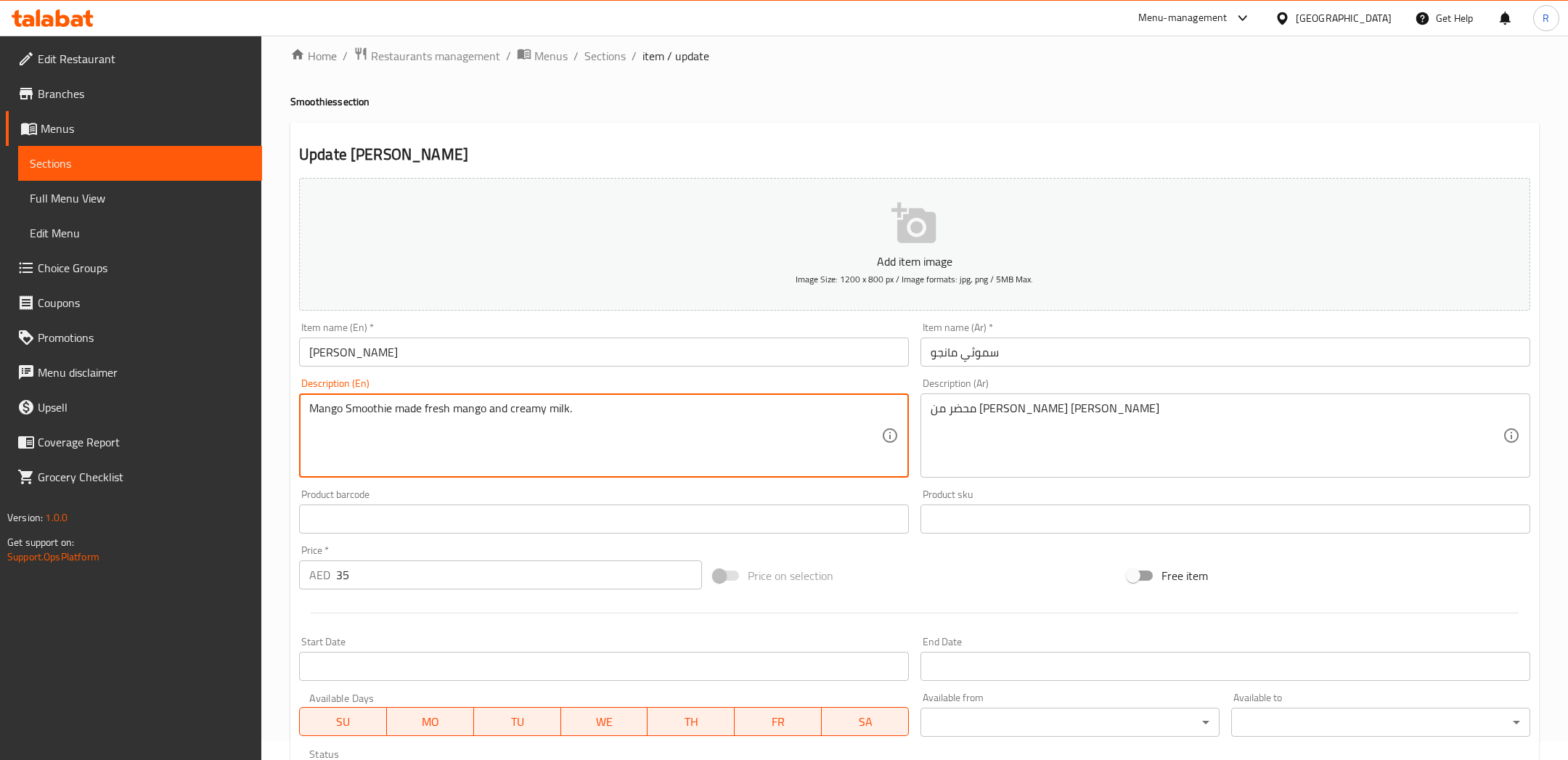
drag, startPoint x: 696, startPoint y: 435, endPoint x: 188, endPoint y: 377, distance: 511.3
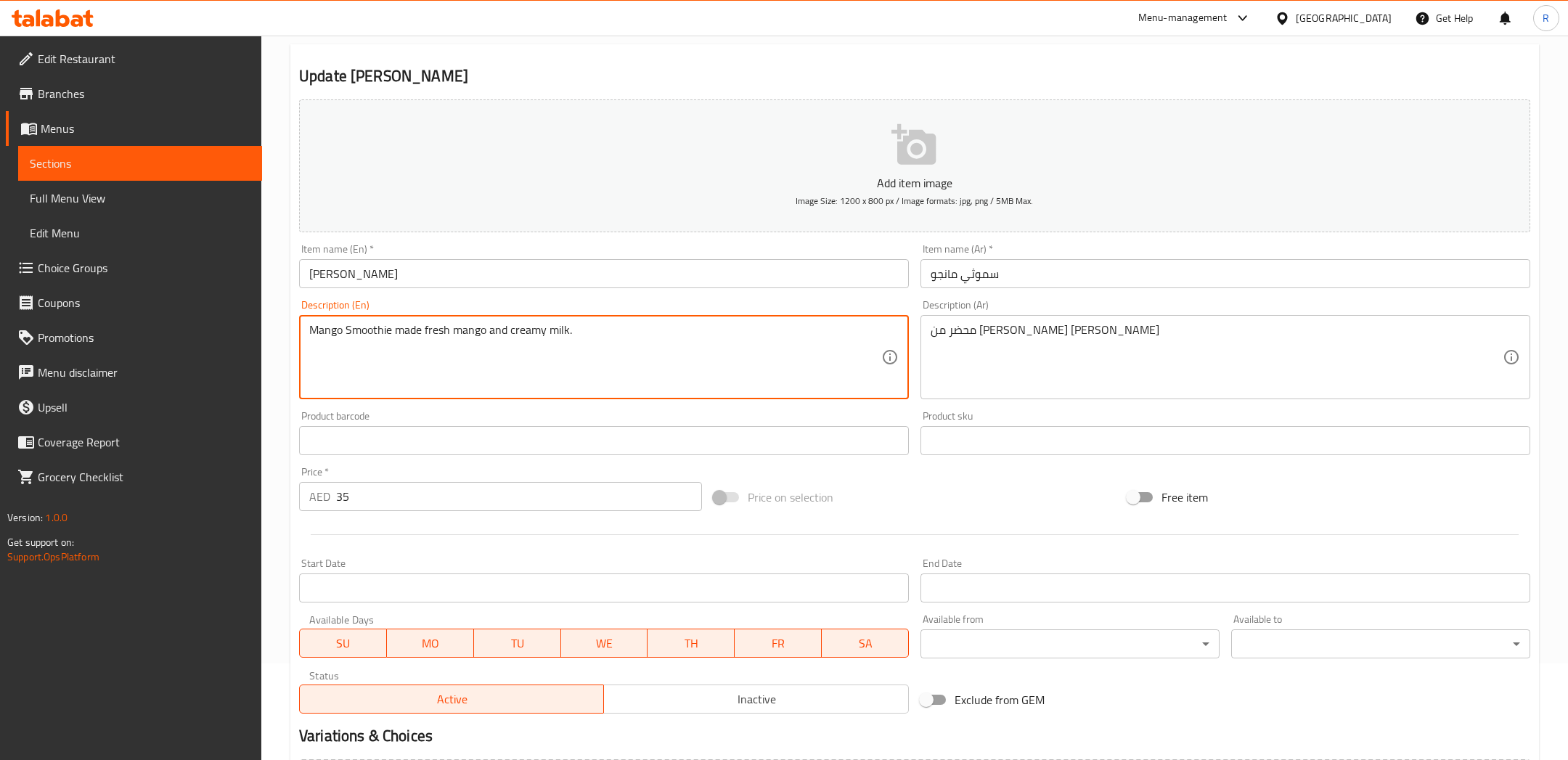
scroll to position [111, 0]
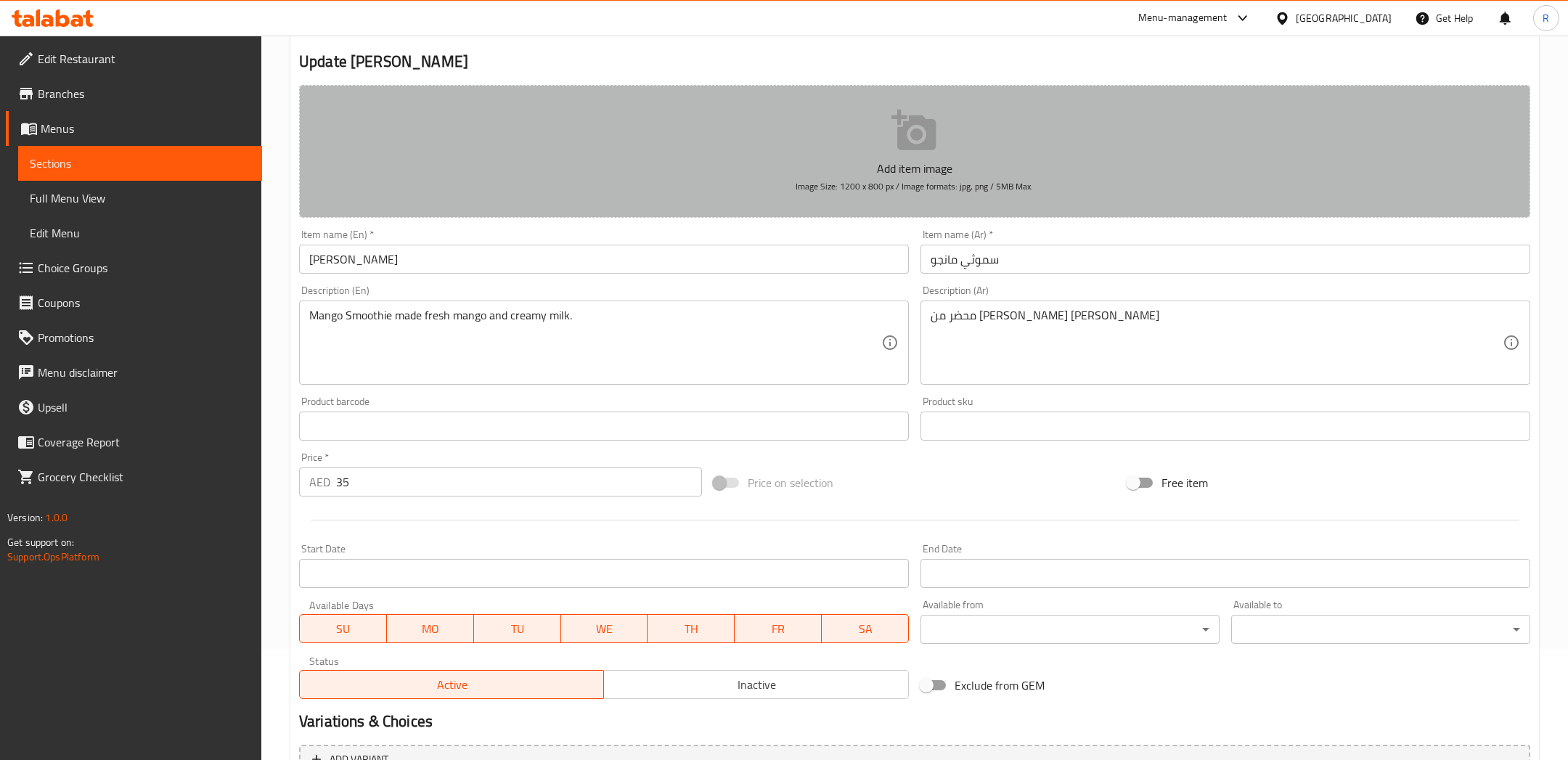
click at [833, 160] on p "Add item image" at bounding box center [915, 169] width 1186 height 18
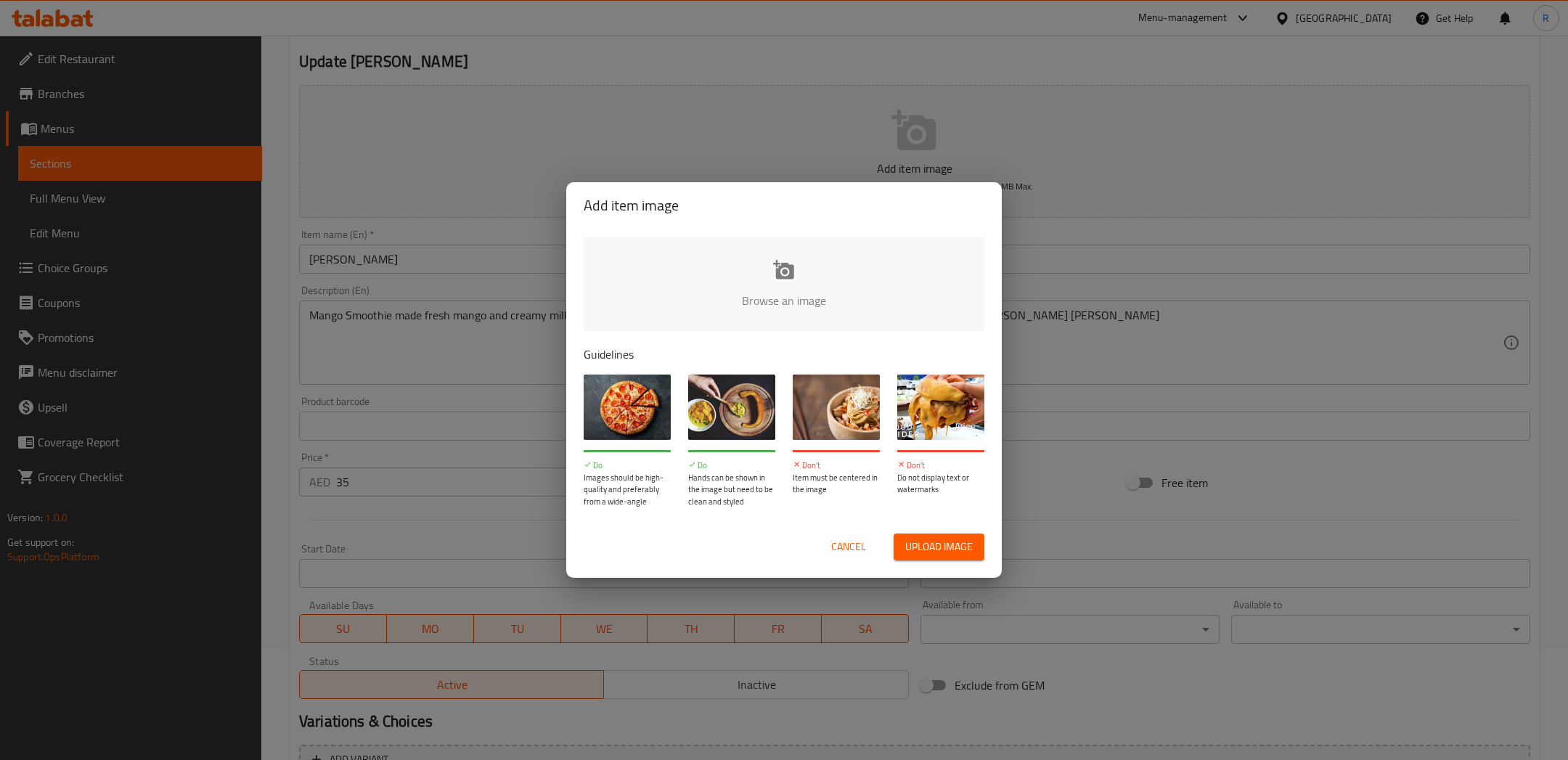
click at [866, 550] on button "Cancel" at bounding box center [848, 547] width 46 height 27
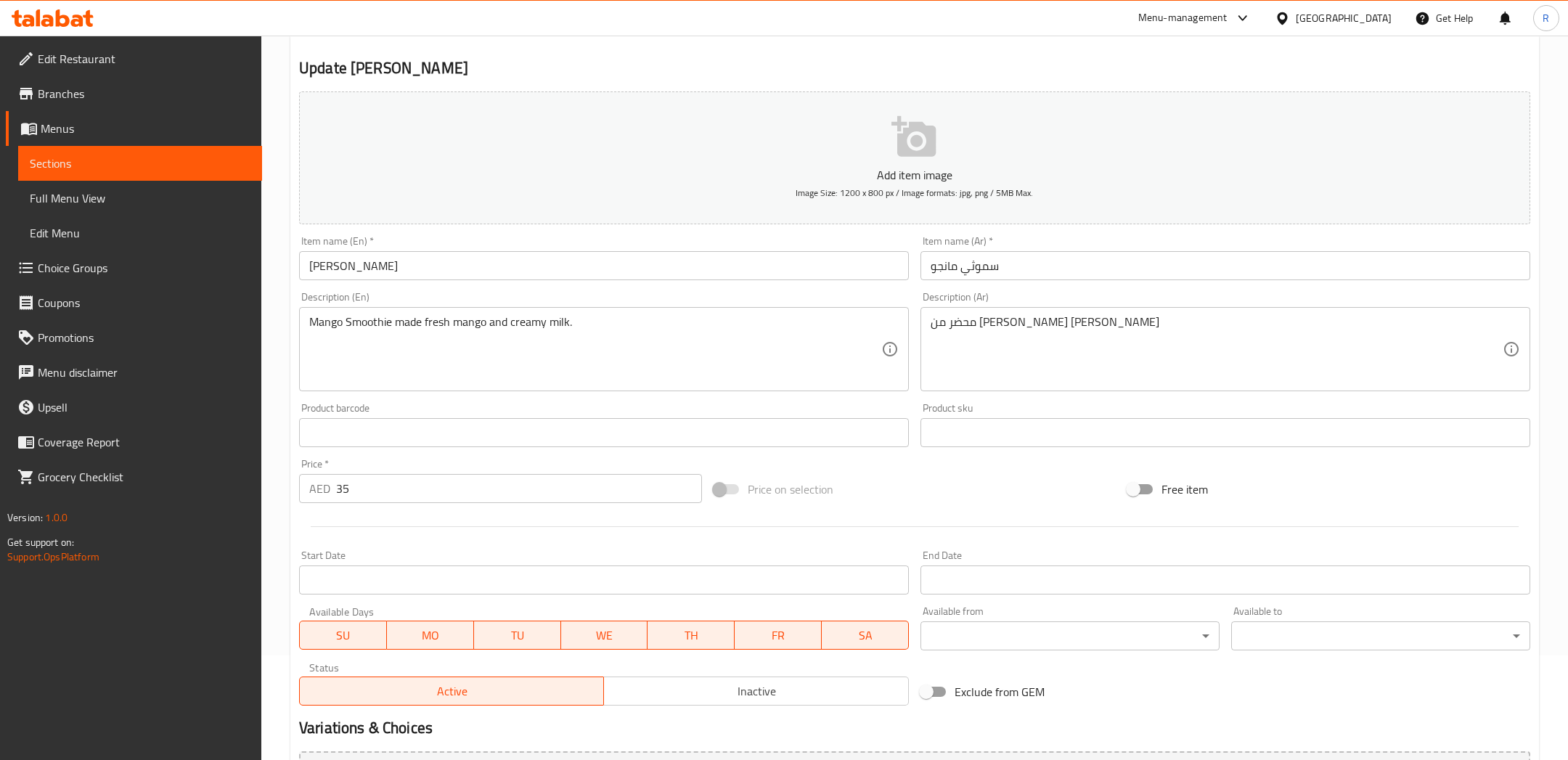
scroll to position [96, 0]
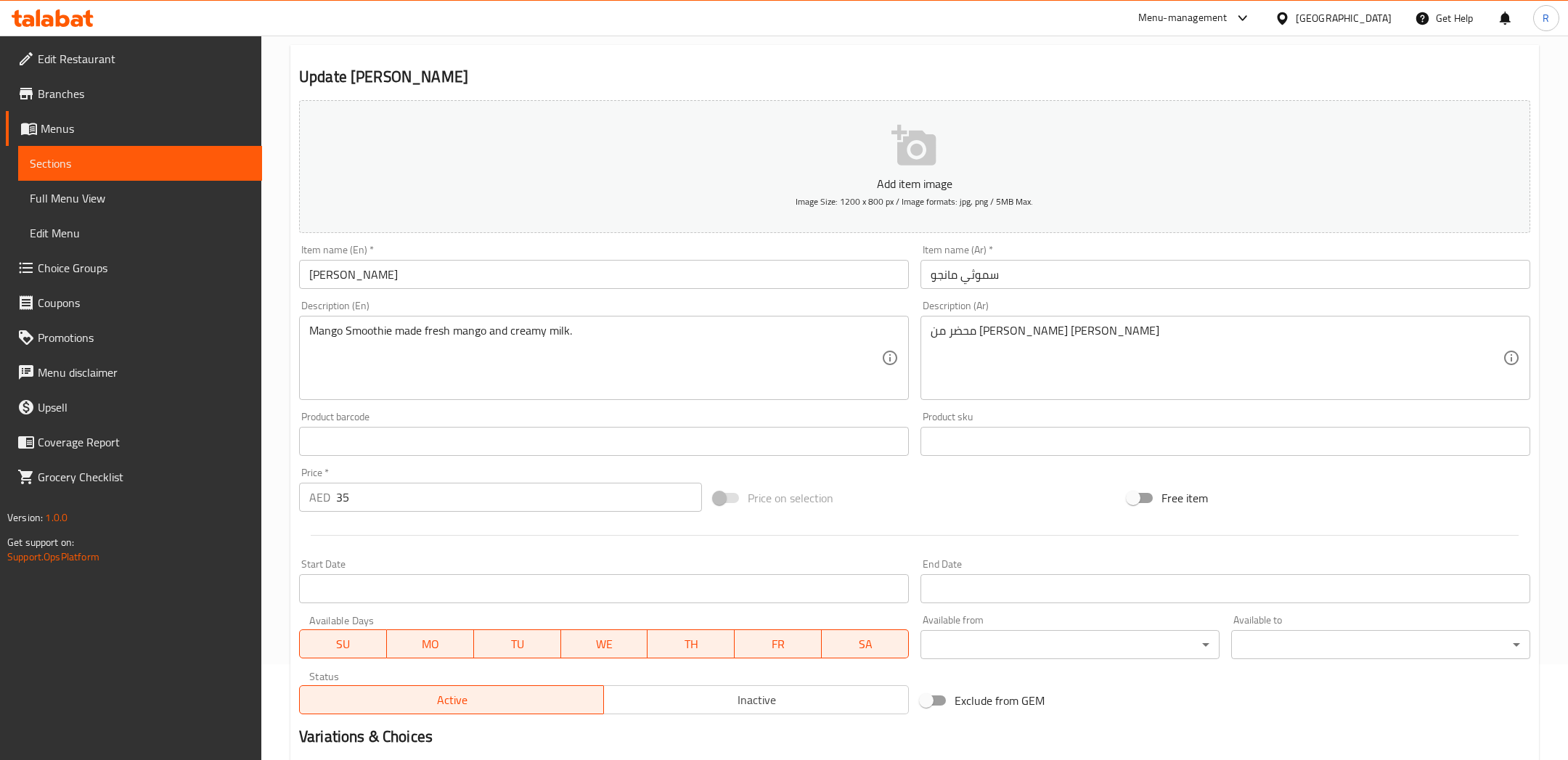
click at [1027, 183] on p "Add item image" at bounding box center [915, 183] width 1186 height 18
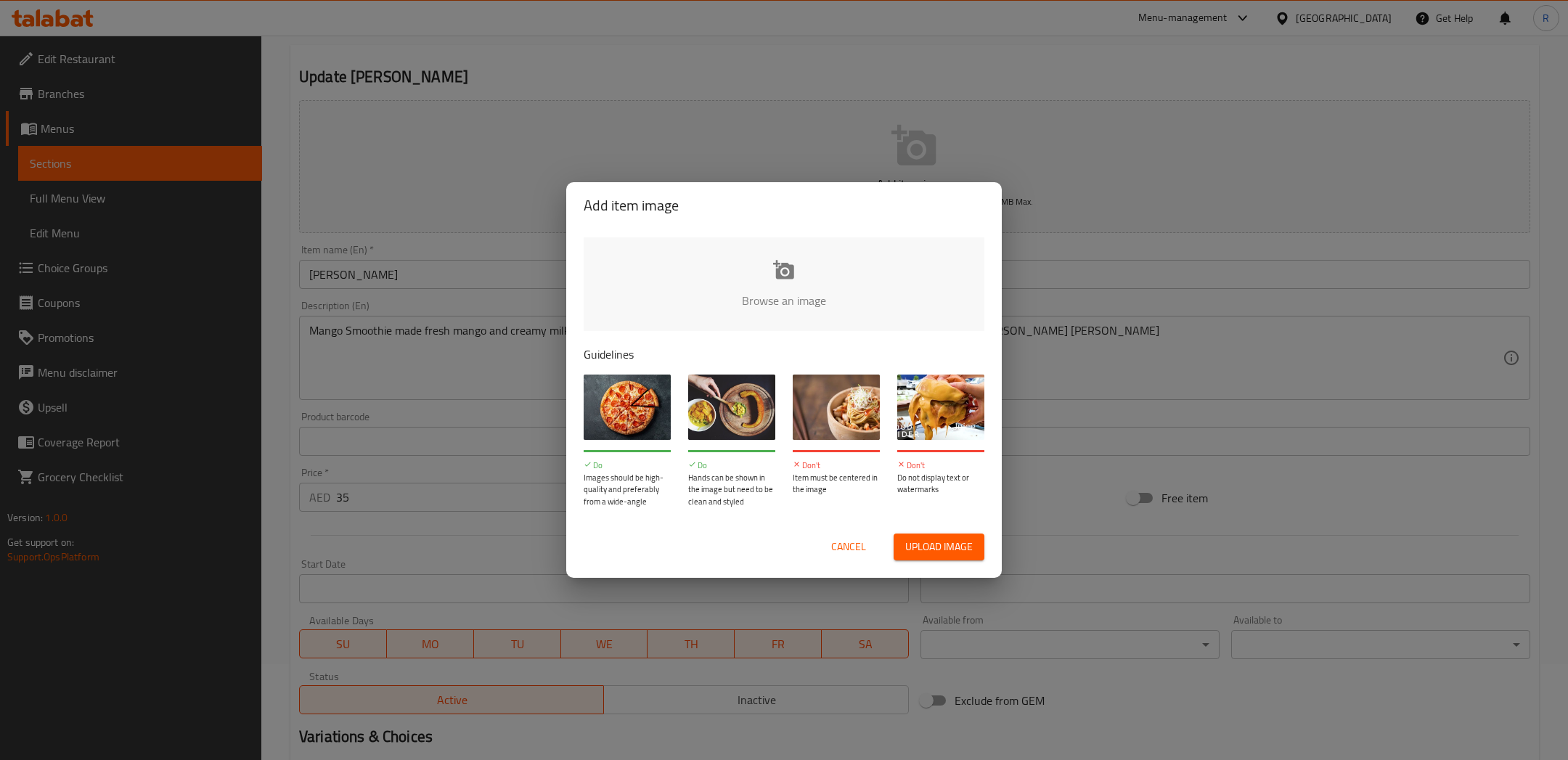
type input "C:\fakepath\WhatsApp Image [DATE] 5.36.40 PM.jpeg"
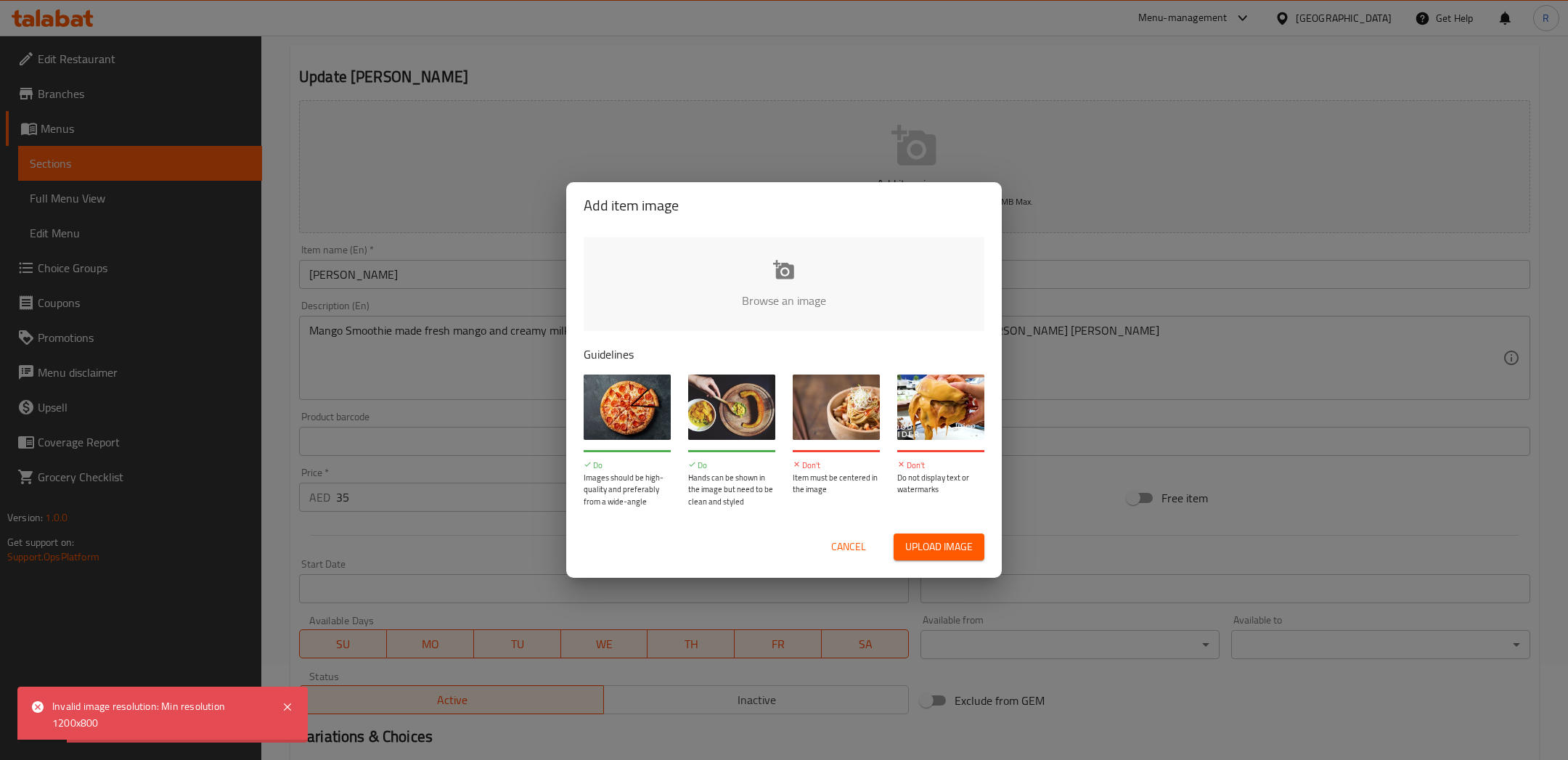
click at [848, 544] on span "Cancel" at bounding box center [848, 547] width 35 height 18
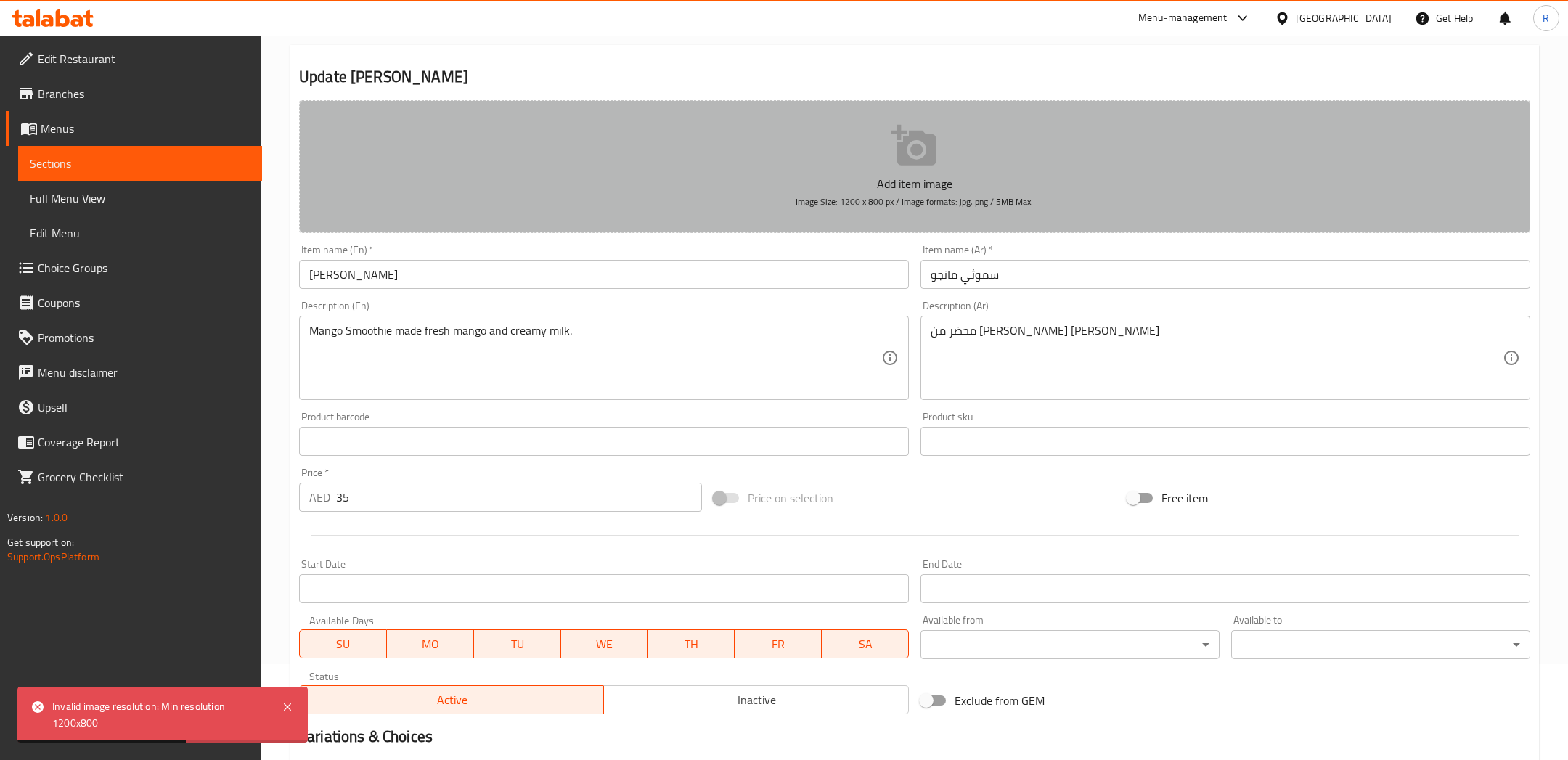
click at [847, 155] on button "Add item image Image Size: 1200 x 800 px / Image formats: jpg, png / 5MB Max." at bounding box center [915, 167] width 1231 height 133
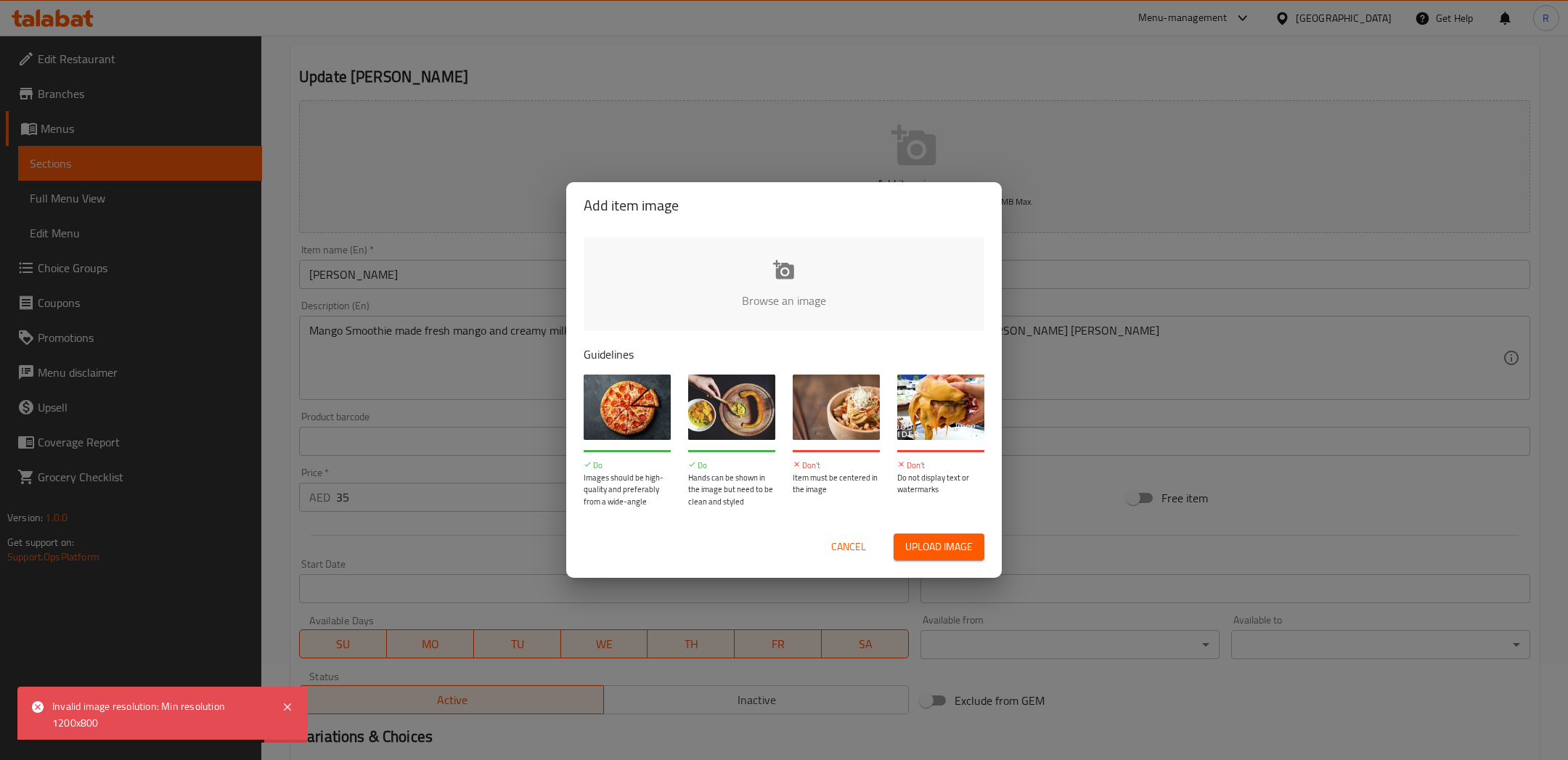
type input "C:\fakepath\WhatsApp Image [DATE] 5.37.22 PM.jpeg"
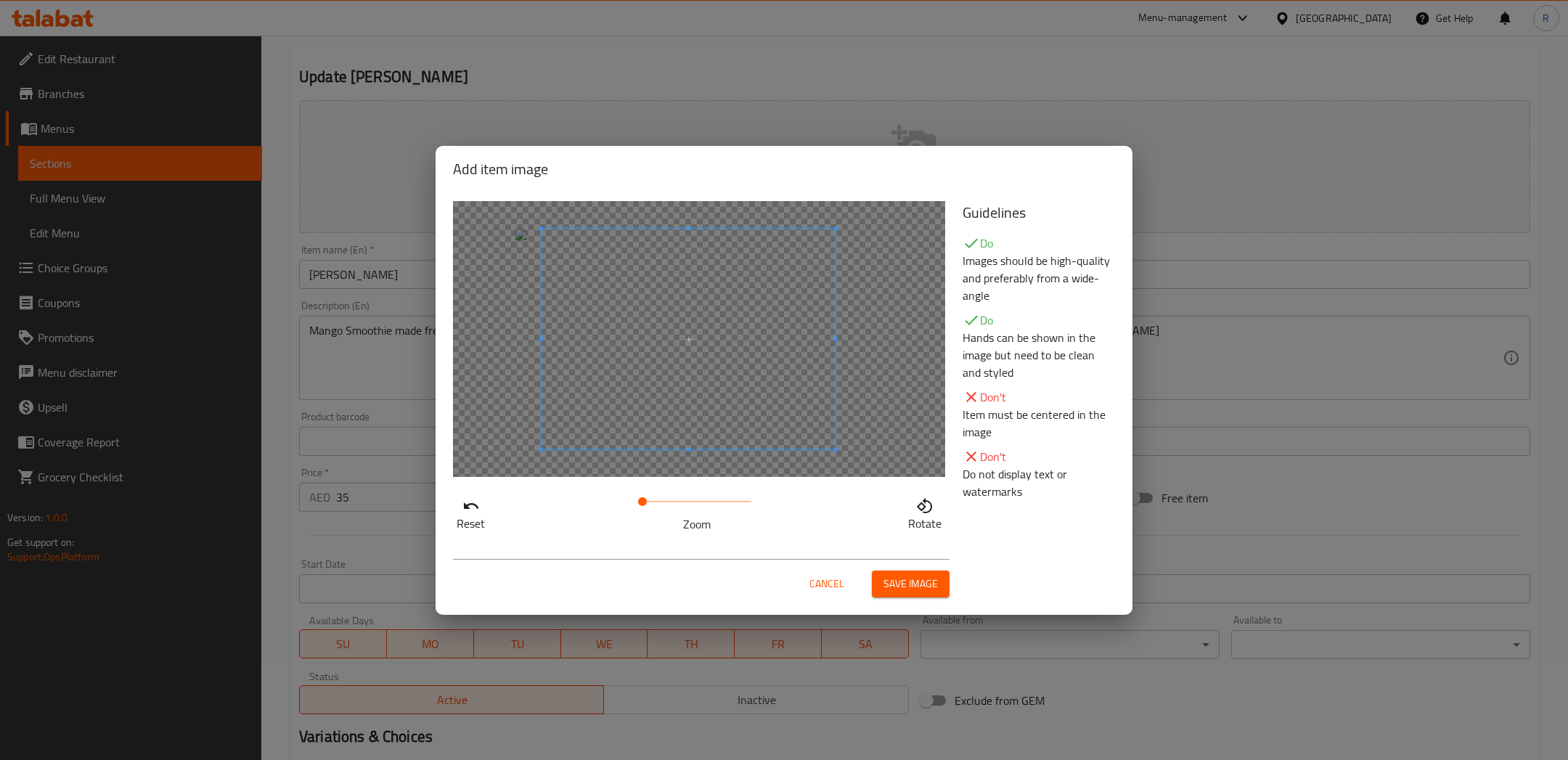
click at [729, 404] on span at bounding box center [688, 339] width 294 height 220
drag, startPoint x: 644, startPoint y: 503, endPoint x: 666, endPoint y: 503, distance: 22.0
click at [666, 503] on span at bounding box center [666, 501] width 9 height 9
click at [636, 398] on span at bounding box center [675, 338] width 294 height 220
click at [891, 591] on span "Save image" at bounding box center [910, 583] width 54 height 18
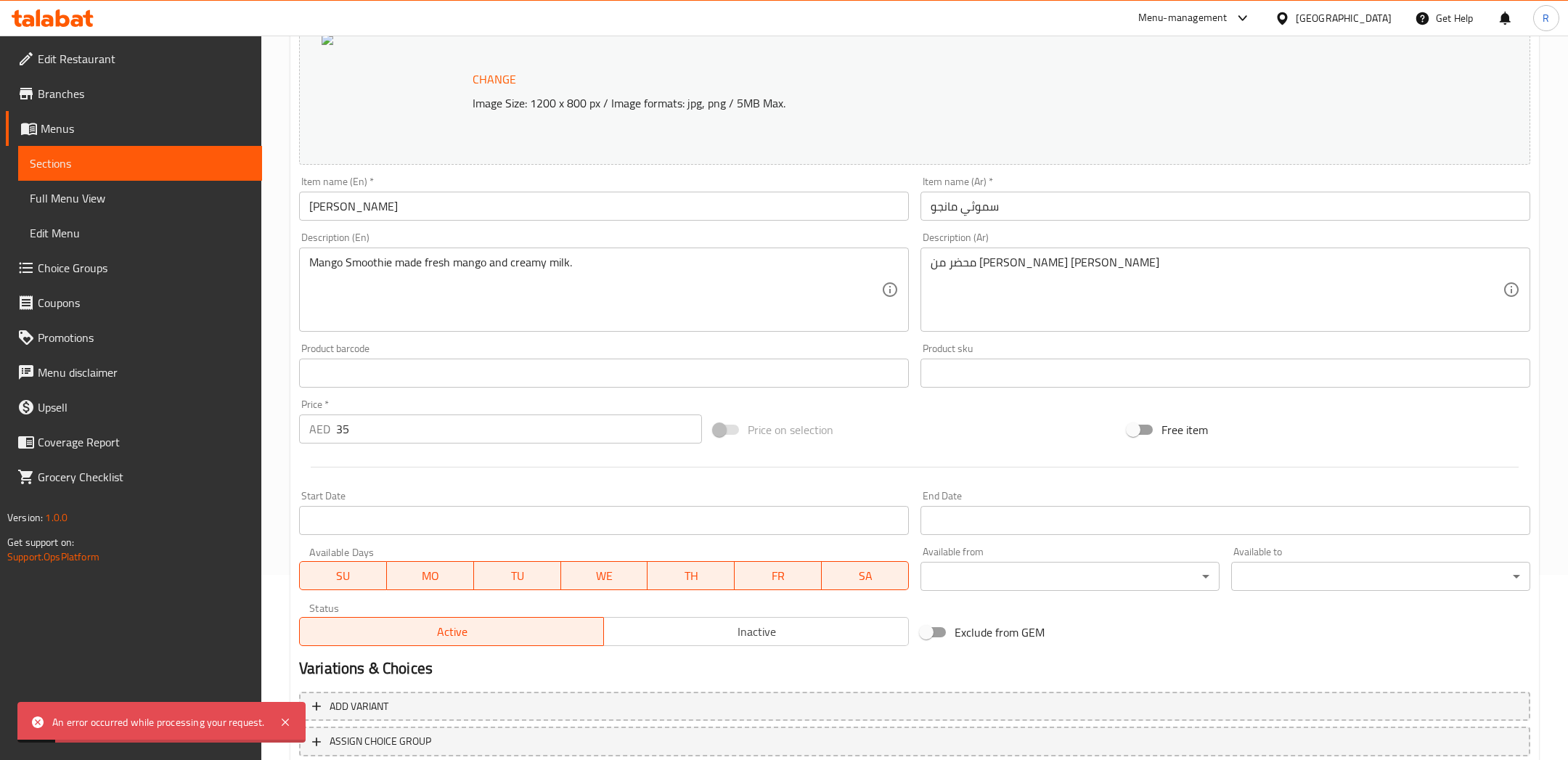
scroll to position [0, 0]
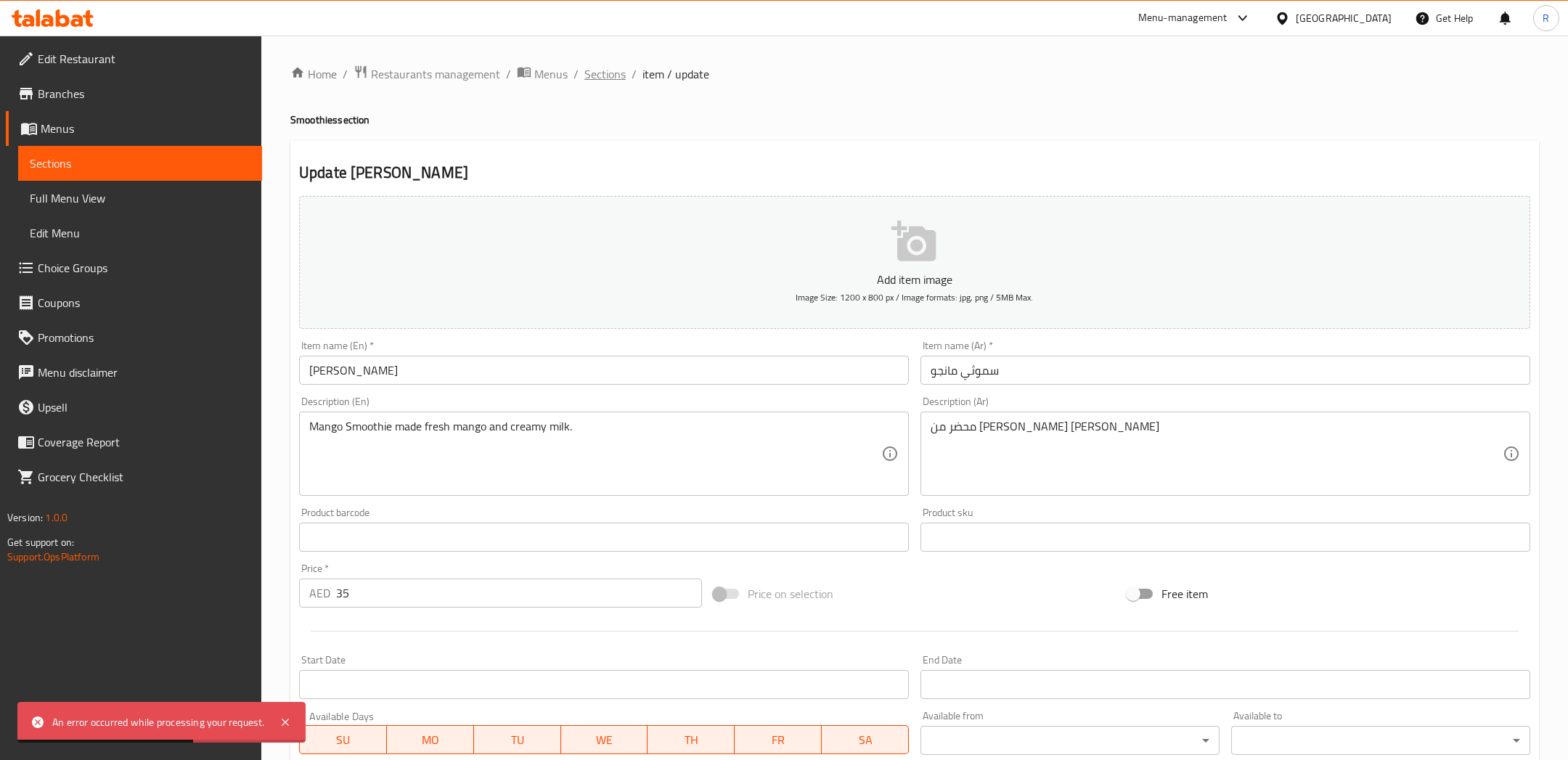
click at [598, 69] on span "Sections" at bounding box center [605, 73] width 42 height 18
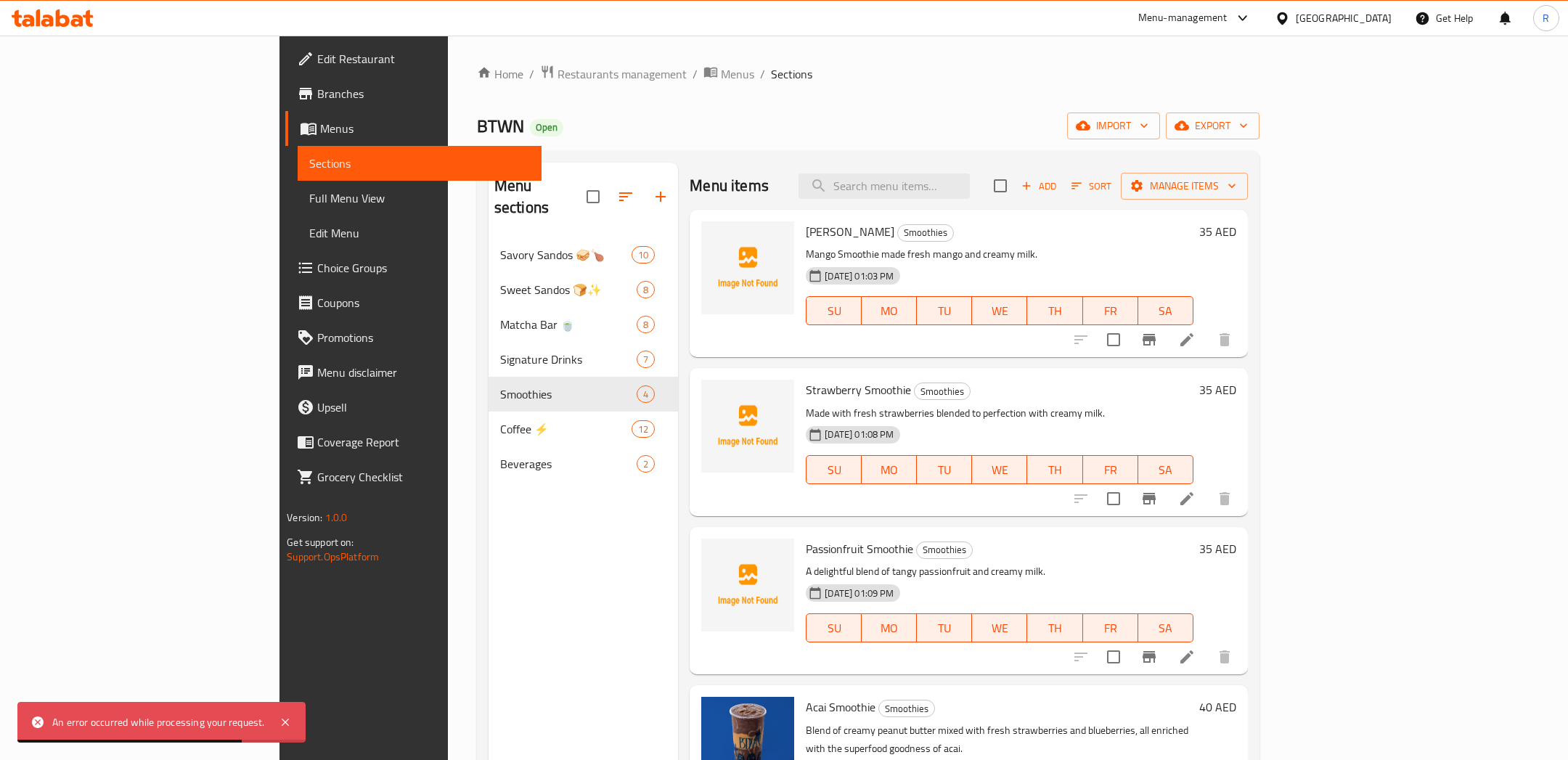
click at [1195, 341] on icon at bounding box center [1186, 339] width 18 height 18
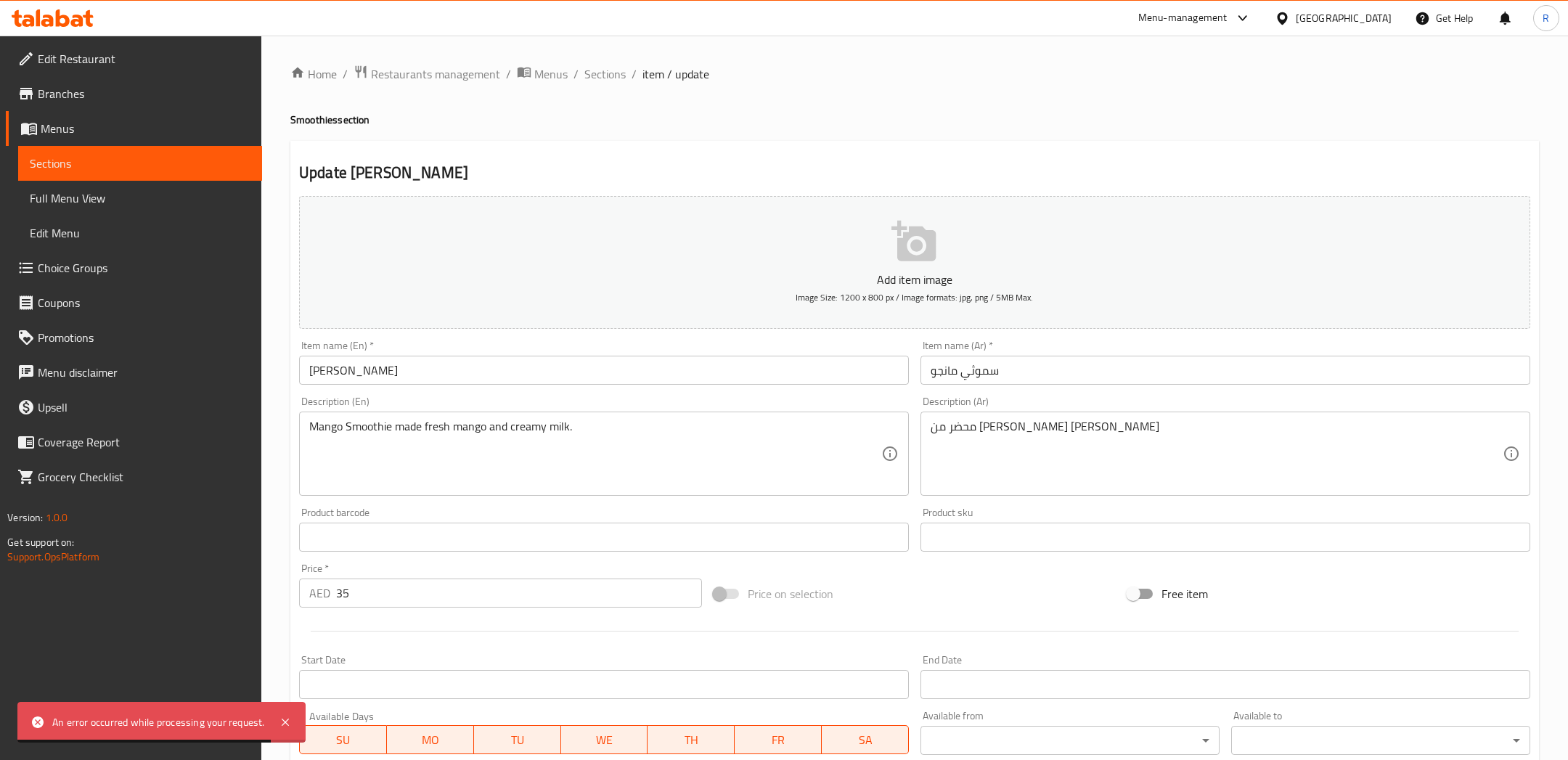
click at [923, 283] on p "Add item image" at bounding box center [915, 279] width 1186 height 18
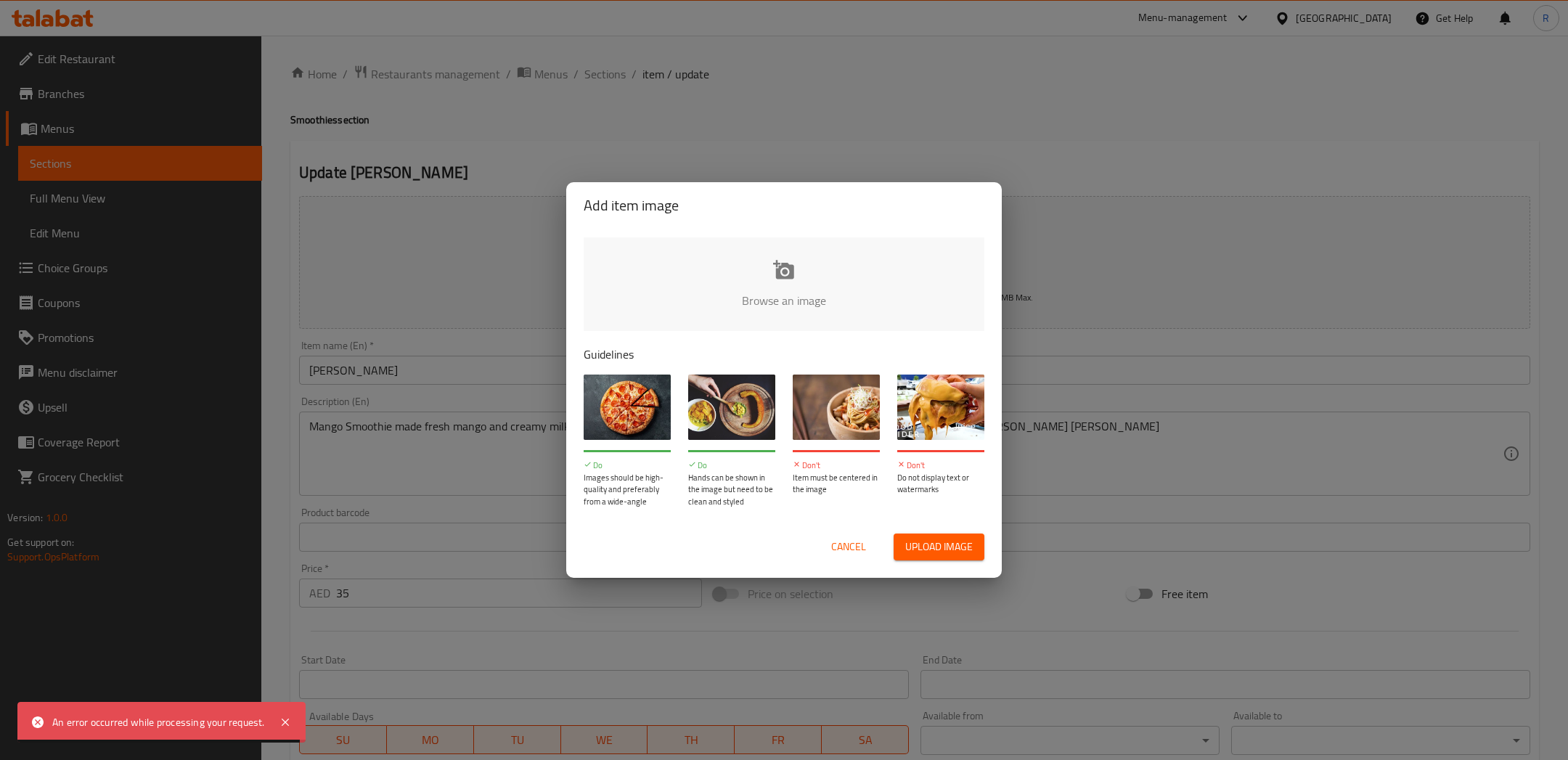
click at [925, 530] on div "Cancel Upload image" at bounding box center [784, 547] width 424 height 50
click at [932, 543] on span "Upload image" at bounding box center [939, 547] width 67 height 18
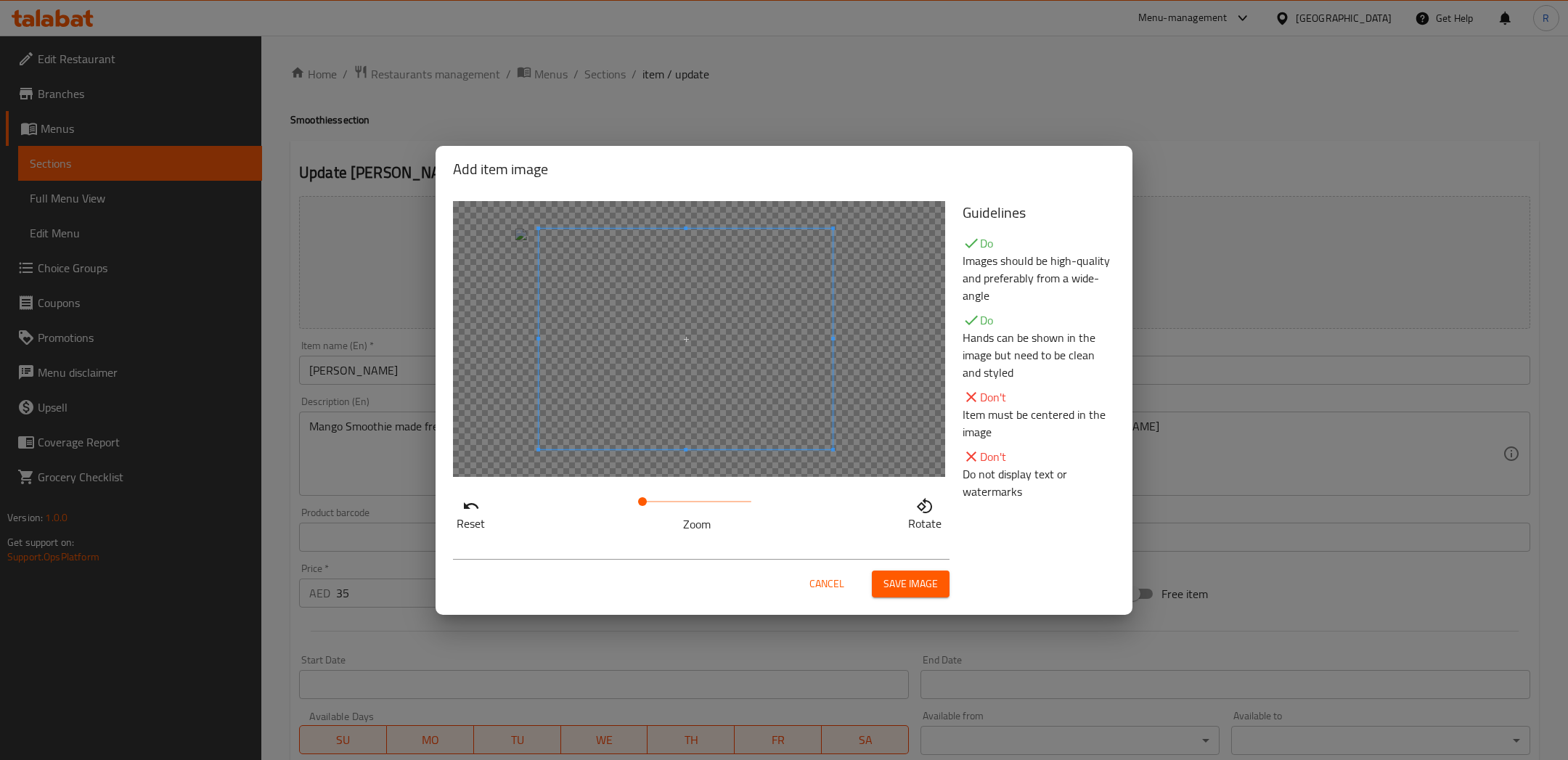
click at [690, 352] on span at bounding box center [685, 339] width 294 height 220
drag, startPoint x: 645, startPoint y: 499, endPoint x: 659, endPoint y: 503, distance: 14.6
click at [659, 503] on span at bounding box center [660, 501] width 9 height 9
click at [647, 411] on span at bounding box center [677, 339] width 294 height 220
click at [907, 579] on span "Save image" at bounding box center [910, 583] width 54 height 18
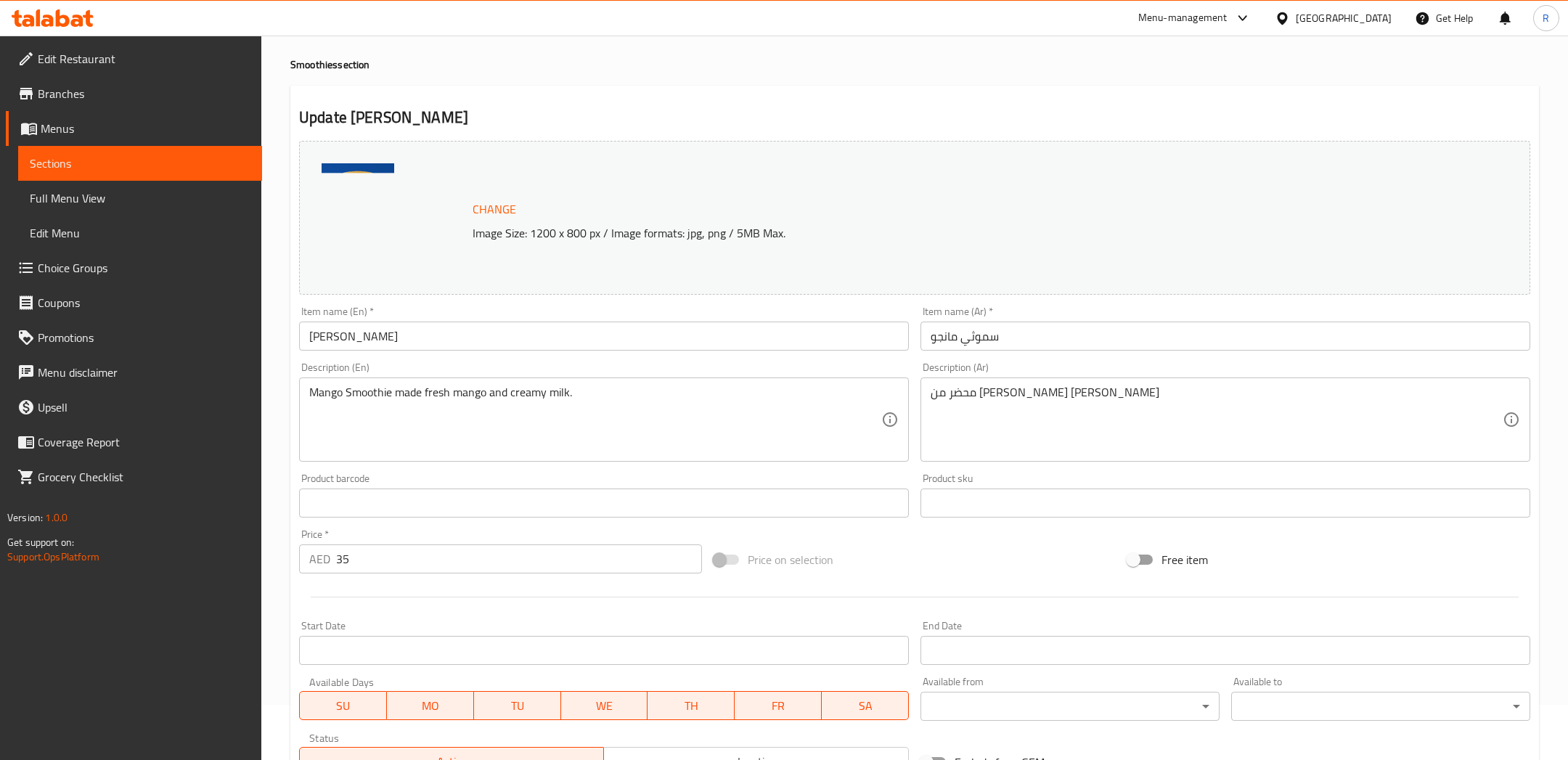
scroll to position [285, 0]
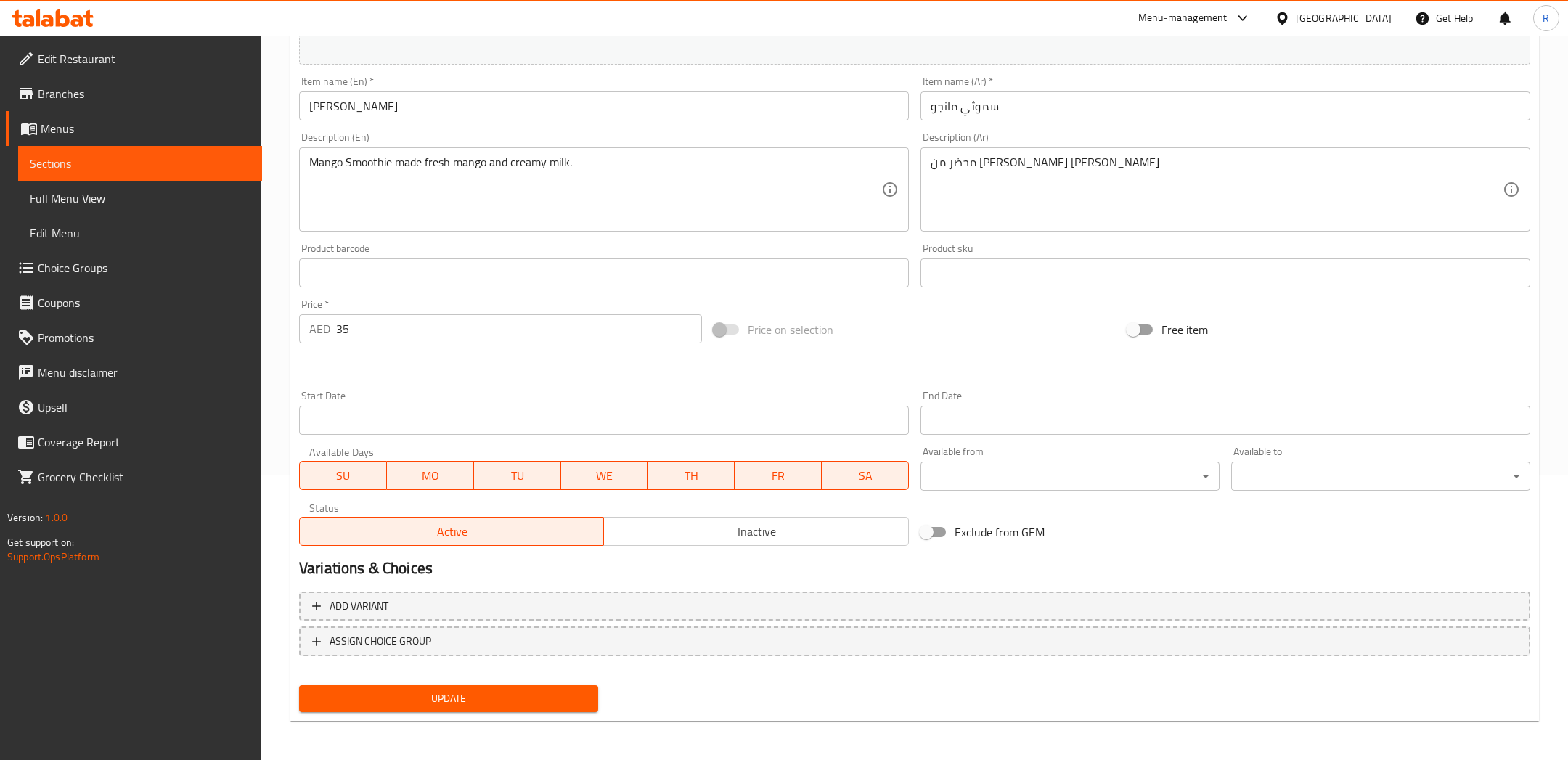
click at [529, 704] on span "Update" at bounding box center [448, 698] width 276 height 18
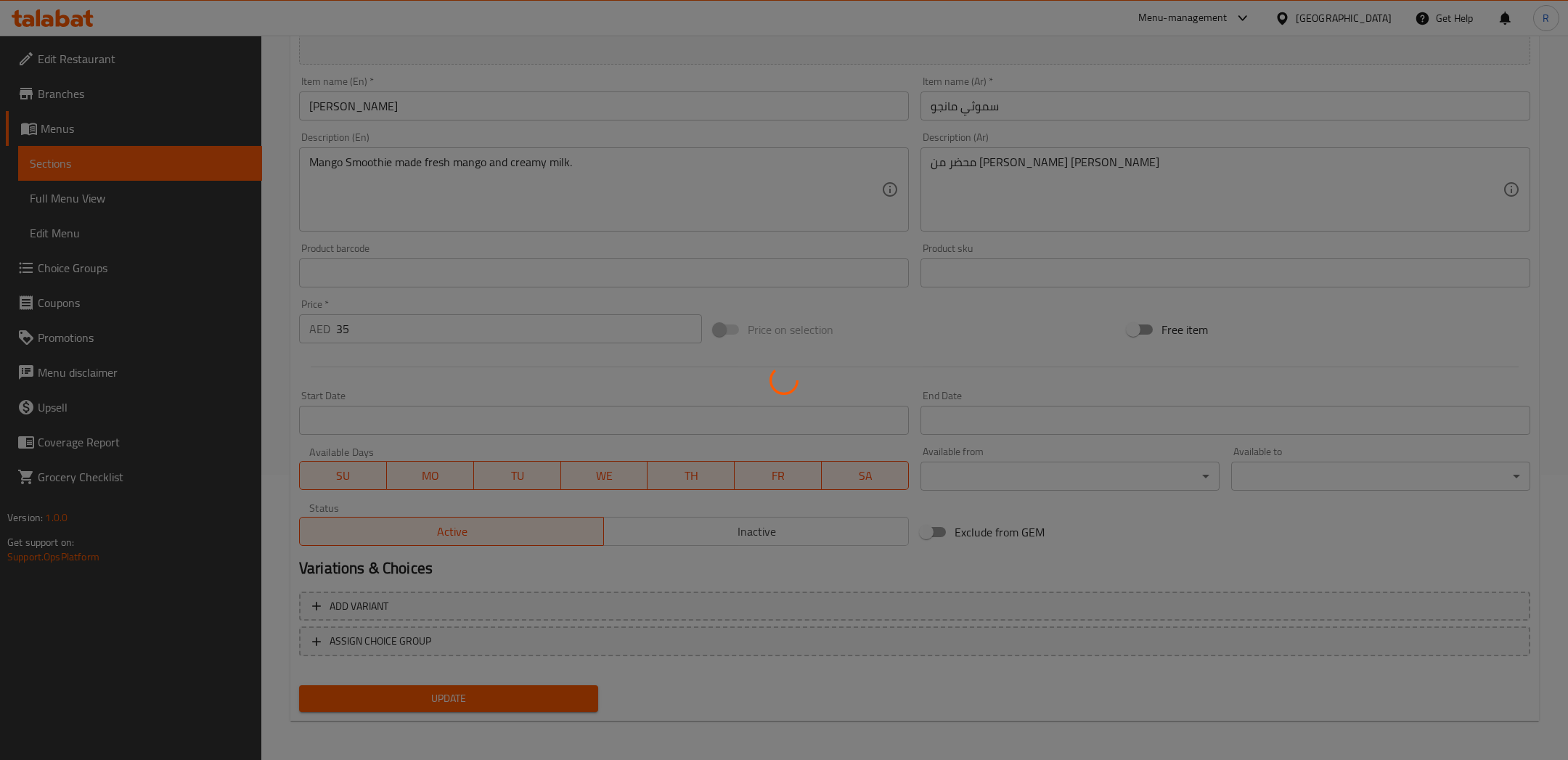
scroll to position [0, 0]
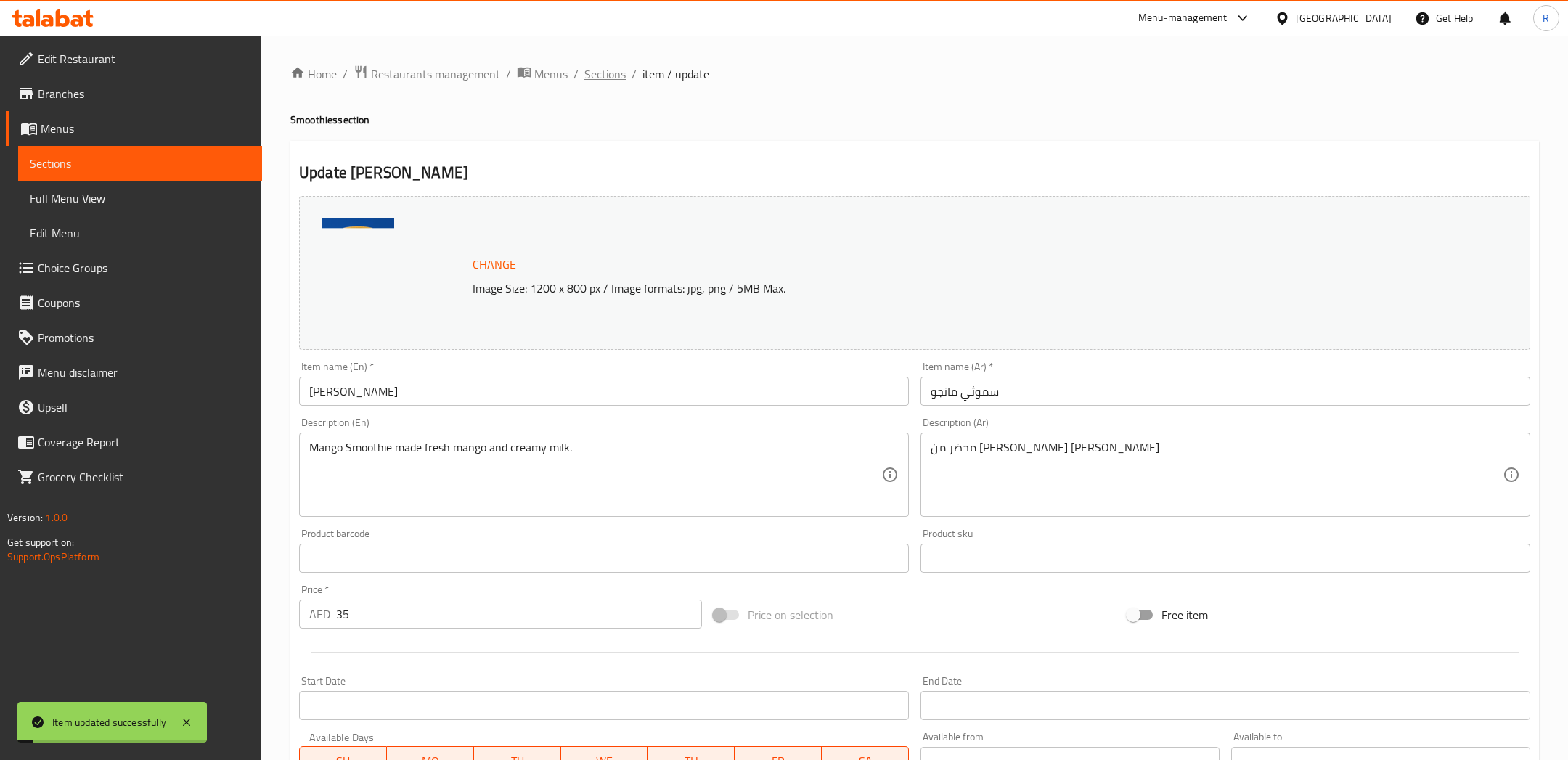
click at [621, 77] on span "Sections" at bounding box center [605, 73] width 42 height 18
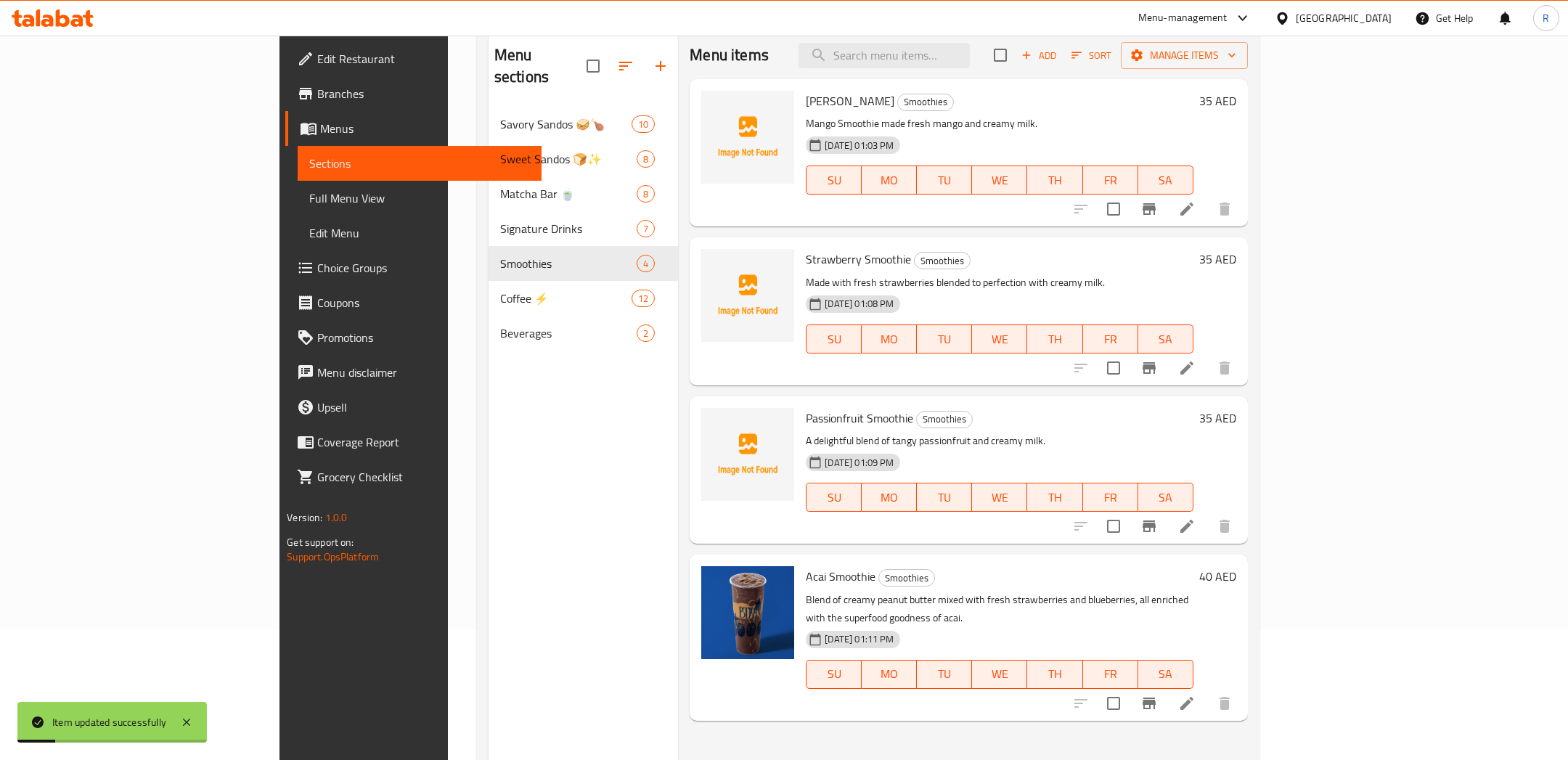
scroll to position [104, 0]
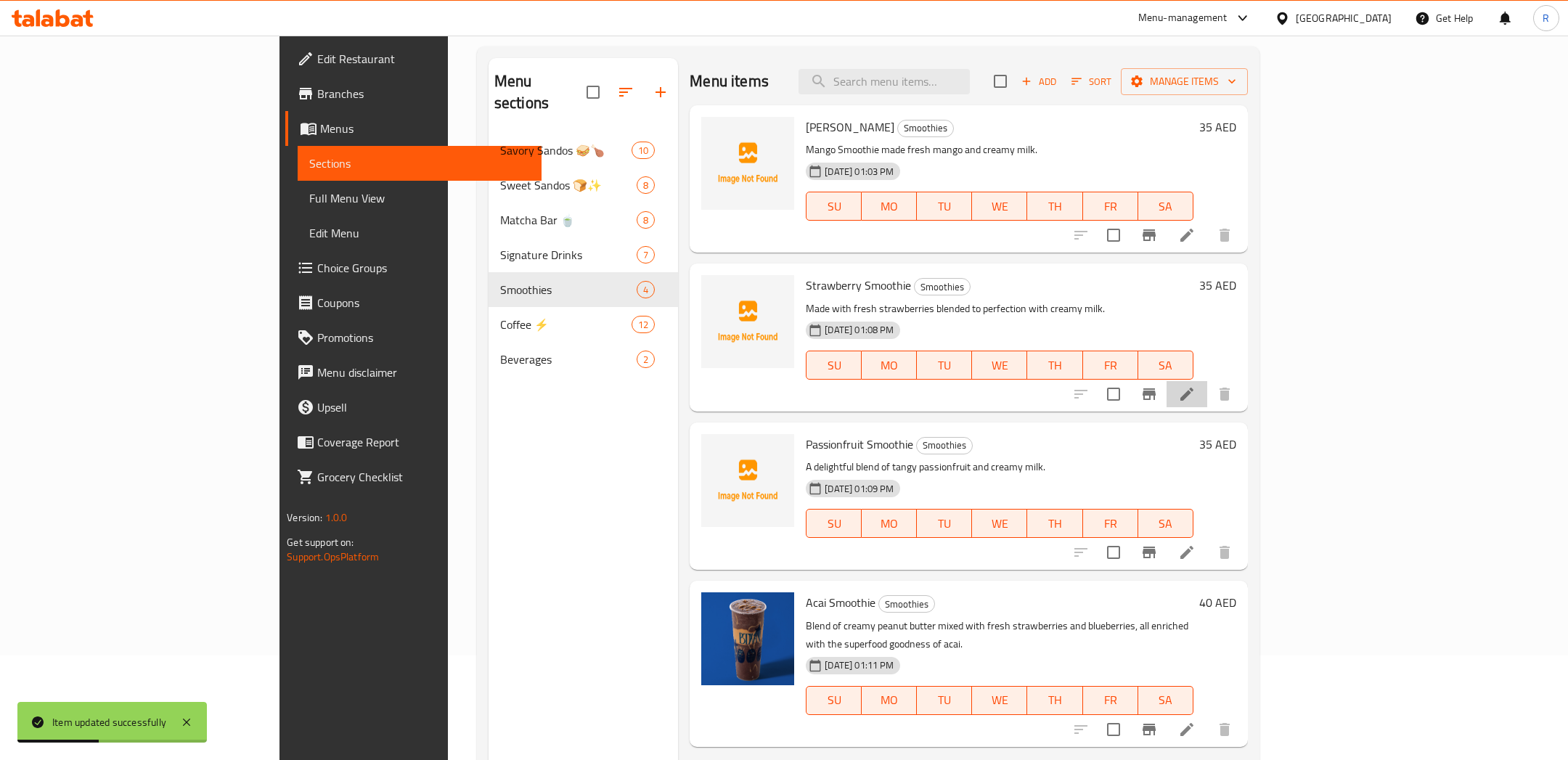
click at [1207, 390] on li at bounding box center [1186, 394] width 41 height 26
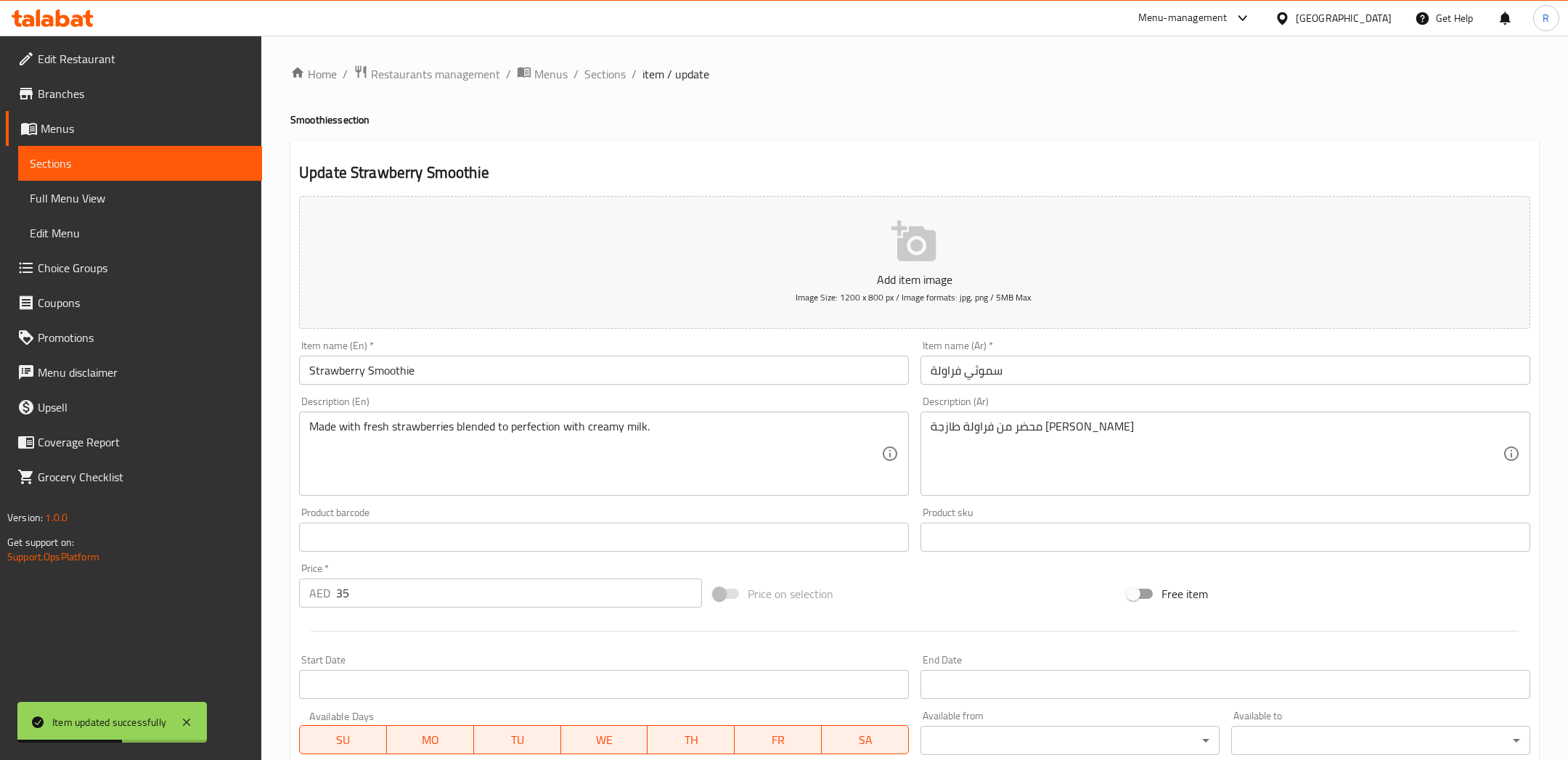
click at [929, 289] on span "Image Size: 1200 x 800 px / Image formats: jpg, png / 5MB Max." at bounding box center [914, 298] width 237 height 17
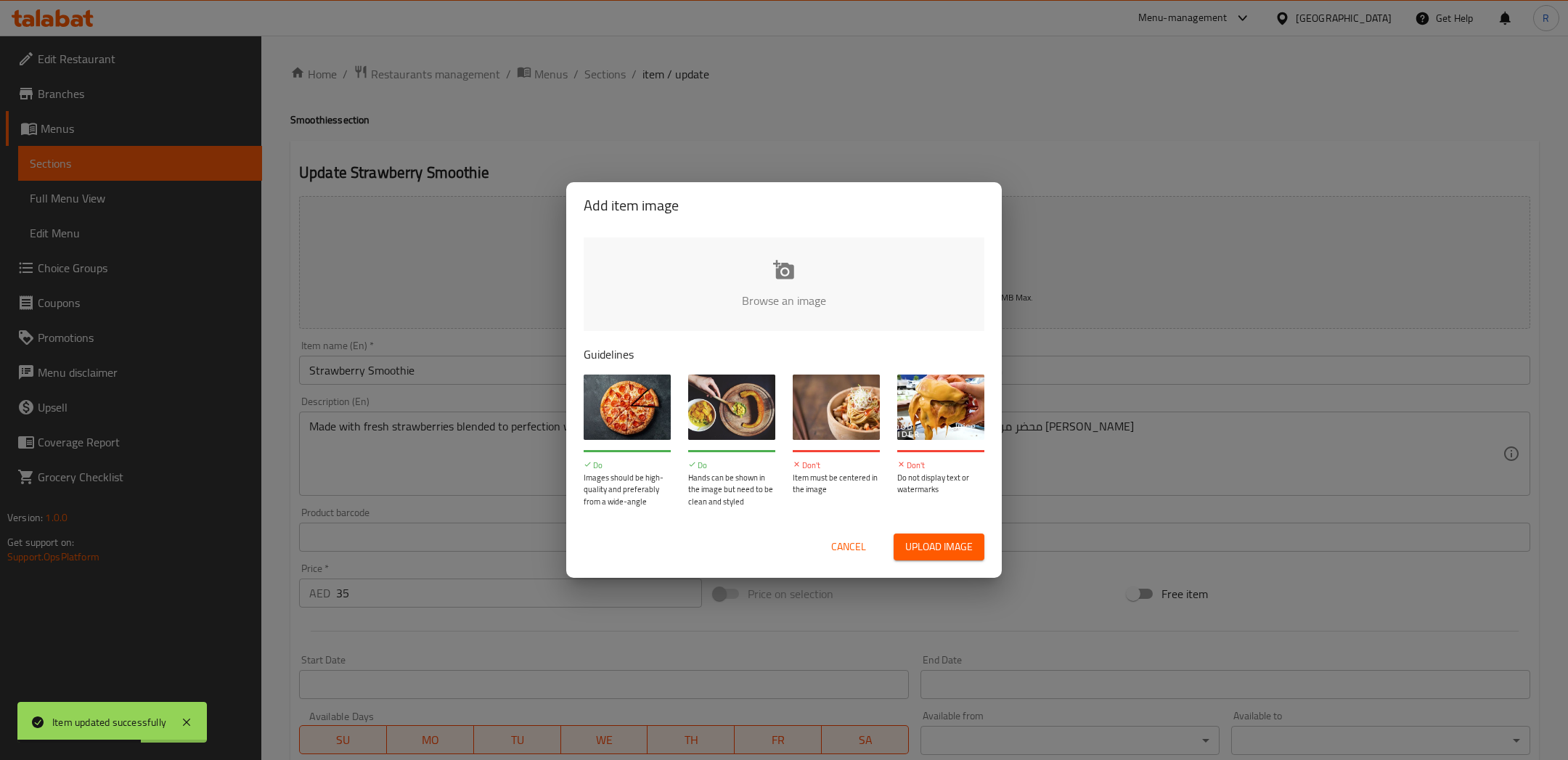
click at [898, 534] on button "Upload image" at bounding box center [939, 547] width 90 height 27
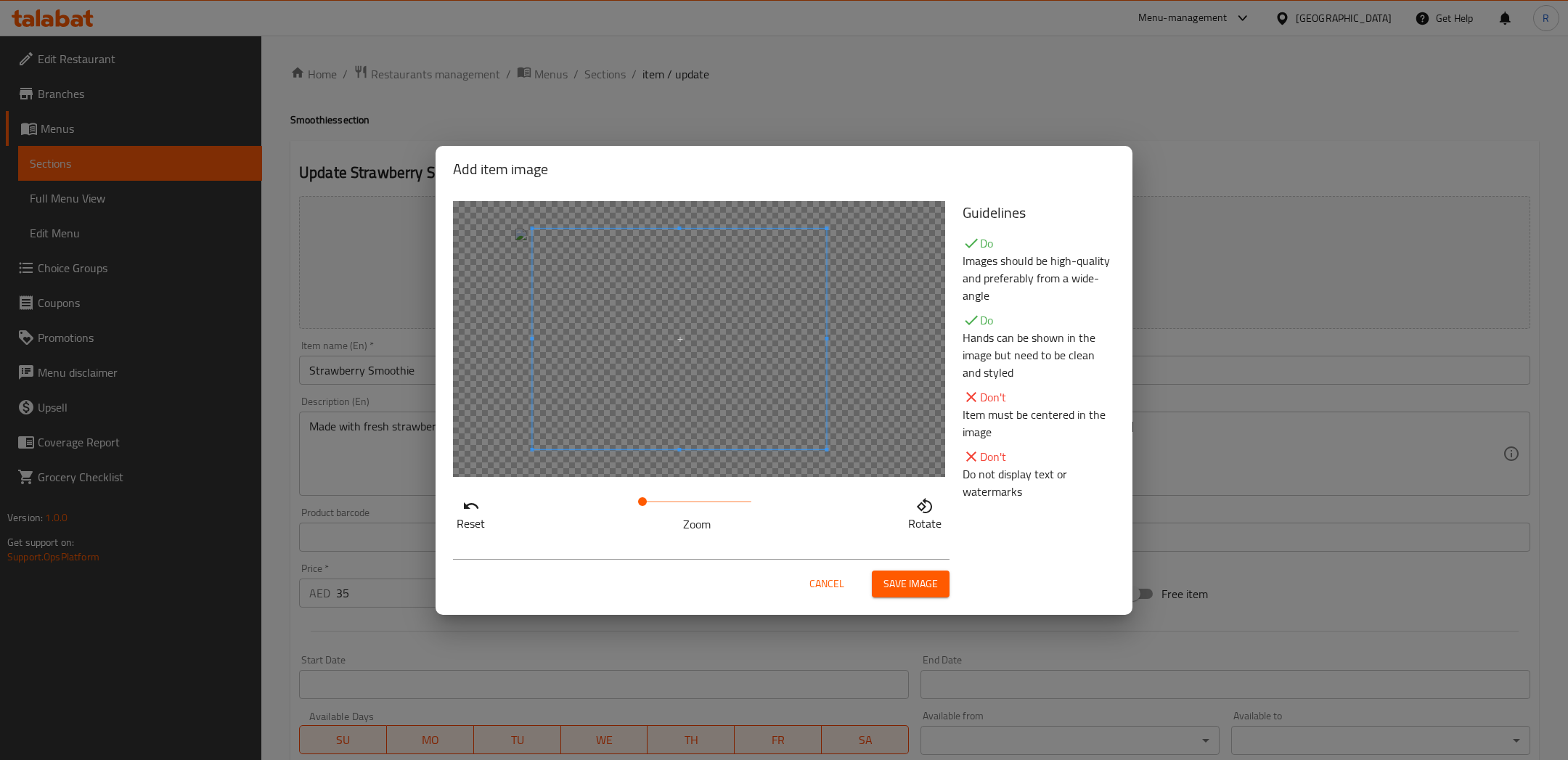
click at [645, 383] on span at bounding box center [679, 339] width 294 height 220
drag, startPoint x: 643, startPoint y: 499, endPoint x: 658, endPoint y: 499, distance: 15.0
click at [658, 499] on span at bounding box center [657, 501] width 9 height 9
click at [676, 390] on span at bounding box center [677, 338] width 294 height 220
click at [872, 578] on button "Save image" at bounding box center [910, 584] width 77 height 27
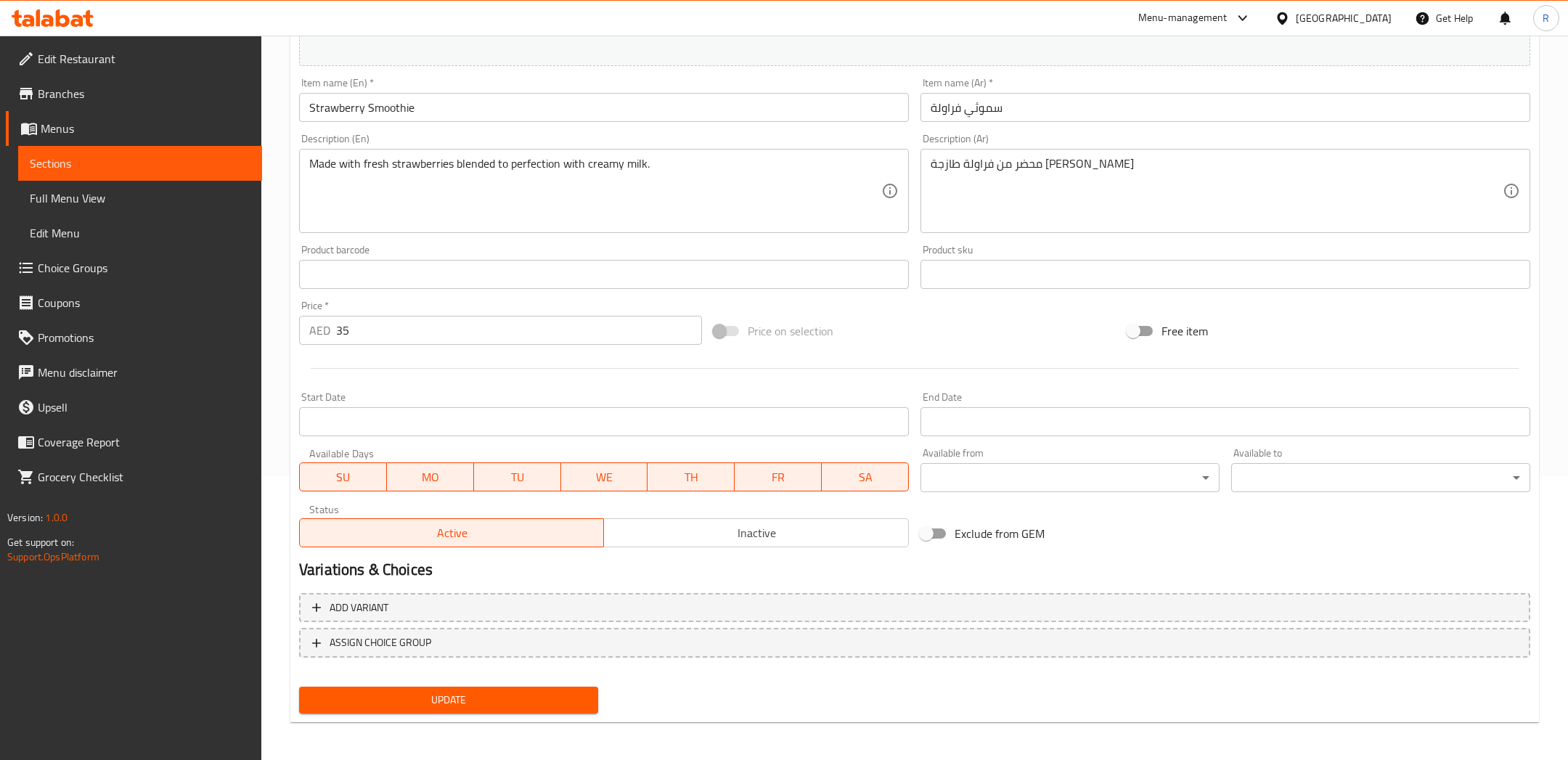
scroll to position [285, 0]
click at [577, 702] on span "Update" at bounding box center [448, 698] width 276 height 18
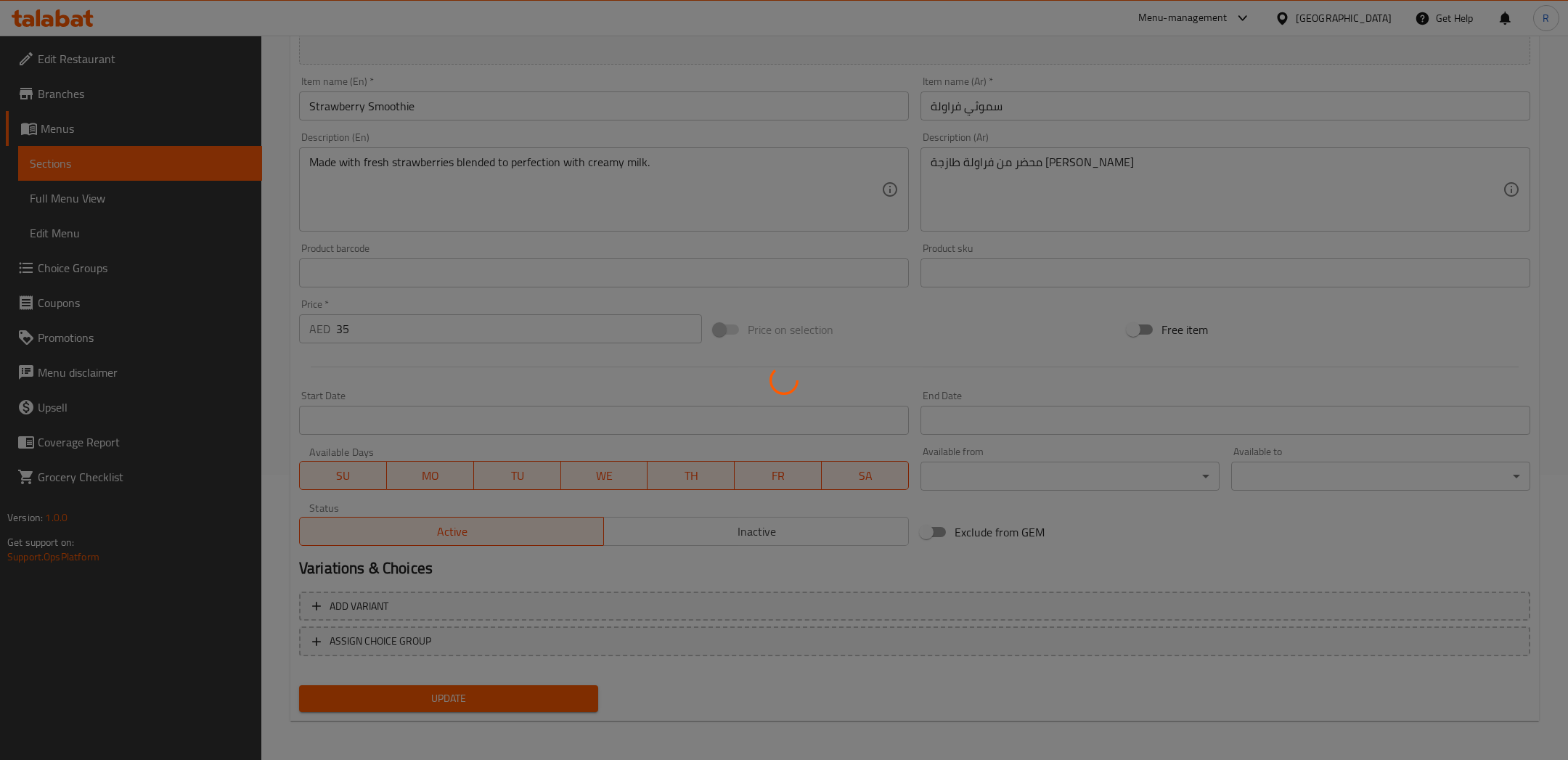
scroll to position [0, 0]
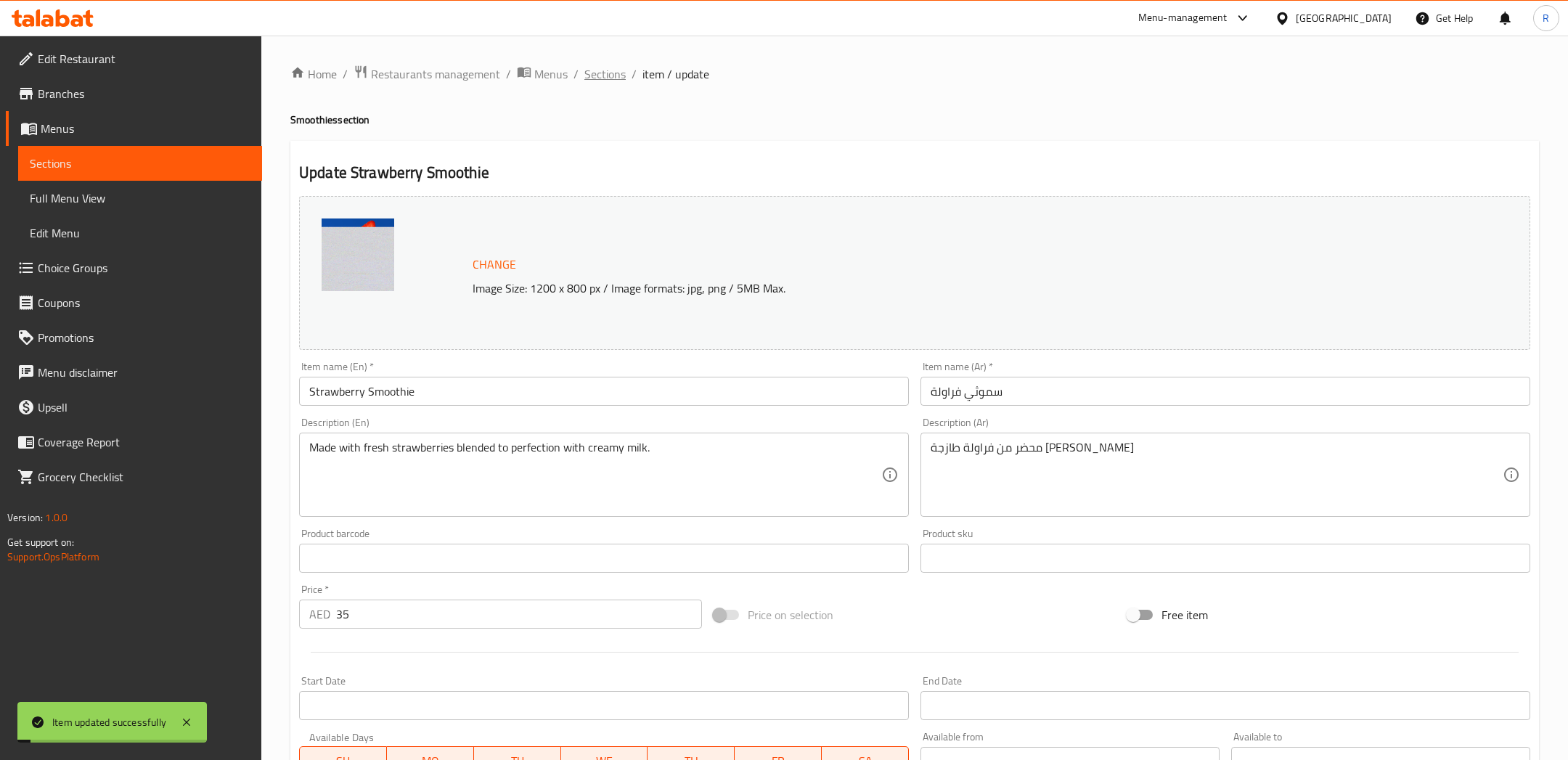
click at [605, 73] on span "Sections" at bounding box center [605, 73] width 42 height 18
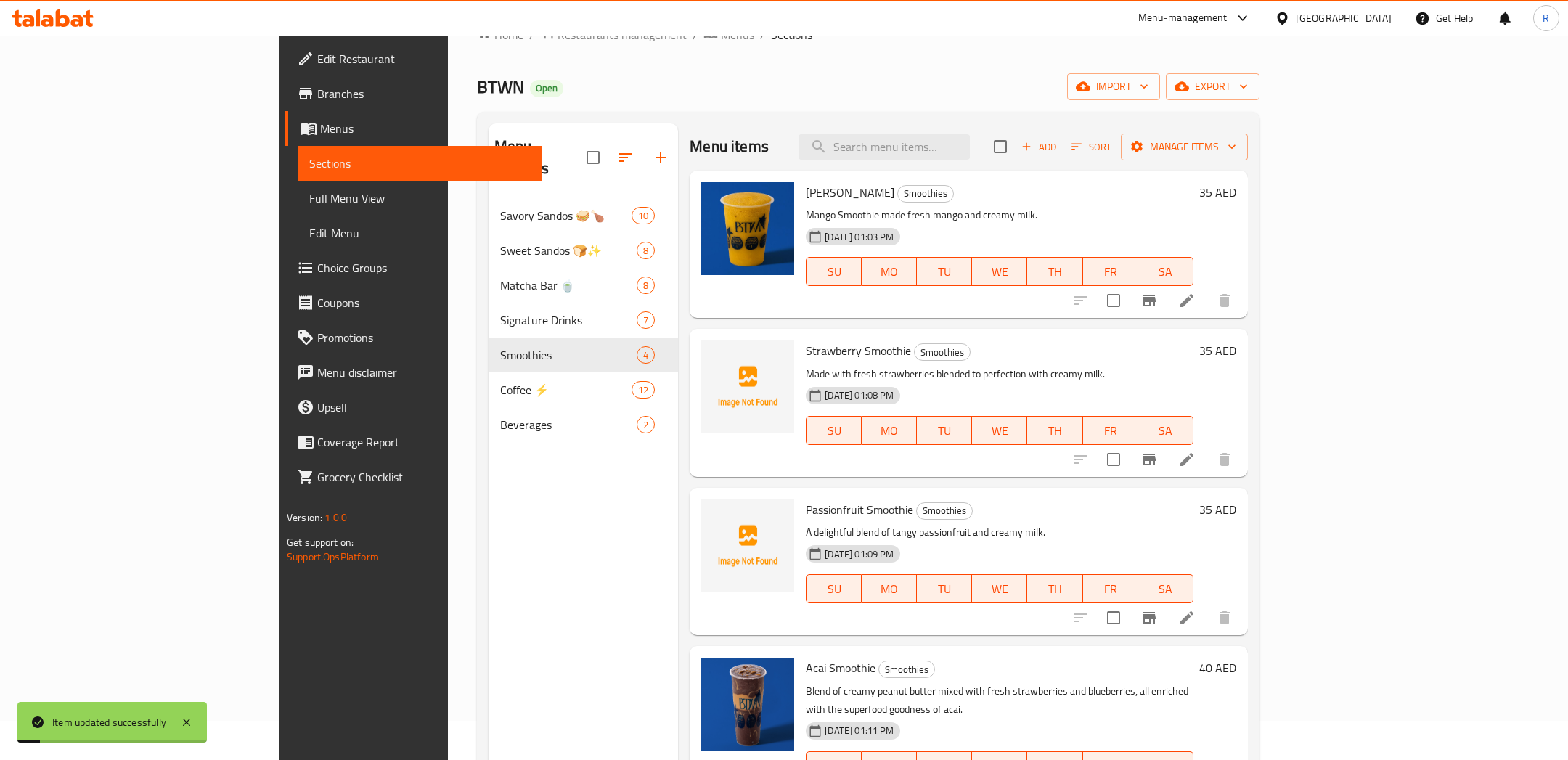
scroll to position [46, 0]
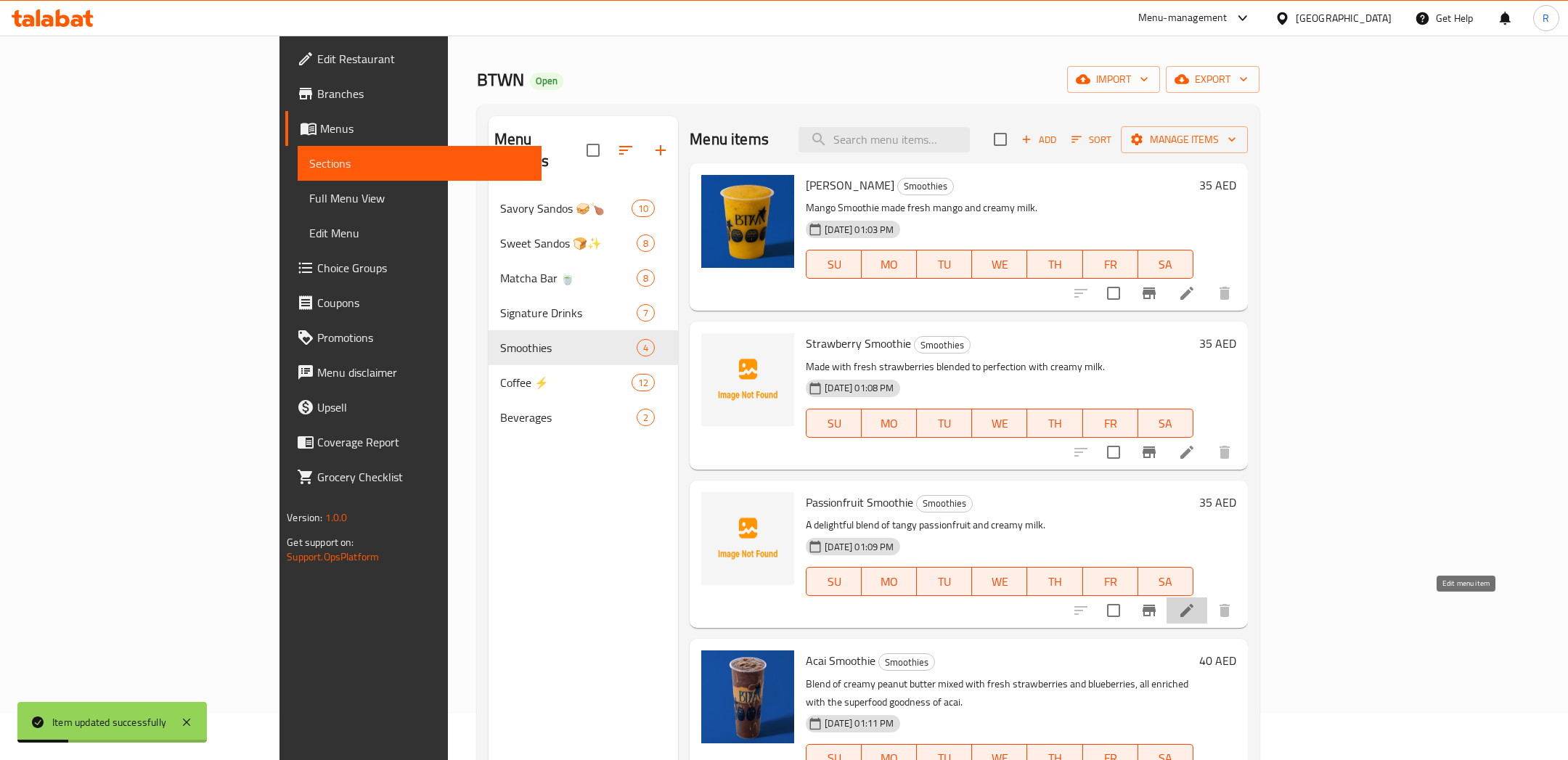
click at [1195, 602] on icon at bounding box center [1186, 610] width 18 height 18
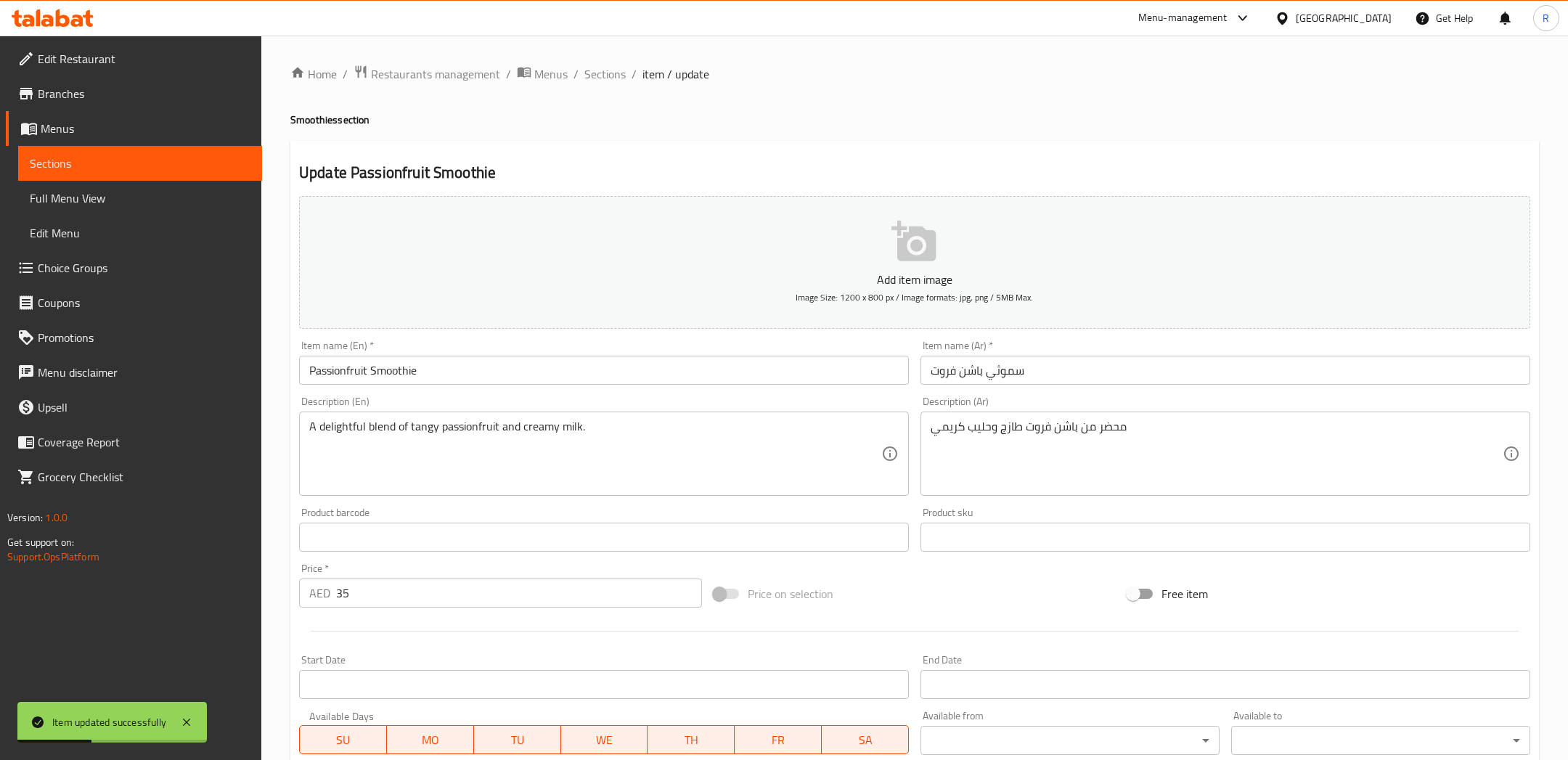
click at [917, 286] on p "Add item image" at bounding box center [915, 279] width 1186 height 18
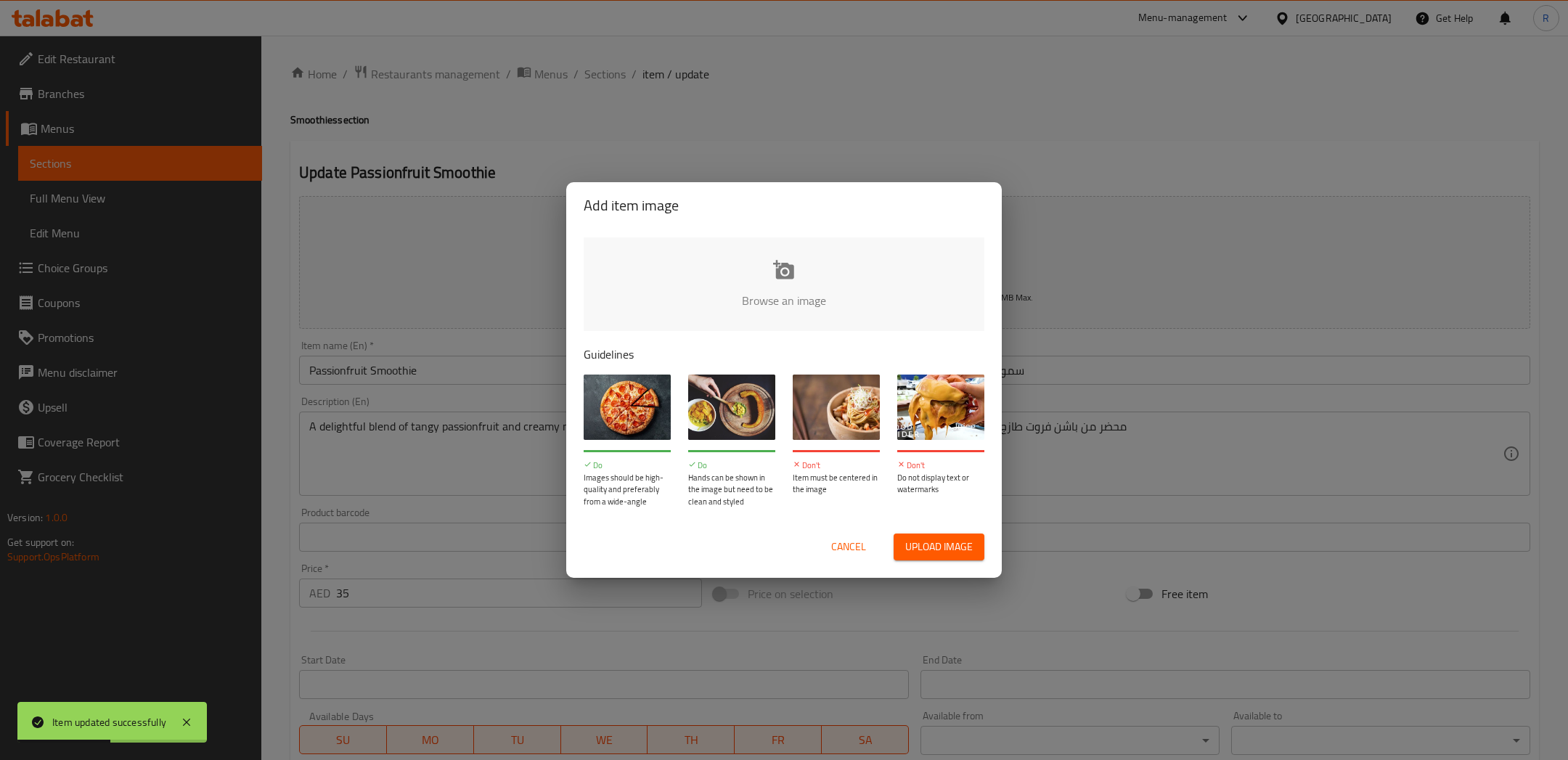
click at [950, 540] on span "Upload image" at bounding box center [939, 547] width 67 height 18
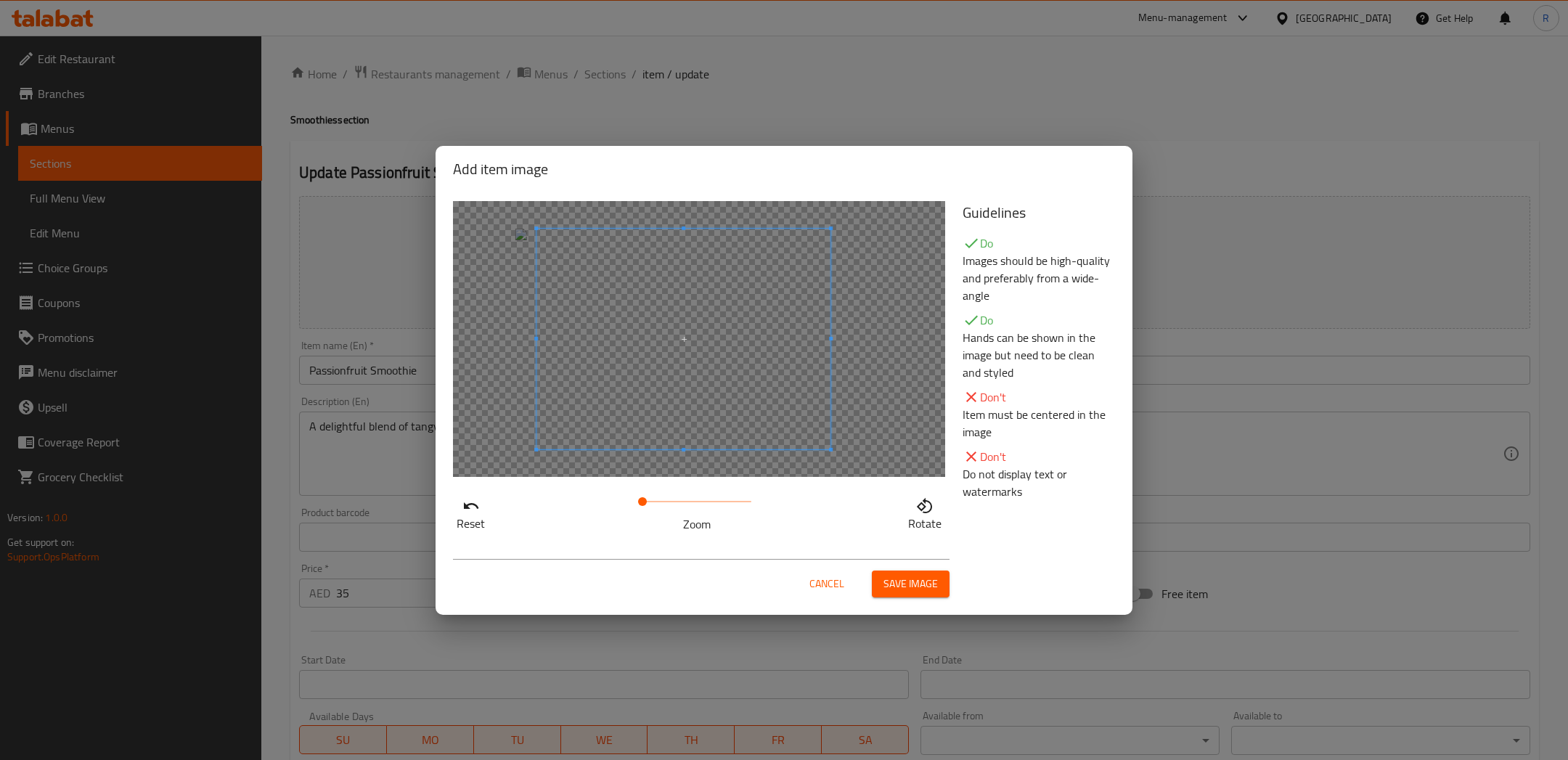
click at [653, 430] on span at bounding box center [683, 339] width 294 height 220
drag, startPoint x: 646, startPoint y: 500, endPoint x: 669, endPoint y: 500, distance: 23.0
click at [669, 500] on span at bounding box center [668, 501] width 9 height 9
click at [642, 424] on span at bounding box center [670, 340] width 294 height 220
drag, startPoint x: 674, startPoint y: 496, endPoint x: 660, endPoint y: 498, distance: 14.1
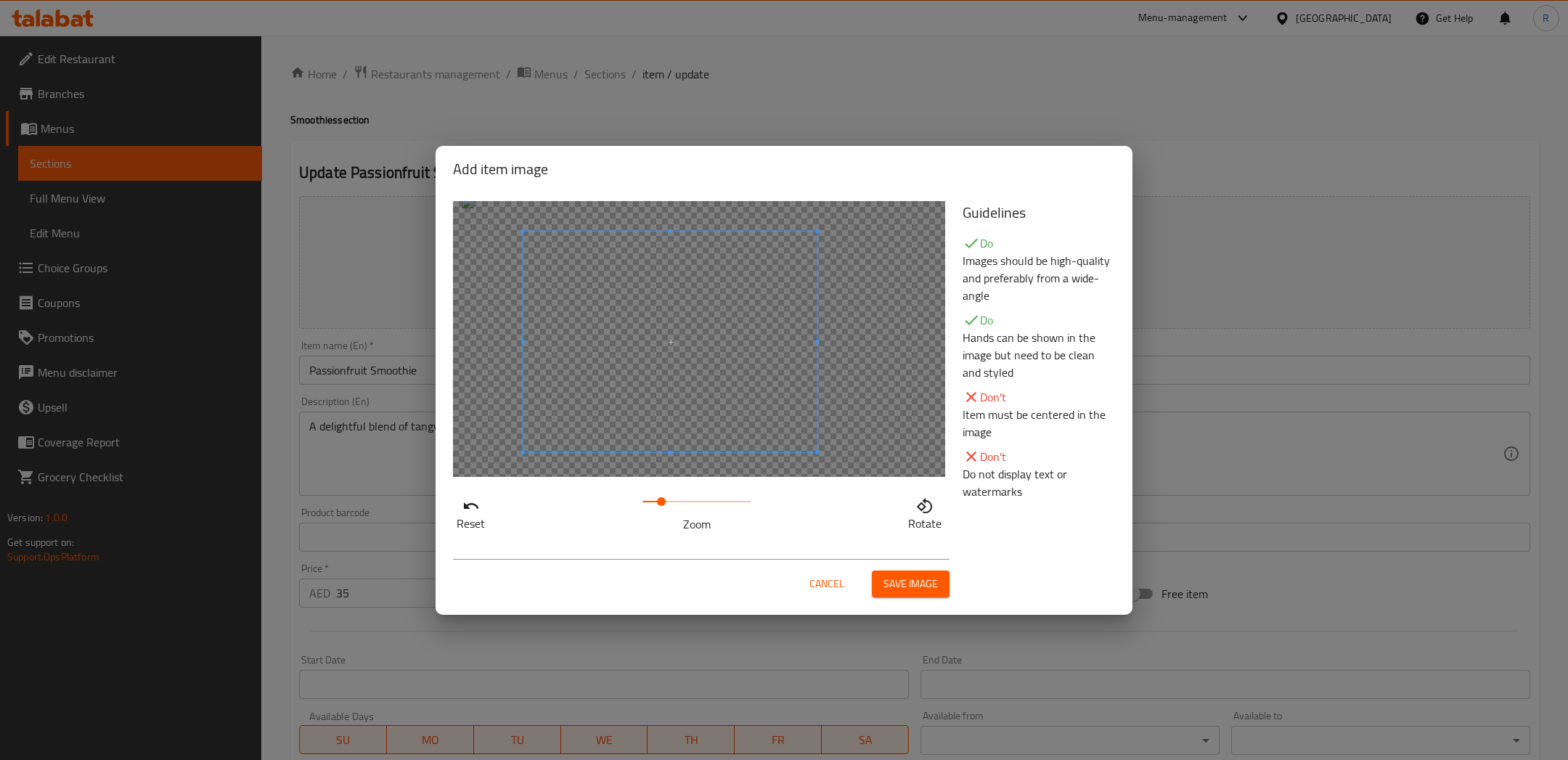
click at [660, 498] on span at bounding box center [660, 501] width 9 height 9
click at [670, 400] on span at bounding box center [673, 340] width 294 height 220
click at [895, 577] on span "Save image" at bounding box center [910, 583] width 54 height 18
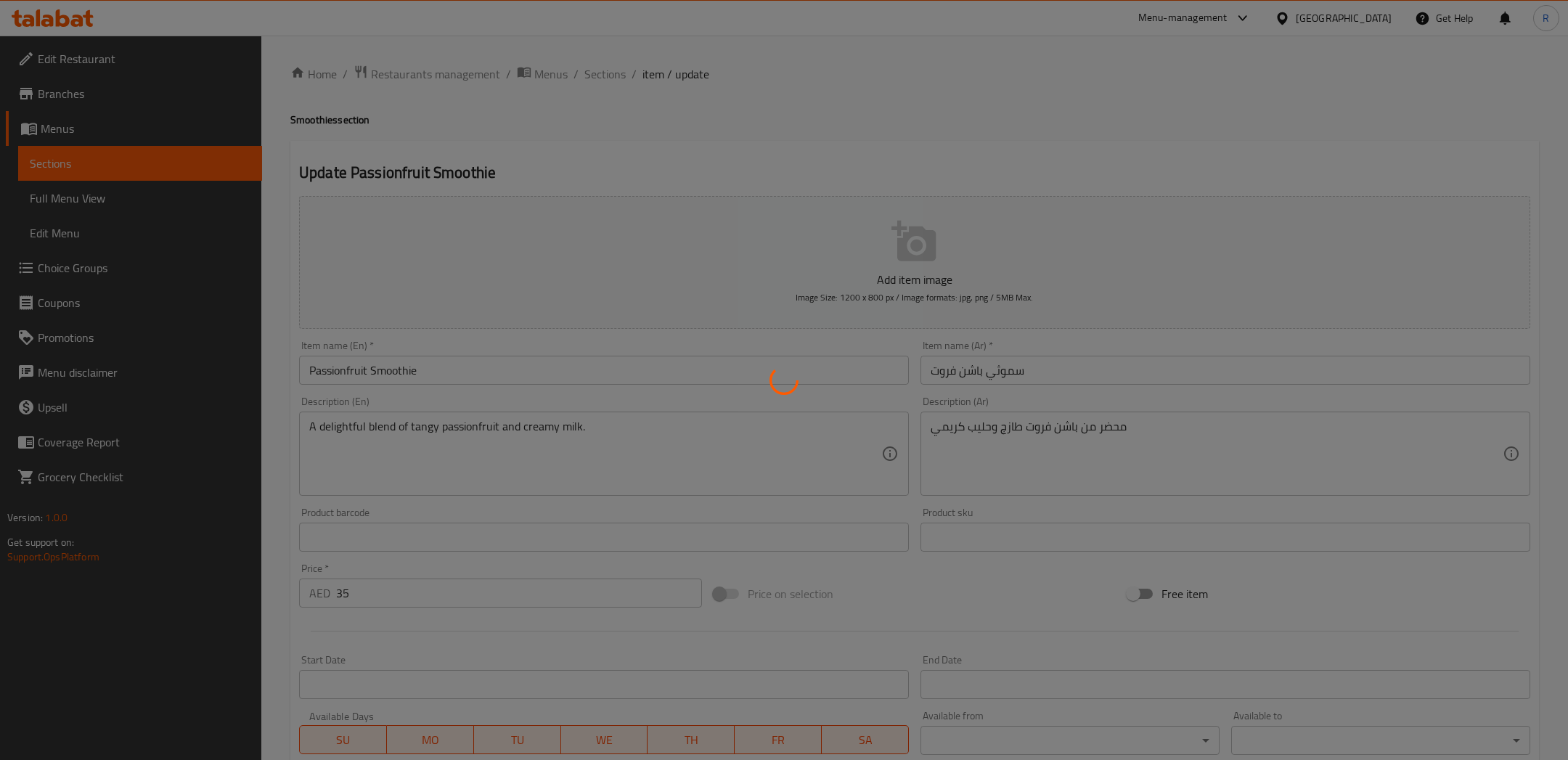
scroll to position [264, 0]
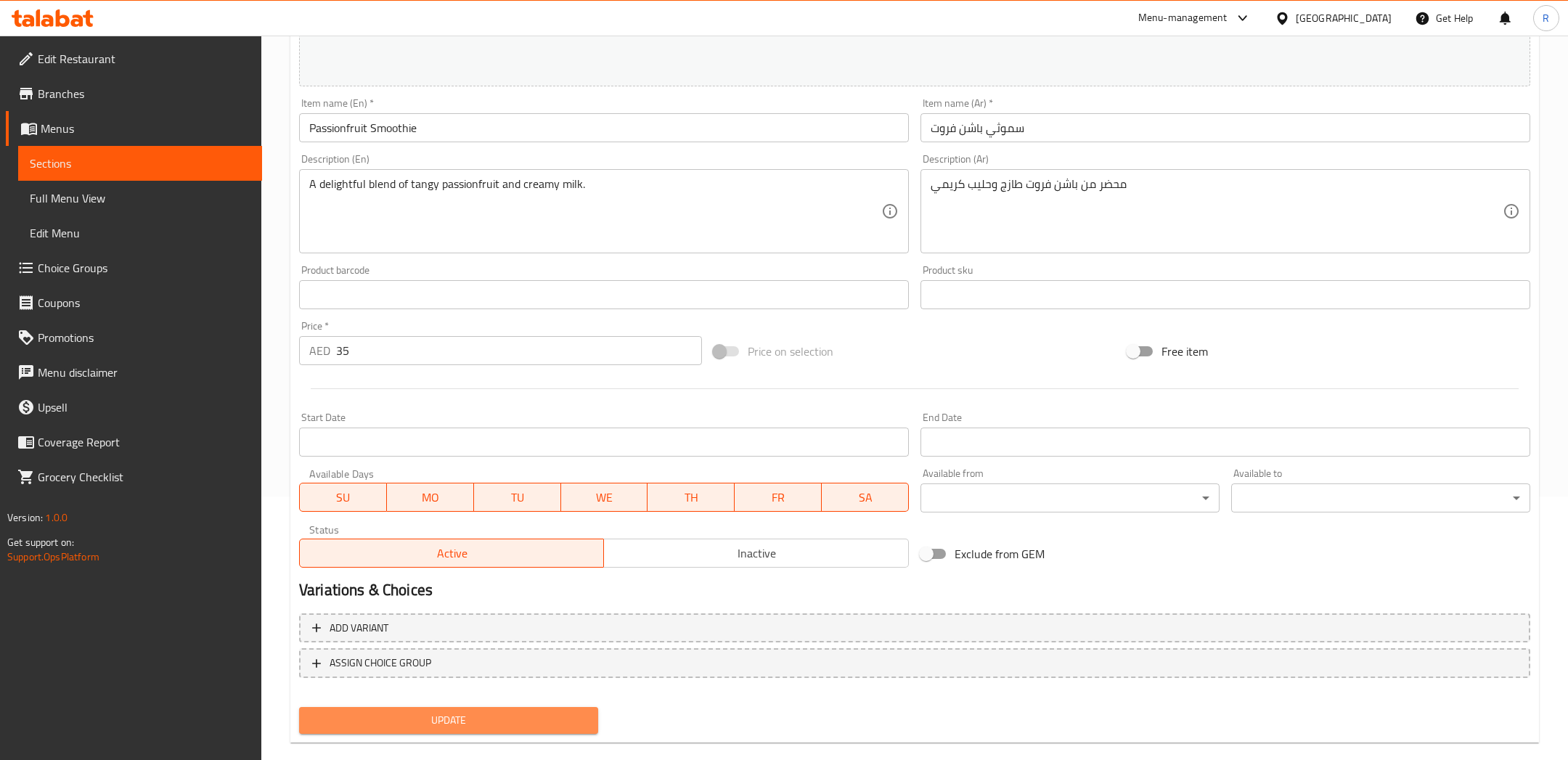
click at [554, 717] on span "Update" at bounding box center [448, 720] width 276 height 18
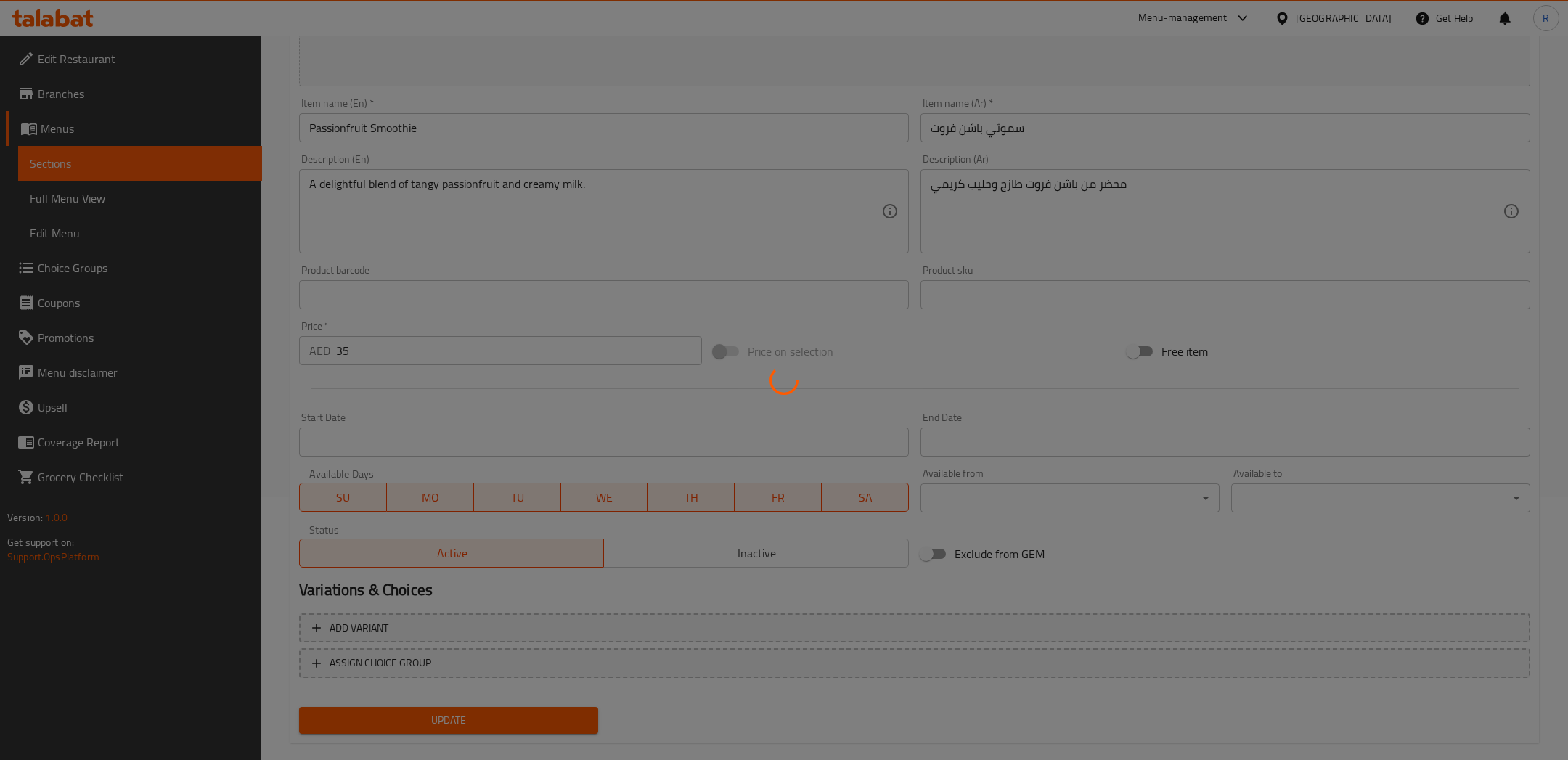
scroll to position [0, 0]
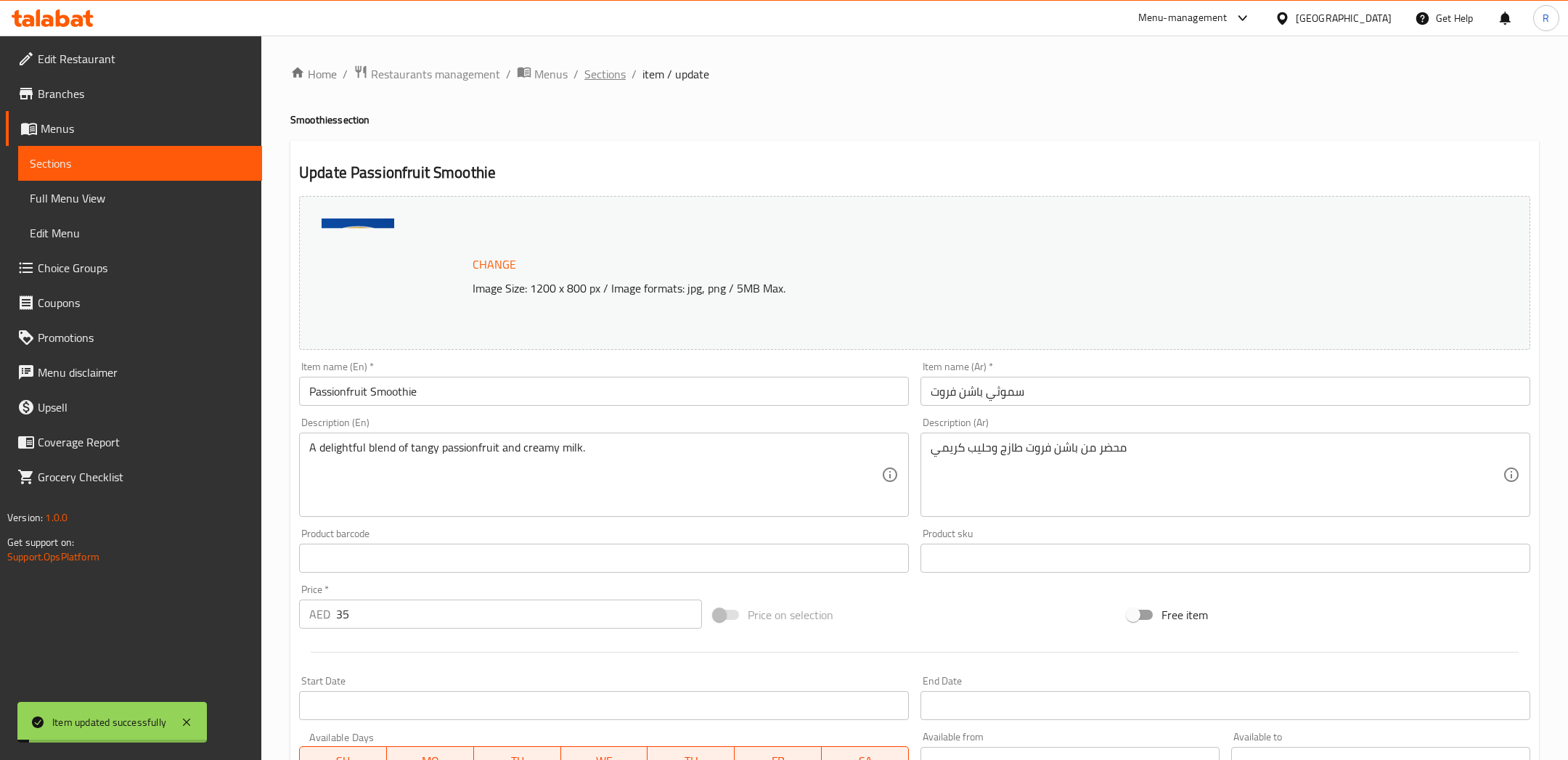
click at [616, 69] on span "Sections" at bounding box center [605, 73] width 42 height 18
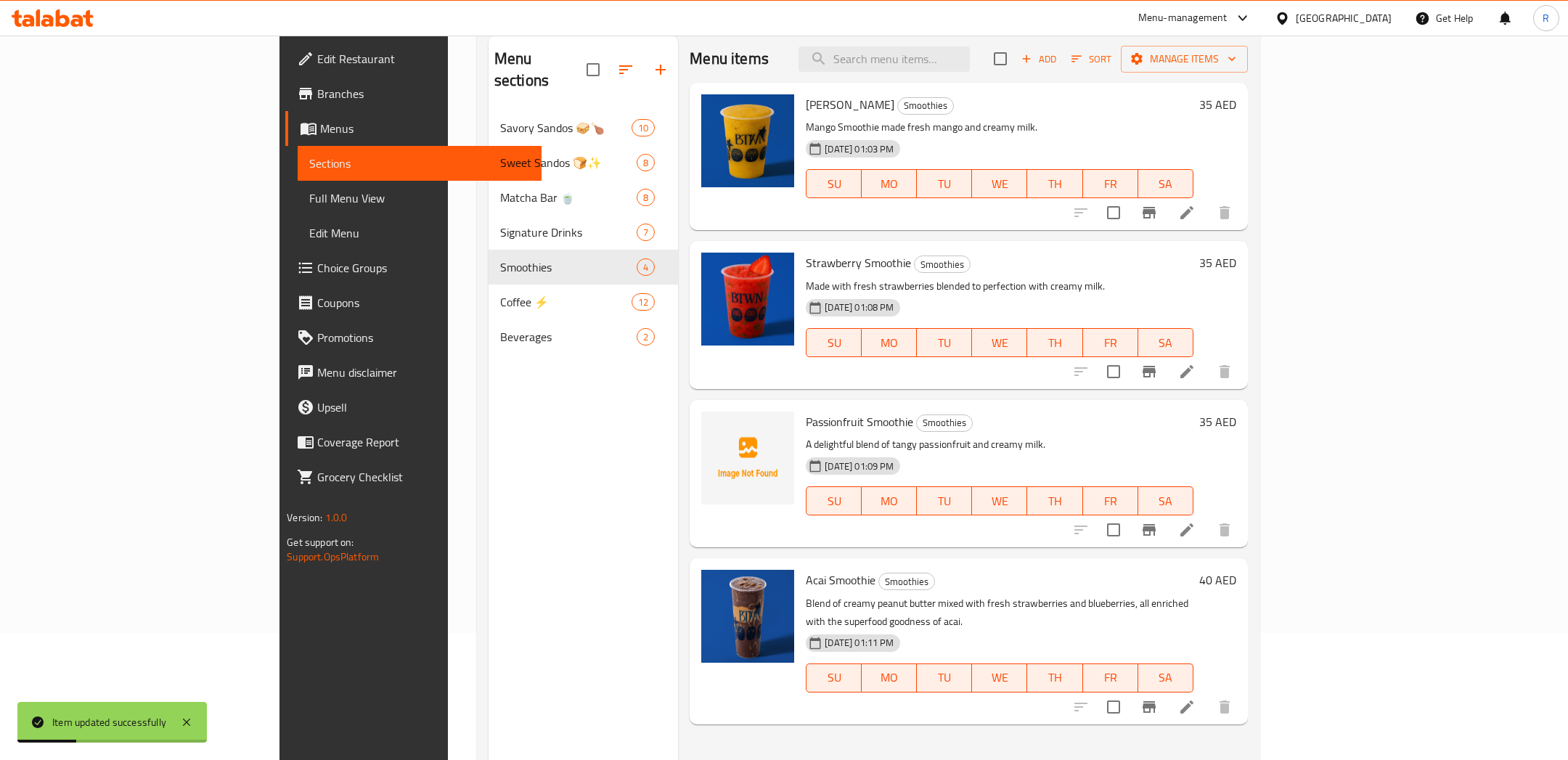
scroll to position [203, 0]
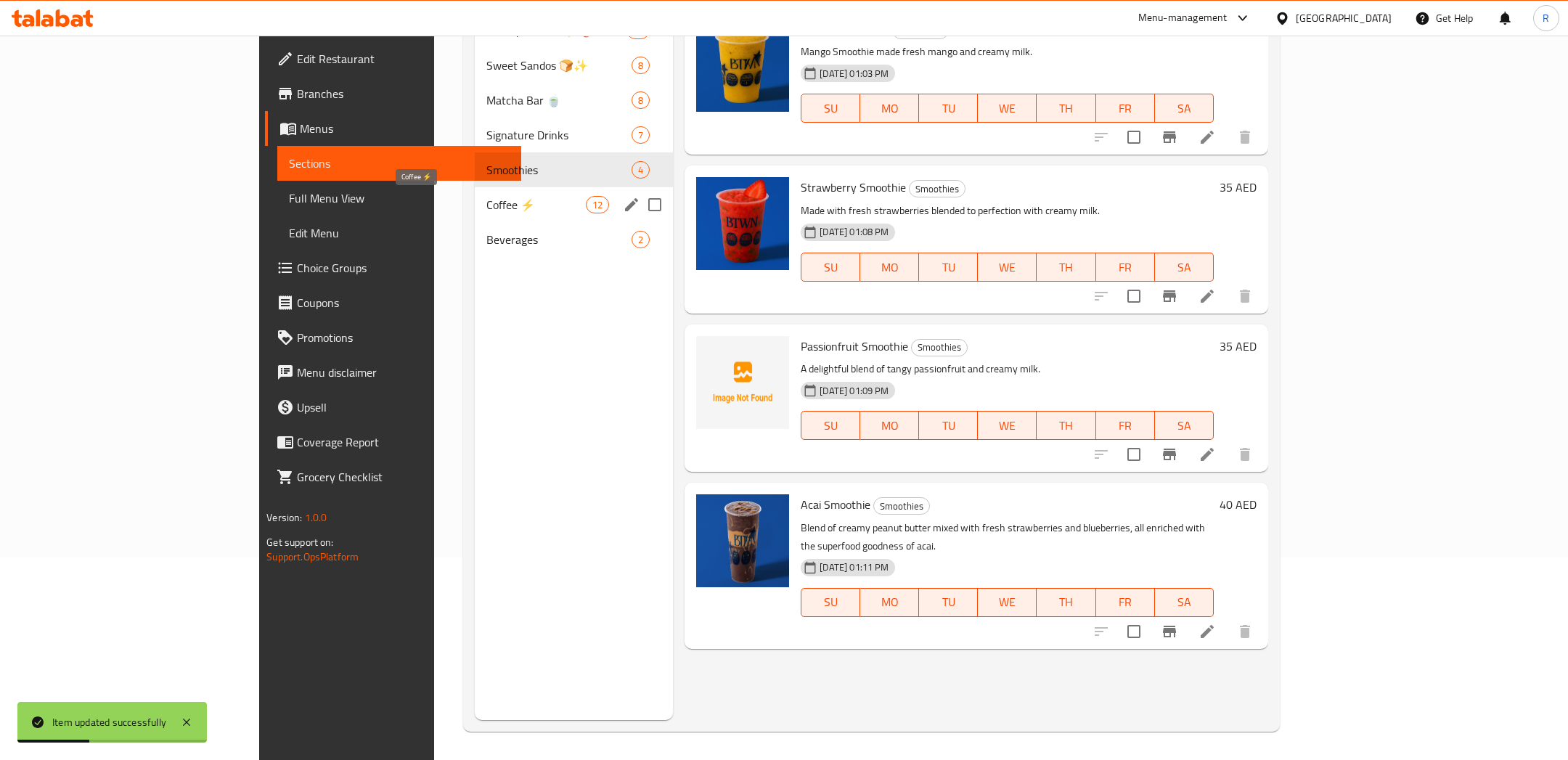
click at [486, 196] on span "Coffee ⚡" at bounding box center [536, 204] width 100 height 18
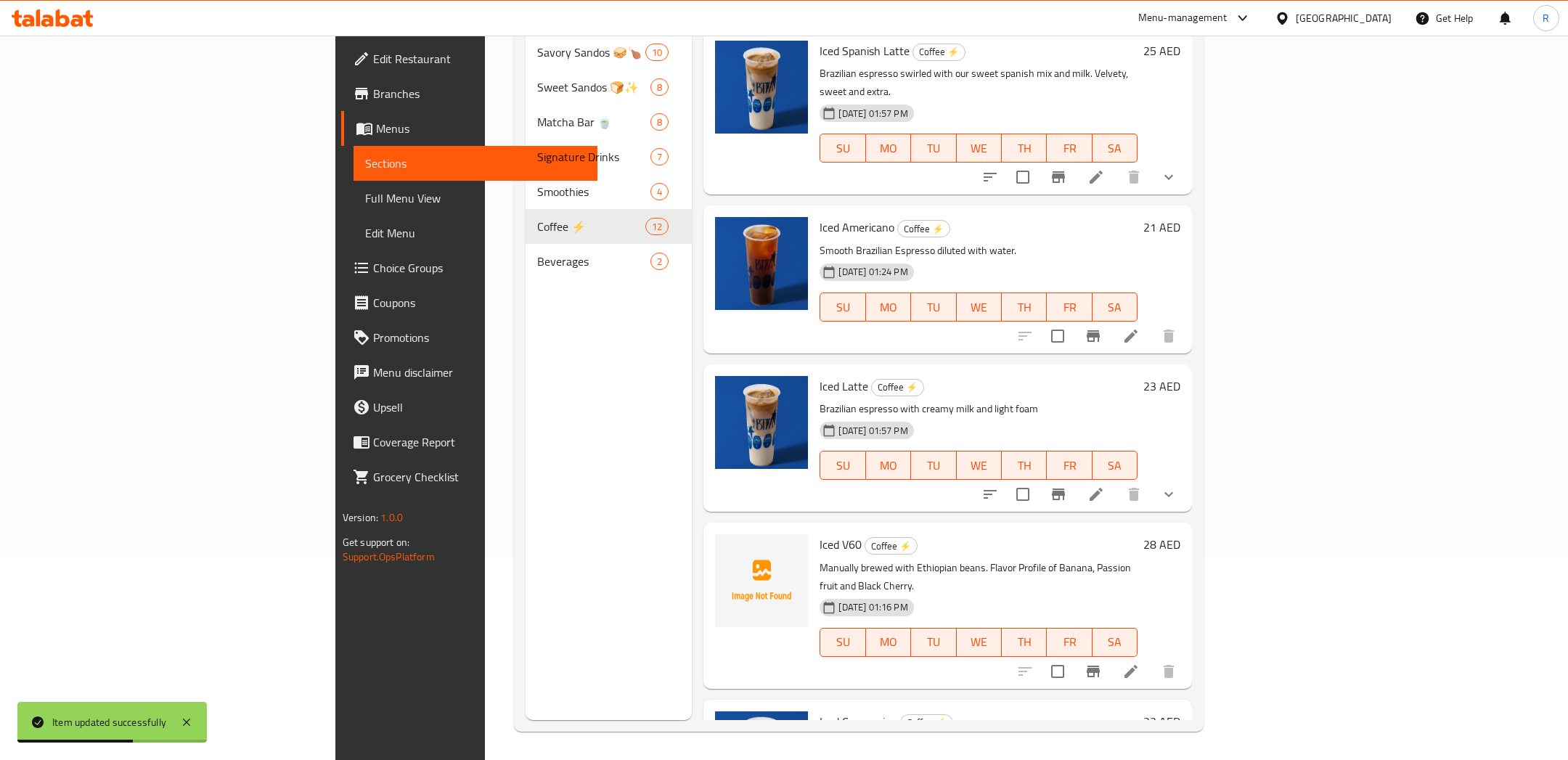
click at [1151, 658] on li at bounding box center [1130, 671] width 41 height 26
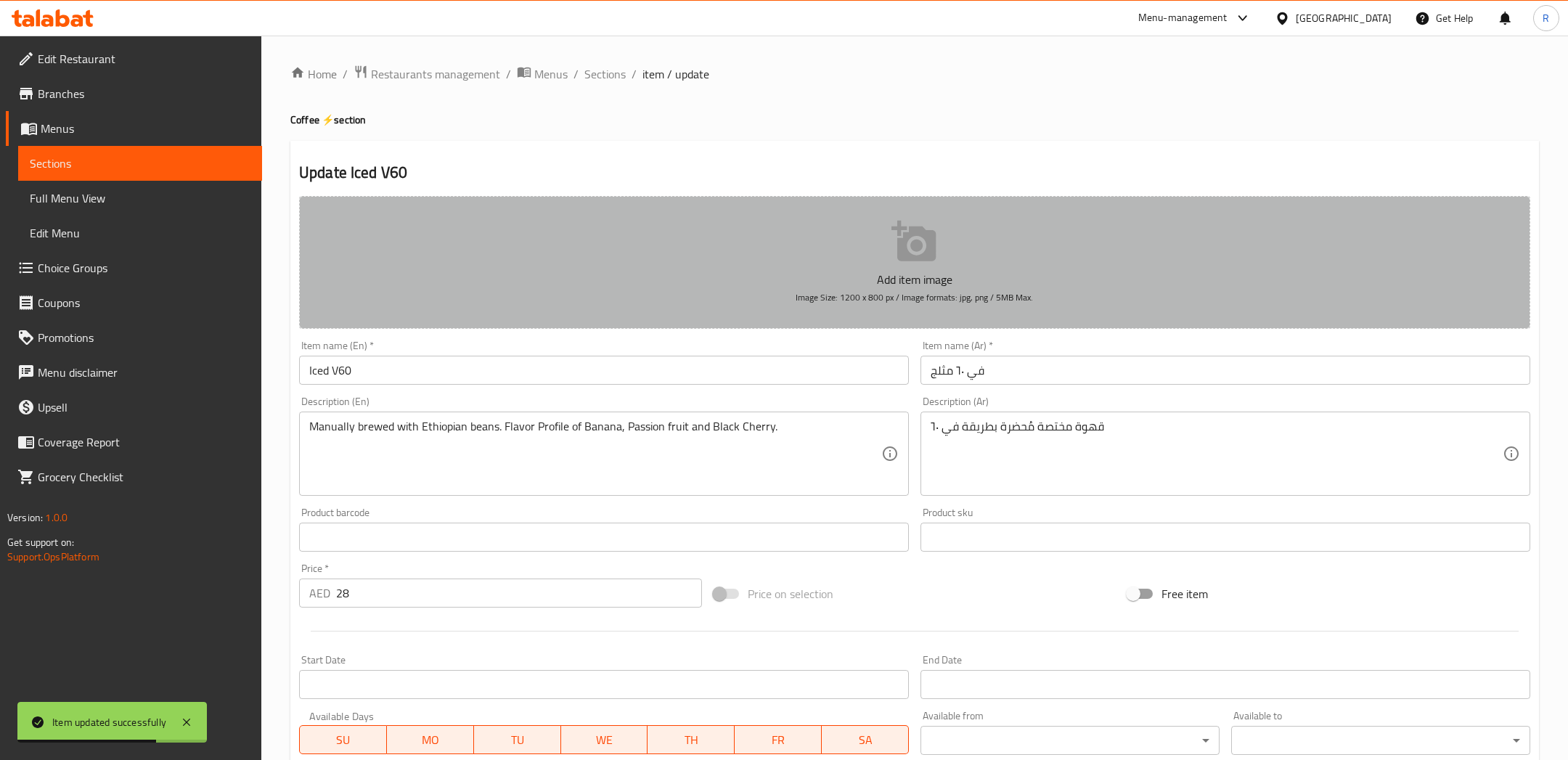
click at [946, 255] on button "Add item image Image Size: 1200 x 800 px / Image formats: jpg, png / 5MB Max." at bounding box center [915, 262] width 1231 height 133
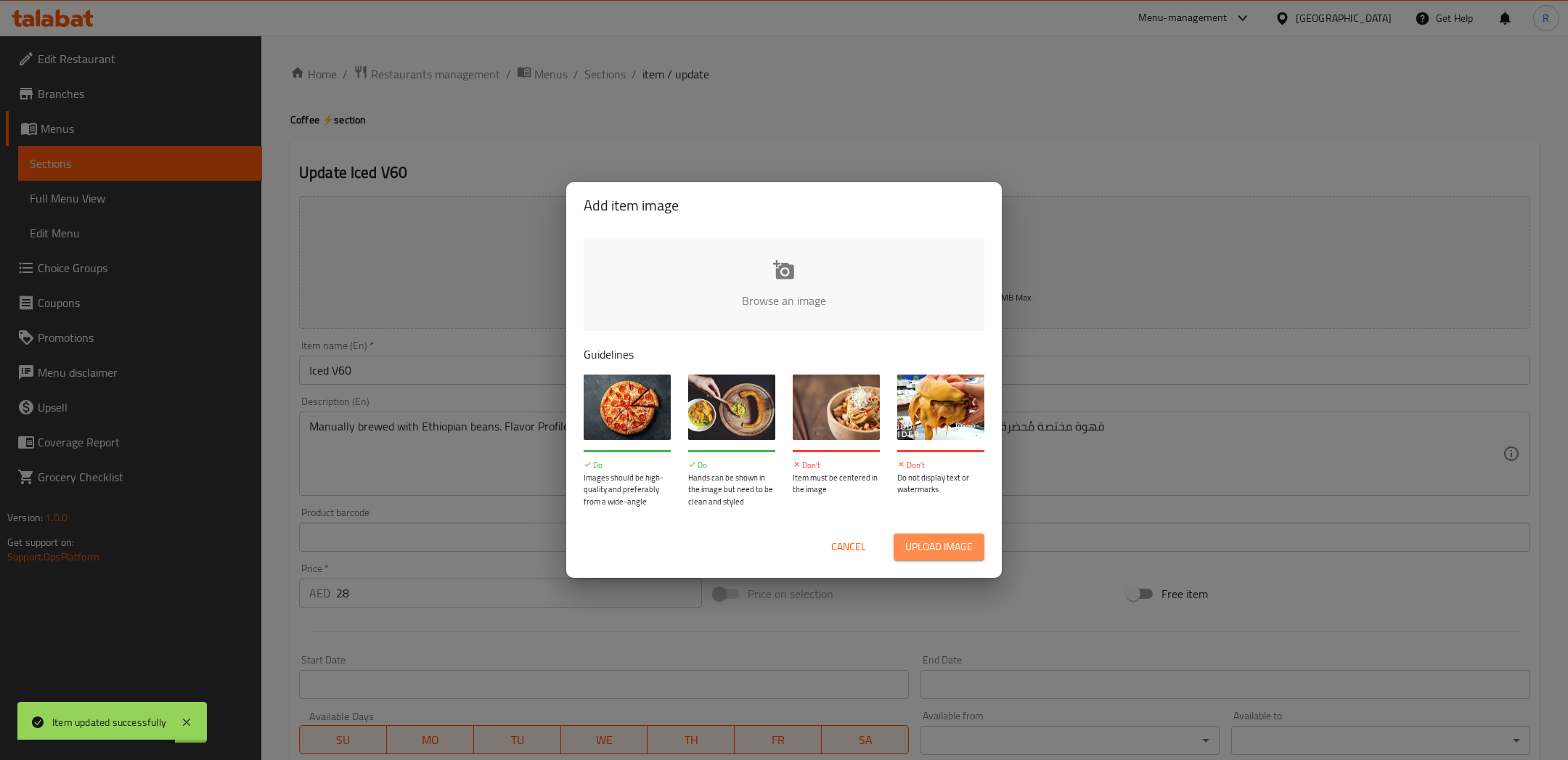
click at [955, 544] on span "Upload image" at bounding box center [939, 547] width 67 height 18
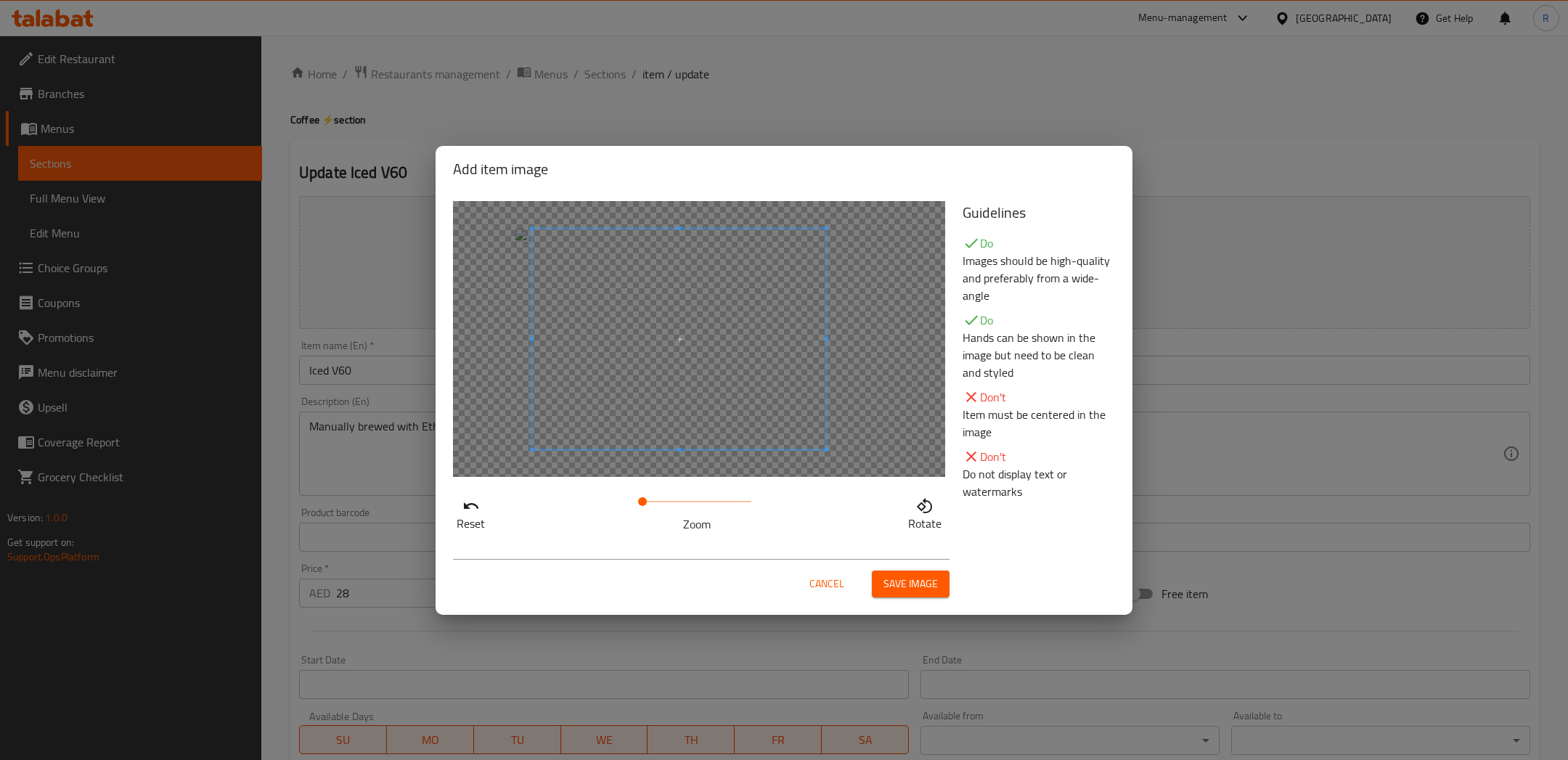
click at [643, 372] on span at bounding box center [679, 339] width 294 height 220
click at [918, 579] on span "Save image" at bounding box center [910, 583] width 54 height 18
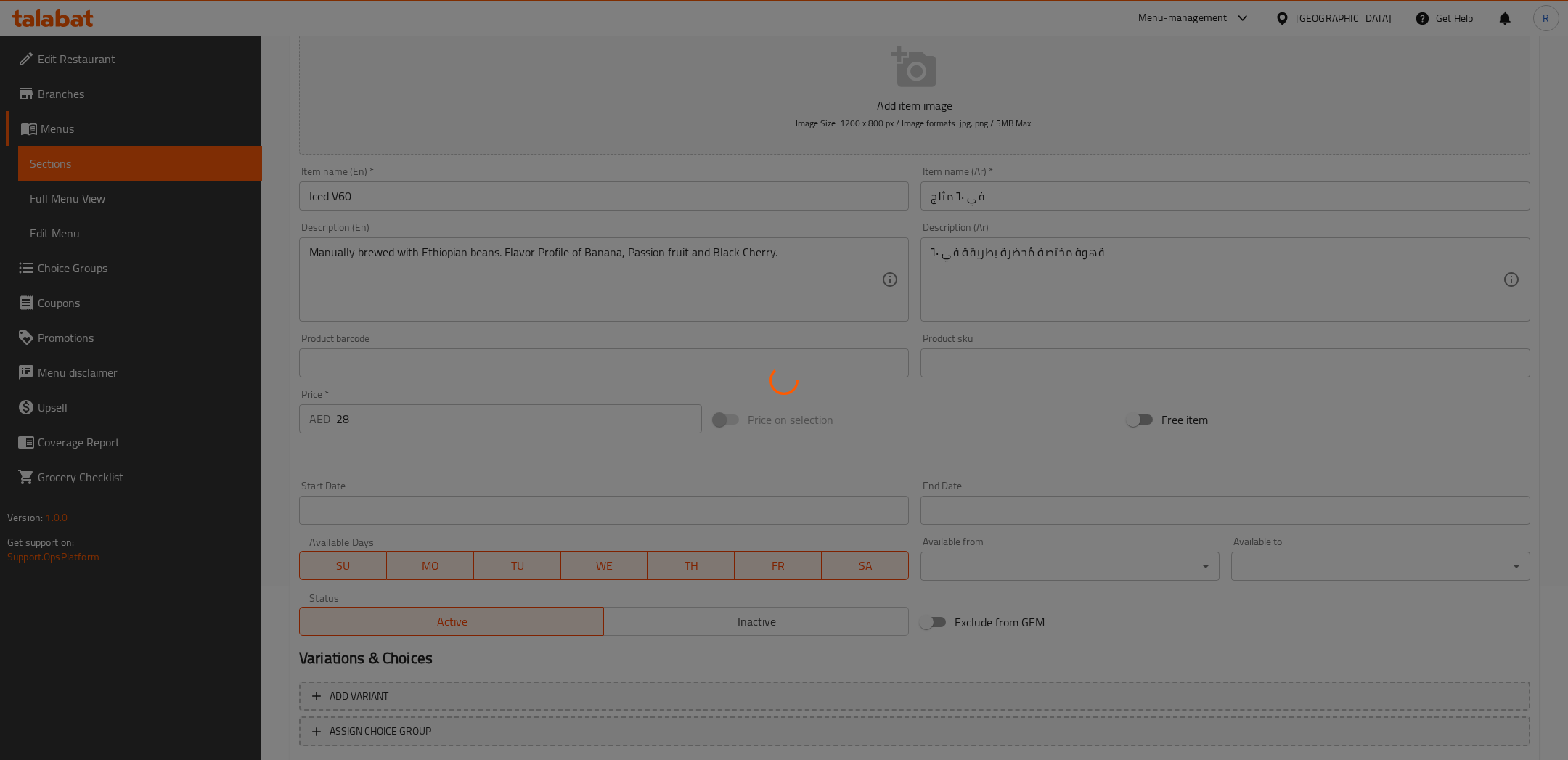
scroll to position [264, 0]
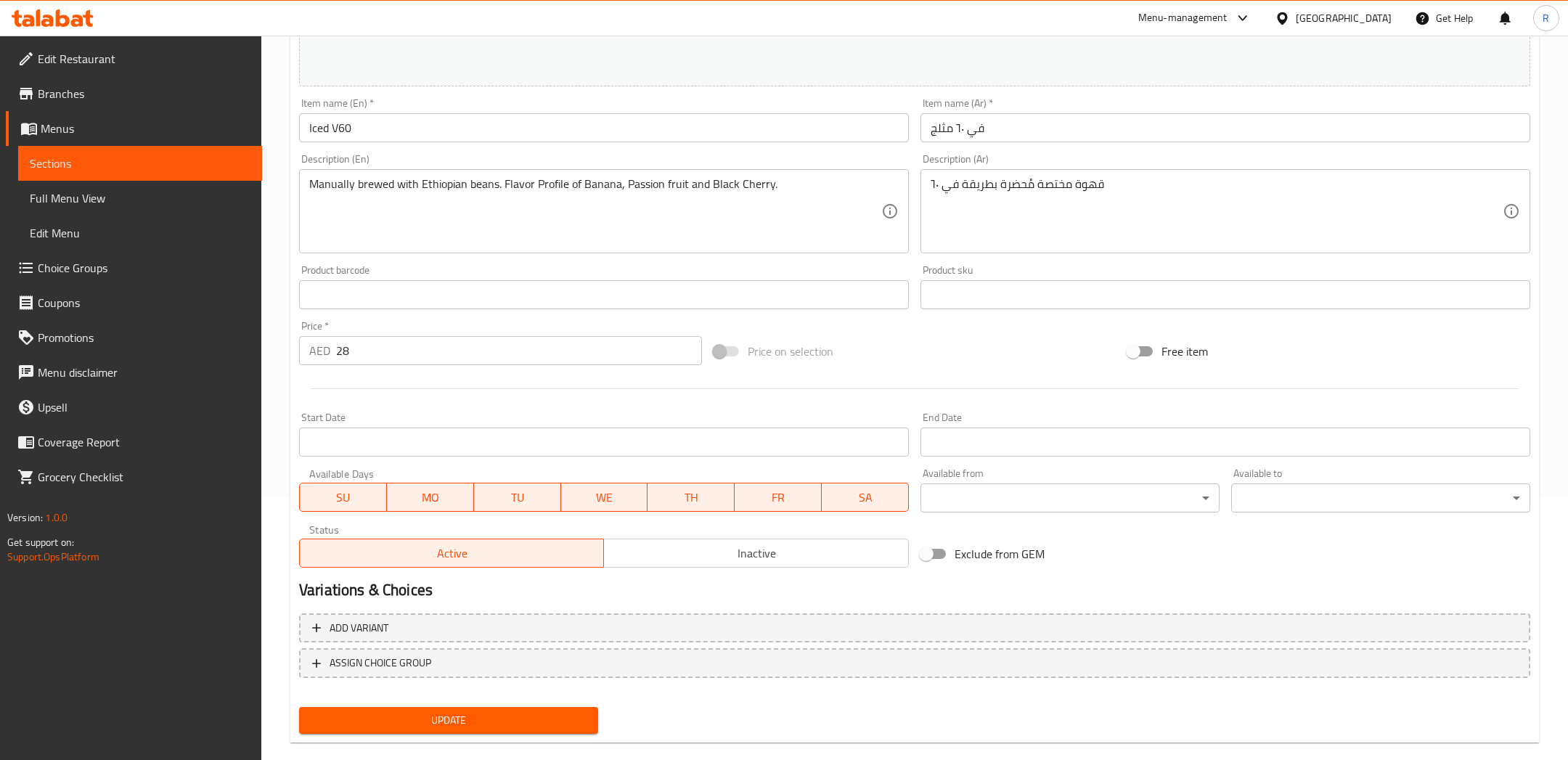
click at [532, 731] on button "Update" at bounding box center [448, 720] width 299 height 27
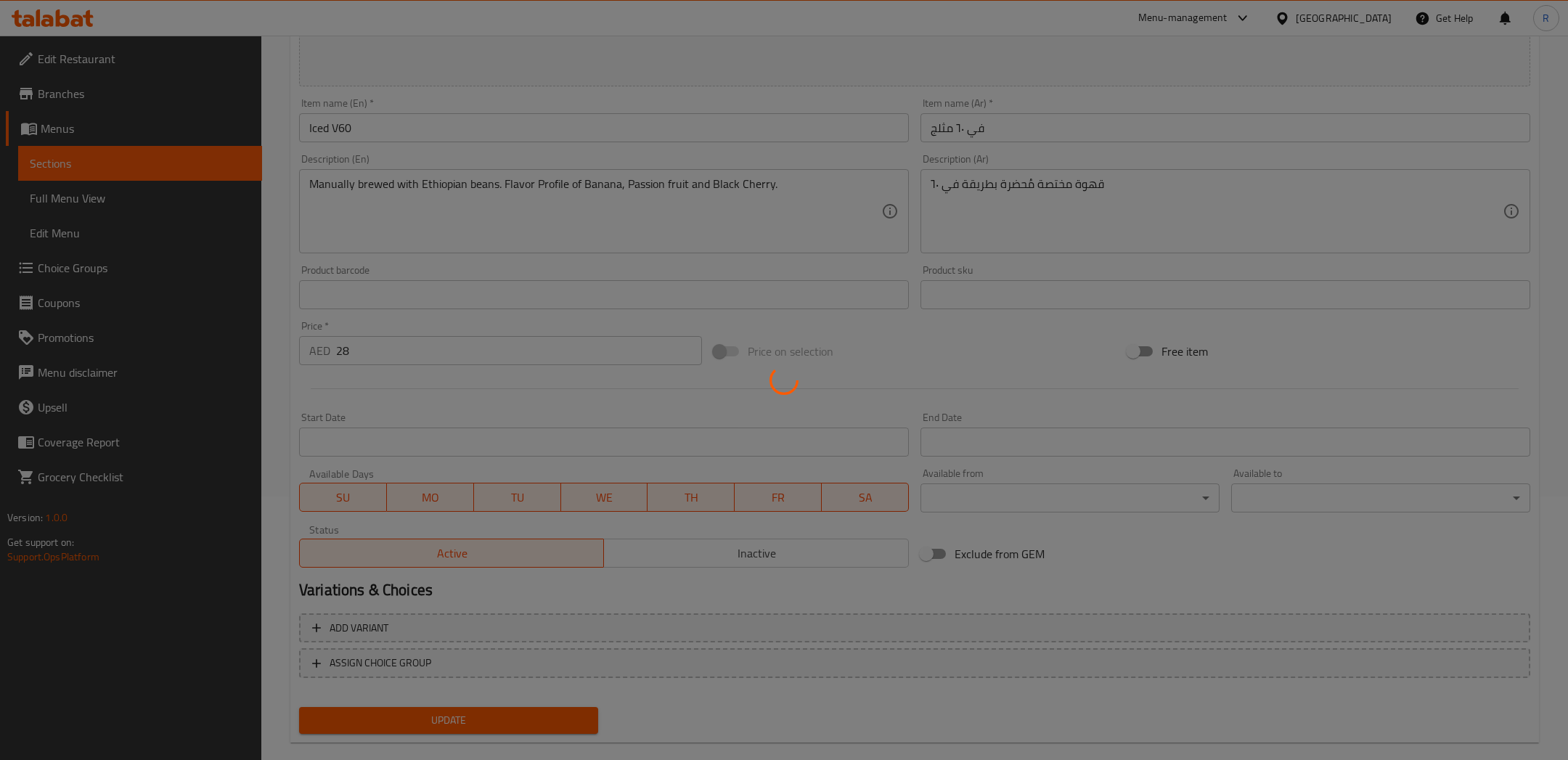
scroll to position [0, 0]
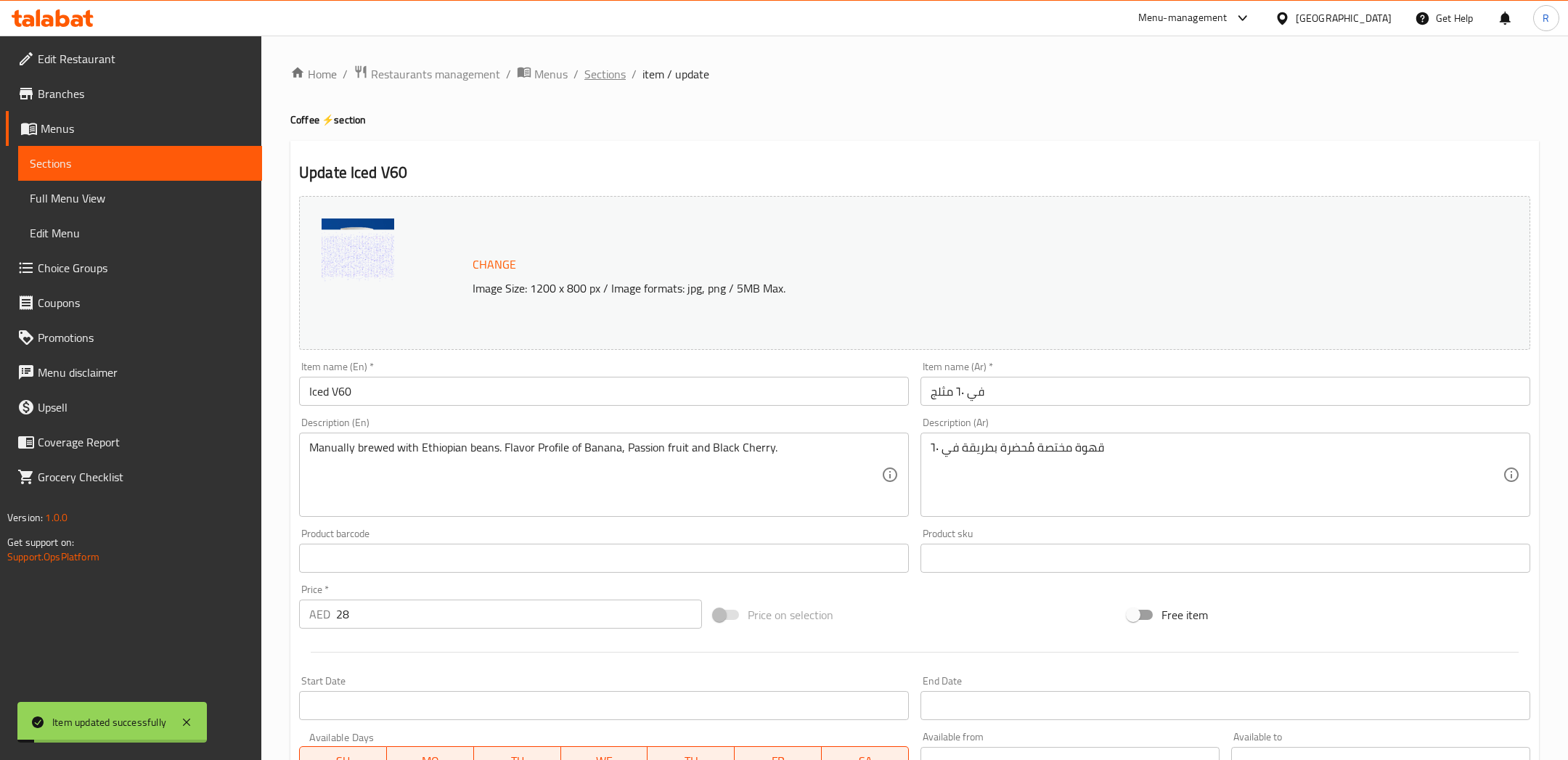
click at [609, 81] on span "Sections" at bounding box center [605, 73] width 42 height 18
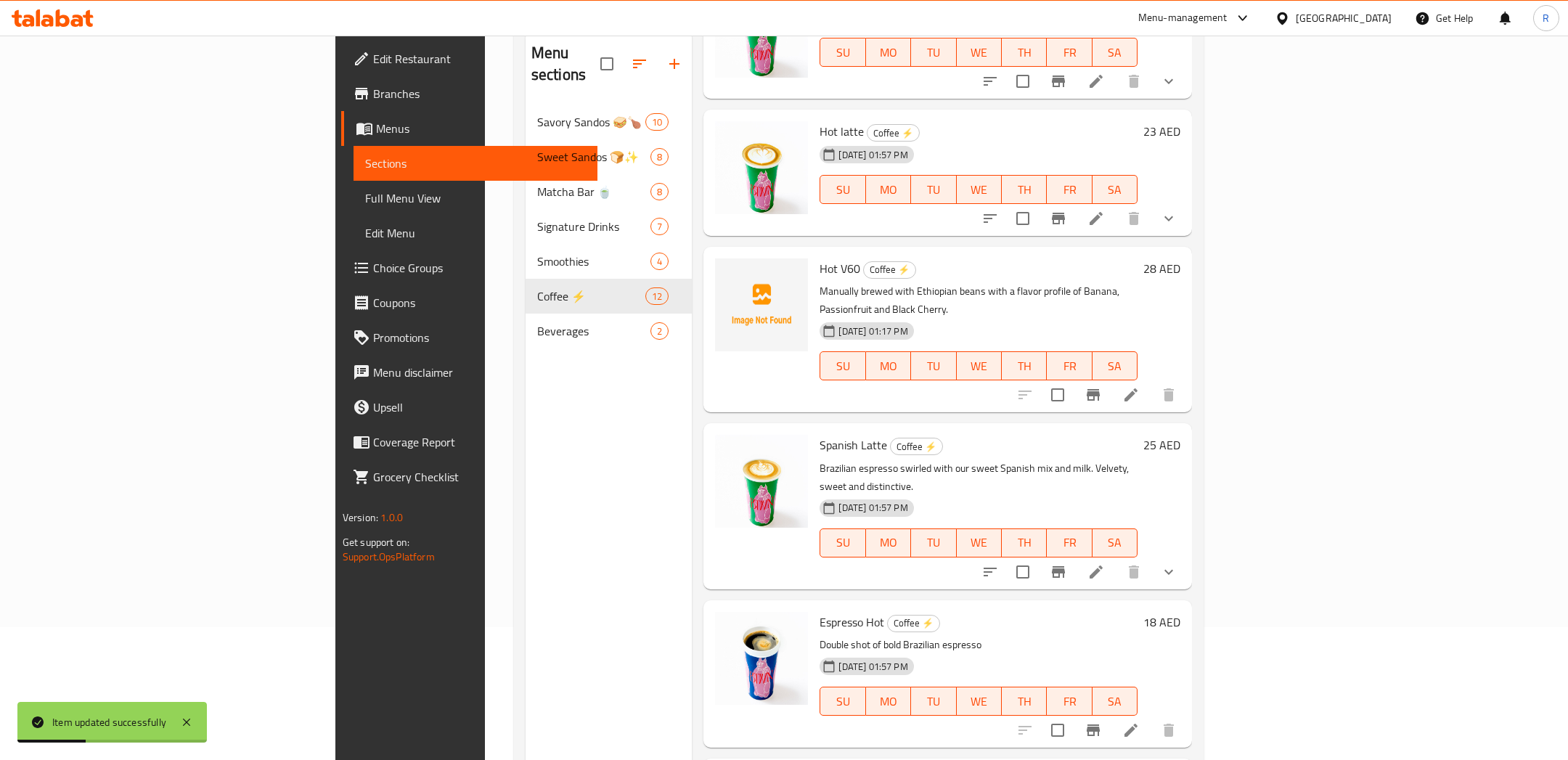
scroll to position [203, 0]
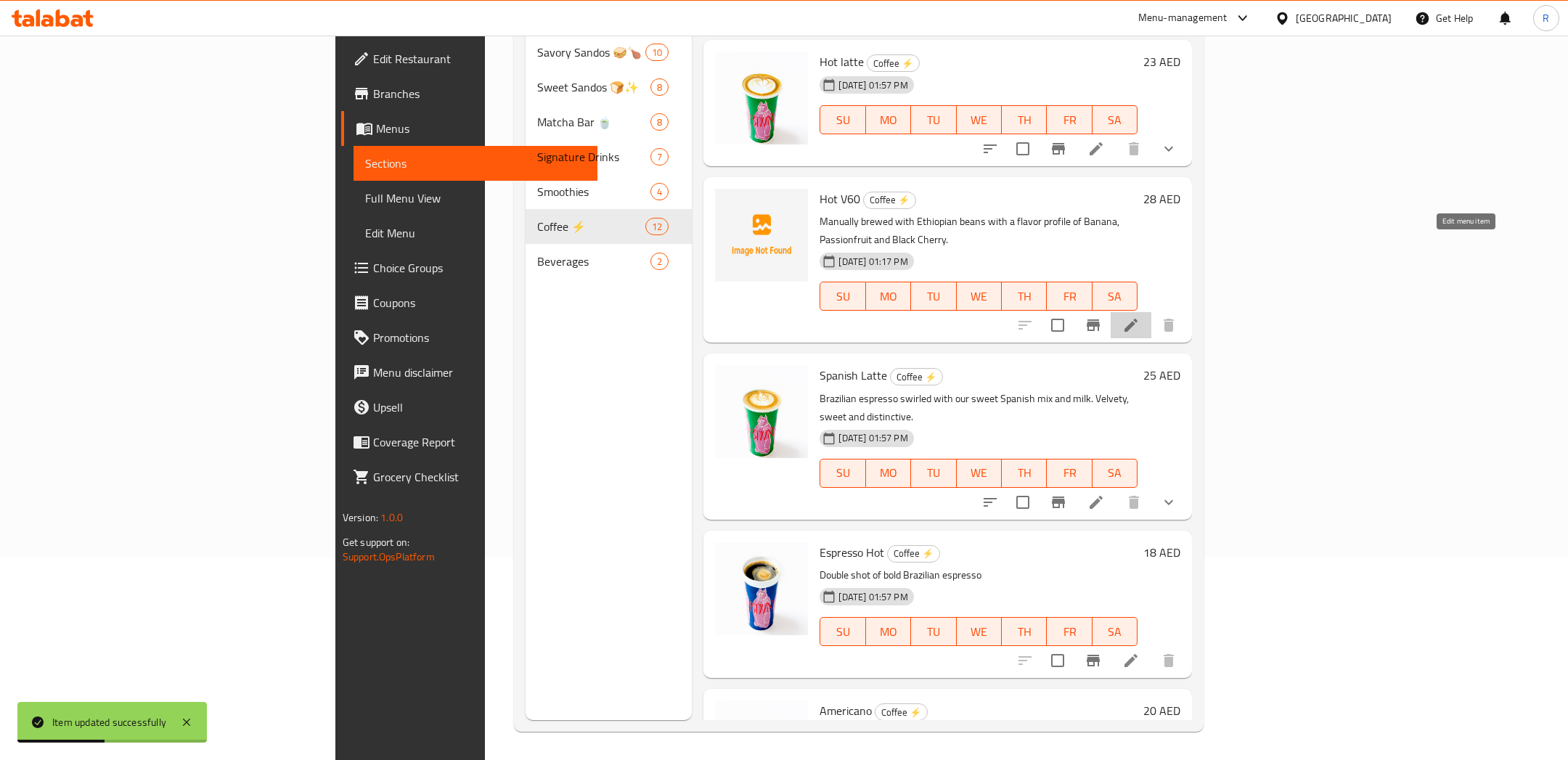
click at [1140, 316] on icon at bounding box center [1130, 325] width 18 height 18
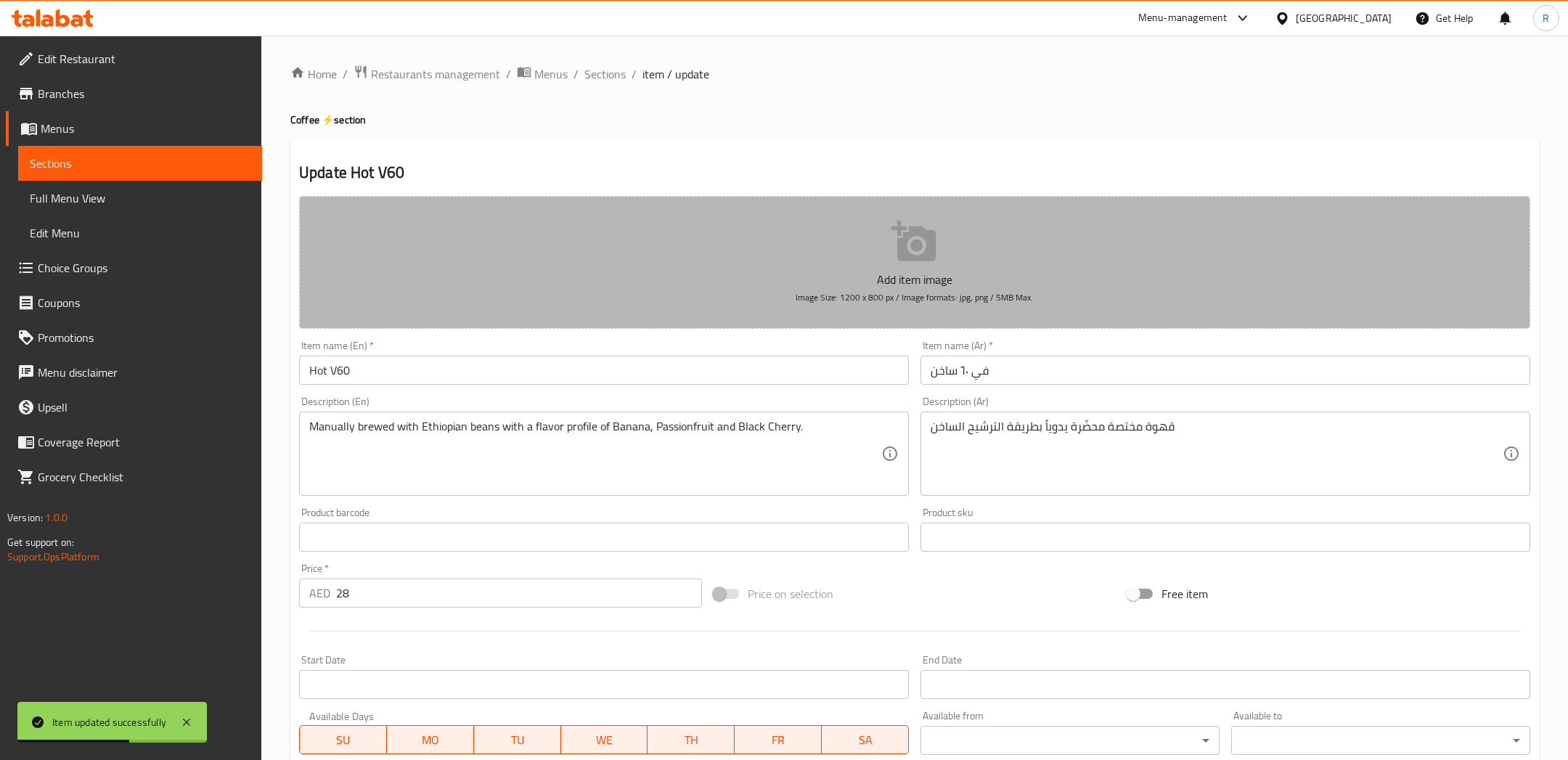
click at [1024, 281] on p "Add item image" at bounding box center [915, 279] width 1186 height 18
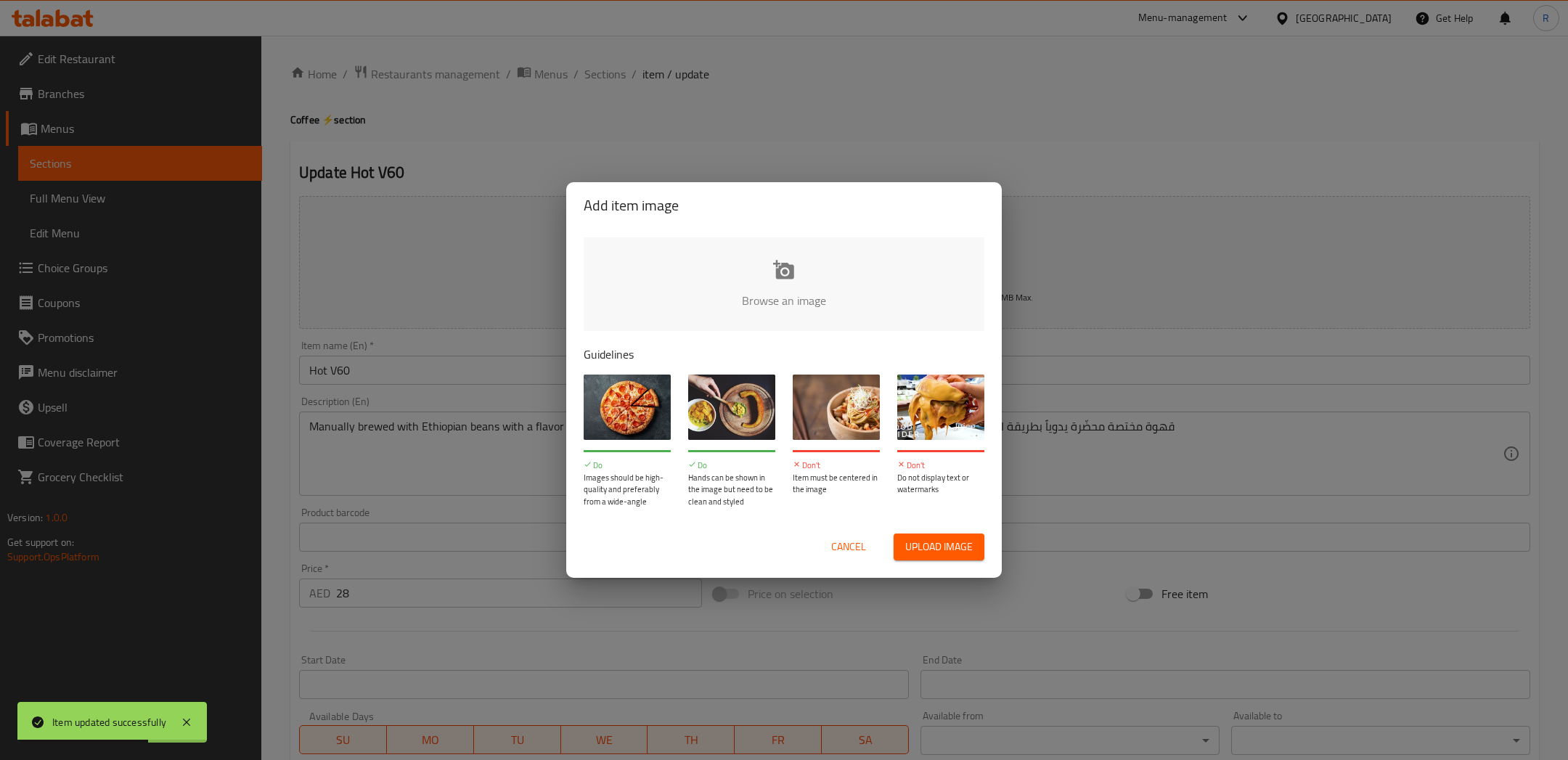
click at [940, 550] on span "Upload image" at bounding box center [939, 547] width 67 height 18
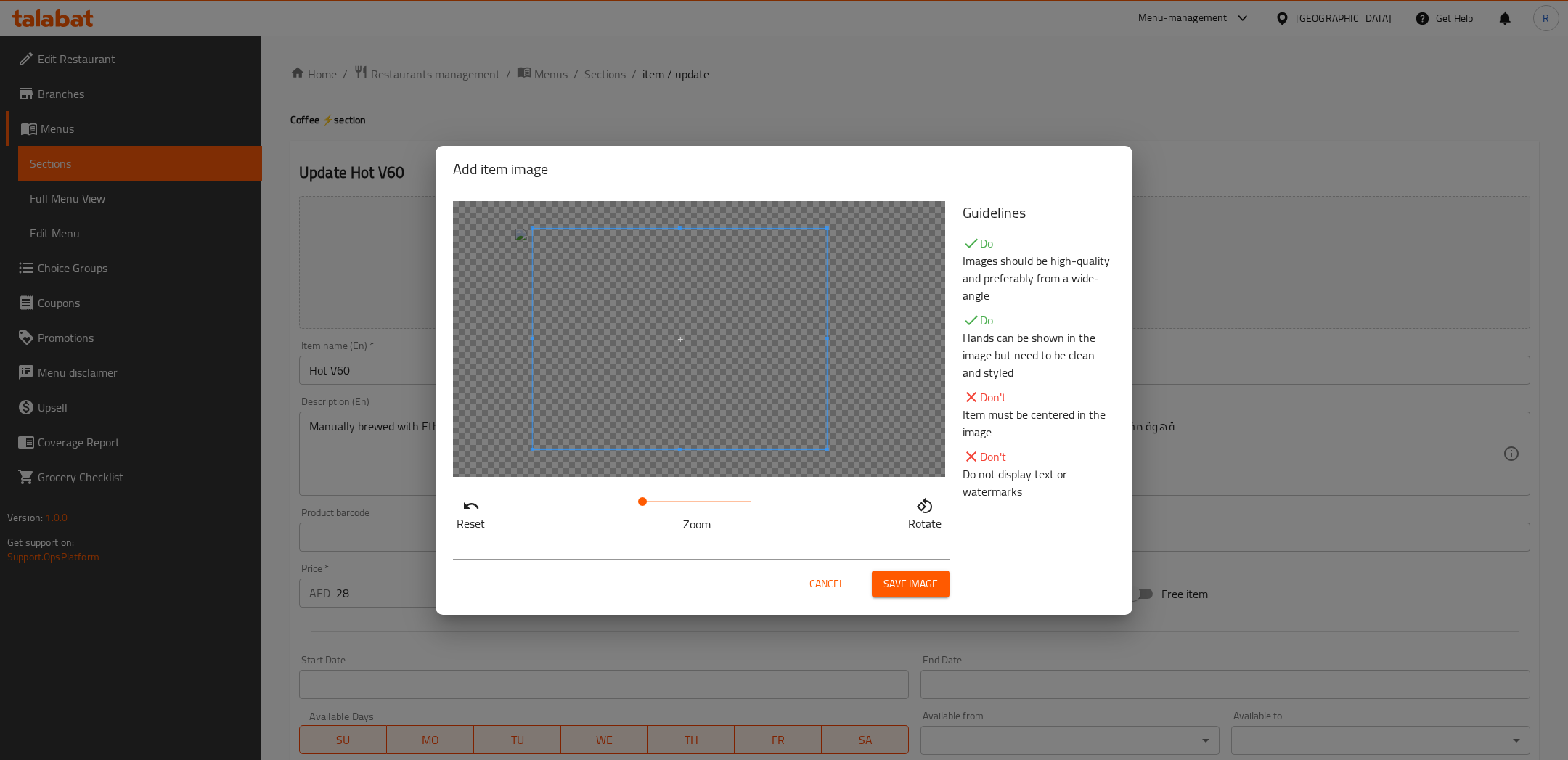
click at [679, 348] on span at bounding box center [680, 339] width 294 height 220
click at [902, 581] on span "Save image" at bounding box center [910, 583] width 54 height 18
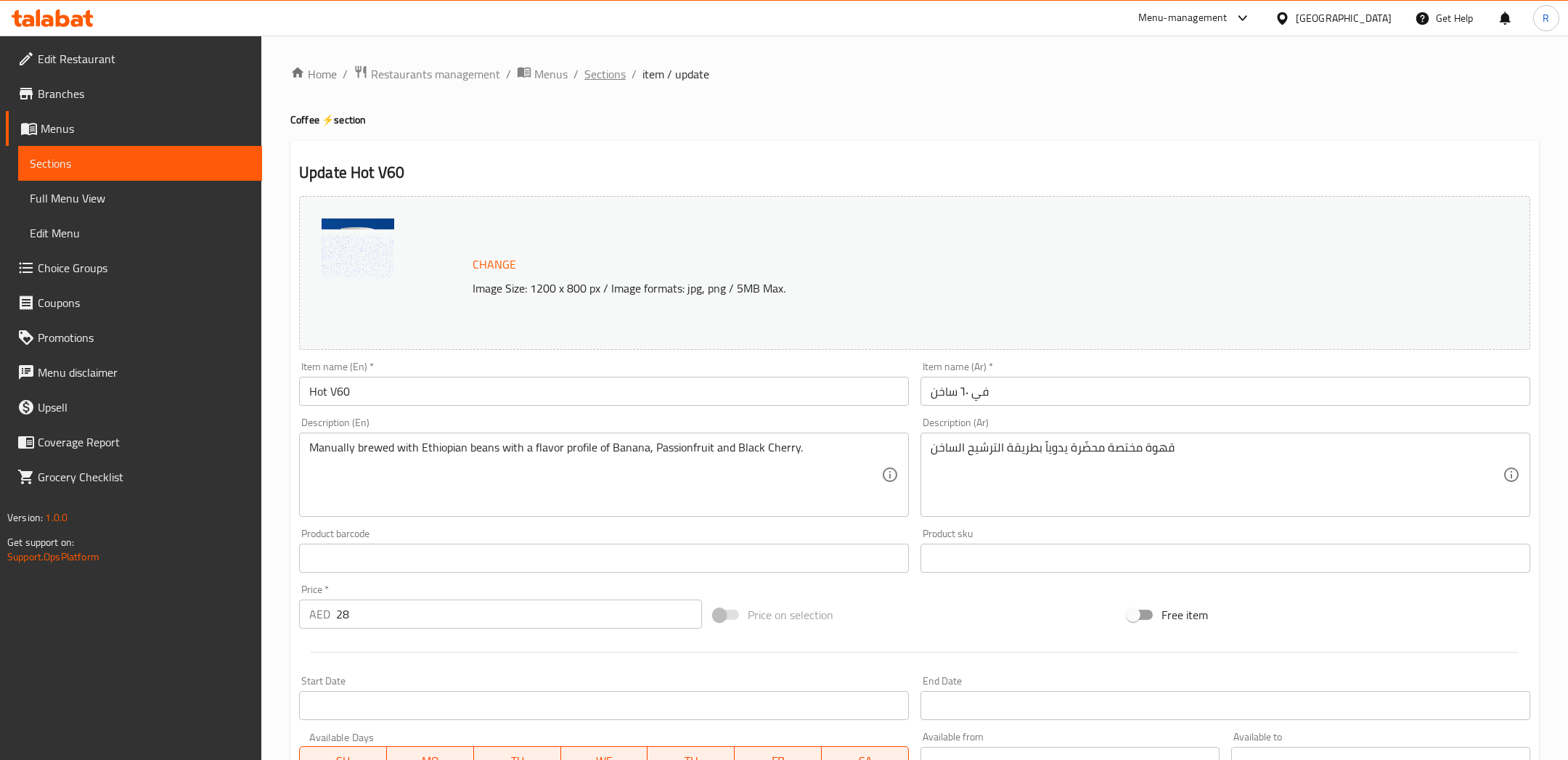
click at [599, 71] on span "Sections" at bounding box center [605, 73] width 42 height 18
